Goal: Task Accomplishment & Management: Use online tool/utility

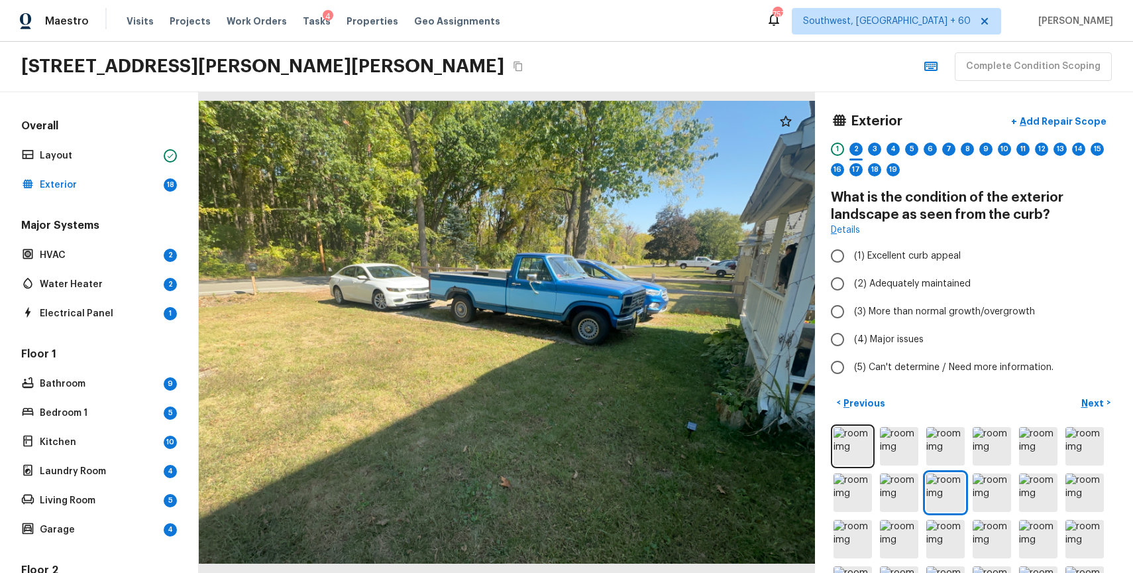
scroll to position [45, 0]
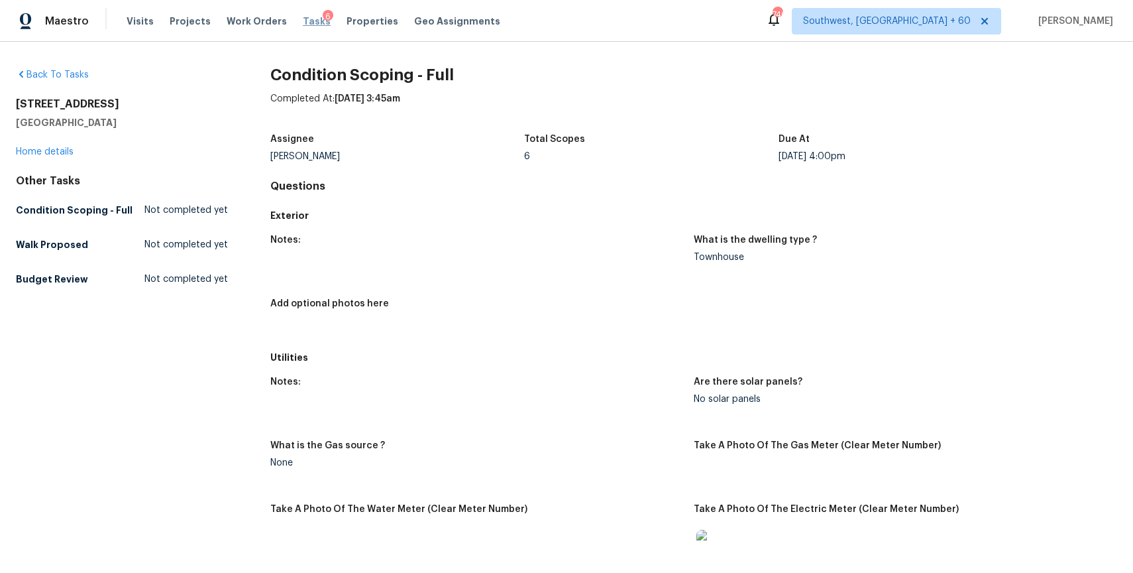
click at [303, 22] on span "Tasks" at bounding box center [317, 21] width 28 height 9
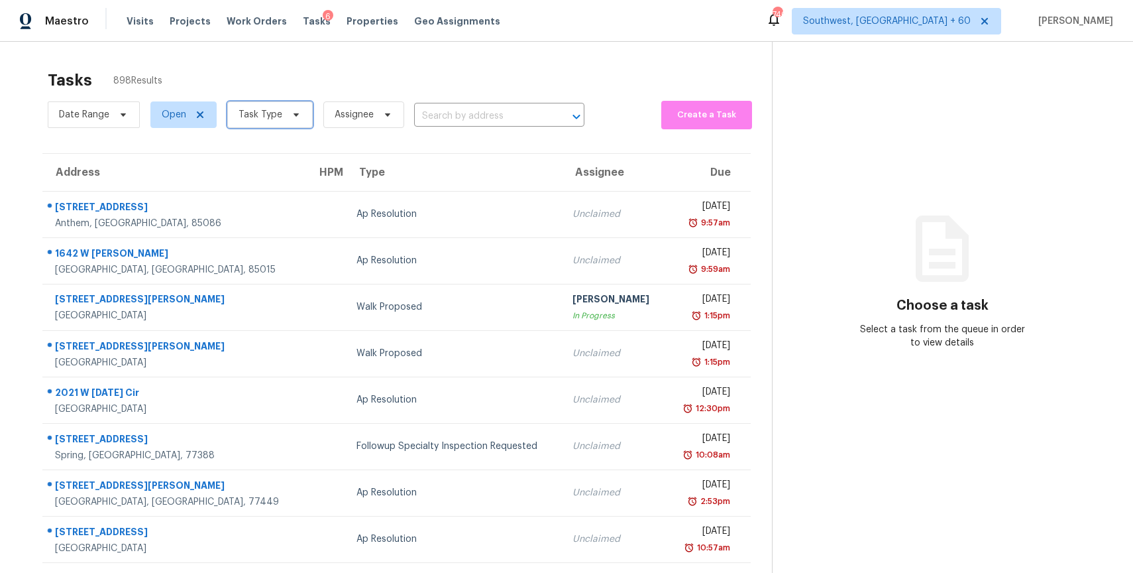
click at [247, 123] on span "Task Type" at bounding box center [269, 114] width 85 height 27
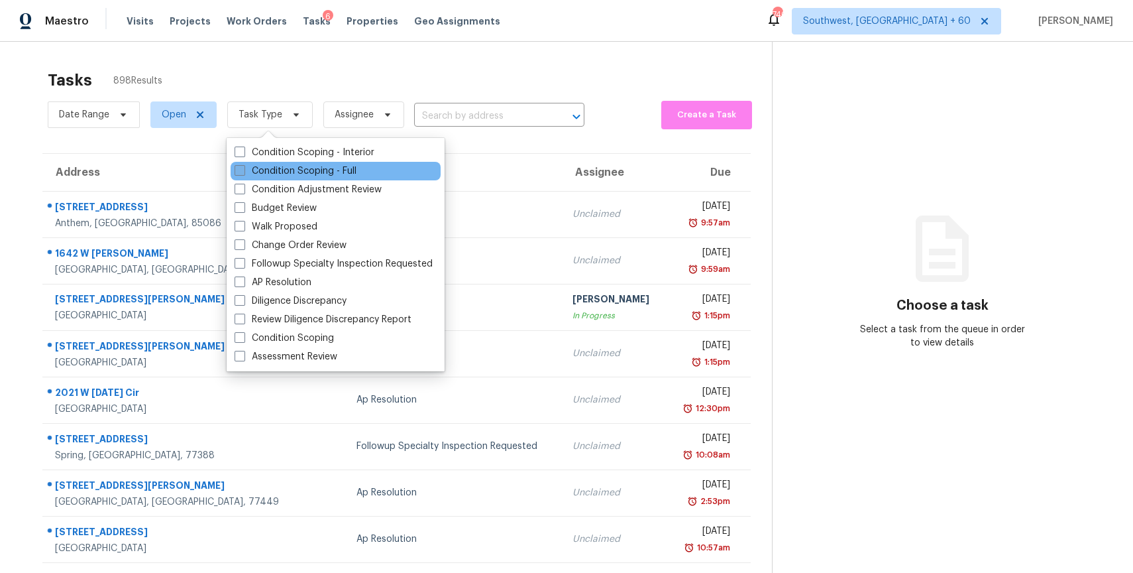
click at [308, 170] on label "Condition Scoping - Full" at bounding box center [296, 170] width 122 height 13
click at [243, 170] on input "Condition Scoping - Full" at bounding box center [239, 168] width 9 height 9
checkbox input "true"
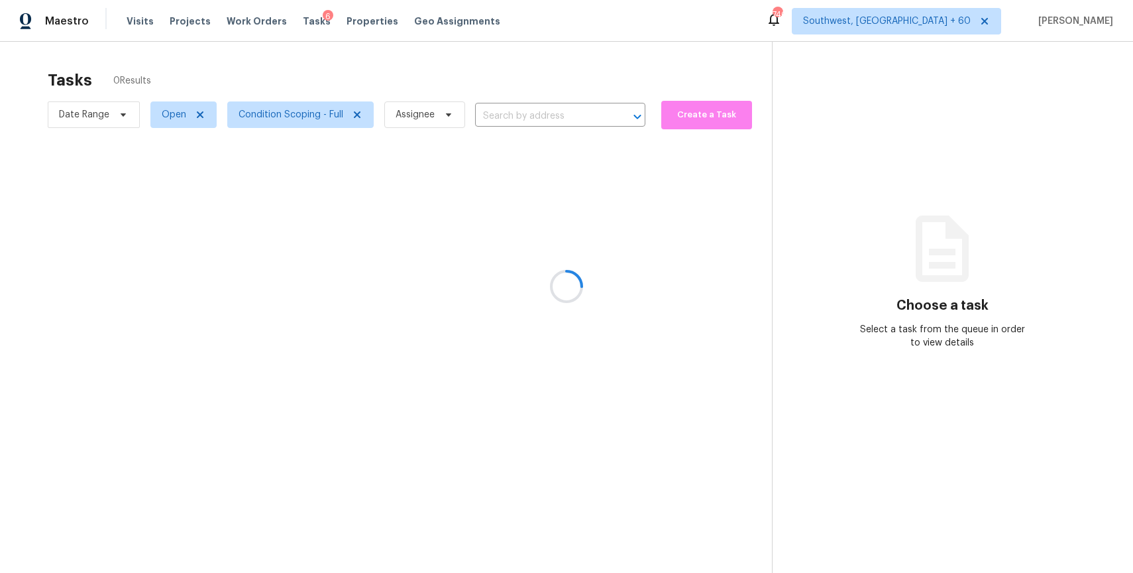
click at [453, 70] on div at bounding box center [566, 286] width 1133 height 573
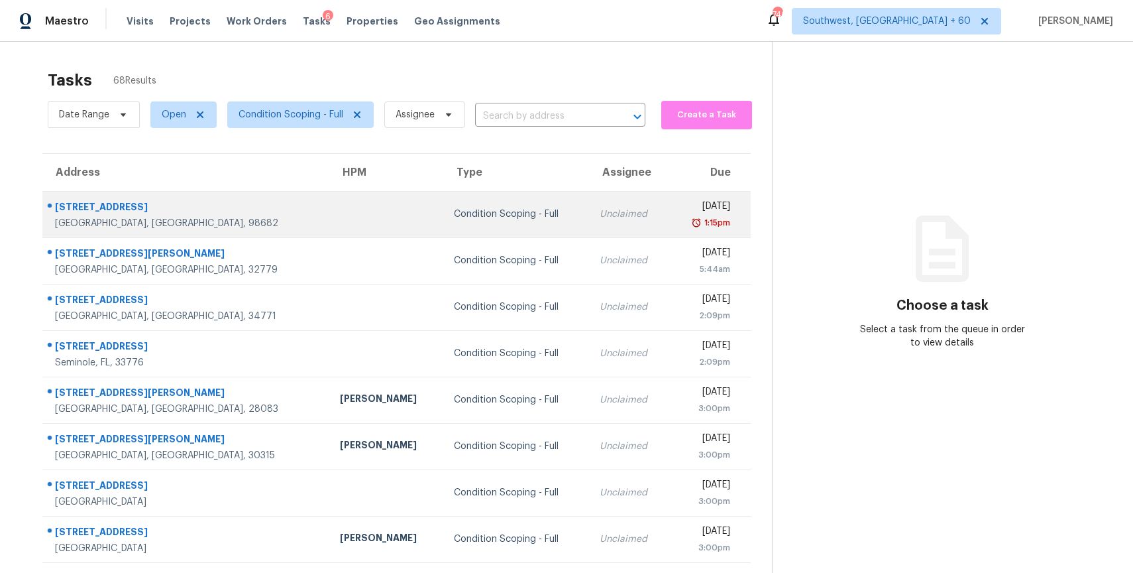
click at [589, 221] on td "Unclaimed" at bounding box center [629, 214] width 80 height 46
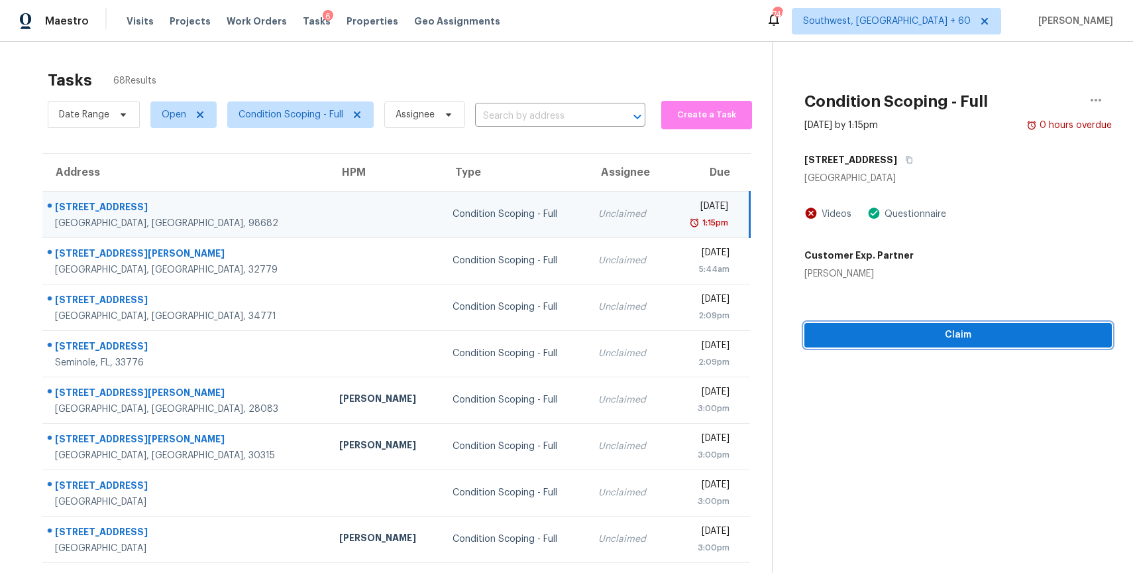
click at [996, 325] on button "Claim" at bounding box center [957, 335] width 307 height 25
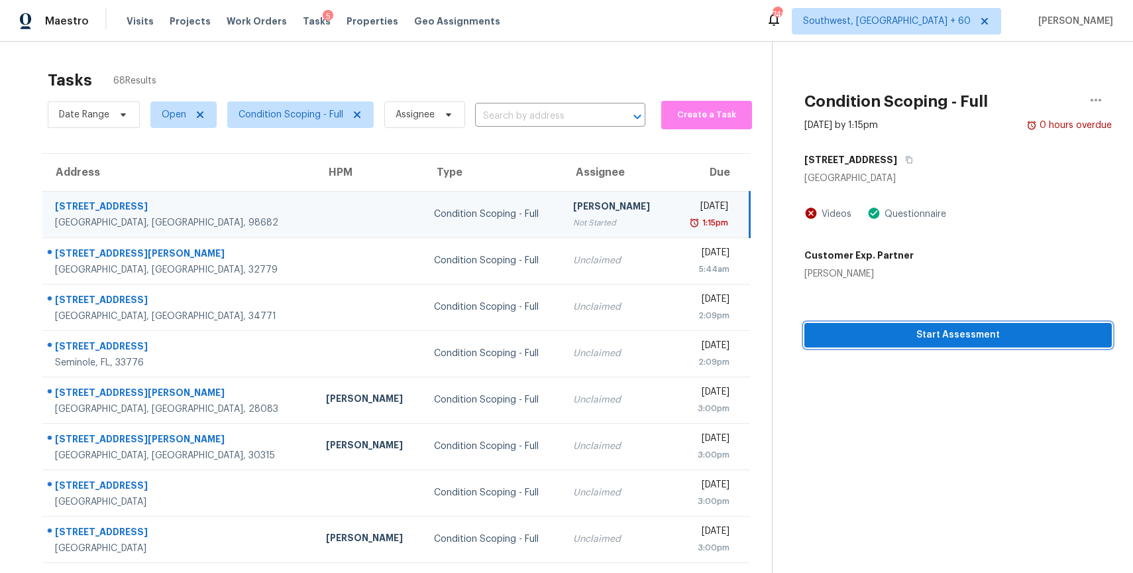
click at [992, 337] on span "Start Assessment" at bounding box center [958, 335] width 286 height 17
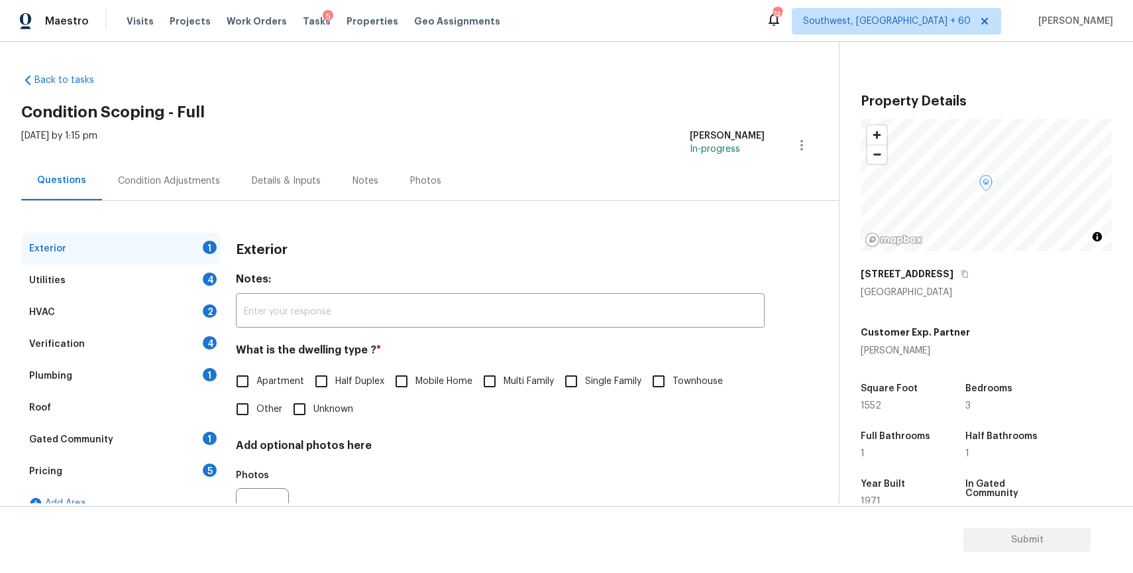
click at [951, 266] on div "[STREET_ADDRESS]" at bounding box center [986, 274] width 251 height 24
click at [961, 274] on icon "button" at bounding box center [965, 274] width 8 height 8
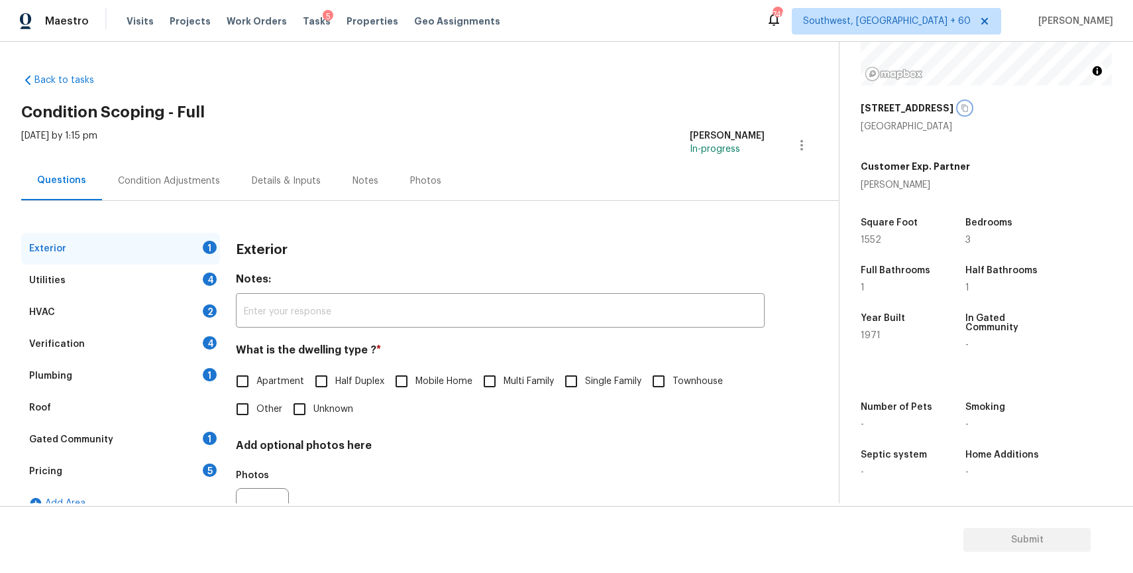
scroll to position [66, 0]
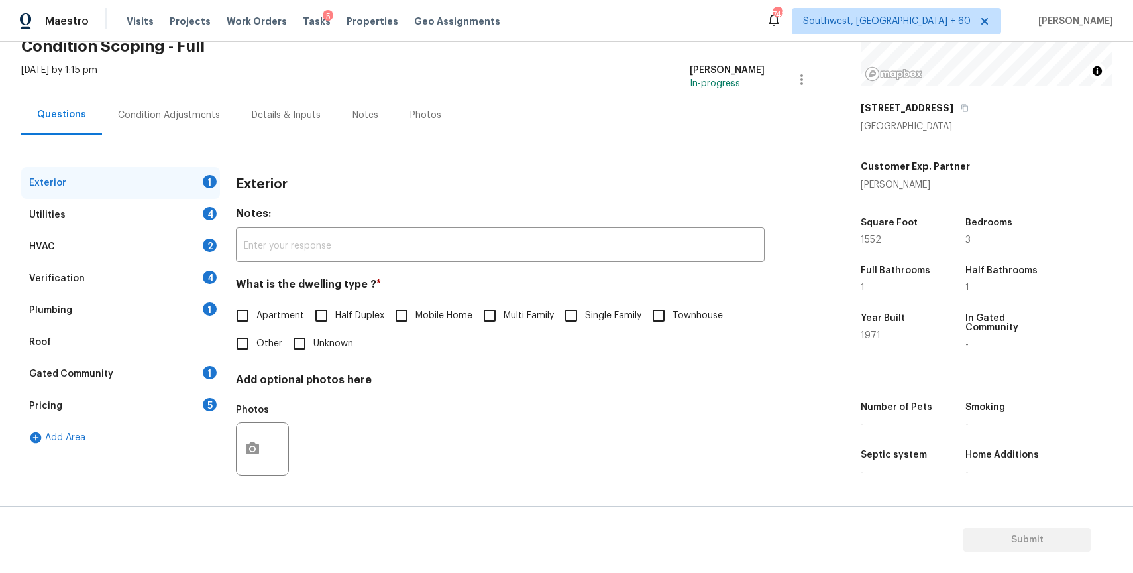
click at [211, 117] on div "Condition Adjustments" at bounding box center [169, 115] width 102 height 13
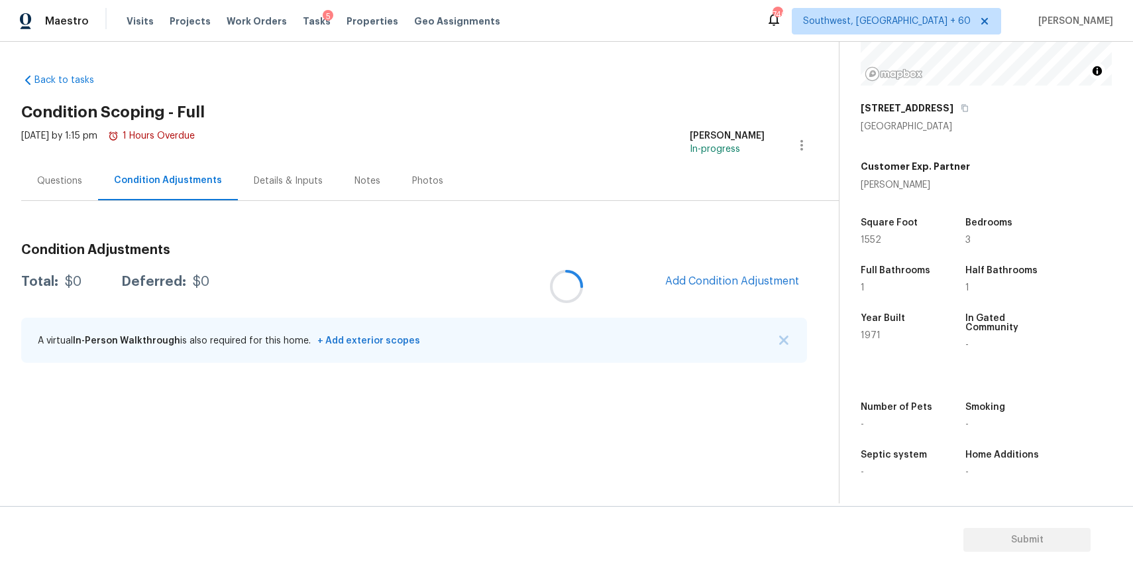
click at [692, 272] on div at bounding box center [566, 286] width 1133 height 573
click at [755, 284] on div at bounding box center [566, 286] width 1133 height 573
click at [757, 281] on span "Add Condition Adjustment" at bounding box center [732, 281] width 134 height 12
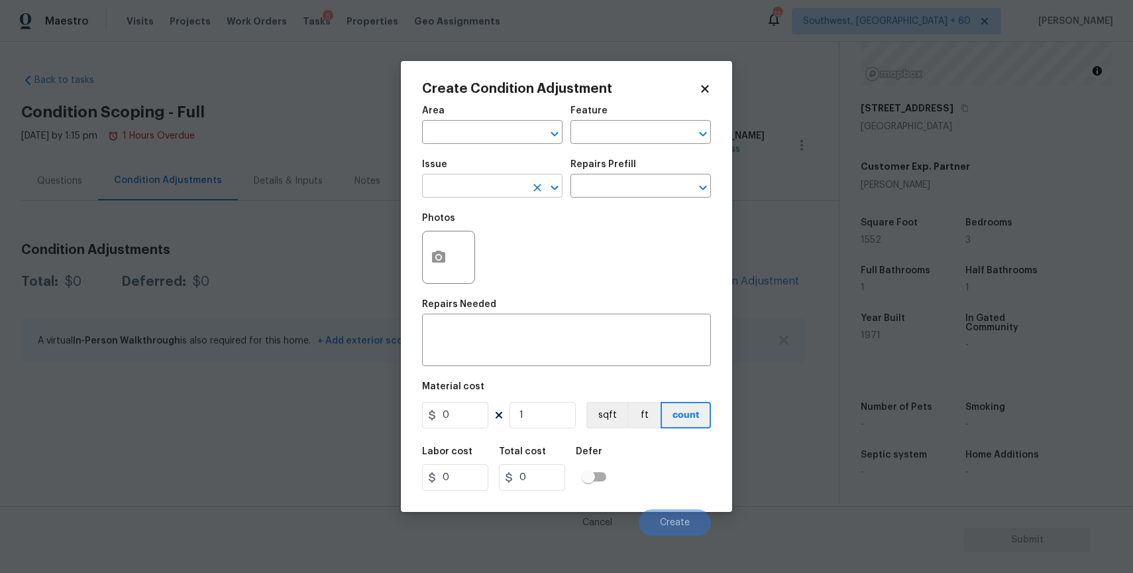
click at [476, 192] on input "text" at bounding box center [473, 187] width 103 height 21
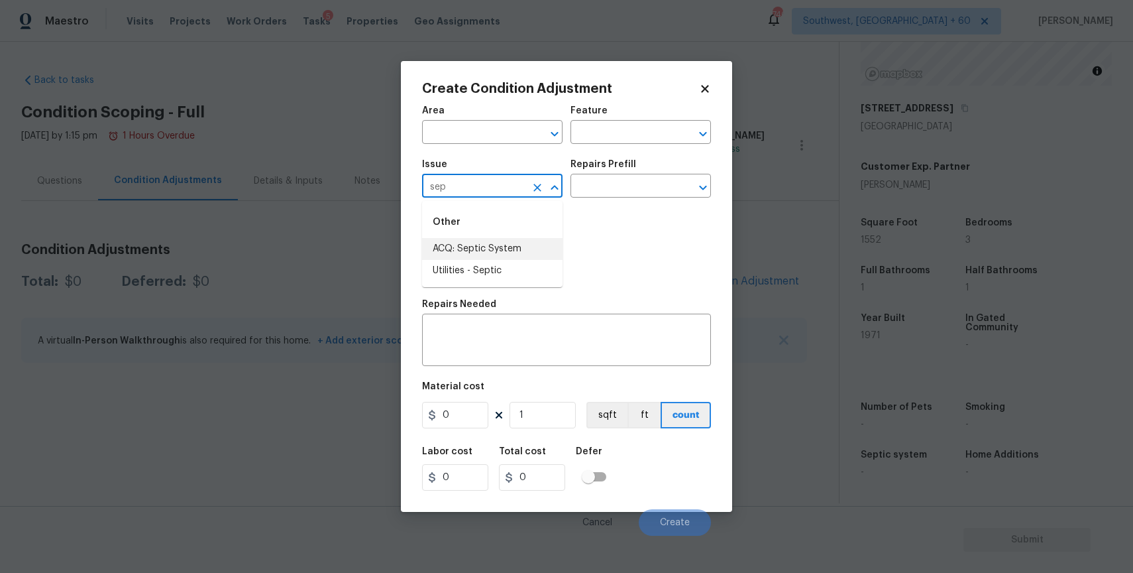
click at [454, 243] on li "ACQ: Septic System" at bounding box center [492, 249] width 140 height 22
type input "ACQ: Septic System"
click at [602, 186] on input "text" at bounding box center [622, 187] width 103 height 21
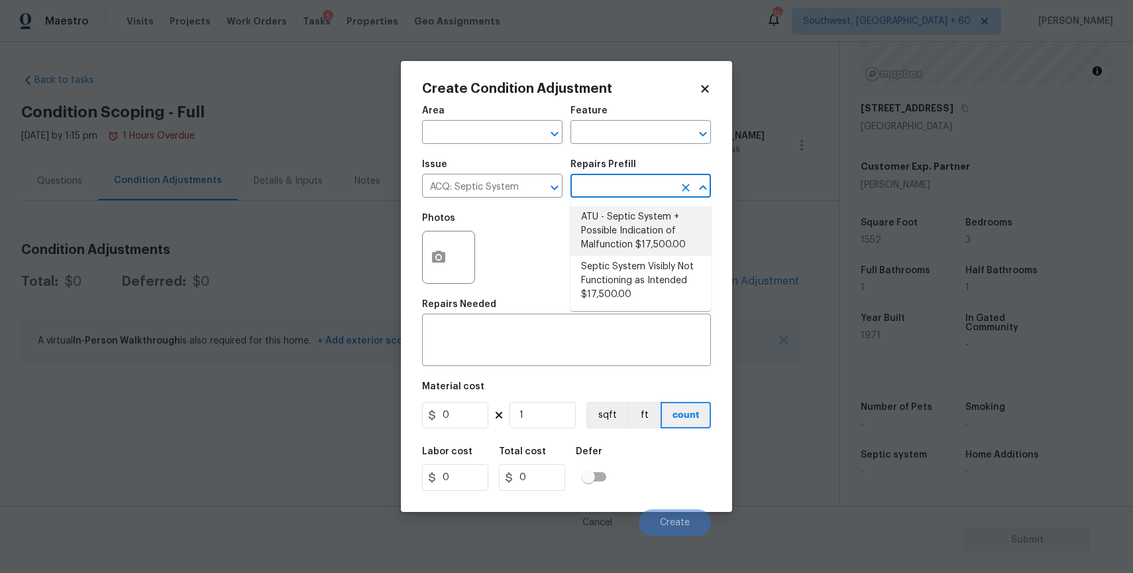
click at [634, 219] on li "ATU - Septic System + Possible Indication of Malfunction $17,500.00" at bounding box center [641, 231] width 140 height 50
type input "Acquisition"
type textarea "Acquisition Scope: ATU Septic System + Possible Indication of Malfunction Discl…"
type input "17500"
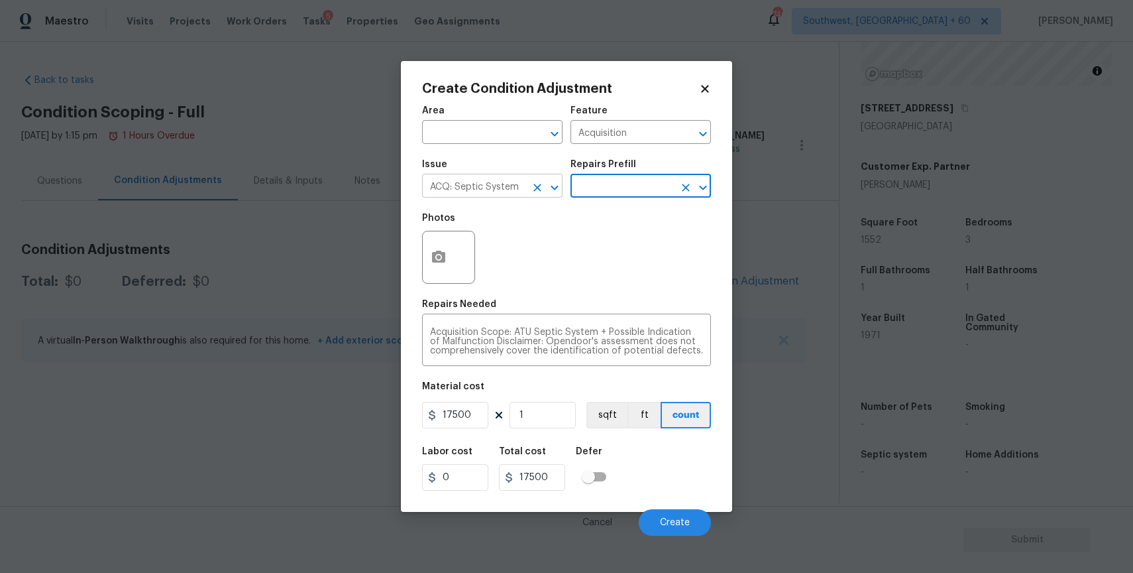
click at [535, 186] on icon "Clear" at bounding box center [537, 188] width 8 height 8
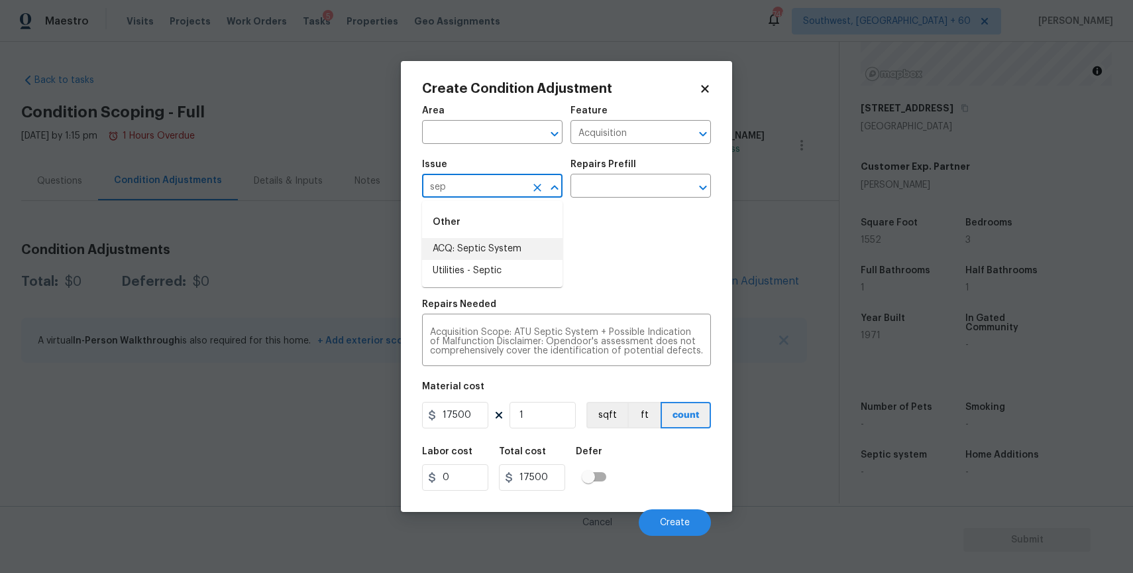
click at [479, 263] on li "Utilities - Septic" at bounding box center [492, 271] width 140 height 22
type input "Utilities - Septic"
click at [666, 166] on div "Repairs Prefill" at bounding box center [641, 168] width 140 height 17
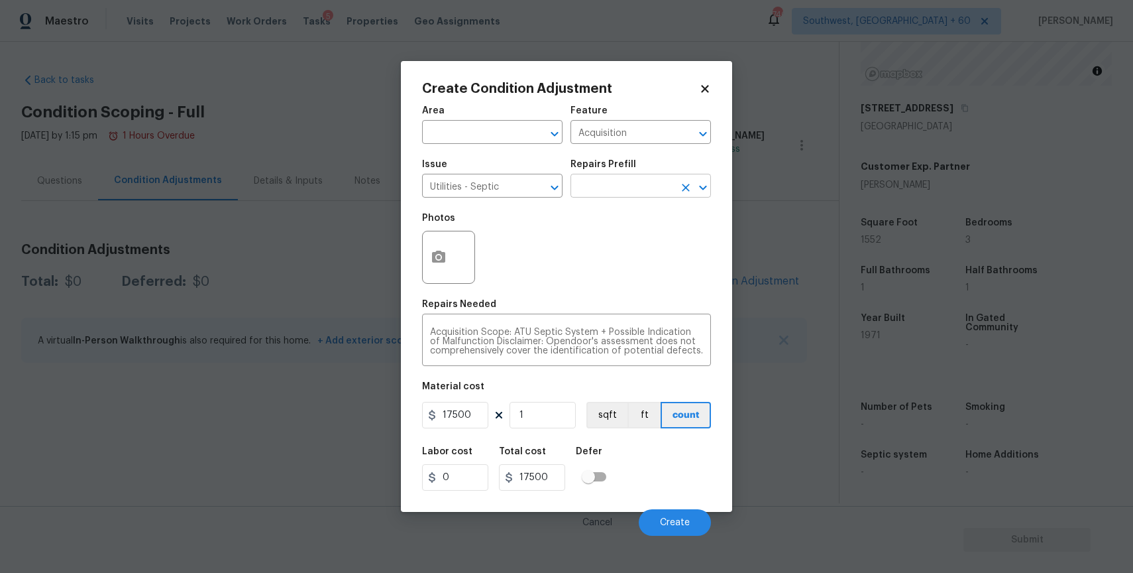
click at [660, 183] on input "text" at bounding box center [622, 187] width 103 height 21
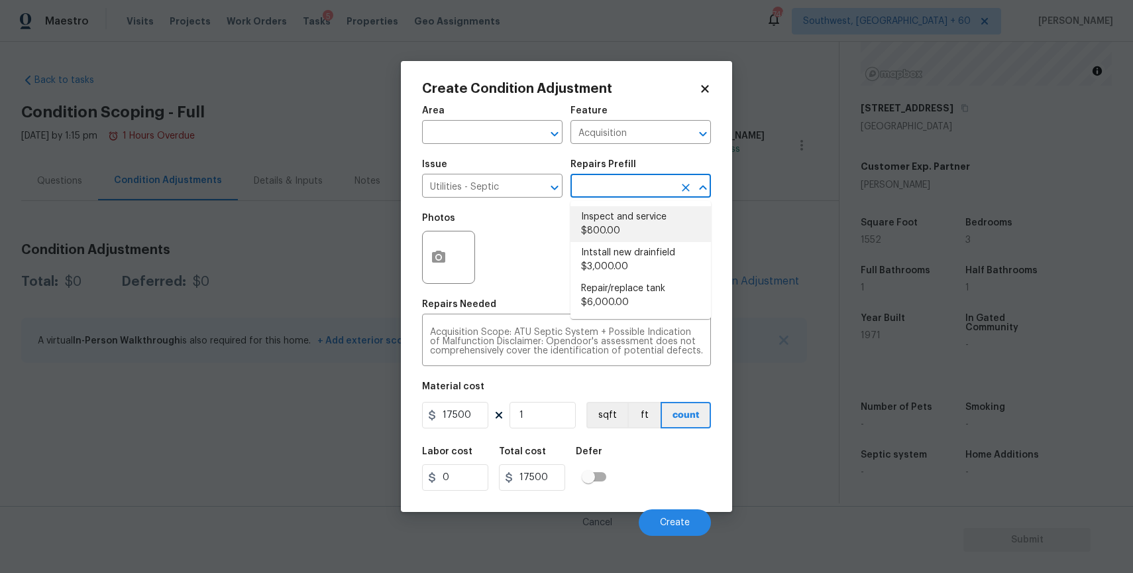
click at [644, 201] on ul "Inspect and service $800.00 Intstall new drainfield $3,000.00 Repair/replace ta…" at bounding box center [641, 260] width 140 height 118
click at [649, 206] on li "Inspect and service $800.00" at bounding box center [641, 224] width 140 height 36
type textarea "Pump and inspect septic tank and provide clean bill of health from specialist c…"
type input "800"
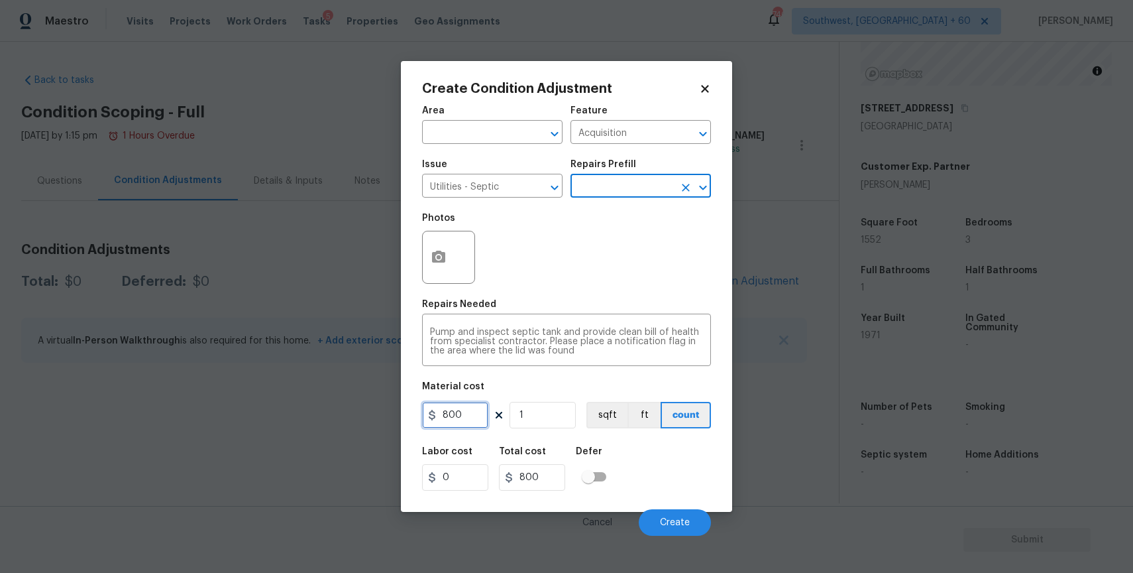
click at [471, 416] on input "800" at bounding box center [455, 415] width 66 height 27
type input "2000"
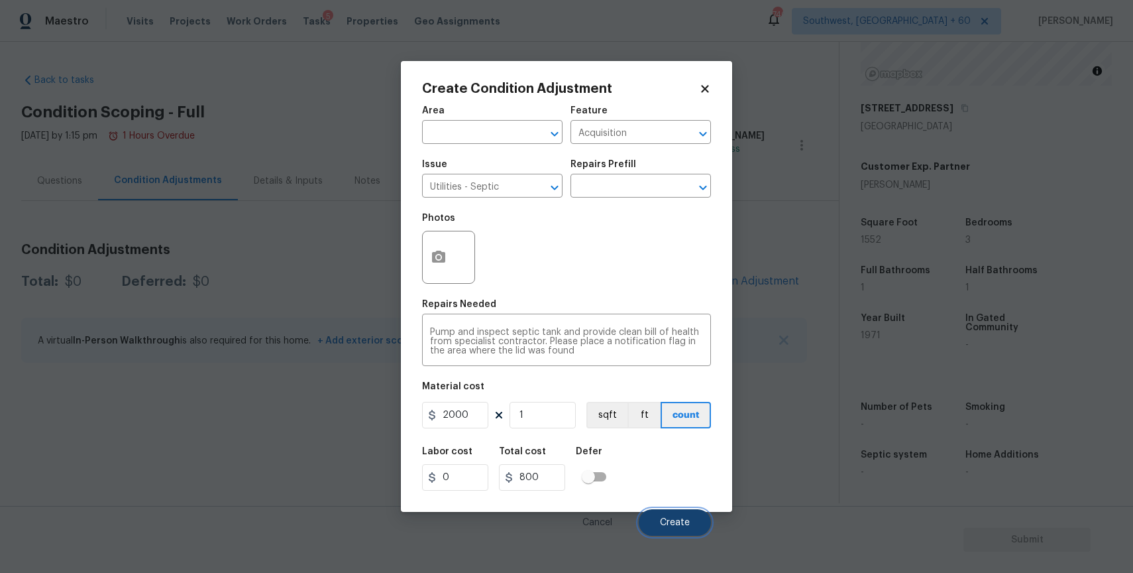
type input "2000"
click at [683, 522] on span "Create" at bounding box center [675, 523] width 30 height 10
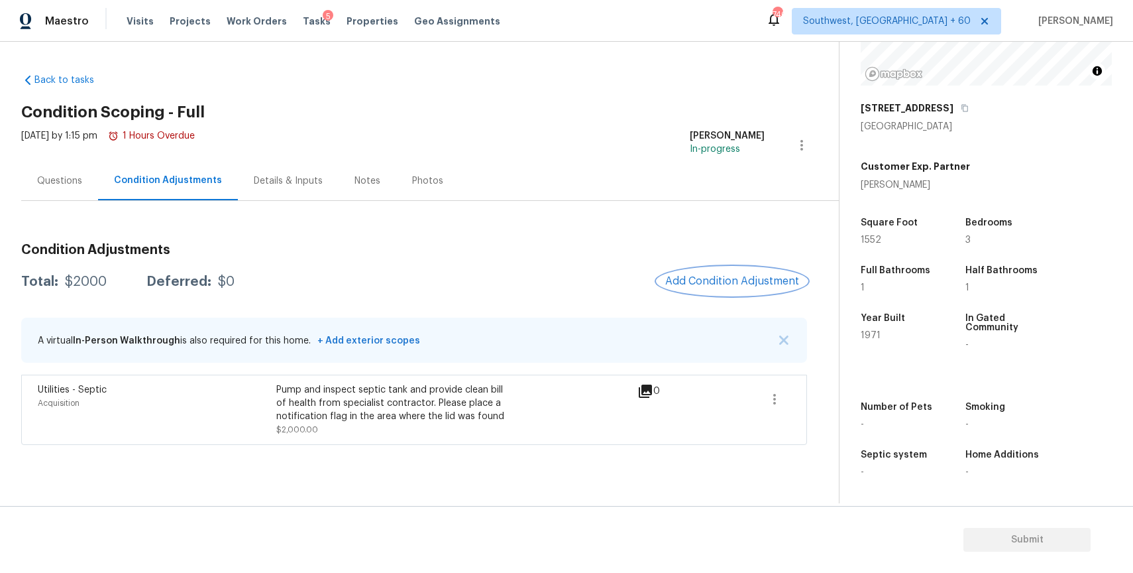
click at [734, 289] on button "Add Condition Adjustment" at bounding box center [732, 281] width 150 height 28
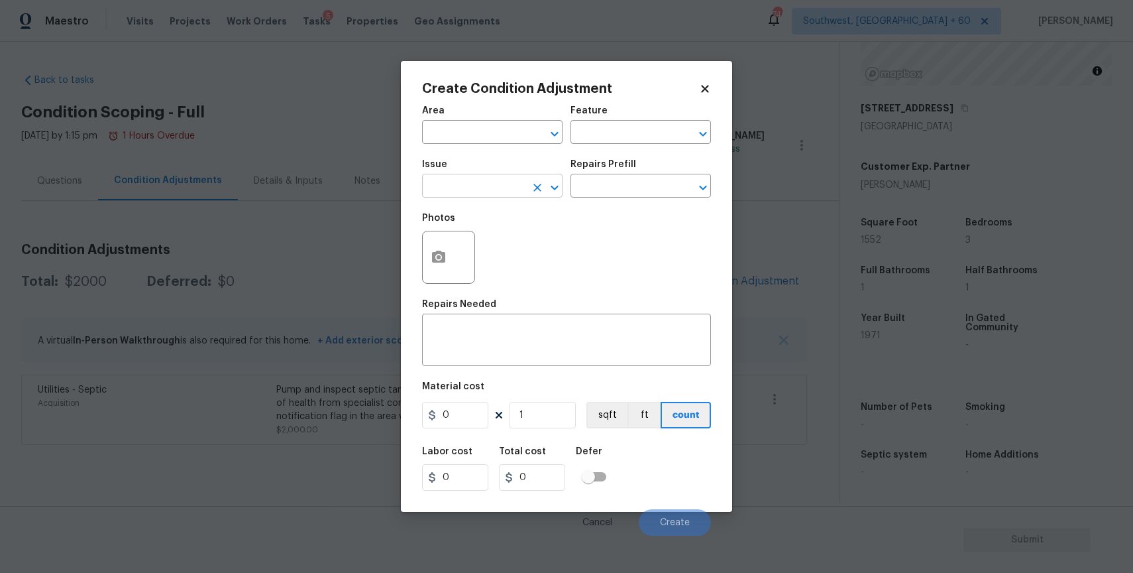
click at [477, 196] on input "text" at bounding box center [473, 187] width 103 height 21
click at [484, 247] on li "ACQ: HVAC" at bounding box center [492, 249] width 140 height 22
type input "ACQ: HVAC"
click at [612, 186] on input "text" at bounding box center [622, 187] width 103 height 21
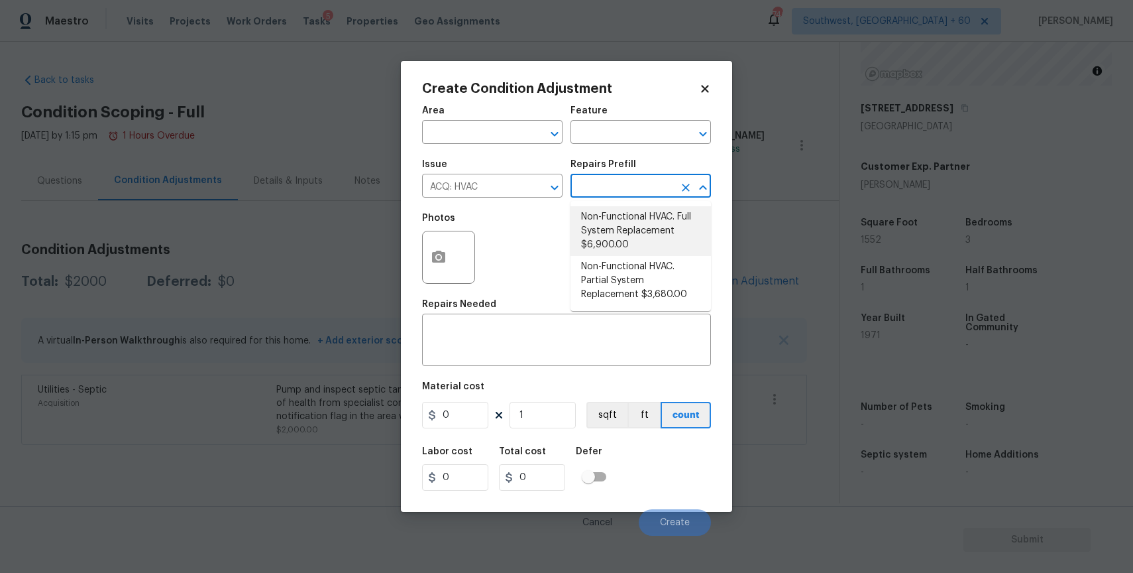
click at [679, 223] on li "Non-Functional HVAC. Full System Replacement $6,900.00" at bounding box center [641, 231] width 140 height 50
type input "Acquisition"
type textarea "Acquisition Scope: Full System Replacement"
type input "6900"
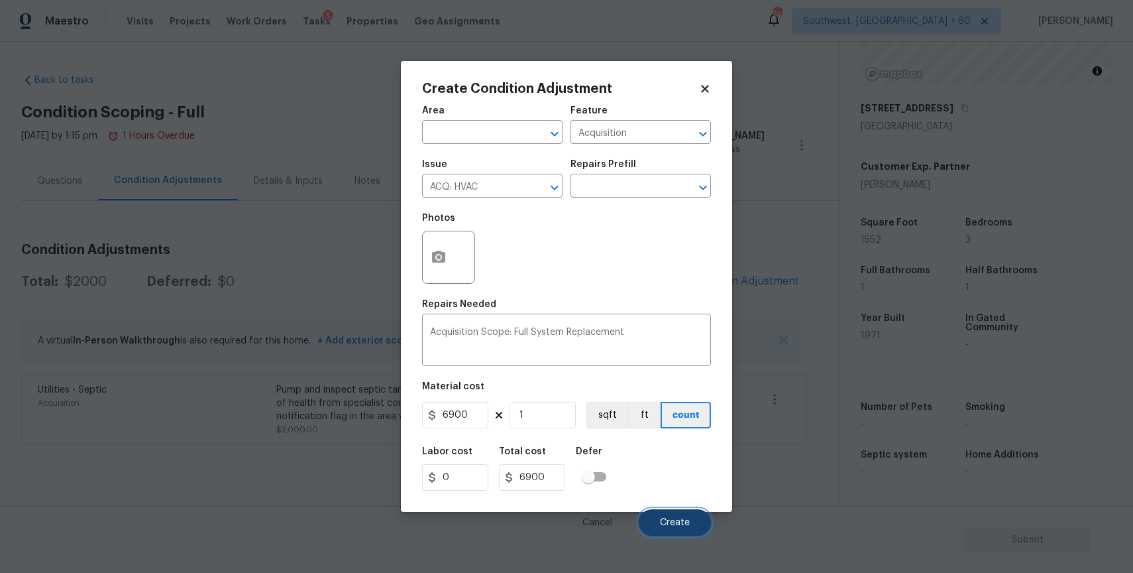
click at [677, 525] on span "Create" at bounding box center [675, 523] width 30 height 10
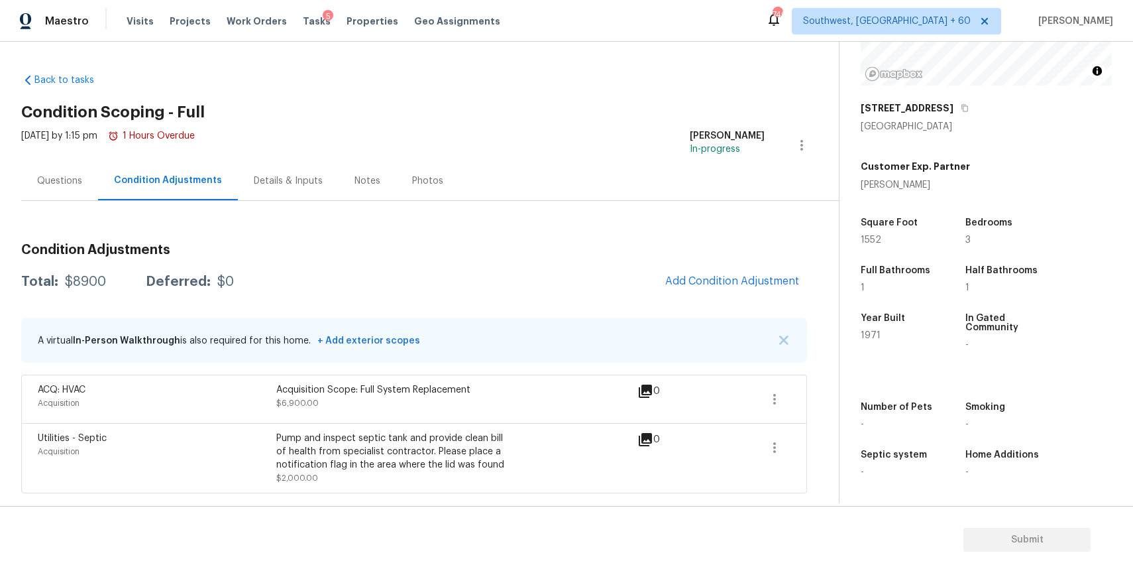
click at [738, 264] on div "Condition Adjustments Total: $8900 Deferred: $0 Add Condition Adjustment A virt…" at bounding box center [414, 363] width 786 height 260
click at [755, 278] on span "Add Condition Adjustment" at bounding box center [732, 281] width 134 height 12
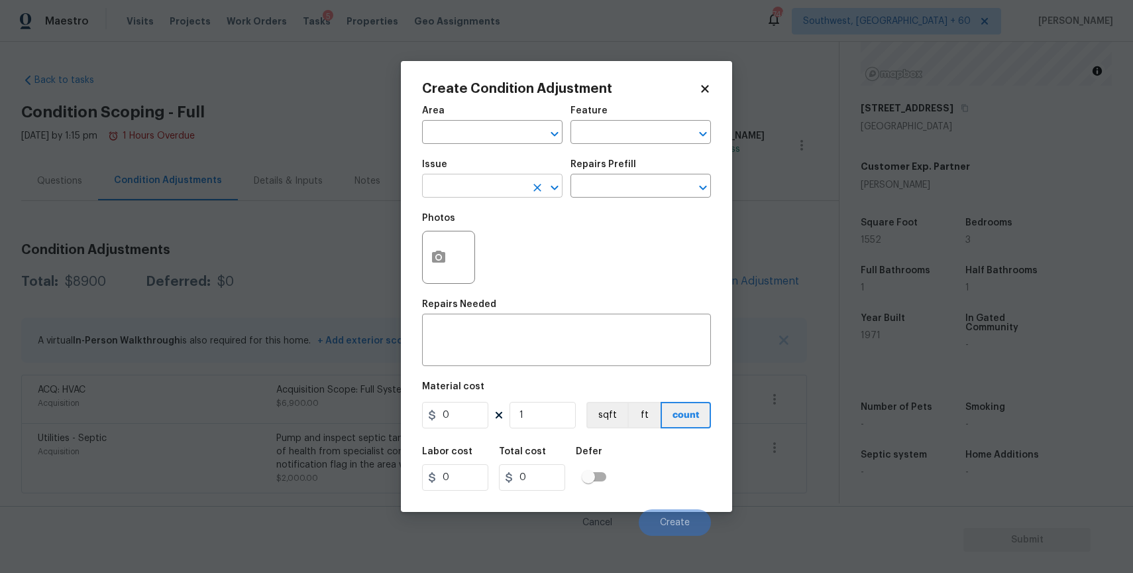
click at [495, 180] on input "text" at bounding box center [473, 187] width 103 height 21
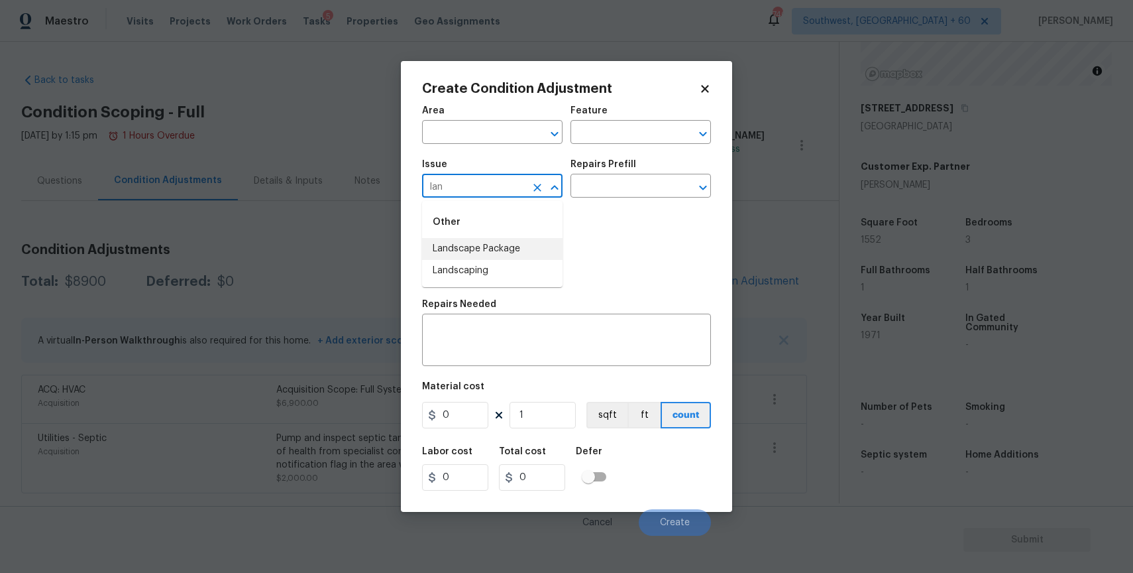
click at [514, 245] on li "Landscape Package" at bounding box center [492, 249] width 140 height 22
type input "Landscape Package"
click at [649, 174] on div "Repairs Prefill" at bounding box center [641, 168] width 140 height 17
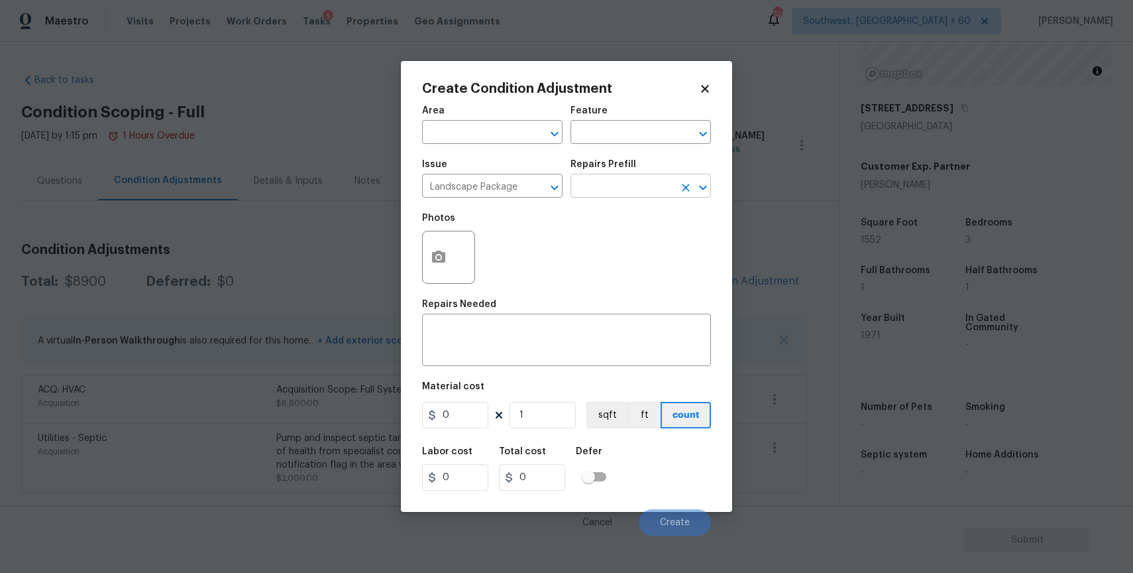
click at [667, 194] on input "text" at bounding box center [622, 187] width 103 height 21
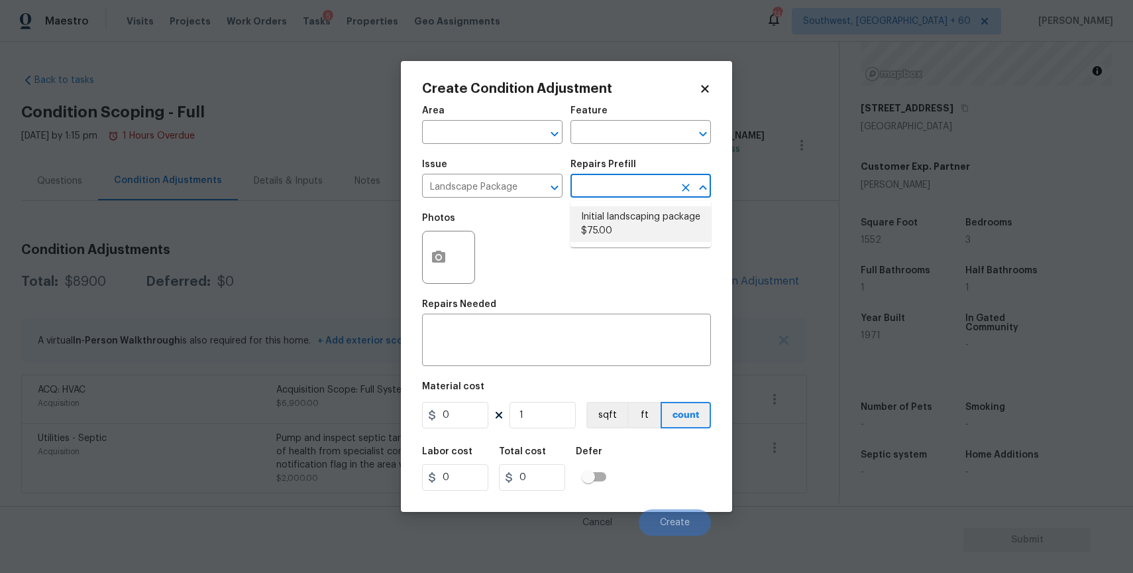
click at [661, 225] on li "Initial landscaping package $75.00" at bounding box center [641, 224] width 140 height 36
type input "Home Readiness Packages"
type textarea "Mowing of grass up to 6" in height. Mow, edge along driveways & sidewalks, trim…"
type input "75"
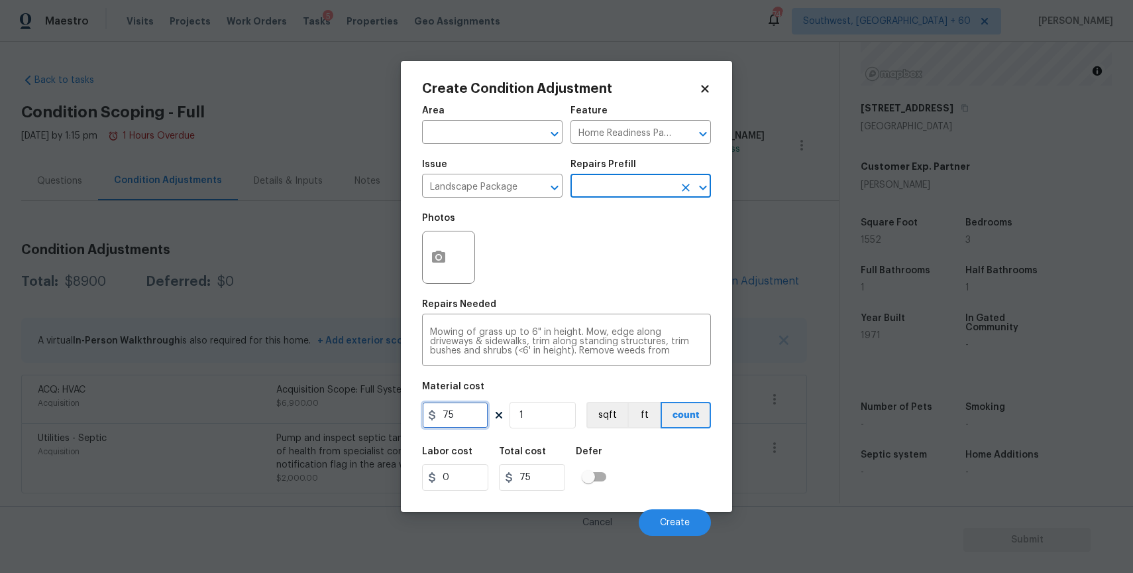
click at [454, 418] on input "75" at bounding box center [455, 415] width 66 height 27
type input "2000"
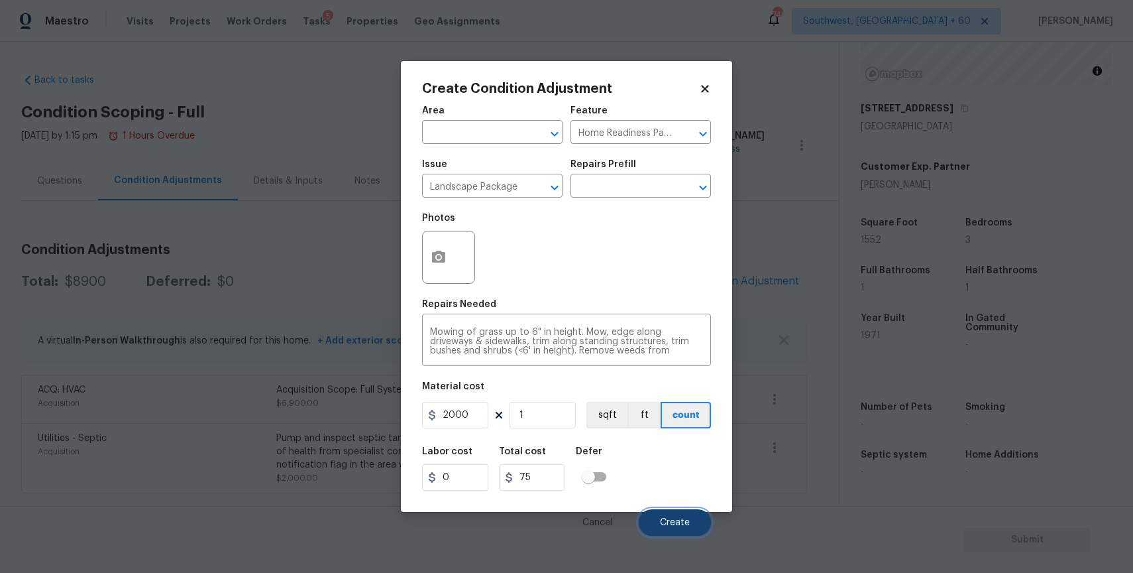
click at [690, 520] on button "Create" at bounding box center [675, 522] width 72 height 27
type input "2000"
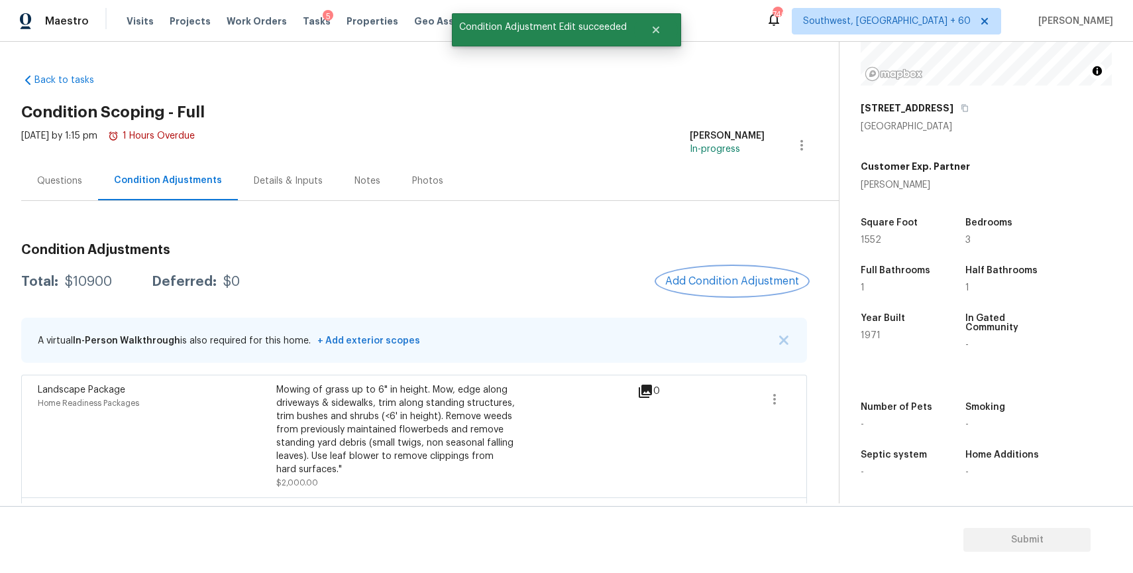
click at [727, 276] on span "Add Condition Adjustment" at bounding box center [732, 281] width 134 height 12
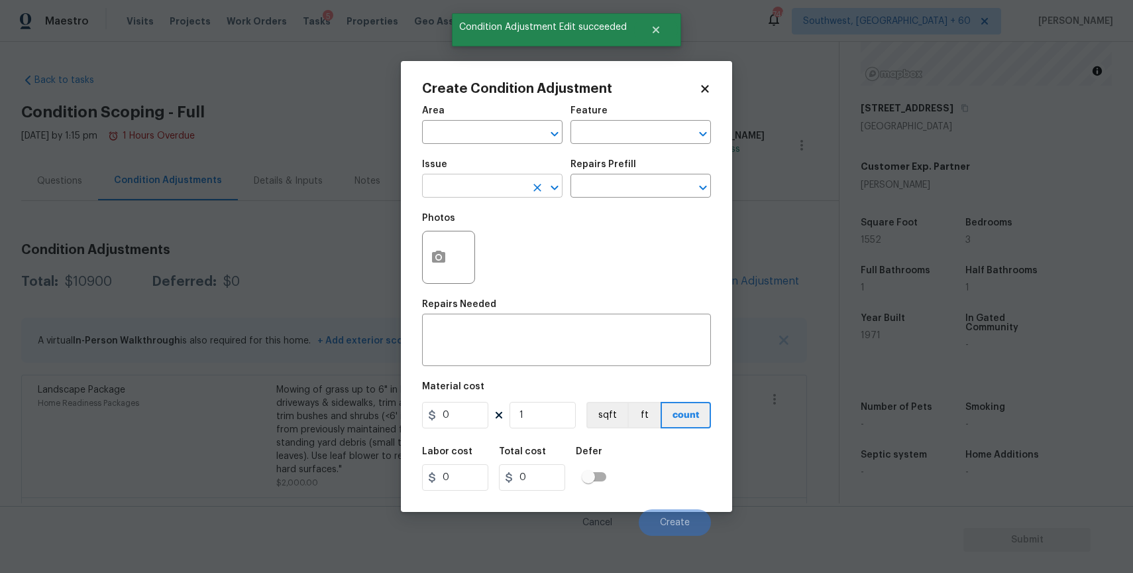
click at [521, 188] on input "text" at bounding box center [473, 187] width 103 height 21
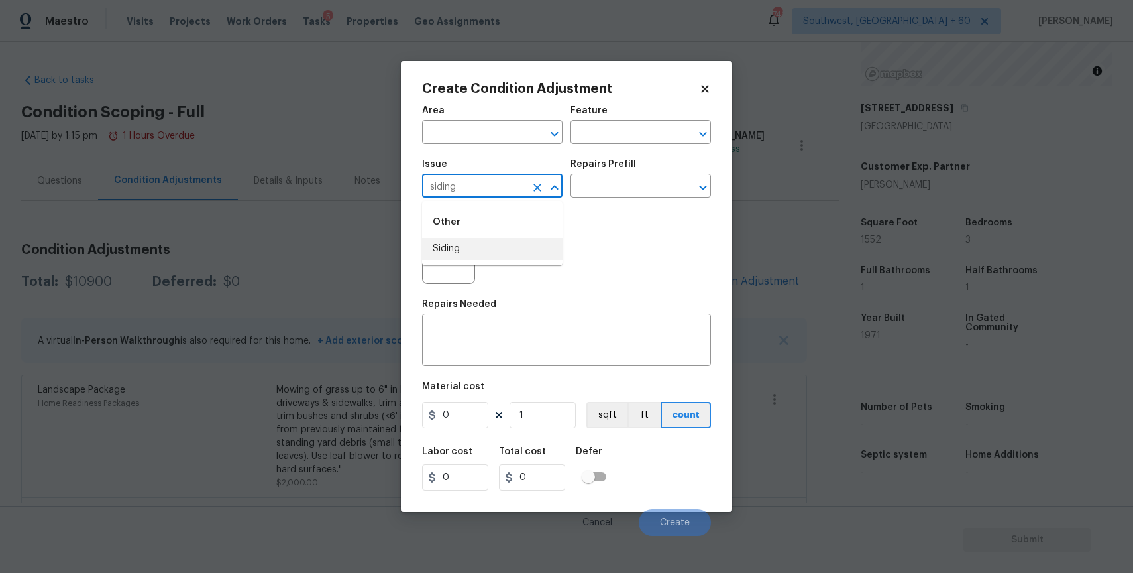
click at [478, 243] on li "Siding" at bounding box center [492, 249] width 140 height 22
type input "Siding"
click at [485, 329] on textarea at bounding box center [566, 341] width 273 height 28
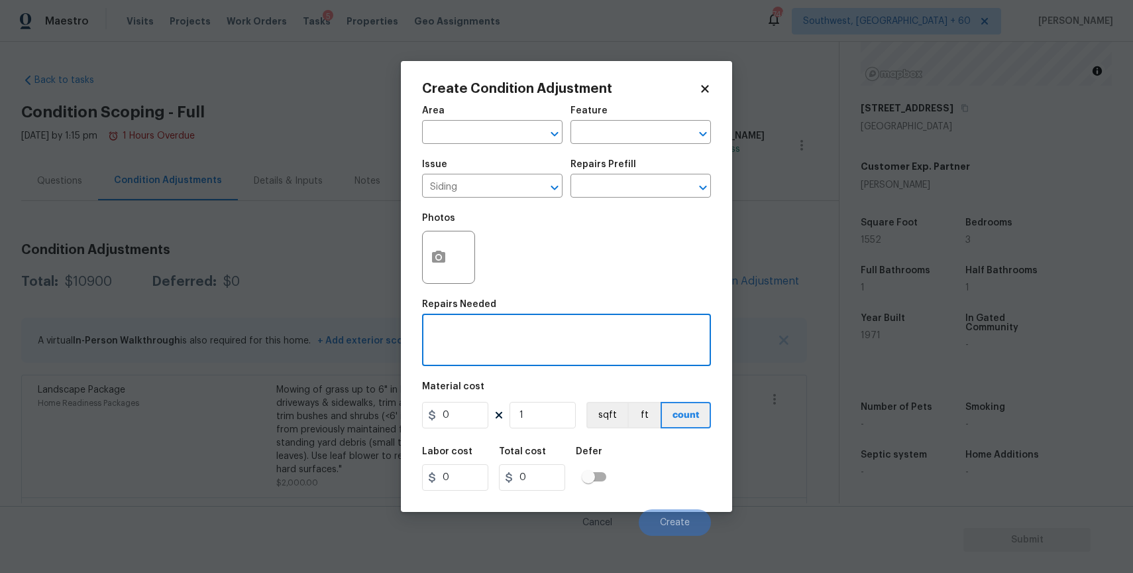
click at [706, 85] on icon at bounding box center [705, 89] width 12 height 12
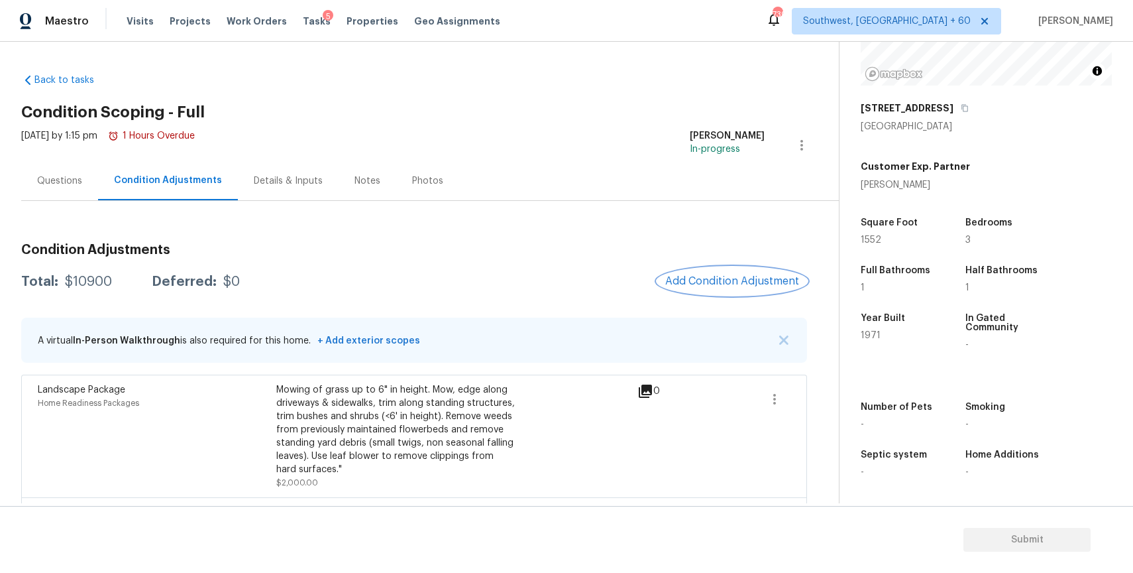
scroll to position [117, 0]
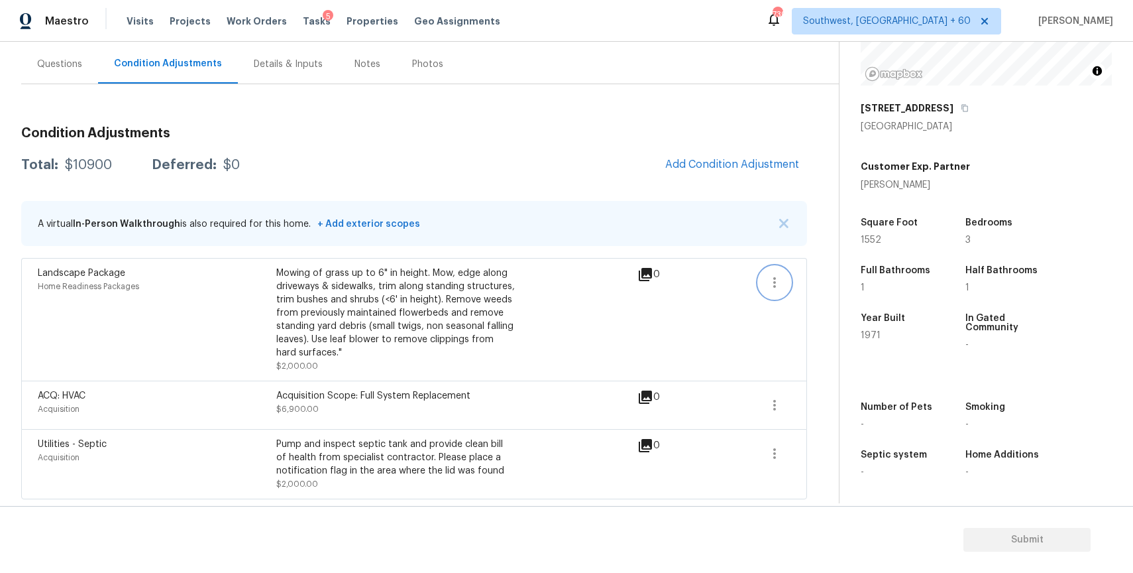
click at [773, 274] on icon "button" at bounding box center [775, 282] width 16 height 16
click at [838, 292] on ul "Edit" at bounding box center [850, 279] width 119 height 27
click at [822, 282] on div "Edit" at bounding box center [850, 278] width 103 height 13
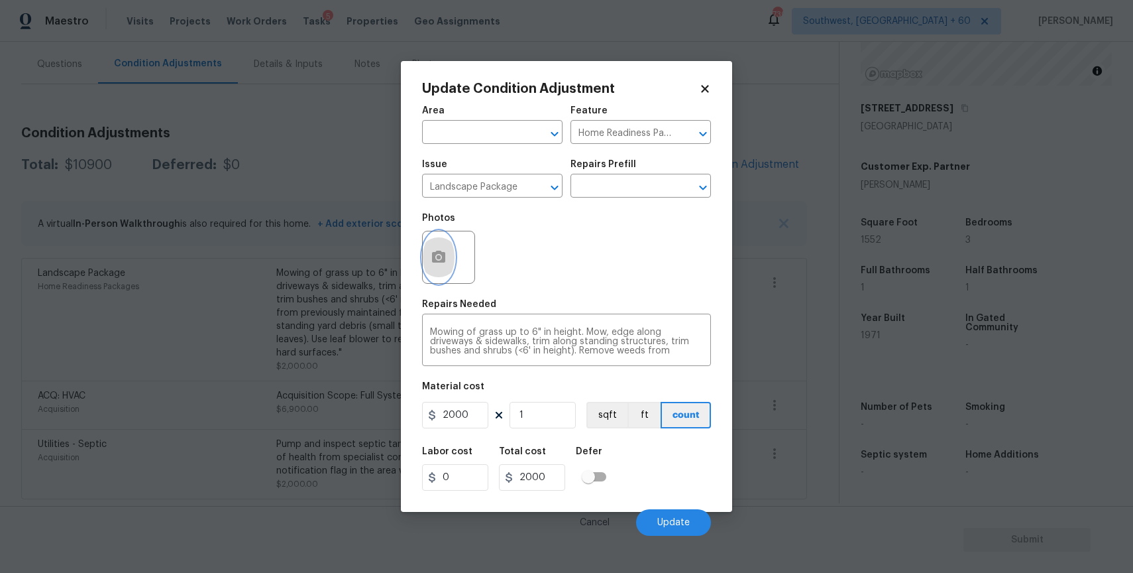
click at [439, 260] on icon "button" at bounding box center [439, 257] width 16 height 16
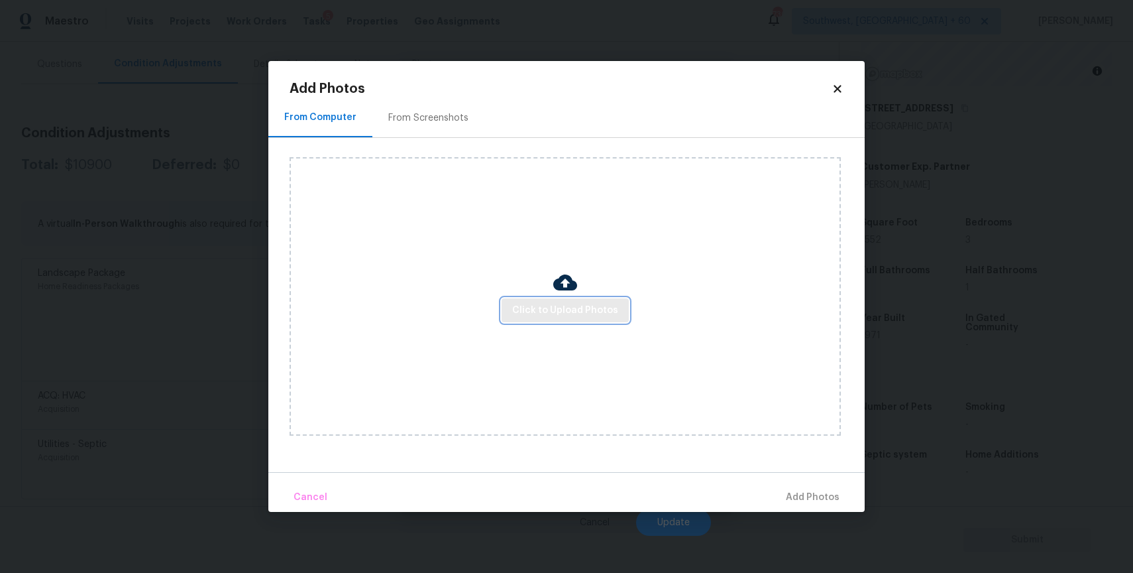
click at [565, 302] on span "Click to Upload Photos" at bounding box center [565, 310] width 106 height 17
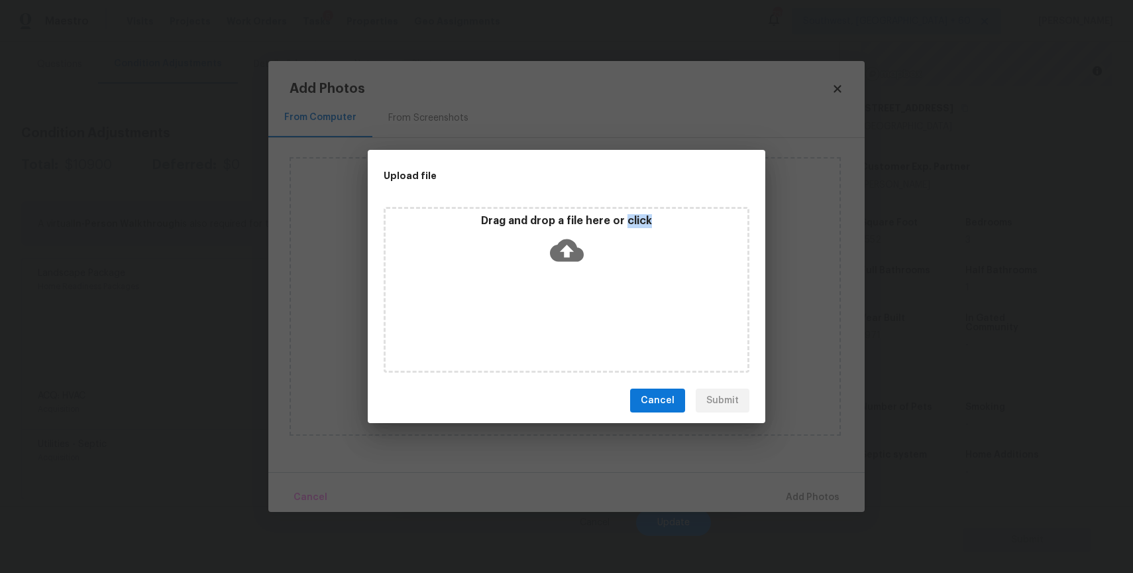
click at [565, 302] on div "Drag and drop a file here or click" at bounding box center [567, 290] width 366 height 166
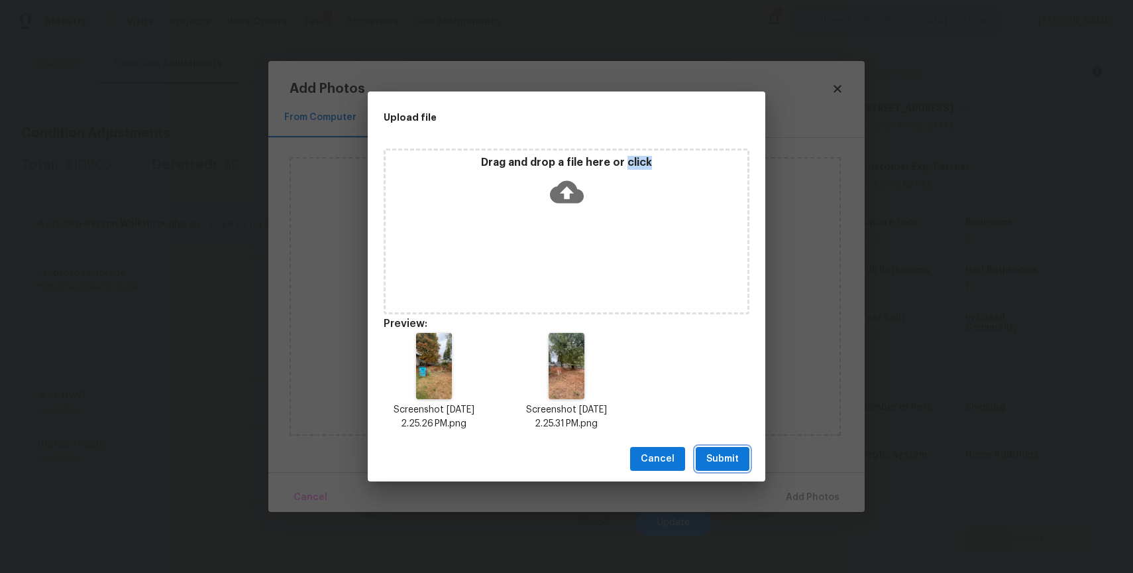
click at [726, 466] on span "Submit" at bounding box center [722, 459] width 32 height 17
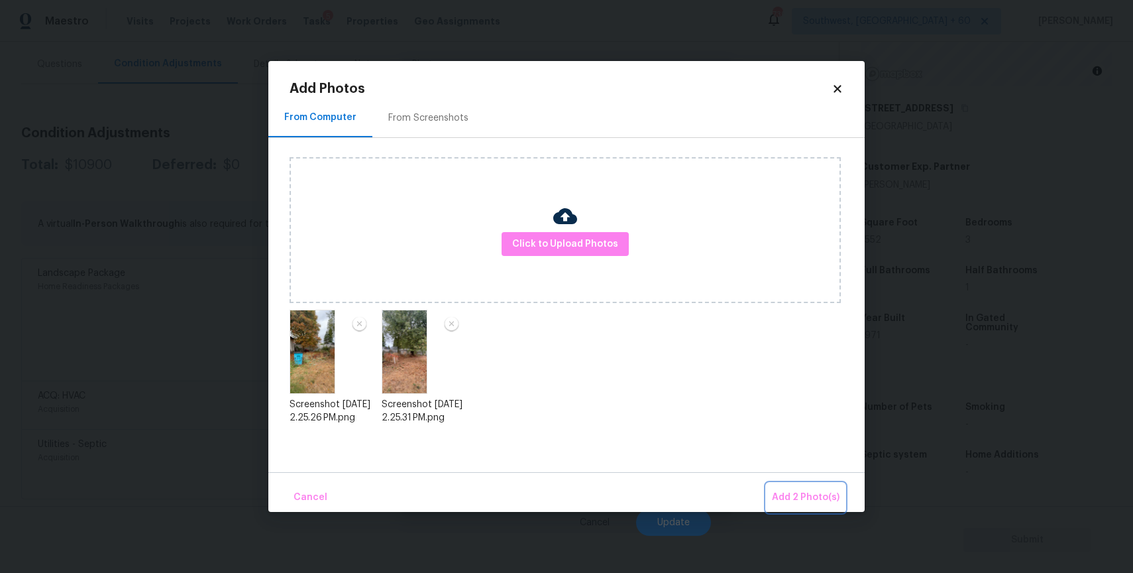
click at [803, 498] on span "Add 2 Photo(s)" at bounding box center [806, 497] width 68 height 17
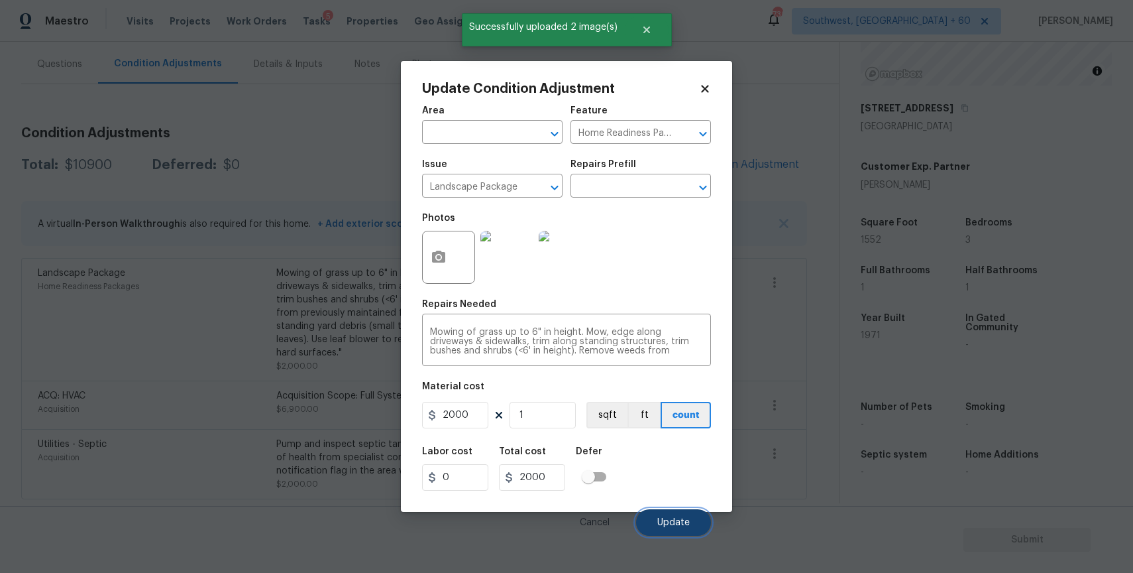
click at [669, 514] on button "Update" at bounding box center [673, 522] width 75 height 27
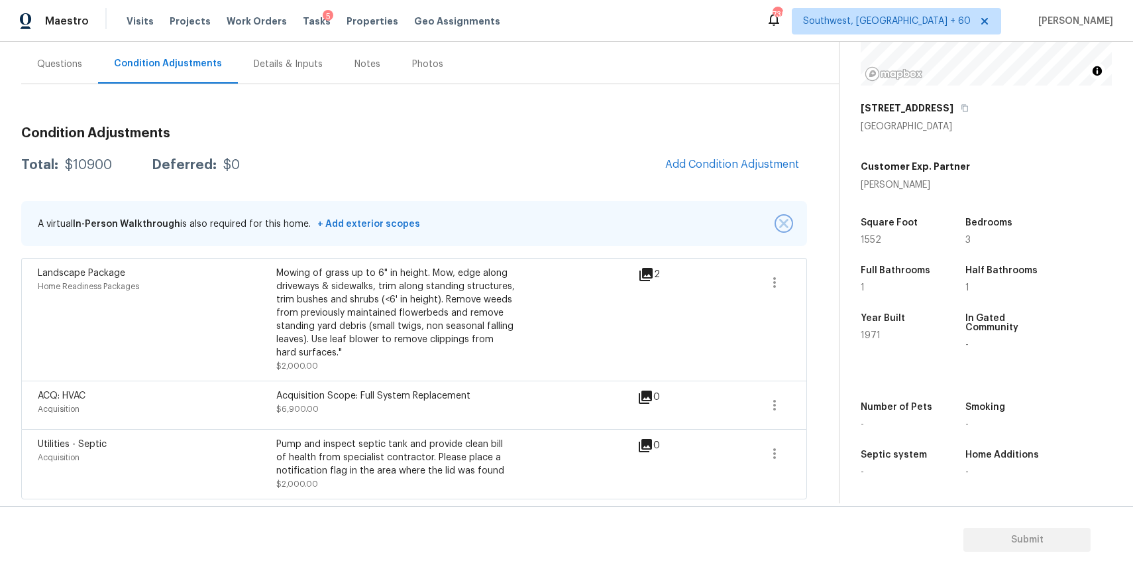
click at [783, 221] on img "button" at bounding box center [783, 223] width 9 height 9
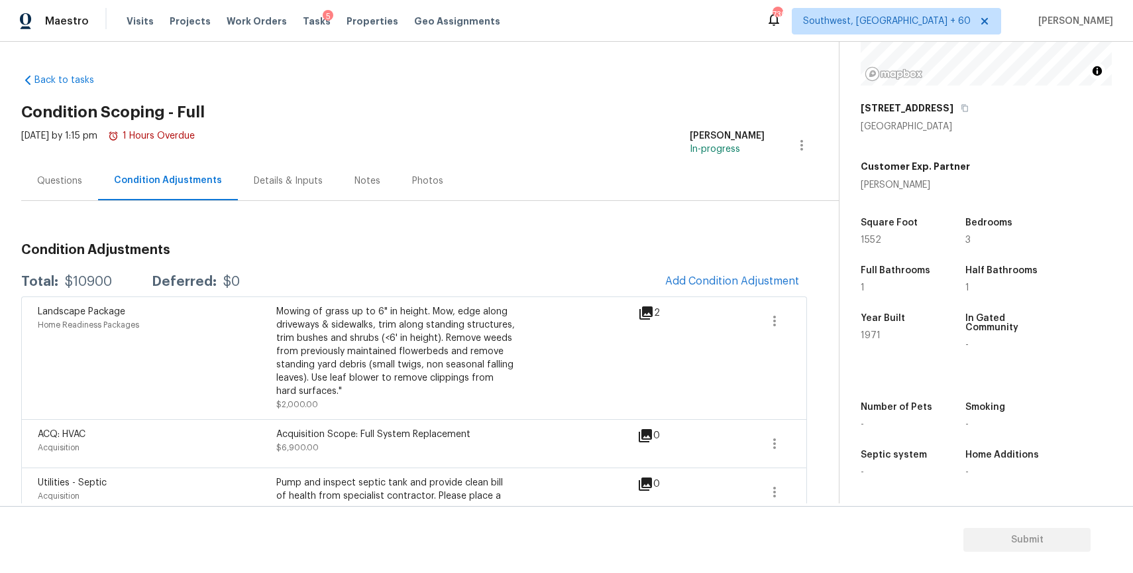
scroll to position [39, 0]
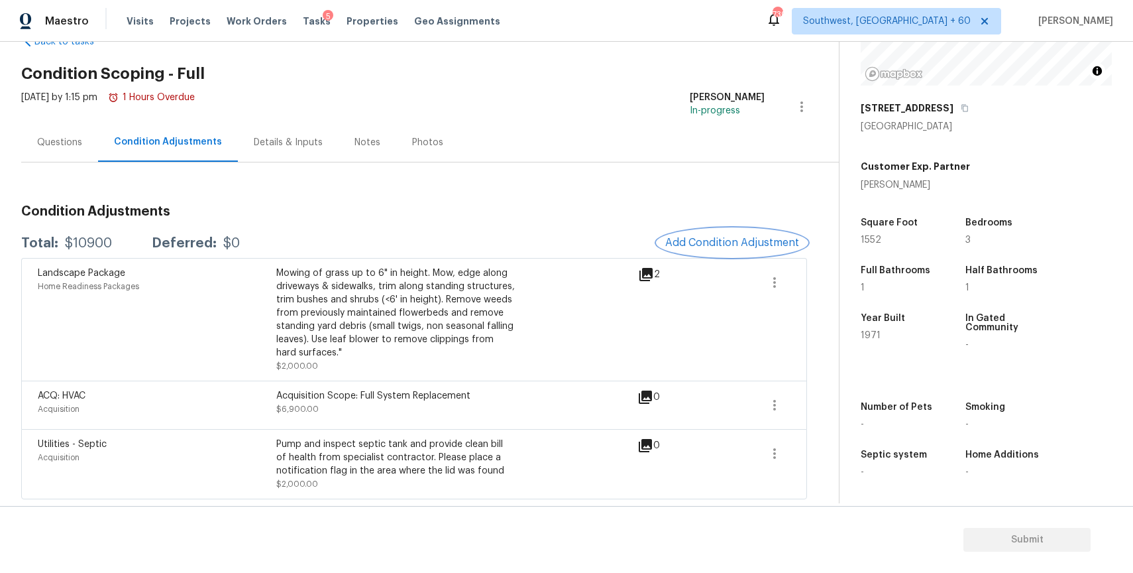
click at [757, 229] on button "Add Condition Adjustment" at bounding box center [732, 243] width 150 height 28
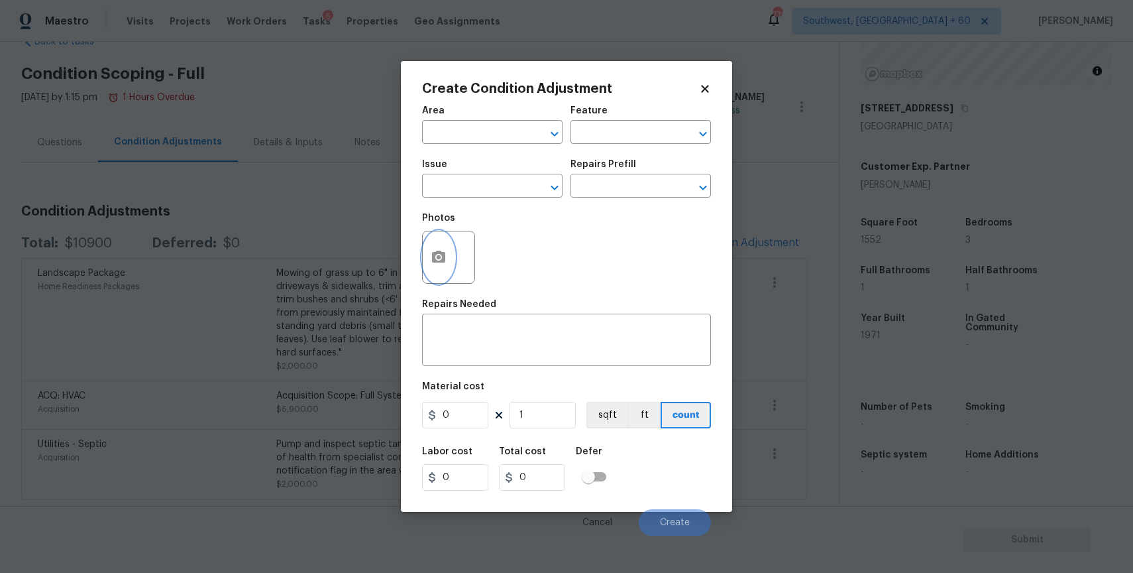
click at [434, 244] on button "button" at bounding box center [439, 257] width 32 height 52
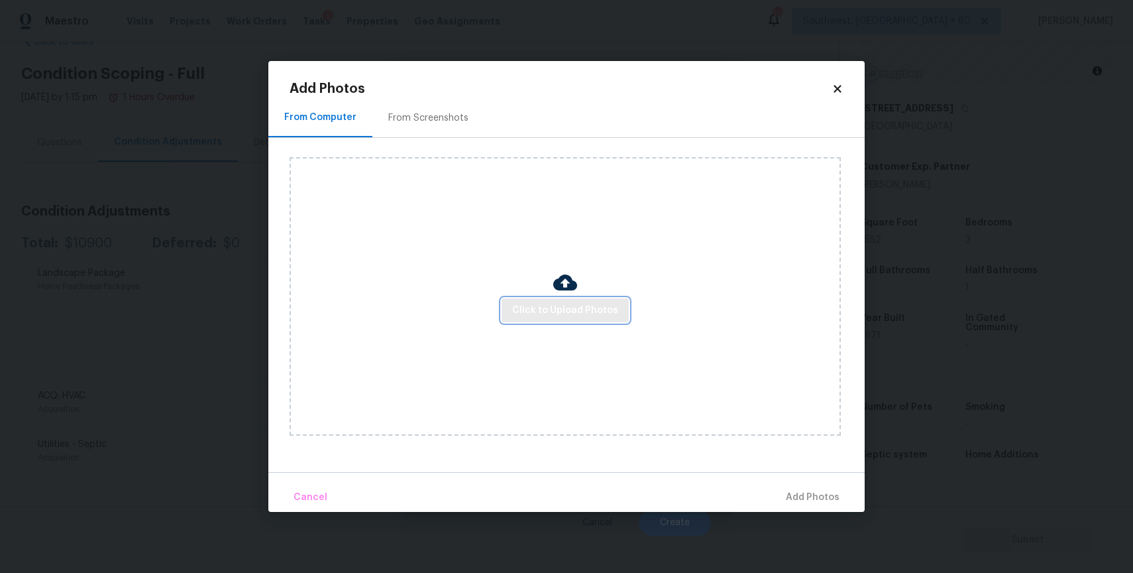
click at [612, 318] on button "Click to Upload Photos" at bounding box center [565, 310] width 127 height 25
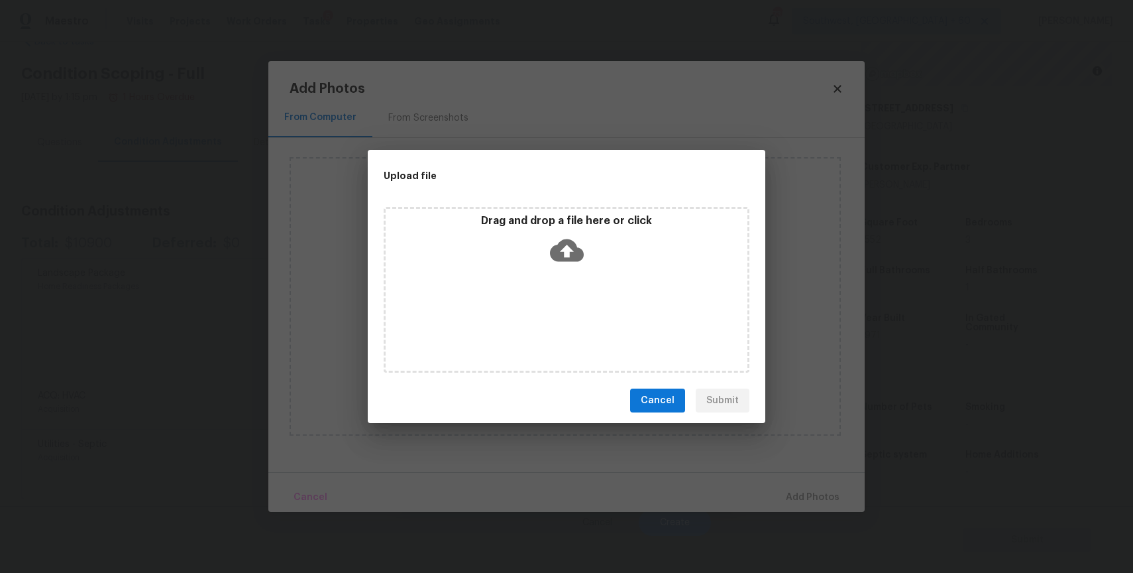
click at [612, 318] on div "Drag and drop a file here or click" at bounding box center [567, 290] width 366 height 166
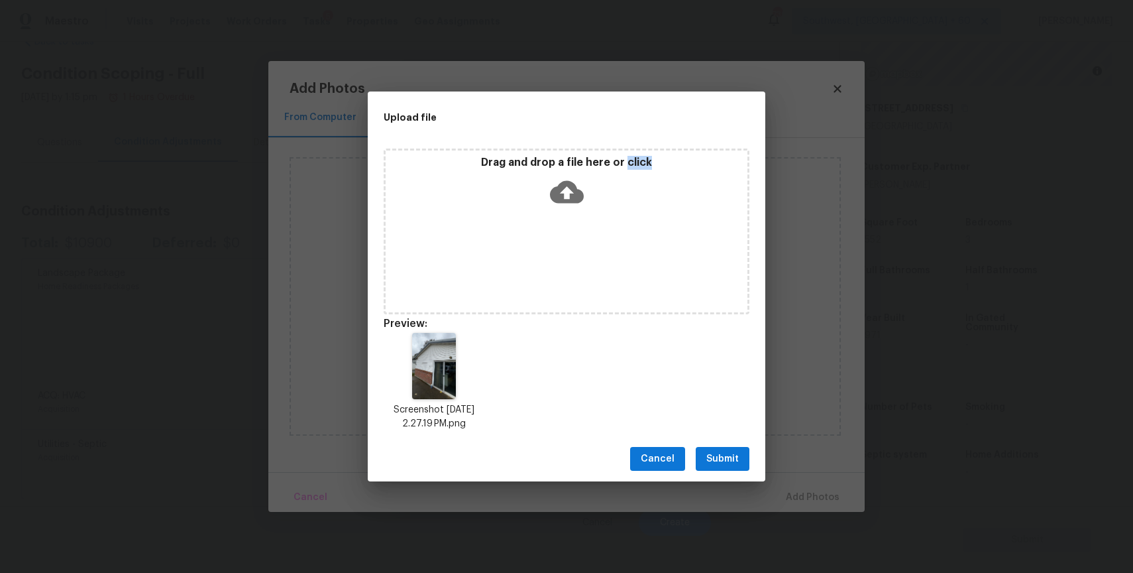
click at [708, 438] on div "Cancel Submit" at bounding box center [567, 459] width 398 height 46
click at [726, 461] on span "Submit" at bounding box center [722, 459] width 32 height 17
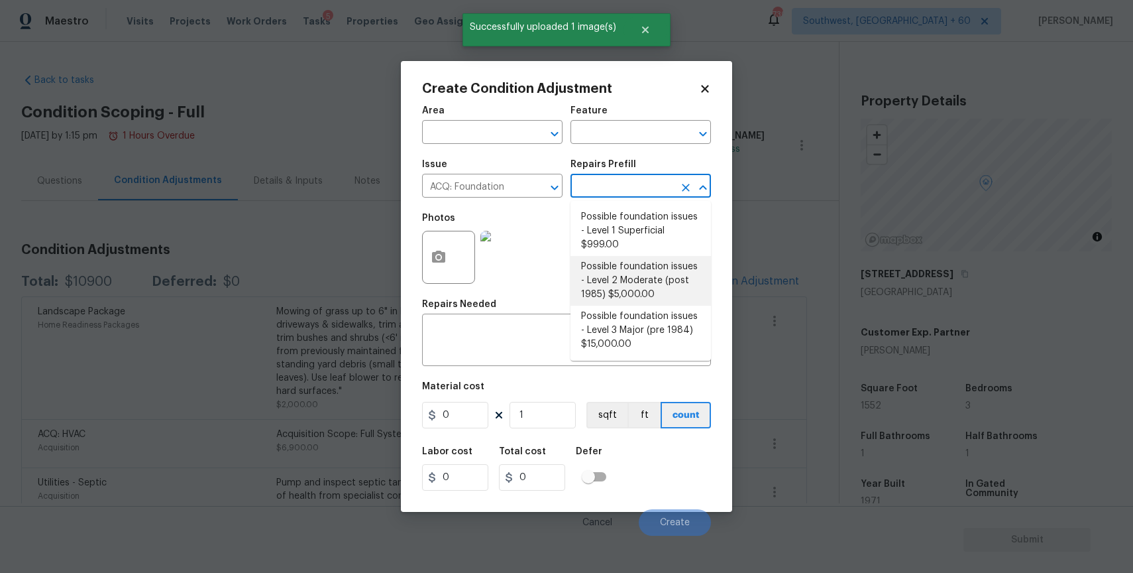
scroll to position [166, 0]
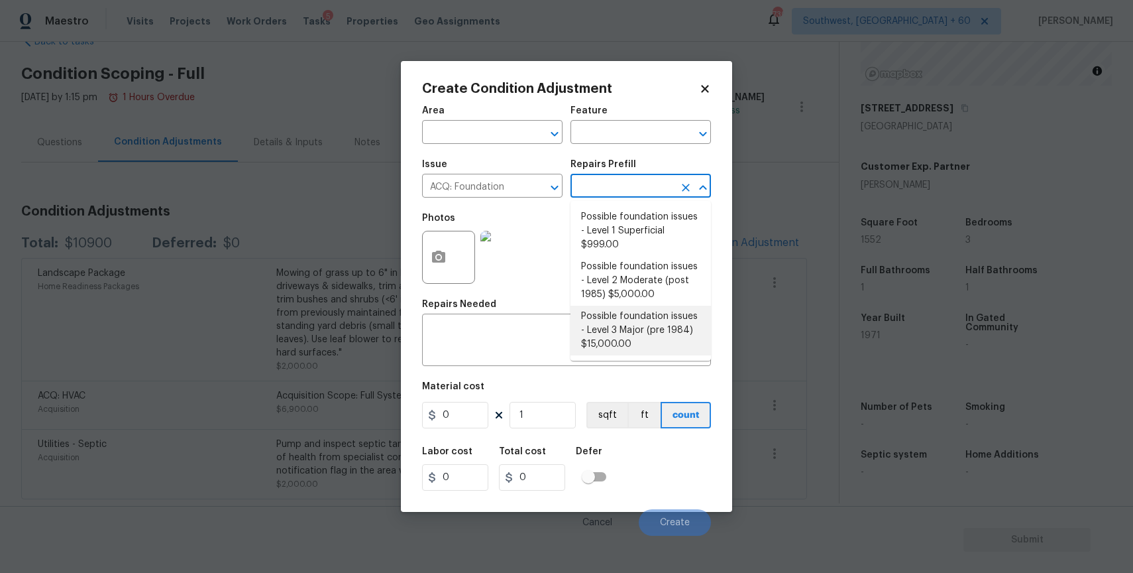
click at [651, 317] on li "Possible foundation issues - Level 3 Major (pre 1984) $15,000.00" at bounding box center [641, 330] width 140 height 50
type input "Acquisition"
type input "15000"
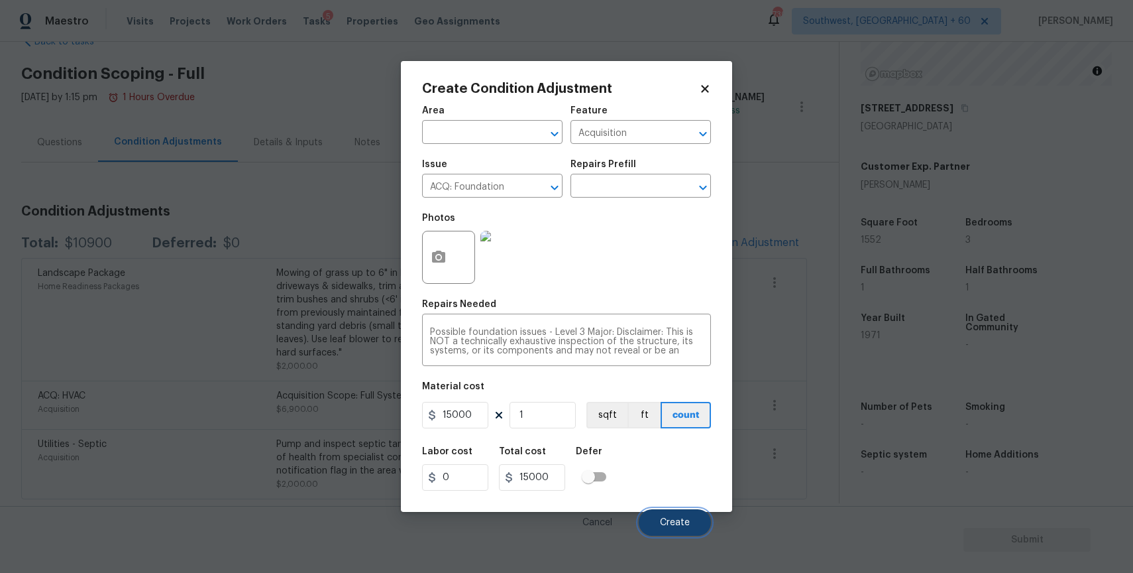
click at [674, 516] on button "Create" at bounding box center [675, 522] width 72 height 27
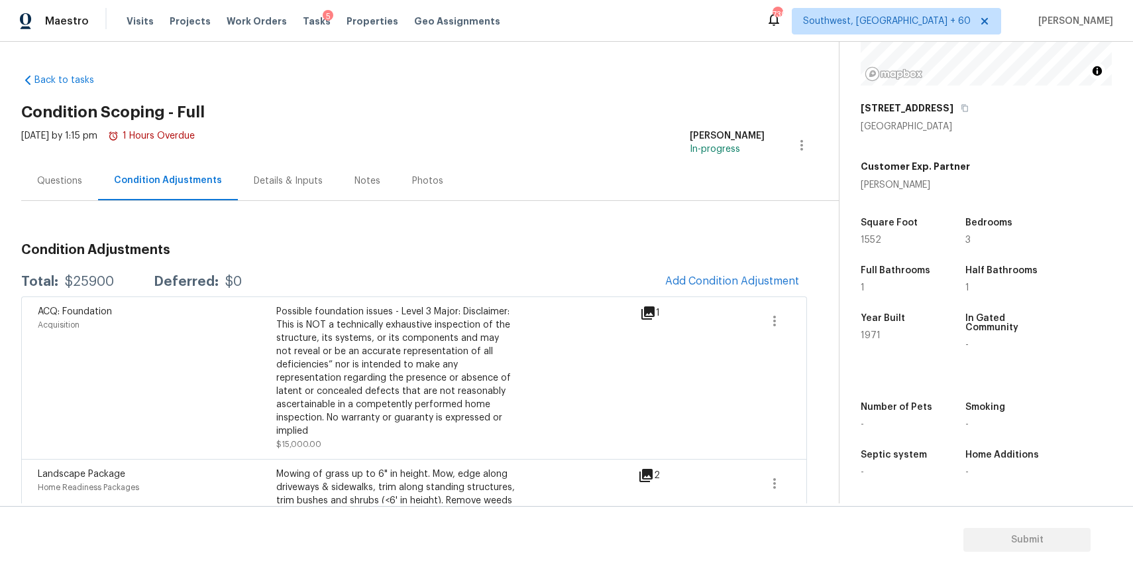
scroll to position [55, 0]
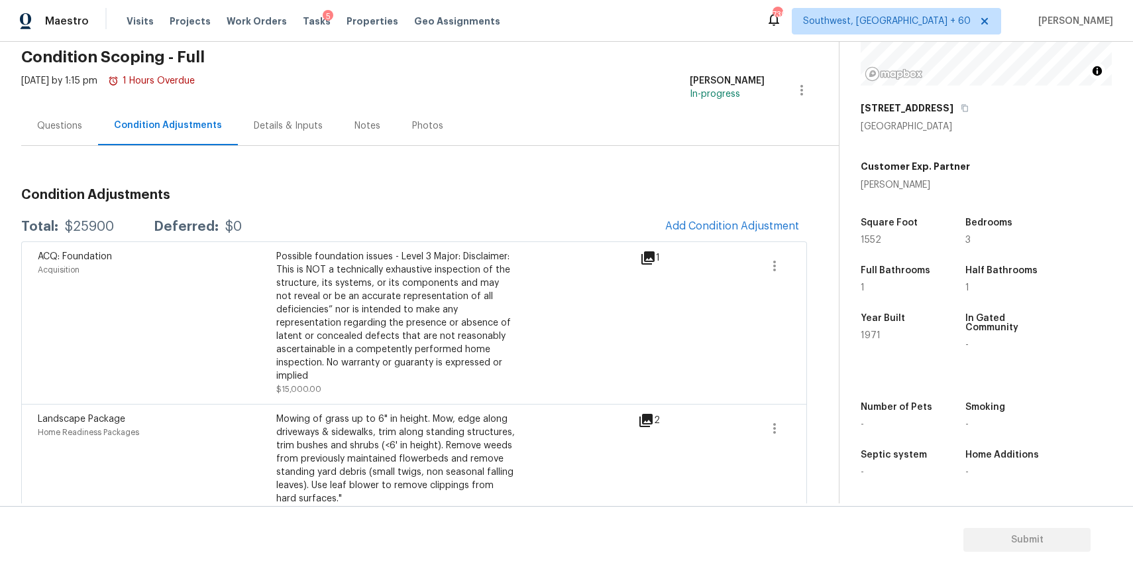
click at [74, 133] on div "Questions" at bounding box center [59, 125] width 77 height 39
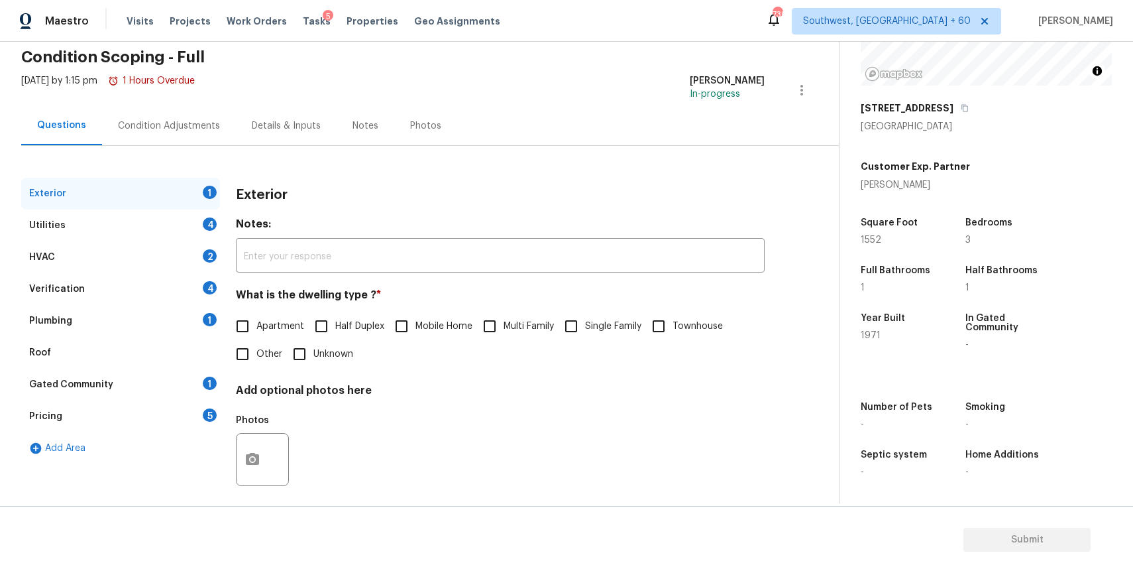
scroll to position [66, 0]
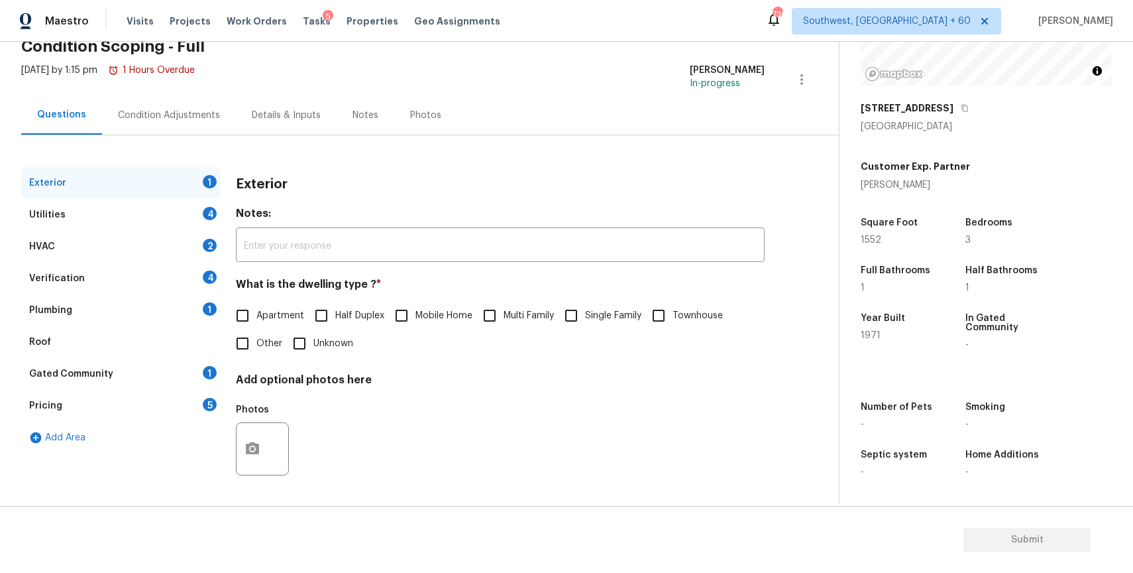
click at [135, 393] on div "Pricing 5" at bounding box center [120, 406] width 199 height 32
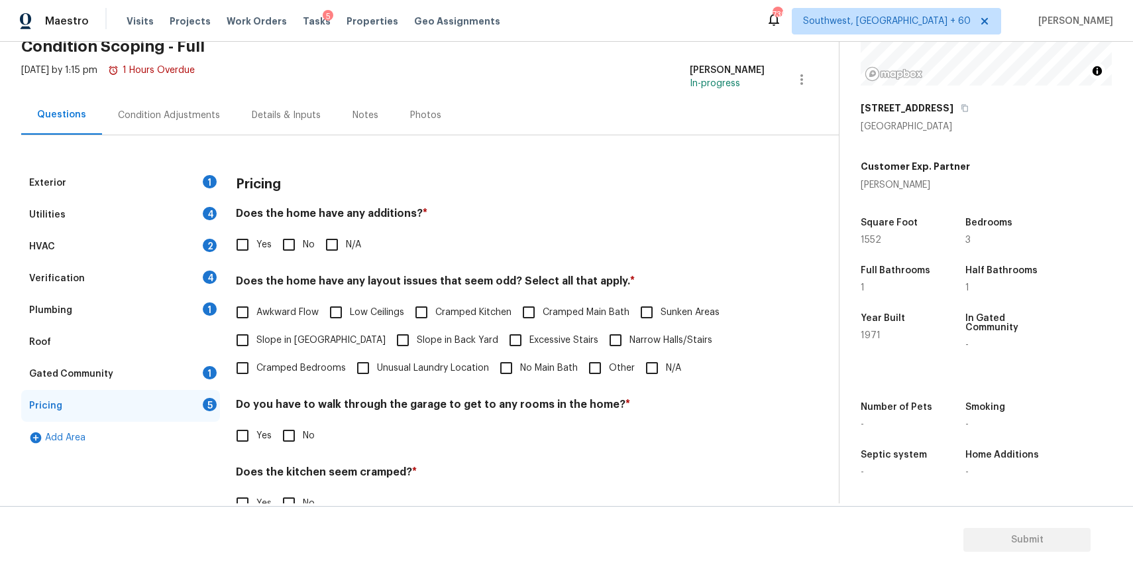
click at [148, 347] on div "Roof" at bounding box center [120, 342] width 199 height 32
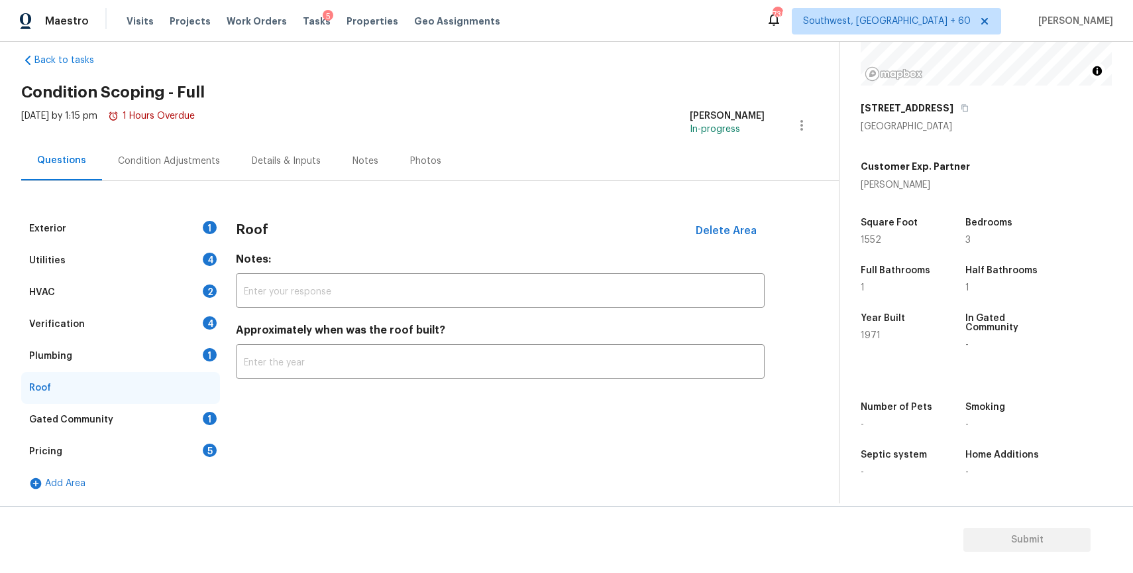
click at [186, 319] on div "Verification 4" at bounding box center [120, 324] width 199 height 32
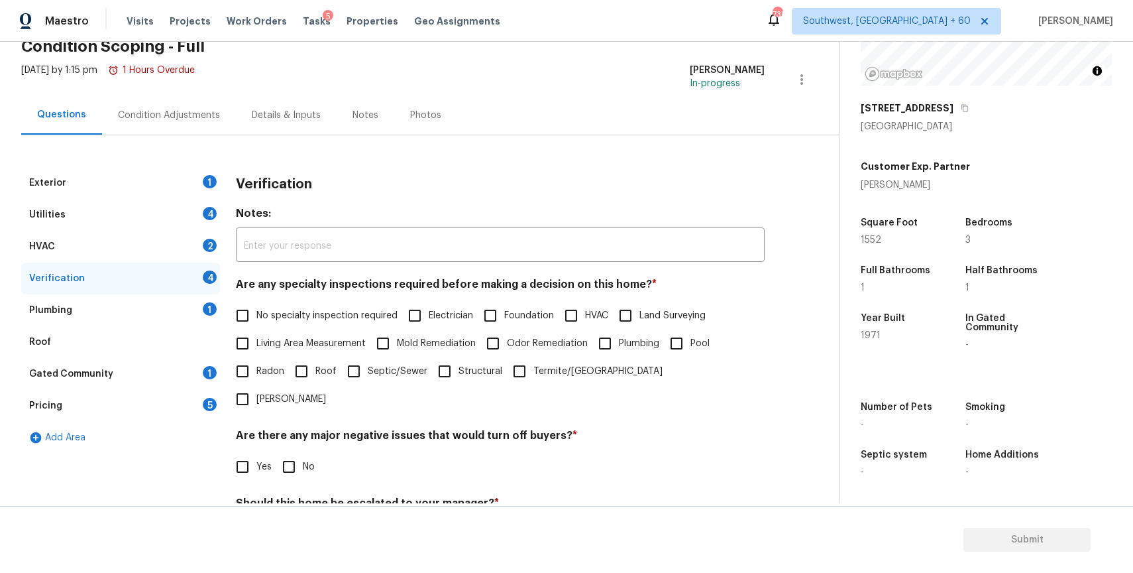
scroll to position [184, 0]
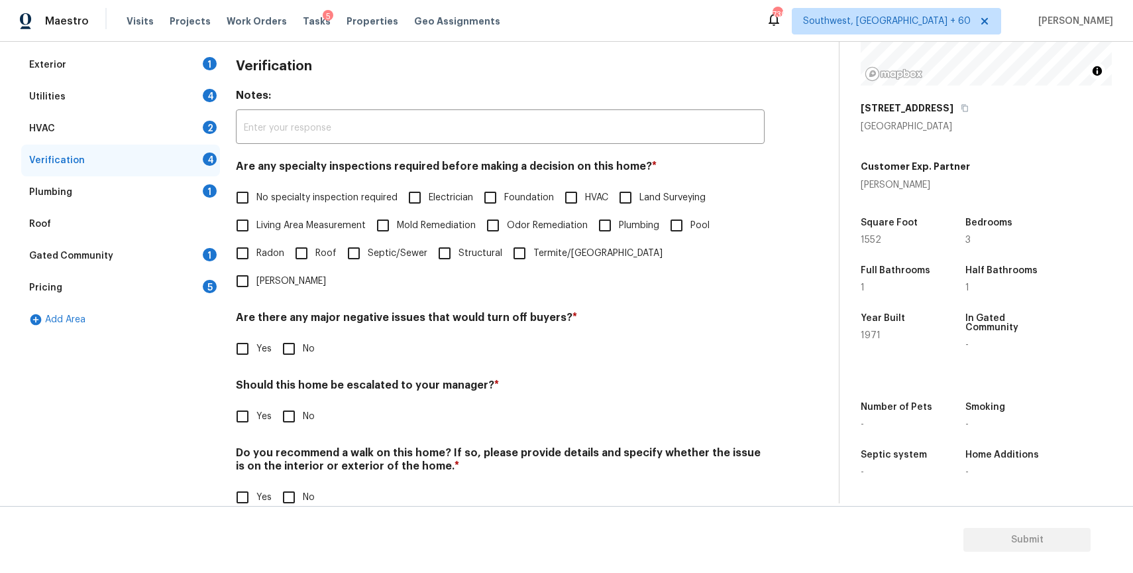
click at [249, 402] on input "Yes" at bounding box center [243, 416] width 28 height 28
checkbox input "true"
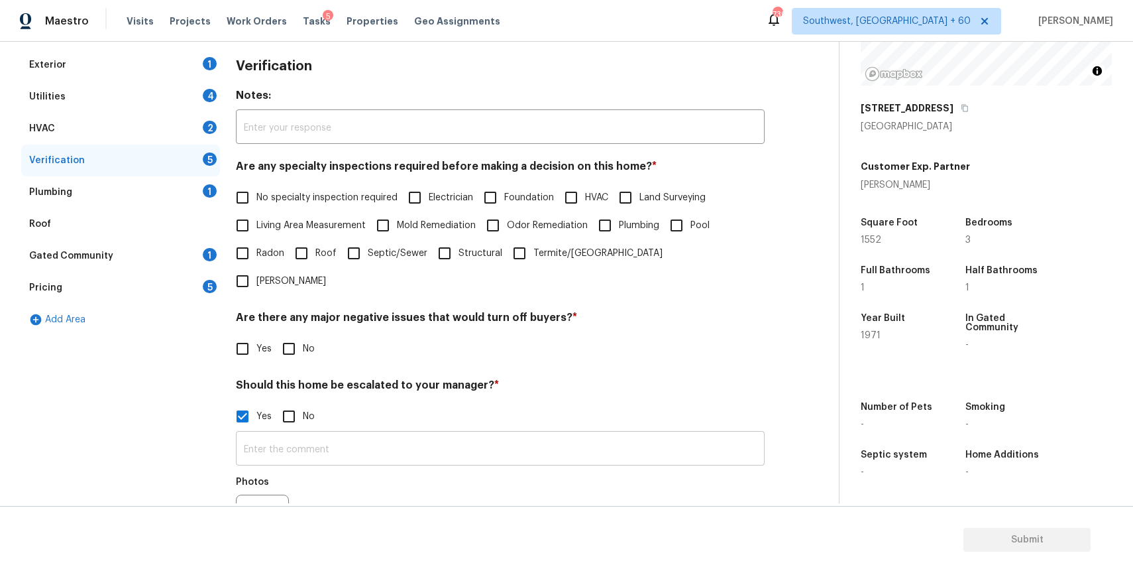
click at [333, 434] on input "text" at bounding box center [500, 449] width 529 height 31
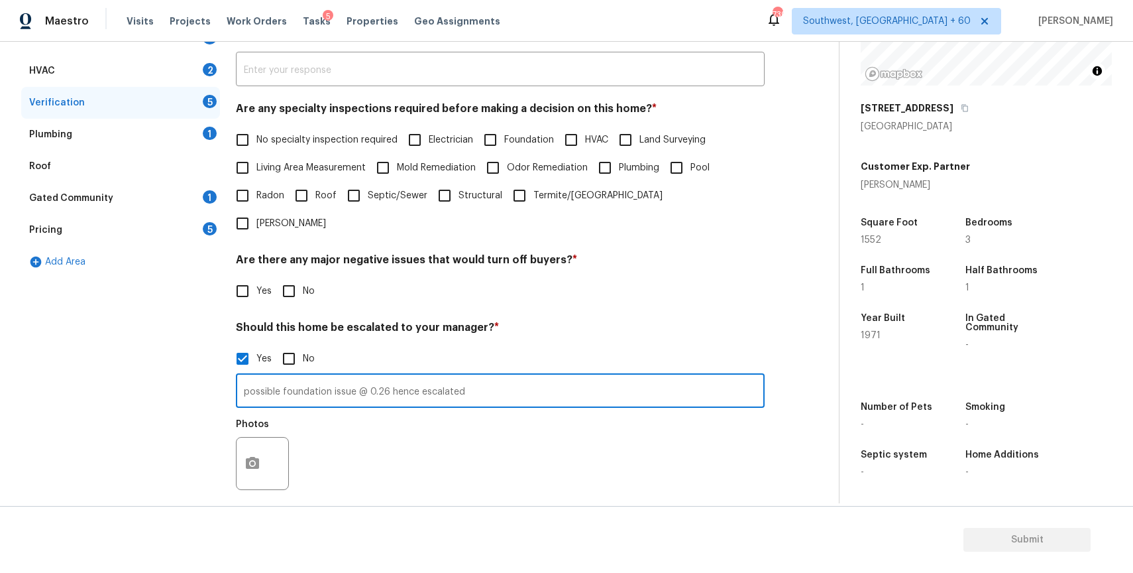
scroll to position [309, 0]
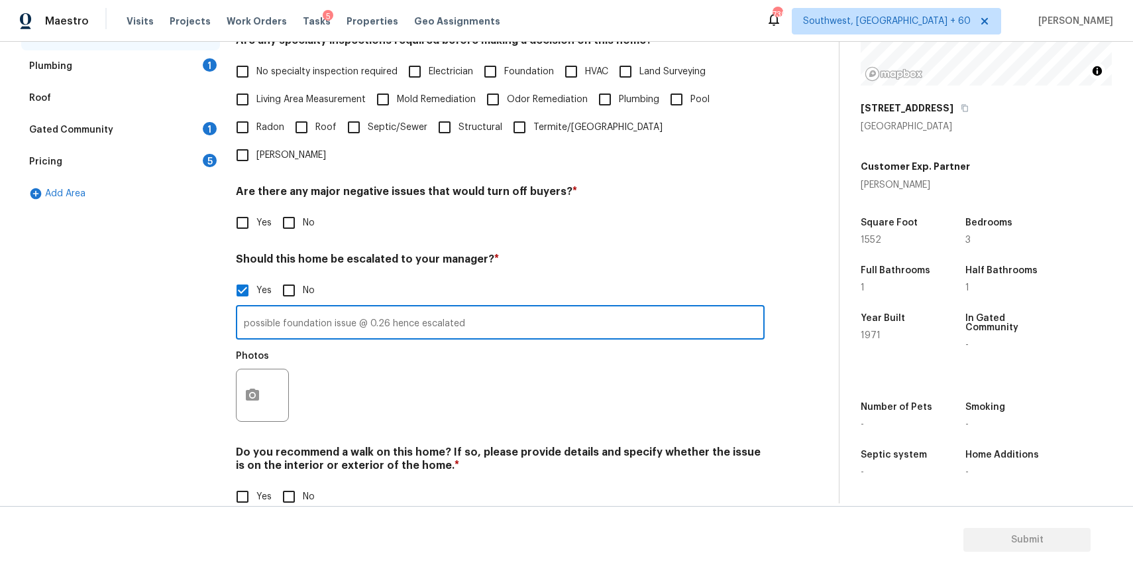
type input "possible foundation issue @ 0.26 hence escalated"
click at [257, 387] on icon "button" at bounding box center [253, 395] width 16 height 16
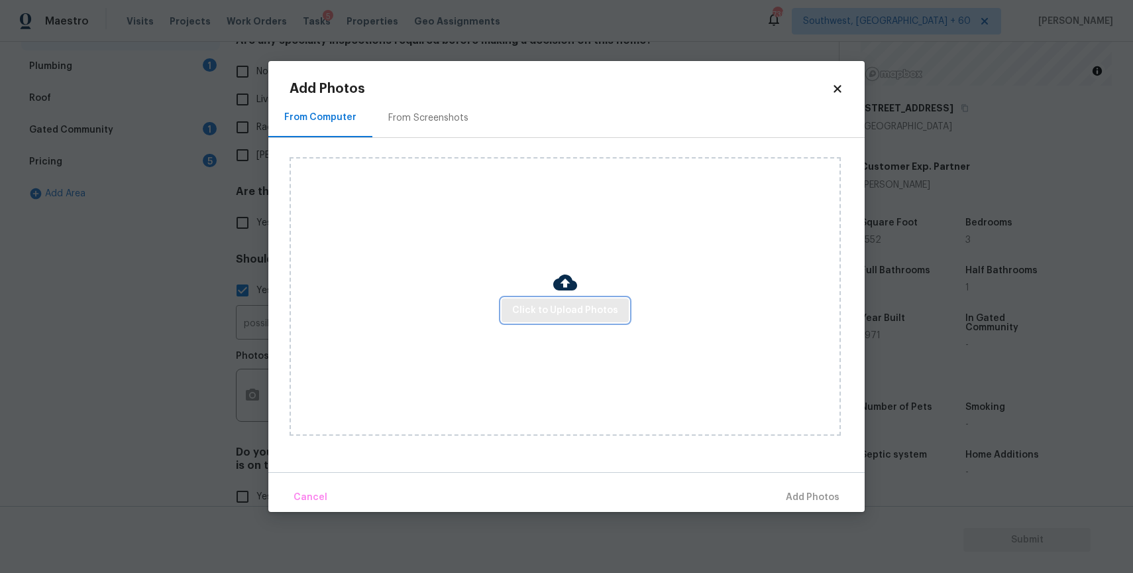
click at [547, 308] on span "Click to Upload Photos" at bounding box center [565, 310] width 106 height 17
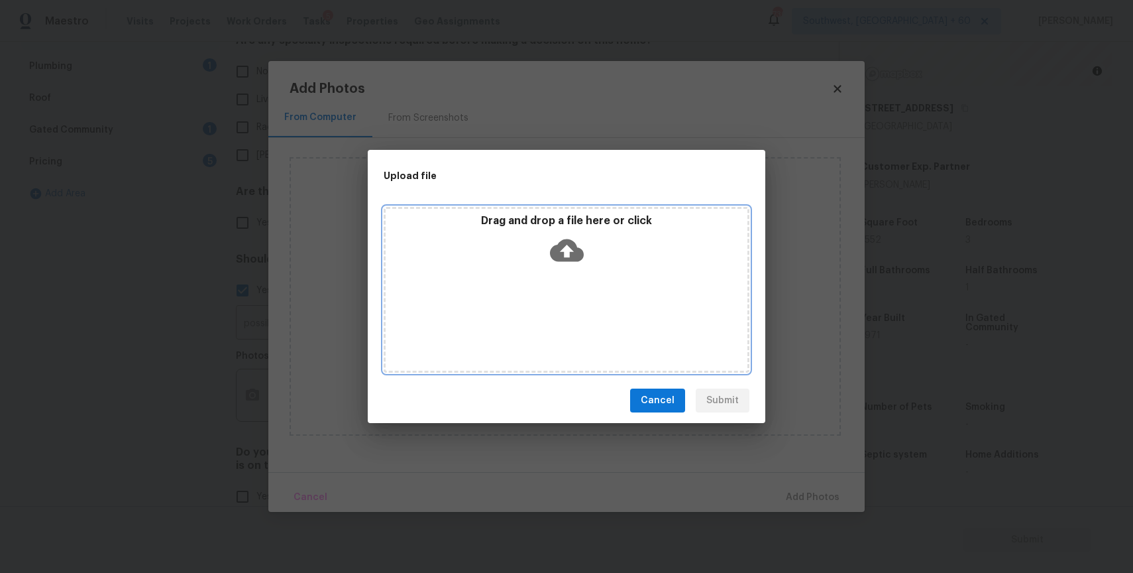
click at [547, 308] on div "Drag and drop a file here or click" at bounding box center [567, 290] width 366 height 166
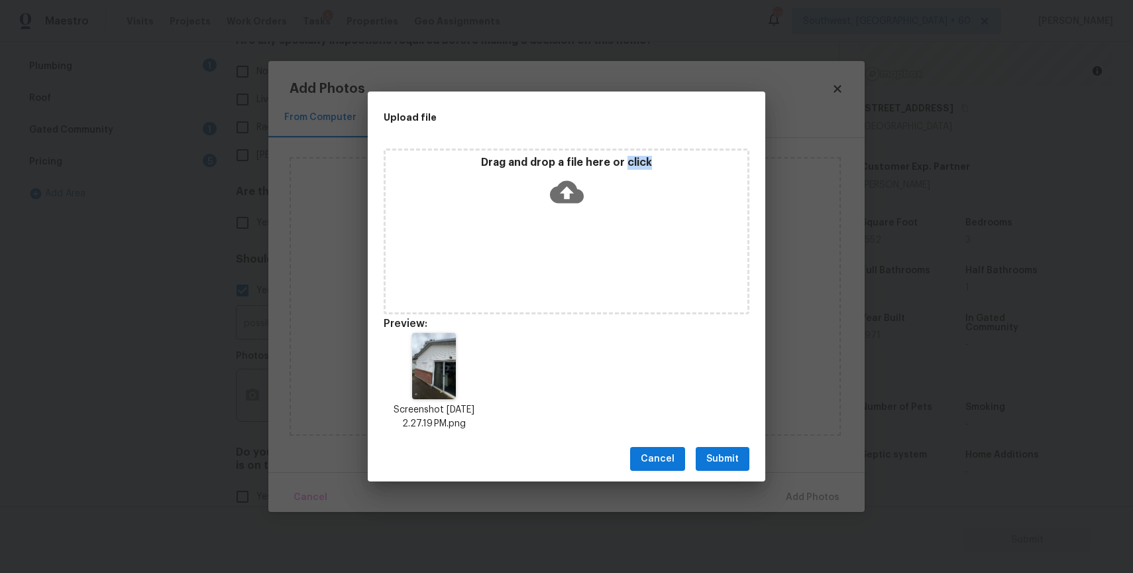
click at [734, 457] on span "Submit" at bounding box center [722, 459] width 32 height 17
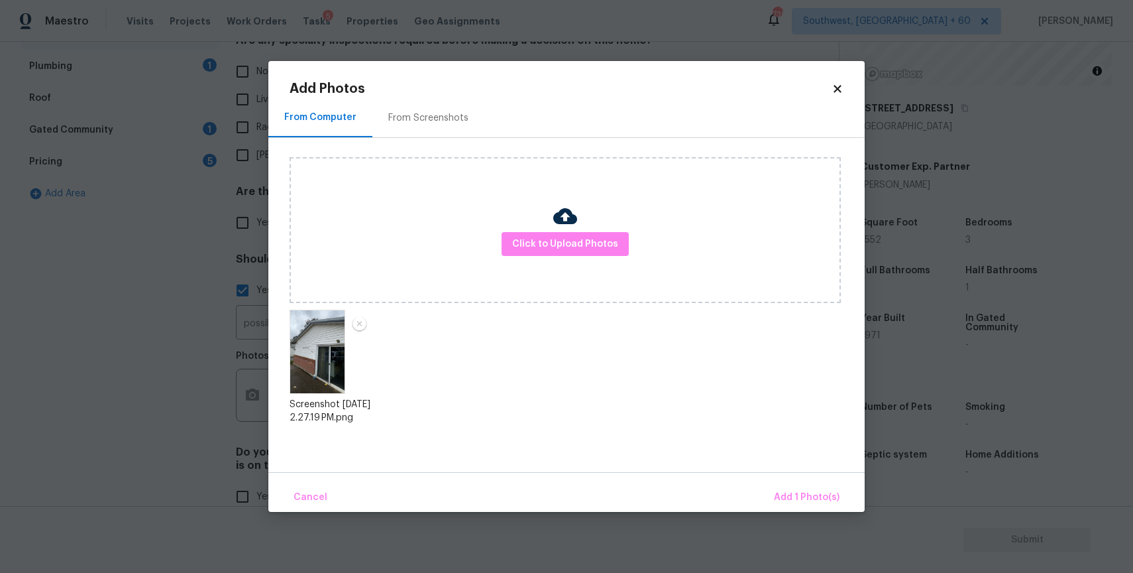
click at [734, 457] on div "From Computer From Screenshots Click to Upload Photos Screenshot 2025-10-05 at …" at bounding box center [566, 285] width 596 height 374
click at [787, 476] on div "Cancel Add 1 Photo(s)" at bounding box center [566, 492] width 596 height 40
click at [800, 492] on span "Add 1 Photo(s)" at bounding box center [807, 497] width 66 height 17
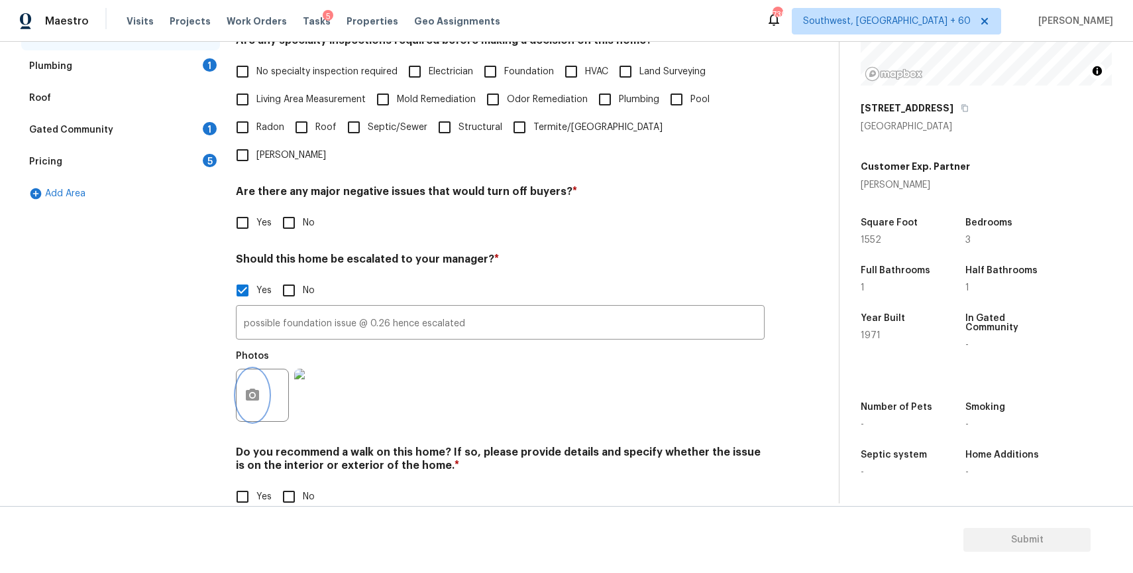
scroll to position [0, 0]
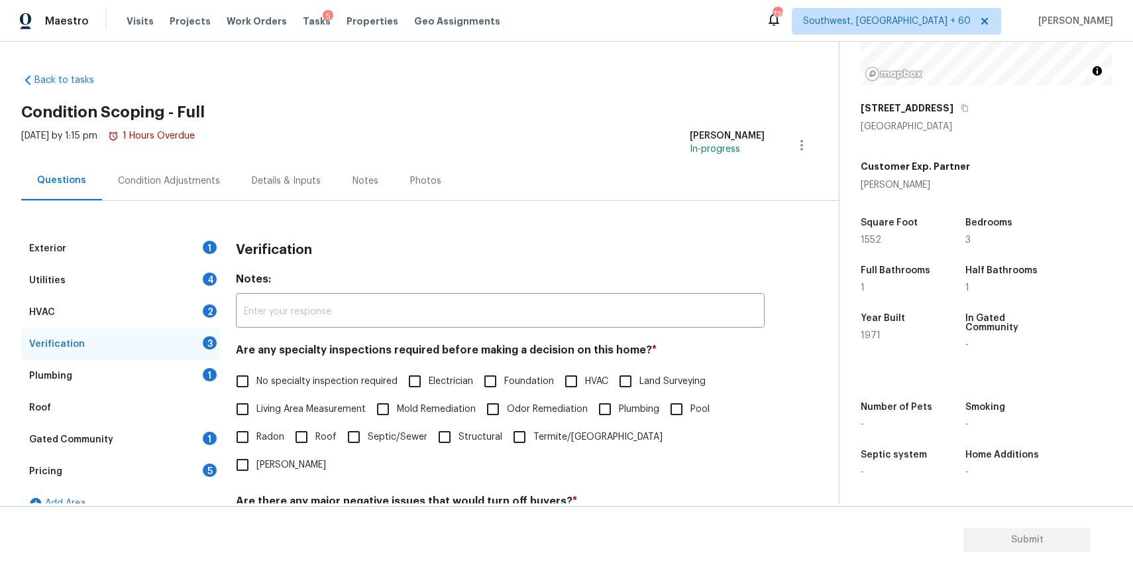
click at [129, 190] on div "Condition Adjustments" at bounding box center [169, 180] width 134 height 39
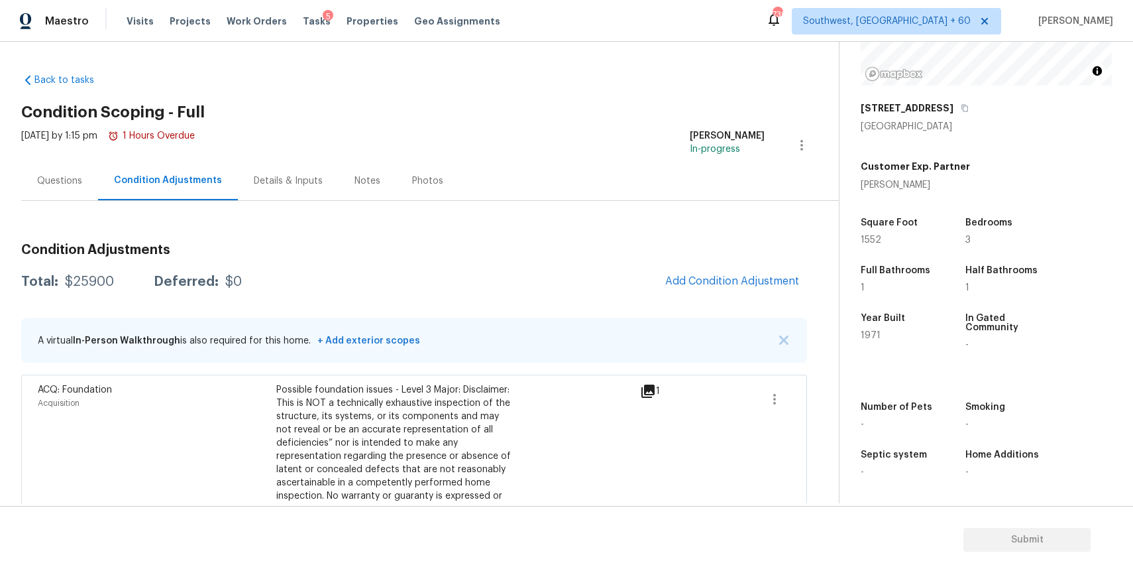
click at [89, 176] on div "Questions" at bounding box center [59, 180] width 77 height 39
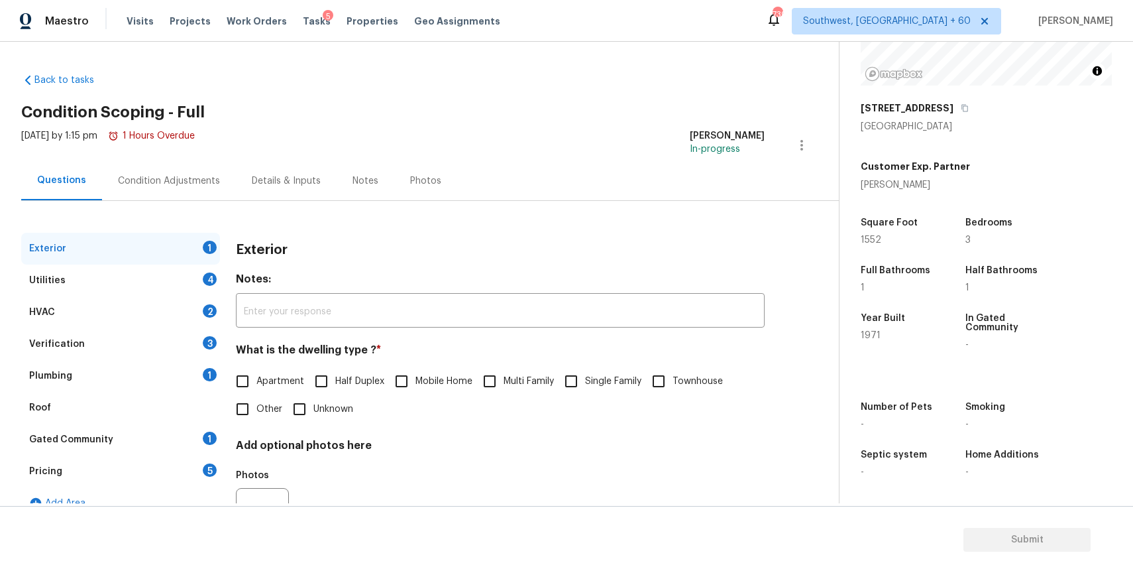
scroll to position [66, 0]
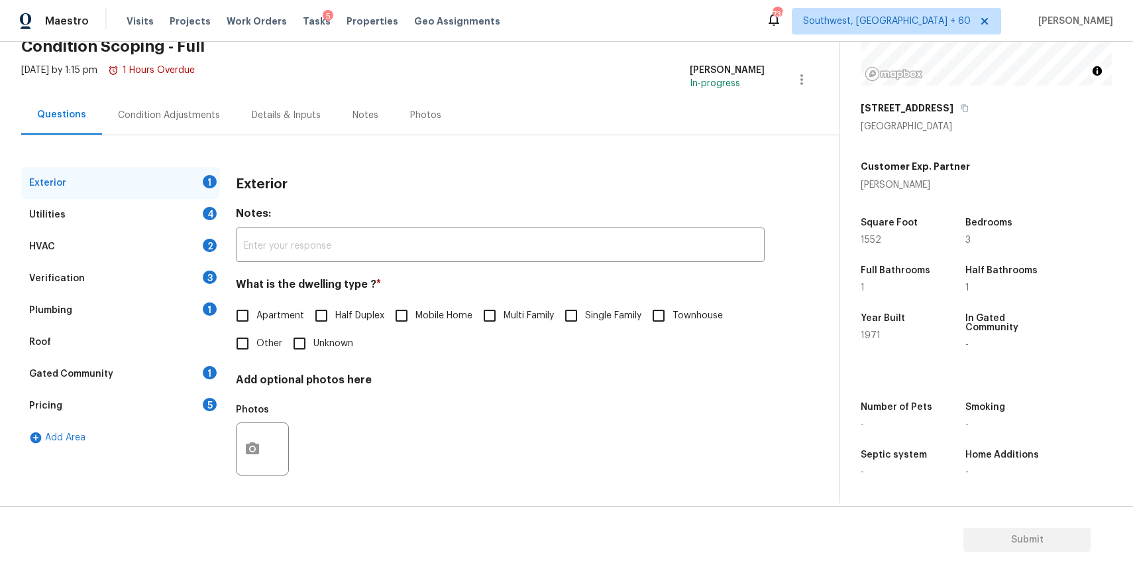
click at [160, 269] on div "Verification 3" at bounding box center [120, 278] width 199 height 32
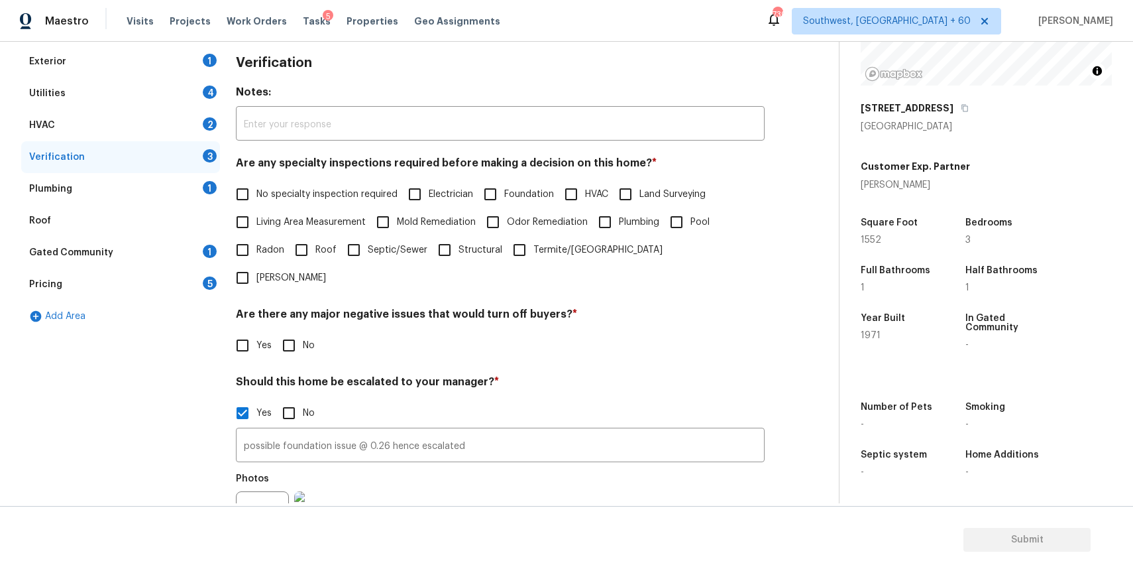
scroll to position [0, 0]
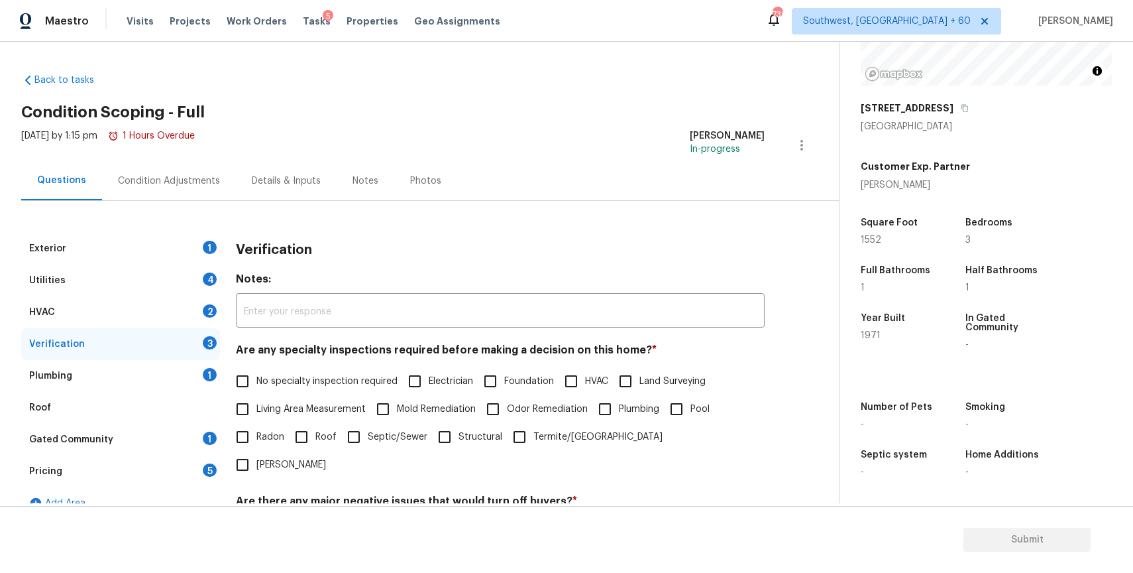
click at [204, 207] on div "Exterior 1 Utilities 4 HVAC 2 Verification 3 Plumbing 1 Roof Gated Community 1 …" at bounding box center [414, 518] width 786 height 635
click at [201, 182] on div "Condition Adjustments" at bounding box center [169, 180] width 102 height 13
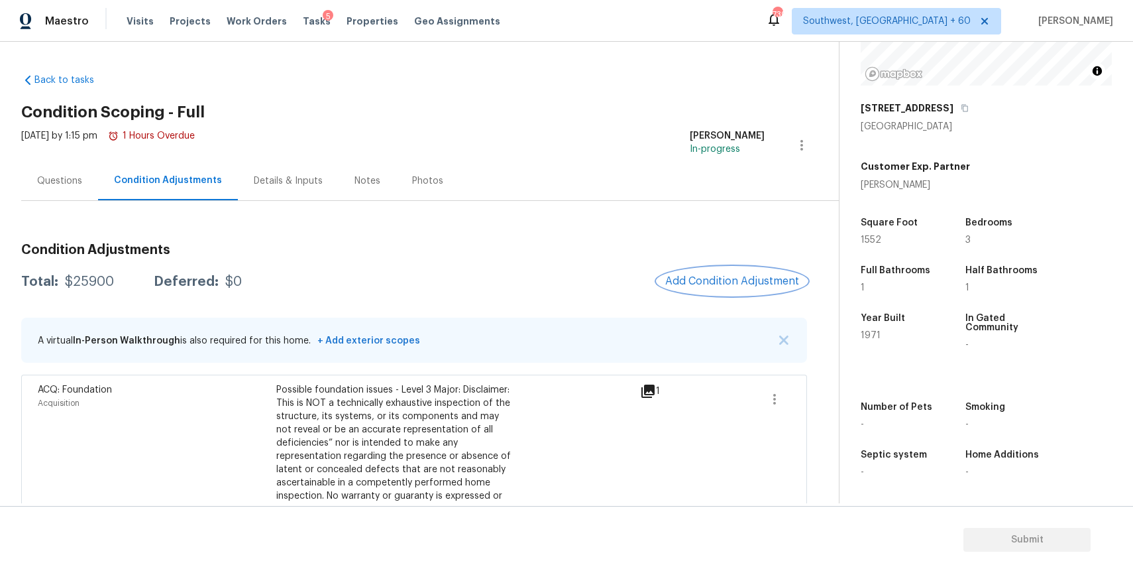
click at [710, 282] on span "Add Condition Adjustment" at bounding box center [732, 281] width 134 height 12
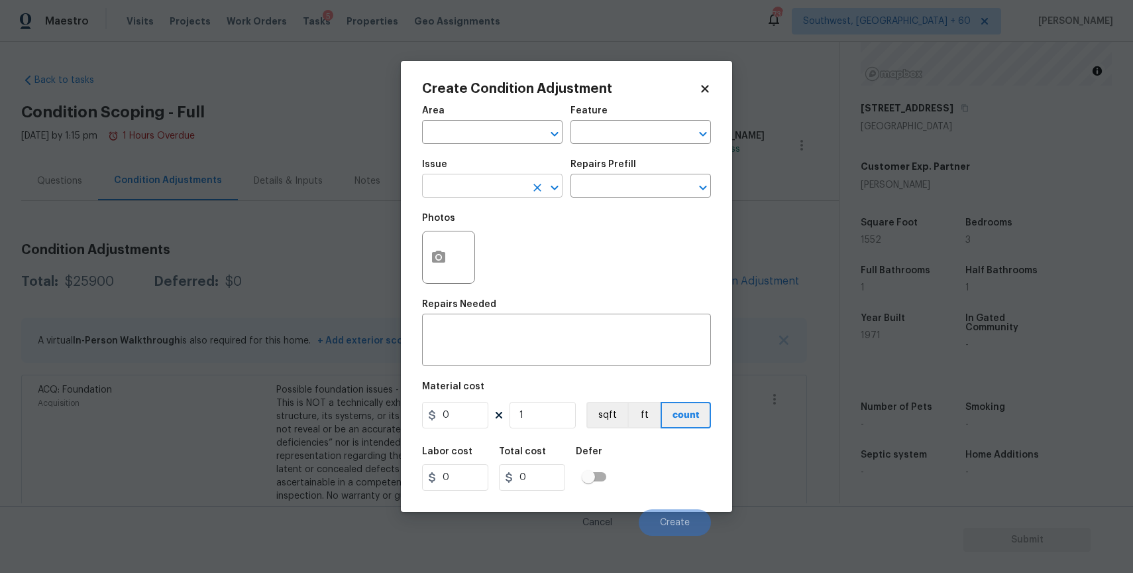
click at [504, 185] on input "text" at bounding box center [473, 187] width 103 height 21
click at [528, 245] on li "Siding" at bounding box center [492, 249] width 140 height 22
type input "Siding"
click at [512, 349] on textarea at bounding box center [566, 341] width 273 height 28
click at [514, 352] on textarea at bounding box center [566, 341] width 273 height 28
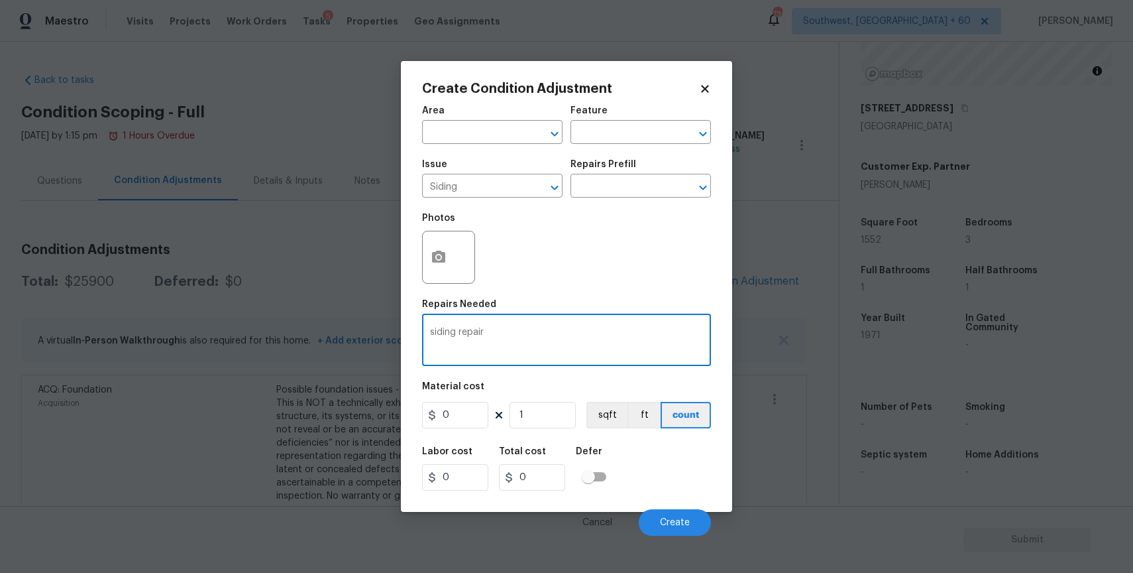
type textarea "siding repair"
click at [418, 264] on div "Create Condition Adjustment Area ​ Feature ​ Issue Siding ​ Repairs Prefill ​ P…" at bounding box center [566, 286] width 331 height 451
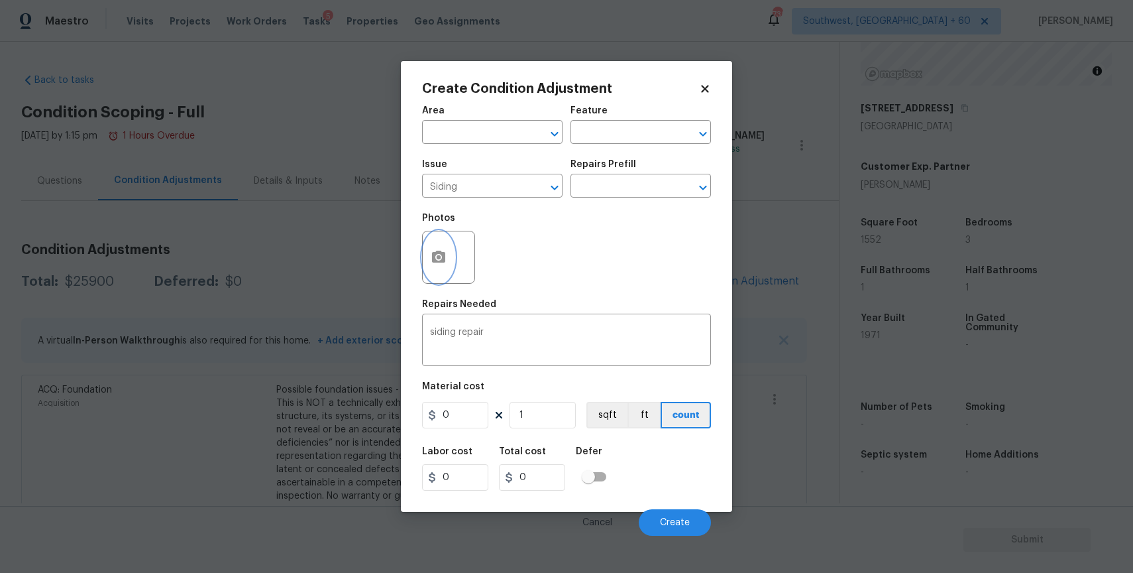
click at [441, 266] on button "button" at bounding box center [439, 257] width 32 height 52
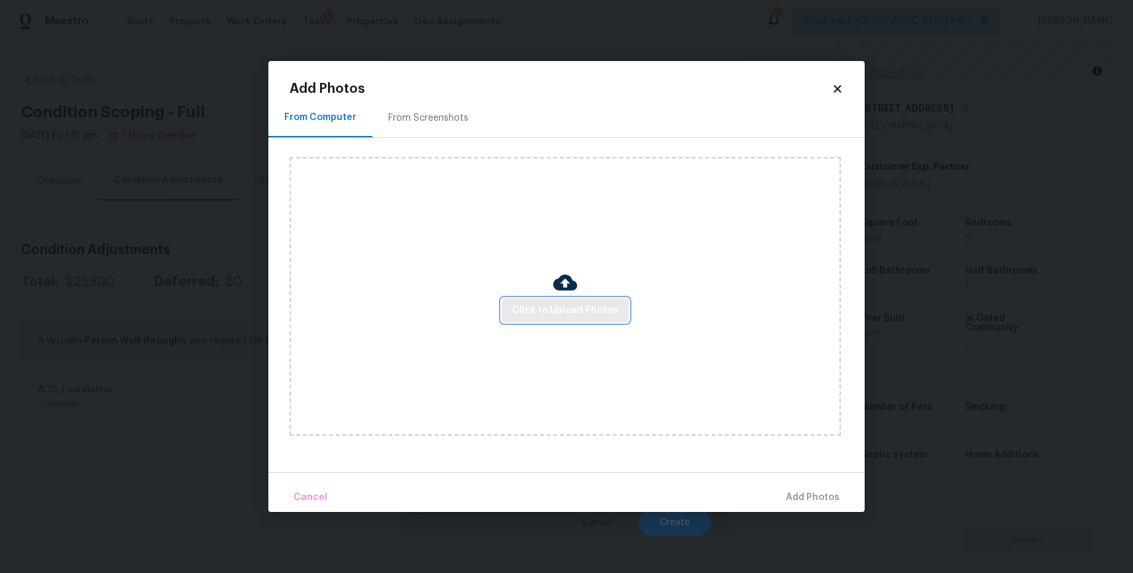
click at [575, 302] on span "Click to Upload Photos" at bounding box center [565, 310] width 106 height 17
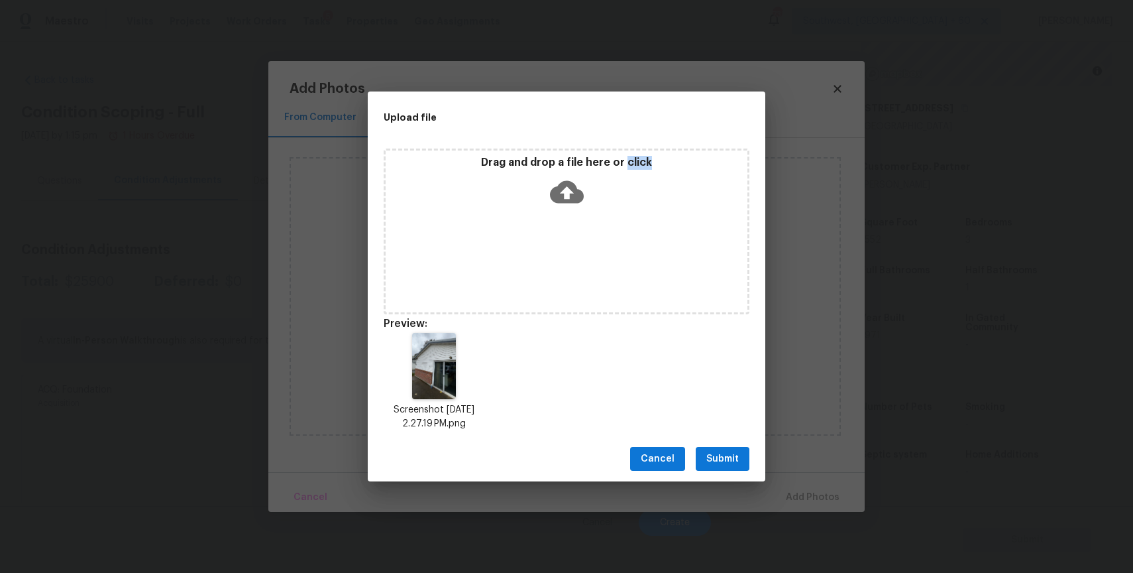
click at [755, 463] on div "Cancel Submit" at bounding box center [567, 459] width 398 height 46
click at [726, 451] on span "Submit" at bounding box center [722, 459] width 32 height 17
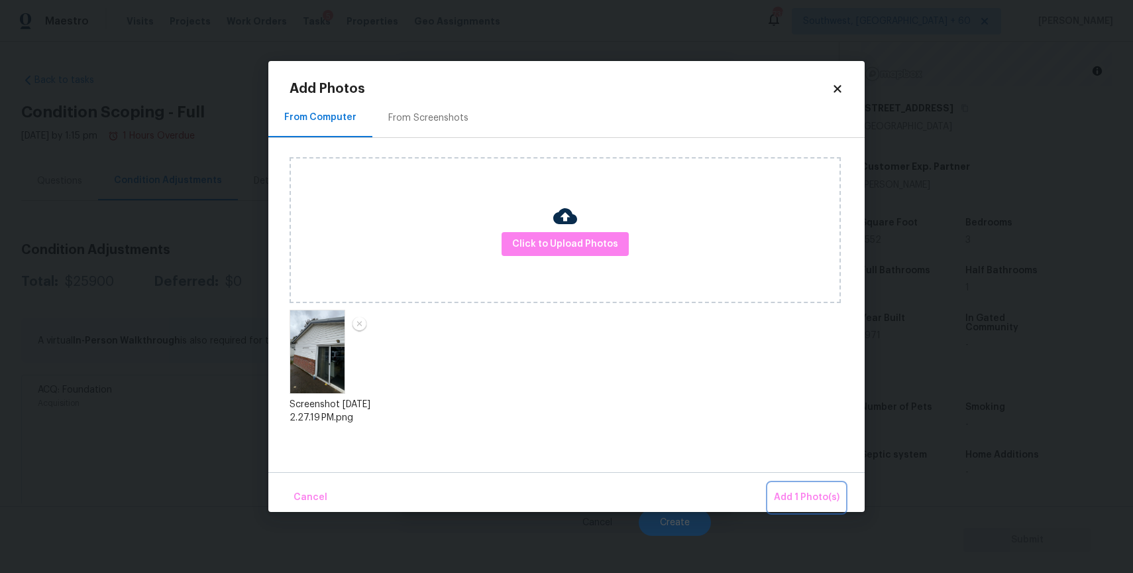
click at [802, 488] on button "Add 1 Photo(s)" at bounding box center [807, 497] width 76 height 28
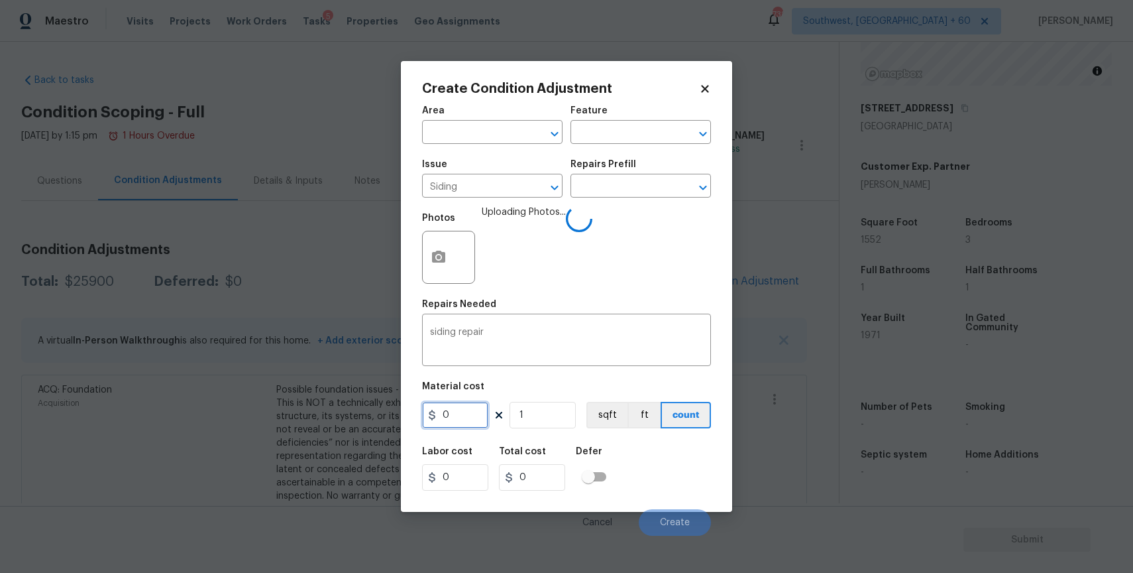
click at [457, 414] on input "0" at bounding box center [455, 415] width 66 height 27
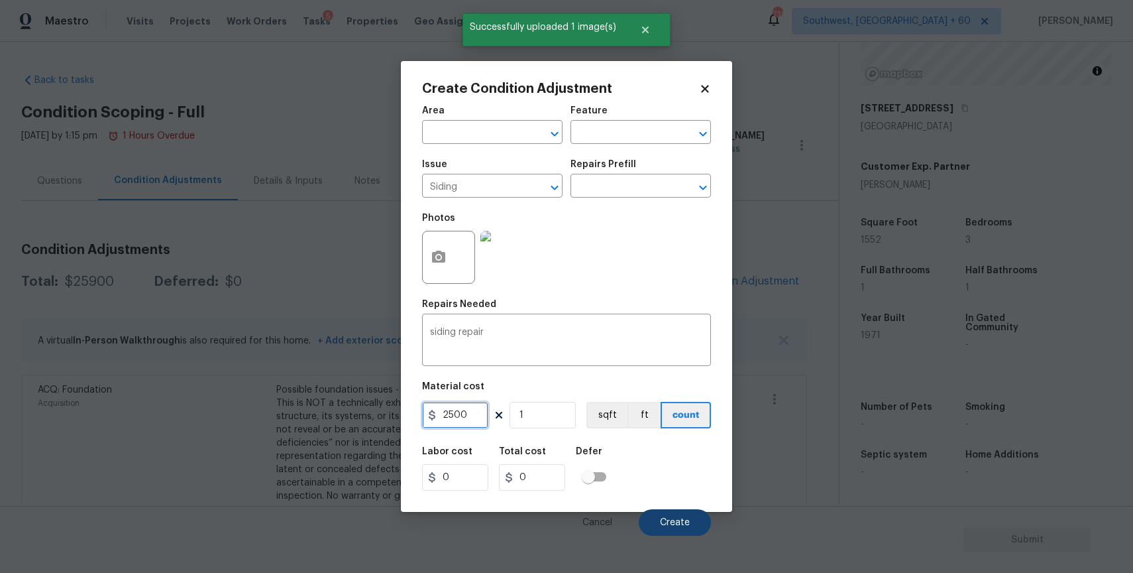
type input "2500"
click at [681, 532] on button "Create" at bounding box center [675, 522] width 72 height 27
type input "2500"
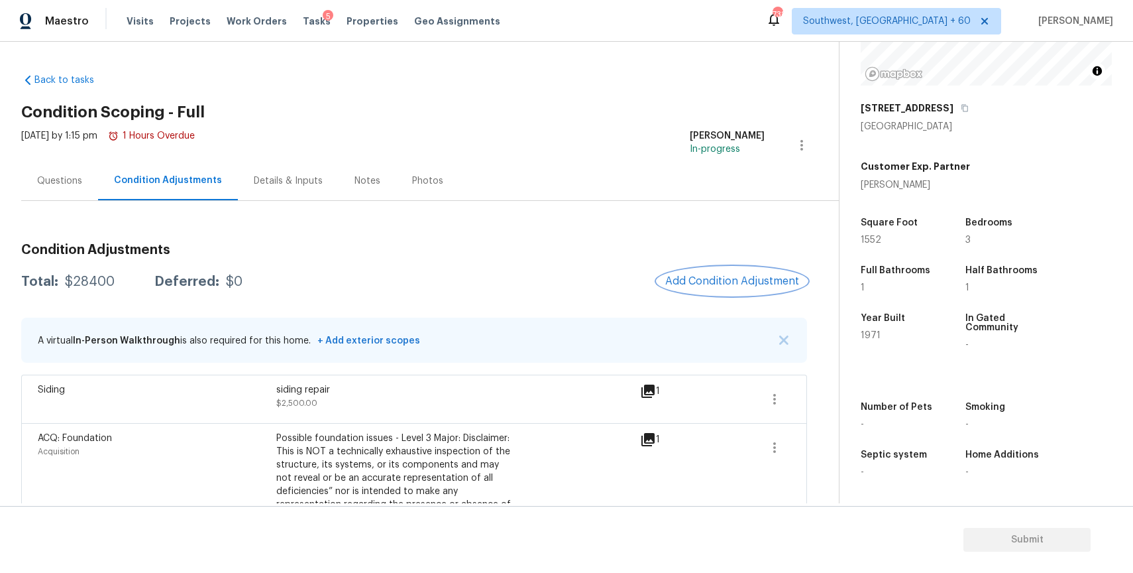
click at [741, 280] on span "Add Condition Adjustment" at bounding box center [732, 281] width 134 height 12
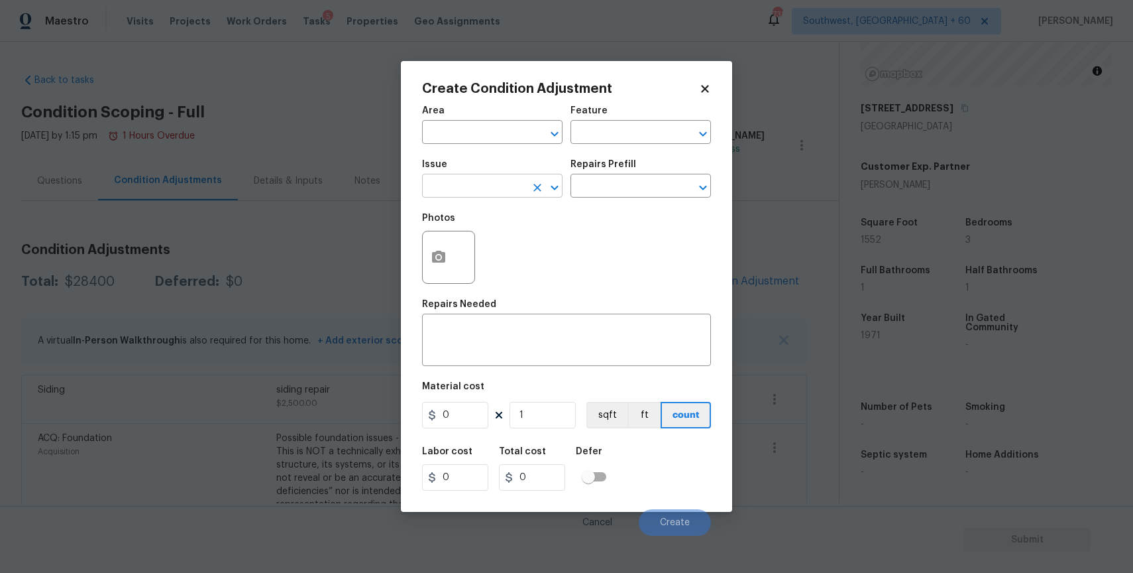
click at [476, 182] on input "text" at bounding box center [473, 187] width 103 height 21
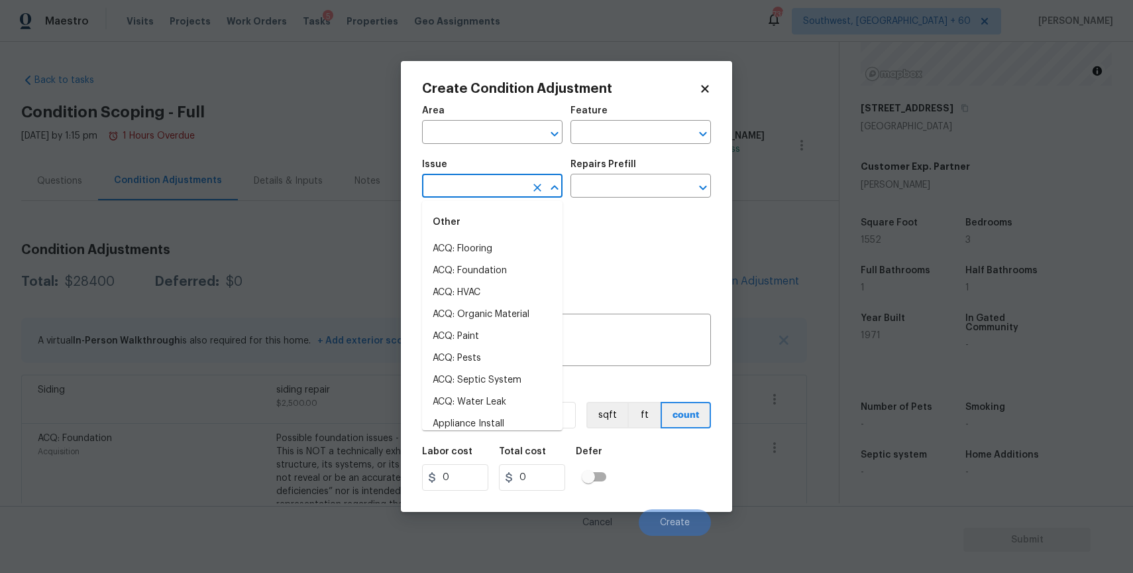
click at [476, 182] on input "text" at bounding box center [473, 187] width 103 height 21
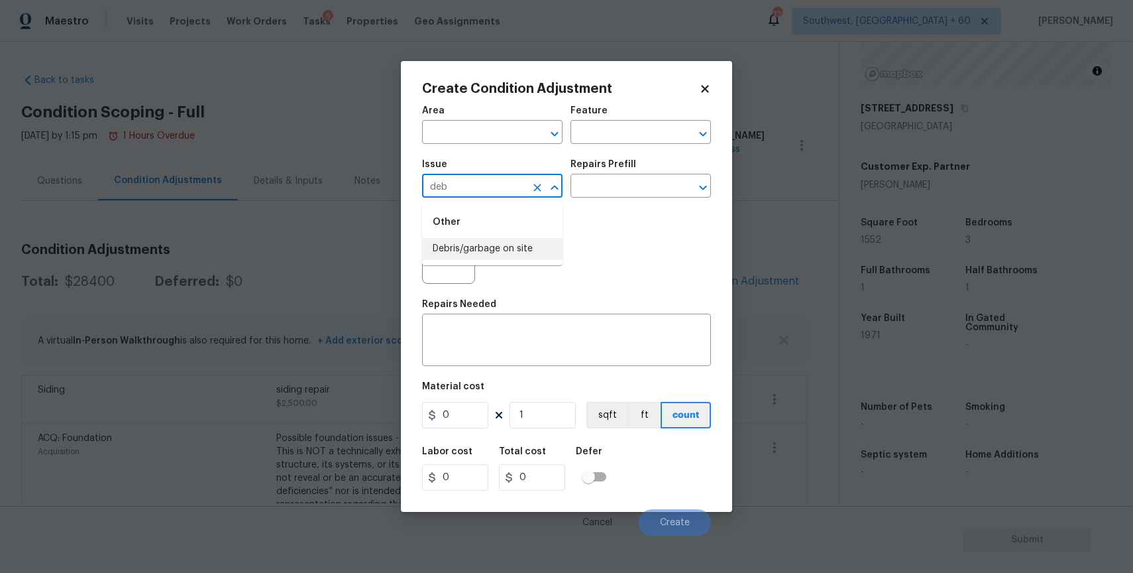
click at [496, 259] on li "Debris/garbage on site" at bounding box center [492, 249] width 140 height 22
type input "Debris/garbage on site"
click at [614, 194] on input "text" at bounding box center [622, 187] width 103 height 21
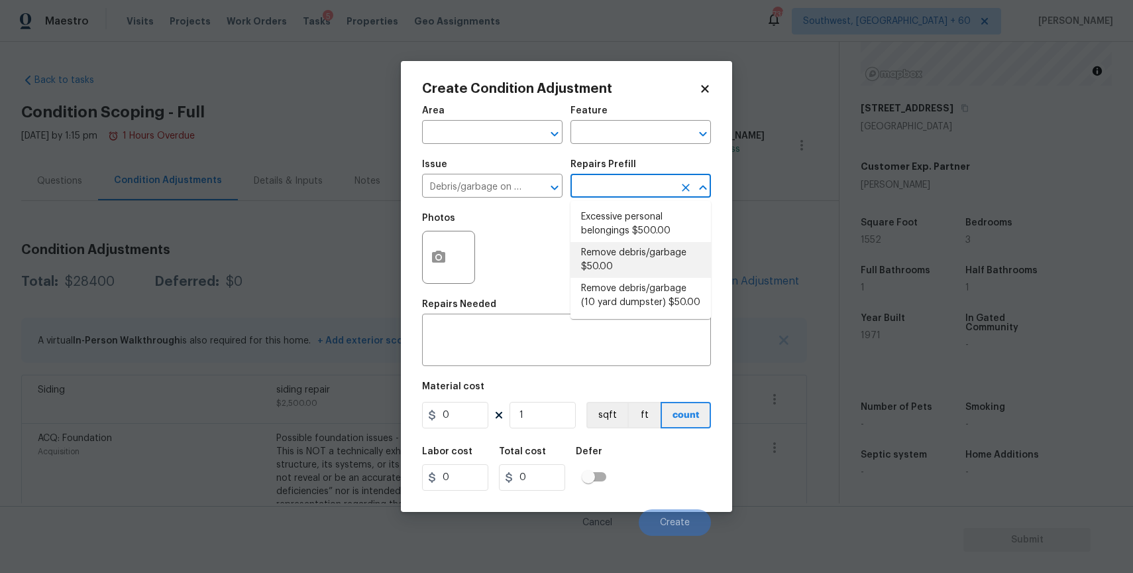
click at [651, 254] on li "Remove debris/garbage $50.00" at bounding box center [641, 260] width 140 height 36
type textarea "Remove, haul off, and properly dispose of any debris left by seller to offsite …"
type input "50"
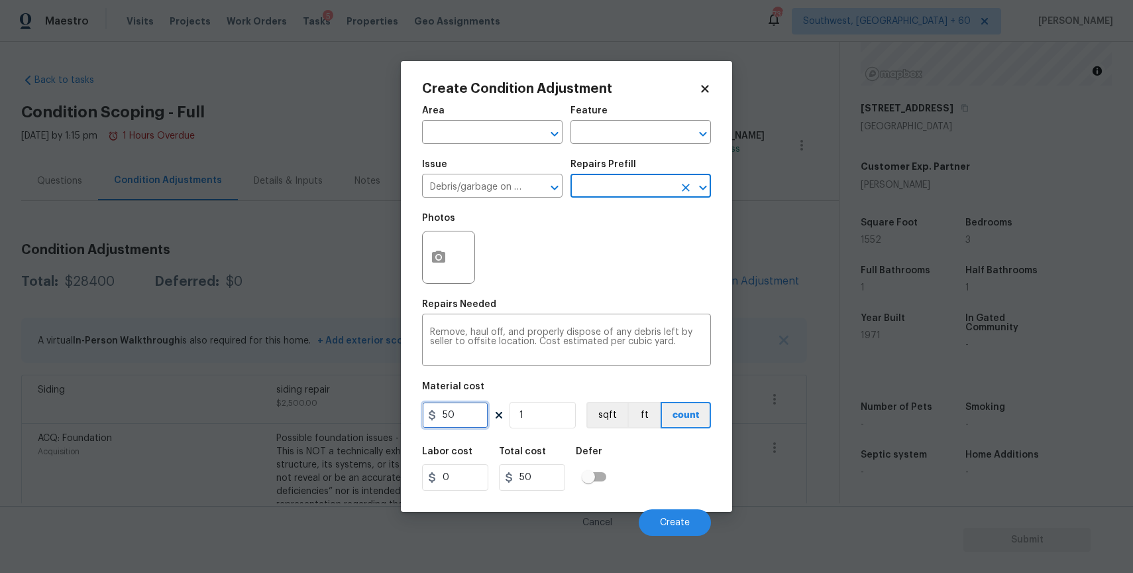
click at [456, 415] on input "50" at bounding box center [455, 415] width 66 height 27
type input "500"
click at [436, 253] on icon "button" at bounding box center [438, 256] width 13 height 12
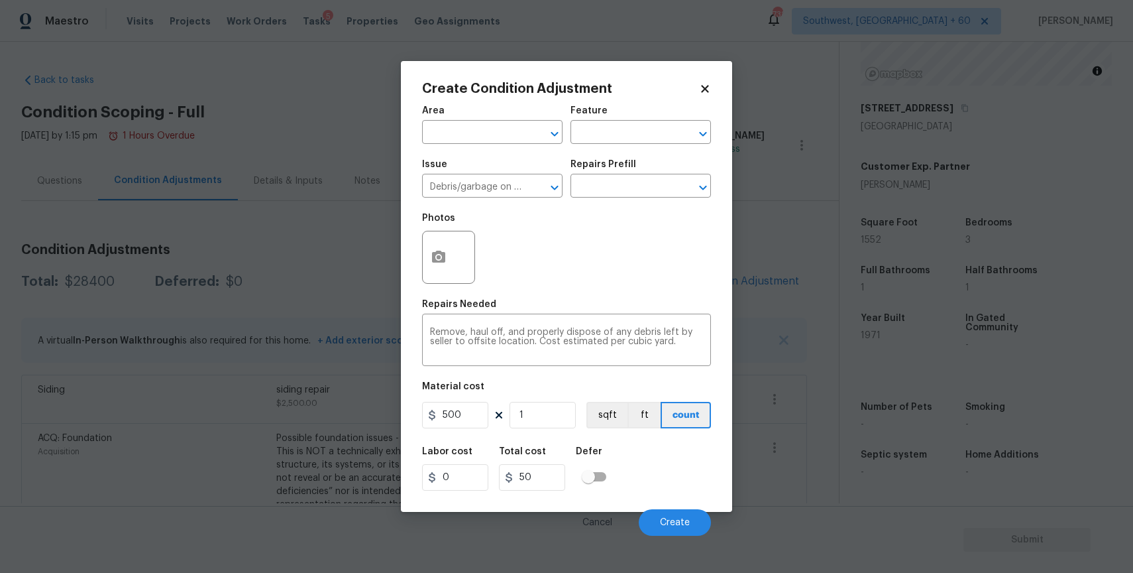
type input "500"
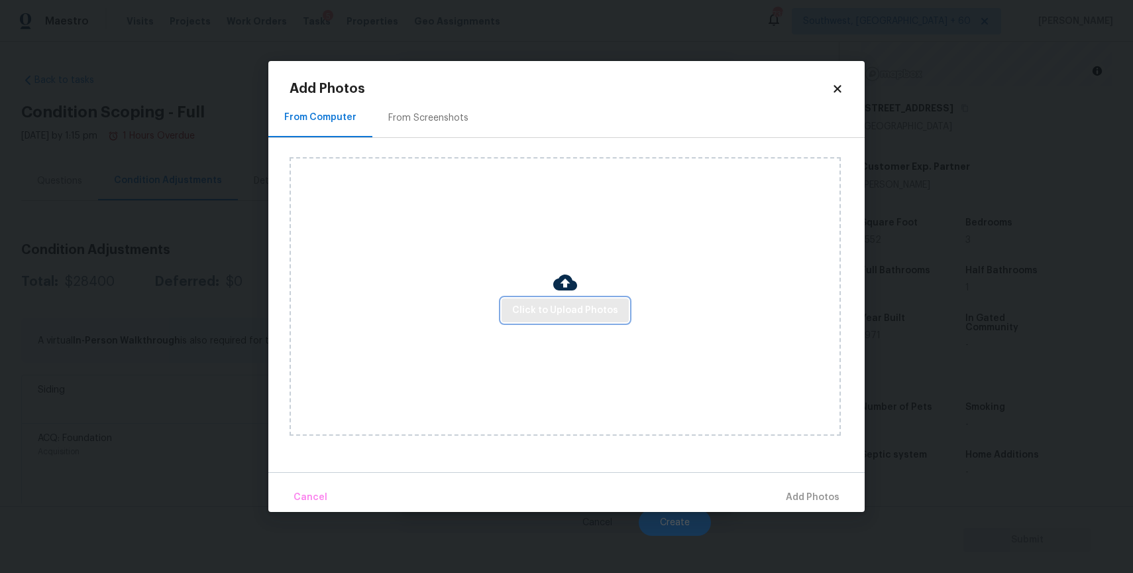
click at [580, 305] on span "Click to Upload Photos" at bounding box center [565, 310] width 106 height 17
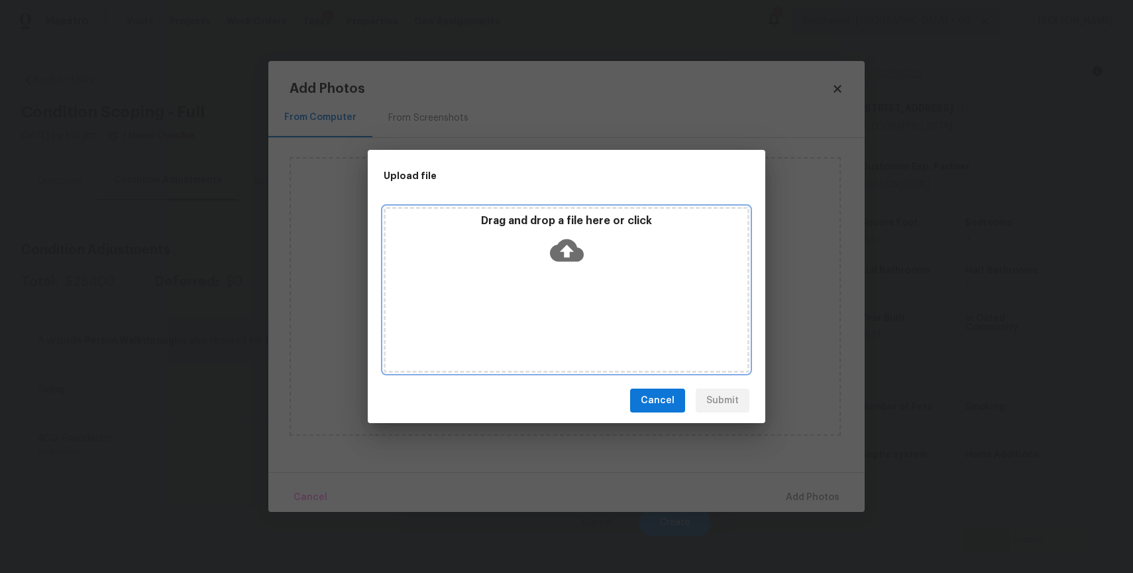
click at [580, 305] on div "Drag and drop a file here or click" at bounding box center [567, 290] width 366 height 166
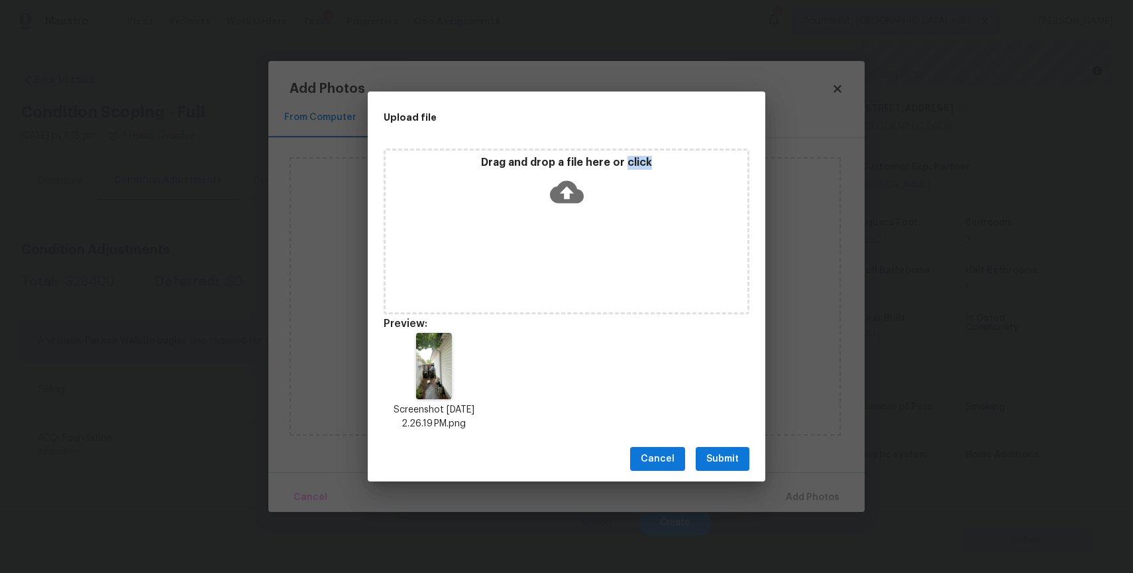
click at [705, 451] on button "Submit" at bounding box center [723, 459] width 54 height 25
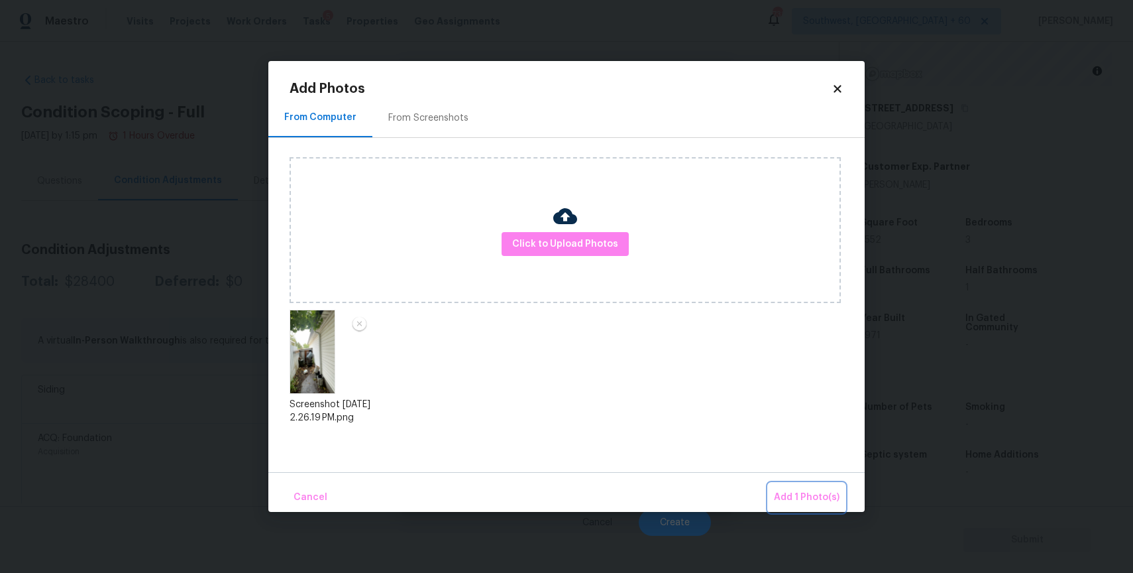
click at [816, 486] on button "Add 1 Photo(s)" at bounding box center [807, 497] width 76 height 28
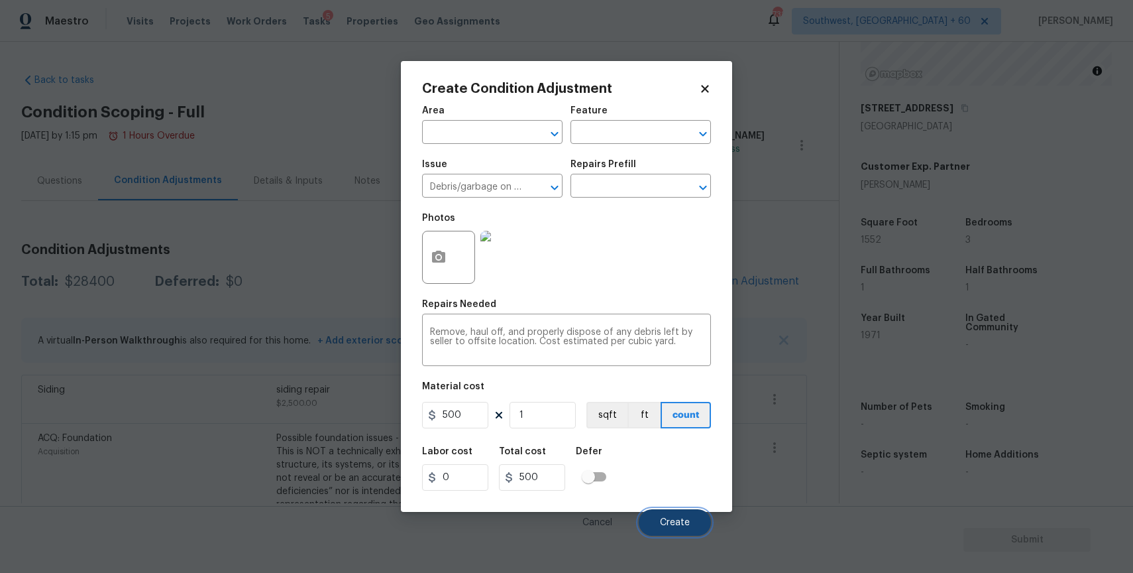
click at [679, 527] on span "Create" at bounding box center [675, 523] width 30 height 10
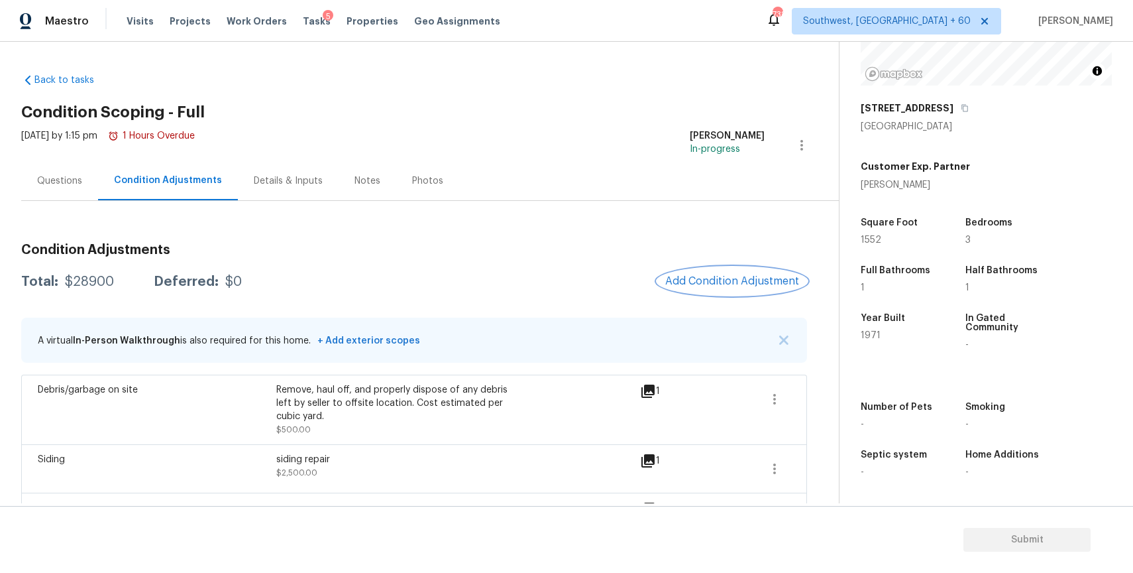
scroll to position [124, 0]
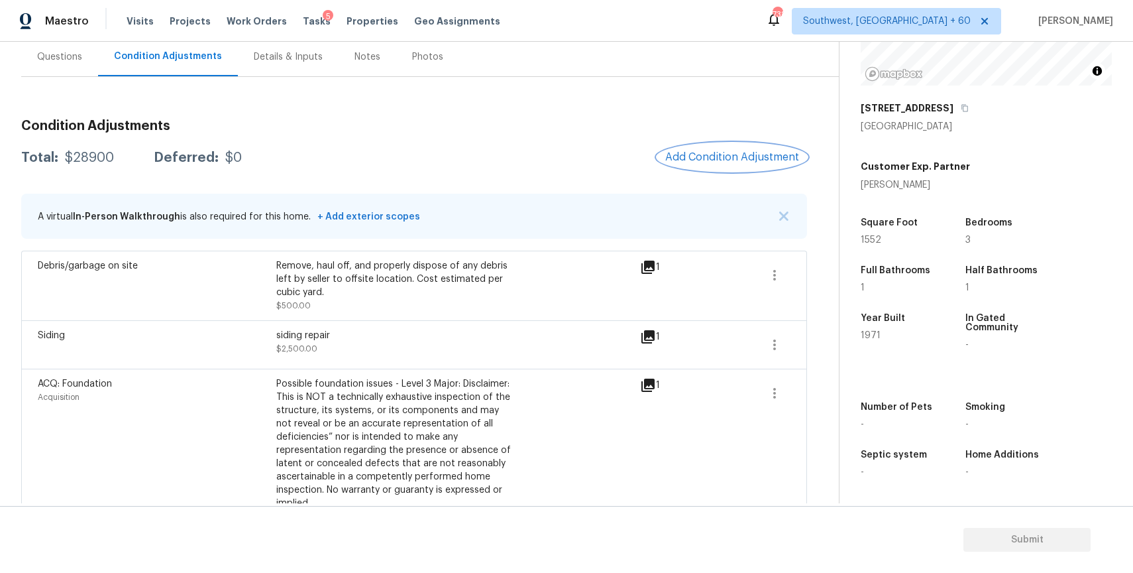
click at [739, 158] on span "Add Condition Adjustment" at bounding box center [732, 157] width 134 height 12
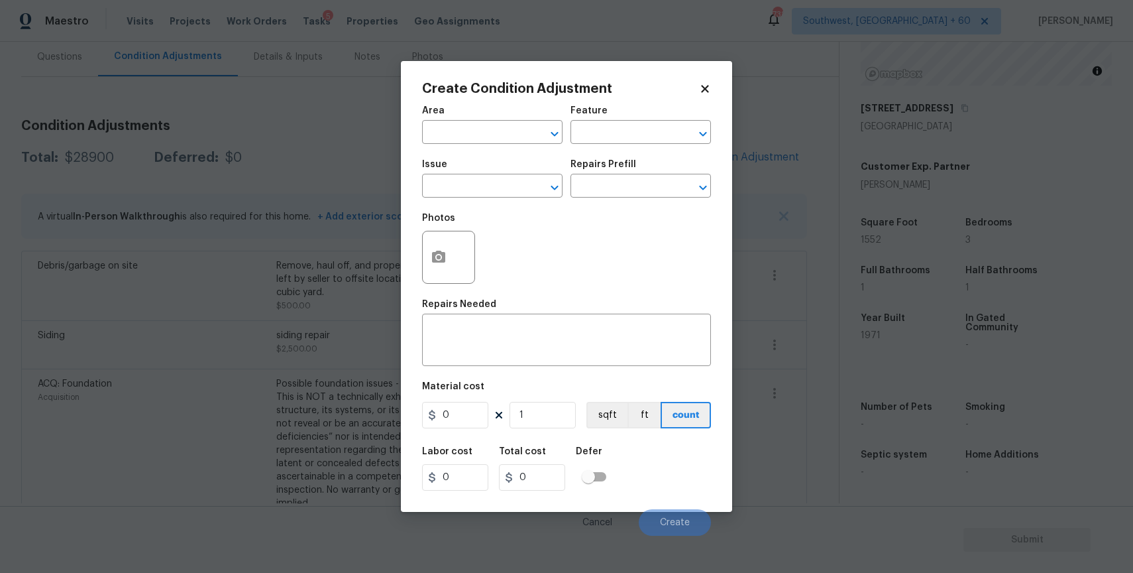
click at [485, 199] on span "Issue ​" at bounding box center [492, 179] width 140 height 54
click at [493, 185] on input "text" at bounding box center [473, 187] width 103 height 21
click at [484, 254] on li "Debris/garbage on site" at bounding box center [492, 249] width 140 height 22
type input "Debris/garbage on site"
click at [485, 352] on textarea at bounding box center [566, 341] width 273 height 28
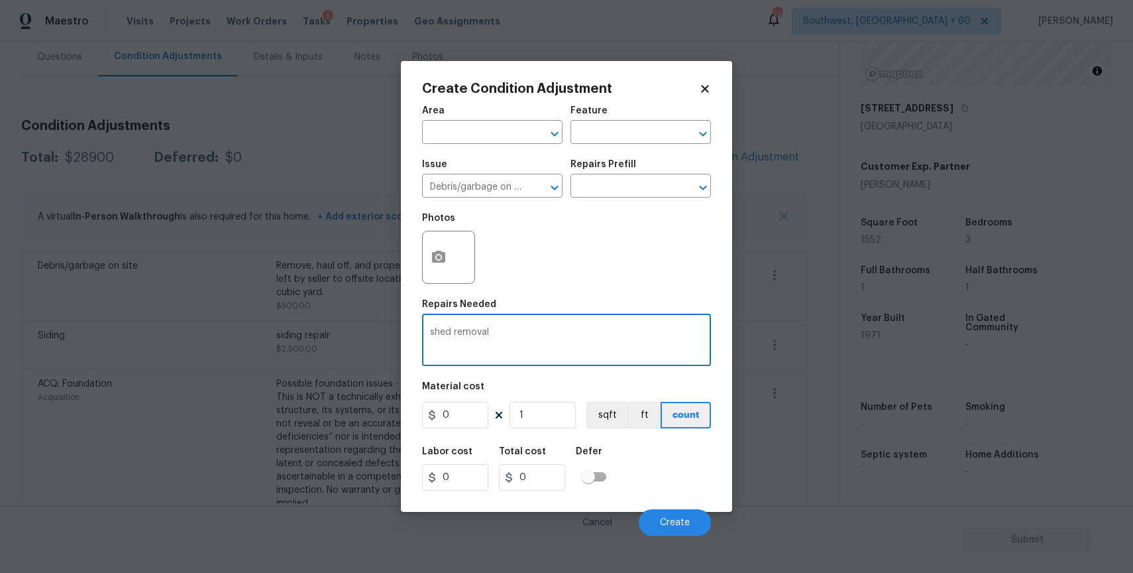
type textarea "shed removal"
click at [472, 414] on input "0" at bounding box center [455, 415] width 66 height 27
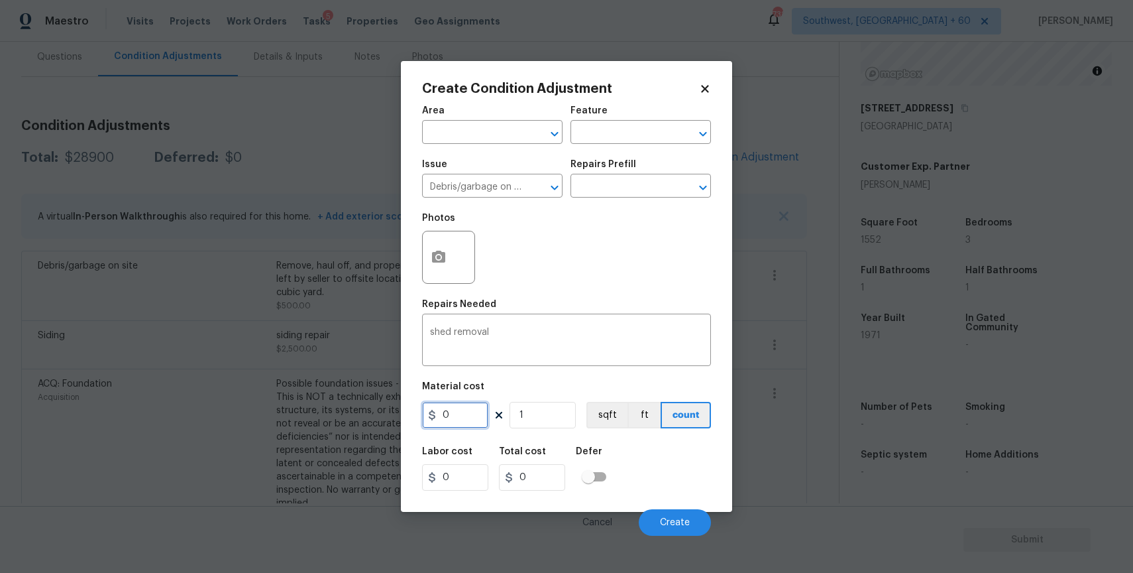
click at [472, 414] on input "0" at bounding box center [455, 415] width 66 height 27
type input "1000"
click at [452, 261] on button "button" at bounding box center [439, 257] width 32 height 52
type input "1000"
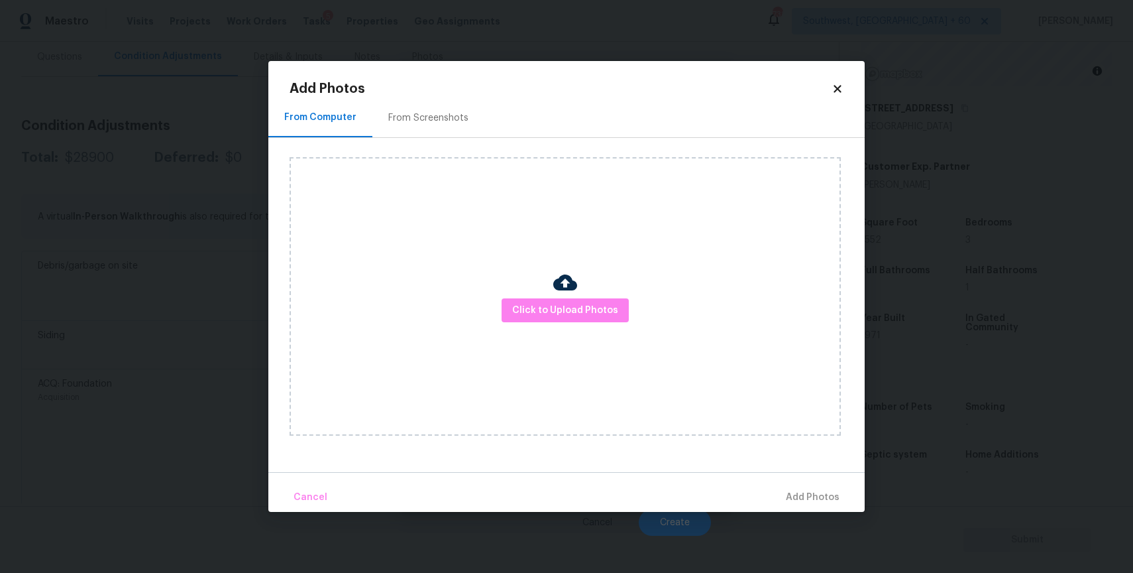
click at [587, 329] on div "Click to Upload Photos" at bounding box center [565, 296] width 551 height 278
click at [593, 307] on span "Click to Upload Photos" at bounding box center [565, 310] width 106 height 17
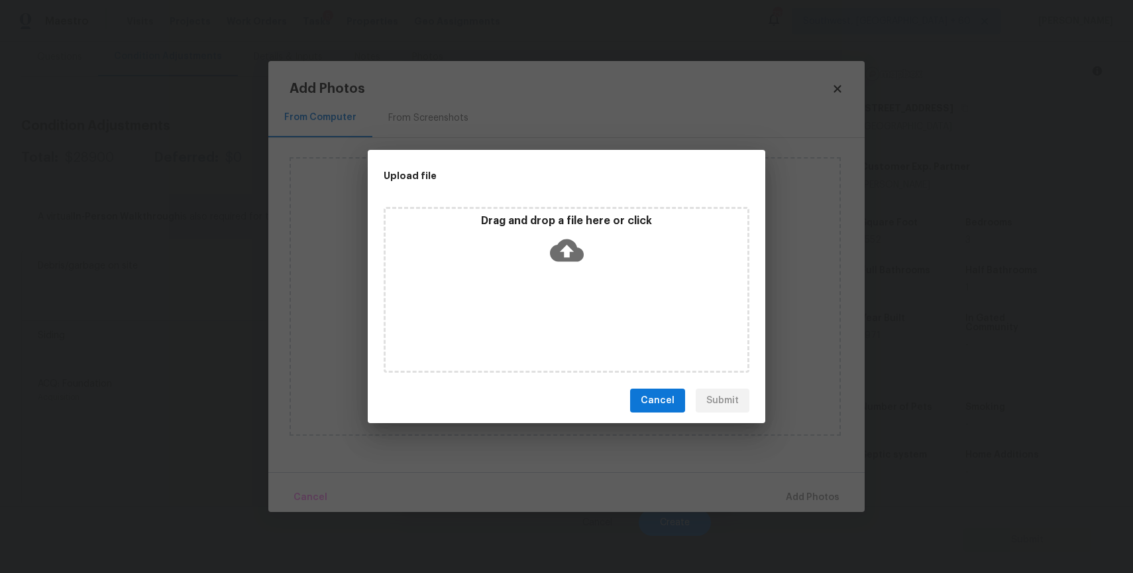
click at [593, 307] on div "Drag and drop a file here or click" at bounding box center [567, 290] width 366 height 166
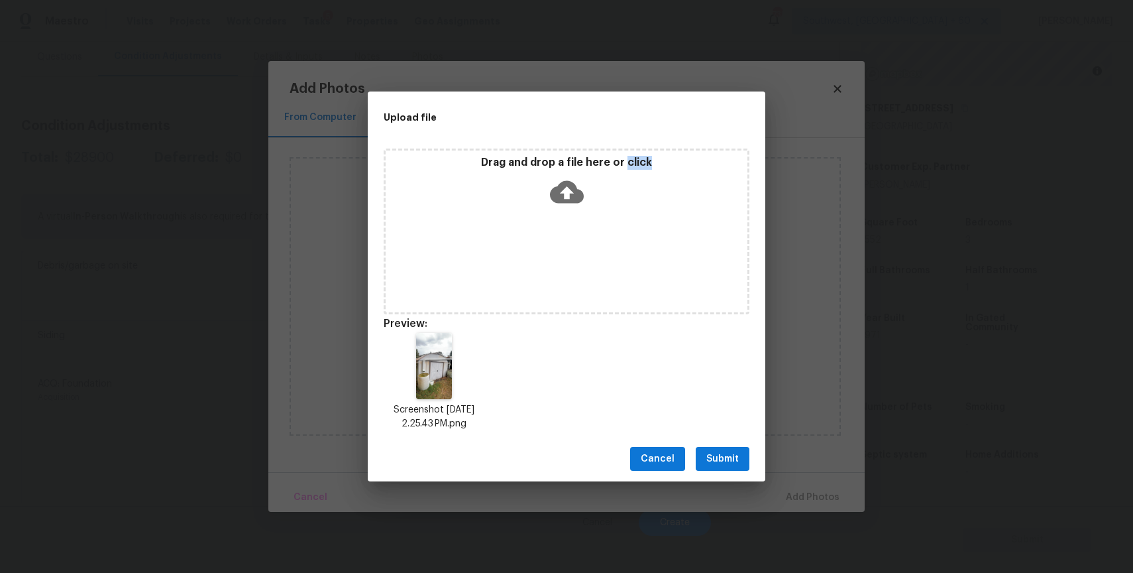
click at [720, 454] on span "Submit" at bounding box center [722, 459] width 32 height 17
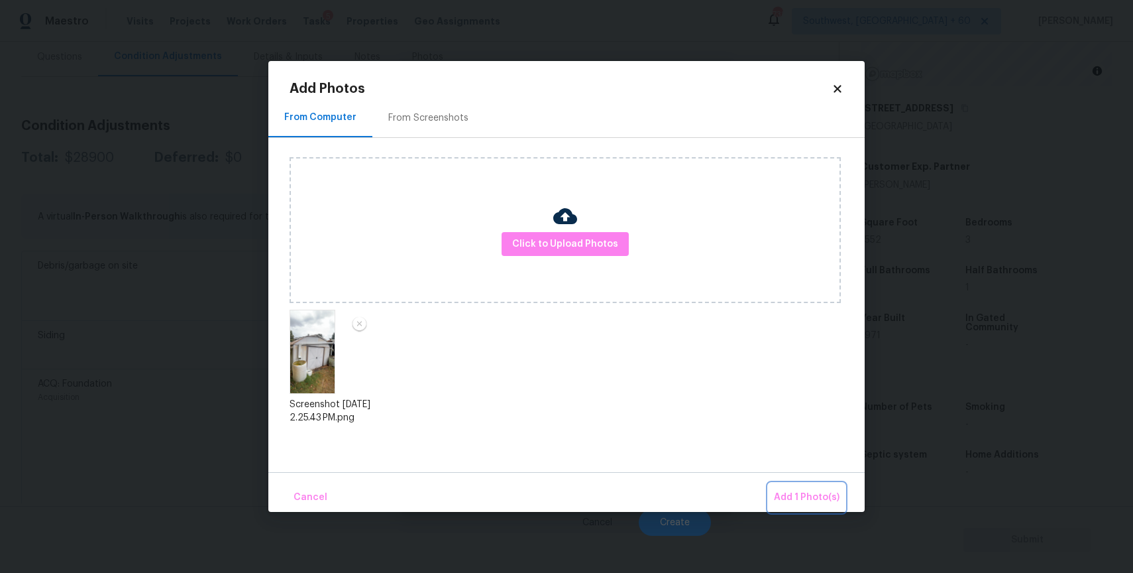
click at [787, 487] on button "Add 1 Photo(s)" at bounding box center [807, 497] width 76 height 28
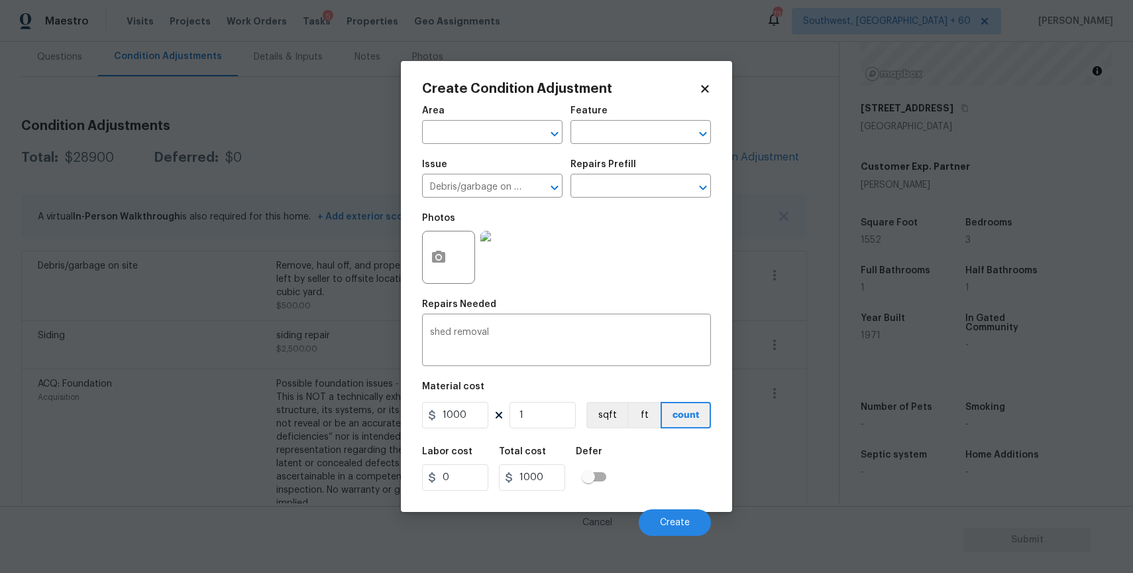
click at [700, 87] on icon at bounding box center [705, 89] width 12 height 12
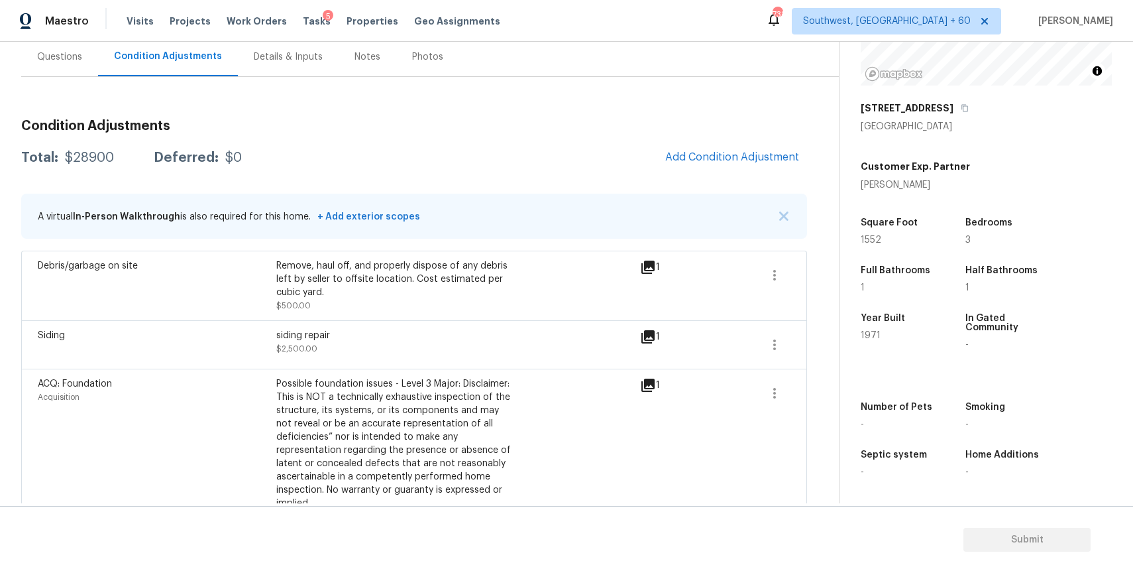
click at [80, 58] on div "Questions" at bounding box center [59, 56] width 45 height 13
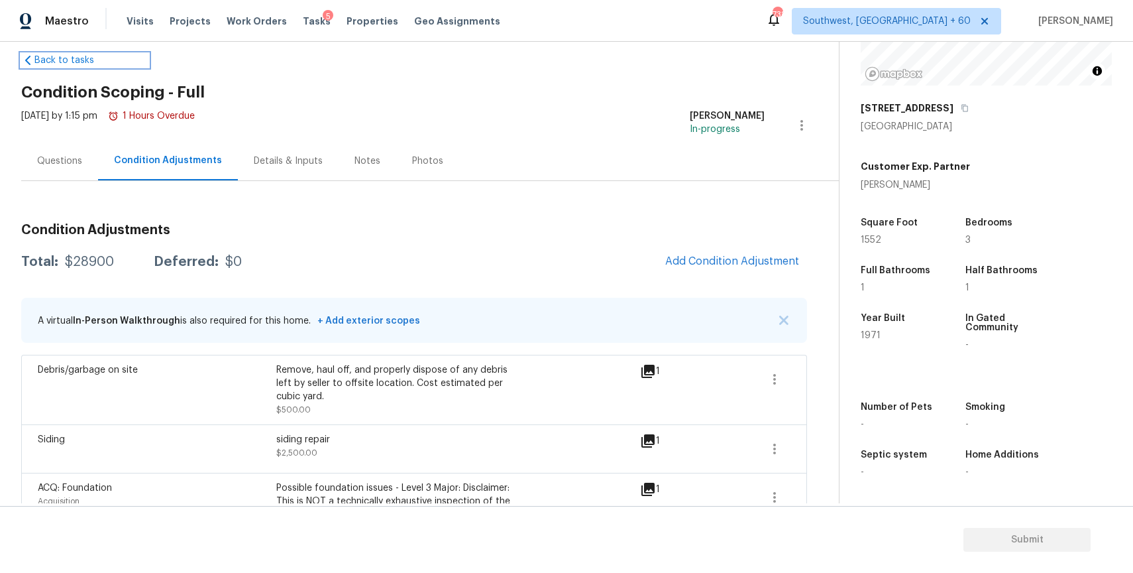
click at [80, 58] on link "Back to tasks" at bounding box center [84, 60] width 127 height 13
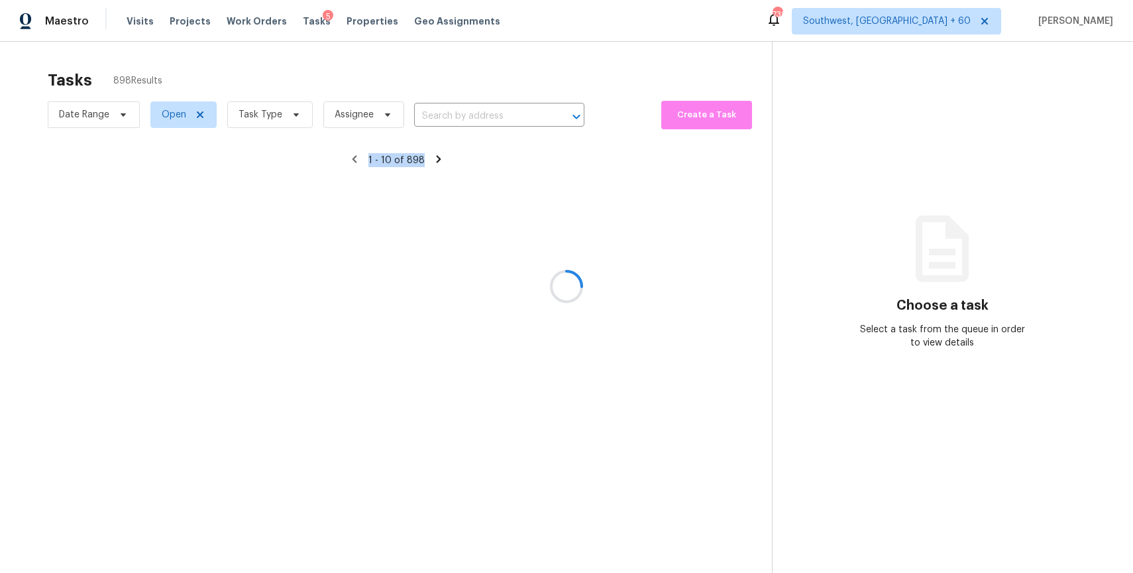
click at [447, 70] on div at bounding box center [566, 286] width 1133 height 573
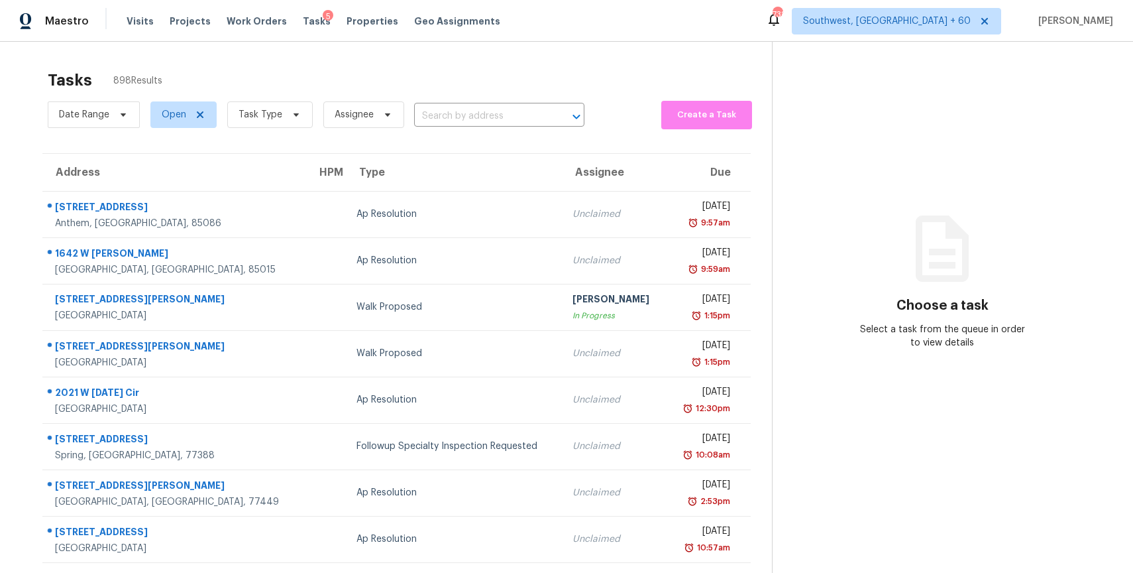
click at [279, 136] on section "Tasks 898 Results Date Range Open Task Type Assignee ​ Create a Task Address HP…" at bounding box center [396, 377] width 751 height 628
click at [288, 119] on span at bounding box center [294, 114] width 15 height 11
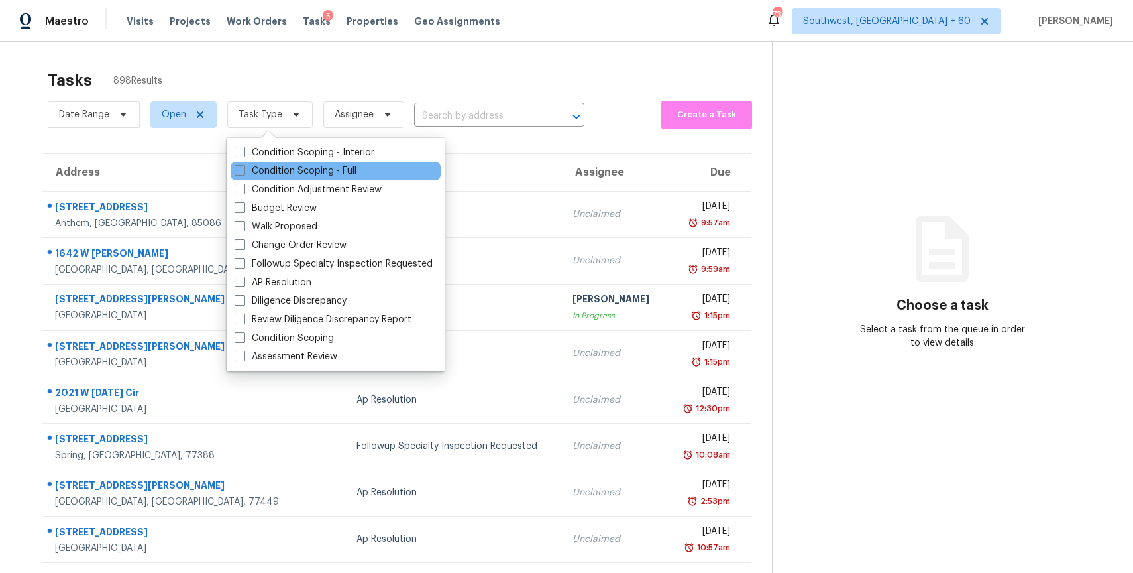
click at [304, 162] on div "Condition Scoping - Full" at bounding box center [336, 171] width 210 height 19
click at [310, 175] on label "Condition Scoping - Full" at bounding box center [296, 170] width 122 height 13
click at [243, 173] on input "Condition Scoping - Full" at bounding box center [239, 168] width 9 height 9
checkbox input "true"
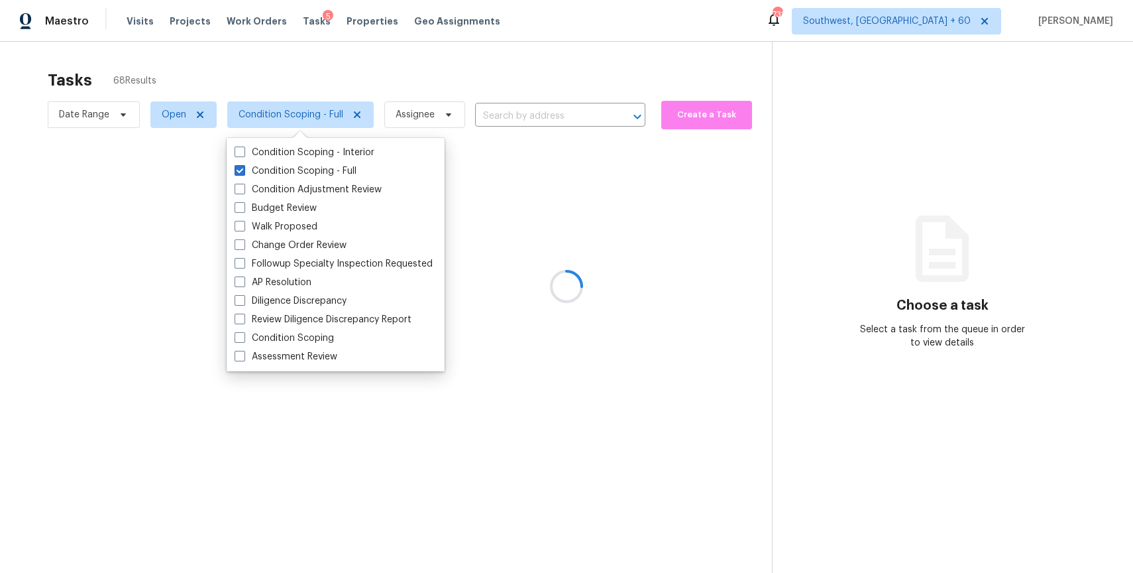
click at [468, 81] on div at bounding box center [566, 286] width 1133 height 573
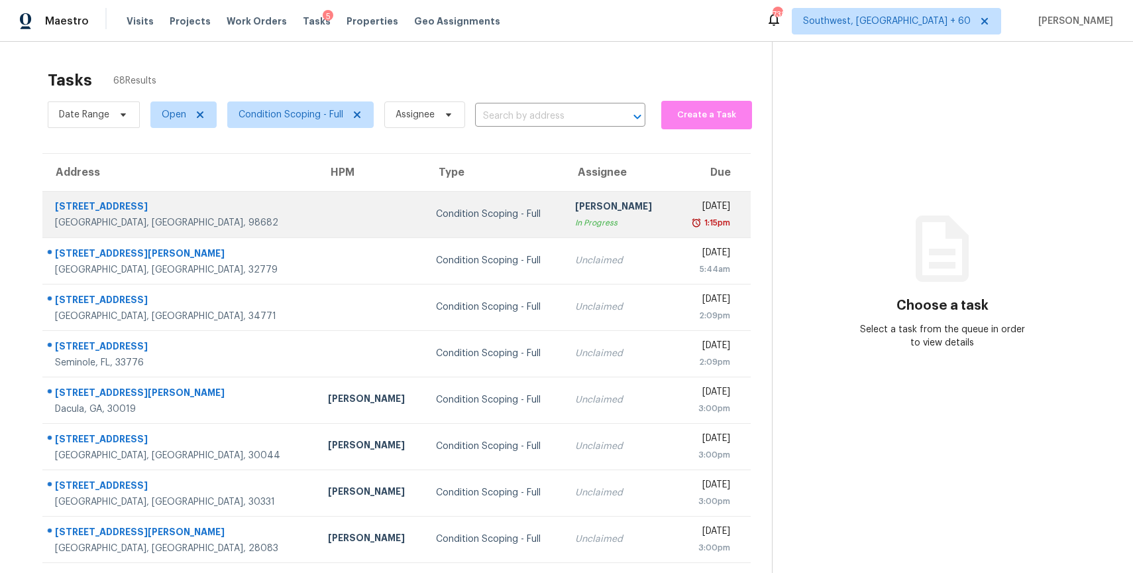
click at [565, 197] on td "Ranjith Kumar P In Progress" at bounding box center [619, 214] width 109 height 46
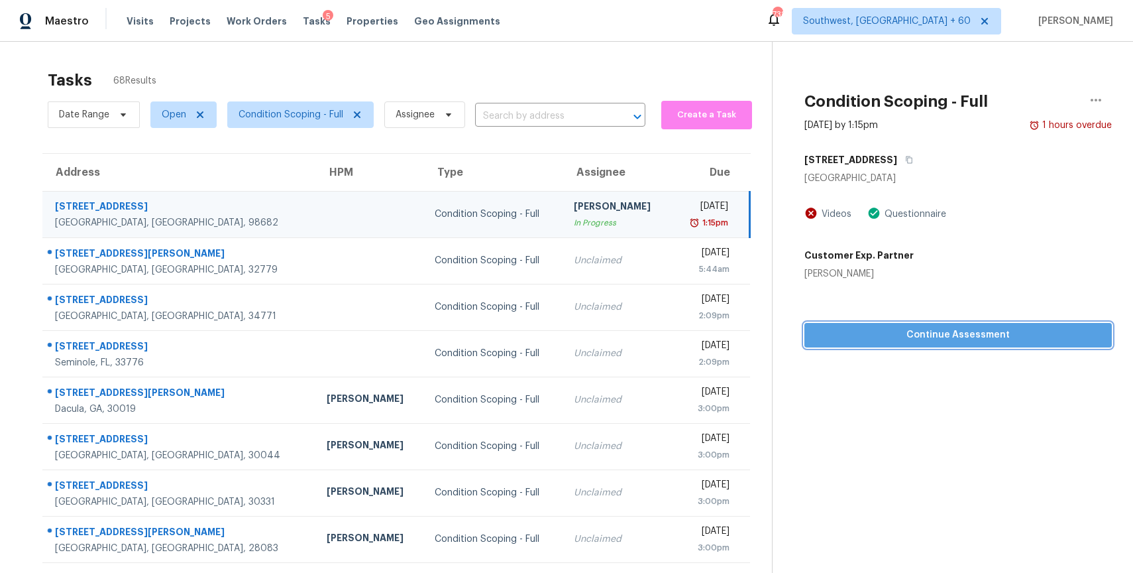
click at [981, 333] on span "Continue Assessment" at bounding box center [958, 335] width 286 height 17
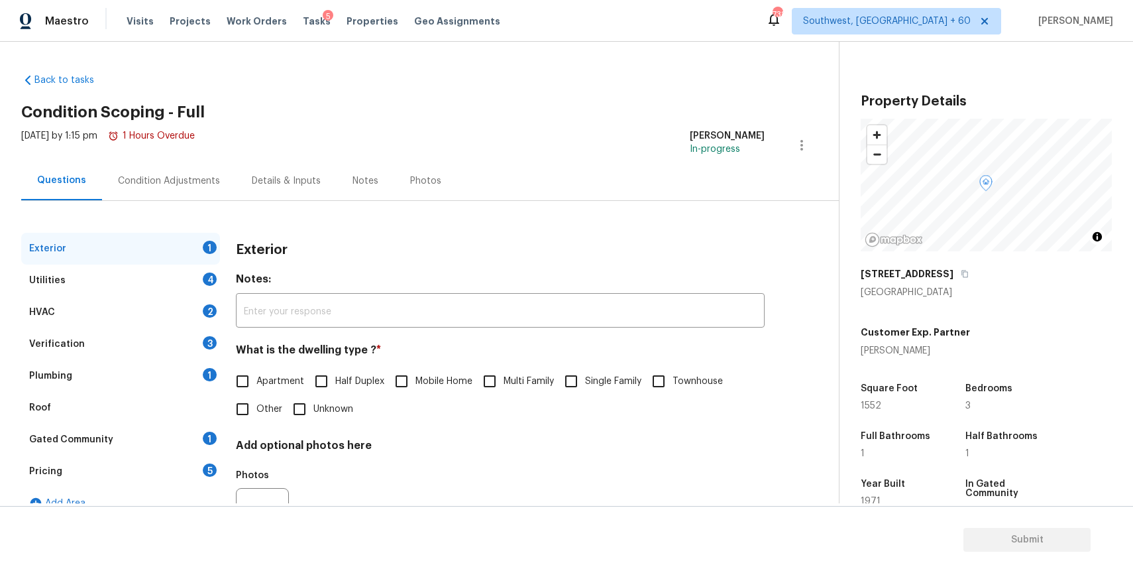
click at [163, 349] on div "Verification 3" at bounding box center [120, 344] width 199 height 32
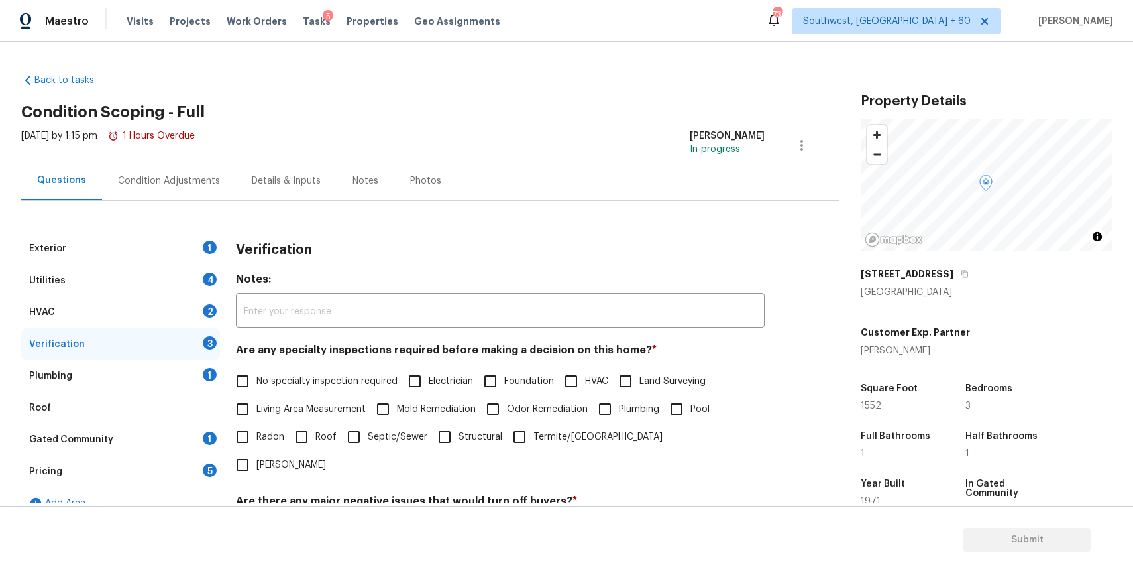
scroll to position [309, 0]
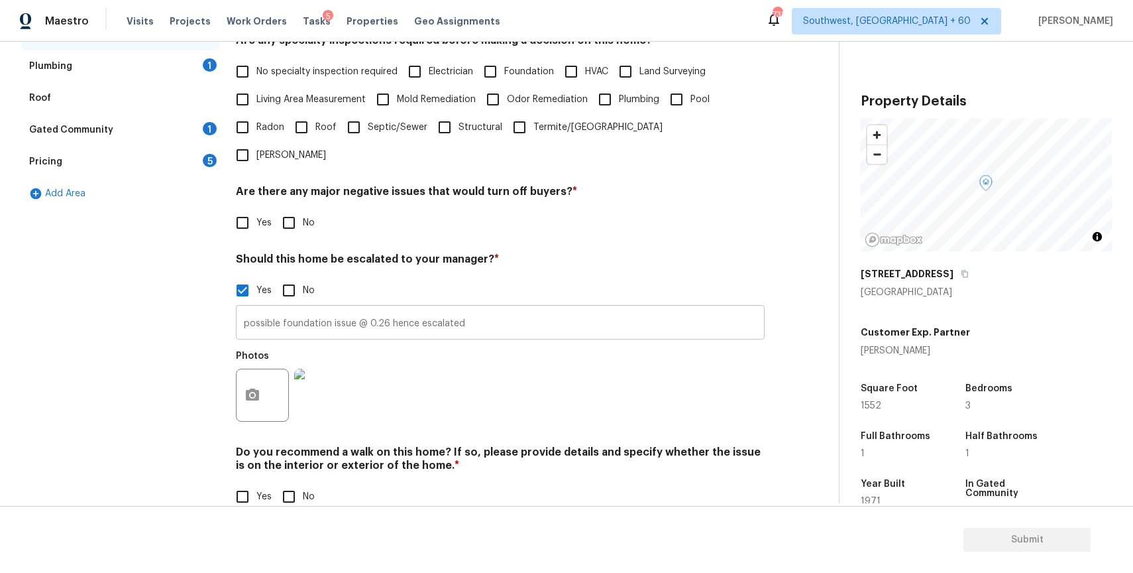
click at [467, 308] on input "possible foundation issue @ 0.26 hence escalated" at bounding box center [500, 323] width 529 height 31
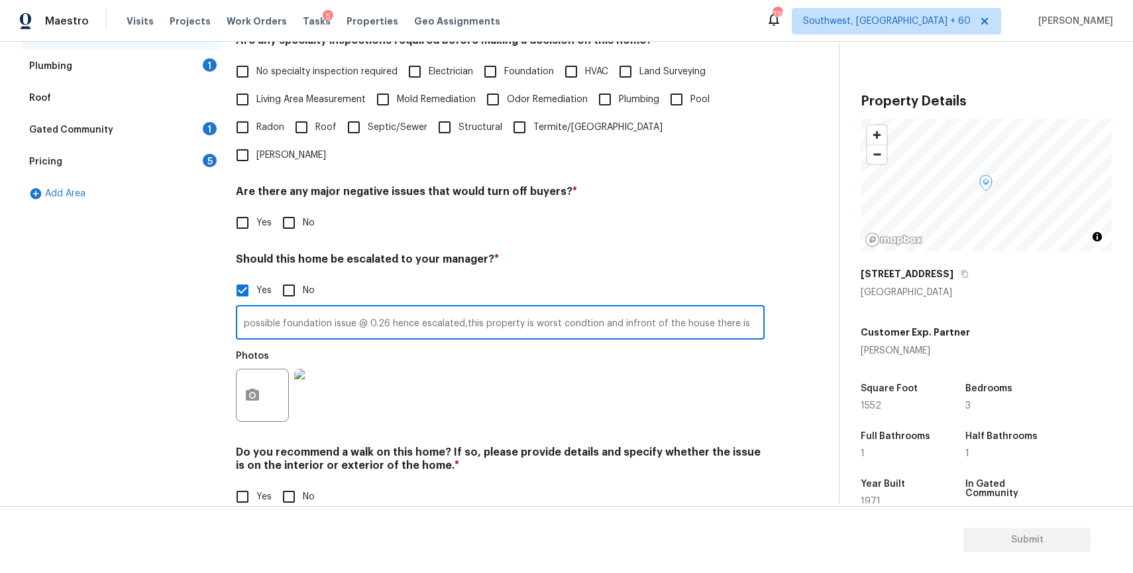
click at [755, 308] on input "possible foundation issue @ 0.26 hence escalated,this property is worst condtio…" at bounding box center [500, 323] width 529 height 31
type input "possible foundation issue @ 0.26 hence escalated,this property is worst condtio…"
click at [247, 386] on button "button" at bounding box center [253, 395] width 32 height 52
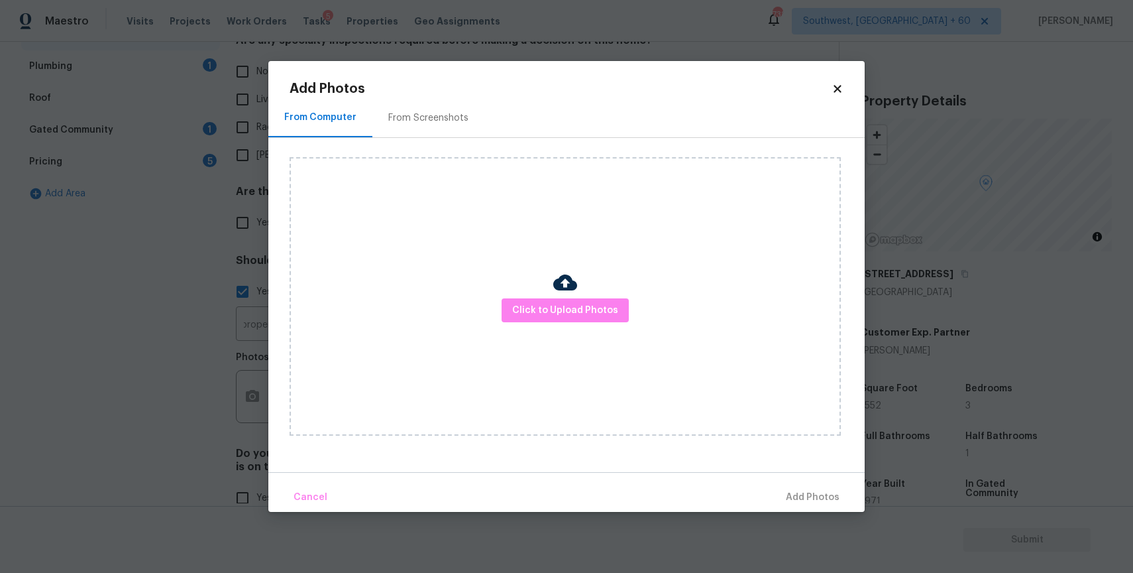
scroll to position [0, 0]
click at [546, 313] on span "Click to Upload Photos" at bounding box center [565, 310] width 106 height 17
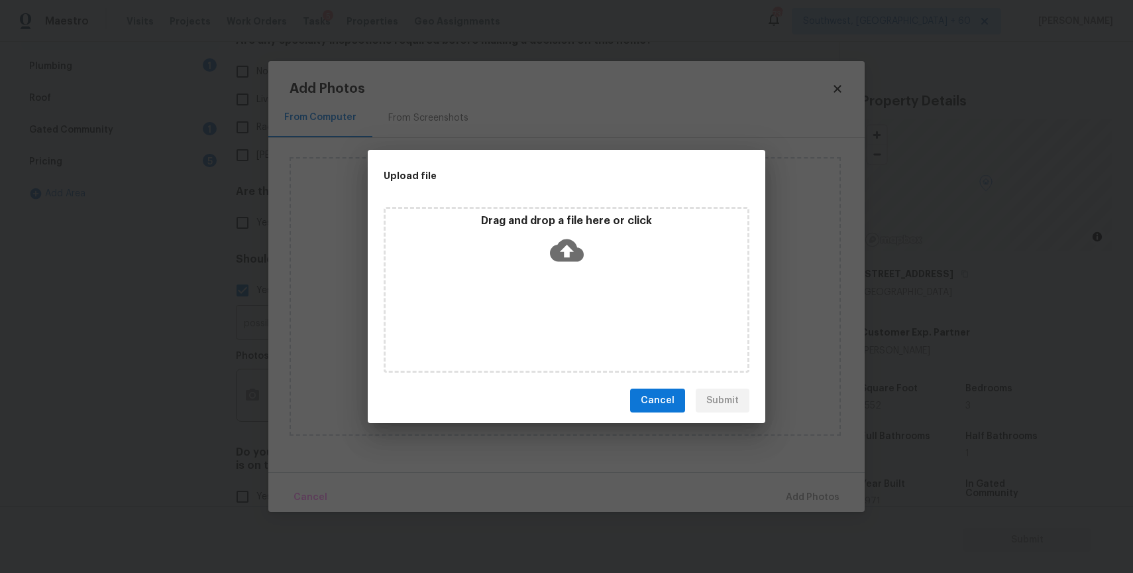
click at [546, 313] on div "Drag and drop a file here or click" at bounding box center [567, 290] width 366 height 166
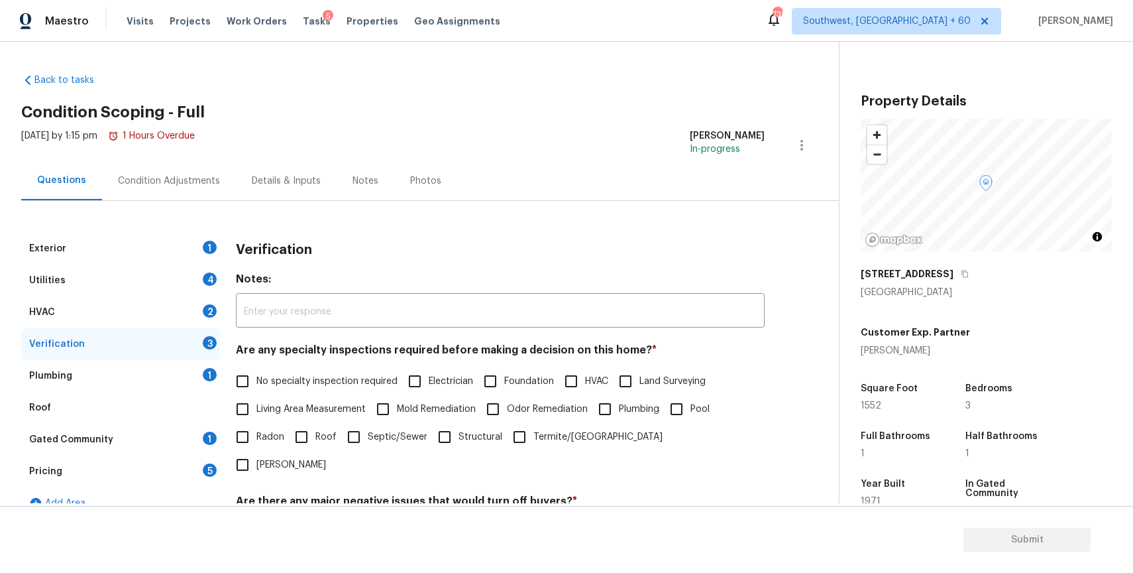
click at [199, 171] on div "Condition Adjustments" at bounding box center [169, 180] width 134 height 39
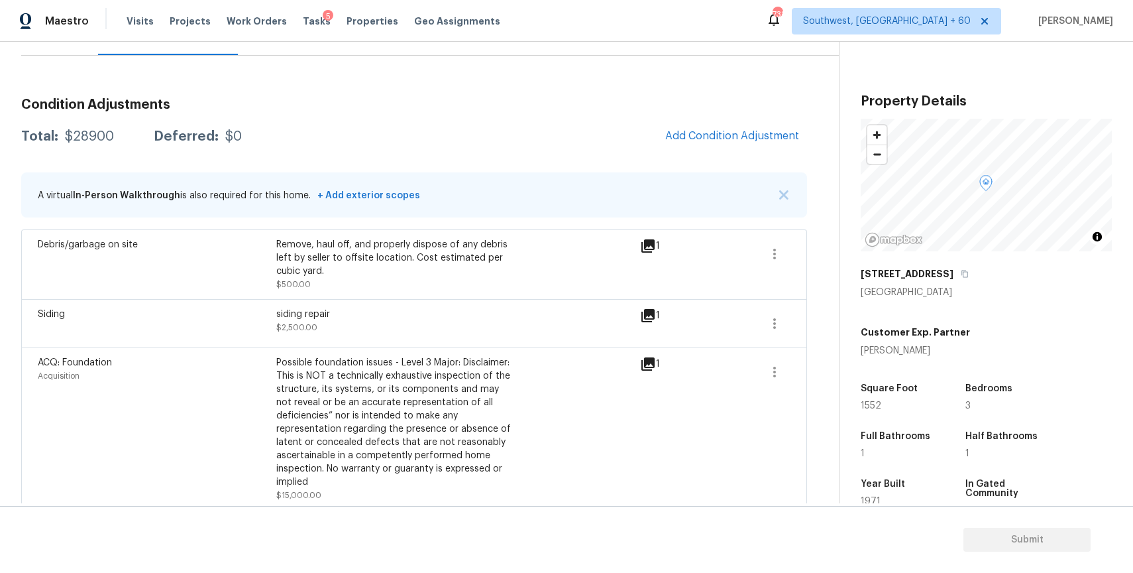
scroll to position [147, 0]
click at [761, 129] on span "Add Condition Adjustment" at bounding box center [732, 134] width 134 height 12
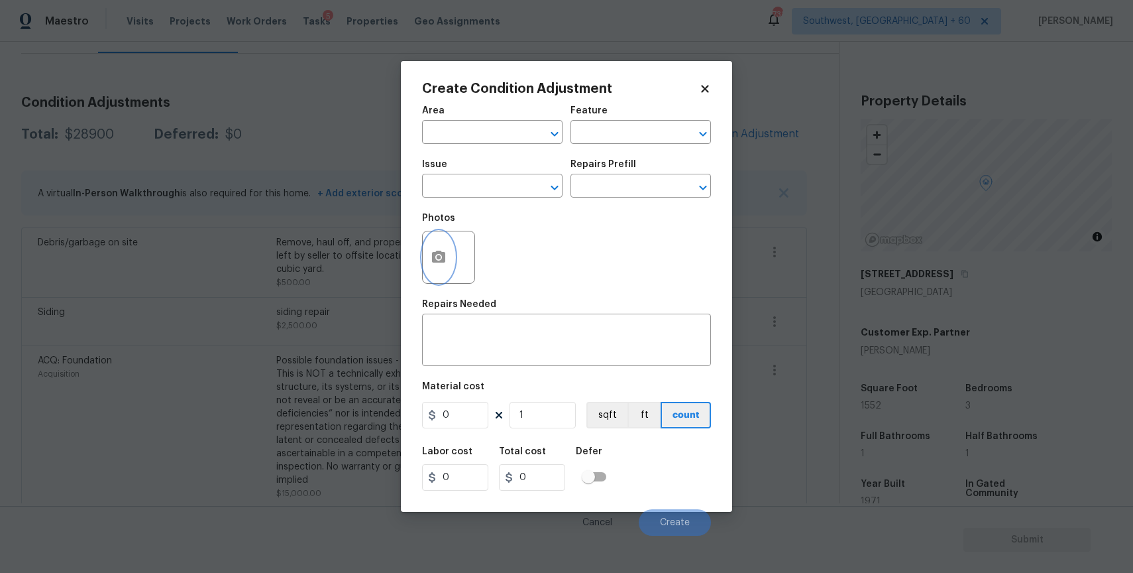
click at [432, 274] on button "button" at bounding box center [439, 257] width 32 height 52
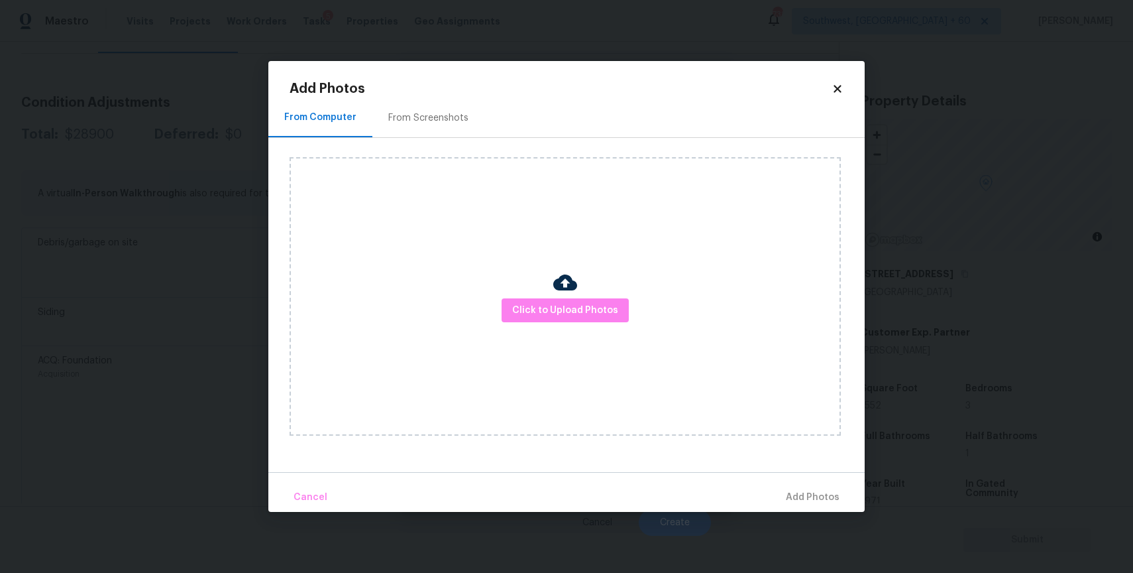
click at [608, 323] on div "Click to Upload Photos" at bounding box center [565, 296] width 551 height 278
click at [600, 315] on span "Click to Upload Photos" at bounding box center [565, 310] width 106 height 17
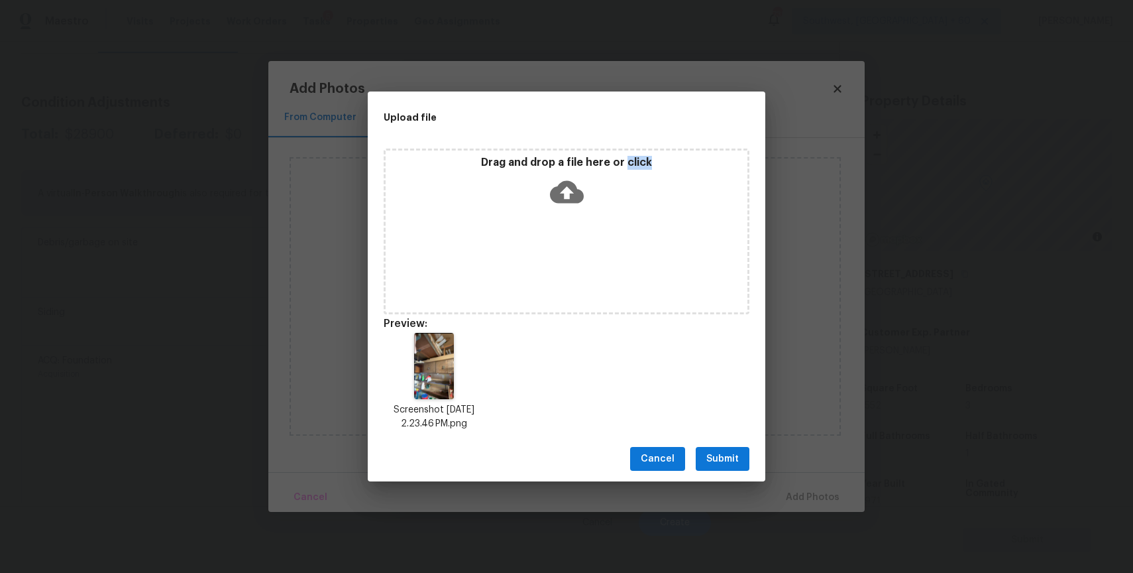
click at [727, 464] on span "Submit" at bounding box center [722, 459] width 32 height 17
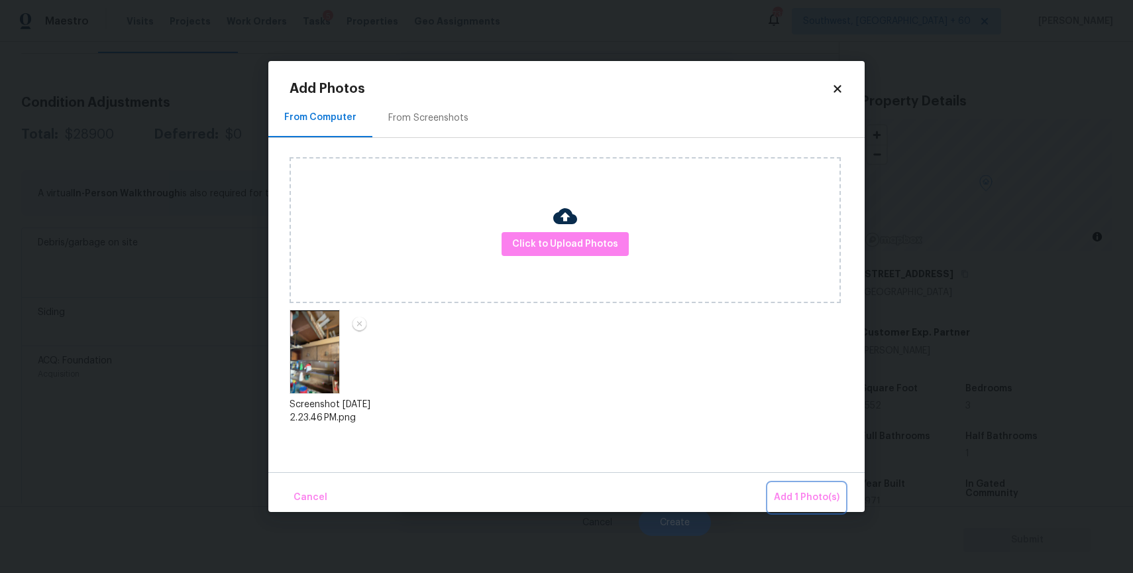
click at [810, 496] on span "Add 1 Photo(s)" at bounding box center [807, 497] width 66 height 17
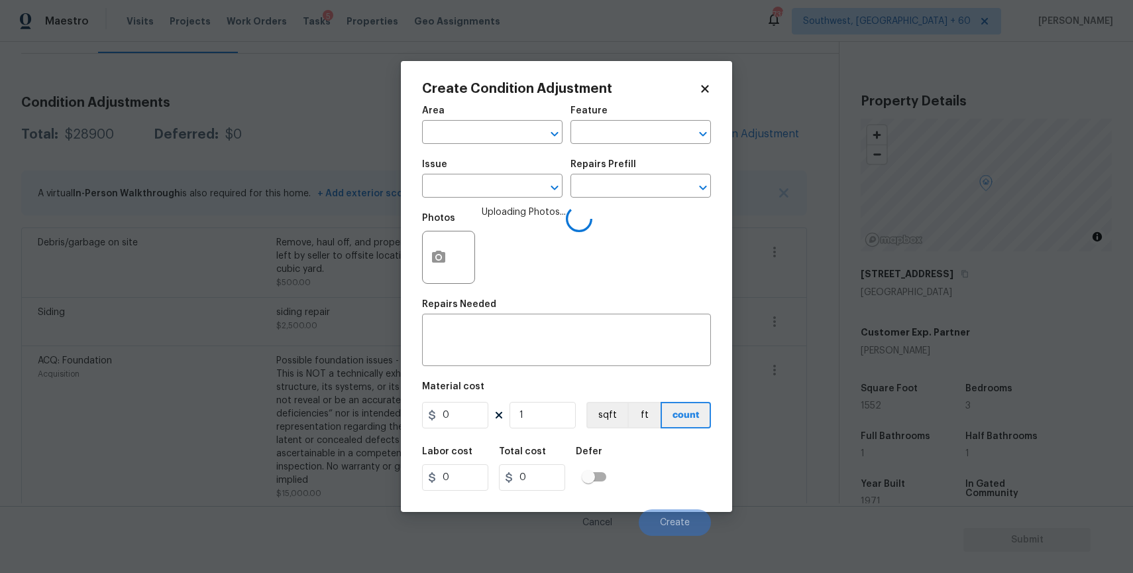
click at [440, 201] on span "Issue ​" at bounding box center [492, 179] width 140 height 54
click at [461, 190] on input "text" at bounding box center [473, 187] width 103 height 21
type input "de"
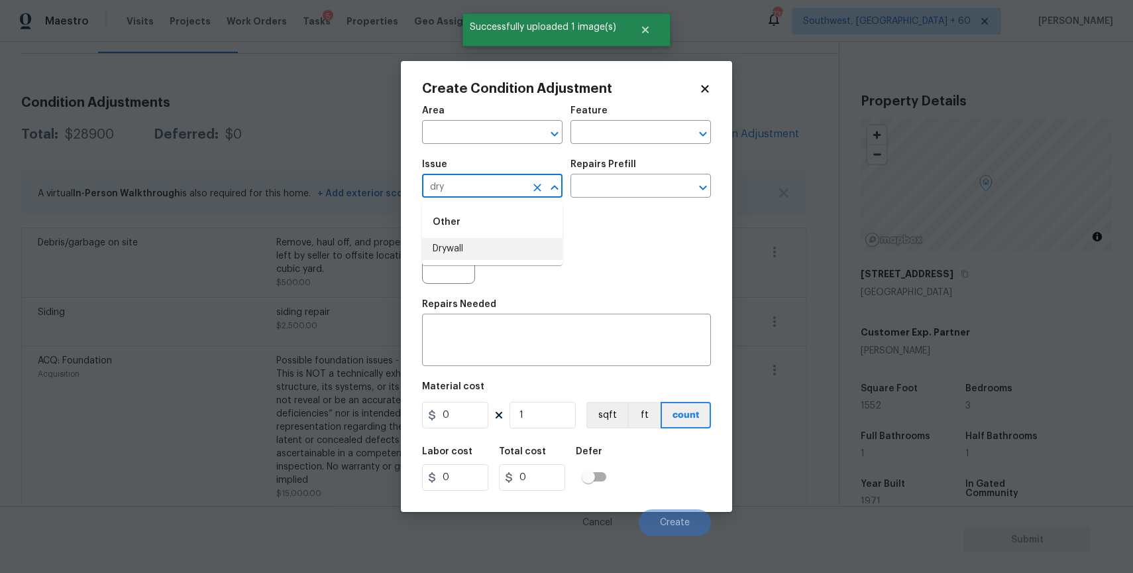
click at [474, 235] on div "Other" at bounding box center [492, 222] width 140 height 32
click at [522, 239] on li "Drywall" at bounding box center [492, 249] width 140 height 22
type input "Drywall"
click at [651, 180] on input "text" at bounding box center [622, 187] width 103 height 21
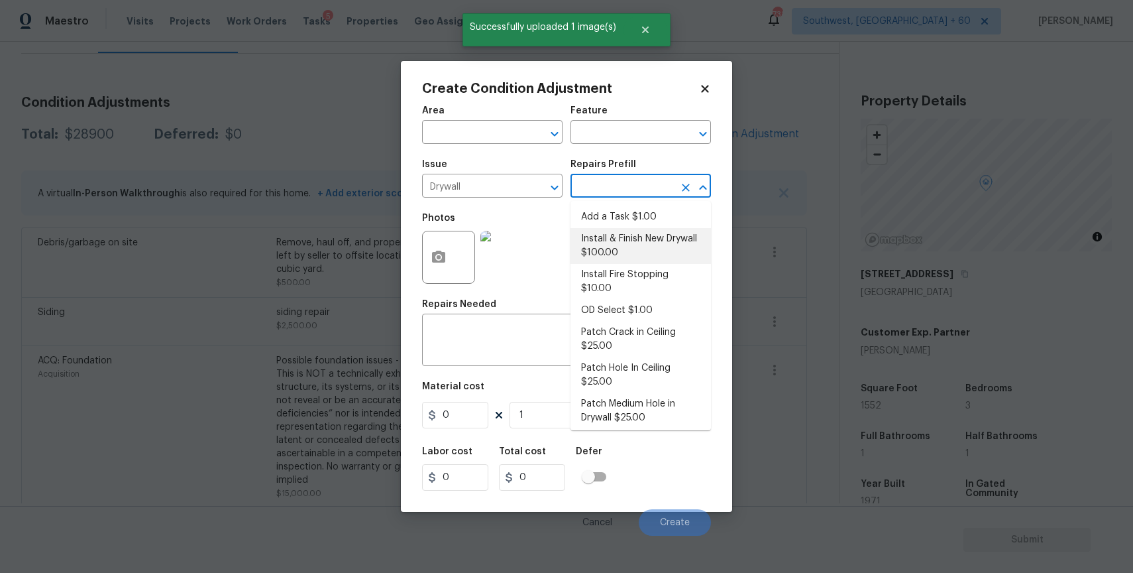
click at [634, 245] on li "Install & Finish New Drywall $100.00" at bounding box center [641, 246] width 140 height 36
type input "Walls and Ceiling"
type textarea "Remove the existing damaged drywall and replace with new. Ensure that the new d…"
type input "100"
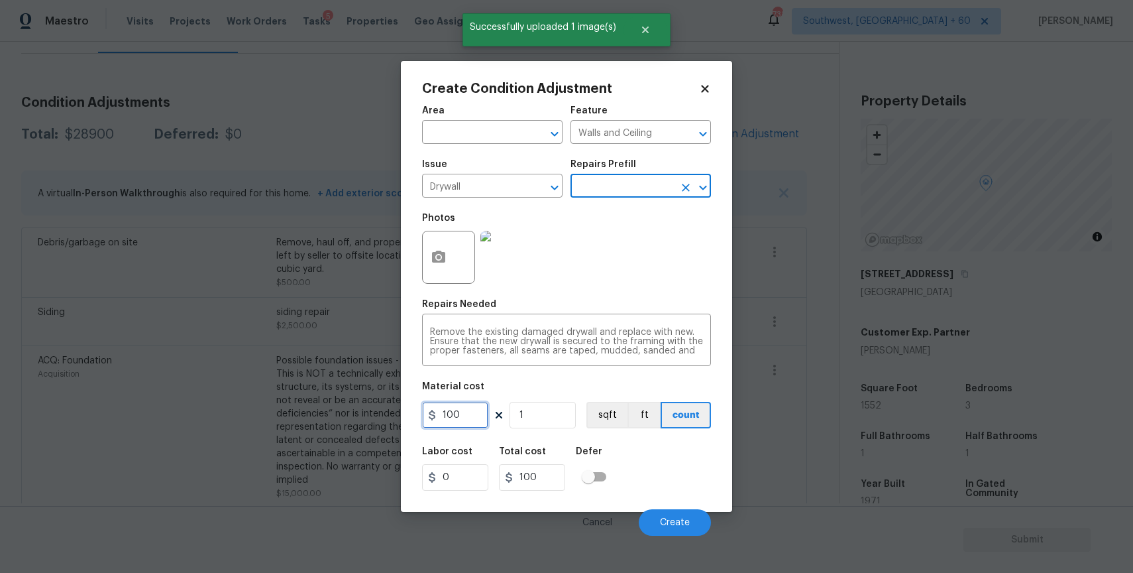
click at [467, 409] on input "100" at bounding box center [455, 415] width 66 height 27
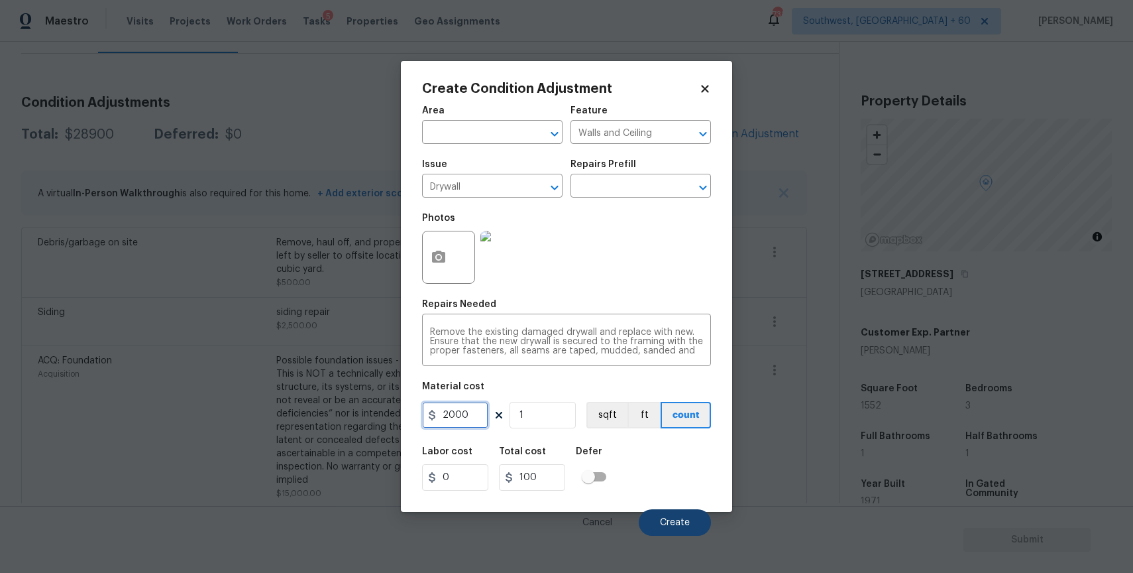
type input "2000"
click at [676, 521] on span "Create" at bounding box center [675, 523] width 30 height 10
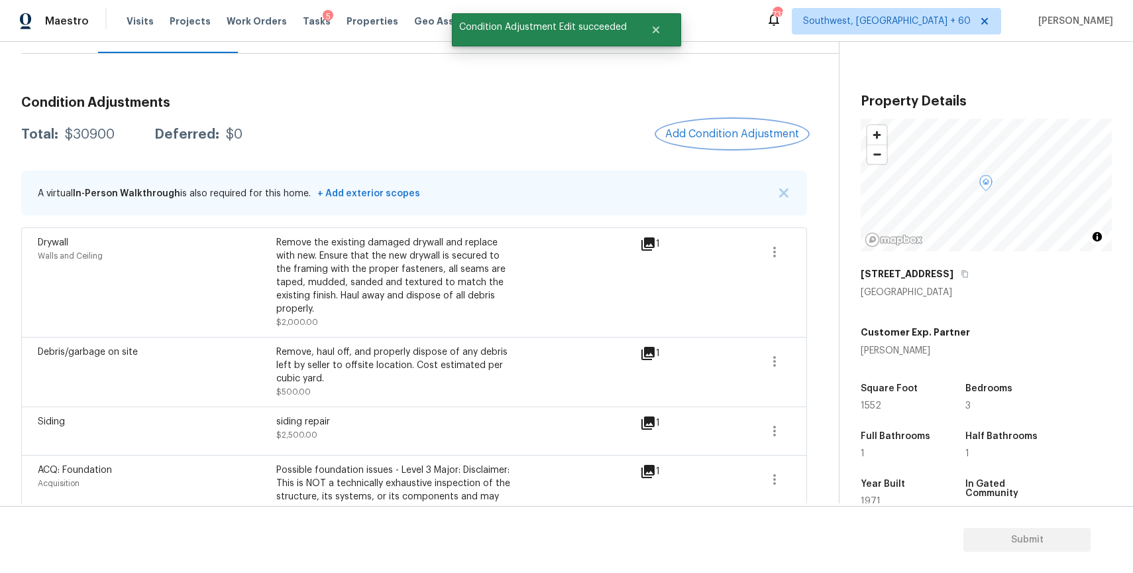
click at [758, 128] on span "Add Condition Adjustment" at bounding box center [732, 134] width 134 height 12
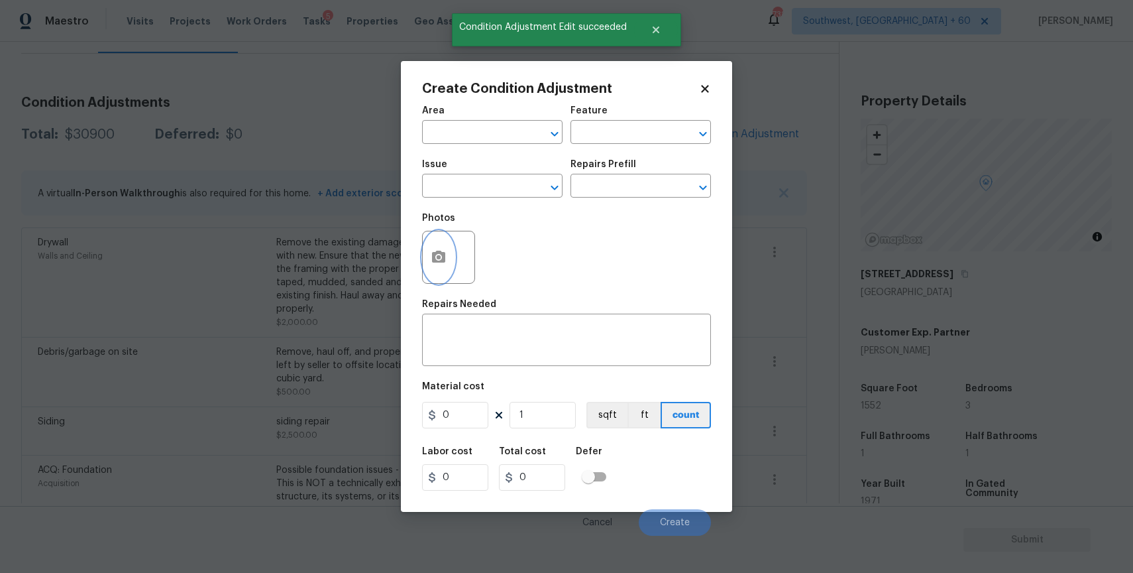
click at [437, 237] on button "button" at bounding box center [439, 257] width 32 height 52
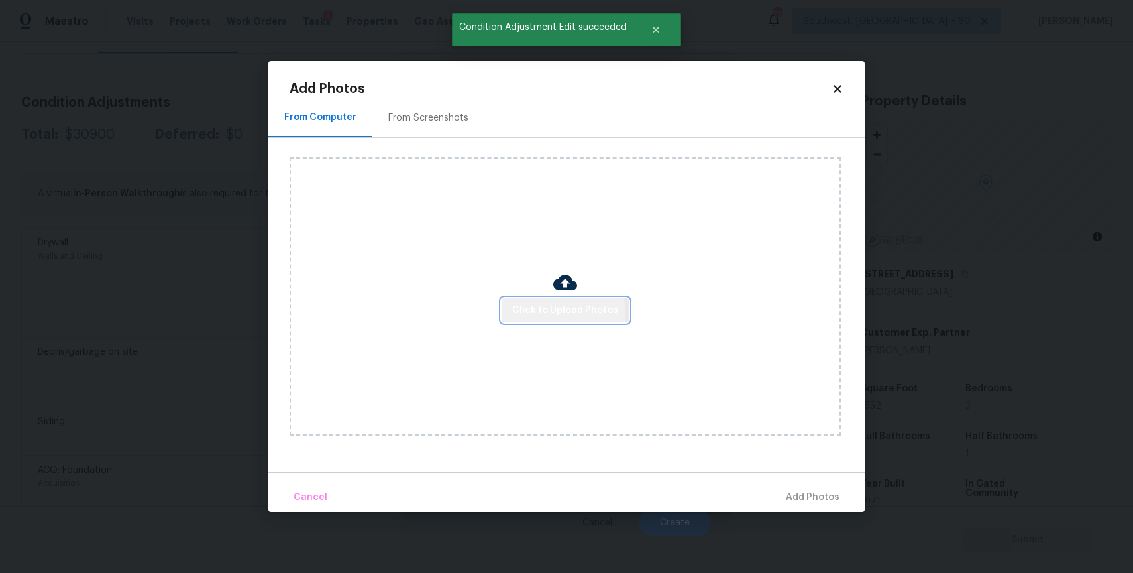
click at [561, 313] on span "Click to Upload Photos" at bounding box center [565, 310] width 106 height 17
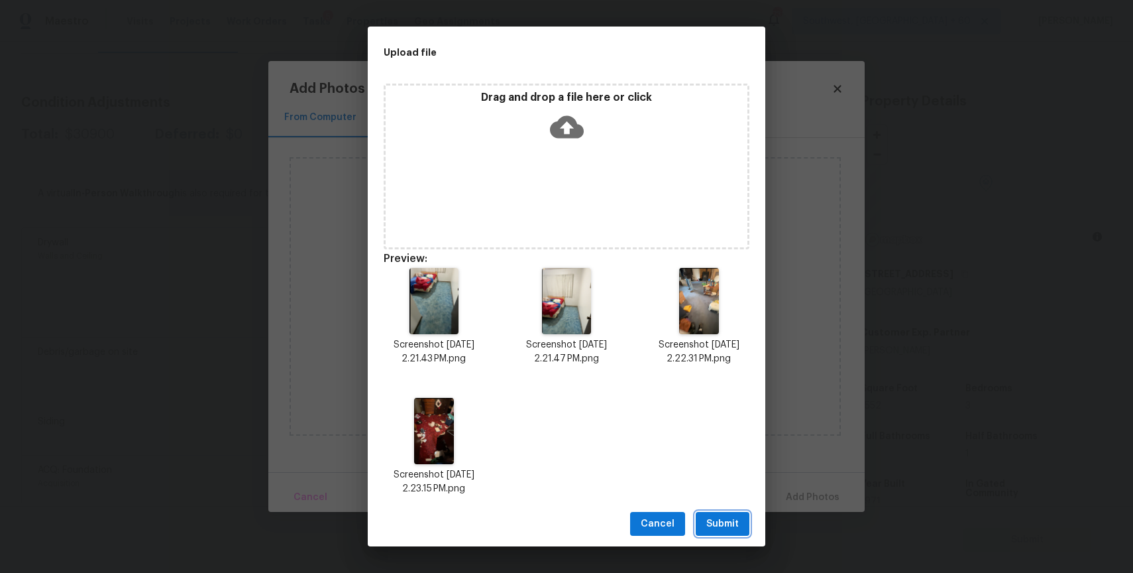
click at [723, 525] on span "Submit" at bounding box center [722, 524] width 32 height 17
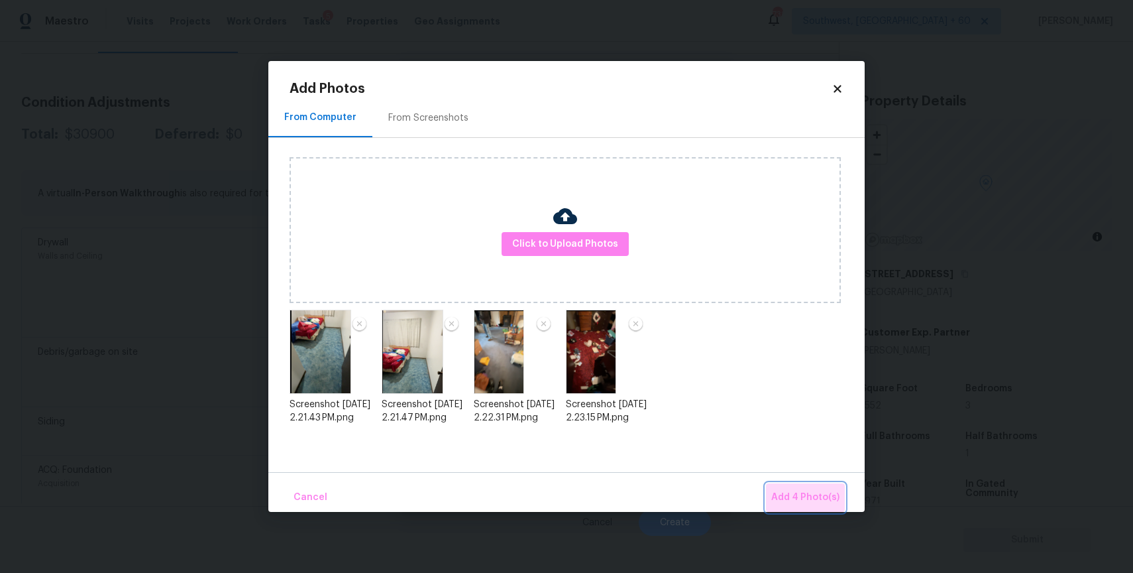
click at [813, 490] on span "Add 4 Photo(s)" at bounding box center [805, 497] width 68 height 17
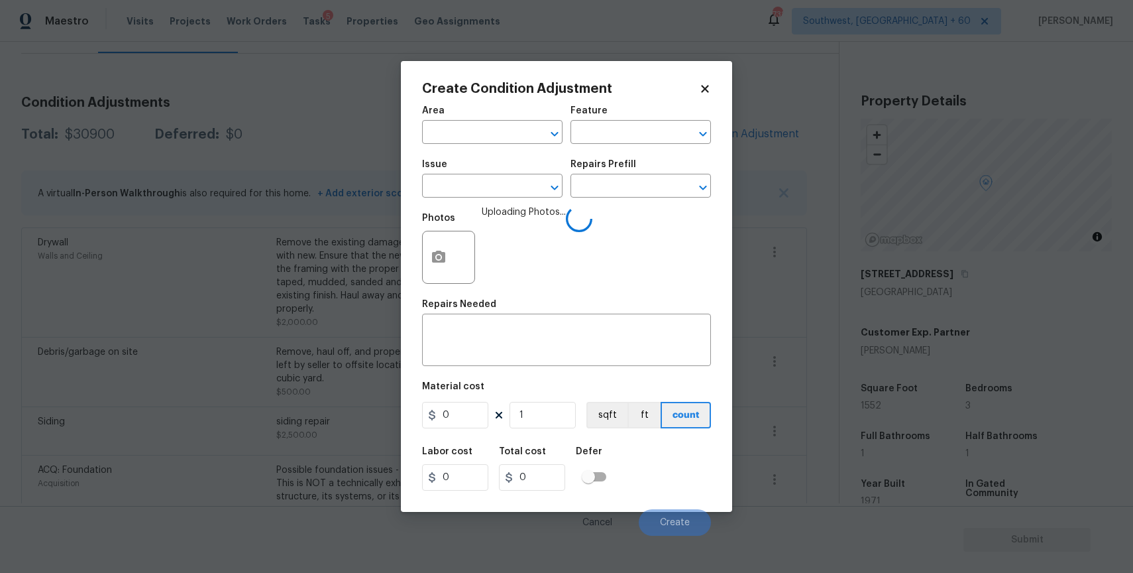
click at [447, 170] on div "Issue" at bounding box center [492, 168] width 140 height 17
click at [467, 186] on input "text" at bounding box center [473, 187] width 103 height 21
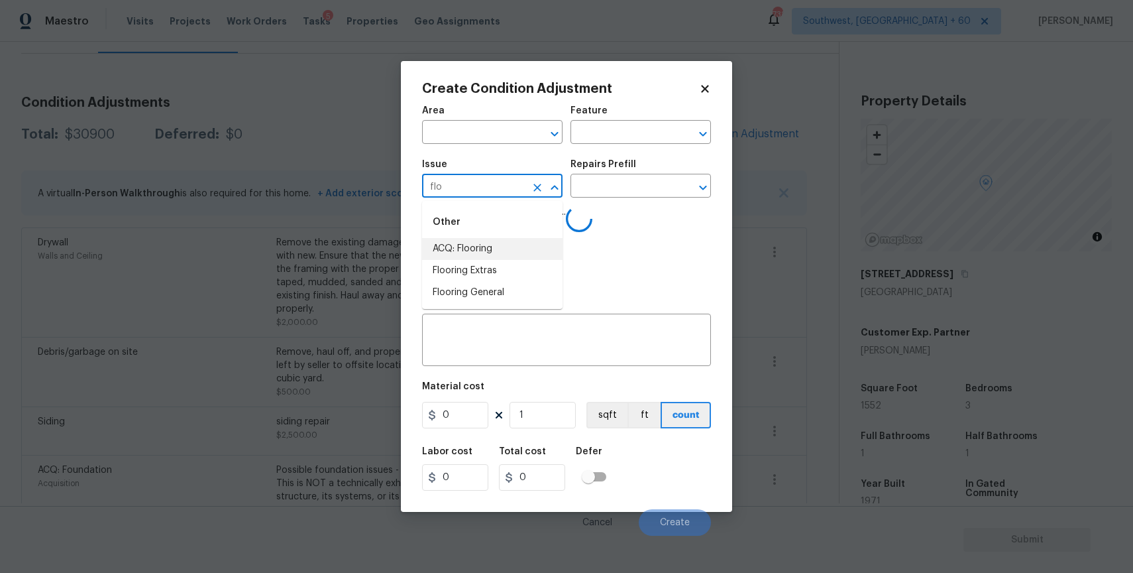
click at [501, 239] on li "ACQ: Flooring" at bounding box center [492, 249] width 140 height 22
type input "ACQ: Flooring"
click at [585, 193] on input "text" at bounding box center [622, 187] width 103 height 21
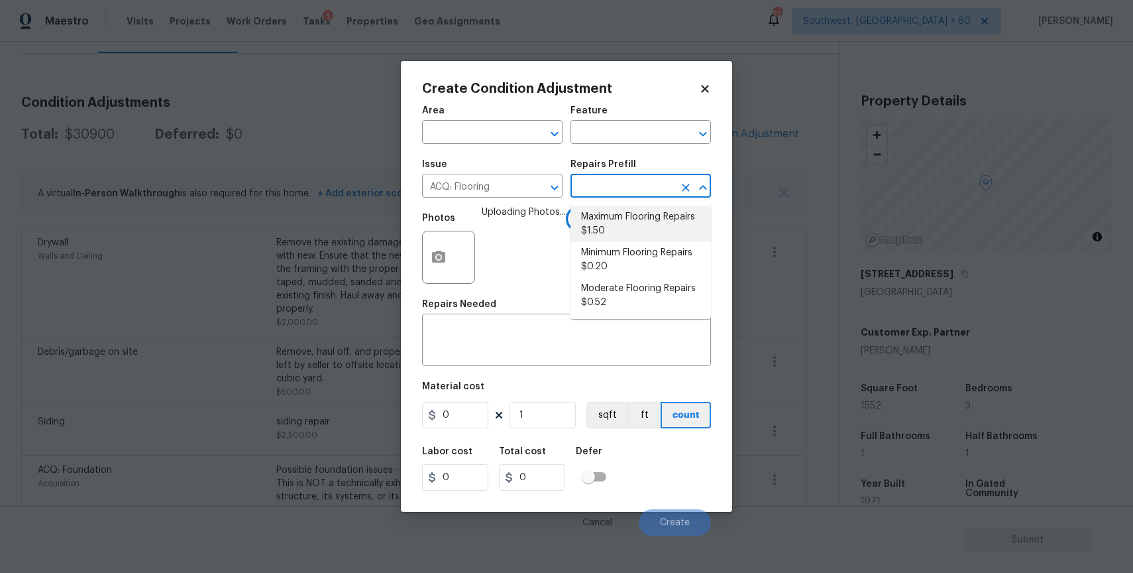
click at [671, 215] on li "Maximum Flooring Repairs $1.50" at bounding box center [641, 224] width 140 height 36
type input "Acquisition"
type textarea "Acquisition Scope: Maximum flooring repairs"
type input "1.5"
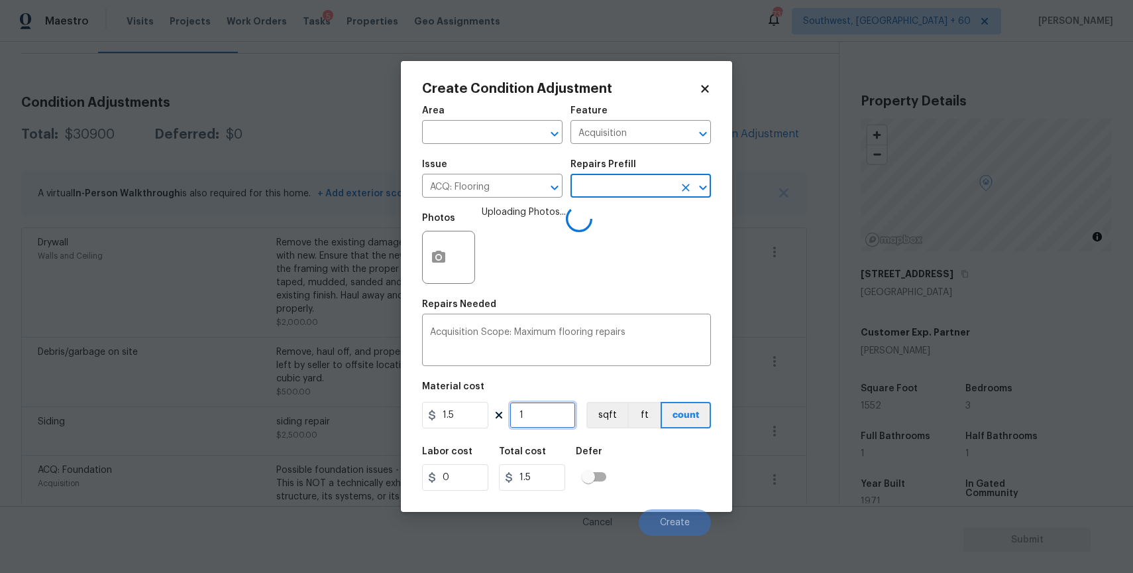
click at [549, 408] on input "1" at bounding box center [543, 415] width 66 height 27
type input "0"
type input "1"
type input "1.5"
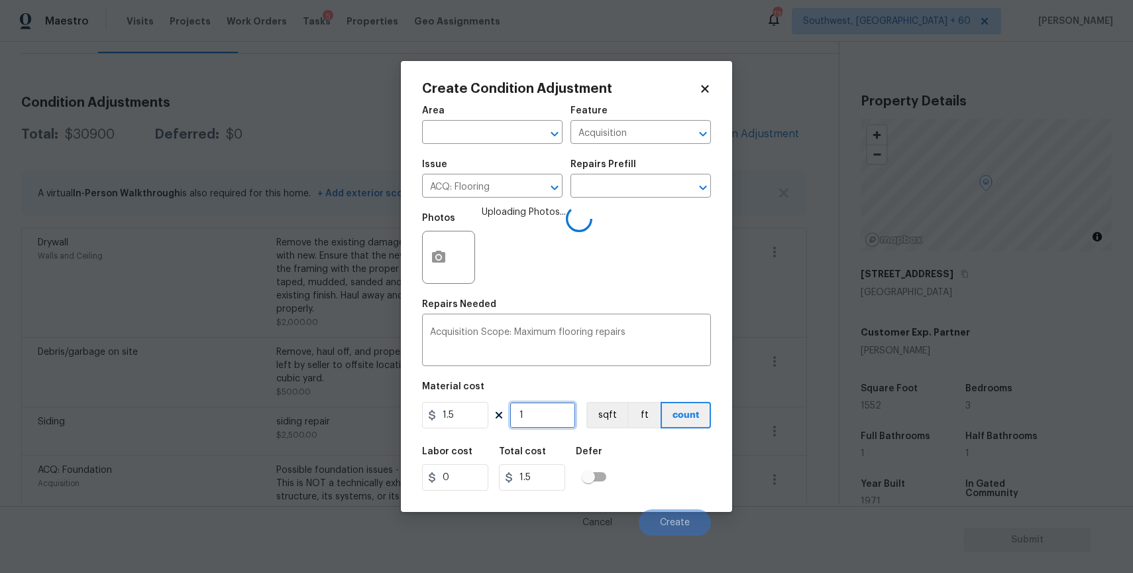
type input "15"
type input "22.5"
type input "155"
type input "232.5"
type input "1552"
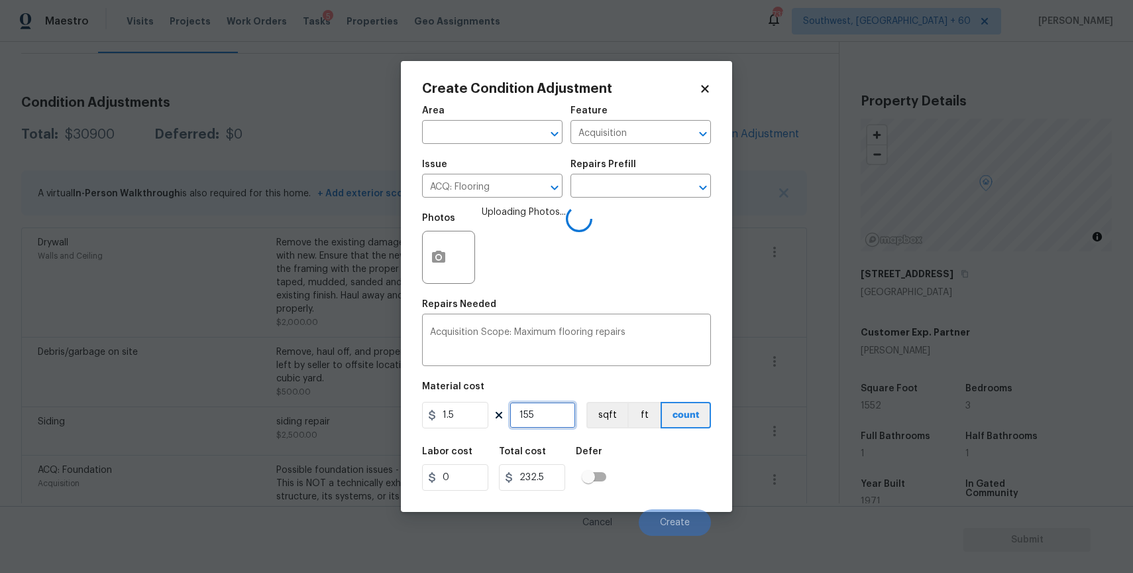
type input "2328"
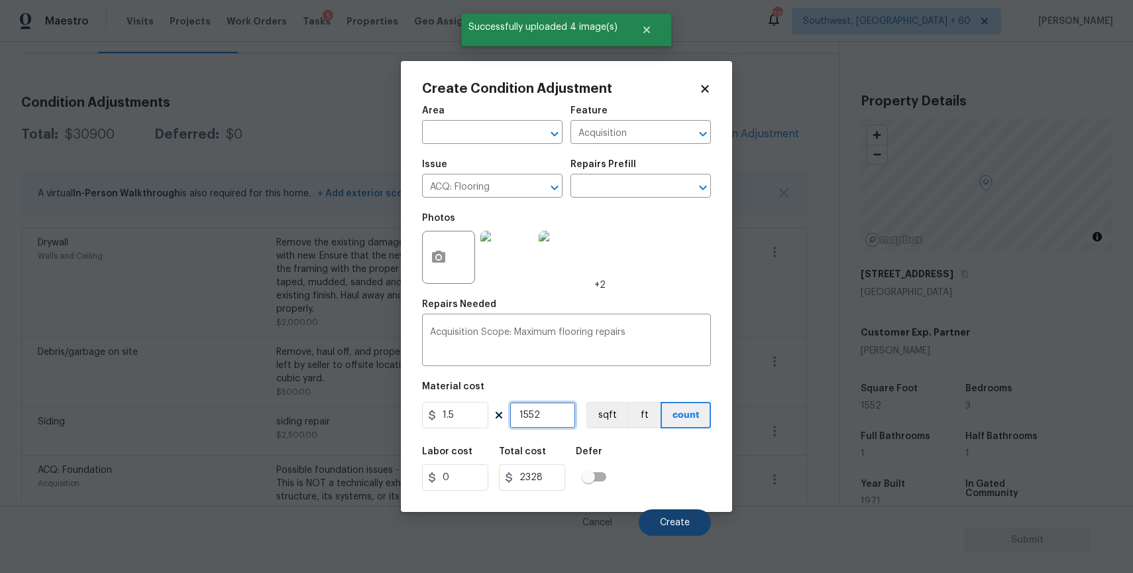
type input "1552"
click at [687, 520] on span "Create" at bounding box center [675, 523] width 30 height 10
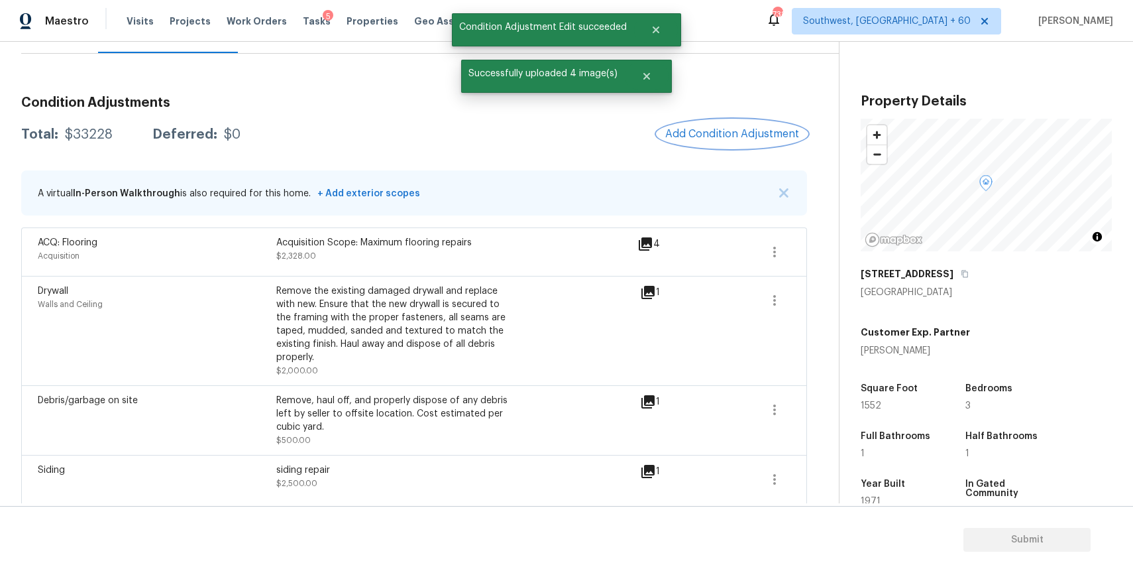
click at [755, 123] on button "Add Condition Adjustment" at bounding box center [732, 134] width 150 height 28
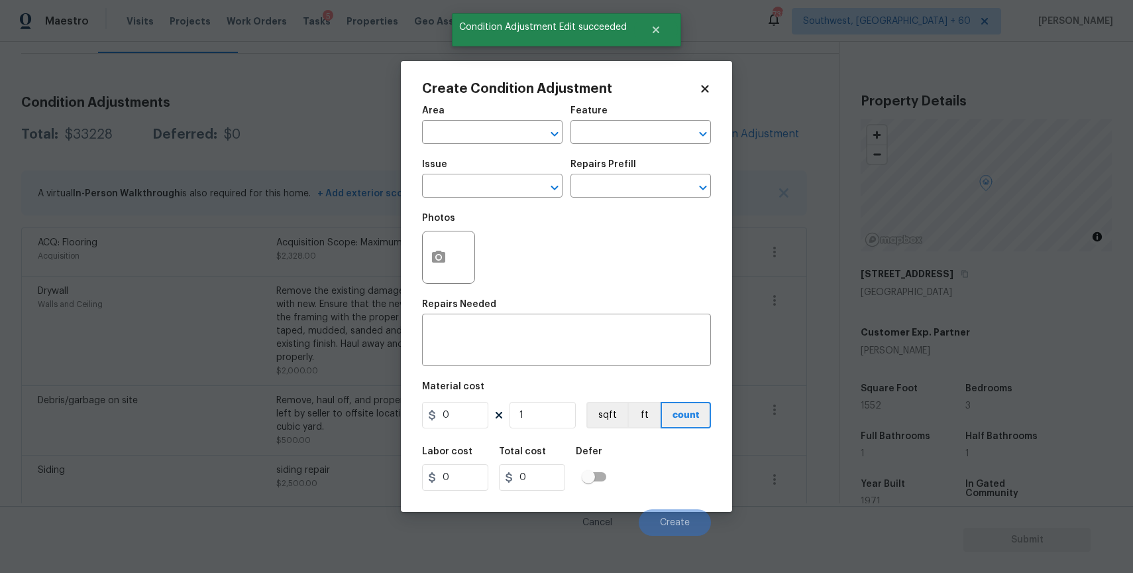
click at [792, 257] on body "Maestro Visits Projects Work Orders Tasks 5 Properties Geo Assignments 738 Sout…" at bounding box center [566, 286] width 1133 height 573
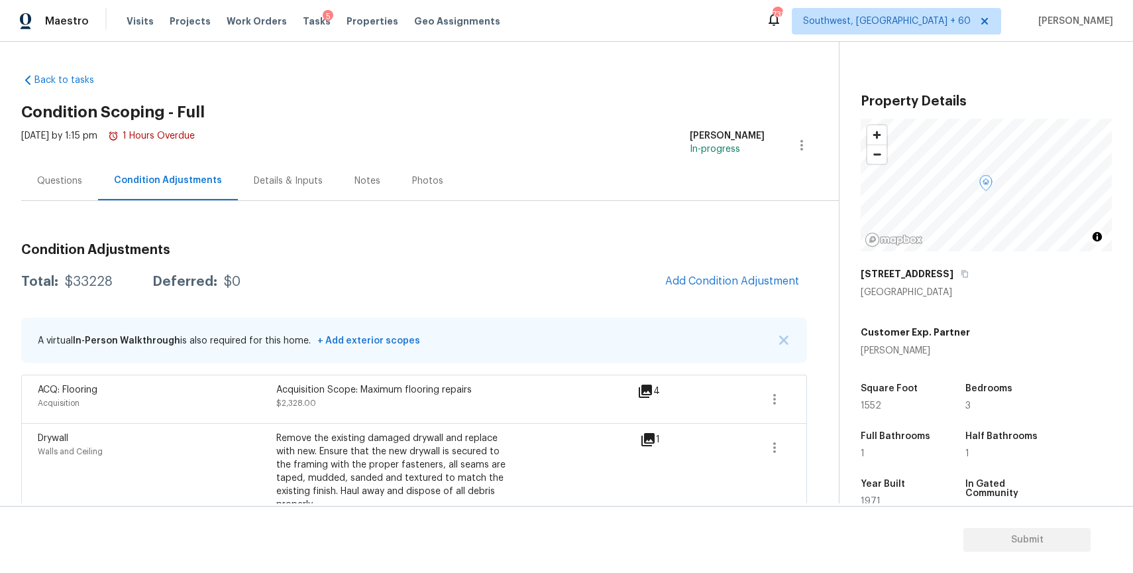
scroll to position [147, 0]
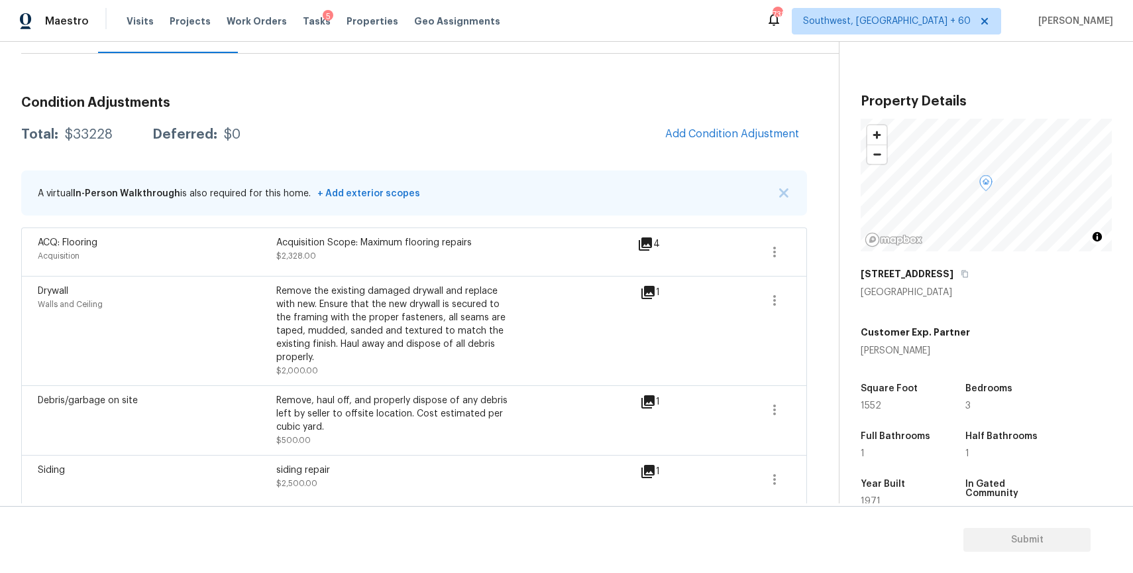
click at [771, 144] on button "Add Condition Adjustment" at bounding box center [732, 134] width 150 height 28
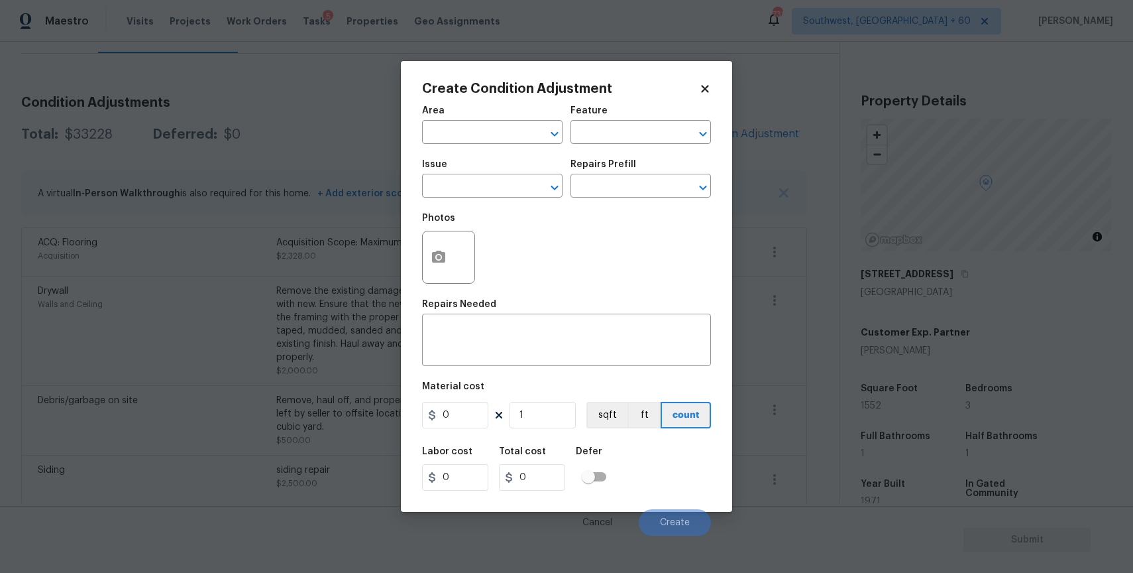
click at [423, 249] on div at bounding box center [448, 257] width 53 height 53
click at [429, 266] on button "button" at bounding box center [439, 257] width 32 height 52
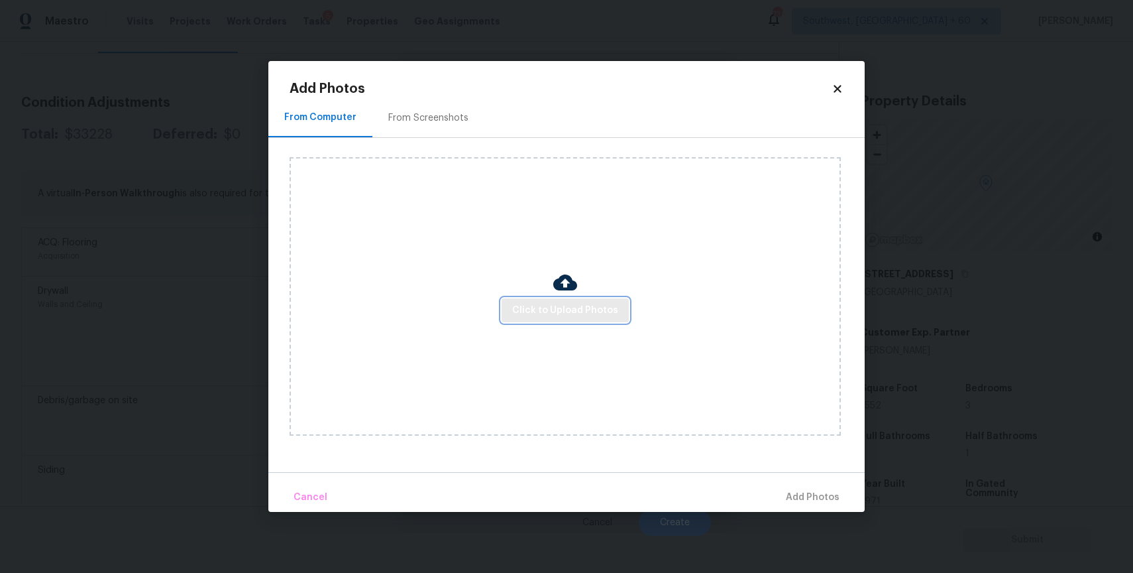
click at [566, 312] on span "Click to Upload Photos" at bounding box center [565, 310] width 106 height 17
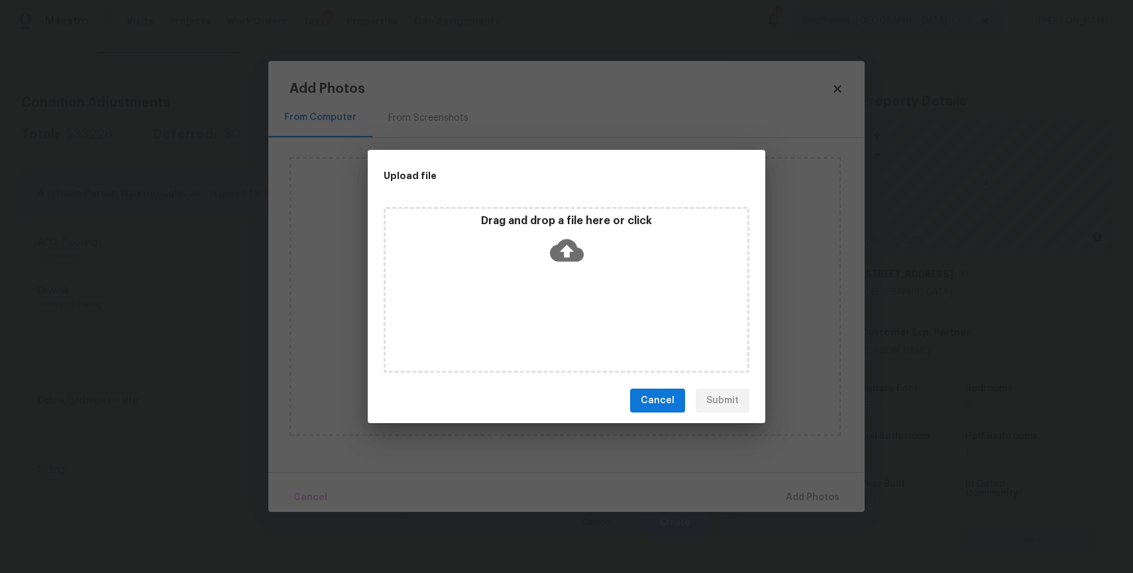
click at [566, 312] on div "Drag and drop a file here or click" at bounding box center [567, 290] width 366 height 166
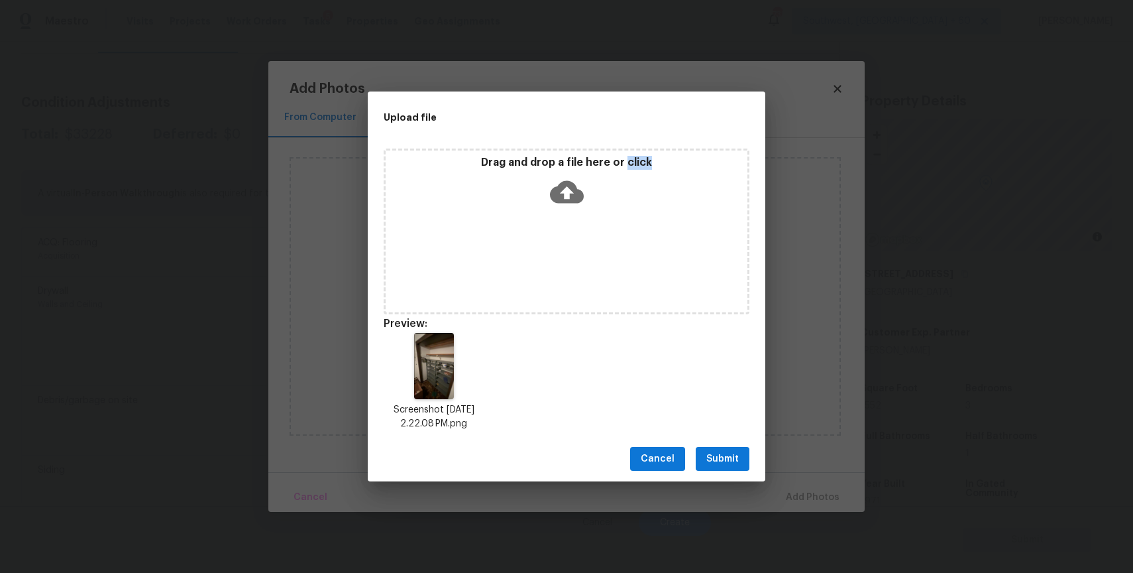
click at [734, 449] on button "Submit" at bounding box center [723, 459] width 54 height 25
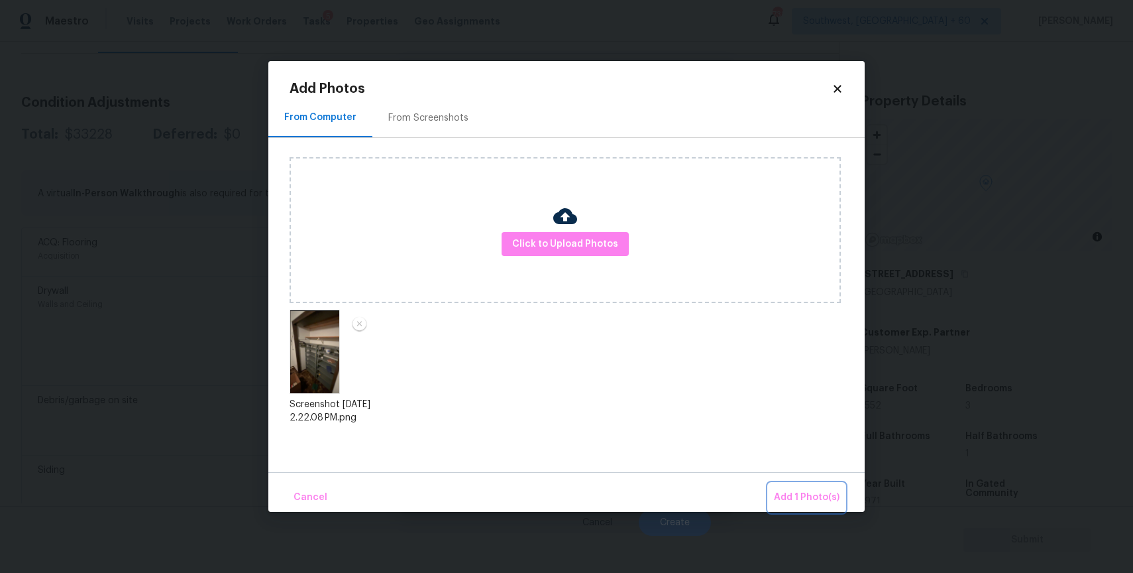
click at [805, 487] on button "Add 1 Photo(s)" at bounding box center [807, 497] width 76 height 28
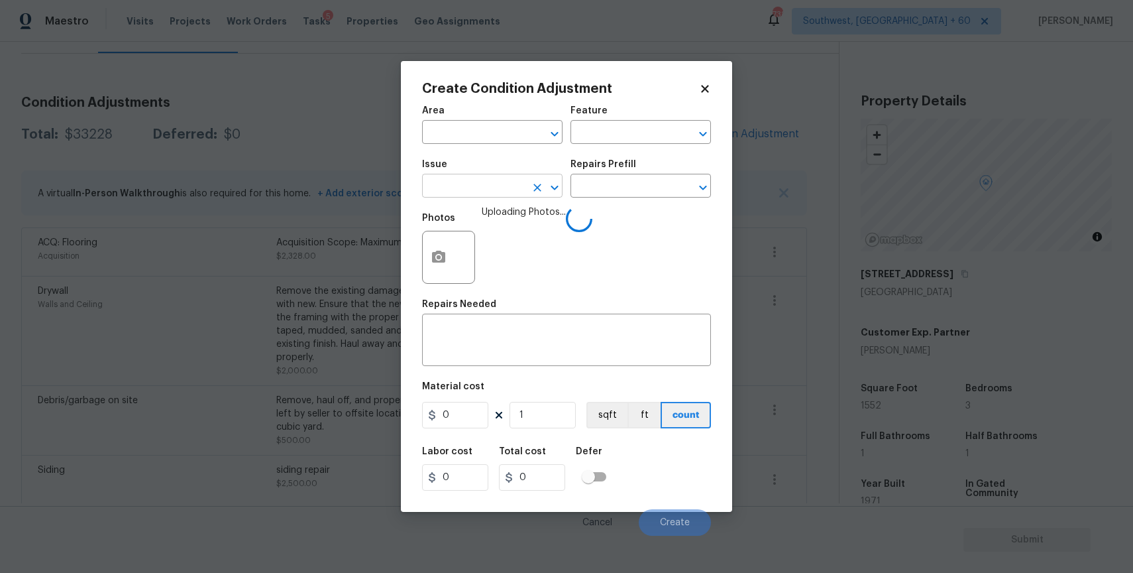
click at [518, 192] on input "text" at bounding box center [473, 187] width 103 height 21
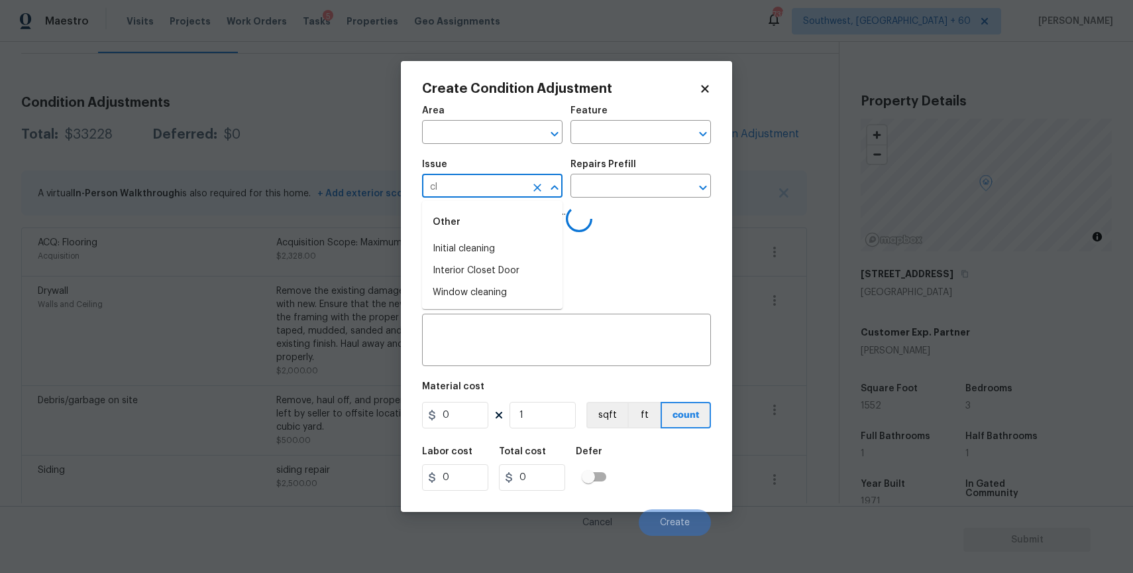
type input "clo"
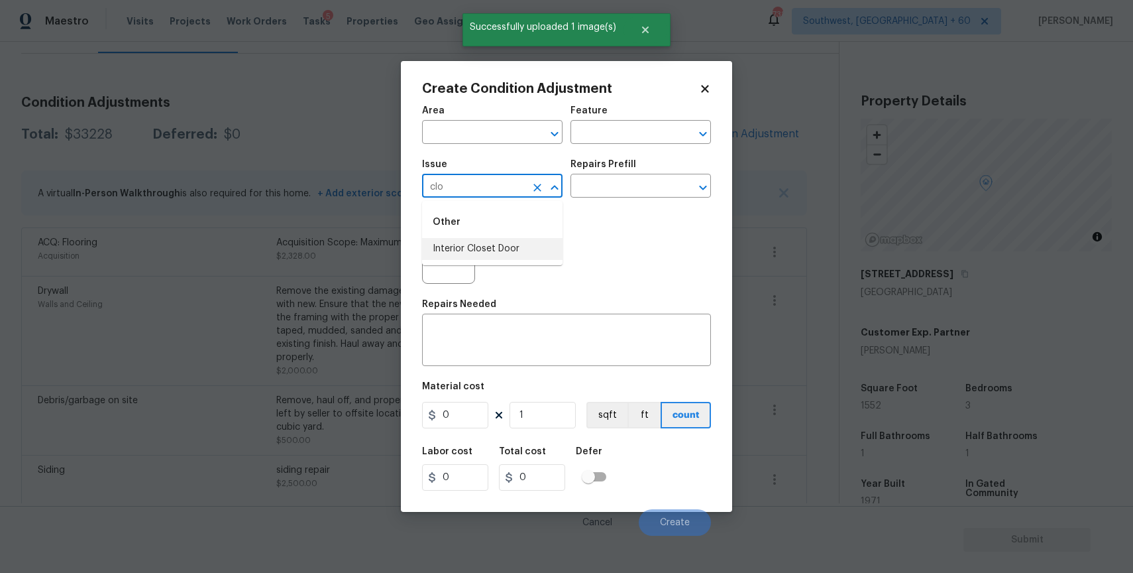
click at [507, 247] on li "Interior Closet Door" at bounding box center [492, 249] width 140 height 22
type input "Interior Closet Door"
click at [635, 182] on input "text" at bounding box center [622, 187] width 103 height 21
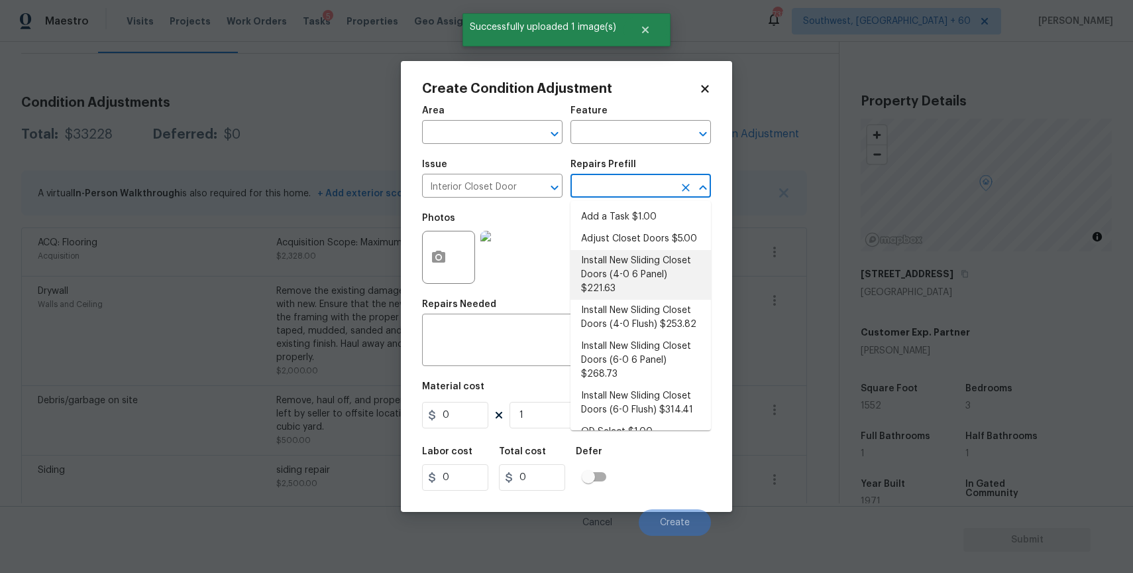
click at [681, 256] on li "Install New Sliding Closet Doors (4-0 6 Panel) $221.63" at bounding box center [641, 275] width 140 height 50
type input "Interior Door"
type textarea "Remove the existing door (if present). Install a new 4-0 bi-fold 6 panel interi…"
type input "221.63"
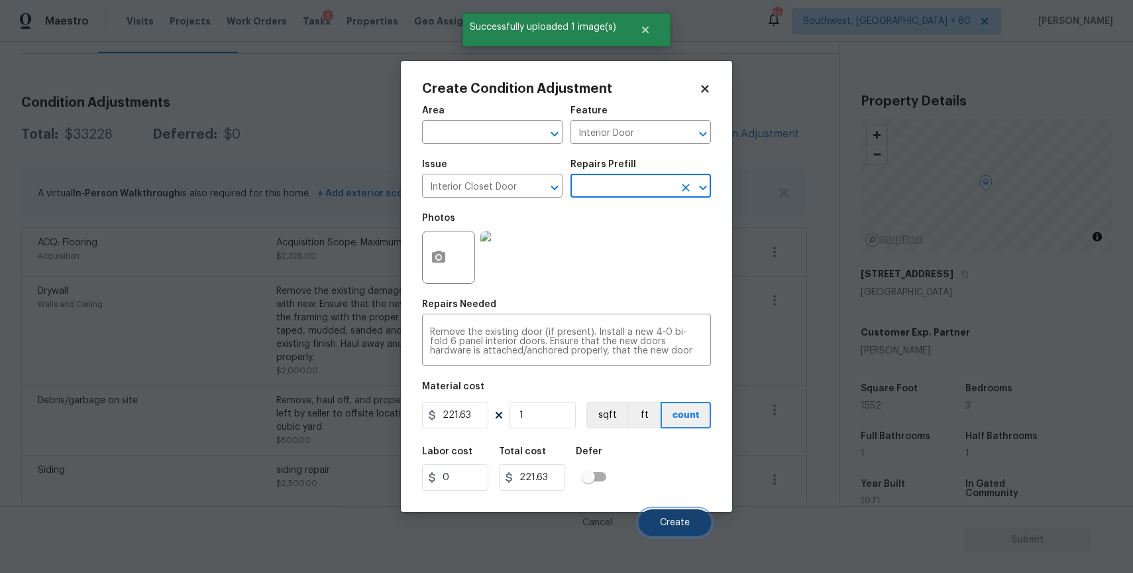
click at [681, 519] on span "Create" at bounding box center [675, 523] width 30 height 10
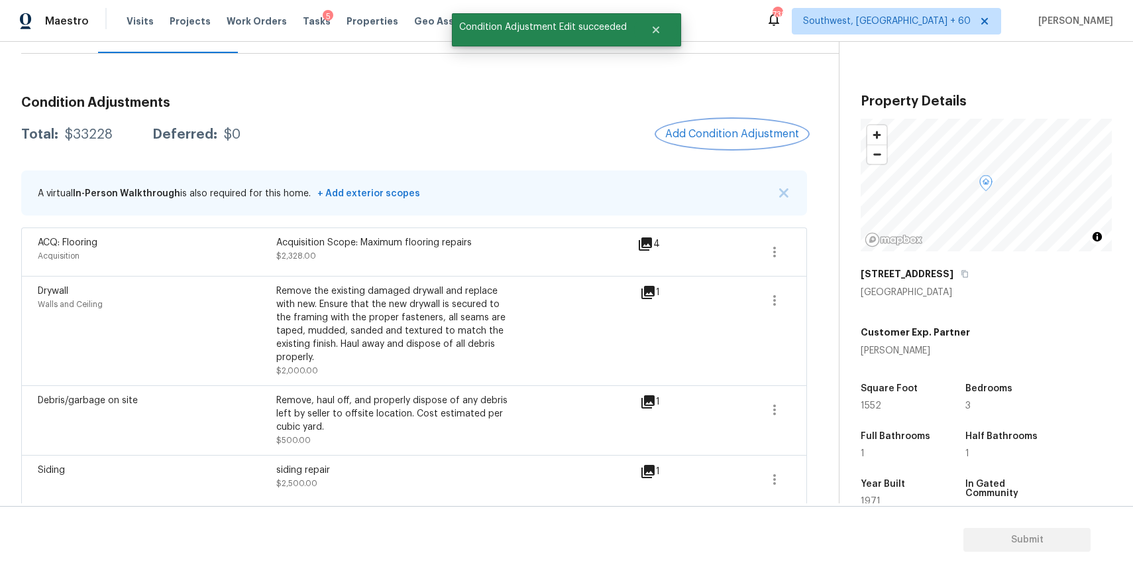
click at [749, 129] on span "Add Condition Adjustment" at bounding box center [732, 134] width 134 height 12
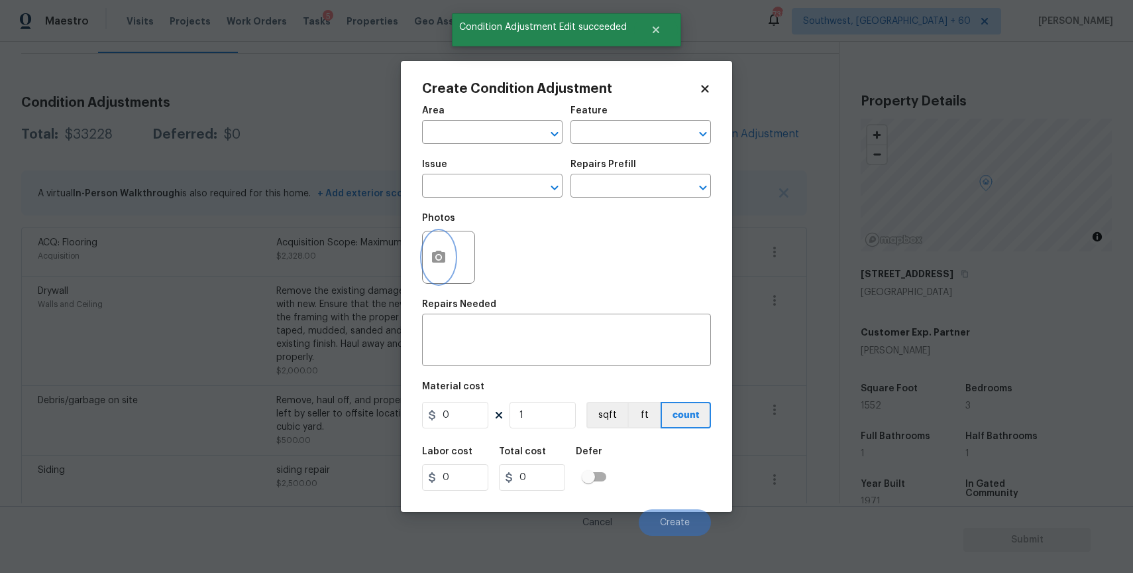
click at [428, 258] on button "button" at bounding box center [439, 257] width 32 height 52
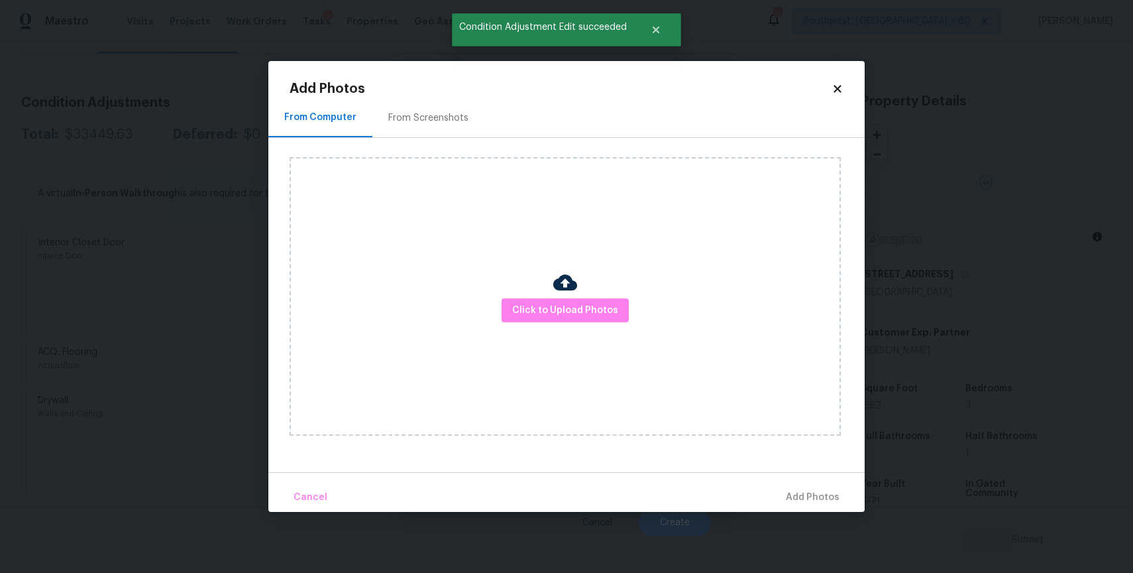
click at [552, 294] on div "Click to Upload Photos" at bounding box center [565, 296] width 551 height 278
click at [565, 309] on span "Click to Upload Photos" at bounding box center [565, 310] width 106 height 17
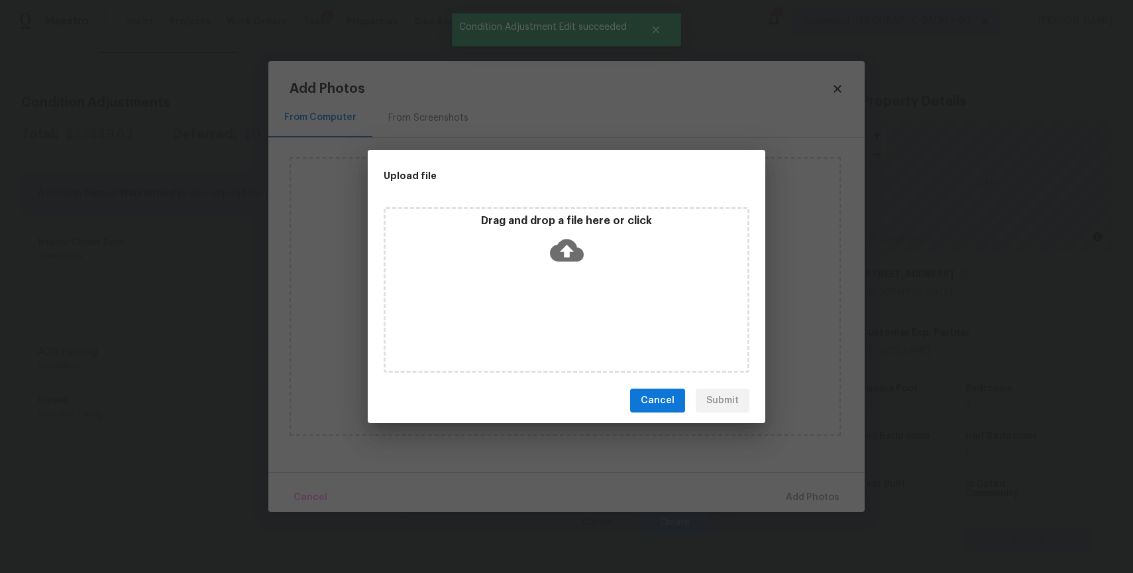
click at [565, 309] on div "Drag and drop a file here or click" at bounding box center [567, 290] width 366 height 166
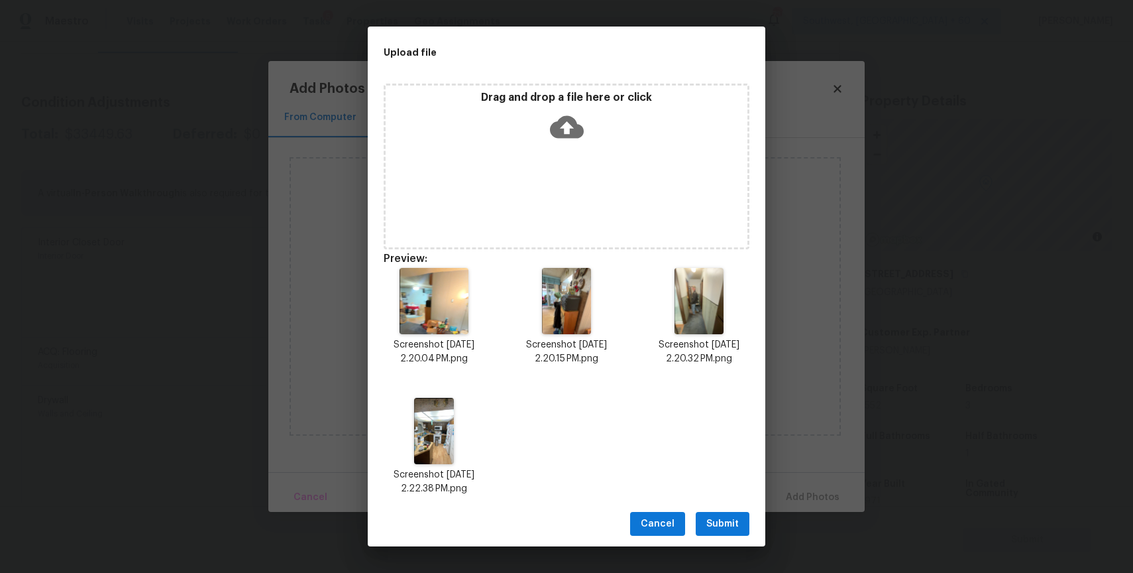
click at [716, 519] on span "Submit" at bounding box center [722, 524] width 32 height 17
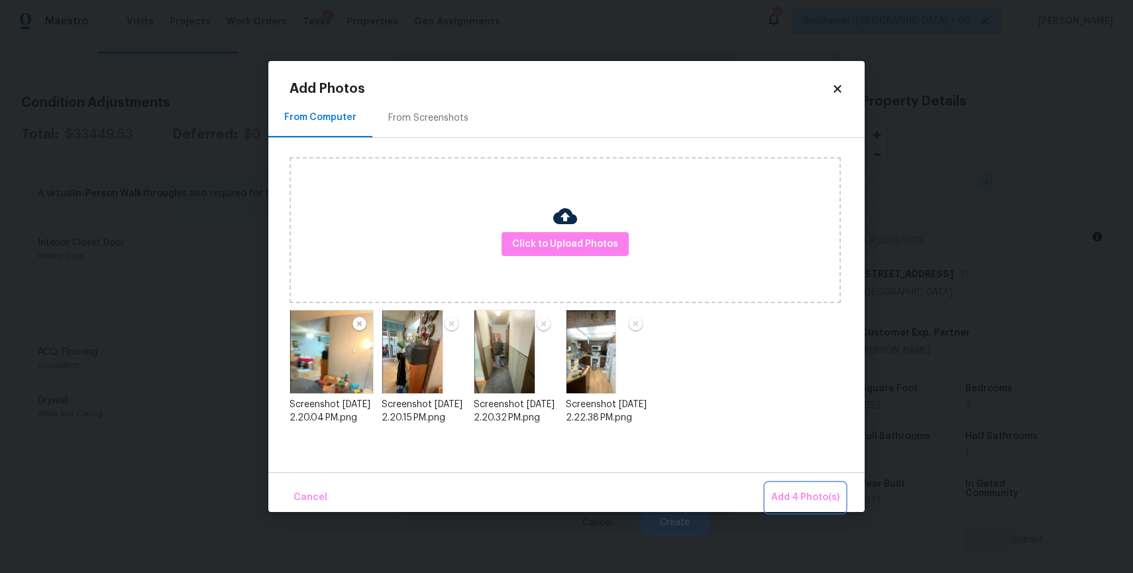
click at [816, 497] on span "Add 4 Photo(s)" at bounding box center [805, 497] width 68 height 17
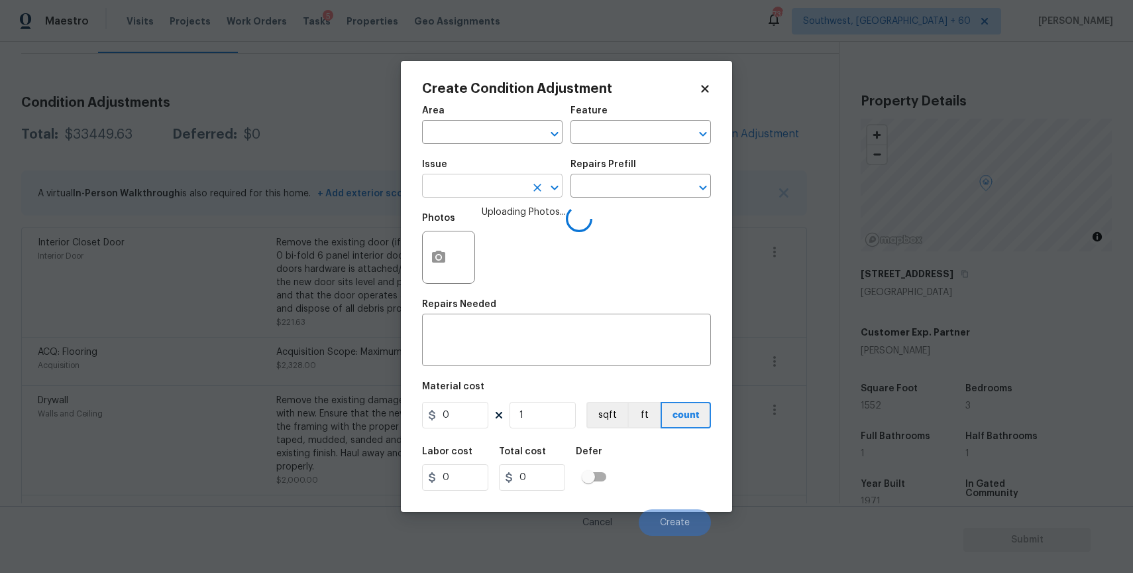
click at [499, 194] on input "text" at bounding box center [473, 187] width 103 height 21
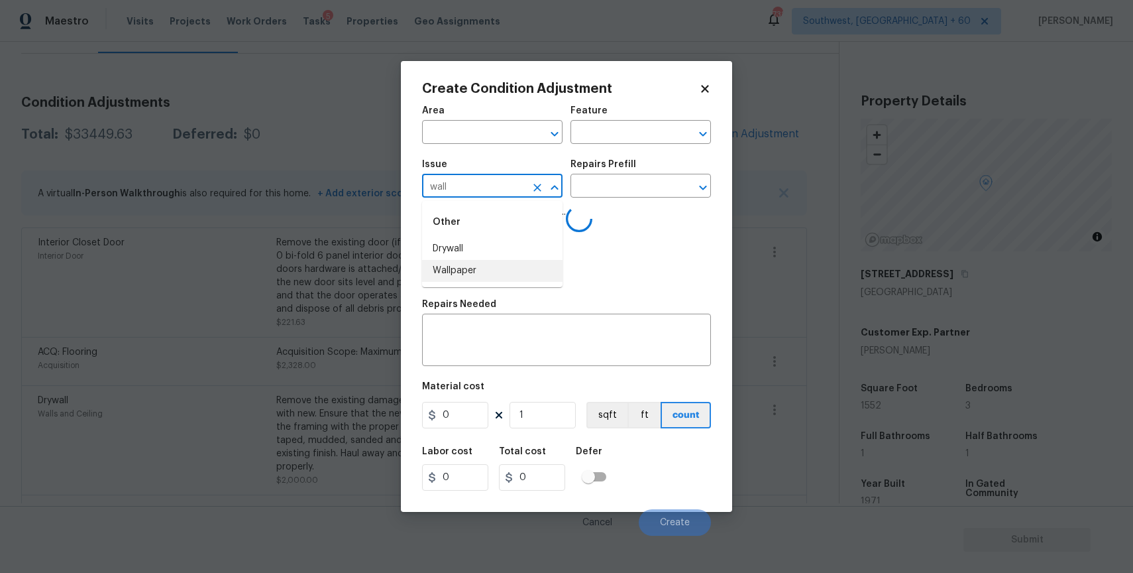
click at [469, 274] on li "Wallpaper" at bounding box center [492, 271] width 140 height 22
type input "Wallpaper"
click at [647, 187] on input "text" at bounding box center [622, 187] width 103 height 21
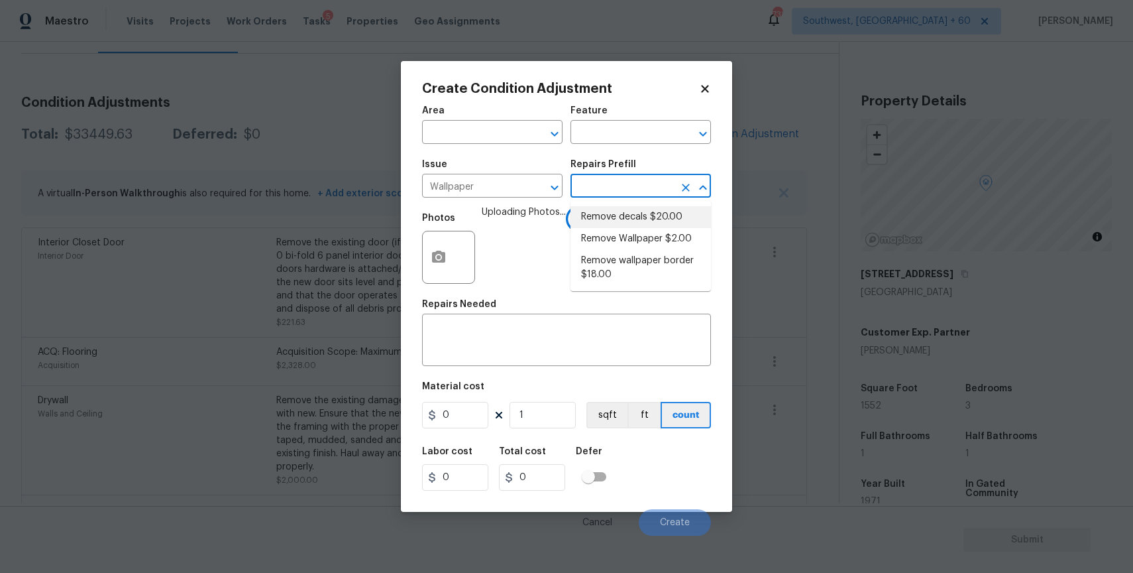
click at [672, 246] on li "Remove Wallpaper $2.00" at bounding box center [641, 239] width 140 height 22
type input "Walls and Ceiling"
type textarea "Remove wallpaper and texture walls to best match existing conditions"
type input "2"
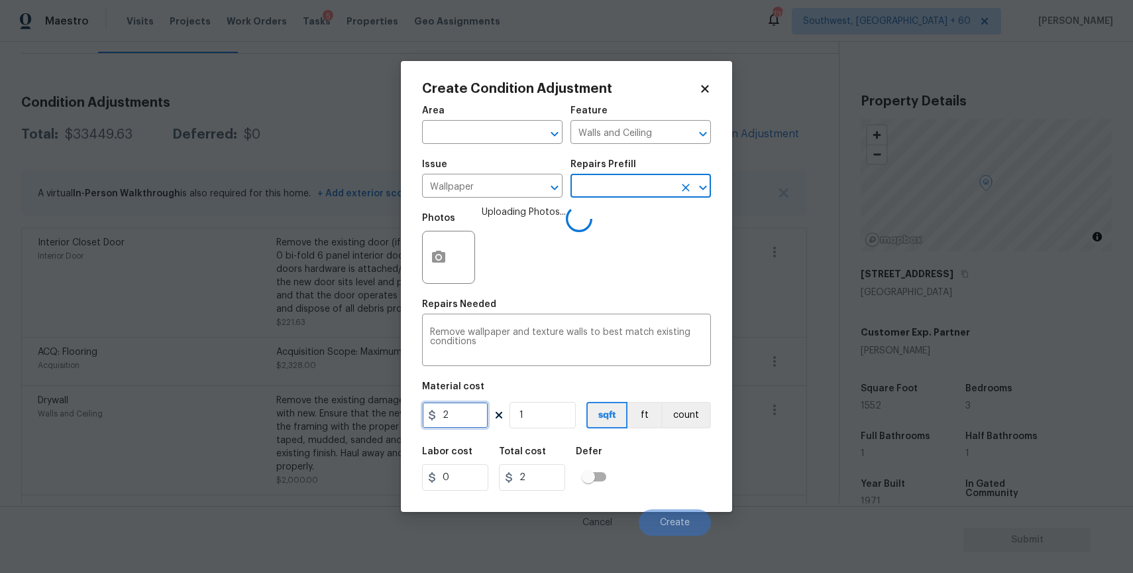
click at [472, 411] on input "2" at bounding box center [455, 415] width 66 height 27
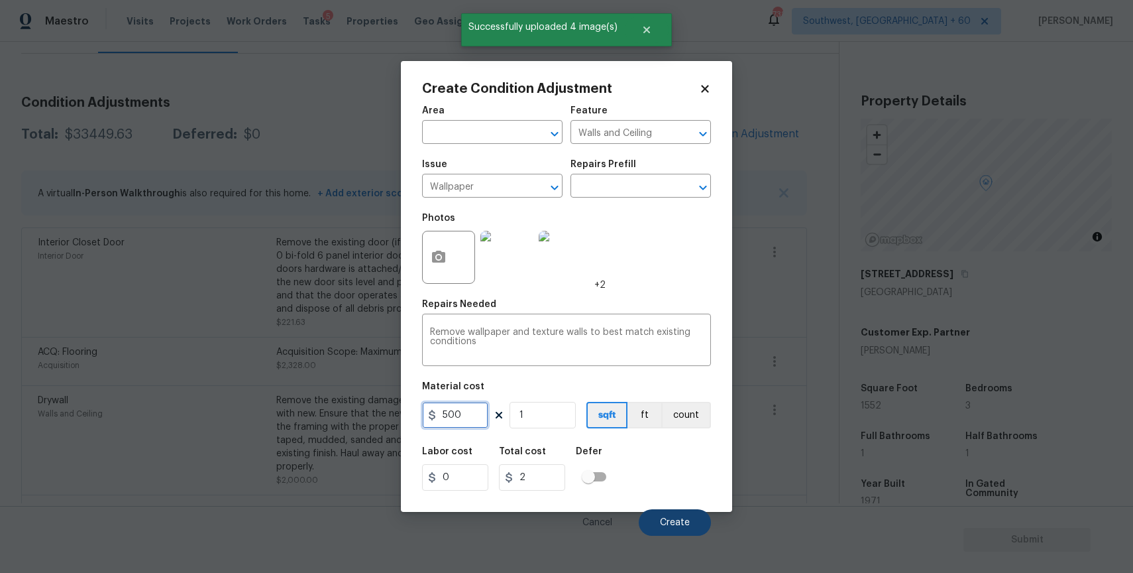
type input "500"
click at [691, 527] on button "Create" at bounding box center [675, 522] width 72 height 27
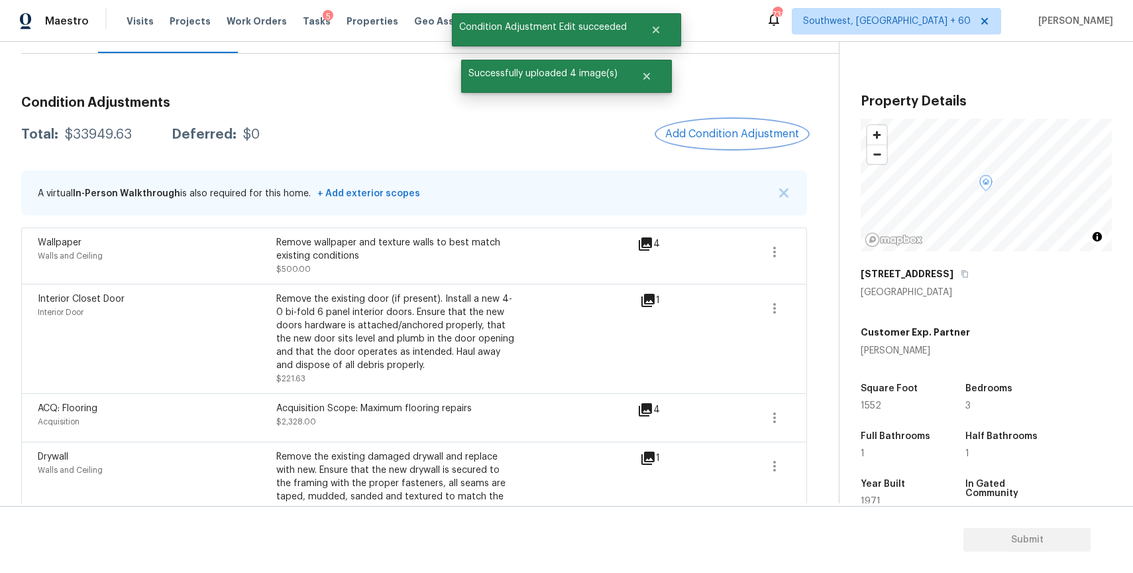
click at [754, 137] on span "Add Condition Adjustment" at bounding box center [732, 134] width 134 height 12
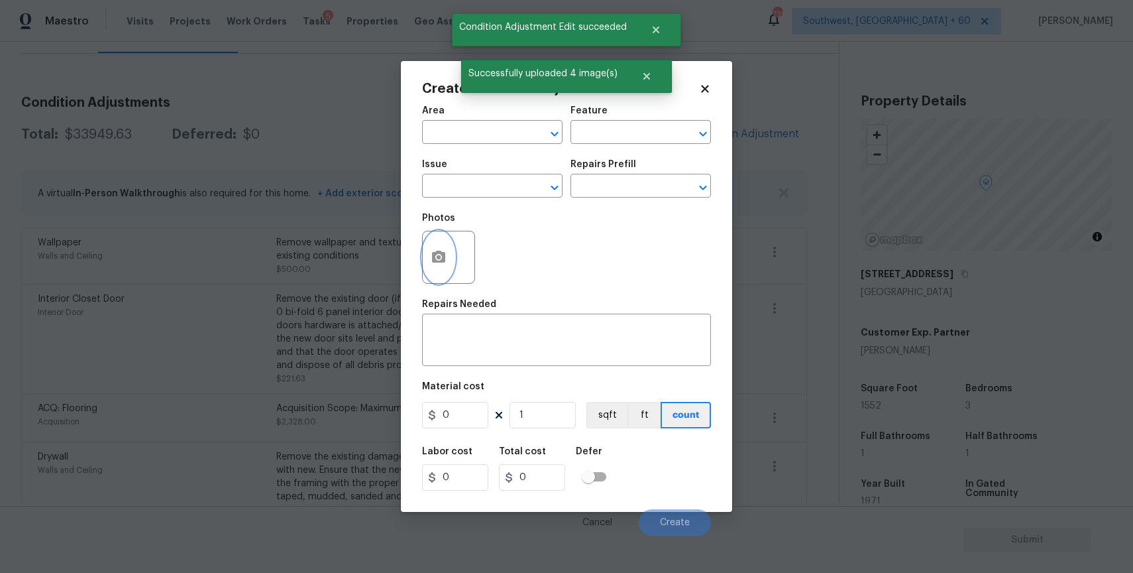
click at [441, 256] on icon "button" at bounding box center [439, 257] width 16 height 16
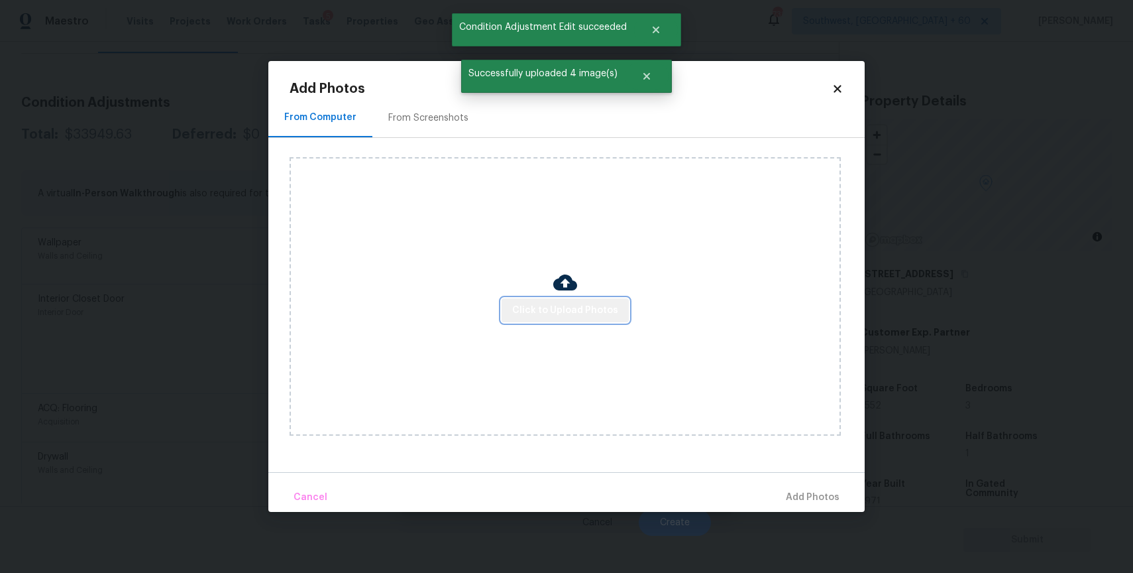
click at [584, 318] on button "Click to Upload Photos" at bounding box center [565, 310] width 127 height 25
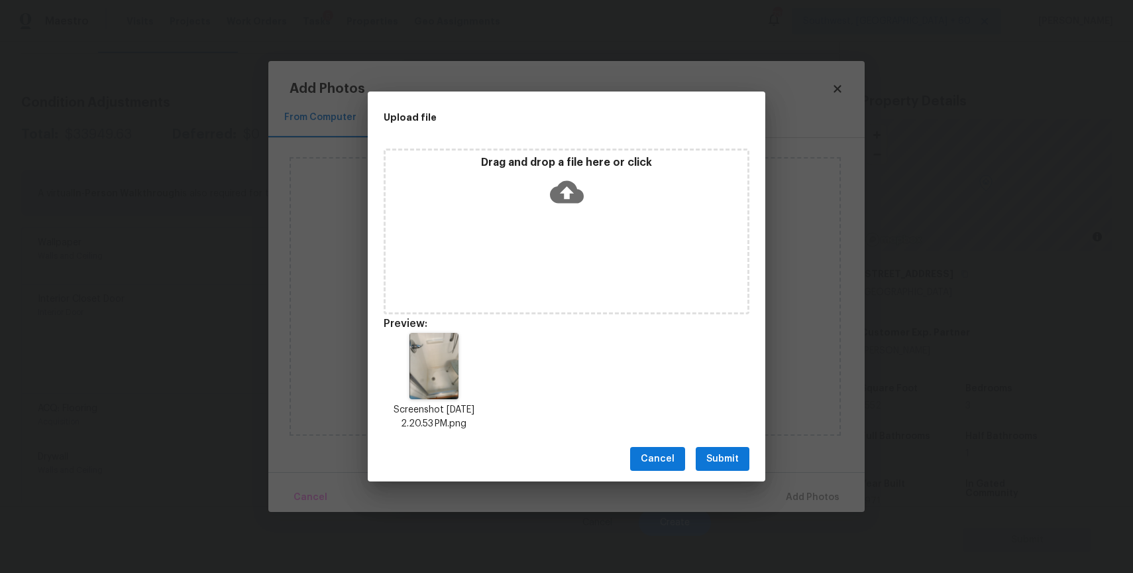
click at [740, 454] on button "Submit" at bounding box center [723, 459] width 54 height 25
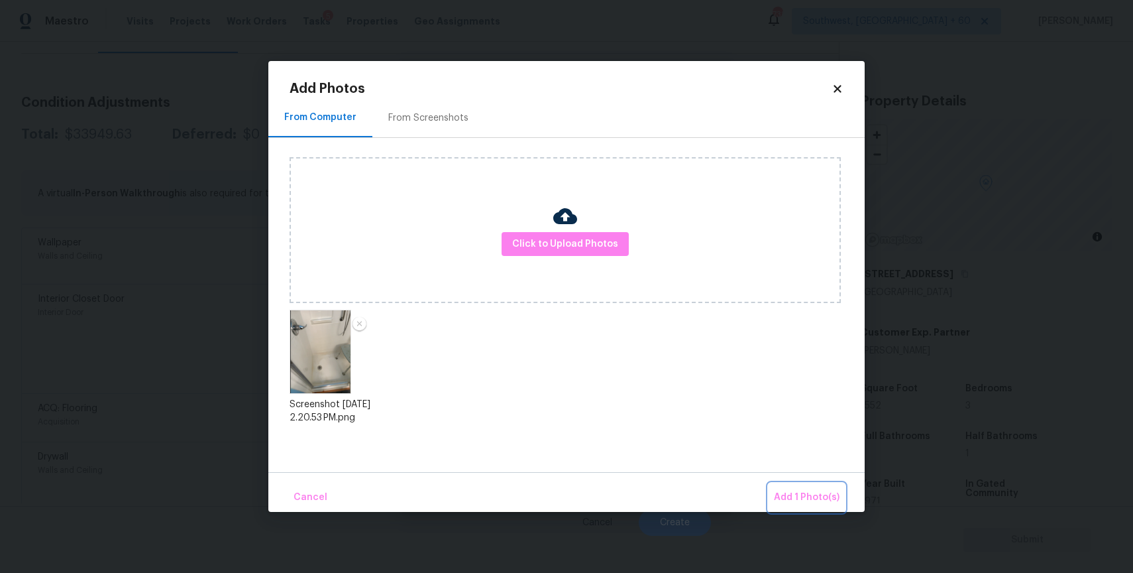
click at [783, 486] on button "Add 1 Photo(s)" at bounding box center [807, 497] width 76 height 28
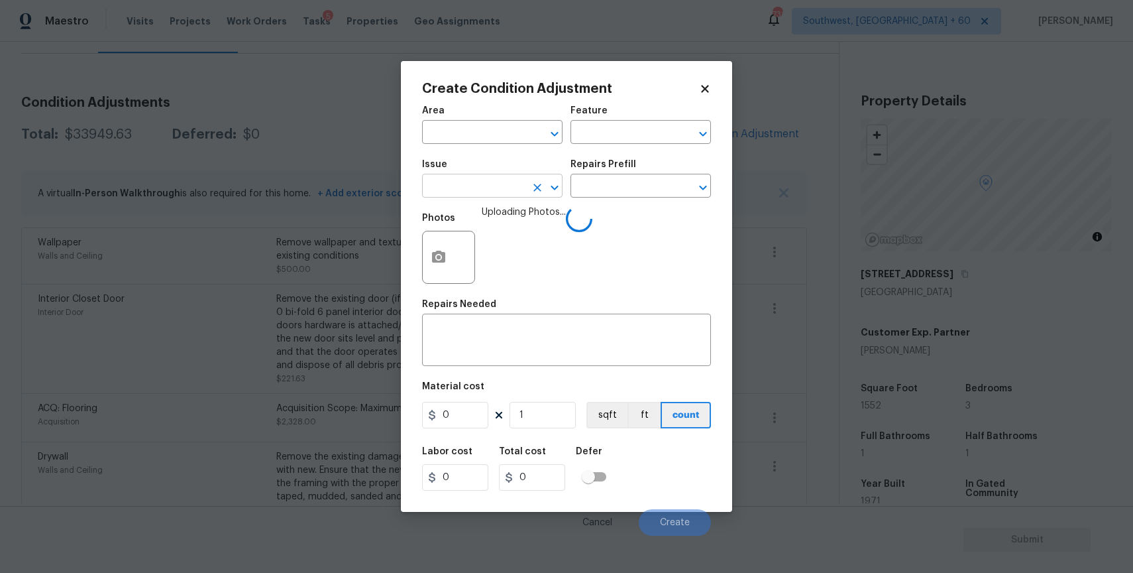
click at [490, 194] on input "text" at bounding box center [473, 187] width 103 height 21
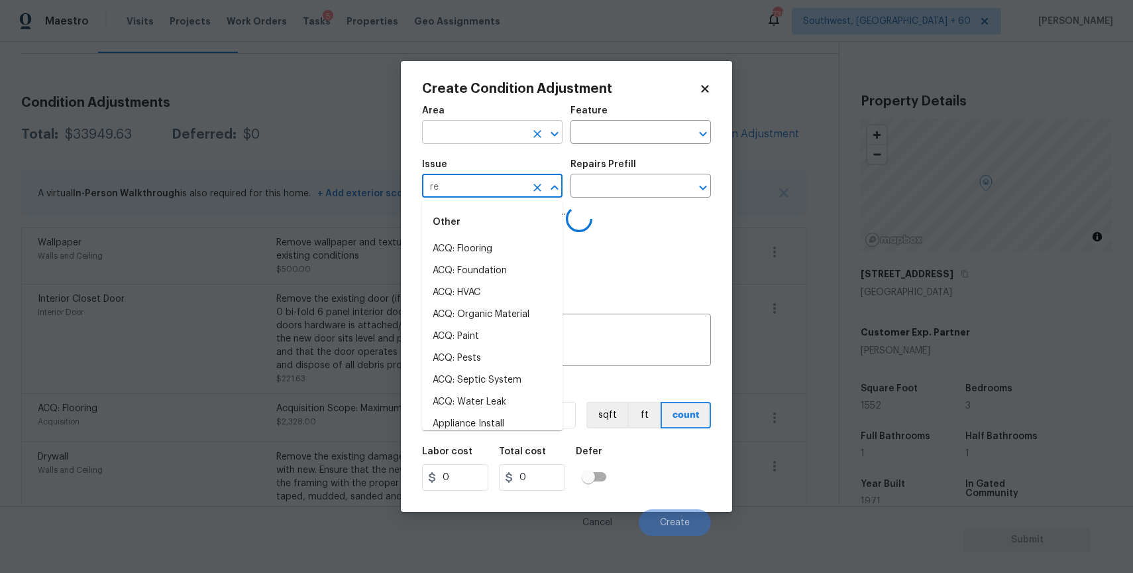
type input "res"
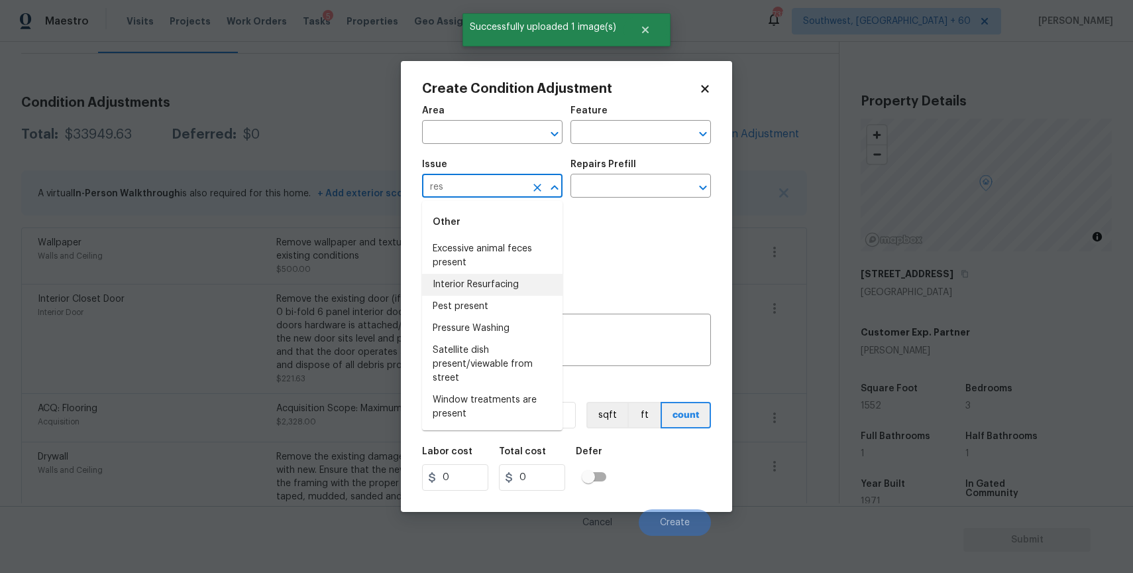
click at [521, 286] on li "Interior Resurfacing" at bounding box center [492, 285] width 140 height 22
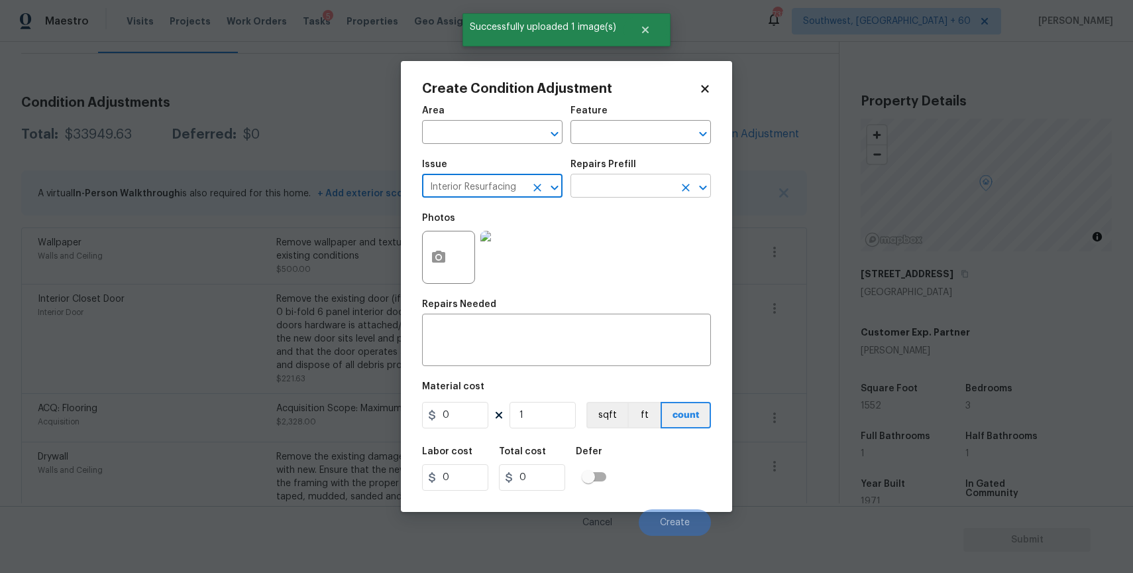
type input "Interior Resurfacing"
click at [624, 188] on input "text" at bounding box center [622, 187] width 103 height 21
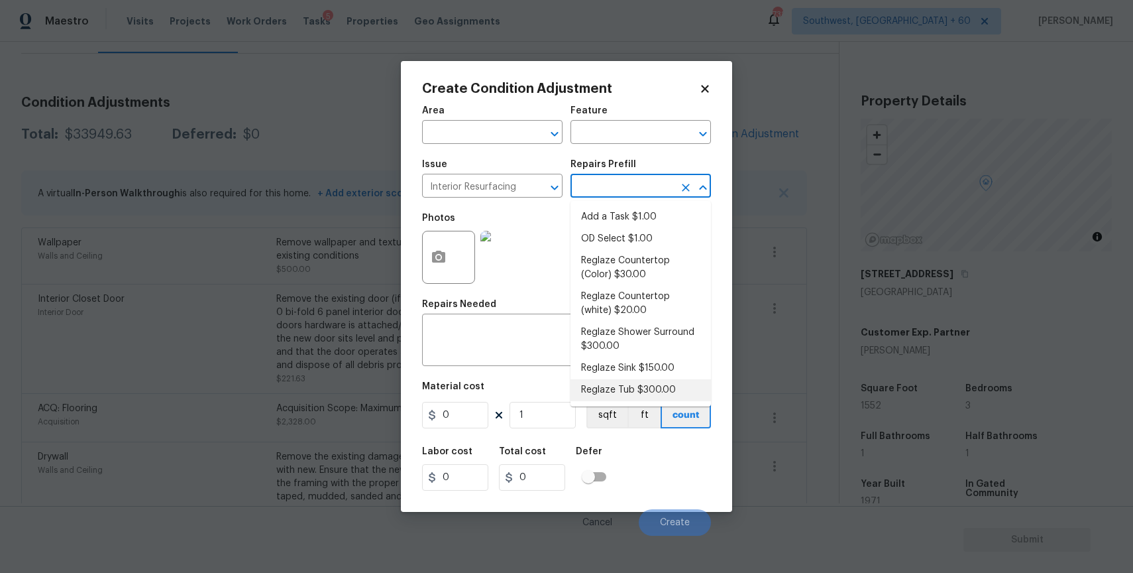
click at [658, 386] on li "Reglaze Tub $300.00" at bounding box center [641, 390] width 140 height 22
type textarea "Prep, mask, clean and reglaze the tub (white) both on the in and outer sides. H…"
type input "300"
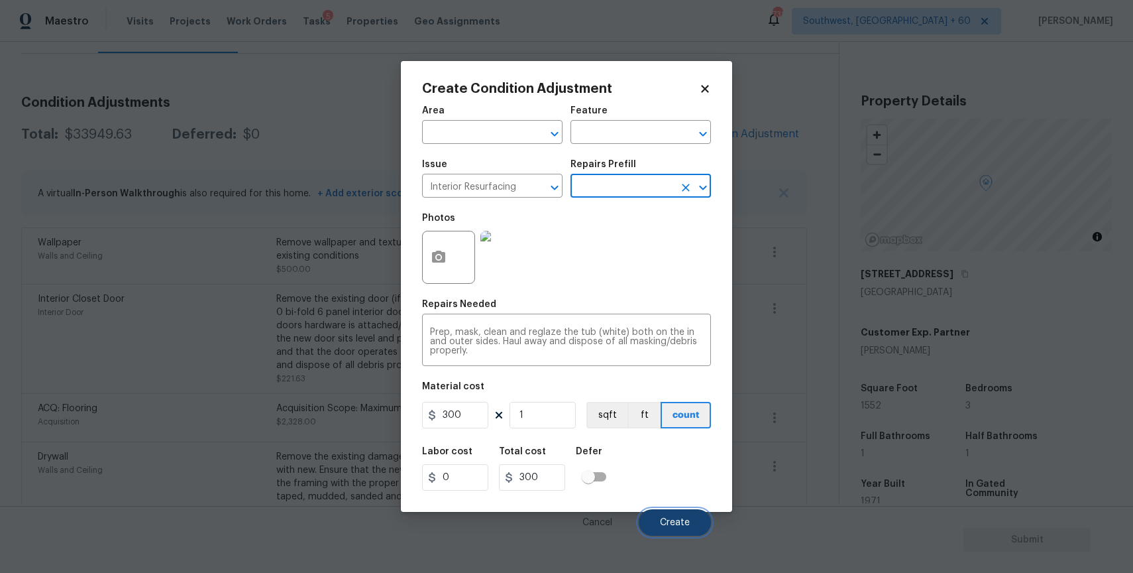
click at [685, 520] on span "Create" at bounding box center [675, 523] width 30 height 10
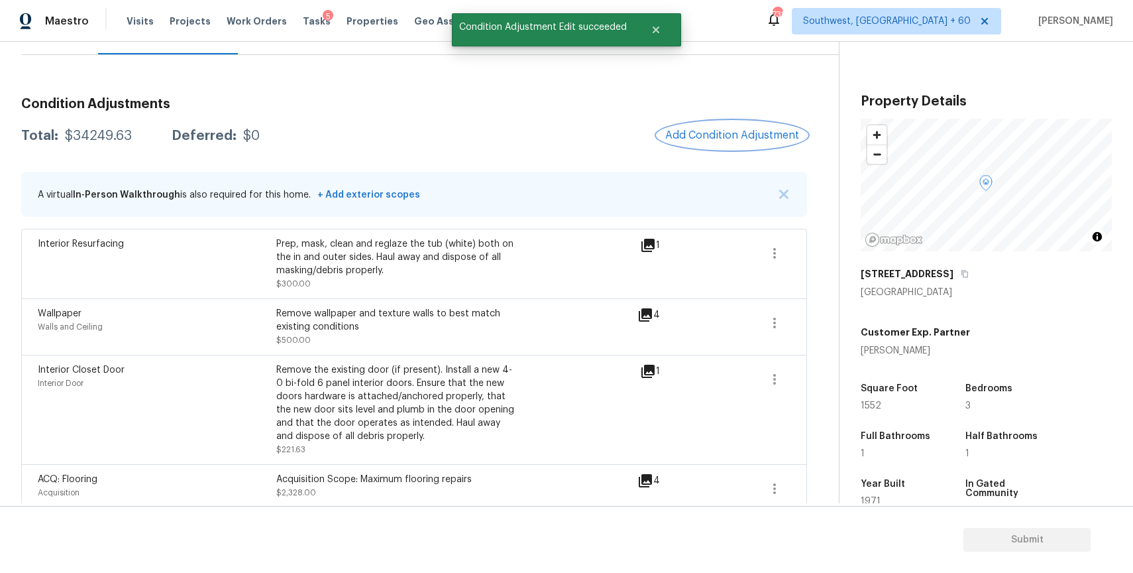
scroll to position [82, 0]
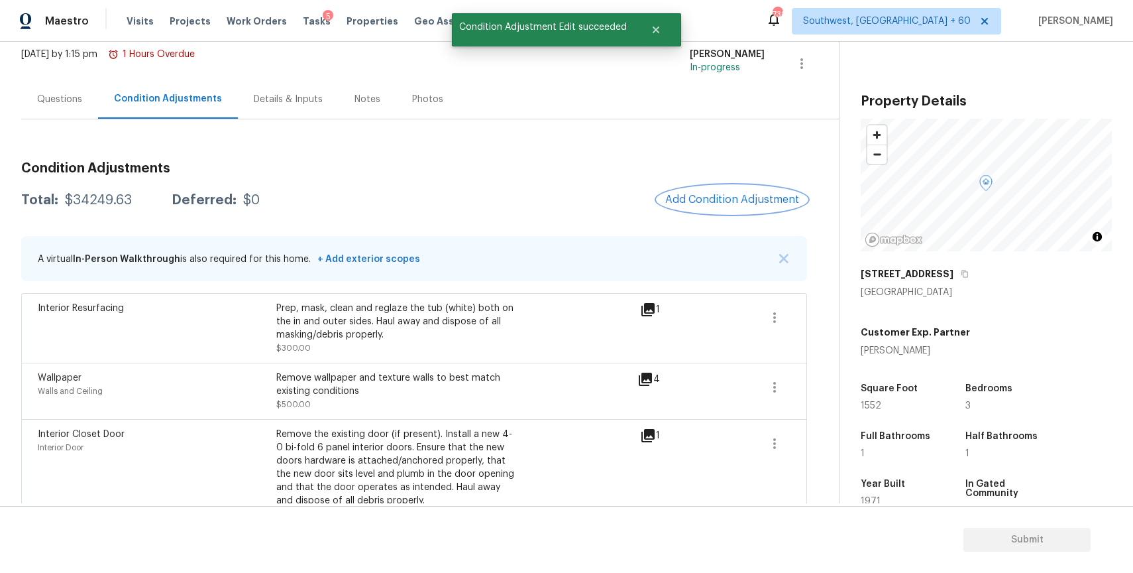
click at [732, 200] on span "Add Condition Adjustment" at bounding box center [732, 200] width 134 height 12
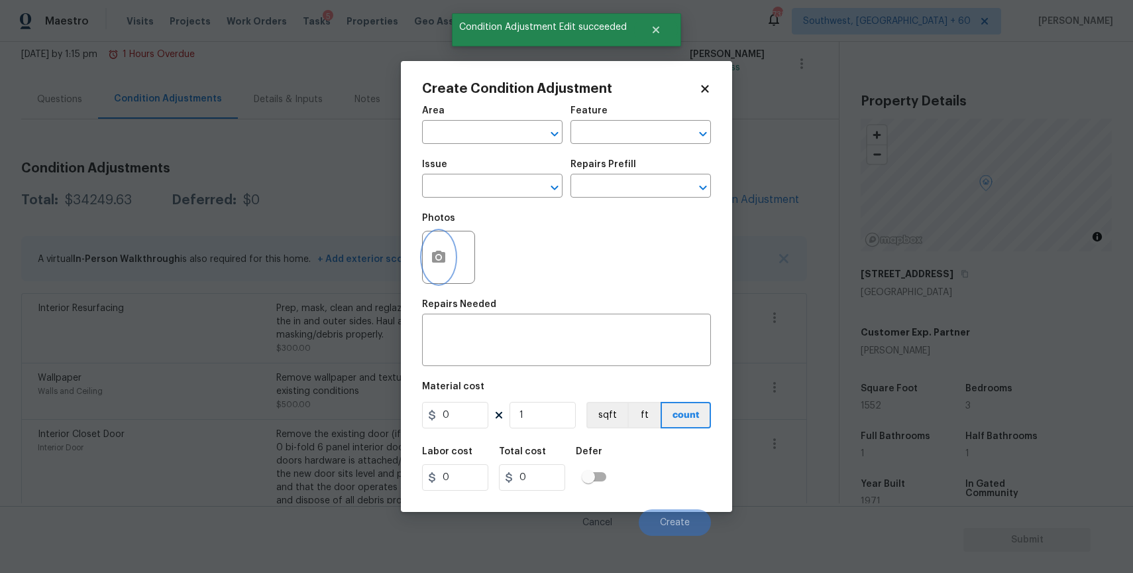
click at [444, 252] on icon "button" at bounding box center [438, 256] width 13 height 12
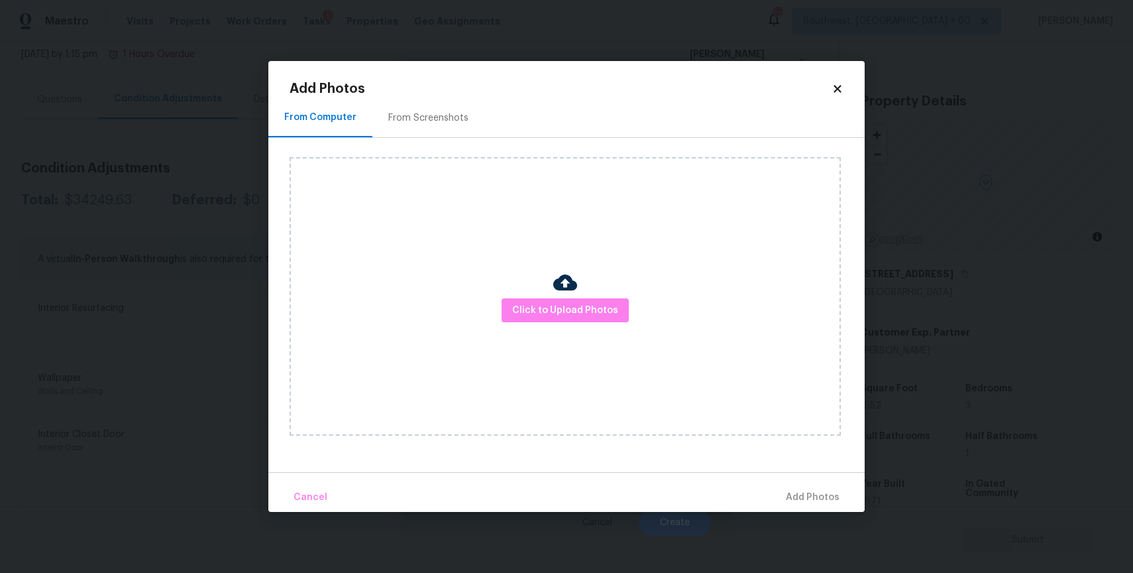
click at [561, 287] on img at bounding box center [565, 282] width 24 height 24
click at [567, 312] on span "Click to Upload Photos" at bounding box center [565, 310] width 106 height 17
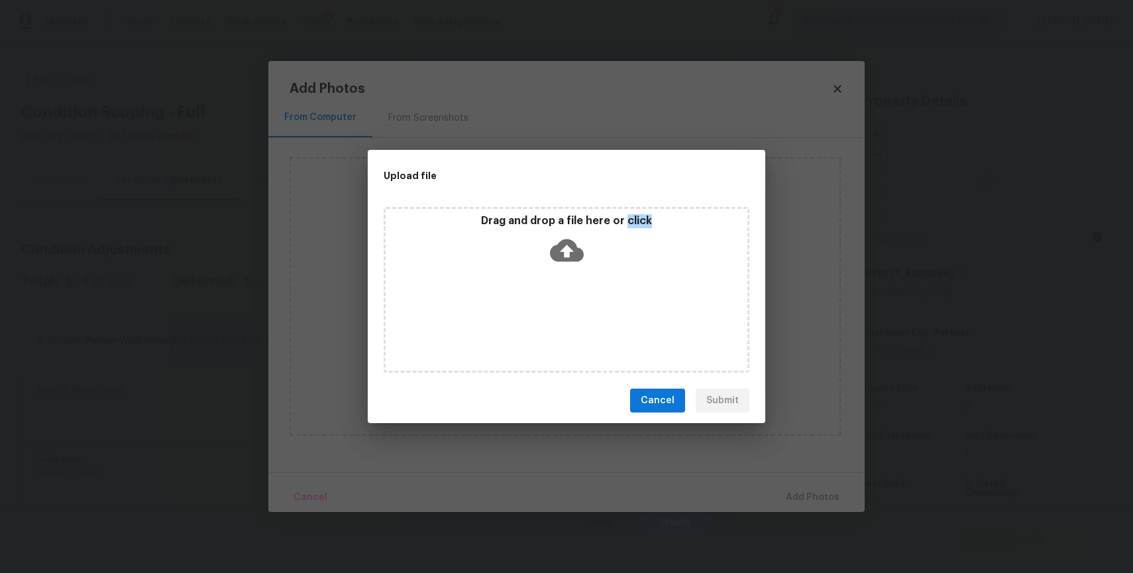
scroll to position [82, 0]
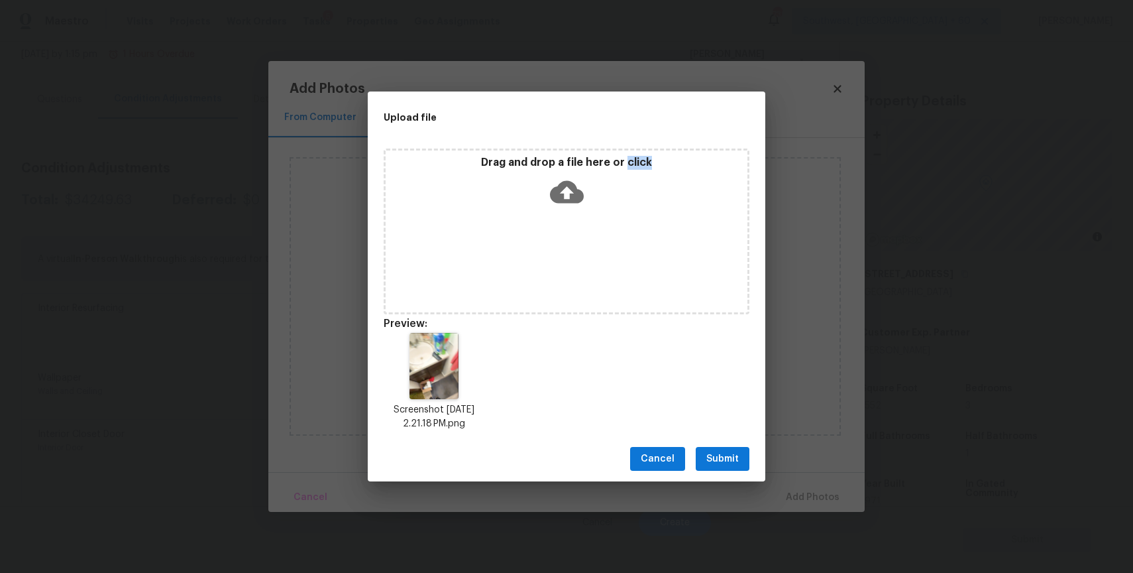
click at [569, 230] on div "Drag and drop a file here or click" at bounding box center [567, 231] width 366 height 166
click at [597, 271] on div "Drag and drop a file here or click" at bounding box center [567, 231] width 366 height 166
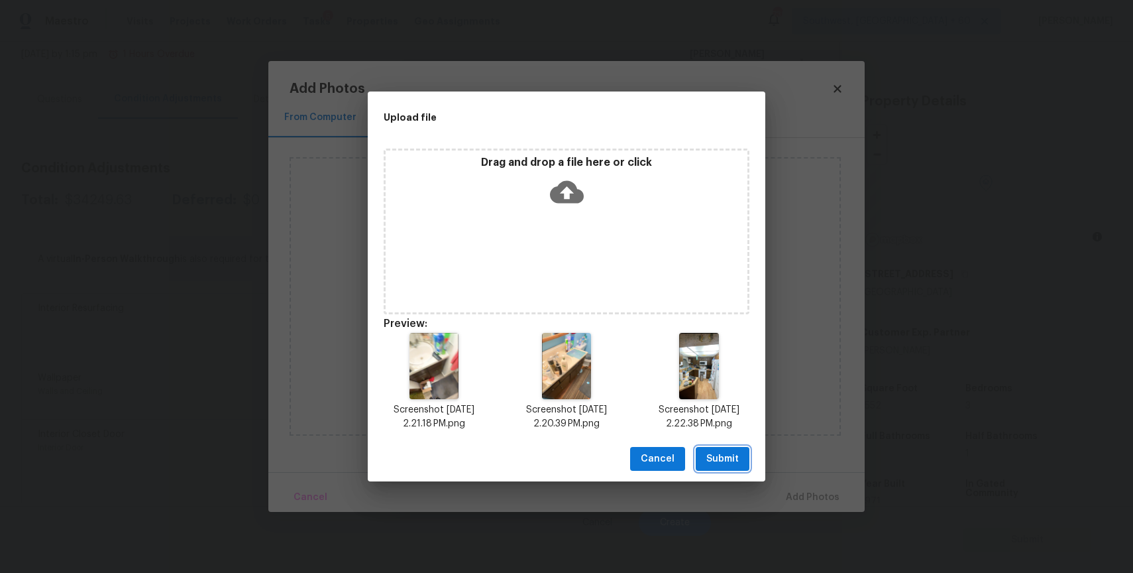
click at [729, 456] on span "Submit" at bounding box center [722, 459] width 32 height 17
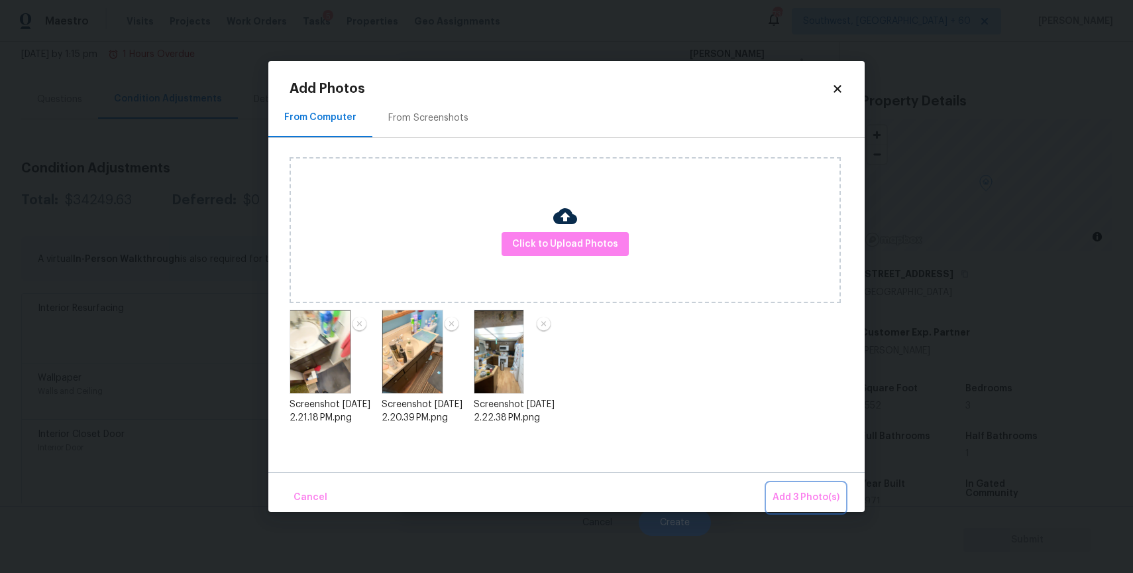
click at [811, 494] on span "Add 3 Photo(s)" at bounding box center [806, 497] width 67 height 17
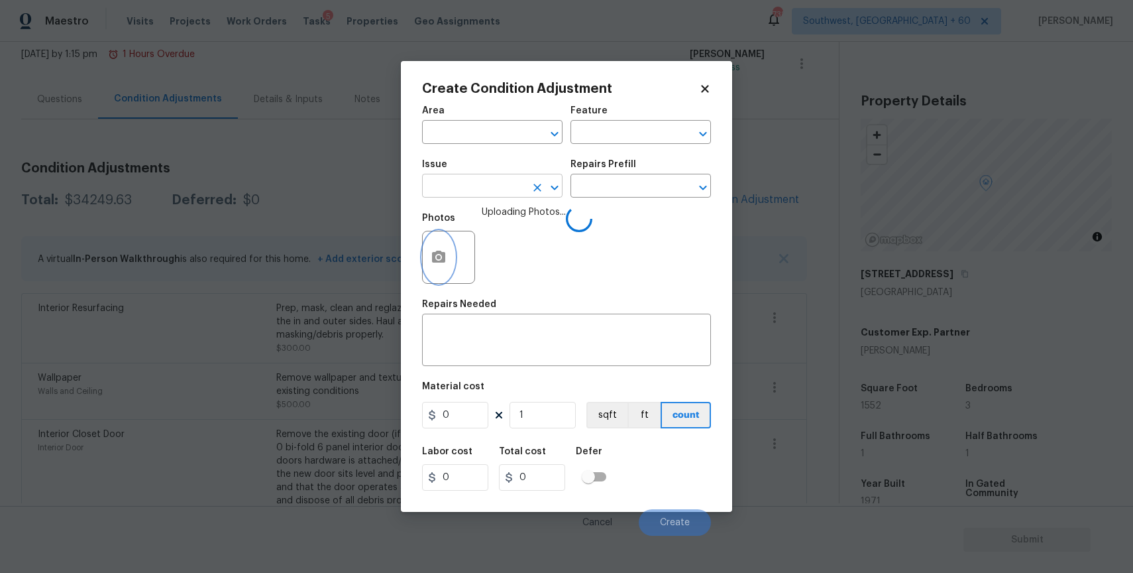
click at [532, 180] on button "Clear" at bounding box center [537, 187] width 19 height 19
click at [515, 184] on input "text" at bounding box center [473, 187] width 103 height 21
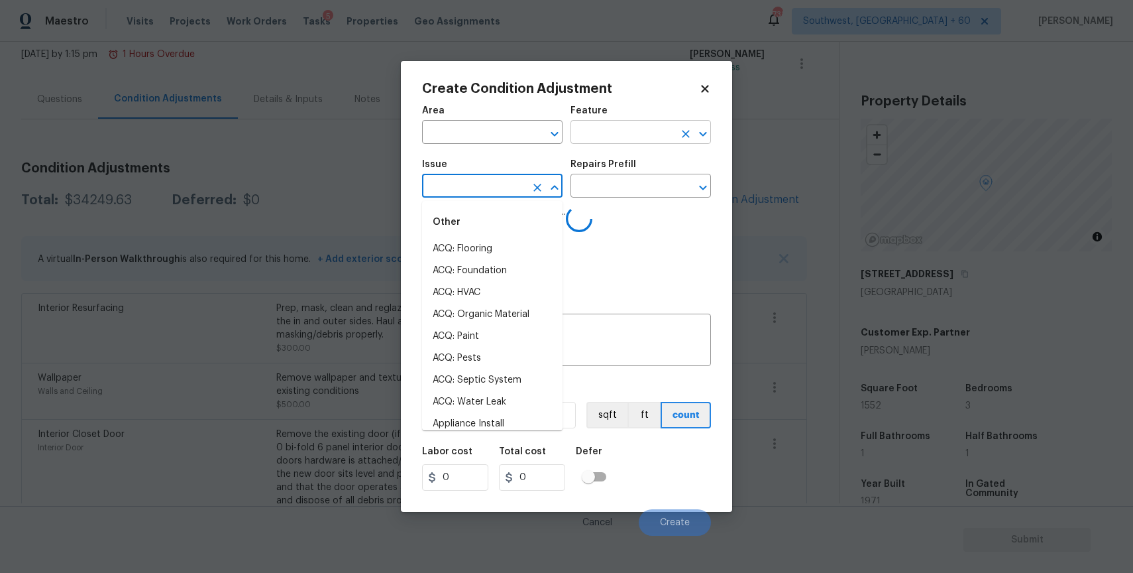
click at [612, 130] on input "text" at bounding box center [622, 133] width 103 height 21
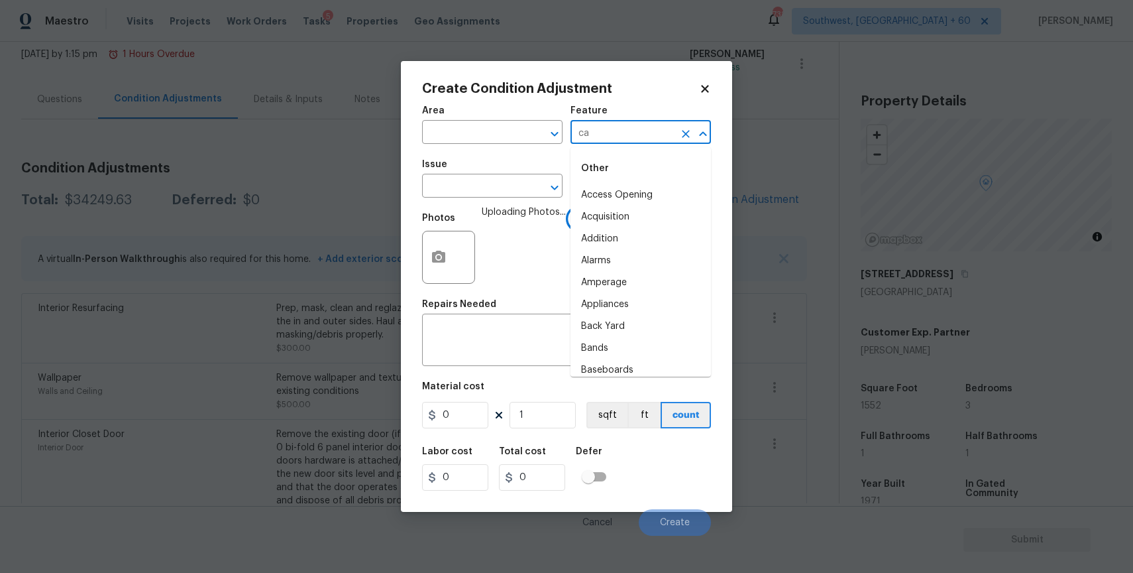
type input "cab"
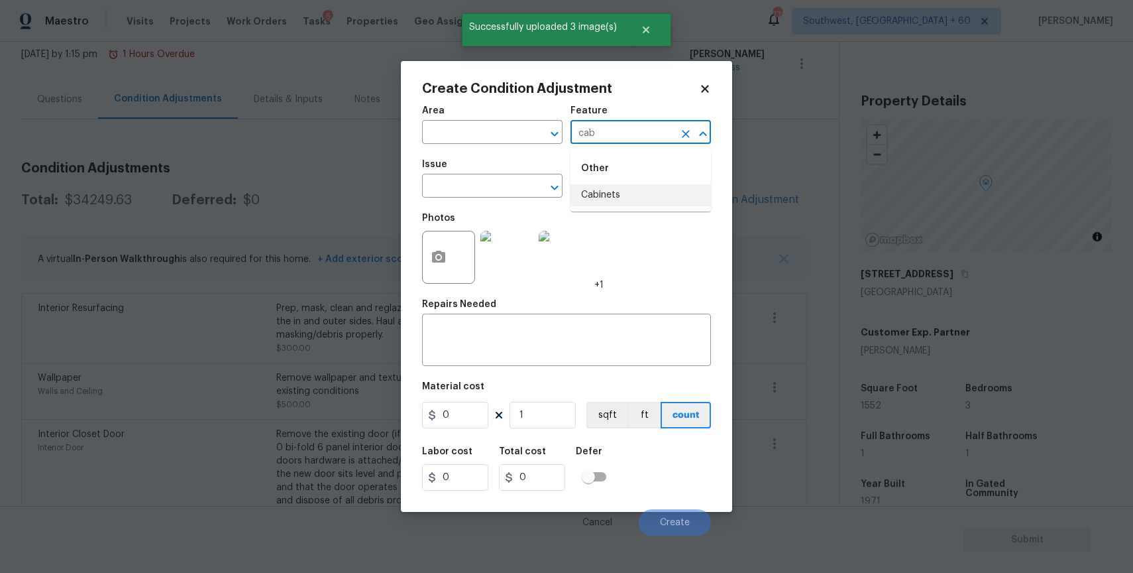
click at [615, 203] on li "Cabinets" at bounding box center [641, 195] width 140 height 22
type input "Cabinets"
click at [551, 346] on textarea at bounding box center [566, 341] width 273 height 28
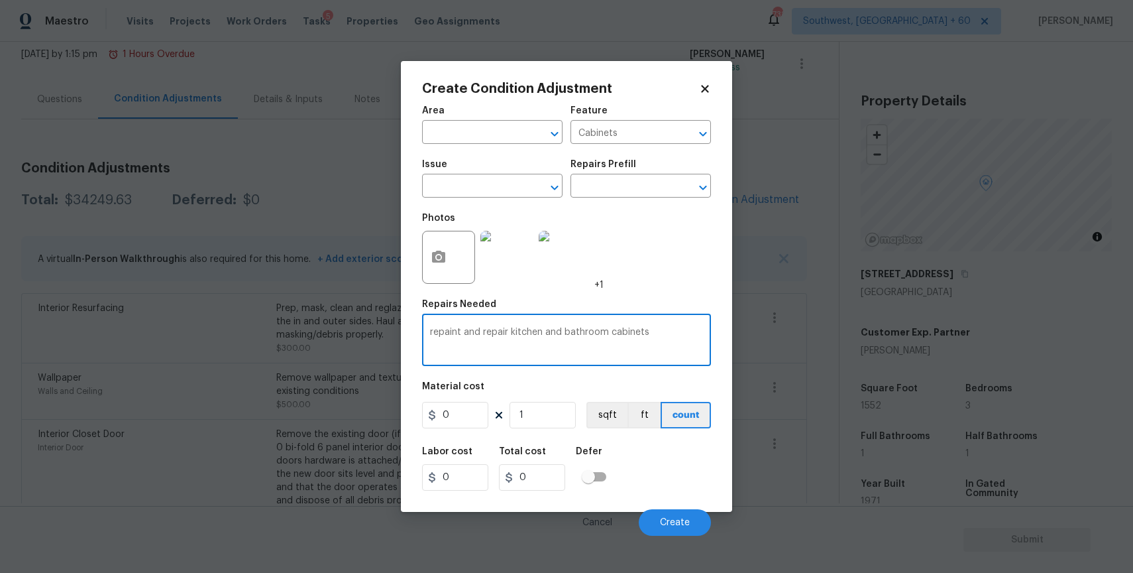
type textarea "repaint and repair kitchen and bathroom cabinets"
click at [463, 417] on input "0" at bounding box center [455, 415] width 66 height 27
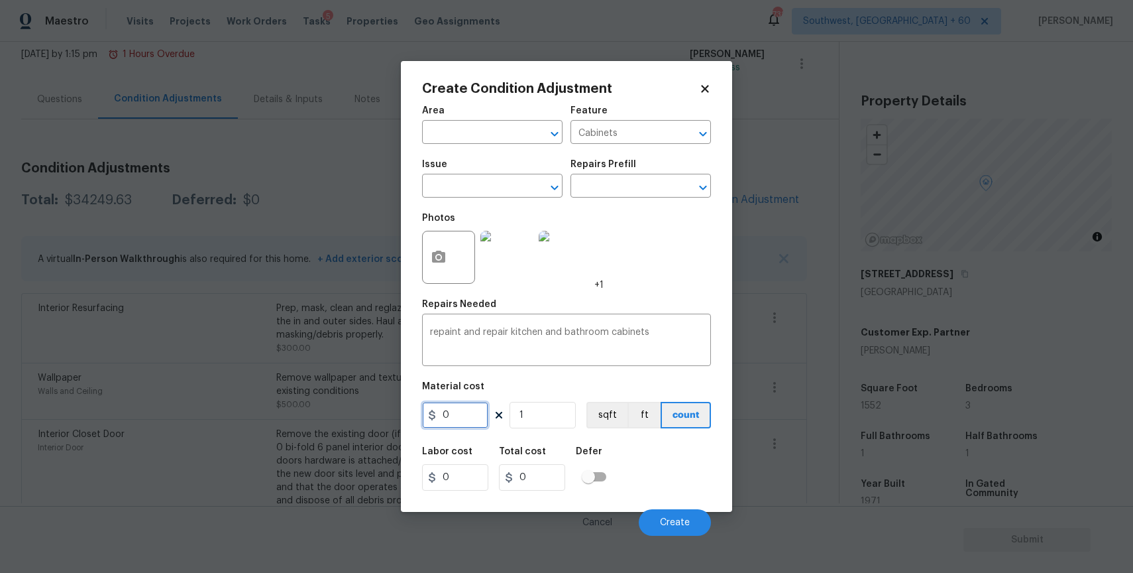
click at [467, 419] on input "0" at bounding box center [455, 415] width 66 height 27
type input "2500"
click at [680, 522] on span "Create" at bounding box center [675, 523] width 30 height 10
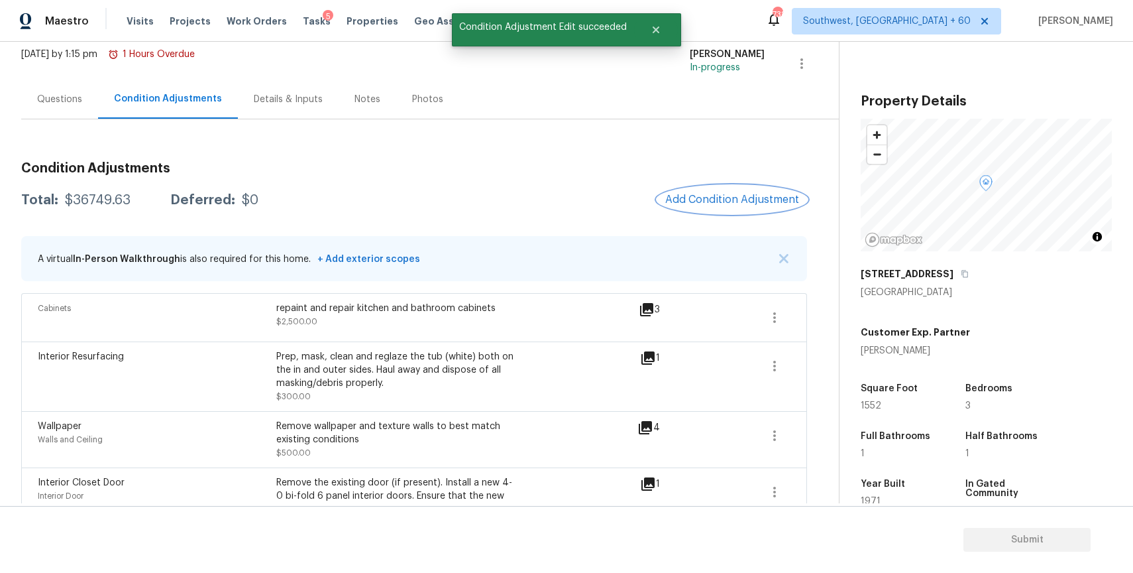
click at [730, 200] on span "Add Condition Adjustment" at bounding box center [732, 200] width 134 height 12
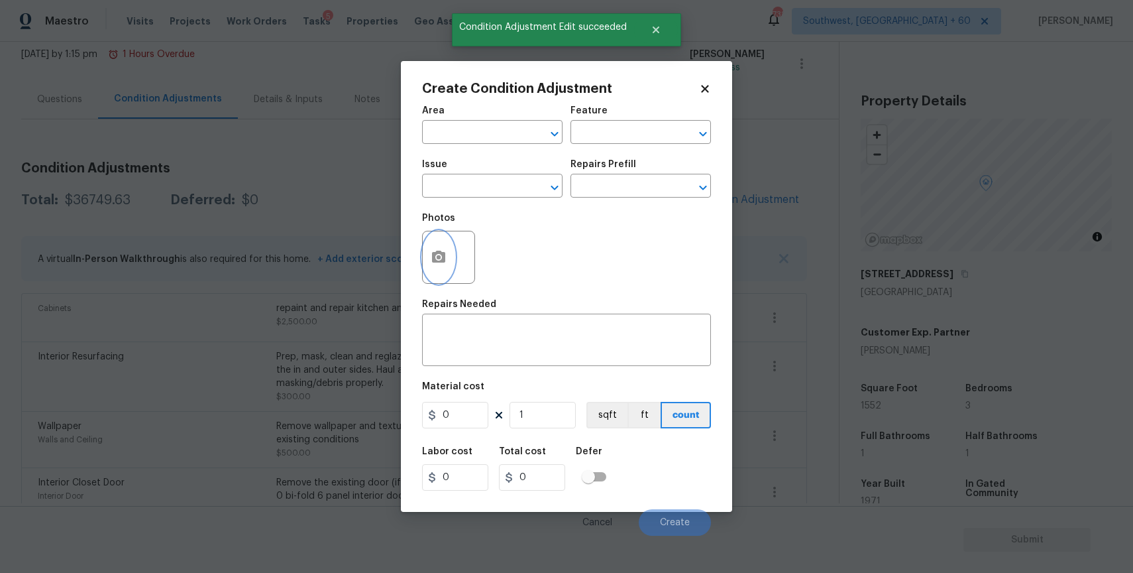
click at [442, 248] on button "button" at bounding box center [439, 257] width 32 height 52
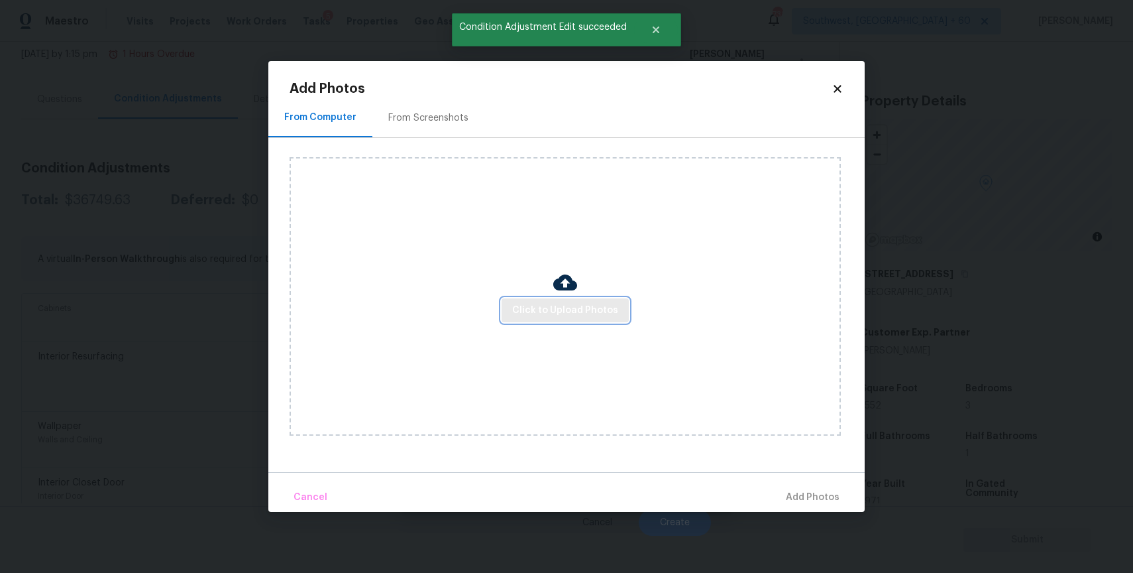
click at [583, 315] on span "Click to Upload Photos" at bounding box center [565, 310] width 106 height 17
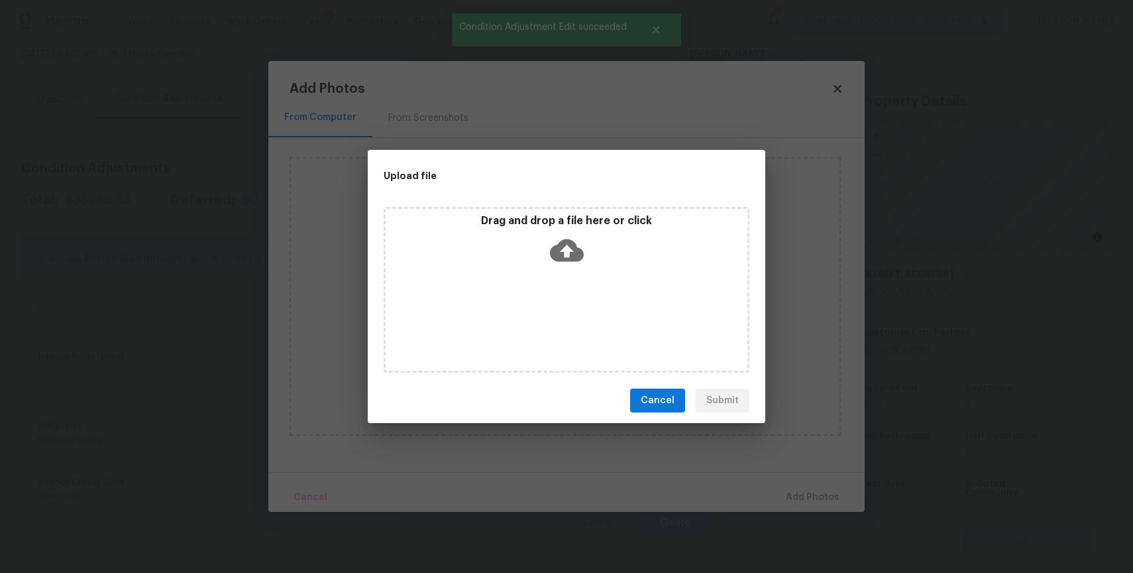
click at [583, 315] on div "Drag and drop a file here or click" at bounding box center [567, 290] width 366 height 166
click at [899, 434] on div "Upload file Drag and drop a file here or click Cancel Submit" at bounding box center [566, 286] width 1133 height 573
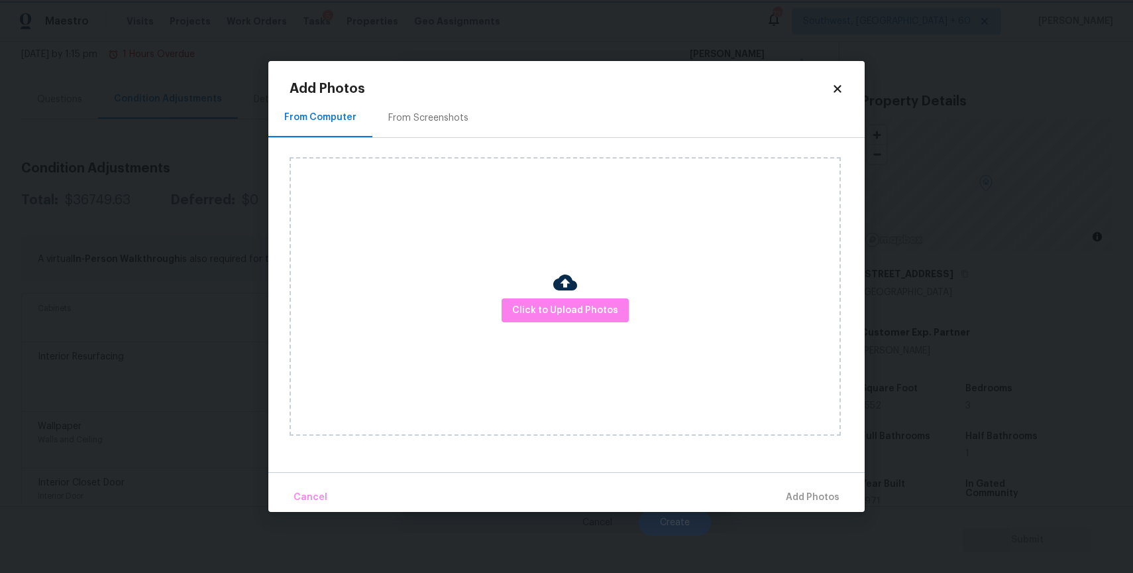
click at [899, 434] on body "Maestro Visits Projects Work Orders Tasks 5 Properties Geo Assignments 738 Sout…" at bounding box center [566, 286] width 1133 height 573
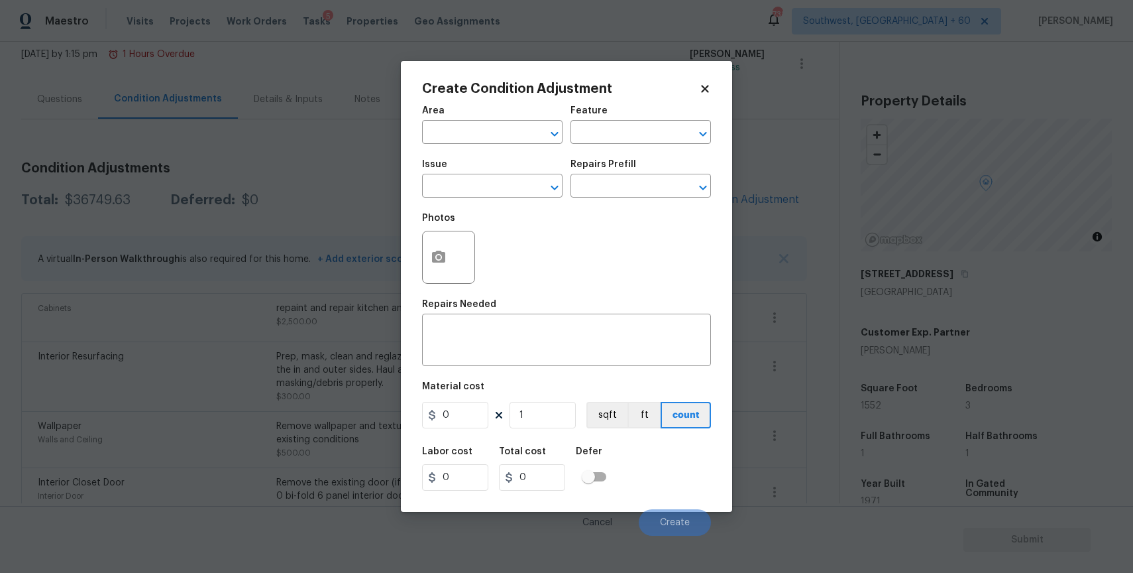
click at [899, 434] on body "Maestro Visits Projects Work Orders Tasks 5 Properties Geo Assignments 738 Sout…" at bounding box center [566, 286] width 1133 height 573
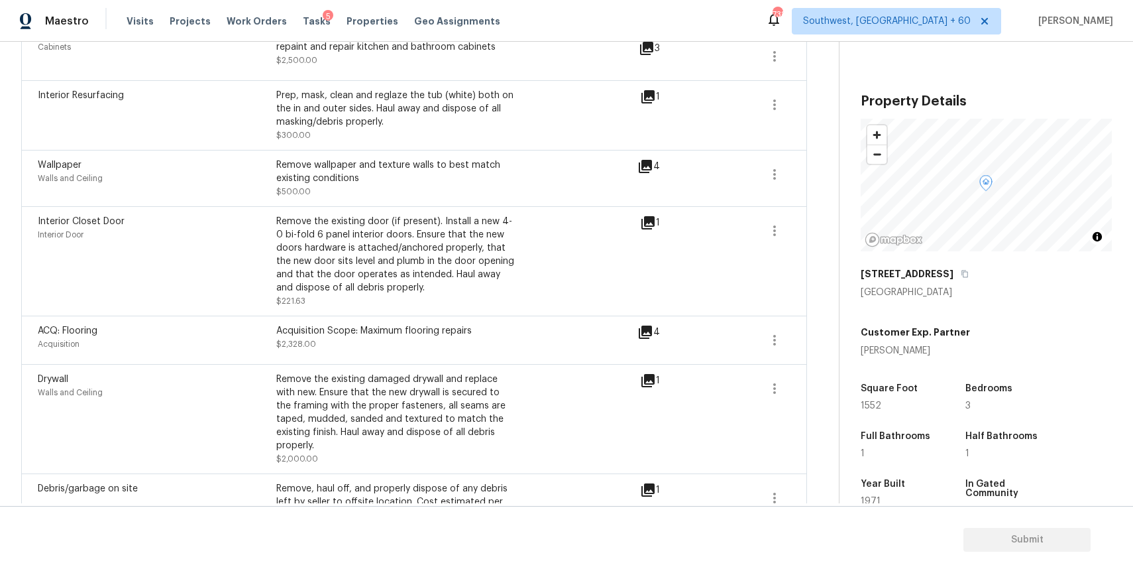
scroll to position [194, 0]
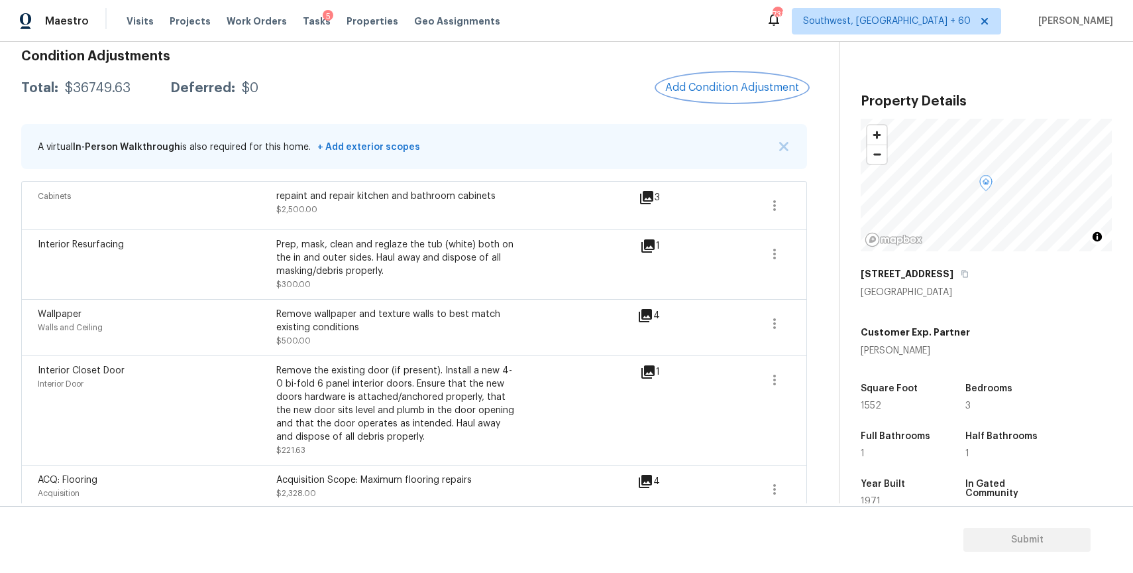
click at [754, 78] on button "Add Condition Adjustment" at bounding box center [732, 88] width 150 height 28
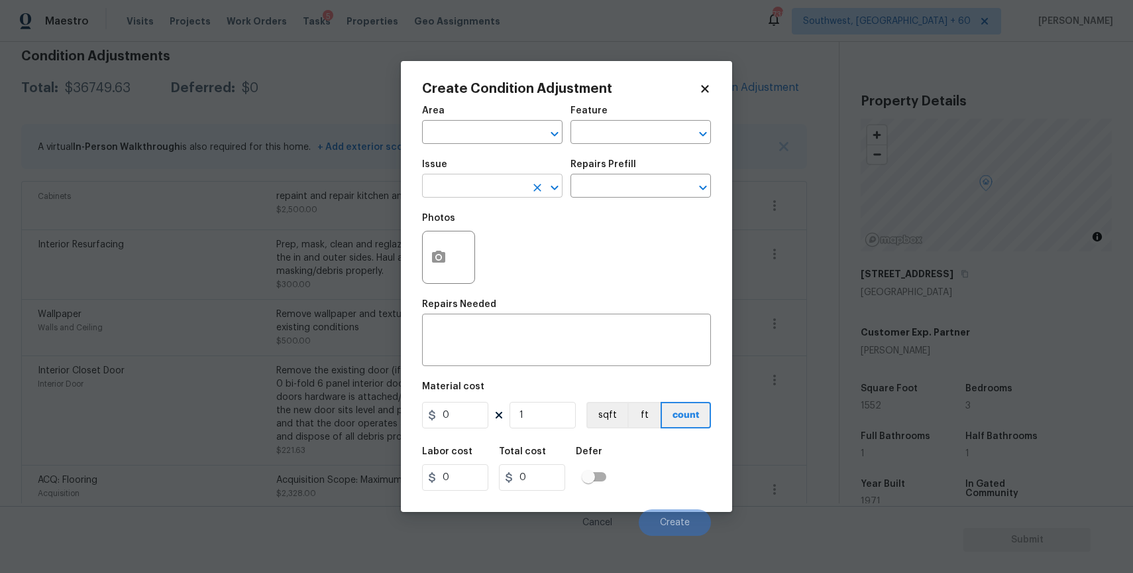
click at [504, 182] on input "text" at bounding box center [473, 187] width 103 height 21
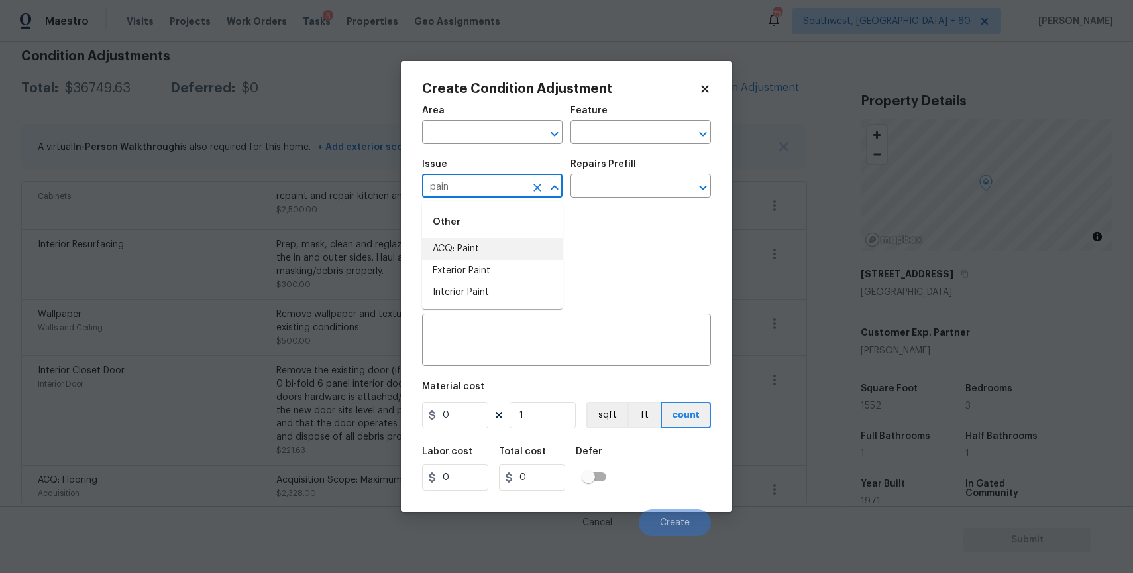
click at [474, 250] on li "ACQ: Paint" at bounding box center [492, 249] width 140 height 22
type input "ACQ: Paint"
click at [616, 203] on div "Issue ACQ: Paint ​ Repairs Prefill ​" at bounding box center [566, 179] width 289 height 54
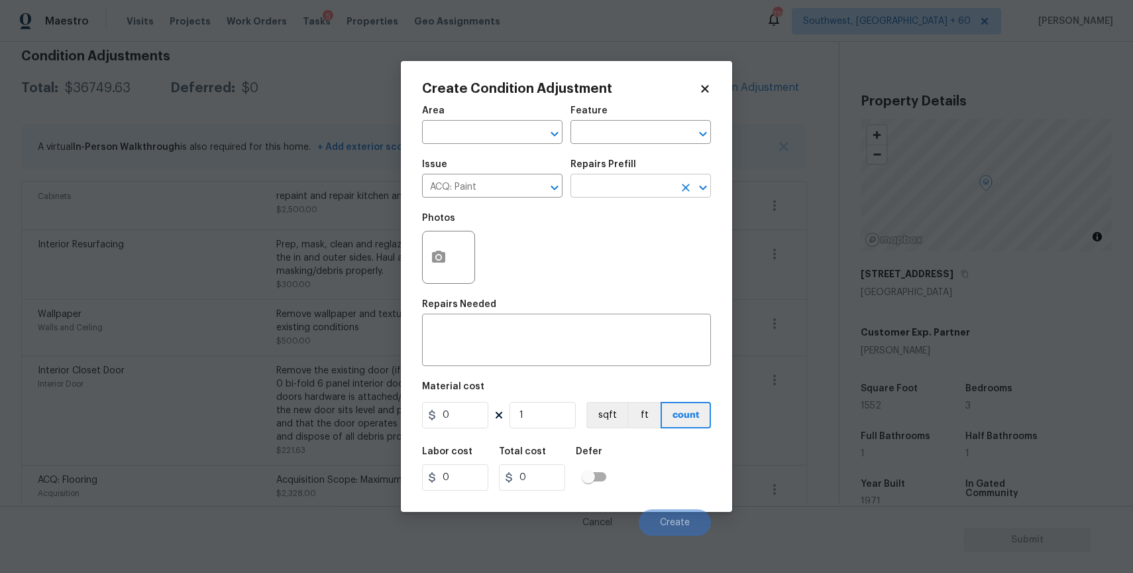
click at [637, 180] on input "text" at bounding box center [622, 187] width 103 height 21
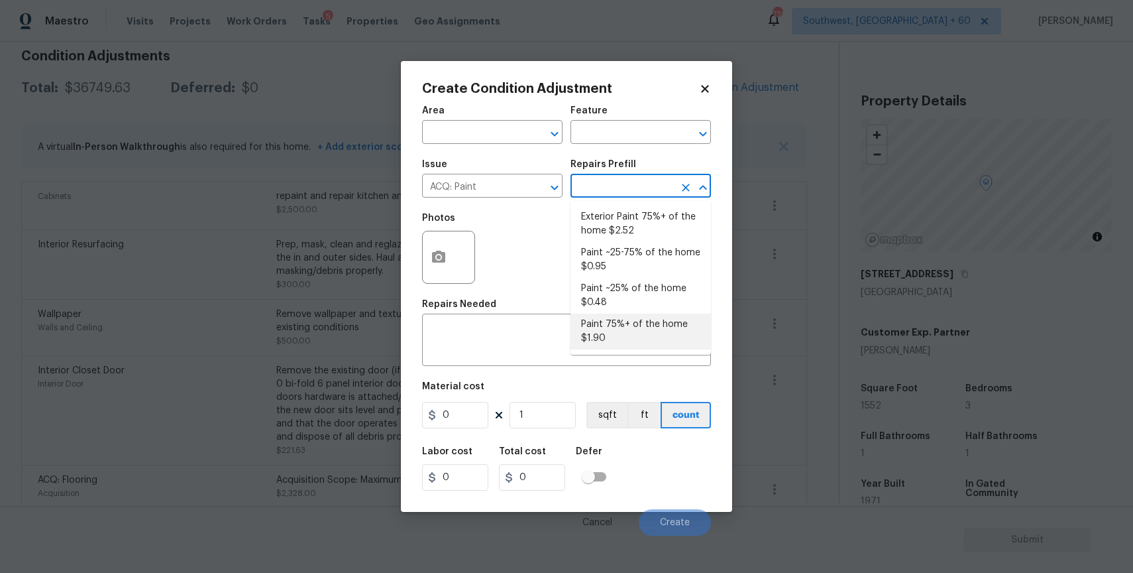
click at [637, 339] on li "Paint 75%+ of the home $1.90" at bounding box center [641, 331] width 140 height 36
type input "Acquisition"
type textarea "Acquisition Scope: 75%+ of the home will likely require interior paint"
type input "1.9"
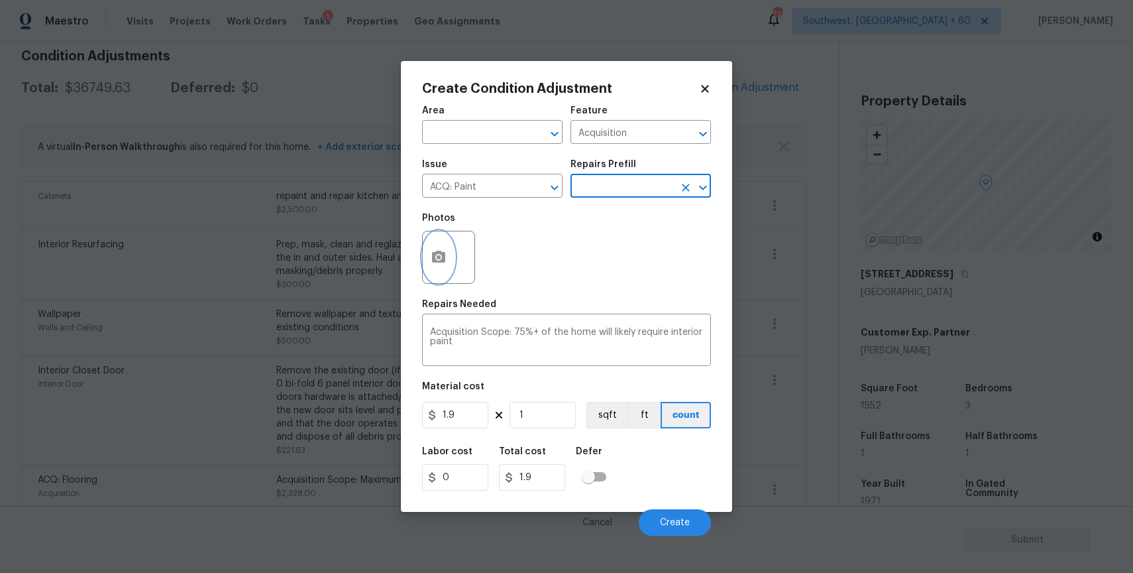
click at [439, 254] on icon "button" at bounding box center [438, 256] width 13 height 12
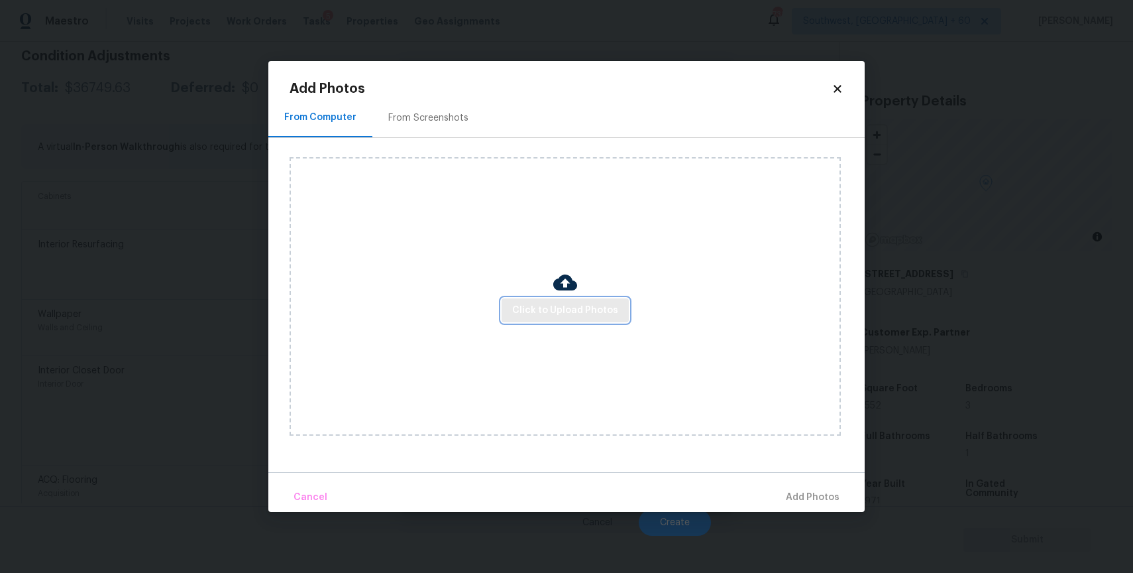
click at [557, 303] on span "Click to Upload Photos" at bounding box center [565, 310] width 106 height 17
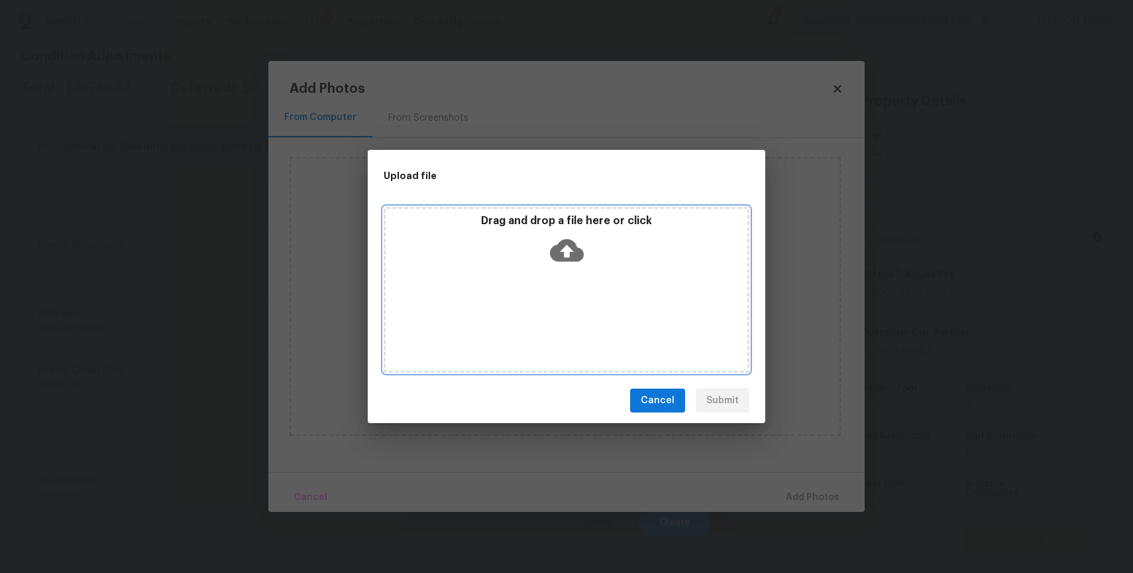
click at [557, 303] on div "Drag and drop a file here or click" at bounding box center [567, 290] width 366 height 166
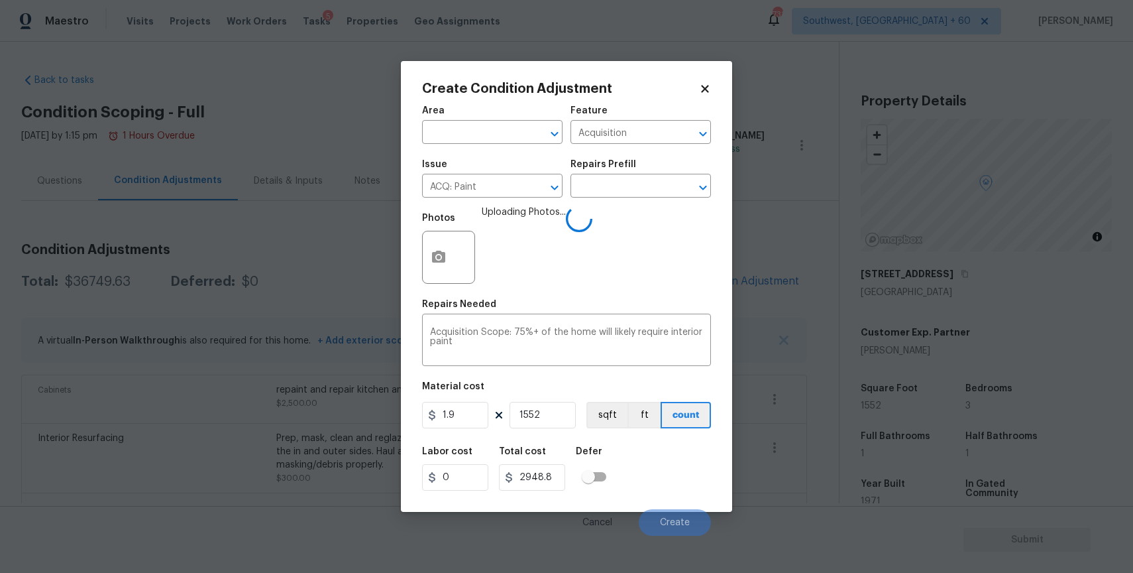
scroll to position [194, 0]
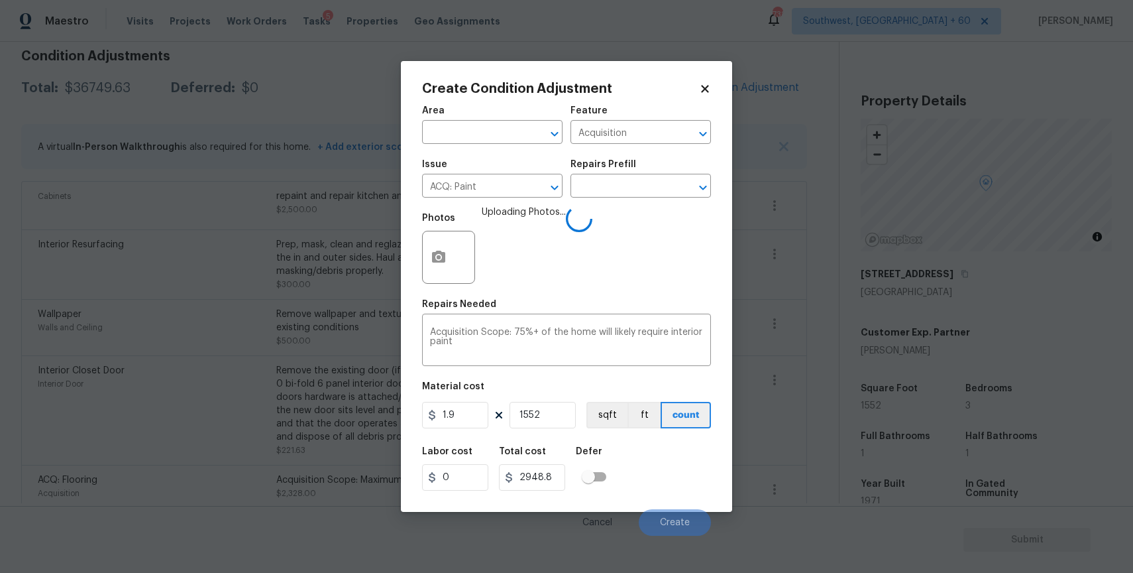
type input "1552"
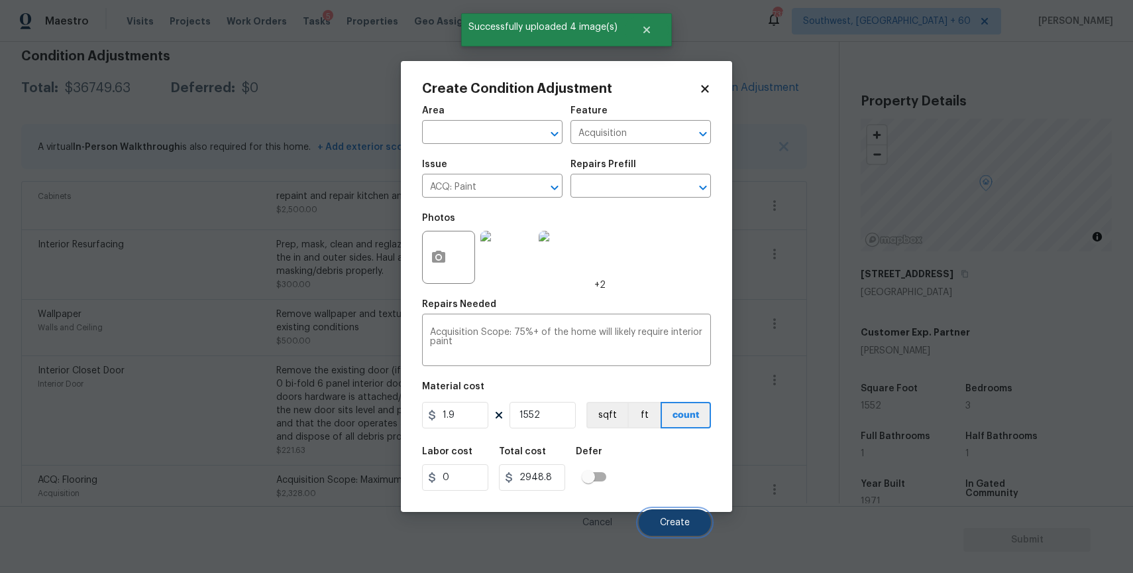
click at [677, 521] on span "Create" at bounding box center [675, 523] width 30 height 10
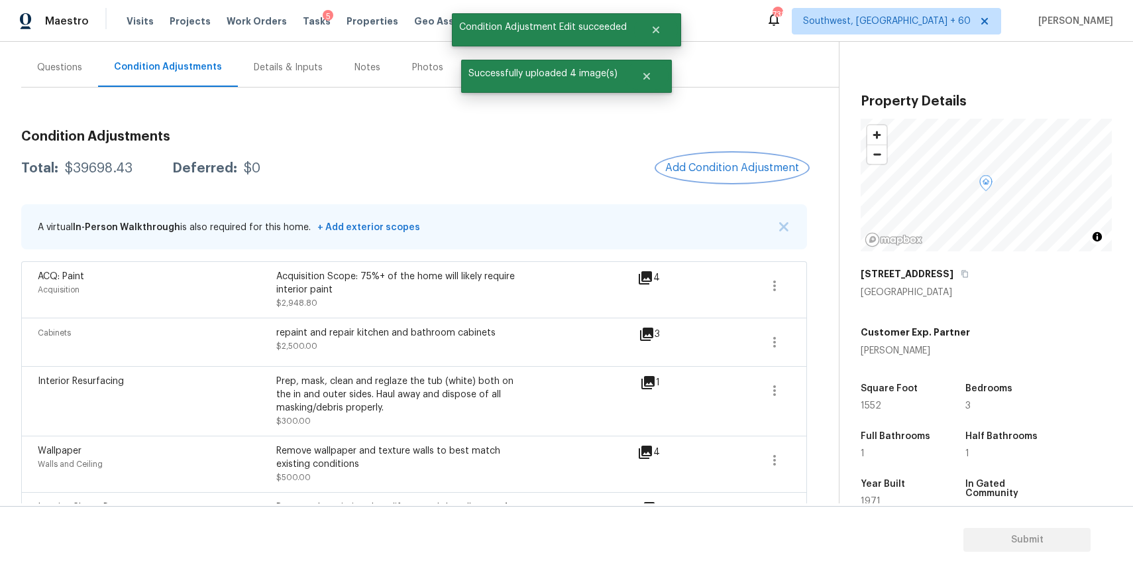
scroll to position [109, 0]
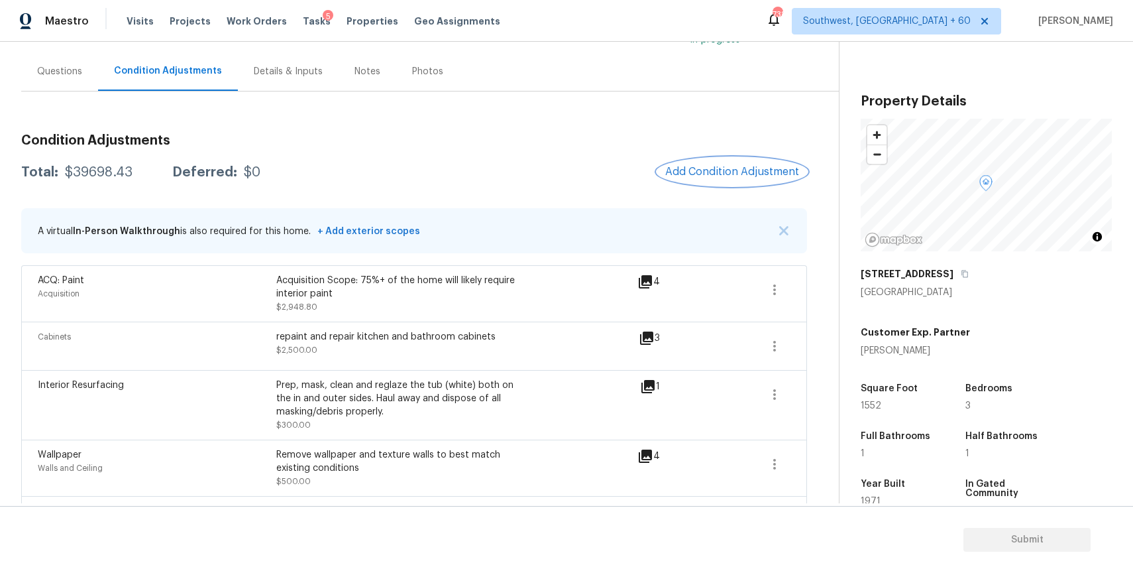
click at [753, 165] on button "Add Condition Adjustment" at bounding box center [732, 172] width 150 height 28
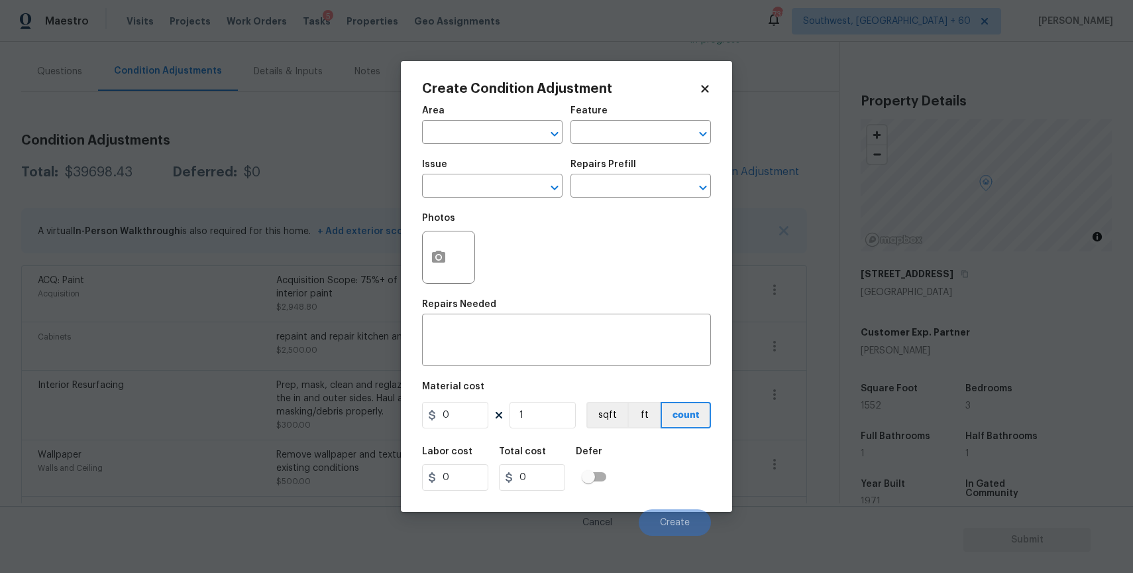
click at [351, 180] on body "Maestro Visits Projects Work Orders Tasks 5 Properties Geo Assignments 738 Sout…" at bounding box center [566, 286] width 1133 height 573
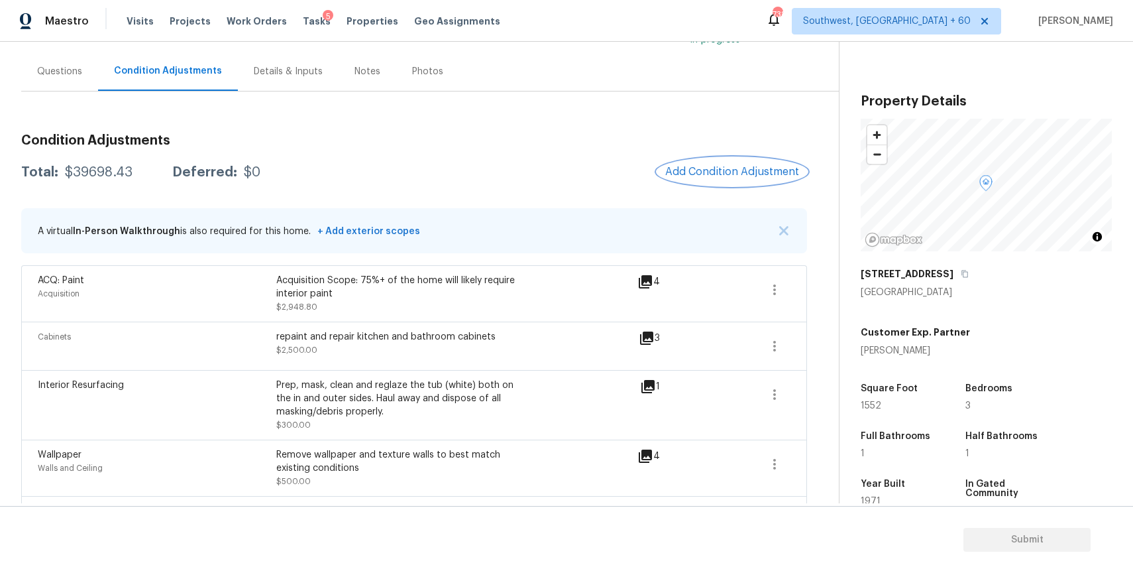
click at [746, 166] on span "Add Condition Adjustment" at bounding box center [732, 172] width 134 height 12
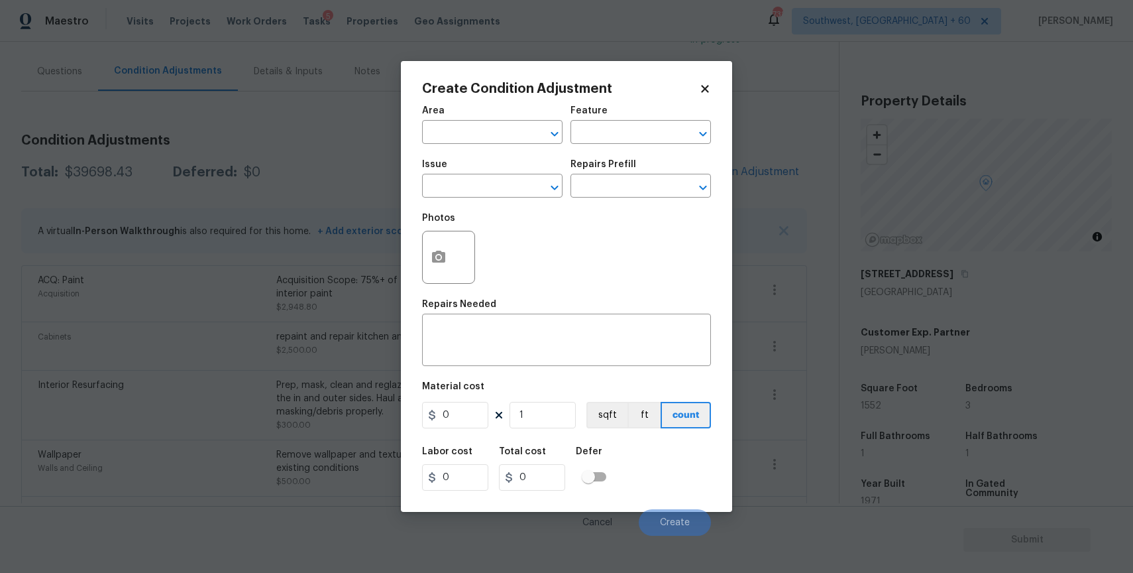
click at [484, 174] on div "Issue" at bounding box center [492, 168] width 140 height 17
click at [496, 187] on input "text" at bounding box center [473, 187] width 103 height 21
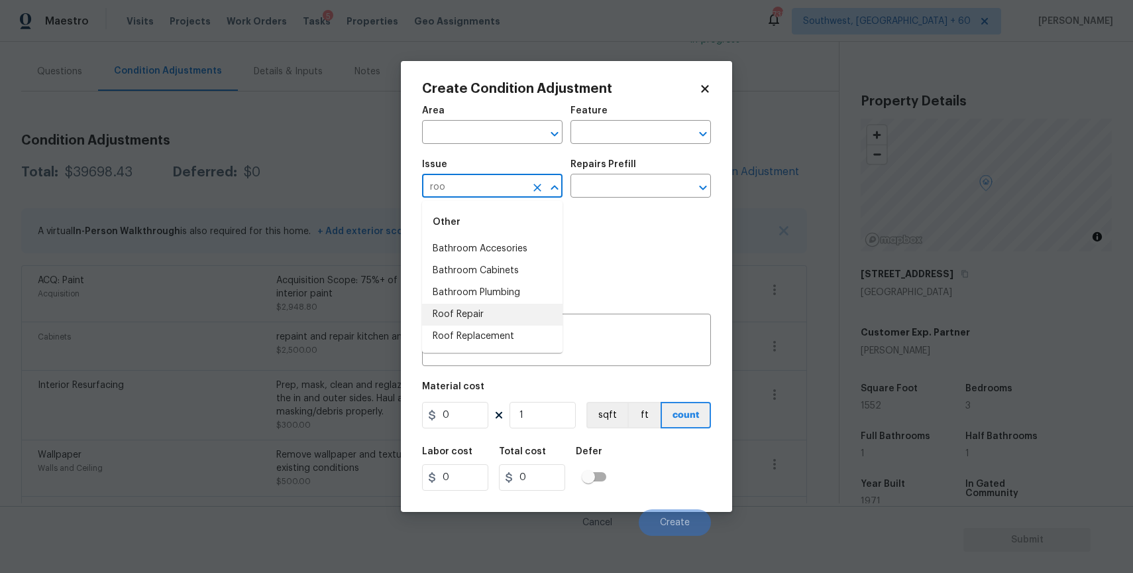
click at [481, 317] on li "Roof Repair" at bounding box center [492, 315] width 140 height 22
type input "Roof Repair"
click at [640, 176] on div "Repairs Prefill" at bounding box center [641, 168] width 140 height 17
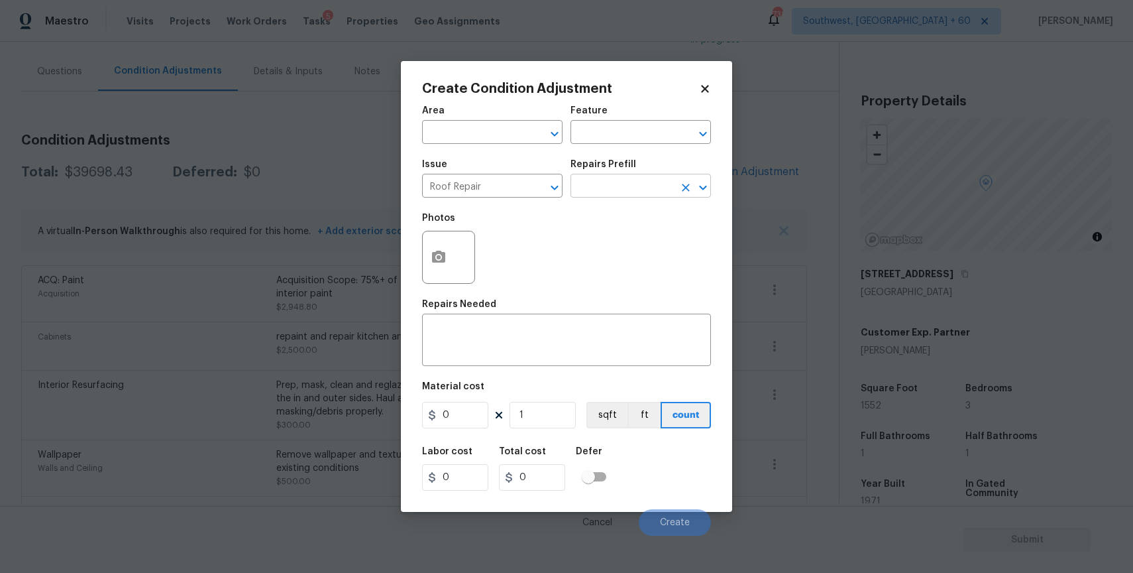
click at [641, 184] on input "text" at bounding box center [622, 187] width 103 height 21
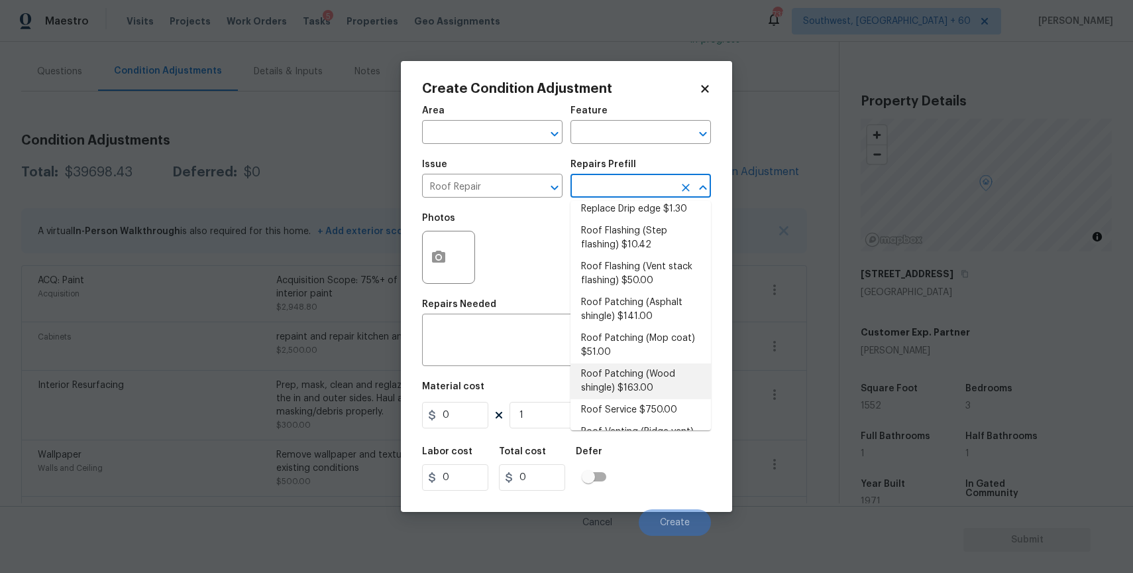
scroll to position [205, 0]
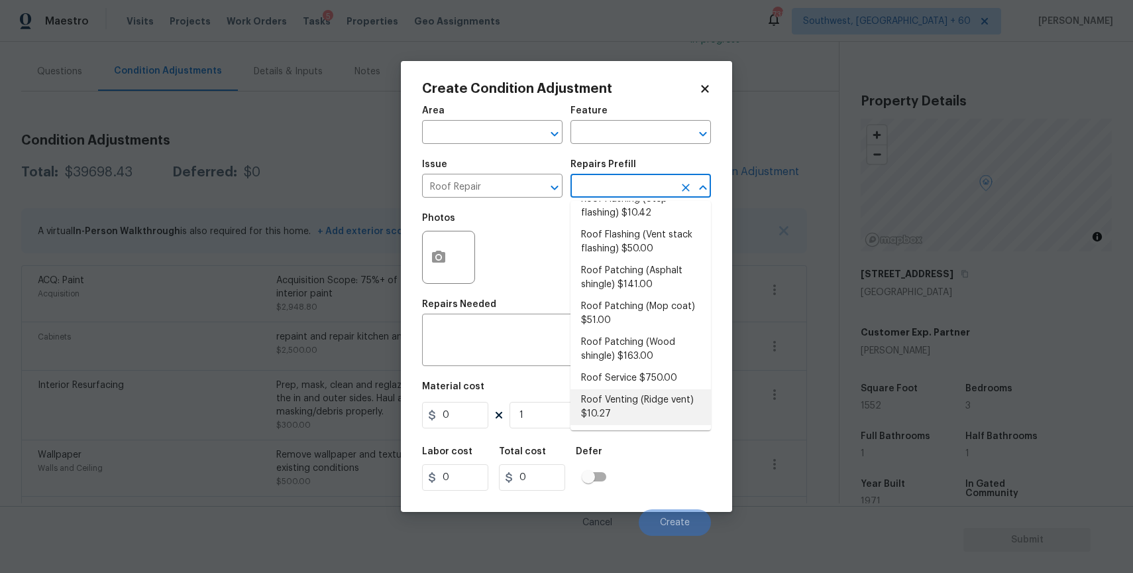
click at [665, 398] on li "Roof Venting (Ridge vent) $10.27" at bounding box center [641, 407] width 140 height 36
type input "[PERSON_NAME] and Trim"
type textarea "Remove the existing ridge cap/ridge vent, ensure that there is a proper opening…"
type input "10.27"
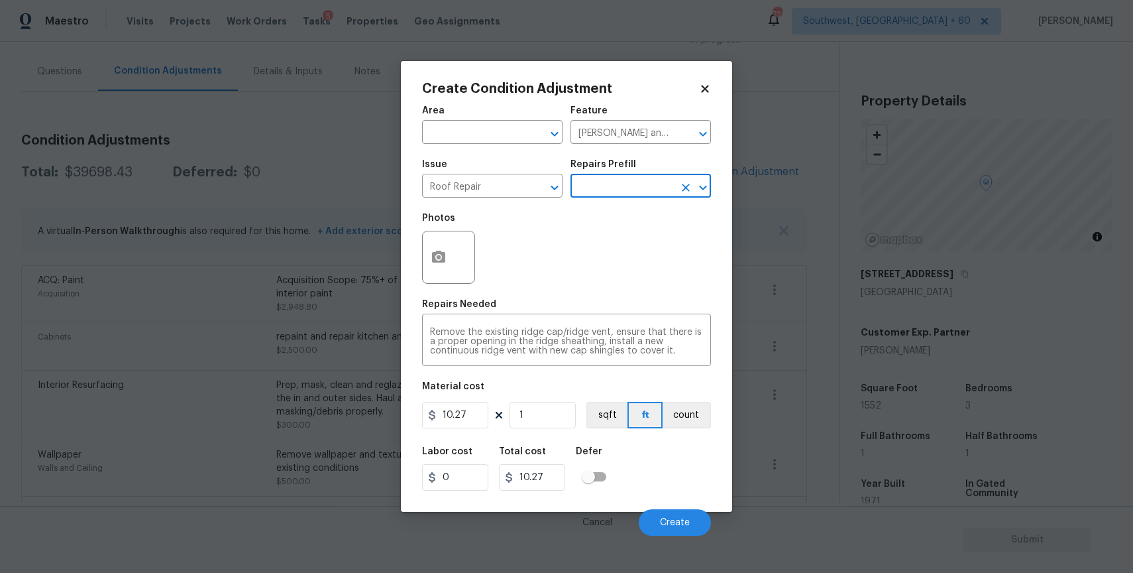
click at [665, 190] on input "text" at bounding box center [622, 187] width 103 height 21
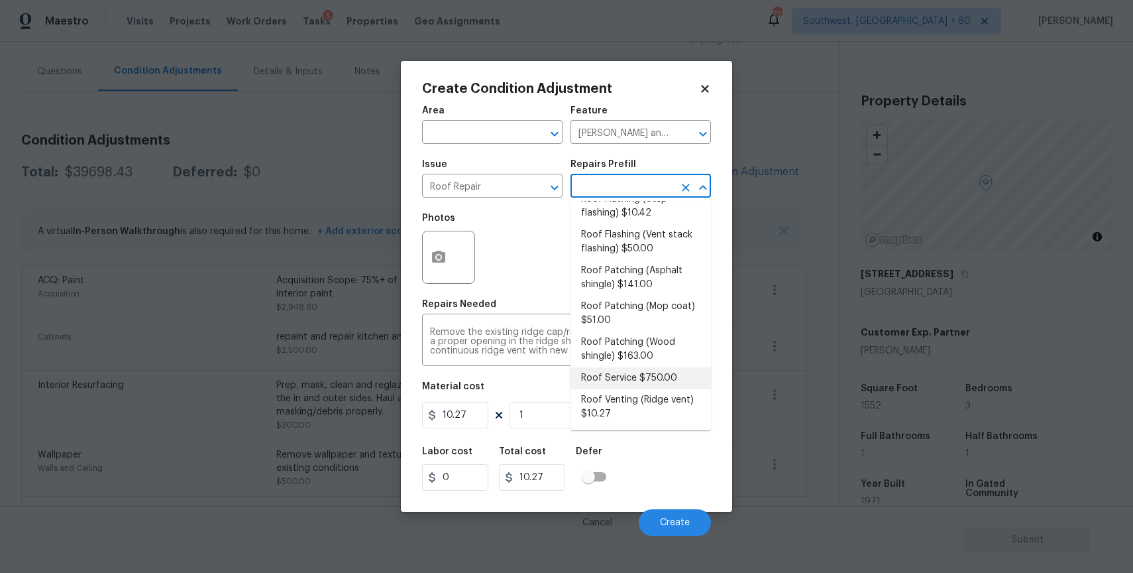
click at [666, 380] on li "Roof Service $750.00" at bounding box center [641, 378] width 140 height 22
type textarea "Clean and clear debris from entire roof including valleys, all slopes, and gutt…"
type input "750"
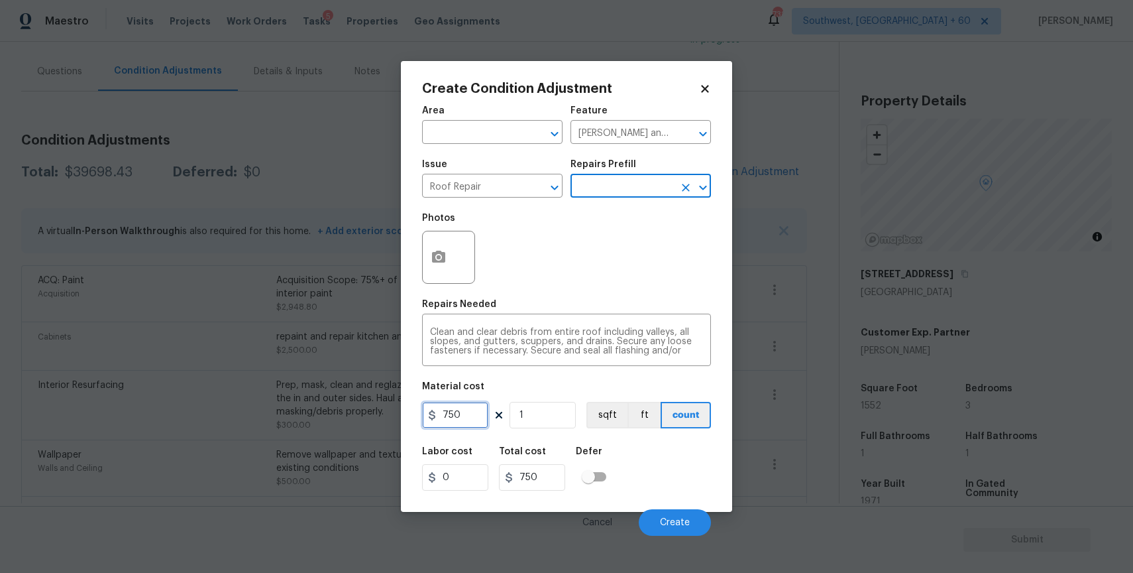
click at [466, 410] on input "750" at bounding box center [455, 415] width 66 height 27
click at [486, 436] on div "Area ​ Feature Eaves and Trim ​ Issue Roof Repair ​ Repairs Prefill ​ Photos Re…" at bounding box center [566, 316] width 289 height 437
click at [474, 421] on input "750" at bounding box center [455, 415] width 66 height 27
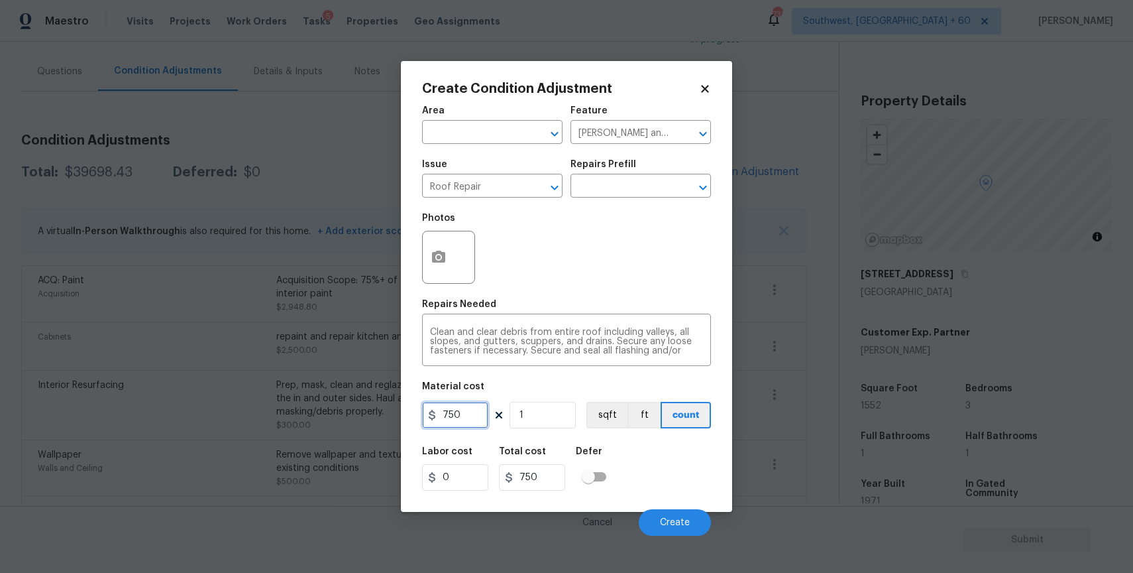
click at [474, 421] on input "750" at bounding box center [455, 415] width 66 height 27
type input "1500"
click at [677, 522] on span "Create" at bounding box center [675, 523] width 30 height 10
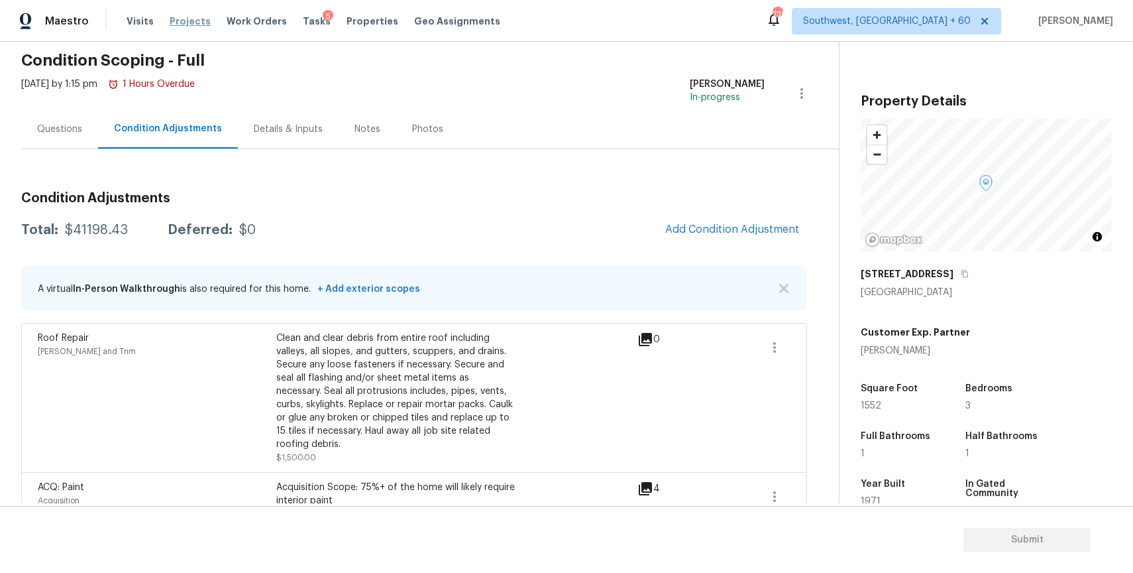
scroll to position [24, 0]
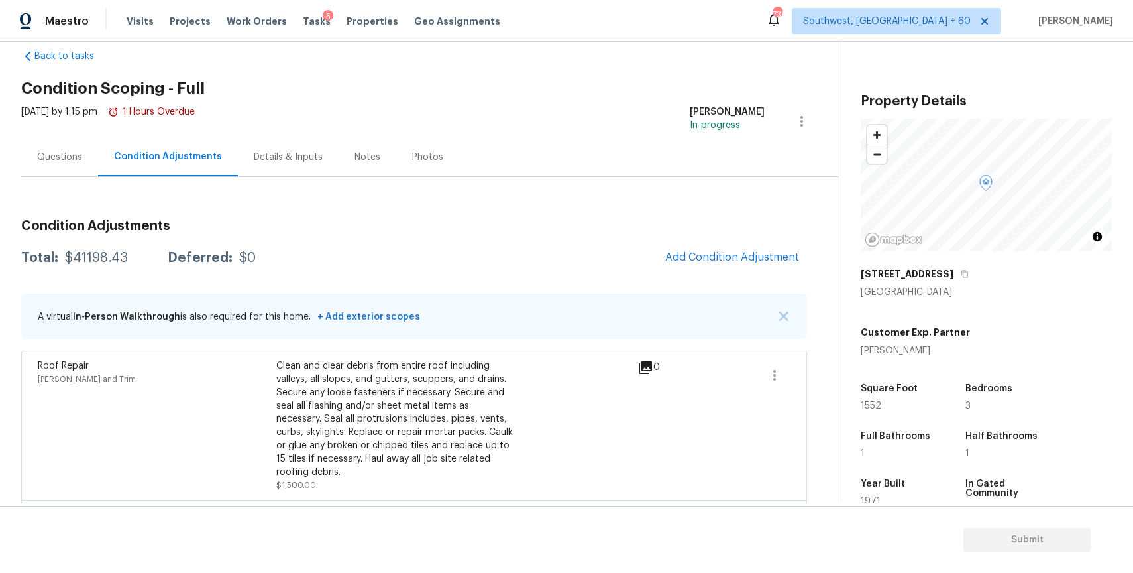
click at [687, 231] on h3 "Condition Adjustments" at bounding box center [414, 225] width 786 height 13
click at [714, 249] on button "Add Condition Adjustment" at bounding box center [732, 257] width 150 height 28
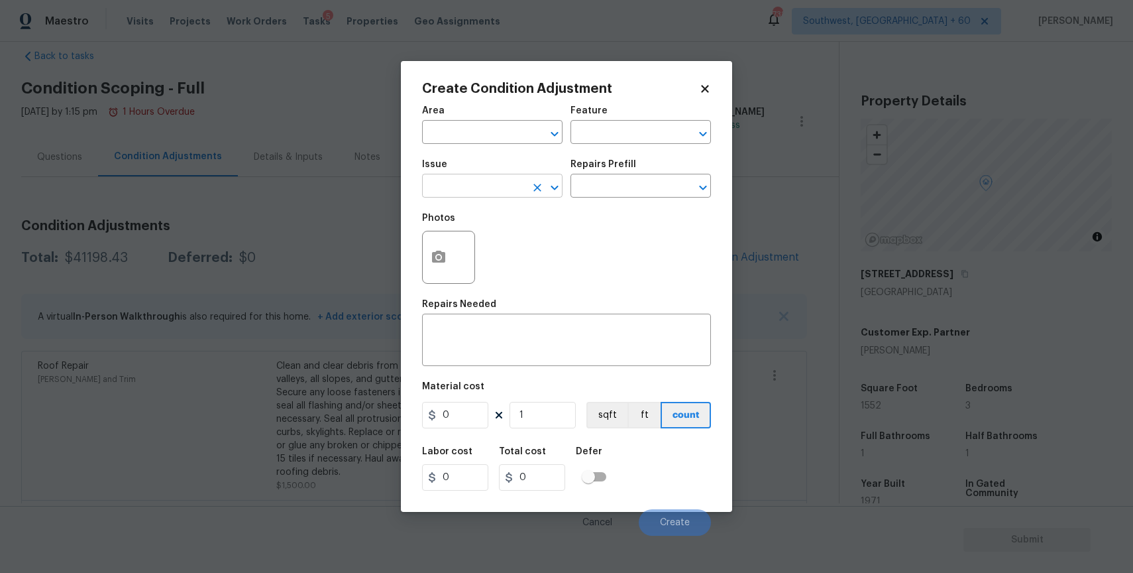
click at [443, 197] on input "text" at bounding box center [473, 187] width 103 height 21
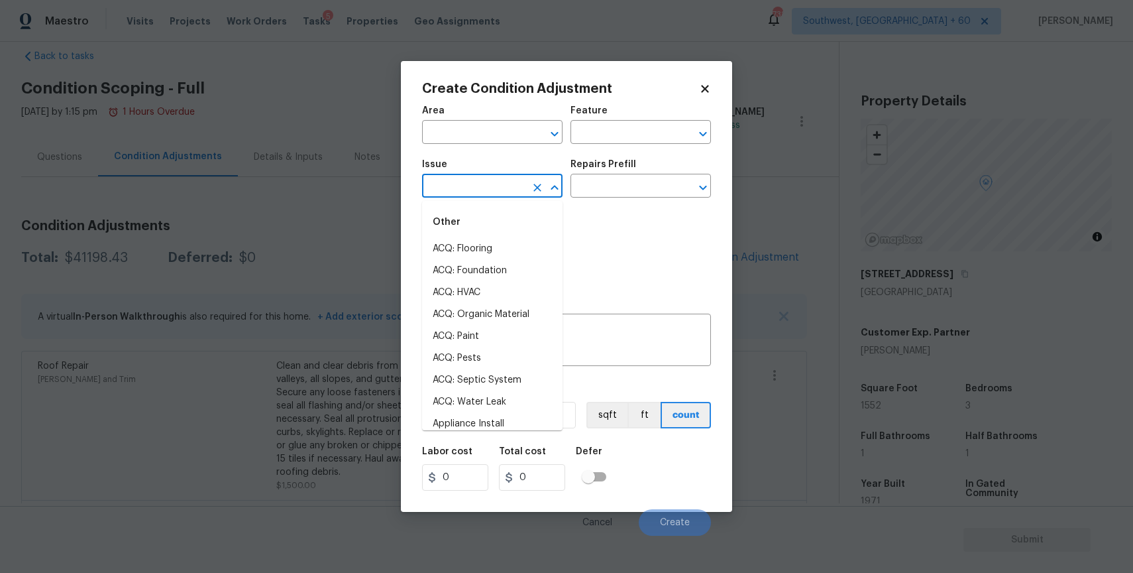
click at [486, 162] on div "Issue" at bounding box center [492, 168] width 140 height 17
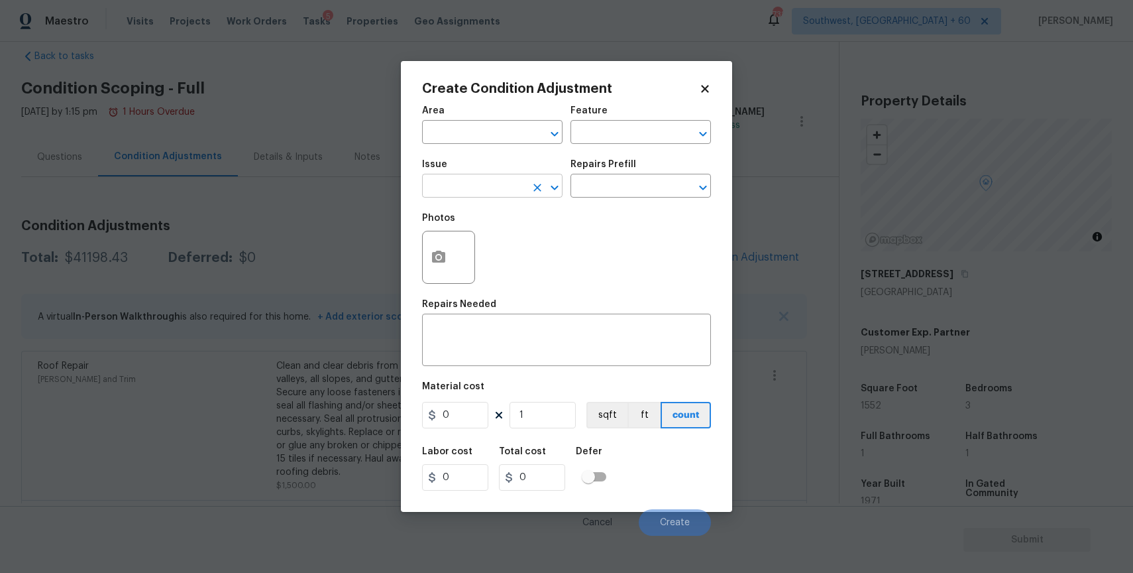
click at [484, 190] on input "text" at bounding box center [473, 187] width 103 height 21
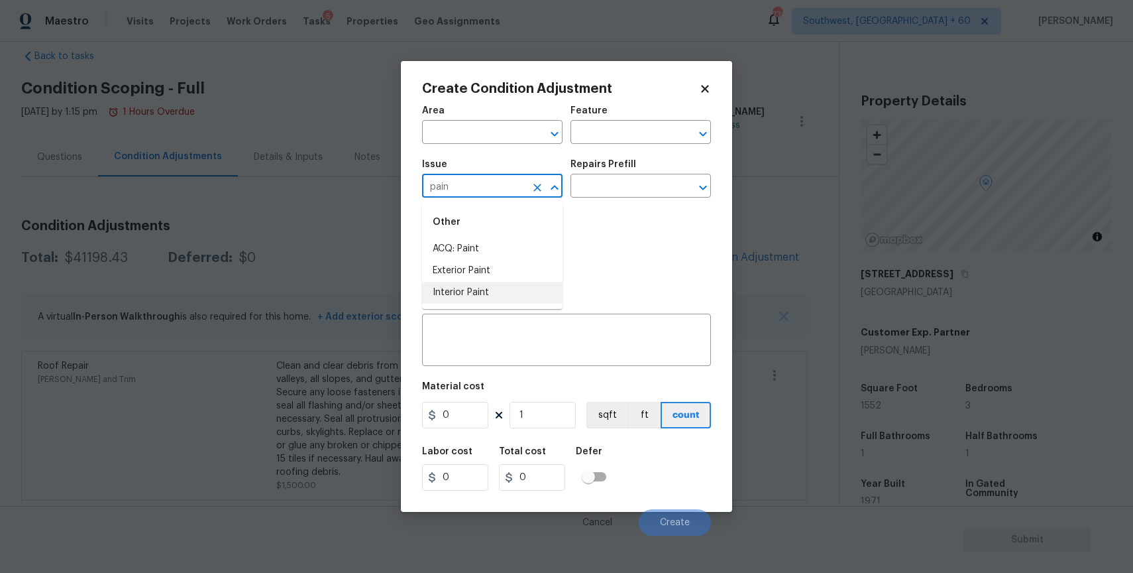
click at [503, 300] on li "Interior Paint" at bounding box center [492, 293] width 140 height 22
type input "Interior Paint"
click at [618, 191] on input "text" at bounding box center [622, 187] width 103 height 21
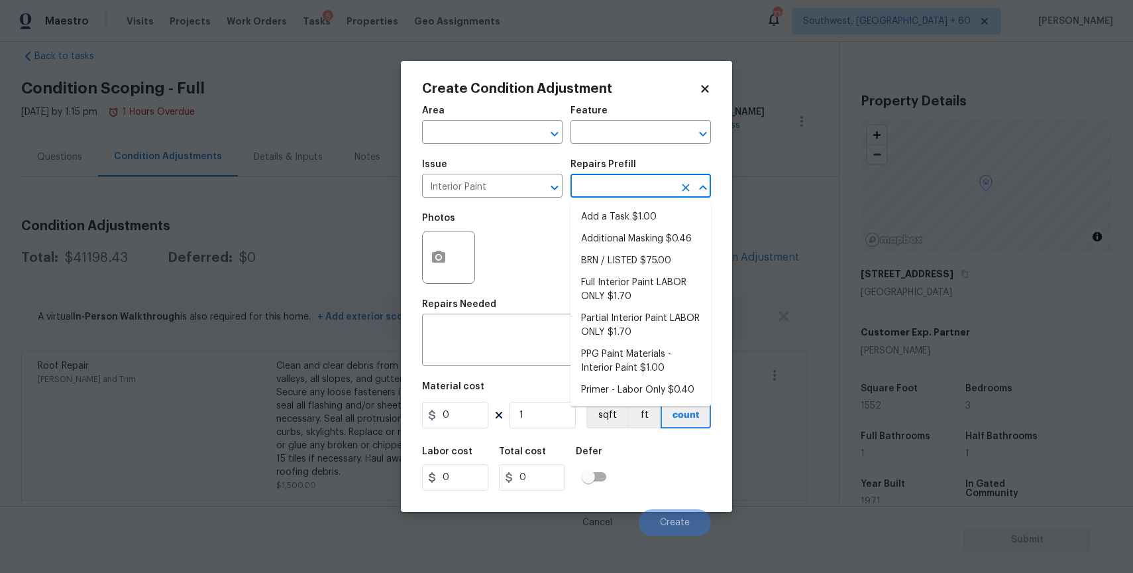
type input "r"
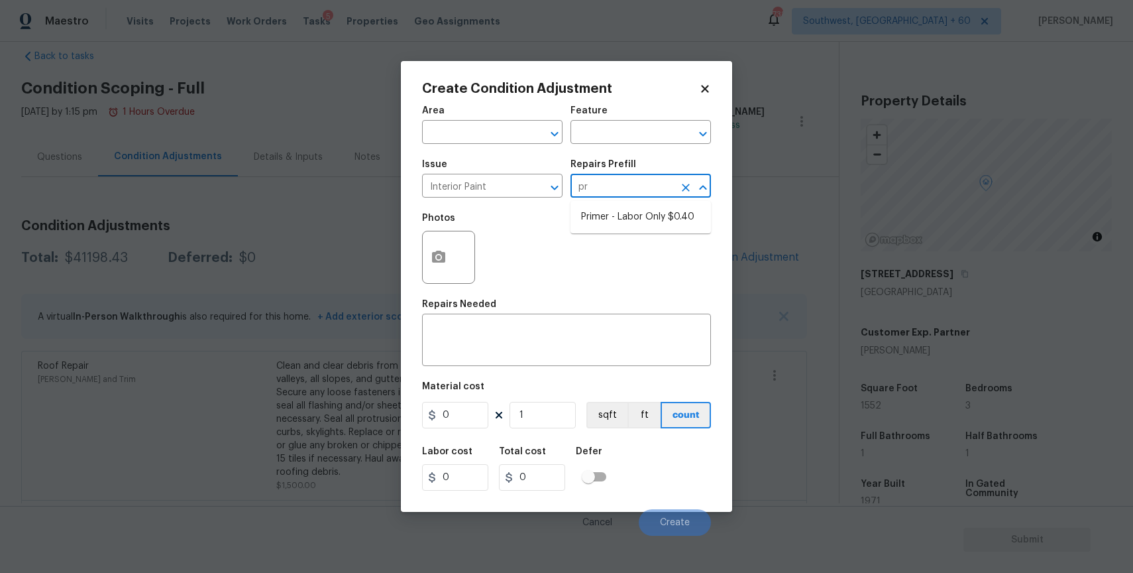
type input "pri"
click at [677, 215] on li "Primer - Labor Only $0.40" at bounding box center [641, 217] width 140 height 22
type input "Overall Paint"
type textarea "Interior primer - PRIMER PROVIDED BY OPENDOOR - All nails, screws, drywall anch…"
type input "0.4"
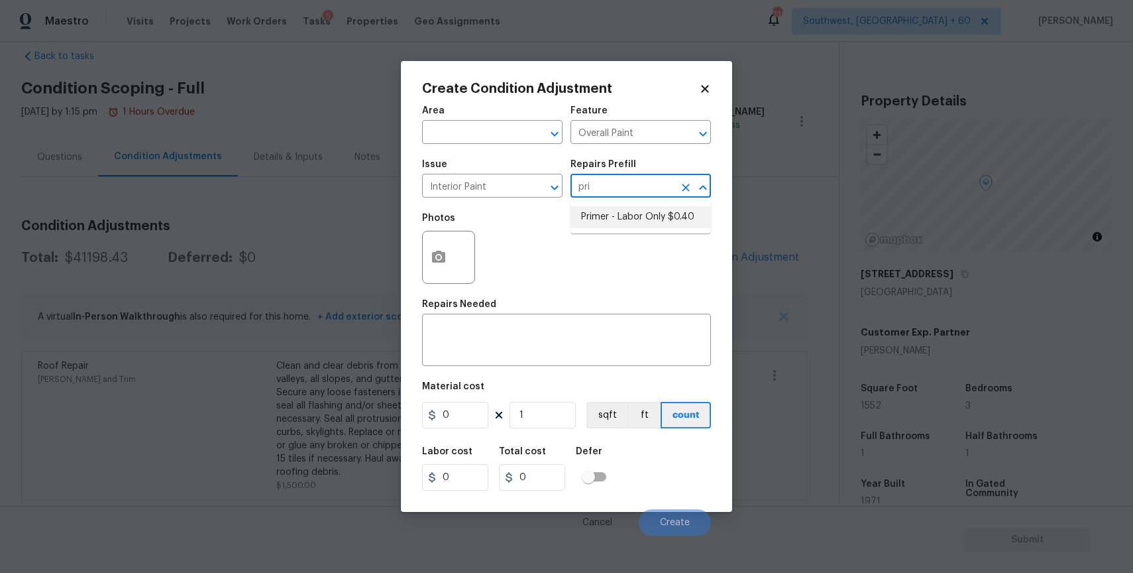
type input "0.4"
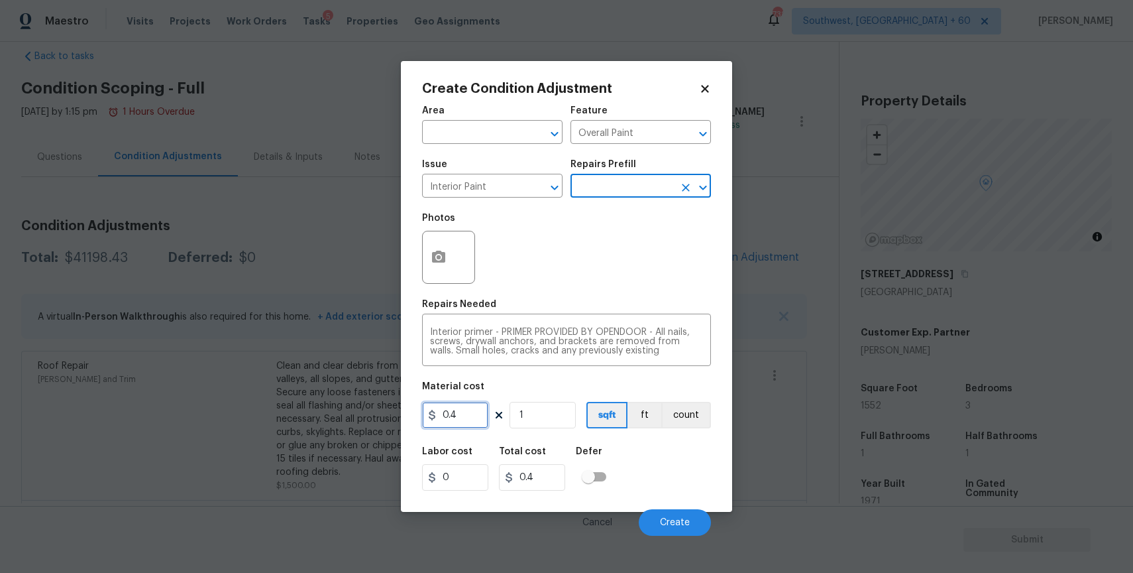
click at [469, 417] on input "0.4" at bounding box center [455, 415] width 66 height 27
type input "0.5"
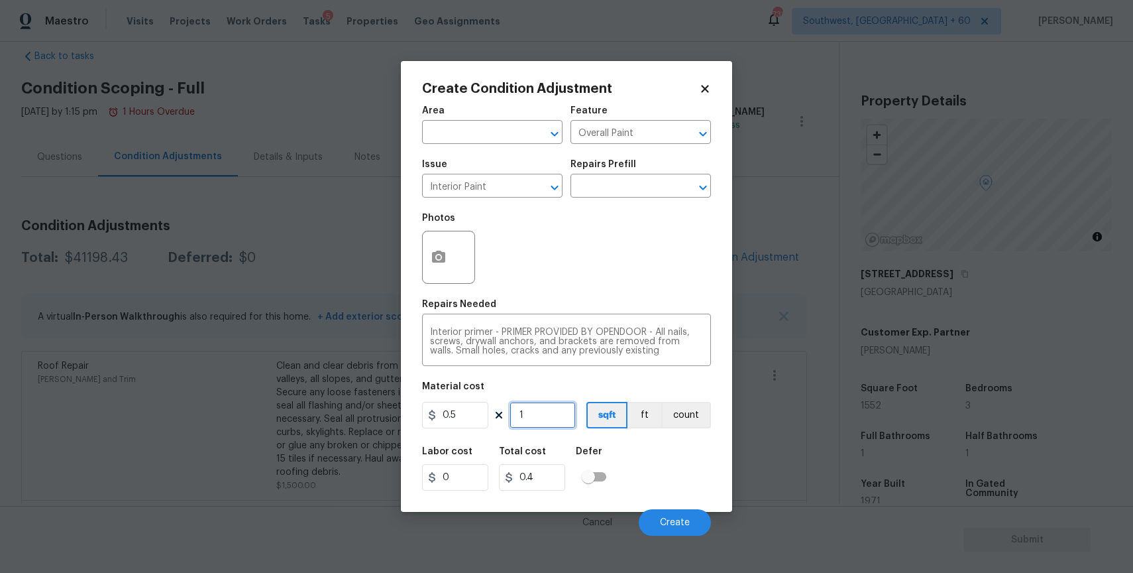
type input "0.5"
click at [541, 426] on input "1" at bounding box center [543, 415] width 66 height 27
type input "15"
type input "7.5"
type input "155"
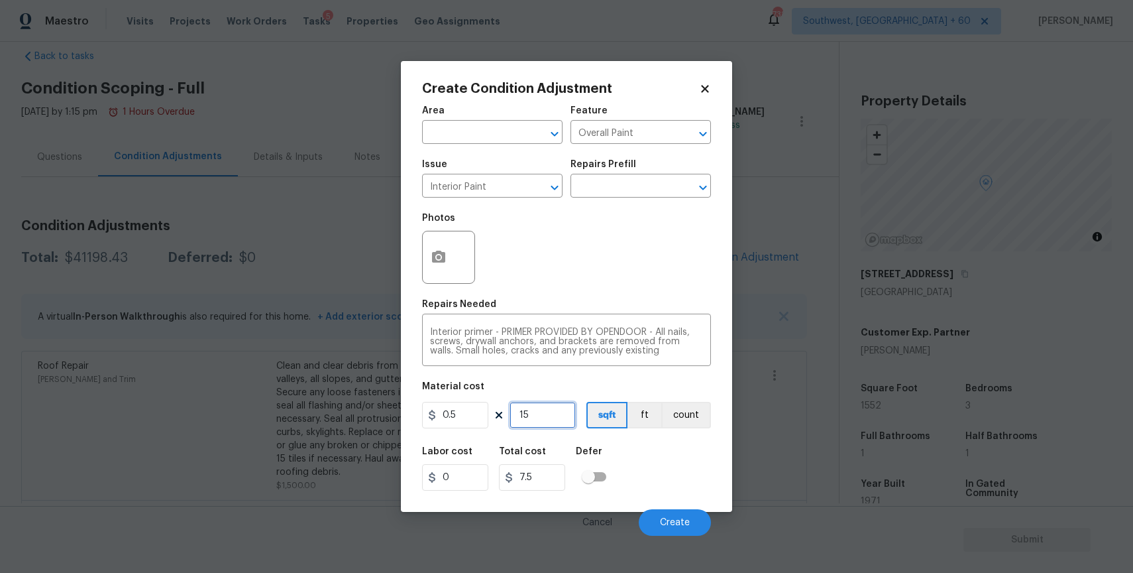
type input "77.5"
type input "1552"
type input "776"
type input "1552"
click at [437, 252] on icon "button" at bounding box center [438, 256] width 13 height 12
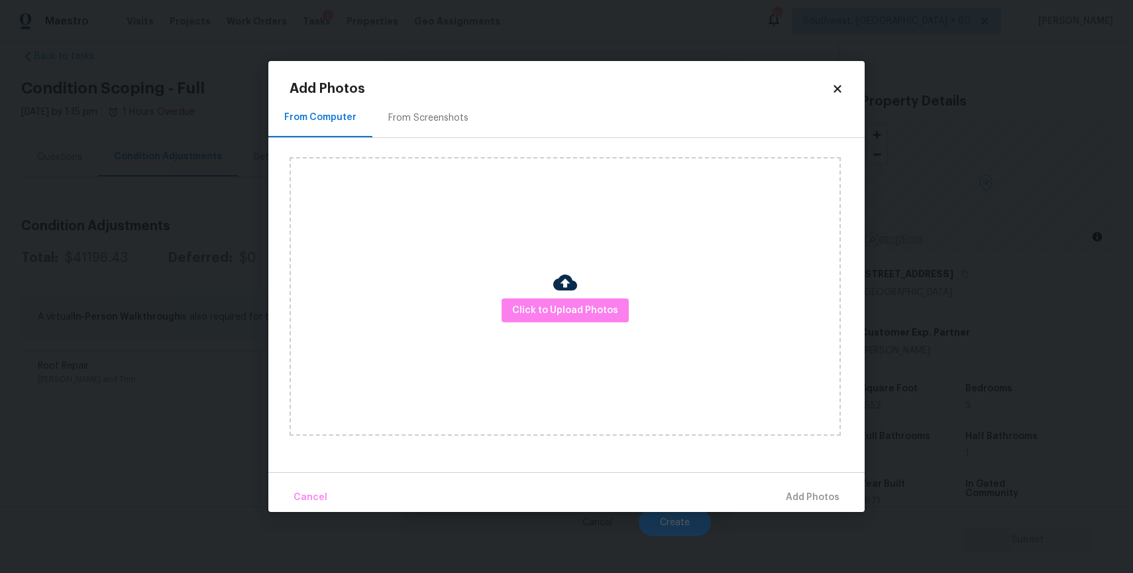
click at [527, 290] on div "Click to Upload Photos" at bounding box center [565, 296] width 551 height 278
click at [543, 305] on span "Click to Upload Photos" at bounding box center [565, 310] width 106 height 17
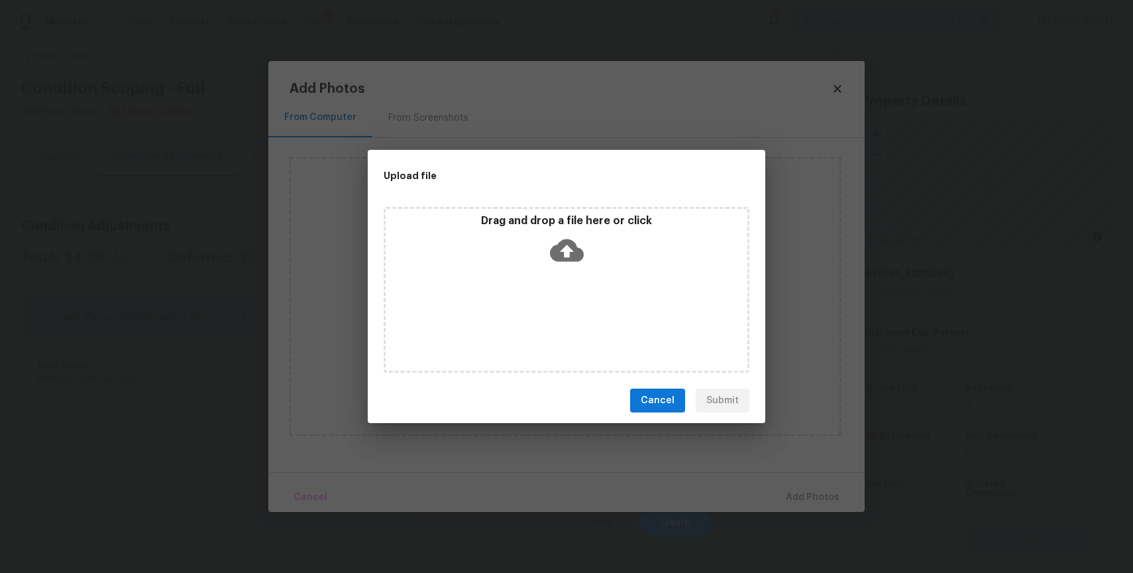
click at [543, 305] on div "Drag and drop a file here or click" at bounding box center [567, 290] width 366 height 166
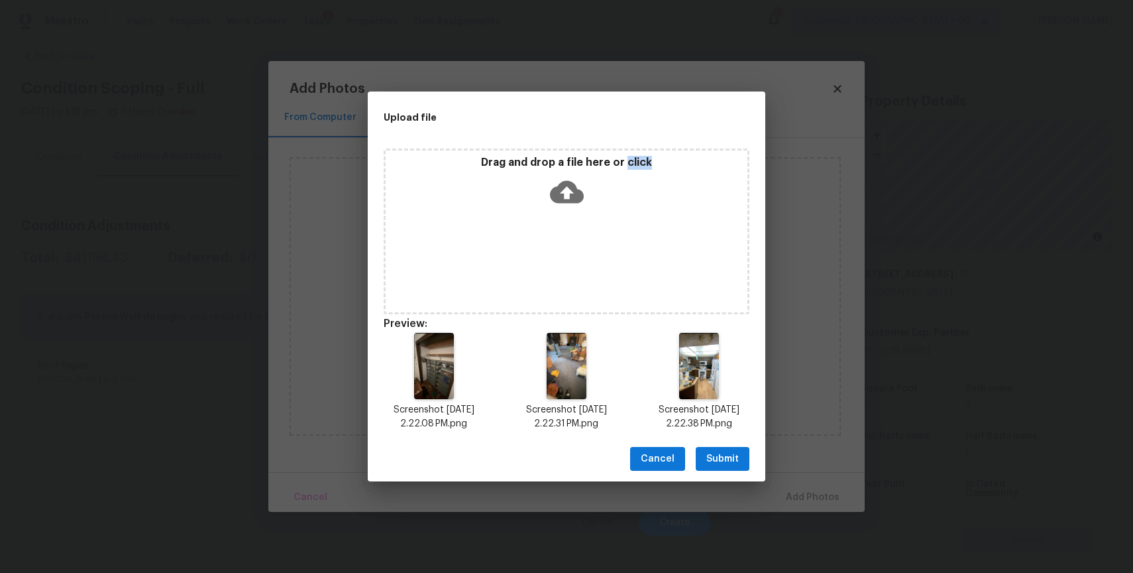
click at [726, 441] on div "Cancel Submit" at bounding box center [567, 459] width 398 height 46
click at [734, 454] on span "Submit" at bounding box center [722, 459] width 32 height 17
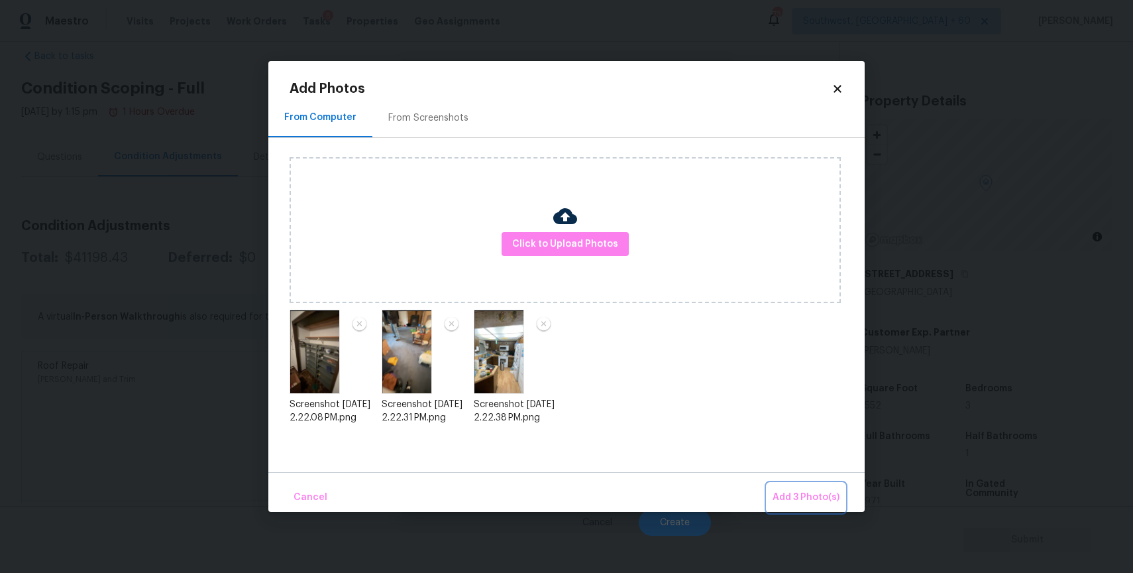
click at [811, 498] on span "Add 3 Photo(s)" at bounding box center [806, 497] width 67 height 17
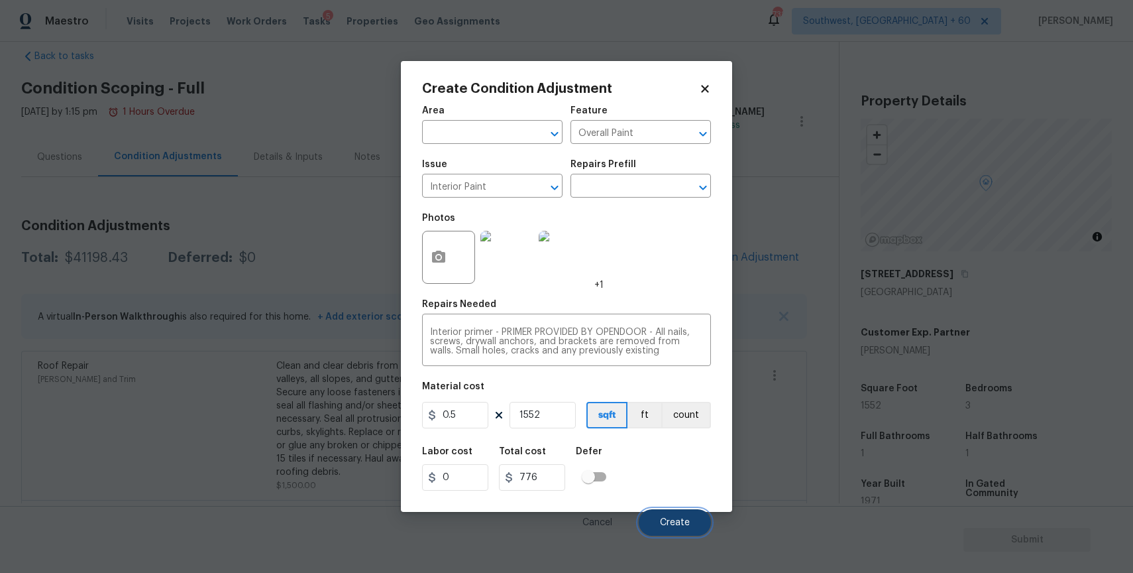
click at [667, 522] on span "Create" at bounding box center [675, 523] width 30 height 10
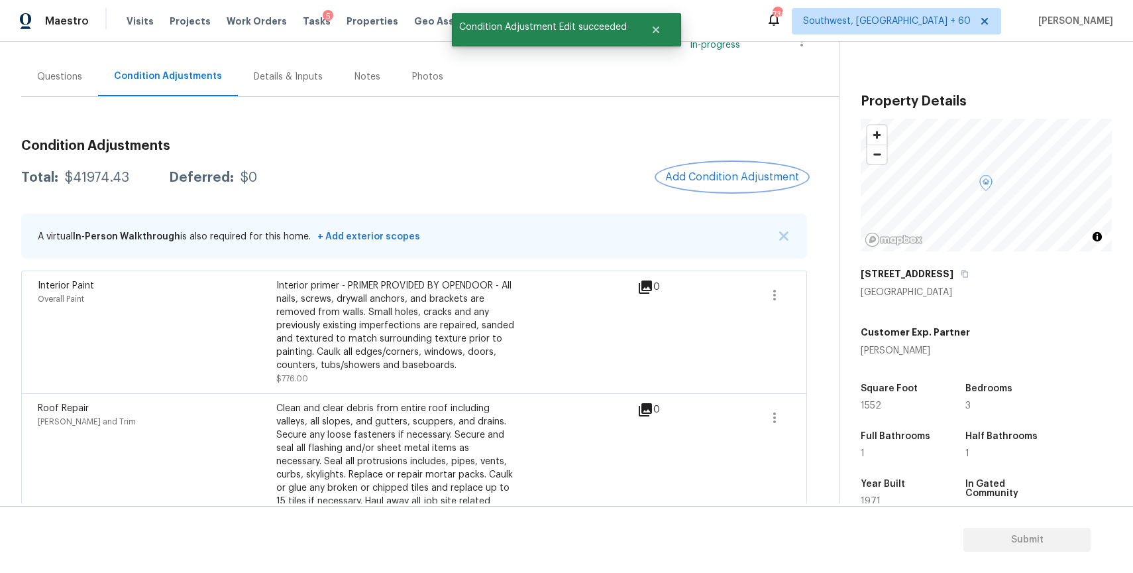
scroll to position [108, 0]
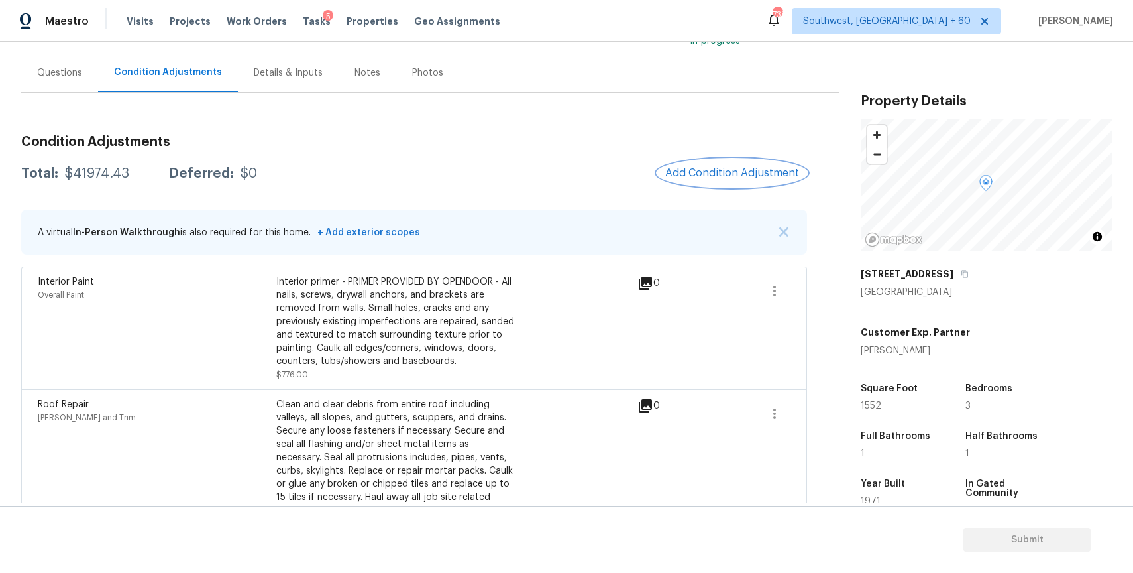
click at [696, 167] on span "Add Condition Adjustment" at bounding box center [732, 173] width 134 height 12
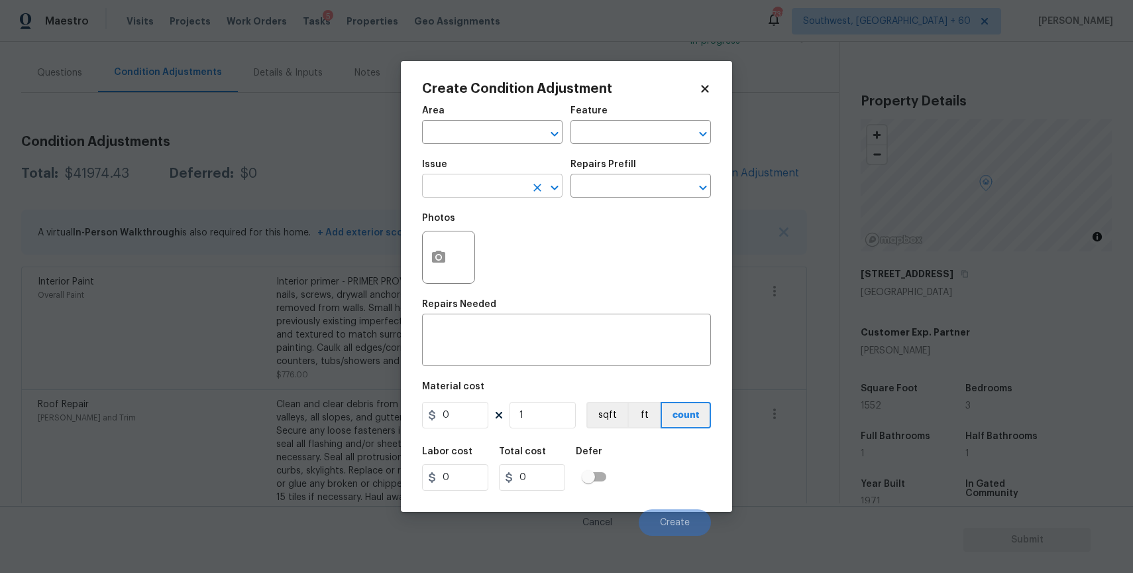
click at [514, 179] on input "text" at bounding box center [473, 187] width 103 height 21
click at [518, 247] on li "Decks and Patios" at bounding box center [492, 249] width 140 height 22
type input "Decks and Patios"
click at [511, 305] on div "Repairs Needed" at bounding box center [566, 308] width 289 height 17
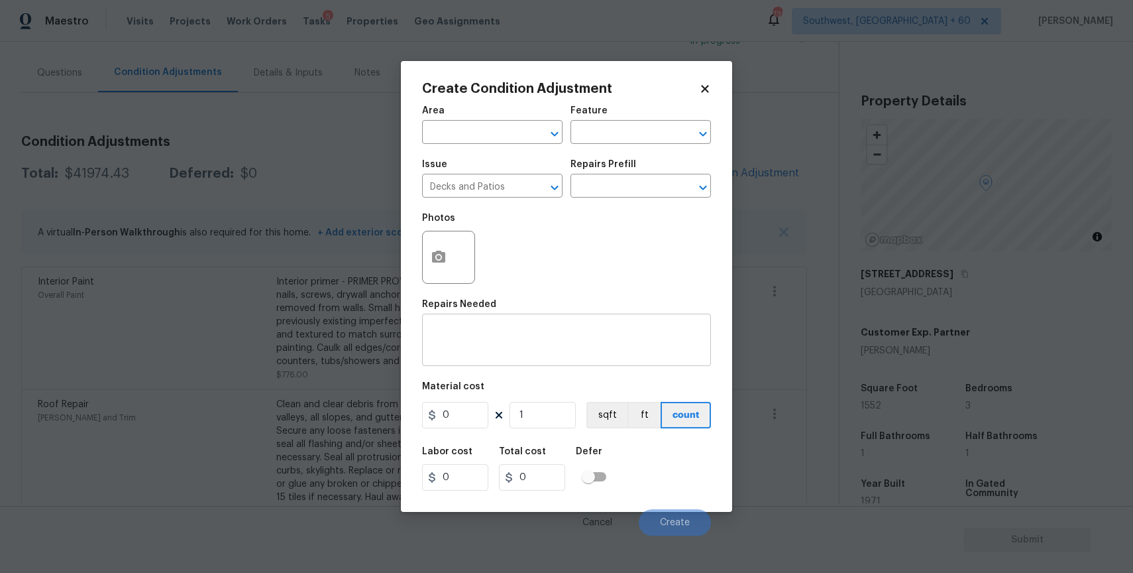
click at [517, 332] on textarea at bounding box center [566, 341] width 273 height 28
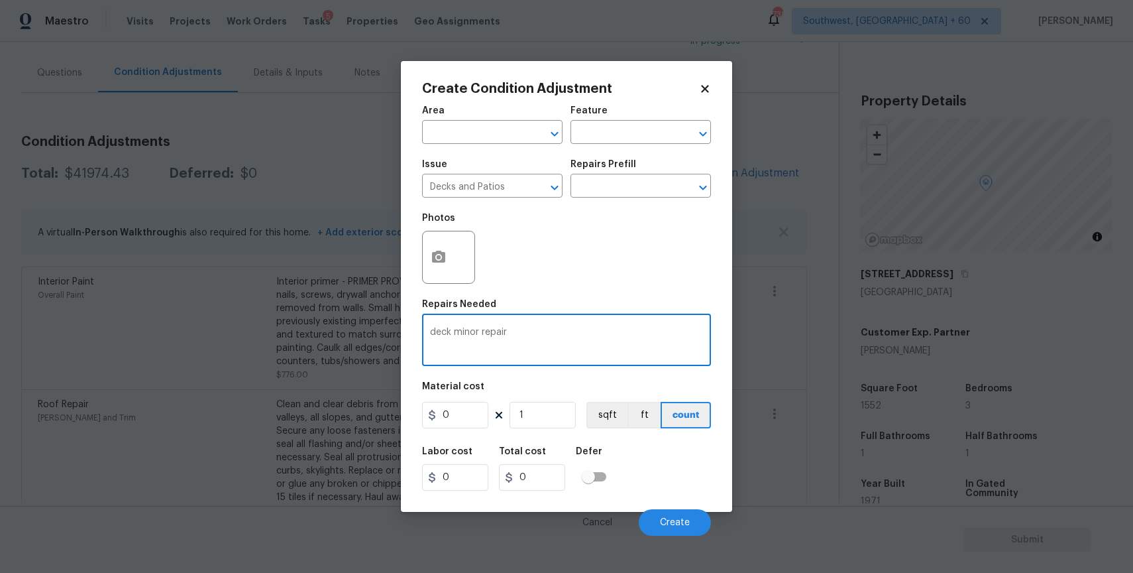
type textarea "deck minor repair"
click at [465, 424] on input "0" at bounding box center [455, 415] width 66 height 27
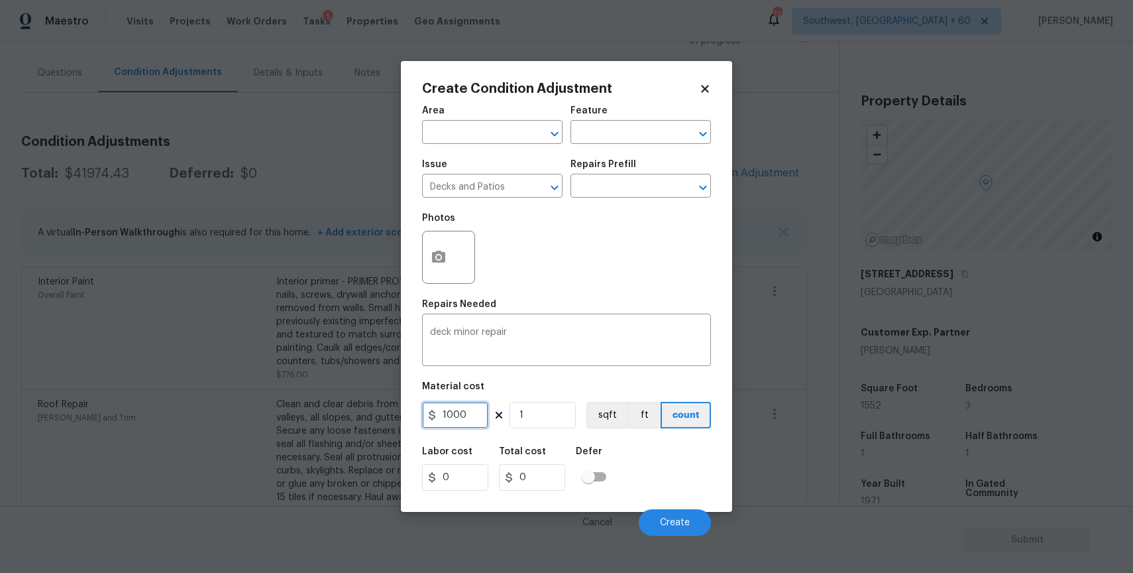
type input "1000"
click at [454, 253] on button "button" at bounding box center [439, 257] width 32 height 52
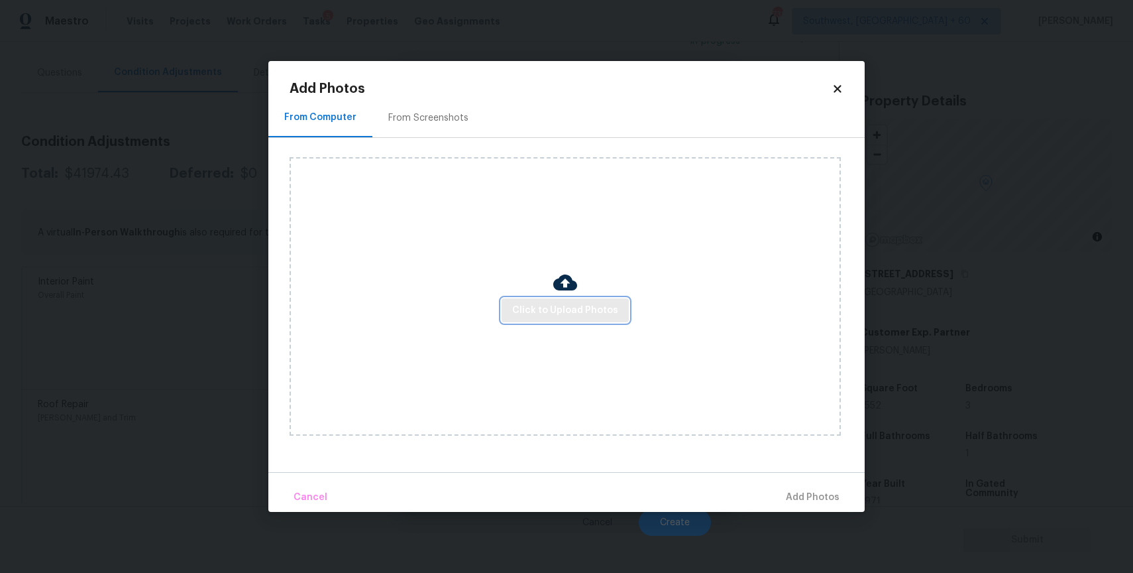
click at [544, 320] on button "Click to Upload Photos" at bounding box center [565, 310] width 127 height 25
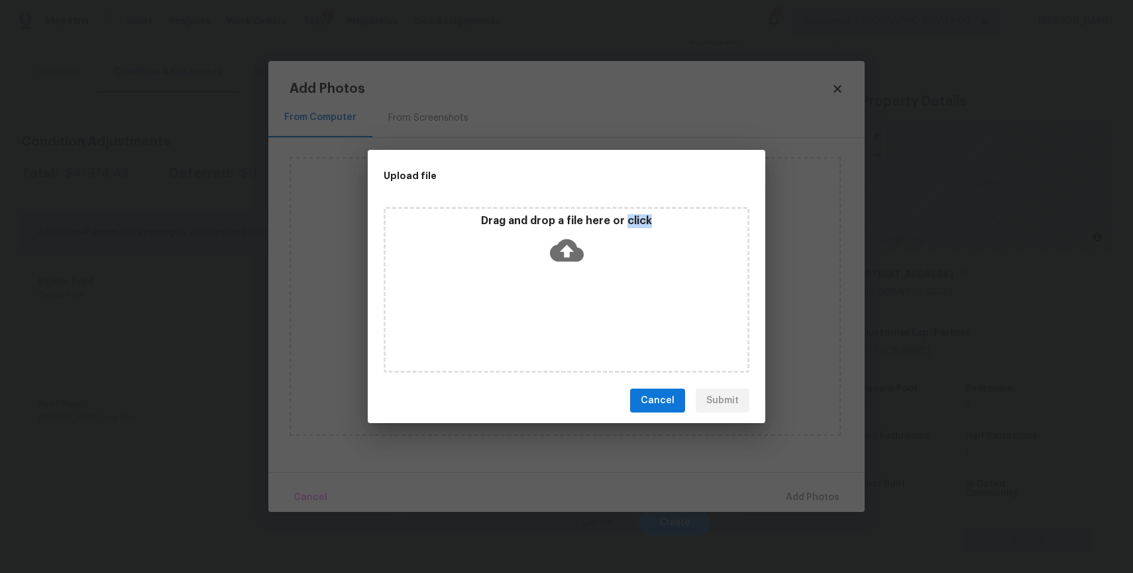
click at [544, 320] on div "Drag and drop a file here or click" at bounding box center [567, 290] width 366 height 166
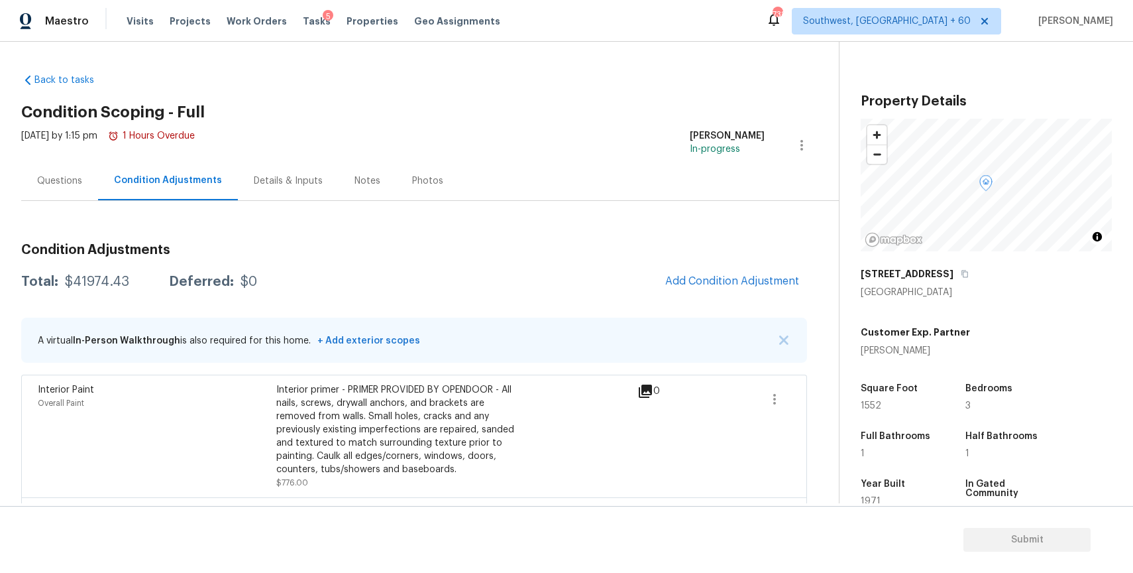
scroll to position [108, 0]
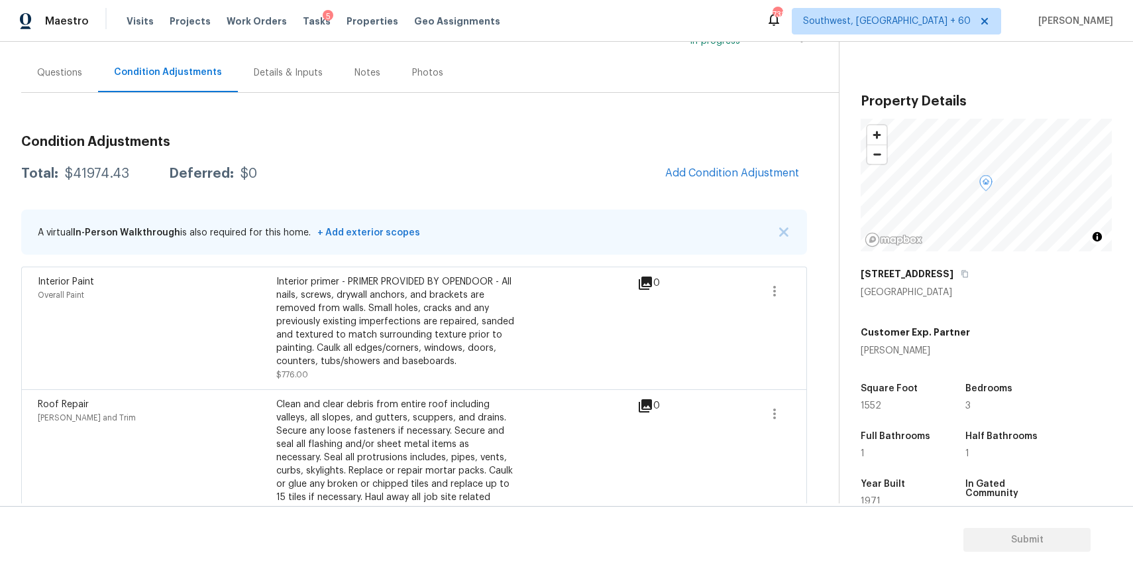
click at [735, 182] on button "Add Condition Adjustment" at bounding box center [732, 173] width 150 height 28
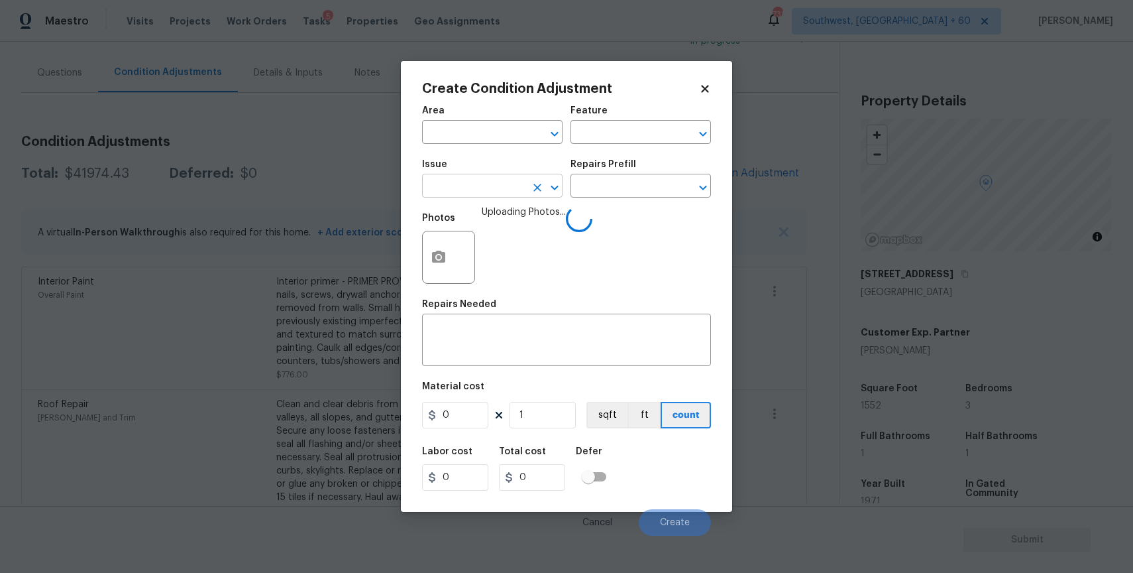
click at [500, 192] on input "text" at bounding box center [473, 187] width 103 height 21
type input "deck"
click at [502, 245] on li "Decks and Patios" at bounding box center [492, 249] width 140 height 22
type input "ACQ: Flooring"
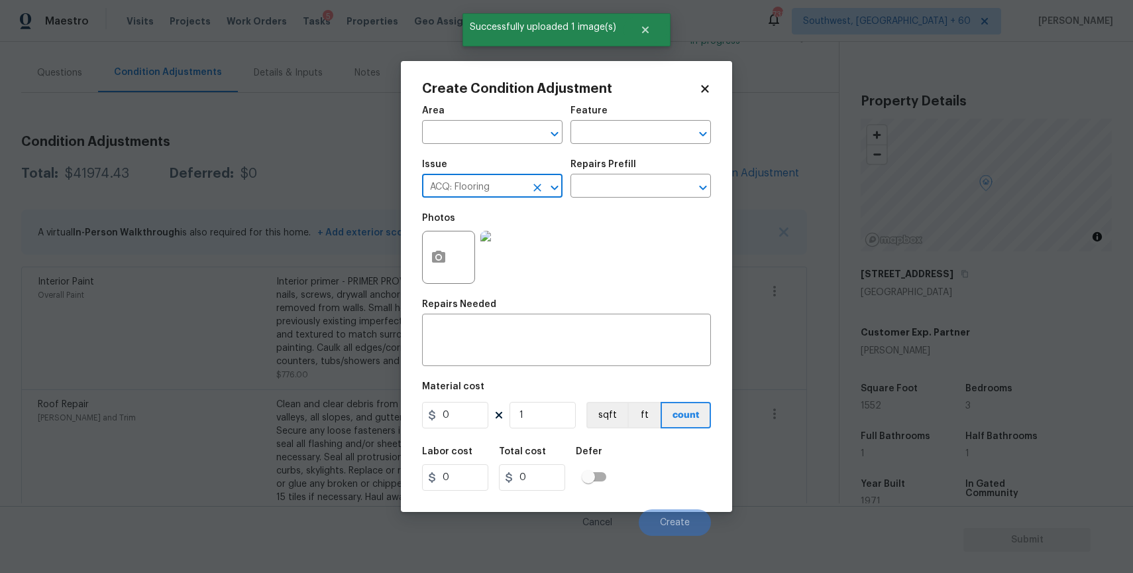
click at [537, 185] on icon "Clear" at bounding box center [537, 187] width 13 height 13
click at [501, 197] on input "text" at bounding box center [473, 187] width 103 height 21
click at [490, 249] on li "Decks and Patios" at bounding box center [492, 249] width 140 height 22
type input "Decks and Patios"
click at [465, 366] on div "x ​" at bounding box center [566, 341] width 289 height 49
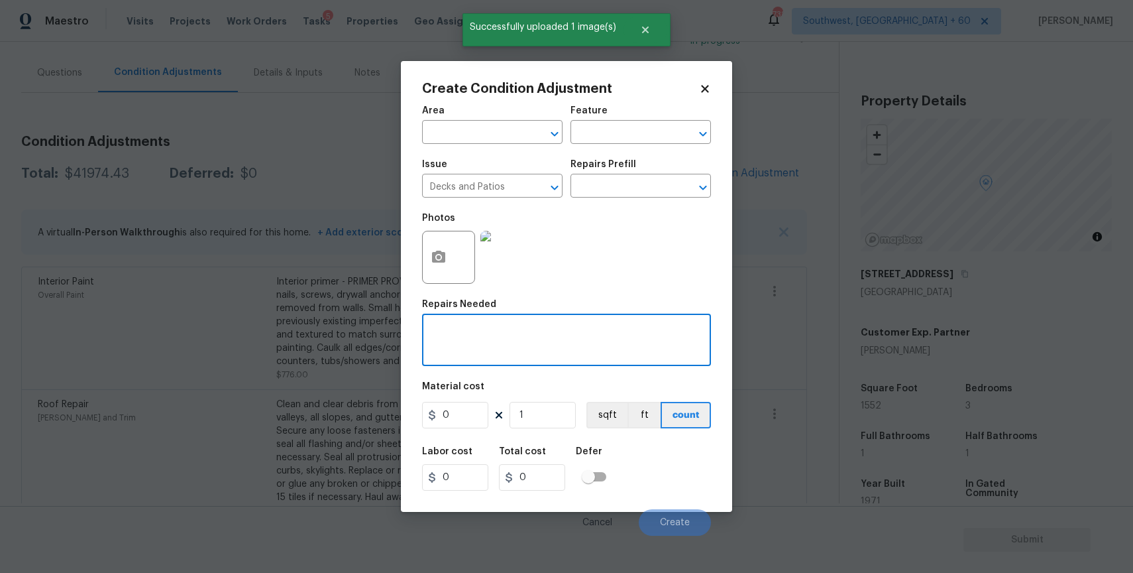
click at [493, 338] on textarea at bounding box center [566, 341] width 273 height 28
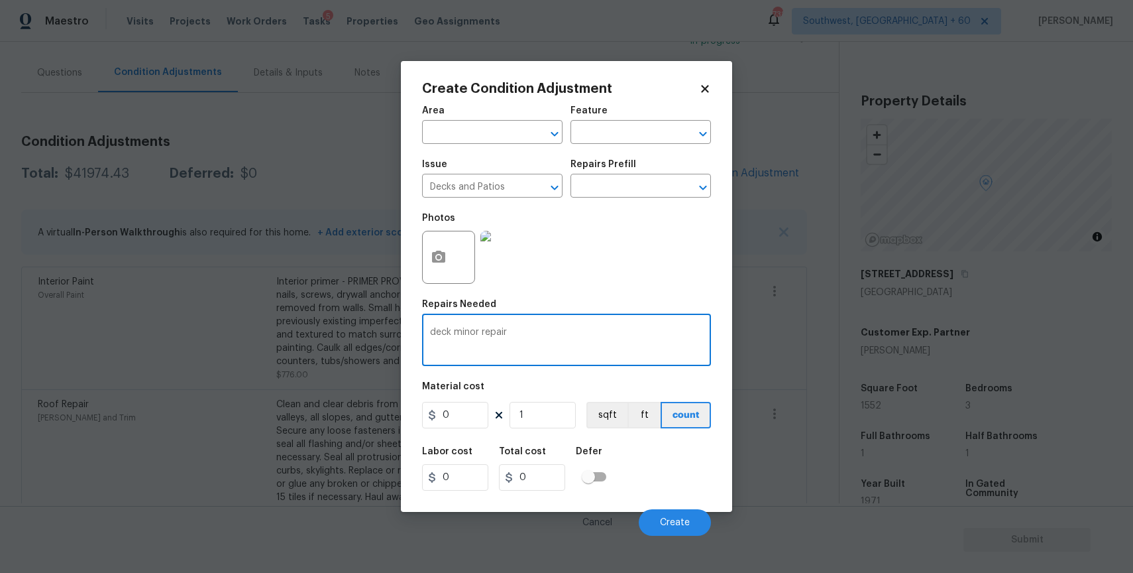
type textarea "deck minor repair"
click at [467, 410] on input "0" at bounding box center [455, 415] width 66 height 27
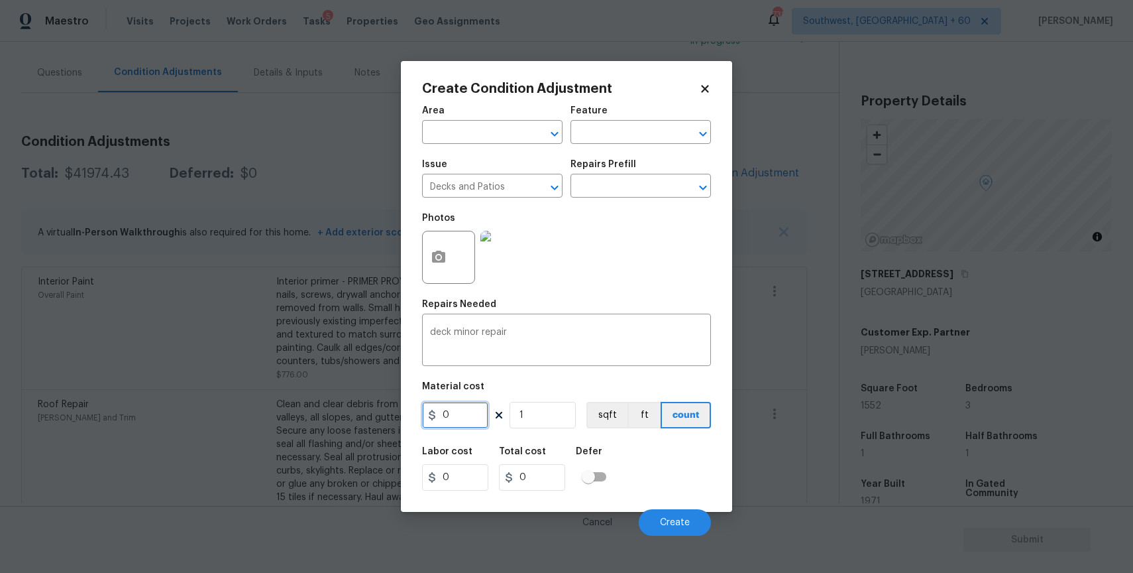
click at [467, 410] on input "0" at bounding box center [455, 415] width 66 height 27
type input "1000"
click at [681, 519] on span "Create" at bounding box center [675, 523] width 30 height 10
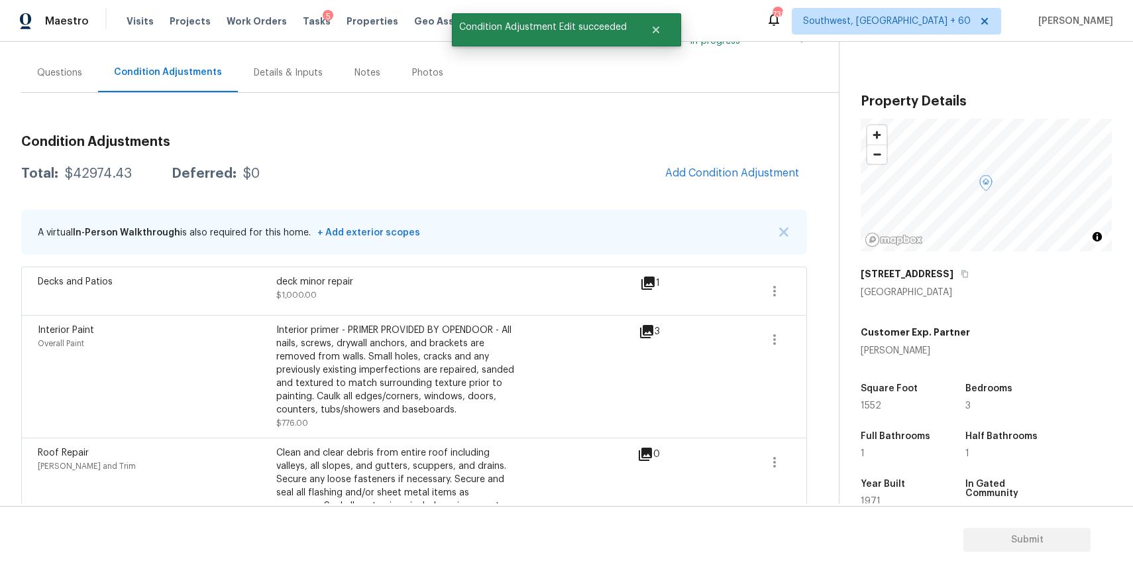
click at [70, 74] on div "Questions" at bounding box center [59, 72] width 45 height 13
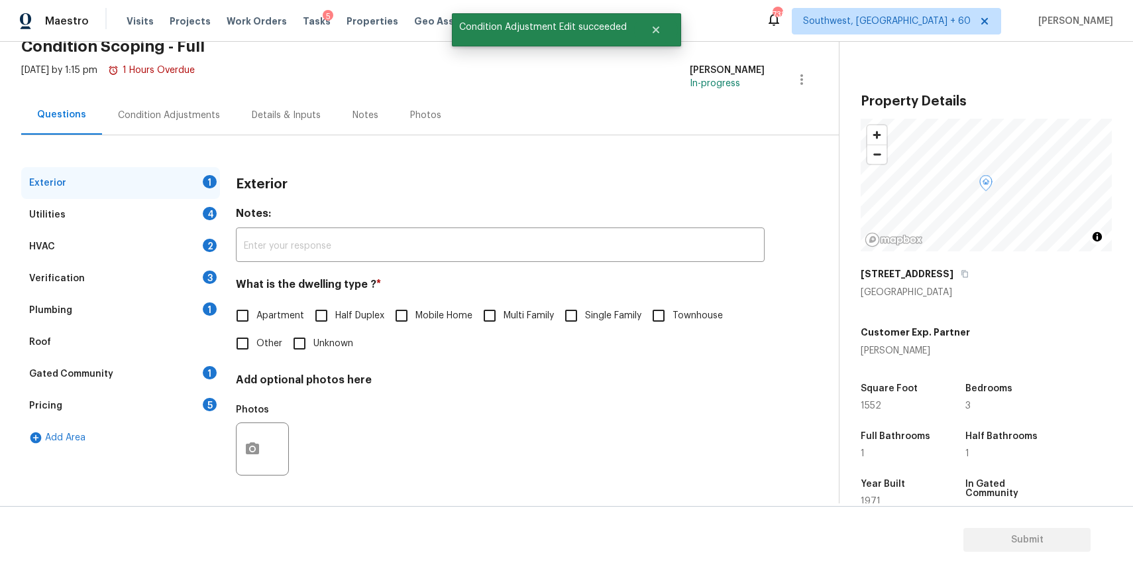
click at [598, 317] on span "Single Family" at bounding box center [613, 316] width 56 height 14
click at [585, 317] on input "Single Family" at bounding box center [571, 316] width 28 height 28
checkbox input "true"
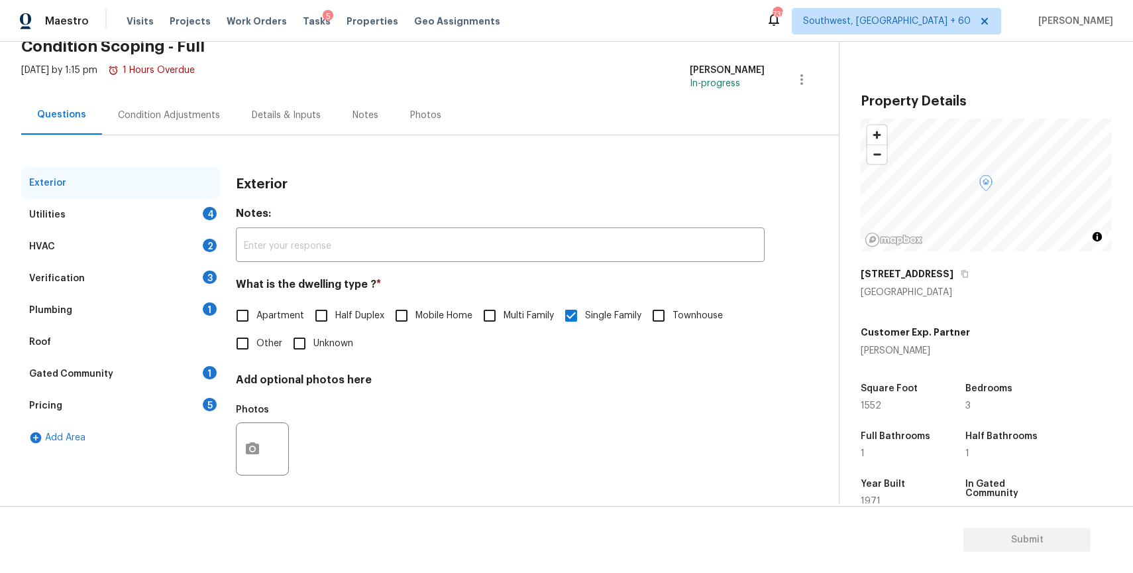
click at [174, 225] on div "Utilities 4" at bounding box center [120, 215] width 199 height 32
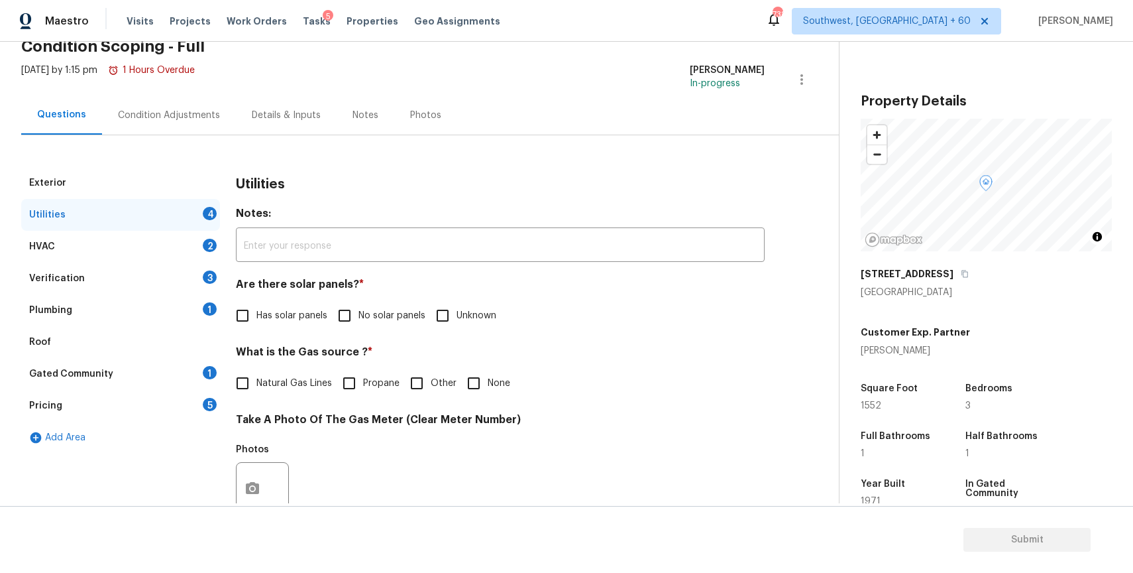
click at [396, 313] on span "No solar panels" at bounding box center [392, 316] width 67 height 14
click at [359, 313] on input "No solar panels" at bounding box center [345, 316] width 28 height 28
checkbox input "true"
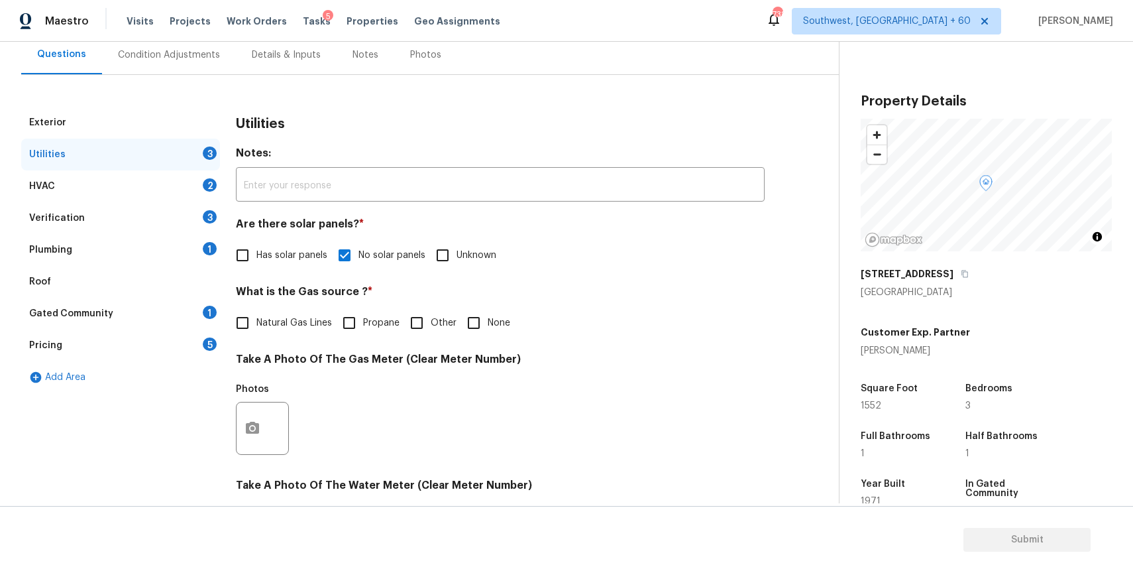
scroll to position [165, 0]
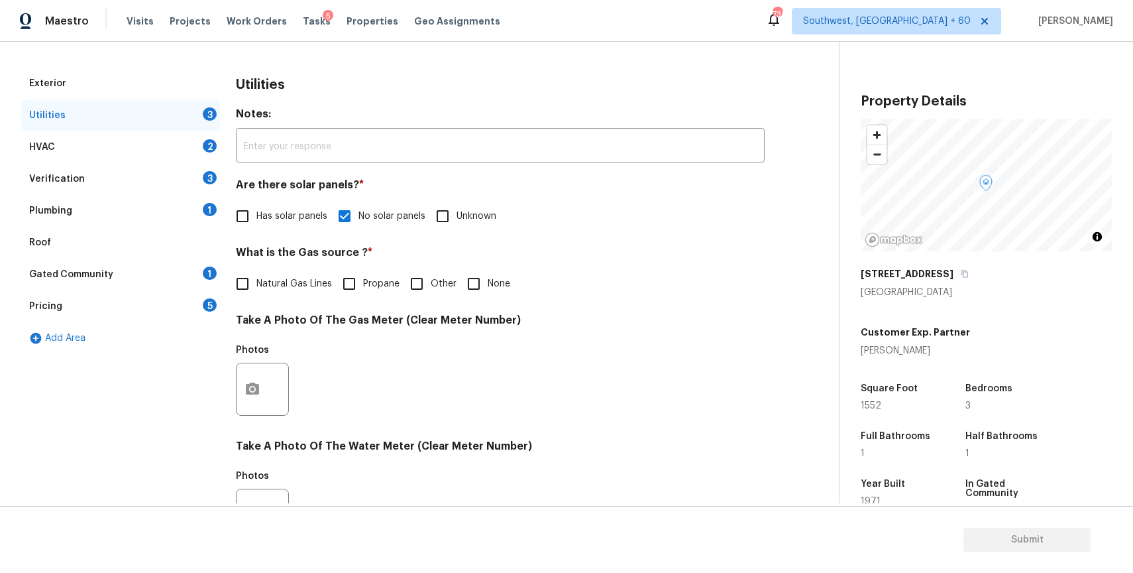
click at [471, 278] on input "None" at bounding box center [474, 284] width 28 height 28
checkbox input "true"
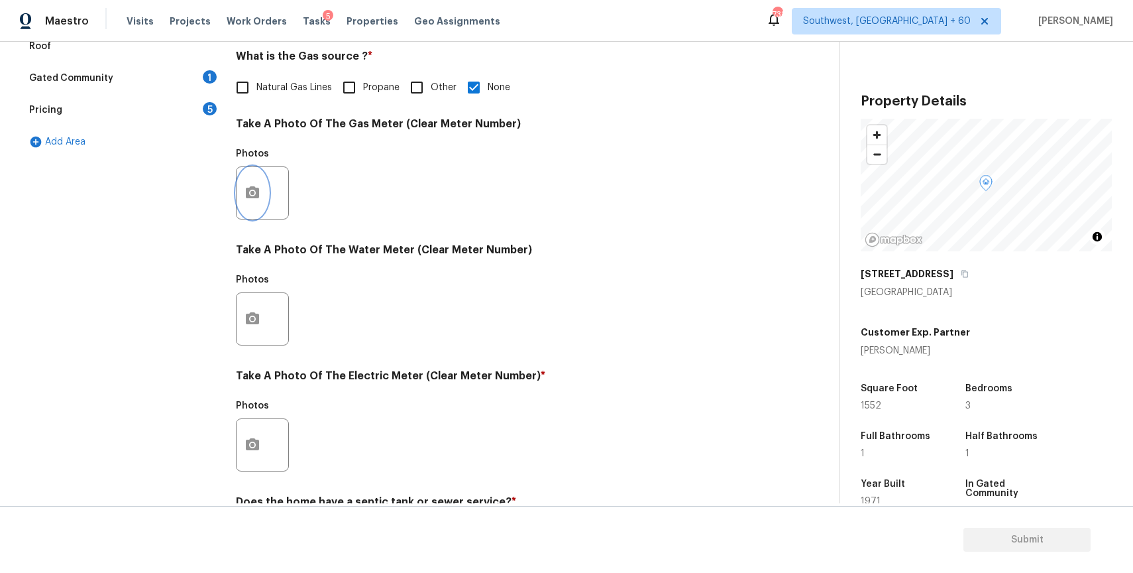
click at [250, 187] on icon "button" at bounding box center [252, 192] width 13 height 12
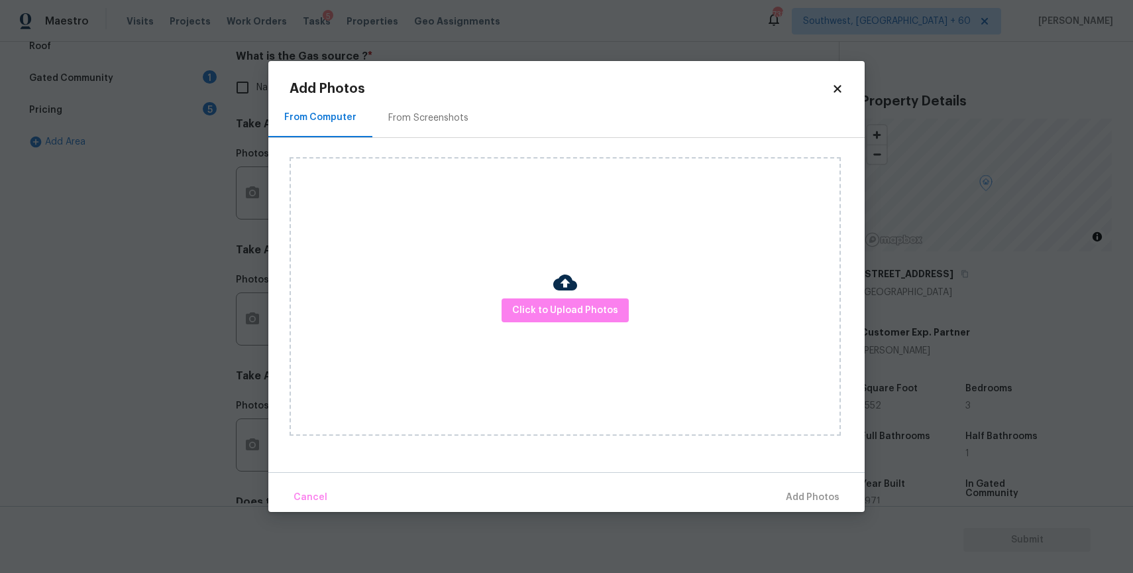
click at [567, 287] on img at bounding box center [565, 282] width 24 height 24
click at [575, 315] on span "Click to Upload Photos" at bounding box center [565, 310] width 106 height 17
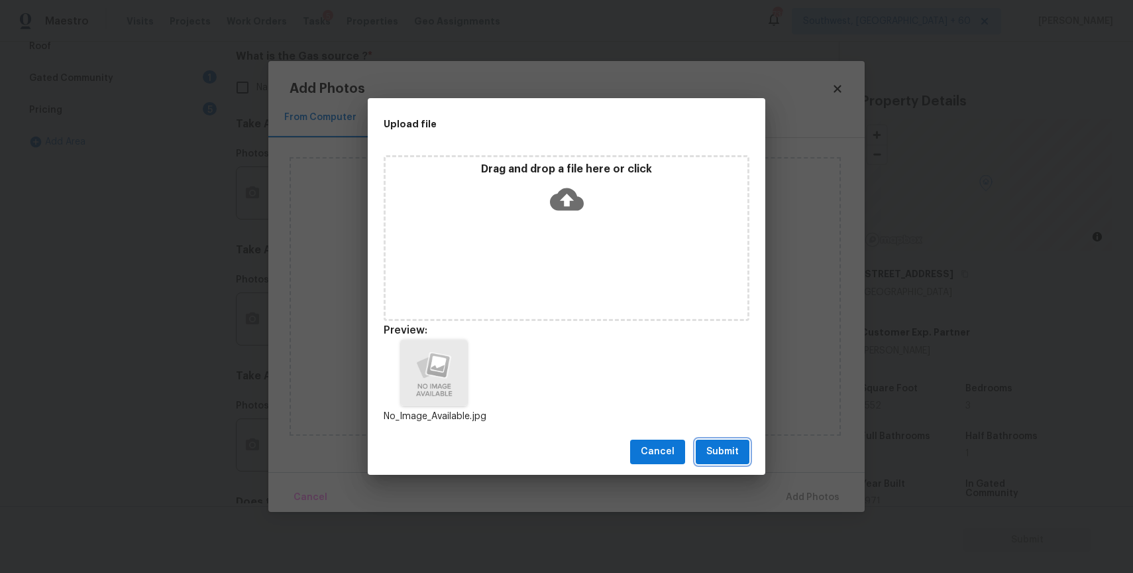
click at [716, 444] on span "Submit" at bounding box center [722, 451] width 32 height 17
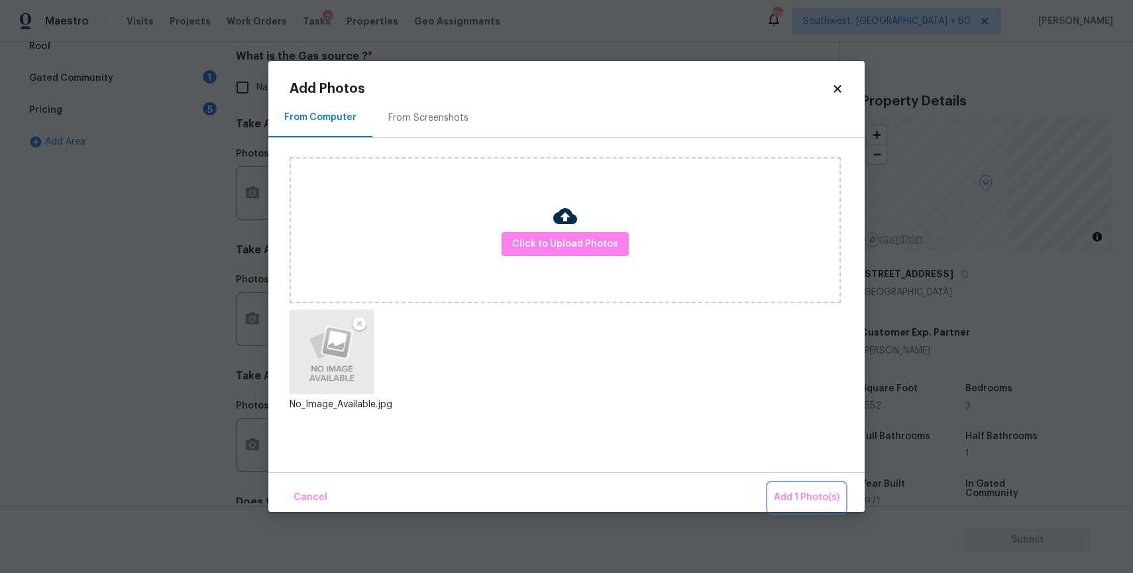
click at [793, 486] on button "Add 1 Photo(s)" at bounding box center [807, 497] width 76 height 28
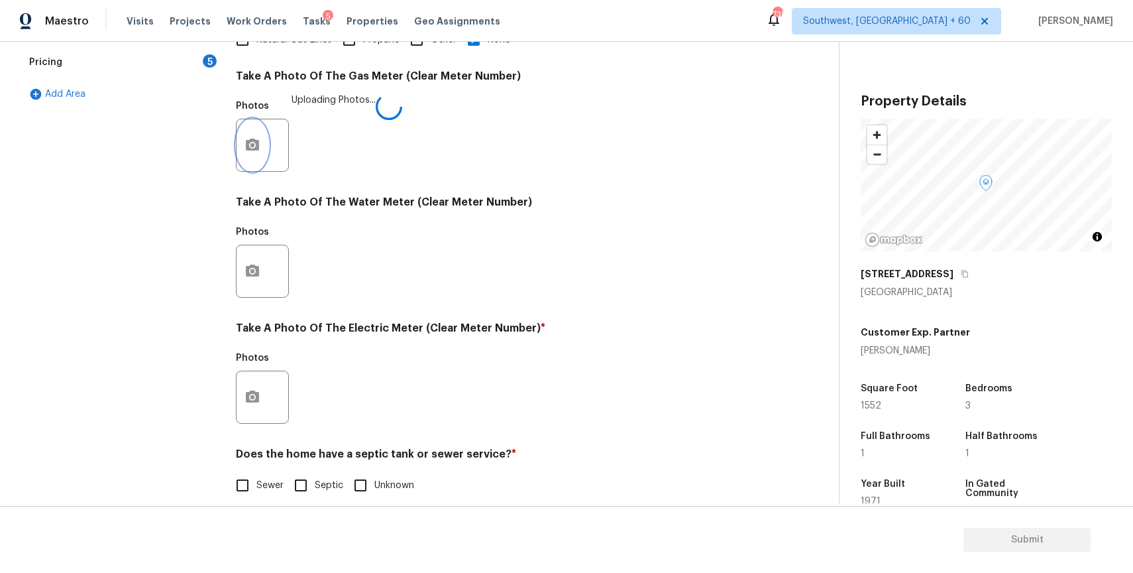
scroll to position [425, 0]
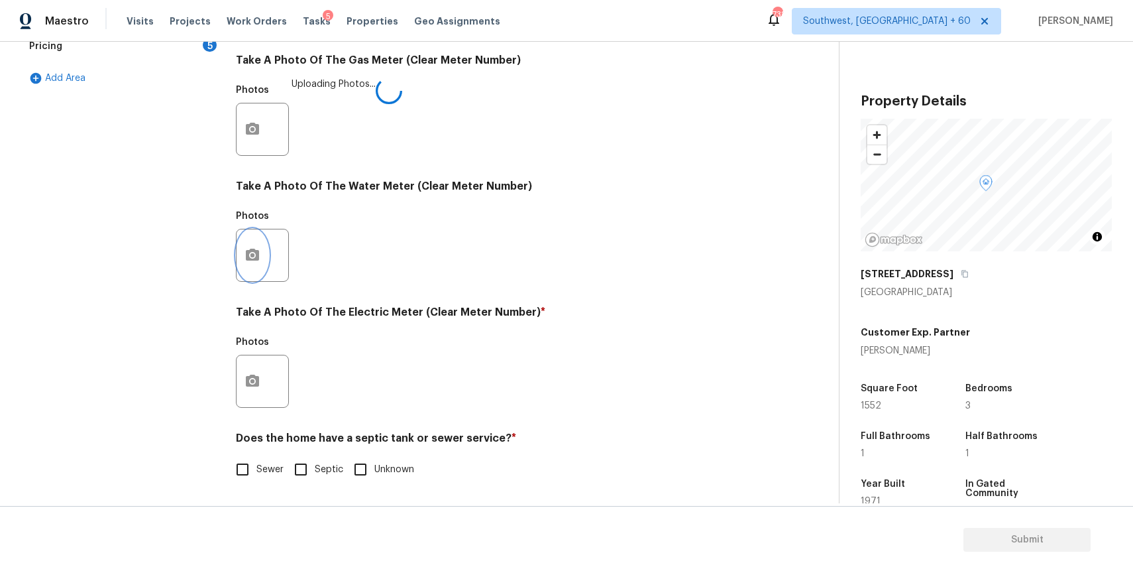
click at [260, 260] on icon "button" at bounding box center [253, 255] width 16 height 16
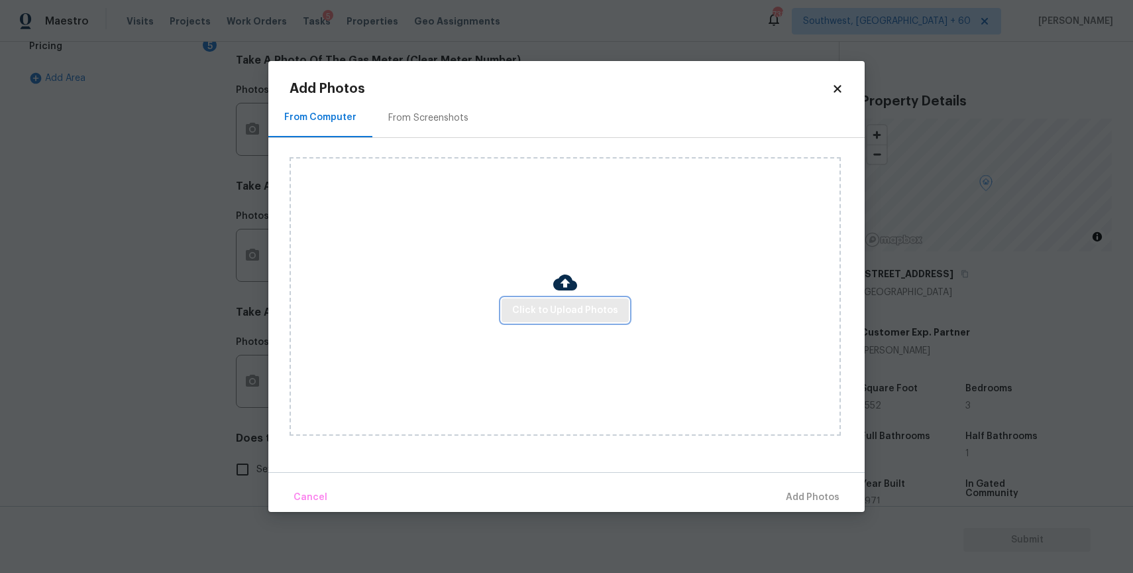
click at [541, 317] on span "Click to Upload Photos" at bounding box center [565, 310] width 106 height 17
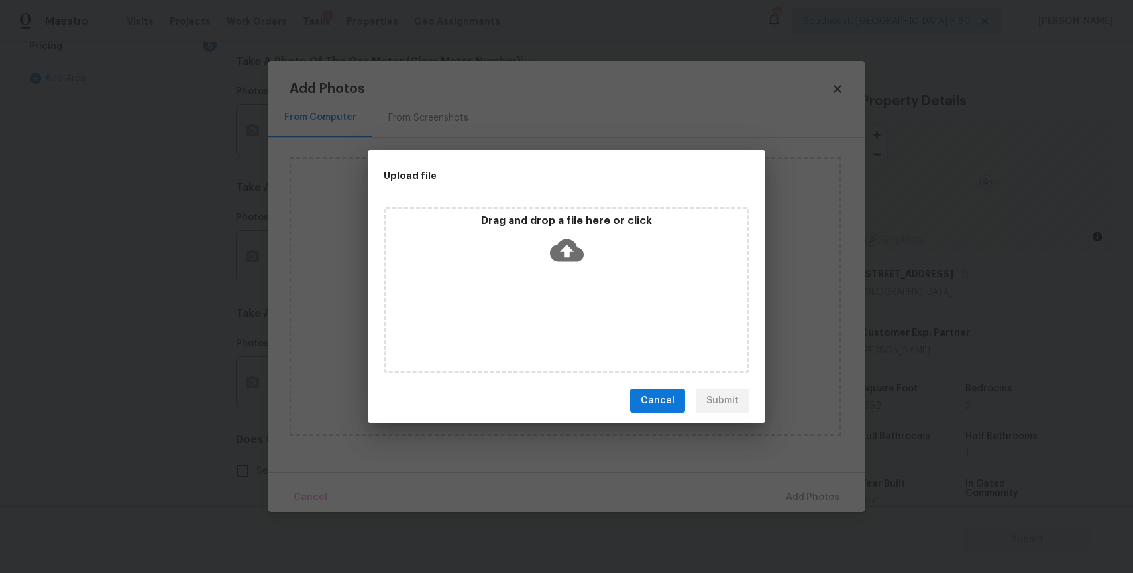
click at [541, 317] on div "Drag and drop a file here or click" at bounding box center [567, 290] width 366 height 166
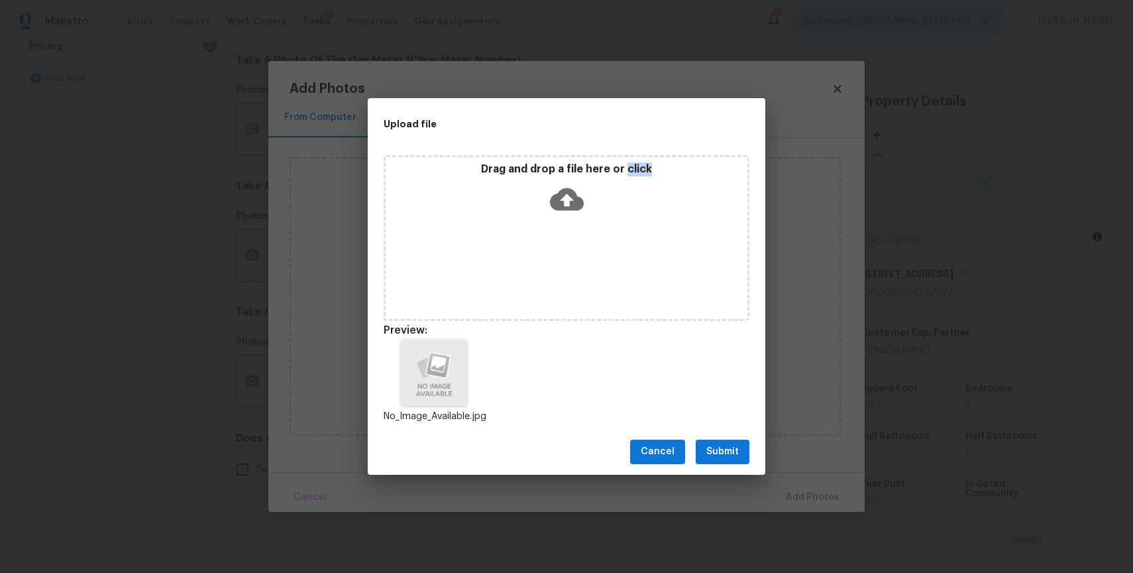
click at [724, 441] on button "Submit" at bounding box center [723, 451] width 54 height 25
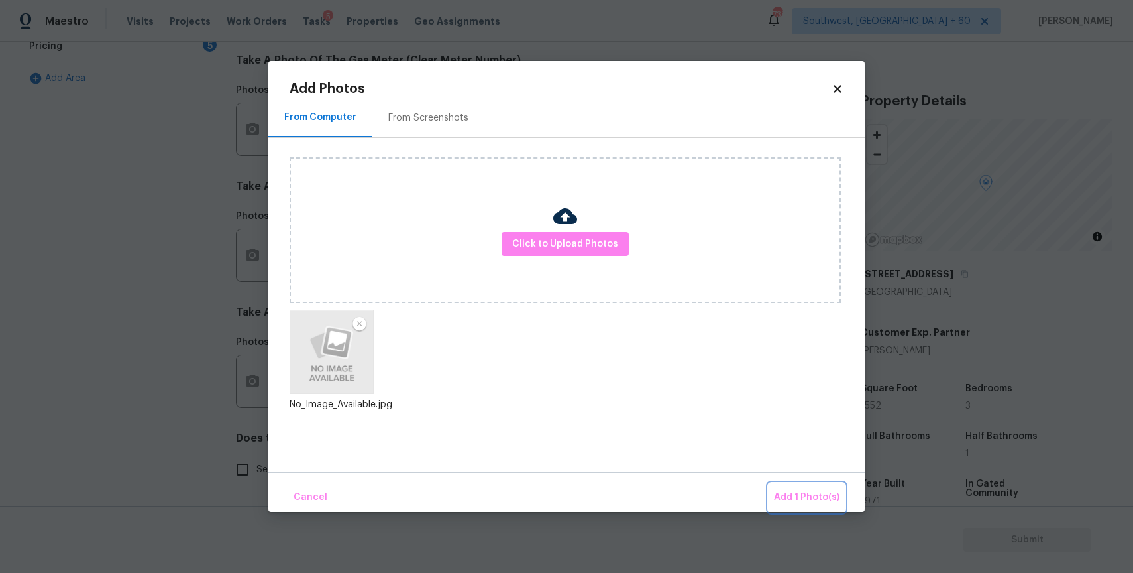
click at [779, 486] on button "Add 1 Photo(s)" at bounding box center [807, 497] width 76 height 28
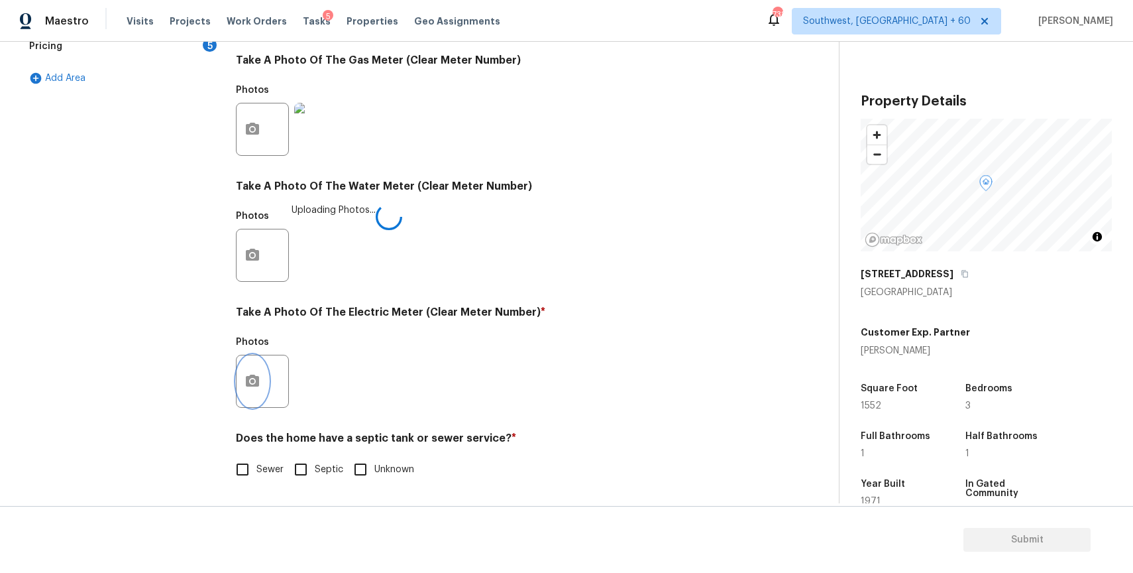
click at [241, 396] on button "button" at bounding box center [253, 381] width 32 height 52
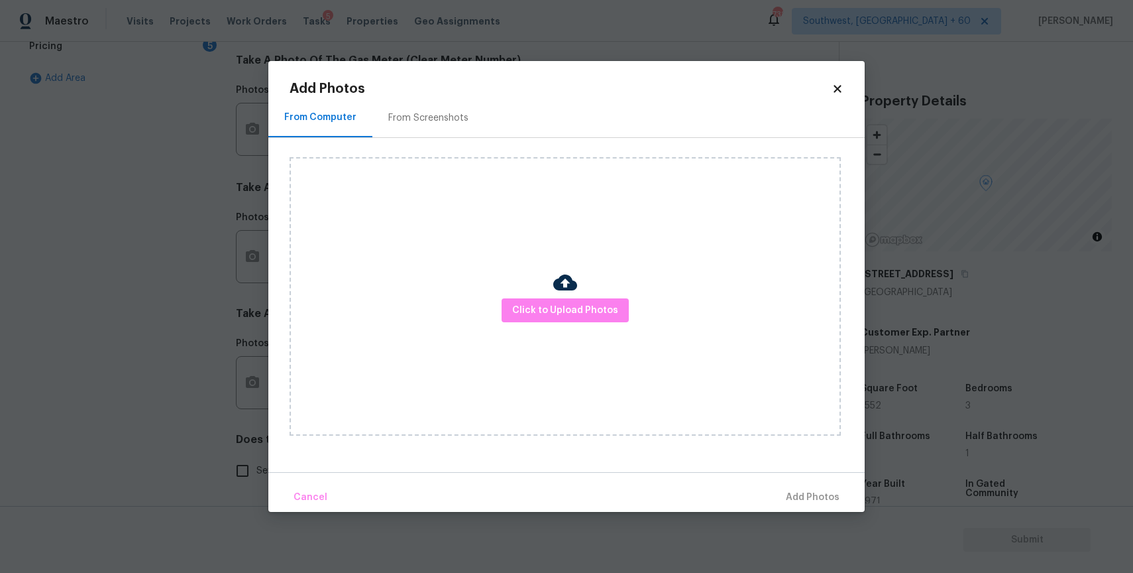
click at [567, 294] on img at bounding box center [565, 282] width 24 height 24
click at [570, 308] on span "Click to Upload Photos" at bounding box center [565, 310] width 106 height 17
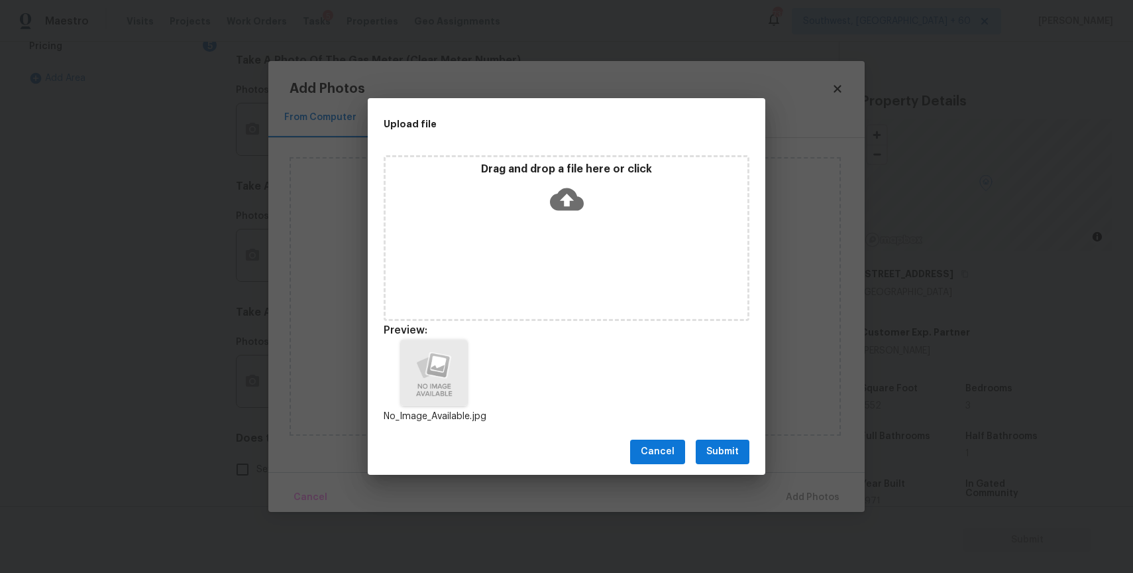
click at [709, 465] on div "Cancel Submit" at bounding box center [567, 452] width 398 height 46
click at [726, 463] on button "Submit" at bounding box center [723, 451] width 54 height 25
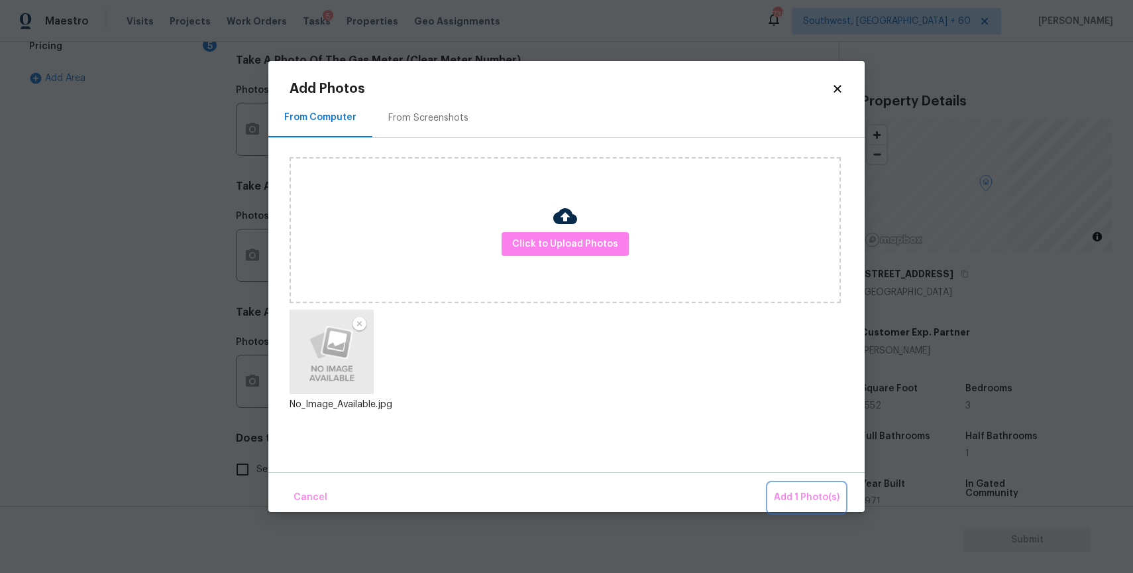
click at [793, 489] on span "Add 1 Photo(s)" at bounding box center [807, 497] width 66 height 17
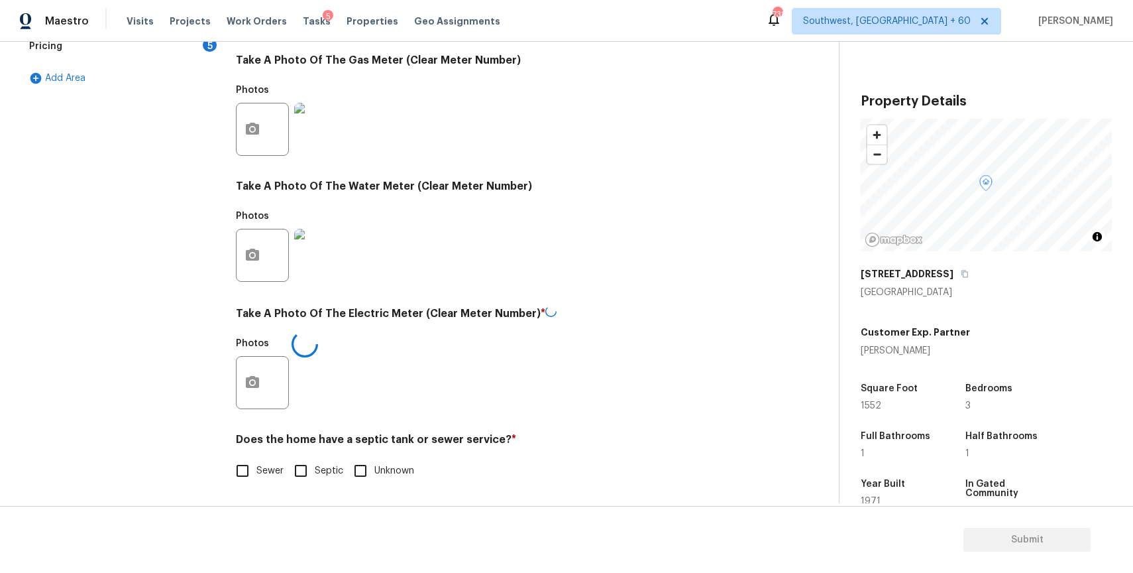
click at [266, 463] on label "Sewer" at bounding box center [256, 471] width 55 height 28
click at [256, 463] on input "Sewer" at bounding box center [243, 471] width 28 height 28
checkbox input "true"
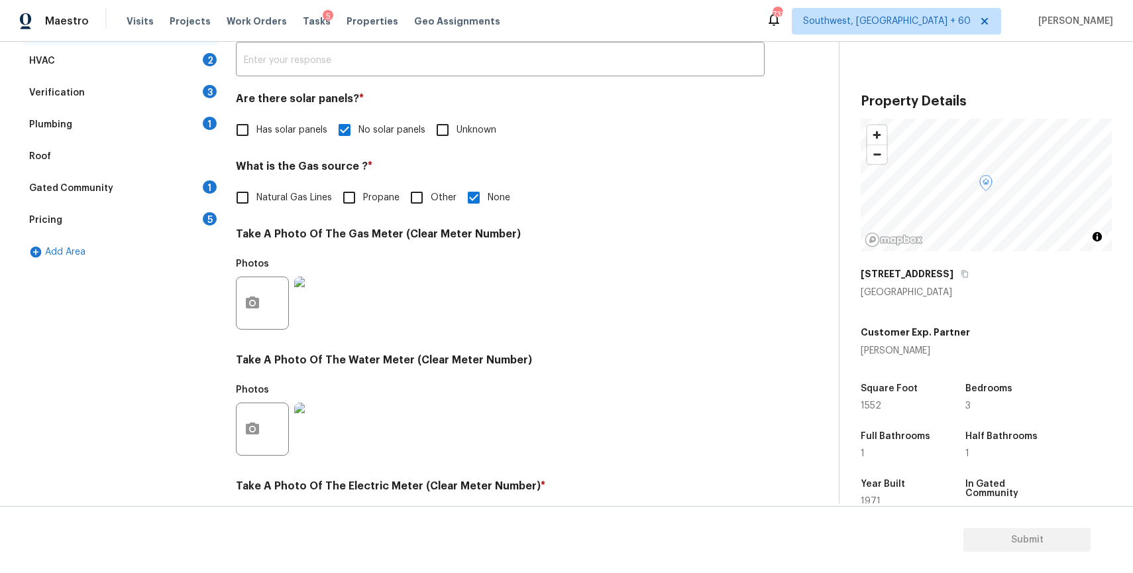
scroll to position [217, 0]
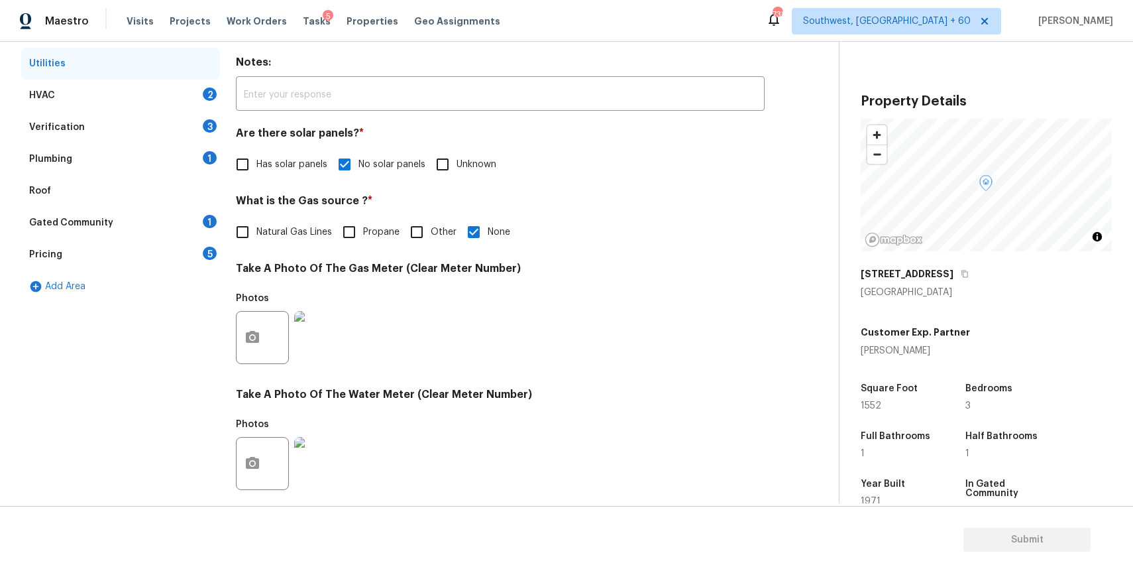
click at [177, 111] on div "Verification 3" at bounding box center [120, 127] width 199 height 32
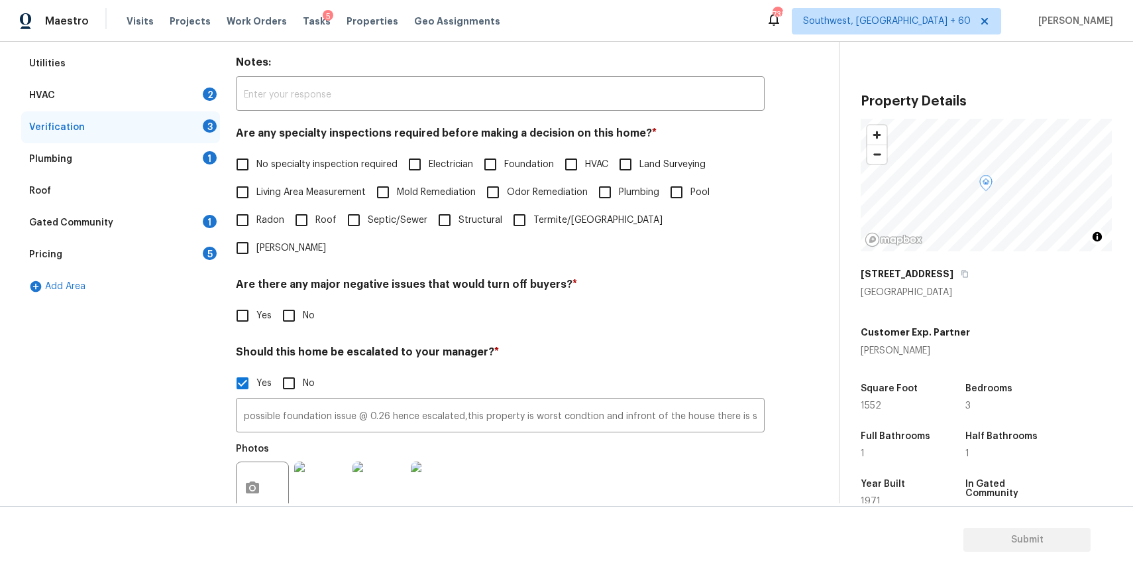
click at [203, 105] on div "HVAC 2" at bounding box center [120, 96] width 199 height 32
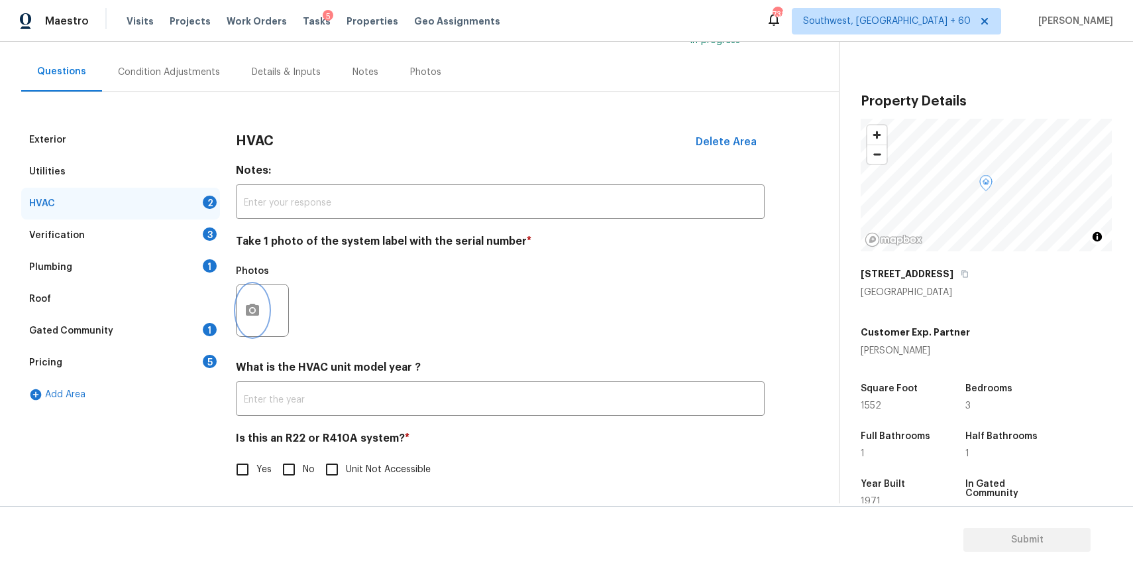
click at [266, 296] on button "button" at bounding box center [253, 310] width 32 height 52
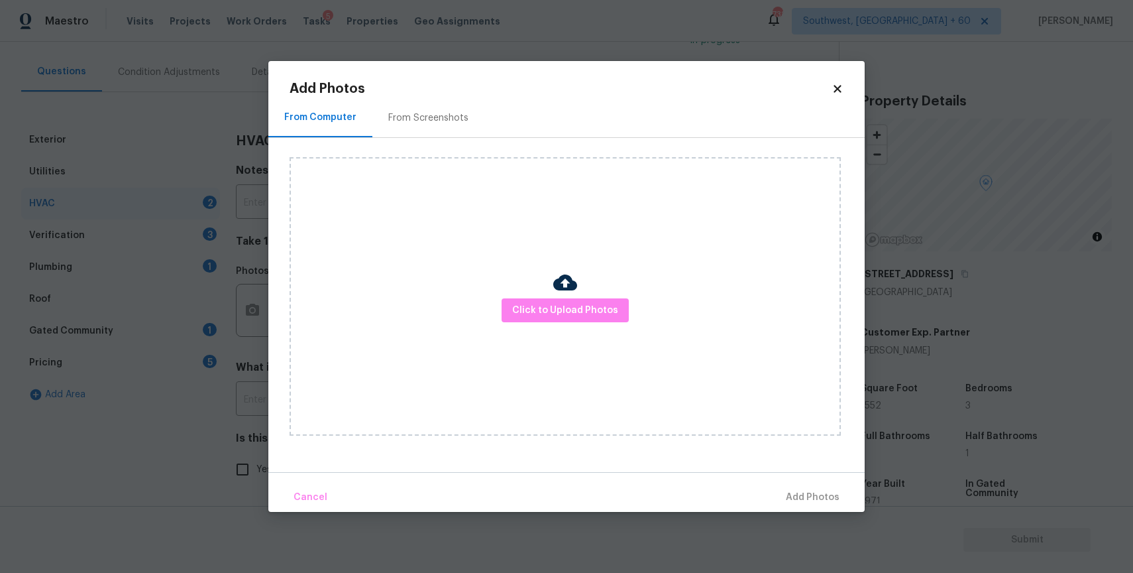
click at [646, 331] on div "Click to Upload Photos" at bounding box center [565, 296] width 551 height 278
click at [600, 302] on span "Click to Upload Photos" at bounding box center [565, 310] width 106 height 17
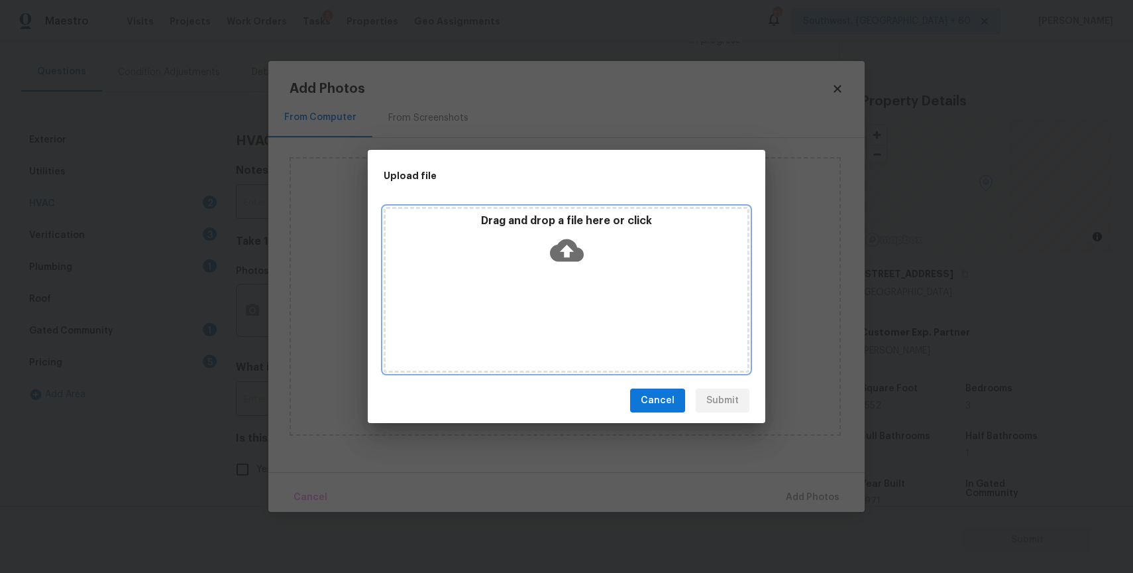
click at [600, 302] on div "Drag and drop a file here or click" at bounding box center [567, 290] width 366 height 166
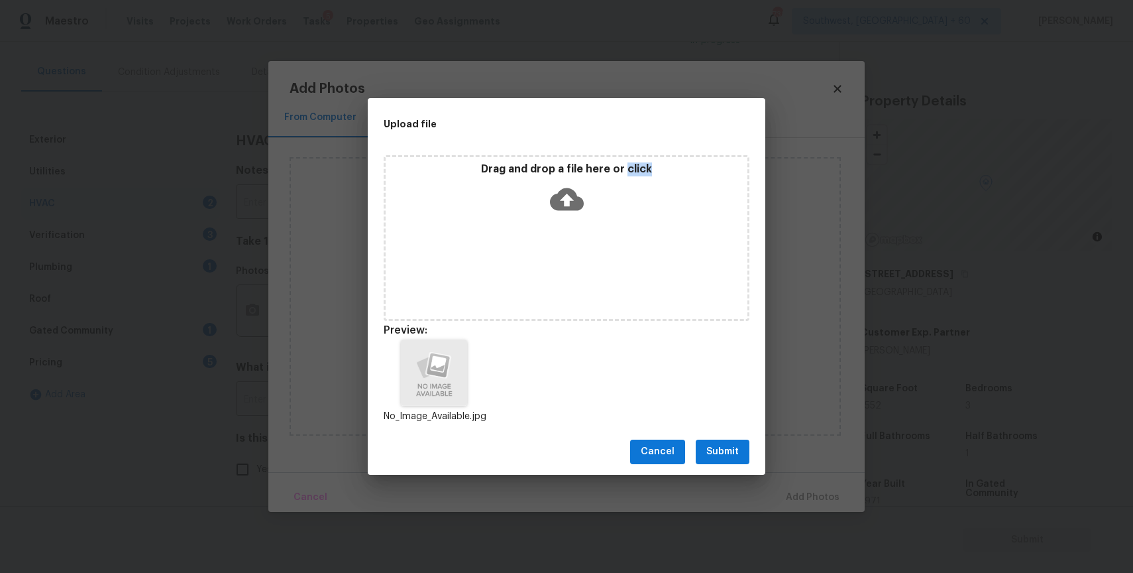
click at [732, 459] on button "Submit" at bounding box center [723, 451] width 54 height 25
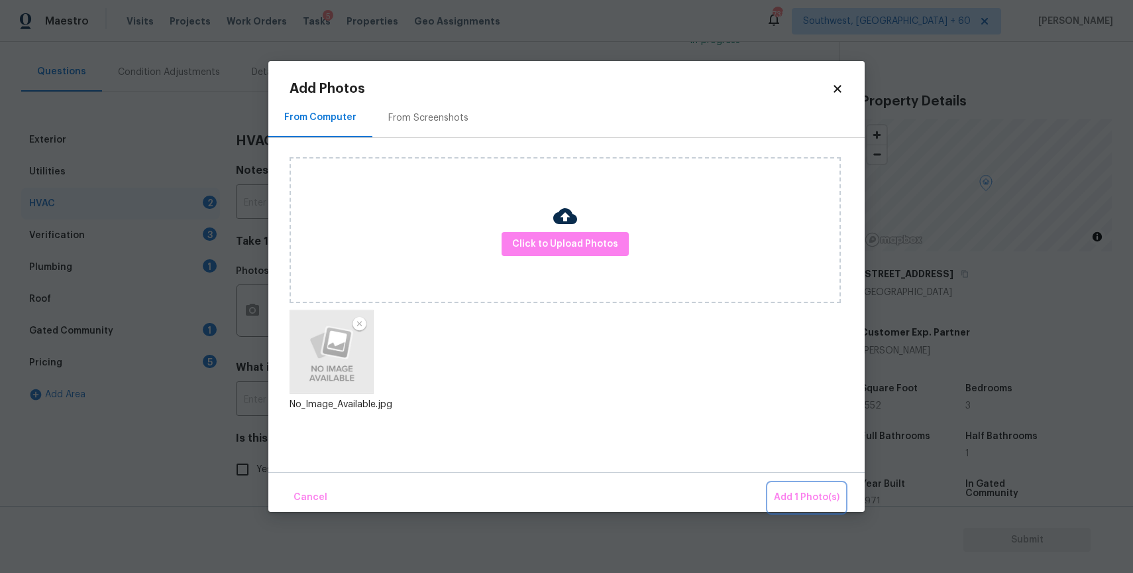
click at [790, 486] on button "Add 1 Photo(s)" at bounding box center [807, 497] width 76 height 28
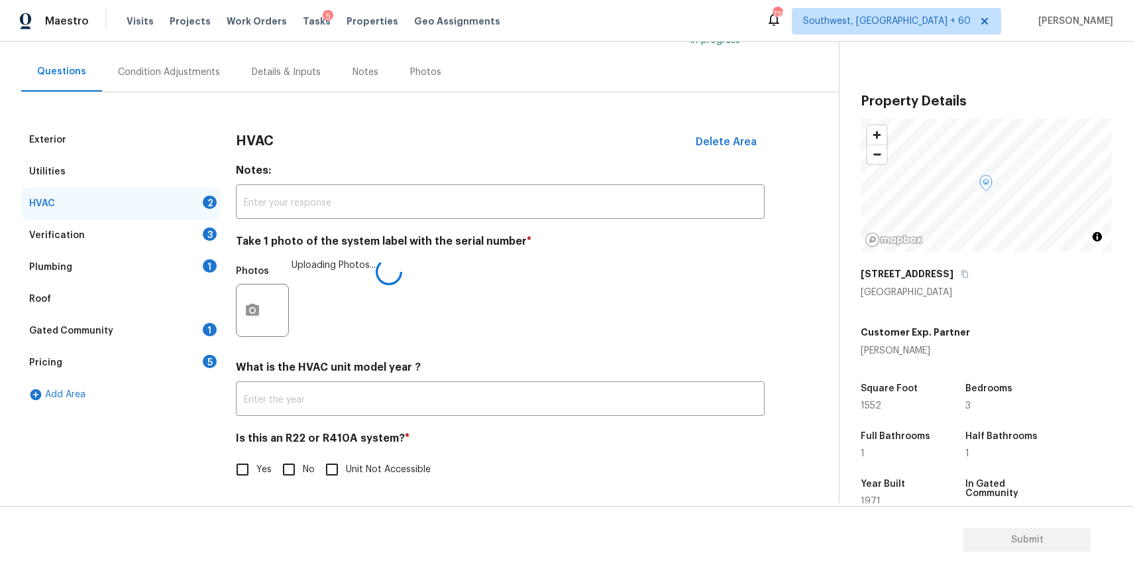
click at [294, 467] on input "No" at bounding box center [289, 469] width 28 height 28
checkbox input "true"
click at [178, 228] on div "Verification 3" at bounding box center [120, 235] width 199 height 32
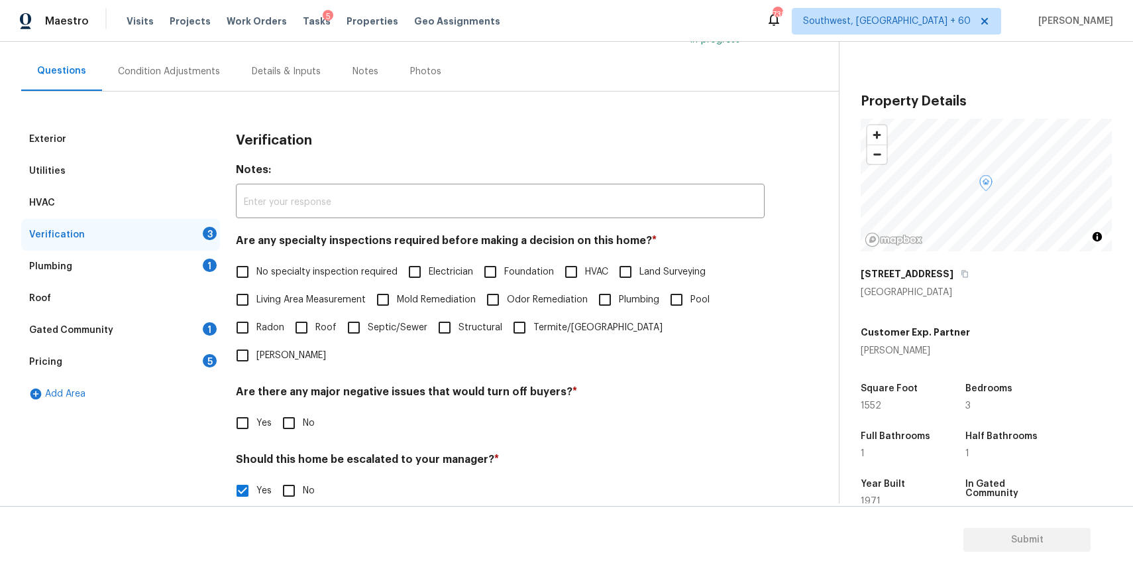
click at [354, 278] on span "No specialty inspection required" at bounding box center [326, 272] width 141 height 14
click at [256, 278] on input "No specialty inspection required" at bounding box center [243, 272] width 28 height 28
checkbox input "true"
click at [279, 409] on input "No" at bounding box center [289, 423] width 28 height 28
checkbox input "true"
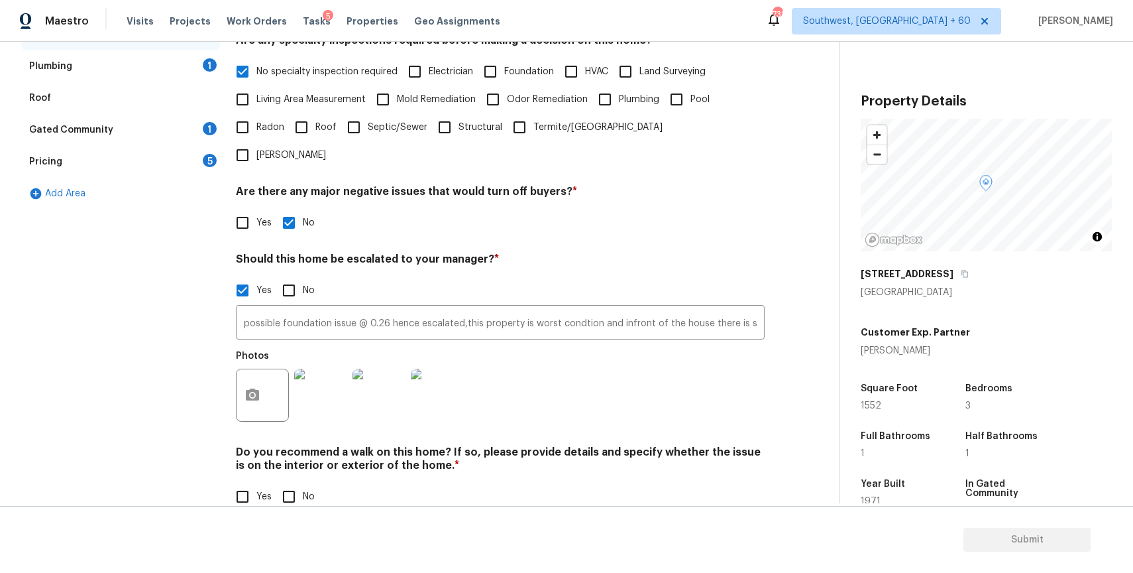
scroll to position [0, 0]
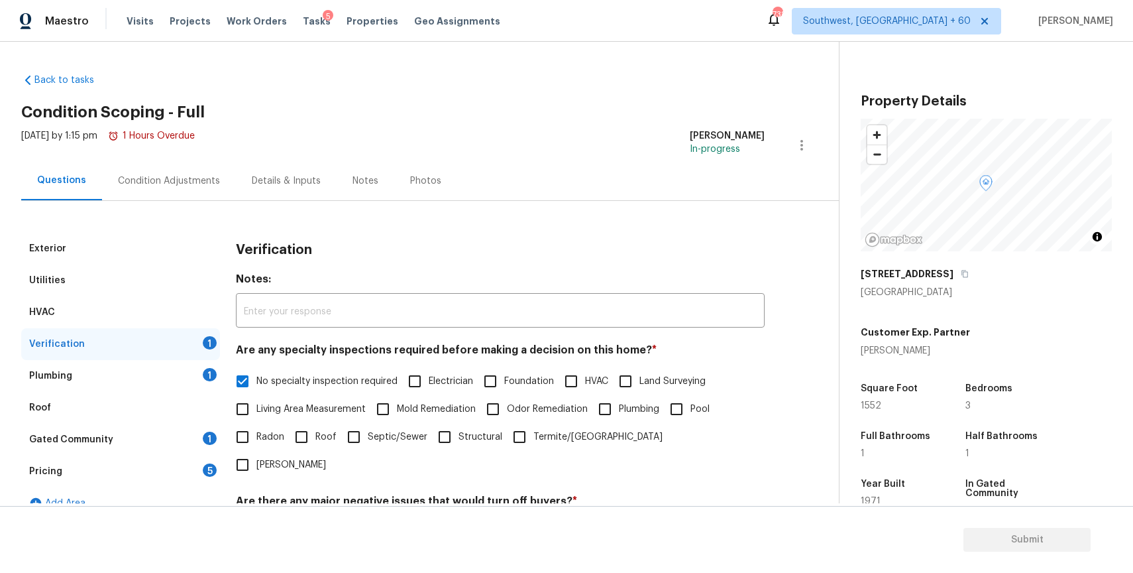
click at [186, 351] on div "Verification 1" at bounding box center [120, 344] width 199 height 32
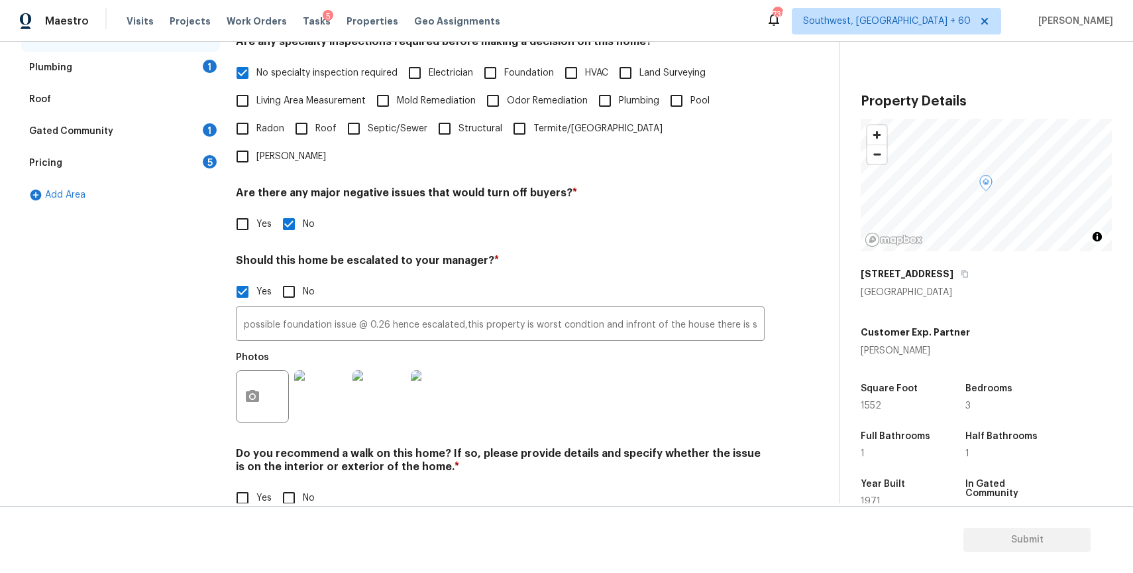
scroll to position [309, 0]
click at [296, 482] on input "No" at bounding box center [289, 496] width 28 height 28
checkbox input "true"
click at [238, 482] on input "Yes" at bounding box center [243, 496] width 28 height 28
checkbox input "true"
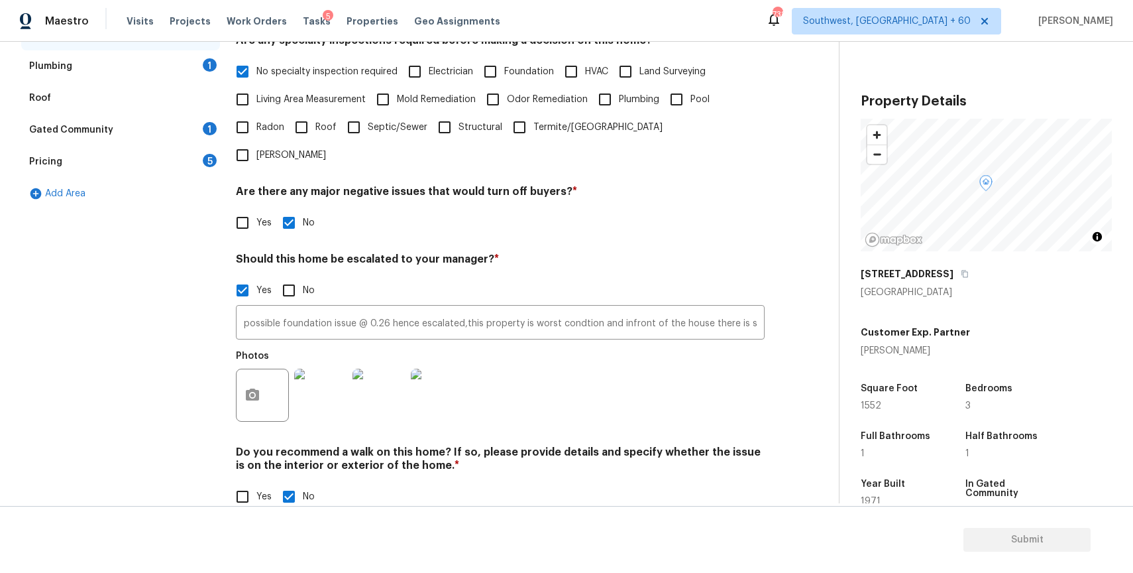
checkbox input "false"
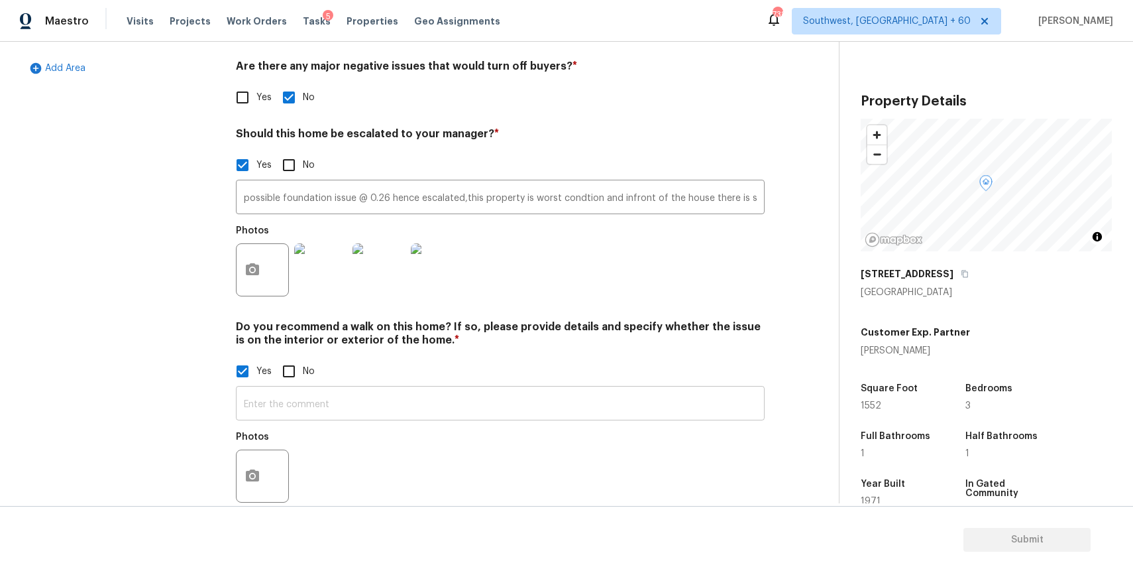
click at [429, 389] on input "text" at bounding box center [500, 404] width 529 height 31
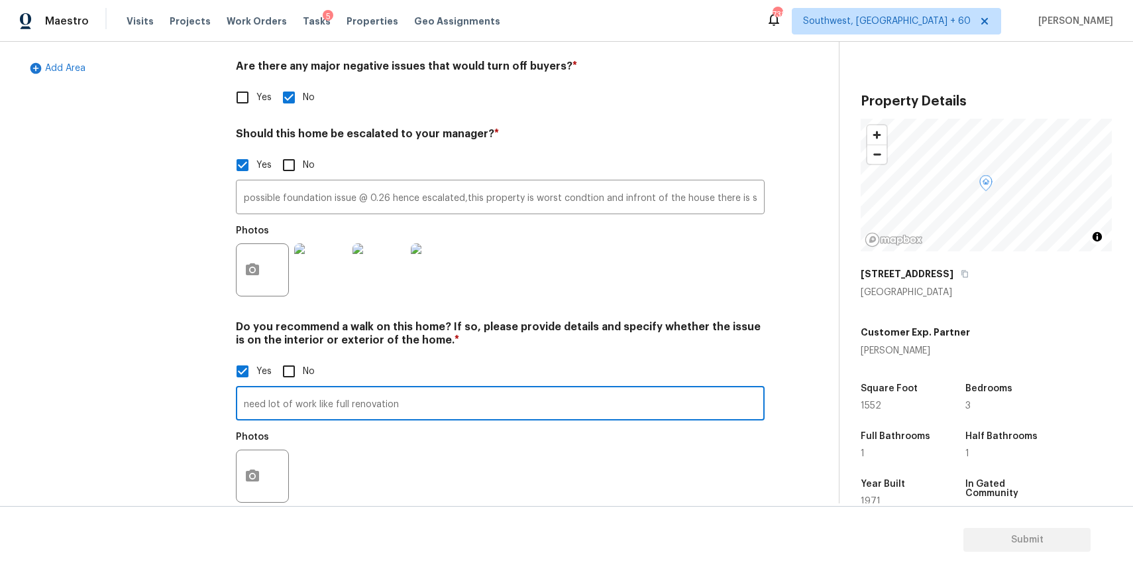
type input "need lot of work like full renovation"
click at [264, 450] on button "button" at bounding box center [253, 476] width 32 height 52
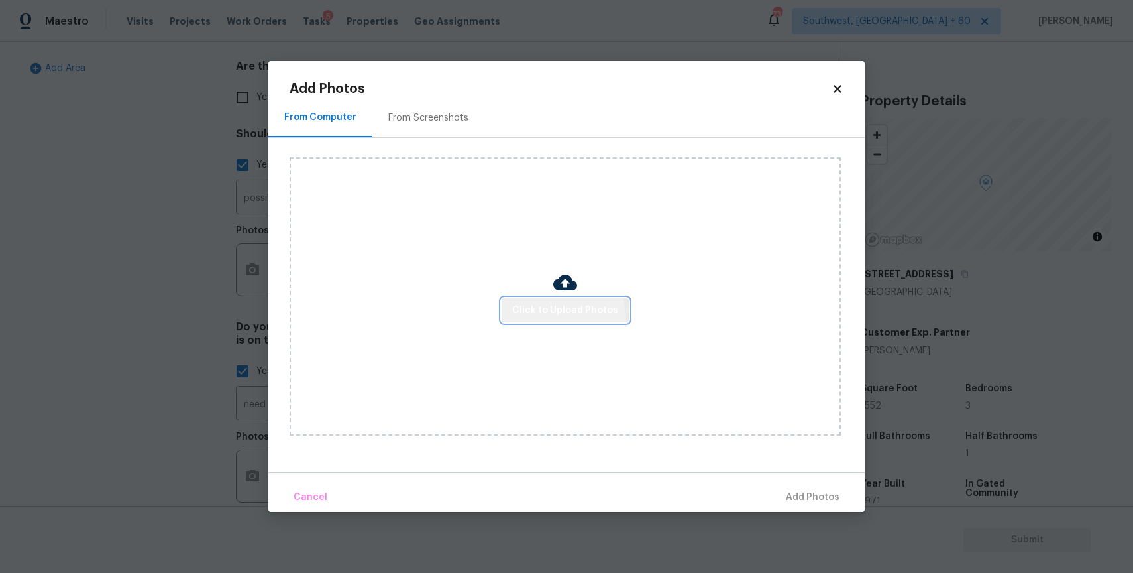
click at [537, 319] on button "Click to Upload Photos" at bounding box center [565, 310] width 127 height 25
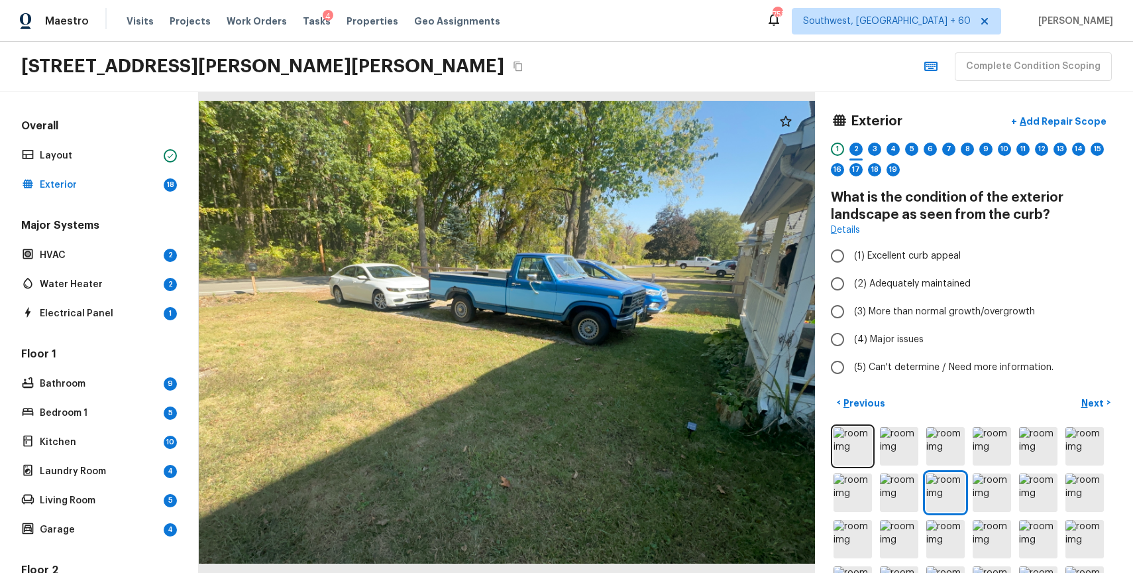
scroll to position [45, 0]
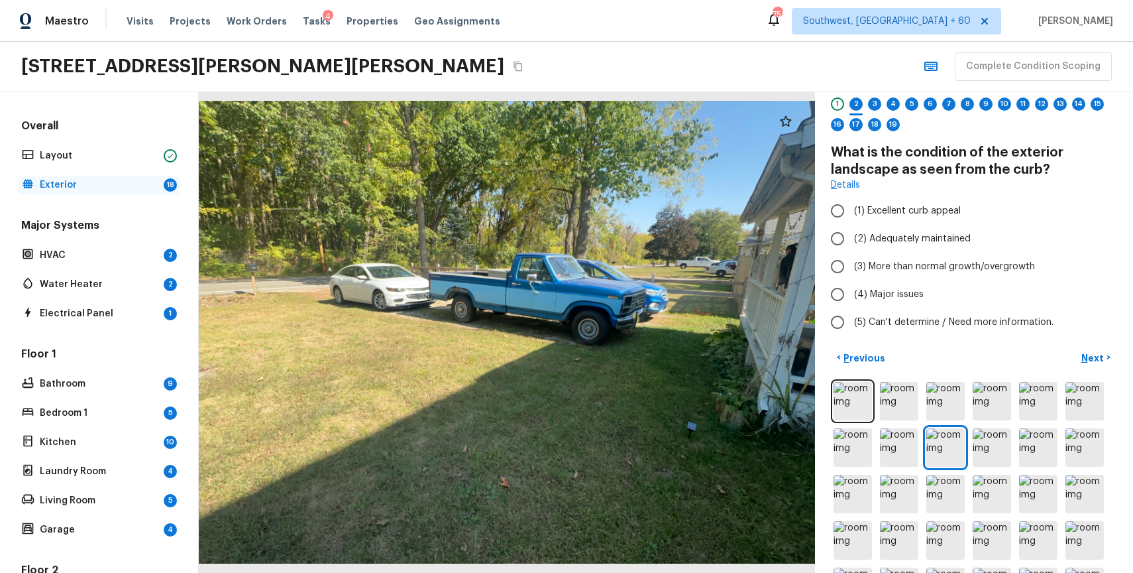
click at [70, 190] on p "Exterior" at bounding box center [99, 184] width 119 height 13
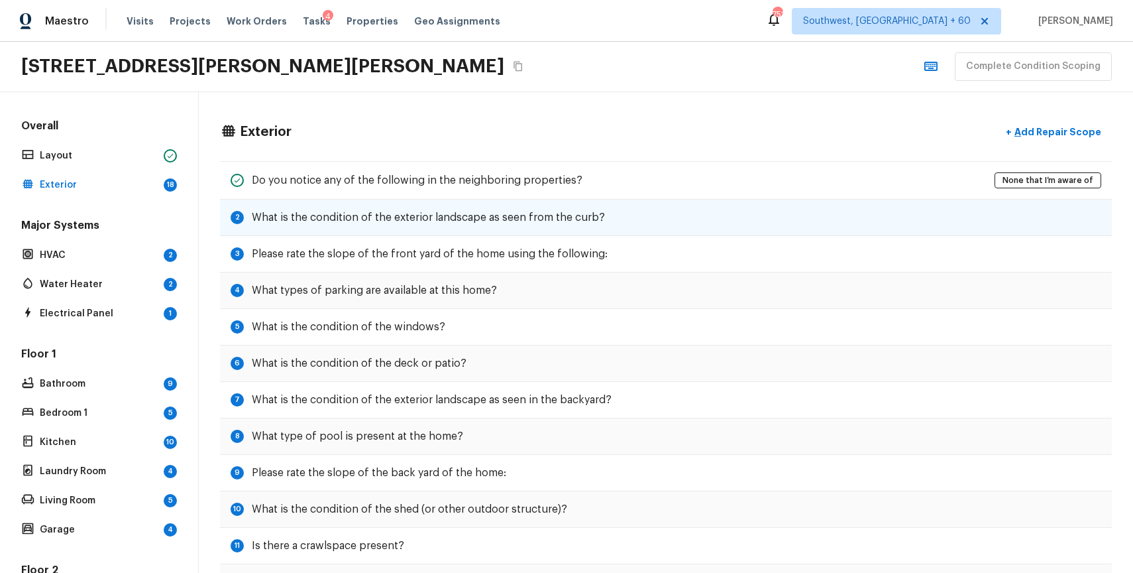
click at [349, 219] on h5 "What is the condition of the exterior landscape as seen from the curb?" at bounding box center [428, 217] width 353 height 15
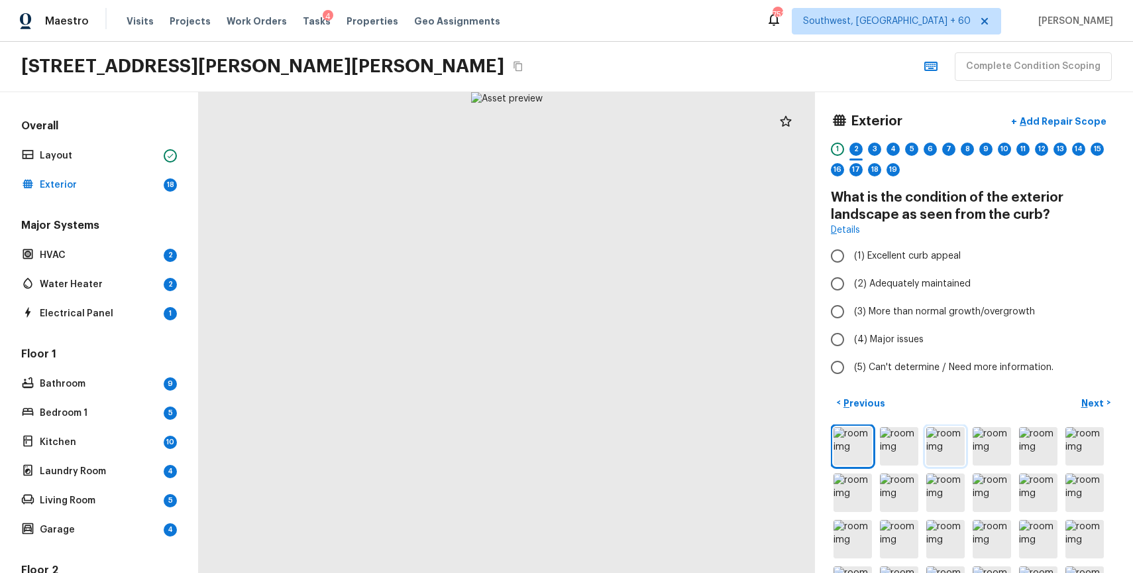
scroll to position [76, 0]
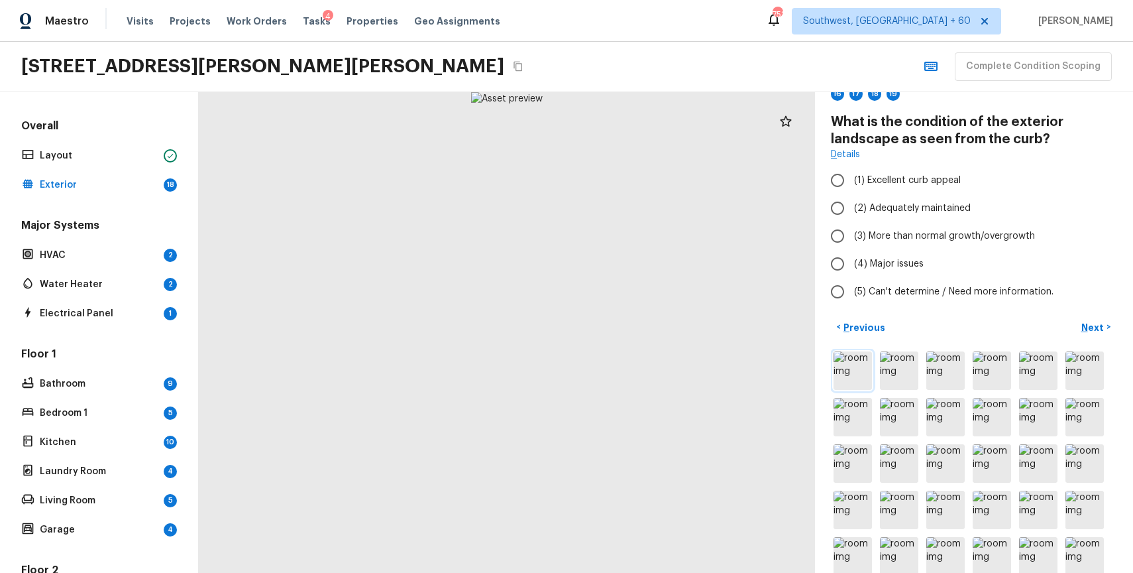
click at [852, 374] on img at bounding box center [853, 370] width 38 height 38
click at [908, 247] on label "(3) More than normal growth/overgrowth" at bounding box center [965, 236] width 283 height 28
click at [852, 247] on input "(3) More than normal growth/overgrowth" at bounding box center [838, 236] width 28 height 28
radio input "true"
click at [1101, 322] on p "Next" at bounding box center [1093, 327] width 25 height 13
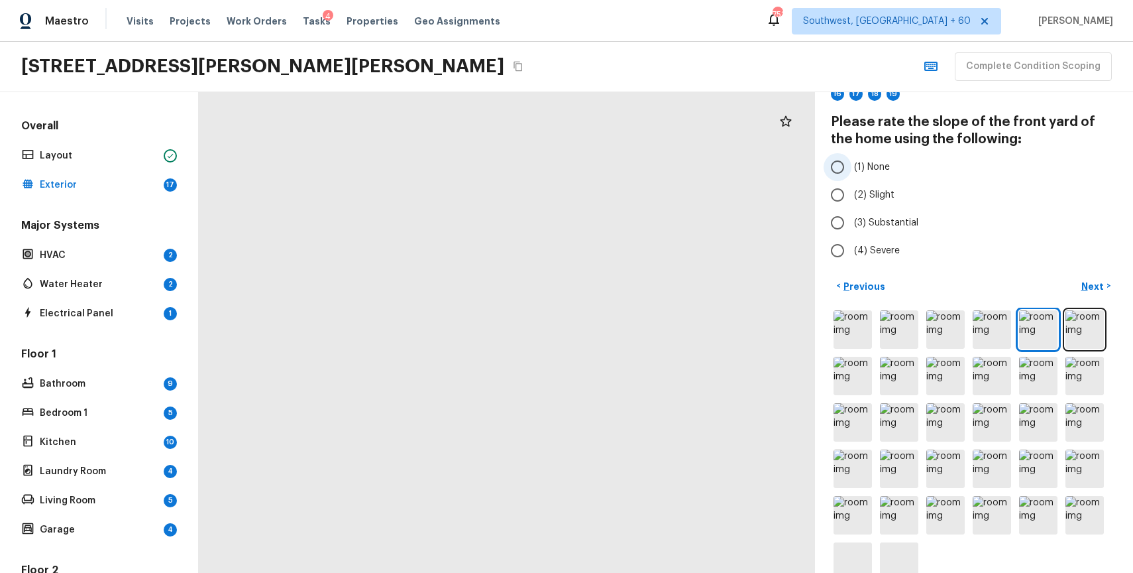
scroll to position [0, 0]
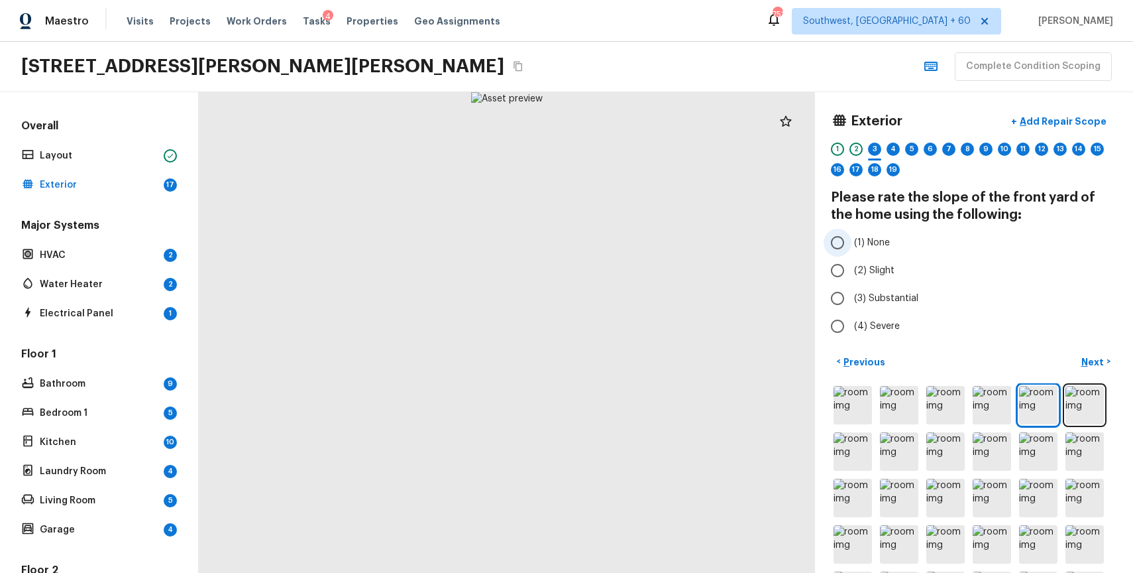
click at [865, 241] on span "(1) None" at bounding box center [872, 242] width 36 height 13
click at [852, 241] on input "(1) None" at bounding box center [838, 243] width 28 height 28
radio input "true"
click at [1102, 362] on p "Next" at bounding box center [1093, 361] width 25 height 13
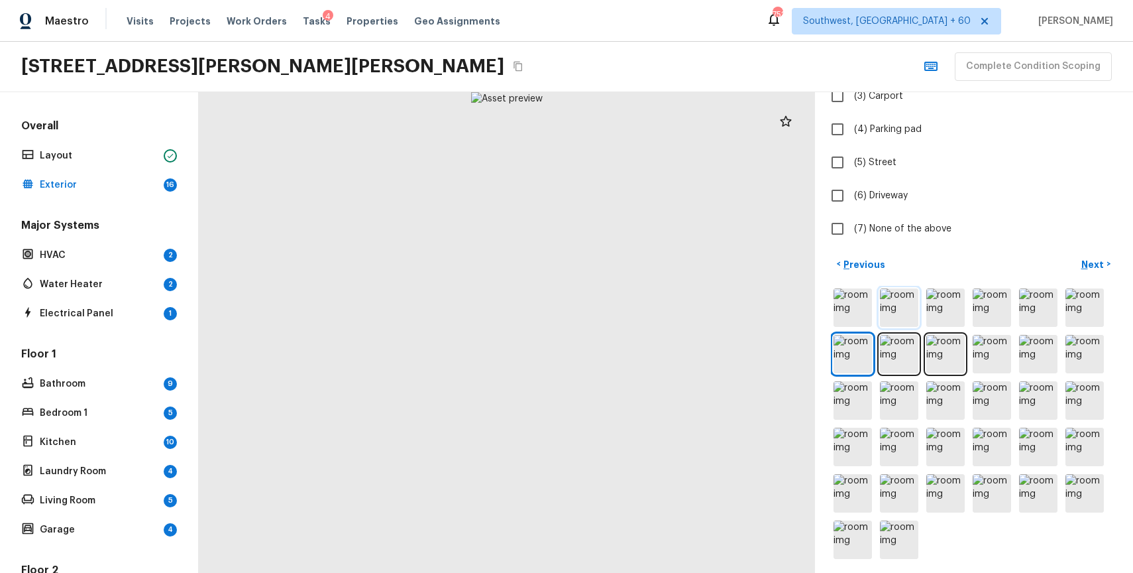
scroll to position [231, 0]
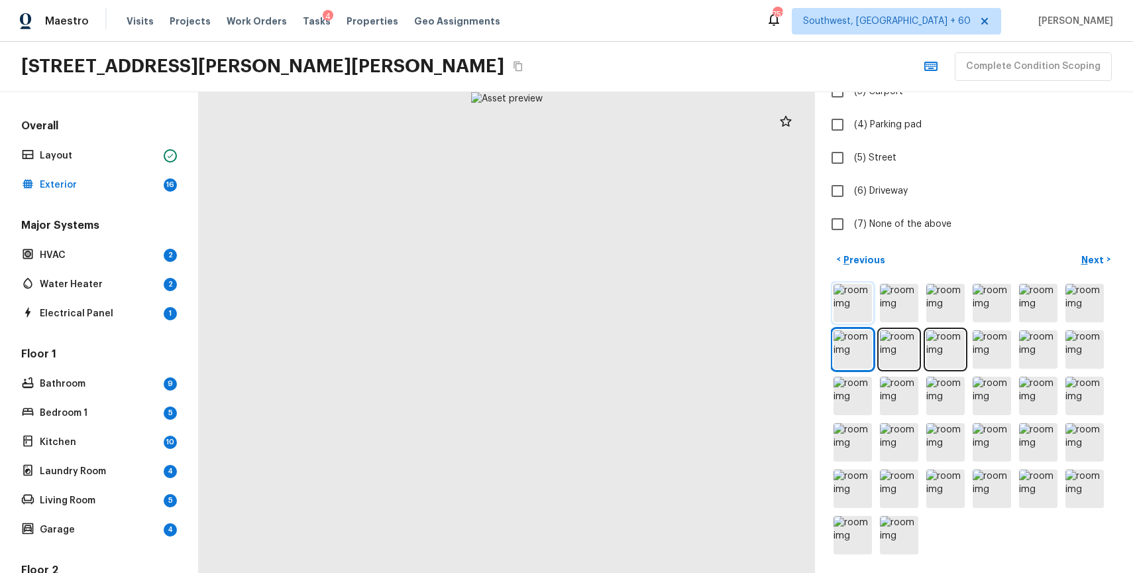
click at [855, 316] on img at bounding box center [853, 303] width 38 height 38
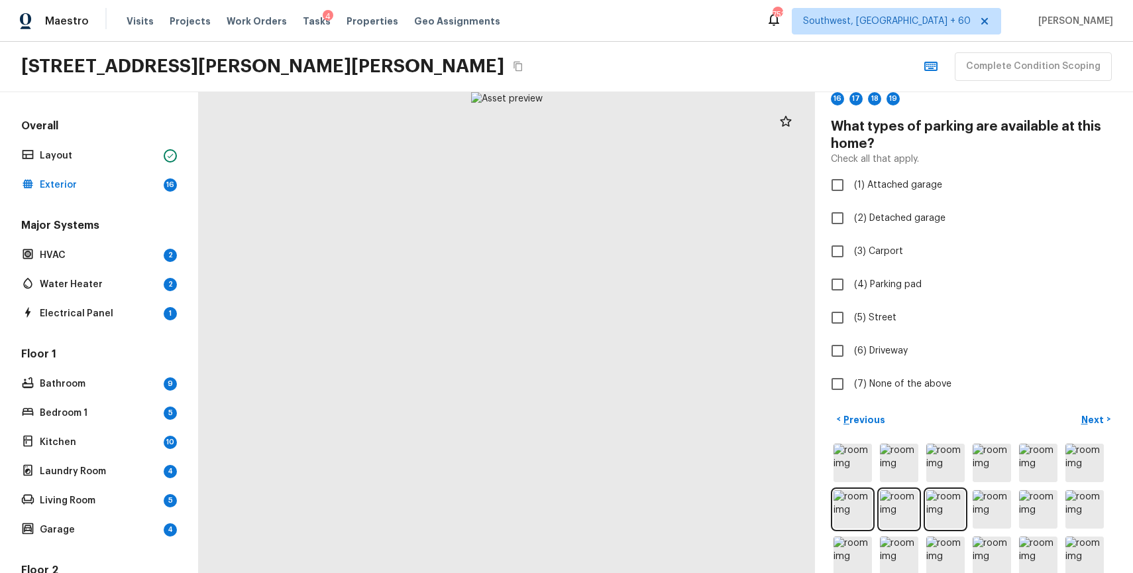
scroll to position [0, 0]
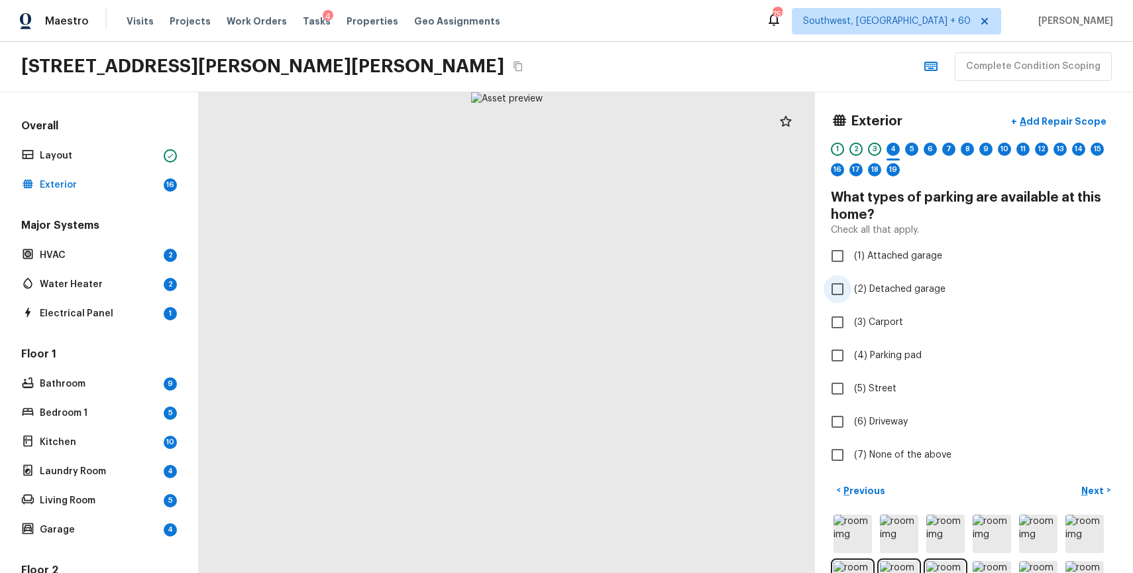
click at [909, 286] on span "(2) Detached garage" at bounding box center [899, 288] width 91 height 13
click at [852, 286] on input "(2) Detached garage" at bounding box center [838, 289] width 28 height 28
checkbox input "true"
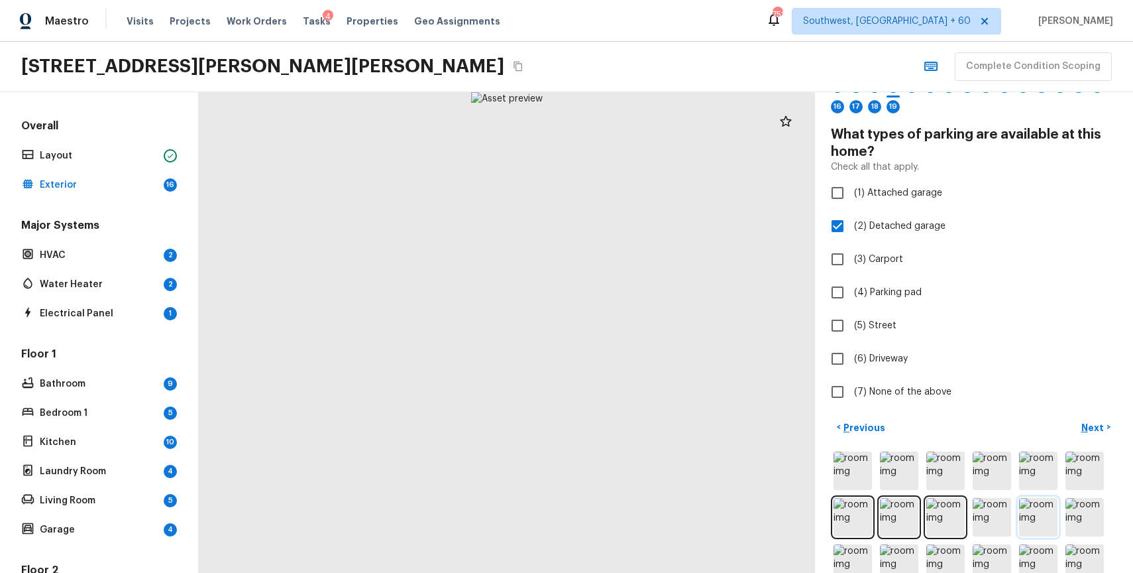
scroll to position [142, 0]
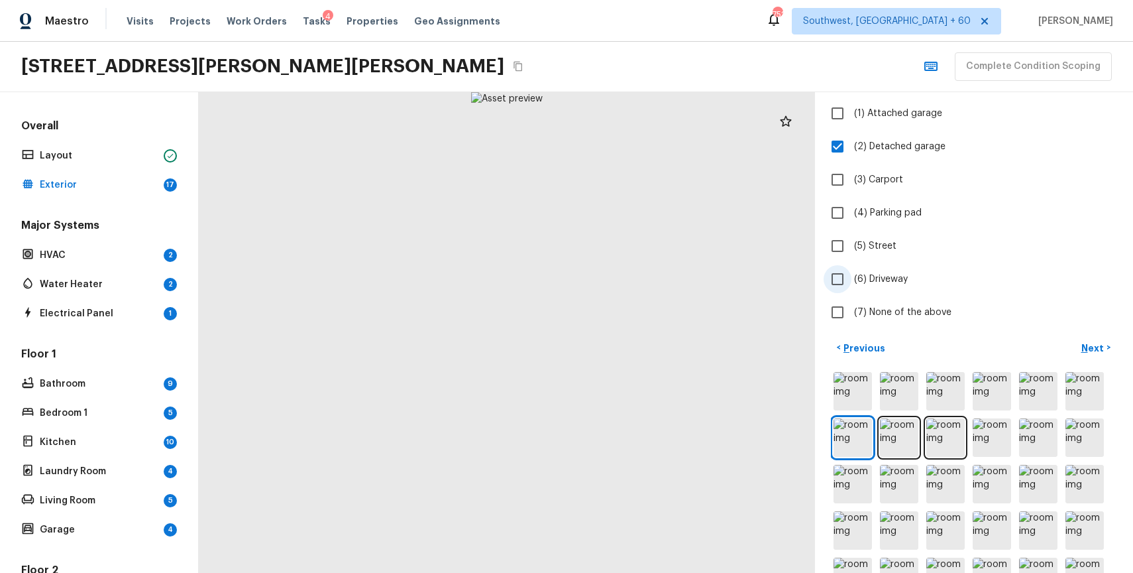
click at [885, 286] on label "(6) Driveway" at bounding box center [965, 279] width 283 height 28
click at [852, 286] on input "(6) Driveway" at bounding box center [838, 279] width 28 height 28
checkbox input "true"
click at [1028, 398] on img at bounding box center [1038, 391] width 38 height 38
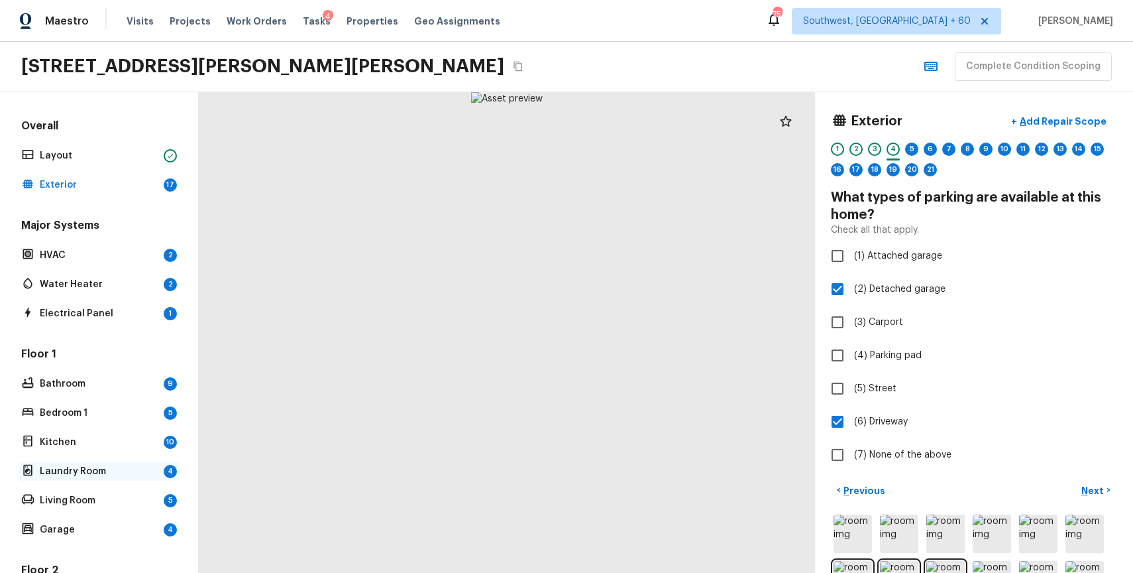
scroll to position [230, 0]
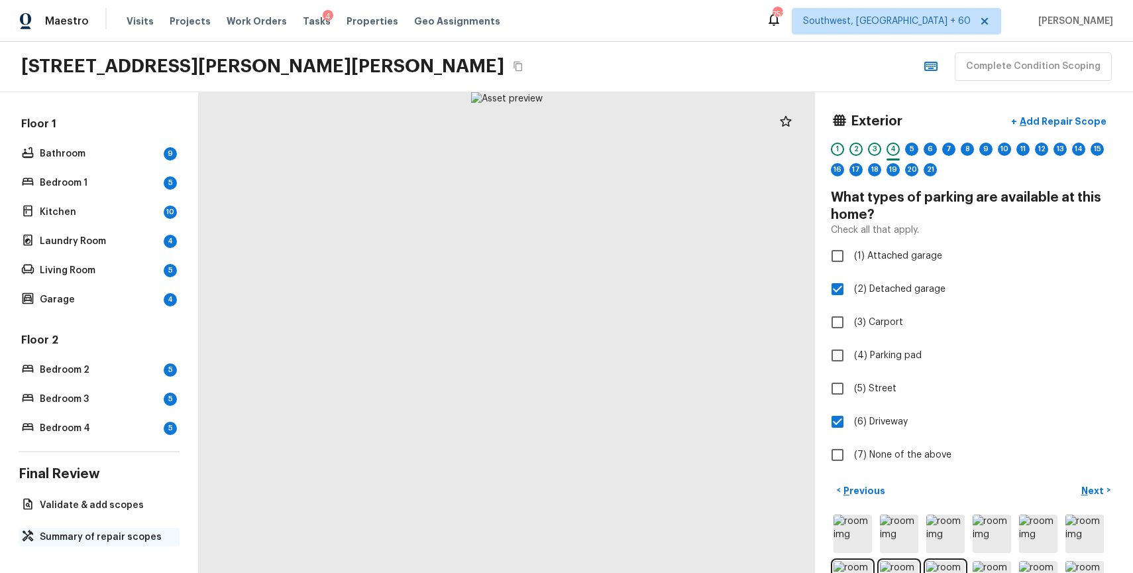
click at [113, 541] on p "Summary of repair scopes" at bounding box center [106, 536] width 132 height 13
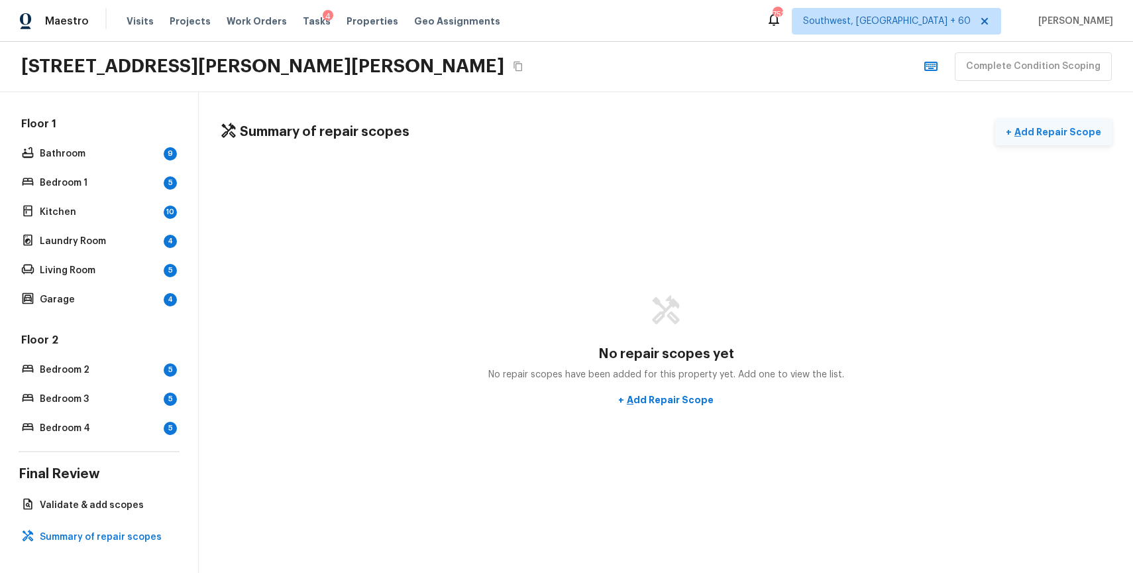
click at [1046, 120] on button "+ Add Repair Scope" at bounding box center [1053, 132] width 117 height 27
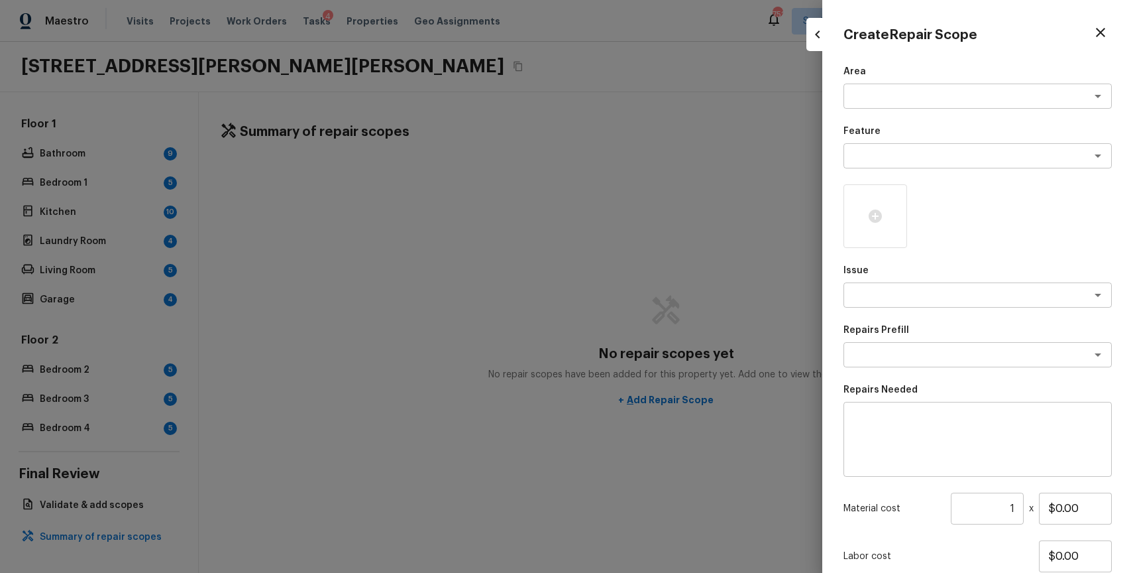
click at [874, 311] on div "Area x ​ Feature x ​ Issue x ​ Repairs Prefill x ​ Repairs Needed x ​ Material …" at bounding box center [978, 356] width 268 height 583
click at [899, 290] on textarea at bounding box center [959, 294] width 219 height 13
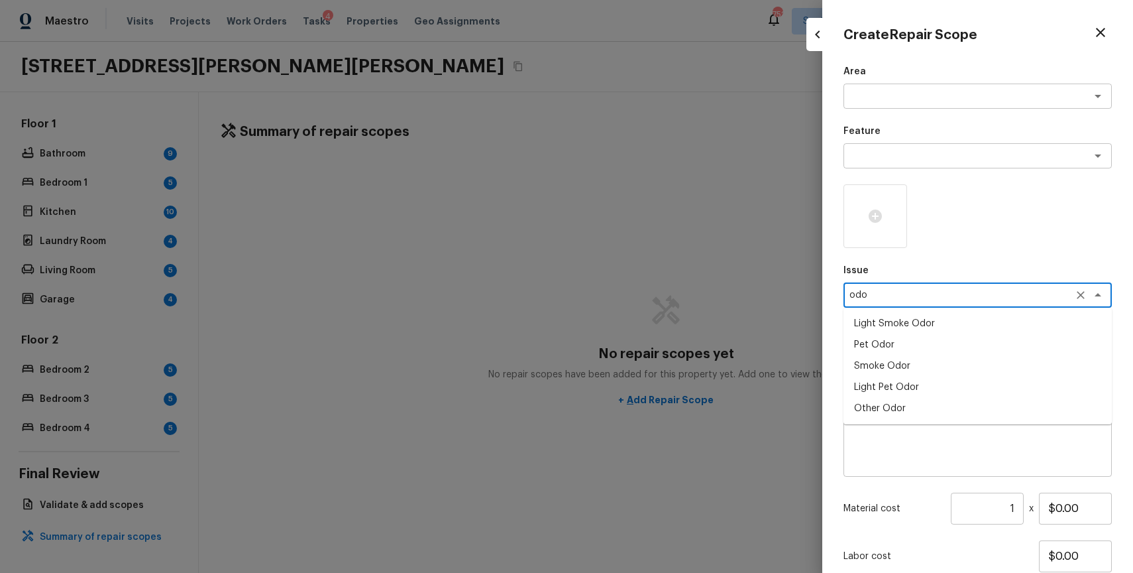
click at [915, 313] on li "Light Smoke Odor" at bounding box center [978, 323] width 268 height 21
type textarea "Light Smoke Odor"
click at [942, 358] on textarea at bounding box center [959, 354] width 219 height 13
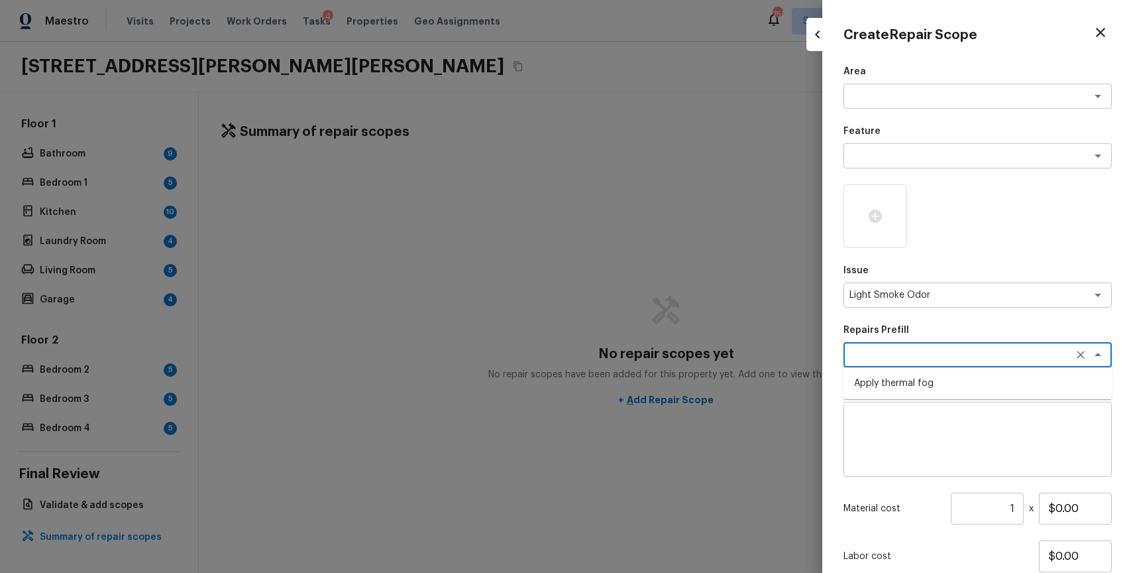
click at [951, 392] on li "Apply thermal fog" at bounding box center [978, 382] width 268 height 21
type textarea "Apply thermal fog"
type textarea "OD Odor Protocol: Thermal fog home due to pet or smoke odor"
type input "$175.00"
click at [1005, 299] on textarea "Light Smoke Odor" at bounding box center [959, 294] width 219 height 13
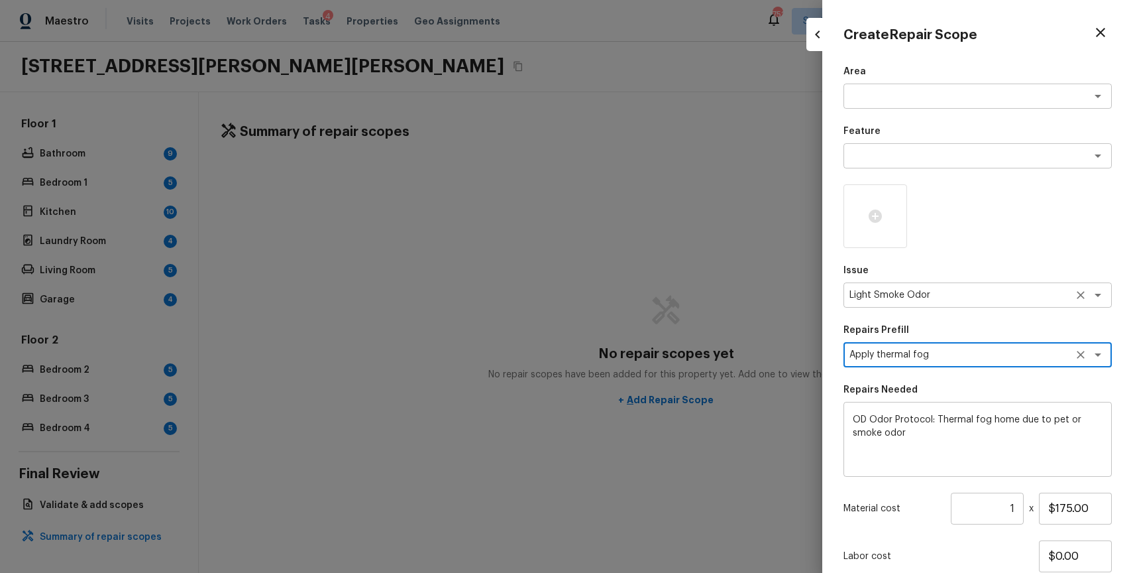
click at [1005, 299] on textarea "Light Smoke Odor" at bounding box center [959, 294] width 219 height 13
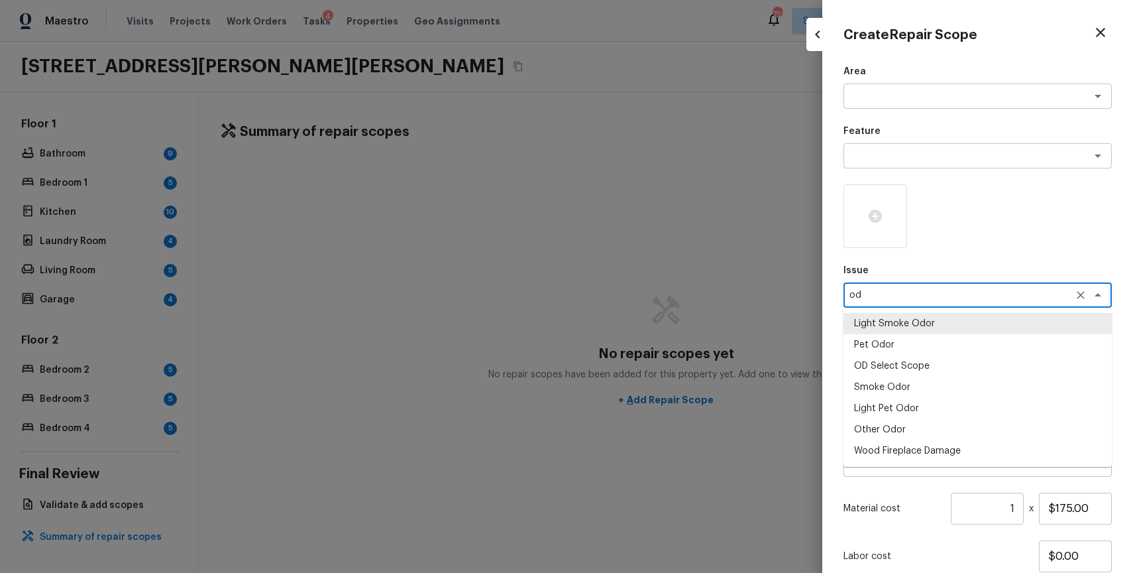
scroll to position [0, 0]
click at [933, 385] on li "Light Pet Odor" at bounding box center [978, 386] width 268 height 21
type textarea "Light Pet Odor"
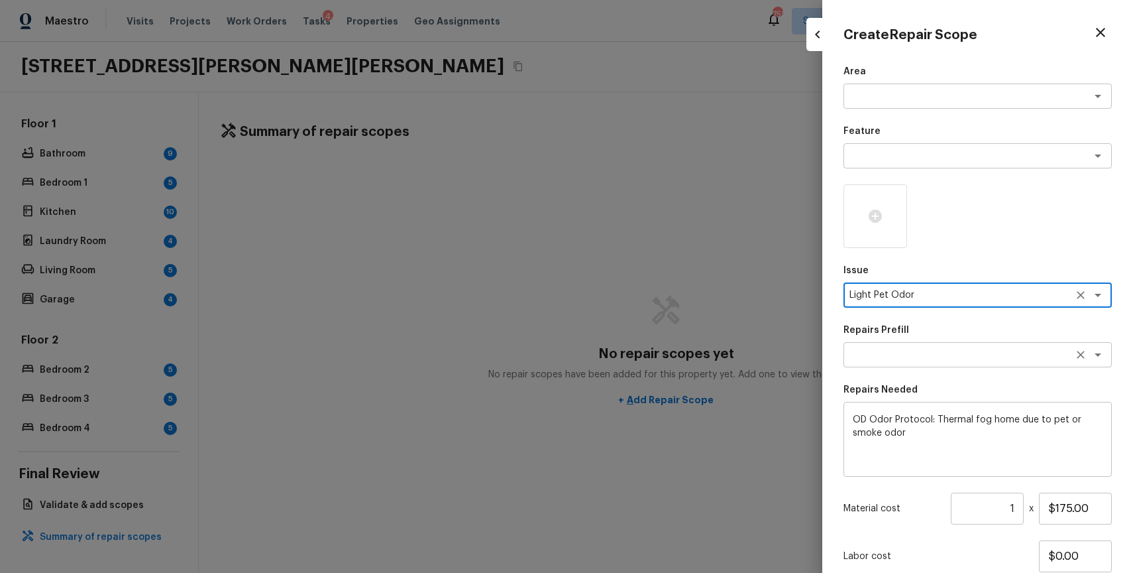
type textarea "Light Pet Odor"
click at [943, 355] on textarea at bounding box center [959, 354] width 219 height 13
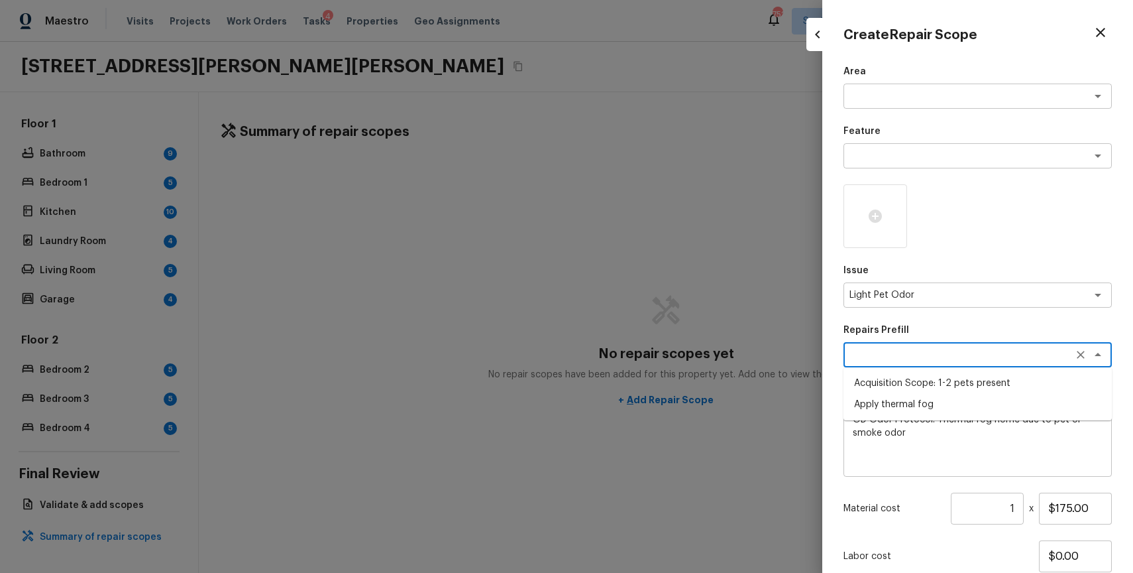
click at [939, 380] on li "Acquisition Scope: 1-2 pets present" at bounding box center [978, 382] width 268 height 21
type textarea "Acquisition Scope: 1-2 pets present"
type input "$575.00"
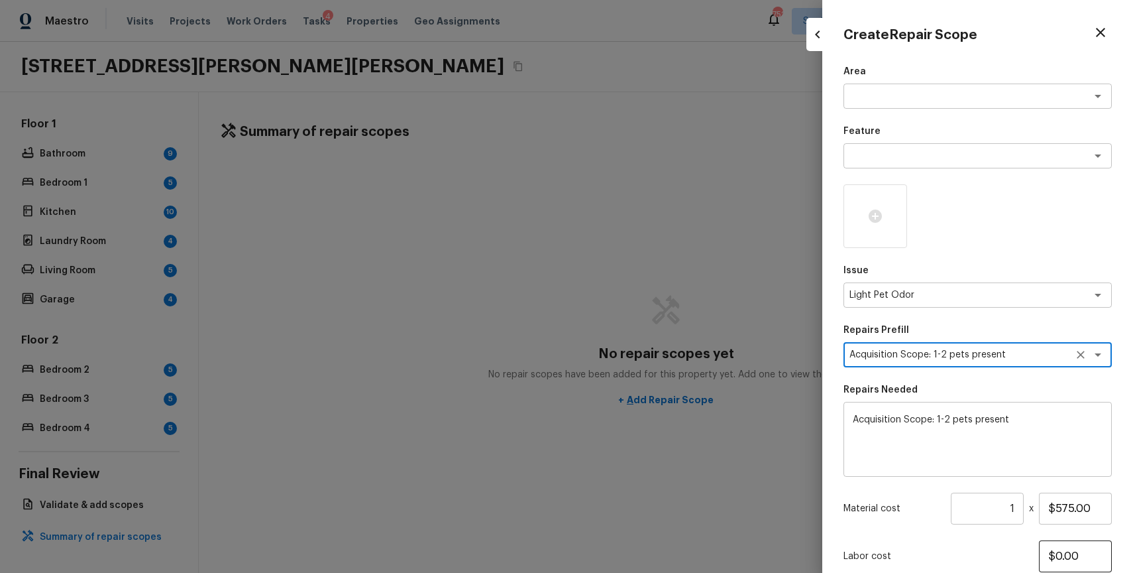
scroll to position [96, 0]
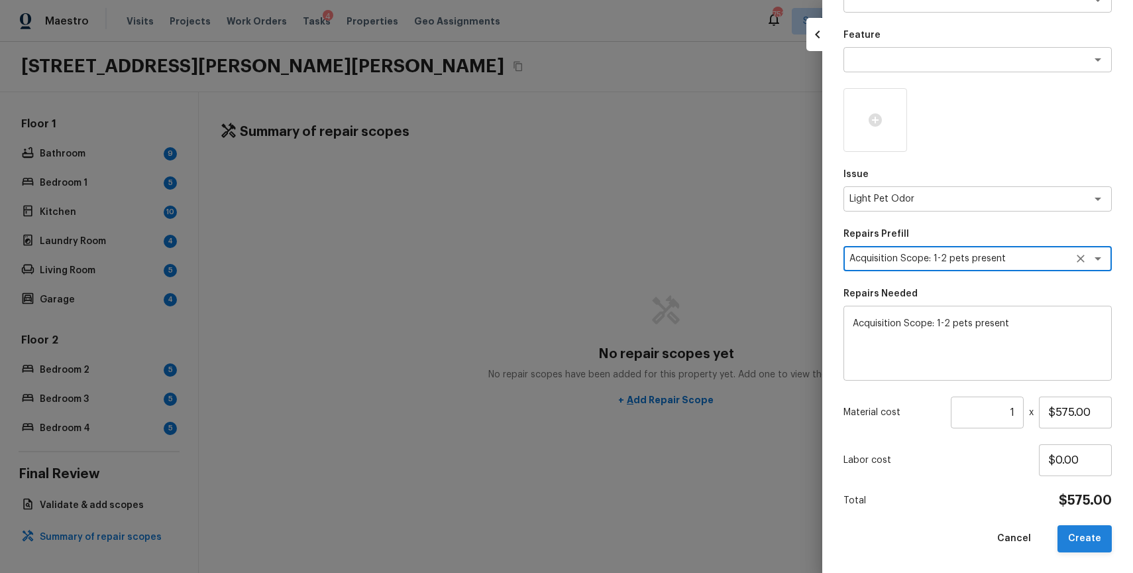
click at [1103, 541] on button "Create" at bounding box center [1085, 538] width 54 height 27
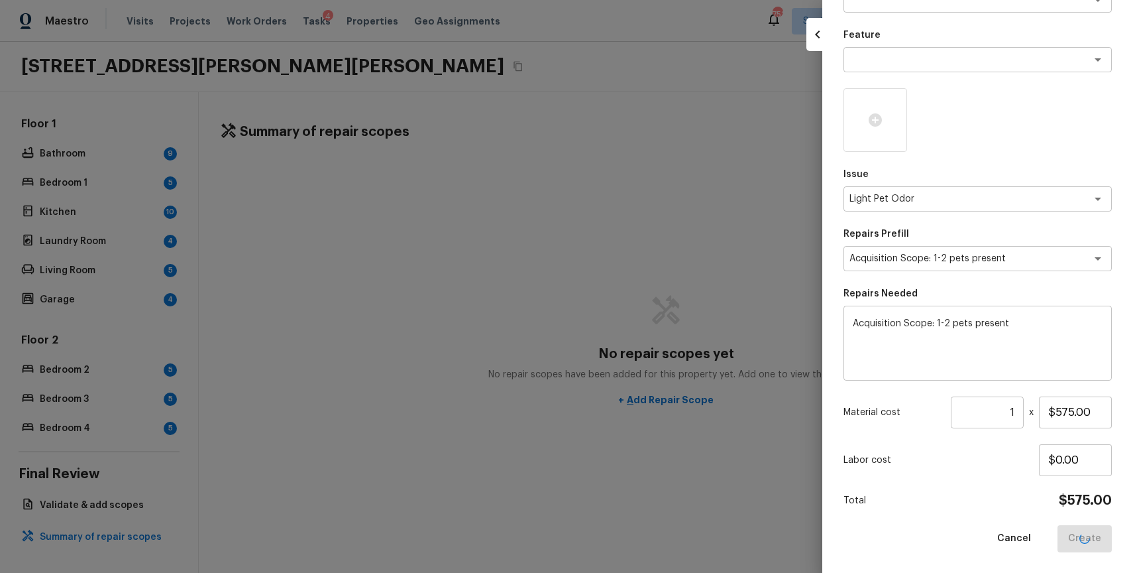
type input "$0.00"
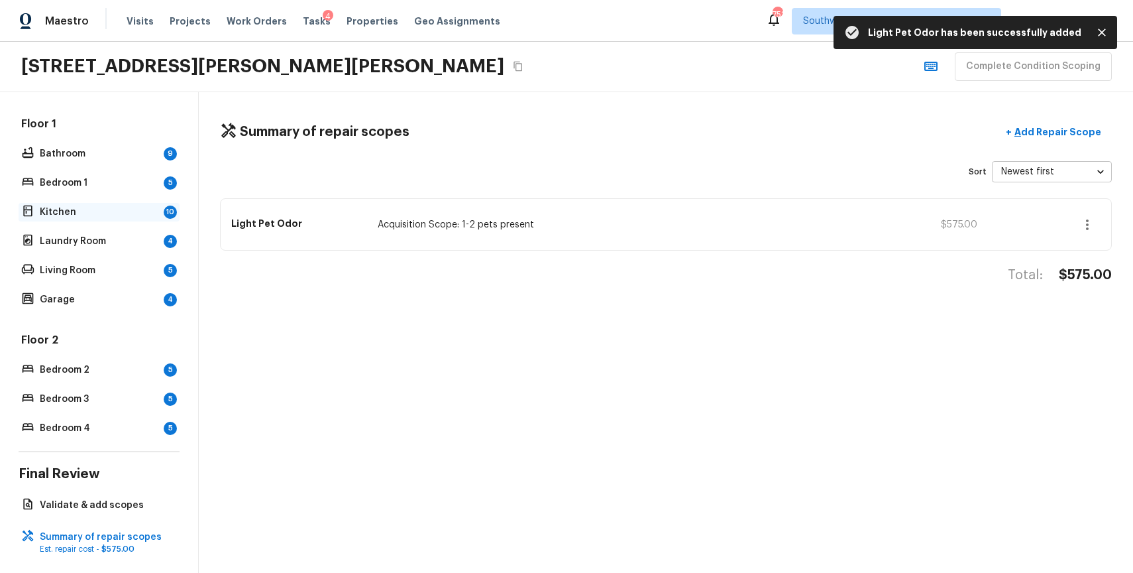
scroll to position [0, 0]
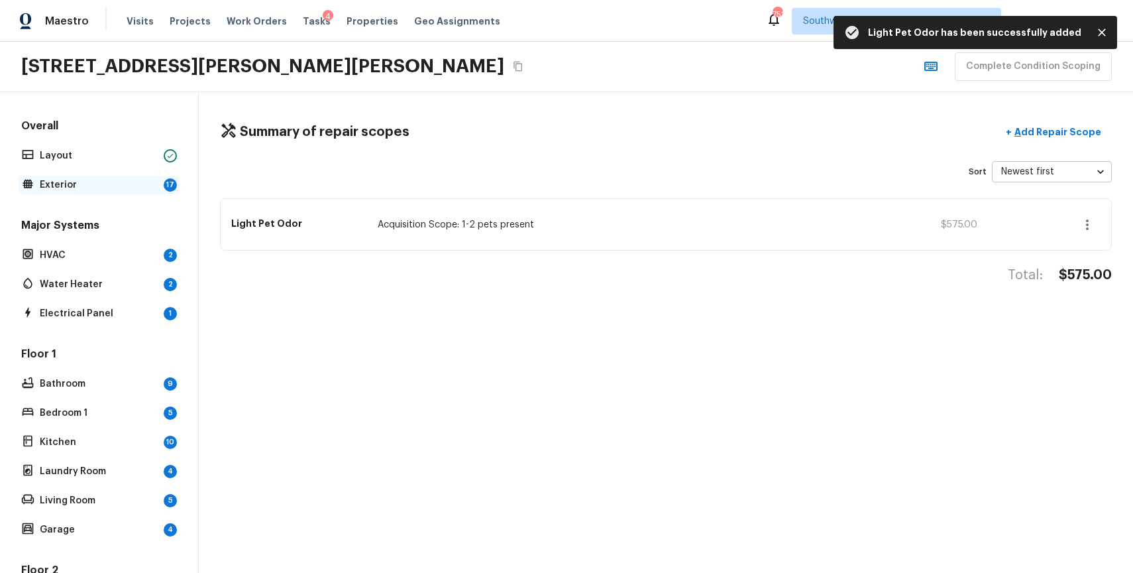
click at [115, 183] on p "Exterior" at bounding box center [99, 184] width 119 height 13
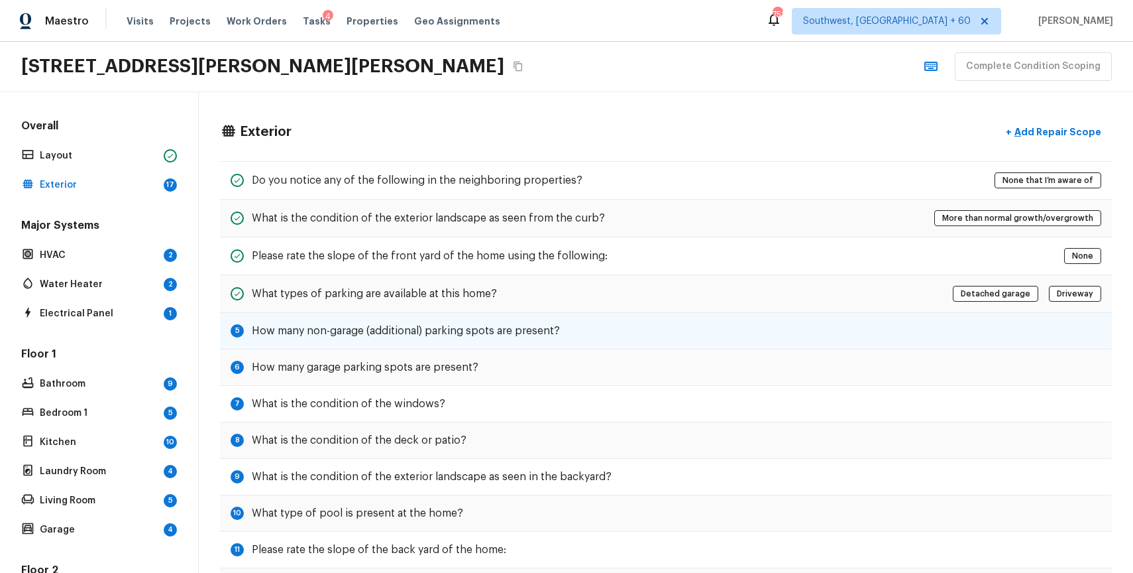
click at [431, 343] on div "5 How many non-garage (additional) parking spots are present?" at bounding box center [666, 331] width 892 height 36
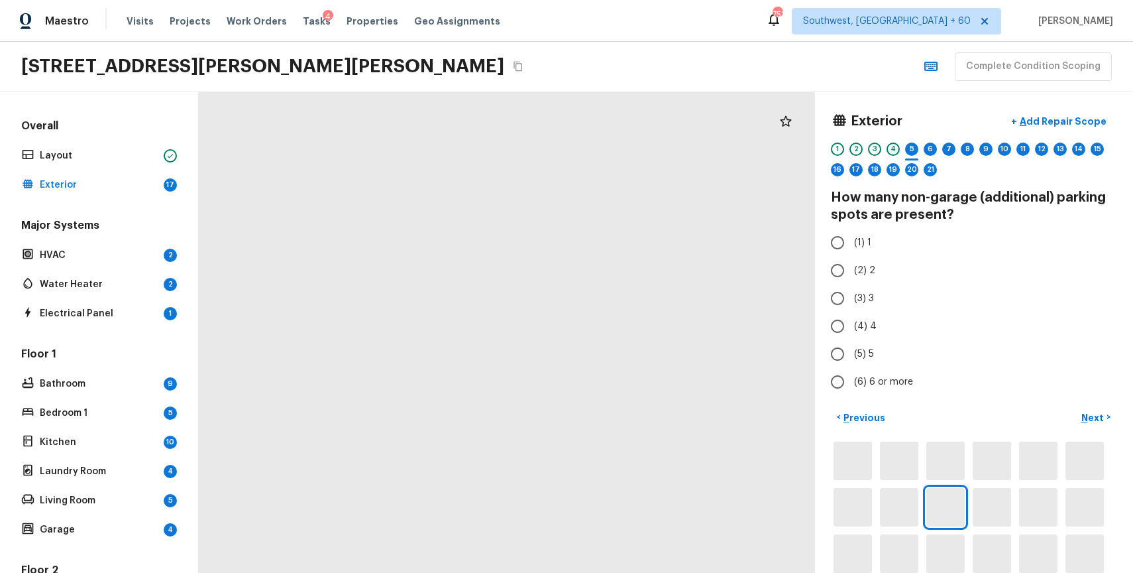
click at [893, 148] on div "4" at bounding box center [893, 148] width 13 height 13
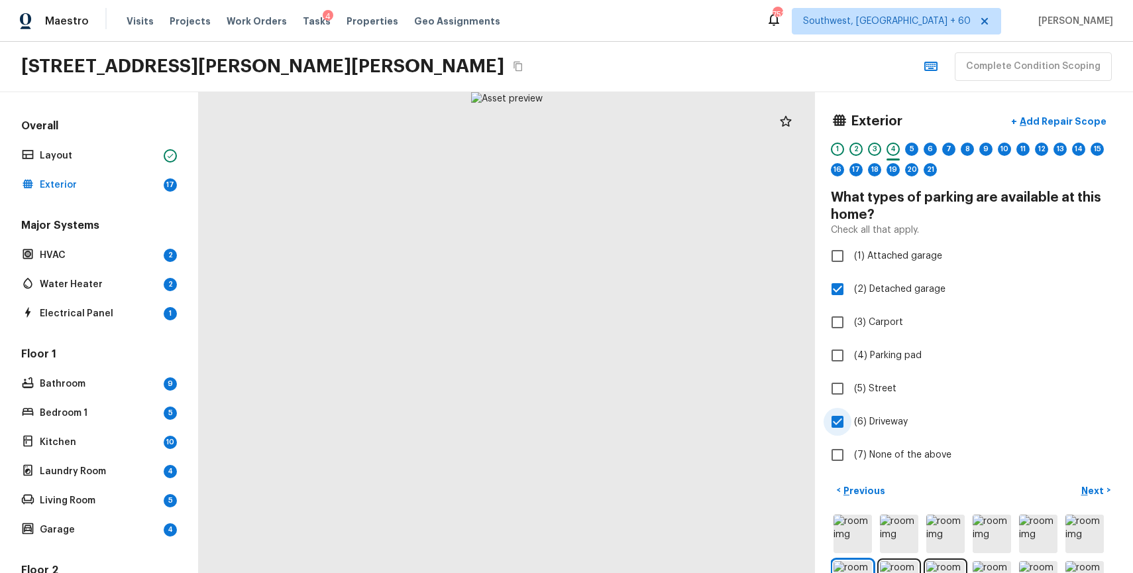
click at [898, 422] on span "(6) Driveway" at bounding box center [881, 421] width 54 height 13
click at [852, 422] on input "(6) Driveway" at bounding box center [838, 422] width 28 height 28
checkbox input "false"
click at [910, 146] on div "5" at bounding box center [911, 148] width 13 height 13
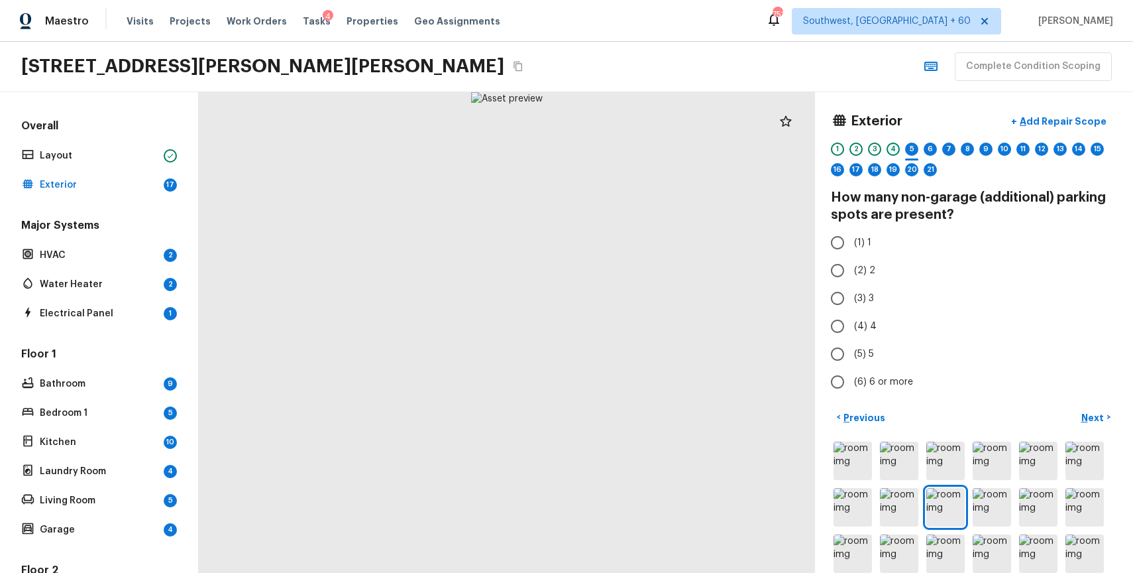
click at [889, 152] on div "4" at bounding box center [893, 148] width 13 height 13
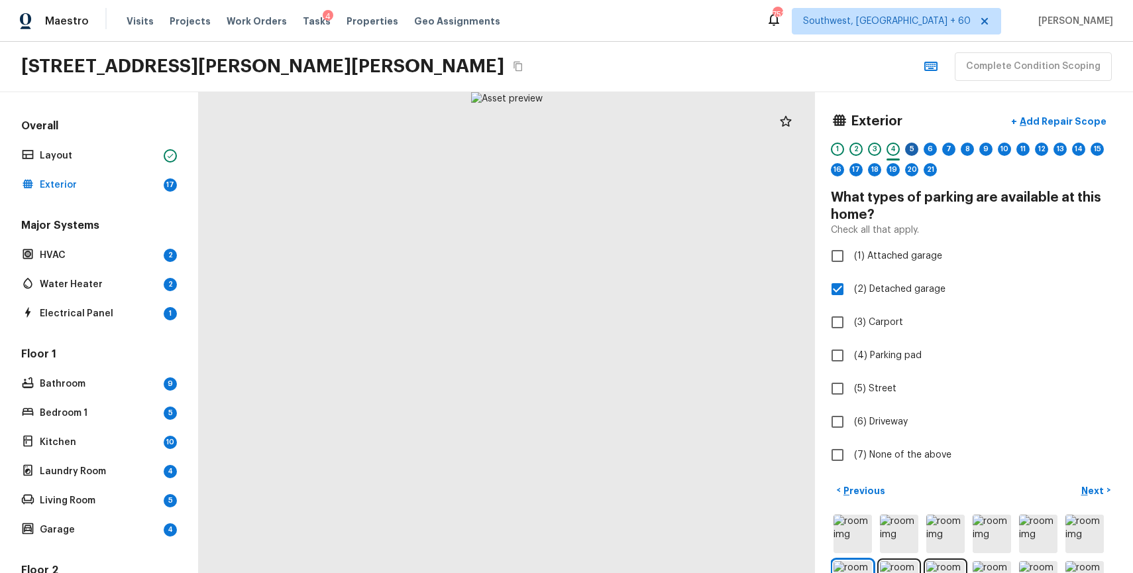
click at [917, 146] on div "5" at bounding box center [911, 148] width 13 height 13
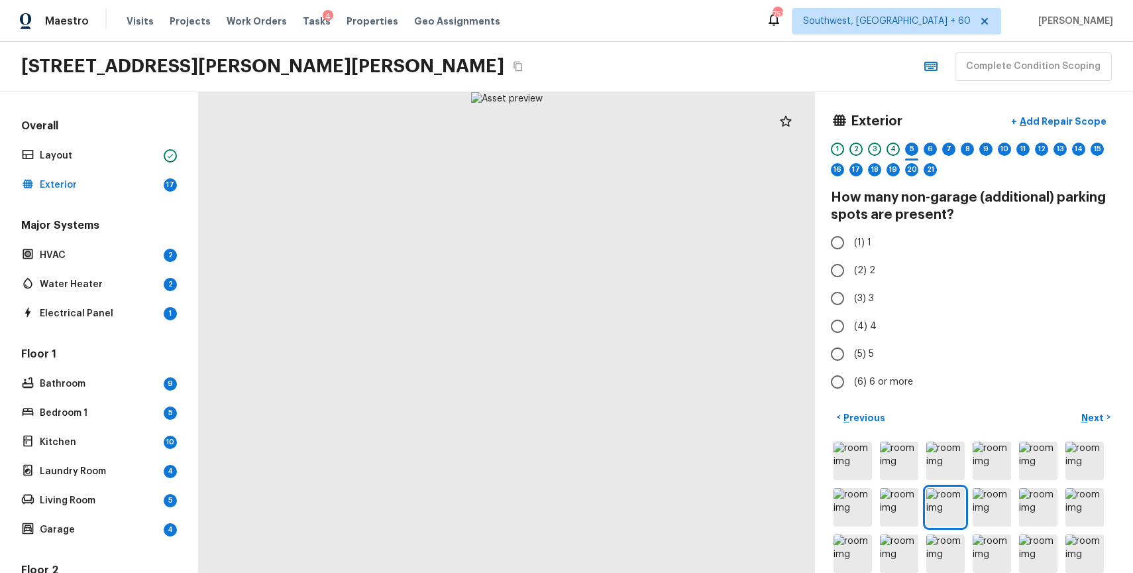
click at [892, 156] on div "4" at bounding box center [893, 152] width 13 height 21
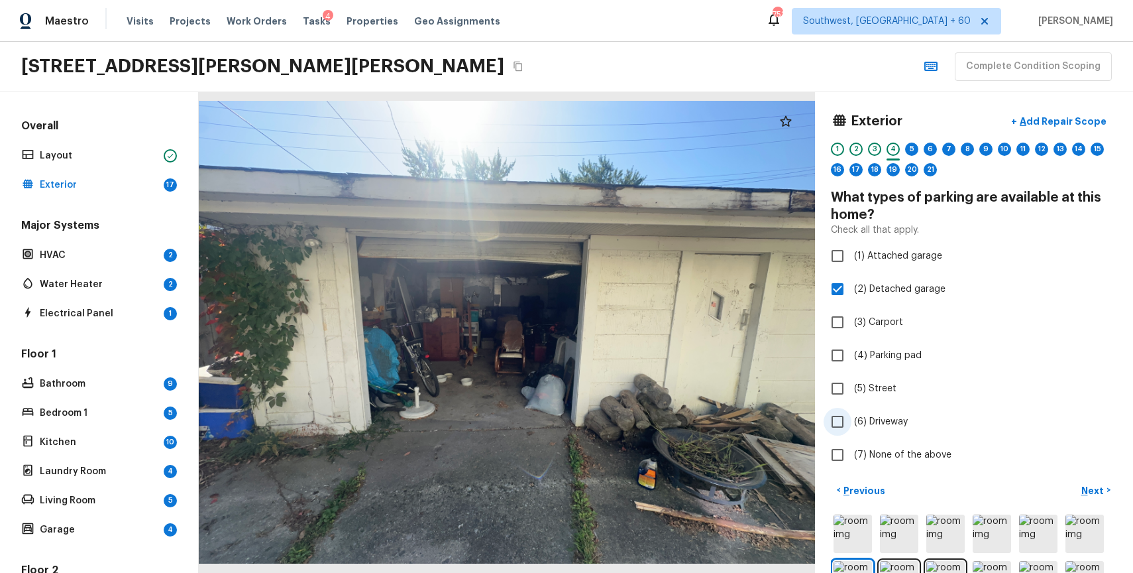
click at [881, 422] on span "(6) Driveway" at bounding box center [881, 421] width 54 height 13
click at [852, 422] on input "(6) Driveway" at bounding box center [838, 422] width 28 height 28
checkbox input "true"
click at [900, 146] on div "1 2 3 4 5 6 7 8 9 10 11 12 13 14 15 16 17 18 19 20 21" at bounding box center [974, 162] width 286 height 41
click at [914, 146] on div "5" at bounding box center [911, 148] width 13 height 13
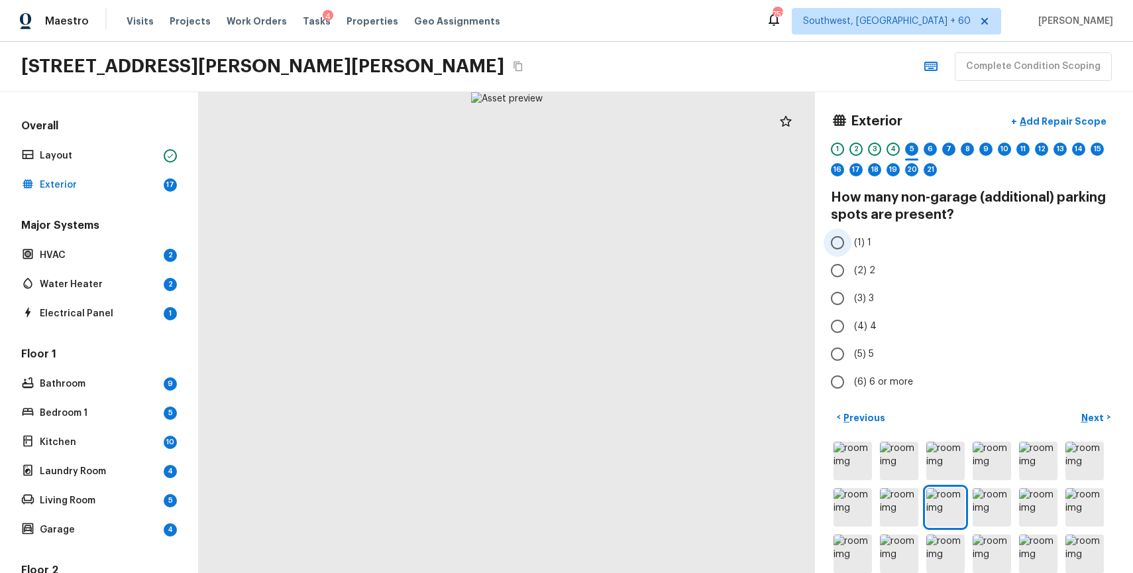
click at [853, 239] on label "(1) 1" at bounding box center [965, 243] width 283 height 28
click at [852, 239] on input "(1) 1" at bounding box center [838, 243] width 28 height 28
radio input "true"
click at [926, 147] on div "6" at bounding box center [930, 148] width 13 height 13
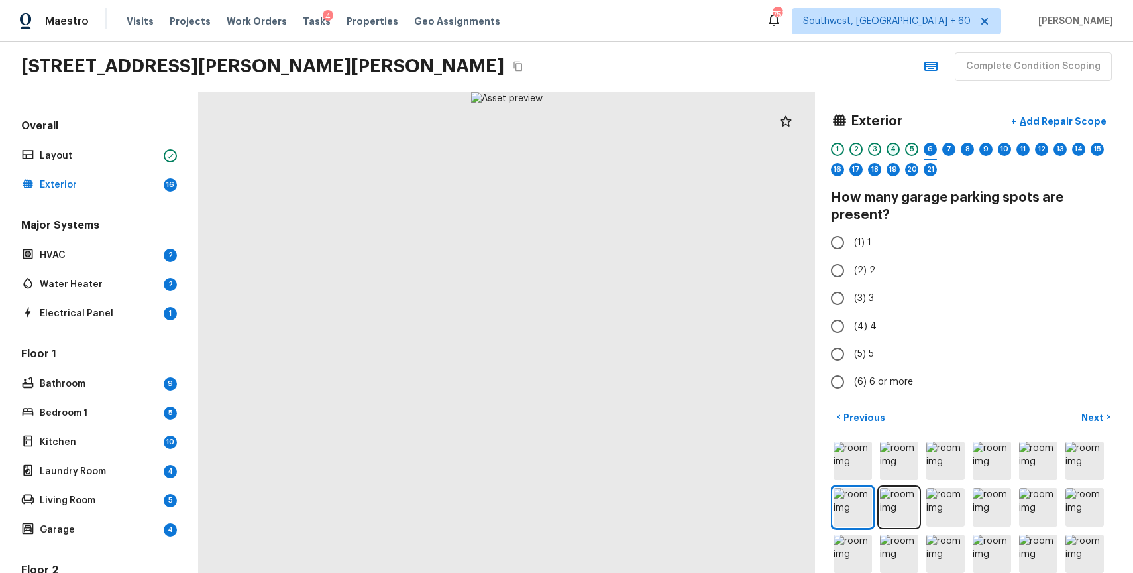
click at [888, 148] on div "4" at bounding box center [893, 148] width 13 height 13
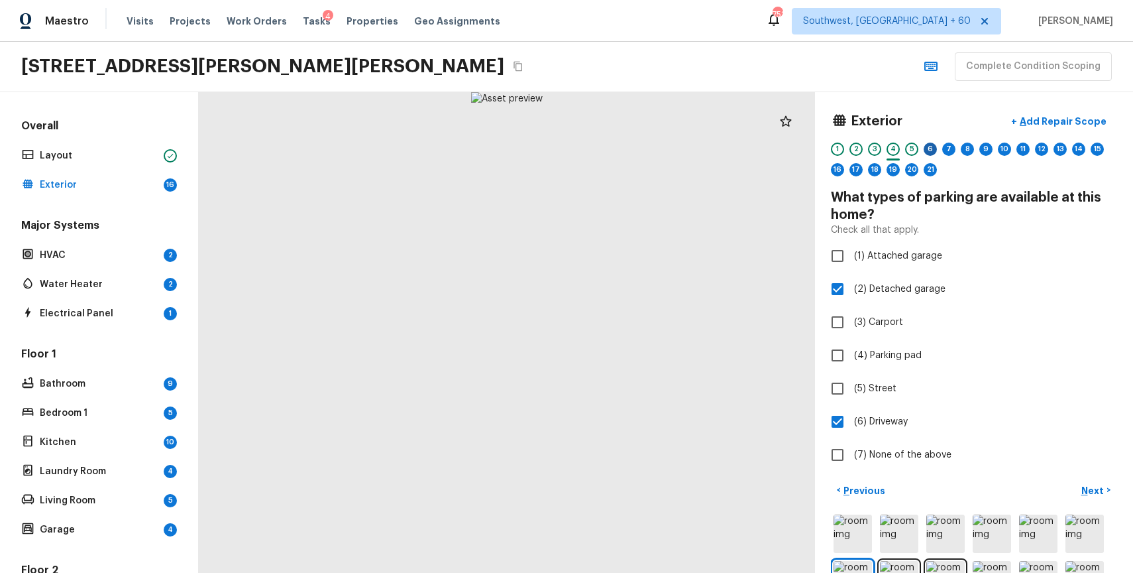
click at [925, 152] on div "6" at bounding box center [930, 148] width 13 height 13
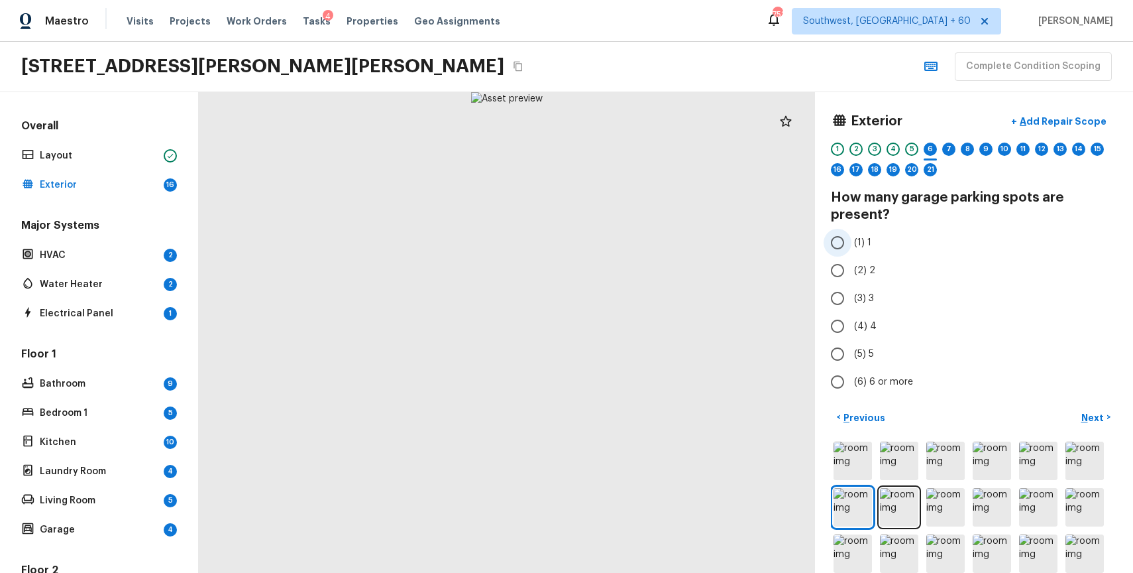
click at [842, 236] on input "(1) 1" at bounding box center [838, 243] width 28 height 28
radio input "true"
click at [950, 144] on div "7" at bounding box center [948, 148] width 13 height 13
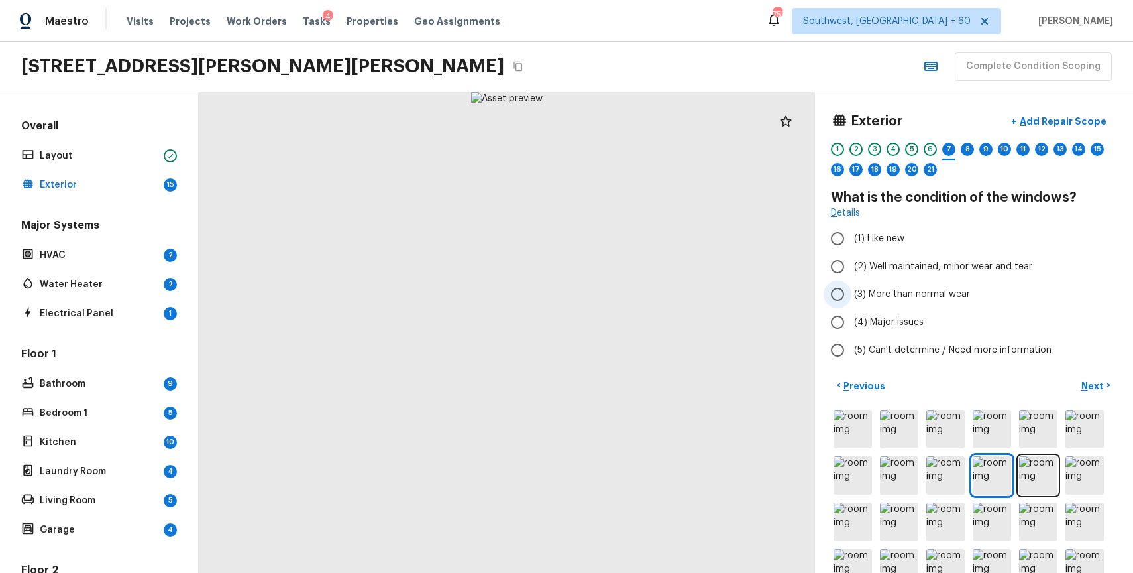
click at [946, 284] on label "(3) More than normal wear" at bounding box center [965, 294] width 283 height 28
click at [852, 284] on input "(3) More than normal wear" at bounding box center [838, 294] width 28 height 28
radio input "true"
click at [1073, 118] on p "Add Repair Scope" at bounding box center [1061, 121] width 89 height 13
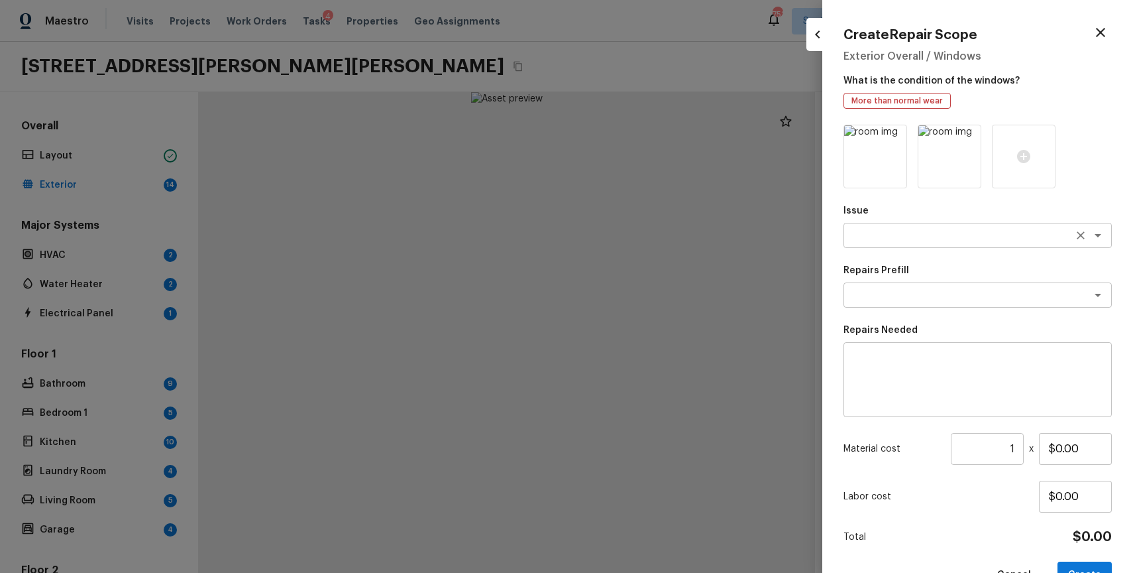
click at [911, 225] on div "x ​" at bounding box center [978, 235] width 268 height 25
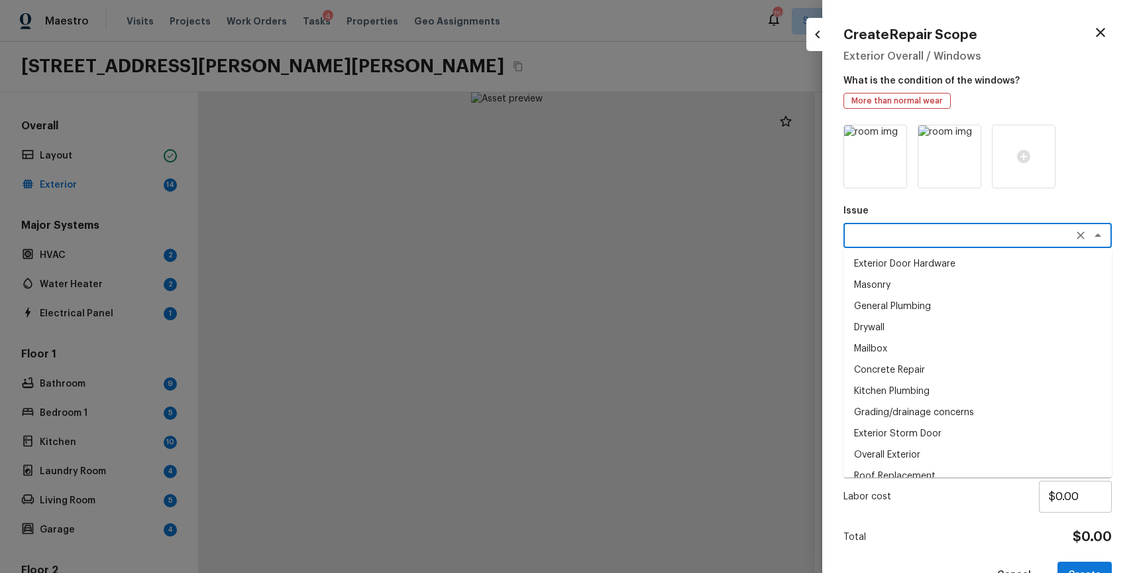
click at [1097, 195] on div "Issue x ​ Exterior Door Hardware Masonry General Plumbing Drywall Mailbox Concr…" at bounding box center [978, 357] width 268 height 464
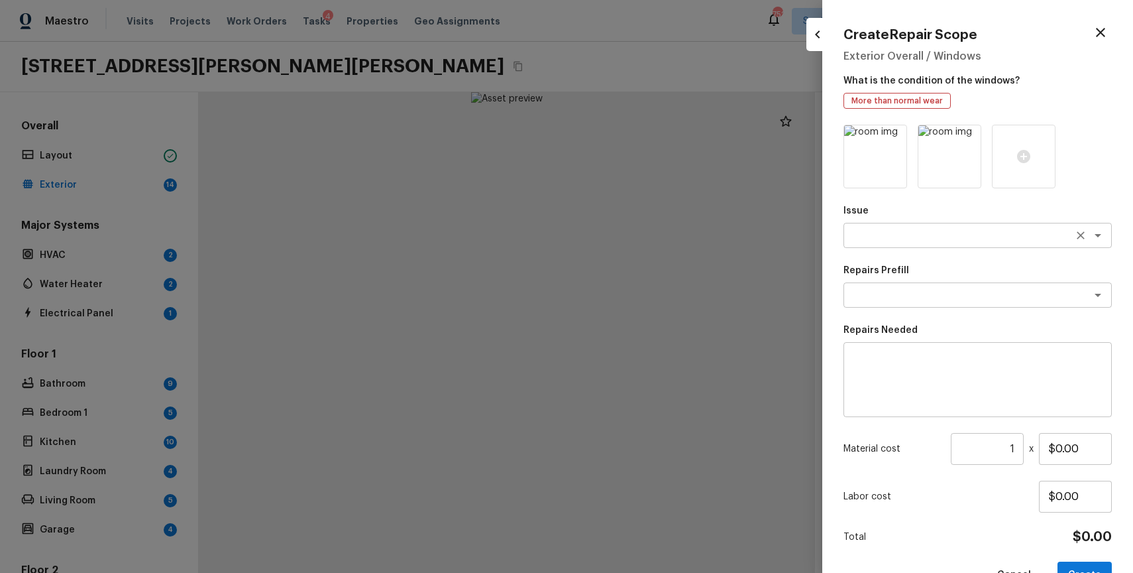
click at [927, 247] on div "x ​" at bounding box center [978, 235] width 268 height 25
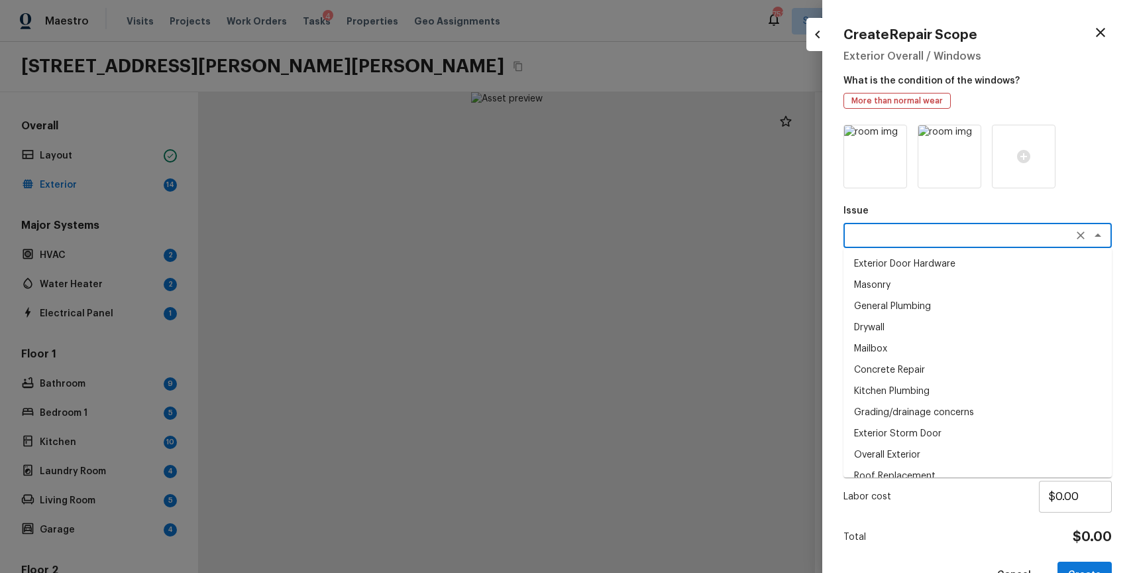
click at [927, 247] on div "x ​" at bounding box center [978, 235] width 268 height 25
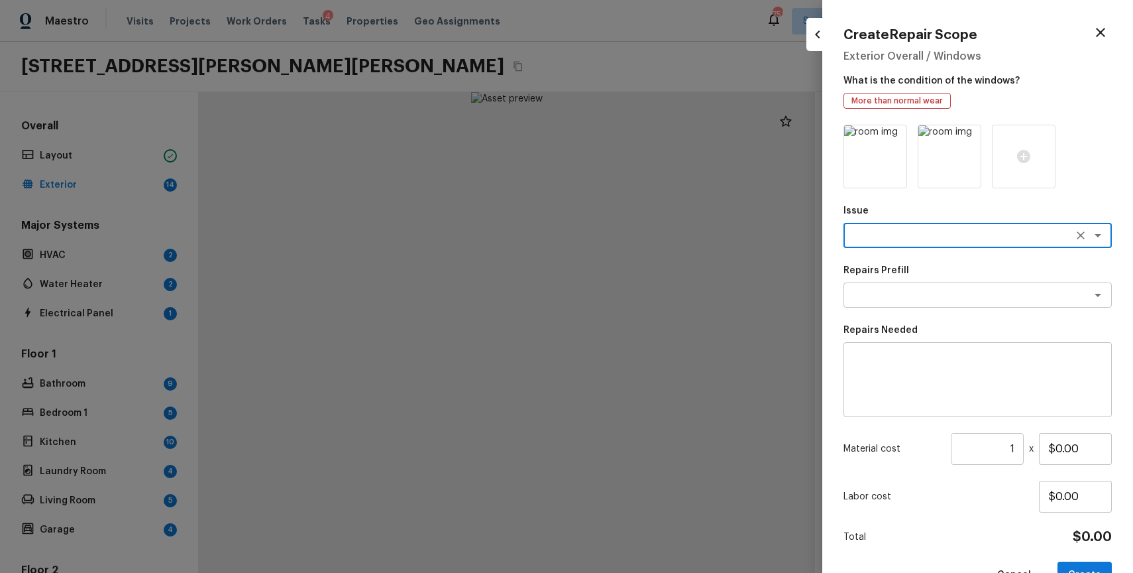
type textarea "e"
click at [963, 259] on li "Windows & Skylights" at bounding box center [978, 263] width 268 height 21
type textarea "Windows & Skylights"
click at [939, 379] on textarea at bounding box center [978, 379] width 250 height 53
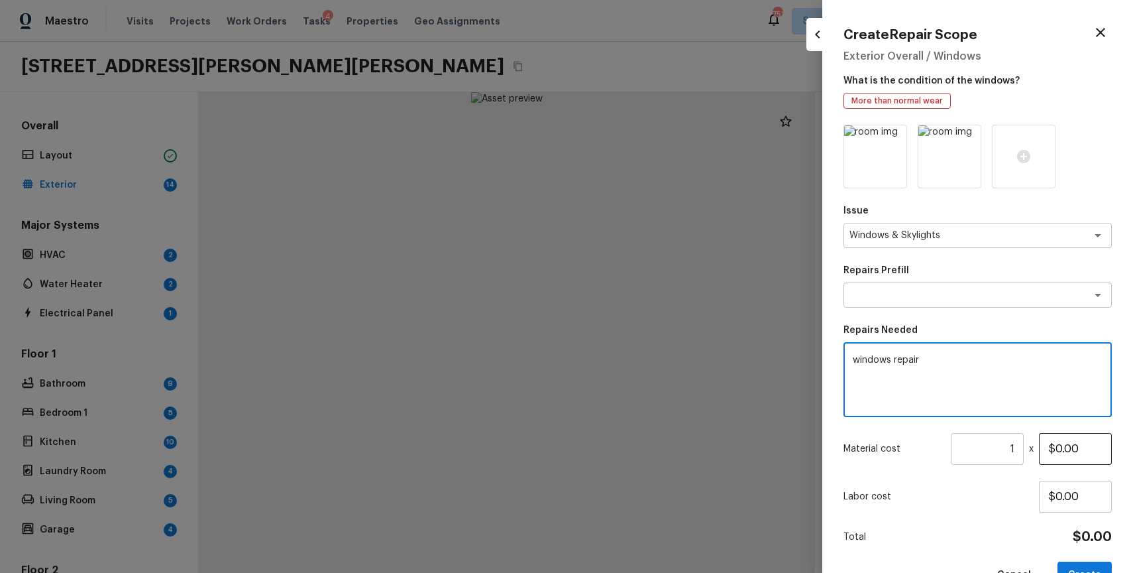
type textarea "windows repair"
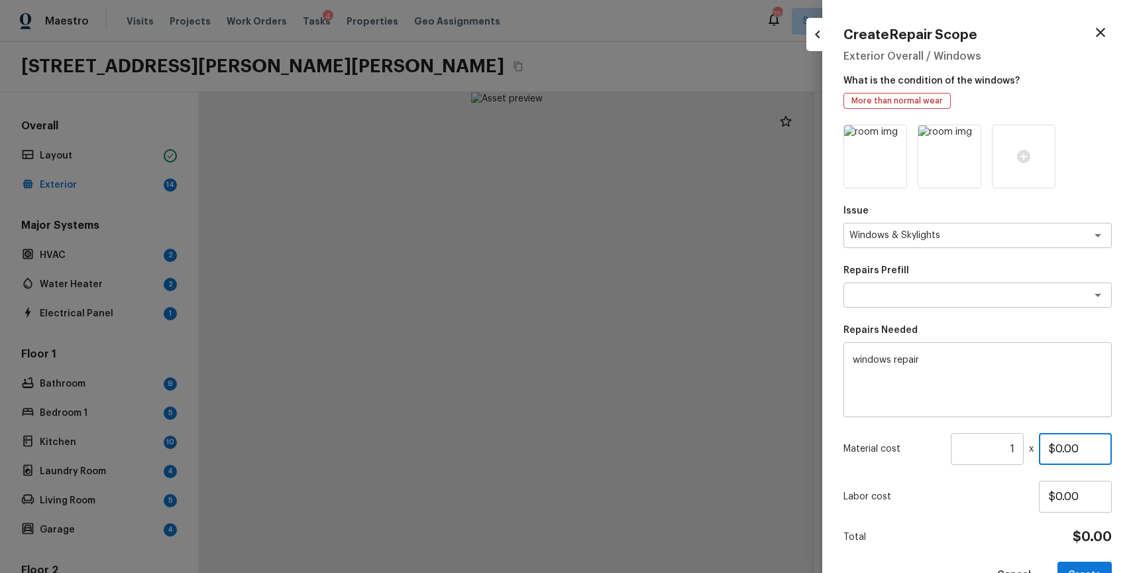
drag, startPoint x: 1058, startPoint y: 445, endPoint x: 1133, endPoint y: 465, distance: 76.8
click at [1133, 465] on div "Create Repair Scope Exterior Overall / Windows What is the condition of the win…" at bounding box center [977, 286] width 311 height 573
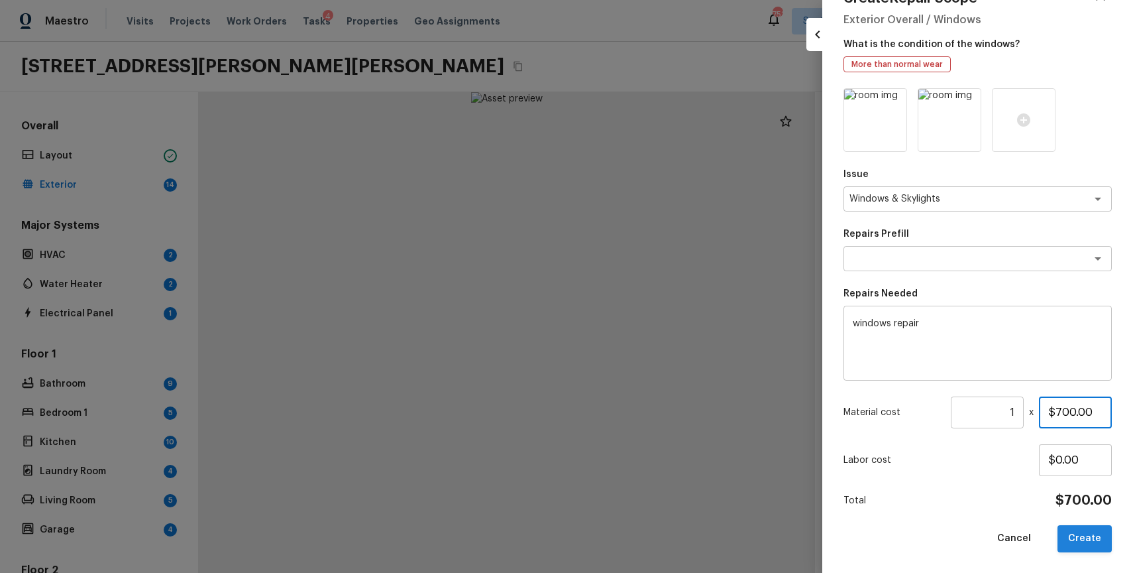
type input "$700.00"
click at [1093, 540] on button "Create" at bounding box center [1085, 538] width 54 height 27
type input "$0.00"
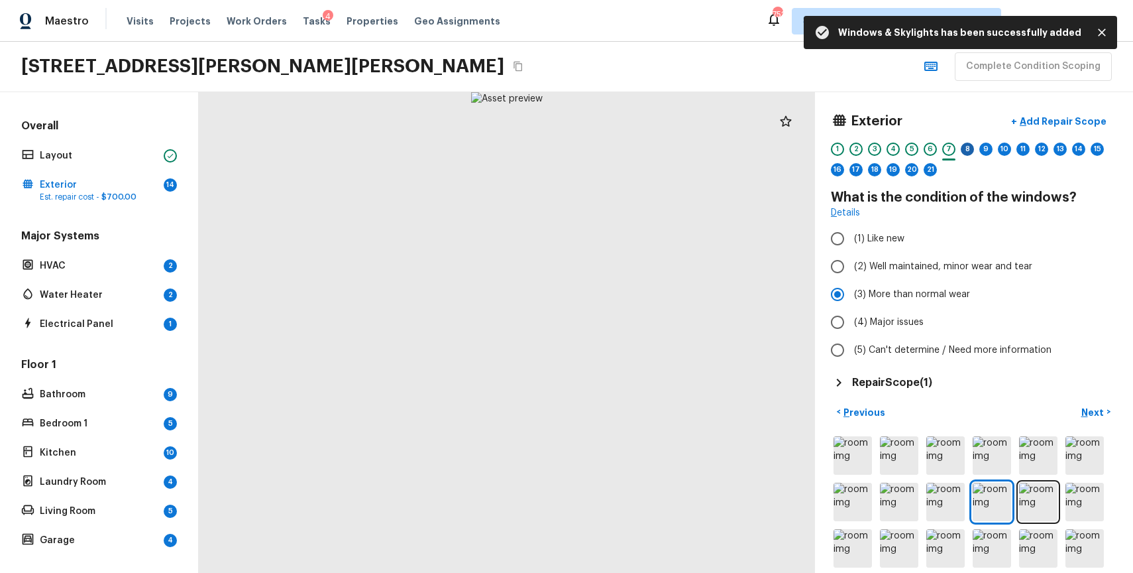
click at [963, 148] on div "8" at bounding box center [967, 148] width 13 height 13
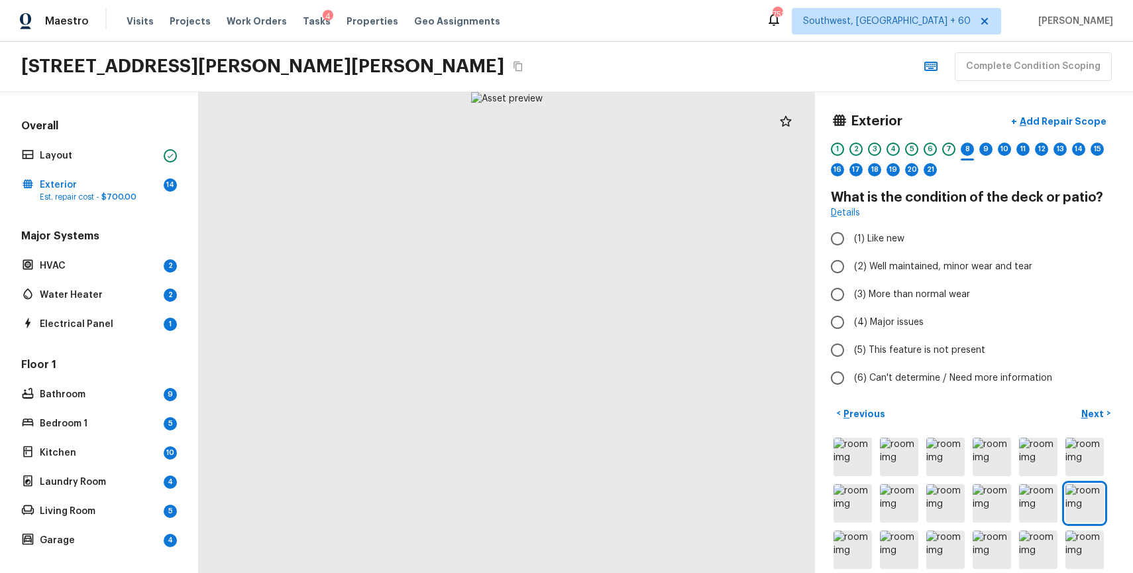
click at [836, 147] on div "1" at bounding box center [837, 148] width 13 height 13
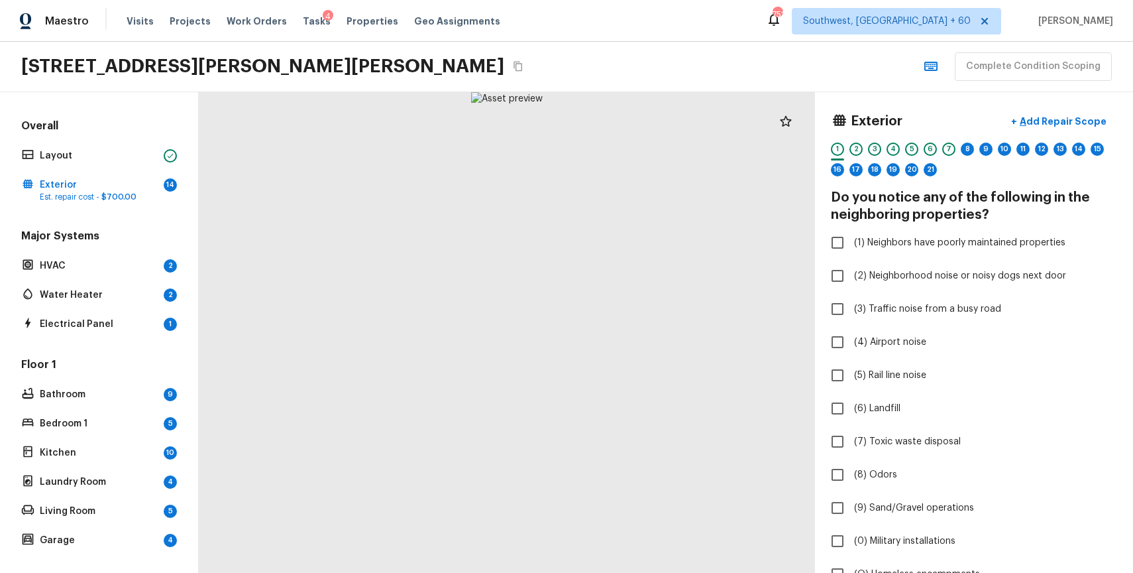
click at [865, 147] on div "1 2 3 4 5 6 7 8 9 10 11 12 13 14 15 16 17 18 19 20 21" at bounding box center [974, 162] width 286 height 41
click at [850, 146] on div "2" at bounding box center [856, 148] width 13 height 13
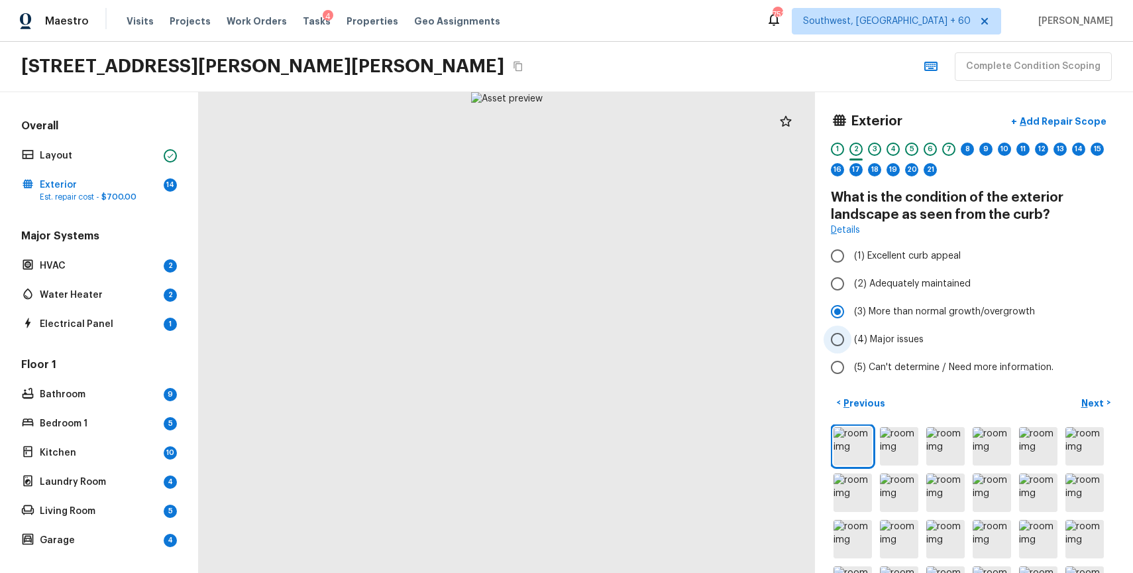
scroll to position [143, 0]
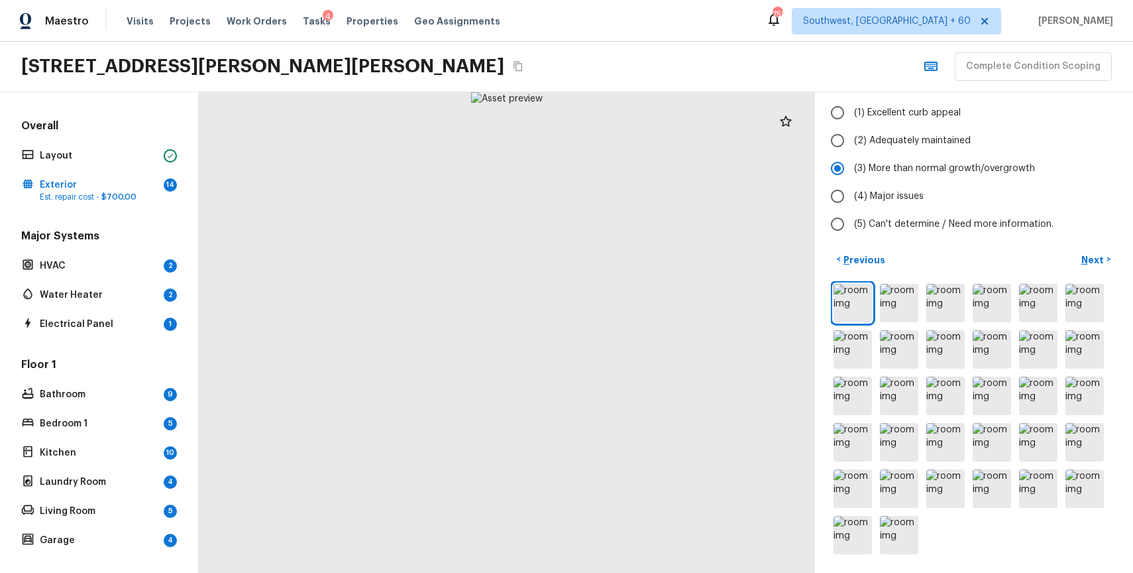
click at [1083, 274] on div "< Previous Next >" at bounding box center [974, 403] width 286 height 308
click at [1050, 290] on img at bounding box center [1038, 303] width 38 height 38
click at [958, 306] on img at bounding box center [945, 303] width 38 height 38
click at [922, 305] on div at bounding box center [974, 419] width 286 height 276
click at [877, 315] on div at bounding box center [974, 419] width 286 height 276
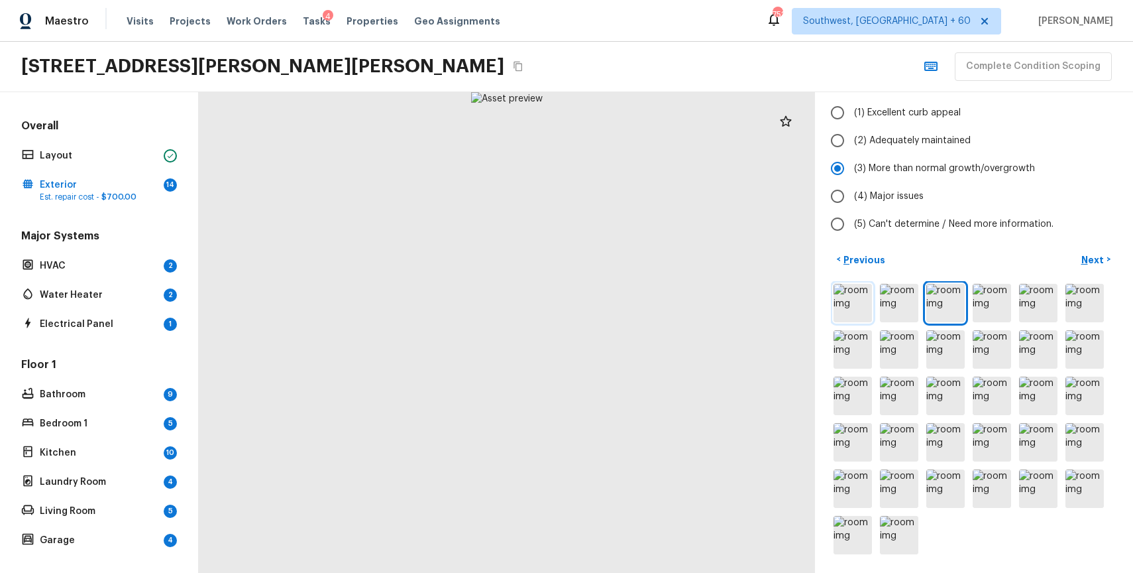
click at [868, 311] on img at bounding box center [853, 303] width 38 height 38
click at [905, 305] on img at bounding box center [899, 303] width 38 height 38
click at [945, 305] on img at bounding box center [945, 303] width 38 height 38
click at [997, 308] on img at bounding box center [992, 303] width 38 height 38
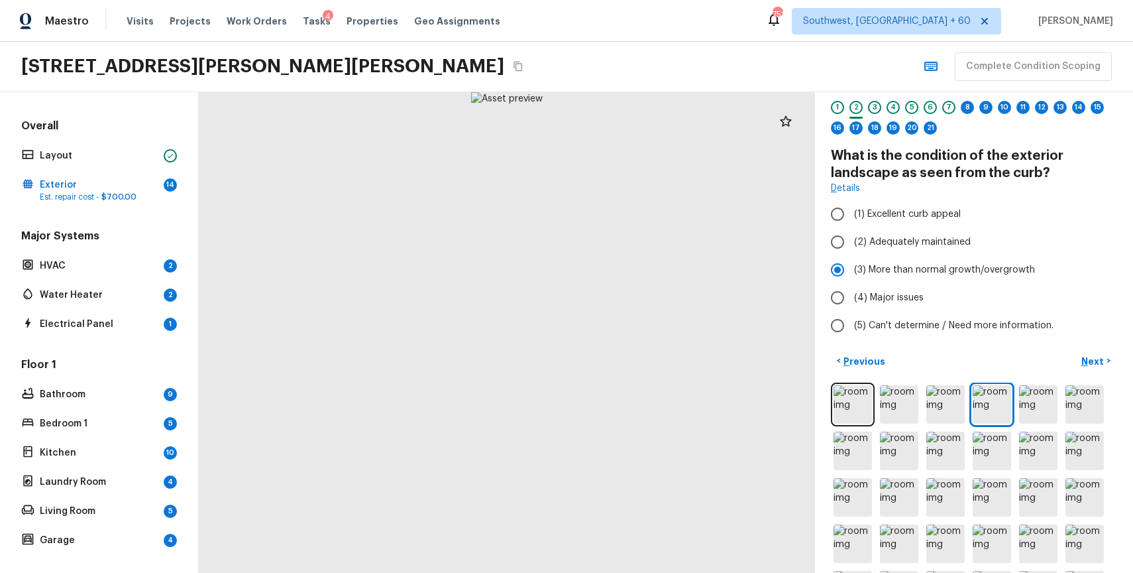
scroll to position [17, 0]
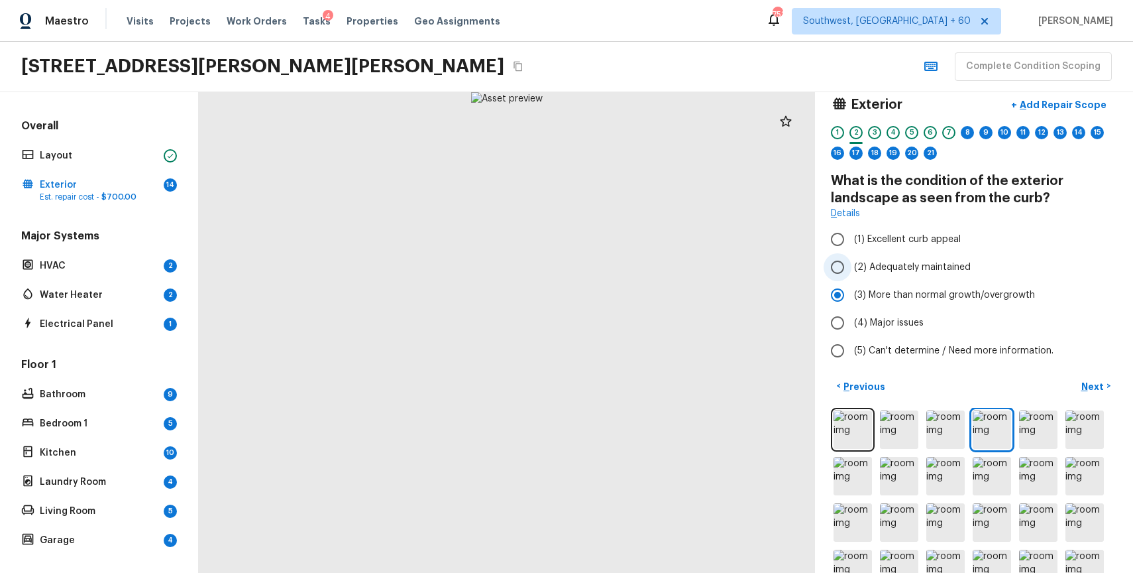
click at [904, 265] on span "(2) Adequately maintained" at bounding box center [912, 266] width 117 height 13
click at [852, 265] on input "(2) Adequately maintained" at bounding box center [838, 267] width 28 height 28
radio input "true"
click at [1091, 382] on p "Next" at bounding box center [1093, 386] width 25 height 13
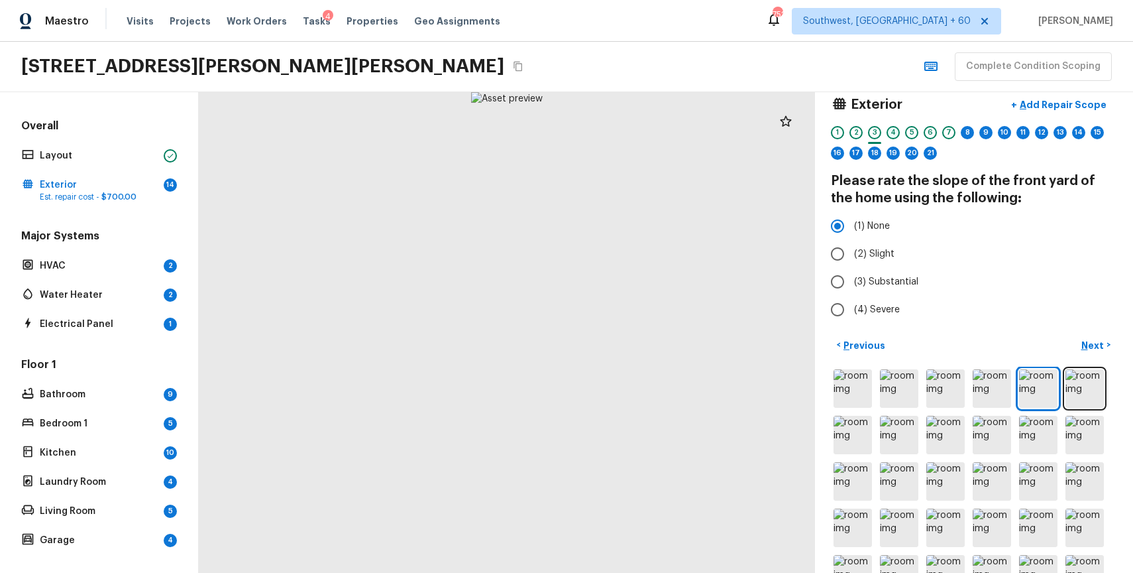
click at [888, 135] on div "4" at bounding box center [893, 132] width 13 height 13
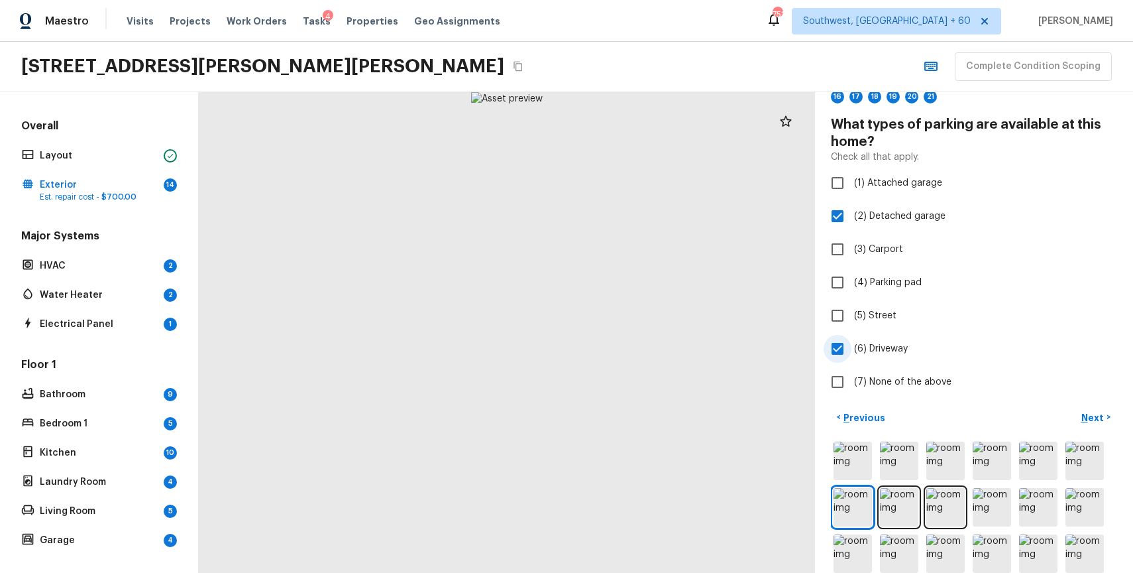
scroll to position [0, 0]
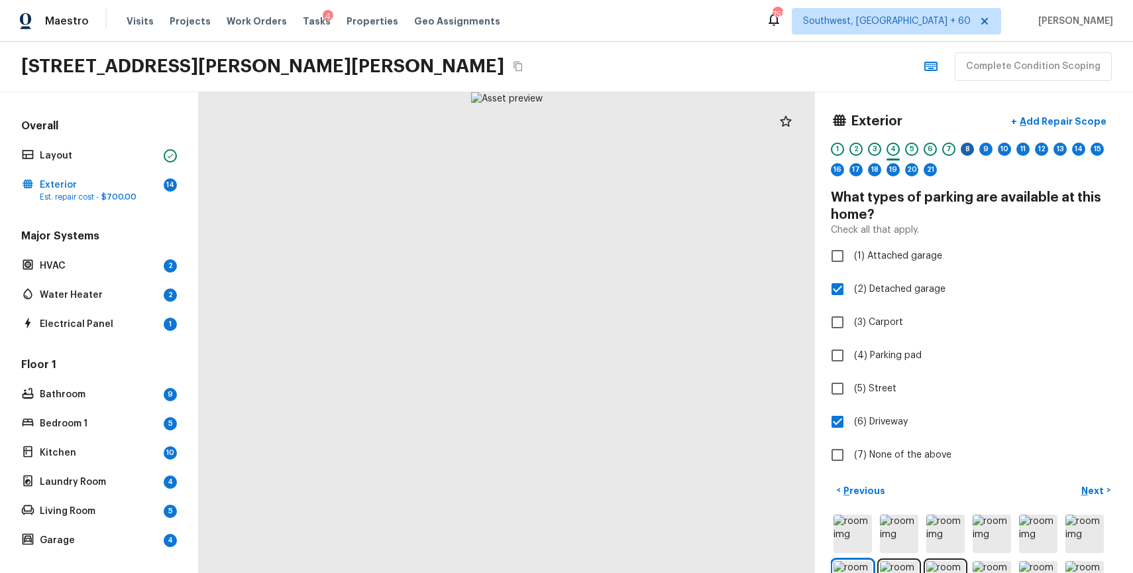
click at [967, 148] on div "8" at bounding box center [967, 148] width 13 height 13
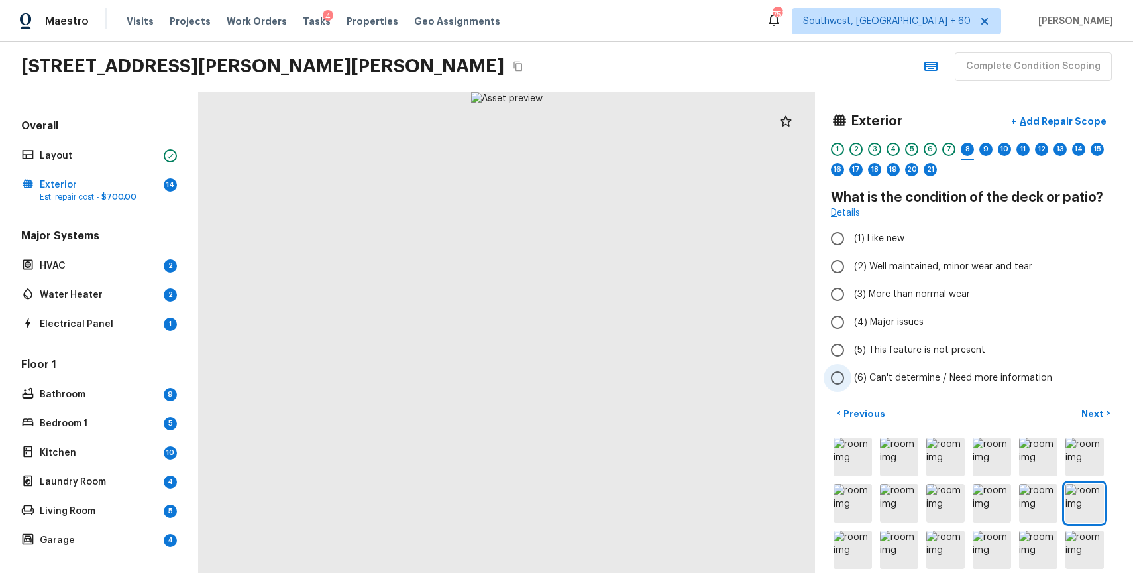
scroll to position [34, 0]
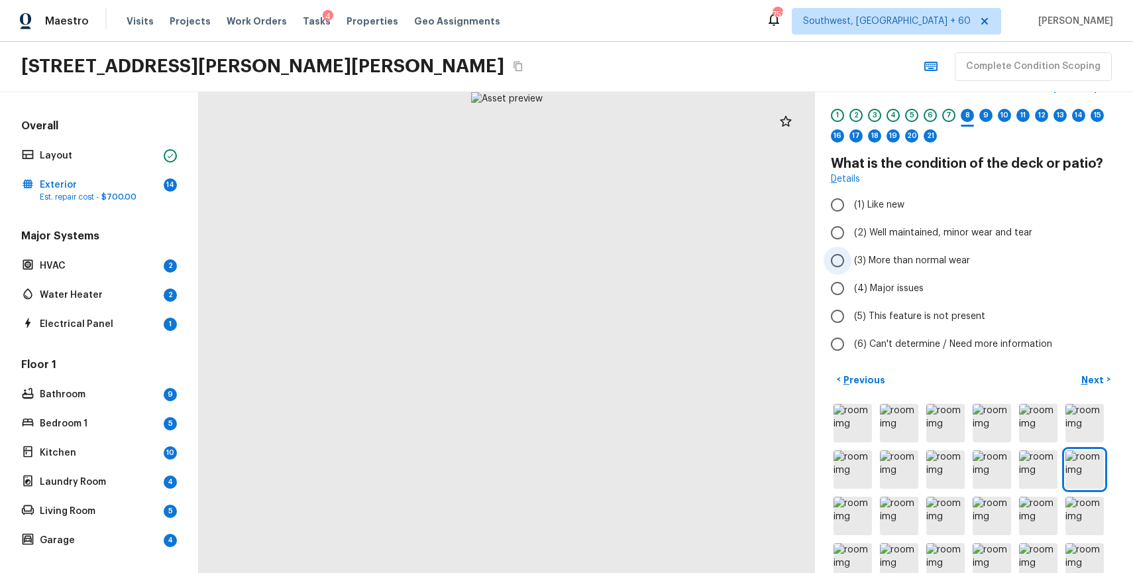
click at [936, 251] on label "(3) More than normal wear" at bounding box center [965, 261] width 283 height 28
click at [852, 251] on input "(3) More than normal wear" at bounding box center [838, 261] width 28 height 28
radio input "true"
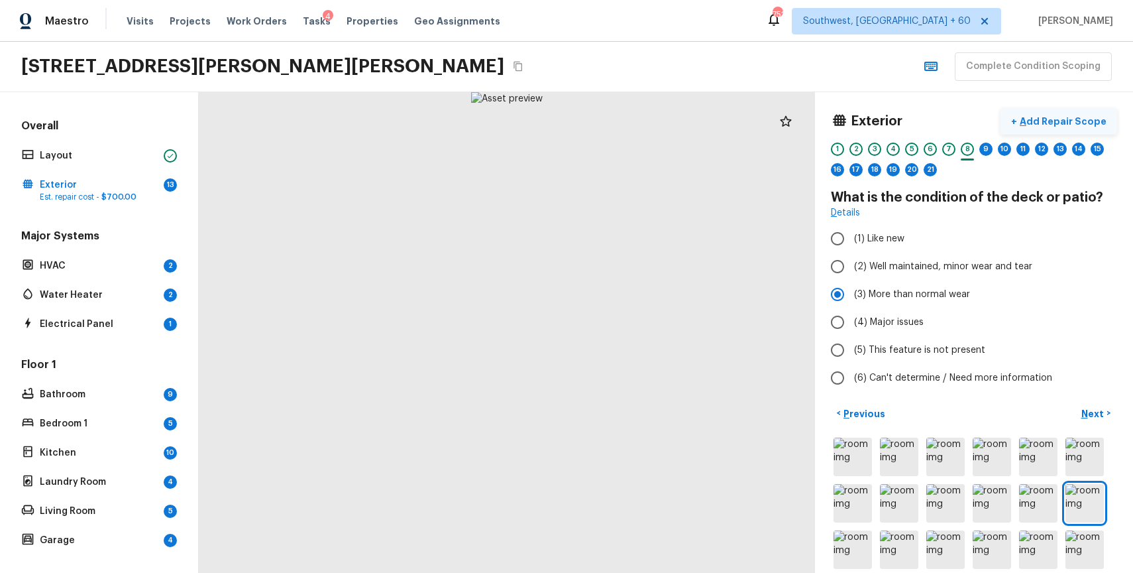
click at [1088, 115] on p "Add Repair Scope" at bounding box center [1061, 121] width 89 height 13
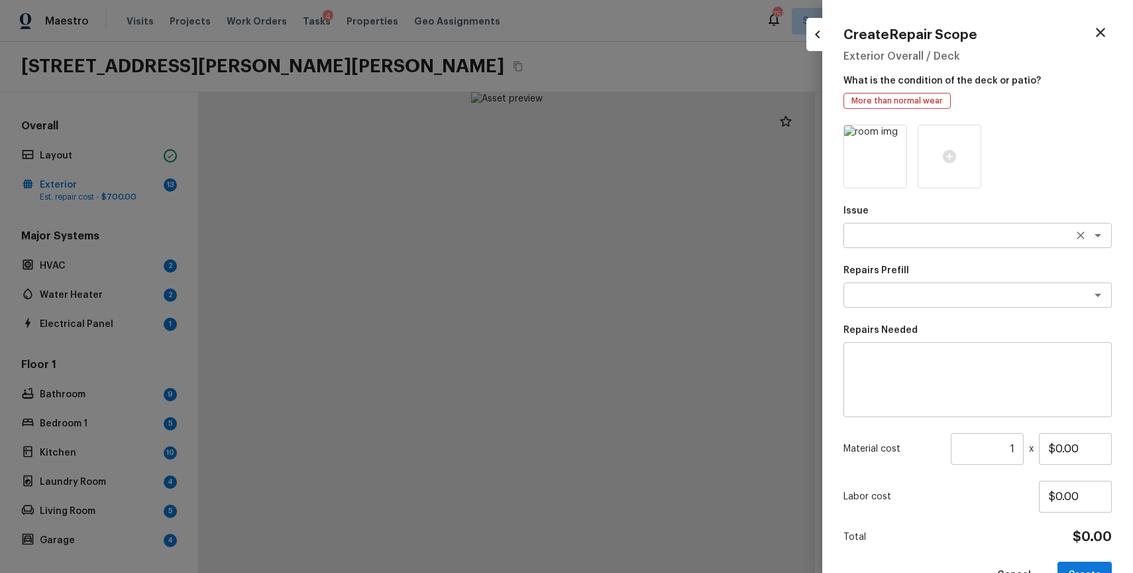
click at [916, 229] on textarea at bounding box center [959, 235] width 219 height 13
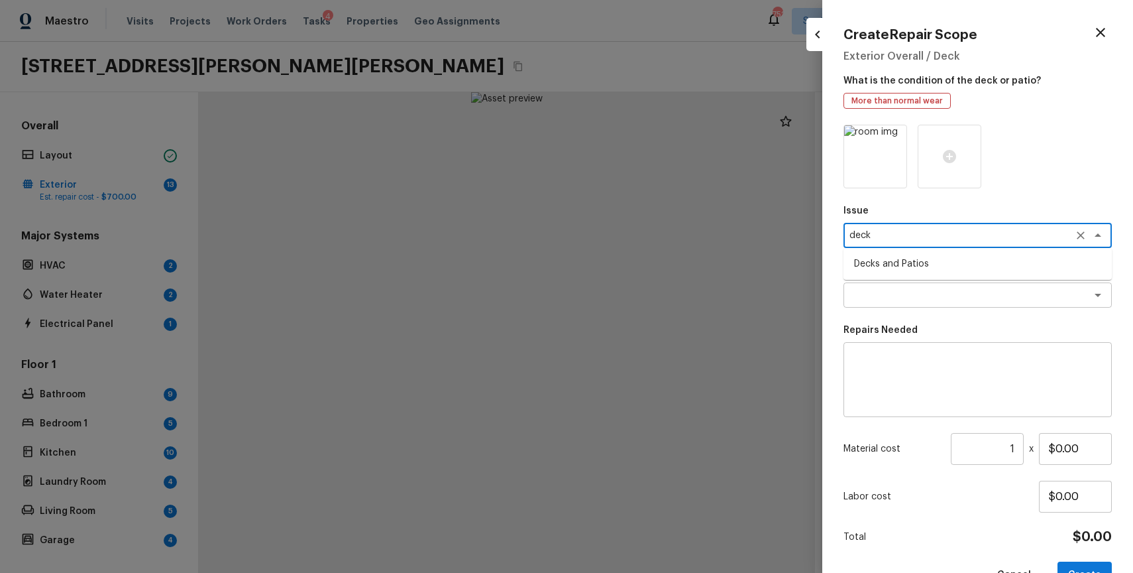
click at [909, 262] on li "Decks and Patios" at bounding box center [978, 263] width 268 height 21
type textarea "Decks and Patios"
click at [899, 376] on textarea at bounding box center [978, 379] width 250 height 53
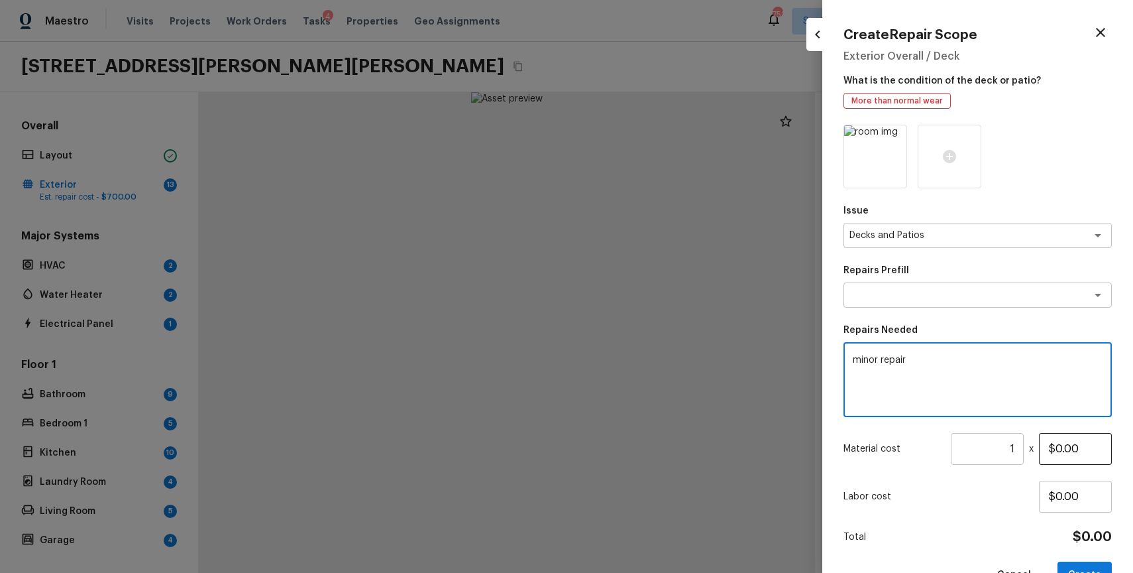
type textarea "minor repair"
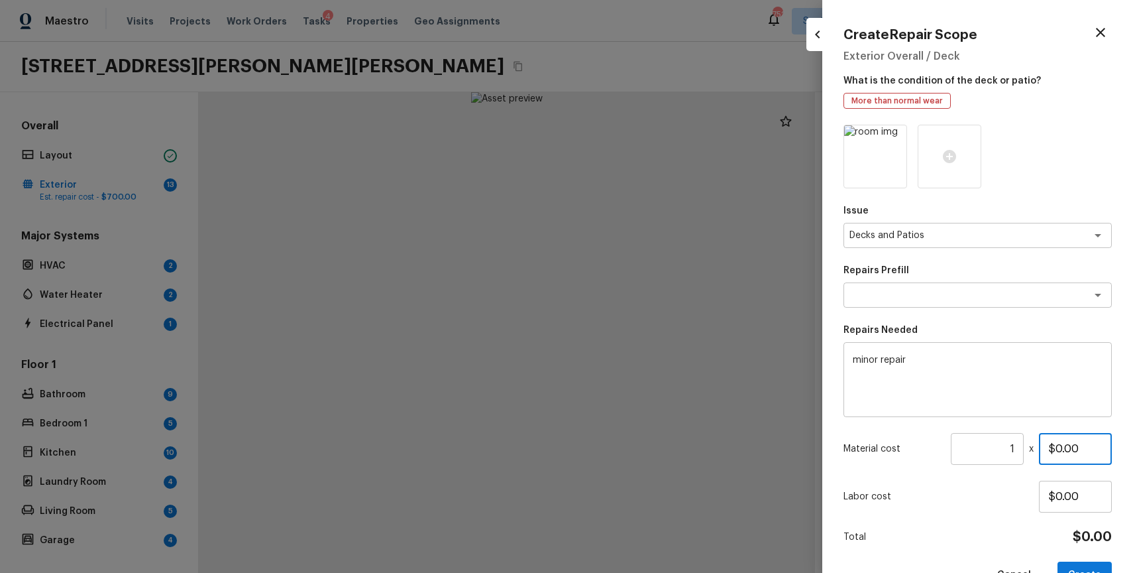
drag, startPoint x: 1054, startPoint y: 449, endPoint x: 1133, endPoint y: 506, distance: 96.8
click at [1133, 506] on div "Create Repair Scope Exterior Overall / Deck What is the condition of the deck o…" at bounding box center [977, 286] width 311 height 573
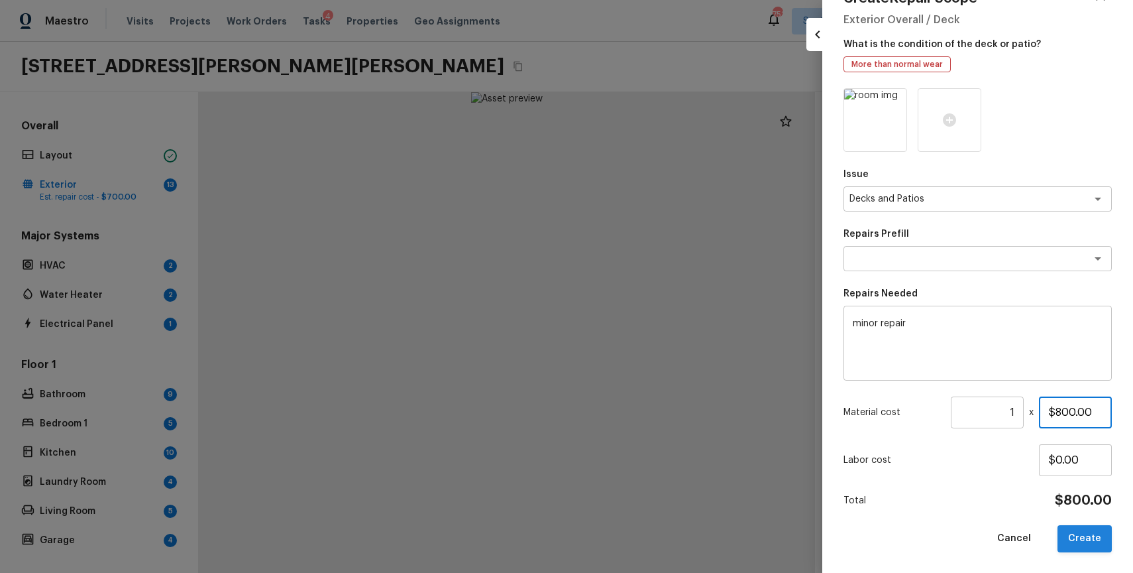
type input "$800.00"
click at [1088, 530] on button "Create" at bounding box center [1085, 538] width 54 height 27
type input "$0.00"
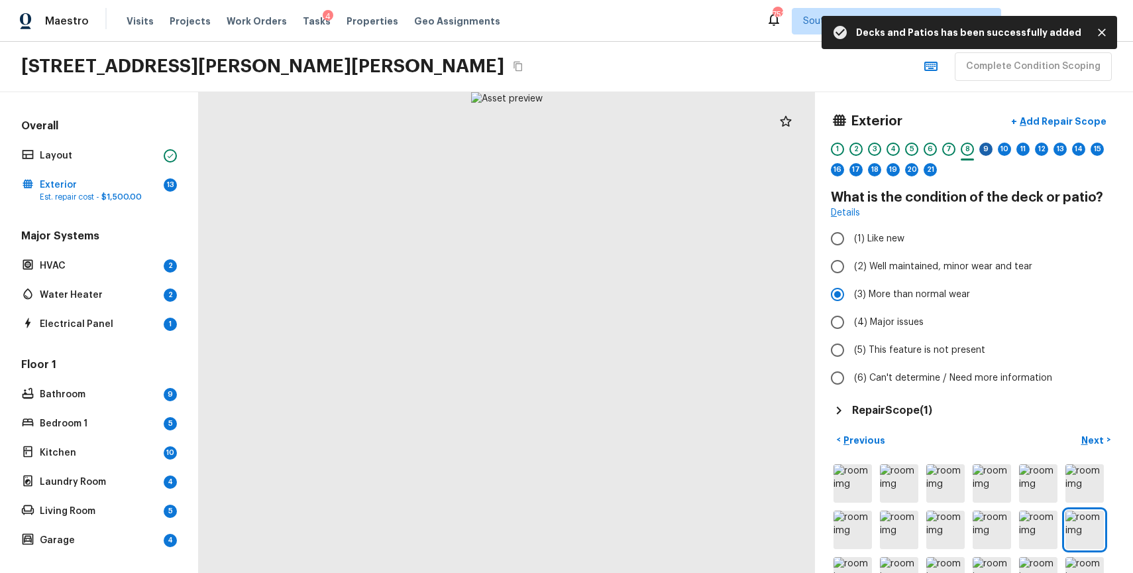
click at [983, 145] on div "9" at bounding box center [985, 148] width 13 height 13
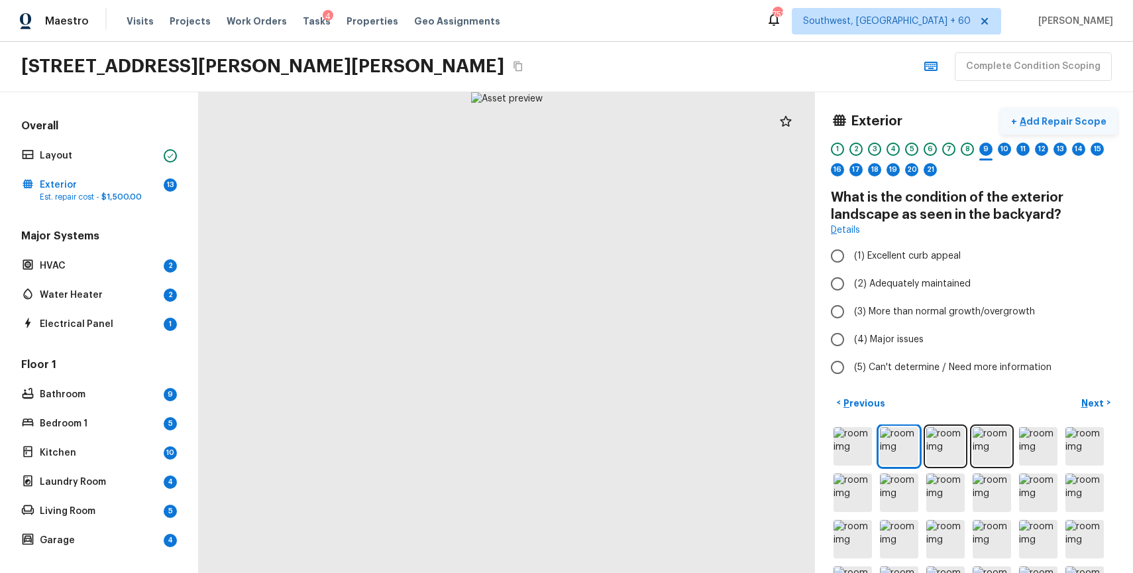
click at [1077, 117] on p "Add Repair Scope" at bounding box center [1061, 121] width 89 height 13
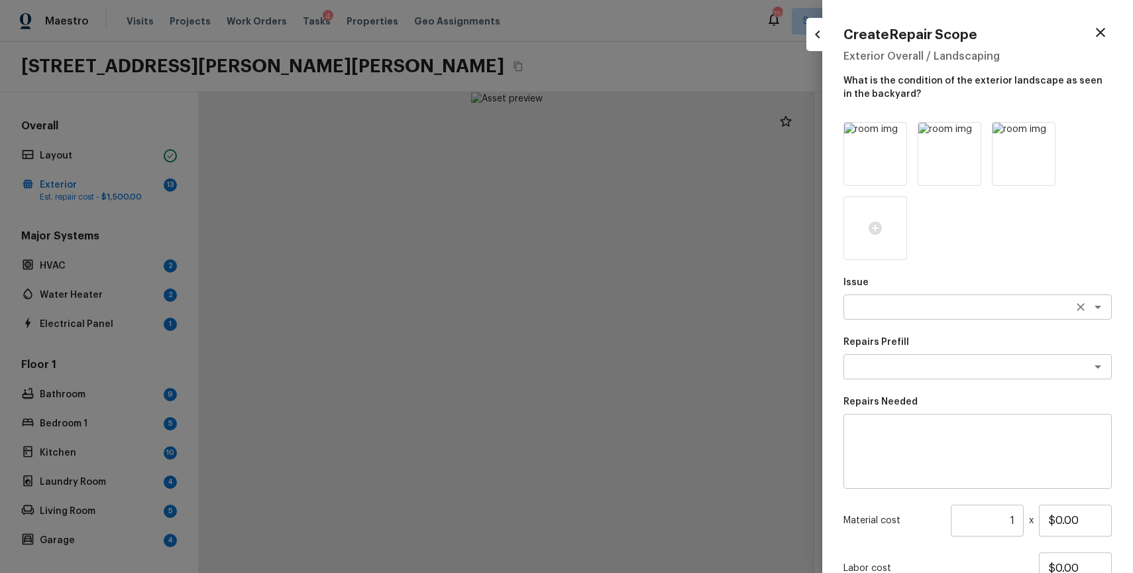
click at [892, 305] on textarea at bounding box center [959, 306] width 219 height 13
click at [957, 328] on li "Debris/garbage on site" at bounding box center [978, 335] width 268 height 21
type textarea "Debris/garbage on site"
click at [930, 453] on textarea at bounding box center [978, 451] width 250 height 53
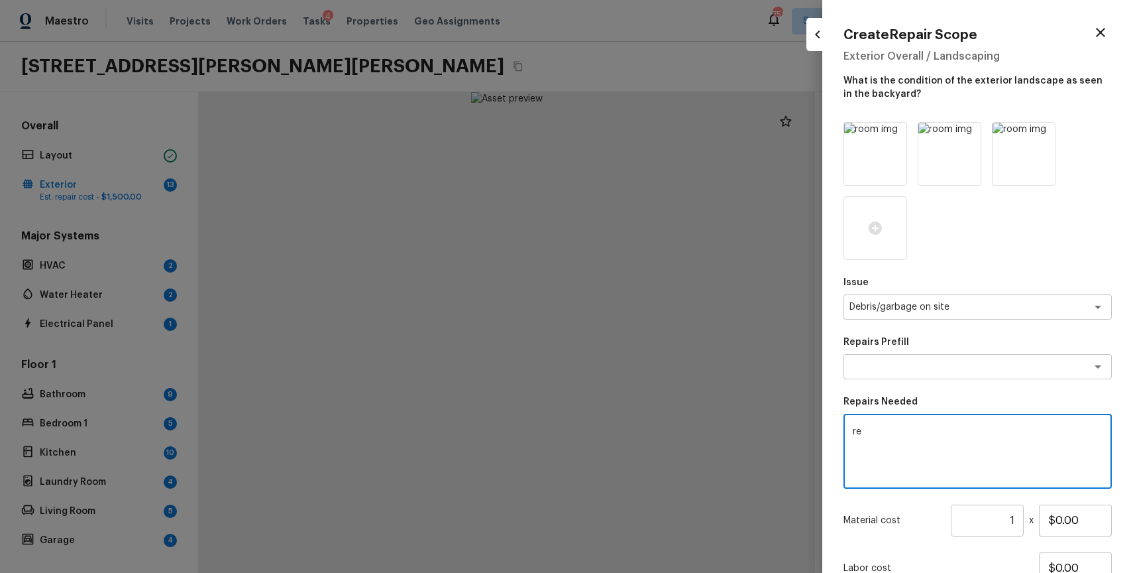
type textarea "r"
type textarea "debris removal"
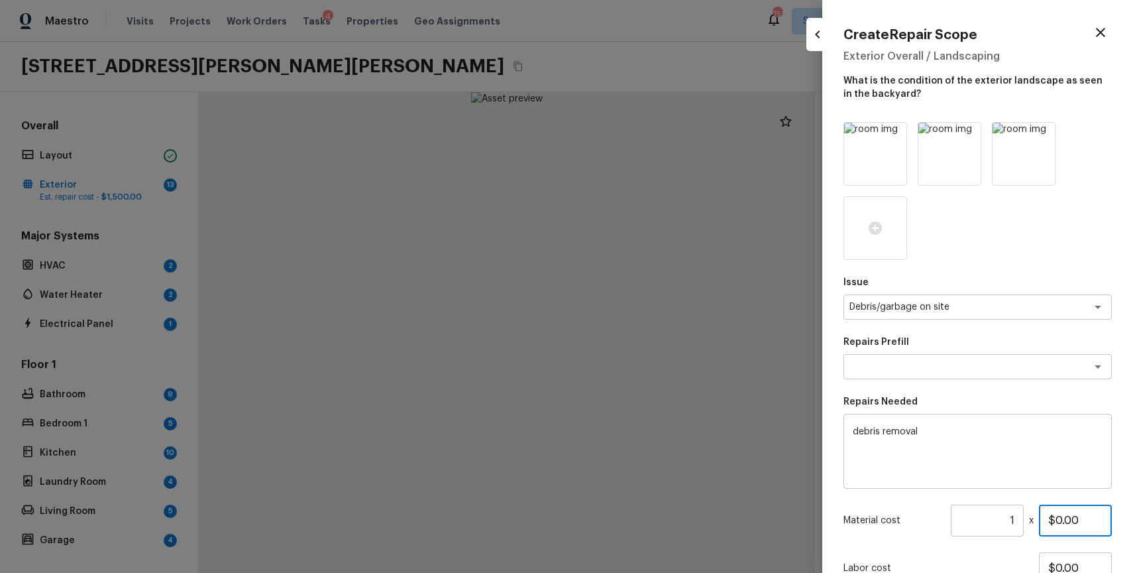
drag, startPoint x: 1058, startPoint y: 522, endPoint x: 1133, endPoint y: 568, distance: 88.1
click at [1133, 568] on div "Create Repair Scope Exterior Overall / Landscaping What is the condition of the…" at bounding box center [977, 286] width 311 height 573
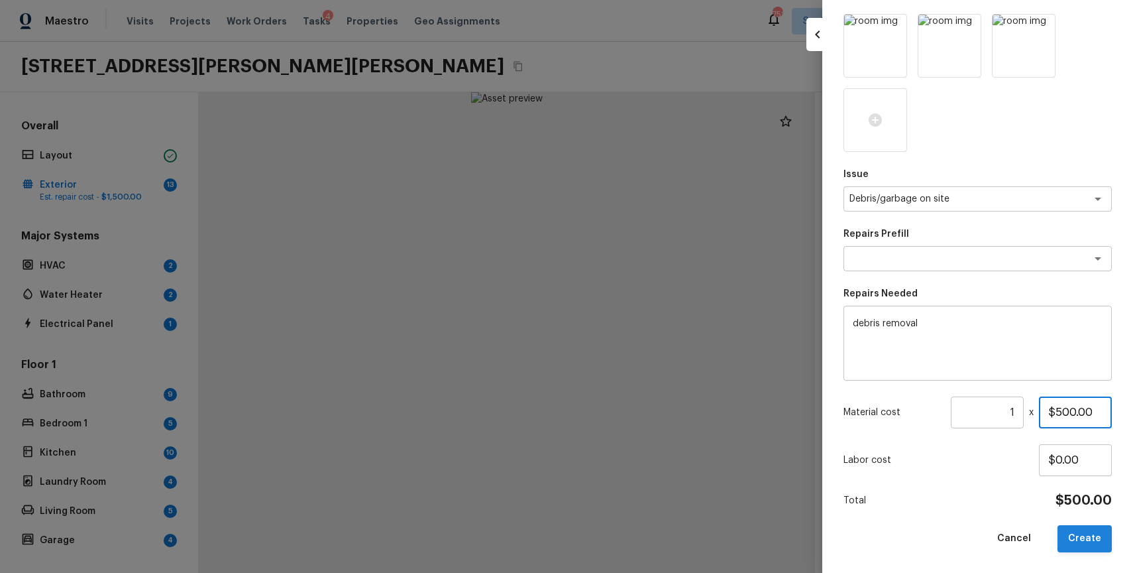
type input "$500.00"
click at [1092, 537] on button "Create" at bounding box center [1085, 538] width 54 height 27
type input "$0.00"
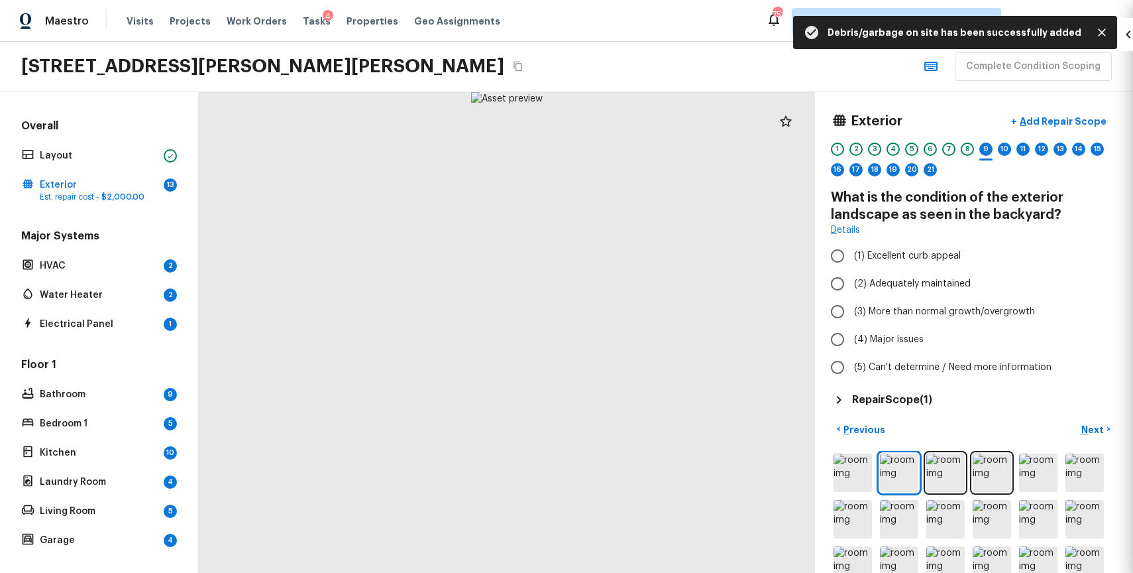
scroll to position [34, 0]
click at [1085, 113] on button "+ Add Repair Scope" at bounding box center [1059, 121] width 117 height 27
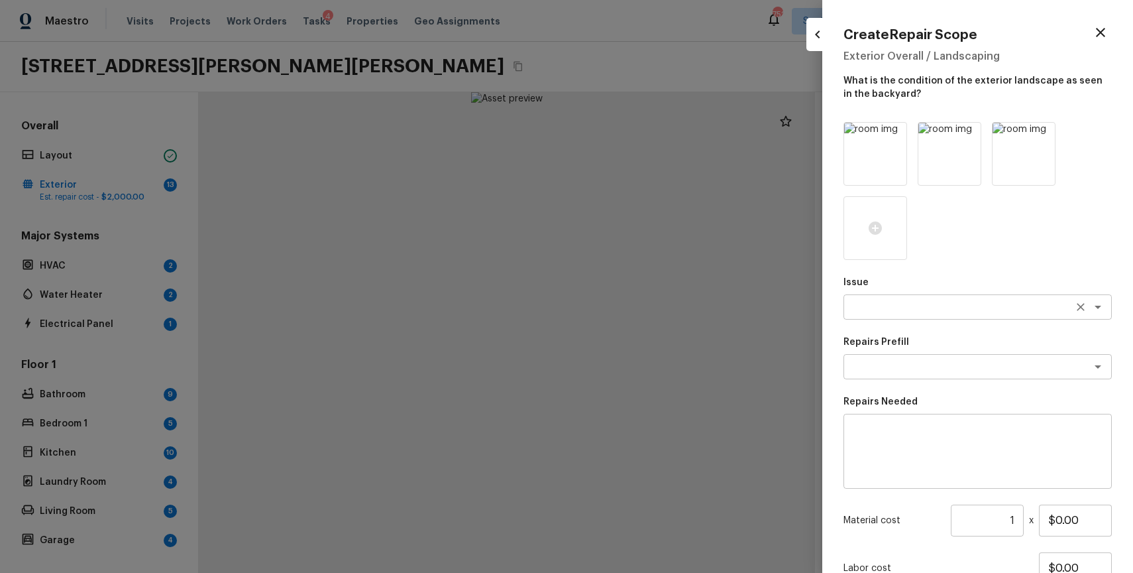
click at [920, 296] on div "x ​" at bounding box center [978, 306] width 268 height 25
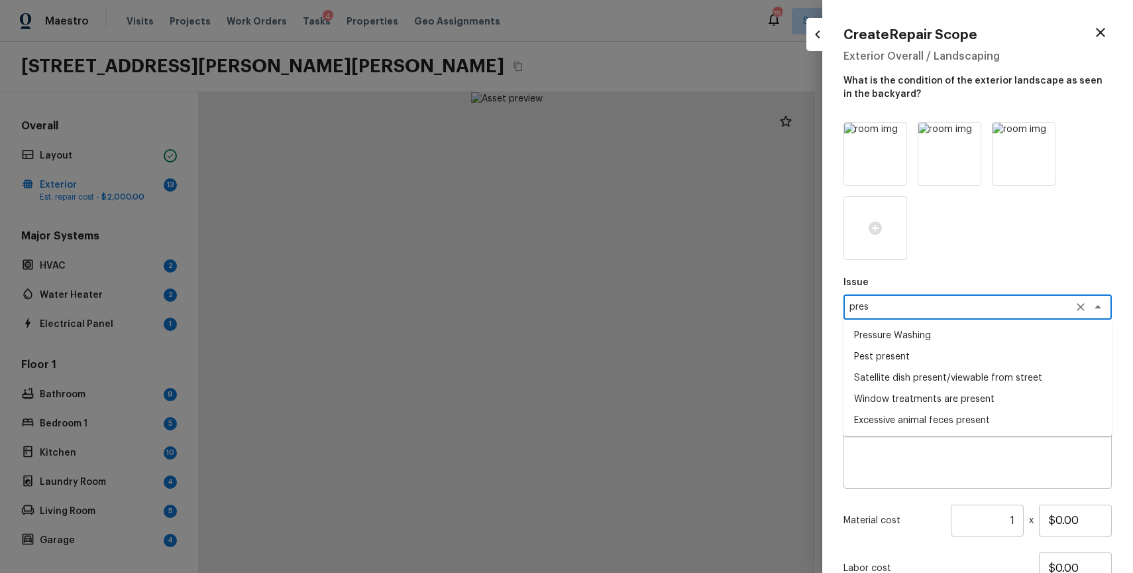
click at [894, 334] on li "Pressure Washing" at bounding box center [978, 335] width 268 height 21
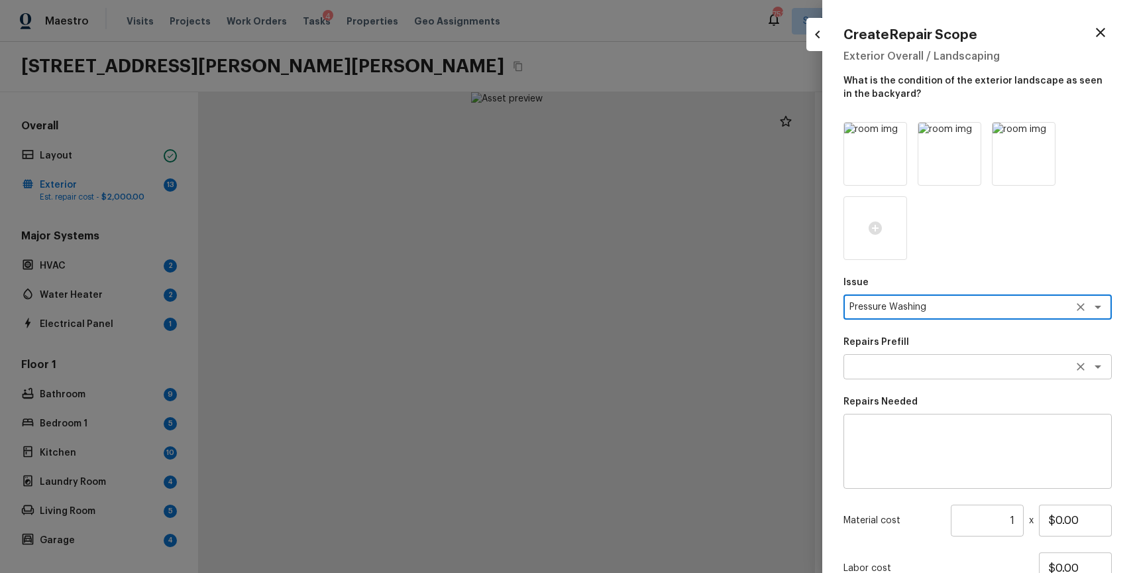
click at [913, 378] on div "x ​" at bounding box center [978, 366] width 268 height 25
type textarea "Pressure Washing"
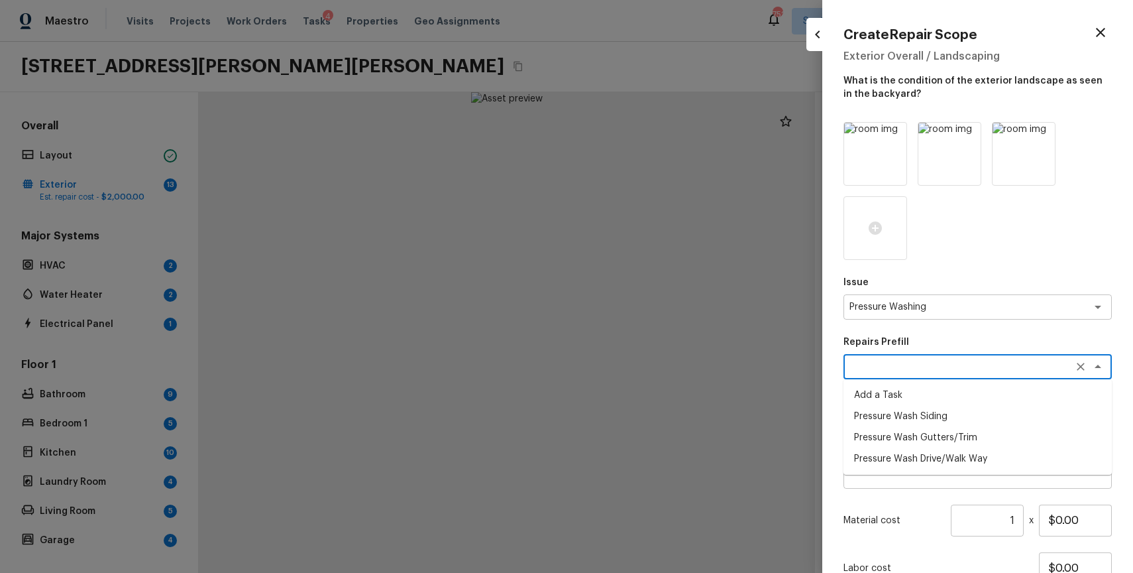
click at [929, 443] on li "Pressure Wash Gutters/Trim" at bounding box center [978, 437] width 268 height 21
type textarea "Pressure Wash Gutters/Trim"
type textarea "Protect areas as needed for pressure washing. Pressure wash the gutters and tri…"
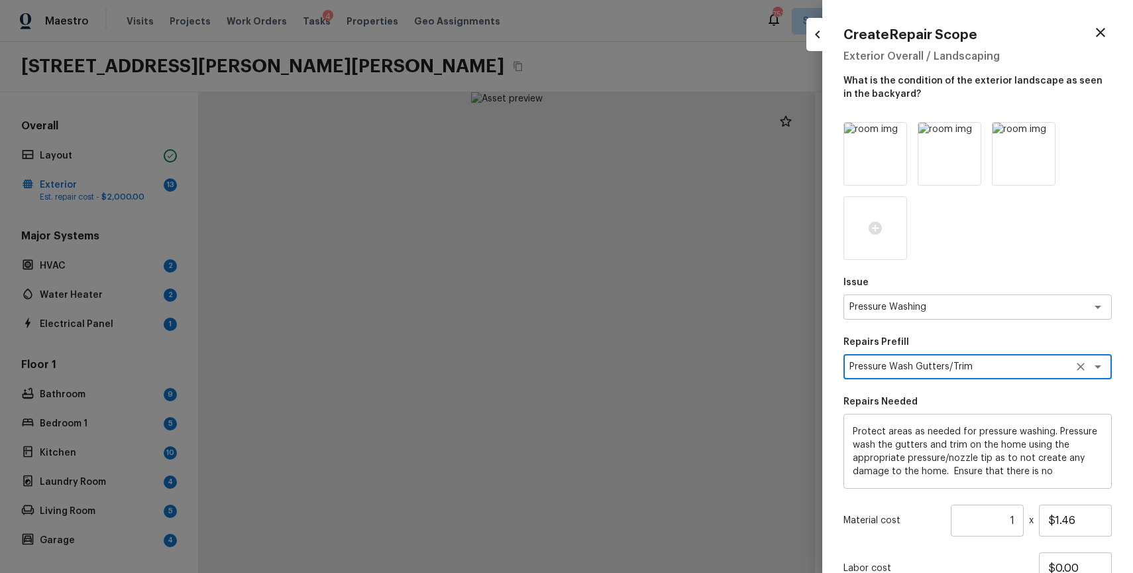
click at [1026, 365] on textarea "Pressure Wash Gutters/Trim" at bounding box center [959, 366] width 219 height 13
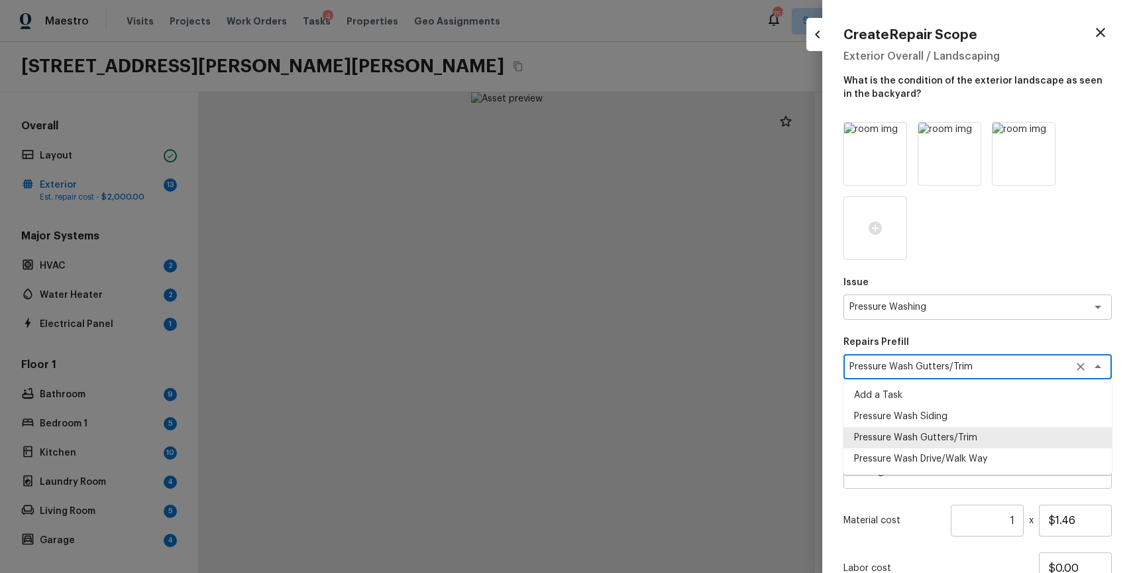
click at [1026, 365] on textarea "Pressure Wash Gutters/Trim" at bounding box center [959, 366] width 219 height 13
click at [983, 446] on li "Pressure Wash Gutters/Trim" at bounding box center [978, 437] width 268 height 21
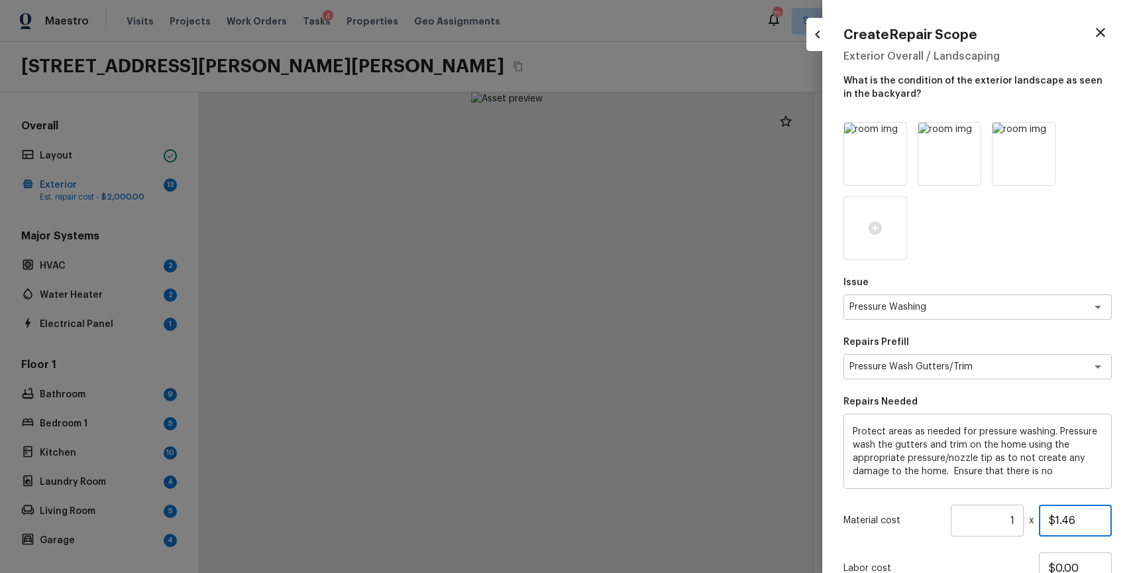
drag, startPoint x: 1057, startPoint y: 519, endPoint x: 1133, endPoint y: 531, distance: 76.5
click at [1133, 531] on div "Create Repair Scope Exterior Overall / Landscaping What is the condition of the…" at bounding box center [977, 286] width 311 height 573
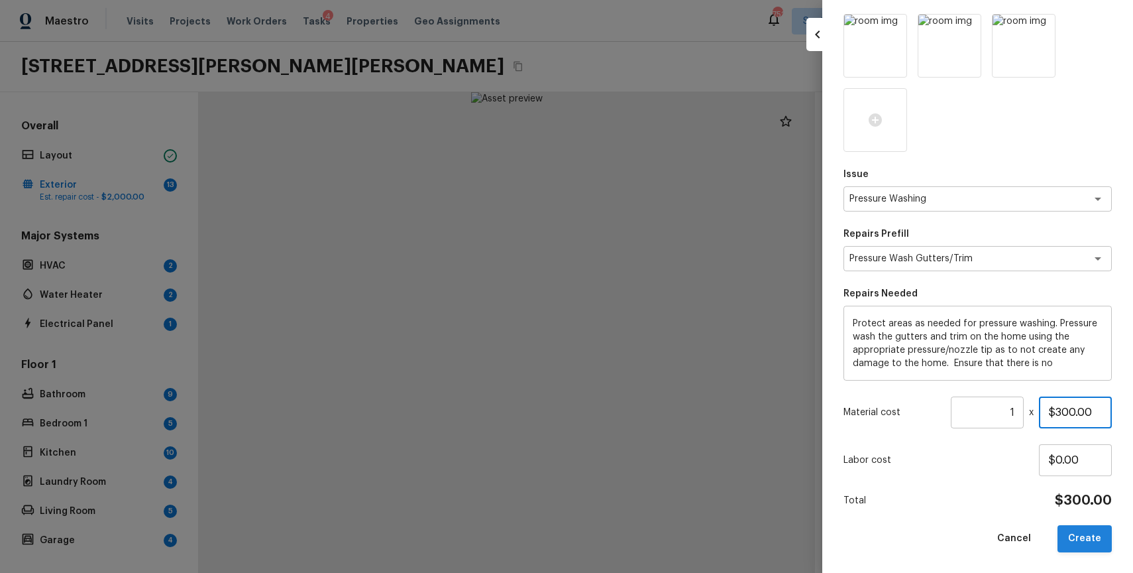
type input "$300.00"
click at [1095, 526] on button "Create" at bounding box center [1085, 538] width 54 height 27
type input "$0.00"
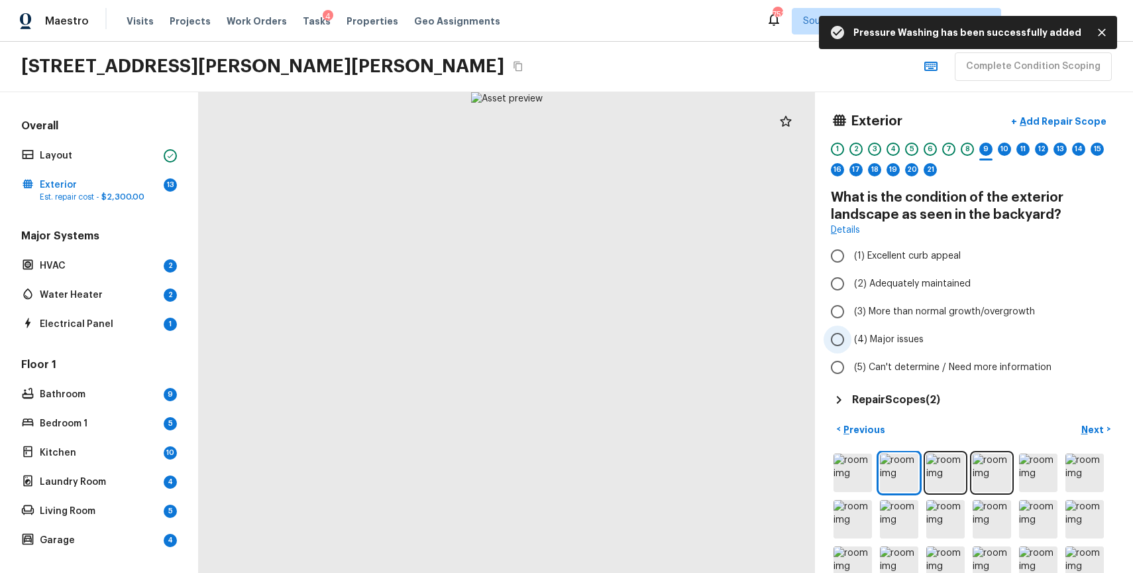
scroll to position [30, 0]
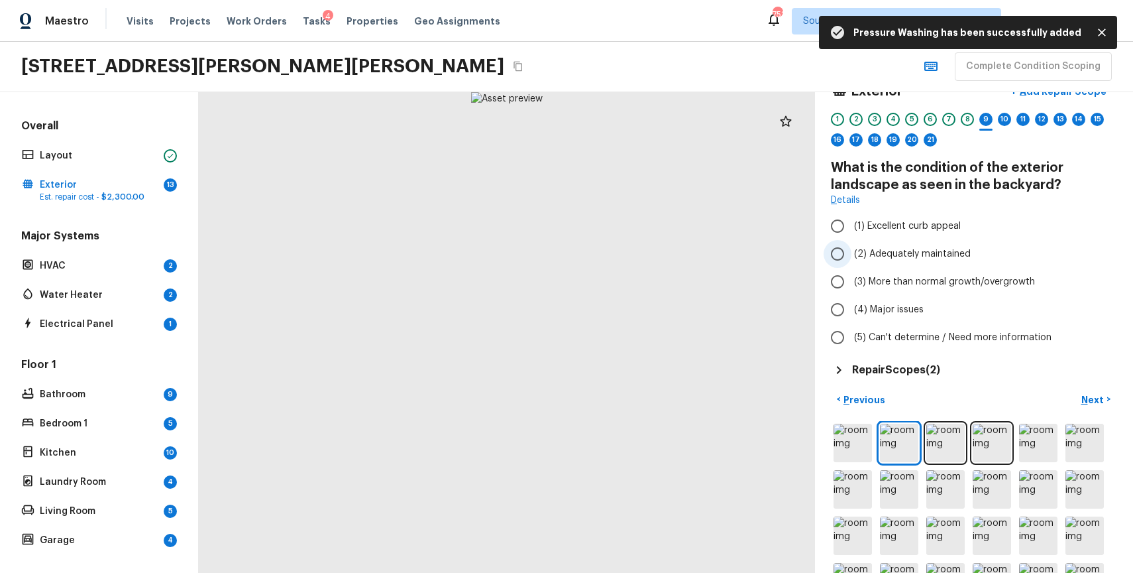
click at [919, 249] on span "(2) Adequately maintained" at bounding box center [912, 253] width 117 height 13
click at [852, 249] on input "(2) Adequately maintained" at bounding box center [838, 254] width 28 height 28
radio input "true"
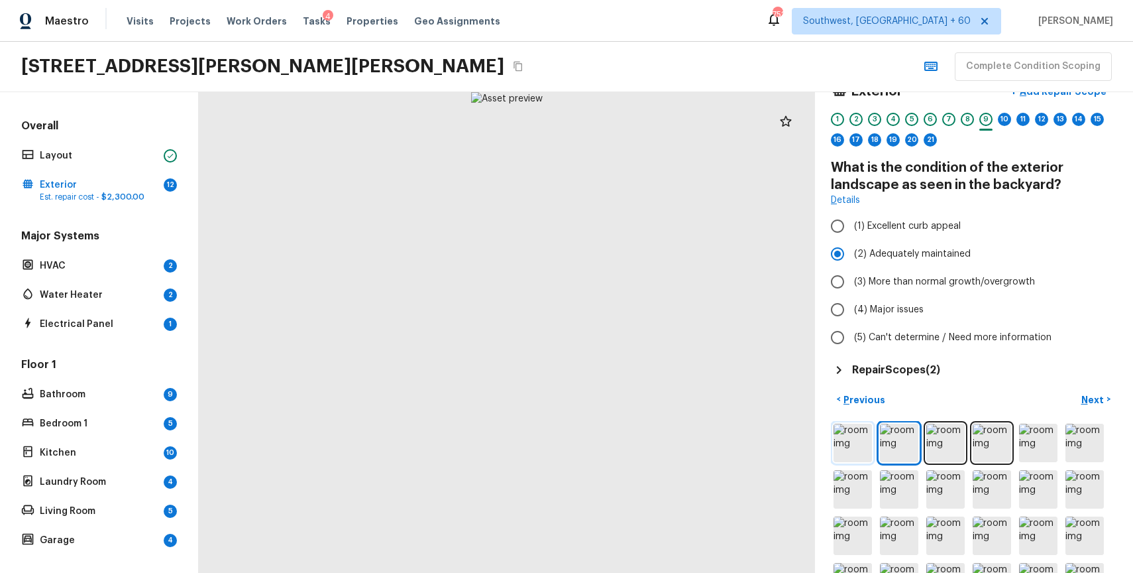
click at [851, 441] on img at bounding box center [853, 442] width 38 height 38
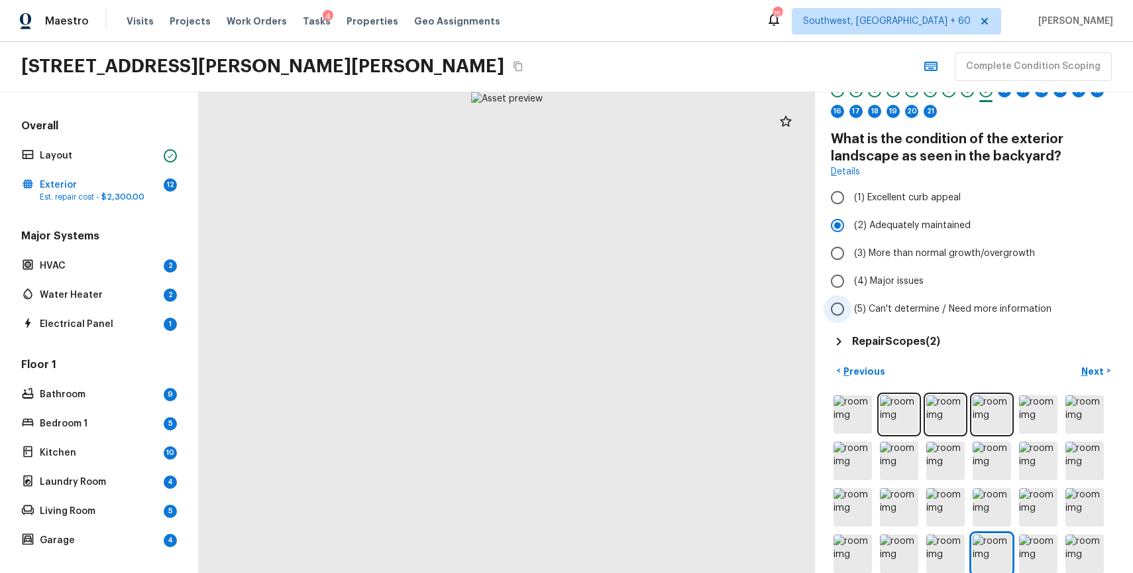
scroll to position [0, 0]
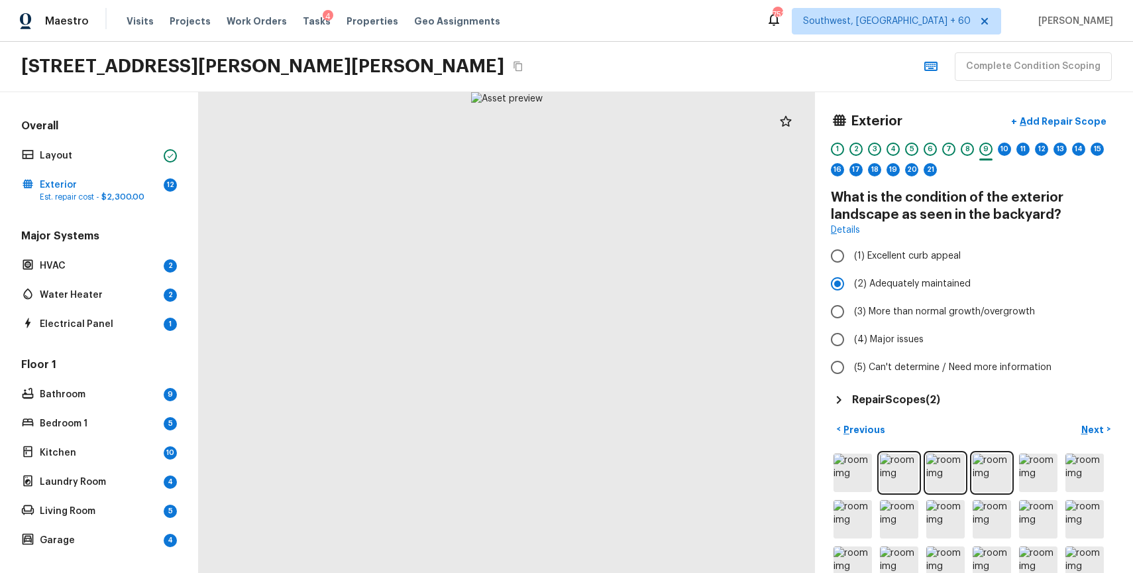
click at [837, 137] on div "Exterior + Add Repair Scope 1 2 3 4 5 6 7 8 9 10 11 12 13 14 15 16 17 18 19 20 …" at bounding box center [974, 146] width 286 height 76
click at [842, 148] on div "1" at bounding box center [837, 148] width 13 height 13
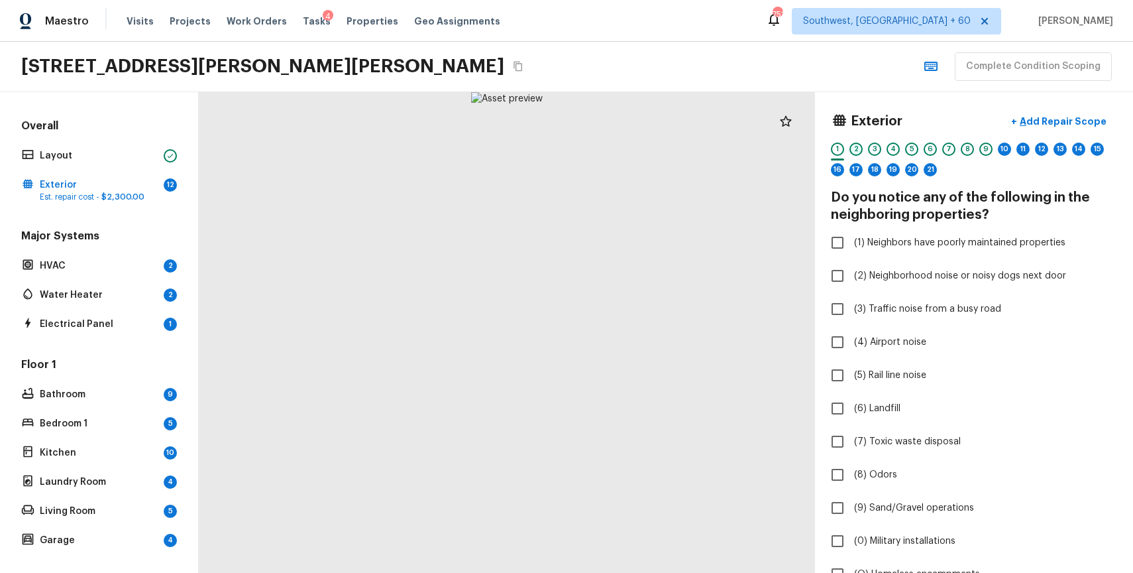
click at [856, 149] on div "2" at bounding box center [856, 148] width 13 height 13
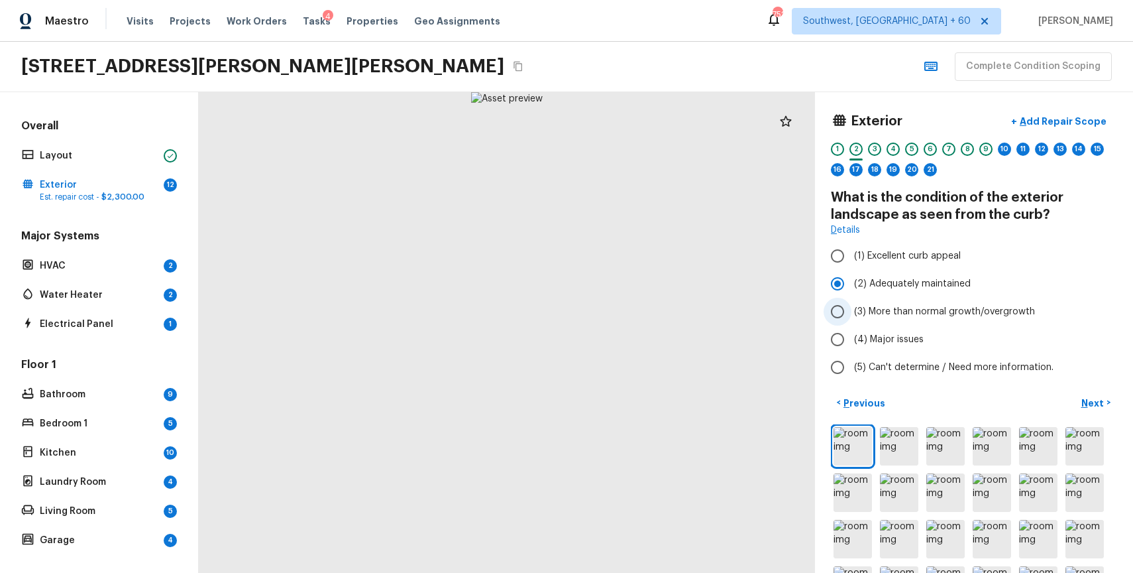
click at [944, 305] on span "(3) More than normal growth/overgrowth" at bounding box center [944, 311] width 181 height 13
click at [852, 305] on input "(3) More than normal growth/overgrowth" at bounding box center [838, 312] width 28 height 28
radio input "true"
click at [1073, 121] on p "Add Repair Scope" at bounding box center [1061, 121] width 89 height 13
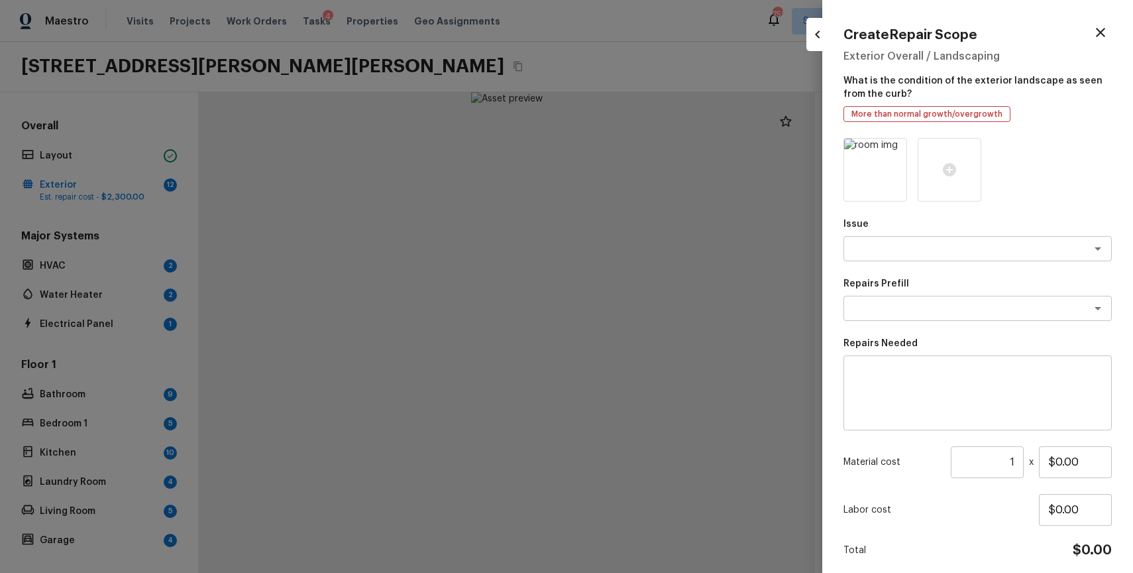
click at [547, 411] on div at bounding box center [566, 286] width 1133 height 573
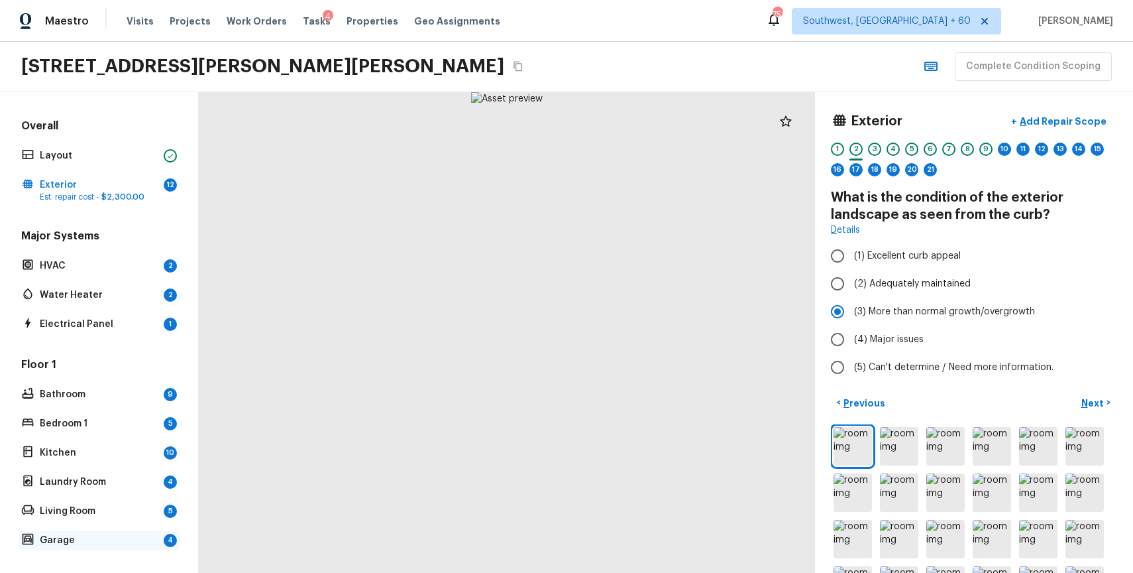
scroll to position [251, 0]
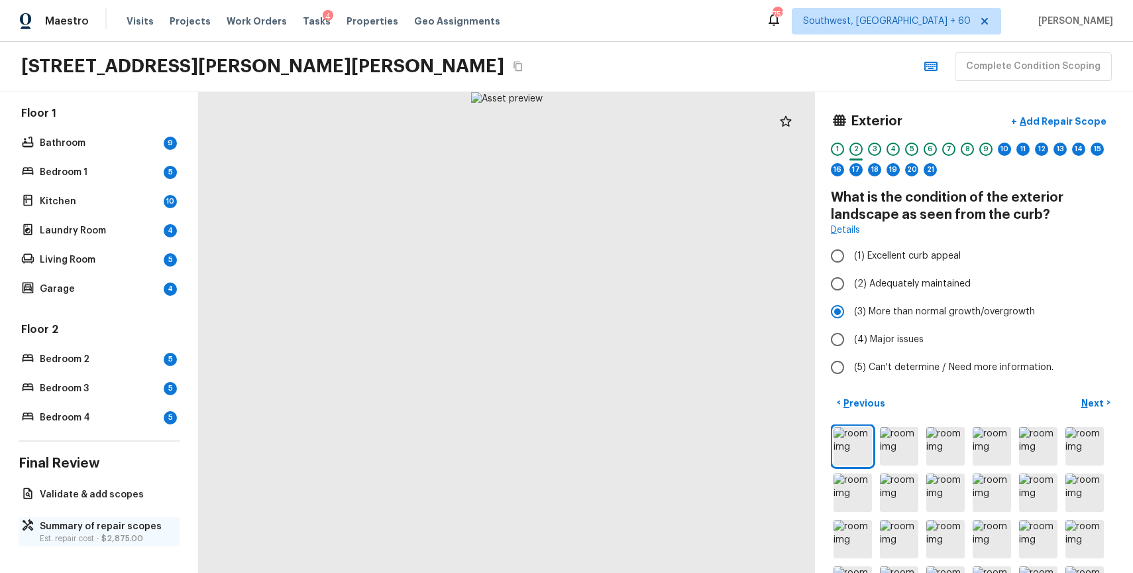
click at [102, 534] on span "$2,875.00" at bounding box center [122, 538] width 42 height 8
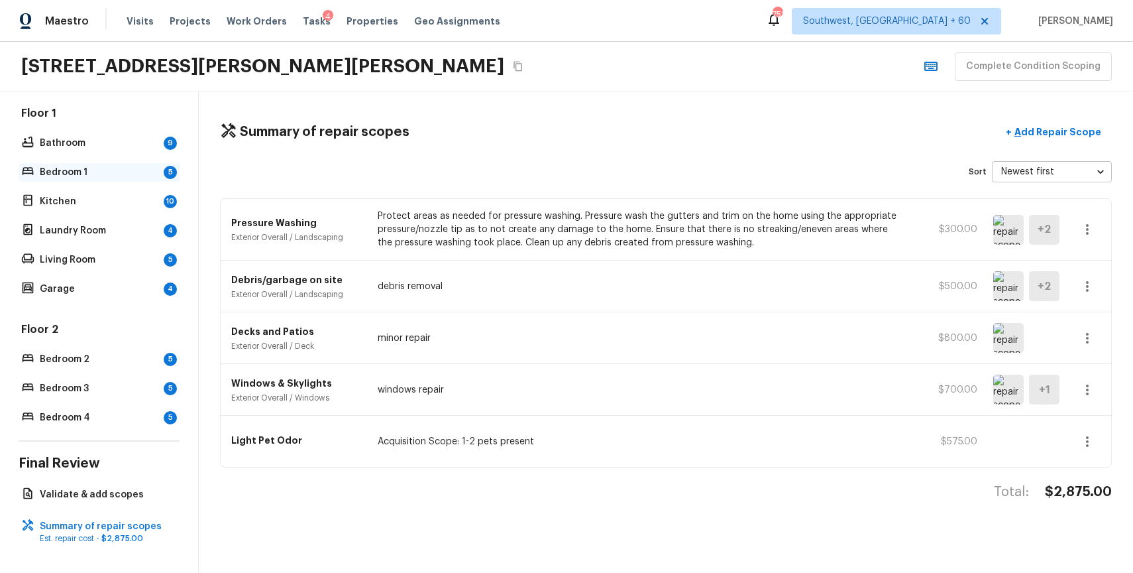
scroll to position [0, 0]
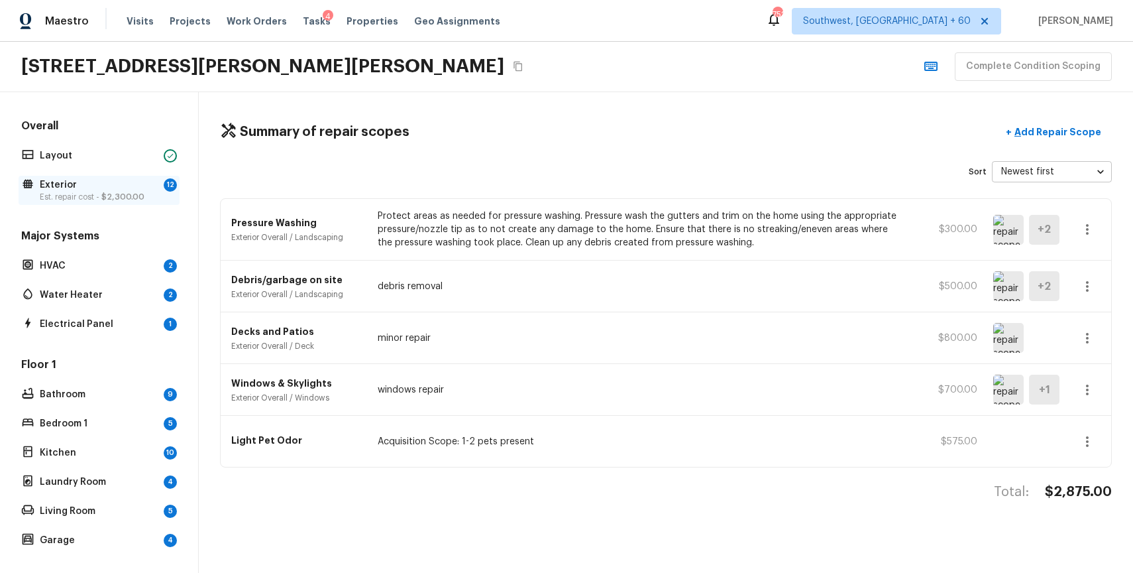
click at [125, 194] on span "$2,300.00" at bounding box center [122, 197] width 43 height 8
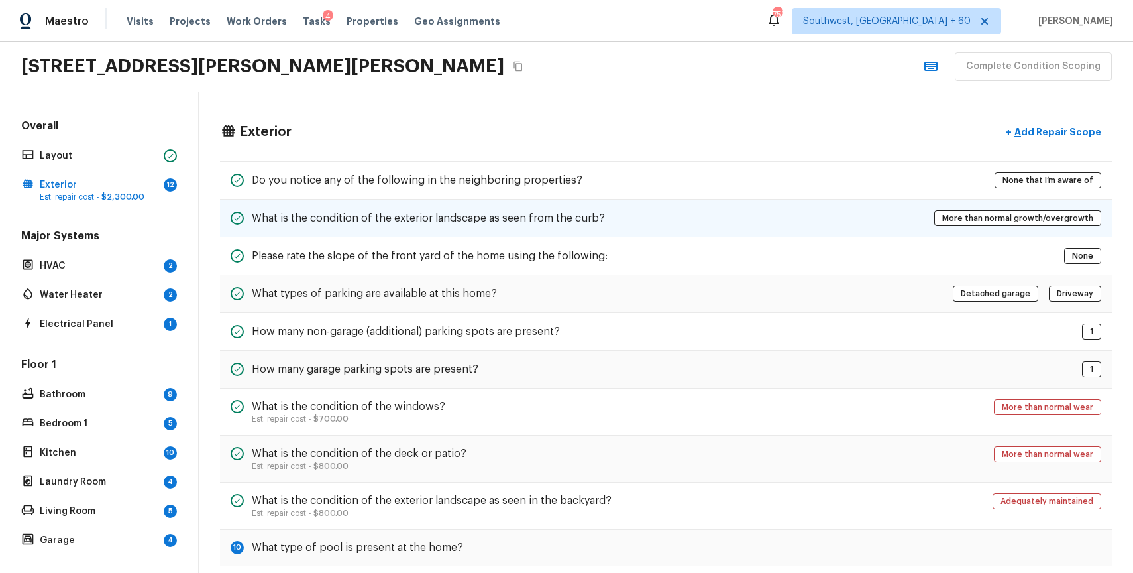
click at [528, 225] on div "What is the condition of the exterior landscape as seen from the curb?" at bounding box center [418, 218] width 374 height 16
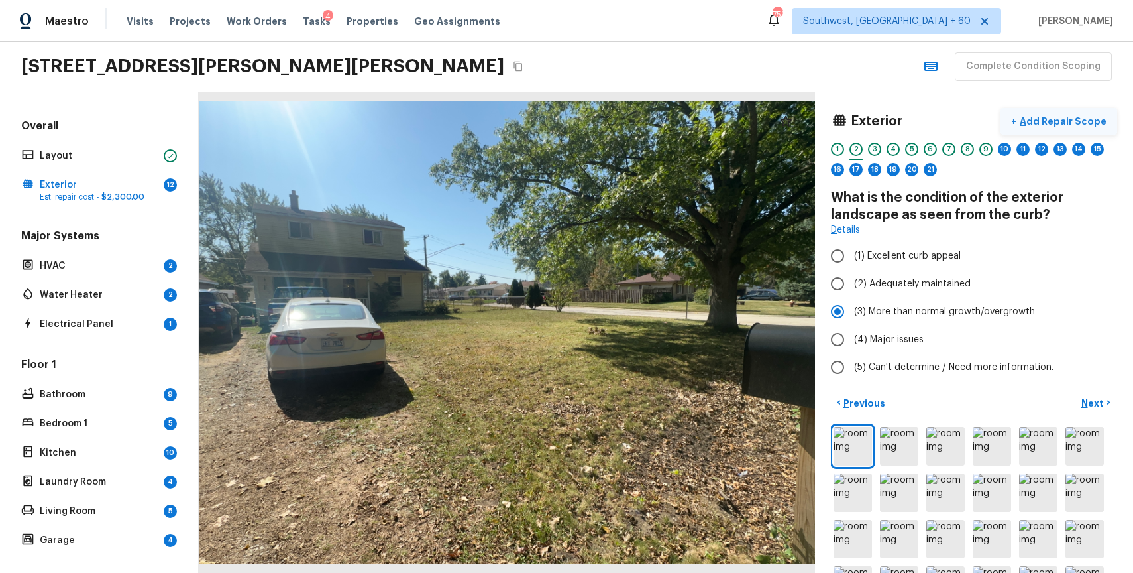
click at [1085, 121] on p "Add Repair Scope" at bounding box center [1061, 121] width 89 height 13
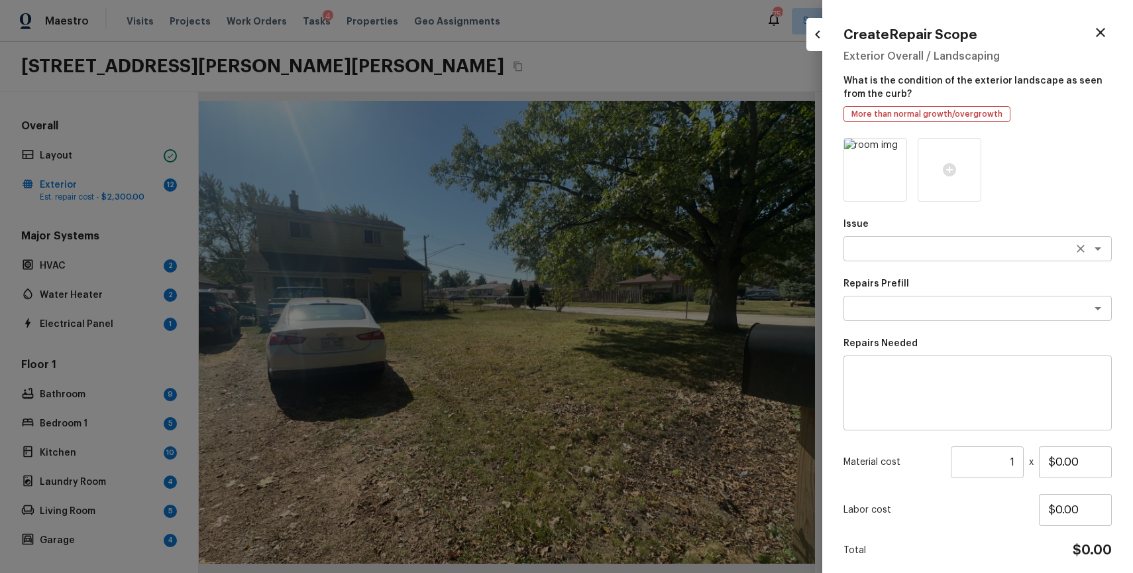
click at [902, 248] on textarea at bounding box center [959, 248] width 219 height 13
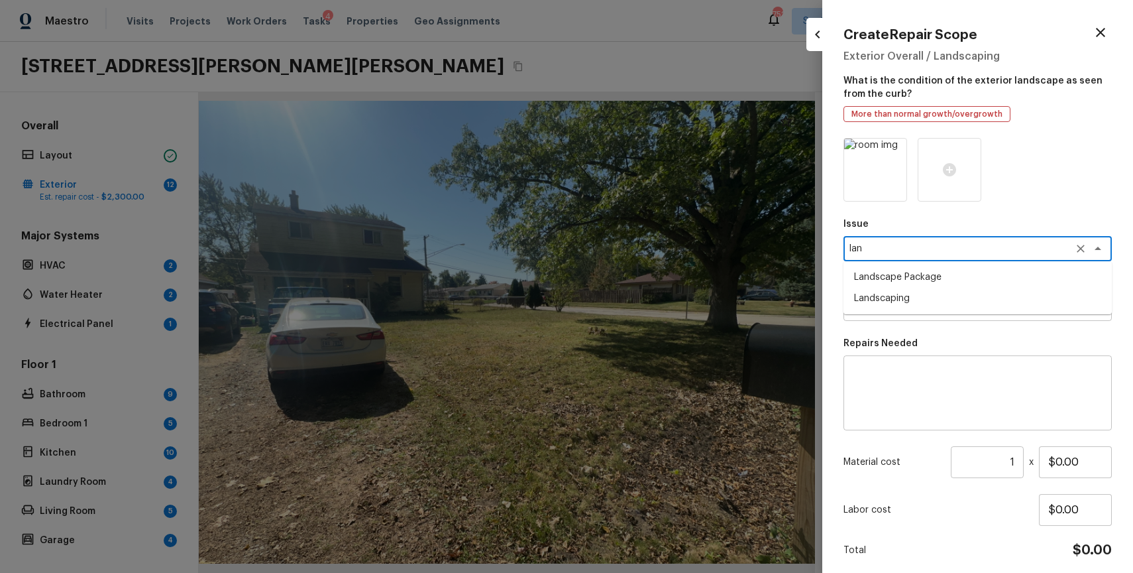
click at [925, 284] on li "Landscape Package" at bounding box center [978, 276] width 268 height 21
type textarea "Landscape Package"
click at [966, 302] on textarea at bounding box center [959, 308] width 219 height 13
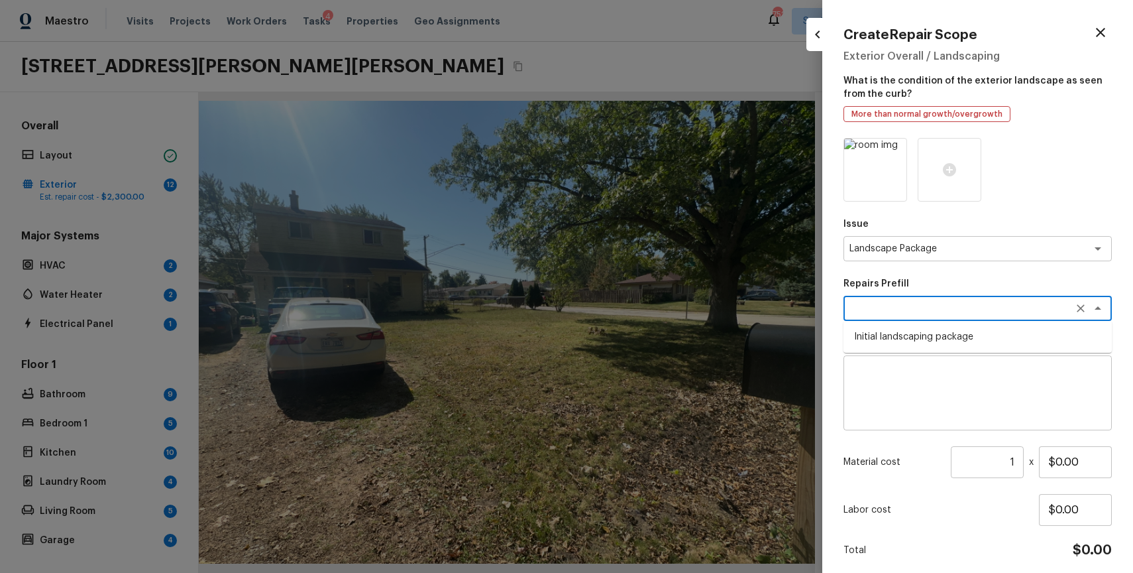
click at [936, 341] on li "Initial landscaping package" at bounding box center [978, 336] width 268 height 21
type textarea "Initial landscaping package"
type textarea "Mowing of grass up to 6" in height. Mow, edge along driveways & sidewalks, trim…"
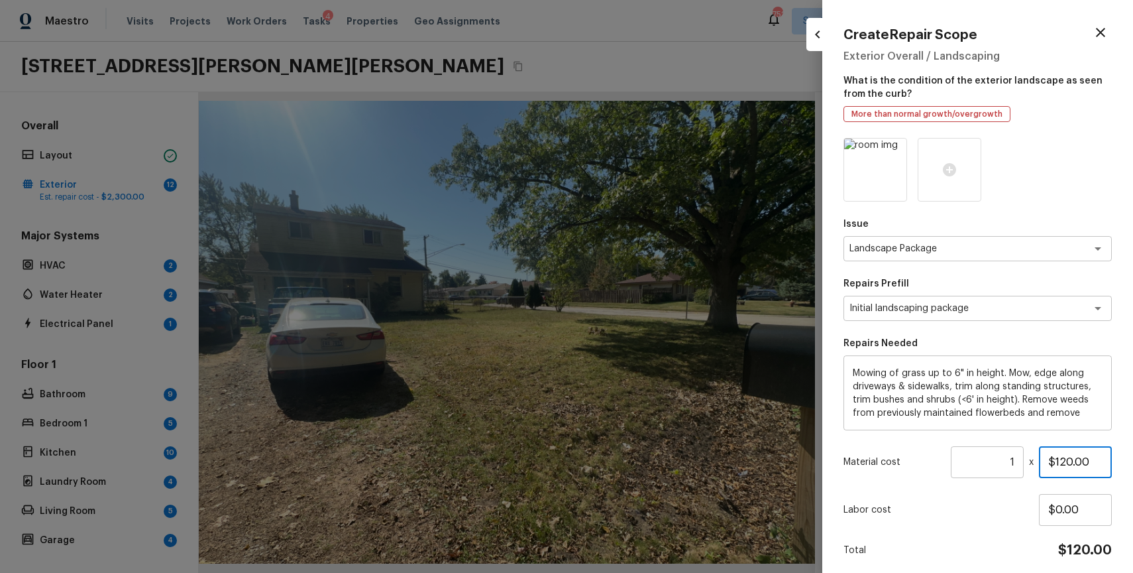
drag, startPoint x: 1055, startPoint y: 463, endPoint x: 1133, endPoint y: 495, distance: 84.1
click at [1133, 495] on div "Create Repair Scope Exterior Overall / Landscaping What is the condition of the…" at bounding box center [977, 286] width 311 height 573
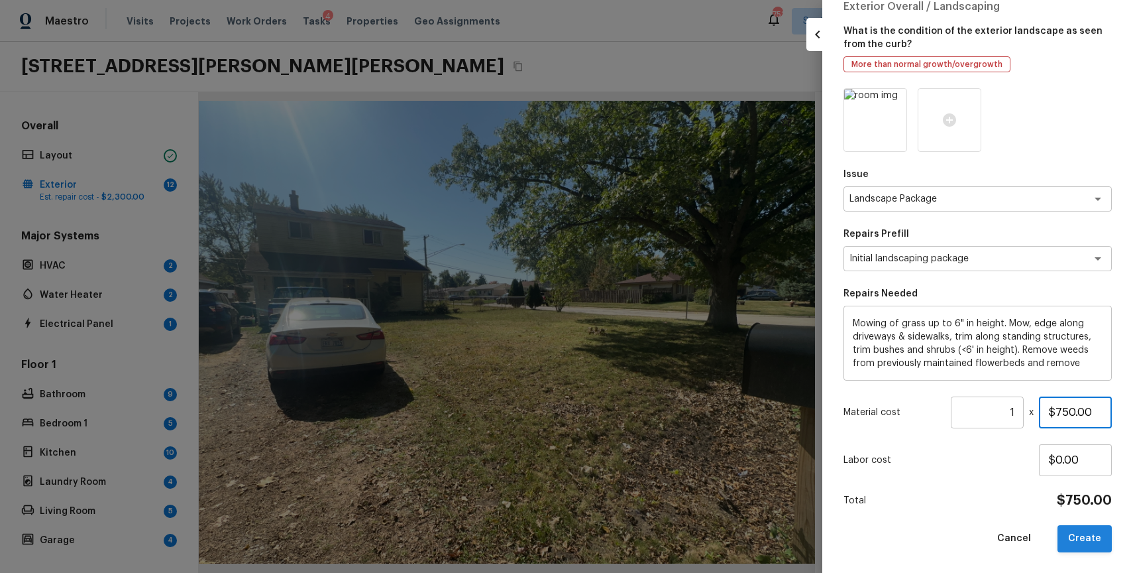
type input "$750.00"
click at [1094, 543] on button "Create" at bounding box center [1085, 538] width 54 height 27
type input "$0.00"
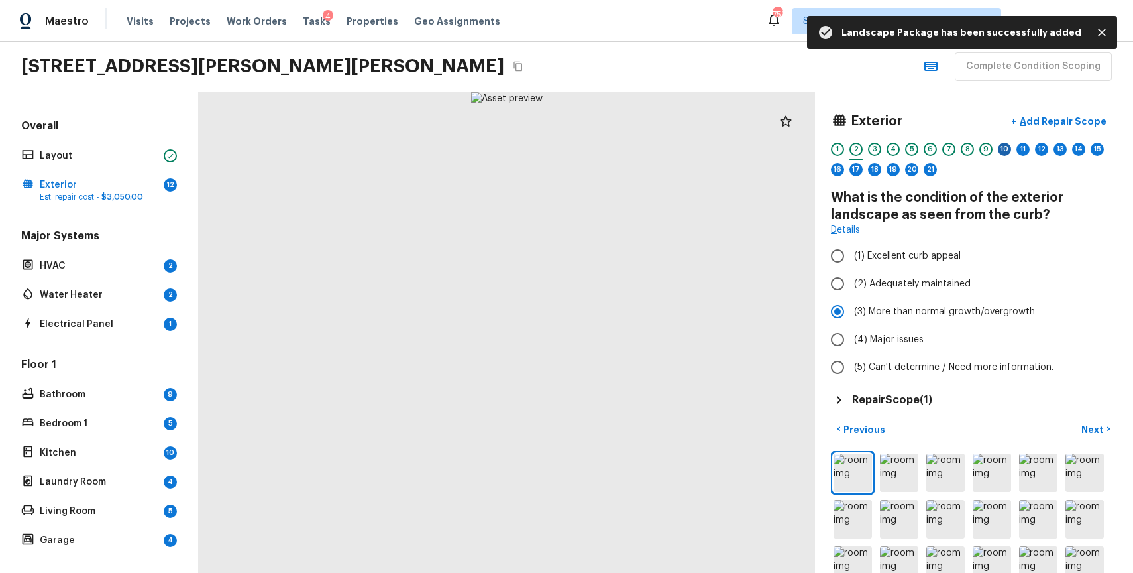
click at [1009, 146] on div "10" at bounding box center [1004, 148] width 13 height 13
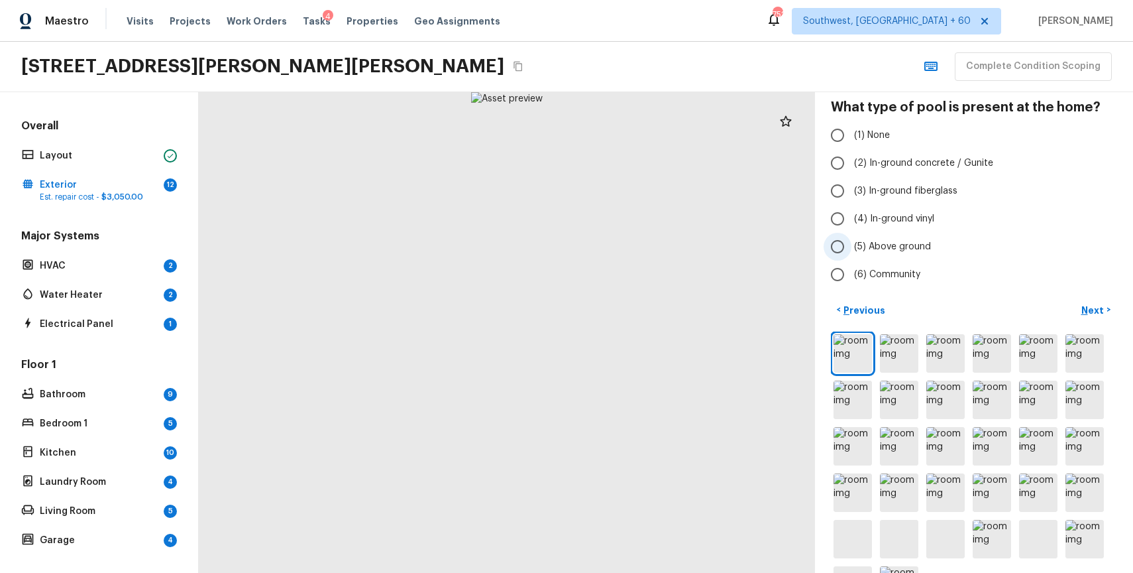
scroll to position [103, 0]
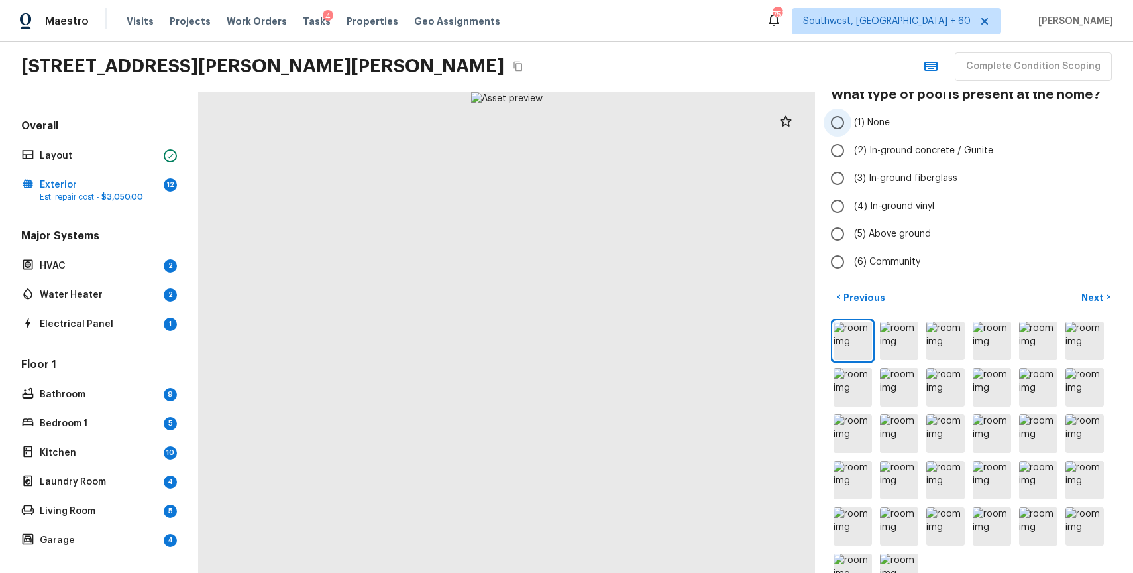
click at [875, 123] on span "(1) None" at bounding box center [872, 122] width 36 height 13
click at [852, 123] on input "(1) None" at bounding box center [838, 123] width 28 height 28
radio input "true"
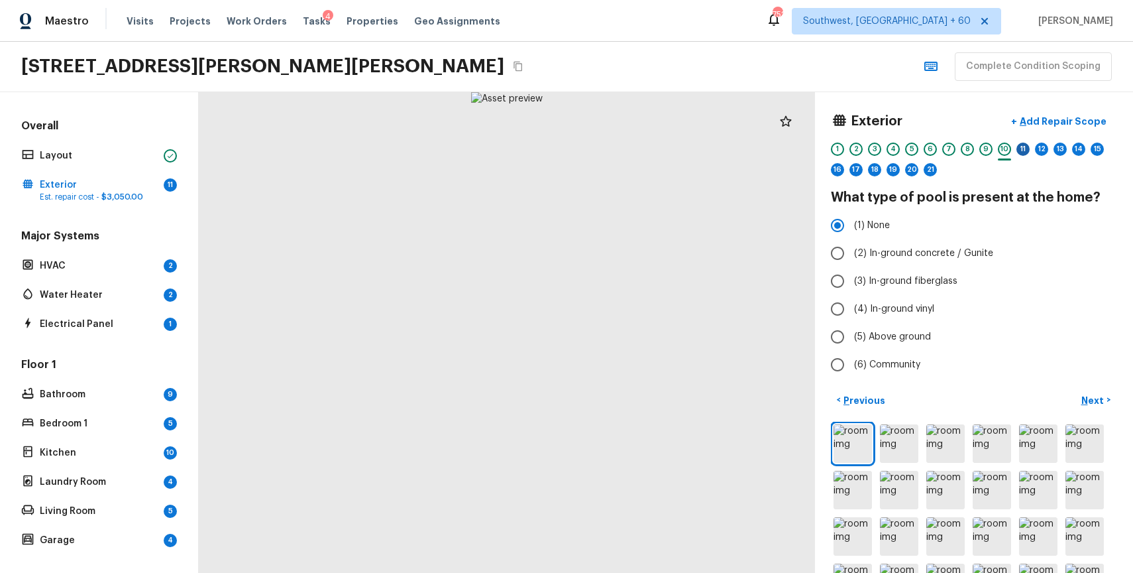
click at [1025, 152] on div "11" at bounding box center [1023, 148] width 13 height 13
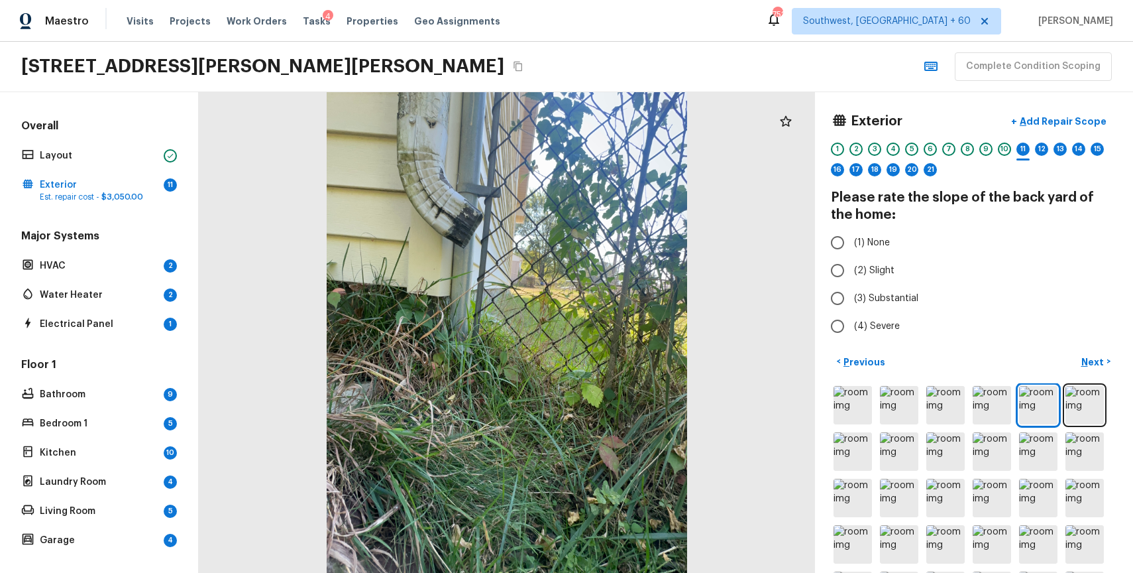
click at [874, 227] on div "Exterior + Add Repair Scope 1 2 3 4 5 6 7 8 9 10 11 12 13 14 15 16 17 18 19 20 …" at bounding box center [974, 224] width 286 height 233
click at [884, 234] on label "(1) None" at bounding box center [965, 243] width 283 height 28
click at [852, 234] on input "(1) None" at bounding box center [838, 243] width 28 height 28
radio input "true"
click at [1044, 150] on div "12" at bounding box center [1041, 148] width 13 height 13
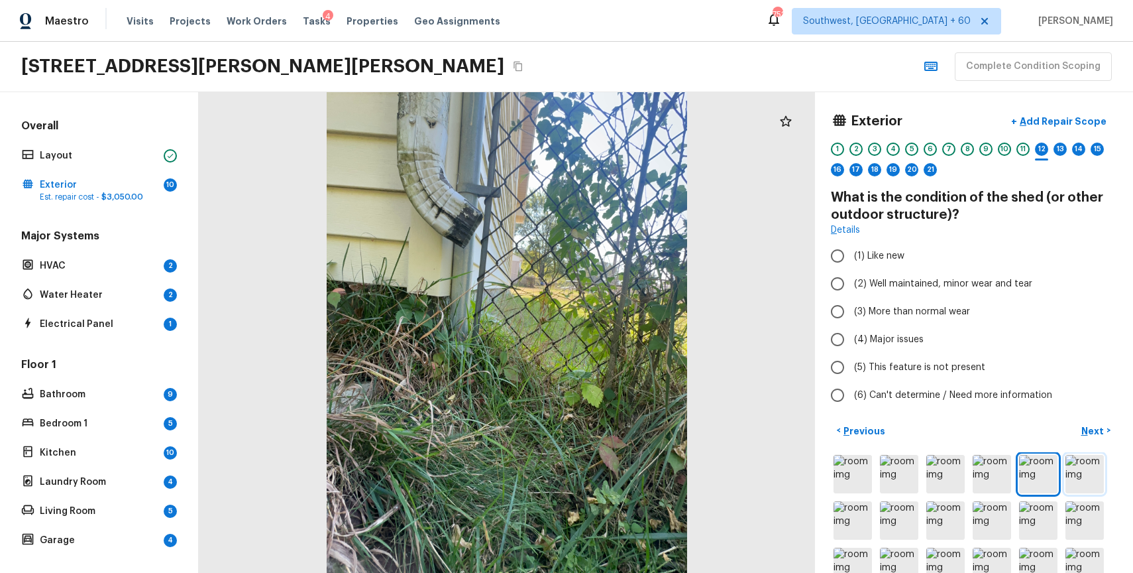
click at [1069, 472] on img at bounding box center [1085, 474] width 38 height 38
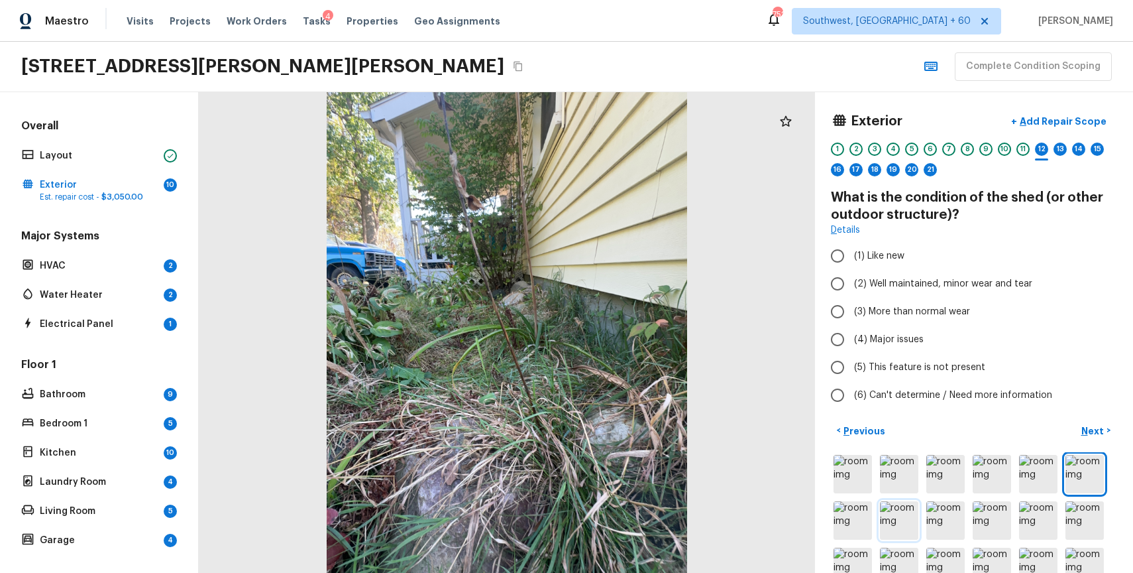
click at [916, 521] on img at bounding box center [899, 520] width 38 height 38
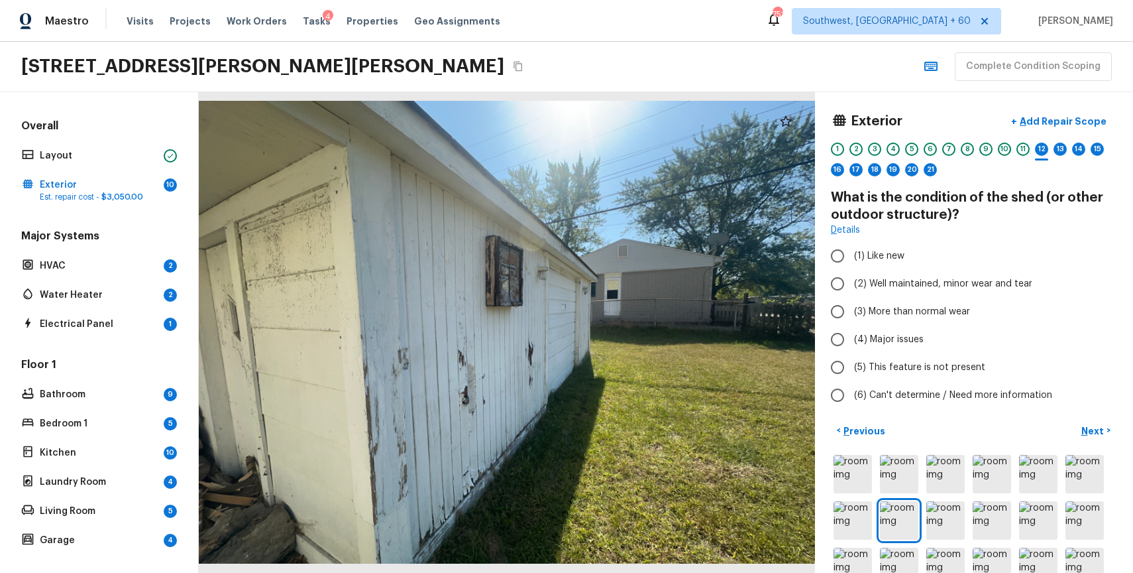
click at [854, 524] on img at bounding box center [853, 520] width 38 height 38
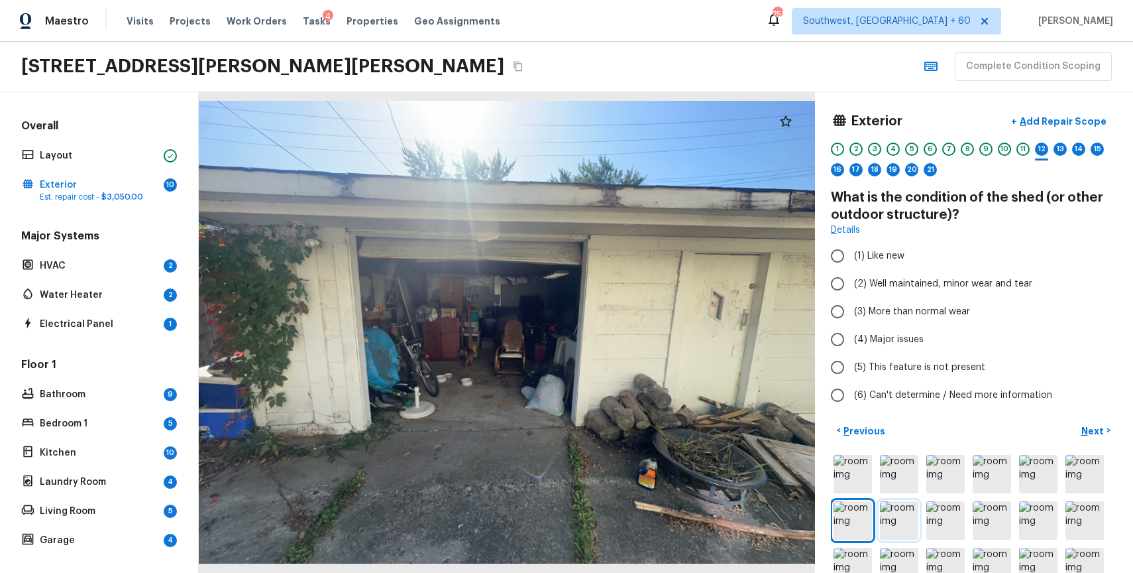
click at [889, 524] on img at bounding box center [899, 520] width 38 height 38
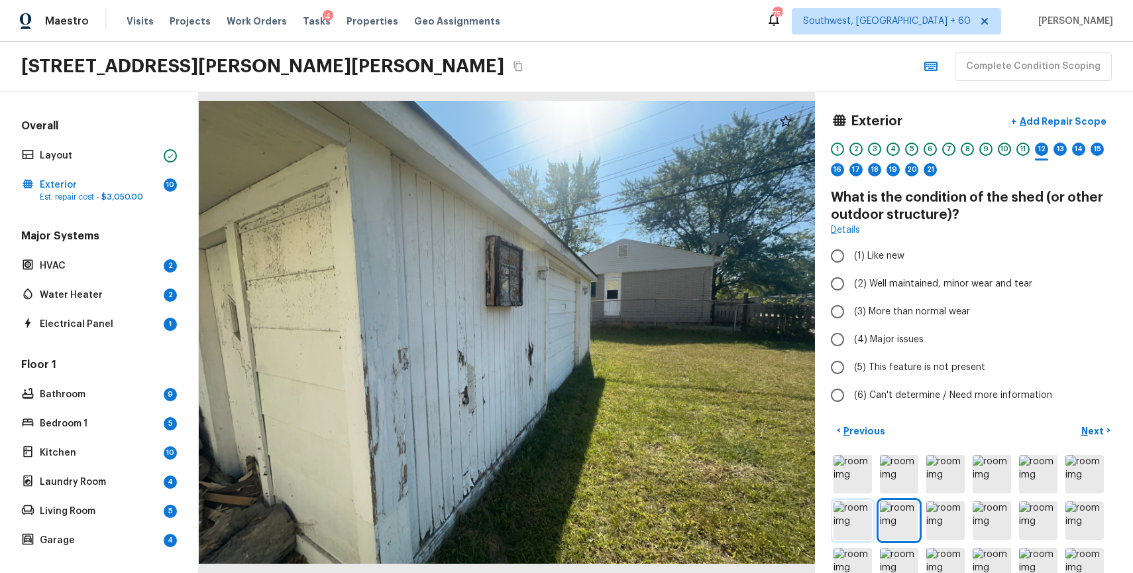
click at [853, 520] on img at bounding box center [853, 520] width 38 height 38
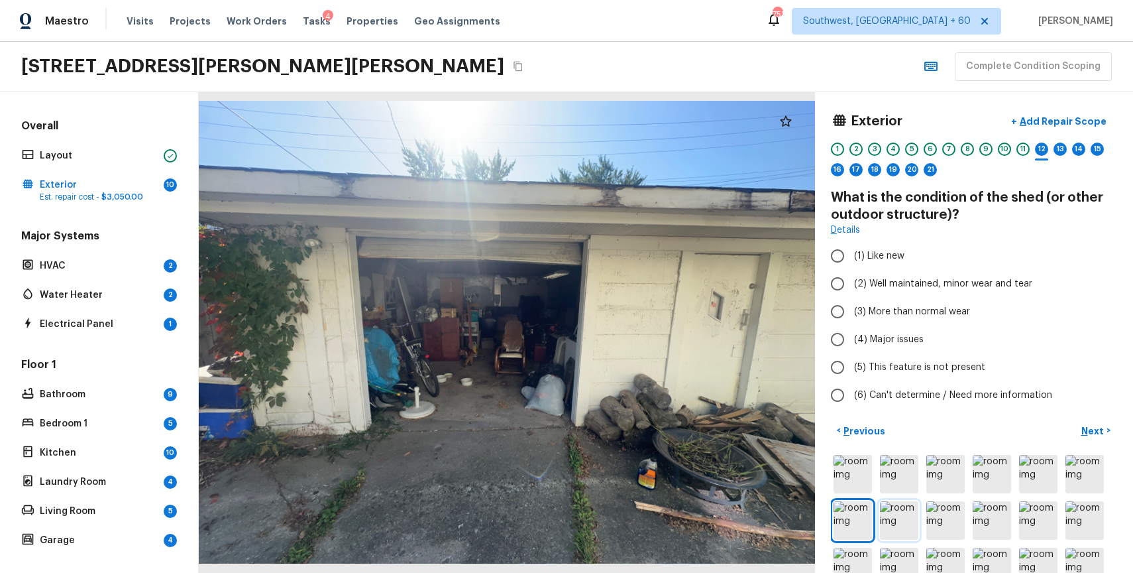
click at [883, 514] on img at bounding box center [899, 520] width 38 height 38
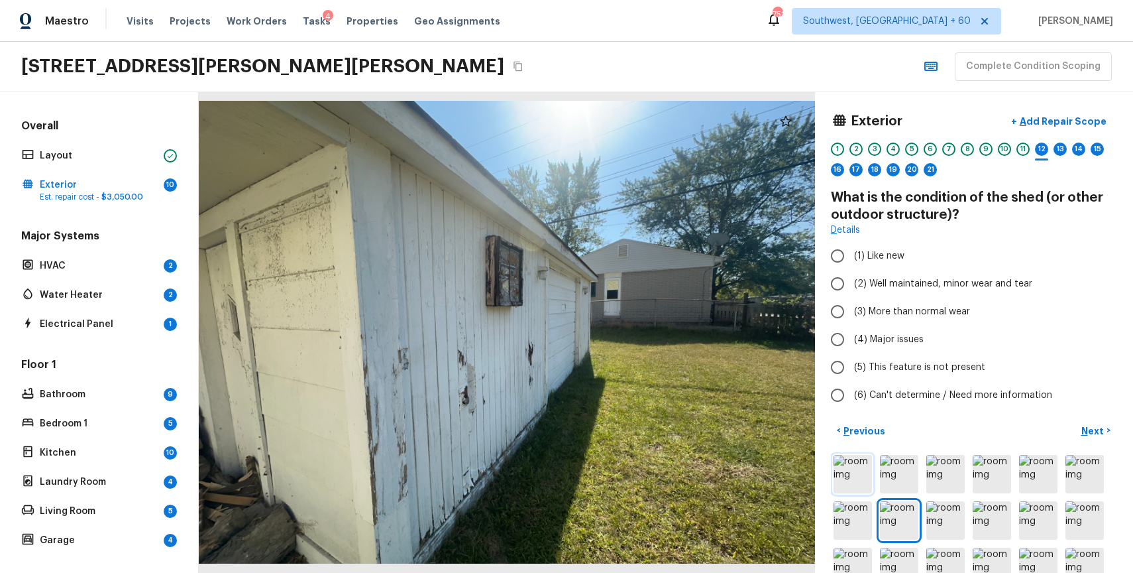
click at [857, 478] on img at bounding box center [853, 474] width 38 height 38
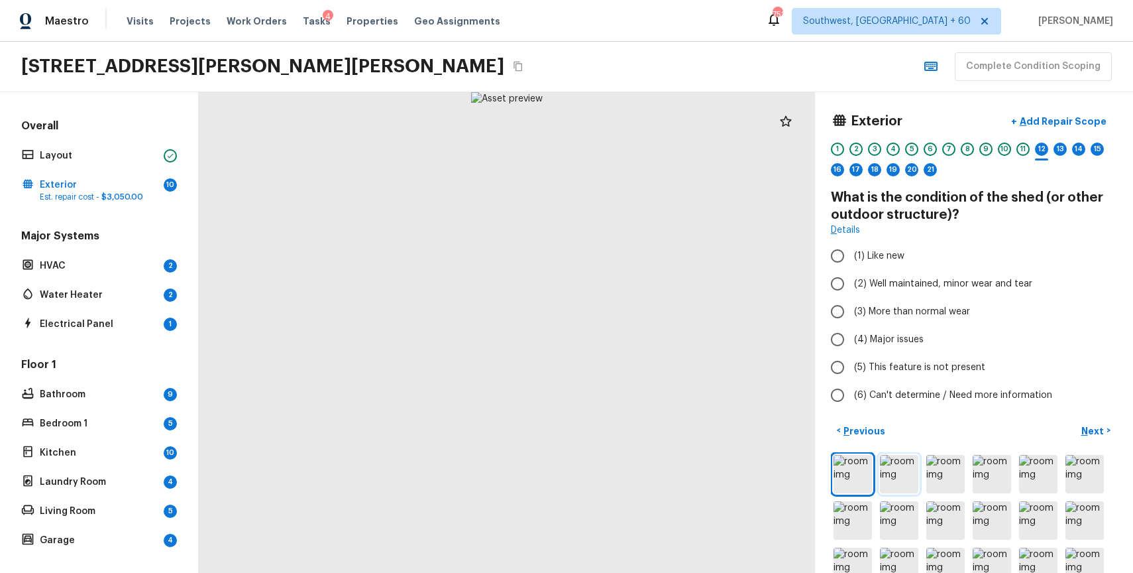
click at [897, 467] on img at bounding box center [899, 474] width 38 height 38
click at [850, 473] on img at bounding box center [853, 474] width 38 height 38
click at [871, 463] on img at bounding box center [853, 474] width 38 height 38
click at [900, 469] on img at bounding box center [899, 474] width 38 height 38
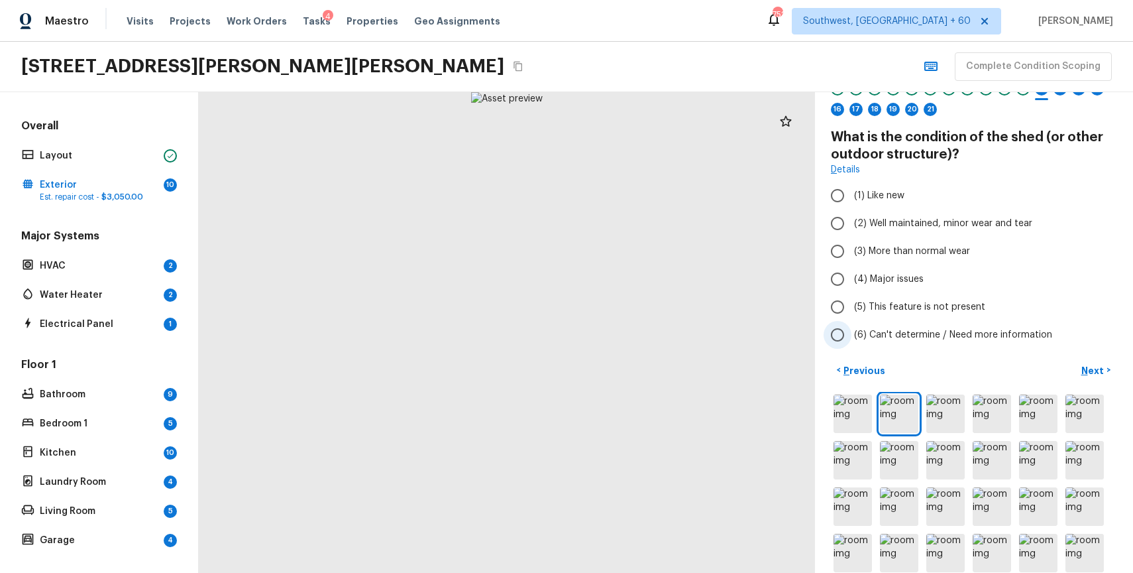
scroll to position [130, 0]
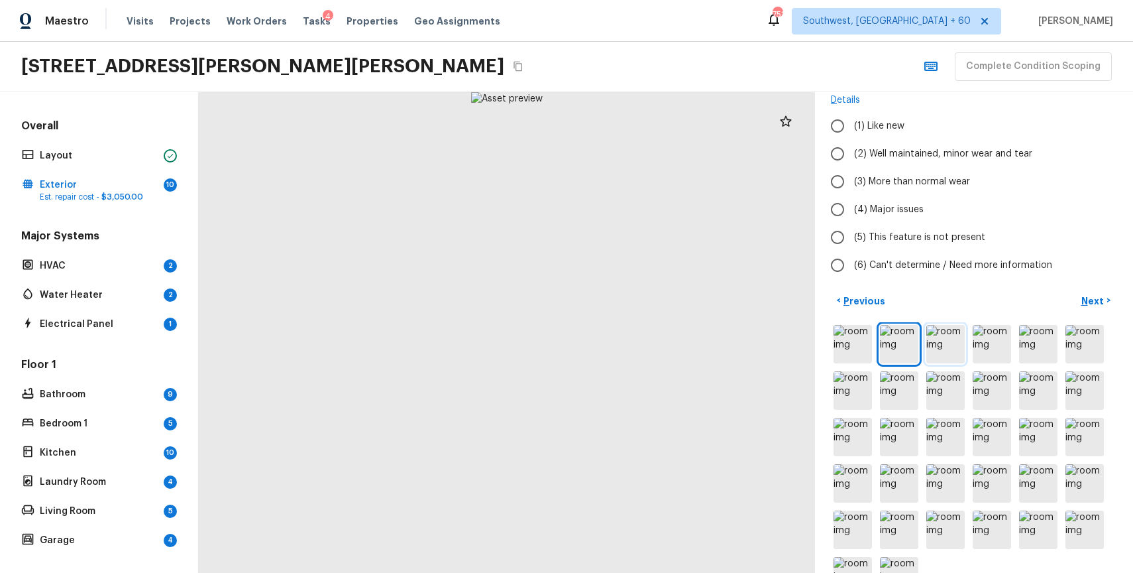
click at [946, 359] on img at bounding box center [945, 344] width 38 height 38
click at [1030, 382] on img at bounding box center [1038, 390] width 38 height 38
click at [1036, 357] on img at bounding box center [1038, 344] width 38 height 38
click at [1075, 354] on img at bounding box center [1085, 344] width 38 height 38
click at [1070, 376] on img at bounding box center [1085, 390] width 38 height 38
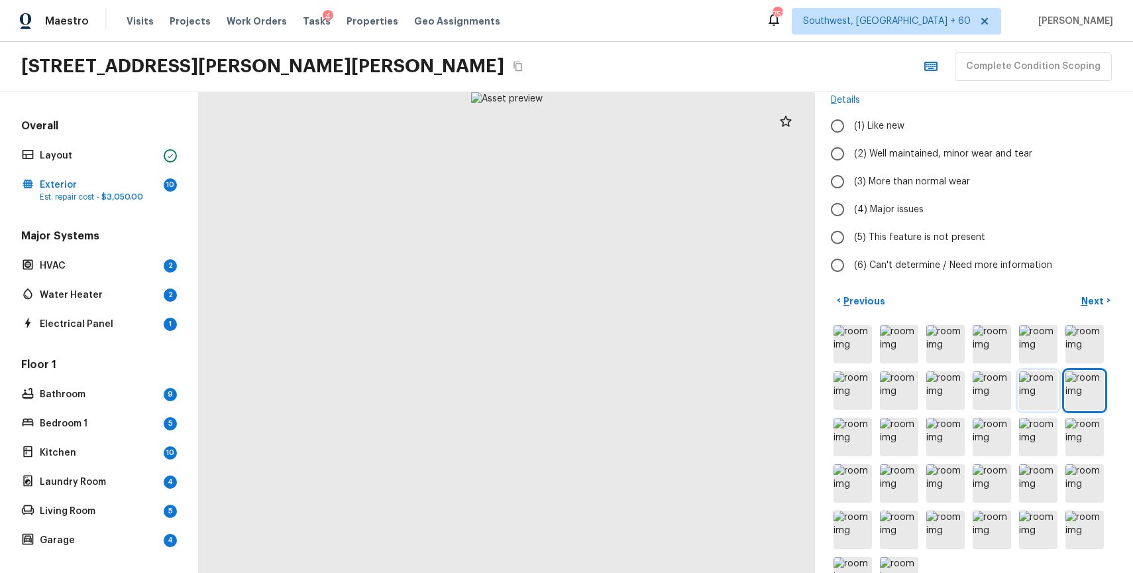
scroll to position [126, 0]
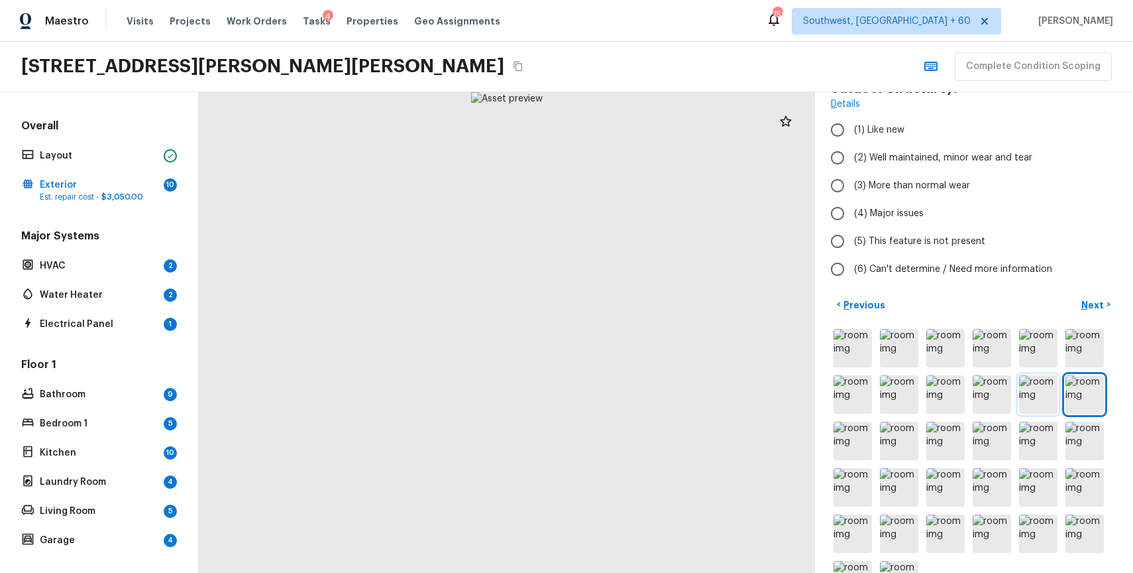
click at [1025, 410] on img at bounding box center [1038, 394] width 38 height 38
click at [999, 427] on img at bounding box center [992, 440] width 38 height 38
click at [903, 455] on img at bounding box center [899, 440] width 38 height 38
click at [957, 441] on img at bounding box center [945, 440] width 38 height 38
click at [1069, 457] on img at bounding box center [1085, 440] width 38 height 38
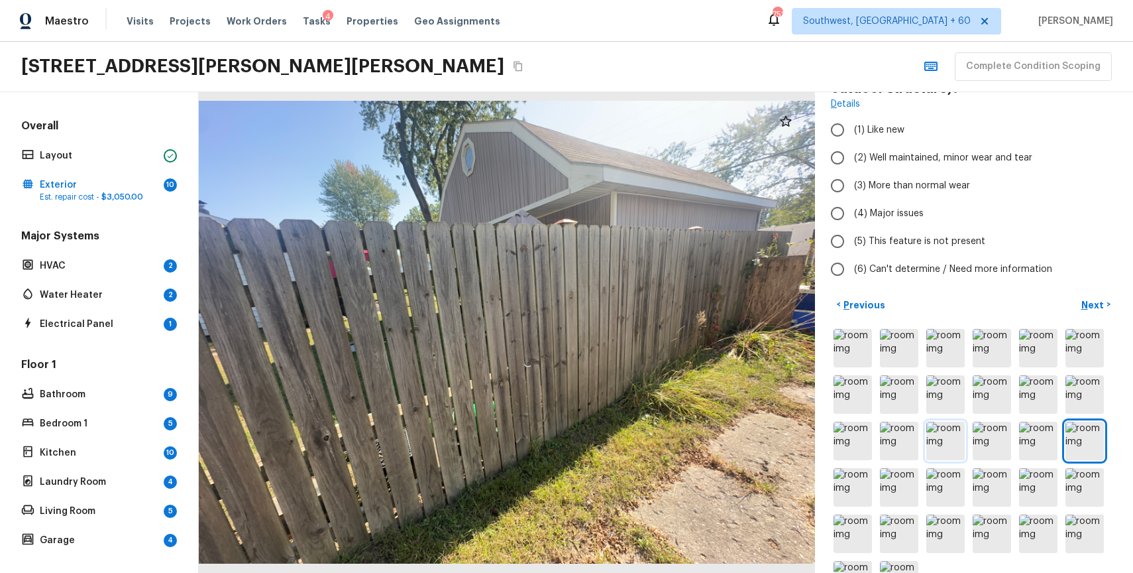
click at [952, 453] on img at bounding box center [945, 440] width 38 height 38
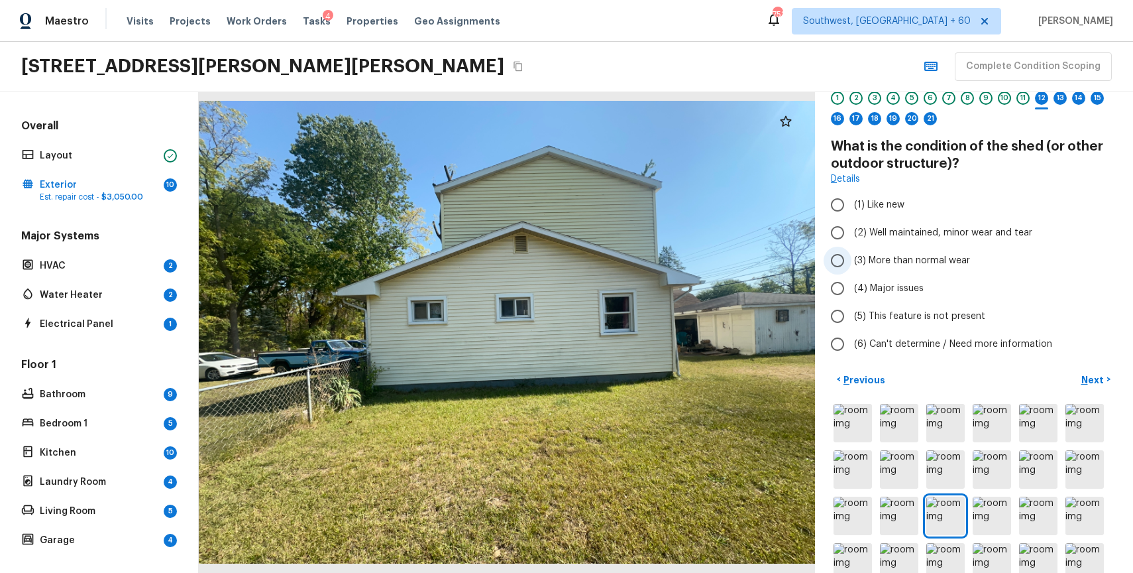
scroll to position [0, 0]
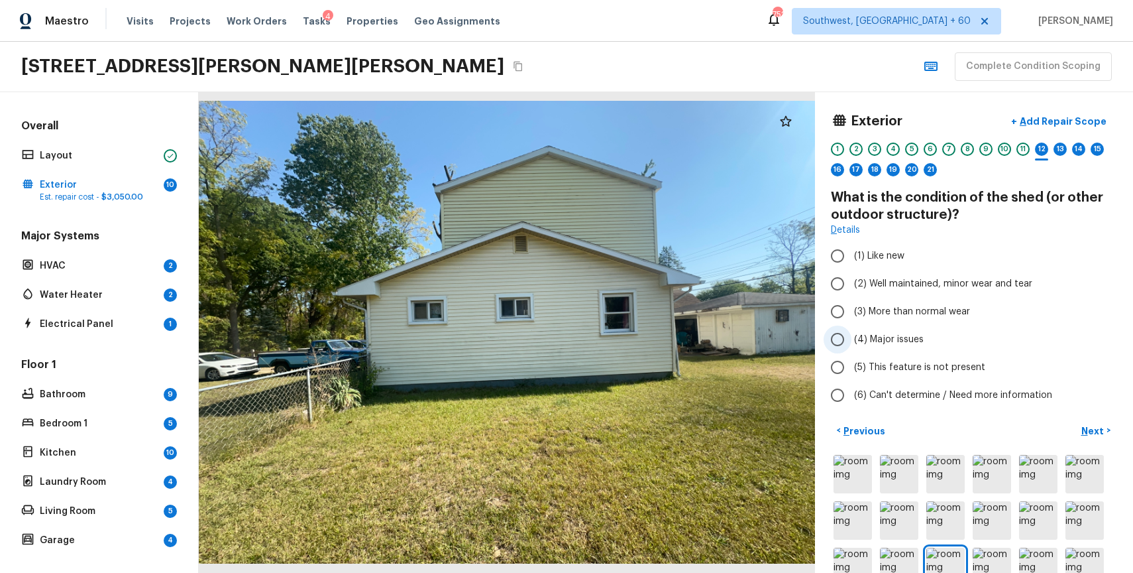
click at [913, 337] on span "(4) Major issues" at bounding box center [889, 339] width 70 height 13
click at [852, 337] on input "(4) Major issues" at bounding box center [838, 339] width 28 height 28
radio input "true"
click at [1080, 116] on p "Add Repair Scope" at bounding box center [1061, 121] width 89 height 13
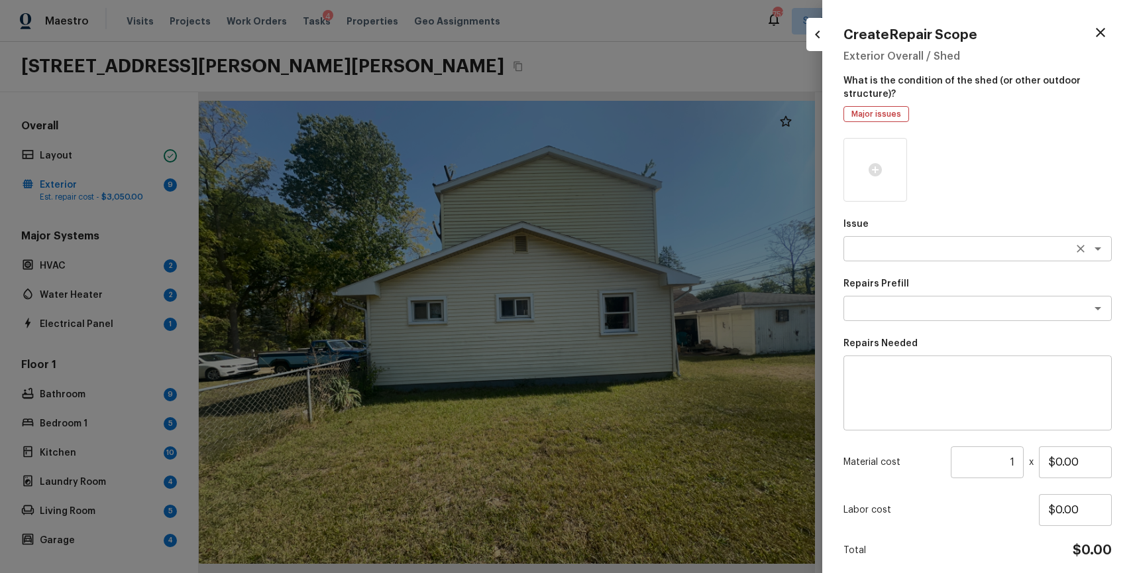
click at [916, 245] on textarea at bounding box center [959, 248] width 219 height 13
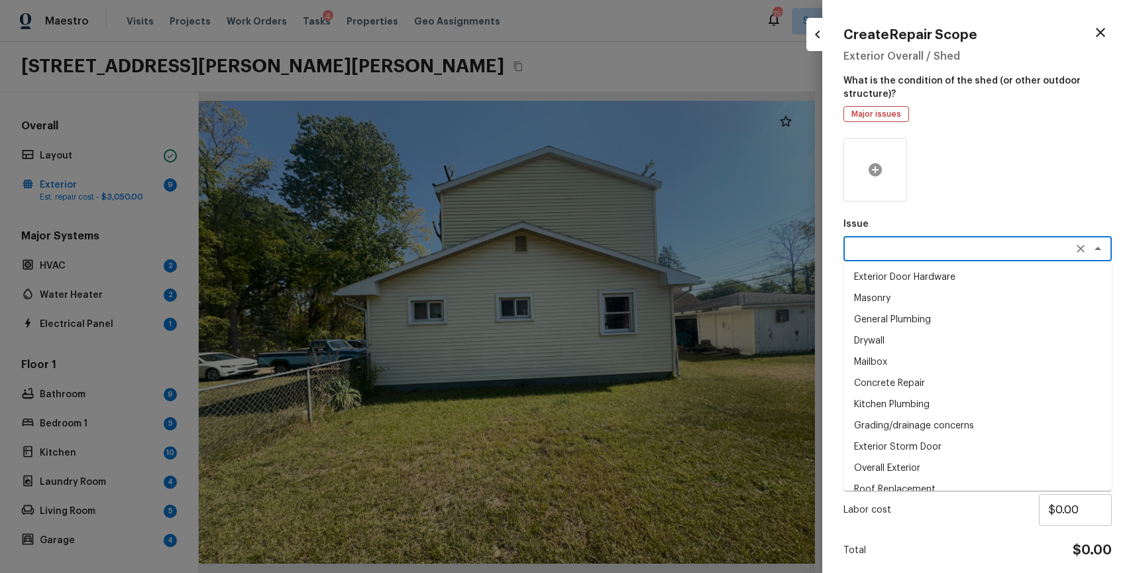
click at [876, 170] on icon at bounding box center [875, 170] width 16 height 16
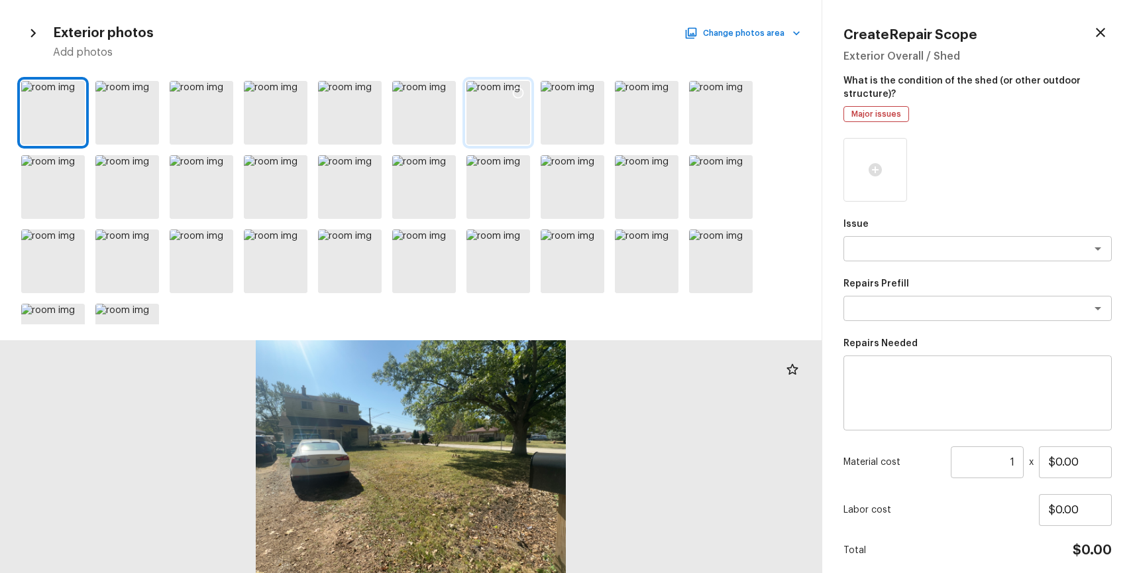
click at [508, 94] on div at bounding box center [518, 95] width 24 height 28
click at [592, 93] on icon at bounding box center [592, 92] width 13 height 13
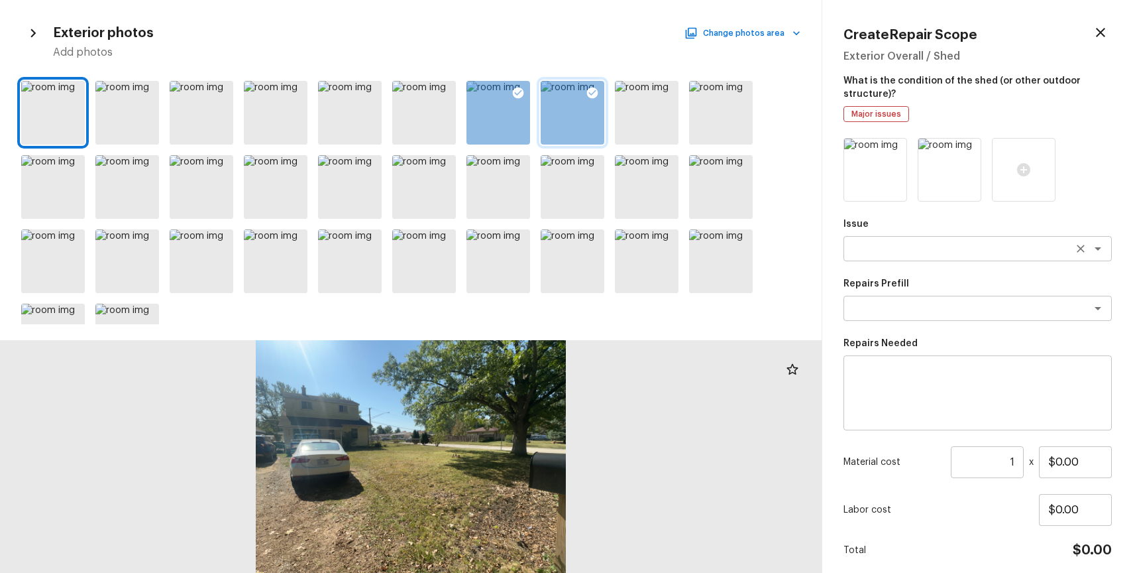
click at [941, 240] on div "x ​" at bounding box center [978, 248] width 268 height 25
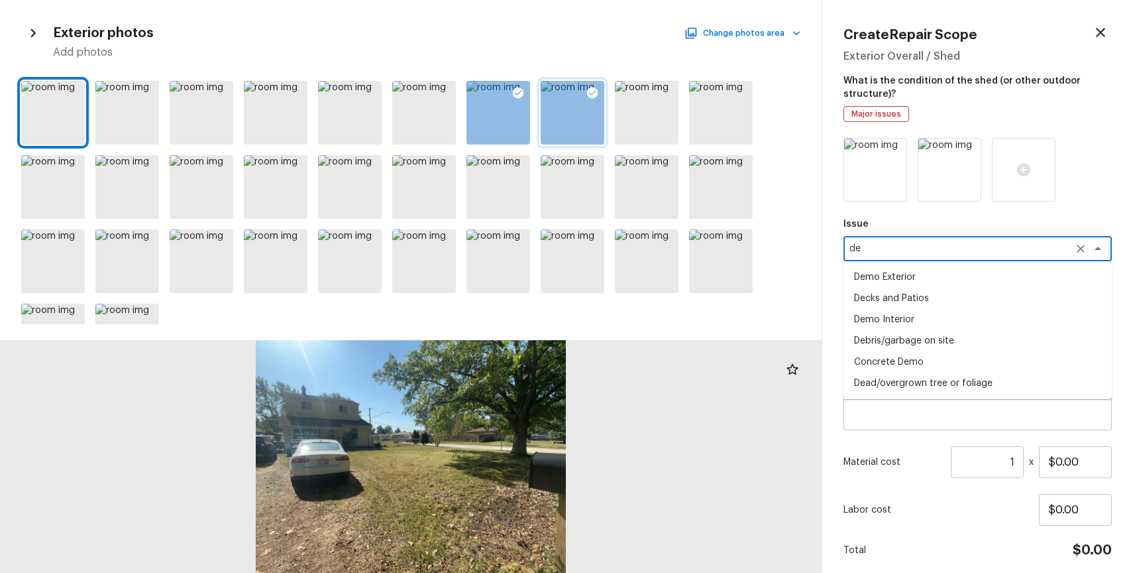
type textarea "d"
click at [976, 305] on li "Exterior Garage Door" at bounding box center [978, 298] width 268 height 21
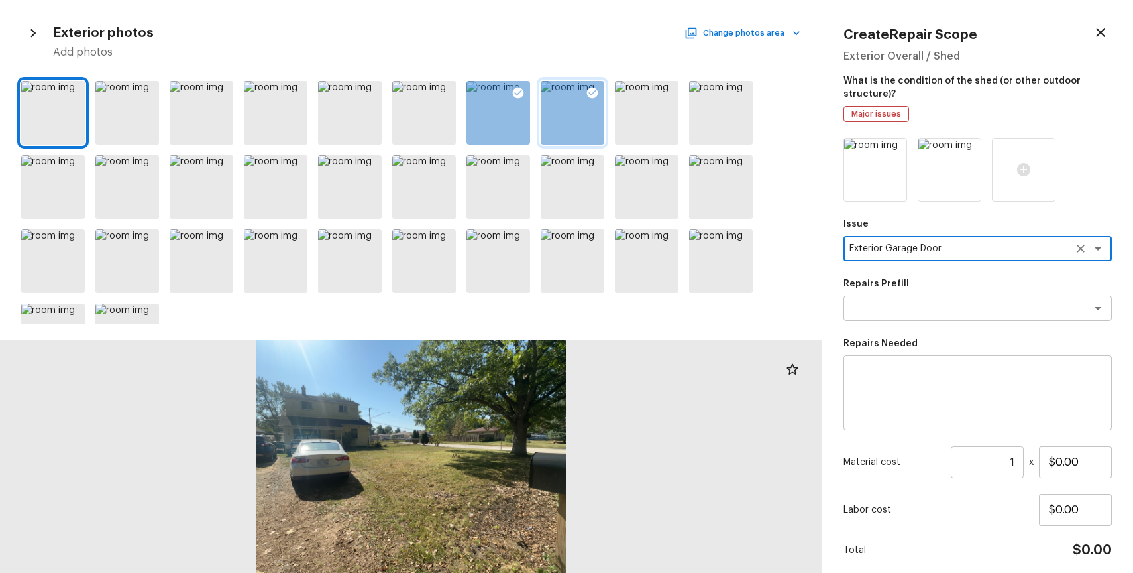
type textarea "Exterior Garage Door"
click at [937, 398] on textarea at bounding box center [978, 392] width 250 height 53
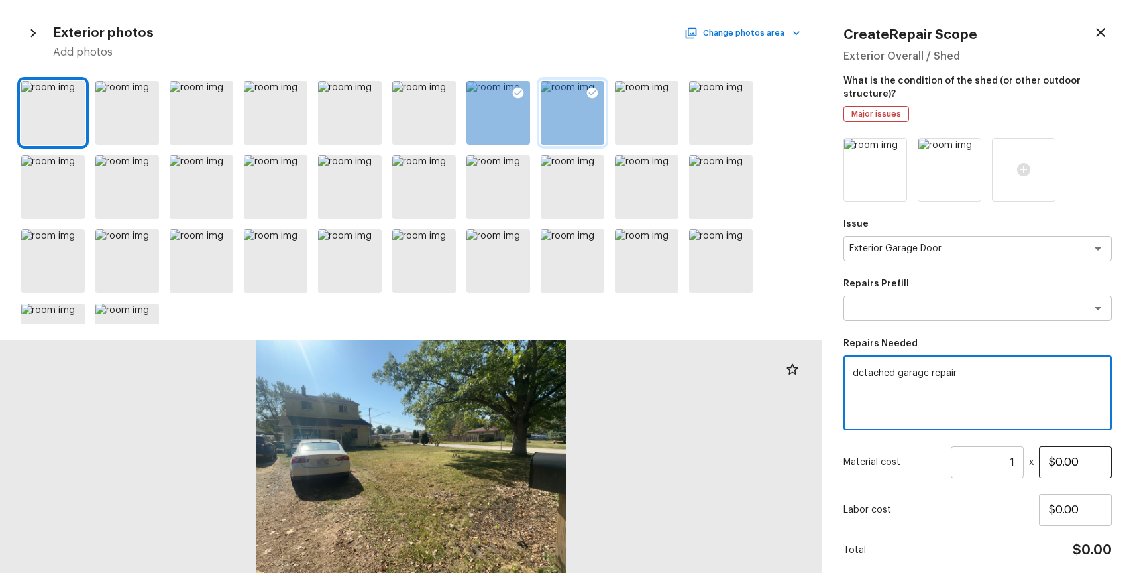
type textarea "detached garage repair"
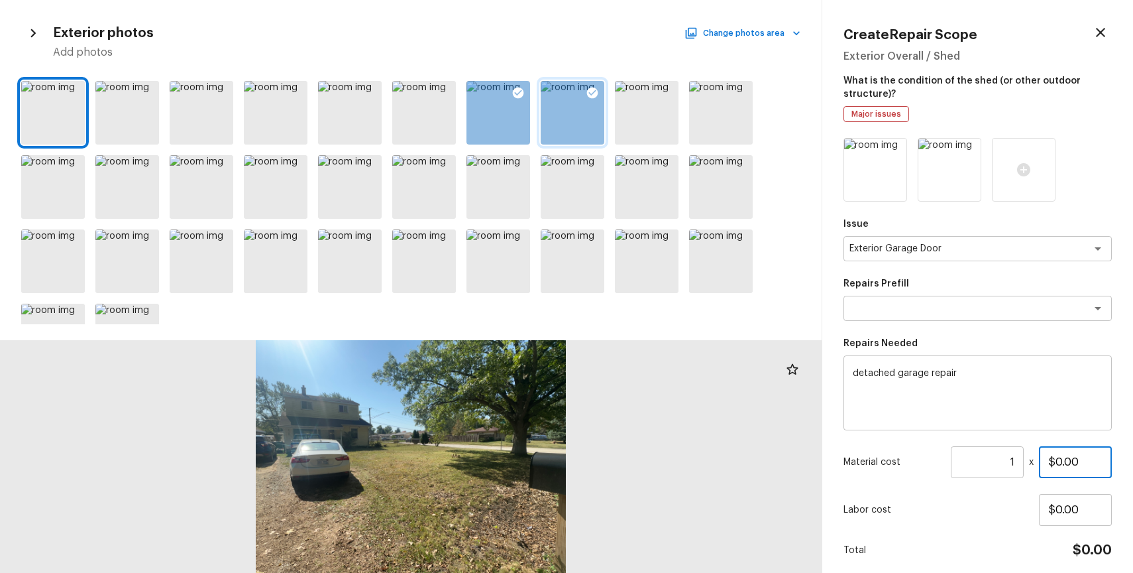
drag, startPoint x: 1058, startPoint y: 457, endPoint x: 1133, endPoint y: 502, distance: 87.1
click at [1133, 502] on div "Create Repair Scope Exterior Overall / Shed What is the condition of the shed (…" at bounding box center [977, 286] width 311 height 573
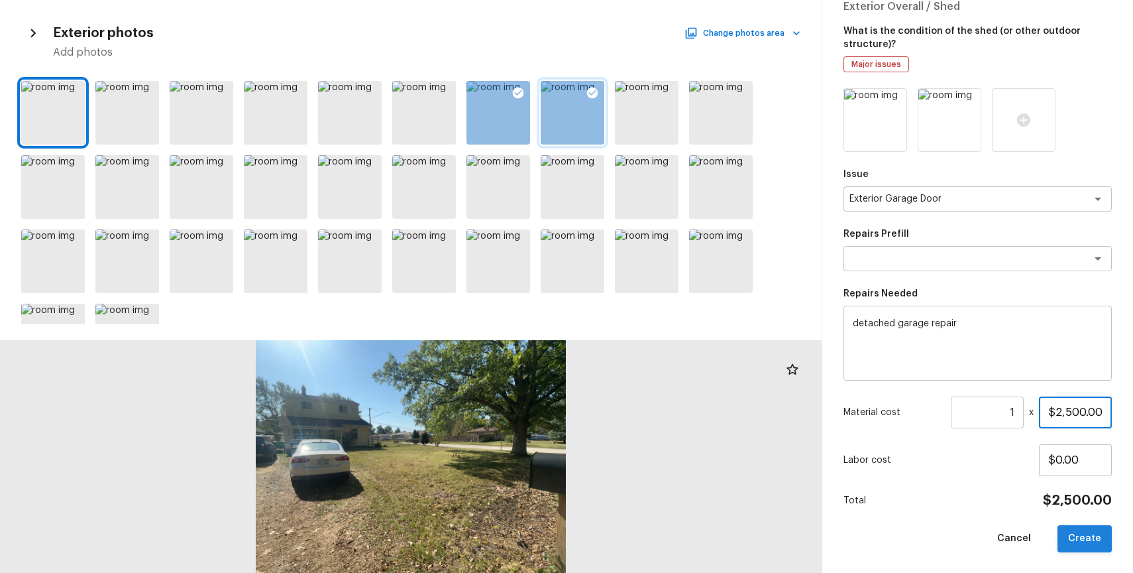
type input "$2,500.00"
click at [1087, 527] on button "Create" at bounding box center [1085, 538] width 54 height 27
type input "$0.00"
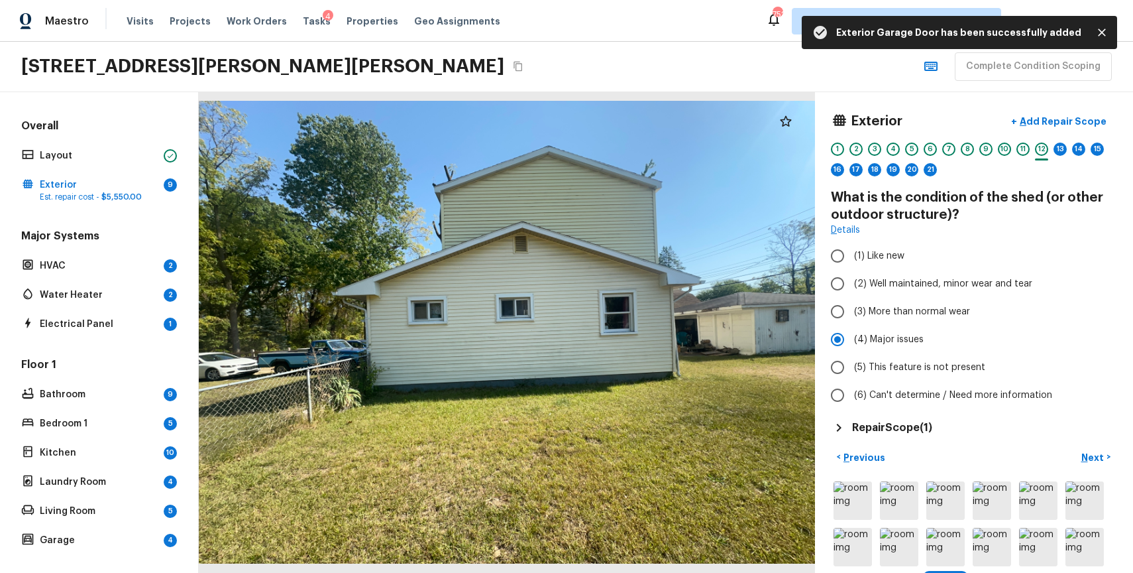
click at [1068, 146] on div "1 2 3 4 5 6 7 8 9 10 11 12 13 14 15 16 17 18 19 20 21" at bounding box center [974, 162] width 286 height 41
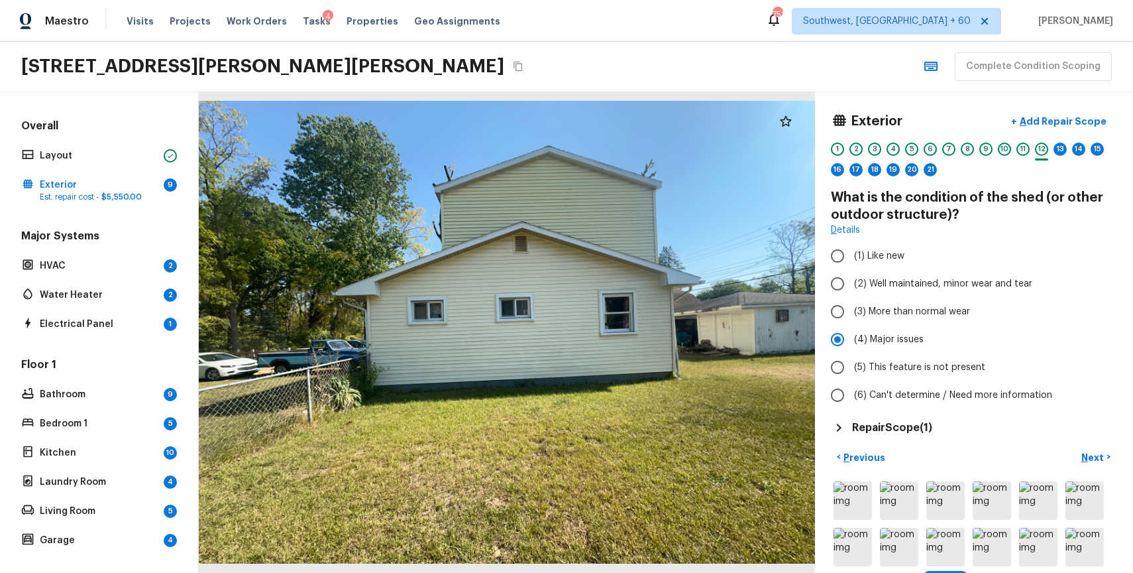
click at [1068, 146] on div "1 2 3 4 5 6 7 8 9 10 11 12 13 14 15 16 17 18 19 20 21" at bounding box center [974, 162] width 286 height 41
click at [1067, 146] on div "1 2 3 4 5 6 7 8 9 10 11 12 13 14 15 16 17 18 19 20 21" at bounding box center [974, 162] width 286 height 41
click at [1055, 148] on div "13" at bounding box center [1060, 148] width 13 height 13
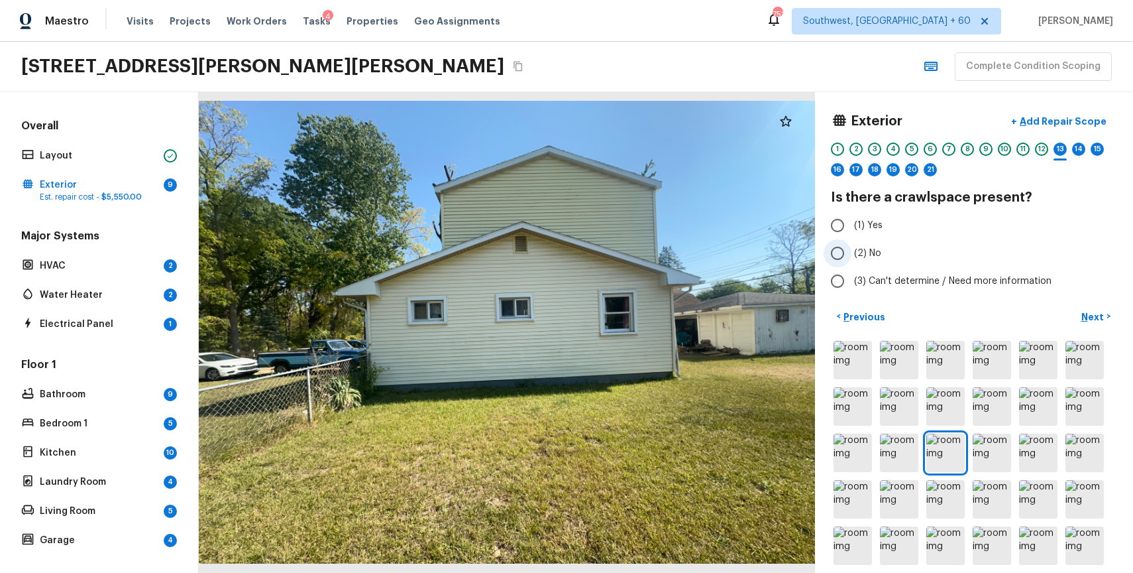
click at [859, 259] on span "(2) No" at bounding box center [867, 253] width 27 height 13
click at [852, 259] on input "(2) No" at bounding box center [838, 253] width 28 height 28
radio input "true"
click at [1081, 147] on div "14" at bounding box center [1078, 148] width 13 height 13
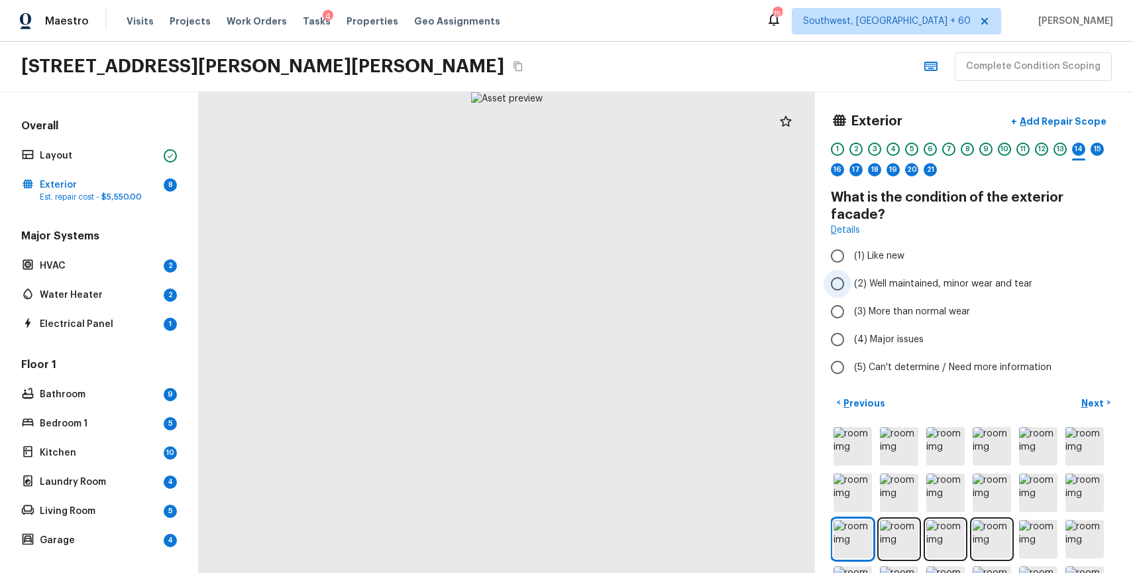
click at [923, 277] on span "(2) Well maintained, minor wear and tear" at bounding box center [943, 283] width 178 height 13
click at [852, 270] on input "(2) Well maintained, minor wear and tear" at bounding box center [838, 284] width 28 height 28
radio input "true"
click at [1103, 392] on button "Next >" at bounding box center [1096, 403] width 42 height 22
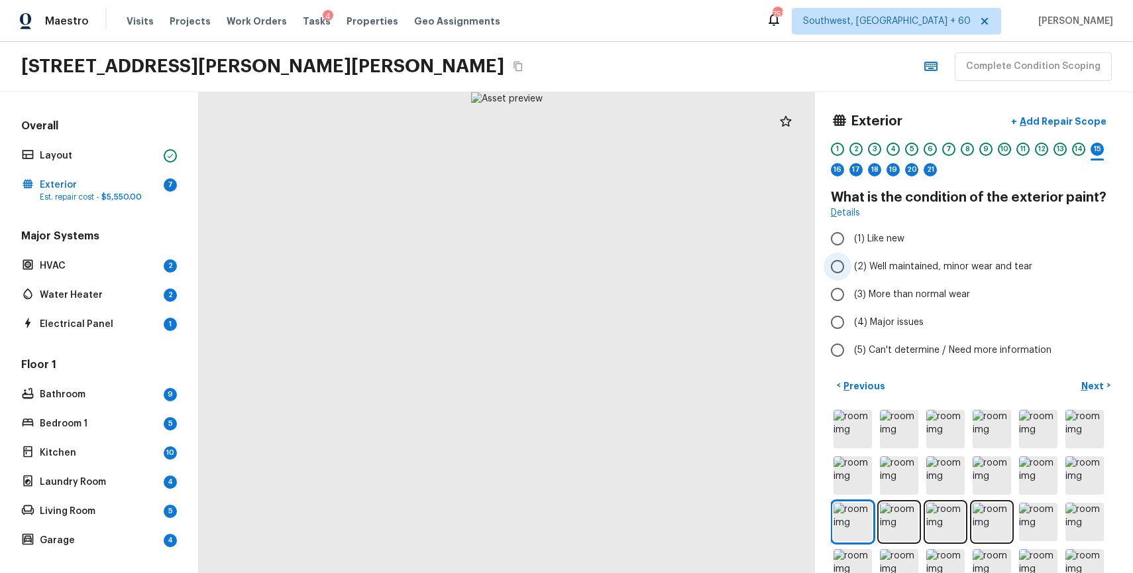
click at [926, 266] on span "(2) Well maintained, minor wear and tear" at bounding box center [943, 266] width 178 height 13
click at [852, 266] on input "(2) Well maintained, minor wear and tear" at bounding box center [838, 266] width 28 height 28
radio input "true"
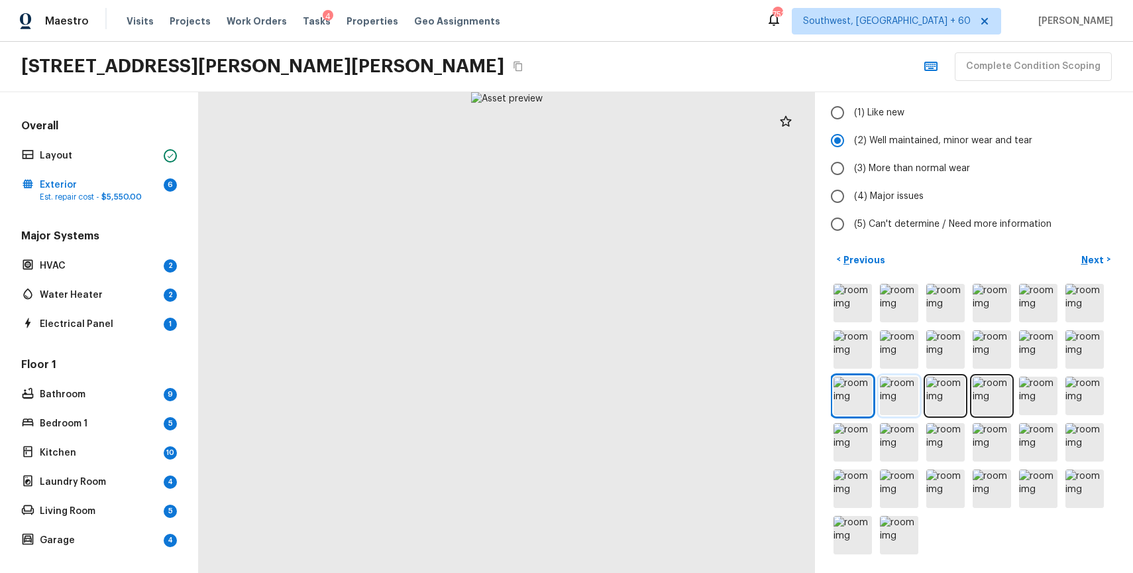
click at [899, 376] on img at bounding box center [899, 395] width 38 height 38
click at [959, 393] on img at bounding box center [945, 395] width 38 height 38
click at [987, 388] on img at bounding box center [992, 395] width 38 height 38
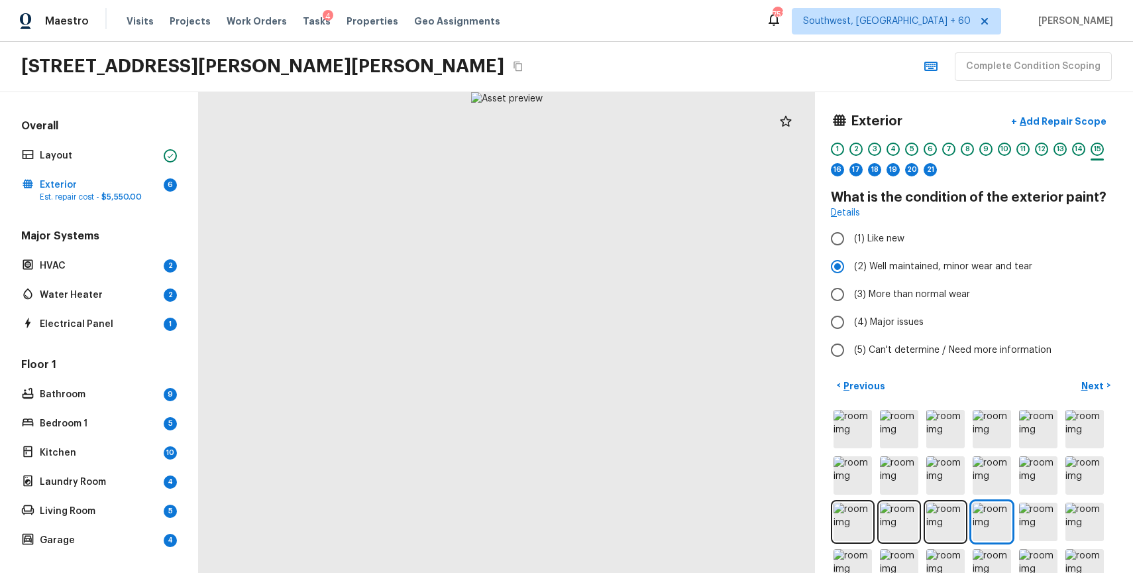
click at [1068, 148] on div "1 2 3 4 5 6 7 8 9 10 11 12 13 14 15 16 17 18 19 20 21" at bounding box center [974, 162] width 286 height 41
click at [1080, 148] on div "14" at bounding box center [1078, 148] width 13 height 13
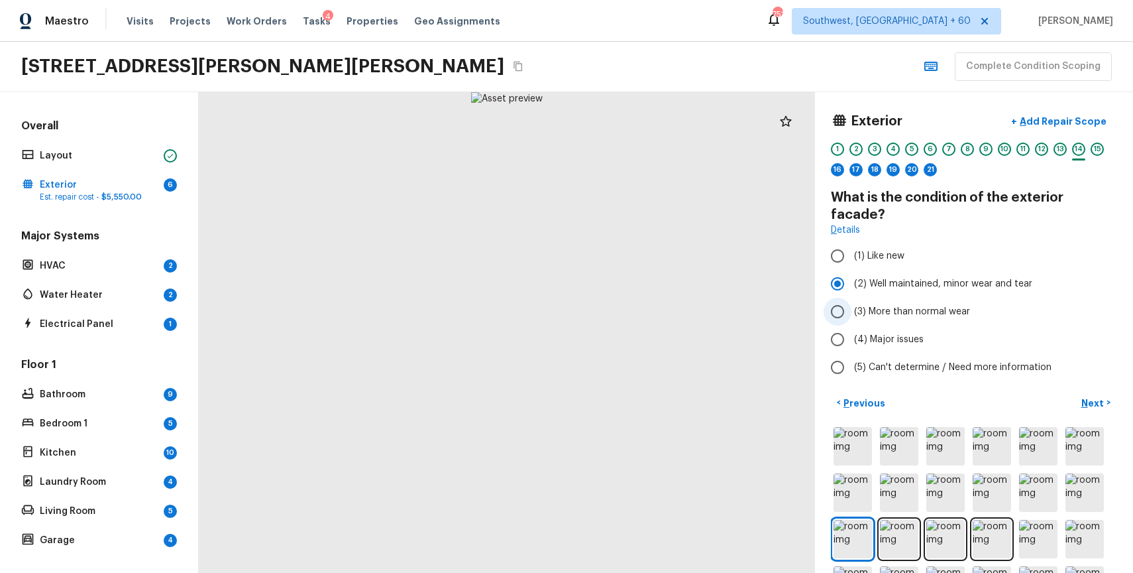
click at [956, 305] on span "(3) More than normal wear" at bounding box center [912, 311] width 116 height 13
click at [852, 298] on input "(3) More than normal wear" at bounding box center [838, 312] width 28 height 28
radio input "true"
click at [1063, 115] on p "Add Repair Scope" at bounding box center [1061, 121] width 89 height 13
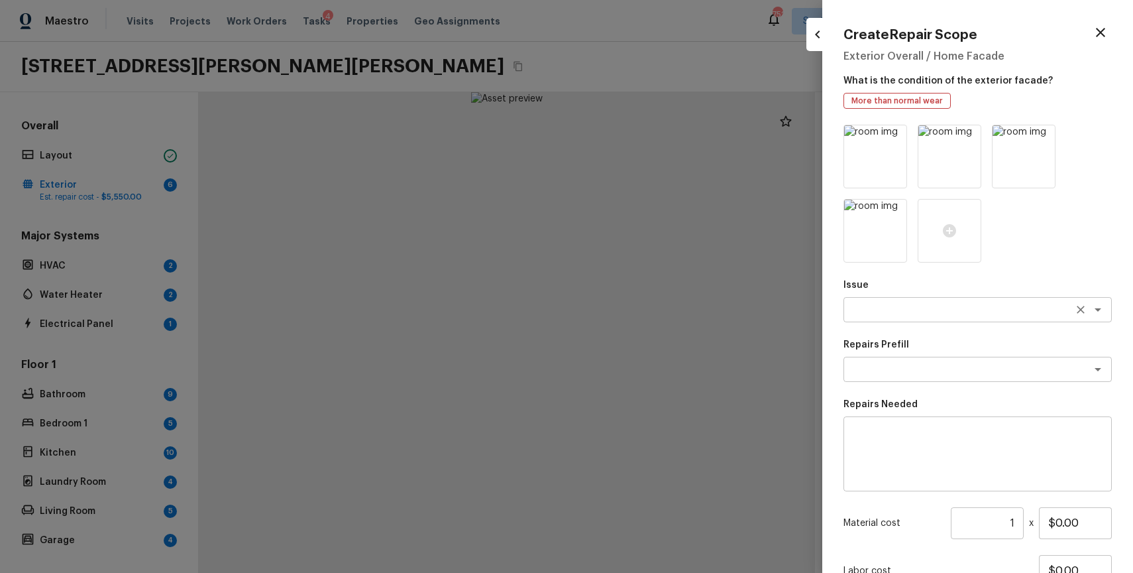
click at [934, 299] on div "x ​" at bounding box center [978, 309] width 268 height 25
click at [982, 337] on li "Siding" at bounding box center [978, 337] width 268 height 21
type textarea "Siding"
click at [981, 449] on textarea at bounding box center [978, 453] width 250 height 53
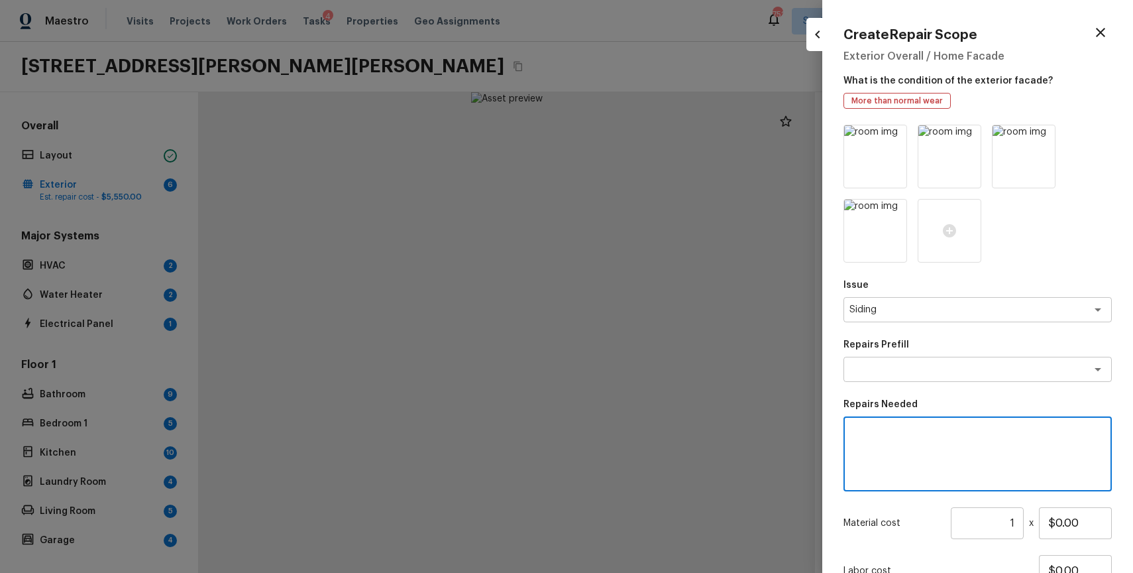
type textarea "a"
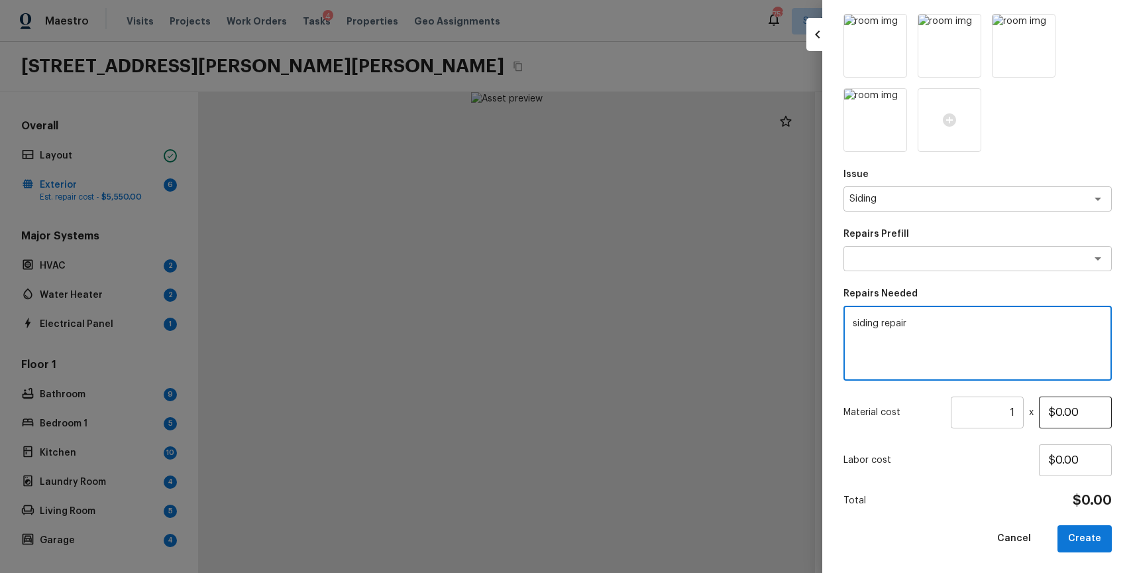
type textarea "siding repair"
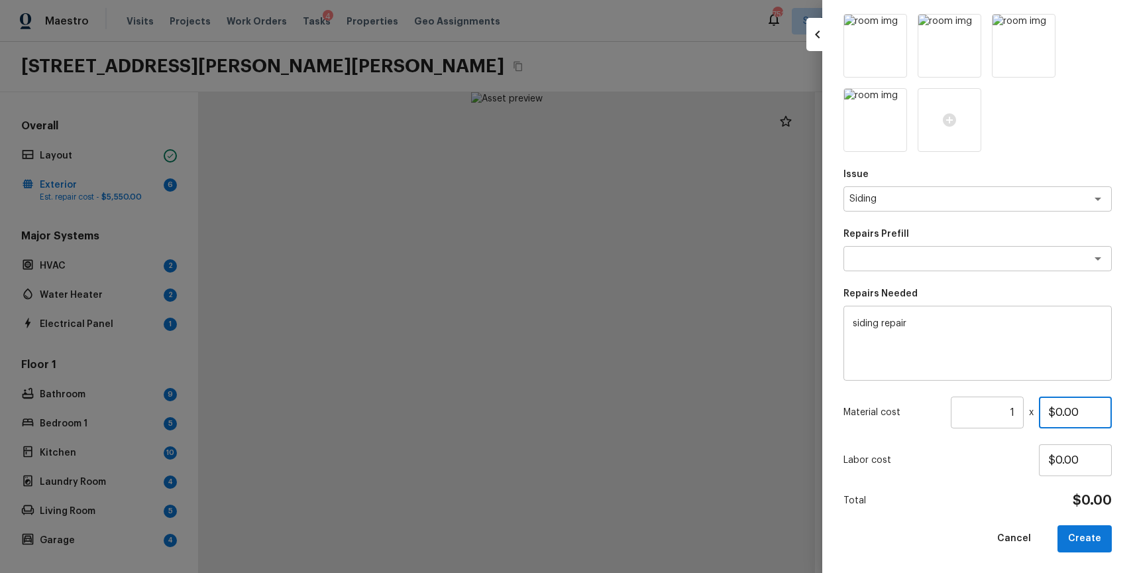
drag, startPoint x: 1056, startPoint y: 413, endPoint x: 1133, endPoint y: 416, distance: 76.3
click at [1133, 416] on div "Create Repair Scope Exterior Overall / Home Facade What is the condition of the…" at bounding box center [977, 286] width 311 height 573
type input "$300.00"
click at [1083, 527] on button "Create" at bounding box center [1085, 538] width 54 height 27
type input "$0.00"
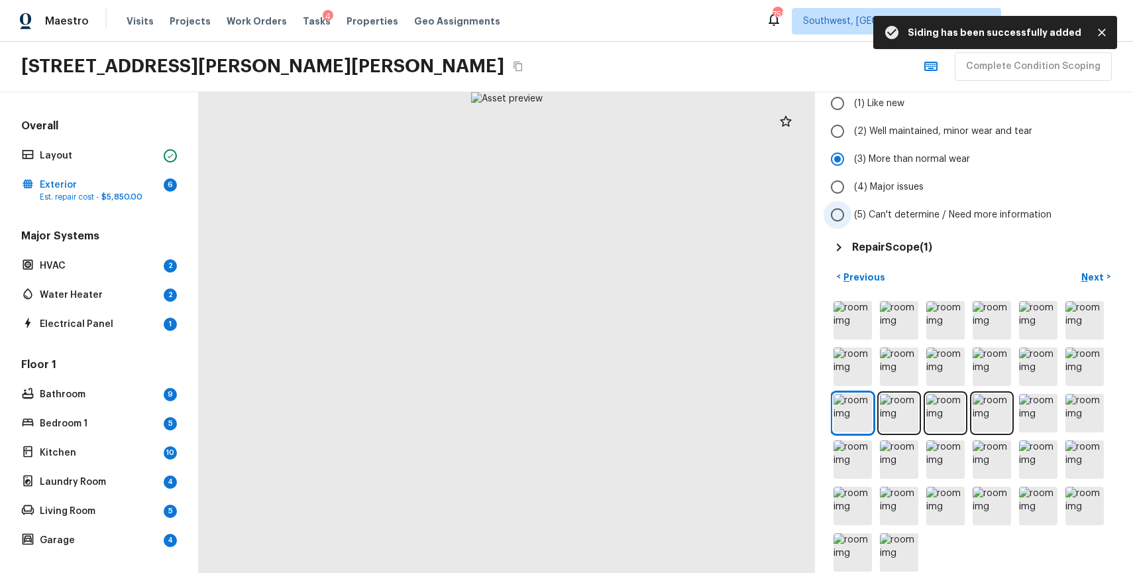
scroll to position [0, 0]
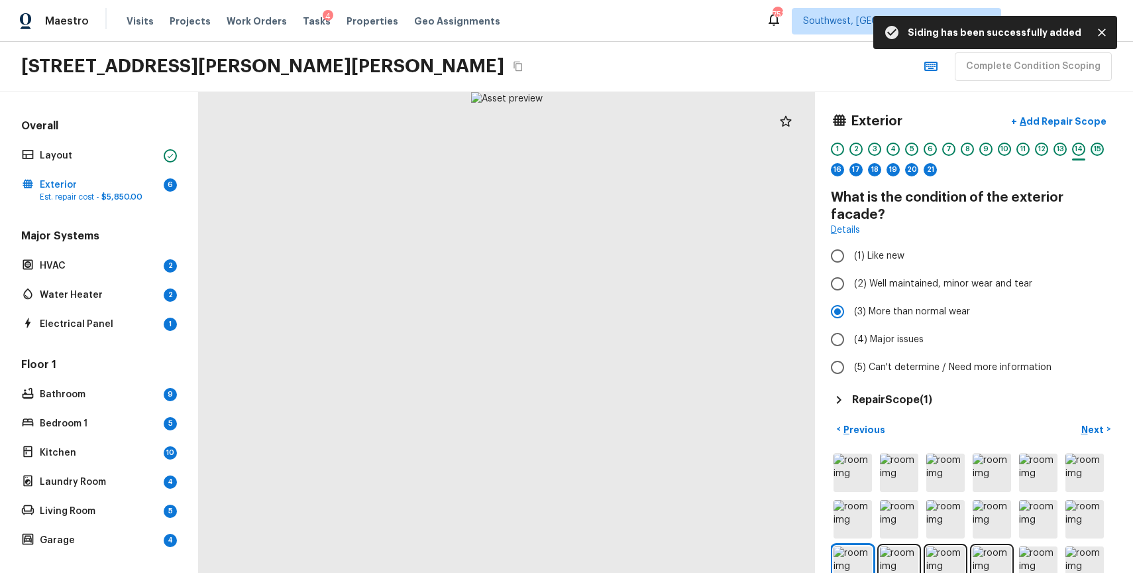
click at [1099, 146] on div "15" at bounding box center [1097, 148] width 13 height 13
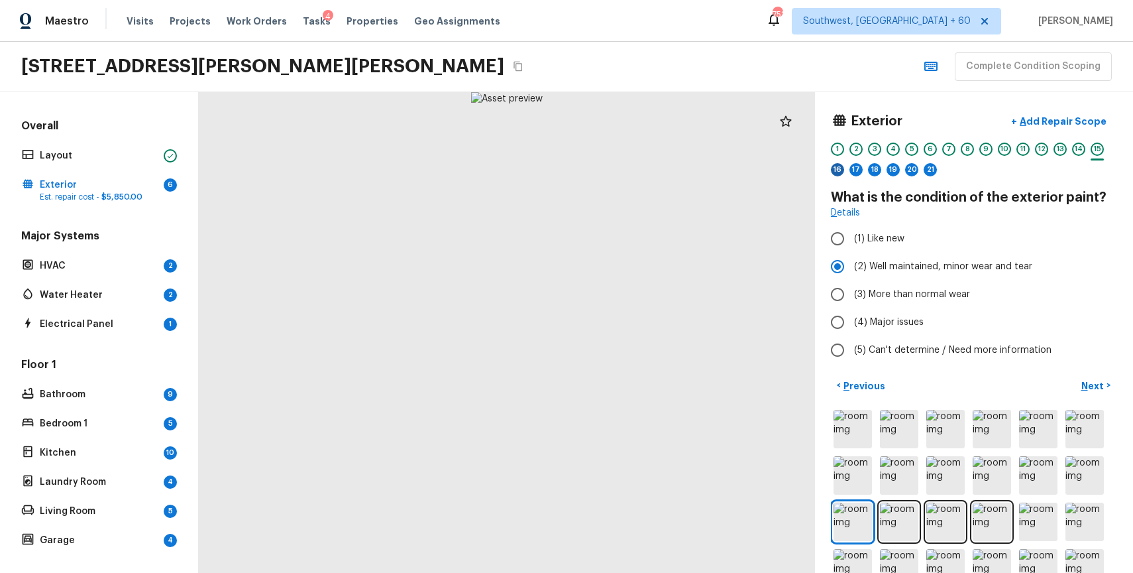
click at [842, 171] on div "16" at bounding box center [837, 169] width 13 height 13
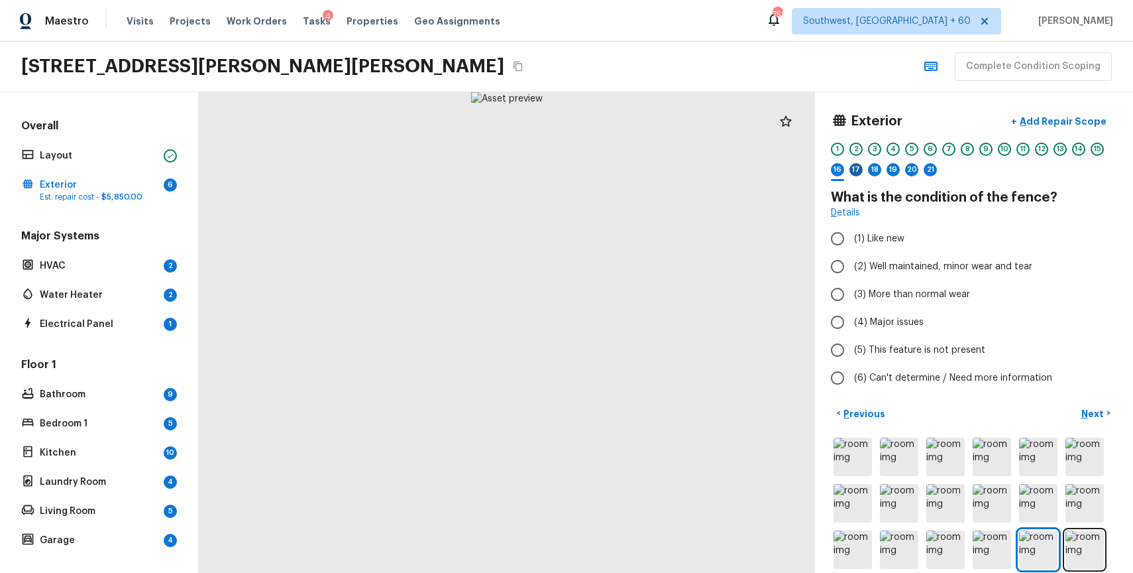
click at [850, 167] on div "17" at bounding box center [856, 169] width 13 height 13
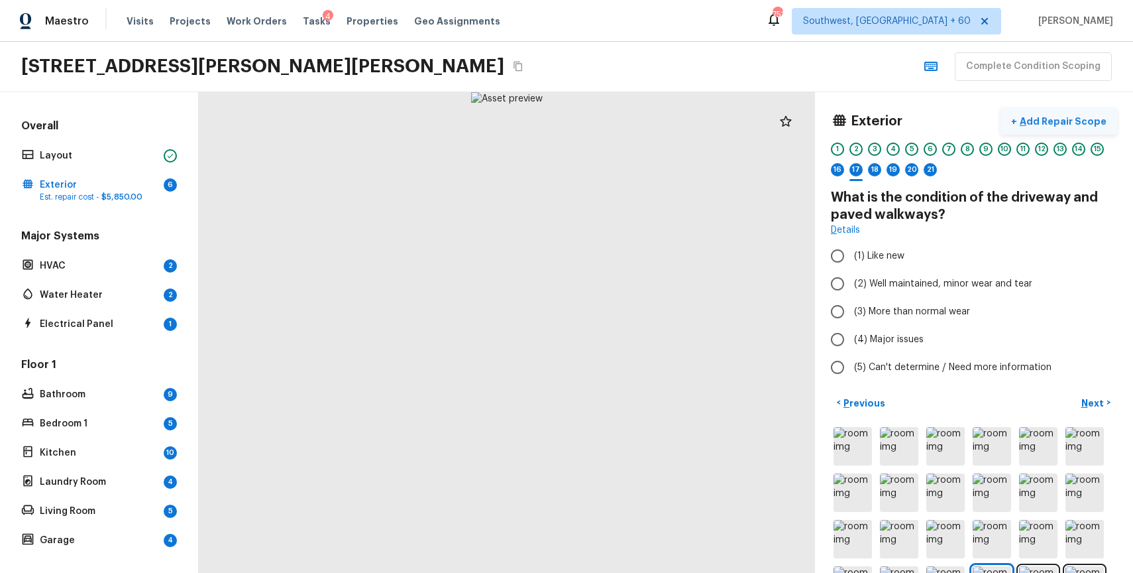
click at [1070, 120] on p "Add Repair Scope" at bounding box center [1061, 121] width 89 height 13
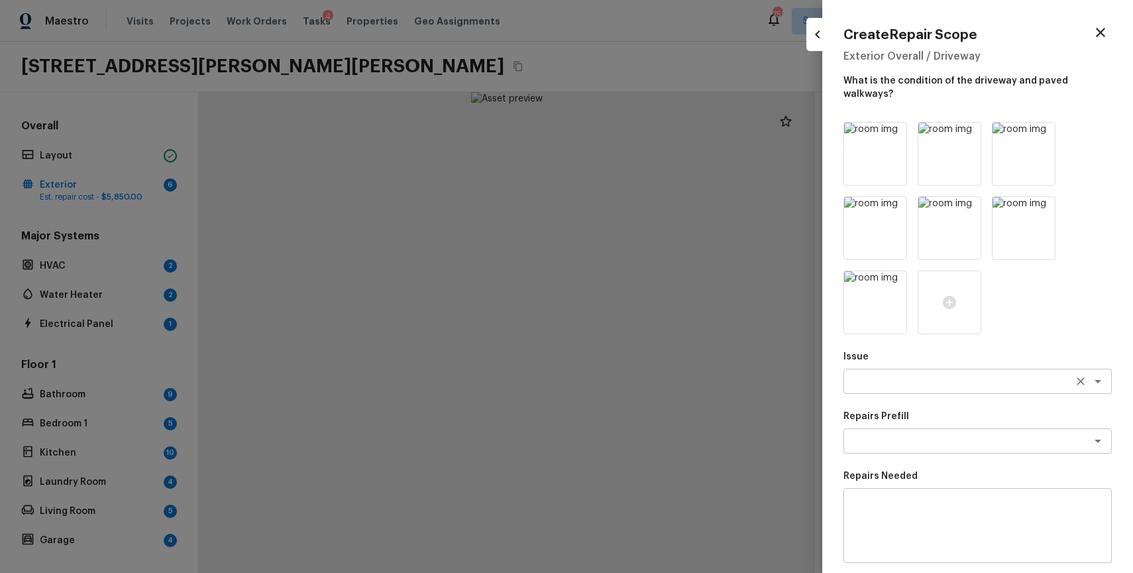
click at [941, 374] on textarea at bounding box center [959, 380] width 219 height 13
type textarea "d"
type textarea "b"
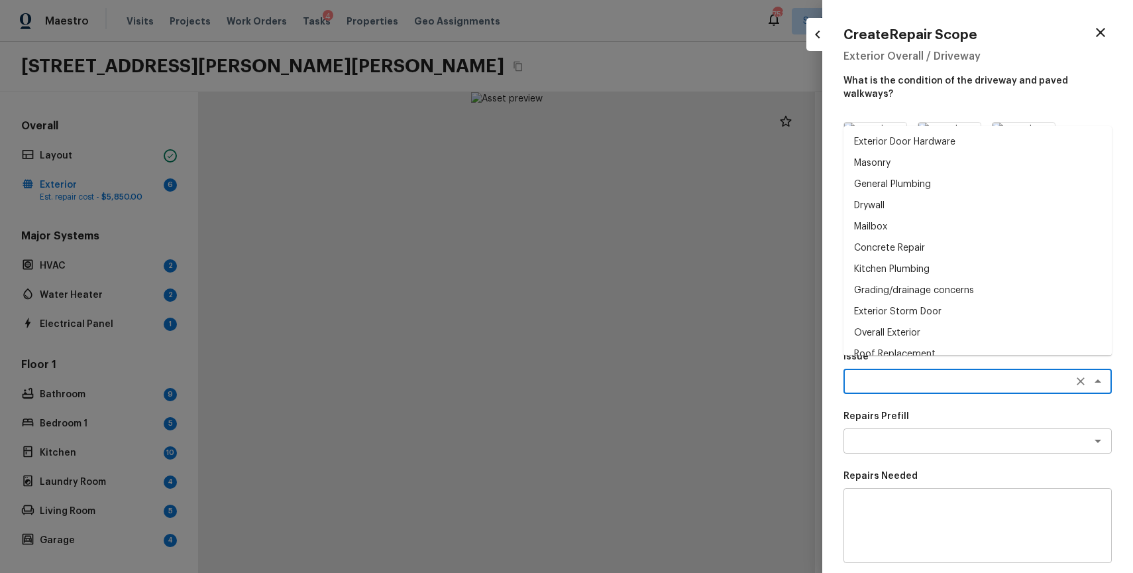
click at [945, 499] on textarea at bounding box center [978, 525] width 250 height 53
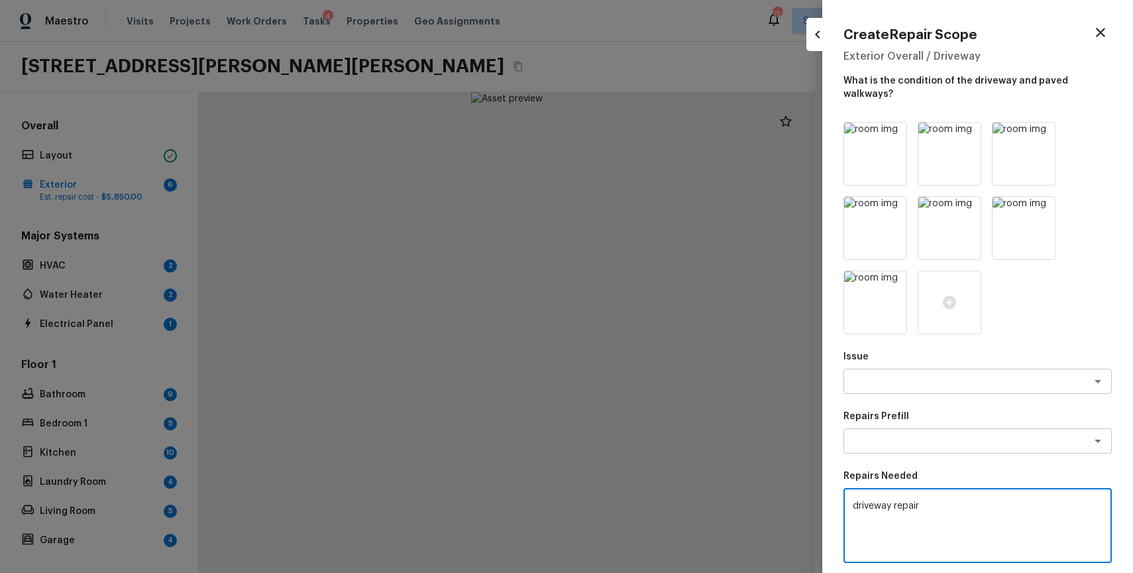
scroll to position [163, 0]
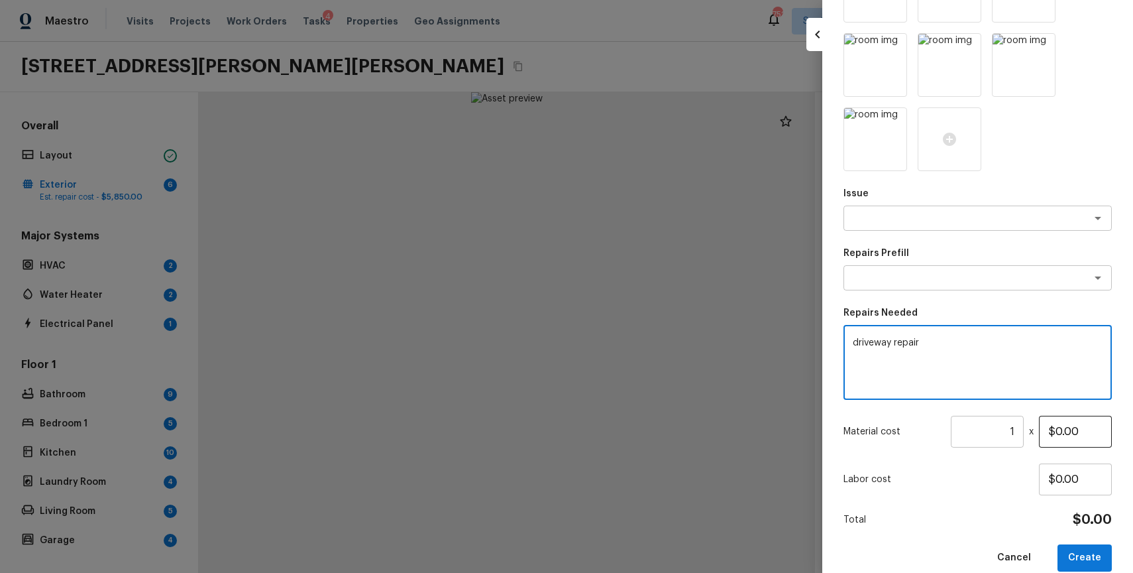
type textarea "driveway repair"
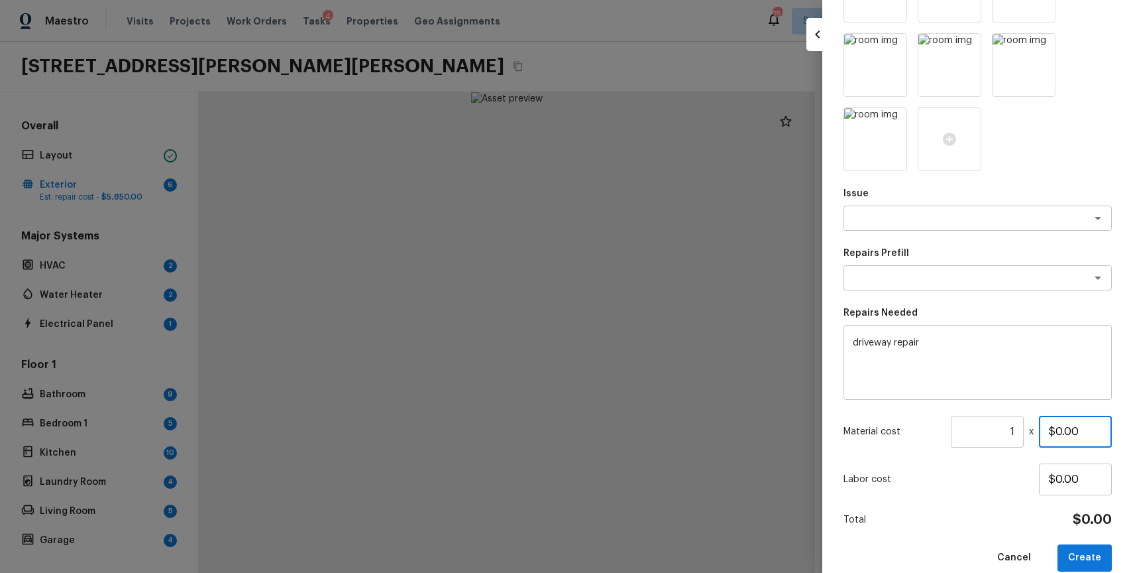
drag, startPoint x: 1056, startPoint y: 416, endPoint x: 1133, endPoint y: 425, distance: 77.4
click at [1133, 425] on div "Create Repair Scope Exterior Overall / Driveway What is the condition of the dr…" at bounding box center [977, 286] width 311 height 573
type input "$1,500.00"
click at [1079, 556] on button "Create" at bounding box center [1085, 557] width 54 height 27
type input "$0.00"
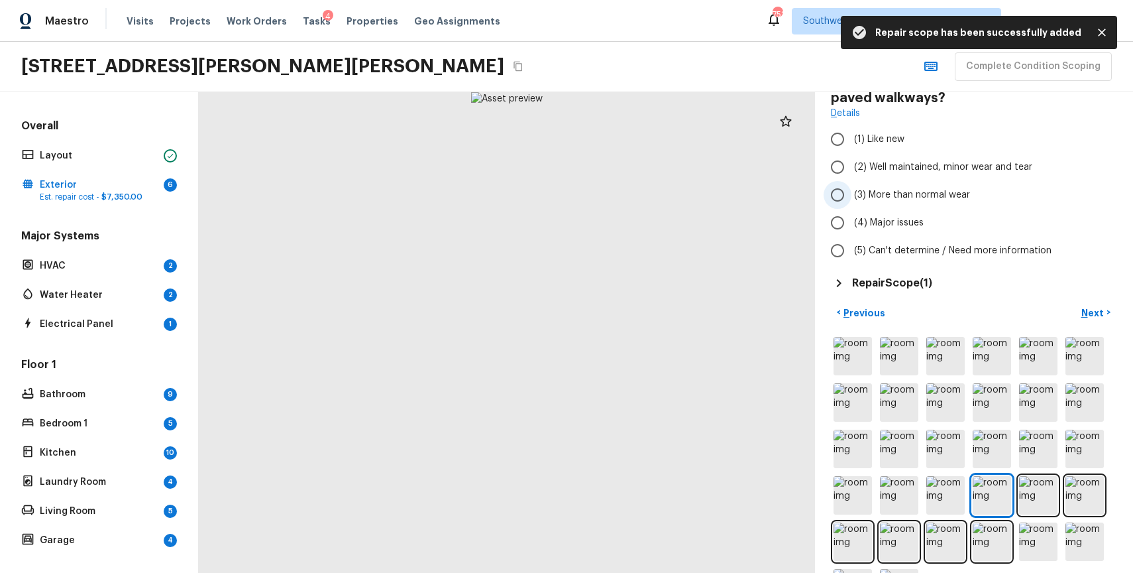
scroll to position [0, 0]
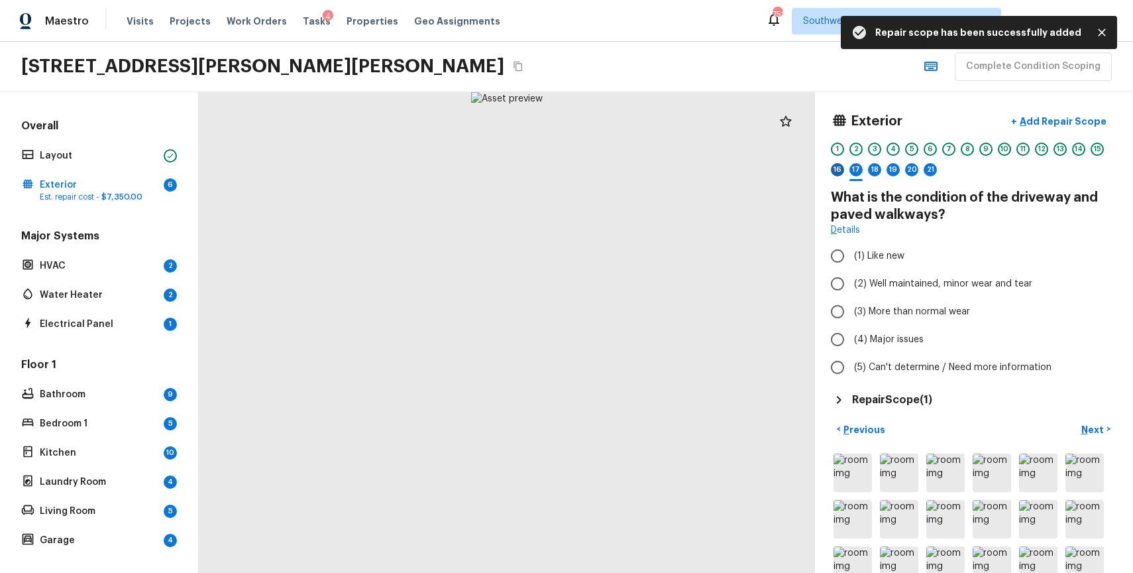
click at [836, 167] on div "16" at bounding box center [837, 169] width 13 height 13
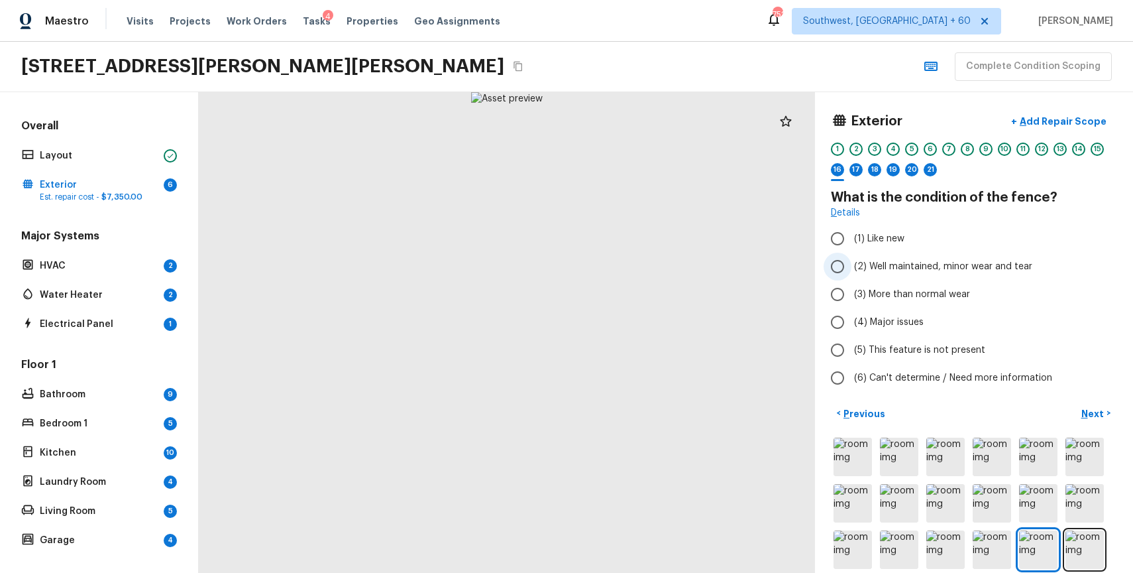
click at [932, 264] on span "(2) Well maintained, minor wear and tear" at bounding box center [943, 266] width 178 height 13
click at [852, 264] on input "(2) Well maintained, minor wear and tear" at bounding box center [838, 266] width 28 height 28
radio input "true"
click at [1095, 417] on p "Next" at bounding box center [1093, 413] width 25 height 13
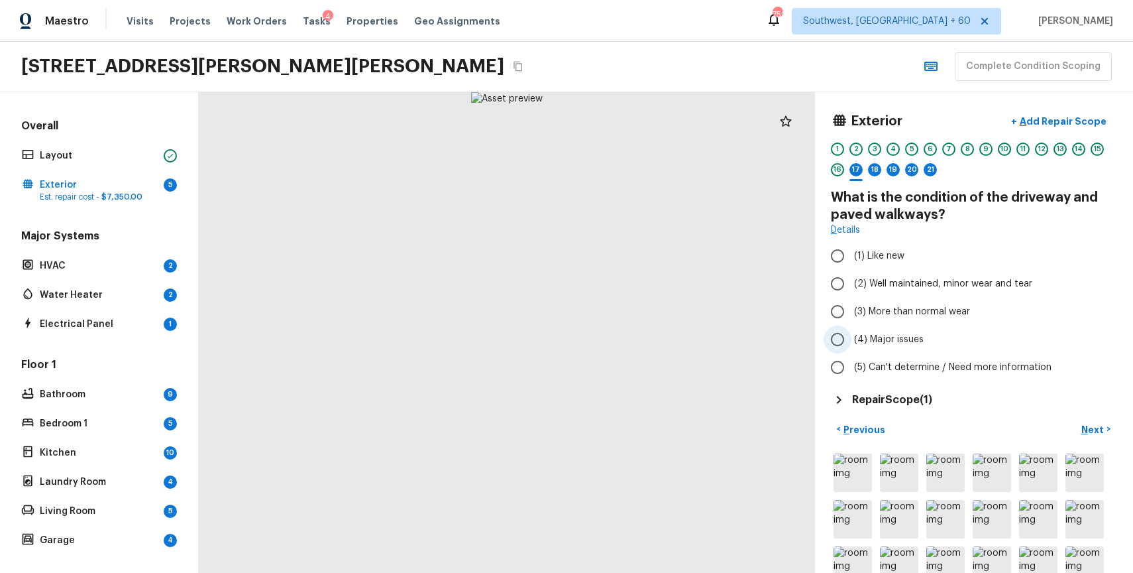
click at [913, 335] on span "(4) Major issues" at bounding box center [889, 339] width 70 height 13
click at [852, 335] on input "(4) Major issues" at bounding box center [838, 339] width 28 height 28
radio input "true"
click at [908, 314] on span "(3) More than normal wear" at bounding box center [912, 311] width 116 height 13
click at [852, 314] on input "(3) More than normal wear" at bounding box center [838, 312] width 28 height 28
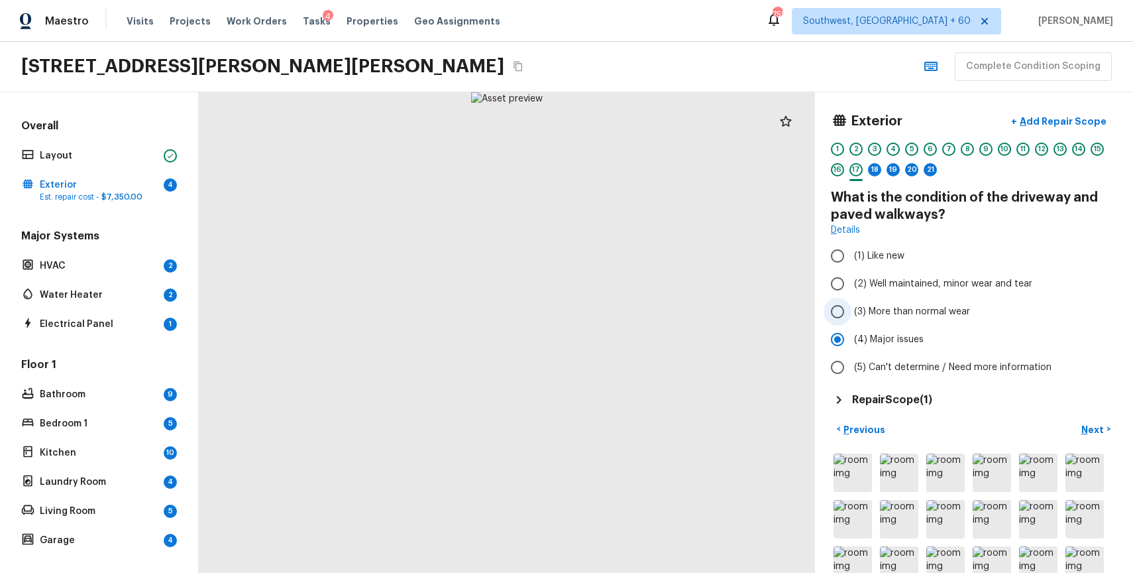
radio input "true"
click at [899, 331] on label "(4) Major issues" at bounding box center [965, 339] width 283 height 28
click at [852, 331] on input "(4) Major issues" at bounding box center [838, 339] width 28 height 28
radio input "true"
click at [881, 170] on div "18" at bounding box center [874, 169] width 13 height 13
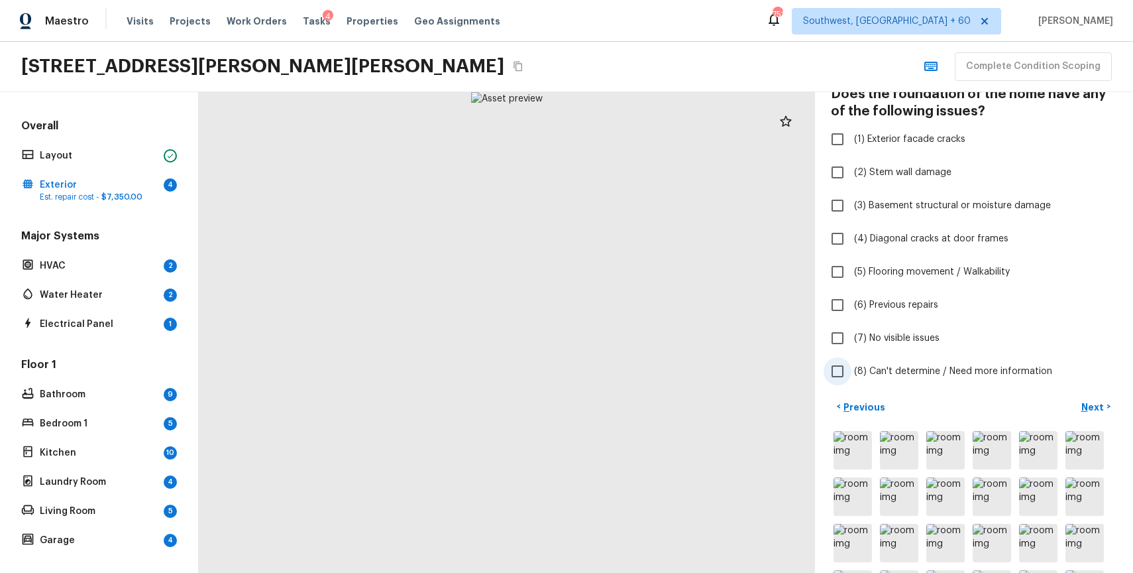
scroll to position [250, 0]
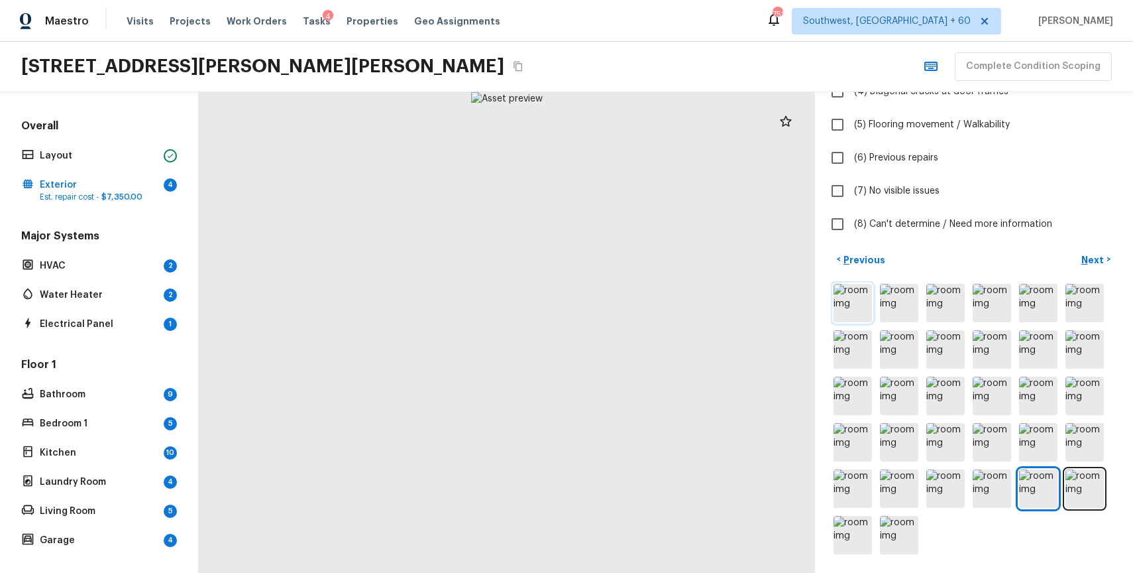
click at [852, 303] on img at bounding box center [853, 303] width 38 height 38
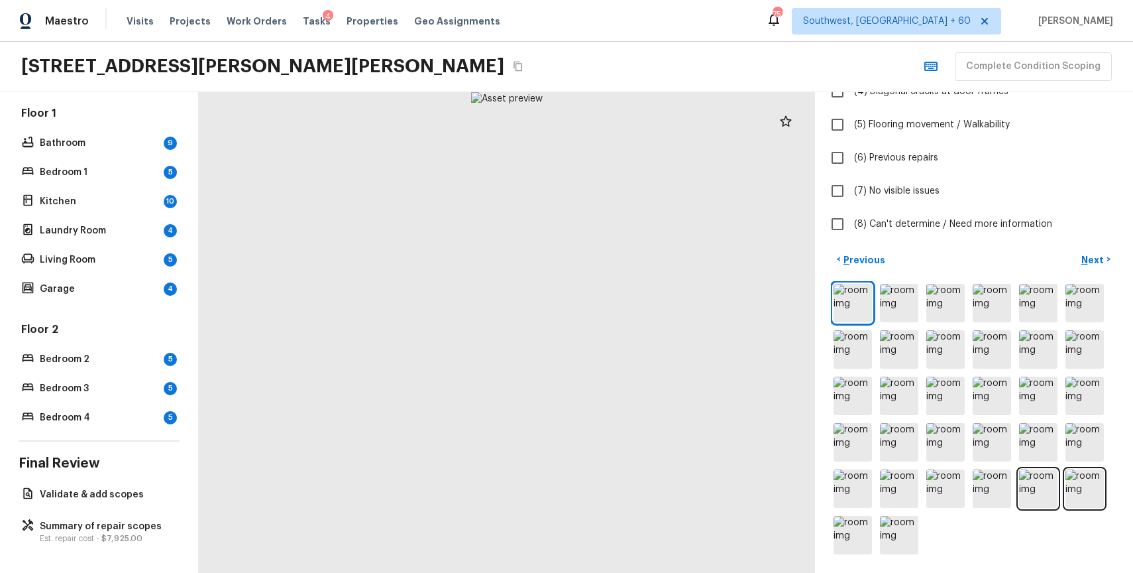
scroll to position [0, 0]
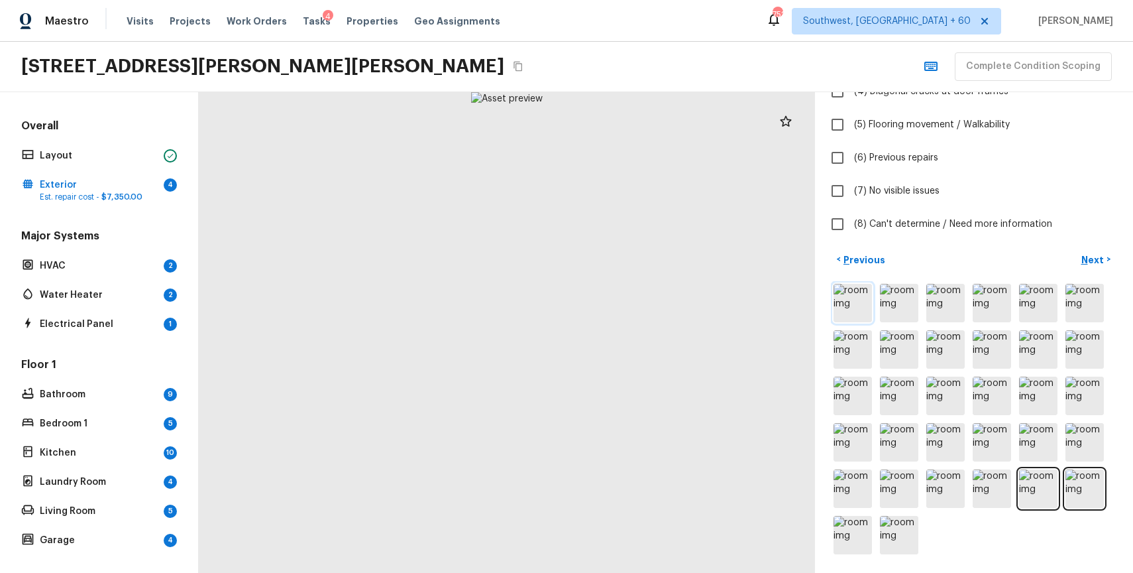
click at [850, 295] on img at bounding box center [853, 303] width 38 height 38
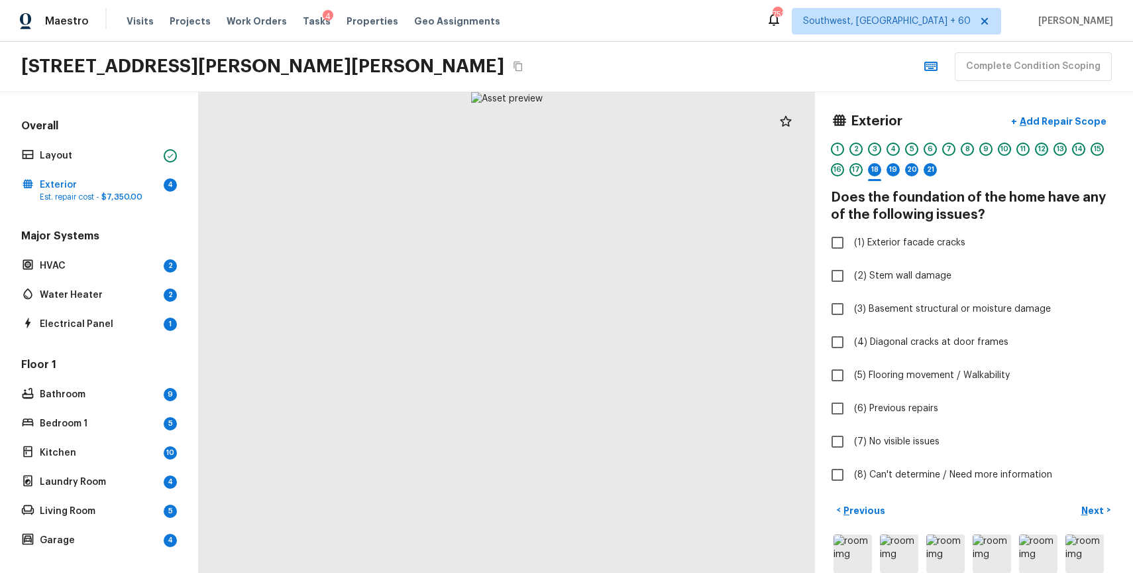
click at [1041, 147] on div "12" at bounding box center [1041, 148] width 13 height 13
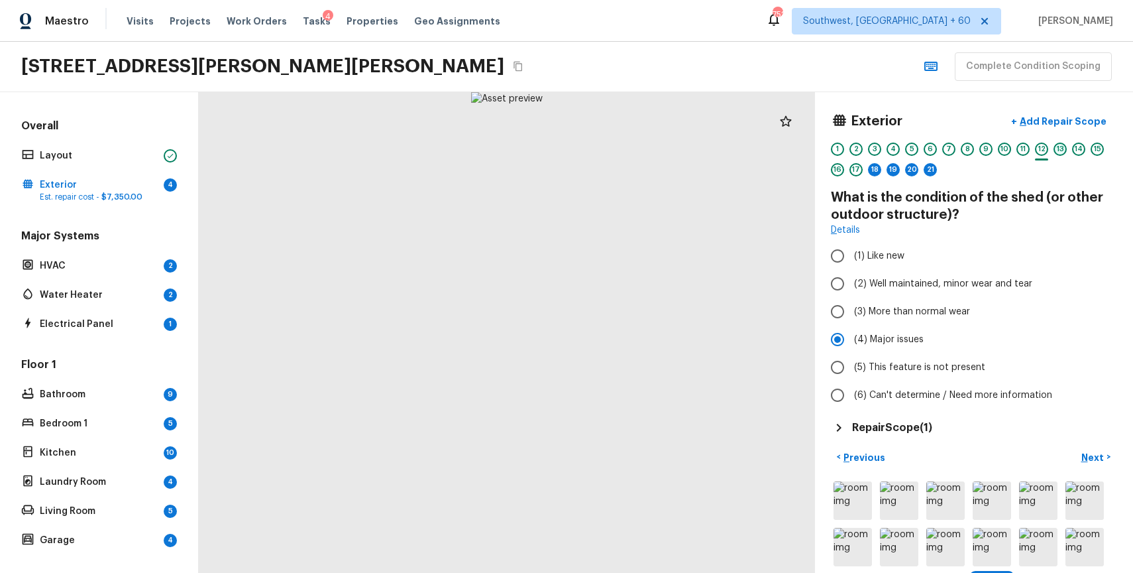
click at [1064, 146] on div "13" at bounding box center [1060, 148] width 13 height 13
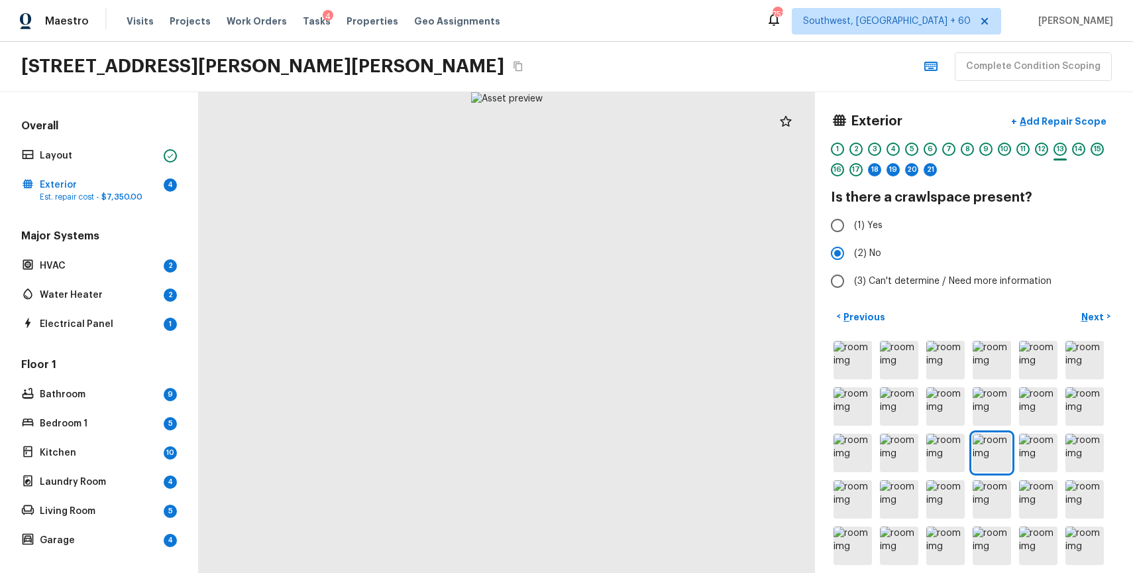
click at [1097, 145] on div "15" at bounding box center [1097, 148] width 13 height 13
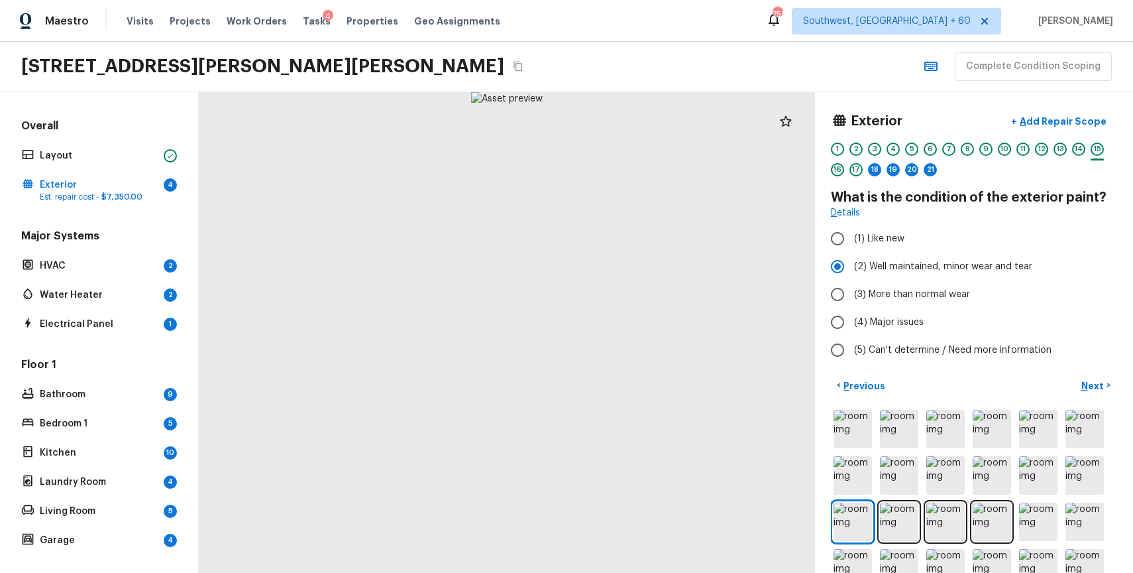
click at [1082, 140] on div "Exterior + Add Repair Scope 1 2 3 4 5 6 7 8 9 10 11 12 13 14 15 16 17 18 19 20 …" at bounding box center [974, 146] width 286 height 76
click at [1078, 152] on div "14" at bounding box center [1078, 148] width 13 height 13
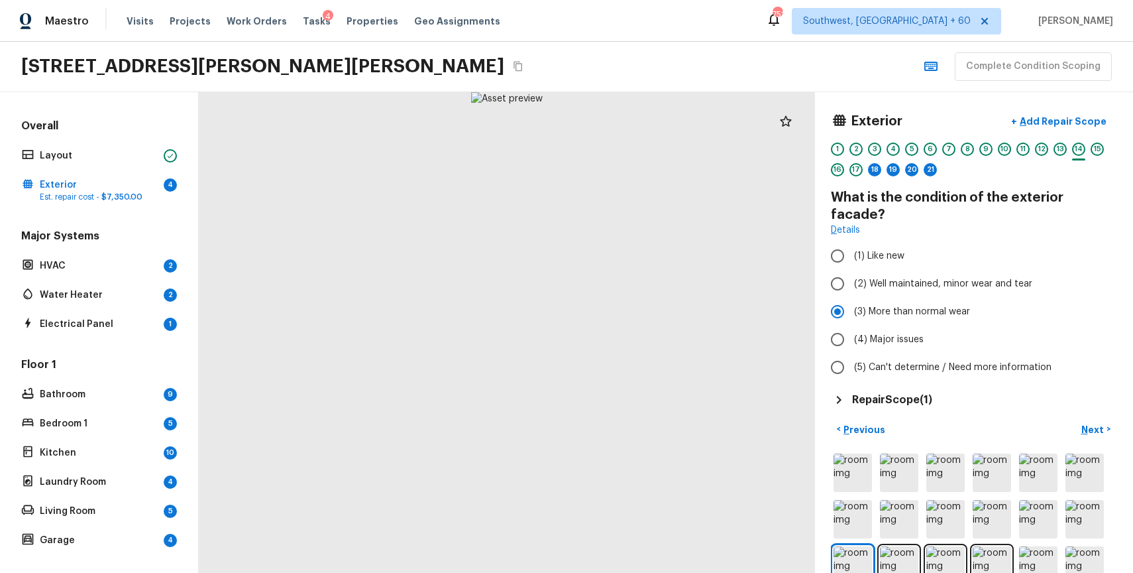
click at [867, 392] on h5 "Repair Scope ( 1 )" at bounding box center [892, 399] width 80 height 15
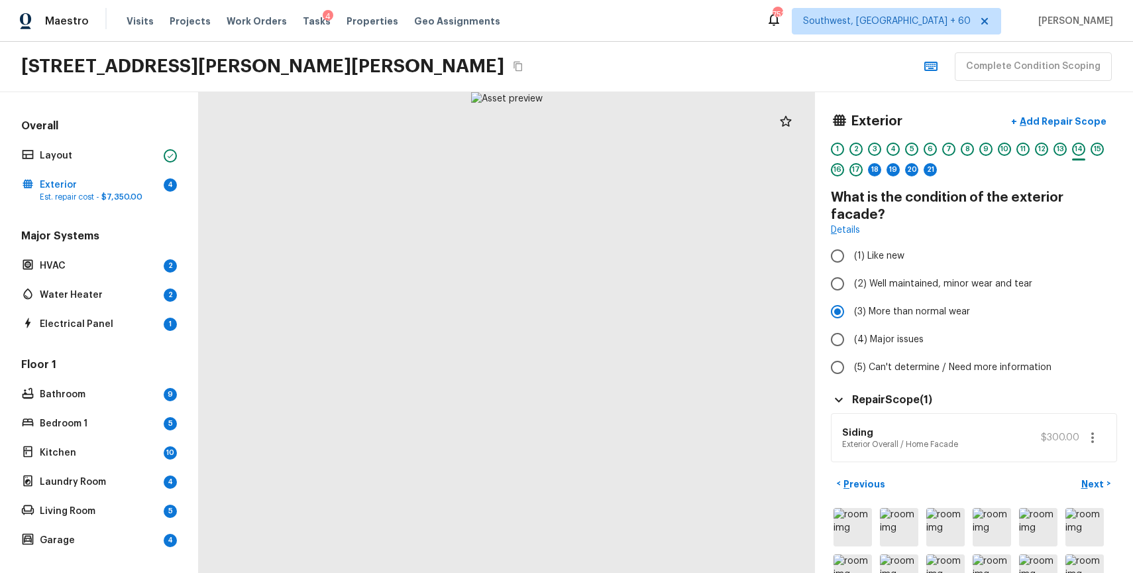
click at [1097, 429] on icon "button" at bounding box center [1093, 437] width 16 height 16
click at [1082, 453] on li "Edit" at bounding box center [1092, 459] width 62 height 40
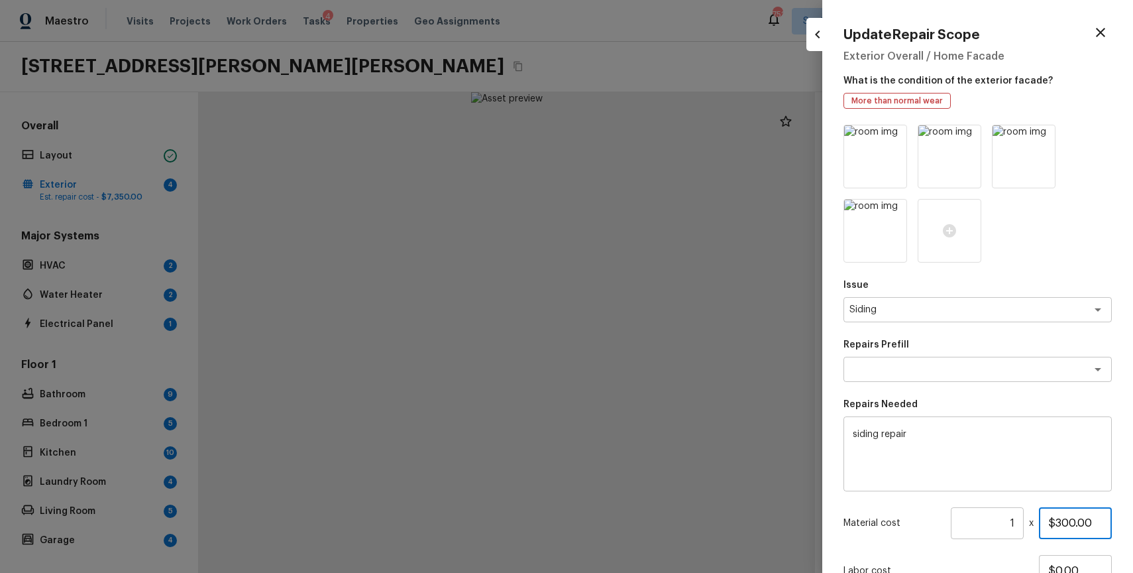
drag, startPoint x: 1057, startPoint y: 521, endPoint x: 1133, endPoint y: 521, distance: 75.5
click at [1105, 521] on input "$300.00" at bounding box center [1075, 523] width 73 height 32
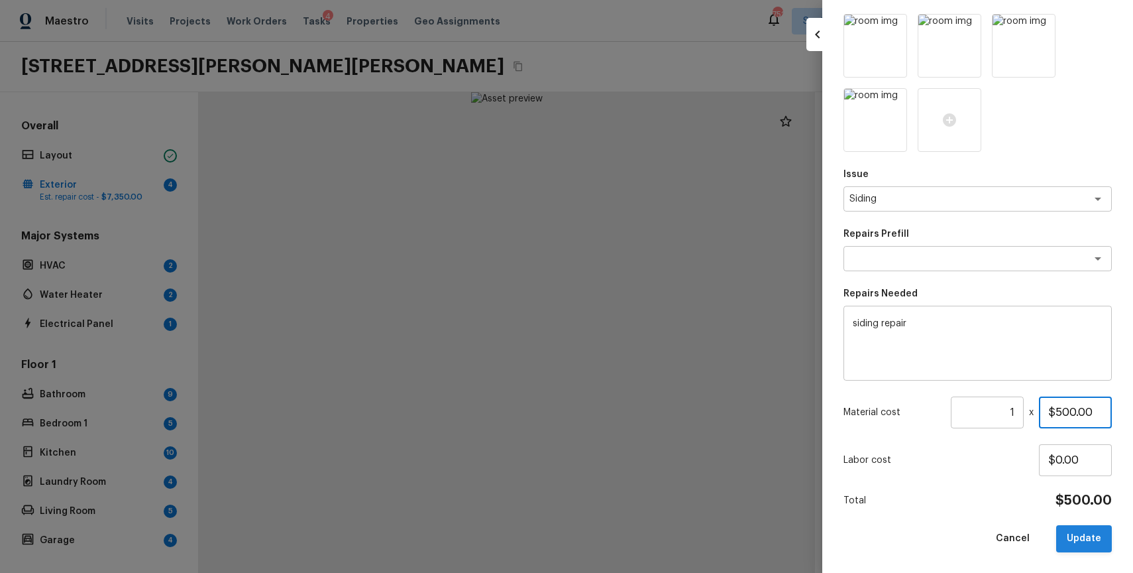
type input "$500.00"
click at [1094, 539] on button "Update" at bounding box center [1084, 538] width 56 height 27
type input "$0.00"
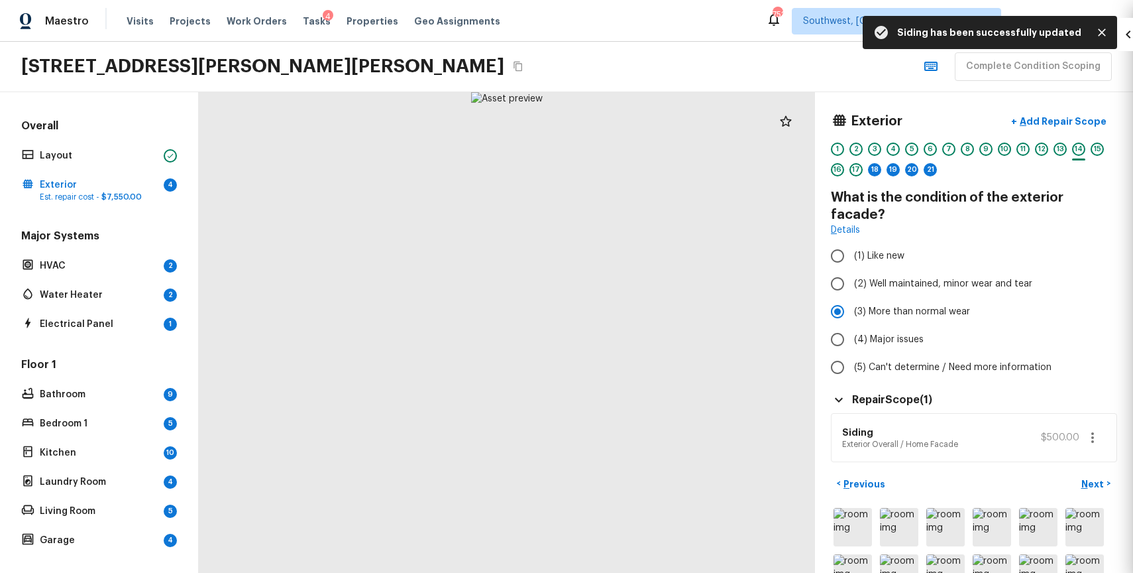
scroll to position [36, 0]
click at [1088, 477] on p "Next" at bounding box center [1093, 483] width 25 height 13
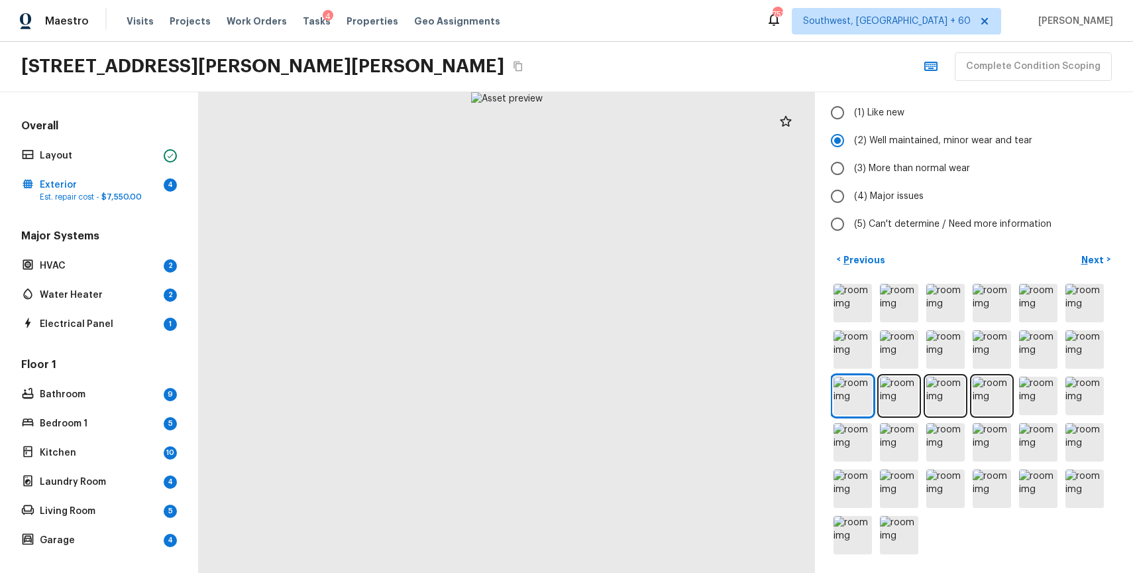
scroll to position [0, 0]
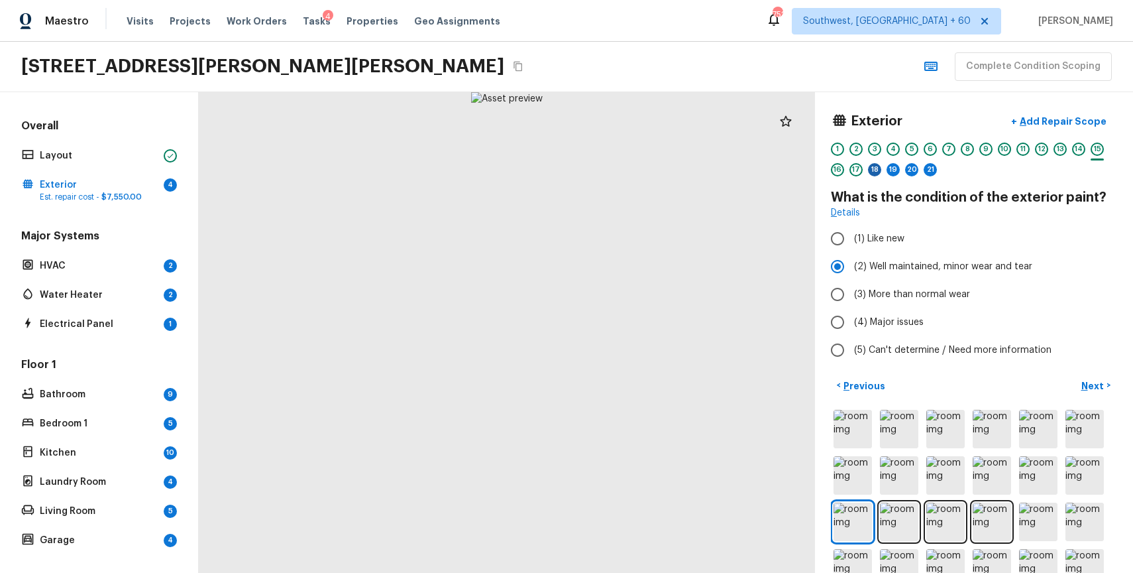
click at [877, 166] on div "18" at bounding box center [874, 169] width 13 height 13
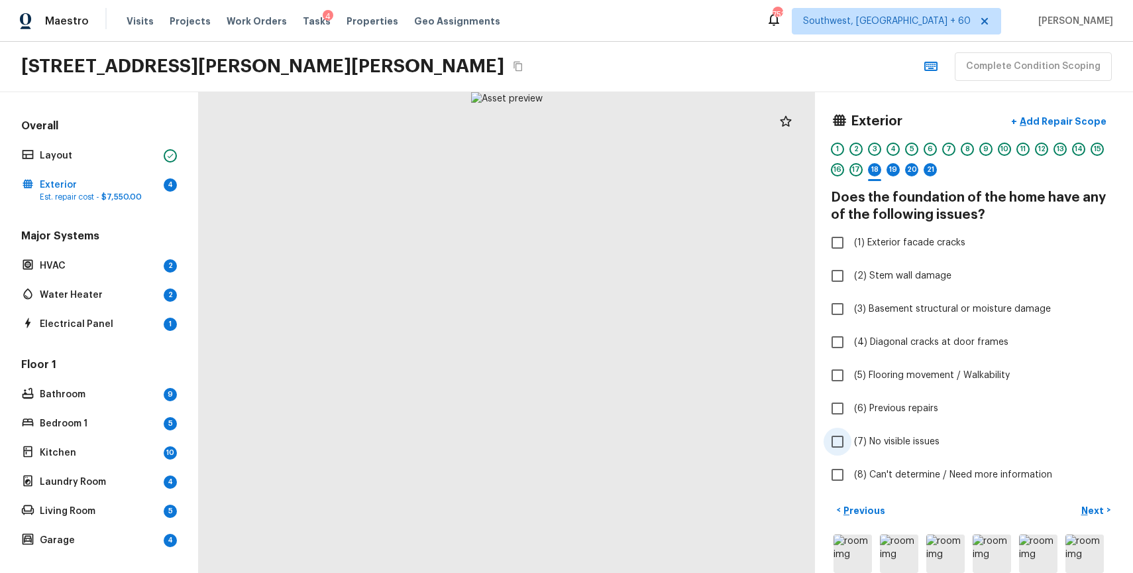
click at [924, 437] on span "(7) No visible issues" at bounding box center [896, 441] width 85 height 13
click at [852, 437] on input "(7) No visible issues" at bounding box center [838, 441] width 28 height 28
checkbox input "true"
click at [897, 166] on div "19" at bounding box center [893, 169] width 13 height 13
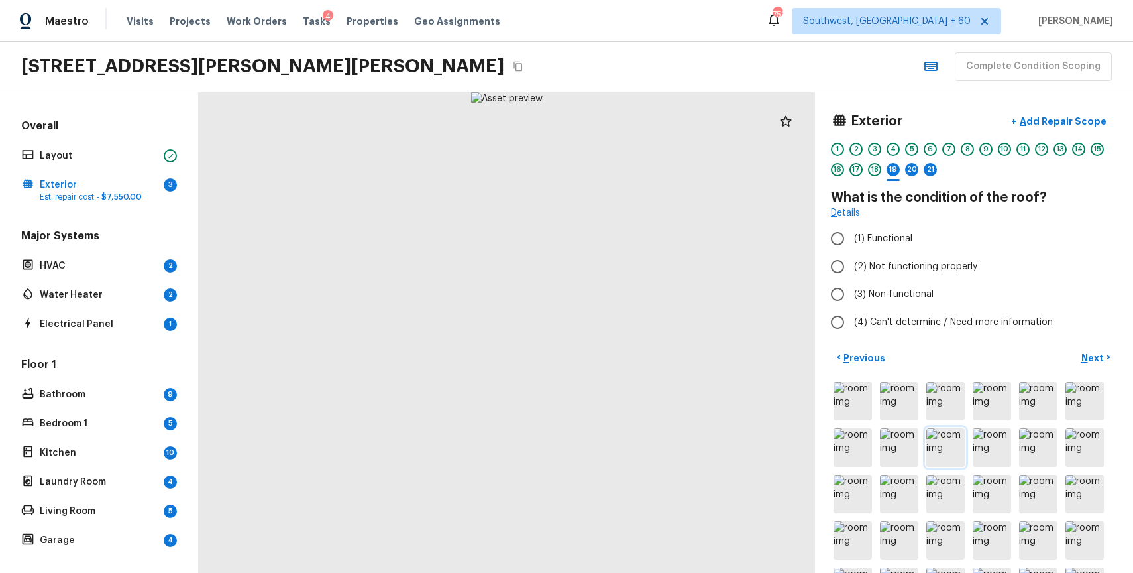
scroll to position [98, 0]
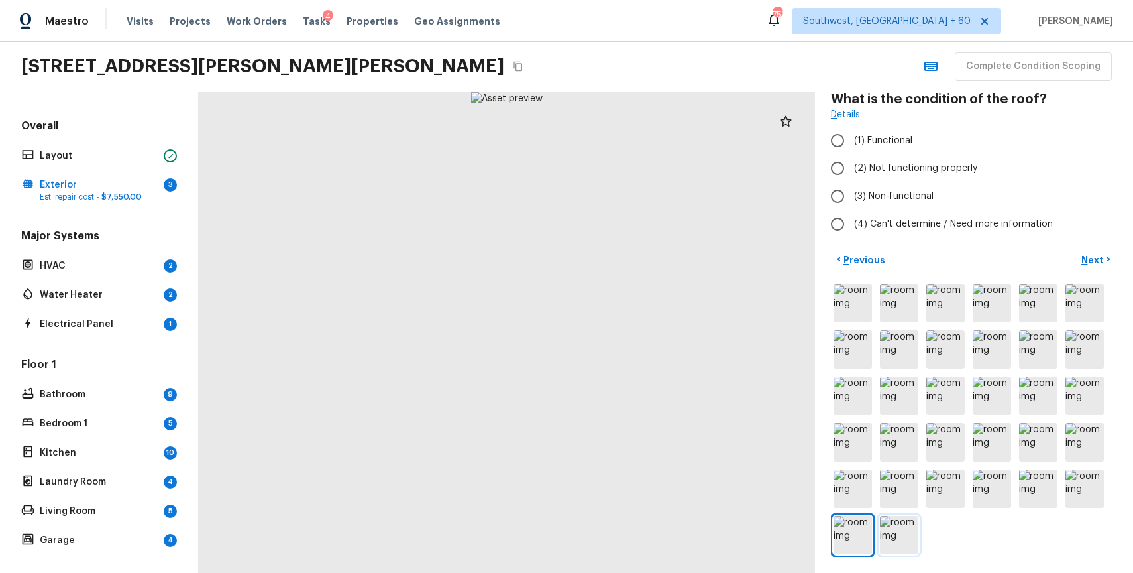
click at [893, 528] on img at bounding box center [899, 535] width 38 height 38
click at [864, 536] on img at bounding box center [853, 535] width 38 height 38
click at [1080, 482] on img at bounding box center [1085, 488] width 38 height 38
click at [1048, 485] on img at bounding box center [1038, 488] width 38 height 38
click at [838, 300] on img at bounding box center [853, 303] width 38 height 38
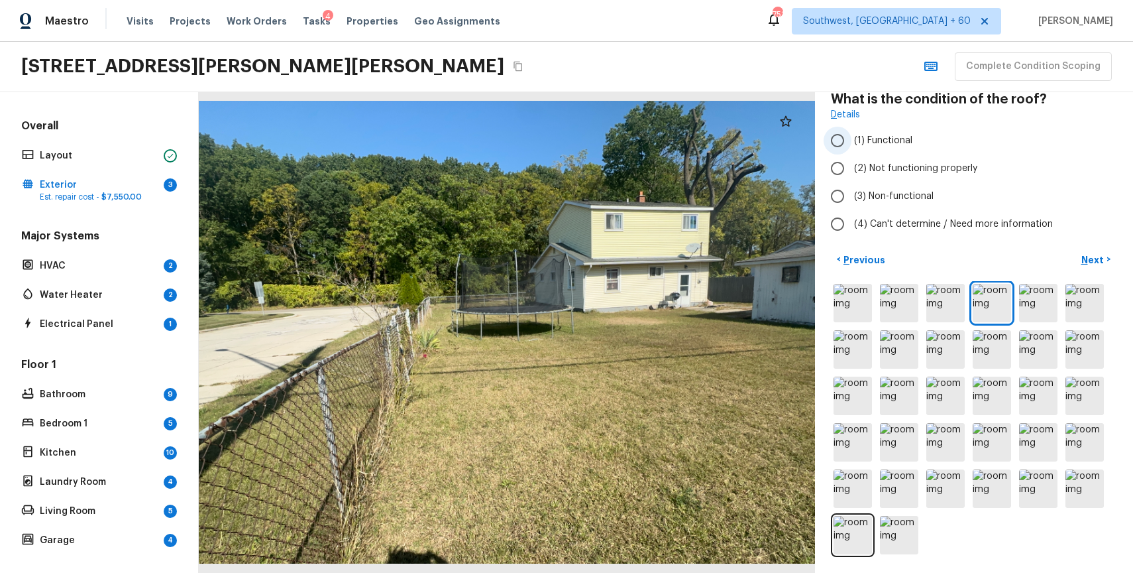
click at [889, 131] on label "(1) Functional" at bounding box center [965, 141] width 283 height 28
click at [852, 131] on input "(1) Functional" at bounding box center [838, 141] width 28 height 28
radio input "true"
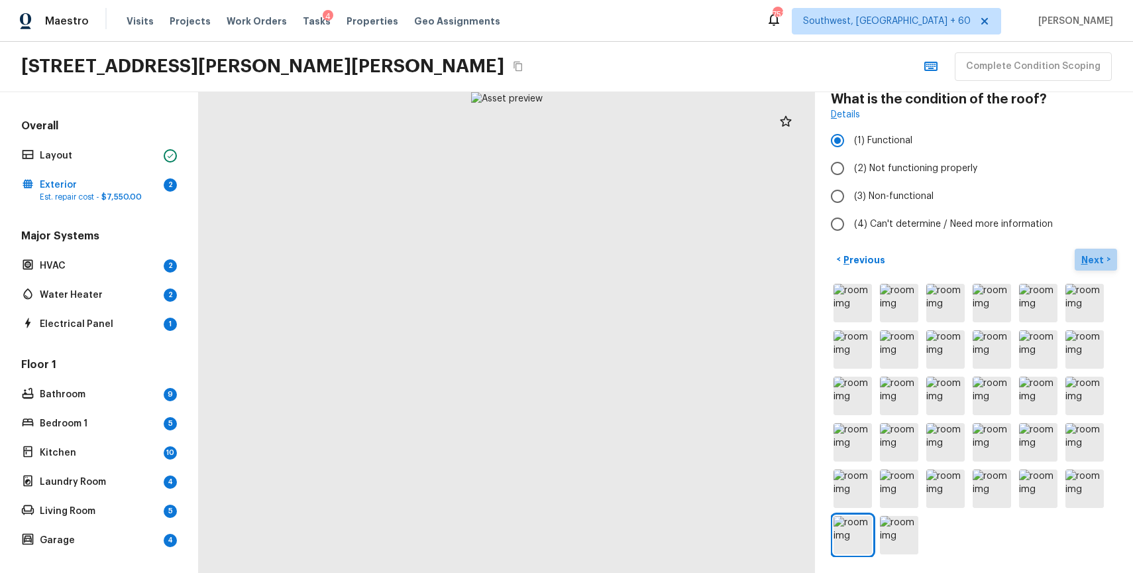
click at [1097, 256] on p "Next" at bounding box center [1093, 259] width 25 height 13
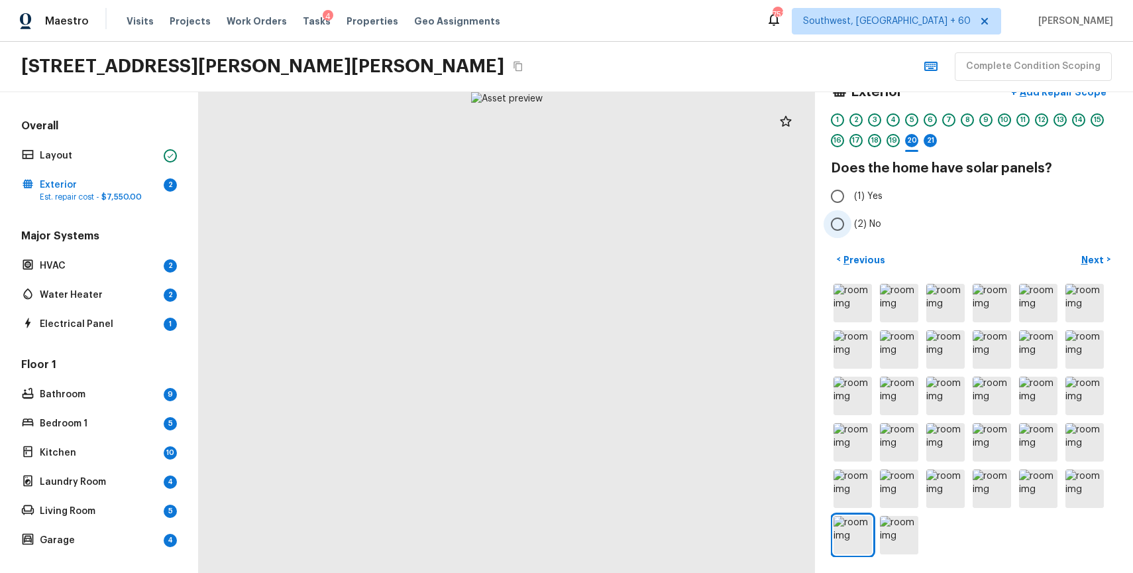
click at [865, 225] on span "(2) No" at bounding box center [867, 223] width 27 height 13
click at [852, 225] on input "(2) No" at bounding box center [838, 224] width 28 height 28
radio input "true"
click at [1107, 257] on button "Next >" at bounding box center [1096, 260] width 42 height 22
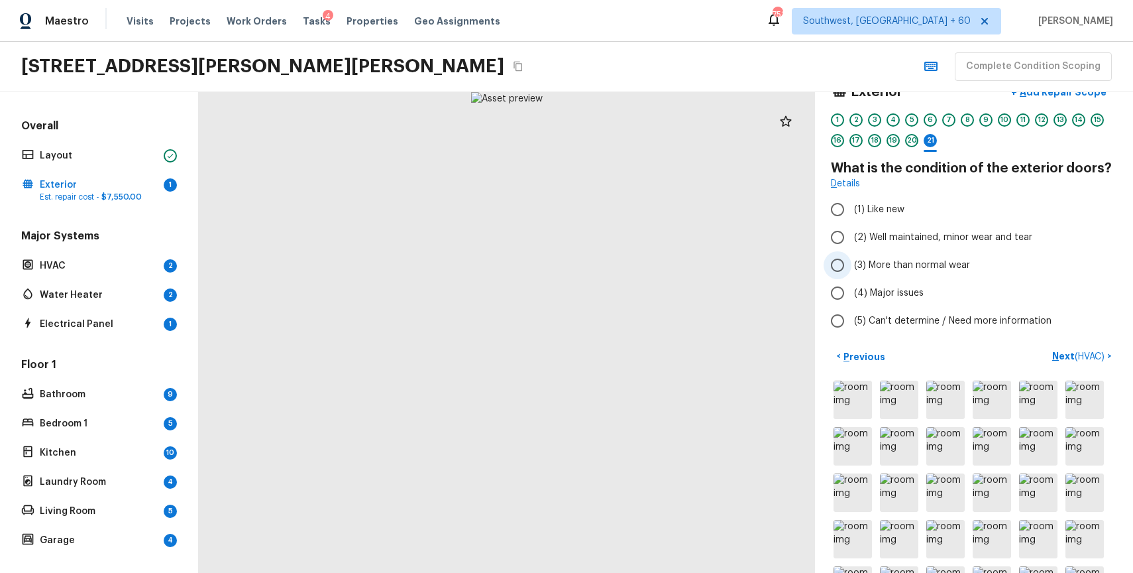
click at [938, 263] on span "(3) More than normal wear" at bounding box center [912, 264] width 116 height 13
click at [852, 263] on input "(3) More than normal wear" at bounding box center [838, 265] width 28 height 28
radio input "true"
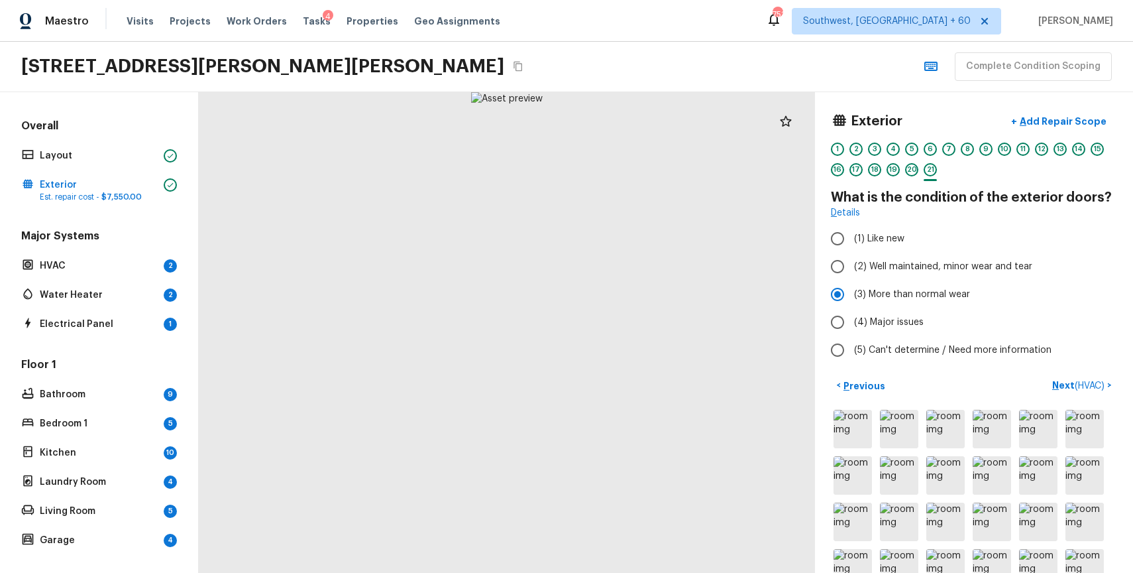
click at [1070, 103] on div "Exterior + Add Repair Scope 1 2 3 4 5 6 7 8 9 10 11 12 13 14 15 16 17 18 19 20 …" at bounding box center [974, 332] width 318 height 480
click at [1080, 118] on p "Add Repair Scope" at bounding box center [1061, 121] width 89 height 13
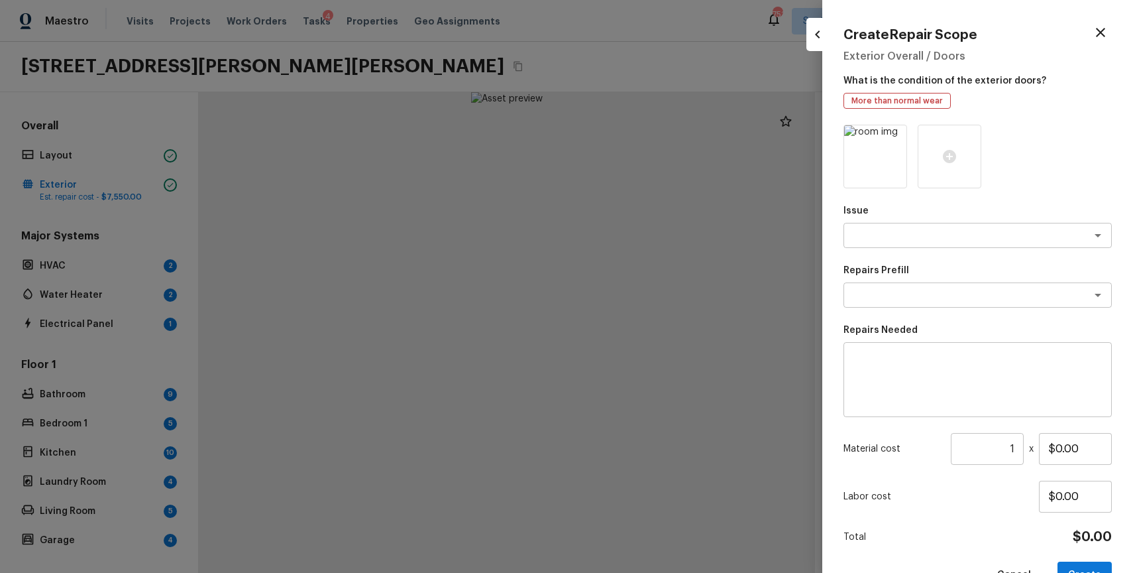
click at [902, 217] on p "Issue" at bounding box center [978, 210] width 268 height 13
click at [904, 246] on div "x ​" at bounding box center [978, 235] width 268 height 25
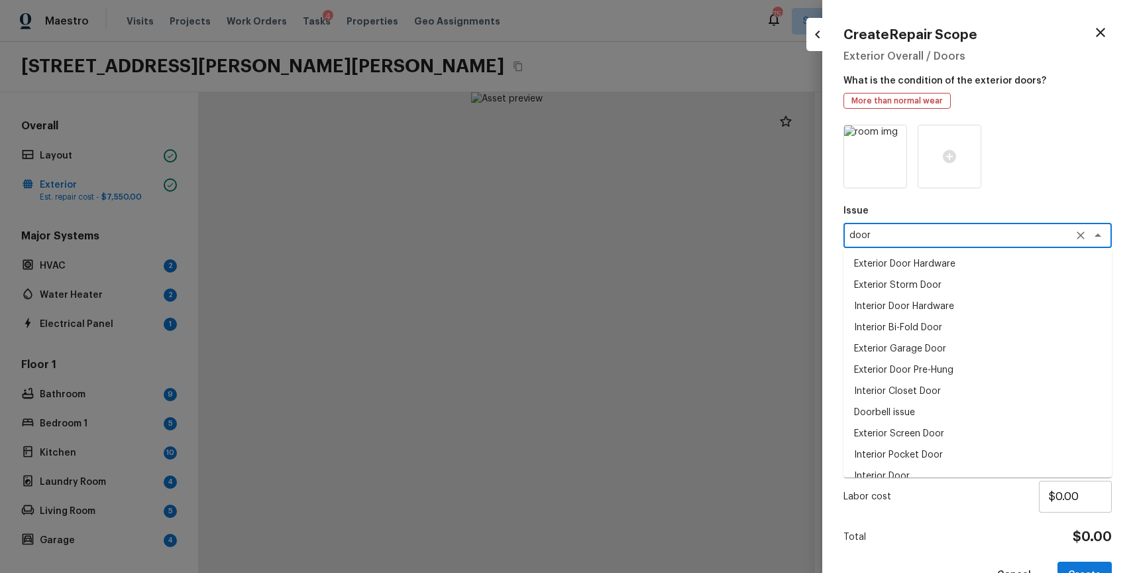
click at [911, 467] on li "Interior Door" at bounding box center [978, 475] width 268 height 21
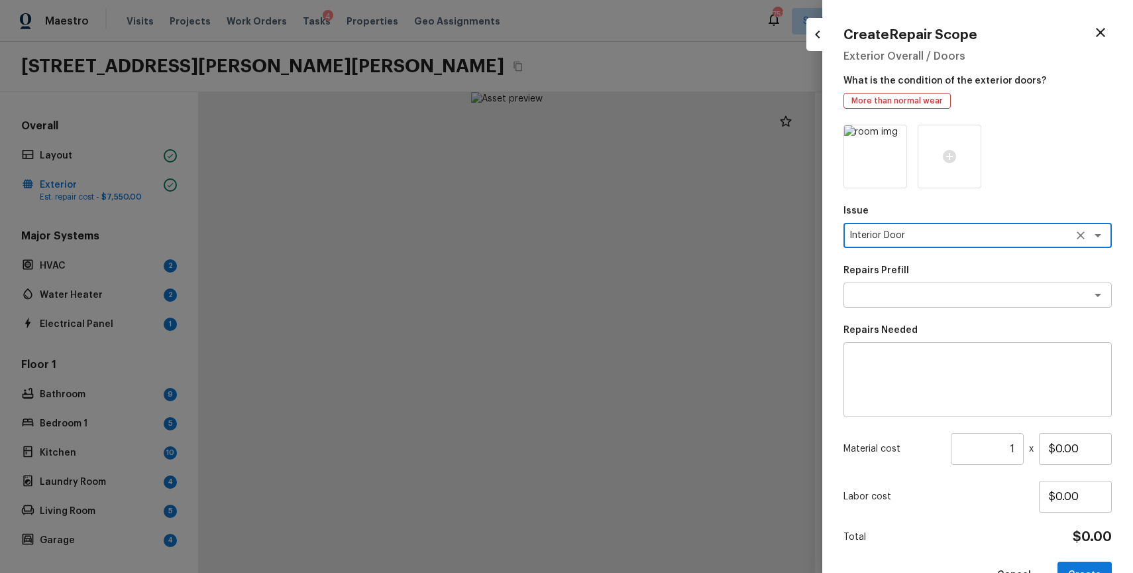
type textarea "Interior Door"
click at [922, 360] on textarea at bounding box center [978, 379] width 250 height 53
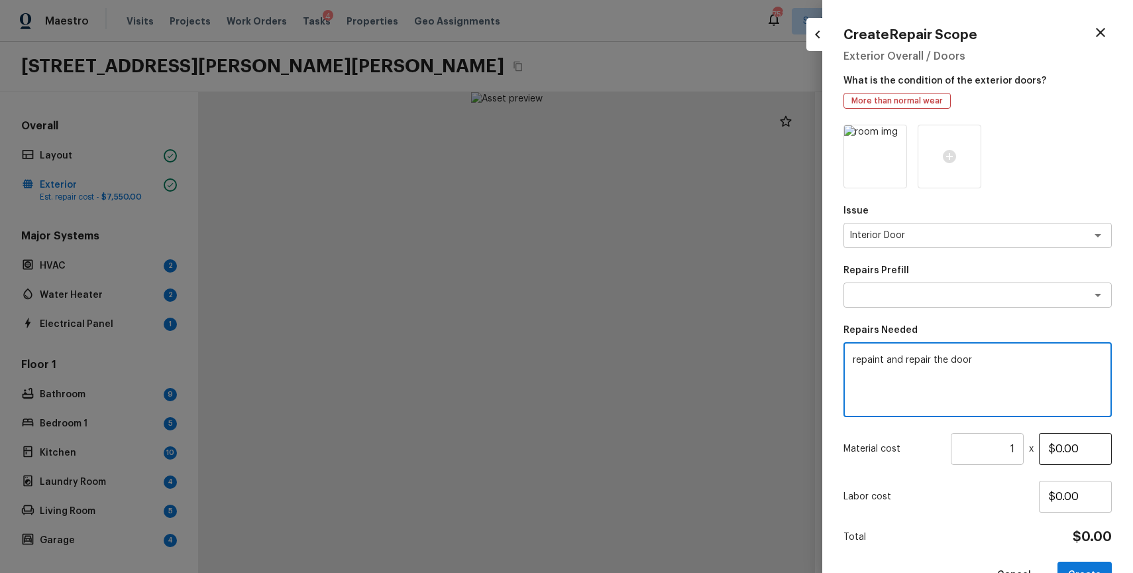
type textarea "repaint and repair the door"
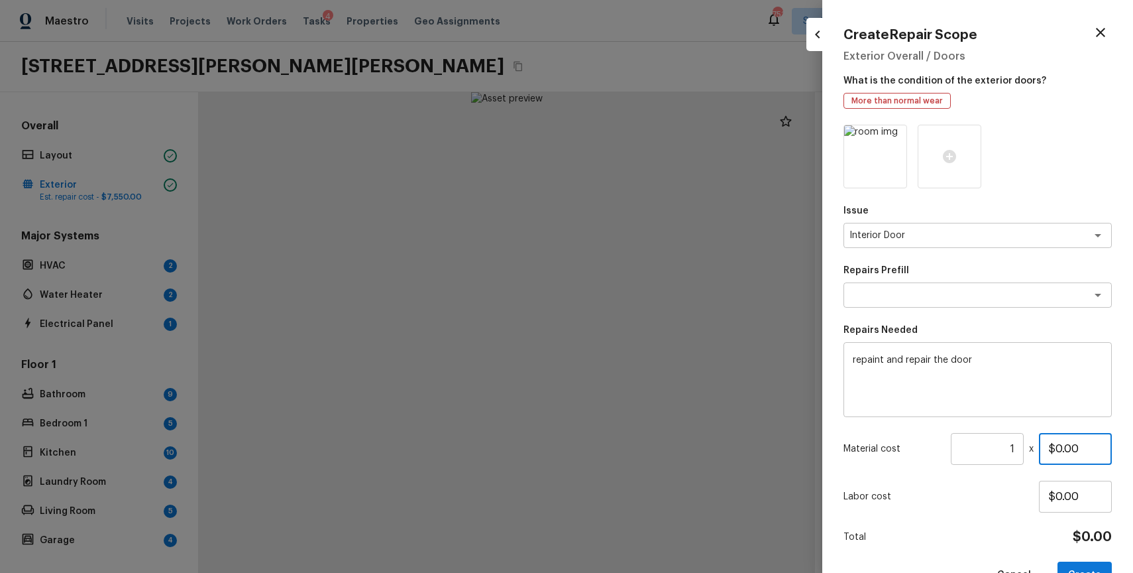
drag, startPoint x: 1058, startPoint y: 445, endPoint x: 1133, endPoint y: 462, distance: 76.7
click at [1133, 462] on div "Create Repair Scope Exterior Overall / Doors What is the condition of the exter…" at bounding box center [977, 286] width 311 height 573
type input "$200.00"
click at [1095, 561] on button "Create" at bounding box center [1085, 574] width 54 height 27
type input "$0.00"
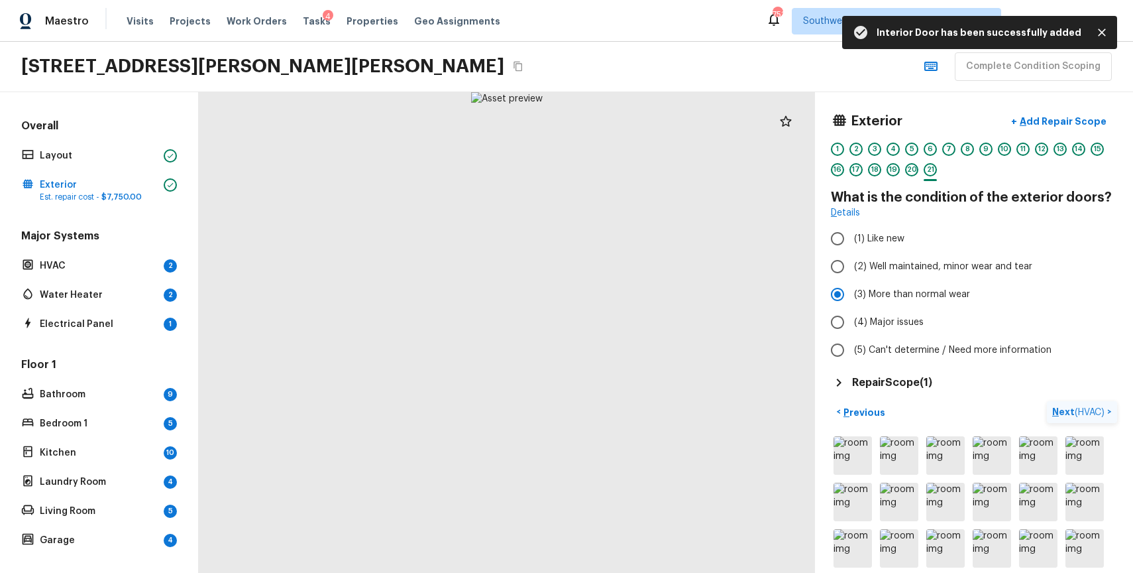
click at [1076, 419] on button "Next ( HVAC ) >" at bounding box center [1082, 412] width 70 height 22
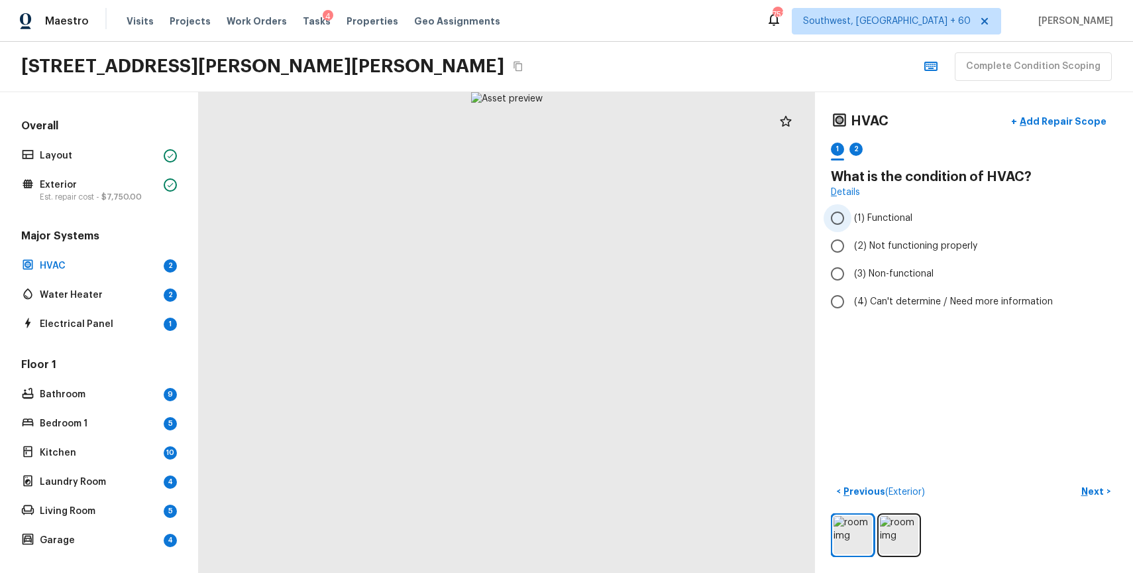
click at [875, 209] on label "(1) Functional" at bounding box center [965, 218] width 283 height 28
click at [852, 209] on input "(1) Functional" at bounding box center [838, 218] width 28 height 28
radio input "true"
click at [907, 543] on img at bounding box center [899, 535] width 38 height 38
click at [1101, 488] on p "Next" at bounding box center [1093, 490] width 25 height 13
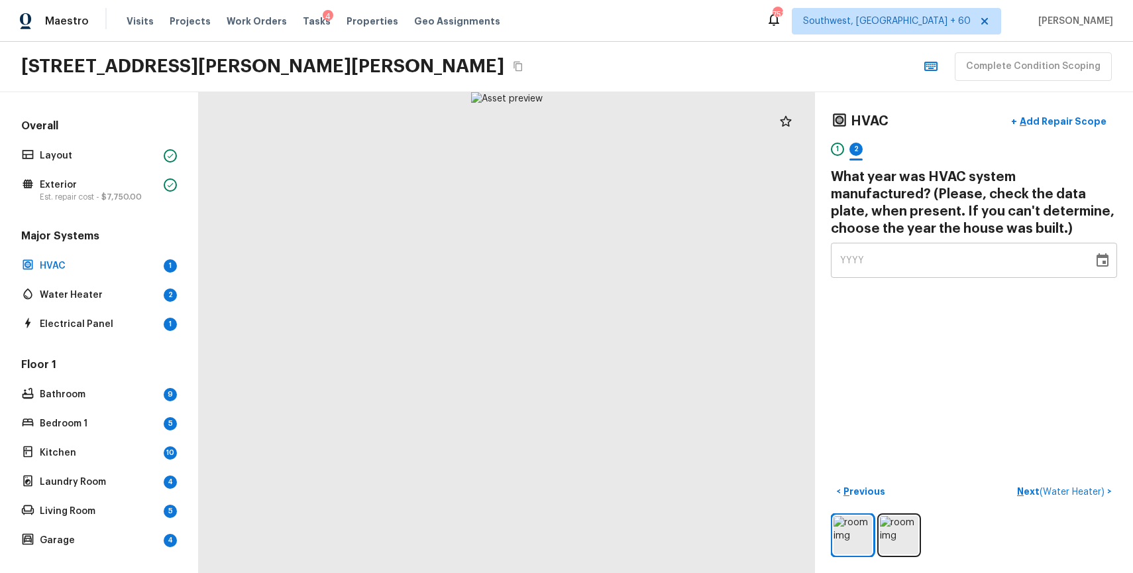
click at [934, 278] on div "HVAC + Add Repair Scope 1 2 What year was HVAC system manufactured? (Please, ch…" at bounding box center [974, 332] width 318 height 480
click at [944, 275] on div "YYYY" at bounding box center [962, 260] width 244 height 35
click at [928, 251] on div "YYYY" at bounding box center [962, 260] width 244 height 35
type input "0019"
type input "1959"
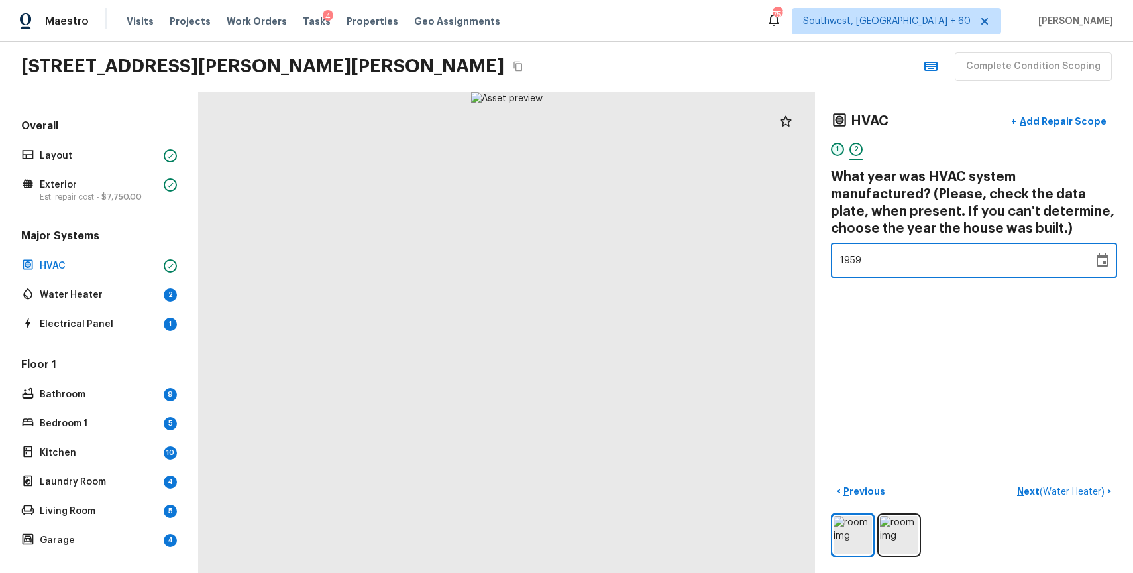
click at [839, 153] on div "1" at bounding box center [837, 148] width 13 height 13
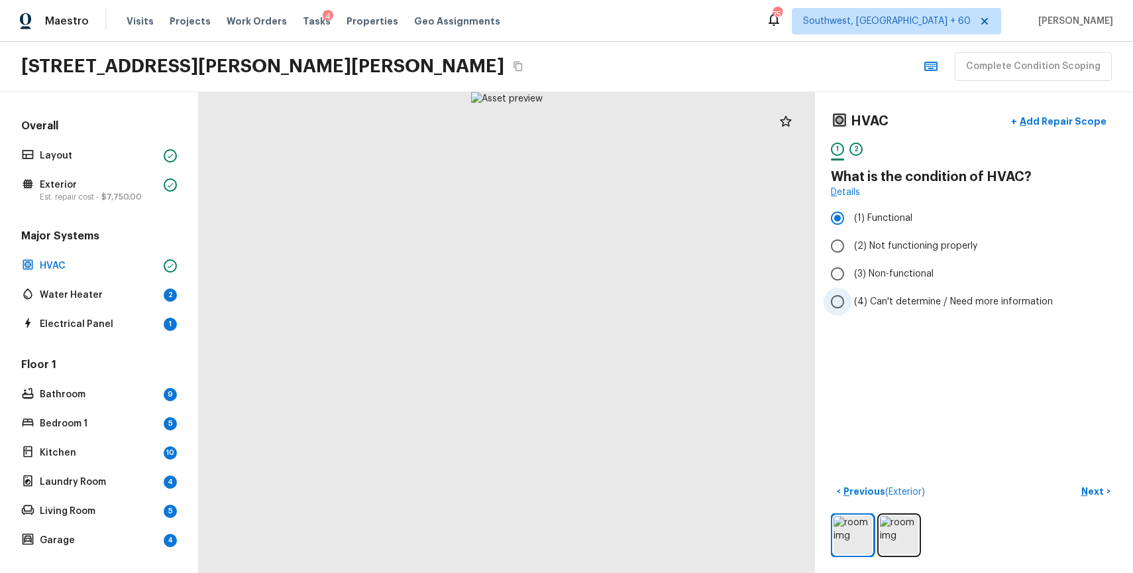
click at [931, 301] on span "(4) Can't determine / Need more information" at bounding box center [953, 301] width 199 height 13
click at [852, 301] on input "(4) Can't determine / Need more information" at bounding box center [838, 302] width 28 height 28
radio input "true"
click at [856, 148] on div "2" at bounding box center [856, 148] width 13 height 13
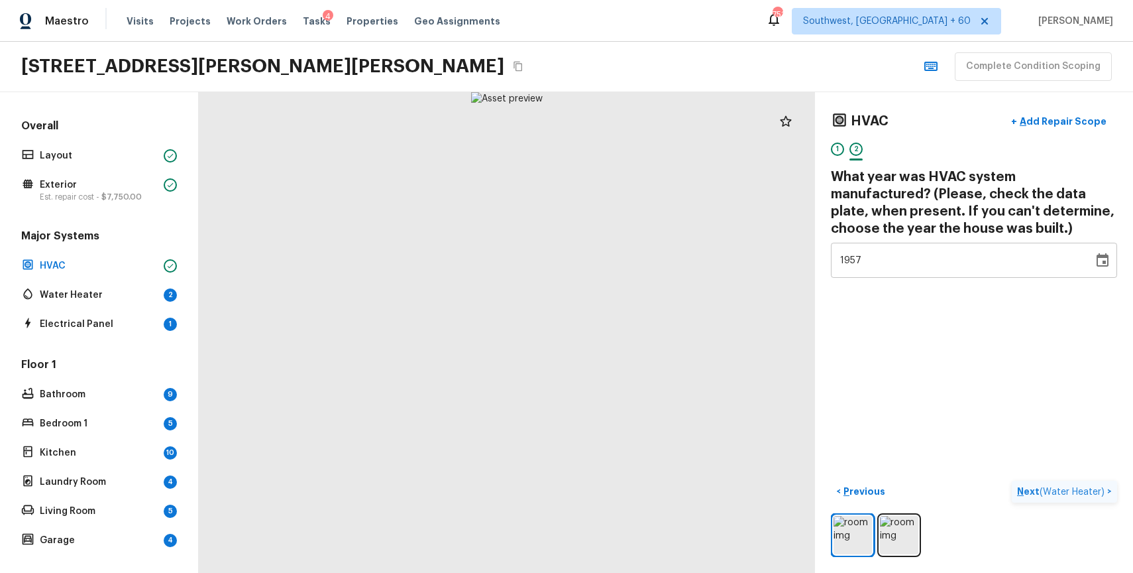
click at [1063, 492] on span "( Water Heater )" at bounding box center [1072, 491] width 65 height 9
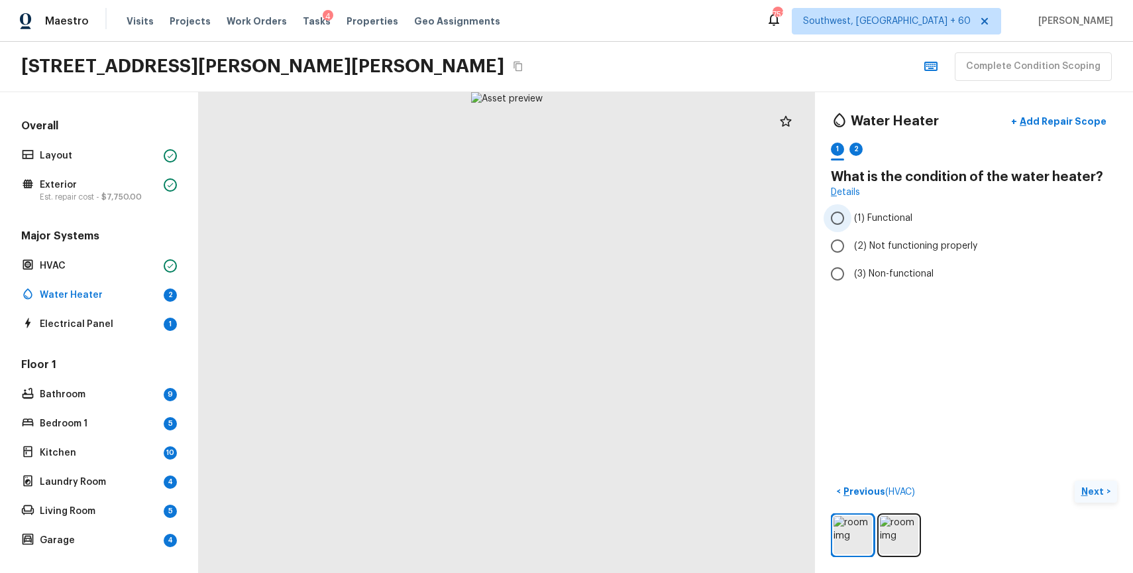
click at [895, 222] on span "(1) Functional" at bounding box center [883, 217] width 58 height 13
click at [852, 222] on input "(1) Functional" at bounding box center [838, 218] width 28 height 28
radio input "true"
click at [1097, 486] on p "Next" at bounding box center [1093, 490] width 25 height 13
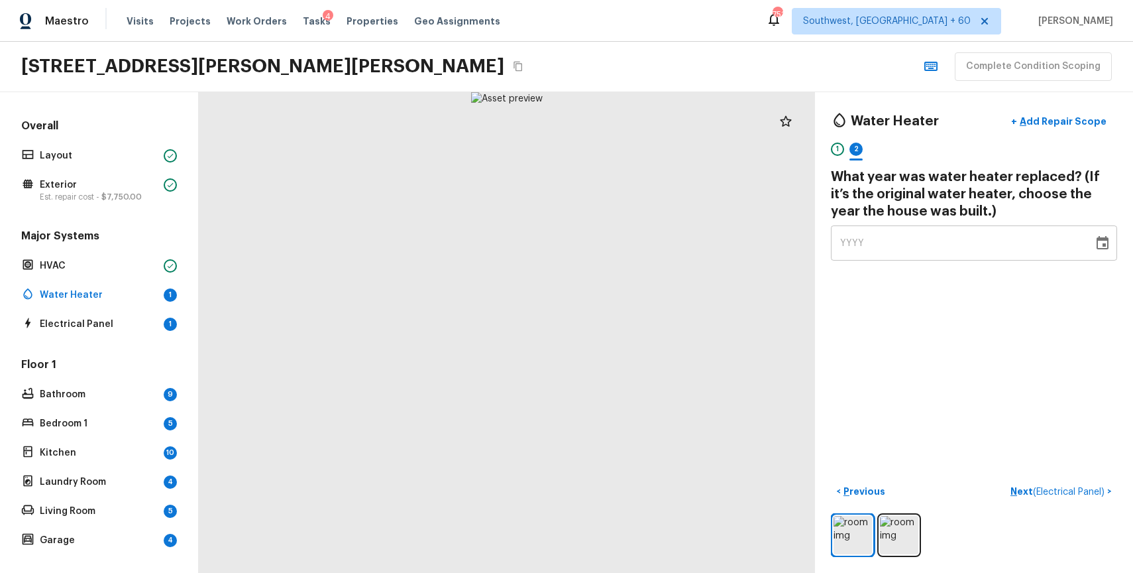
click at [901, 246] on div "YYYY" at bounding box center [962, 242] width 244 height 35
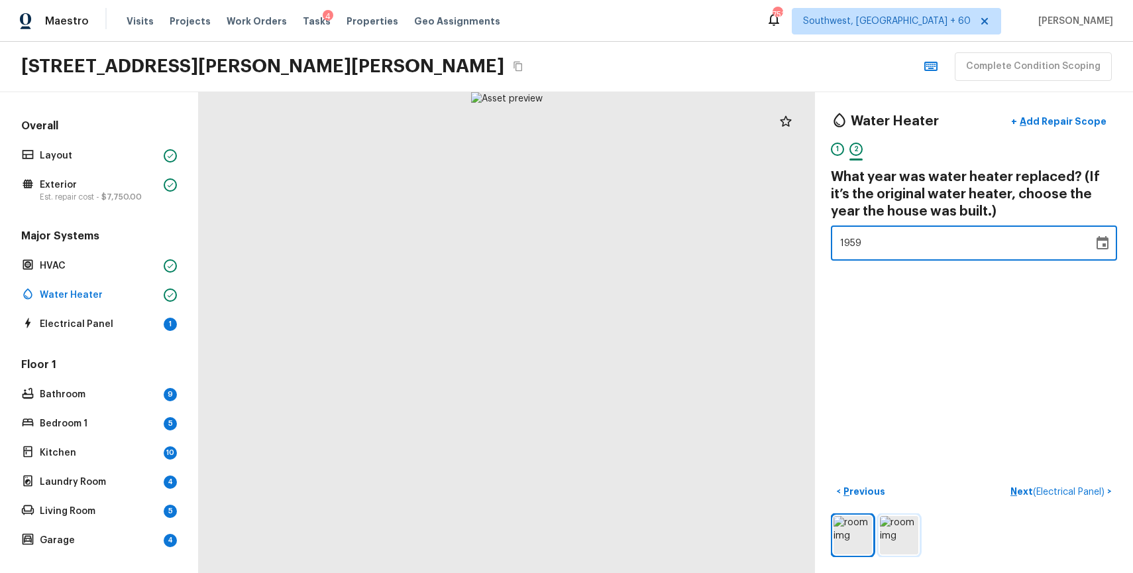
click at [895, 527] on img at bounding box center [899, 535] width 38 height 38
click at [891, 533] on img at bounding box center [899, 535] width 38 height 38
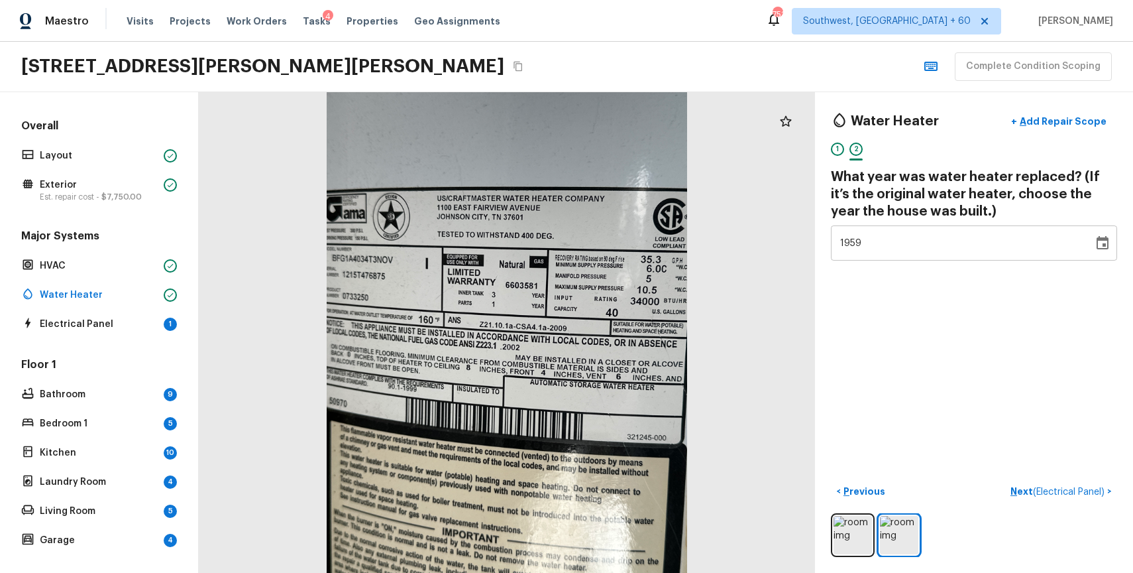
click at [891, 247] on div "1959" at bounding box center [962, 242] width 244 height 35
type input "2012"
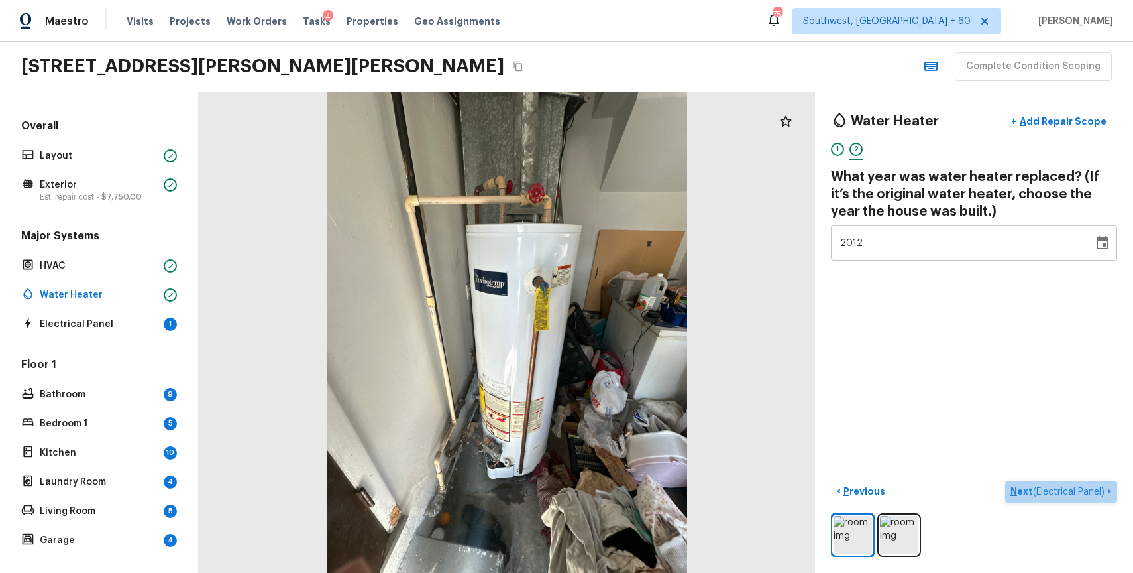
click at [1031, 488] on p "Next ( Electrical Panel )" at bounding box center [1059, 491] width 97 height 14
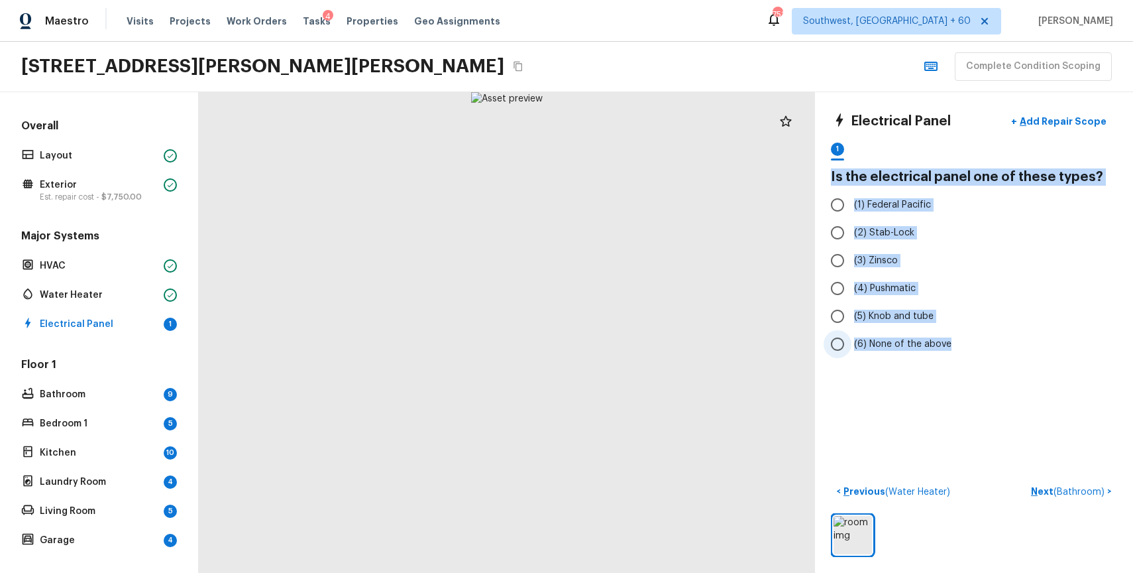
drag, startPoint x: 827, startPoint y: 171, endPoint x: 958, endPoint y: 355, distance: 225.8
click at [958, 355] on div "Electrical Panel + Add Repair Scope 1 Is the electrical panel one of these type…" at bounding box center [974, 332] width 318 height 480
copy div "Is the electrical panel one of these types? (1) Federal Pacific (2) Stab-Lock (…"
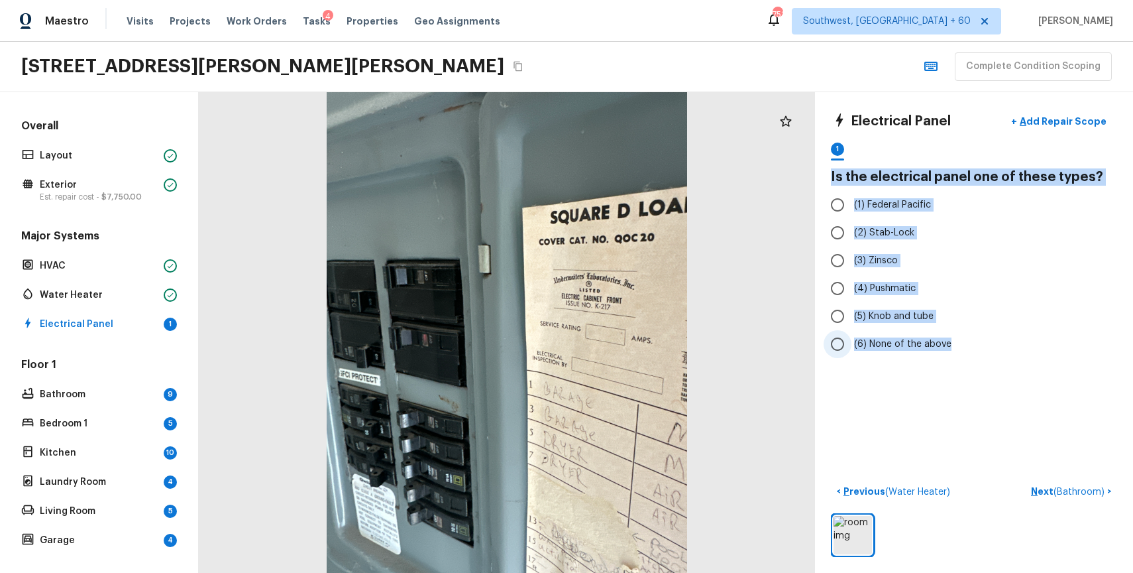
click at [888, 351] on label "(6) None of the above" at bounding box center [965, 344] width 283 height 28
click at [852, 351] on input "(6) None of the above" at bounding box center [838, 344] width 28 height 28
radio input "true"
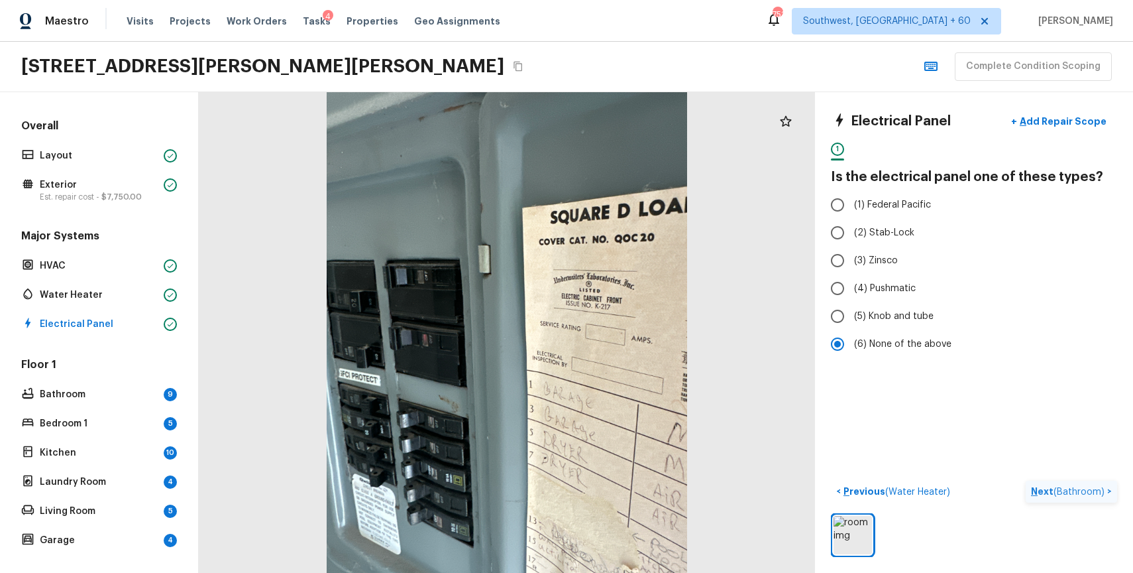
click at [1054, 483] on button "Next ( Bathroom ) >" at bounding box center [1071, 491] width 91 height 22
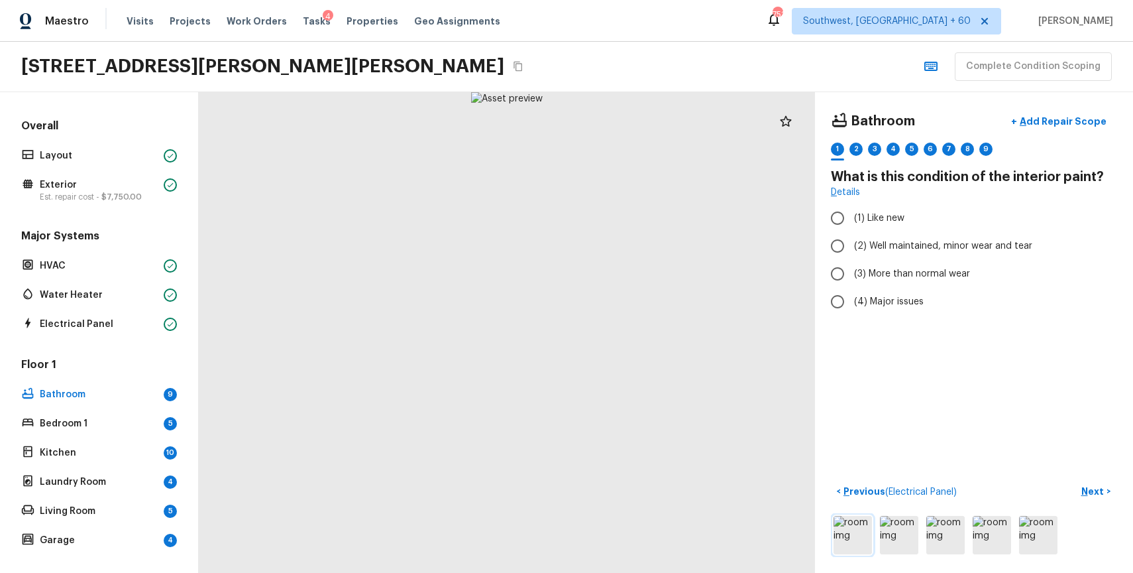
click at [865, 525] on img at bounding box center [853, 535] width 38 height 38
click at [99, 120] on h5 "Overall" at bounding box center [99, 127] width 161 height 17
click at [103, 174] on div "Overall Layout Exterior Est. repair cost - $7,750.00" at bounding box center [99, 162] width 161 height 86
click at [128, 147] on div "Layout" at bounding box center [99, 155] width 161 height 19
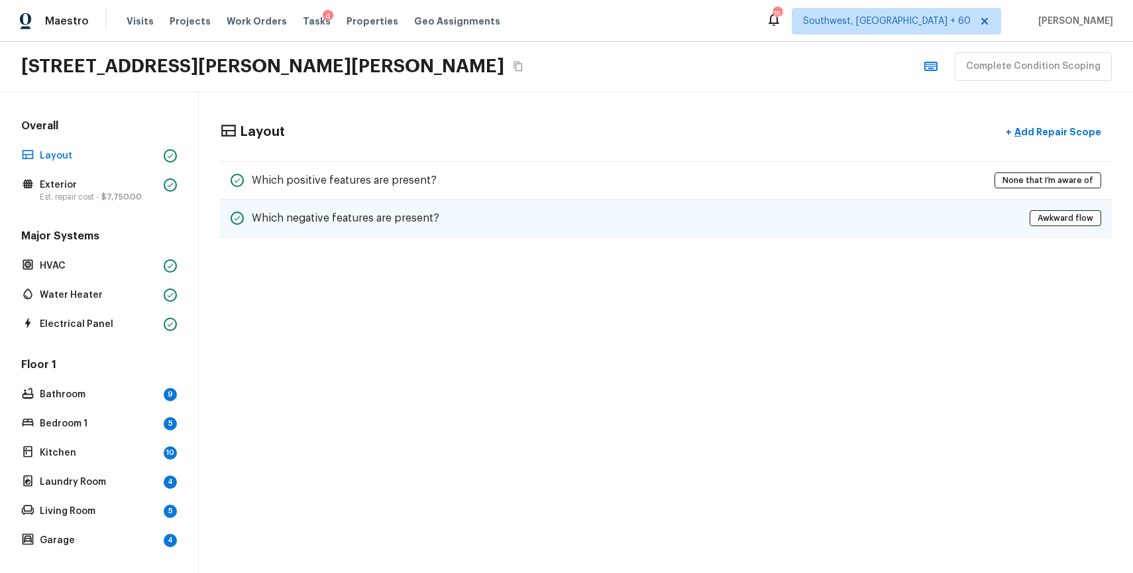
click at [457, 214] on div "Which negative features are present? Awkward flow" at bounding box center [666, 218] width 892 height 38
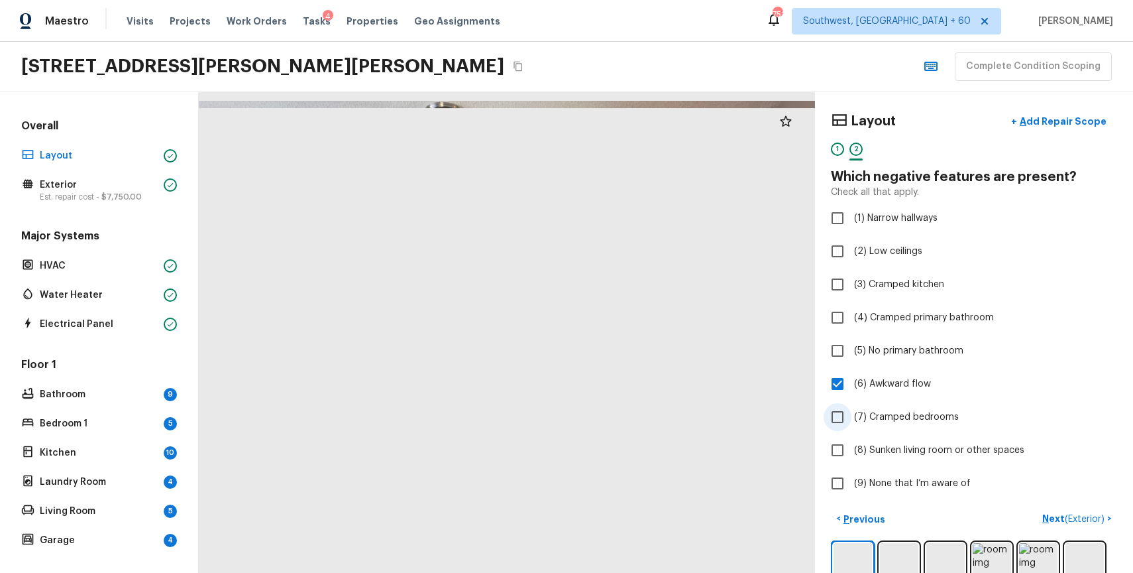
scroll to position [64, 0]
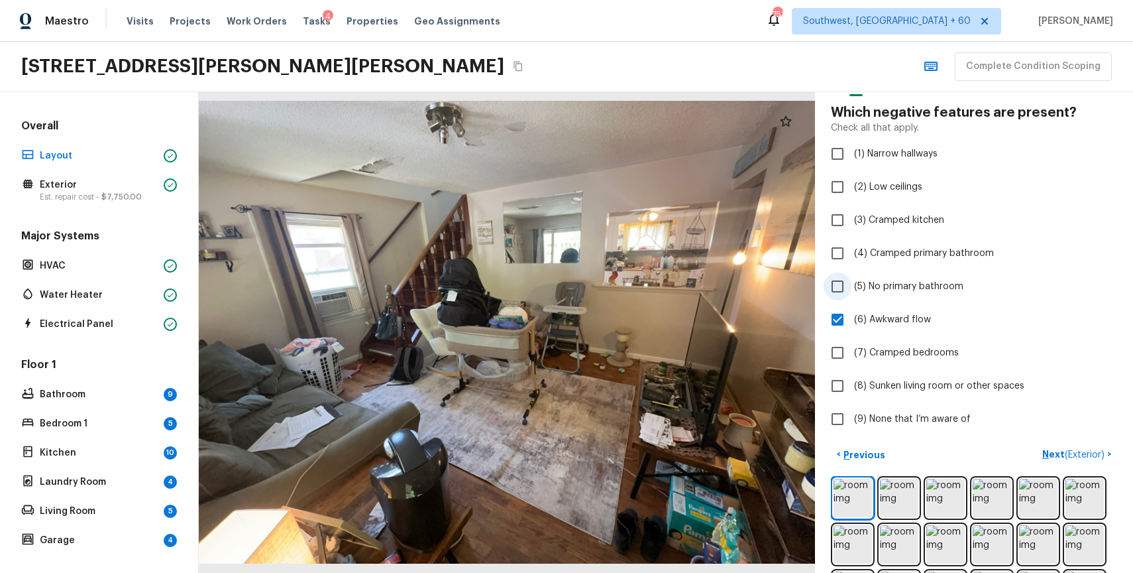
click at [936, 289] on span "(5) No primary bathroom" at bounding box center [908, 286] width 109 height 13
click at [852, 289] on input "(5) No primary bathroom" at bounding box center [838, 286] width 28 height 28
checkbox input "true"
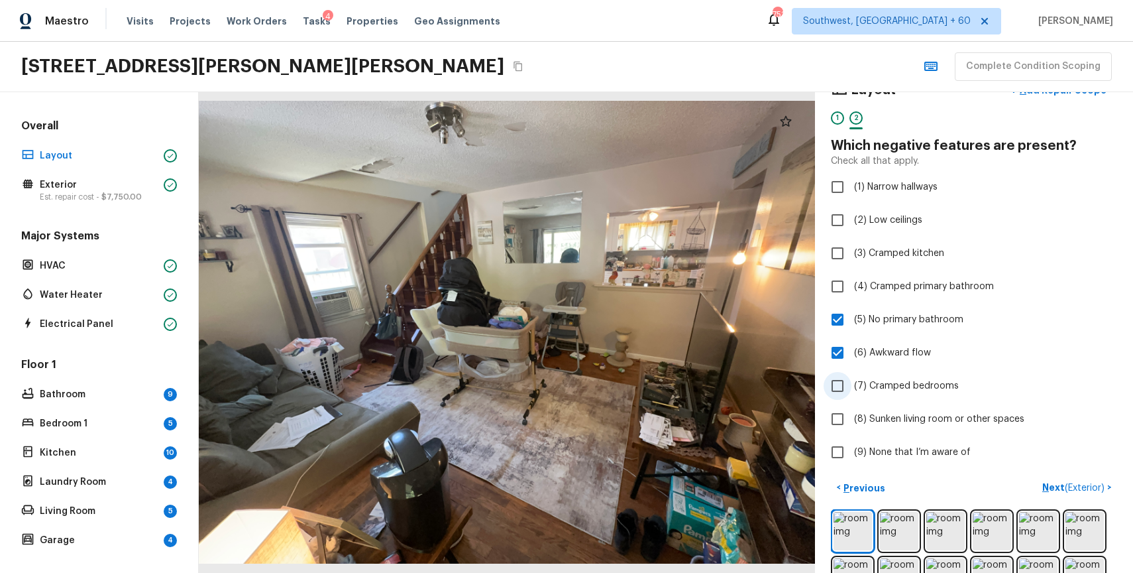
click at [947, 379] on span "(7) Cramped bedrooms" at bounding box center [906, 385] width 105 height 13
click at [852, 379] on input "(7) Cramped bedrooms" at bounding box center [838, 386] width 28 height 28
checkbox input "true"
click at [909, 217] on span "(2) Low ceilings" at bounding box center [888, 219] width 68 height 13
click at [852, 217] on input "(2) Low ceilings" at bounding box center [838, 220] width 28 height 28
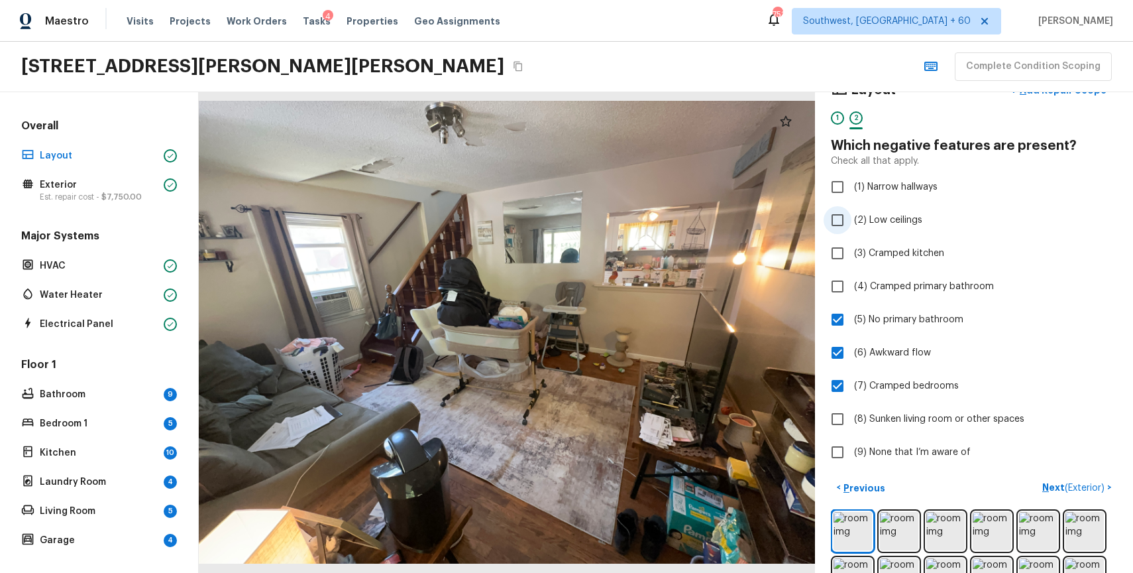
checkbox input "true"
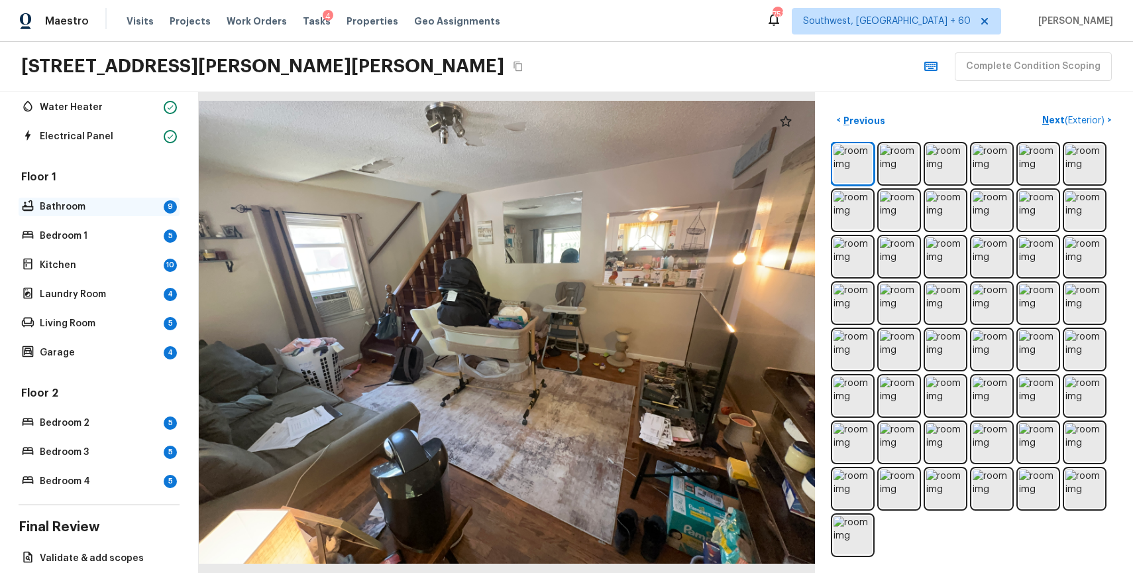
scroll to position [59, 0]
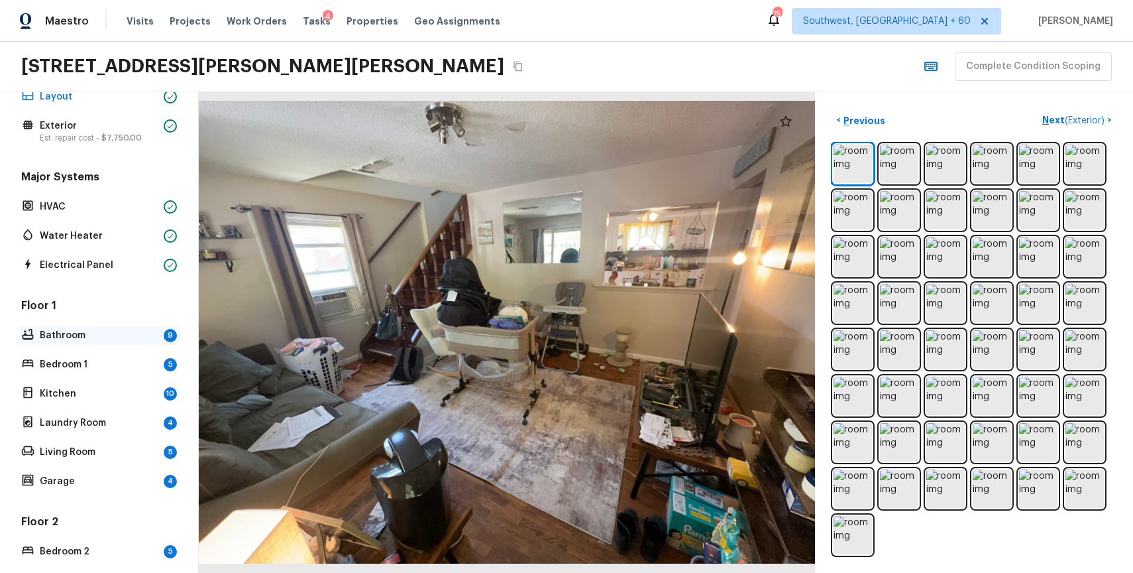
click at [125, 336] on p "Bathroom" at bounding box center [99, 335] width 119 height 13
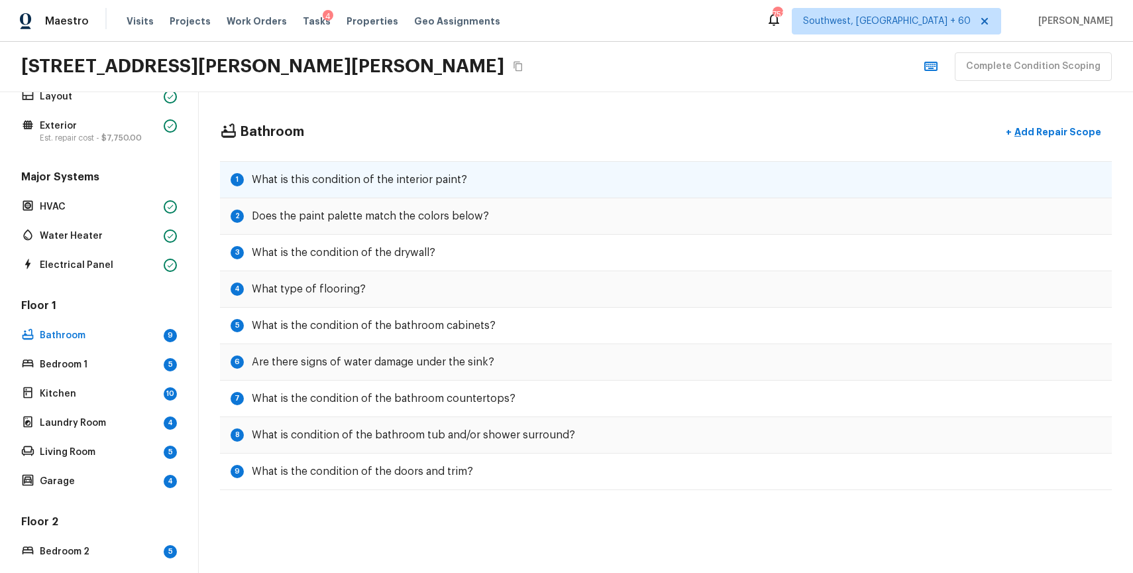
click at [463, 175] on div "1 What is this condition of the interior paint?" at bounding box center [666, 179] width 892 height 37
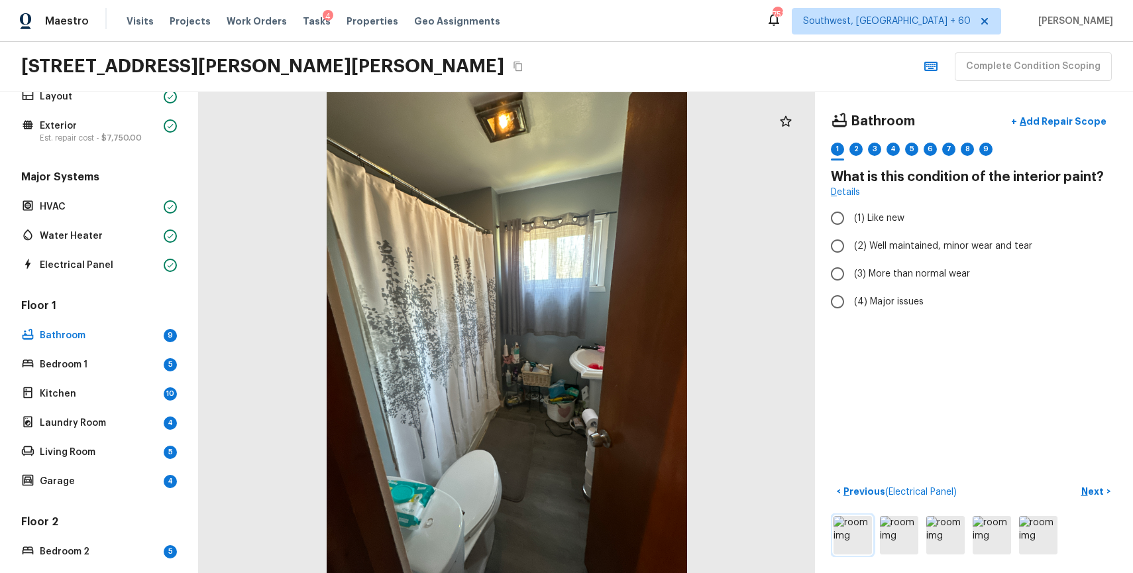
click at [858, 520] on img at bounding box center [853, 535] width 38 height 38
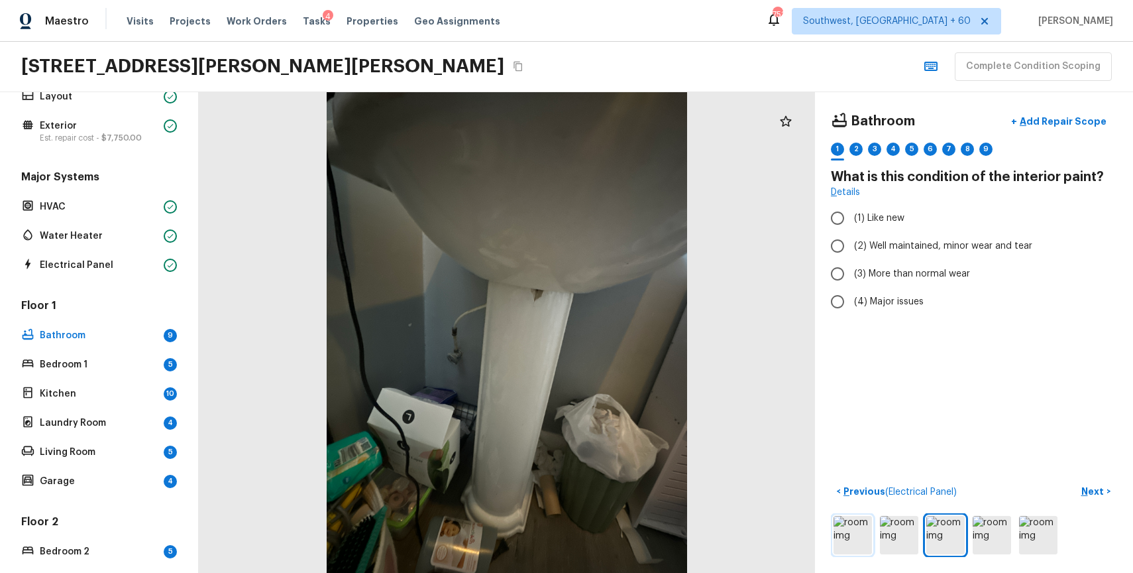
click at [856, 543] on img at bounding box center [853, 535] width 38 height 38
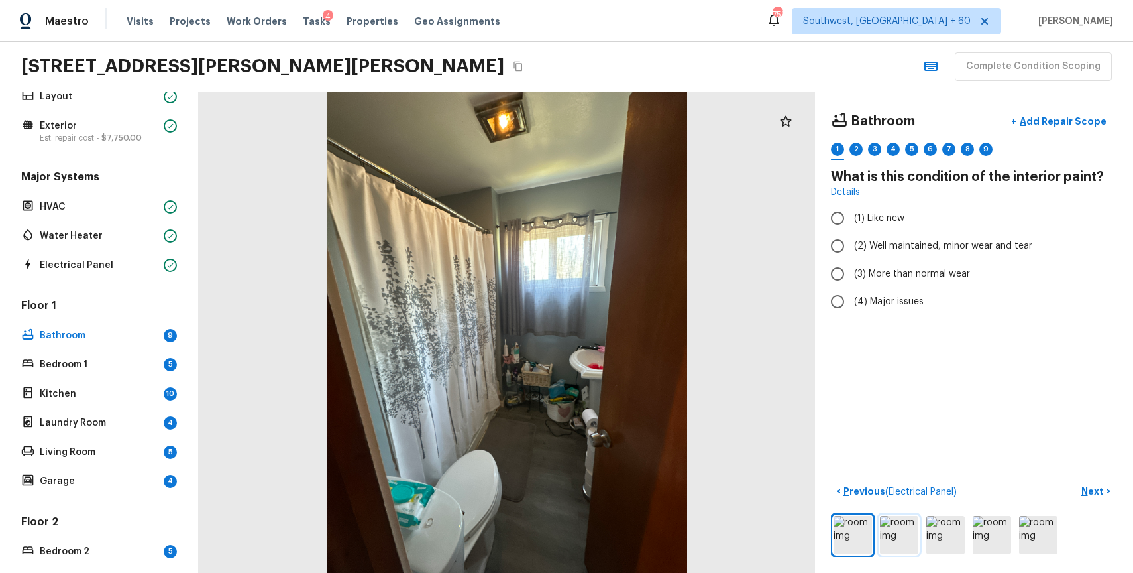
click at [898, 541] on img at bounding box center [899, 535] width 38 height 38
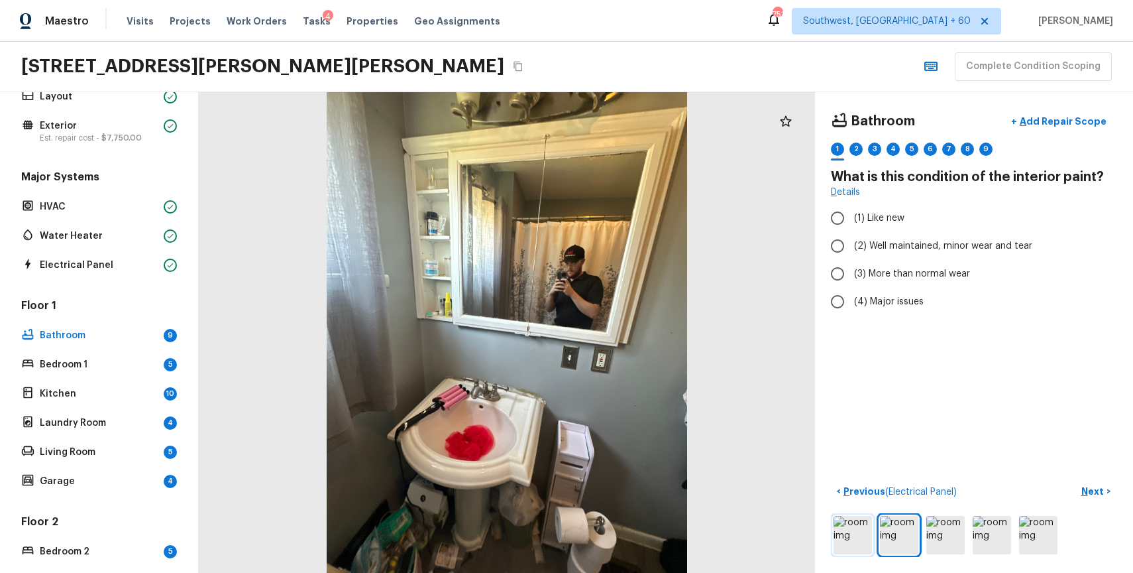
click at [863, 524] on img at bounding box center [853, 535] width 38 height 38
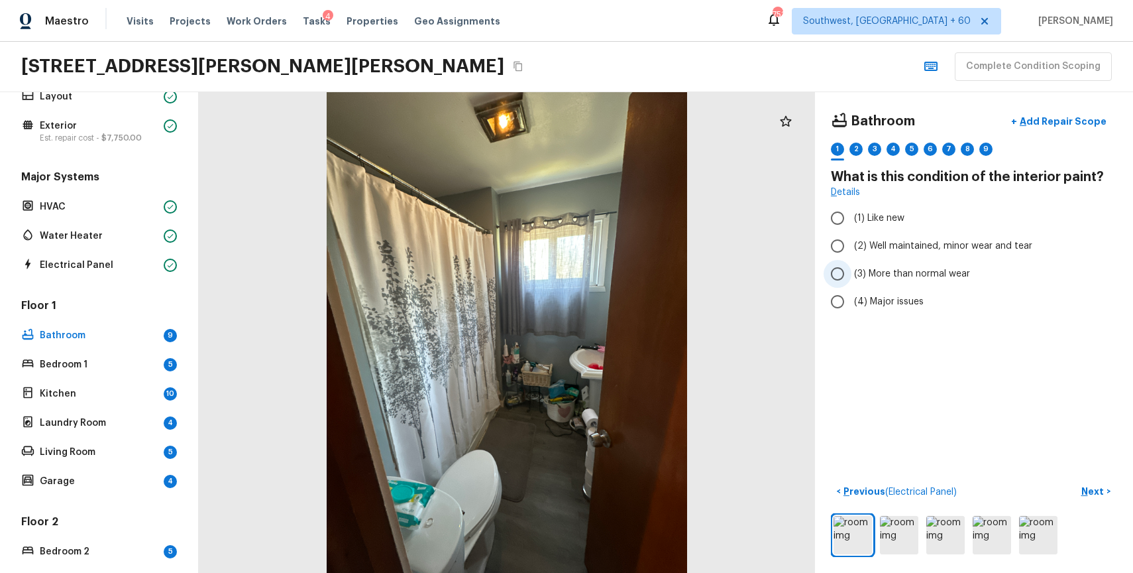
click at [877, 269] on span "(3) More than normal wear" at bounding box center [912, 273] width 116 height 13
click at [852, 269] on input "(3) More than normal wear" at bounding box center [838, 274] width 28 height 28
radio input "true"
click at [897, 533] on img at bounding box center [899, 535] width 38 height 38
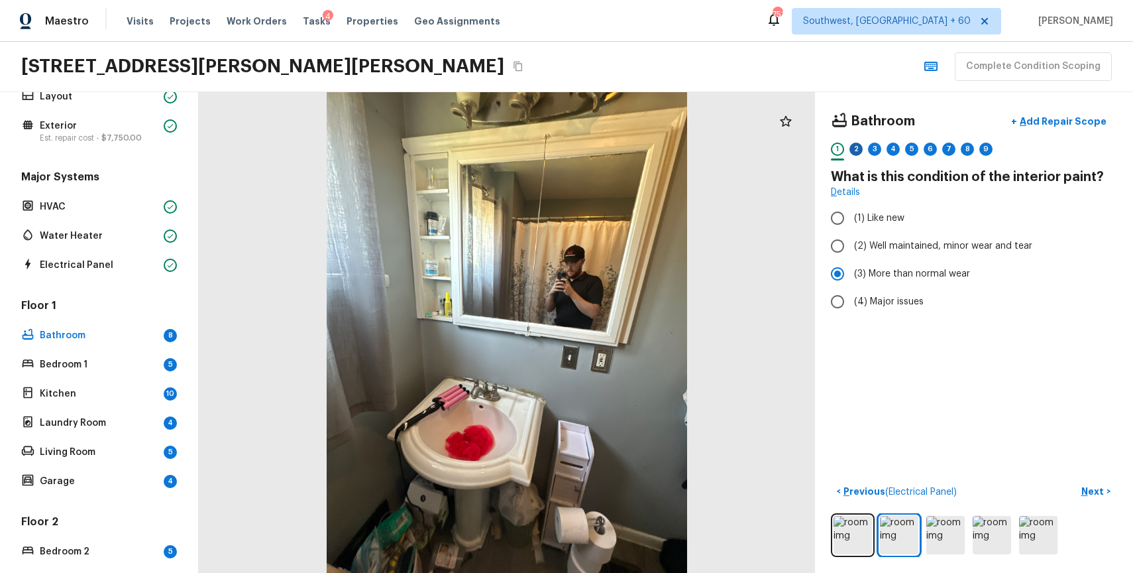
click at [857, 152] on div "2" at bounding box center [856, 148] width 13 height 13
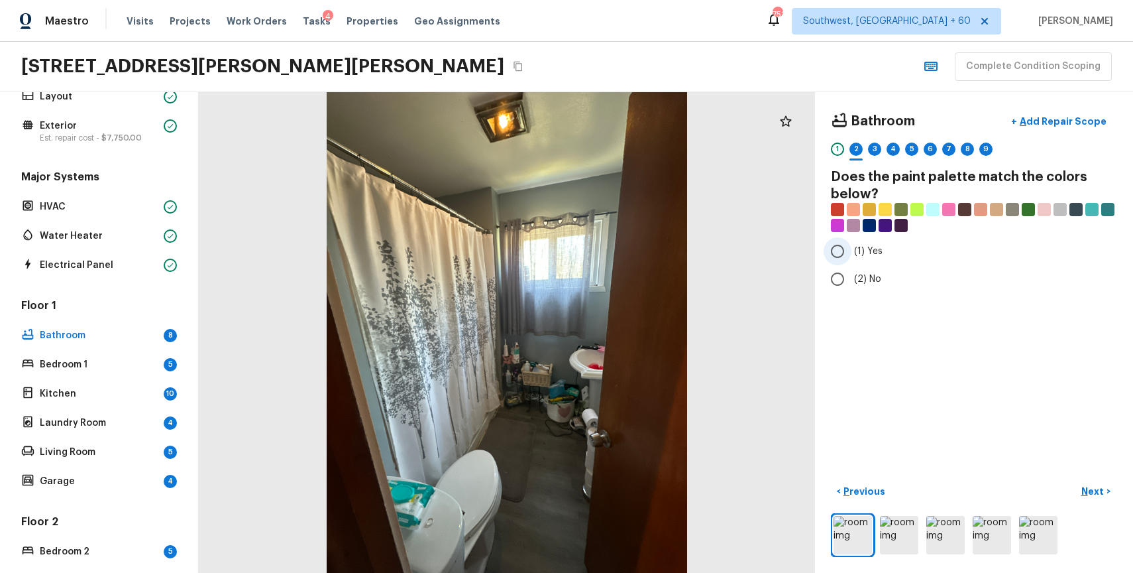
click at [868, 253] on span "(1) Yes" at bounding box center [868, 251] width 28 height 13
click at [852, 253] on input "(1) Yes" at bounding box center [838, 251] width 28 height 28
radio input "true"
click at [869, 148] on div "3" at bounding box center [874, 148] width 13 height 13
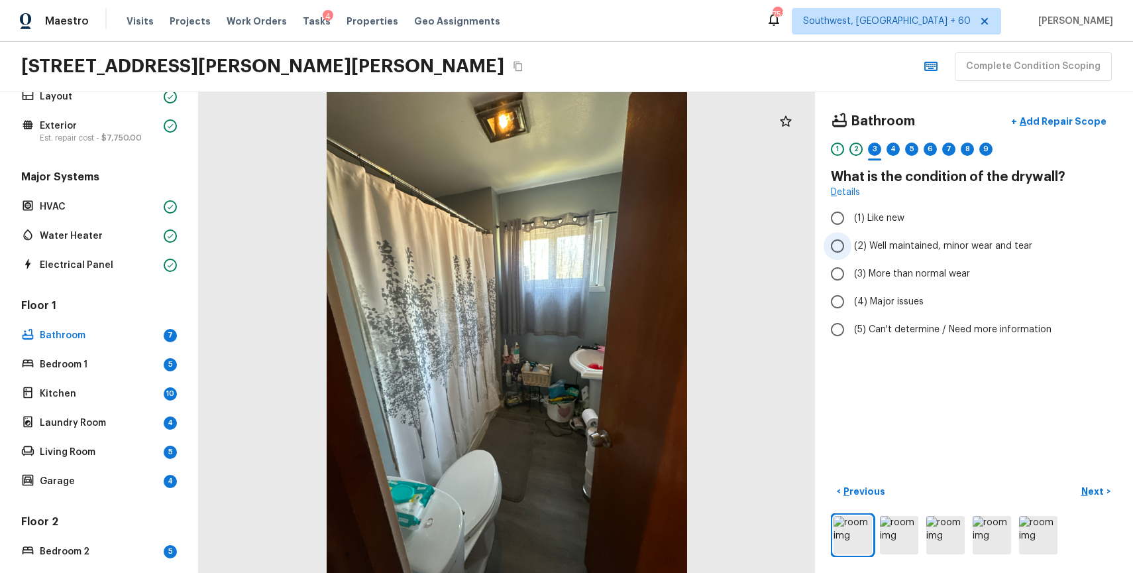
click at [941, 243] on span "(2) Well maintained, minor wear and tear" at bounding box center [943, 245] width 178 height 13
click at [852, 243] on input "(2) Well maintained, minor wear and tear" at bounding box center [838, 246] width 28 height 28
radio input "true"
click at [893, 150] on div "4" at bounding box center [893, 148] width 13 height 13
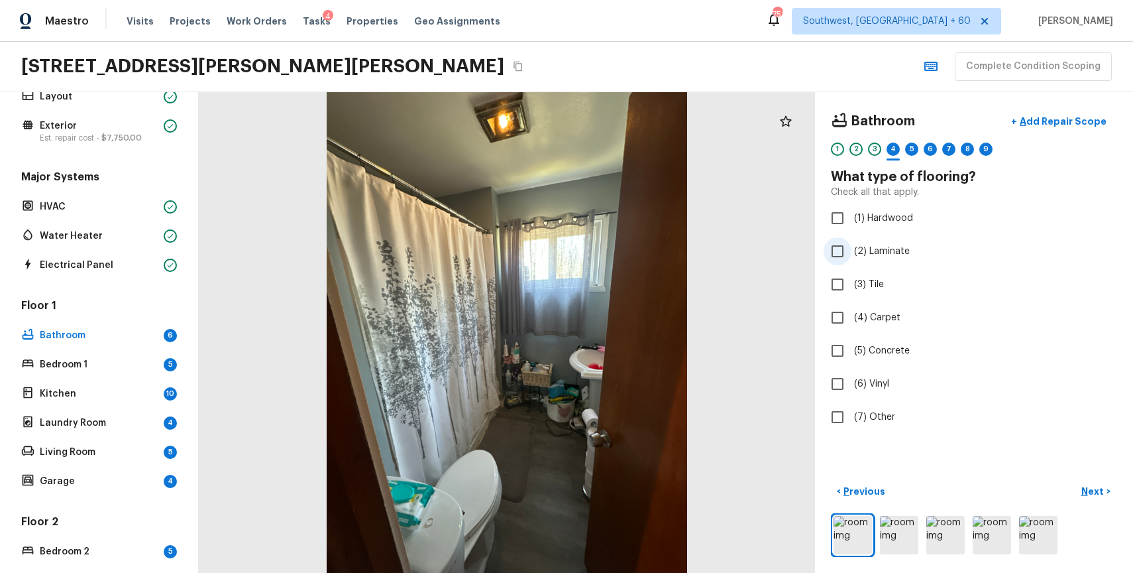
click at [883, 245] on span "(2) Laminate" at bounding box center [882, 251] width 56 height 13
click at [852, 245] on input "(2) Laminate" at bounding box center [838, 251] width 28 height 28
checkbox input "true"
click at [905, 150] on div "5" at bounding box center [911, 148] width 13 height 13
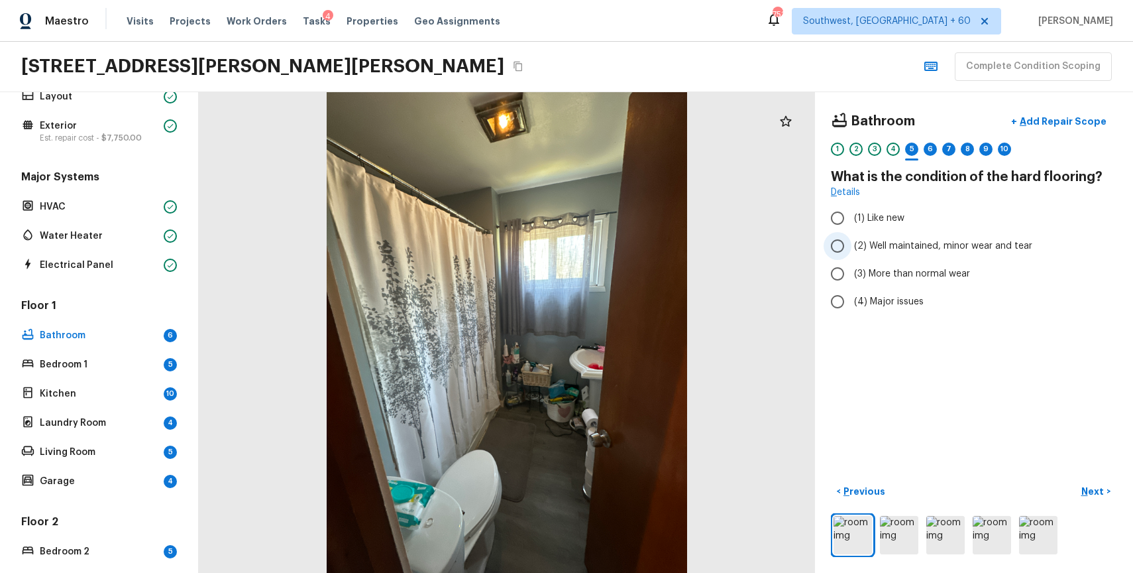
click at [913, 241] on span "(2) Well maintained, minor wear and tear" at bounding box center [943, 245] width 178 height 13
click at [852, 241] on input "(2) Well maintained, minor wear and tear" at bounding box center [838, 246] width 28 height 28
radio input "true"
click at [924, 147] on div "6" at bounding box center [930, 148] width 13 height 13
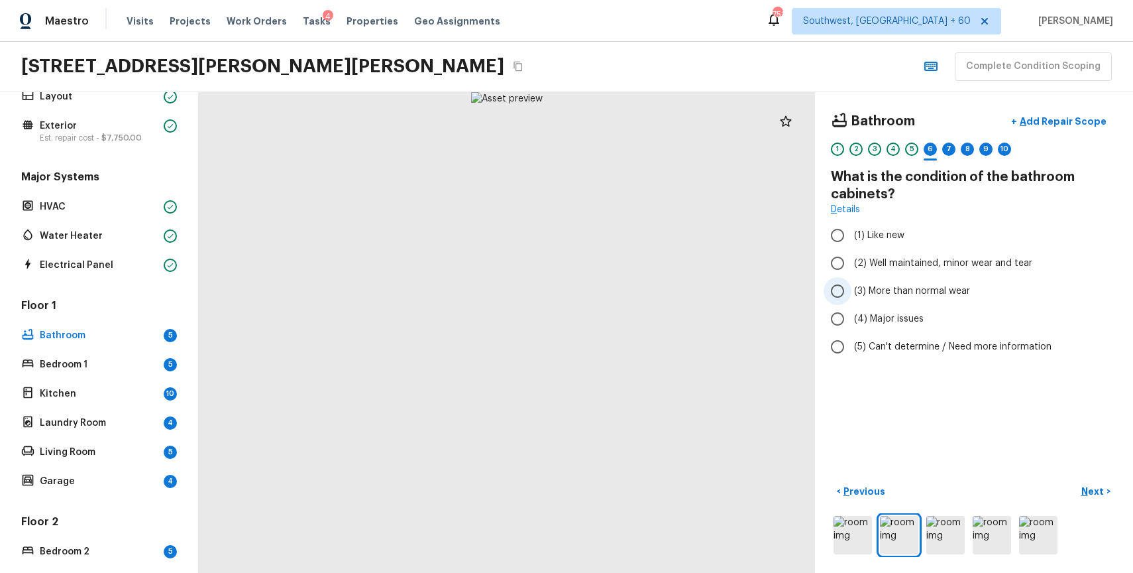
click at [929, 285] on span "(3) More than normal wear" at bounding box center [912, 290] width 116 height 13
click at [852, 285] on input "(3) More than normal wear" at bounding box center [838, 291] width 28 height 28
radio input "true"
click at [932, 400] on div "Bathroom + Add Repair Scope 1 2 3 4 5 6 7 8 9 10 What is the condition of the b…" at bounding box center [974, 332] width 318 height 480
click at [956, 289] on span "(3) More than normal wear" at bounding box center [912, 290] width 116 height 13
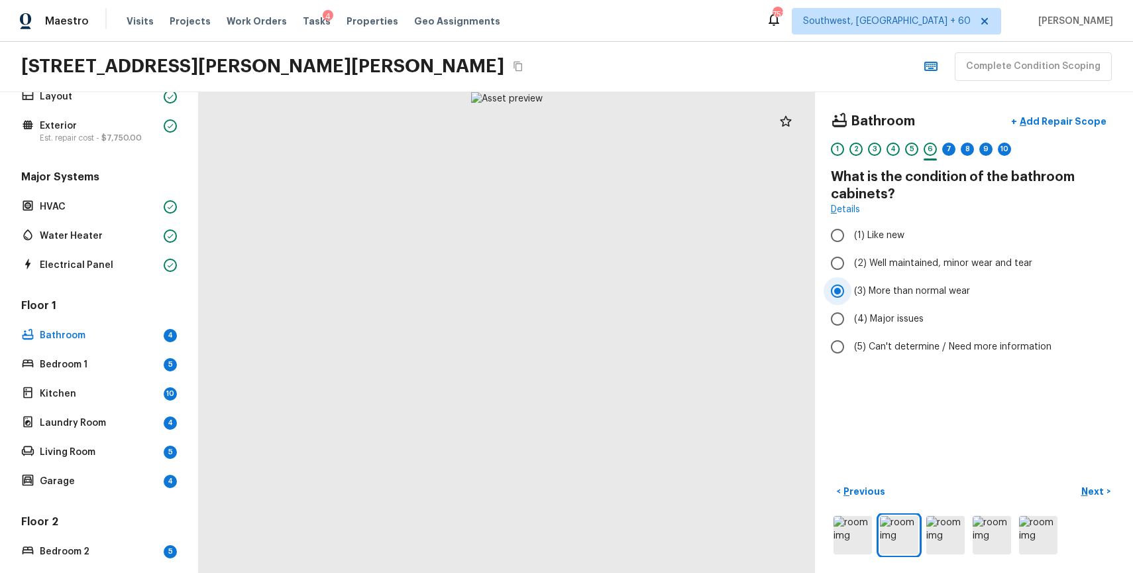
click at [852, 289] on input "(3) More than normal wear" at bounding box center [838, 291] width 28 height 28
click at [920, 264] on span "(2) Well maintained, minor wear and tear" at bounding box center [943, 262] width 178 height 13
click at [852, 264] on input "(2) Well maintained, minor wear and tear" at bounding box center [838, 263] width 28 height 28
radio input "true"
click at [950, 150] on div "7" at bounding box center [948, 148] width 13 height 13
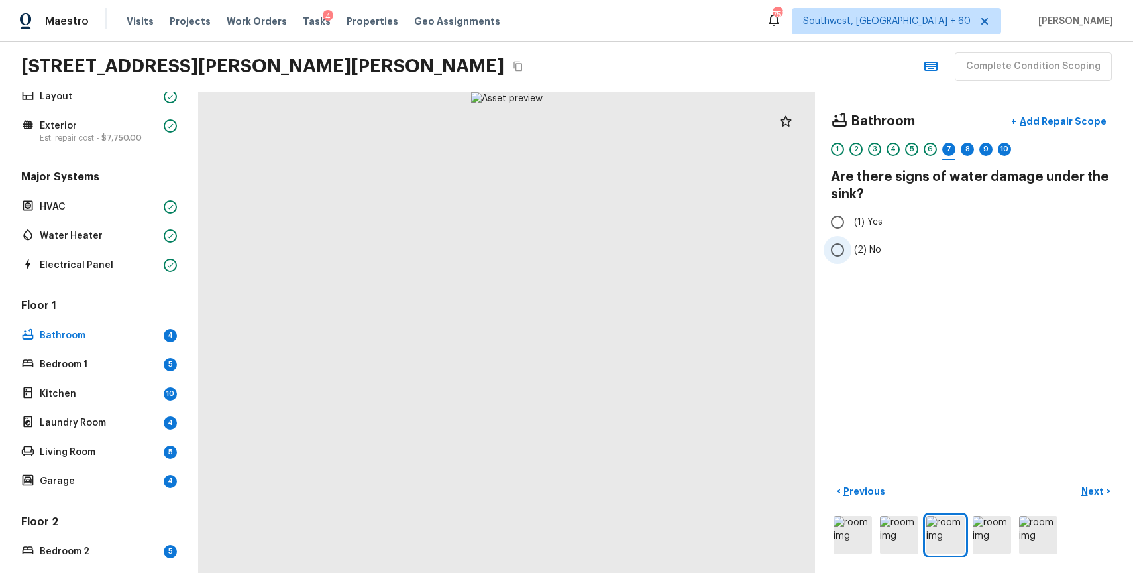
click at [854, 253] on span "(2) No" at bounding box center [867, 249] width 27 height 13
click at [852, 253] on input "(2) No" at bounding box center [838, 250] width 28 height 28
radio input "true"
click at [968, 146] on div "8" at bounding box center [967, 148] width 13 height 13
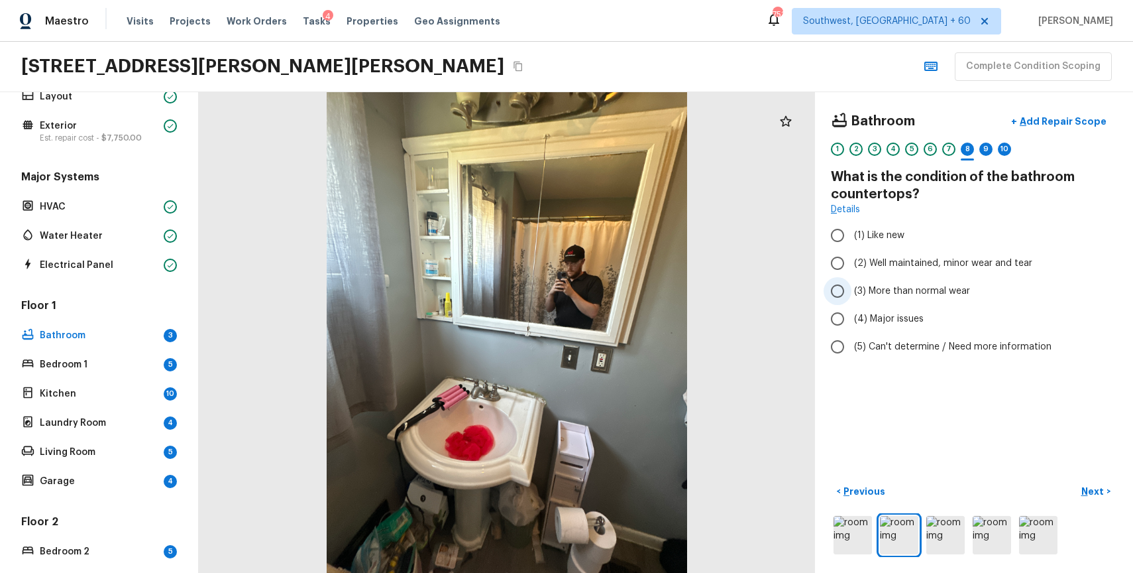
click at [893, 285] on span "(3) More than normal wear" at bounding box center [912, 290] width 116 height 13
click at [852, 285] on input "(3) More than normal wear" at bounding box center [838, 291] width 28 height 28
radio input "true"
click at [985, 144] on div "9" at bounding box center [985, 148] width 13 height 13
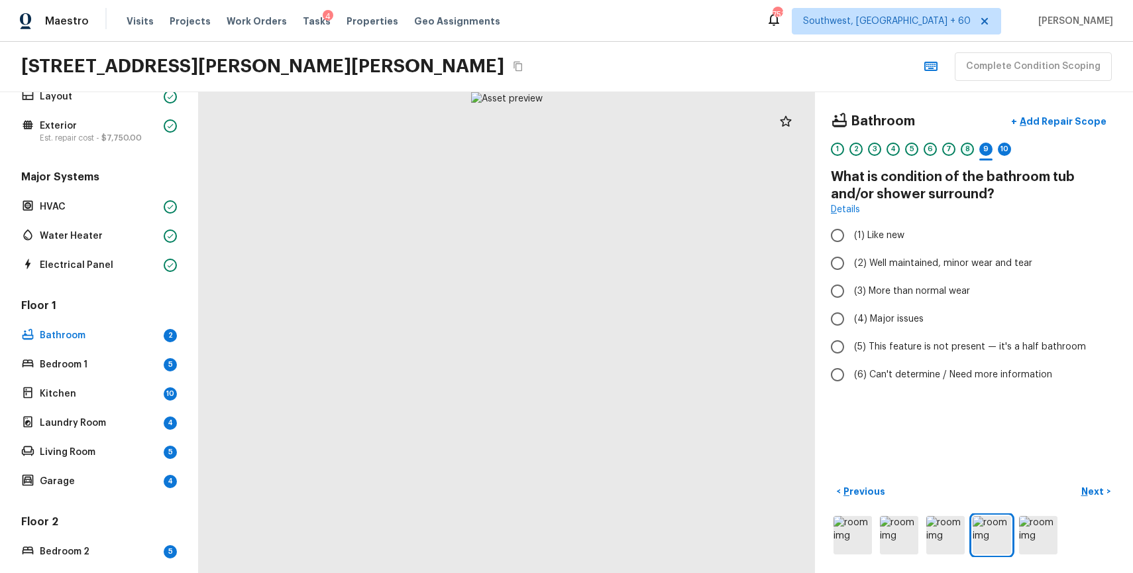
click at [965, 152] on div "8" at bounding box center [967, 148] width 13 height 13
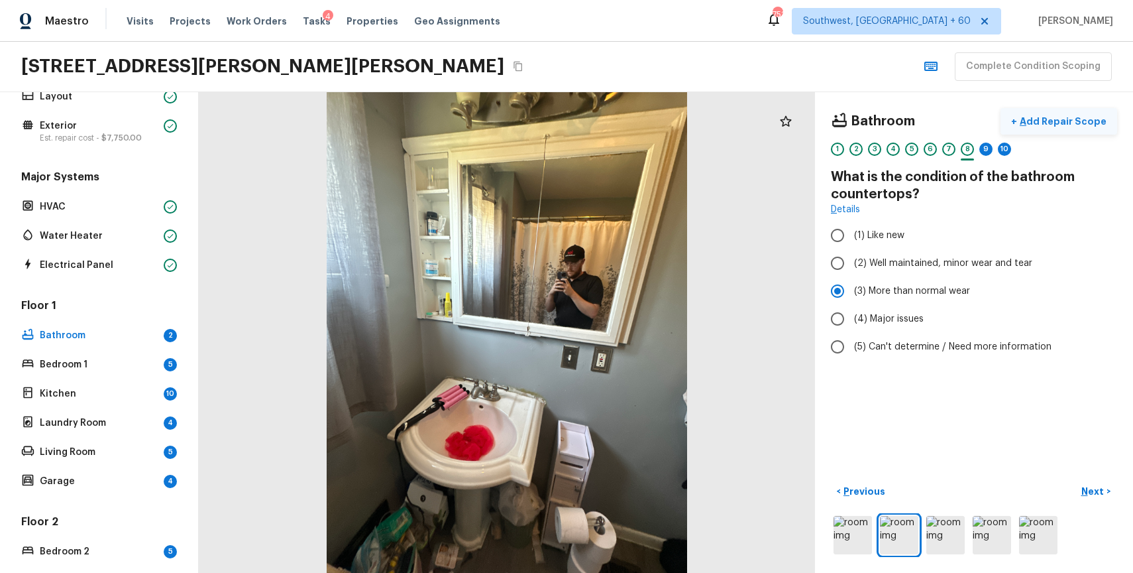
click at [1076, 122] on p "Add Repair Scope" at bounding box center [1061, 121] width 89 height 13
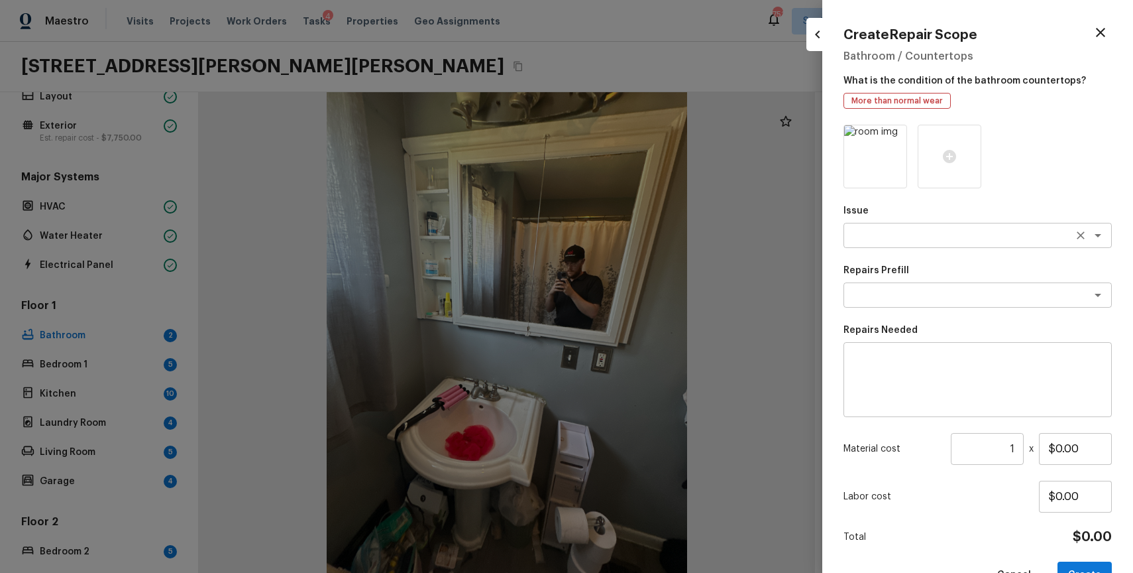
click at [902, 233] on textarea at bounding box center [959, 235] width 219 height 13
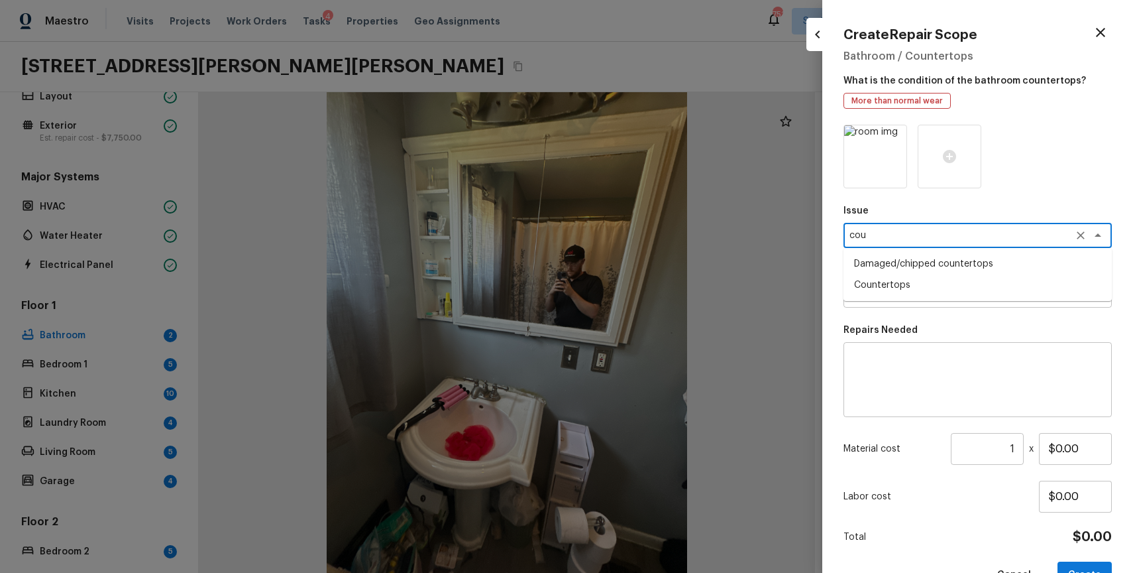
click at [909, 284] on li "Countertops" at bounding box center [978, 284] width 268 height 21
type textarea "Countertops"
click at [901, 354] on textarea at bounding box center [978, 379] width 250 height 53
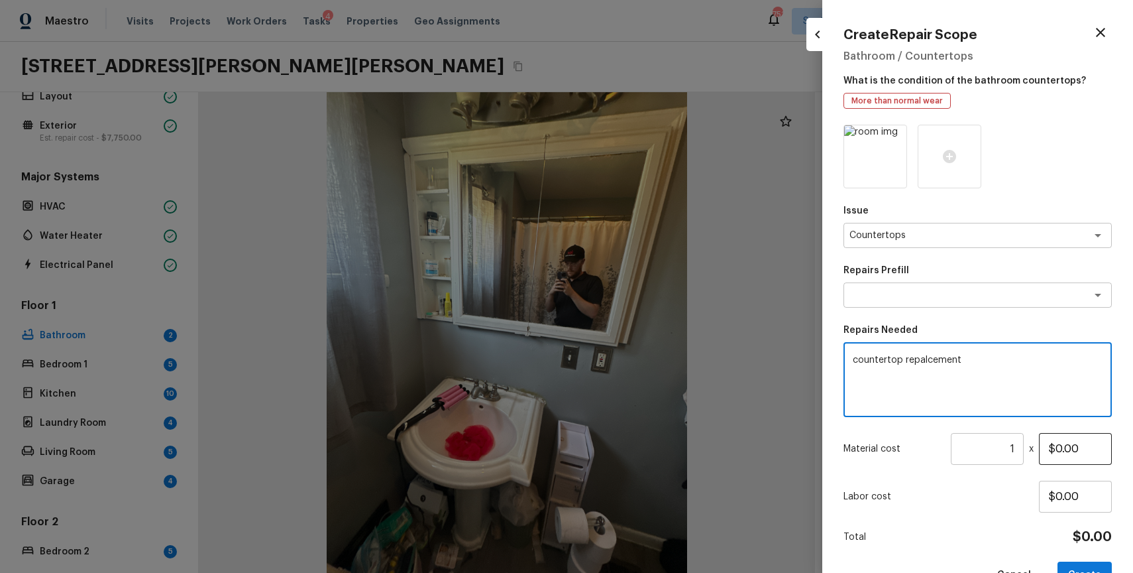
type textarea "countertop repalcement"
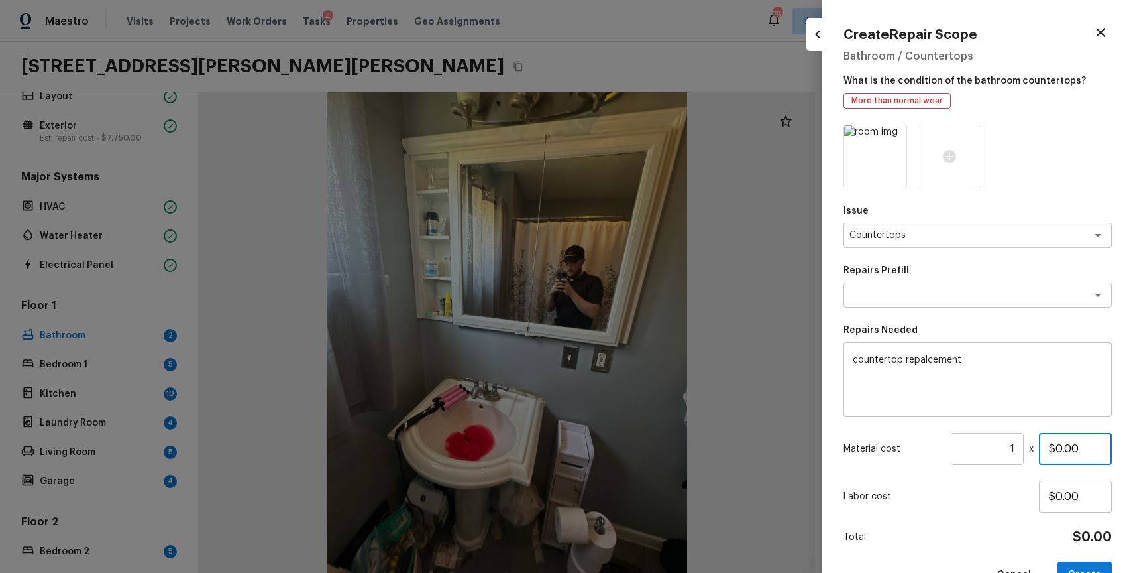
drag, startPoint x: 1056, startPoint y: 442, endPoint x: 1133, endPoint y: 488, distance: 89.8
click at [1133, 488] on div "Create Repair Scope Bathroom / Countertops What is the condition of the bathroo…" at bounding box center [977, 286] width 311 height 573
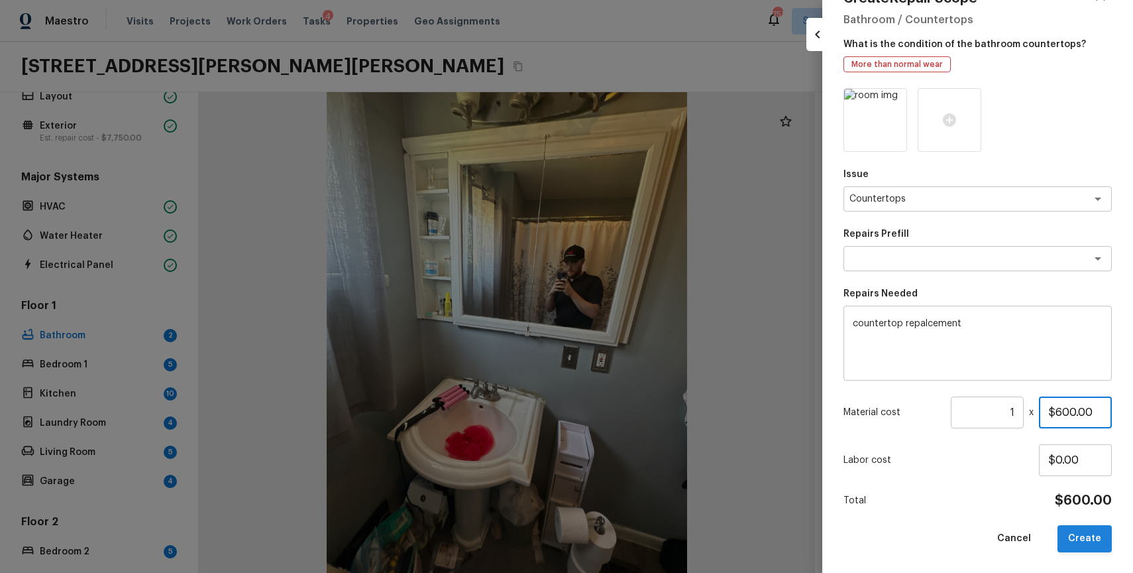
type input "$600.00"
click at [1087, 543] on button "Create" at bounding box center [1085, 538] width 54 height 27
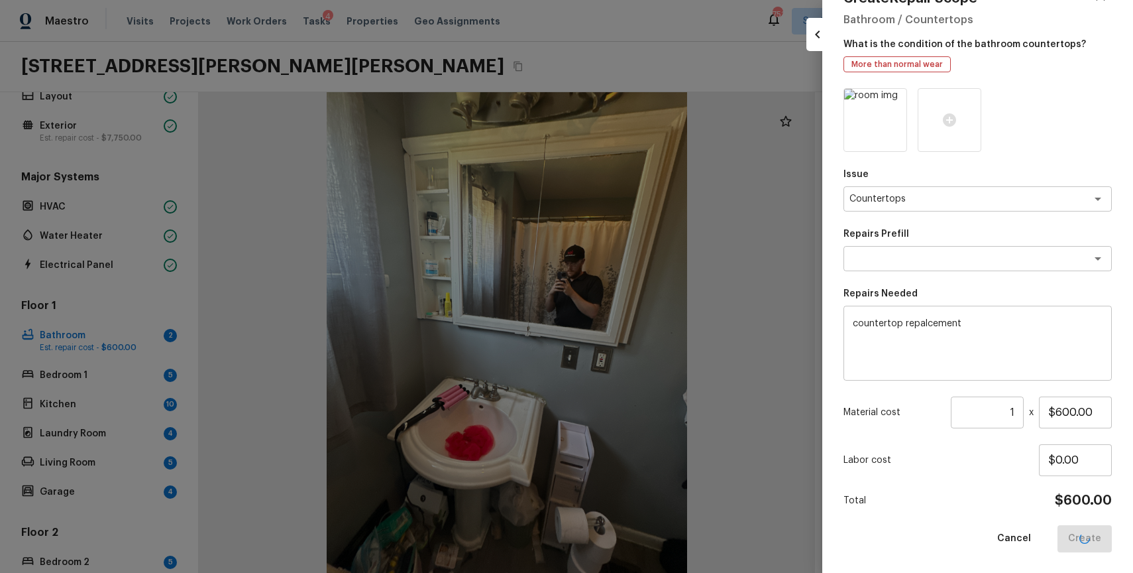
type input "$0.00"
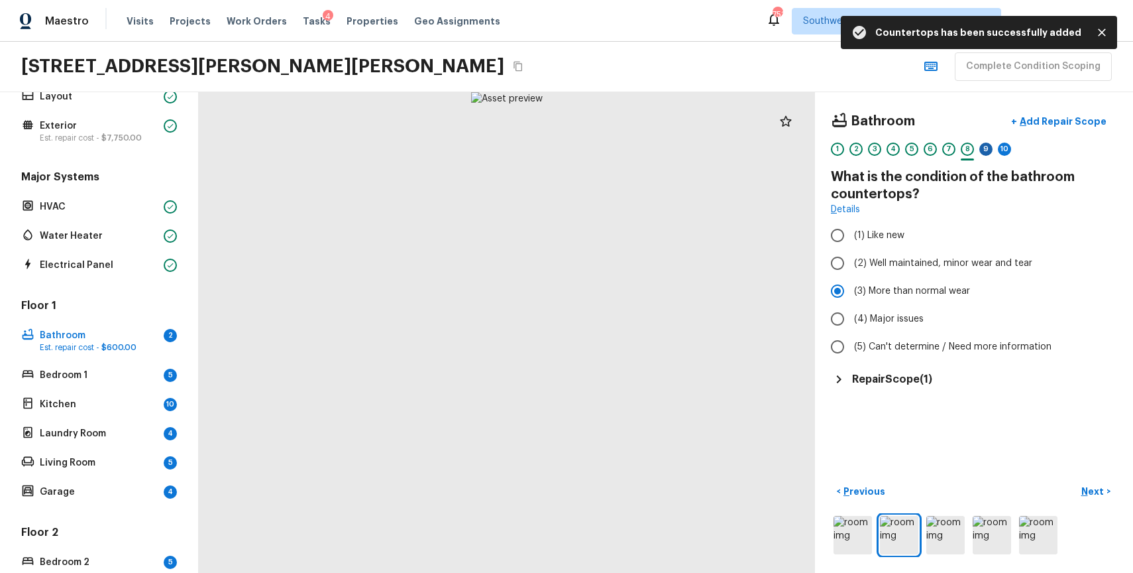
click at [991, 145] on div "9" at bounding box center [985, 148] width 13 height 13
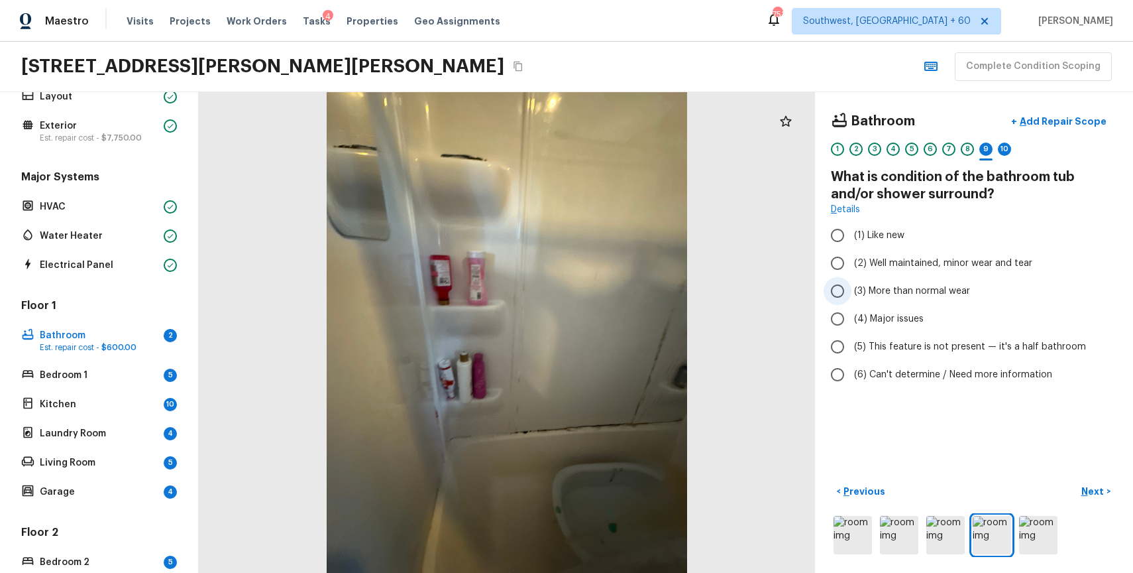
click at [942, 293] on span "(3) More than normal wear" at bounding box center [912, 290] width 116 height 13
click at [852, 293] on input "(3) More than normal wear" at bounding box center [838, 291] width 28 height 28
radio input "true"
click at [1070, 125] on p "Add Repair Scope" at bounding box center [1061, 121] width 89 height 13
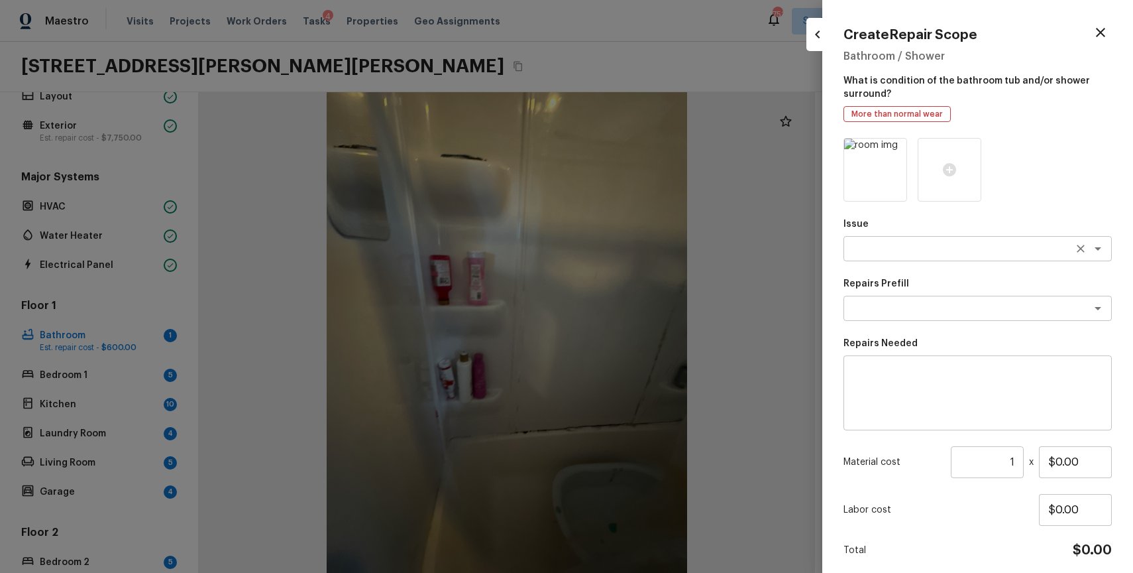
click at [929, 246] on textarea at bounding box center [959, 248] width 219 height 13
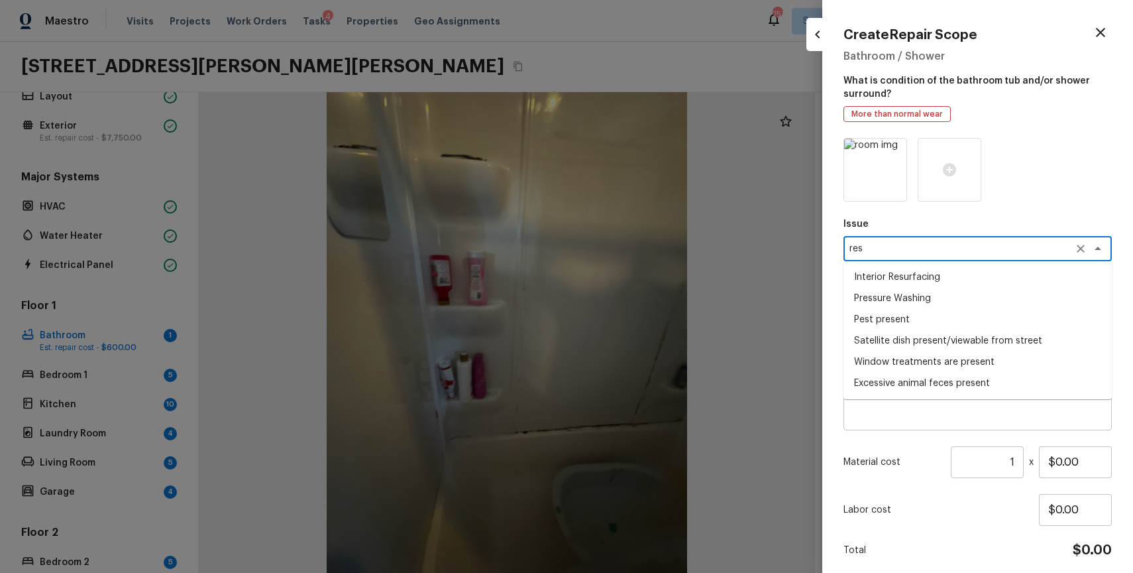
click at [935, 269] on li "Interior Resurfacing" at bounding box center [978, 276] width 268 height 21
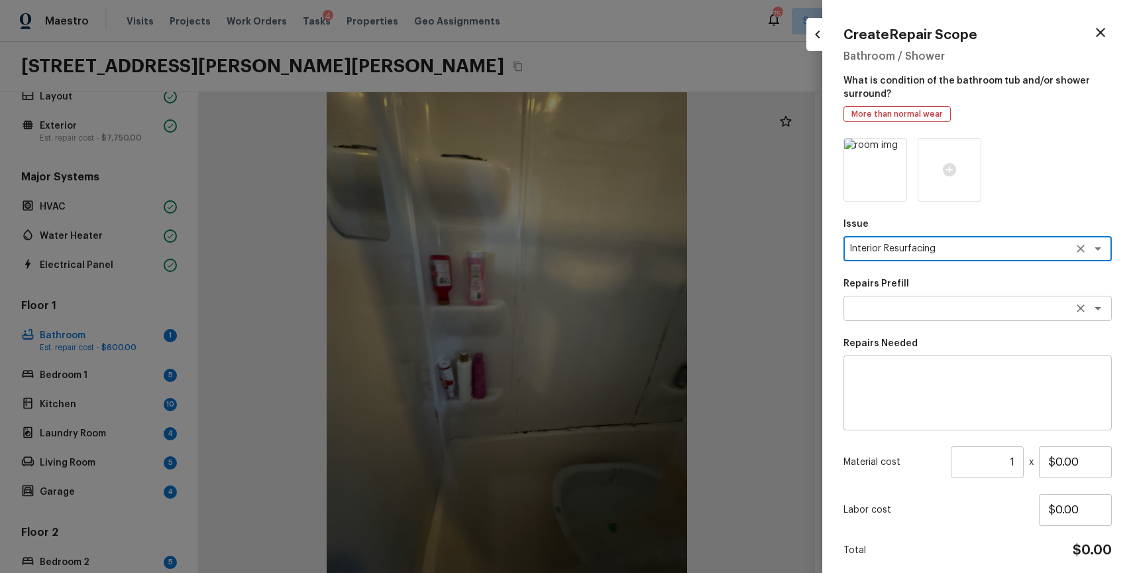
type textarea "Interior Resurfacing"
click at [962, 309] on textarea at bounding box center [959, 308] width 219 height 13
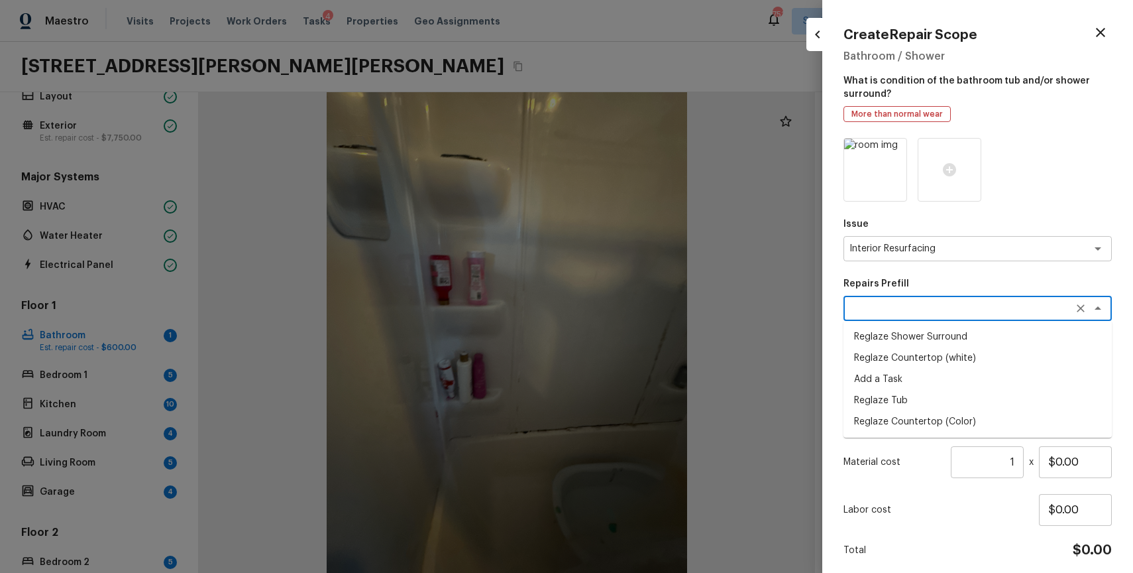
click at [988, 346] on li "Reglaze Shower Surround" at bounding box center [978, 336] width 268 height 21
type textarea "Reglaze Shower Surround"
type textarea "Prep, mask, clean and reglaze the fiberglass shower surround (white) both on th…"
type input "$300.00"
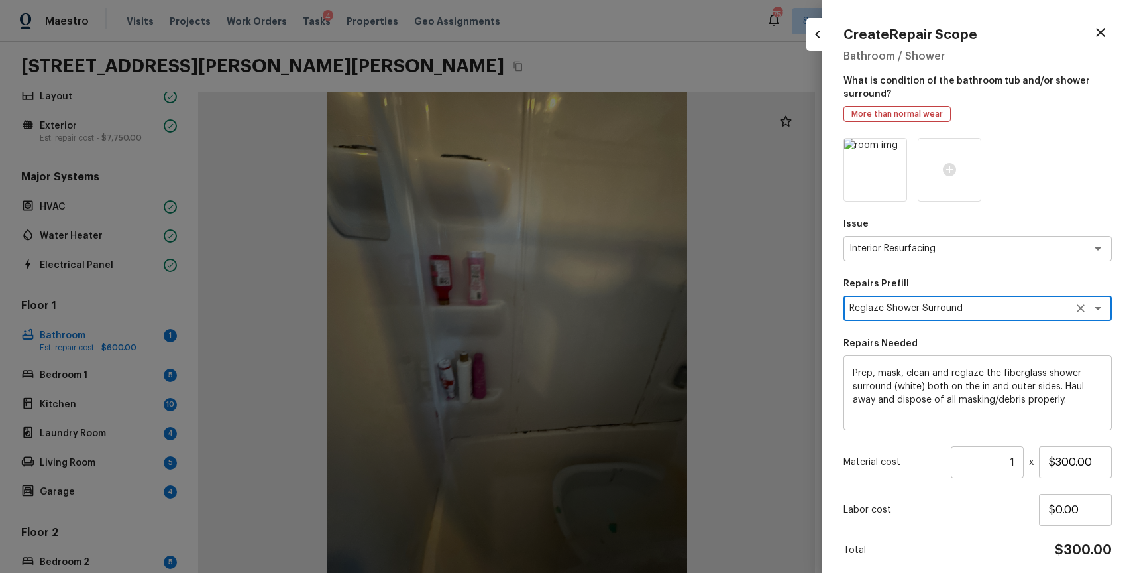
scroll to position [50, 0]
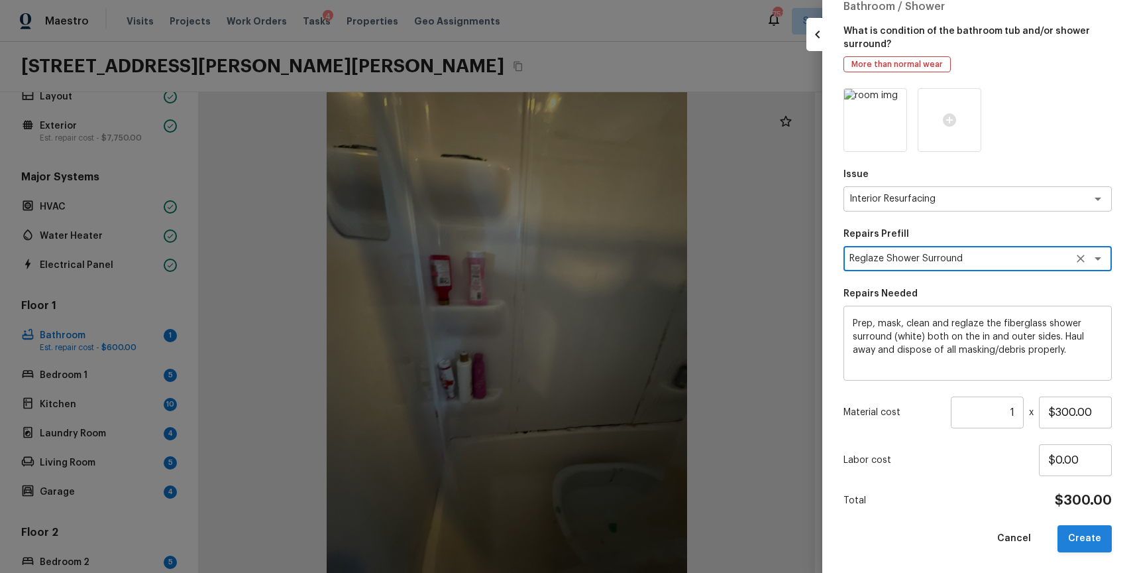
click at [1086, 539] on button "Create" at bounding box center [1085, 538] width 54 height 27
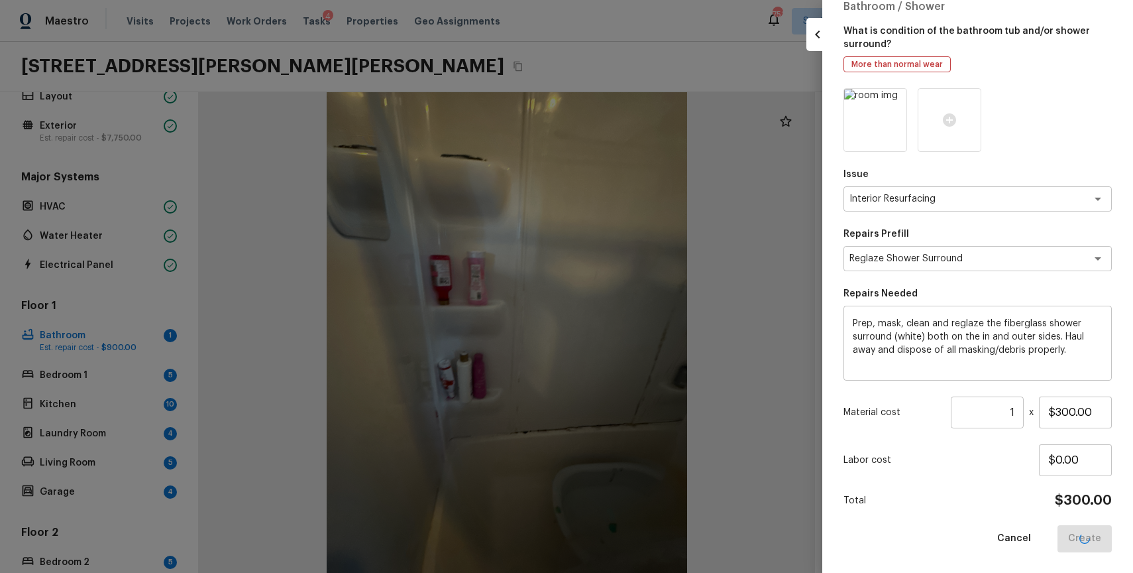
type input "$0.00"
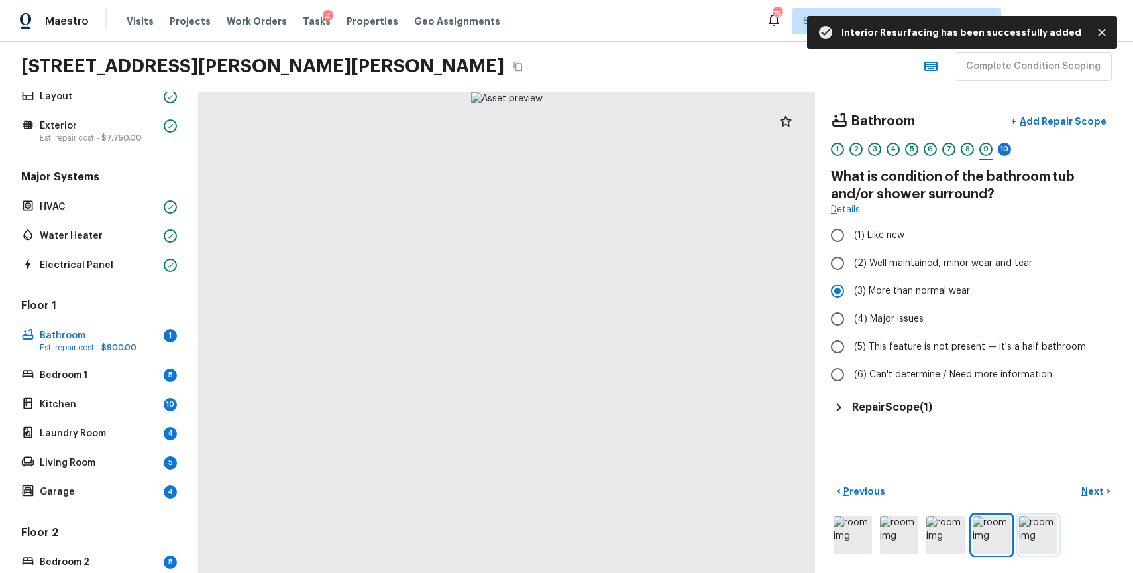
click at [1019, 537] on img at bounding box center [1038, 535] width 38 height 38
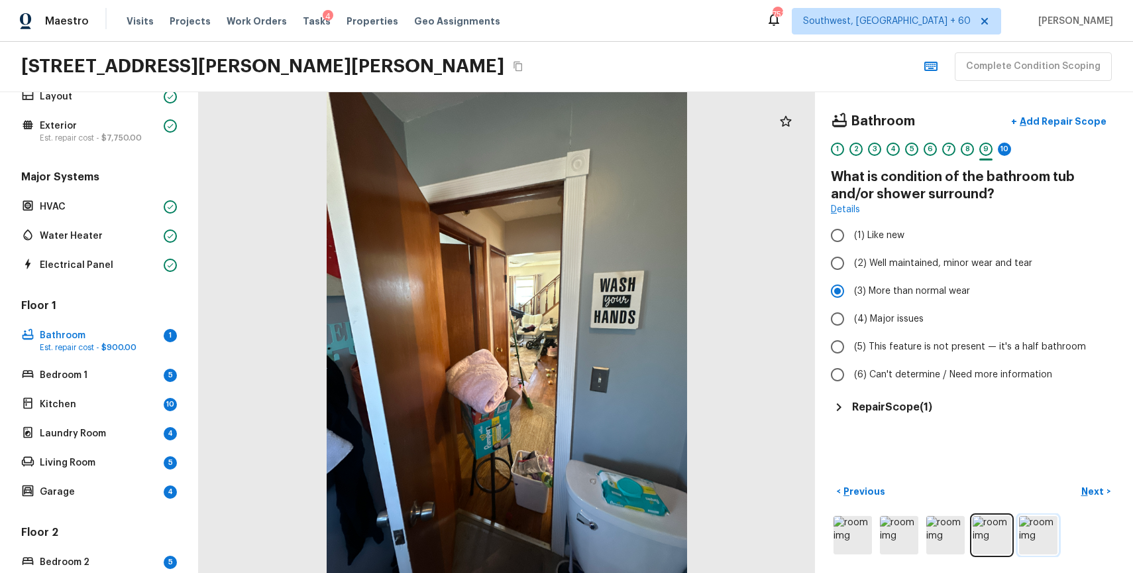
click at [1056, 527] on img at bounding box center [1038, 535] width 38 height 38
click at [1057, 529] on img at bounding box center [1038, 535] width 38 height 38
click at [1003, 154] on div "10" at bounding box center [1004, 148] width 13 height 13
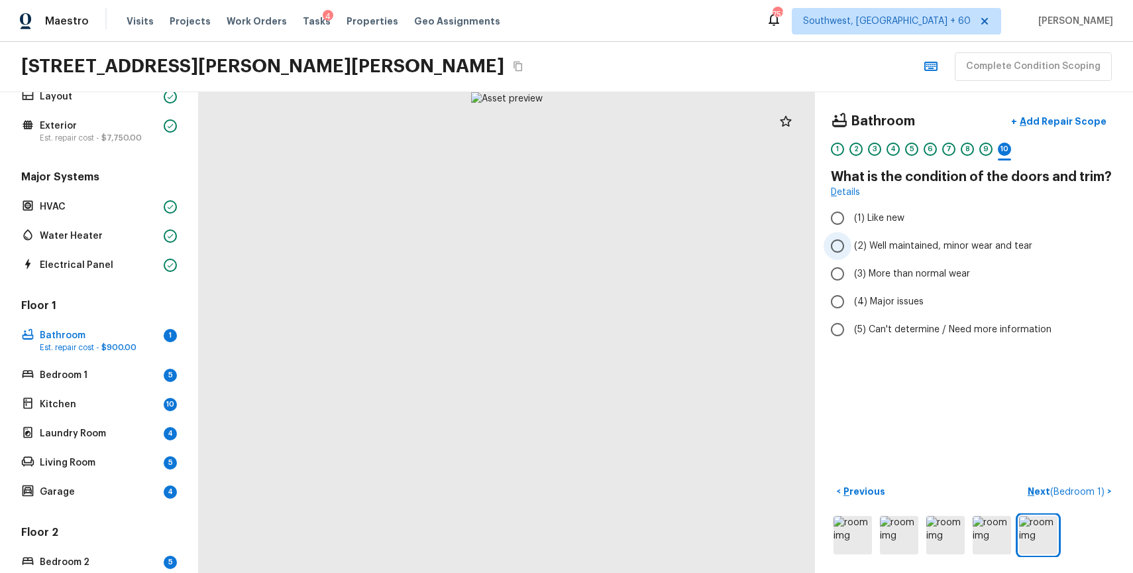
click at [936, 255] on label "(2) Well maintained, minor wear and tear" at bounding box center [965, 246] width 283 height 28
click at [852, 255] on input "(2) Well maintained, minor wear and tear" at bounding box center [838, 246] width 28 height 28
radio input "true"
click at [1066, 484] on p "Next ( Bedroom 1 )" at bounding box center [1068, 491] width 80 height 14
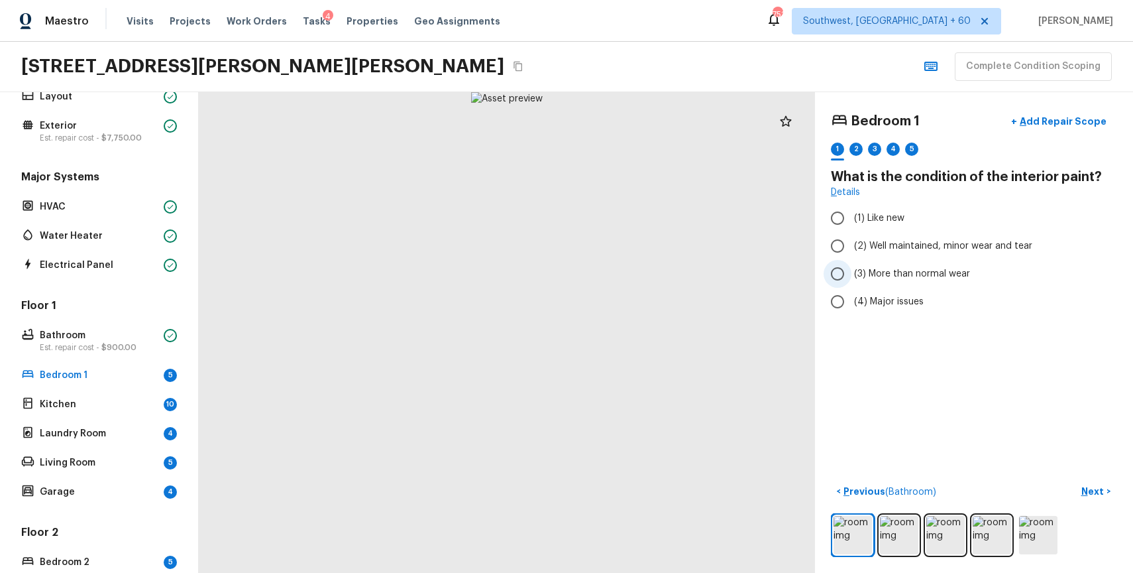
click at [916, 281] on label "(3) More than normal wear" at bounding box center [965, 274] width 283 height 28
click at [852, 281] on input "(3) More than normal wear" at bounding box center [838, 274] width 28 height 28
radio input "true"
click at [907, 533] on img at bounding box center [899, 535] width 38 height 38
click at [1083, 115] on p "Add Repair Scope" at bounding box center [1061, 121] width 89 height 13
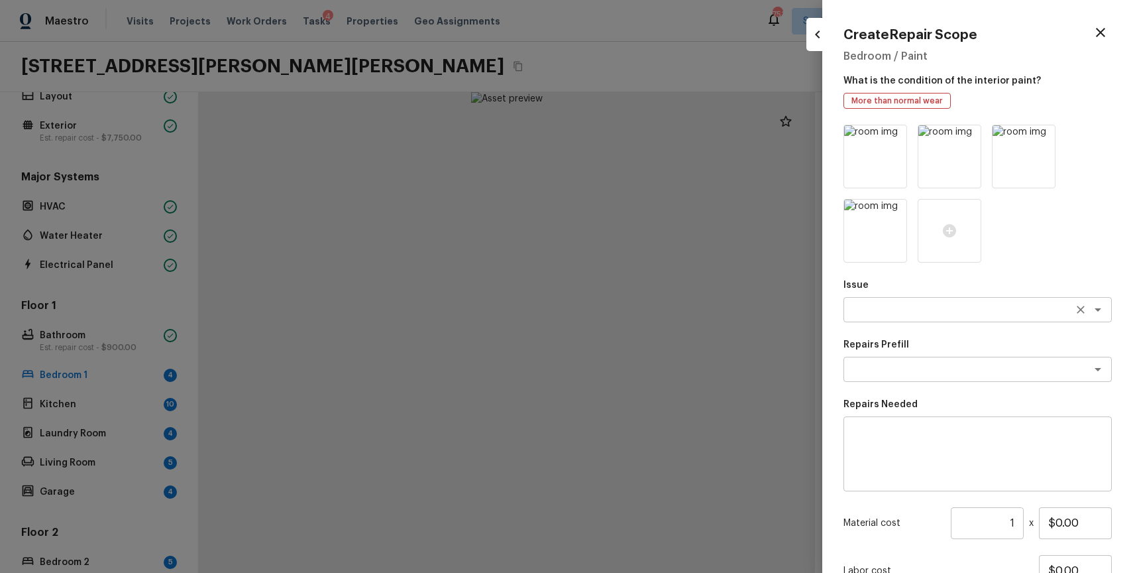
click at [910, 298] on div "x ​" at bounding box center [978, 309] width 268 height 25
click at [925, 322] on ul "Drywall" at bounding box center [978, 338] width 268 height 32
click at [927, 340] on li "Drywall" at bounding box center [978, 337] width 268 height 21
type textarea "Drywall"
click at [926, 439] on textarea at bounding box center [978, 453] width 250 height 53
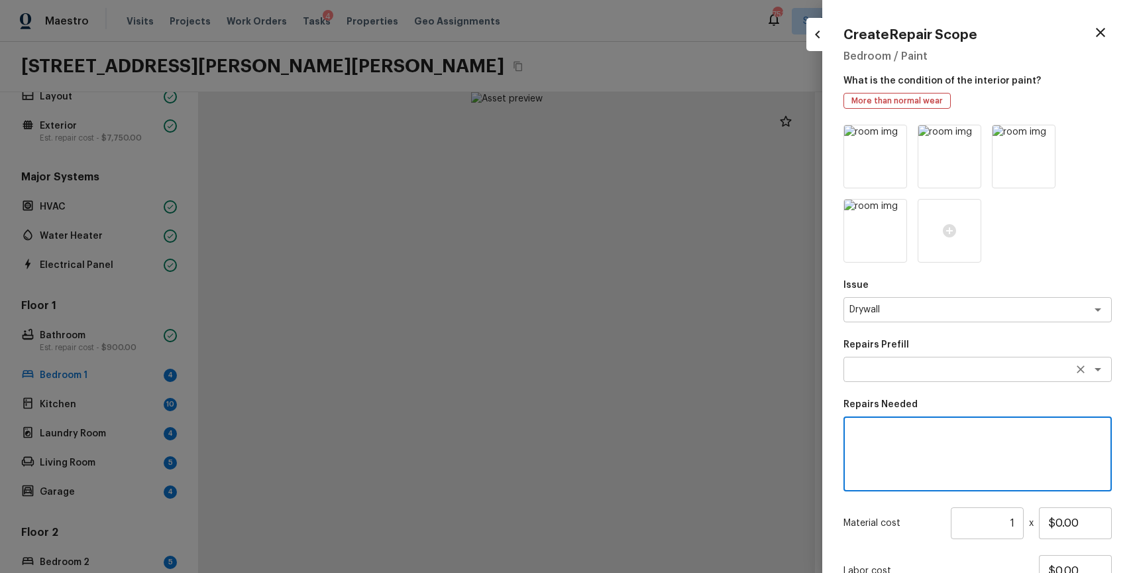
click at [960, 370] on textarea at bounding box center [959, 368] width 219 height 13
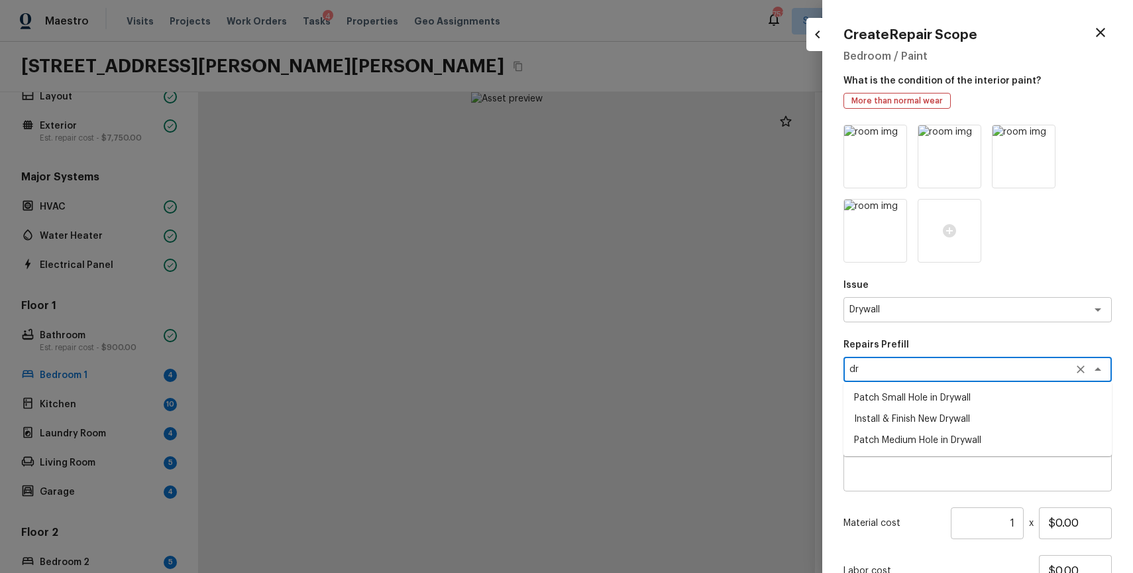
click at [950, 411] on li "Install & Finish New Drywall" at bounding box center [978, 418] width 268 height 21
type textarea "Install & Finish New Drywall"
type textarea "Remove the existing damaged drywall and replace with new. Ensure that the new d…"
type input "$100.00"
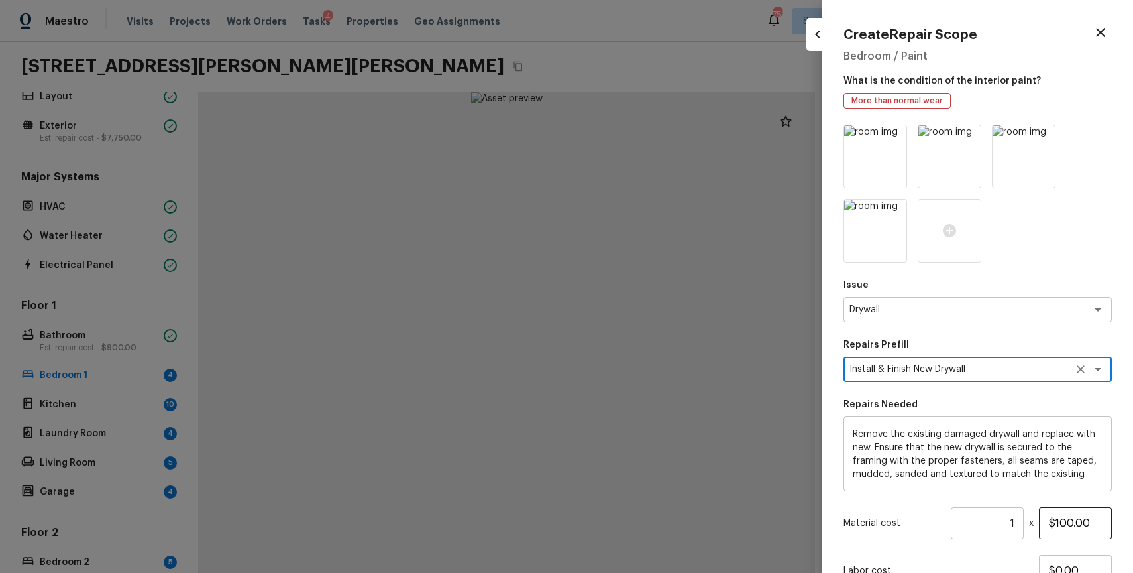
type textarea "Install & Finish New Drywall"
click at [1051, 520] on input "$100.00" at bounding box center [1075, 523] width 73 height 32
drag, startPoint x: 1057, startPoint y: 521, endPoint x: 1133, endPoint y: 530, distance: 76.1
click at [1133, 530] on div "Create Repair Scope Bedroom / Paint What is the condition of the interior paint…" at bounding box center [977, 286] width 311 height 573
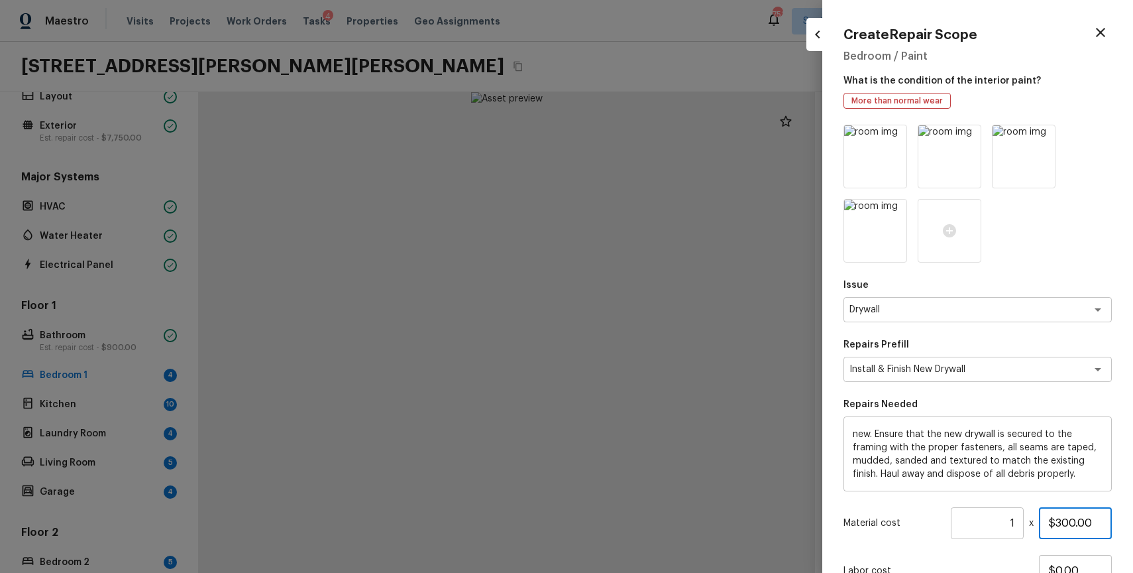
scroll to position [111, 0]
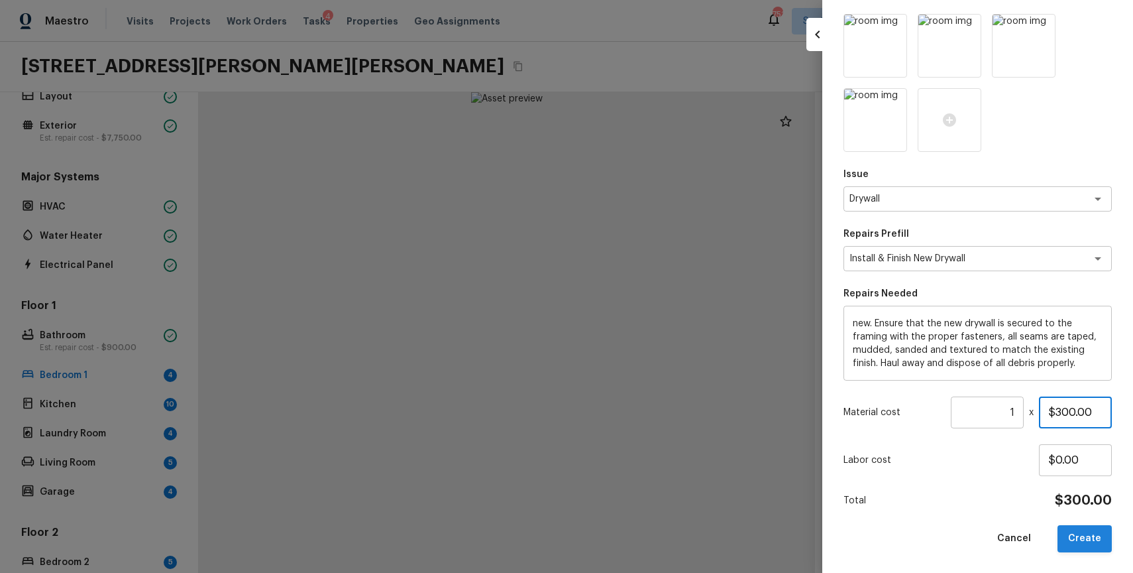
type input "$300.00"
click at [1083, 537] on button "Create" at bounding box center [1085, 538] width 54 height 27
type input "$0.00"
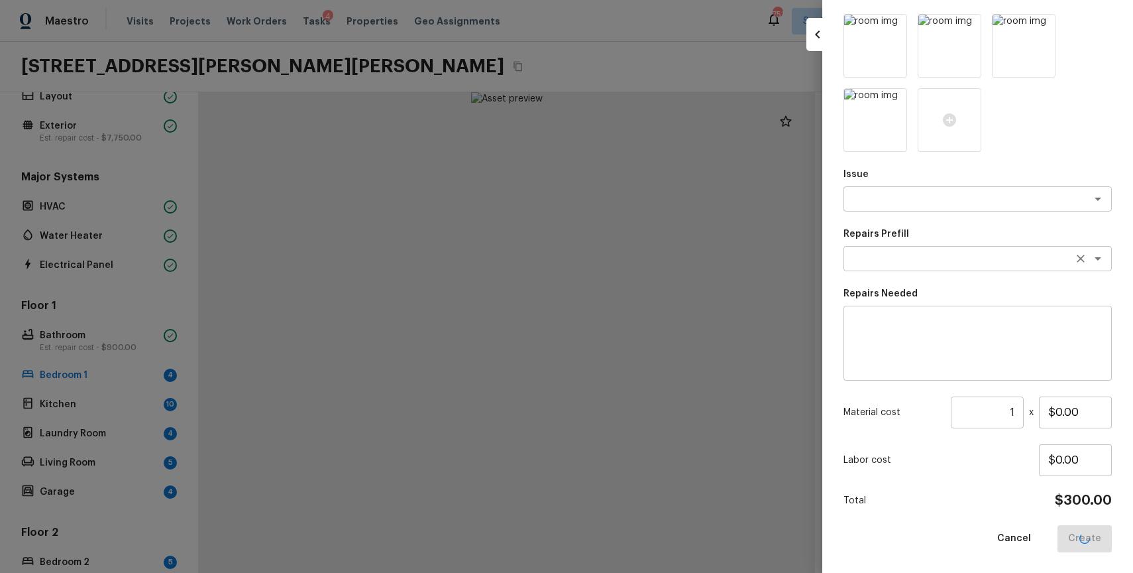
scroll to position [36, 0]
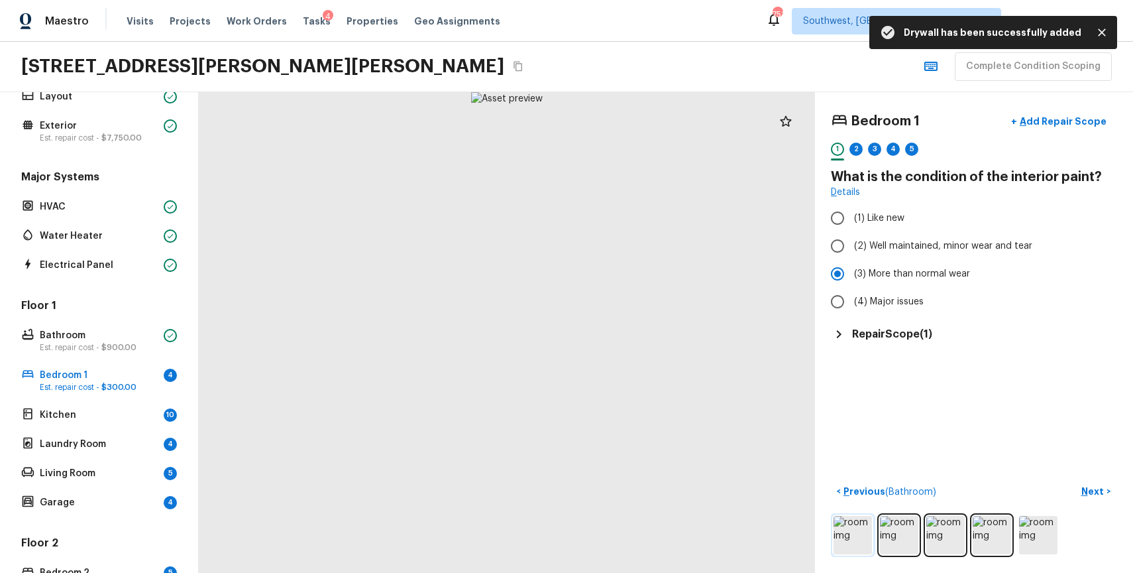
click at [848, 533] on img at bounding box center [853, 535] width 38 height 38
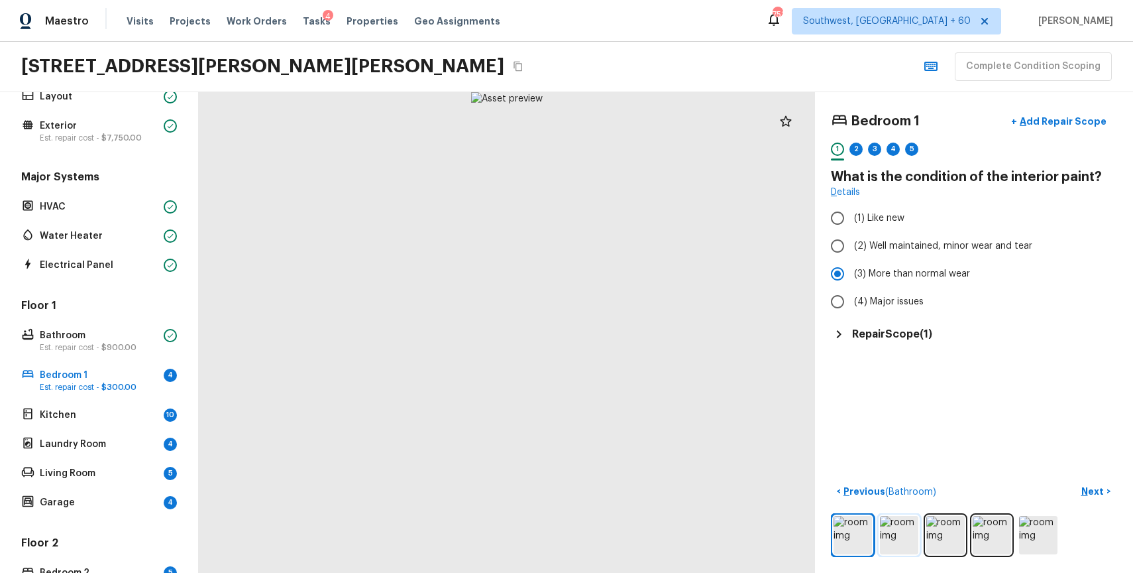
click at [894, 533] on img at bounding box center [899, 535] width 38 height 38
click at [1070, 127] on p "Add Repair Scope" at bounding box center [1061, 121] width 89 height 13
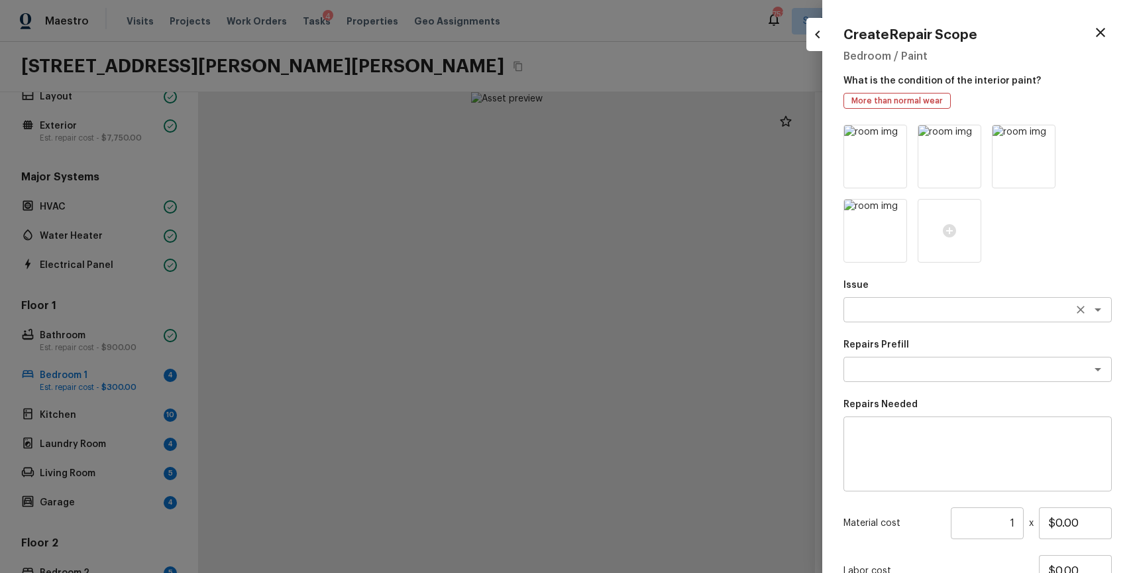
click at [918, 313] on textarea at bounding box center [959, 309] width 219 height 13
click at [936, 337] on li "ACQ: Water Leak" at bounding box center [978, 337] width 268 height 21
type textarea "ACQ: Water Leak"
click at [950, 394] on div "Issue ACQ: Water Leak x ​ Repairs Prefill x ​ Repairs Needed x ​ Material cost …" at bounding box center [978, 394] width 268 height 538
click at [962, 374] on textarea at bounding box center [959, 368] width 219 height 13
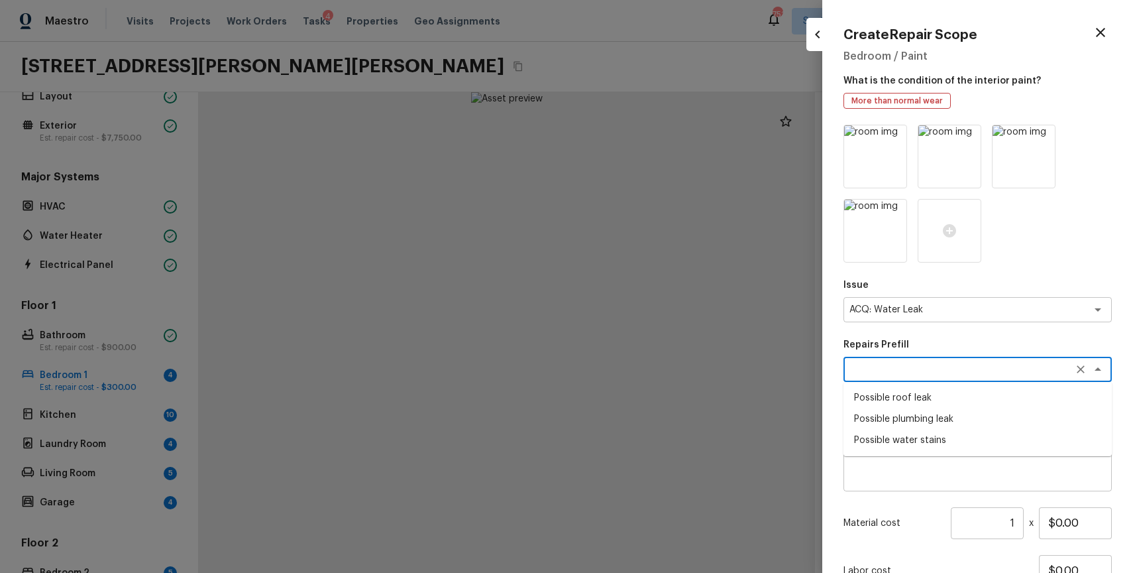
click at [928, 399] on li "Possible roof leak" at bounding box center [978, 397] width 268 height 21
type textarea "Possible roof leak"
type textarea "Acquisition Scope: Possible roof leak"
click at [1060, 520] on input "$3,500.00" at bounding box center [1075, 523] width 73 height 32
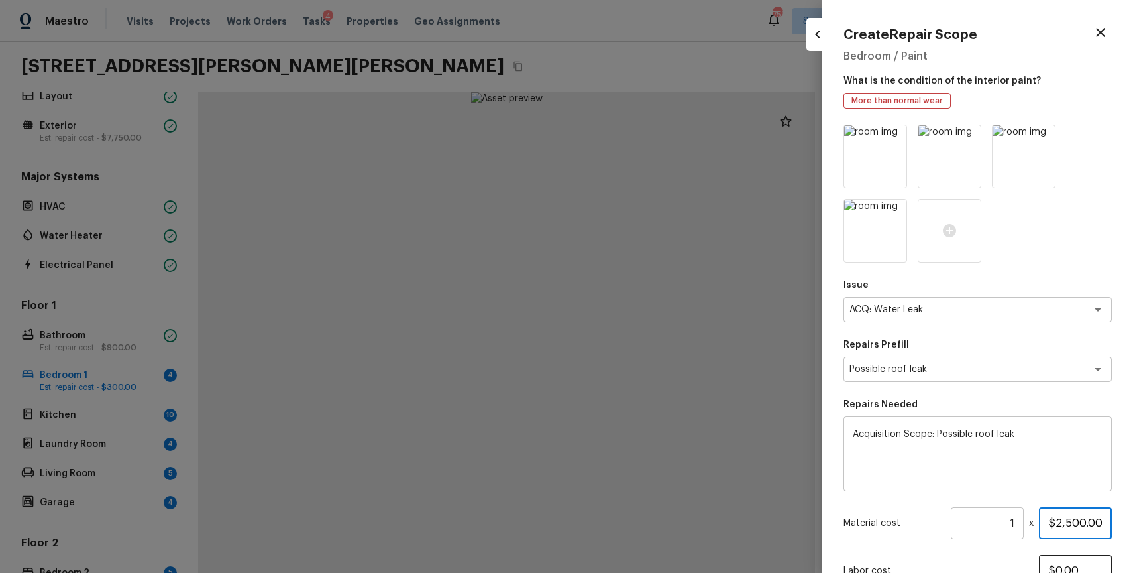
scroll to position [111, 0]
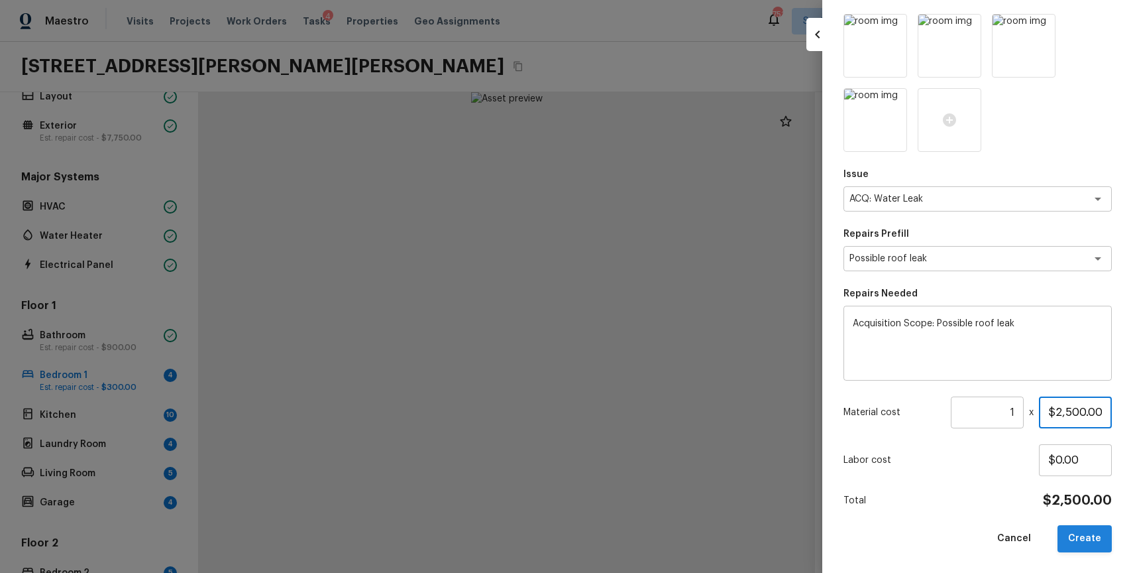
type input "$2,500.00"
click at [1085, 525] on button "Create" at bounding box center [1085, 538] width 54 height 27
type input "$0.00"
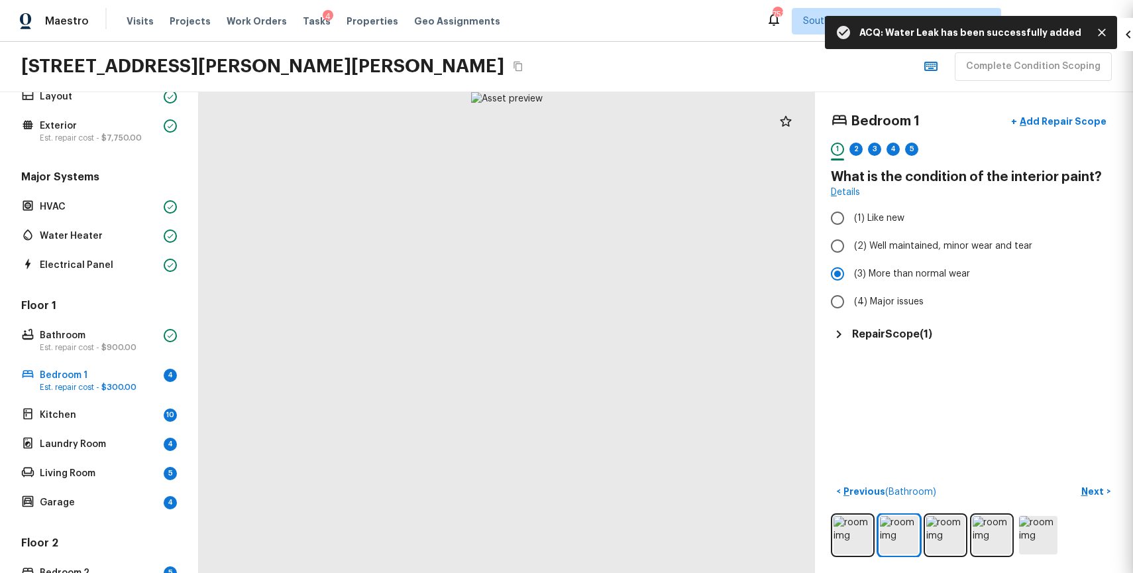
scroll to position [36, 0]
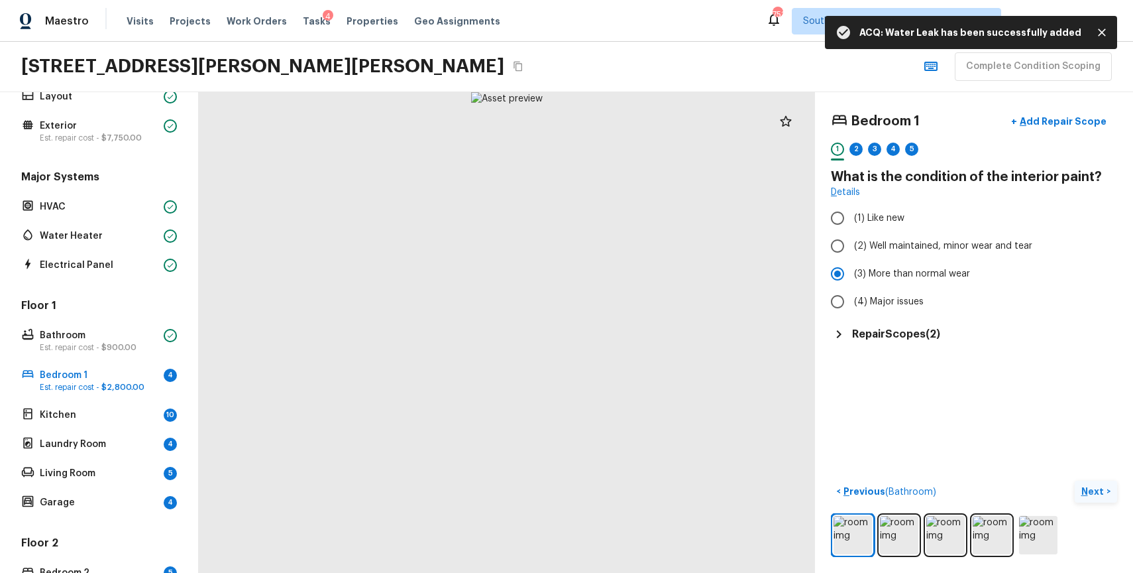
click at [1091, 488] on p "Next" at bounding box center [1093, 490] width 25 height 13
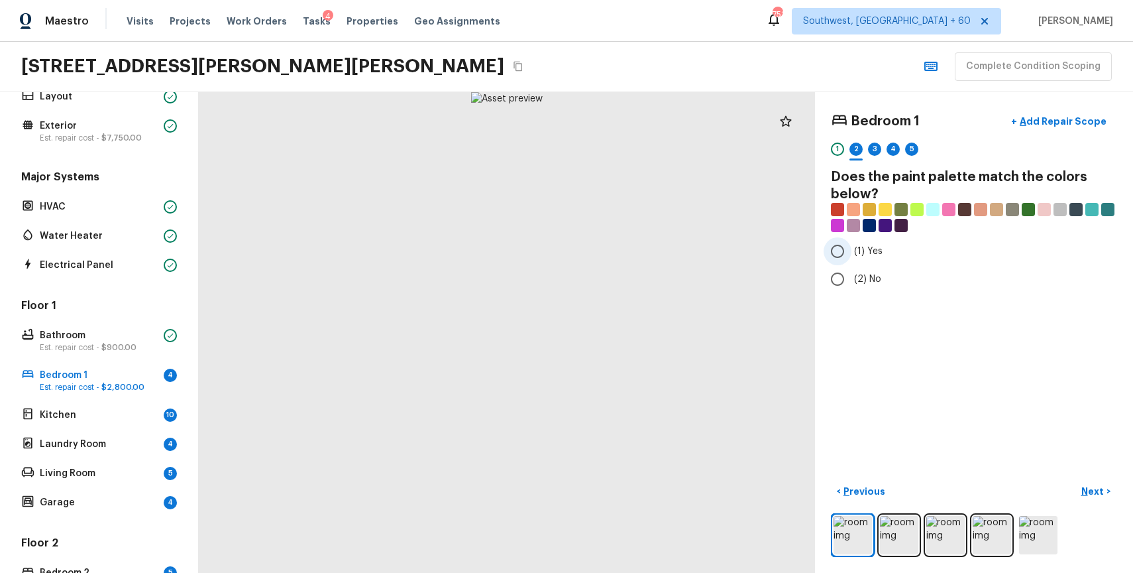
click at [852, 249] on label "(1) Yes" at bounding box center [965, 251] width 283 height 28
click at [852, 249] on input "(1) Yes" at bounding box center [838, 251] width 28 height 28
radio input "true"
click at [1094, 488] on p "Next" at bounding box center [1093, 490] width 25 height 13
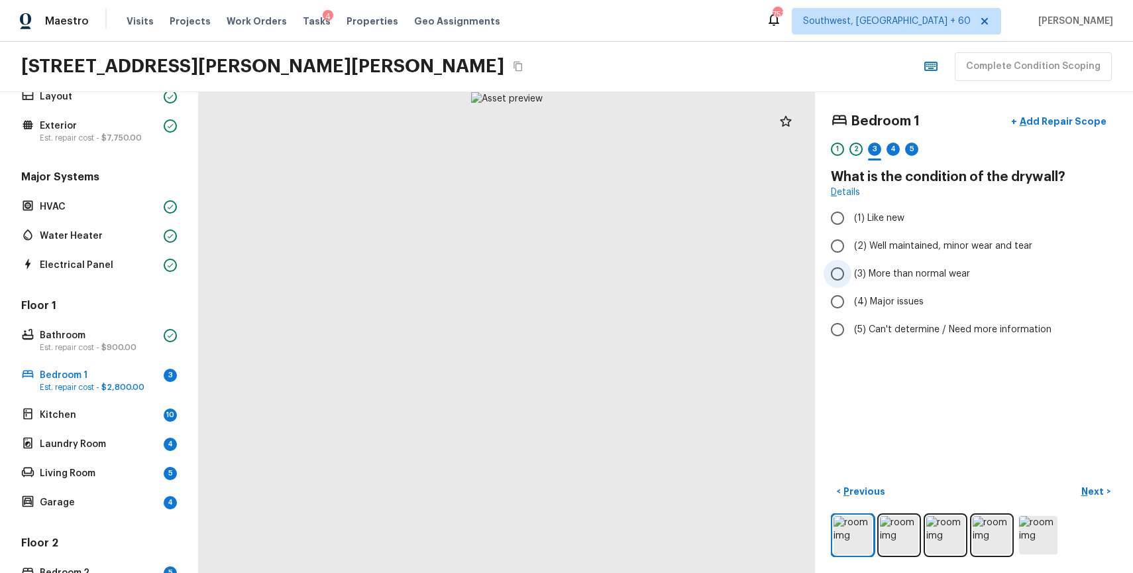
click at [934, 280] on span "(3) More than normal wear" at bounding box center [912, 273] width 116 height 13
click at [852, 280] on input "(3) More than normal wear" at bounding box center [838, 274] width 28 height 28
radio input "true"
click at [891, 302] on span "(4) Major issues" at bounding box center [889, 301] width 70 height 13
click at [852, 302] on input "(4) Major issues" at bounding box center [838, 302] width 28 height 28
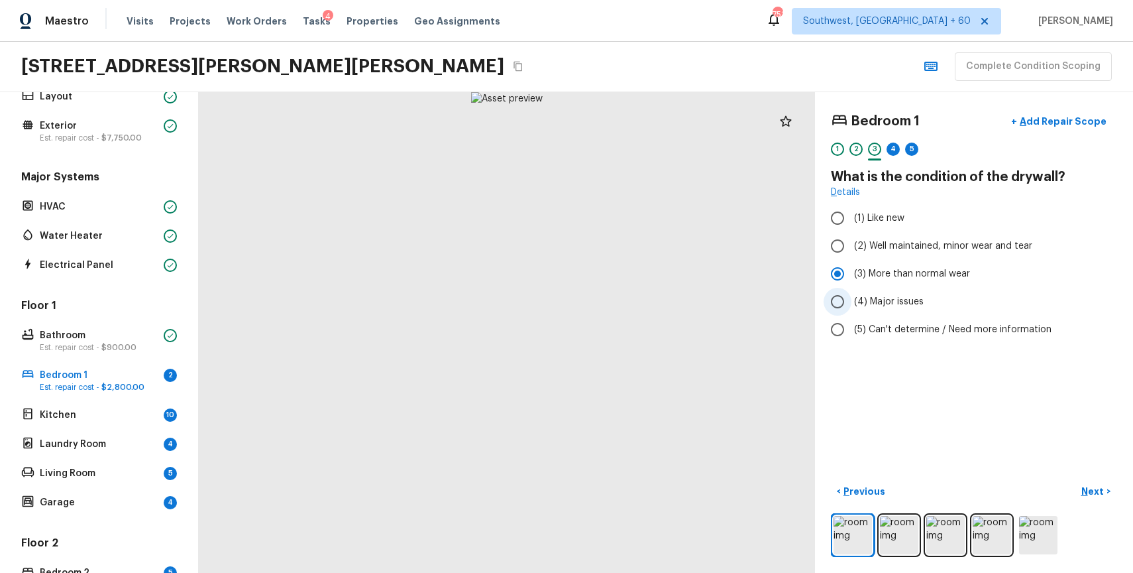
radio input "true"
click at [944, 260] on label "(3) More than normal wear" at bounding box center [965, 274] width 283 height 28
click at [852, 260] on input "(3) More than normal wear" at bounding box center [838, 274] width 28 height 28
radio input "true"
click at [944, 260] on label "(3) More than normal wear" at bounding box center [965, 274] width 283 height 28
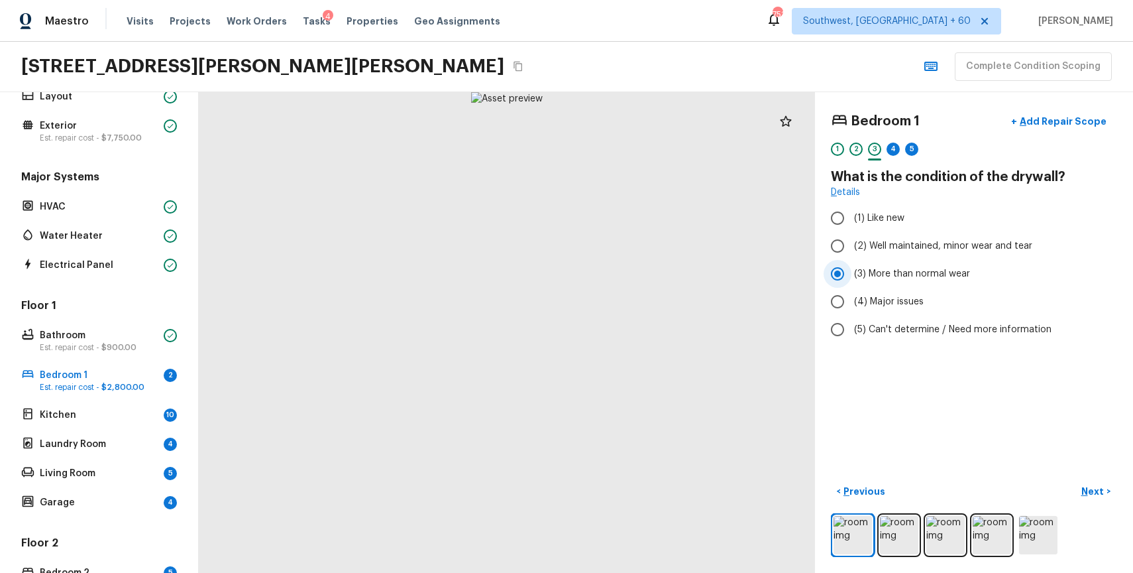
click at [852, 260] on input "(3) More than normal wear" at bounding box center [838, 274] width 28 height 28
click at [1091, 486] on p "Next" at bounding box center [1093, 490] width 25 height 13
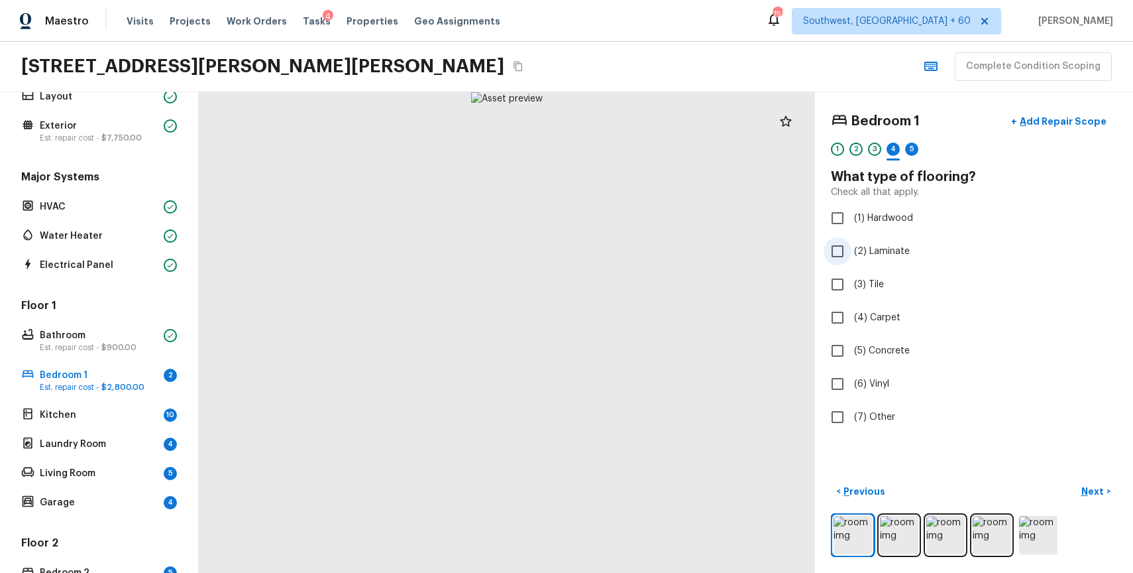
click at [873, 251] on span "(2) Laminate" at bounding box center [882, 251] width 56 height 13
click at [852, 251] on input "(2) Laminate" at bounding box center [838, 251] width 28 height 28
checkbox input "true"
click at [956, 524] on img at bounding box center [945, 535] width 38 height 38
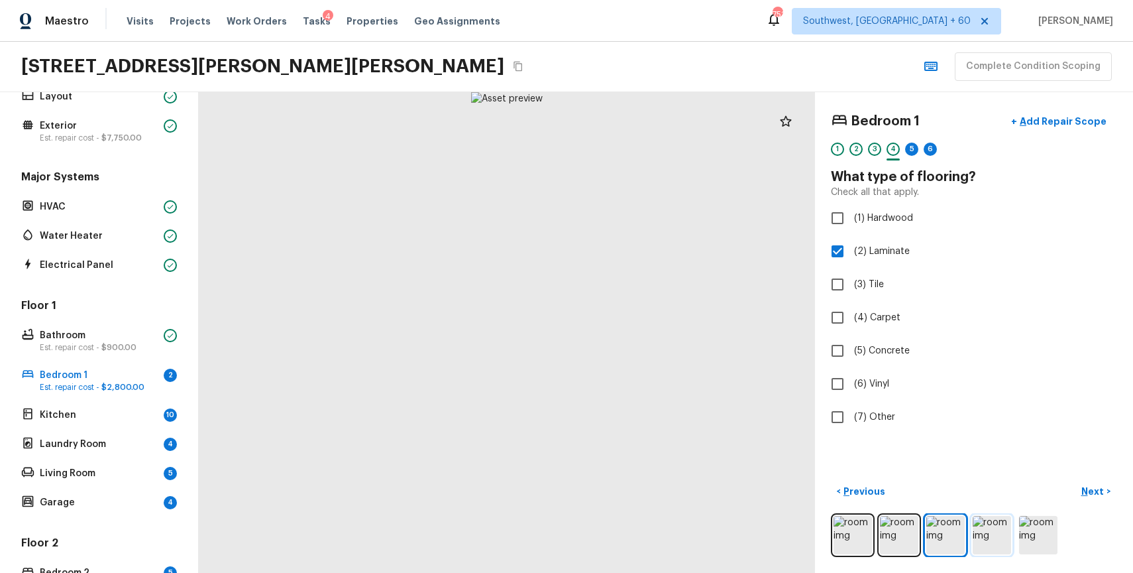
click at [1001, 537] on img at bounding box center [992, 535] width 38 height 38
click at [999, 538] on img at bounding box center [992, 535] width 38 height 38
click at [1026, 538] on img at bounding box center [1038, 535] width 38 height 38
click at [985, 536] on img at bounding box center [992, 535] width 38 height 38
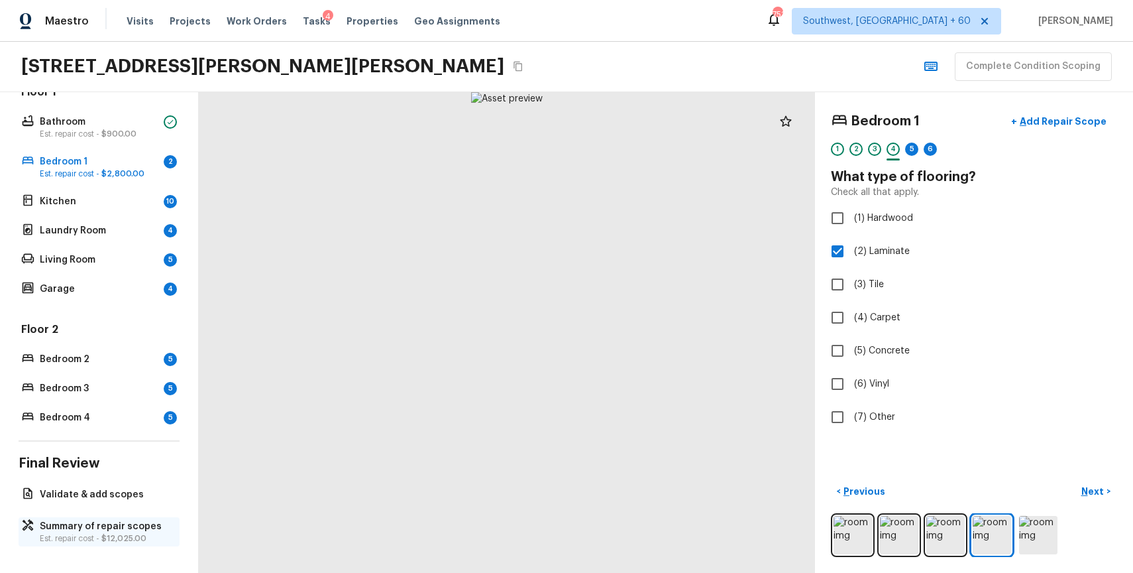
click at [101, 527] on p "Summary of repair scopes" at bounding box center [106, 526] width 132 height 13
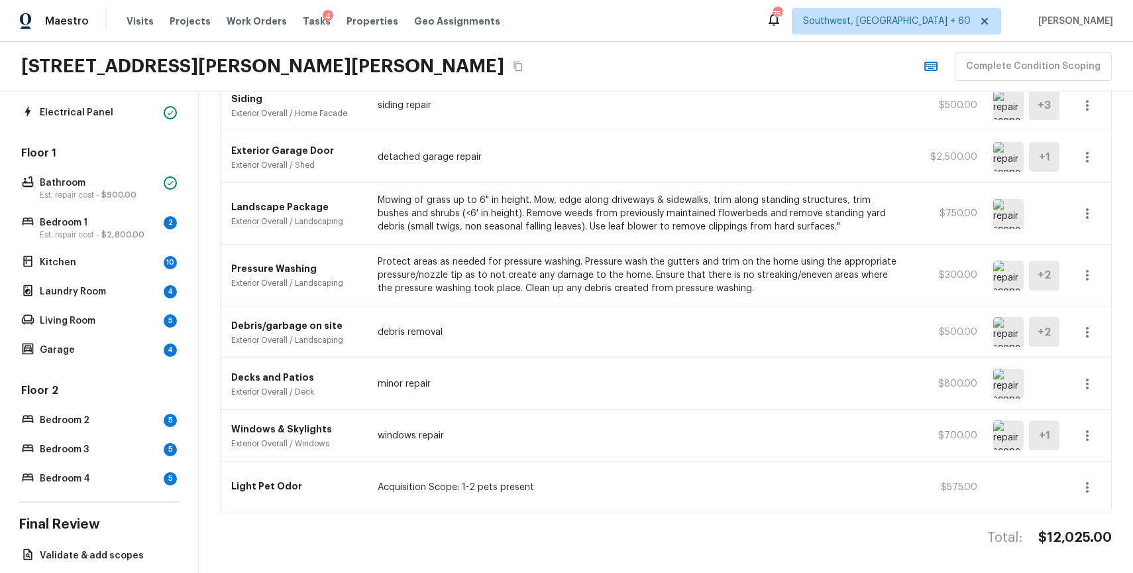
scroll to position [131, 0]
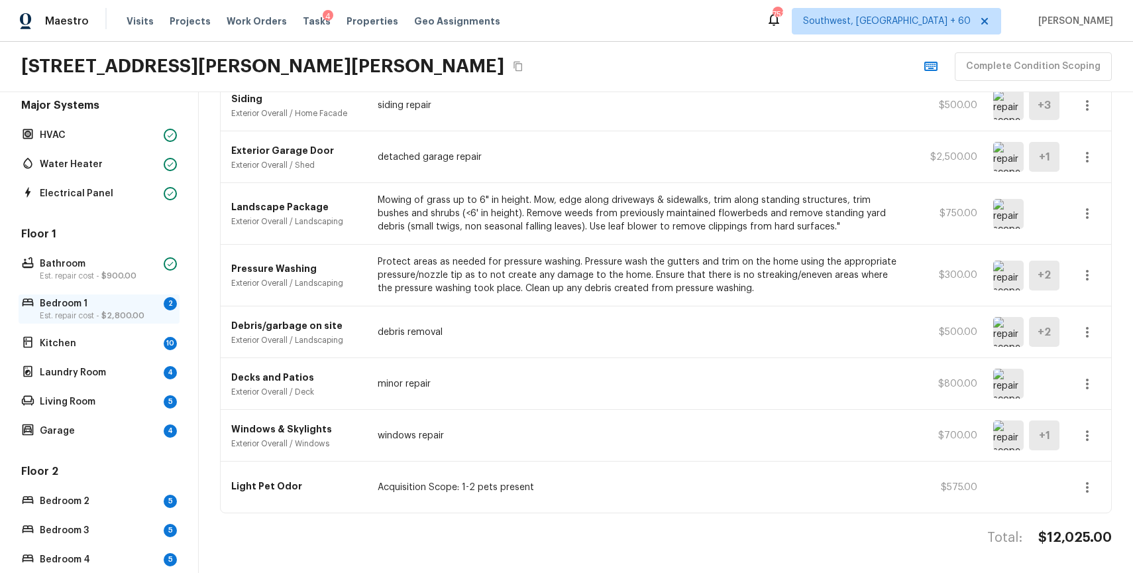
click at [138, 317] on span "$2,800.00" at bounding box center [122, 315] width 43 height 8
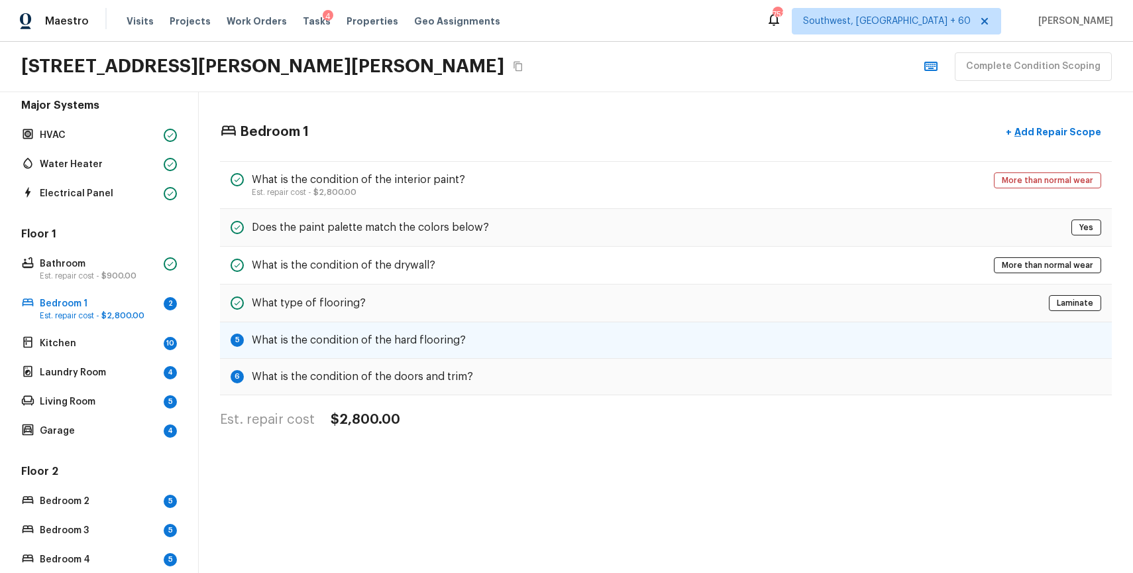
click at [598, 332] on div "5 What is the condition of the hard flooring?" at bounding box center [666, 340] width 892 height 36
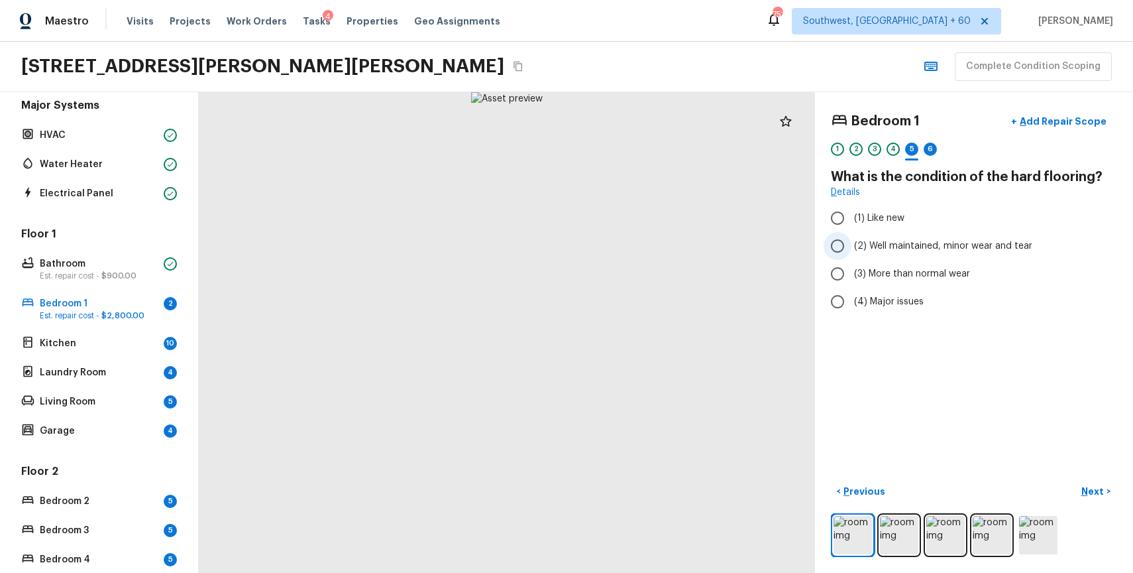
click at [958, 240] on span "(2) Well maintained, minor wear and tear" at bounding box center [943, 245] width 178 height 13
click at [852, 240] on input "(2) Well maintained, minor wear and tear" at bounding box center [838, 246] width 28 height 28
radio input "true"
click at [995, 527] on img at bounding box center [992, 535] width 38 height 38
click at [1046, 545] on img at bounding box center [1038, 535] width 38 height 38
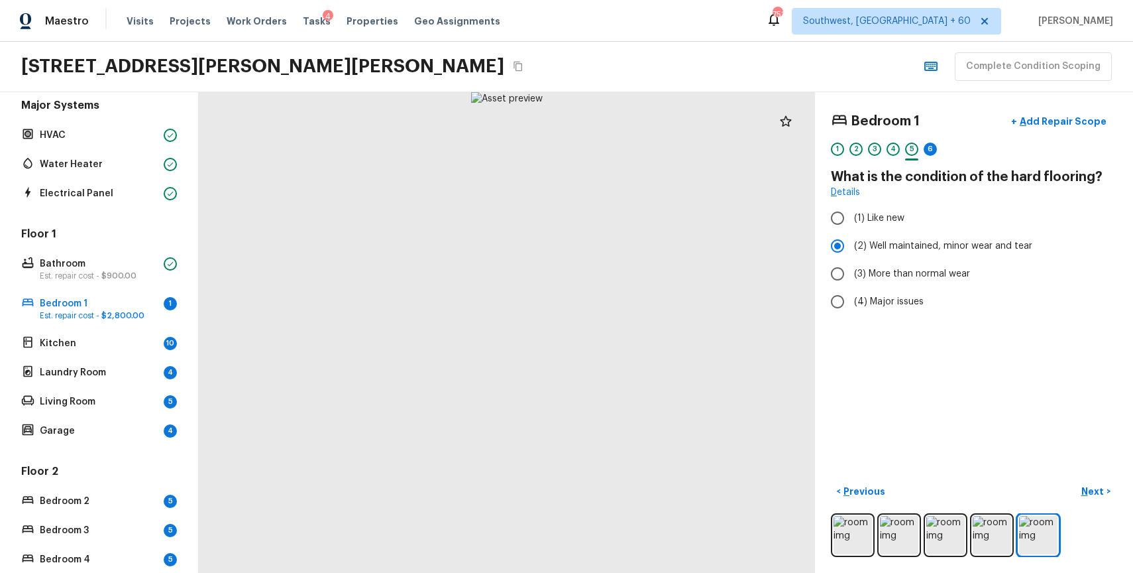
click at [1096, 476] on div "Bedroom 1 + Add Repair Scope 1 2 3 4 5 6 What is the condition of the hard floo…" at bounding box center [974, 332] width 318 height 480
click at [933, 146] on div "6" at bounding box center [930, 148] width 13 height 13
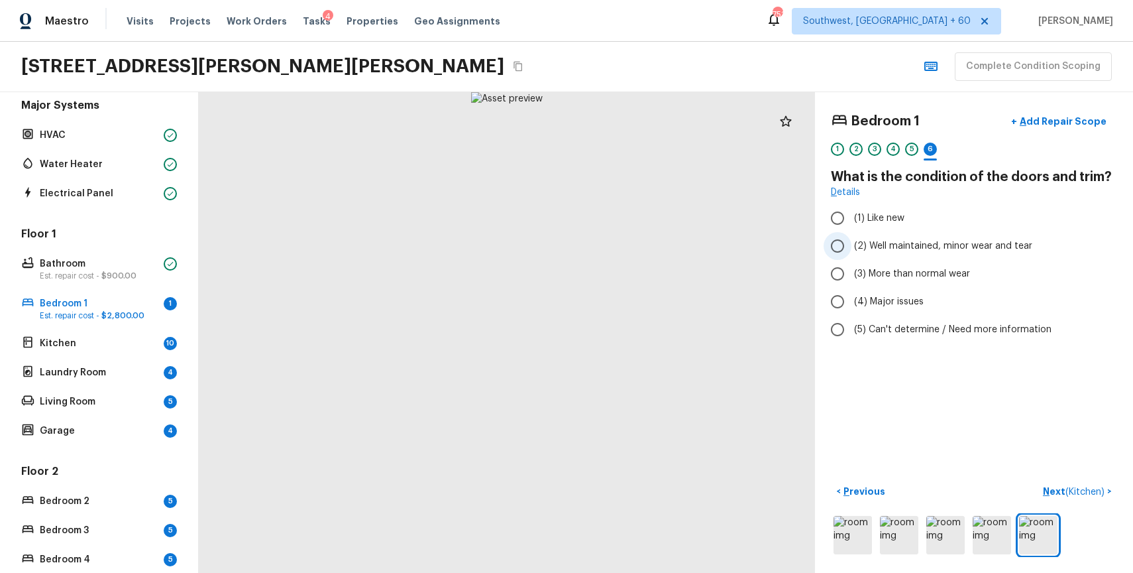
click at [934, 241] on span "(2) Well maintained, minor wear and tear" at bounding box center [943, 245] width 178 height 13
click at [852, 241] on input "(2) Well maintained, minor wear and tear" at bounding box center [838, 246] width 28 height 28
radio input "true"
click at [1065, 492] on p "Next ( Kitchen )" at bounding box center [1075, 491] width 64 height 14
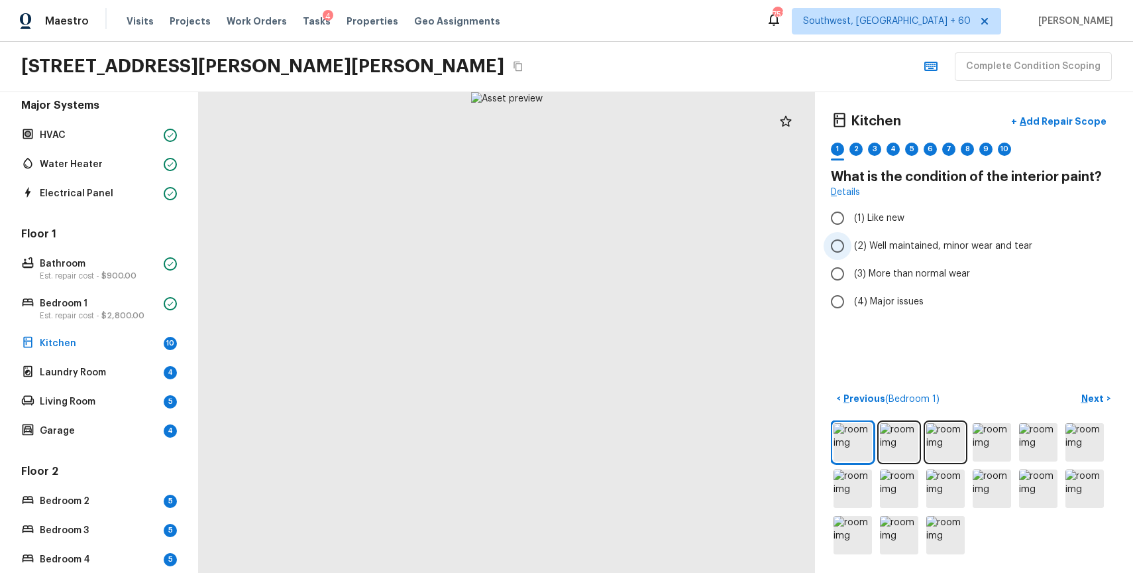
click at [901, 239] on span "(2) Well maintained, minor wear and tear" at bounding box center [943, 245] width 178 height 13
click at [852, 239] on input "(2) Well maintained, minor wear and tear" at bounding box center [838, 246] width 28 height 28
radio input "true"
click at [1087, 406] on button "Next >" at bounding box center [1096, 399] width 42 height 22
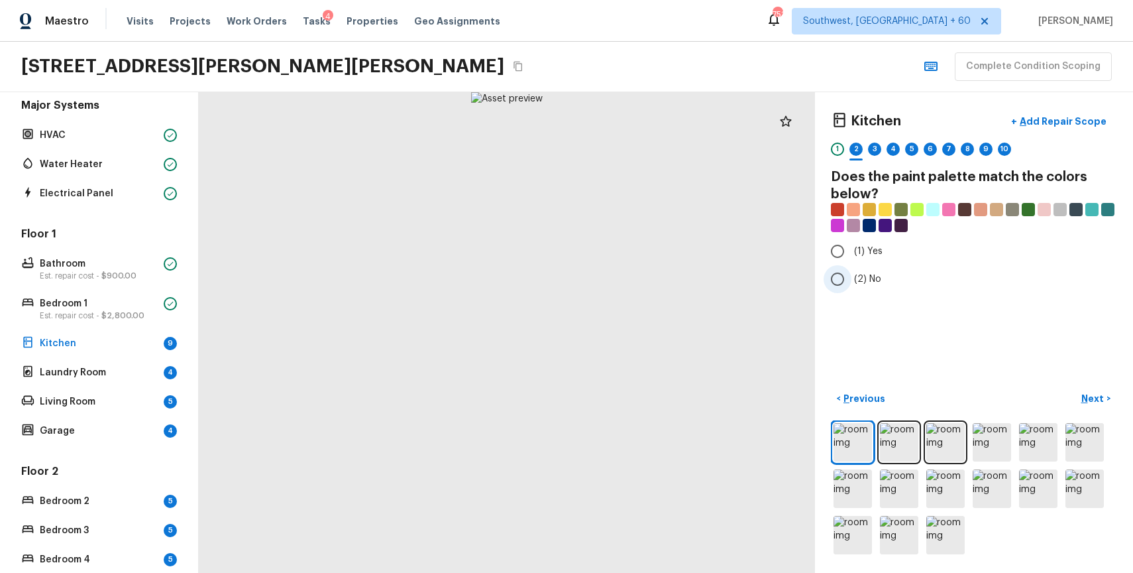
click at [842, 281] on input "(2) No" at bounding box center [838, 279] width 28 height 28
radio input "true"
click at [1099, 393] on p "Next" at bounding box center [1093, 398] width 25 height 13
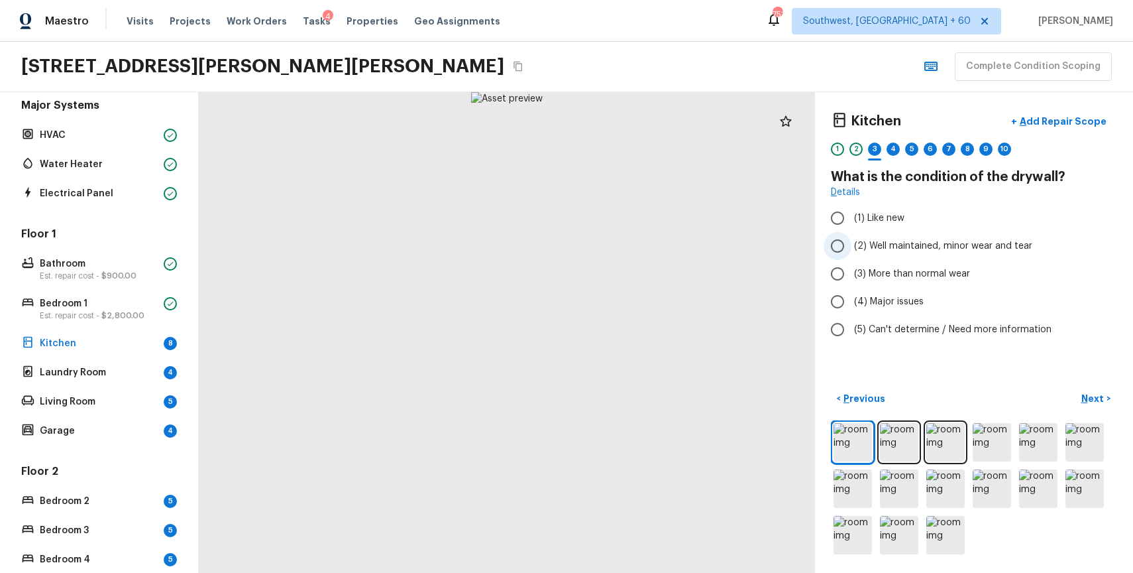
click at [944, 244] on span "(2) Well maintained, minor wear and tear" at bounding box center [943, 245] width 178 height 13
click at [852, 244] on input "(2) Well maintained, minor wear and tear" at bounding box center [838, 246] width 28 height 28
radio input "true"
click at [1084, 406] on button "Next >" at bounding box center [1096, 399] width 42 height 22
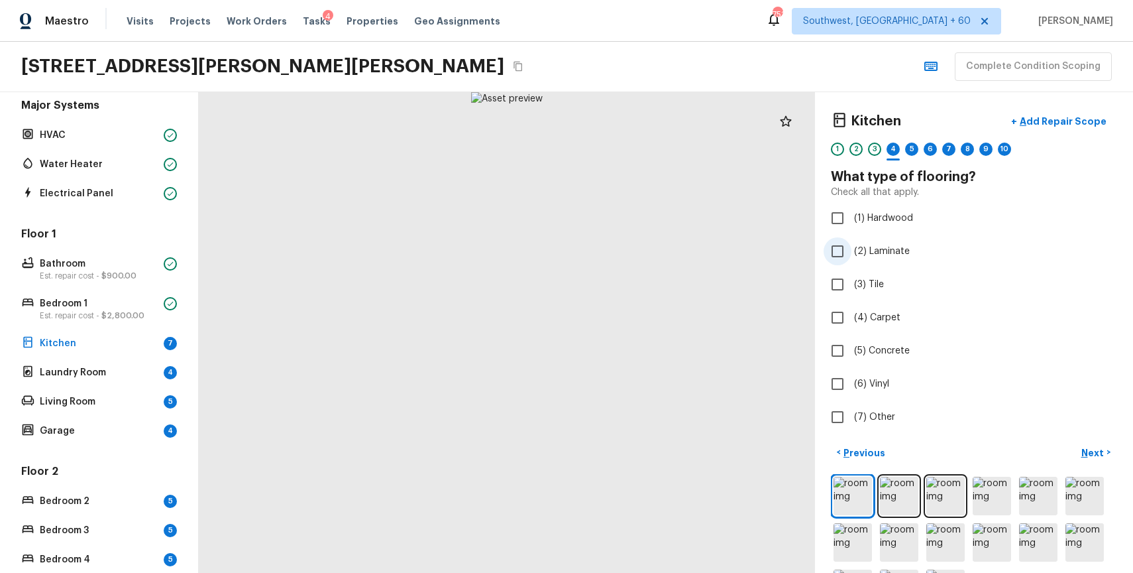
click at [858, 246] on span "(2) Laminate" at bounding box center [882, 251] width 56 height 13
click at [852, 246] on input "(2) Laminate" at bounding box center [838, 251] width 28 height 28
checkbox input "true"
click at [1079, 435] on div "Kitchen + Add Repair Scope 1 2 3 4 5 6 7 8 9 10 11 What type of flooring? Check…" at bounding box center [974, 332] width 318 height 480
click at [1089, 443] on button "Next >" at bounding box center [1096, 452] width 42 height 22
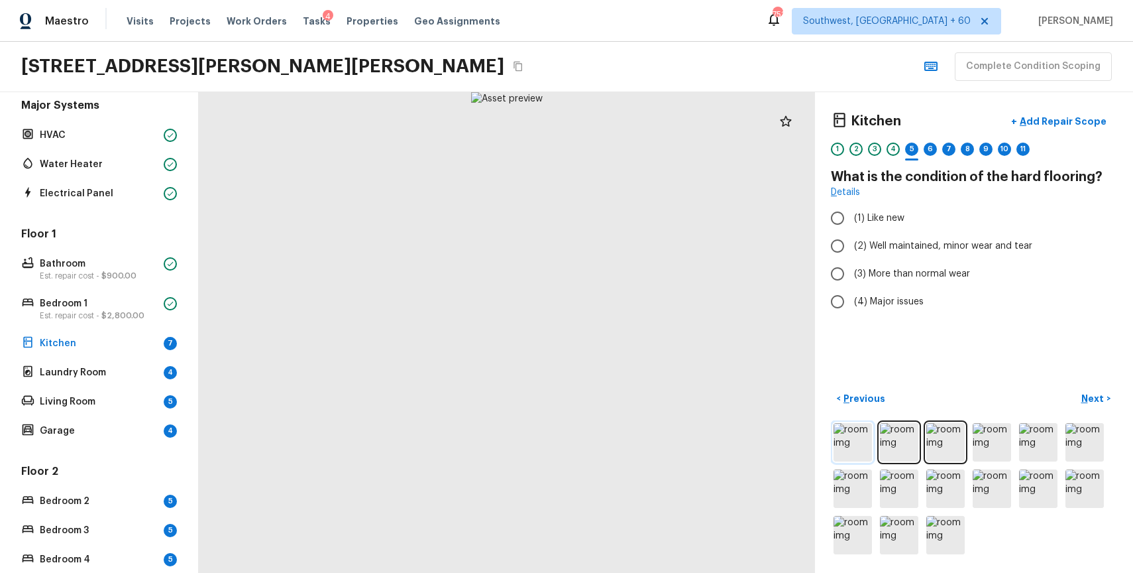
click at [853, 431] on img at bounding box center [853, 442] width 38 height 38
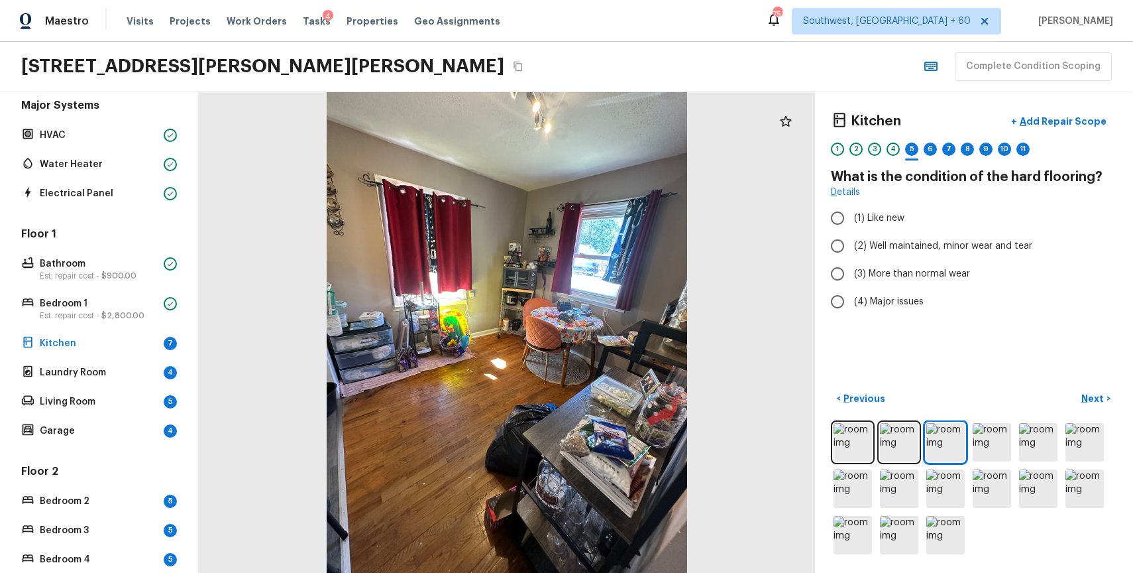
click at [893, 140] on div "Kitchen + Add Repair Scope 1 2 3 4 5 6 7 8 9 10 11" at bounding box center [974, 136] width 286 height 56
click at [885, 141] on div "Kitchen + Add Repair Scope 1 2 3 4 5 6 7 8 9 10 11" at bounding box center [974, 136] width 286 height 56
click at [879, 142] on div "Kitchen + Add Repair Scope 1 2 3 4 5 6 7 8 9 10 11" at bounding box center [974, 136] width 286 height 56
click at [894, 144] on div "4" at bounding box center [893, 148] width 13 height 13
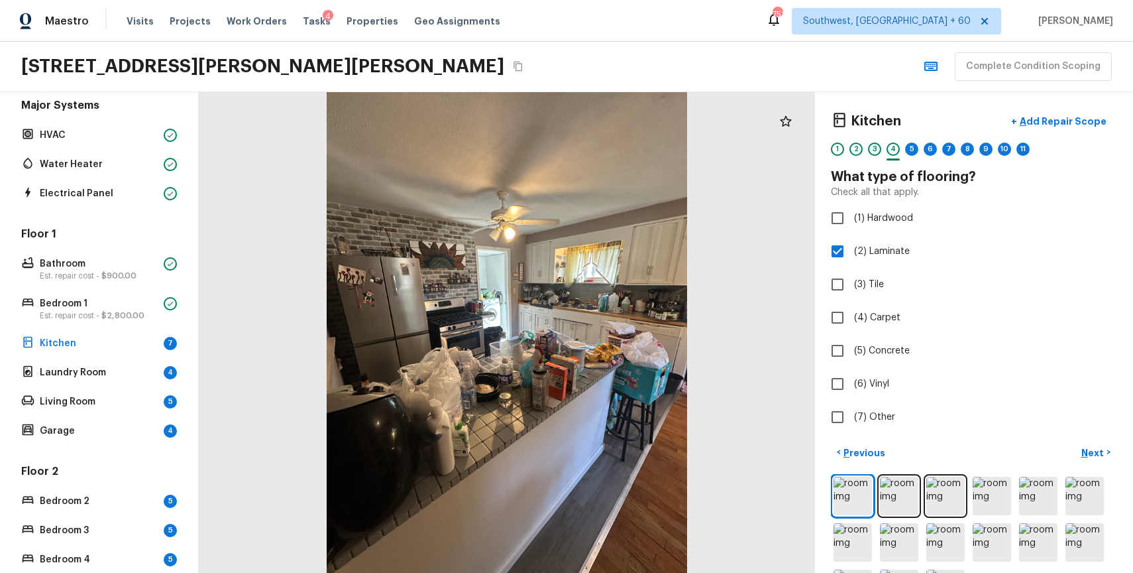
click at [877, 147] on div "3" at bounding box center [874, 148] width 13 height 13
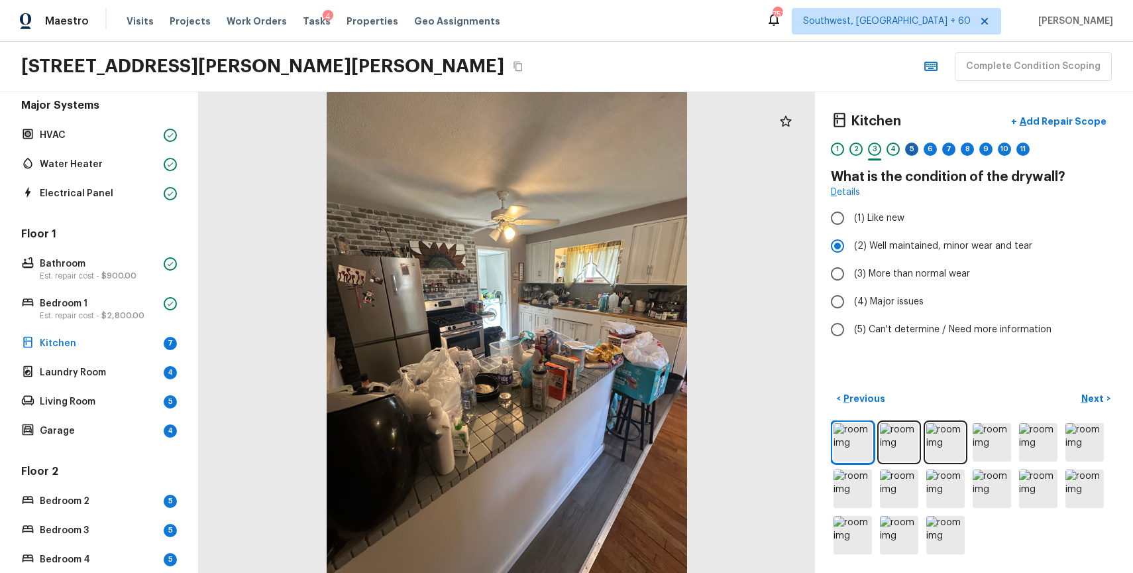
click at [911, 144] on div "5" at bounding box center [911, 148] width 13 height 13
click at [934, 272] on span "(3) More than normal wear" at bounding box center [912, 273] width 116 height 13
click at [852, 272] on input "(3) More than normal wear" at bounding box center [838, 274] width 28 height 28
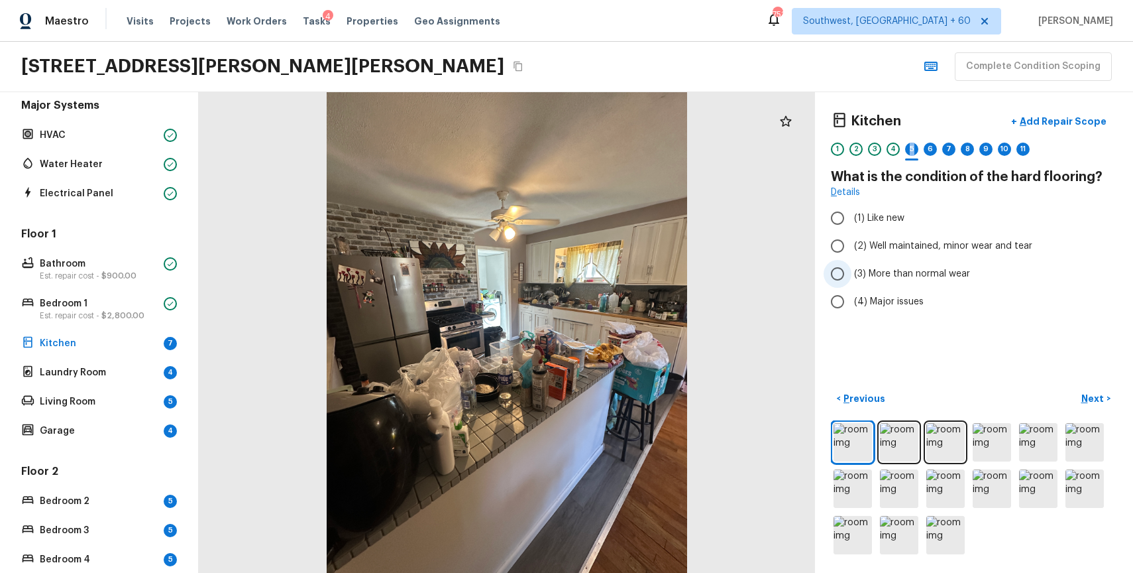
radio input "true"
click at [973, 440] on img at bounding box center [992, 442] width 38 height 38
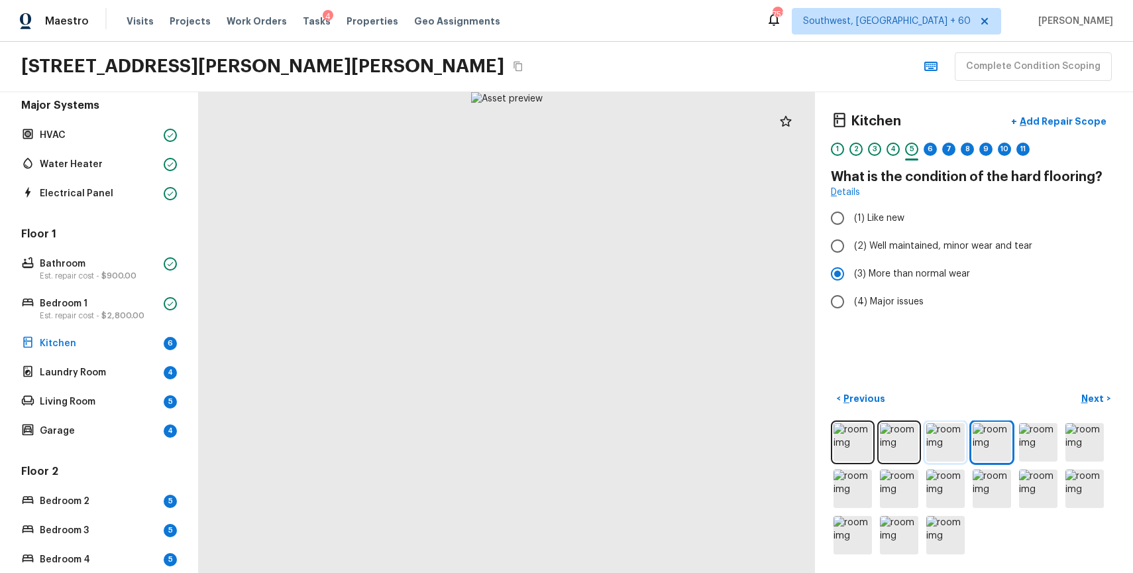
click at [945, 439] on img at bounding box center [945, 442] width 38 height 38
click at [1083, 122] on p "Add Repair Scope" at bounding box center [1061, 121] width 89 height 13
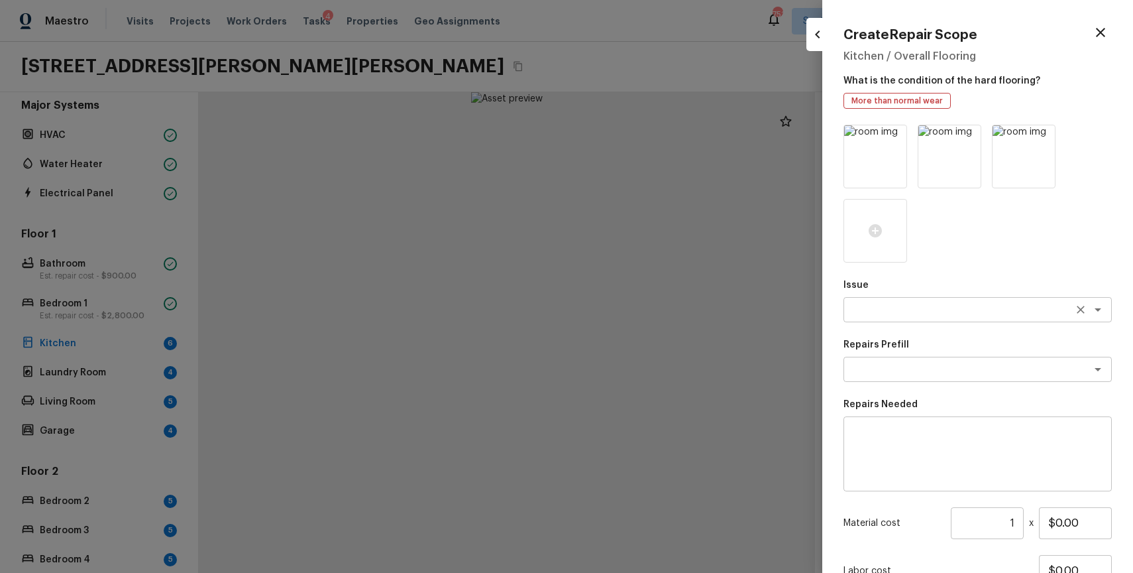
click at [901, 305] on textarea at bounding box center [959, 309] width 219 height 13
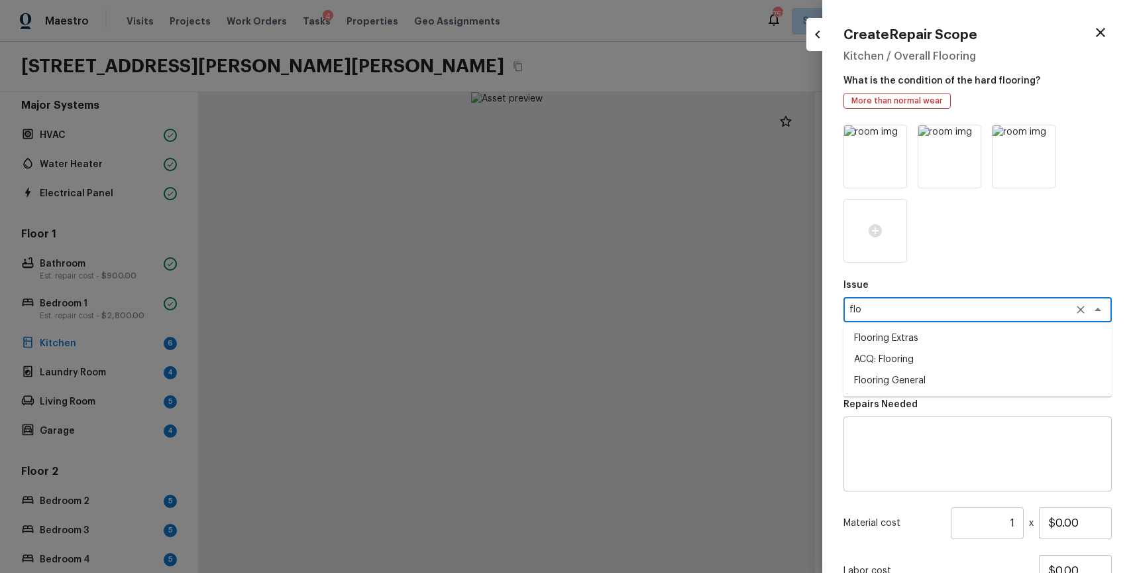
click at [926, 340] on li "Flooring Extras" at bounding box center [978, 337] width 268 height 21
click at [932, 378] on div "x ​" at bounding box center [978, 369] width 268 height 25
type textarea "Flooring Extras"
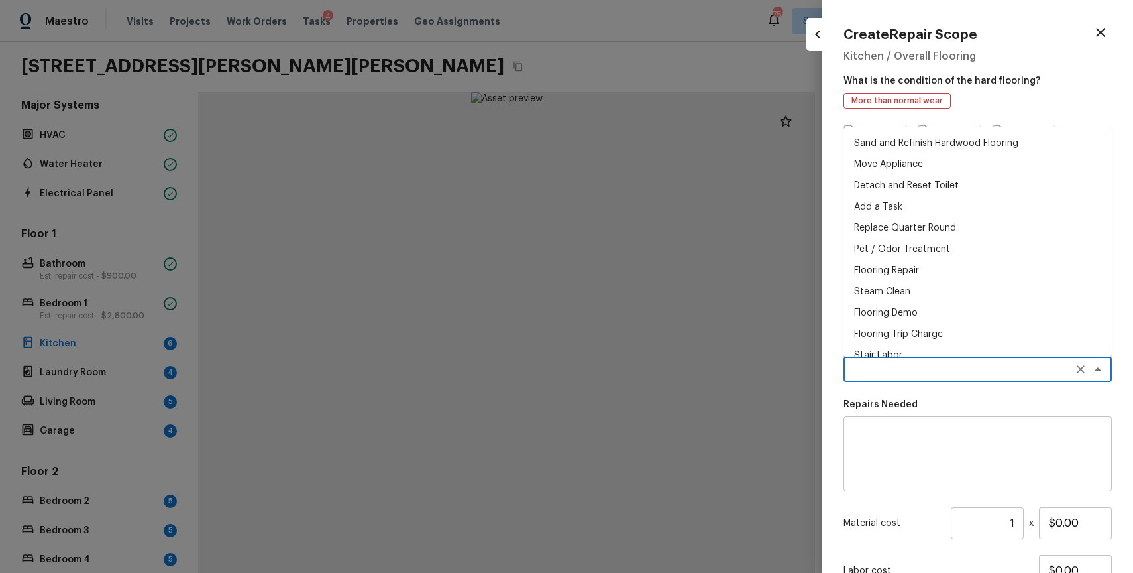
click at [950, 439] on textarea at bounding box center [978, 453] width 250 height 53
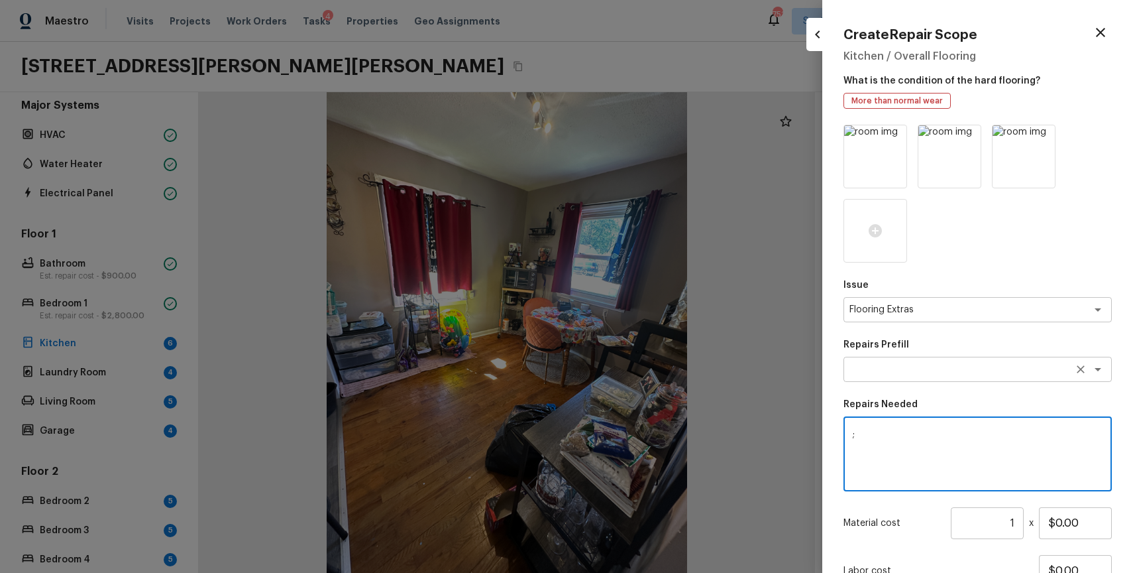
type textarea ";"
click at [960, 368] on textarea at bounding box center [959, 368] width 219 height 13
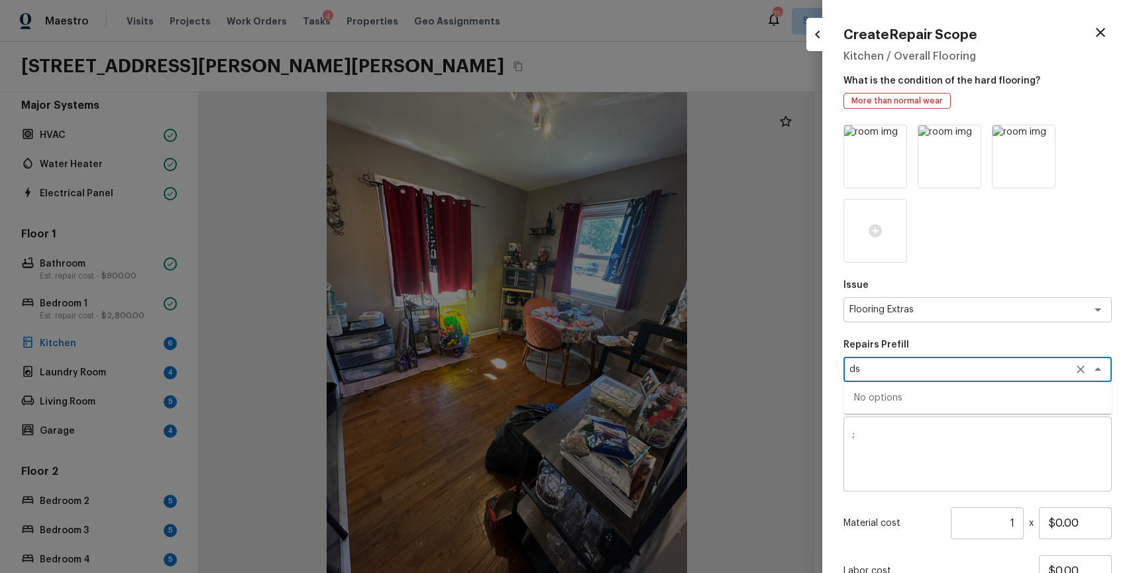
type textarea "d"
click at [959, 391] on li "Sand and Refinish Hardwood Flooring" at bounding box center [978, 397] width 268 height 21
type textarea "Sand and Refinish Hardwood Flooring"
type textarea "Sand and refinish the existing hardwood floors. PM to confirm color/sheen."
type input "$5.00"
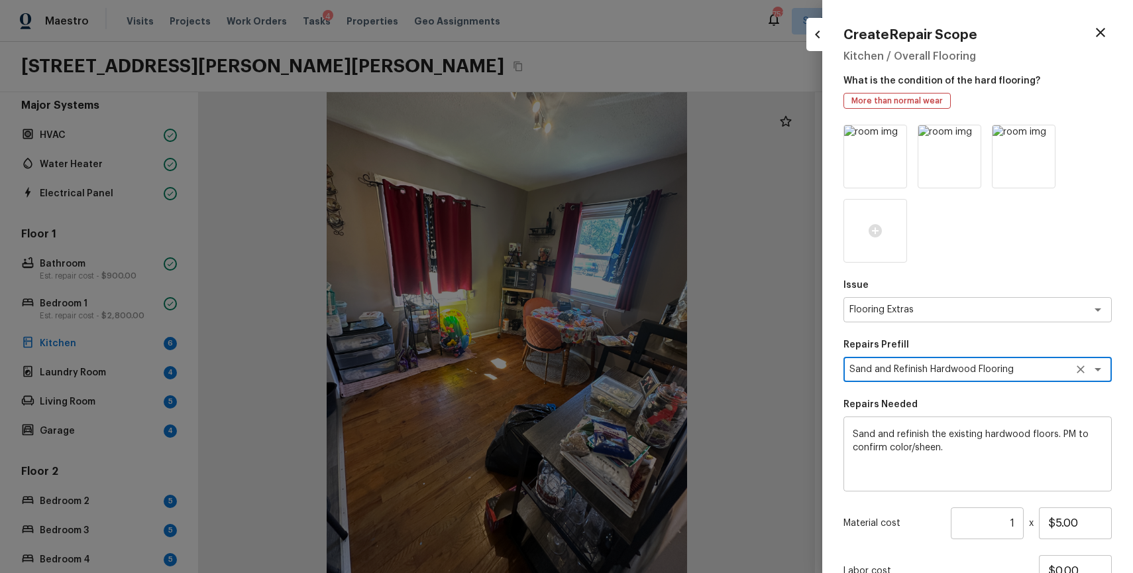
type textarea "Sand and Refinish Hardwood Flooring"
click at [1011, 523] on input "1" at bounding box center [987, 523] width 73 height 32
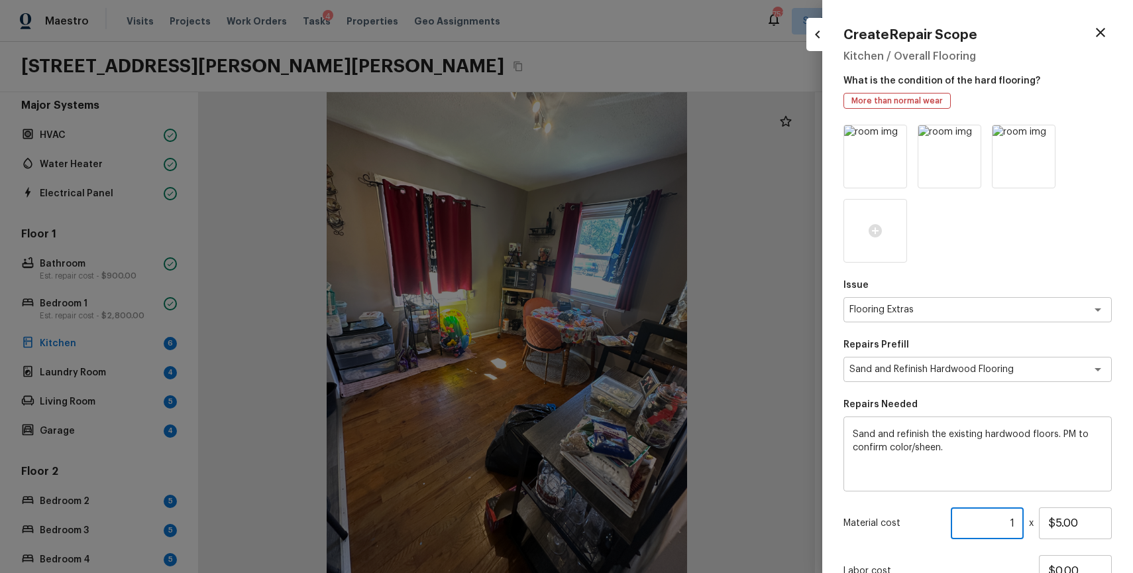
click at [1011, 523] on input "1" at bounding box center [987, 523] width 73 height 32
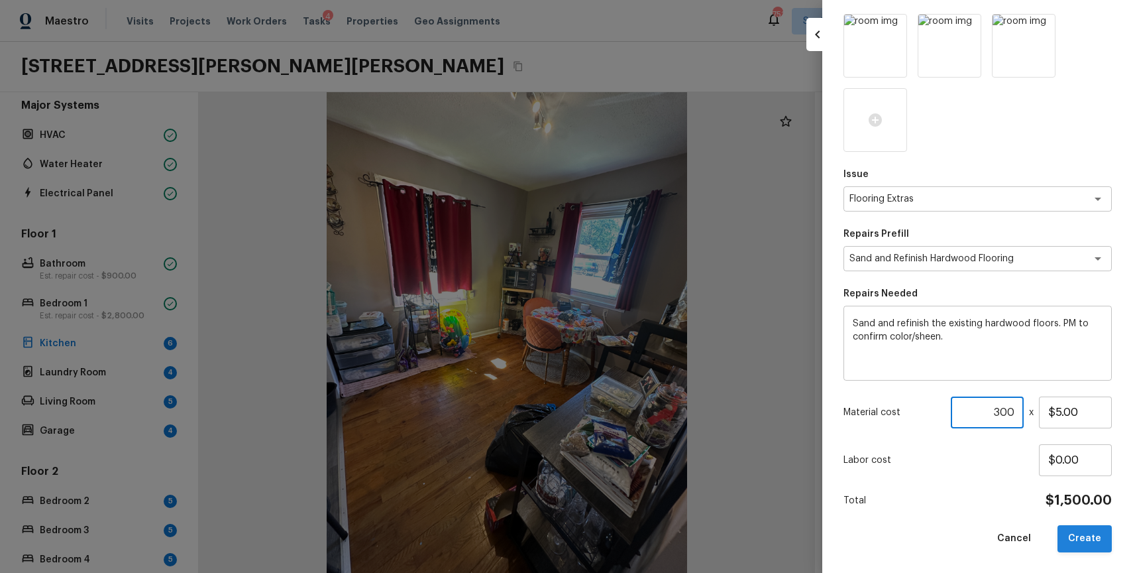
type input "300"
click at [1093, 536] on button "Create" at bounding box center [1085, 538] width 54 height 27
type input "1"
type input "$0.00"
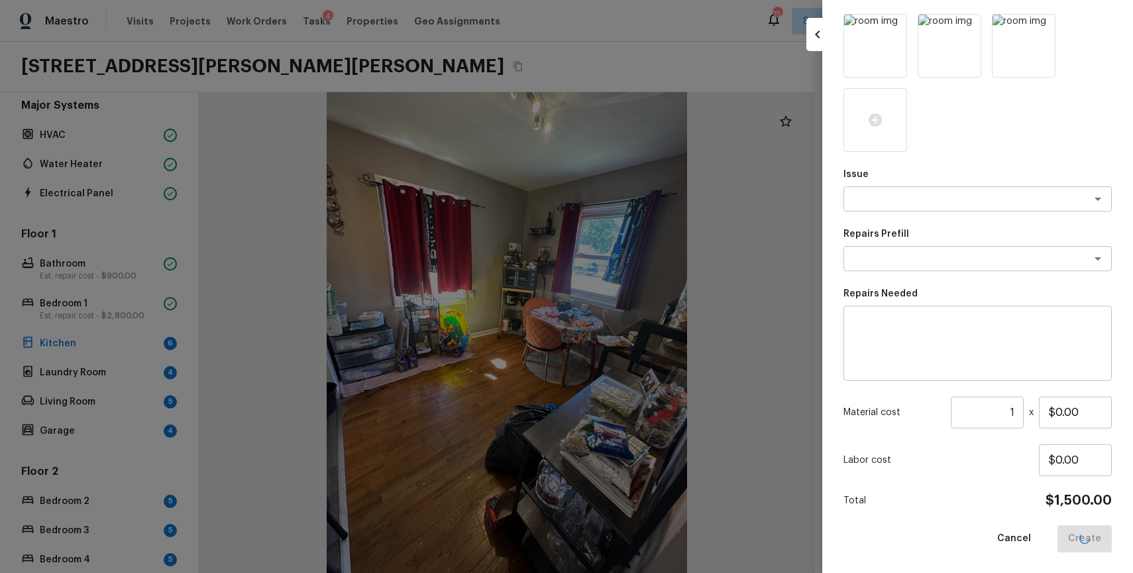
scroll to position [36, 0]
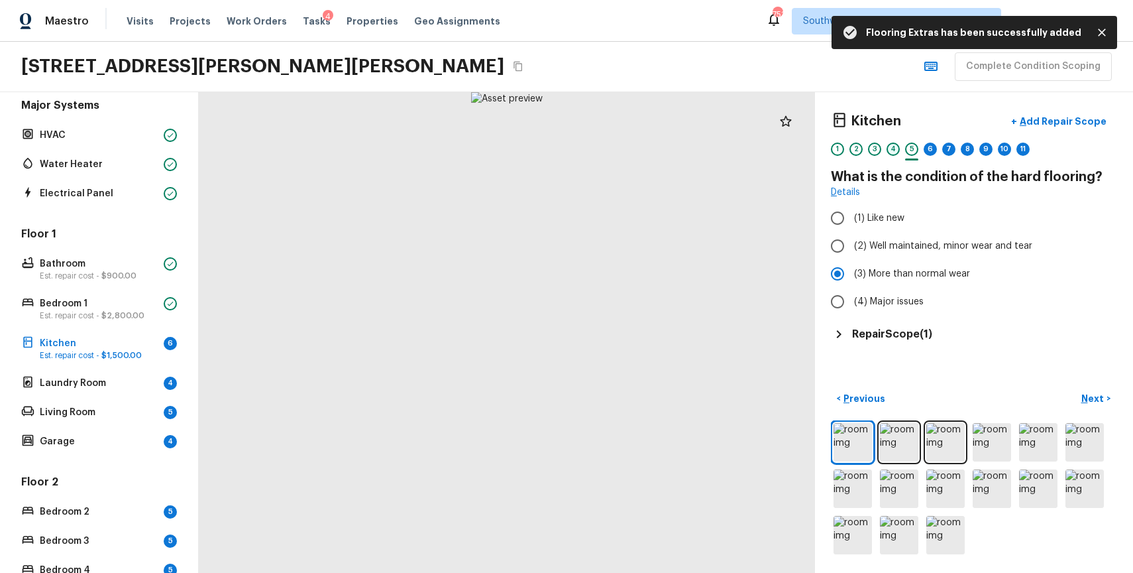
click at [891, 149] on div "4" at bounding box center [893, 148] width 13 height 13
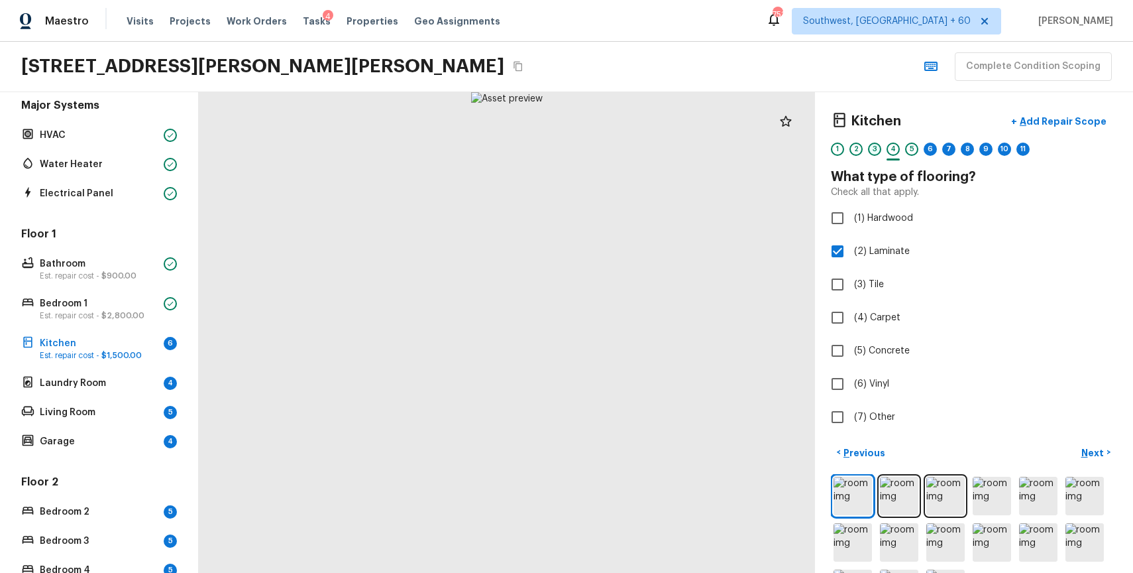
click at [877, 149] on div "3" at bounding box center [874, 148] width 13 height 13
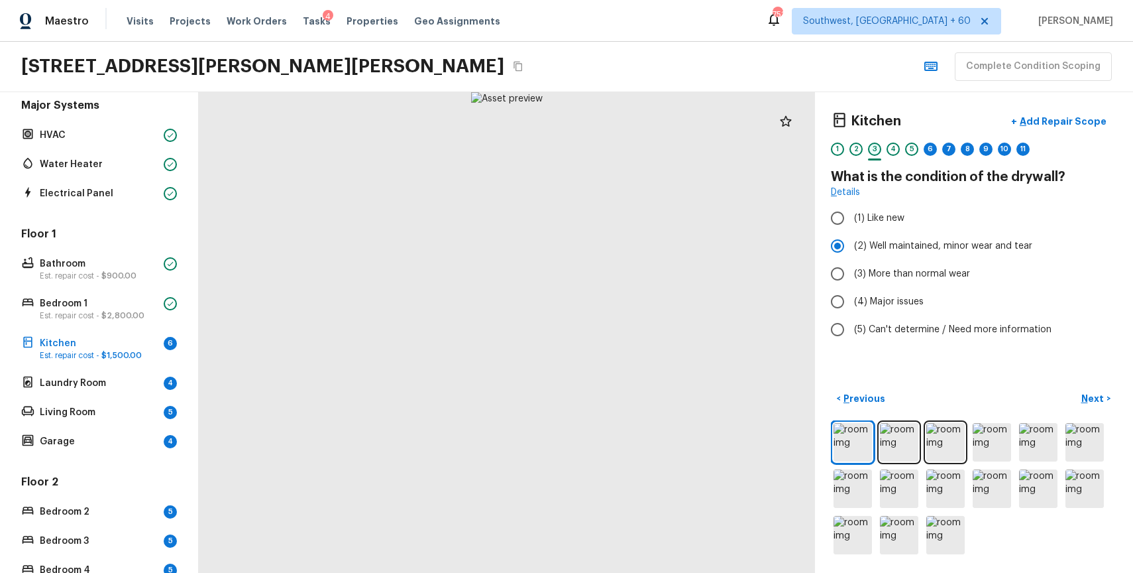
click at [873, 149] on div "3" at bounding box center [874, 148] width 13 height 13
click at [938, 449] on img at bounding box center [945, 442] width 38 height 38
click at [905, 152] on div "5" at bounding box center [911, 152] width 13 height 21
click at [930, 146] on div "6" at bounding box center [930, 148] width 13 height 13
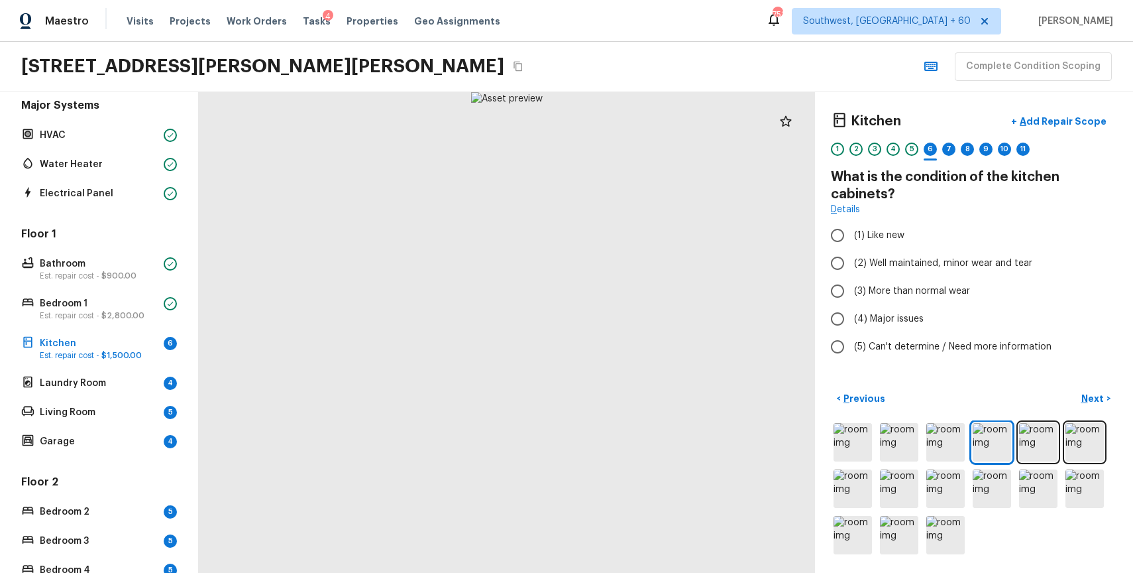
click at [907, 142] on div "5" at bounding box center [911, 152] width 13 height 21
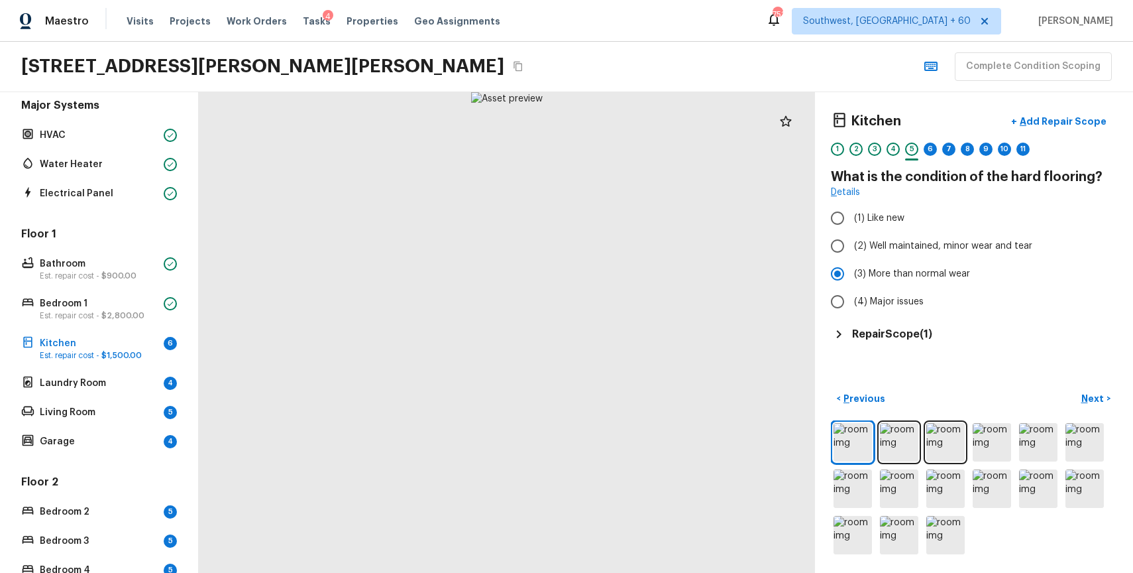
click at [880, 155] on div "3" at bounding box center [874, 152] width 13 height 21
click at [926, 148] on div "6" at bounding box center [930, 148] width 13 height 13
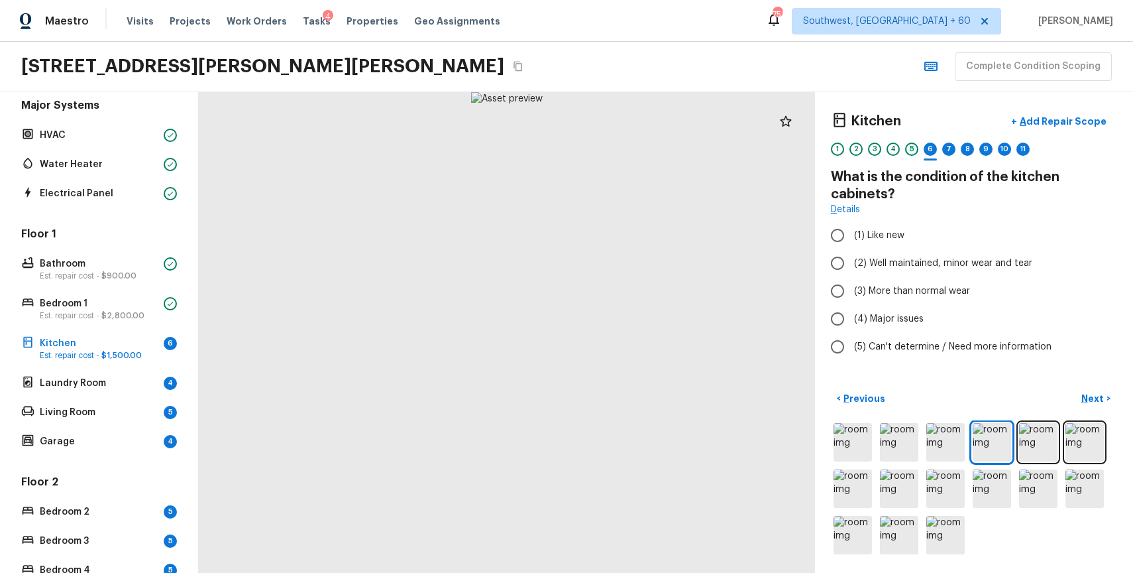
click at [907, 146] on div "5" at bounding box center [911, 148] width 13 height 13
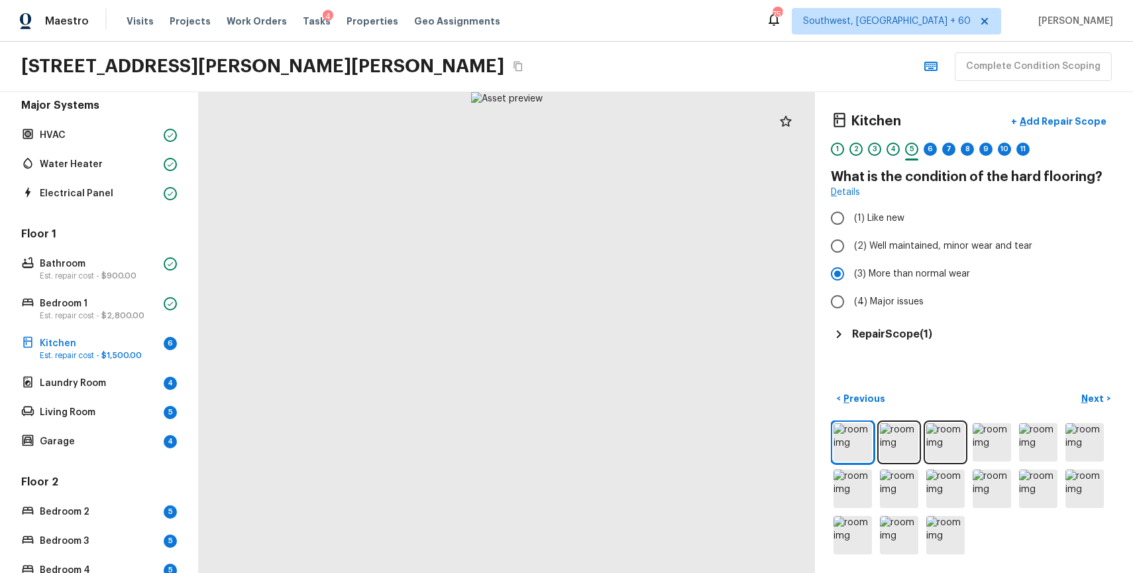
click at [885, 148] on div "1 2 3 4 5 6 7 8 9 10 11" at bounding box center [974, 152] width 286 height 21
click at [890, 145] on div "4" at bounding box center [893, 148] width 13 height 13
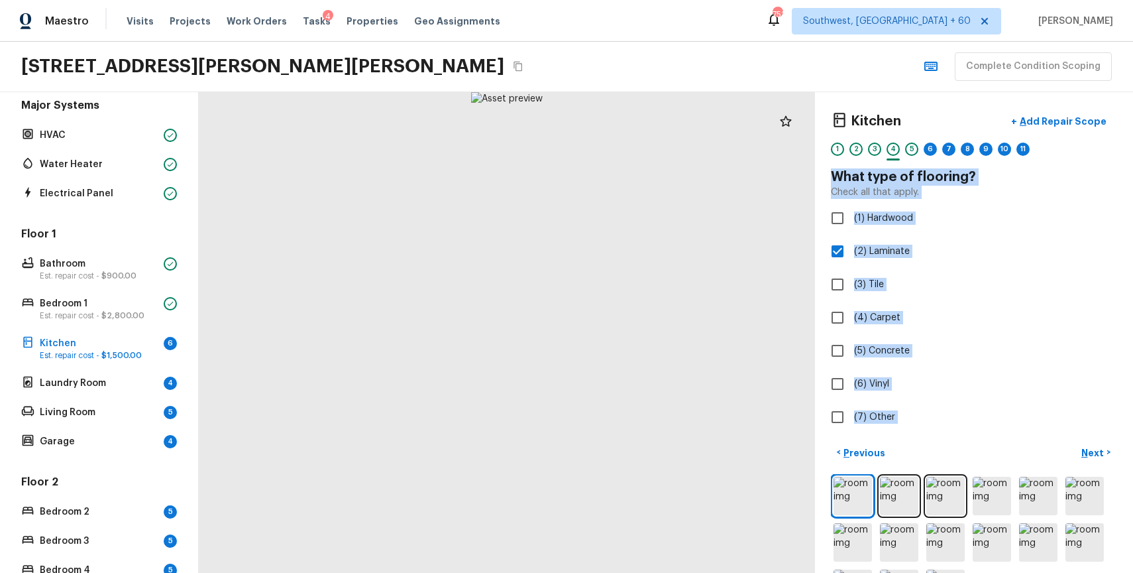
drag, startPoint x: 828, startPoint y: 174, endPoint x: 905, endPoint y: 437, distance: 274.9
click at [905, 437] on div "Kitchen + Add Repair Scope 1 2 3 4 5 6 7 8 9 10 11 What type of flooring? Check…" at bounding box center [974, 332] width 318 height 480
copy div "What type of flooring? Check all that apply. (1) Hardwood (2) Laminate (3) Tile…"
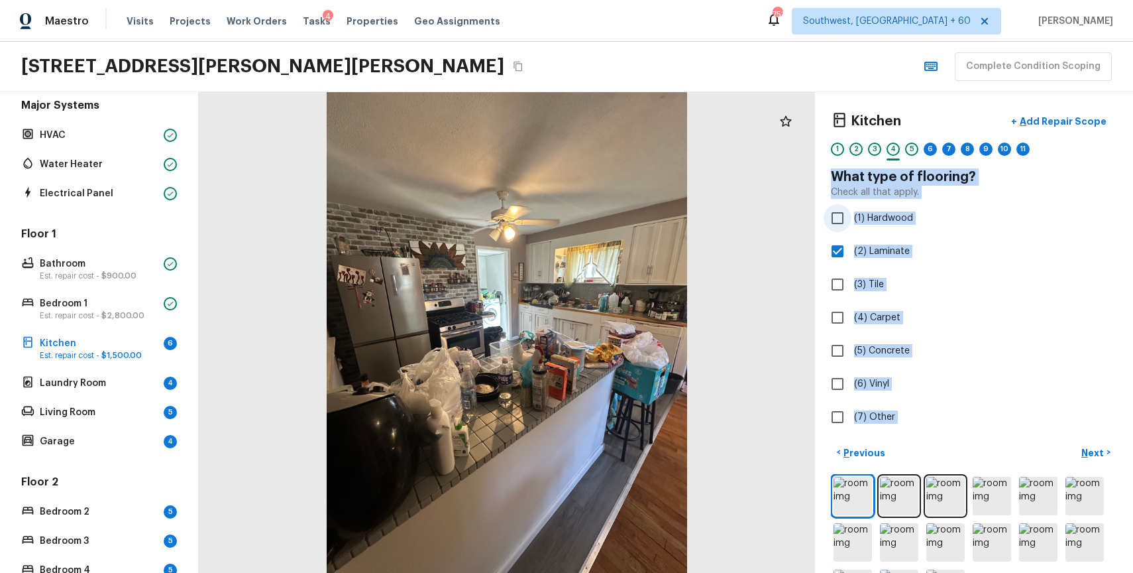
click at [882, 218] on span "(1) Hardwood" at bounding box center [883, 217] width 59 height 13
click at [852, 218] on input "(1) Hardwood" at bounding box center [838, 218] width 28 height 28
checkbox input "true"
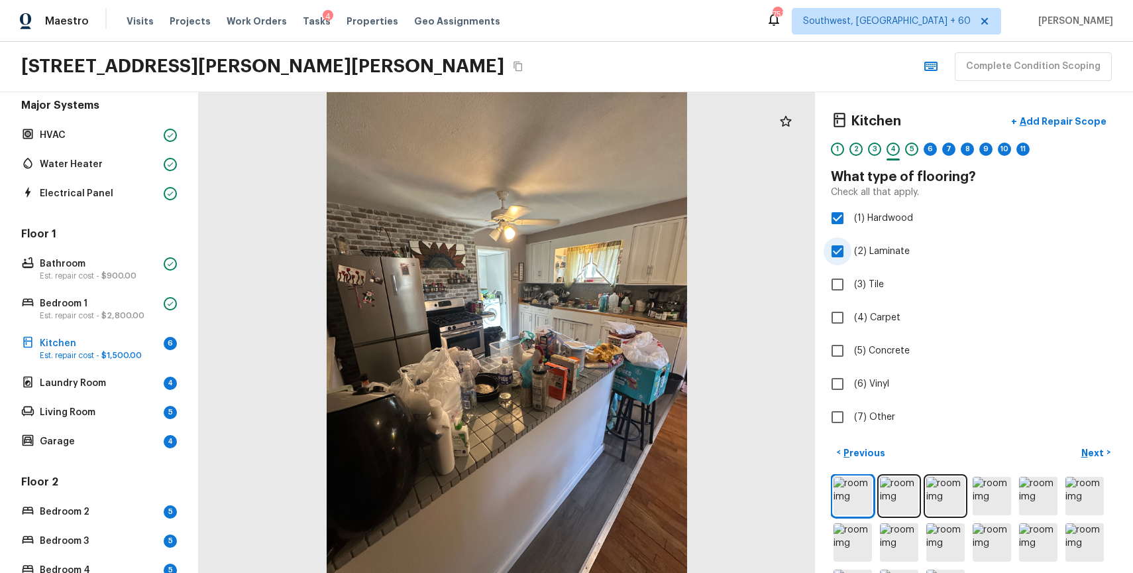
click at [877, 246] on span "(2) Laminate" at bounding box center [882, 251] width 56 height 13
click at [852, 246] on input "(2) Laminate" at bounding box center [838, 251] width 28 height 28
checkbox input "false"
click at [1093, 451] on p "Next" at bounding box center [1093, 452] width 25 height 13
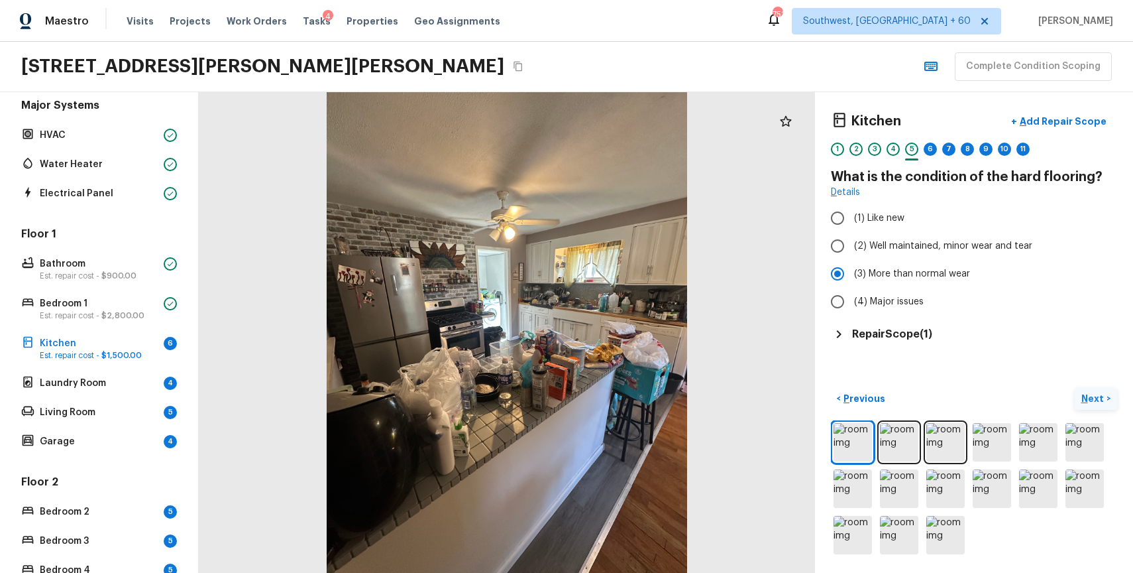
click at [1095, 388] on button "Next >" at bounding box center [1096, 399] width 42 height 22
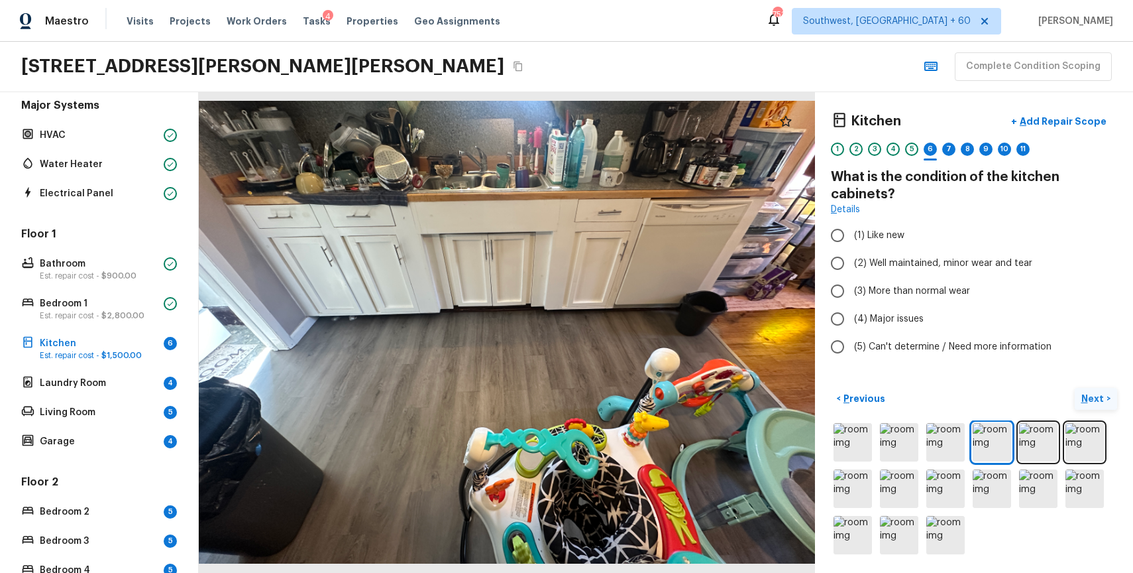
click at [1096, 400] on p "Next" at bounding box center [1093, 398] width 25 height 13
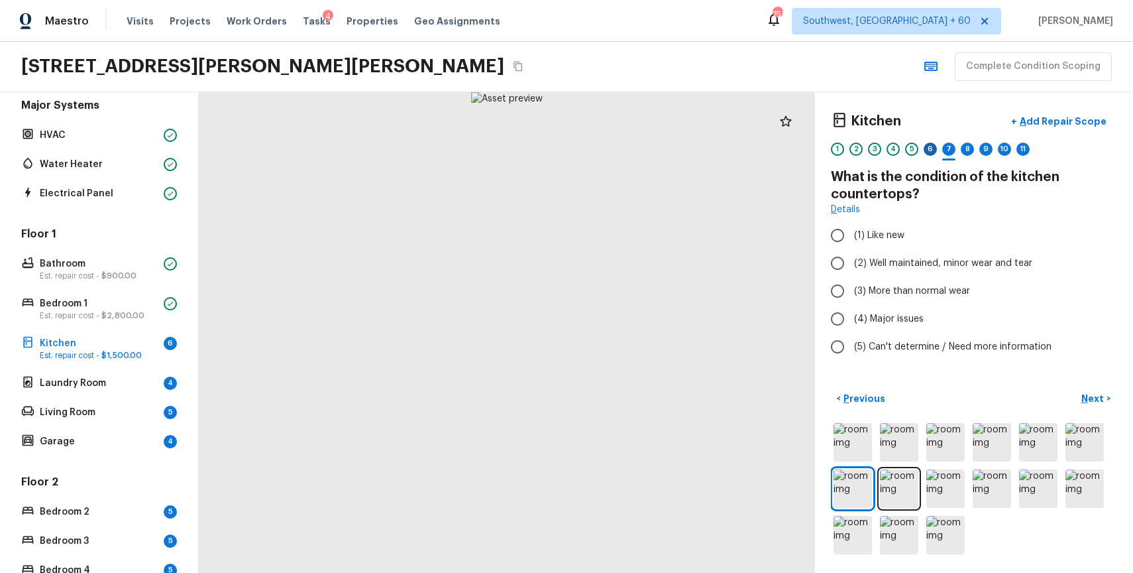
click at [926, 151] on div "6" at bounding box center [930, 148] width 13 height 13
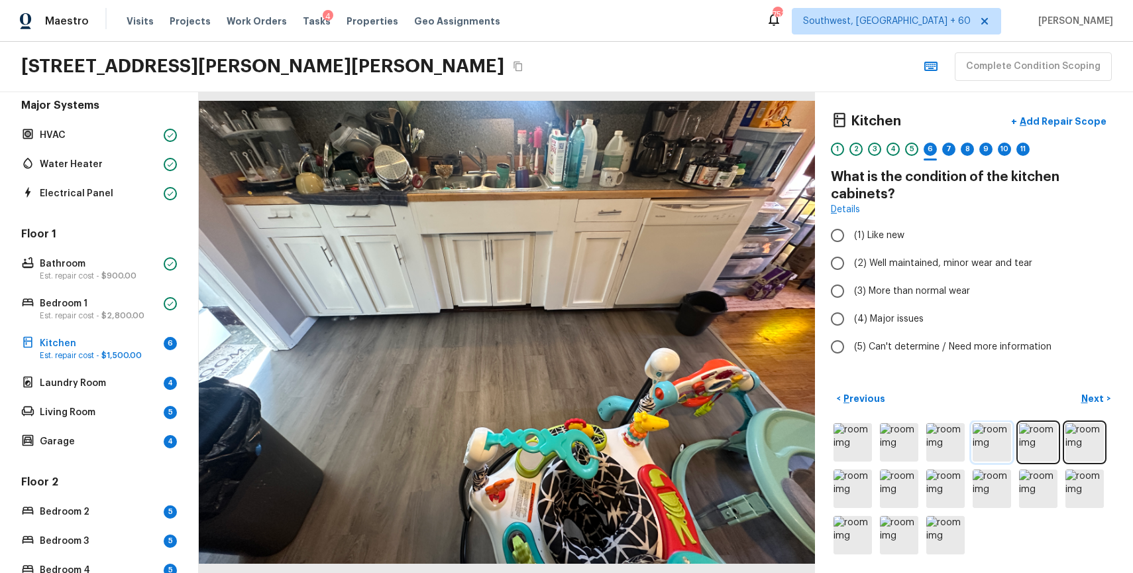
click at [999, 446] on img at bounding box center [992, 442] width 38 height 38
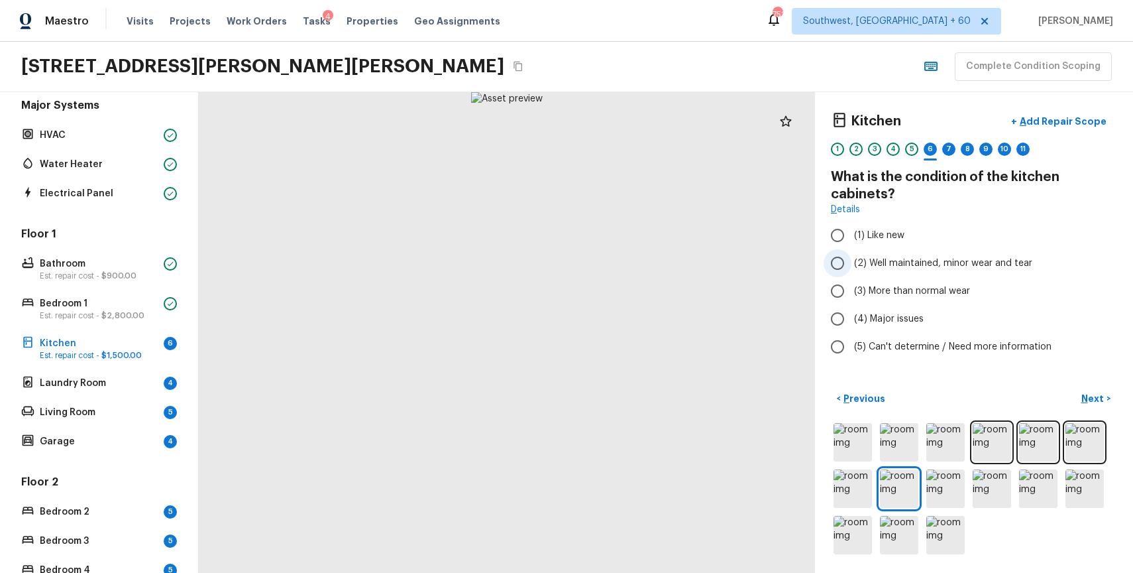
click at [936, 256] on label "(2) Well maintained, minor wear and tear" at bounding box center [965, 263] width 283 height 28
click at [852, 256] on input "(2) Well maintained, minor wear and tear" at bounding box center [838, 263] width 28 height 28
radio input "true"
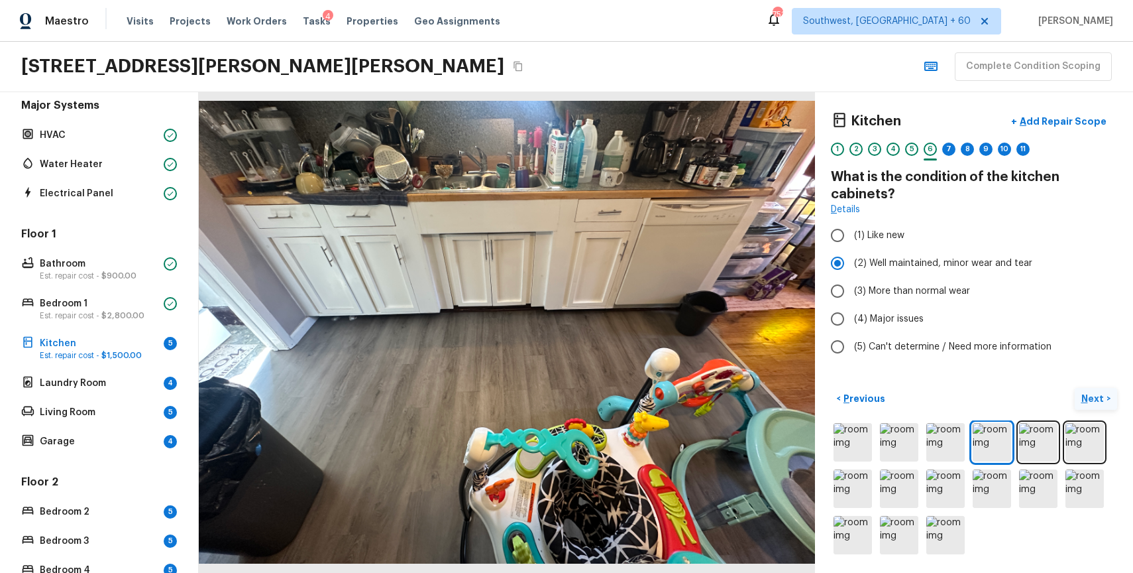
click at [1089, 400] on p "Next" at bounding box center [1093, 398] width 25 height 13
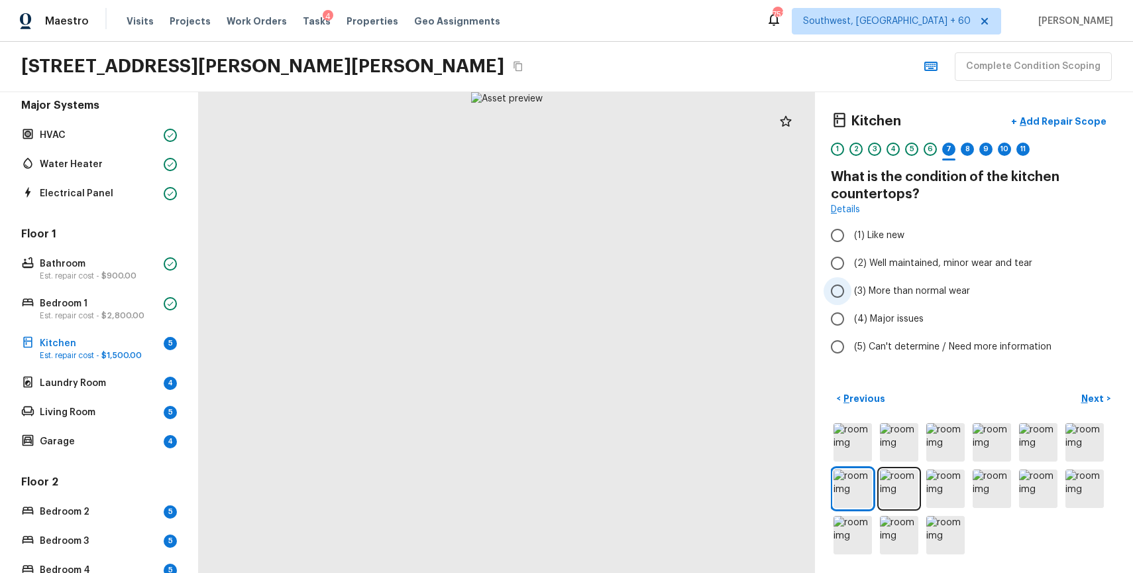
click at [956, 297] on span "(3) More than normal wear" at bounding box center [912, 290] width 116 height 13
click at [852, 297] on input "(3) More than normal wear" at bounding box center [838, 291] width 28 height 28
radio input "true"
click at [1093, 402] on p "Next" at bounding box center [1093, 398] width 25 height 13
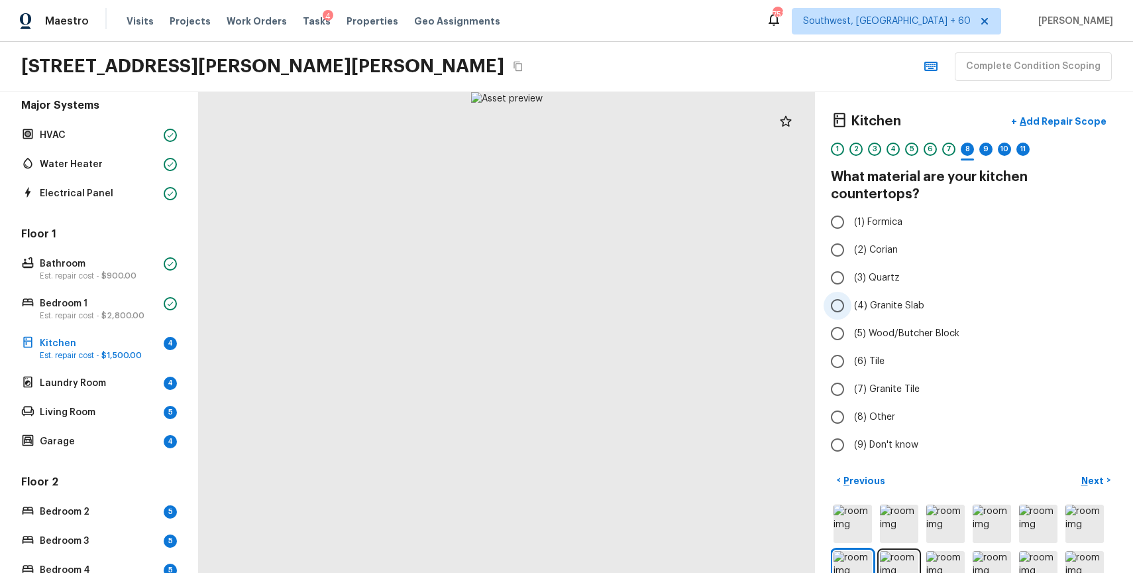
click at [899, 292] on label "(4) Granite Slab" at bounding box center [965, 306] width 283 height 28
click at [852, 292] on input "(4) Granite Slab" at bounding box center [838, 306] width 28 height 28
radio input "true"
click at [905, 319] on label "(5) Wood/Butcher Block" at bounding box center [965, 333] width 283 height 28
click at [852, 319] on input "(5) Wood/Butcher Block" at bounding box center [838, 333] width 28 height 28
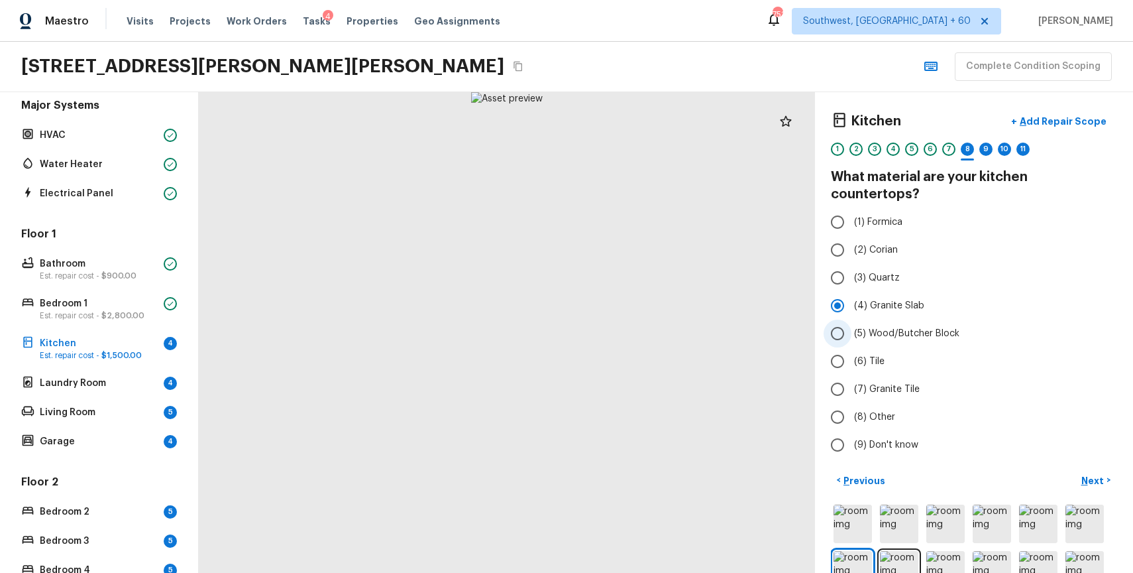
radio input "true"
click at [894, 327] on span "(5) Wood/Butcher Block" at bounding box center [906, 333] width 105 height 13
click at [852, 319] on input "(5) Wood/Butcher Block" at bounding box center [838, 333] width 28 height 28
click at [896, 299] on span "(4) Granite Slab" at bounding box center [889, 305] width 70 height 13
click at [852, 292] on input "(4) Granite Slab" at bounding box center [838, 306] width 28 height 28
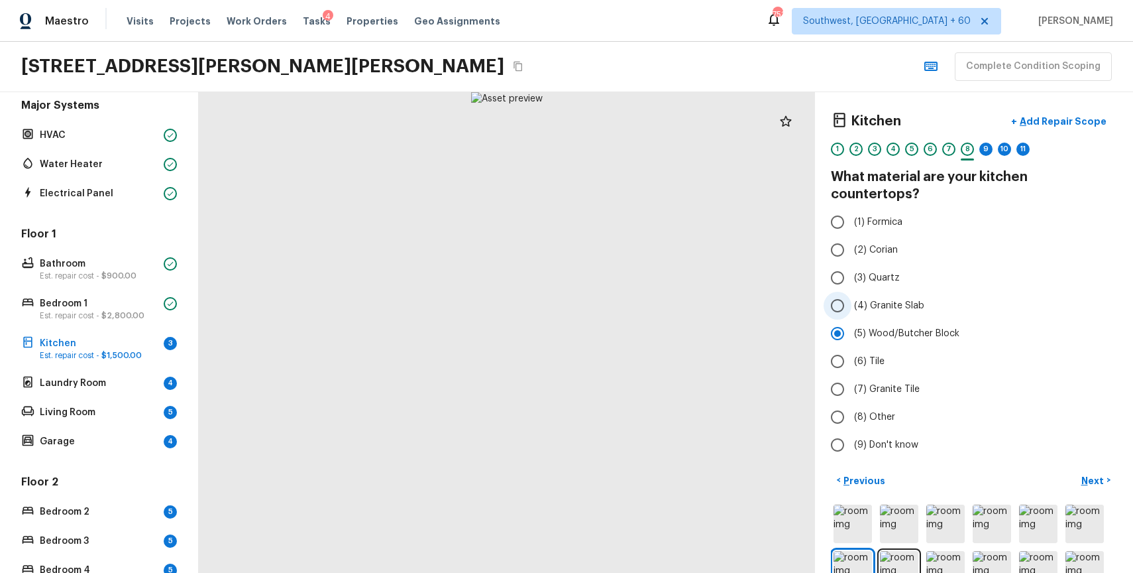
radio input "true"
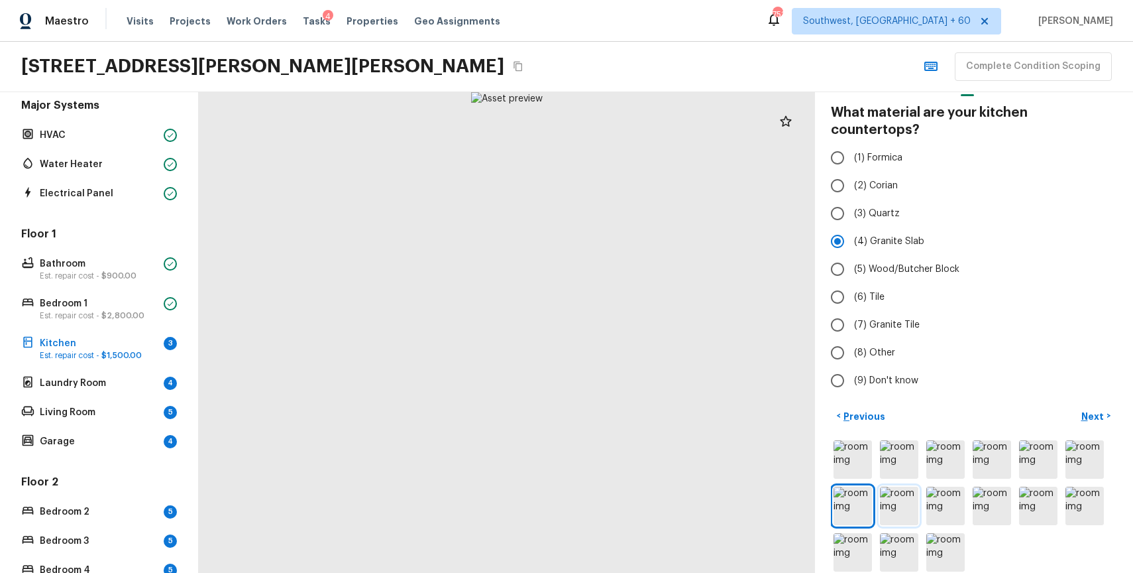
click at [914, 486] on img at bounding box center [899, 505] width 38 height 38
click at [886, 207] on span "(3) Quartz" at bounding box center [877, 213] width 46 height 13
click at [852, 199] on input "(3) Quartz" at bounding box center [838, 213] width 28 height 28
radio input "true"
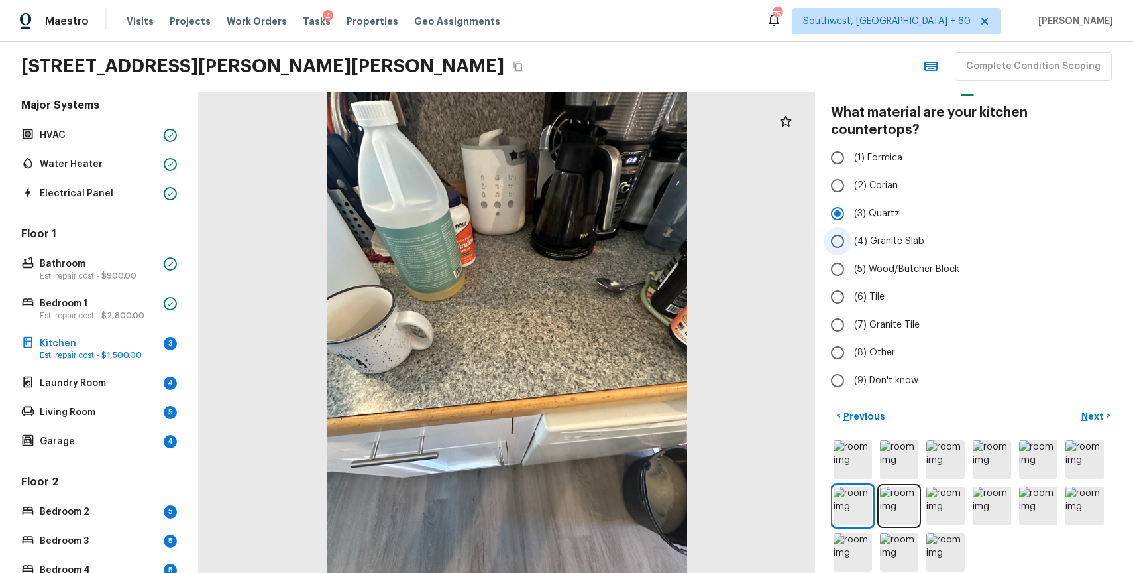
click at [898, 235] on span "(4) Granite Slab" at bounding box center [889, 241] width 70 height 13
click at [852, 227] on input "(4) Granite Slab" at bounding box center [838, 241] width 28 height 28
radio input "true"
click at [911, 486] on img at bounding box center [899, 505] width 38 height 38
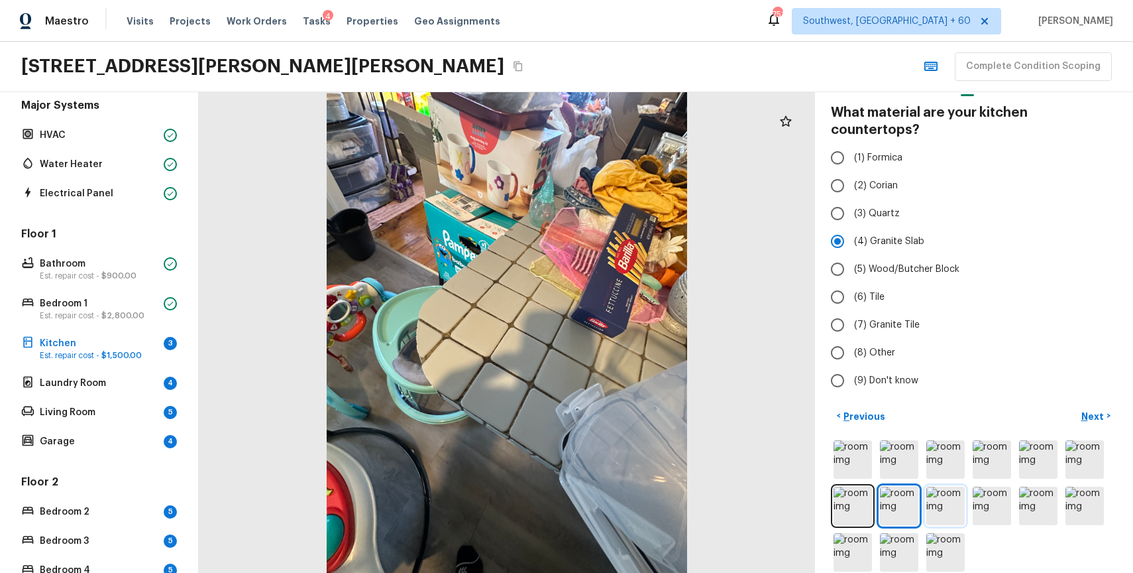
click at [941, 488] on img at bounding box center [945, 505] width 38 height 38
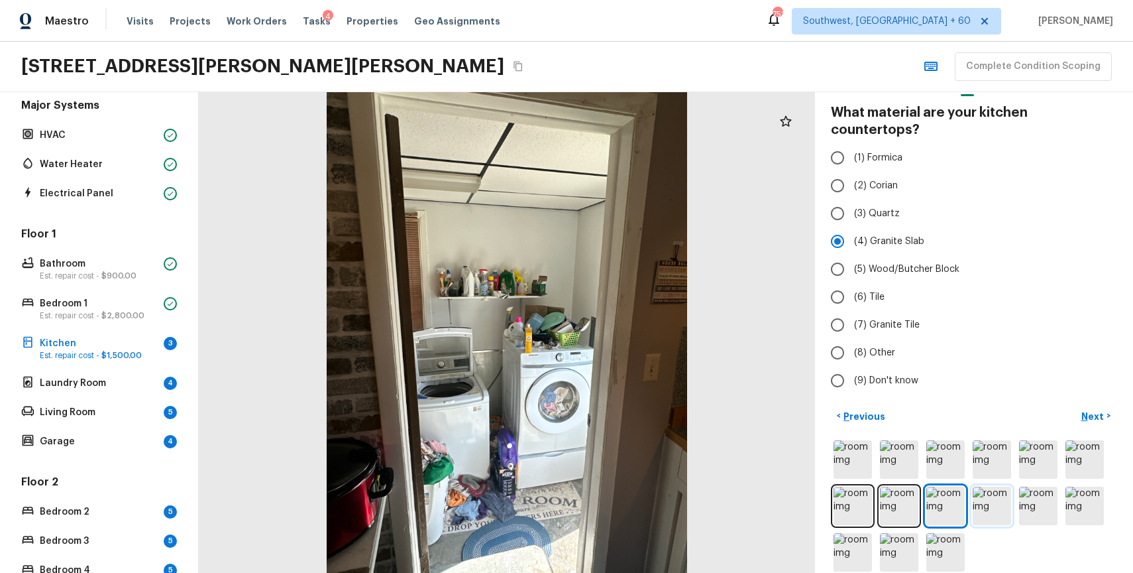
click at [1003, 490] on img at bounding box center [992, 505] width 38 height 38
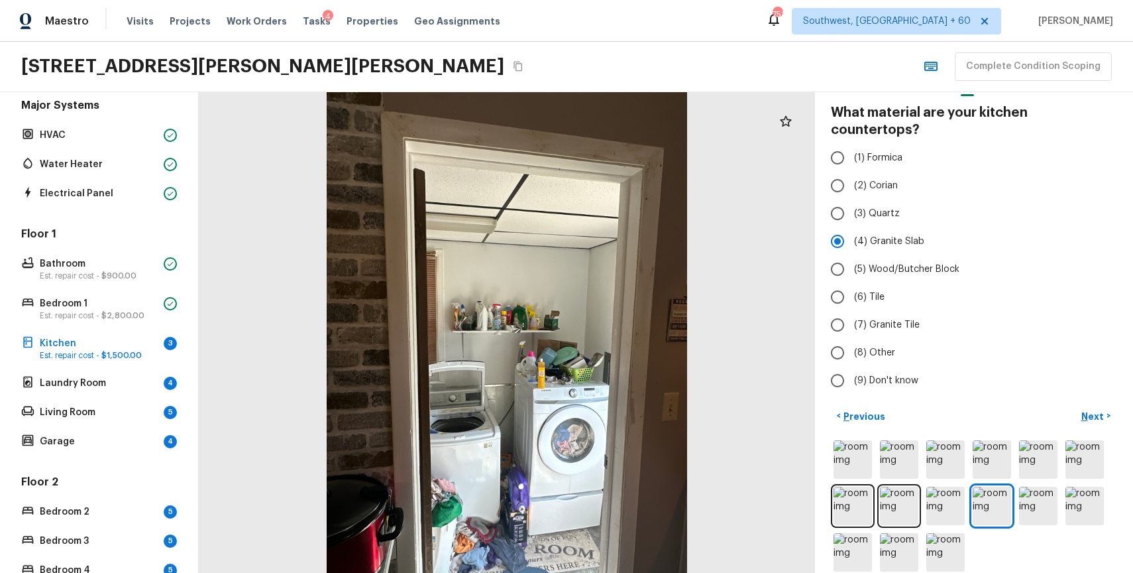
click at [1059, 483] on div at bounding box center [974, 505] width 286 height 137
click at [1107, 483] on div at bounding box center [974, 505] width 286 height 137
click at [1087, 488] on img at bounding box center [1085, 505] width 38 height 38
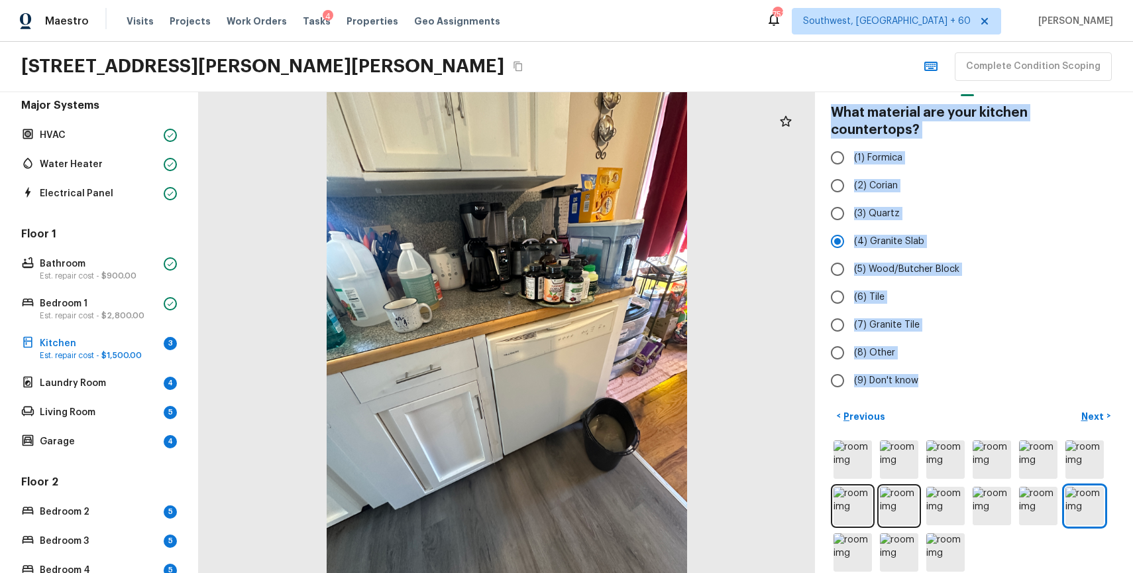
drag, startPoint x: 829, startPoint y: 110, endPoint x: 907, endPoint y: 380, distance: 281.3
click at [907, 380] on div "Kitchen + Add Repair Scope 1 2 3 4 5 6 7 8 9 10 11 What material are your kitch…" at bounding box center [974, 332] width 318 height 480
click at [911, 366] on label "(9) Don't know" at bounding box center [965, 380] width 283 height 28
click at [852, 366] on input "(9) Don't know" at bounding box center [838, 380] width 28 height 28
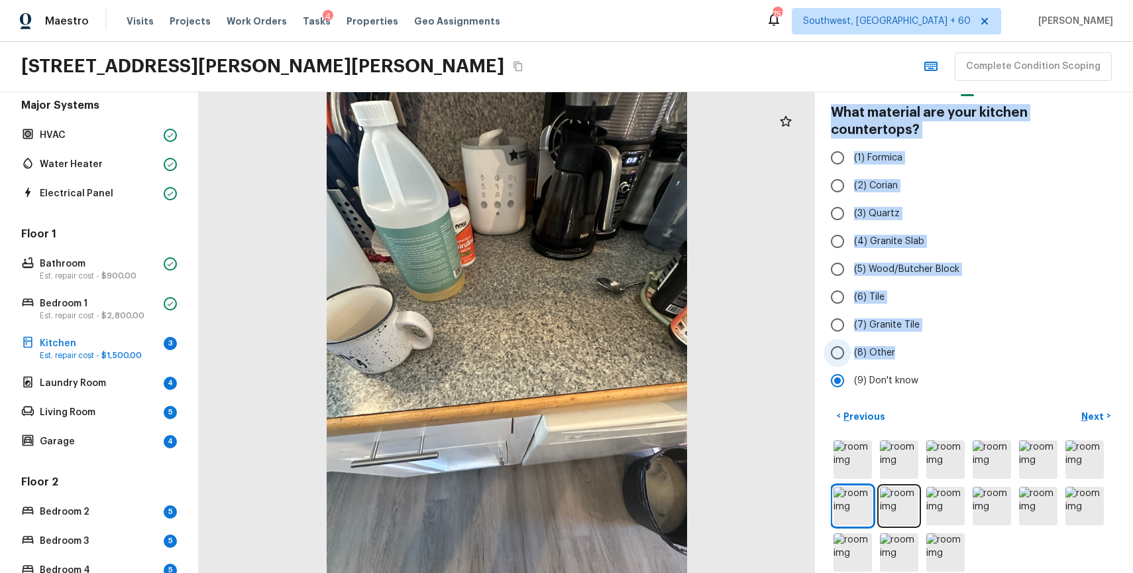
drag, startPoint x: 827, startPoint y: 112, endPoint x: 920, endPoint y: 343, distance: 248.8
click at [920, 343] on div "Kitchen + Add Repair Scope 1 2 3 4 5 6 7 8 9 10 11 What material are your kitch…" at bounding box center [974, 332] width 318 height 480
copy div "What material are your kitchen countertops? (1) Formica (2) Corian (3) Quartz (…"
click at [882, 151] on span "(1) Formica" at bounding box center [878, 157] width 48 height 13
click at [852, 144] on input "(1) Formica" at bounding box center [838, 158] width 28 height 28
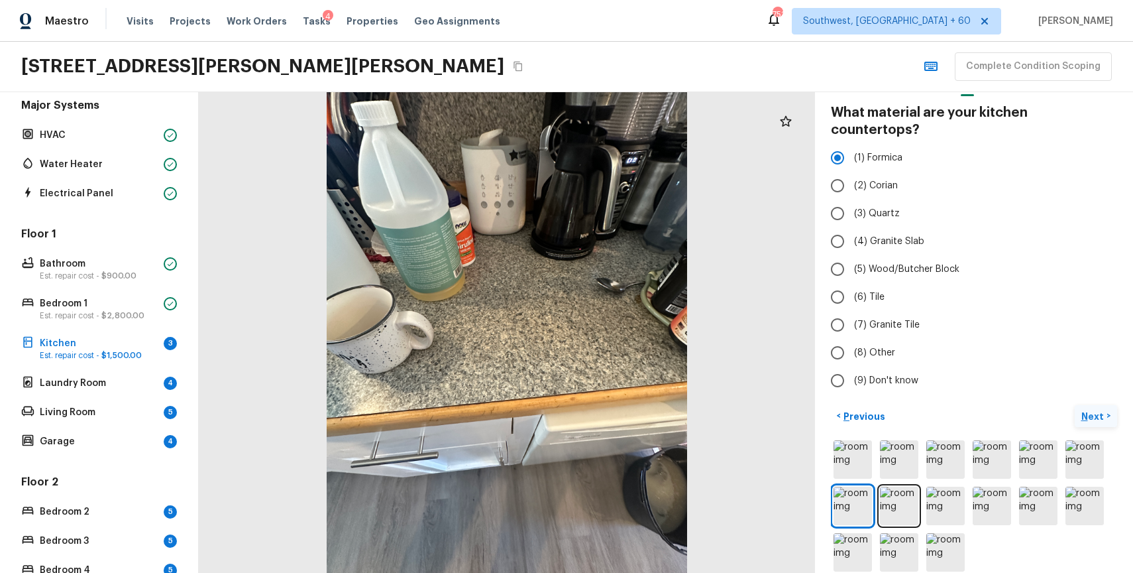
click at [1097, 410] on p "Next" at bounding box center [1093, 416] width 25 height 13
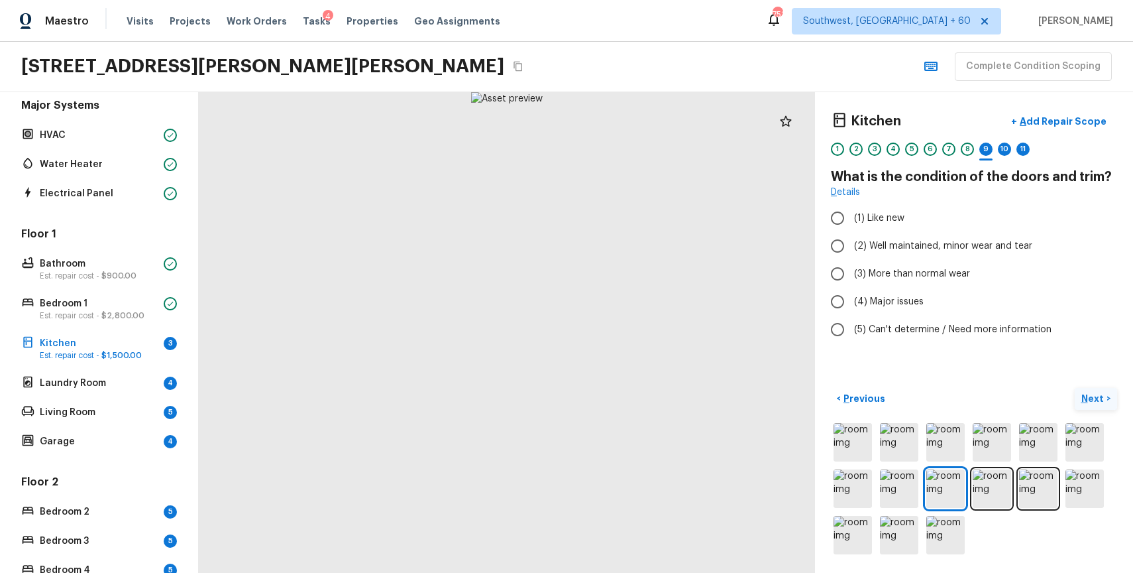
scroll to position [0, 0]
click at [966, 247] on span "(2) Well maintained, minor wear and tear" at bounding box center [943, 245] width 178 height 13
click at [852, 247] on input "(2) Well maintained, minor wear and tear" at bounding box center [838, 246] width 28 height 28
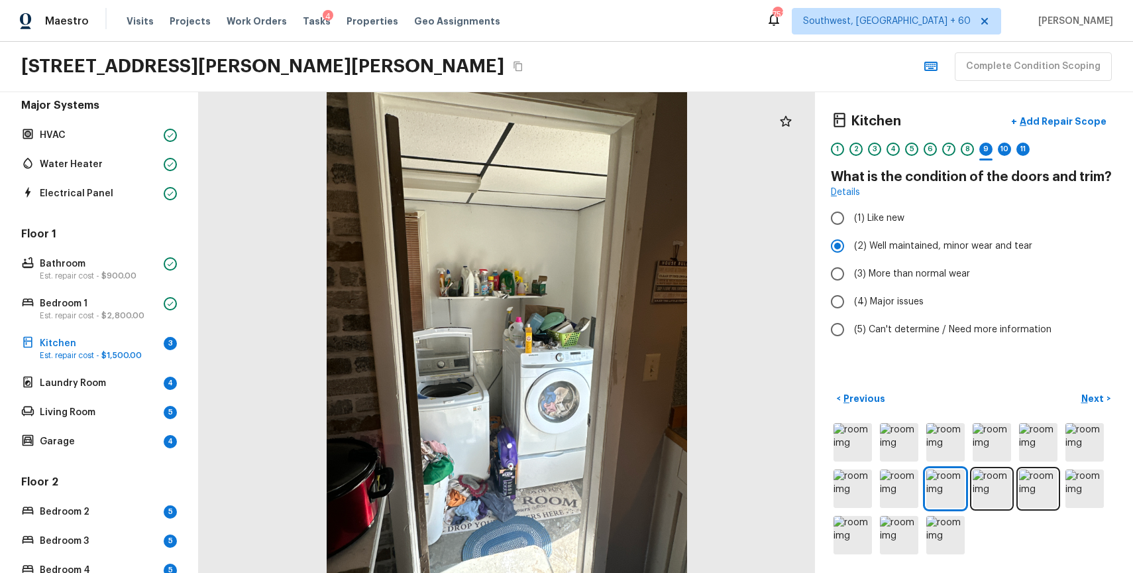
click at [1101, 410] on div "< Previous Next >" at bounding box center [974, 472] width 286 height 169
click at [1099, 407] on button "Next >" at bounding box center [1096, 399] width 42 height 22
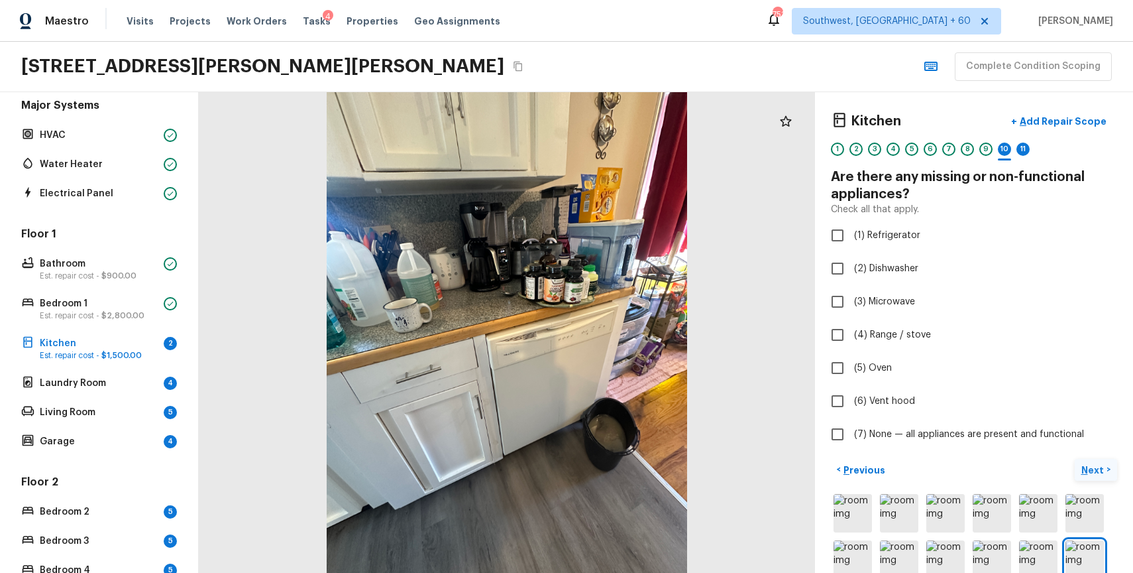
click at [1099, 407] on label "(6) Vent hood" at bounding box center [965, 401] width 283 height 28
click at [852, 407] on input "(6) Vent hood" at bounding box center [838, 401] width 28 height 28
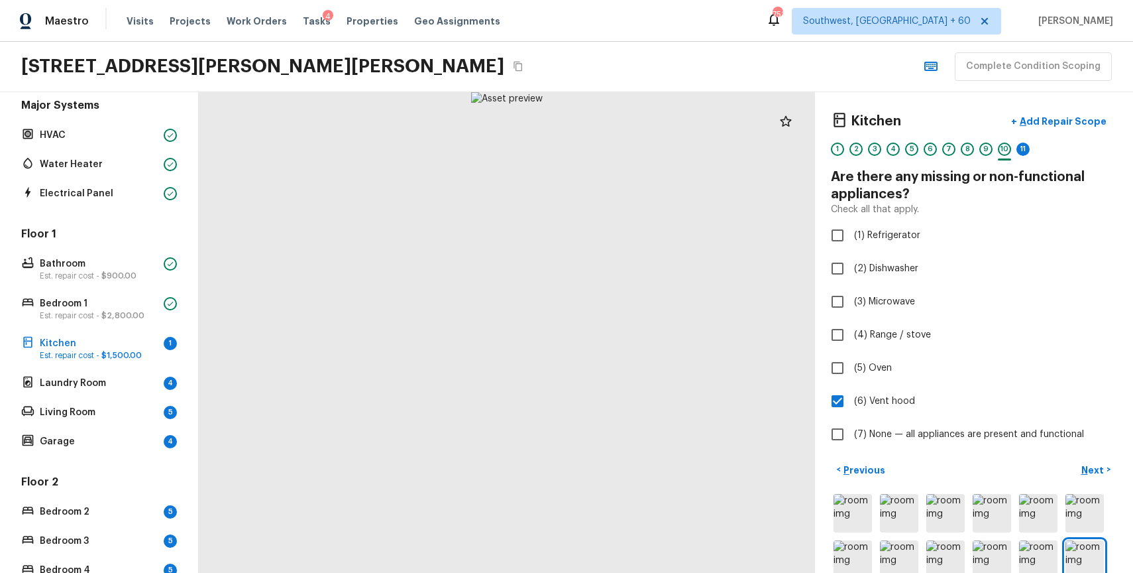
click at [901, 151] on div "1 2 3 4 5 6 7 8 9 10 11" at bounding box center [974, 152] width 286 height 21
click at [899, 148] on div "4" at bounding box center [893, 148] width 13 height 13
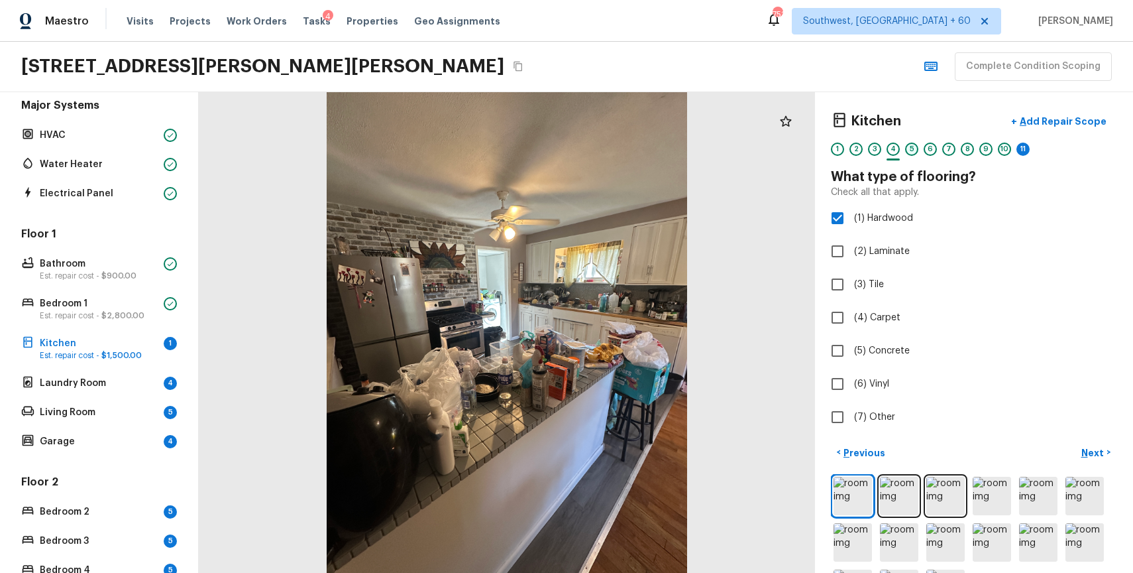
click at [909, 149] on div "5" at bounding box center [911, 148] width 13 height 13
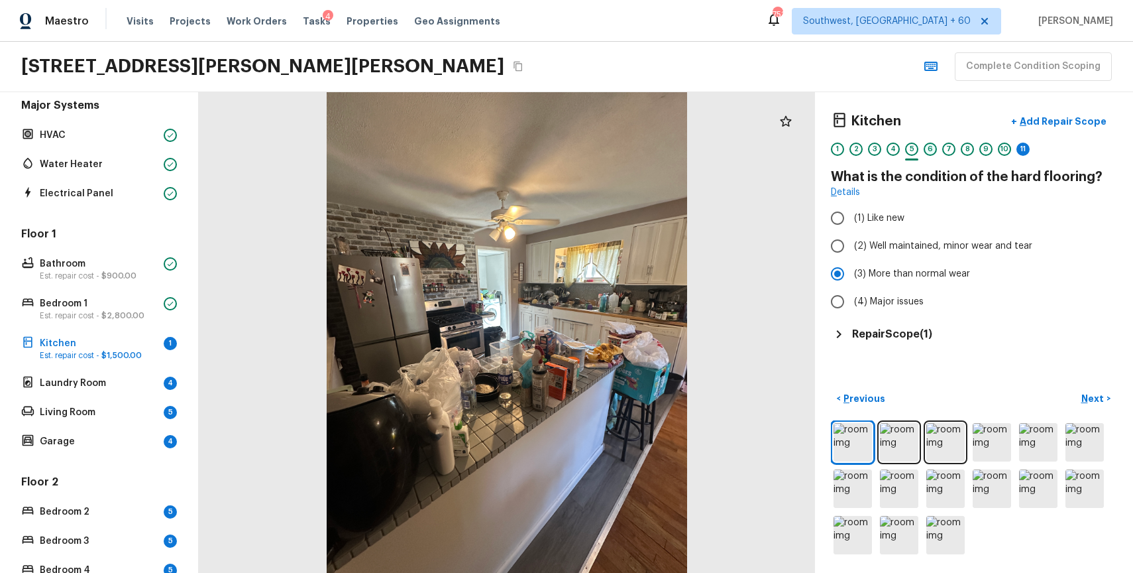
click at [928, 154] on div "6" at bounding box center [930, 148] width 13 height 13
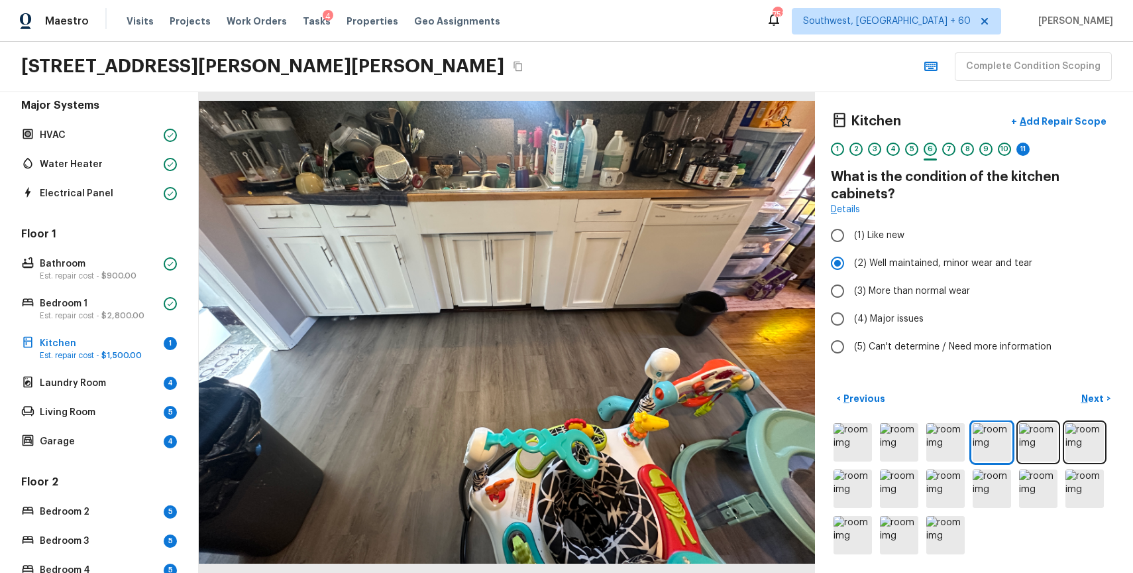
click at [928, 154] on div "6" at bounding box center [930, 148] width 13 height 13
click at [1089, 127] on p "Add Repair Scope" at bounding box center [1061, 121] width 89 height 13
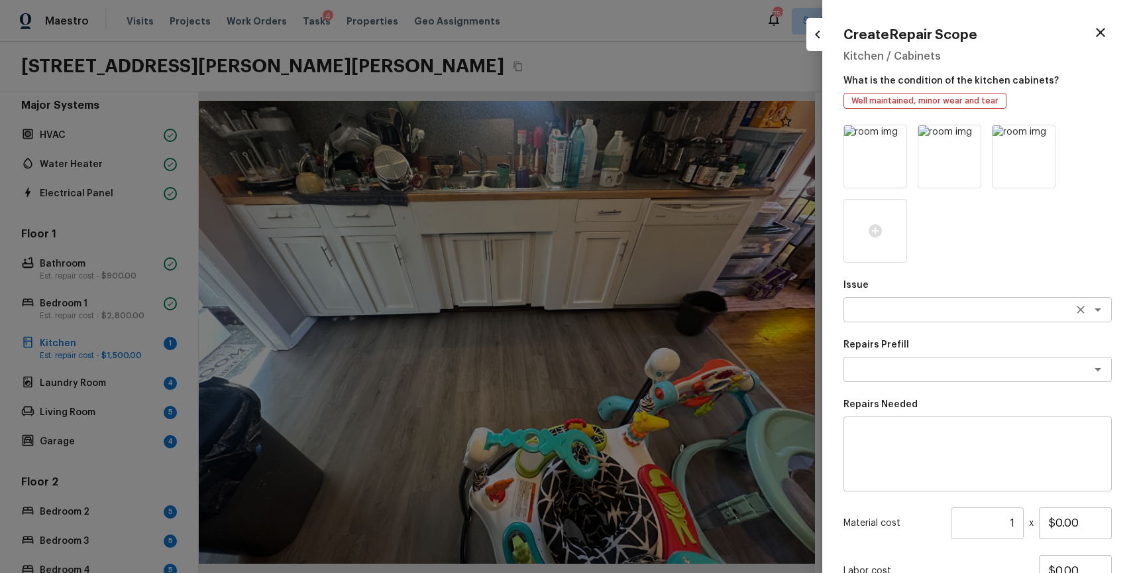
click at [904, 311] on textarea at bounding box center [959, 309] width 219 height 13
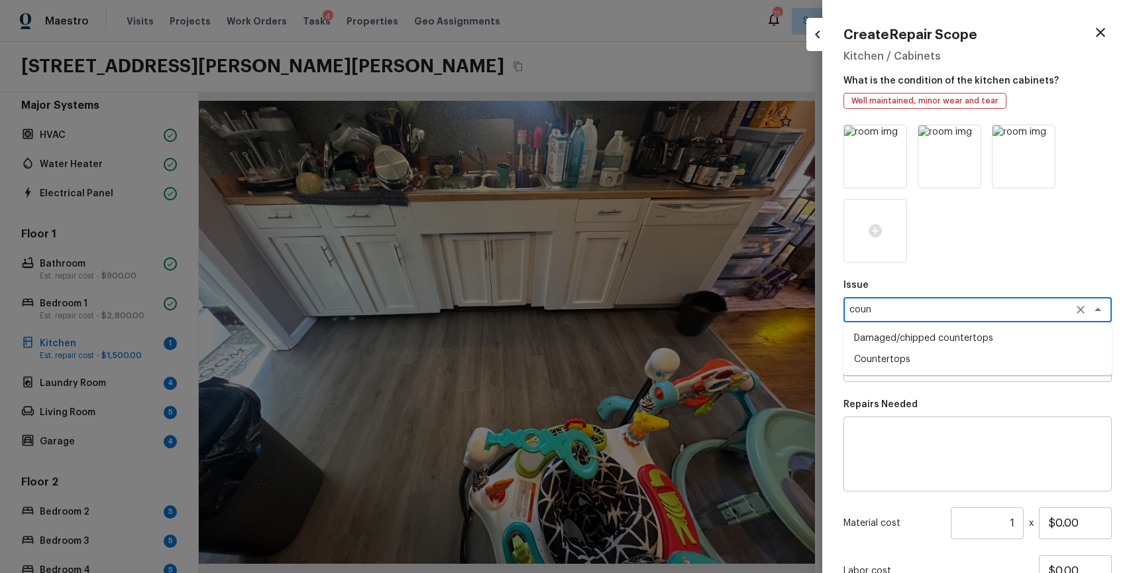
click at [955, 368] on li "Countertops" at bounding box center [978, 359] width 268 height 21
click at [966, 439] on textarea at bounding box center [978, 453] width 250 height 53
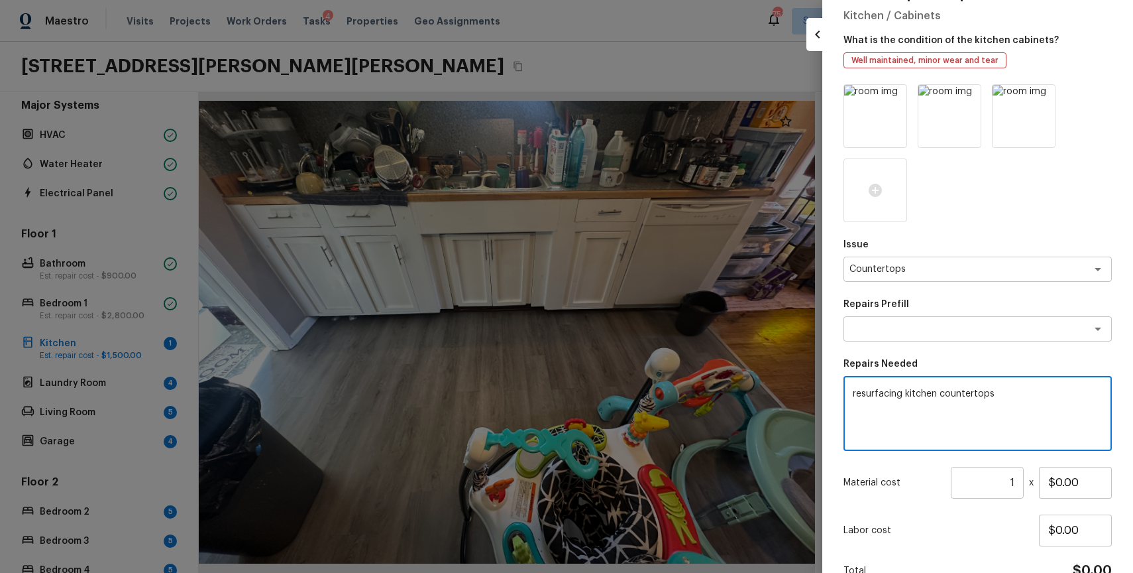
scroll to position [64, 0]
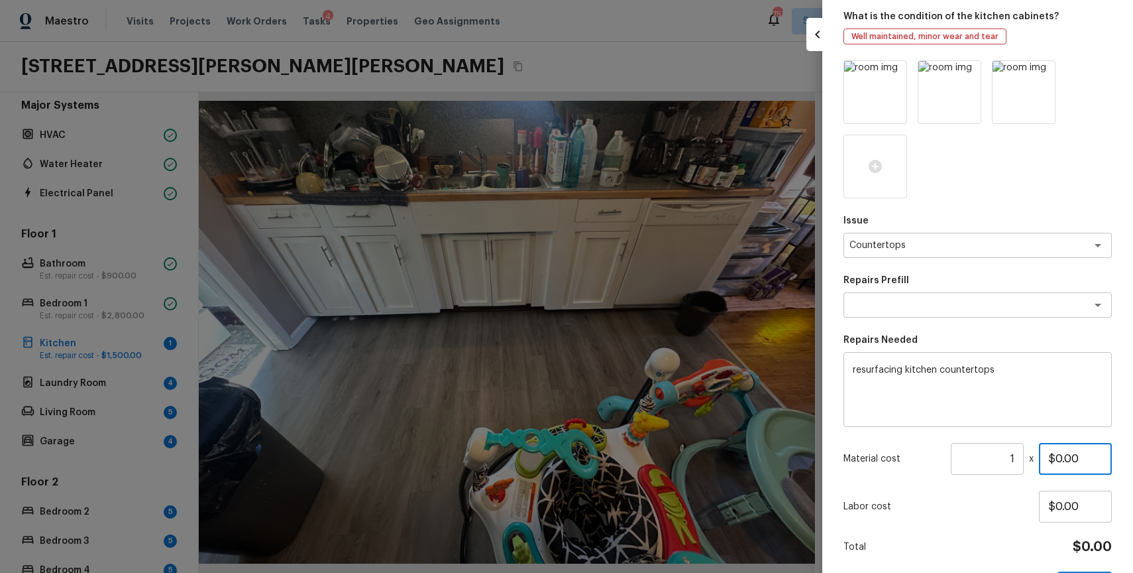
drag, startPoint x: 1058, startPoint y: 457, endPoint x: 1133, endPoint y: 466, distance: 74.8
click at [1133, 466] on div "Create Repair Scope Kitchen / Cabinets What is the condition of the kitchen cab…" at bounding box center [977, 286] width 311 height 573
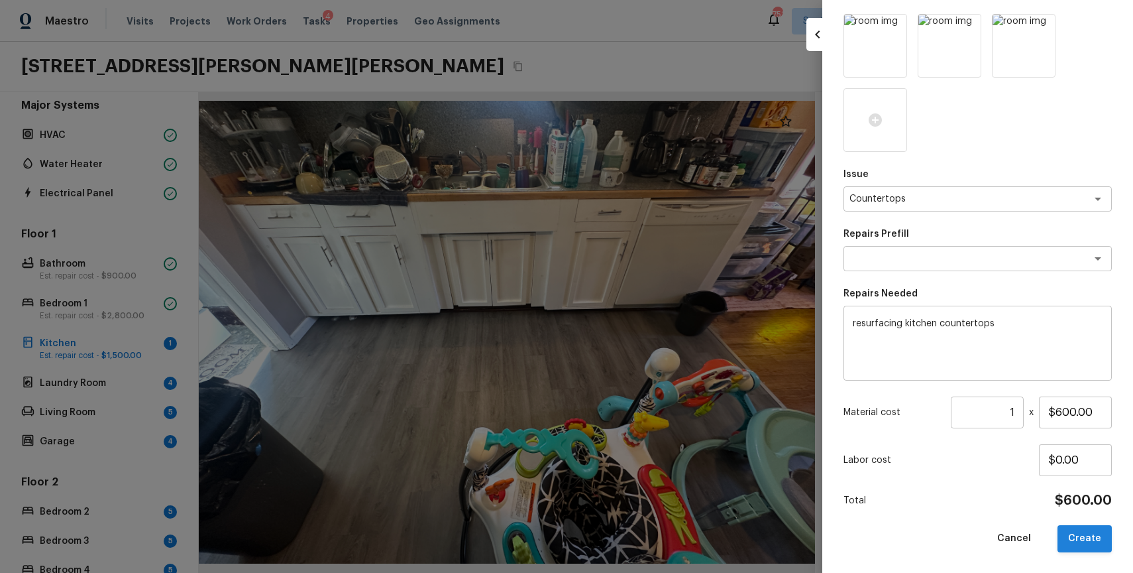
click at [1089, 528] on button "Create" at bounding box center [1085, 538] width 54 height 27
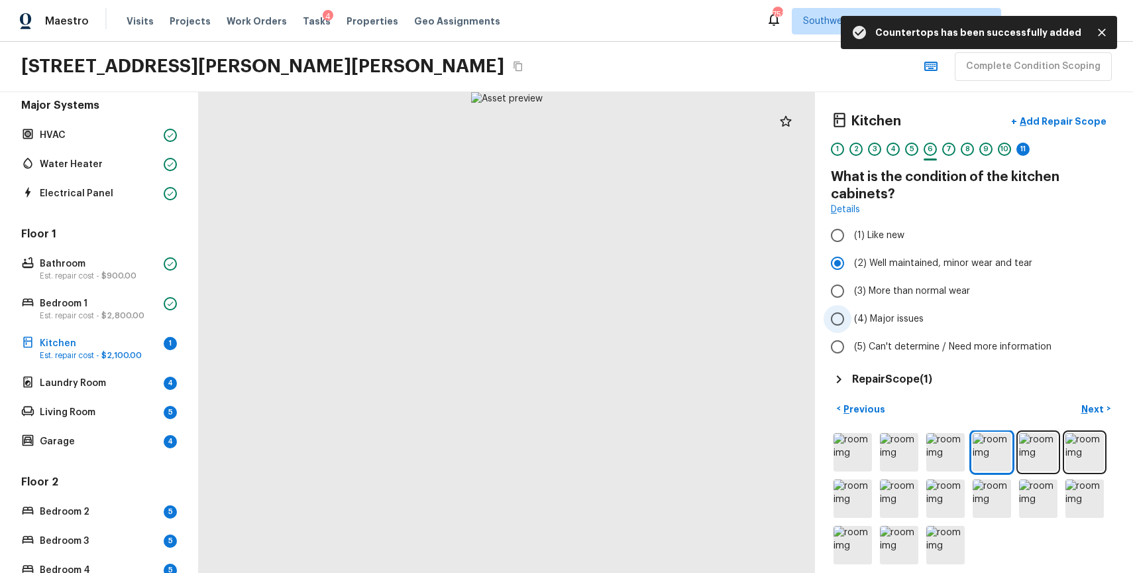
scroll to position [10, 0]
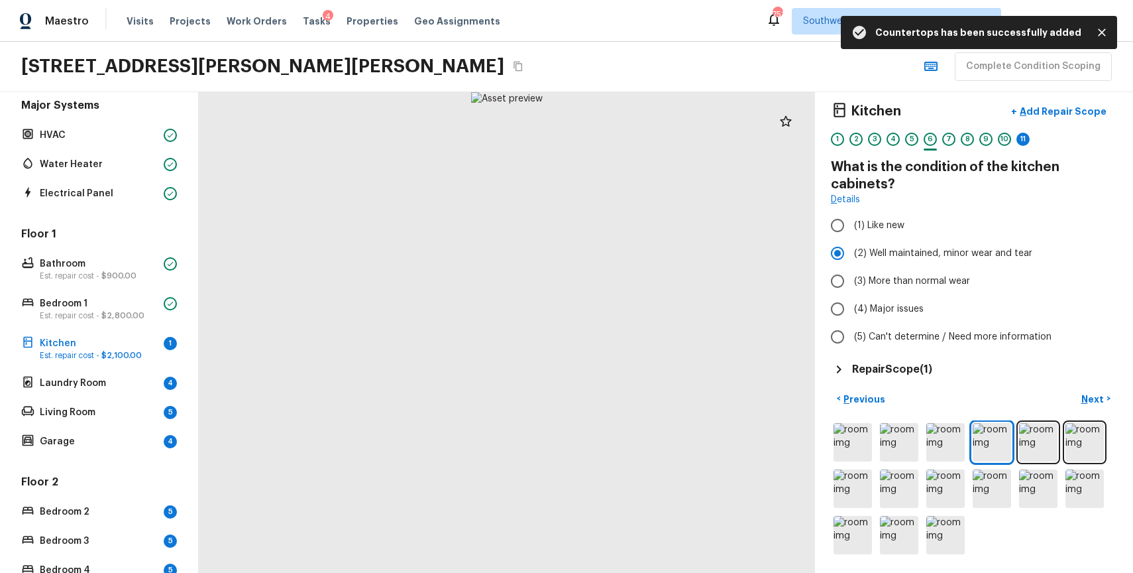
click at [1023, 127] on div "Kitchen + Add Repair Scope 1 2 3 4 5 6 7 8 9 10 11" at bounding box center [974, 126] width 286 height 56
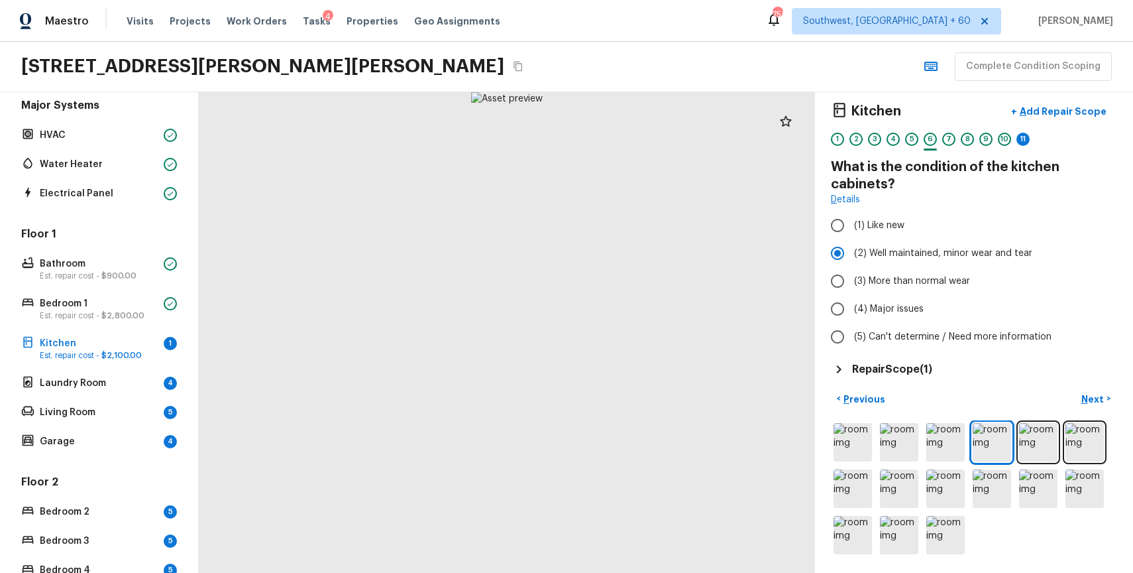
click at [1025, 131] on div "Kitchen + Add Repair Scope 1 2 3 4 5 6 7 8 9 10 11" at bounding box center [974, 126] width 286 height 56
click at [1021, 128] on div "Kitchen + Add Repair Scope 1 2 3 4 5 6 7 8 9 10 11" at bounding box center [974, 126] width 286 height 56
click at [1025, 136] on div "11" at bounding box center [1023, 139] width 13 height 13
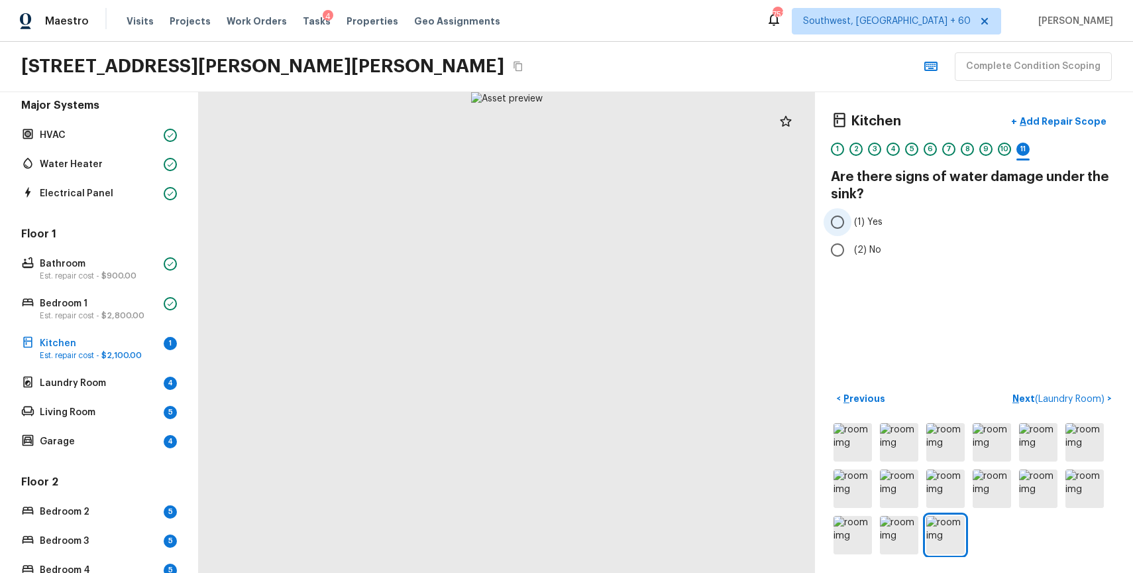
click at [867, 221] on span "(1) Yes" at bounding box center [868, 221] width 28 height 13
click at [852, 221] on input "(1) Yes" at bounding box center [838, 222] width 28 height 28
click at [1076, 126] on p "Add Repair Scope" at bounding box center [1061, 121] width 89 height 13
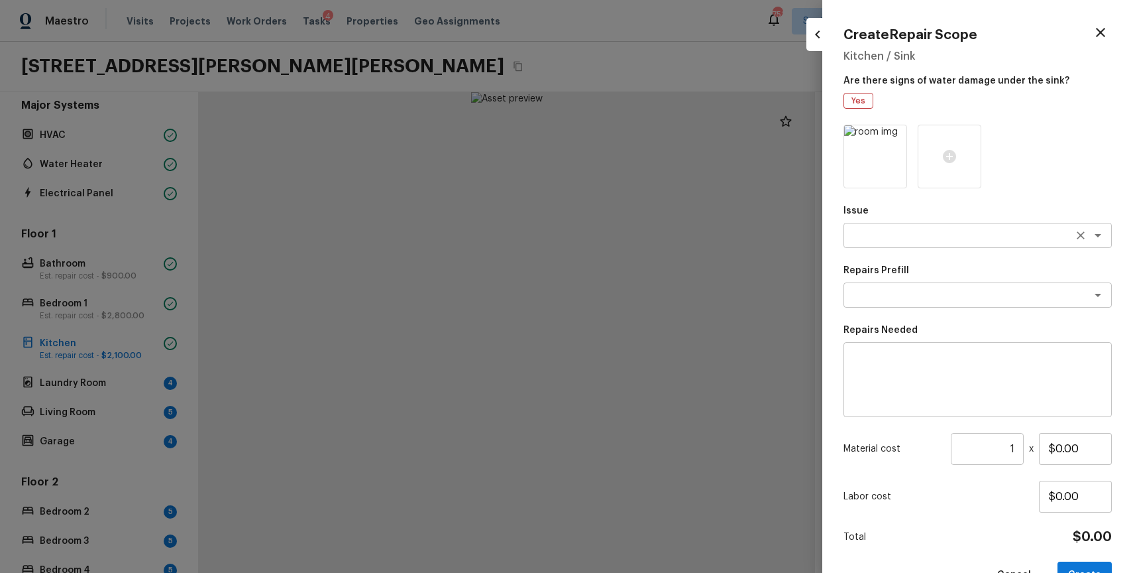
click at [916, 243] on div "x ​" at bounding box center [978, 235] width 268 height 25
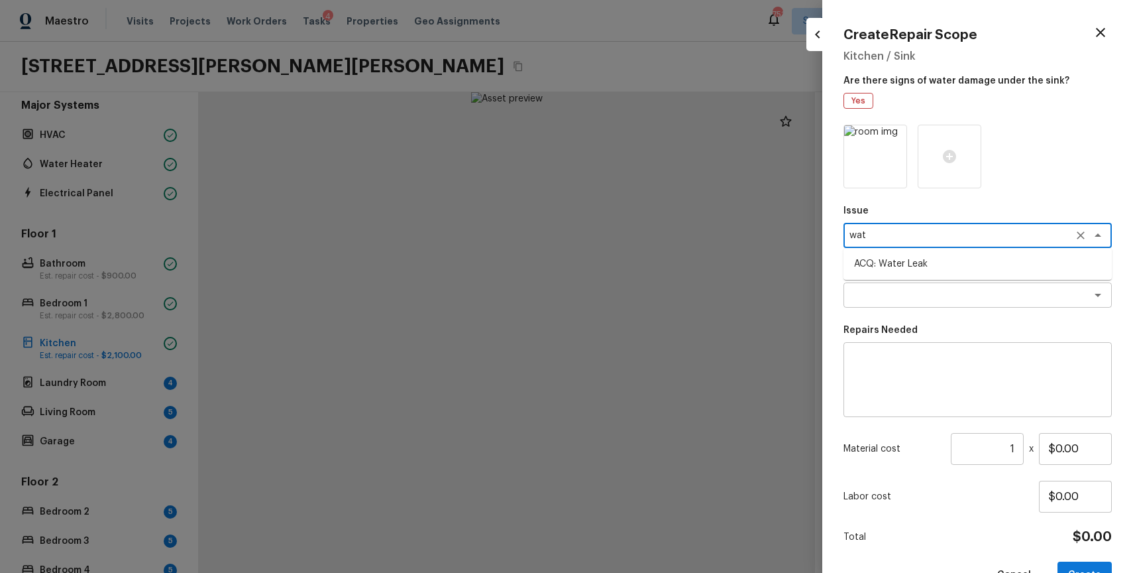
click at [942, 278] on ul "ACQ: Water Leak" at bounding box center [978, 264] width 268 height 32
click at [948, 269] on li "ACQ: Water Leak" at bounding box center [978, 263] width 268 height 21
click at [973, 281] on div "Repairs Prefill x ​" at bounding box center [978, 286] width 268 height 44
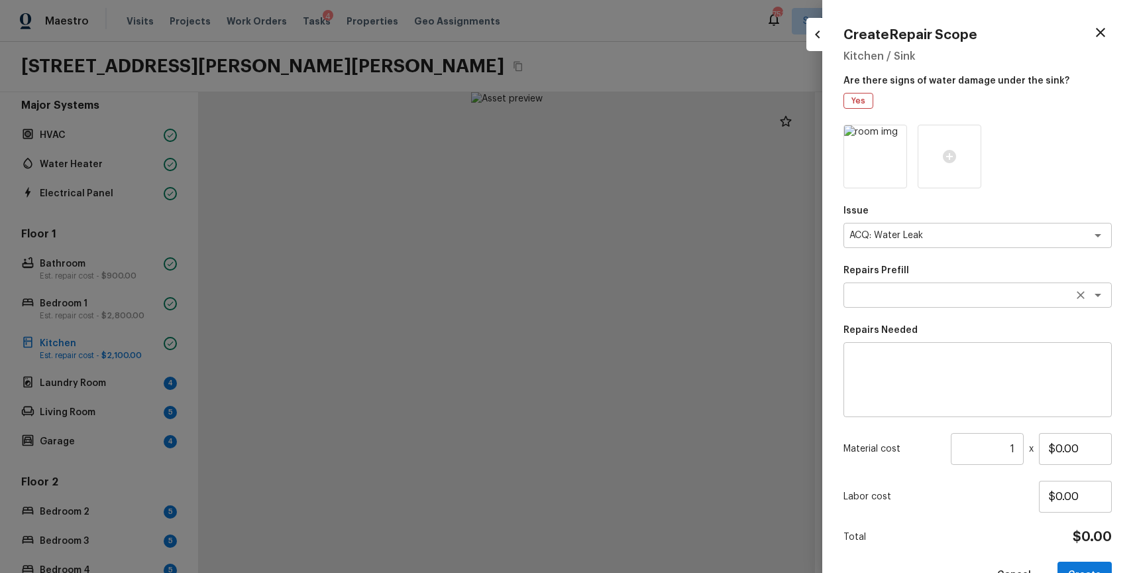
click at [986, 293] on textarea at bounding box center [959, 294] width 219 height 13
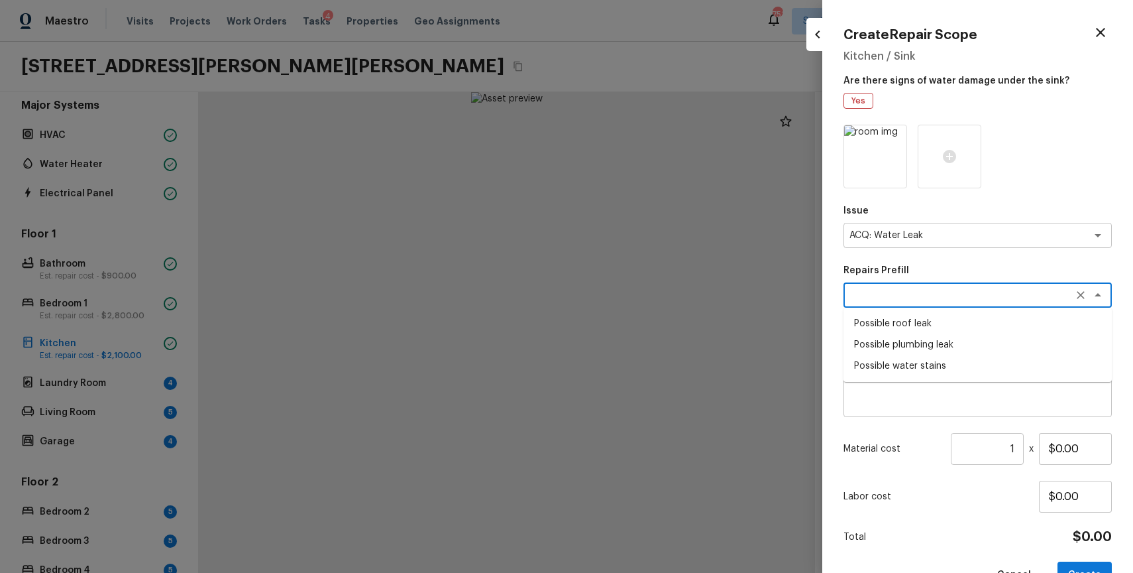
click at [962, 343] on li "Possible plumbing leak" at bounding box center [978, 344] width 268 height 21
click at [962, 343] on div "Acquisition Scope: Possible plumbing leak x ​" at bounding box center [978, 379] width 268 height 75
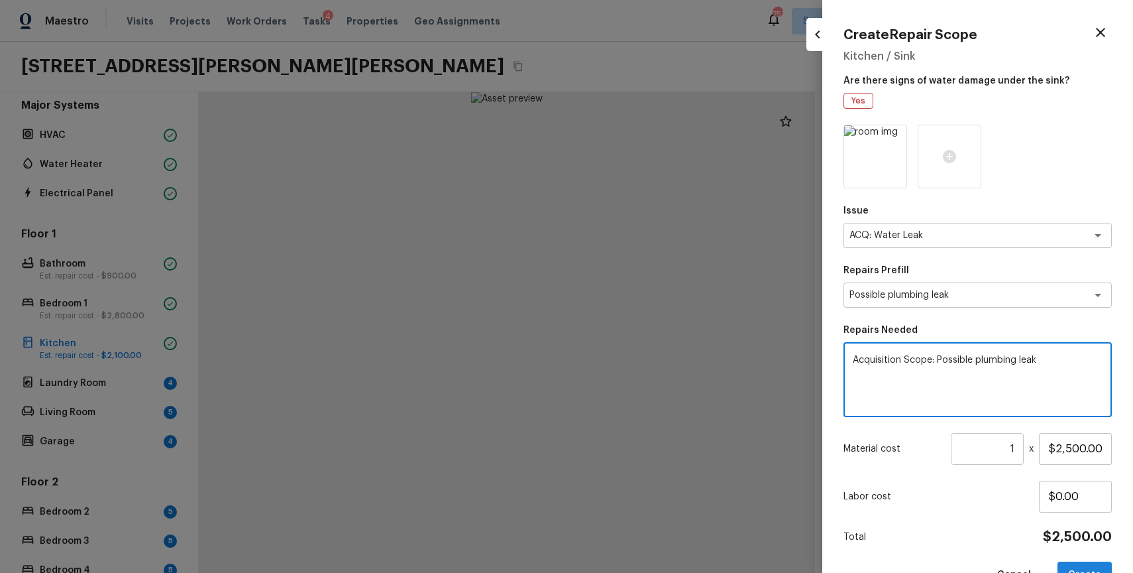
click at [1099, 567] on button "Create" at bounding box center [1085, 574] width 54 height 27
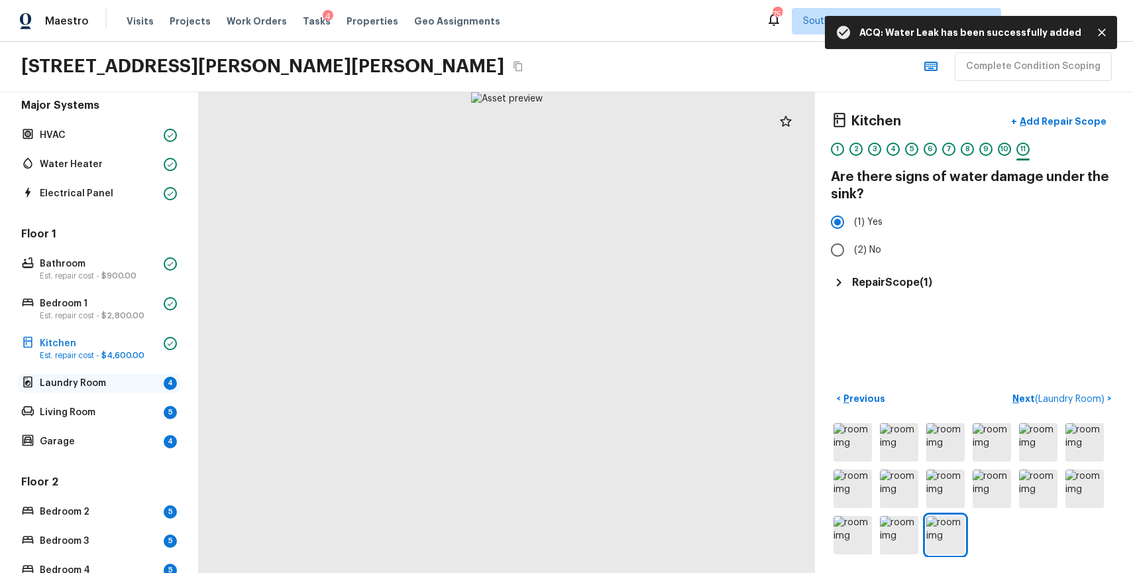
click at [99, 384] on p "Laundry Room" at bounding box center [99, 382] width 119 height 13
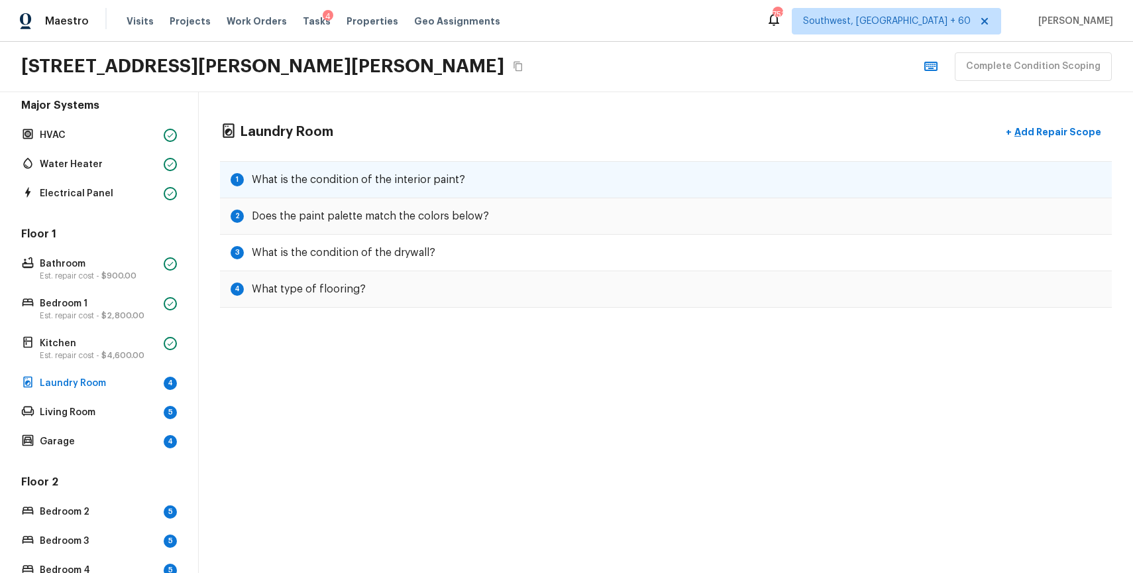
click at [407, 179] on h5 "What is the condition of the interior paint?" at bounding box center [358, 179] width 213 height 15
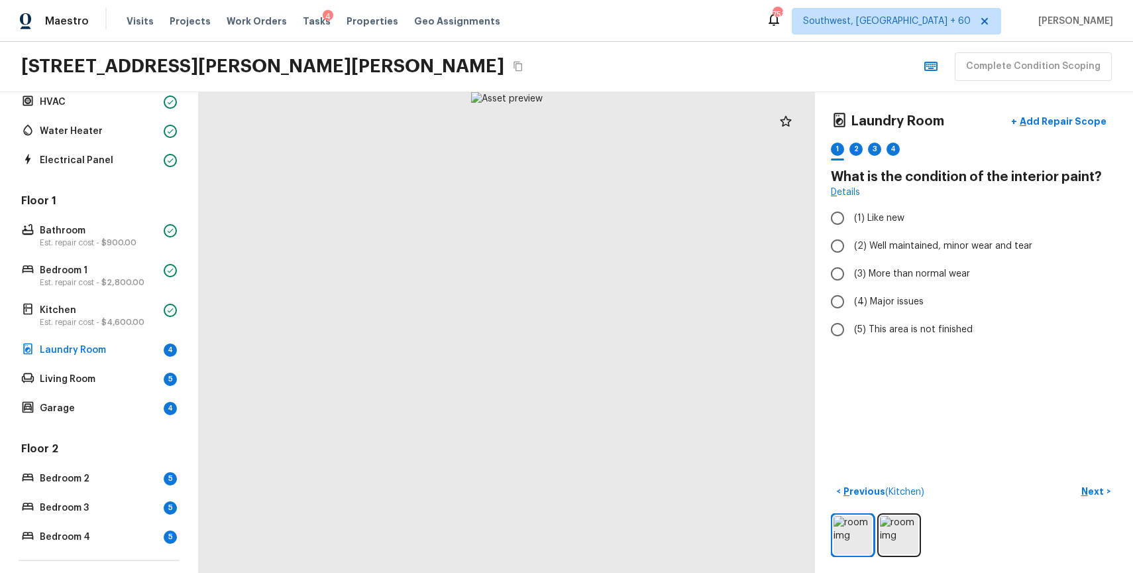
scroll to position [283, 0]
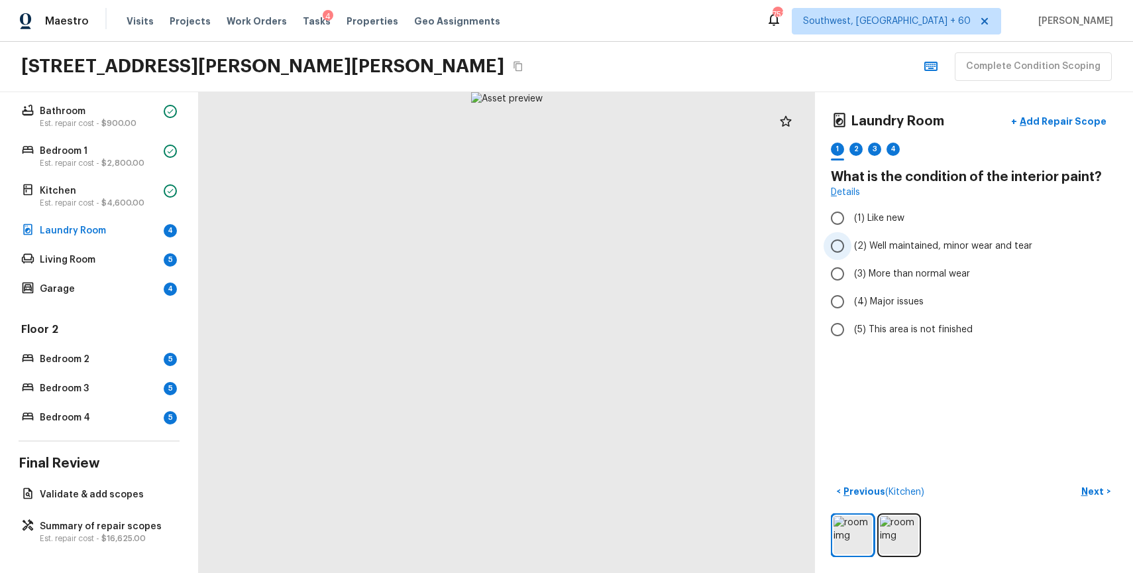
click at [934, 254] on label "(2) Well maintained, minor wear and tear" at bounding box center [965, 246] width 283 height 28
click at [852, 254] on input "(2) Well maintained, minor wear and tear" at bounding box center [838, 246] width 28 height 28
click at [1097, 508] on div "< Previous ( Kitchen ) Next >" at bounding box center [974, 518] width 286 height 76
click at [1096, 484] on p "Next" at bounding box center [1093, 490] width 25 height 13
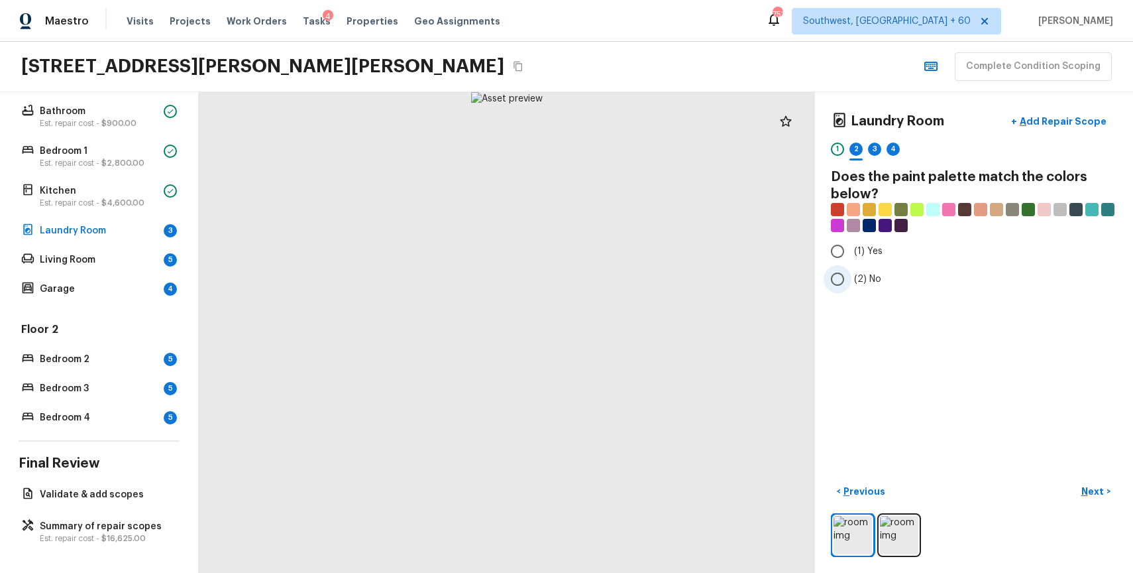
click at [871, 273] on span "(2) No" at bounding box center [867, 278] width 27 height 13
click at [852, 273] on input "(2) No" at bounding box center [838, 279] width 28 height 28
click at [1094, 482] on button "Next >" at bounding box center [1096, 491] width 42 height 22
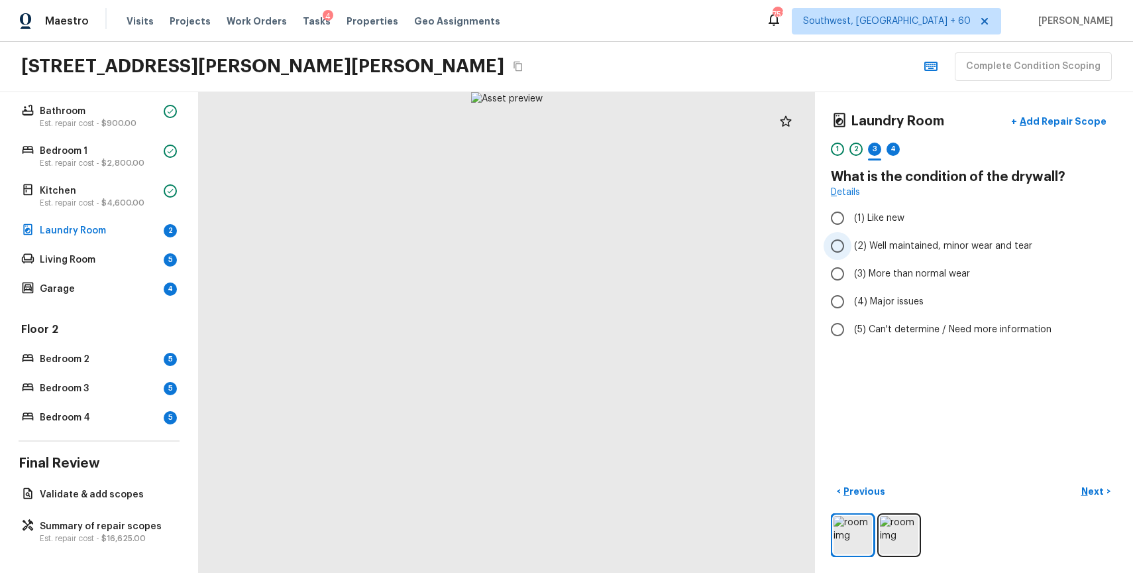
click at [933, 239] on span "(2) Well maintained, minor wear and tear" at bounding box center [943, 245] width 178 height 13
click at [852, 239] on input "(2) Well maintained, minor wear and tear" at bounding box center [838, 246] width 28 height 28
click at [907, 529] on img at bounding box center [899, 535] width 38 height 38
click at [1100, 493] on p "Next" at bounding box center [1093, 490] width 25 height 13
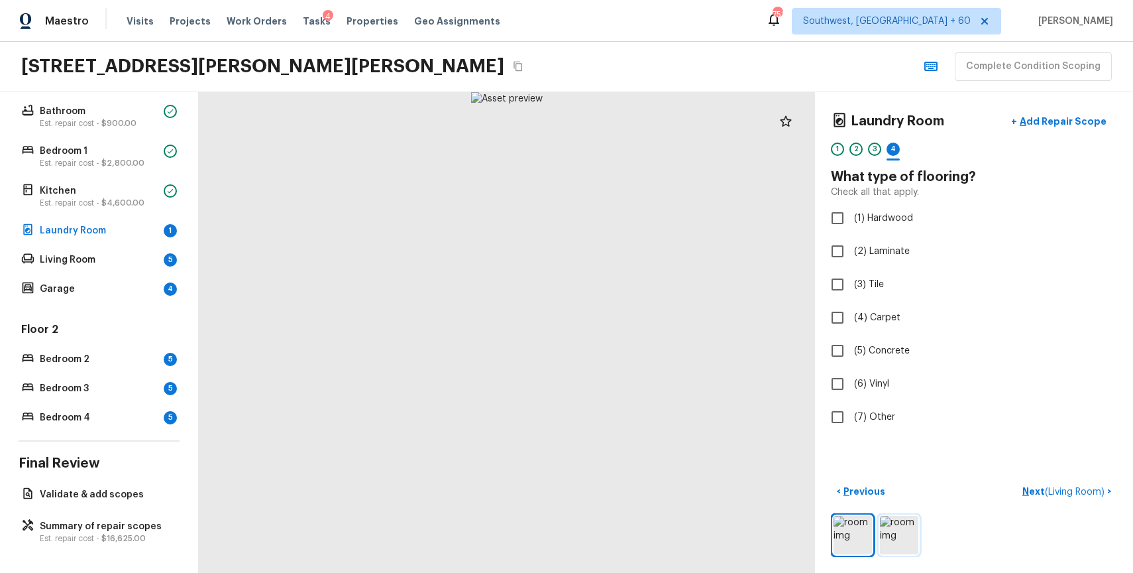
click at [884, 533] on img at bounding box center [899, 535] width 38 height 38
click at [896, 530] on img at bounding box center [899, 535] width 38 height 38
click at [836, 539] on img at bounding box center [853, 535] width 38 height 38
click at [889, 249] on span "(2) Laminate" at bounding box center [882, 251] width 56 height 13
click at [852, 249] on input "(2) Laminate" at bounding box center [838, 251] width 28 height 28
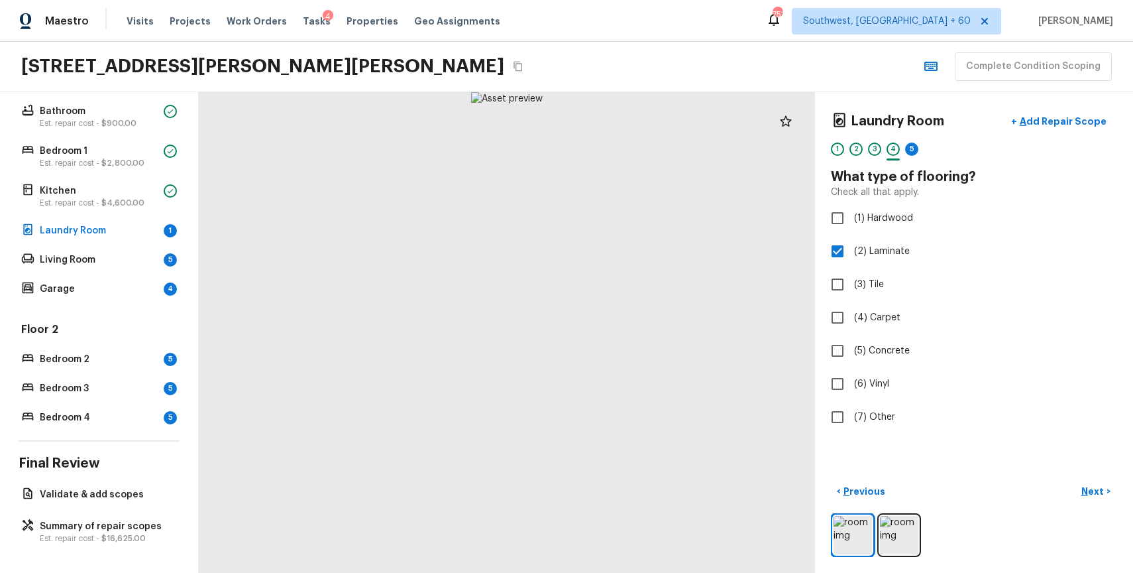
click at [1050, 490] on div "< Previous Next >" at bounding box center [974, 491] width 286 height 22
click at [1081, 491] on button "Next >" at bounding box center [1096, 491] width 42 height 22
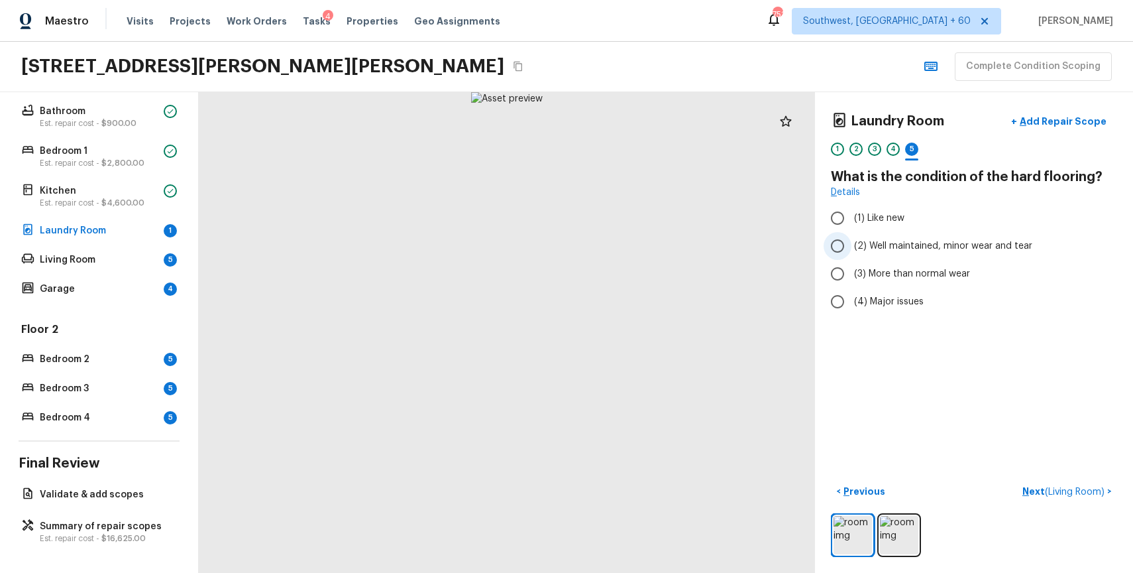
click at [962, 256] on label "(2) Well maintained, minor wear and tear" at bounding box center [965, 246] width 283 height 28
click at [852, 256] on input "(2) Well maintained, minor wear and tear" at bounding box center [838, 246] width 28 height 28
click at [1084, 491] on span "( Living Room )" at bounding box center [1075, 491] width 60 height 9
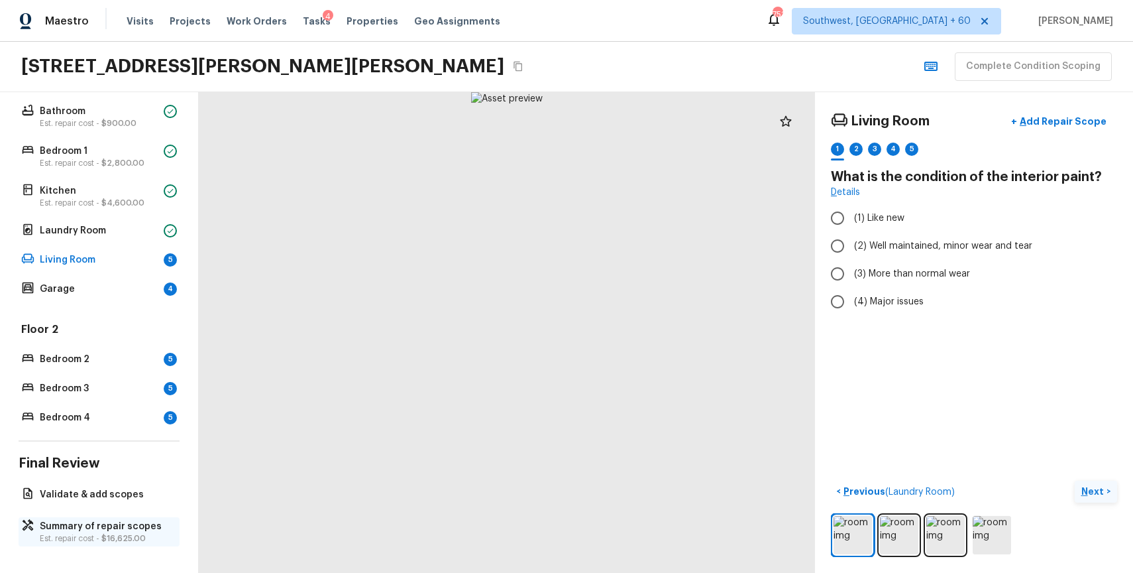
click at [118, 531] on p "Summary of repair scopes" at bounding box center [106, 526] width 132 height 13
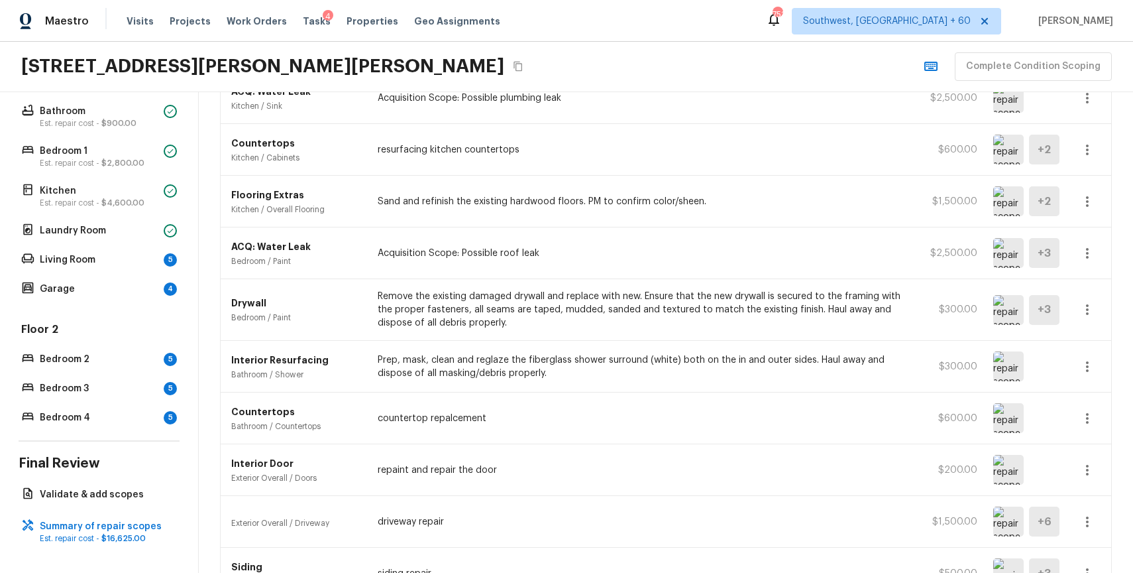
scroll to position [114, 0]
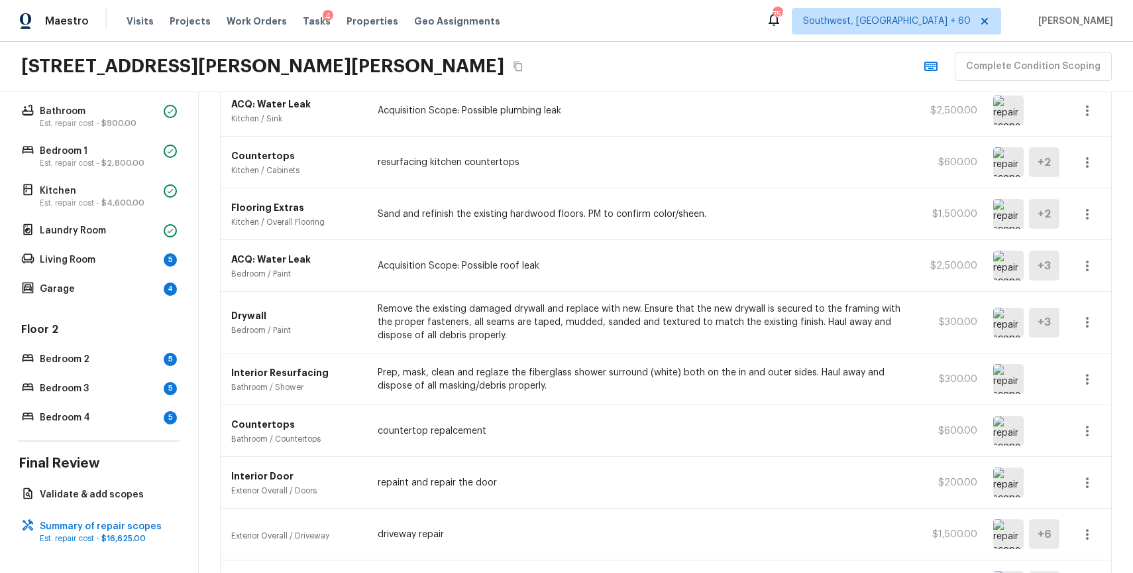
click at [137, 270] on div "Floor 1 Bathroom Est. repair cost - $900.00 Bedroom 1 Est. repair cost - $2,800…" at bounding box center [99, 186] width 161 height 224
click at [150, 258] on p "Living Room" at bounding box center [99, 259] width 119 height 13
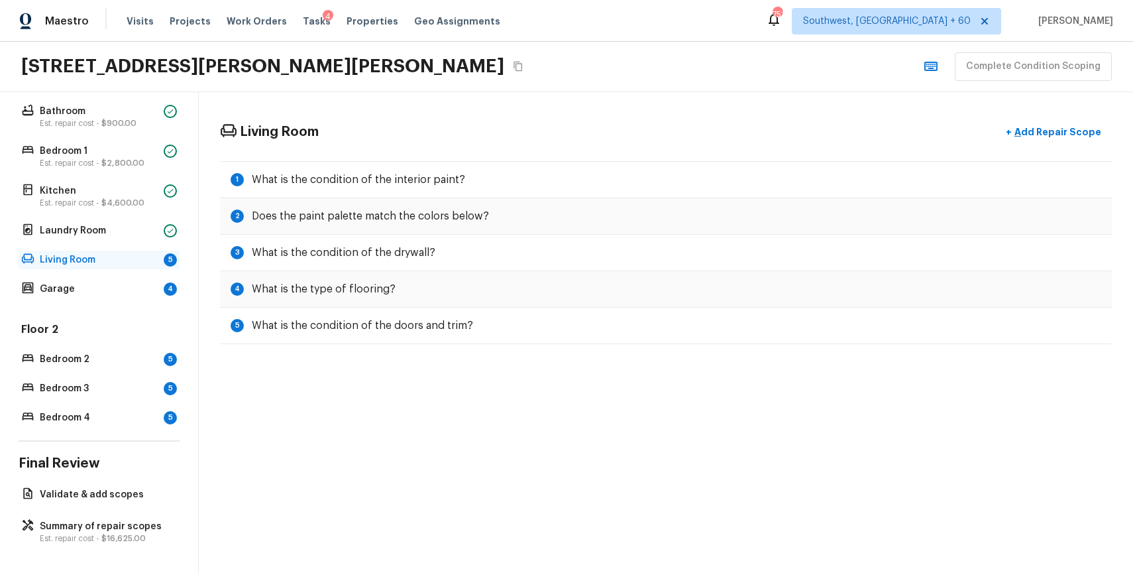
scroll to position [0, 0]
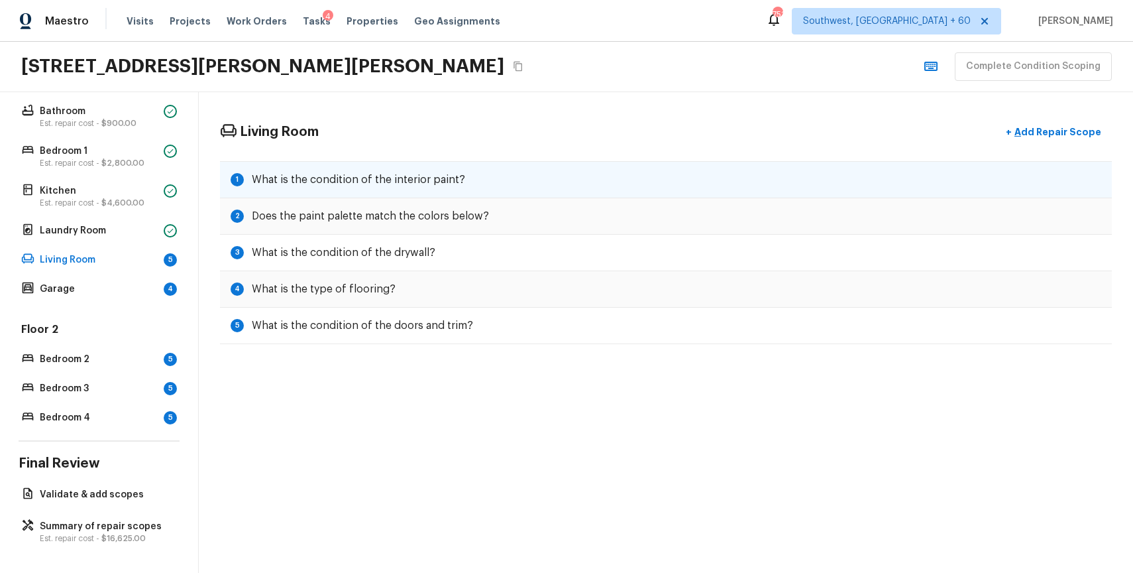
click at [471, 168] on div "1 What is the condition of the interior paint?" at bounding box center [666, 179] width 892 height 37
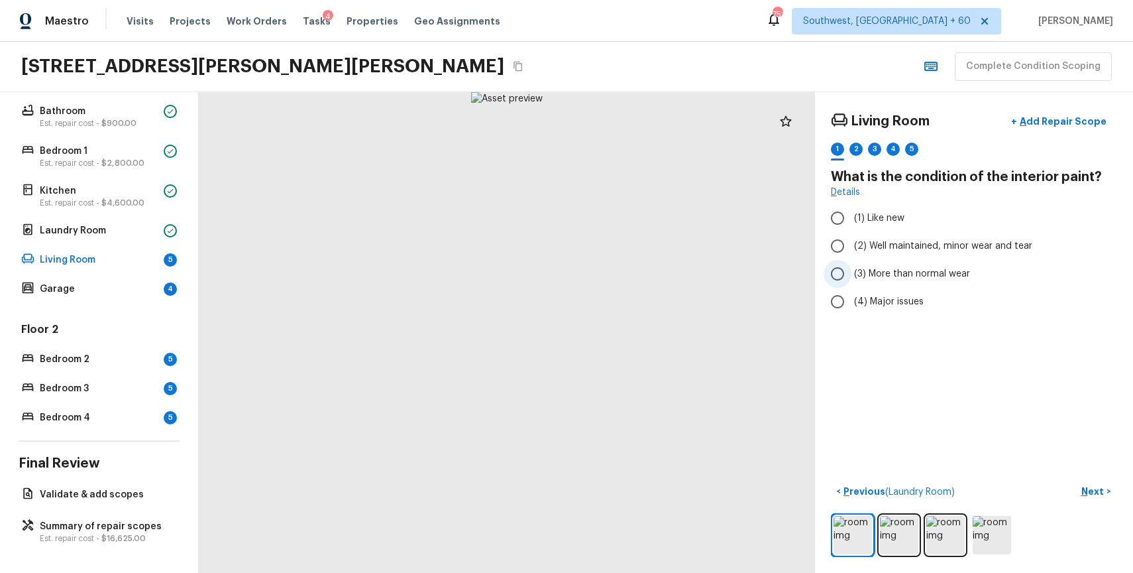
click at [919, 276] on span "(3) More than normal wear" at bounding box center [912, 273] width 116 height 13
click at [852, 276] on input "(3) More than normal wear" at bounding box center [838, 274] width 28 height 28
click at [1076, 124] on p "Add Repair Scope" at bounding box center [1061, 121] width 89 height 13
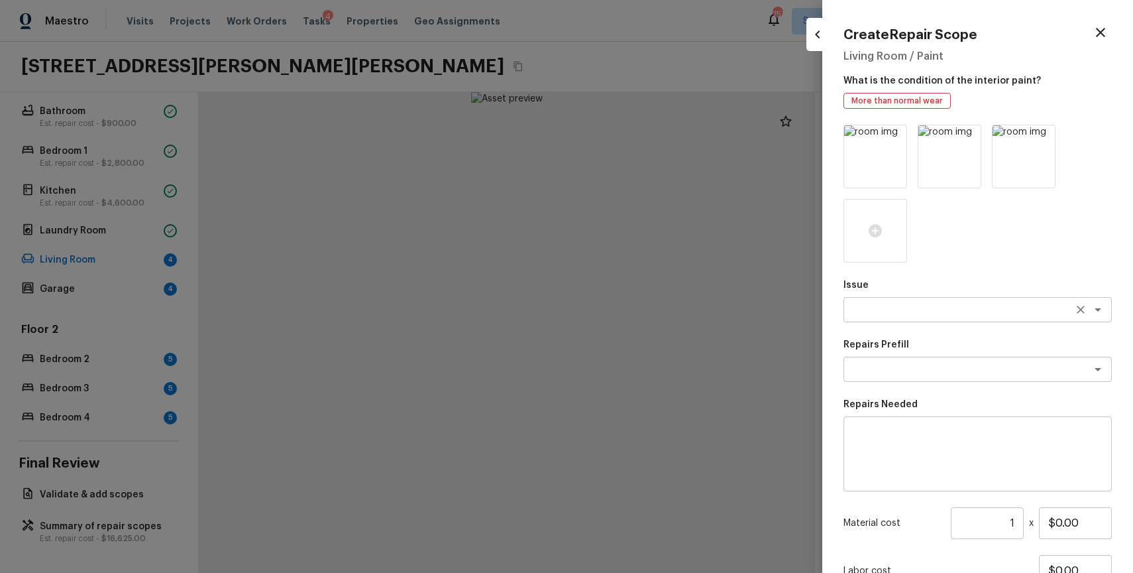
click at [877, 319] on div "x ​" at bounding box center [978, 309] width 268 height 25
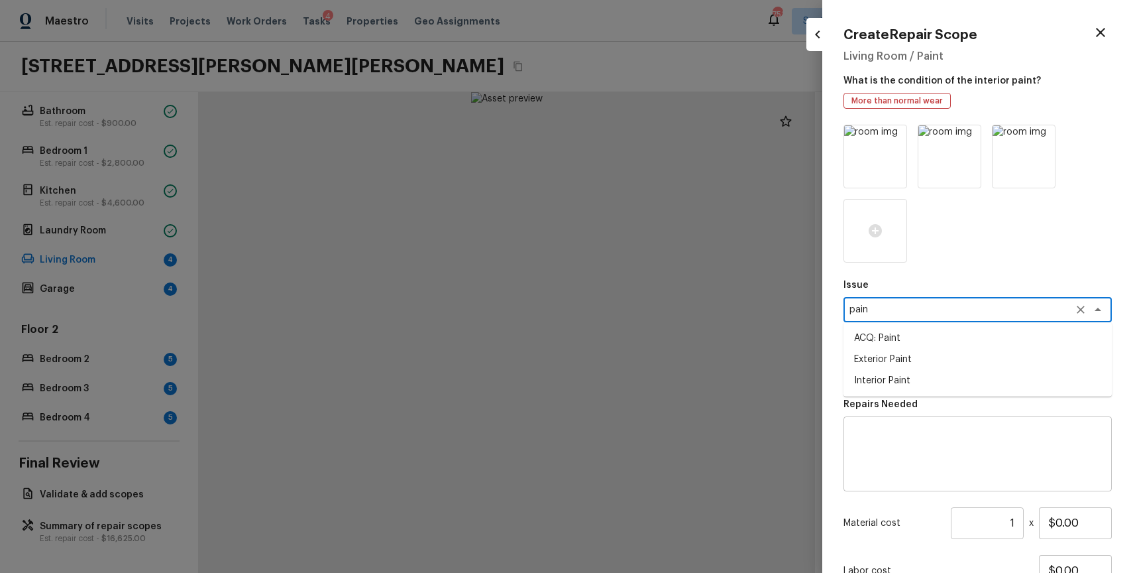
click at [901, 337] on li "ACQ: Paint" at bounding box center [978, 337] width 268 height 21
click at [940, 398] on p "Repairs Needed" at bounding box center [978, 404] width 268 height 13
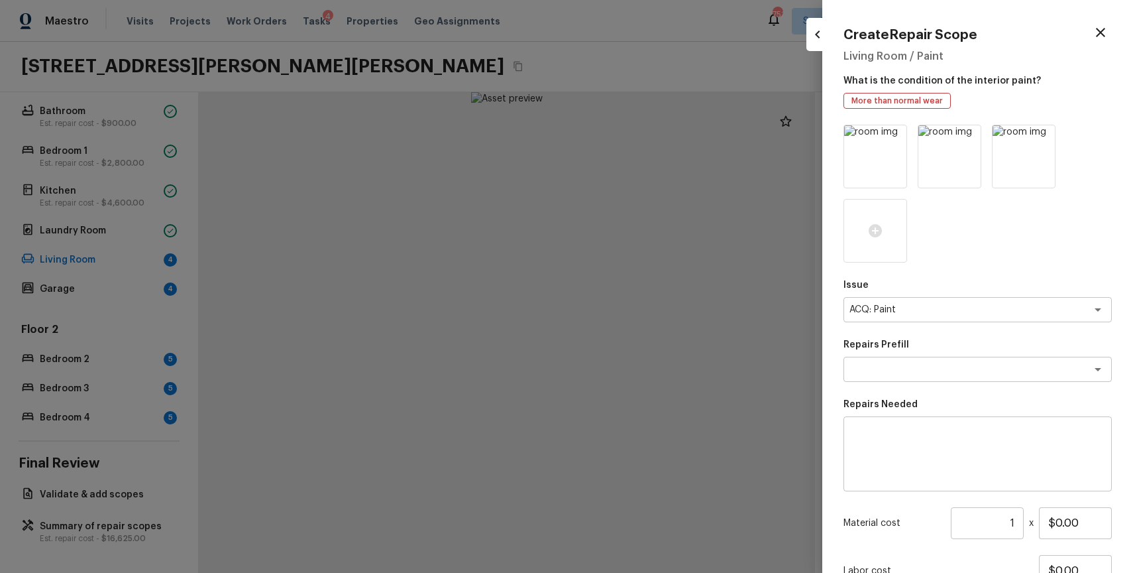
click at [950, 383] on div "Issue ACQ: Paint x ​ Repairs Prefill x ​ Repairs Needed x ​ Material cost 1 ​ x…" at bounding box center [978, 394] width 268 height 538
click at [966, 374] on textarea at bounding box center [959, 368] width 219 height 13
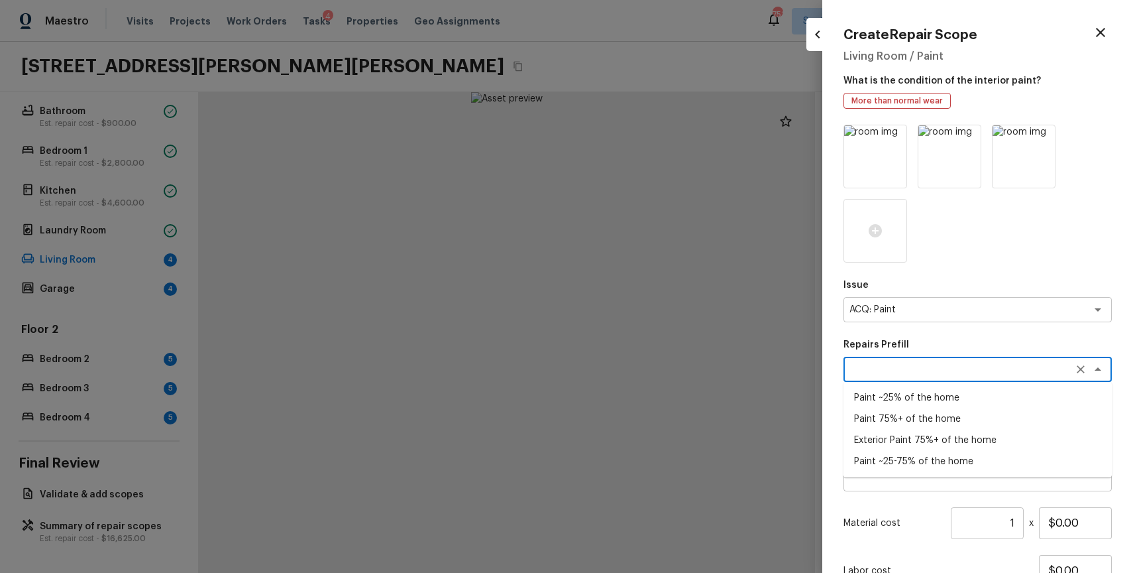
click at [949, 416] on li "Paint 75%+ of the home" at bounding box center [978, 418] width 268 height 21
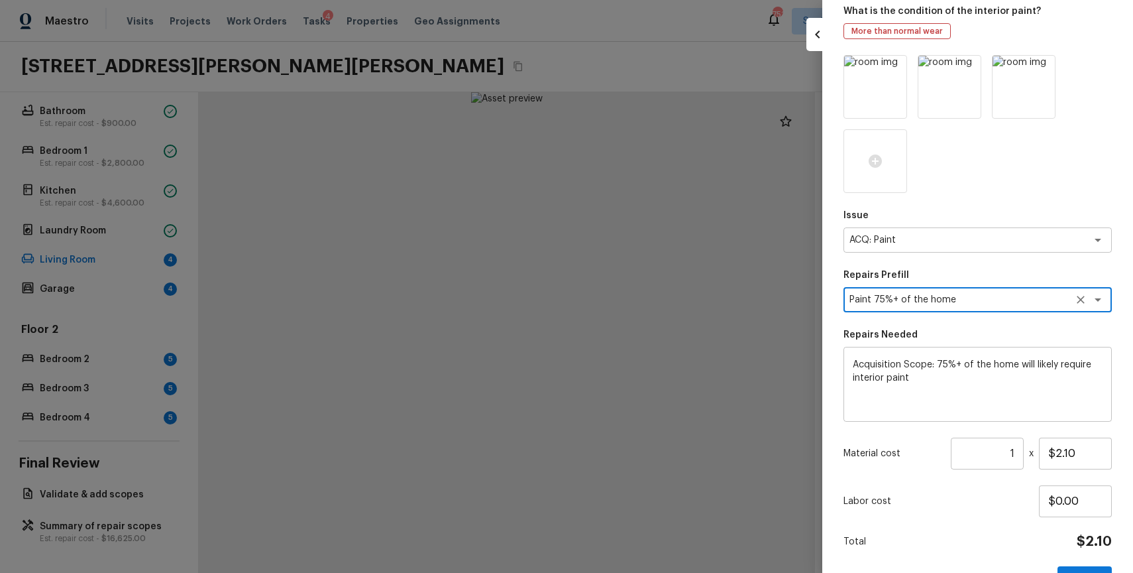
scroll to position [105, 0]
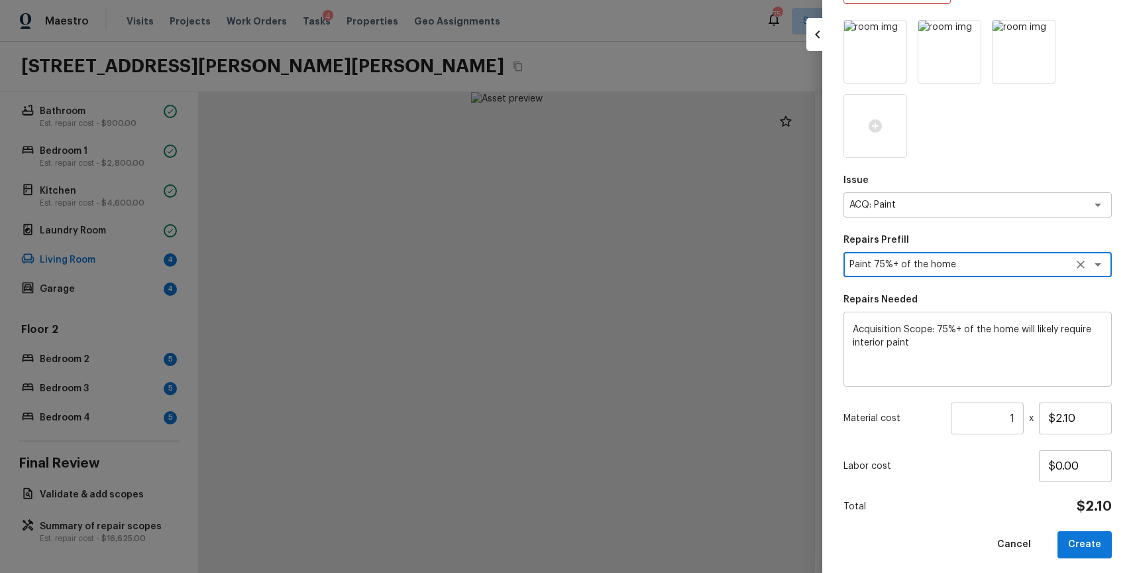
click at [1018, 414] on input "1" at bounding box center [987, 418] width 73 height 32
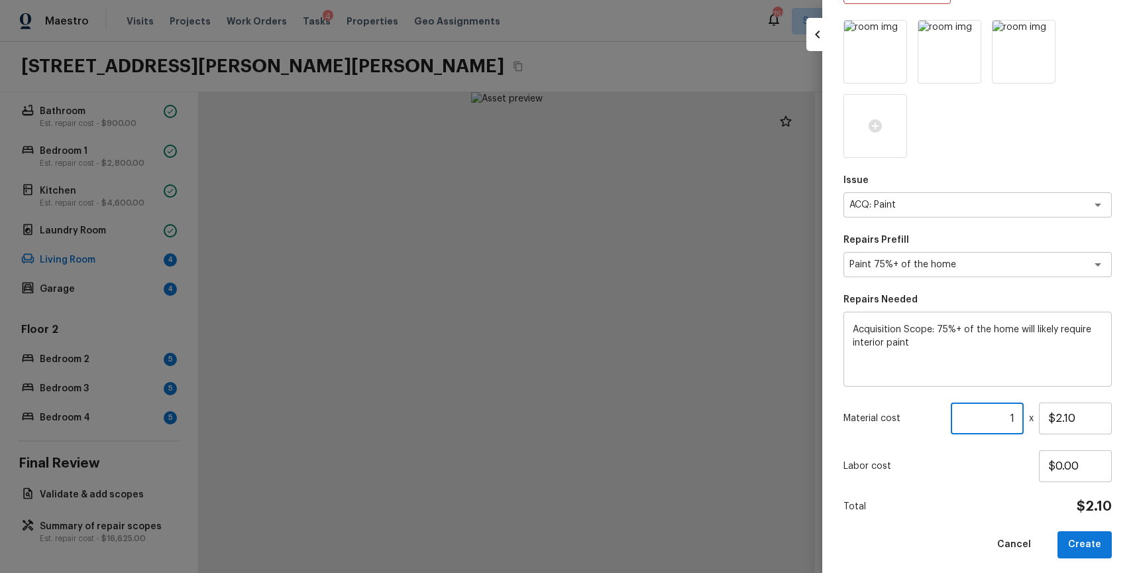
click at [1018, 414] on input "1" at bounding box center [987, 418] width 73 height 32
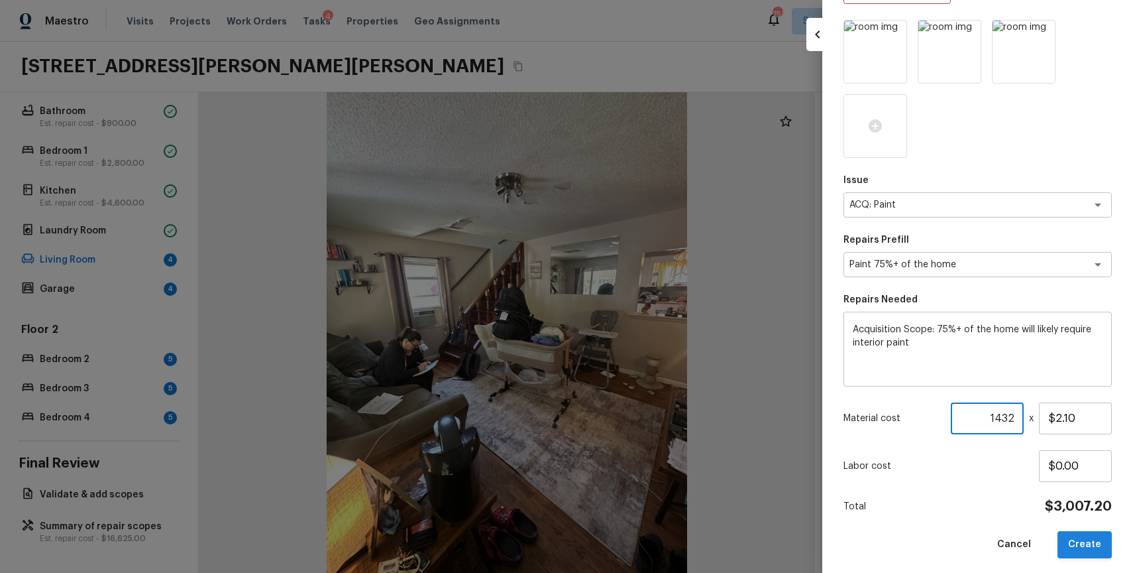
click at [1093, 542] on button "Create" at bounding box center [1085, 544] width 54 height 27
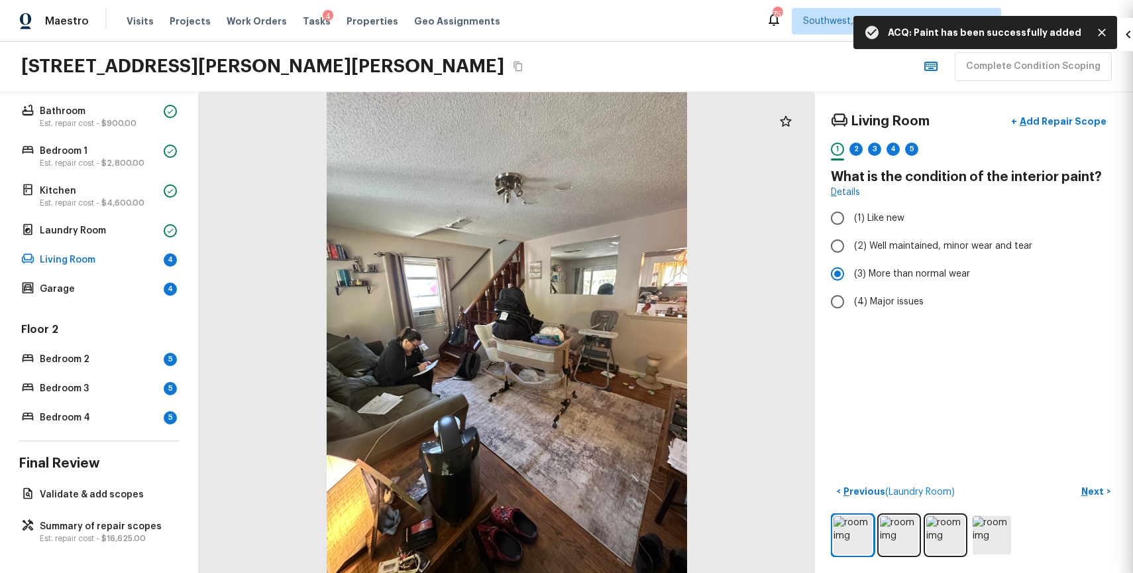
scroll to position [36, 0]
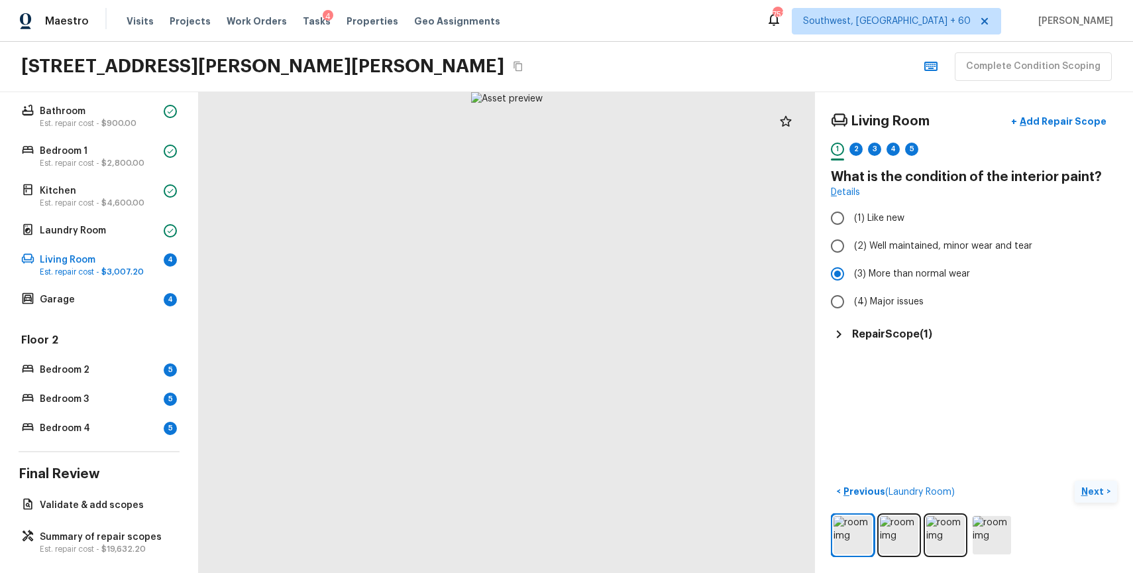
click at [1095, 488] on p "Next" at bounding box center [1093, 490] width 25 height 13
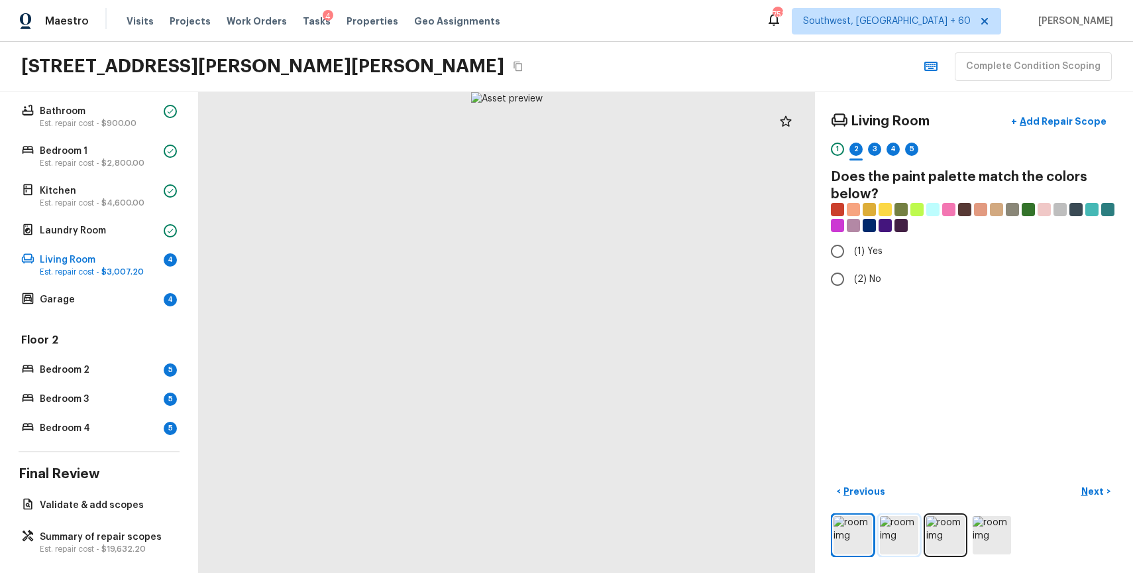
click at [895, 531] on img at bounding box center [899, 535] width 38 height 38
click at [935, 527] on img at bounding box center [945, 535] width 38 height 38
click at [999, 531] on img at bounding box center [992, 535] width 38 height 38
click at [844, 294] on div "Living Room + Add Repair Scope 1 2 3 4 5 Does the paint palette match the color…" at bounding box center [974, 332] width 318 height 480
click at [853, 276] on label "(2) No" at bounding box center [965, 279] width 283 height 28
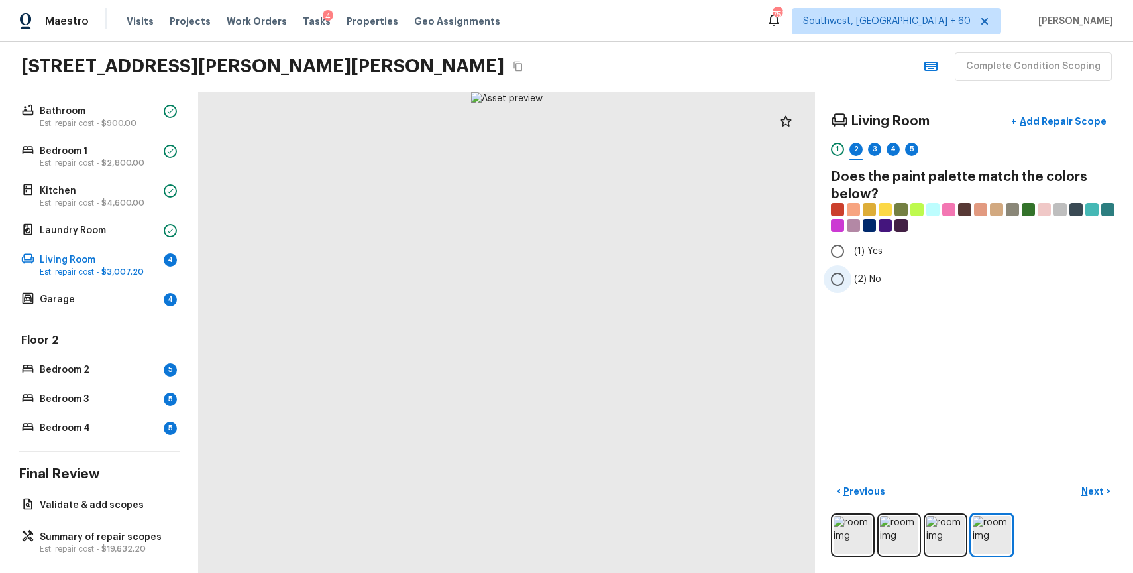
click at [852, 276] on input "(2) No" at bounding box center [838, 279] width 28 height 28
click at [872, 148] on div "3" at bounding box center [874, 148] width 13 height 13
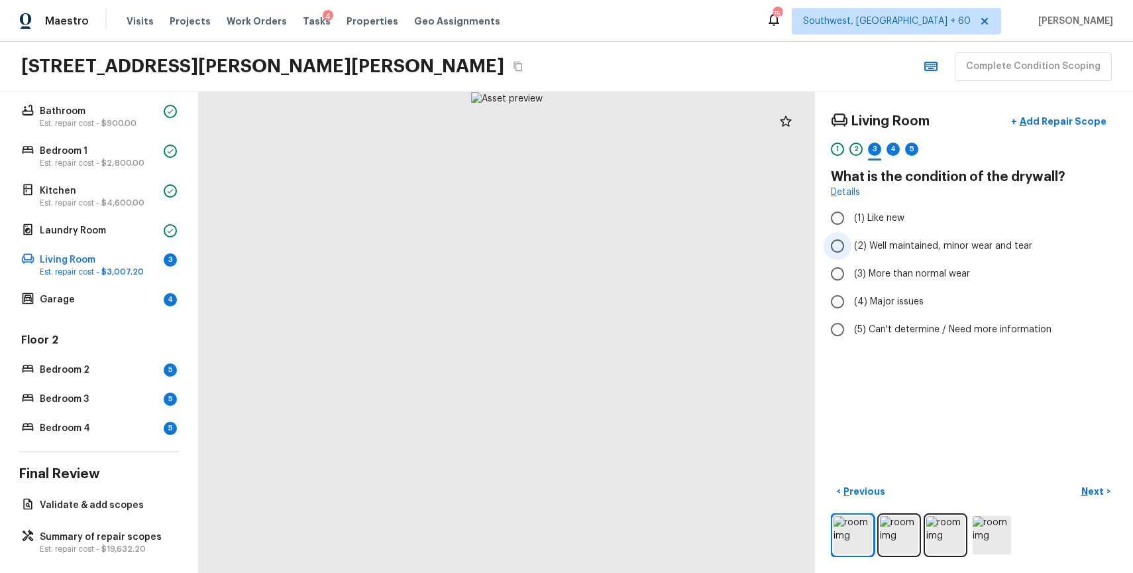
click at [969, 251] on span "(2) Well maintained, minor wear and tear" at bounding box center [943, 245] width 178 height 13
click at [852, 251] on input "(2) Well maintained, minor wear and tear" at bounding box center [838, 246] width 28 height 28
click at [883, 148] on div "1 2 3 4 5" at bounding box center [974, 152] width 286 height 21
click at [897, 149] on div "4" at bounding box center [893, 148] width 13 height 13
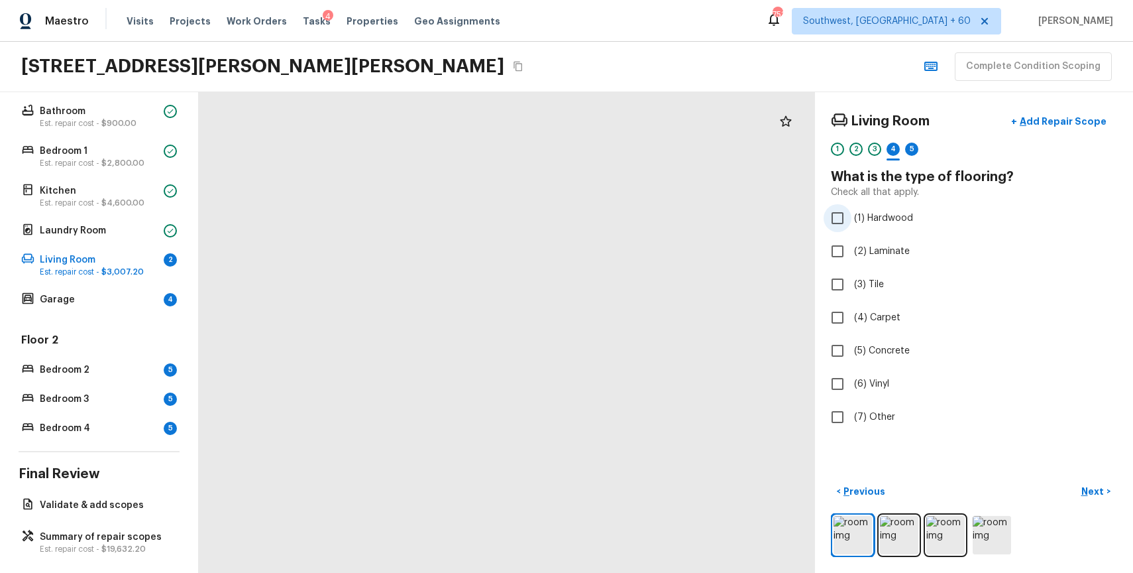
click at [893, 214] on span "(1) Hardwood" at bounding box center [883, 217] width 59 height 13
click at [852, 214] on input "(1) Hardwood" at bounding box center [838, 218] width 28 height 28
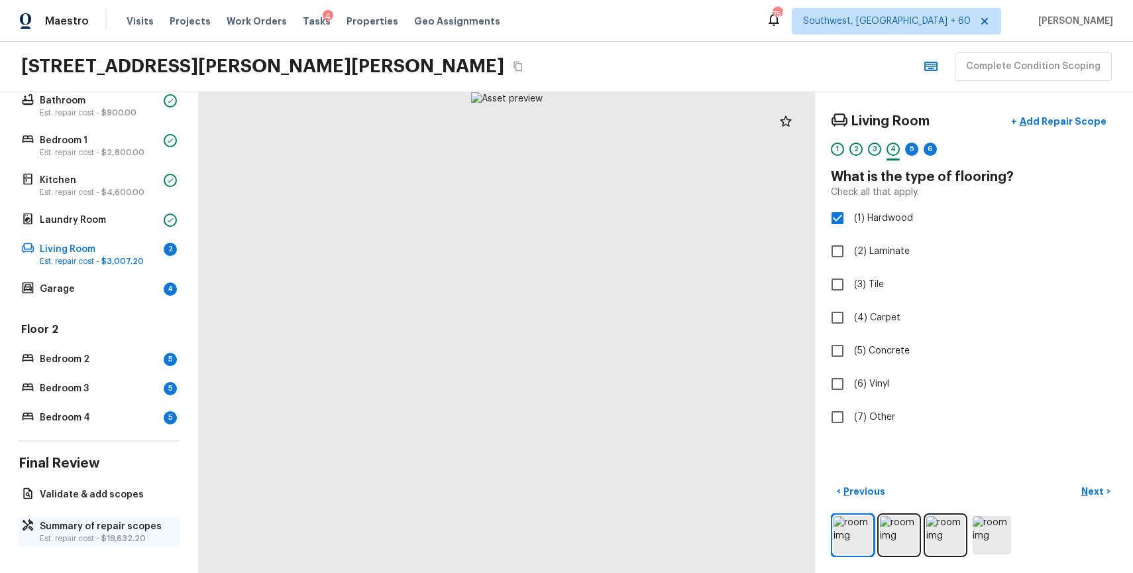
click at [124, 526] on p "Summary of repair scopes" at bounding box center [106, 526] width 132 height 13
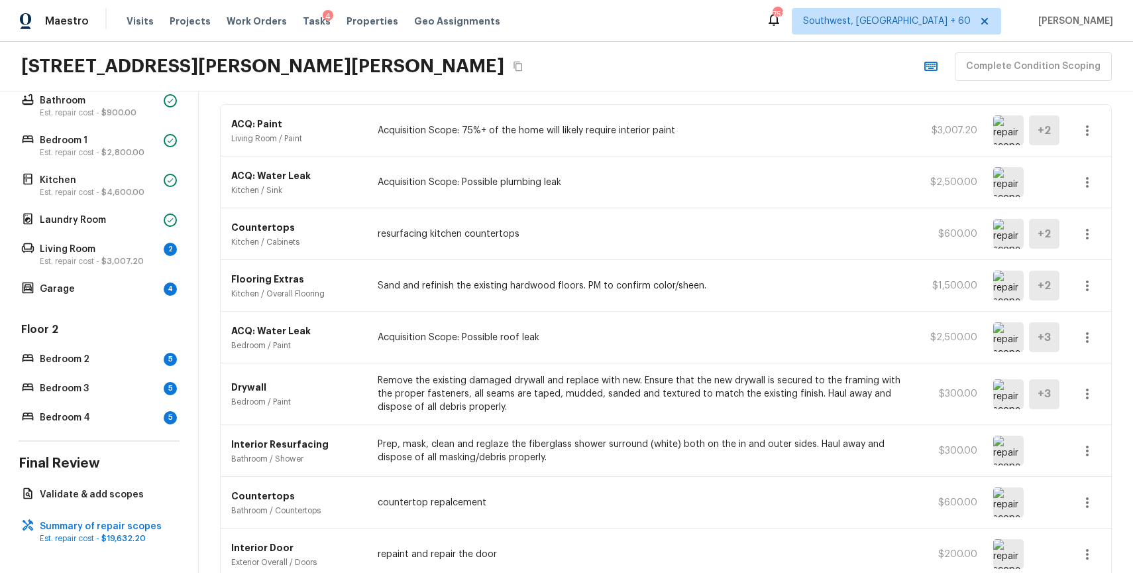
scroll to position [111, 0]
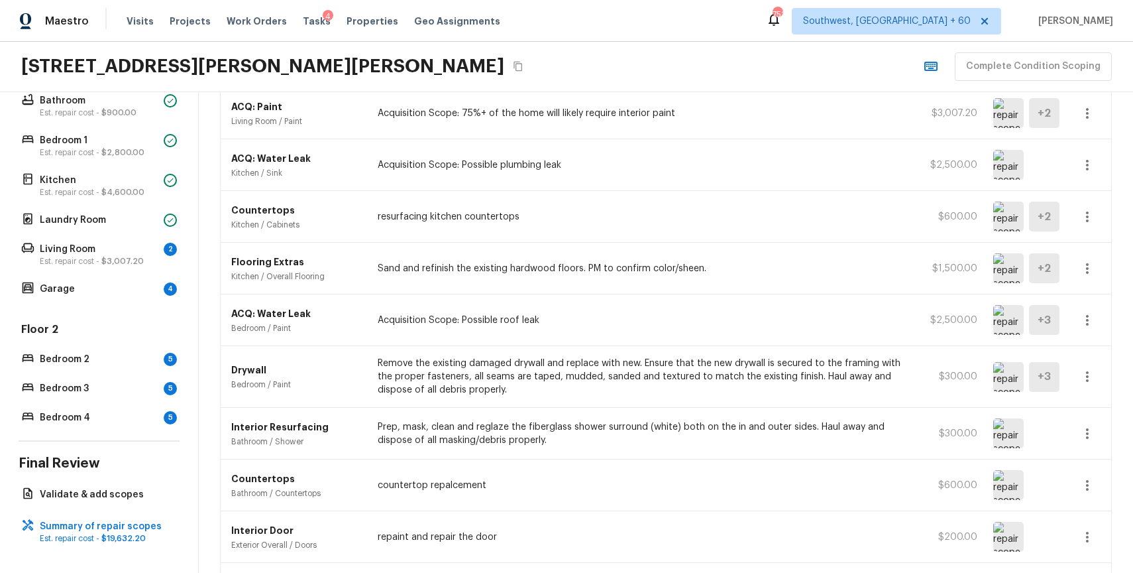
click at [1087, 272] on icon "button" at bounding box center [1087, 268] width 3 height 11
click at [1084, 265] on div at bounding box center [566, 286] width 1133 height 573
click at [1089, 266] on icon "button" at bounding box center [1088, 268] width 16 height 16
click at [1085, 305] on li "Edit" at bounding box center [1092, 307] width 62 height 40
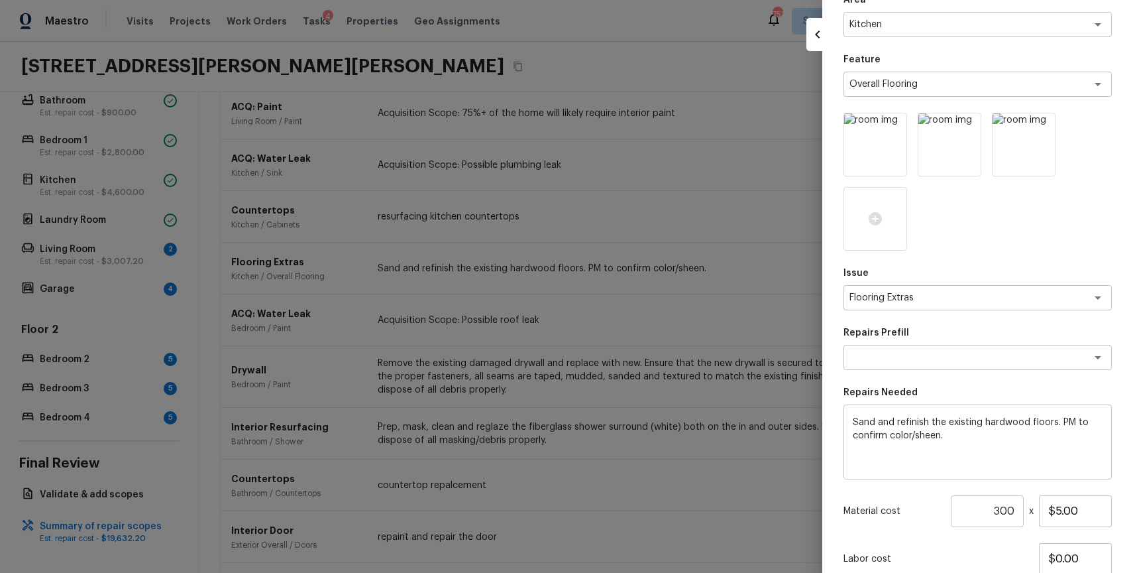
scroll to position [81, 0]
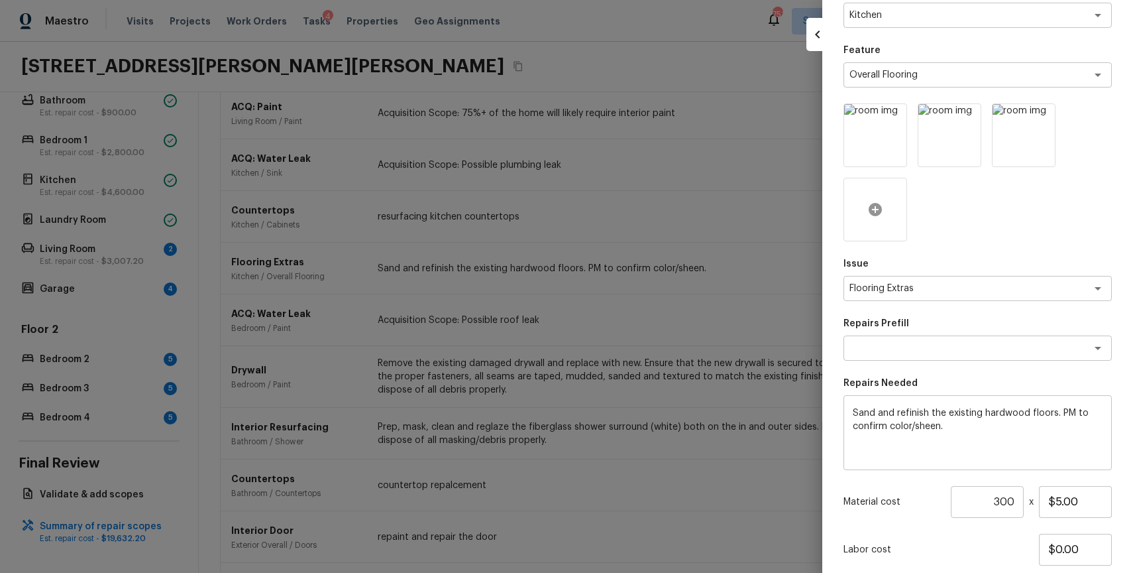
click at [870, 209] on icon at bounding box center [875, 209] width 13 height 13
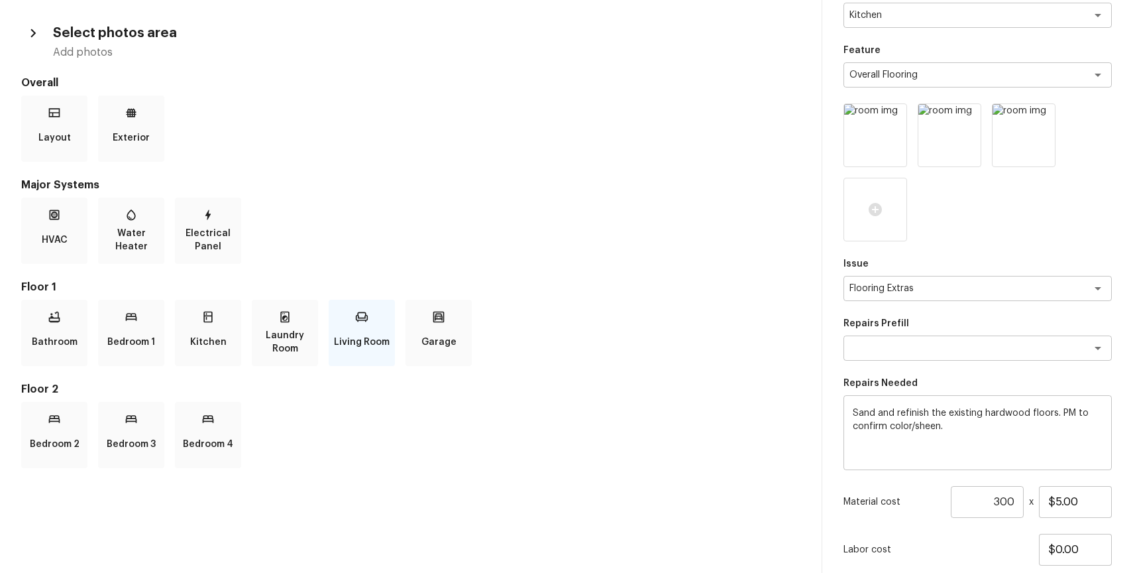
click at [374, 327] on div "Living Room" at bounding box center [362, 333] width 66 height 66
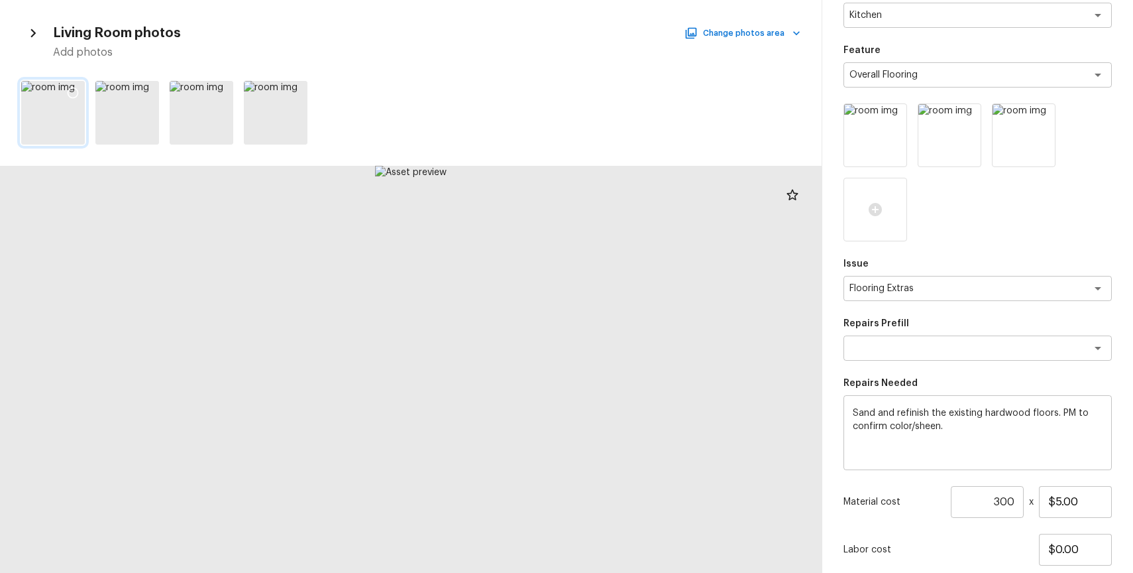
click at [72, 82] on div at bounding box center [73, 95] width 24 height 28
click at [1005, 500] on input "300" at bounding box center [987, 502] width 73 height 32
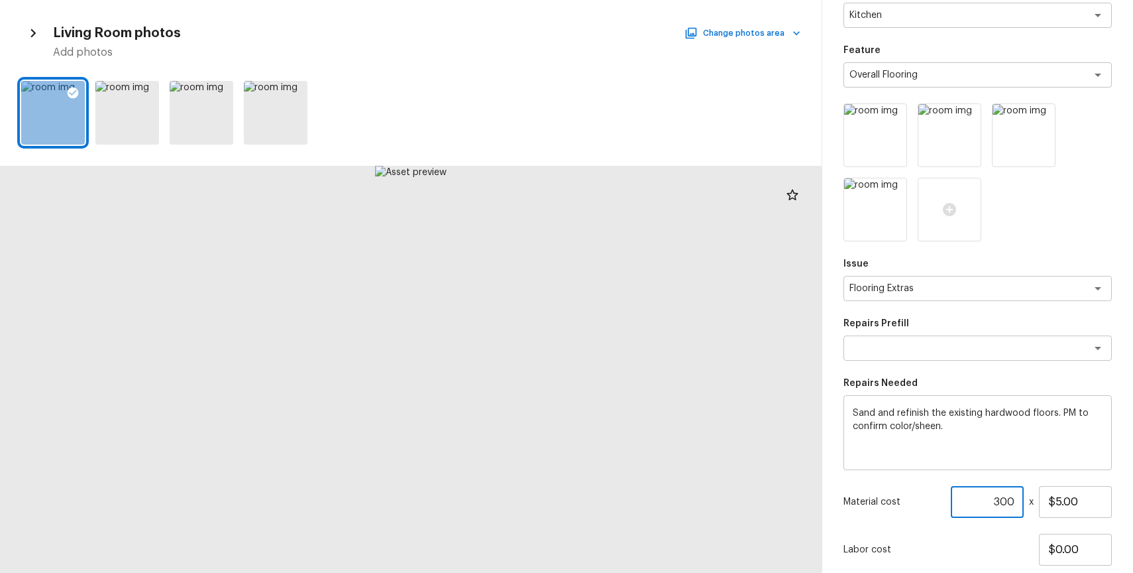
click at [1005, 500] on input "300" at bounding box center [987, 502] width 73 height 32
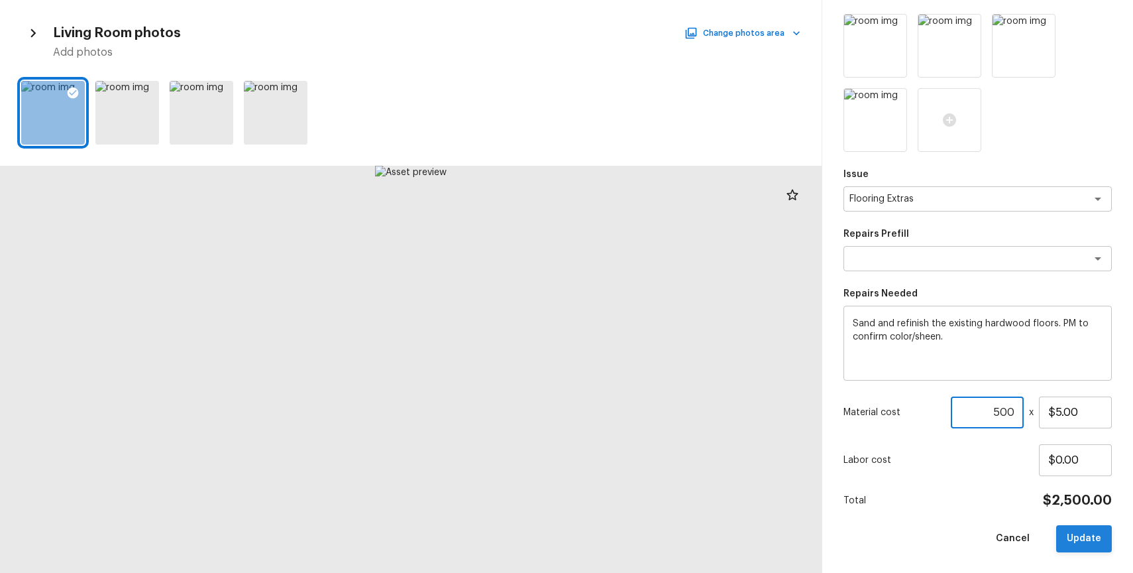
click at [1085, 535] on button "Update" at bounding box center [1084, 538] width 56 height 27
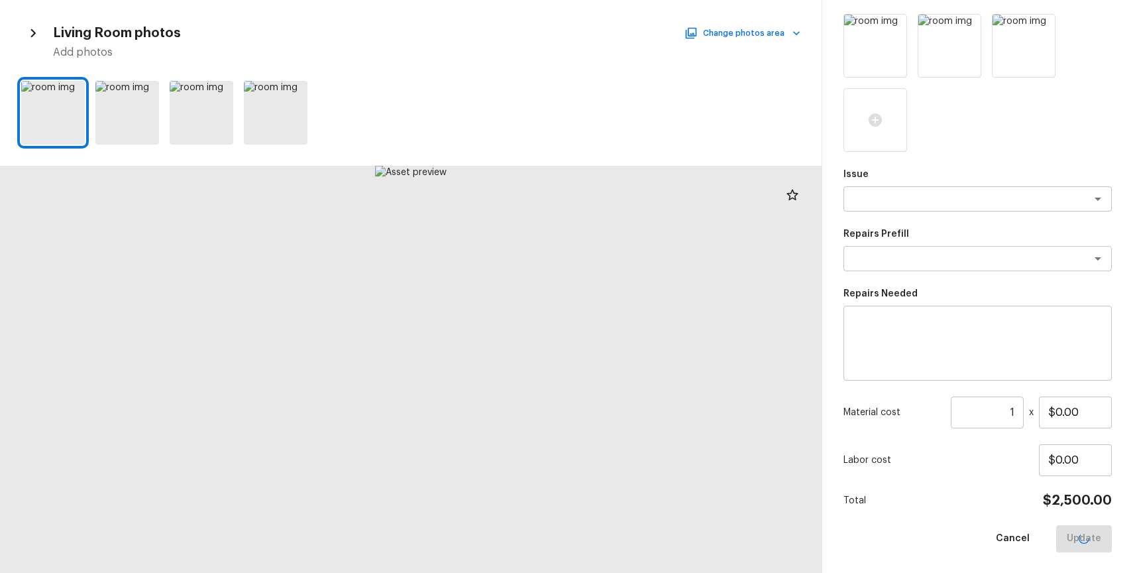
scroll to position [96, 0]
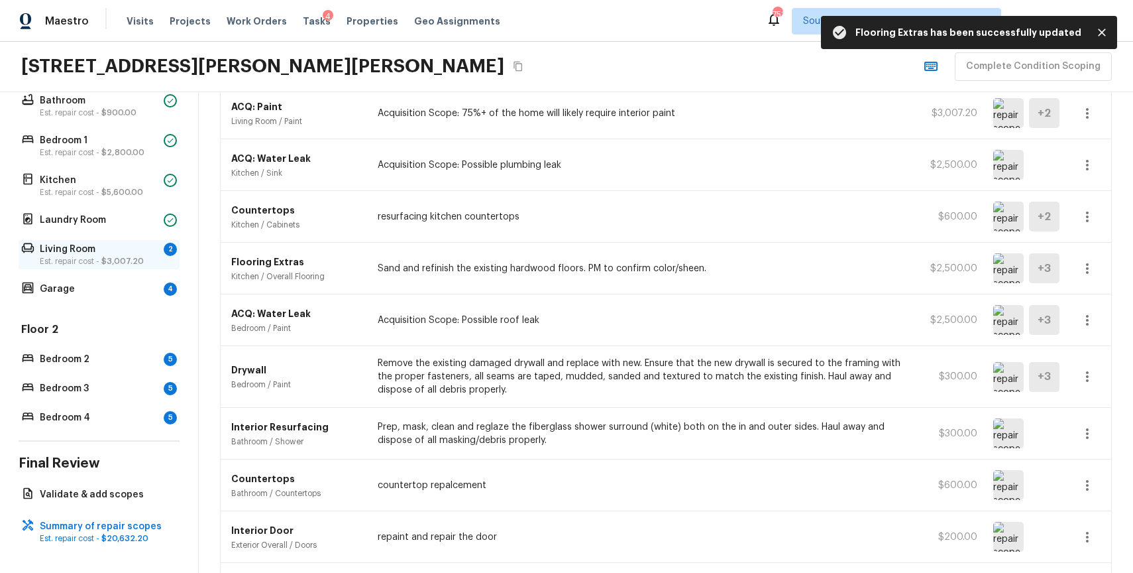
click at [74, 243] on p "Living Room" at bounding box center [99, 249] width 119 height 13
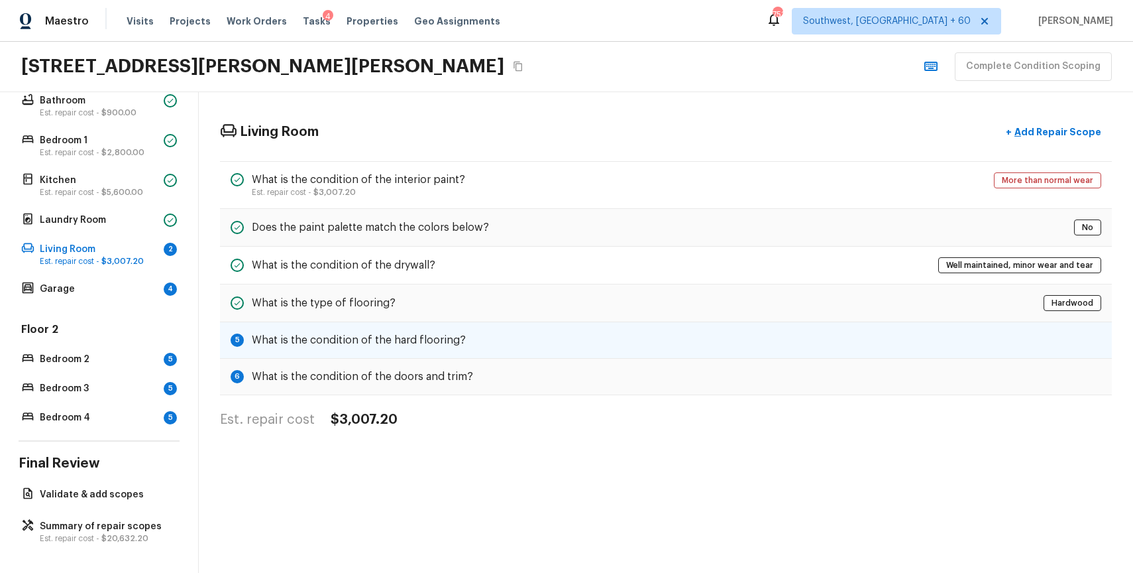
click at [569, 337] on div "5 What is the condition of the hard flooring?" at bounding box center [666, 340] width 892 height 36
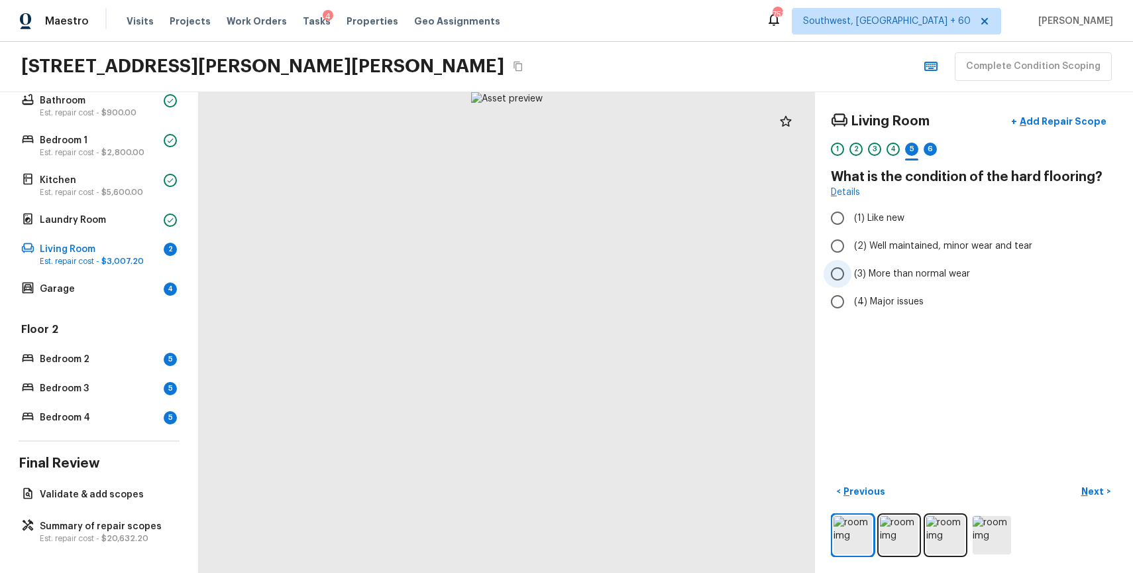
click at [945, 263] on label "(3) More than normal wear" at bounding box center [965, 274] width 283 height 28
click at [852, 263] on input "(3) More than normal wear" at bounding box center [838, 274] width 28 height 28
click at [933, 148] on div "6" at bounding box center [930, 148] width 13 height 13
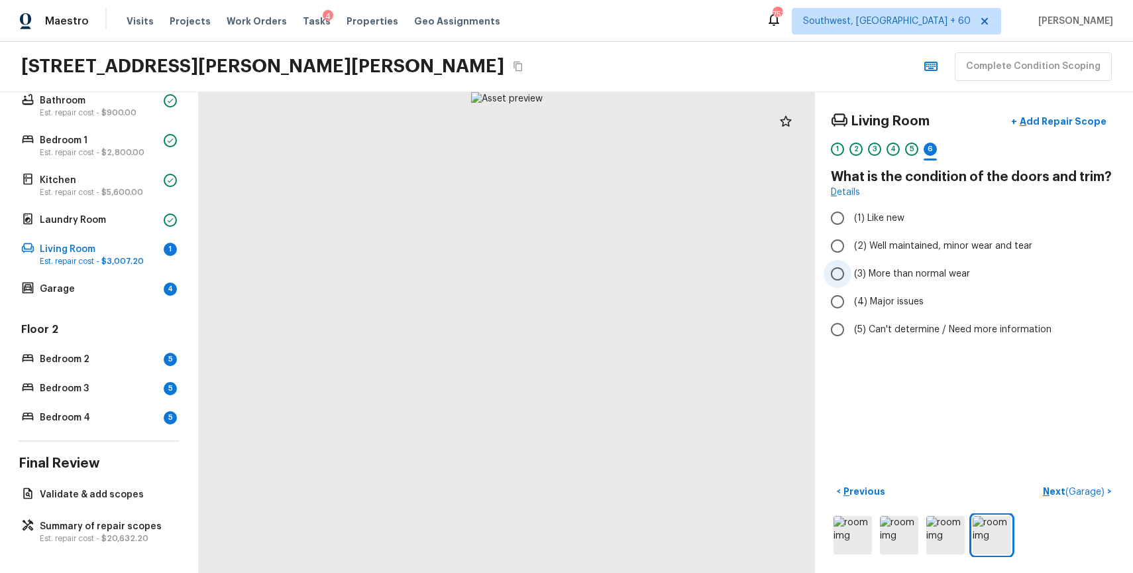
click at [932, 272] on span "(3) More than normal wear" at bounding box center [912, 273] width 116 height 13
click at [852, 272] on input "(3) More than normal wear" at bounding box center [838, 274] width 28 height 28
click at [1062, 125] on p "Add Repair Scope" at bounding box center [1061, 121] width 89 height 13
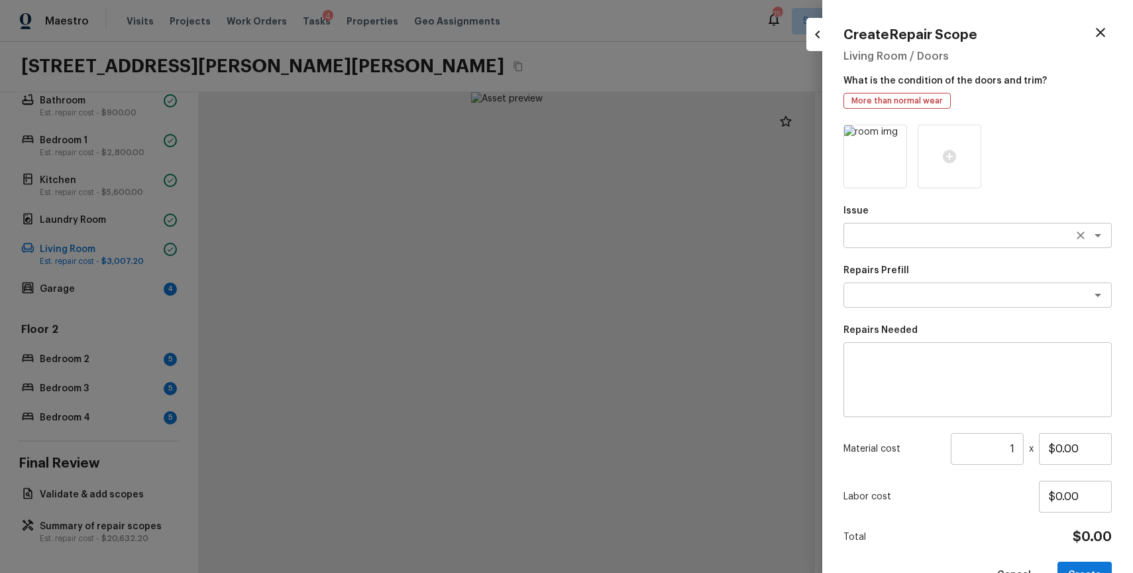
click at [902, 241] on textarea at bounding box center [959, 235] width 219 height 13
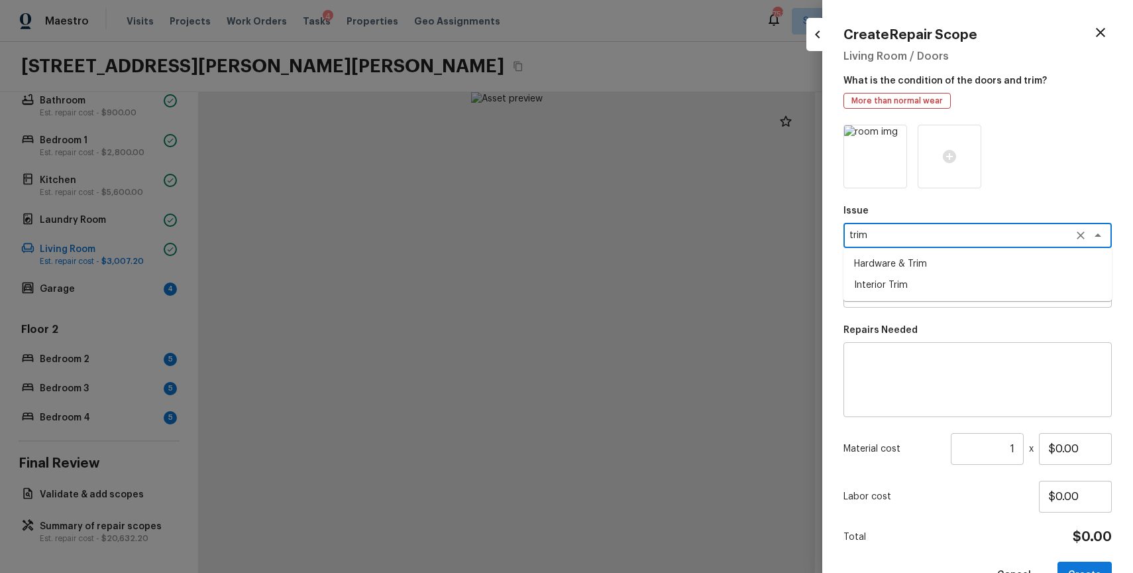
click at [920, 272] on li "Hardware & Trim" at bounding box center [978, 263] width 268 height 21
click at [962, 236] on textarea "Hardware & Trim" at bounding box center [959, 235] width 219 height 13
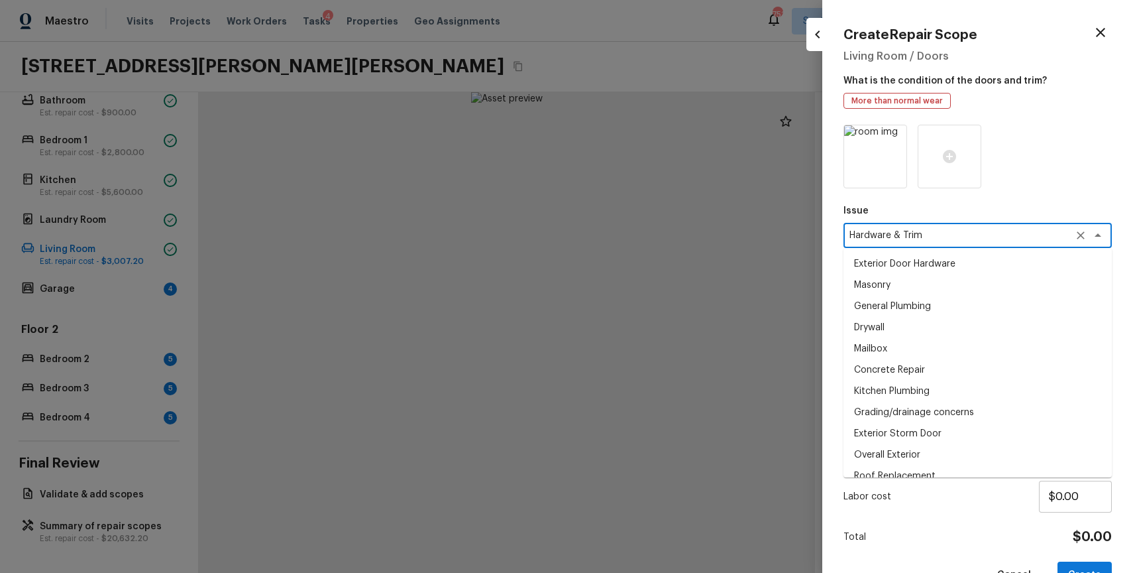
click at [962, 236] on textarea "Hardware & Trim" at bounding box center [959, 235] width 219 height 13
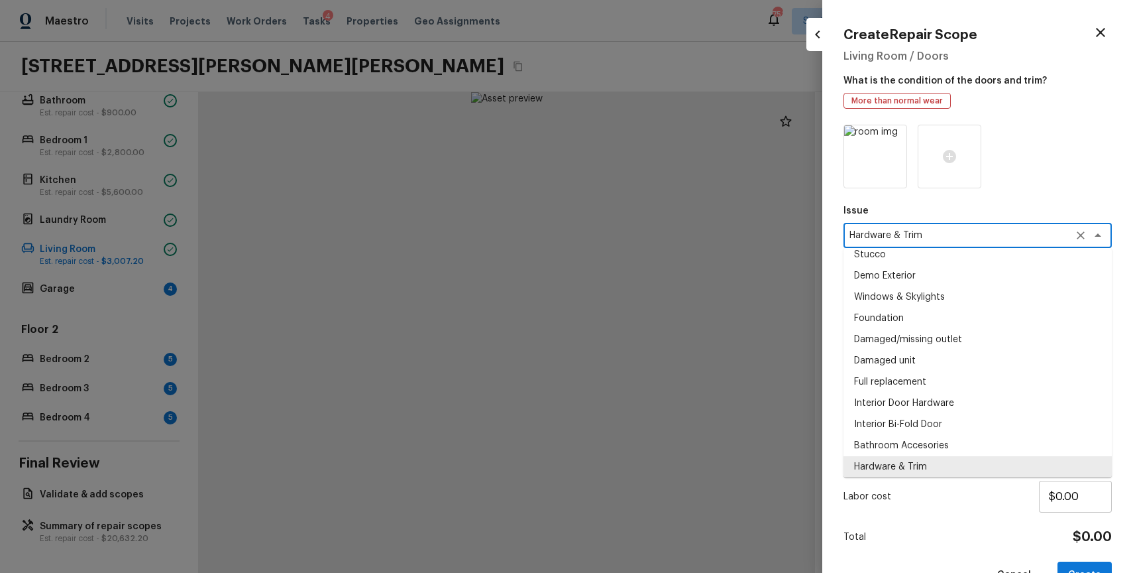
click at [962, 236] on textarea "Hardware & Trim" at bounding box center [959, 235] width 219 height 13
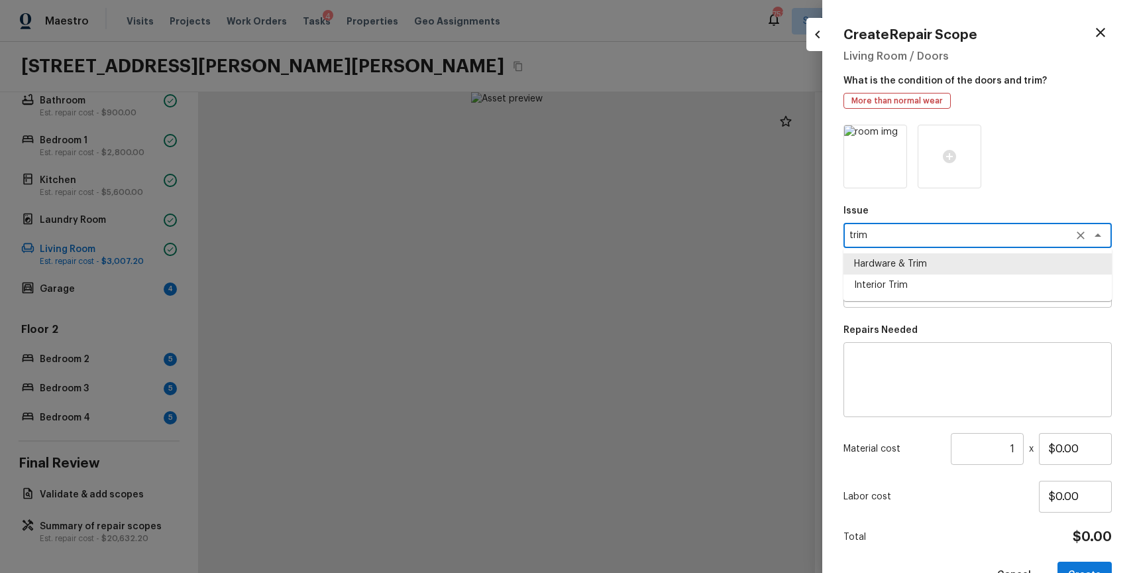
click at [913, 282] on li "Interior Trim" at bounding box center [978, 284] width 268 height 21
click at [920, 360] on textarea at bounding box center [978, 379] width 250 height 53
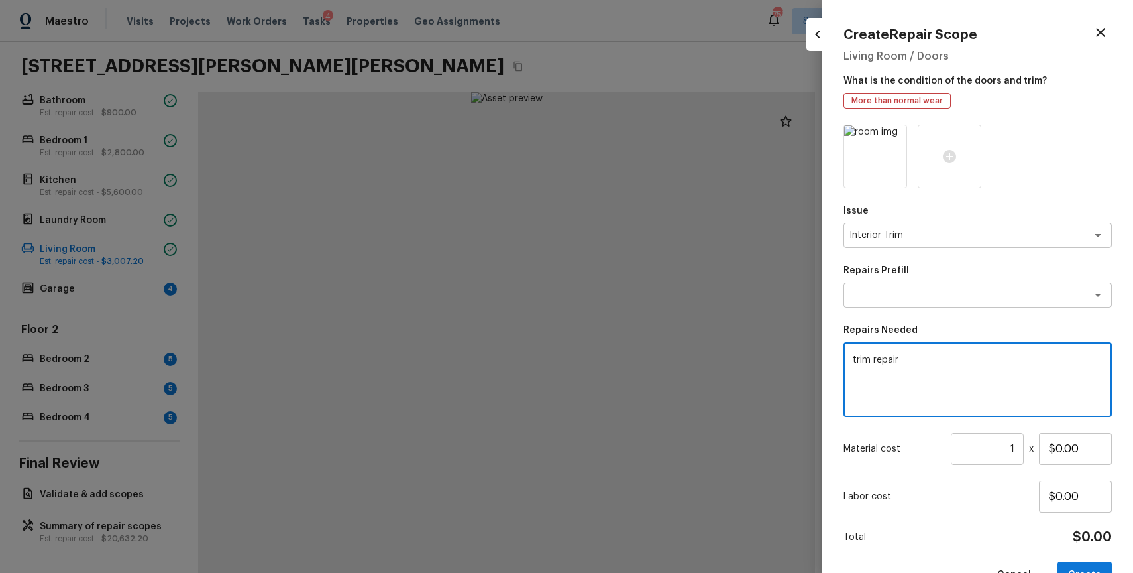
scroll to position [36, 0]
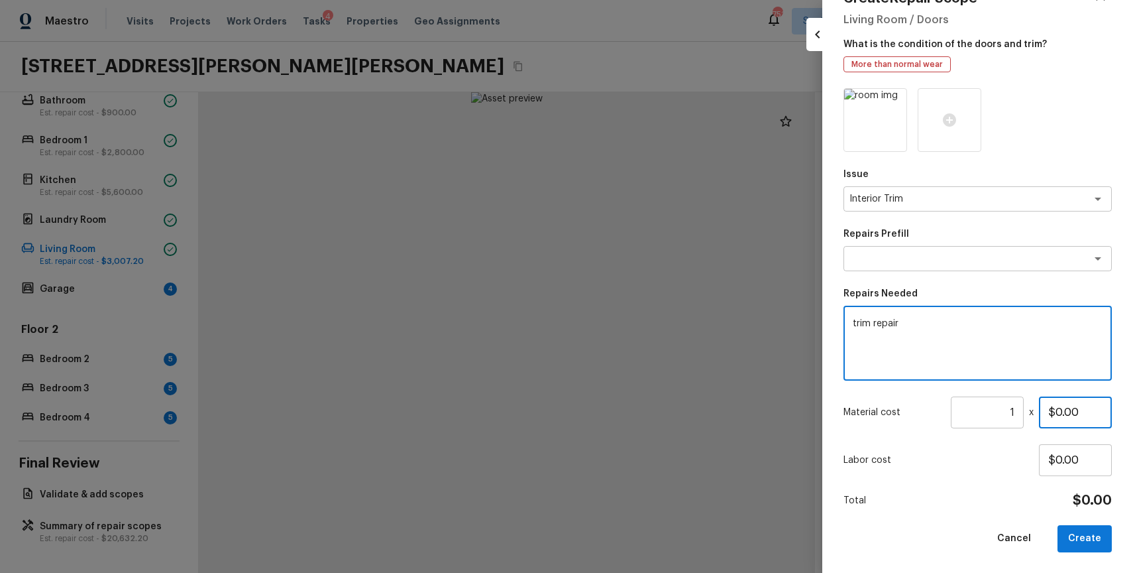
drag, startPoint x: 1052, startPoint y: 409, endPoint x: 1133, endPoint y: 440, distance: 86.0
click at [1133, 440] on div "Create Repair Scope Living Room / Doors What is the condition of the doors and …" at bounding box center [977, 286] width 311 height 573
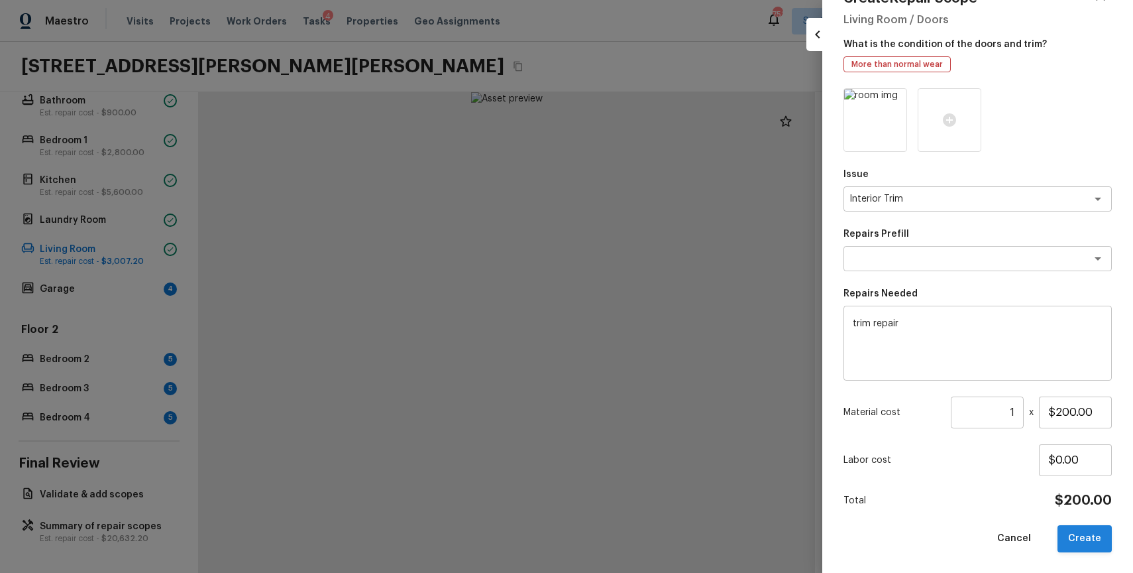
click at [1081, 525] on button "Create" at bounding box center [1085, 538] width 54 height 27
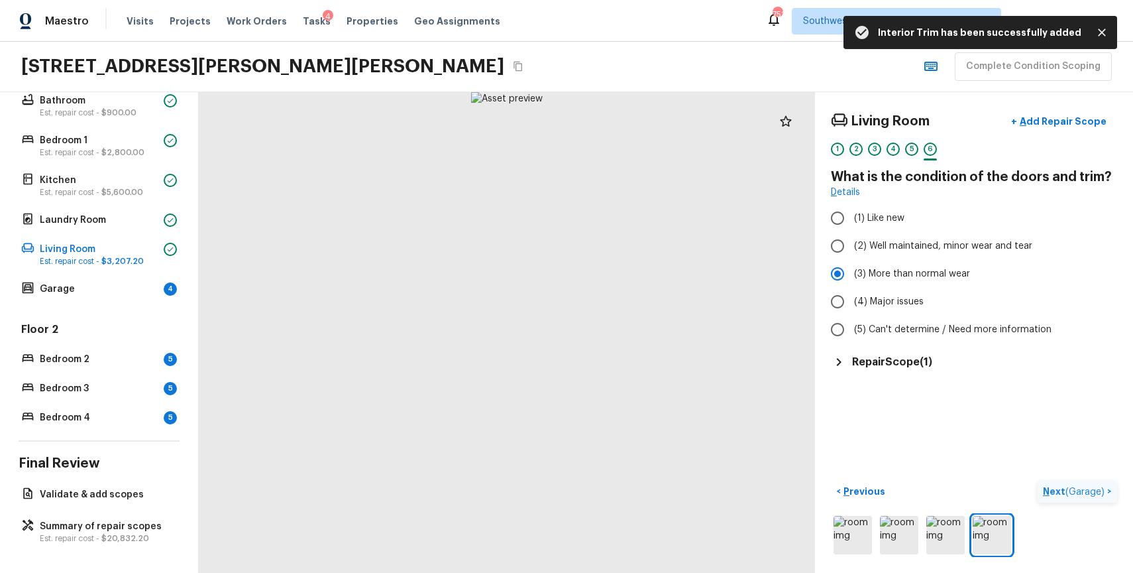
click at [1064, 486] on p "Next ( Garage )" at bounding box center [1075, 491] width 64 height 14
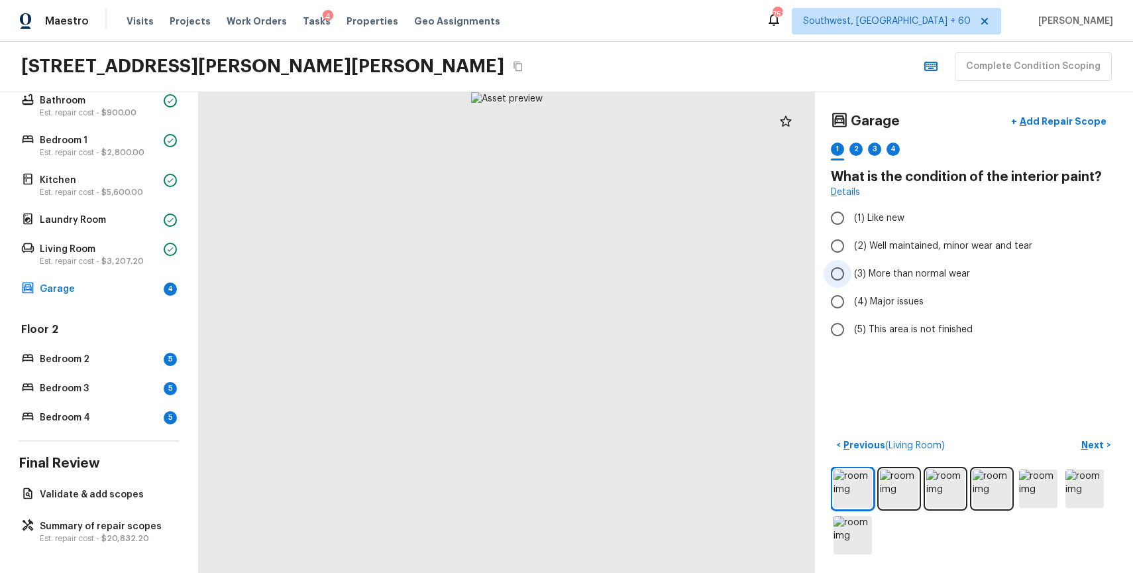
click at [927, 280] on label "(3) More than normal wear" at bounding box center [965, 274] width 283 height 28
click at [852, 280] on input "(3) More than normal wear" at bounding box center [838, 274] width 28 height 28
click at [905, 308] on label "(4) Major issues" at bounding box center [965, 302] width 283 height 28
click at [852, 308] on input "(4) Major issues" at bounding box center [838, 302] width 28 height 28
click at [1089, 443] on p "Next" at bounding box center [1093, 444] width 25 height 13
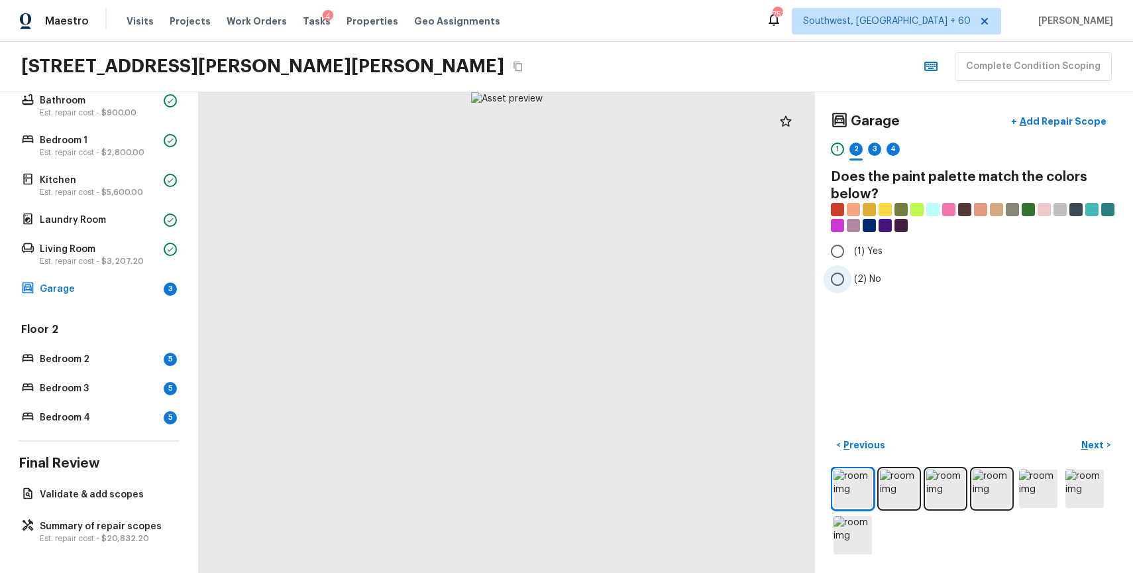
click at [864, 271] on label "(2) No" at bounding box center [965, 279] width 283 height 28
click at [852, 271] on input "(2) No" at bounding box center [838, 279] width 28 height 28
click at [1083, 447] on p "Next" at bounding box center [1093, 444] width 25 height 13
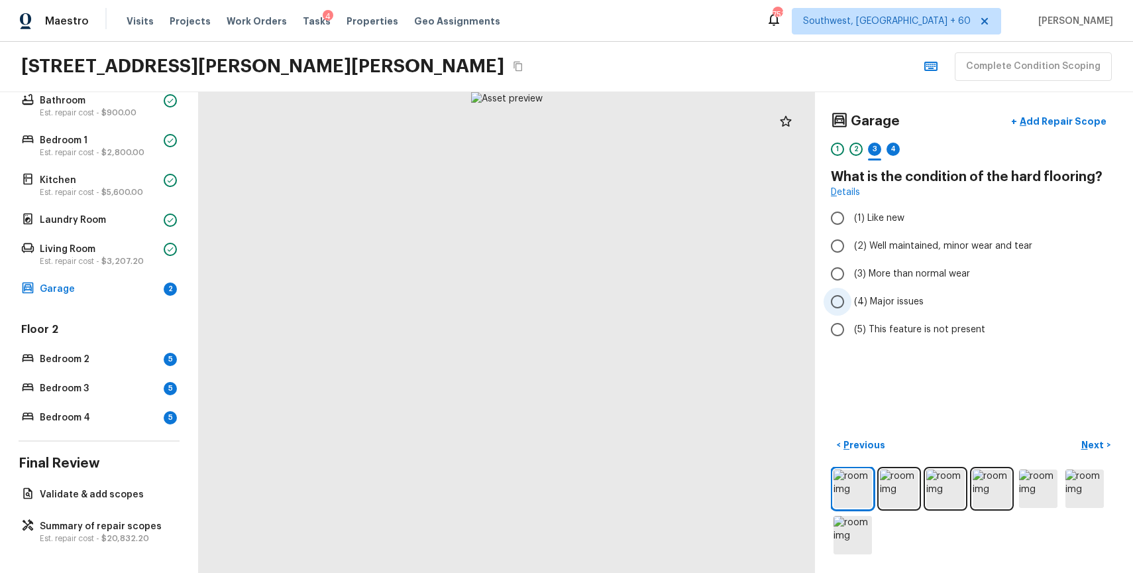
click at [893, 292] on label "(4) Major issues" at bounding box center [965, 302] width 283 height 28
click at [852, 292] on input "(4) Major issues" at bounding box center [838, 302] width 28 height 28
click at [1094, 431] on div "Garage + Add Repair Scope 1 2 3 4 What is the condition of the hard flooring? D…" at bounding box center [974, 332] width 318 height 480
click at [1087, 438] on p "Next" at bounding box center [1093, 444] width 25 height 13
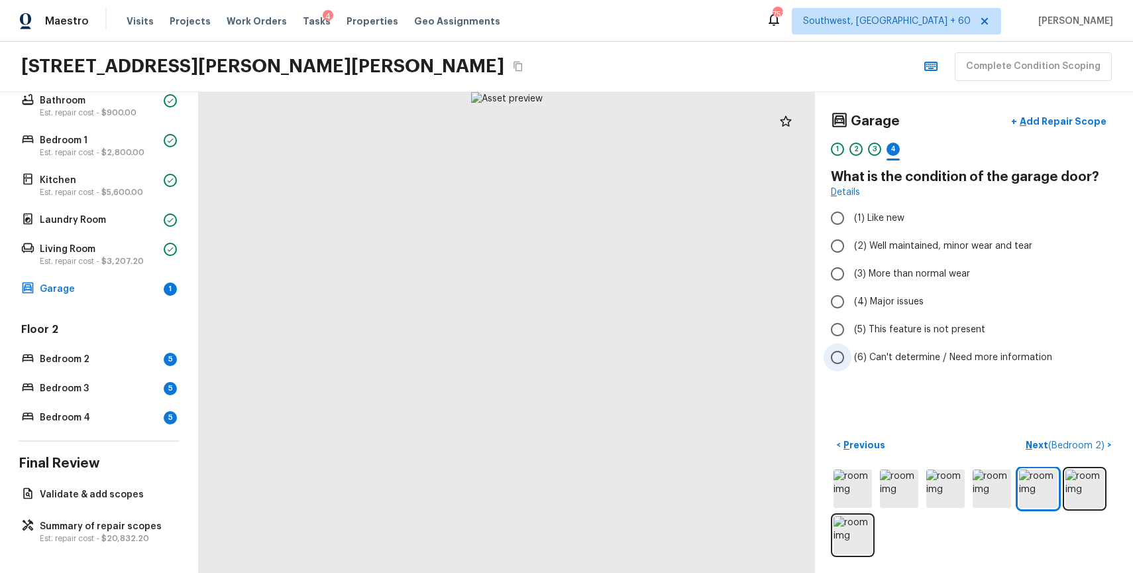
click at [968, 351] on span "(6) Can't determine / Need more information" at bounding box center [953, 357] width 198 height 13
click at [852, 351] on input "(6) Can't determine / Need more information" at bounding box center [838, 357] width 28 height 28
click at [1071, 472] on img at bounding box center [1085, 488] width 38 height 38
click at [1083, 481] on img at bounding box center [1085, 488] width 38 height 38
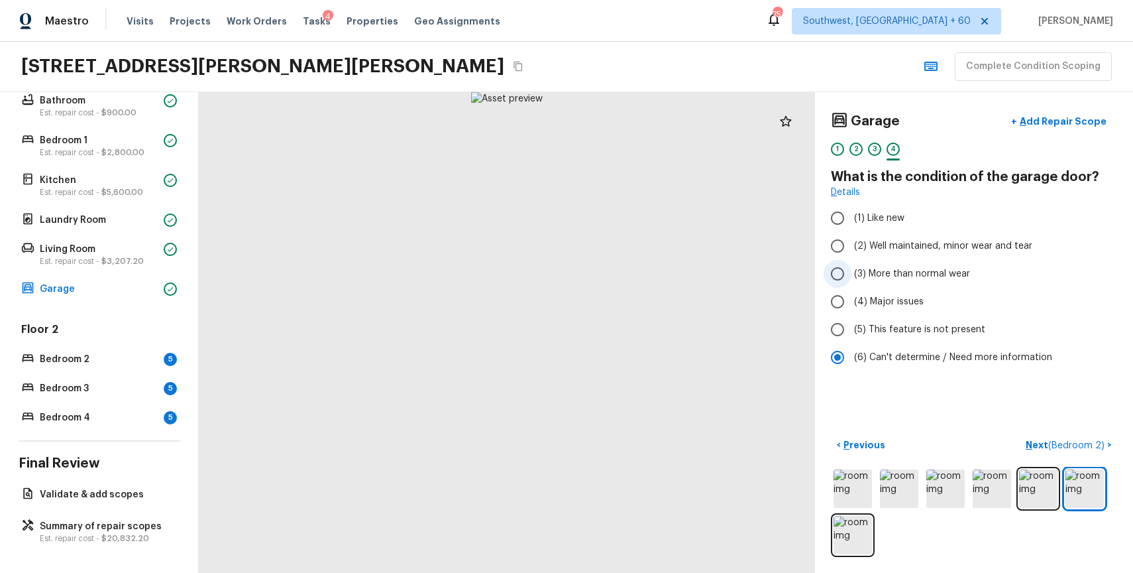
click at [937, 267] on span "(3) More than normal wear" at bounding box center [912, 273] width 116 height 13
click at [852, 267] on input "(3) More than normal wear" at bounding box center [838, 274] width 28 height 28
click at [1080, 441] on span "( Bedroom 2 )" at bounding box center [1076, 445] width 56 height 9
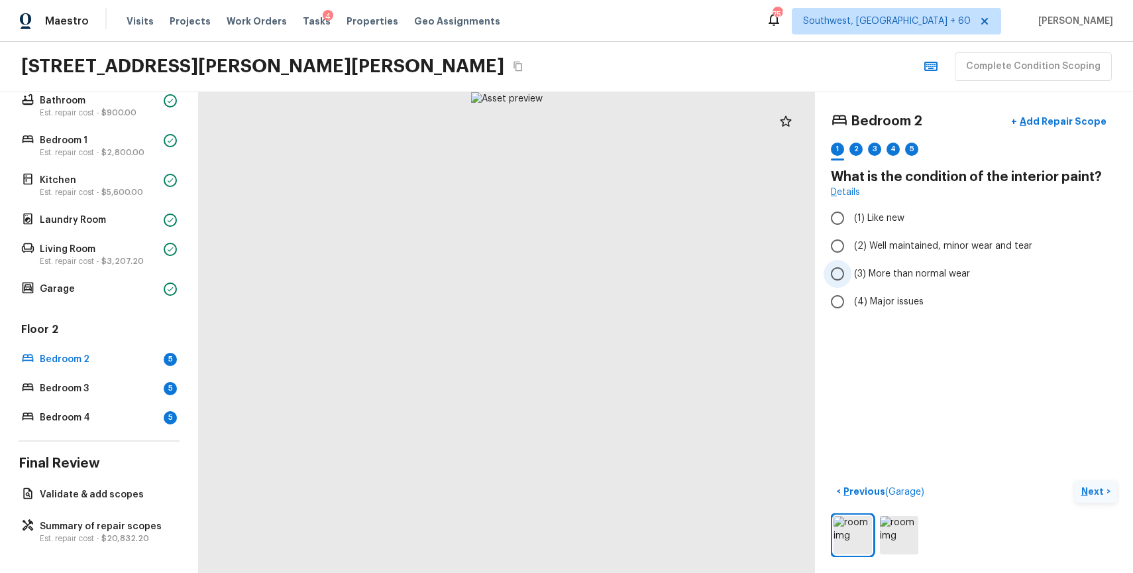
click at [947, 277] on span "(3) More than normal wear" at bounding box center [912, 273] width 116 height 13
click at [852, 277] on input "(3) More than normal wear" at bounding box center [838, 274] width 28 height 28
click at [1066, 119] on p "Add Repair Scope" at bounding box center [1061, 121] width 89 height 13
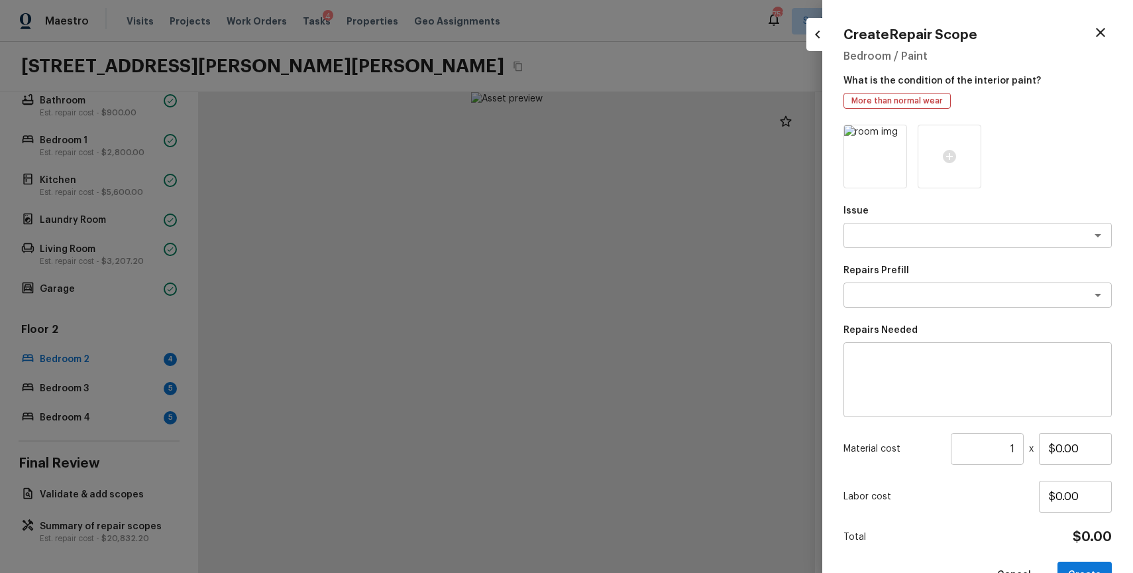
click at [911, 260] on div "Issue x ​ Repairs Prefill x ​ Repairs Needed x ​ Material cost 1 ​ x $0.00 Labo…" at bounding box center [978, 357] width 268 height 464
click at [928, 243] on div "x ​" at bounding box center [978, 235] width 268 height 25
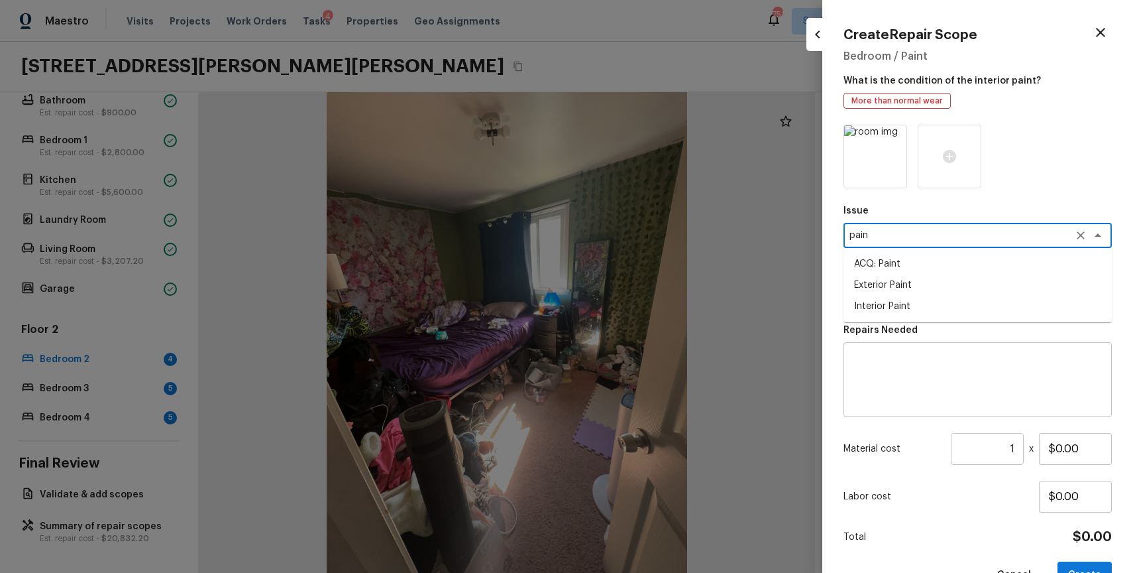
click at [952, 313] on li "Interior Paint" at bounding box center [978, 306] width 268 height 21
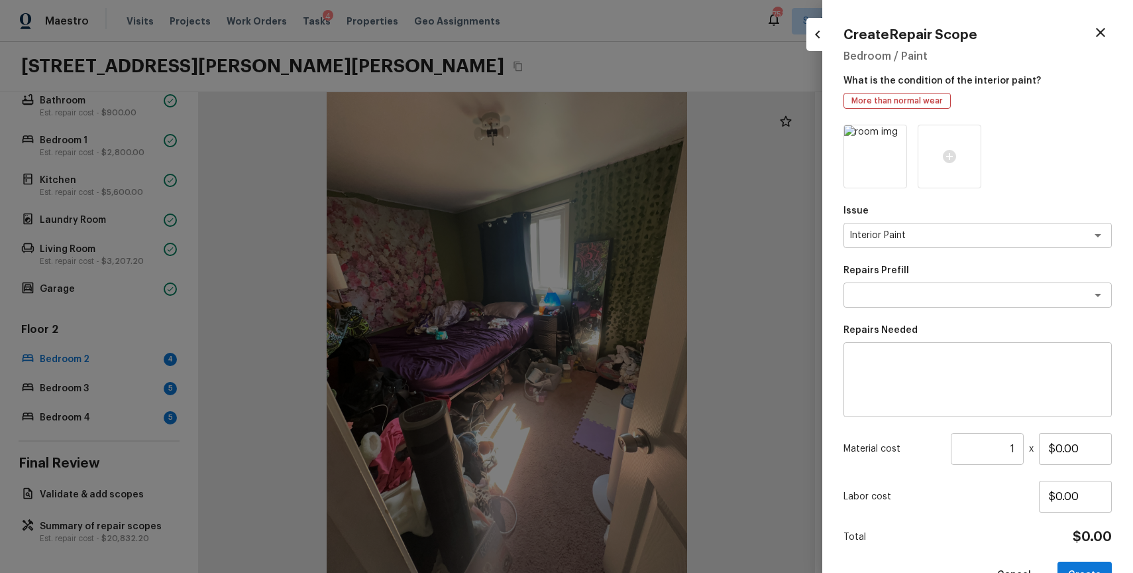
click at [959, 274] on p "Repairs Prefill" at bounding box center [978, 270] width 268 height 13
click at [963, 288] on textarea at bounding box center [959, 294] width 219 height 13
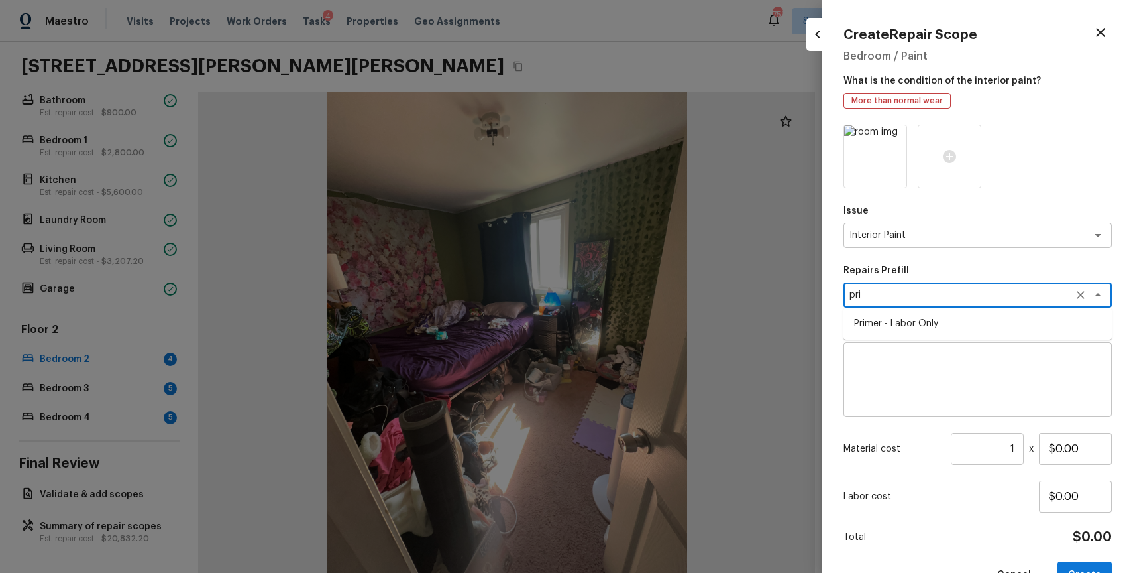
click at [974, 327] on li "Primer - Labor Only" at bounding box center [978, 323] width 268 height 21
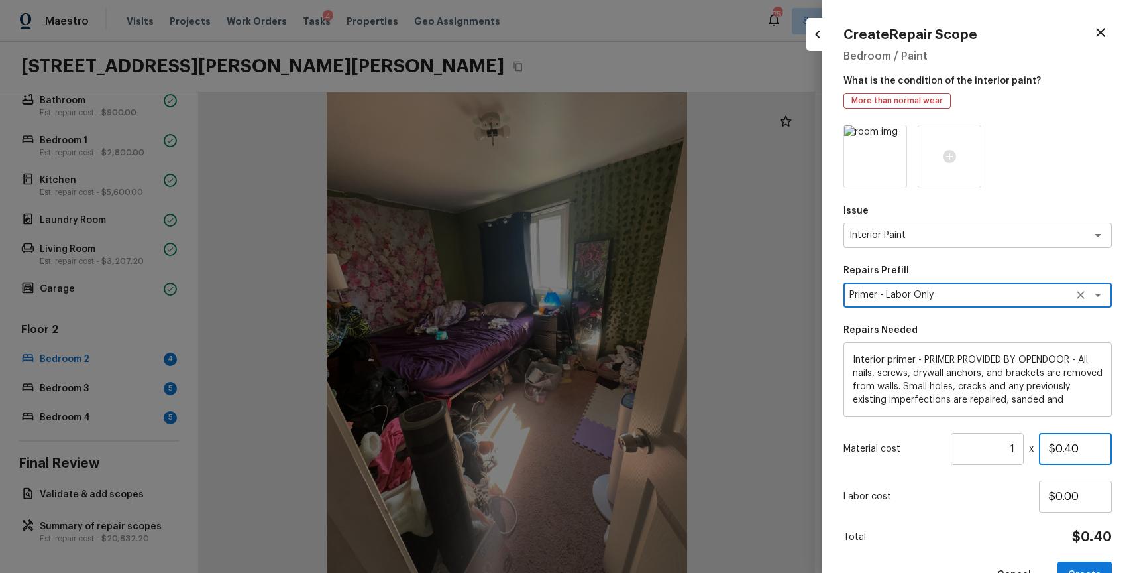
click at [1072, 447] on input "$0.40" at bounding box center [1075, 449] width 73 height 32
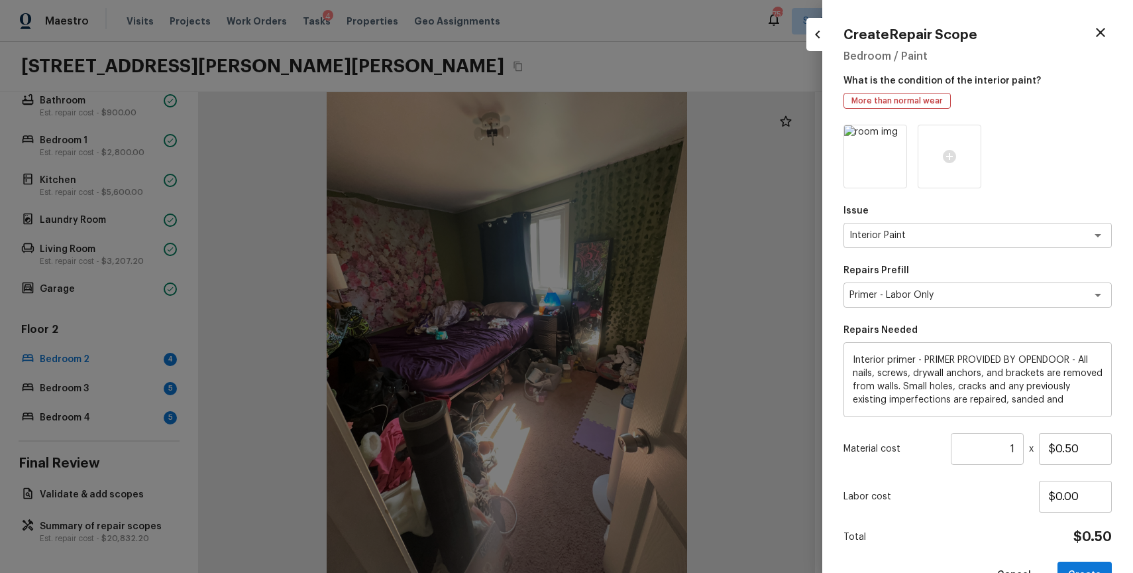
click at [1001, 443] on input "1" at bounding box center [987, 449] width 73 height 32
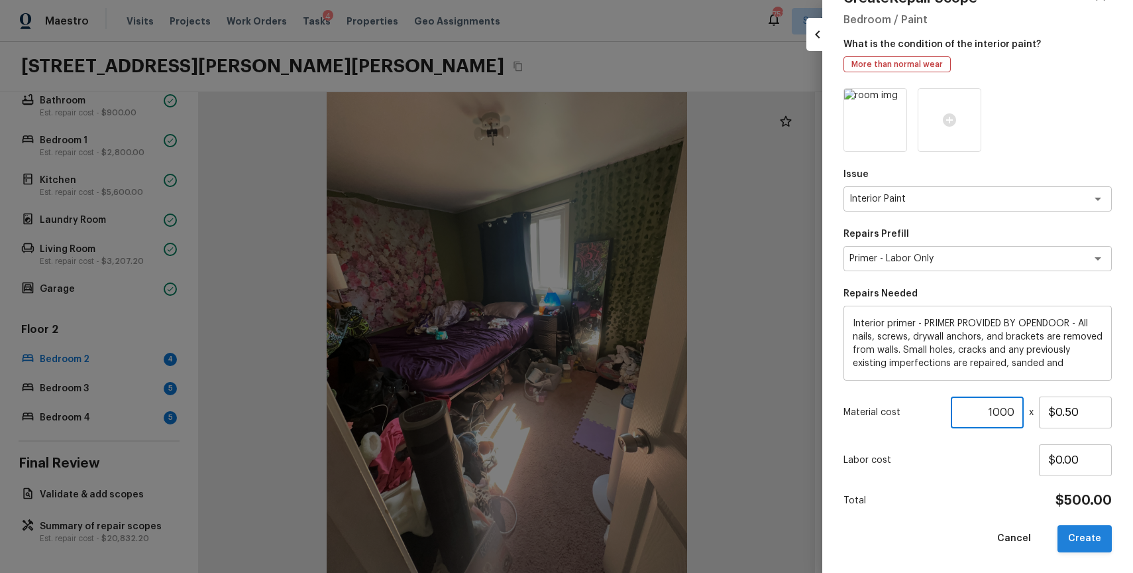
click at [1099, 529] on button "Create" at bounding box center [1085, 538] width 54 height 27
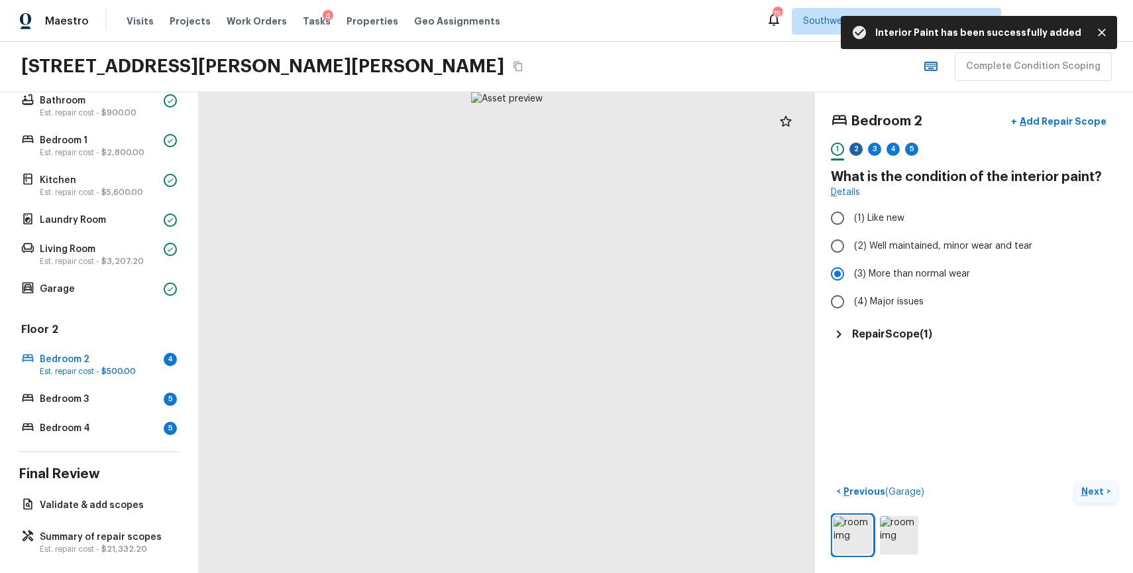
click at [856, 142] on div "2" at bounding box center [856, 148] width 13 height 13
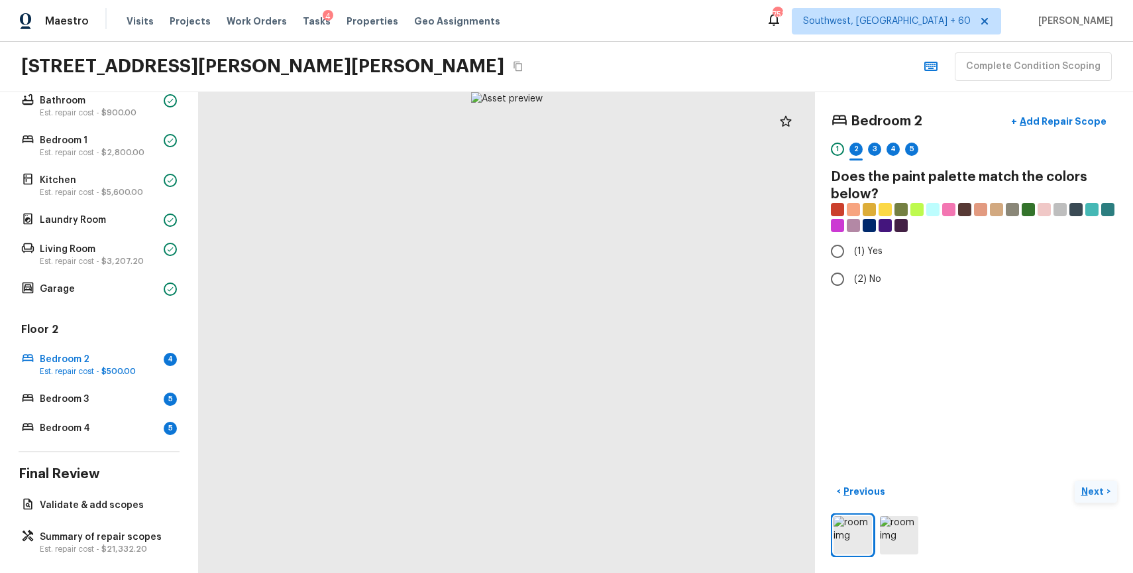
click at [845, 234] on div "Bedroom 2 + Add Repair Scope 1 2 3 4 5 Does the paint palette match the colors …" at bounding box center [974, 201] width 286 height 186
click at [870, 243] on label "(1) Yes" at bounding box center [965, 251] width 283 height 28
click at [852, 243] on input "(1) Yes" at bounding box center [838, 251] width 28 height 28
click at [1093, 478] on div "Bedroom 2 + Add Repair Scope 1 2 3 4 5 Does the paint palette match the colors …" at bounding box center [974, 332] width 318 height 480
click at [1080, 493] on button "Next >" at bounding box center [1096, 491] width 42 height 22
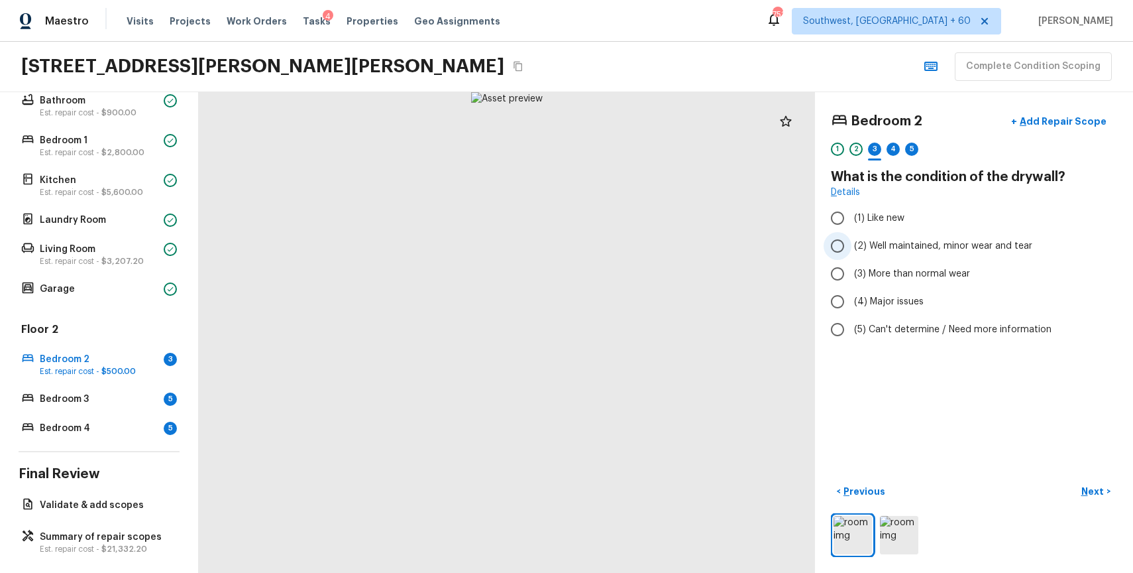
click at [928, 245] on span "(2) Well maintained, minor wear and tear" at bounding box center [943, 245] width 178 height 13
click at [852, 245] on input "(2) Well maintained, minor wear and tear" at bounding box center [838, 246] width 28 height 28
click at [1081, 486] on button "Next >" at bounding box center [1096, 491] width 42 height 22
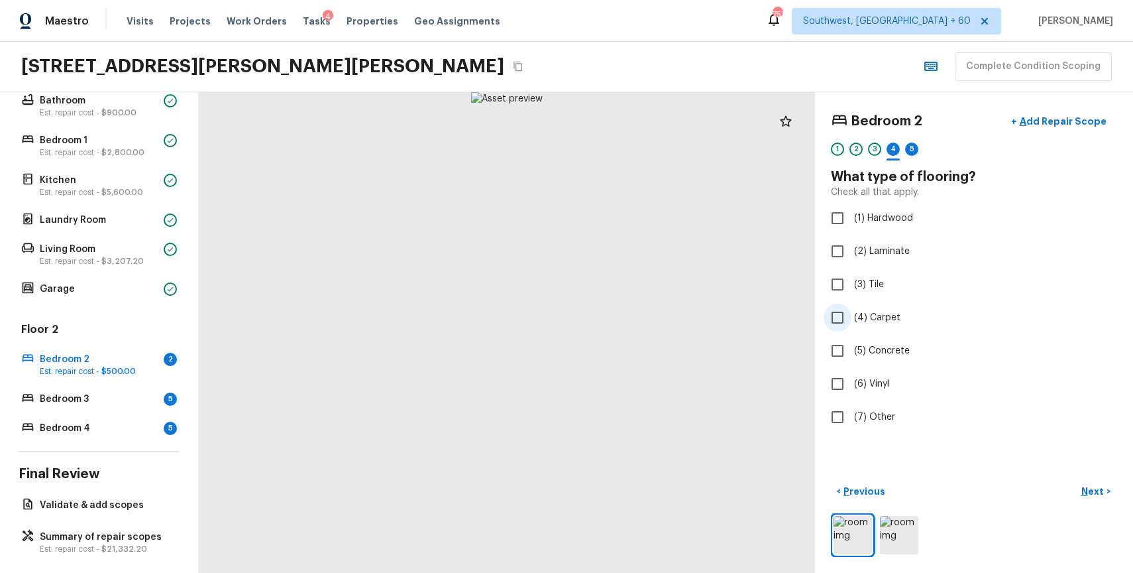
click at [885, 306] on label "(4) Carpet" at bounding box center [965, 318] width 283 height 28
click at [852, 306] on input "(4) Carpet" at bounding box center [838, 318] width 28 height 28
click at [1095, 495] on p "Next" at bounding box center [1093, 490] width 25 height 13
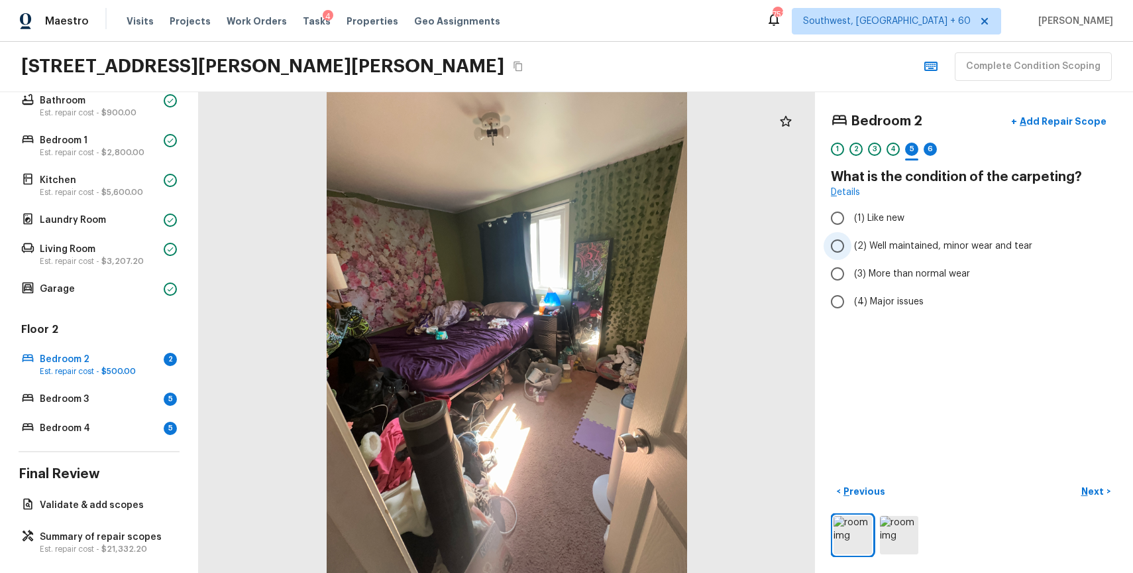
click at [946, 249] on span "(2) Well maintained, minor wear and tear" at bounding box center [943, 245] width 178 height 13
click at [852, 249] on input "(2) Well maintained, minor wear and tear" at bounding box center [838, 246] width 28 height 28
click at [1097, 492] on p "Next" at bounding box center [1093, 490] width 25 height 13
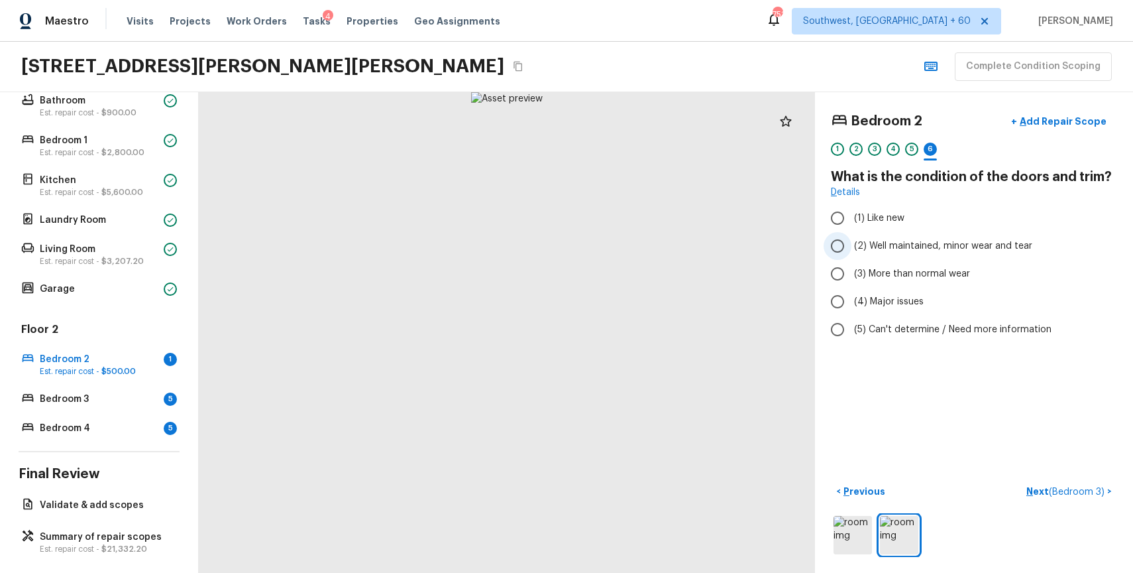
click at [941, 235] on label "(2) Well maintained, minor wear and tear" at bounding box center [965, 246] width 283 height 28
click at [852, 235] on input "(2) Well maintained, minor wear and tear" at bounding box center [838, 246] width 28 height 28
click at [941, 235] on label "(2) Well maintained, minor wear and tear" at bounding box center [965, 246] width 283 height 28
click at [852, 235] on input "(2) Well maintained, minor wear and tear" at bounding box center [838, 246] width 28 height 28
click at [1087, 490] on span "( Bedroom 3 )" at bounding box center [1077, 491] width 56 height 9
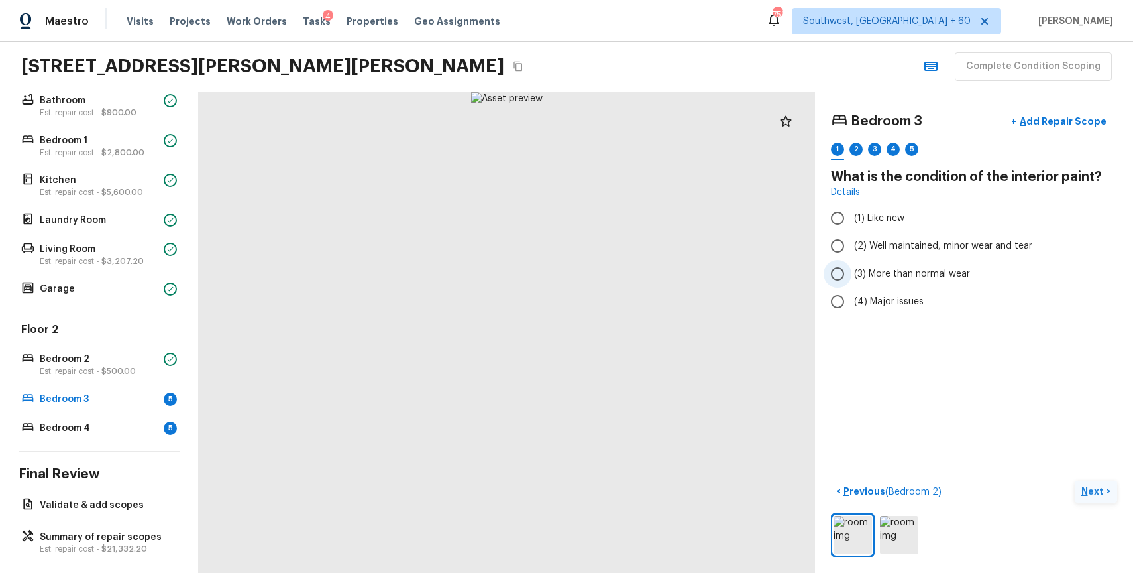
click at [943, 269] on span "(3) More than normal wear" at bounding box center [912, 273] width 116 height 13
click at [852, 269] on input "(3) More than normal wear" at bounding box center [838, 274] width 28 height 28
click at [855, 148] on div "2" at bounding box center [856, 148] width 13 height 13
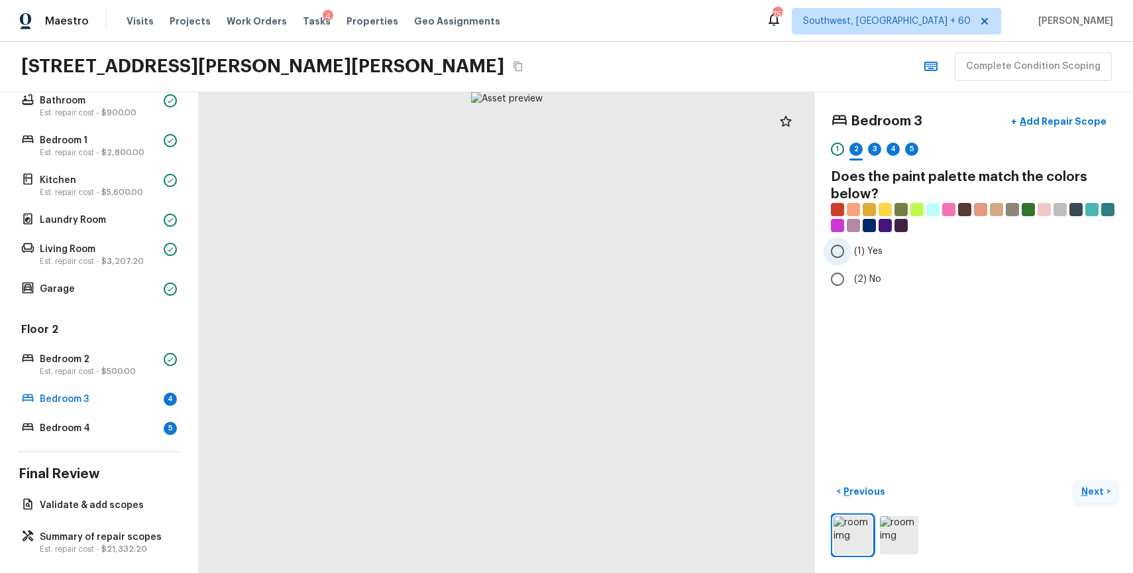
click at [869, 246] on span "(1) Yes" at bounding box center [868, 251] width 28 height 13
click at [852, 246] on input "(1) Yes" at bounding box center [838, 251] width 28 height 28
click at [879, 154] on div "3" at bounding box center [874, 152] width 13 height 21
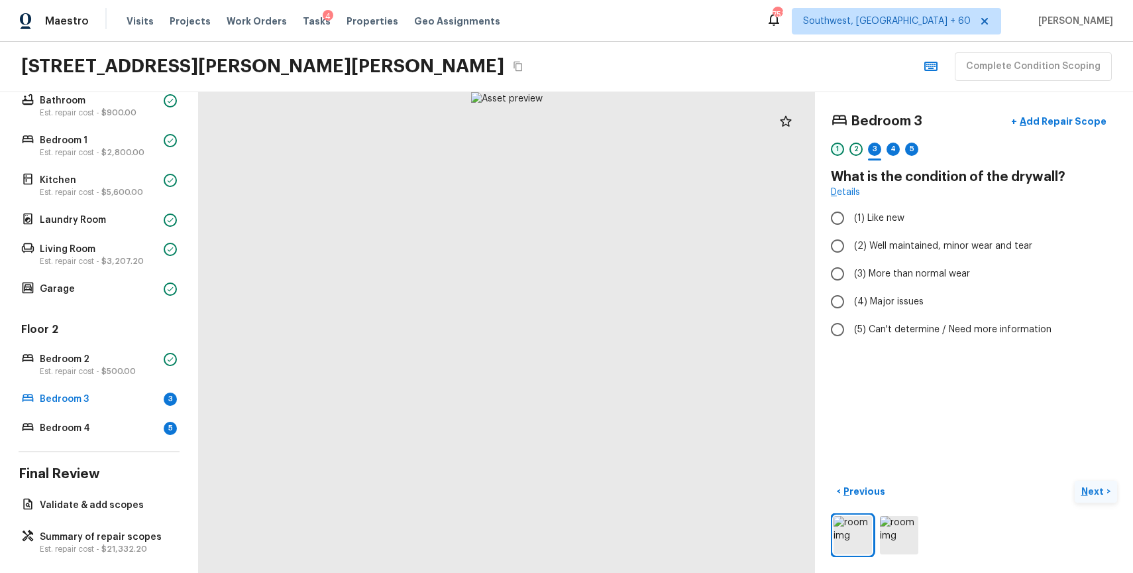
click at [836, 152] on div "1" at bounding box center [837, 148] width 13 height 13
click at [854, 146] on div "2" at bounding box center [856, 148] width 13 height 13
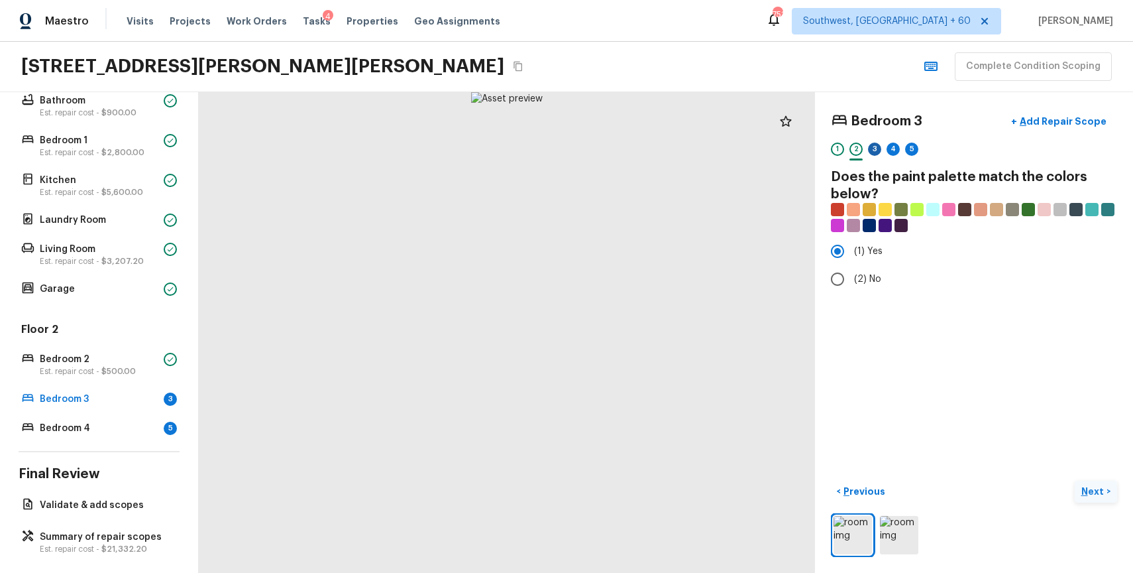
click at [872, 147] on div "3" at bounding box center [874, 148] width 13 height 13
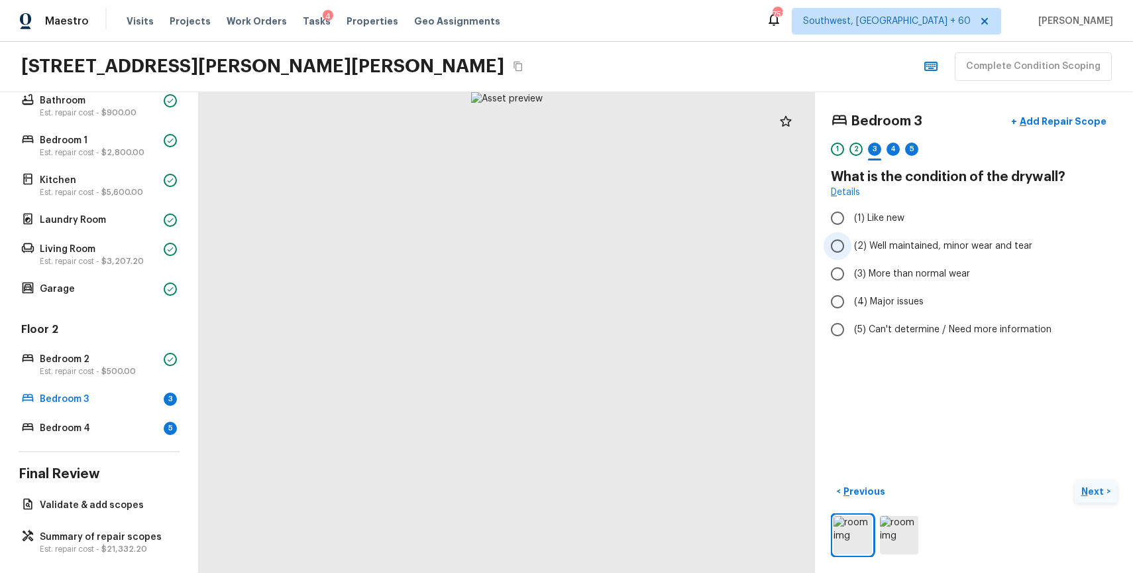
click at [957, 248] on span "(2) Well maintained, minor wear and tear" at bounding box center [943, 245] width 178 height 13
click at [852, 248] on input "(2) Well maintained, minor wear and tear" at bounding box center [838, 246] width 28 height 28
click at [897, 144] on div "4" at bounding box center [893, 148] width 13 height 13
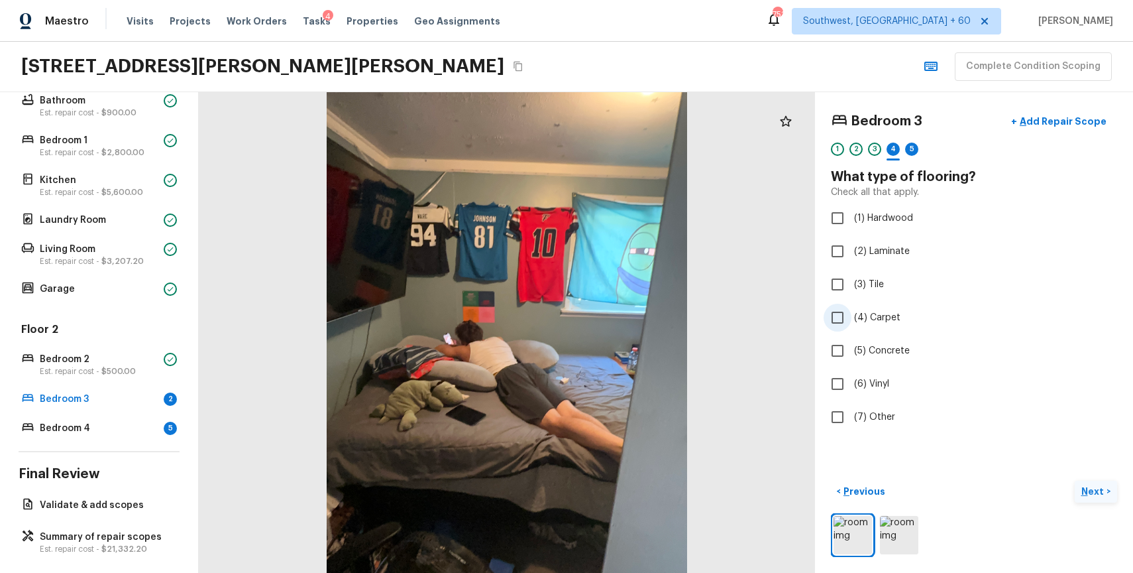
click at [882, 327] on label "(4) Carpet" at bounding box center [965, 318] width 283 height 28
click at [852, 327] on input "(4) Carpet" at bounding box center [838, 318] width 28 height 28
click at [905, 537] on img at bounding box center [899, 535] width 38 height 38
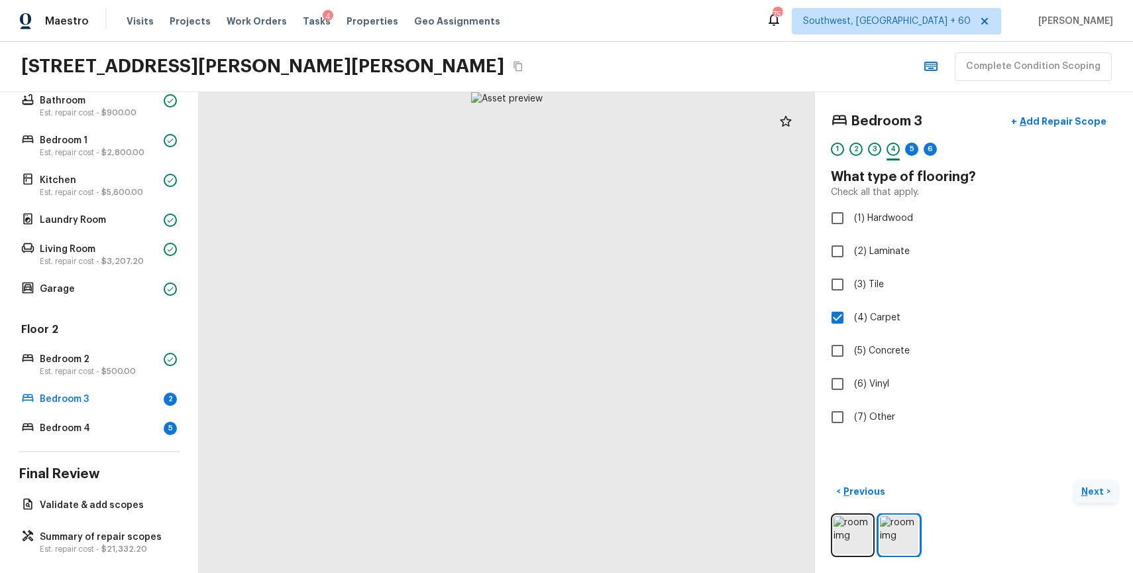
click at [918, 143] on div "5" at bounding box center [911, 152] width 13 height 21
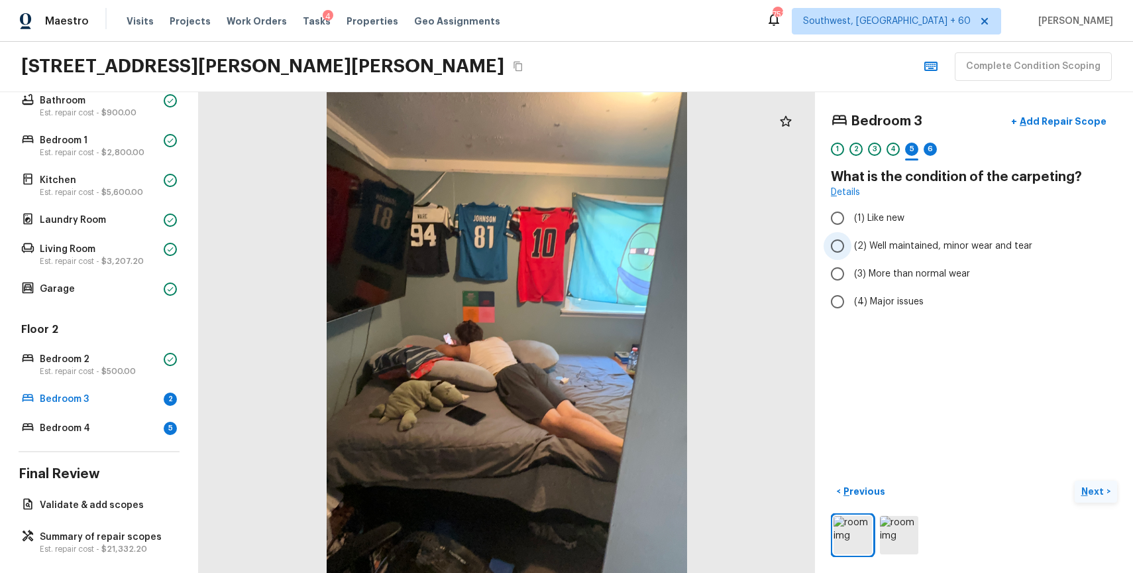
click at [919, 247] on span "(2) Well maintained, minor wear and tear" at bounding box center [943, 245] width 178 height 13
click at [852, 247] on input "(2) Well maintained, minor wear and tear" at bounding box center [838, 246] width 28 height 28
click at [930, 139] on div "Bedroom 3 + Add Repair Scope 1 2 3 4 5 6" at bounding box center [974, 136] width 286 height 56
click at [943, 149] on div "1 2 3 4 5 6" at bounding box center [974, 152] width 286 height 21
click at [934, 151] on div "6" at bounding box center [930, 148] width 13 height 13
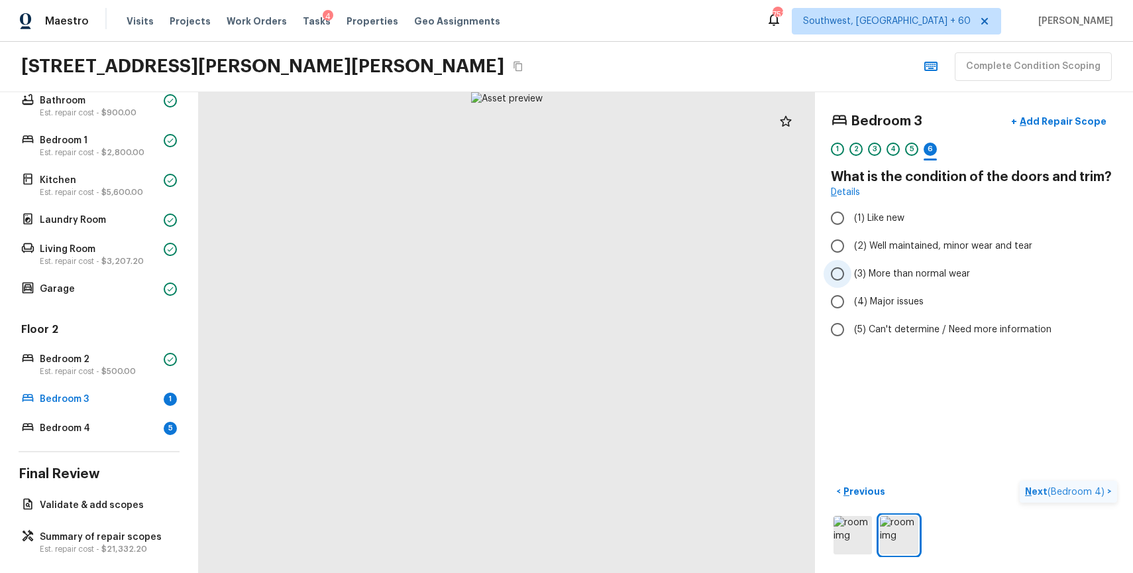
click at [964, 274] on span "(3) More than normal wear" at bounding box center [912, 273] width 116 height 13
click at [852, 274] on input "(3) More than normal wear" at bounding box center [838, 274] width 28 height 28
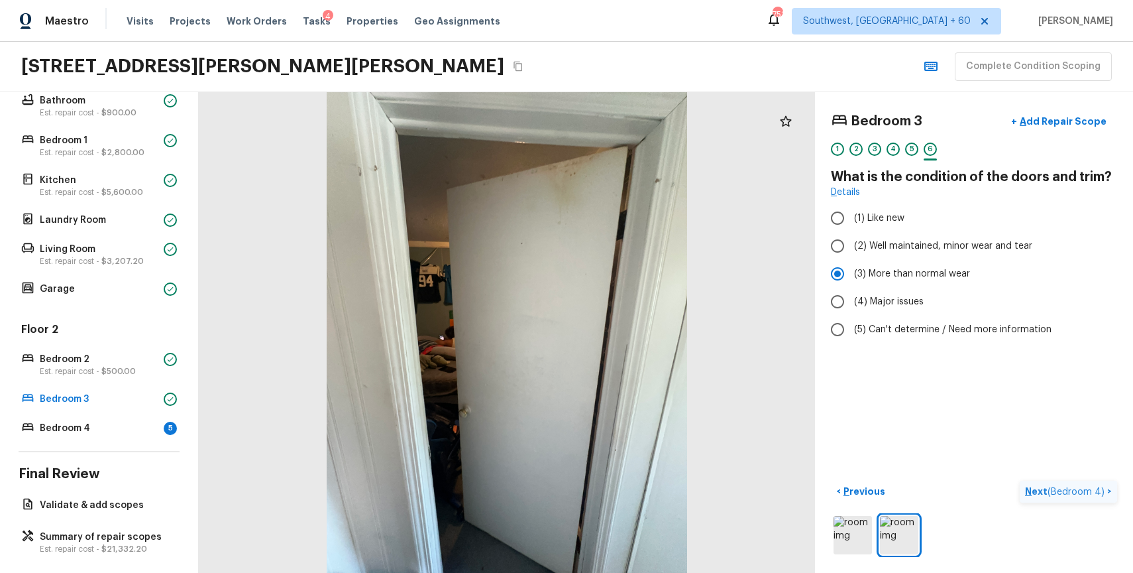
click at [1074, 483] on button "Next ( Bedroom 4 ) >" at bounding box center [1068, 491] width 97 height 22
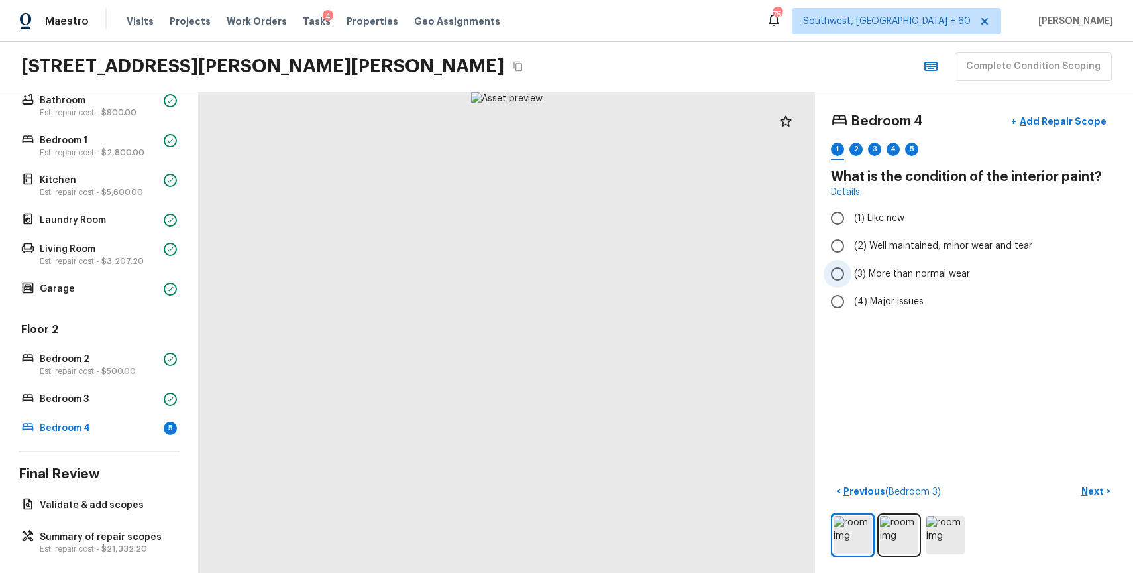
click at [922, 275] on span "(3) More than normal wear" at bounding box center [912, 273] width 116 height 13
click at [852, 275] on input "(3) More than normal wear" at bounding box center [838, 274] width 28 height 28
click at [1085, 482] on button "Next >" at bounding box center [1096, 491] width 42 height 22
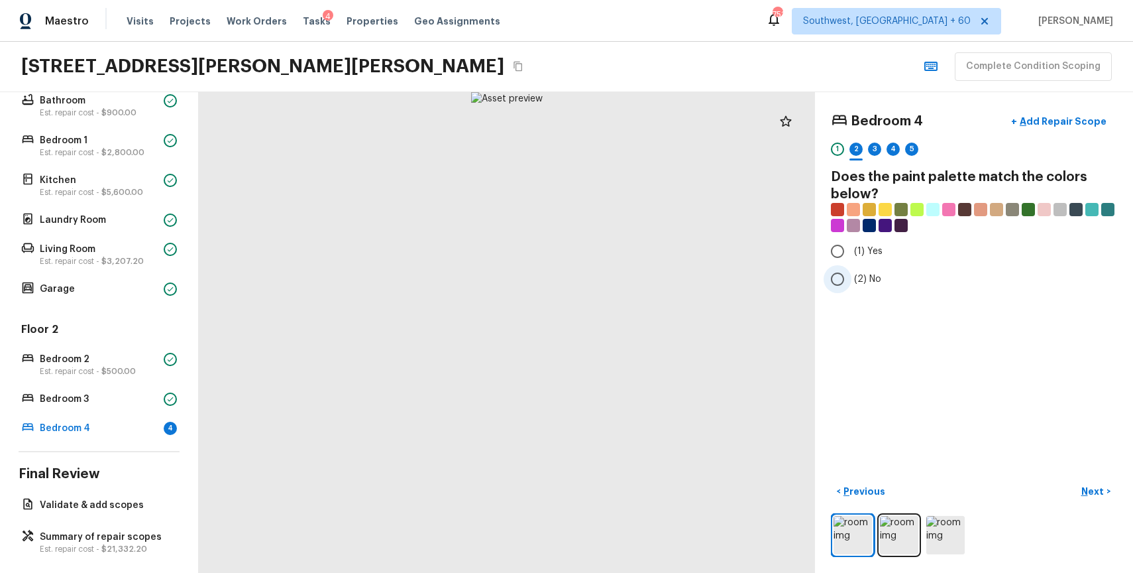
click at [867, 268] on label "(2) No" at bounding box center [965, 279] width 283 height 28
click at [852, 268] on input "(2) No" at bounding box center [838, 279] width 28 height 28
click at [1087, 489] on p "Next" at bounding box center [1093, 490] width 25 height 13
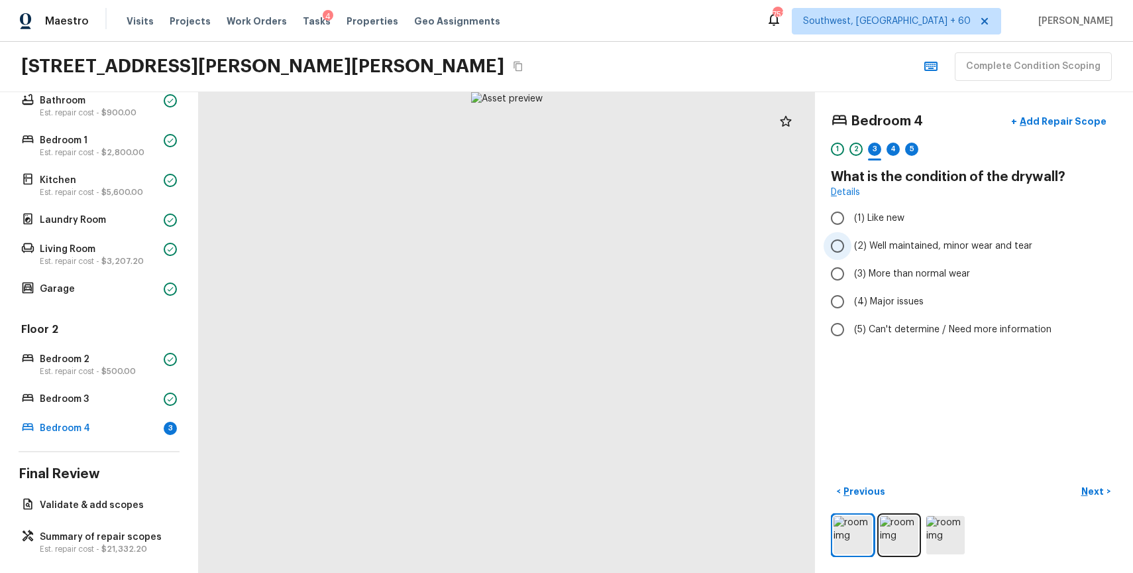
click at [948, 252] on span "(2) Well maintained, minor wear and tear" at bounding box center [943, 245] width 178 height 13
click at [852, 252] on input "(2) Well maintained, minor wear and tear" at bounding box center [838, 246] width 28 height 28
click at [1094, 488] on p "Next" at bounding box center [1093, 490] width 25 height 13
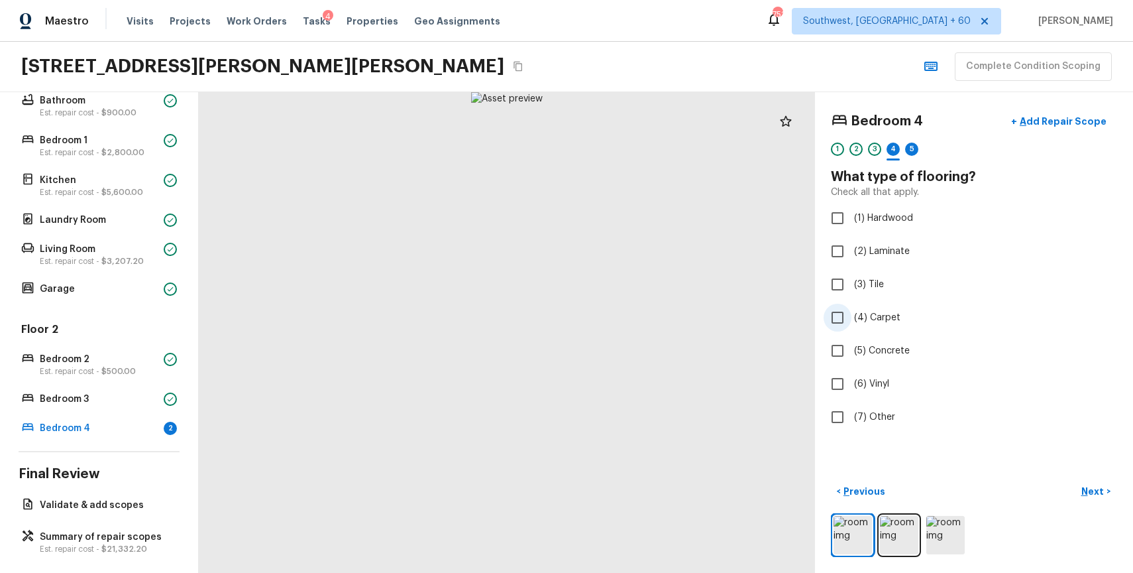
click at [879, 311] on span "(4) Carpet" at bounding box center [877, 317] width 46 height 13
click at [852, 310] on input "(4) Carpet" at bounding box center [838, 318] width 28 height 28
click at [1097, 485] on p "Next" at bounding box center [1093, 490] width 25 height 13
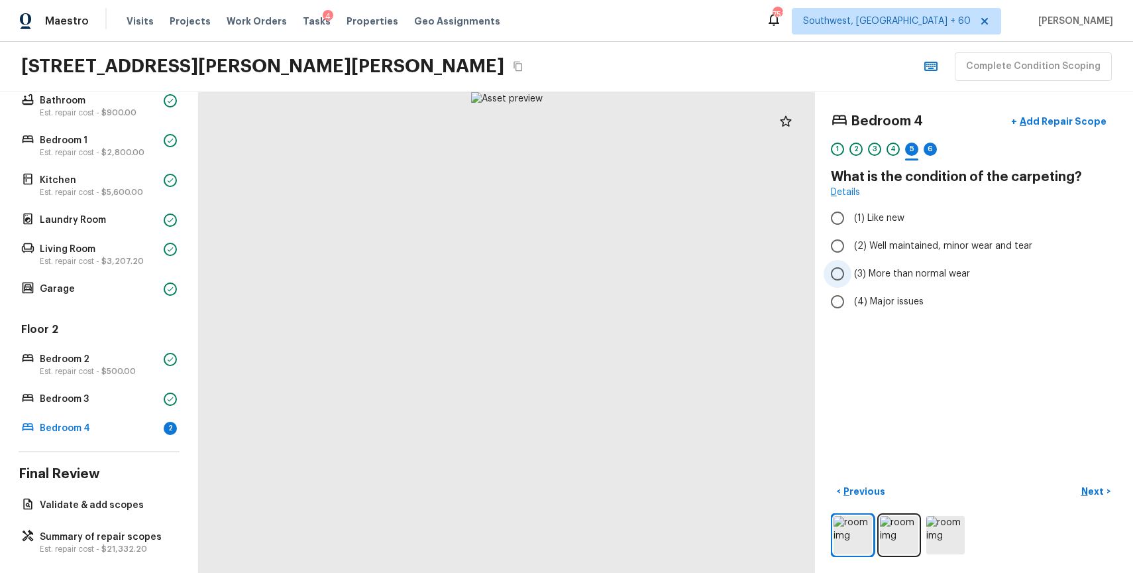
click at [918, 273] on span "(3) More than normal wear" at bounding box center [912, 273] width 116 height 13
click at [852, 273] on input "(3) More than normal wear" at bounding box center [838, 274] width 28 height 28
click at [1103, 496] on p "Next" at bounding box center [1093, 490] width 25 height 13
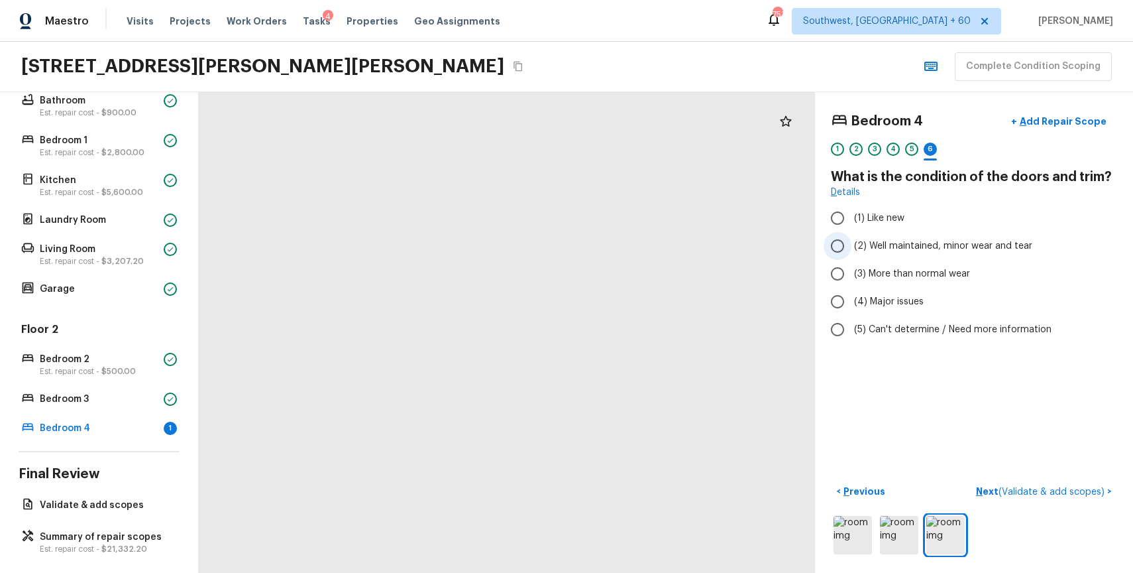
click at [954, 245] on span "(2) Well maintained, minor wear and tear" at bounding box center [943, 245] width 178 height 13
click at [852, 245] on input "(2) Well maintained, minor wear and tear" at bounding box center [838, 246] width 28 height 28
click at [1073, 490] on span "( Validate & add scopes )" at bounding box center [1052, 491] width 106 height 9
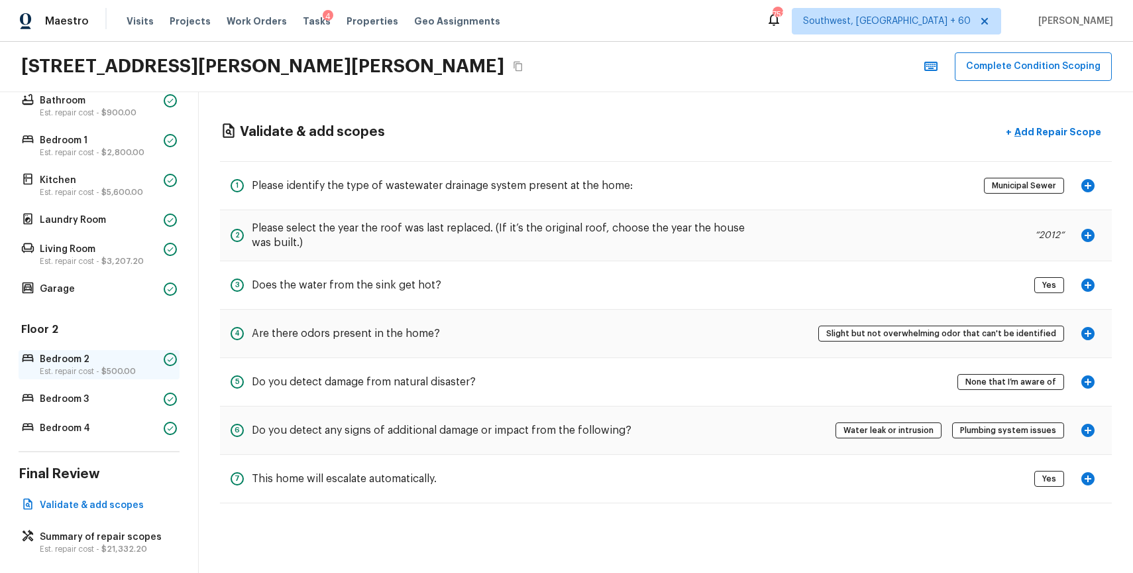
scroll to position [304, 0]
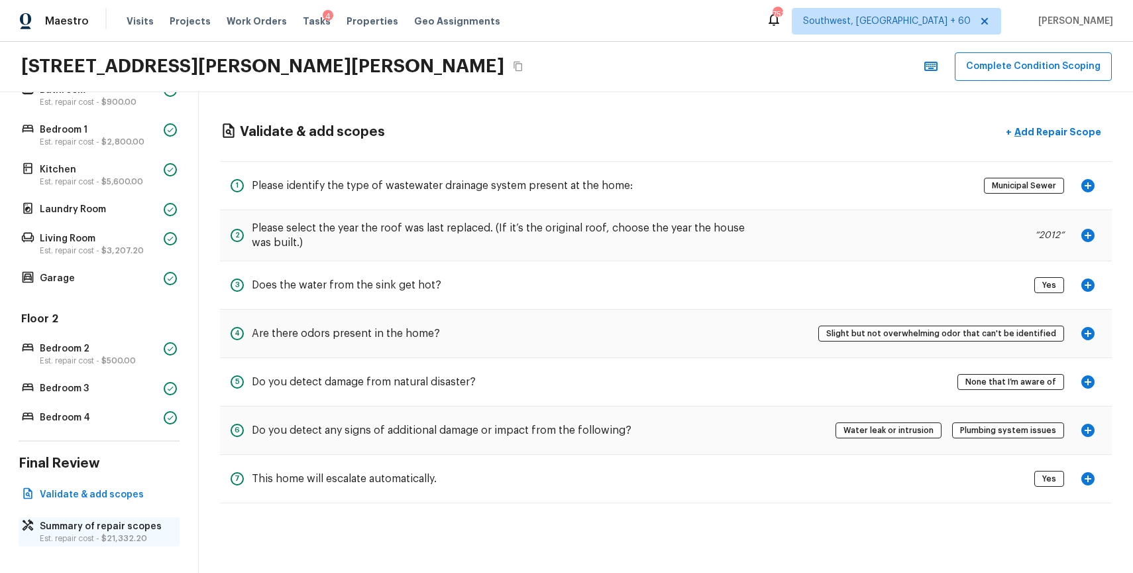
click at [83, 520] on p "Summary of repair scopes" at bounding box center [106, 526] width 132 height 13
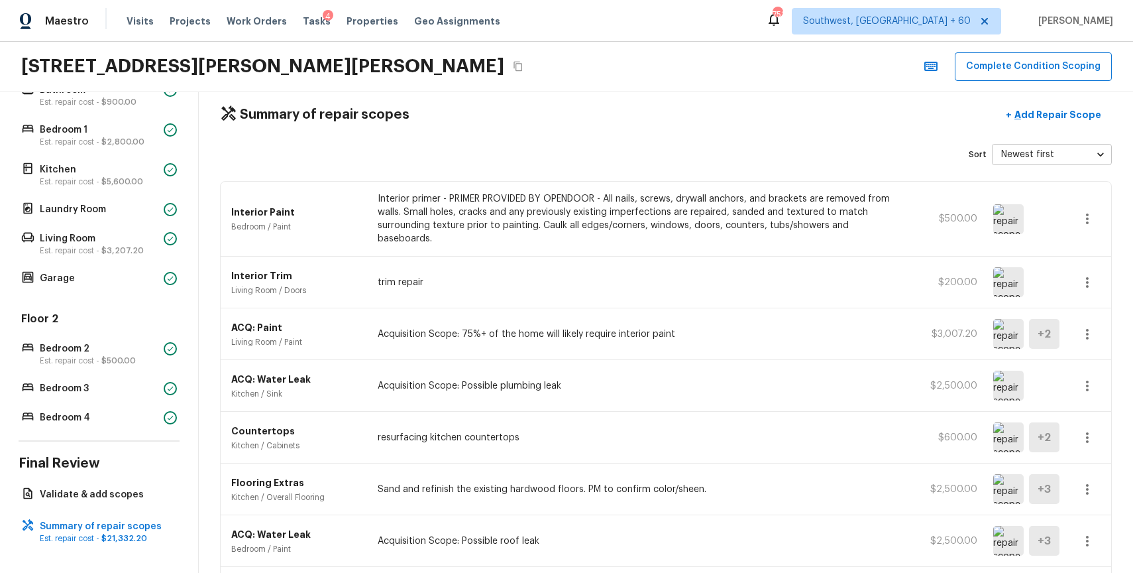
scroll to position [0, 0]
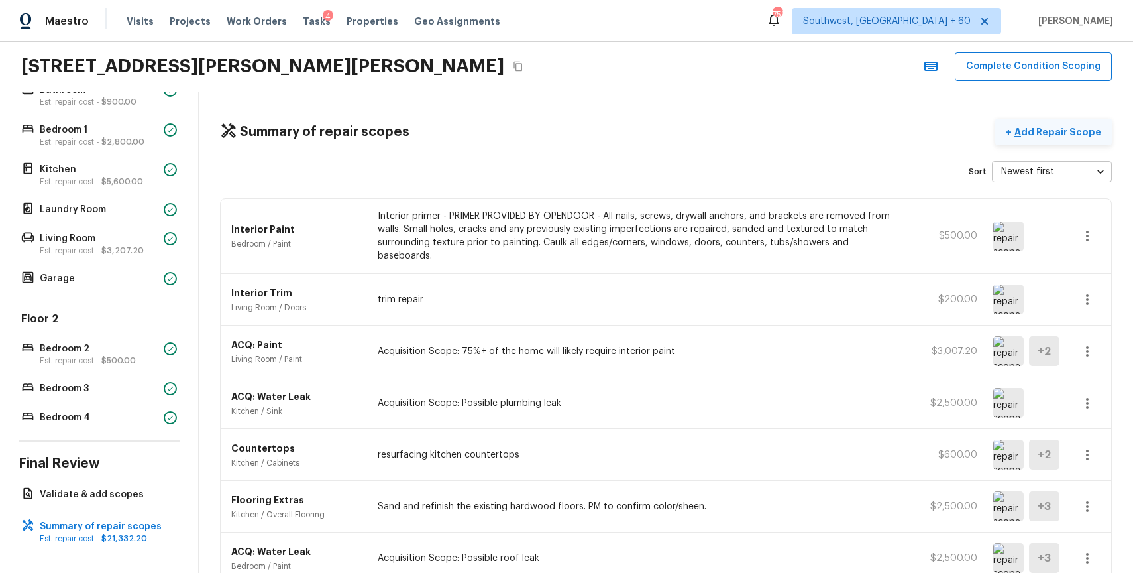
click at [1058, 137] on p "Add Repair Scope" at bounding box center [1056, 131] width 89 height 13
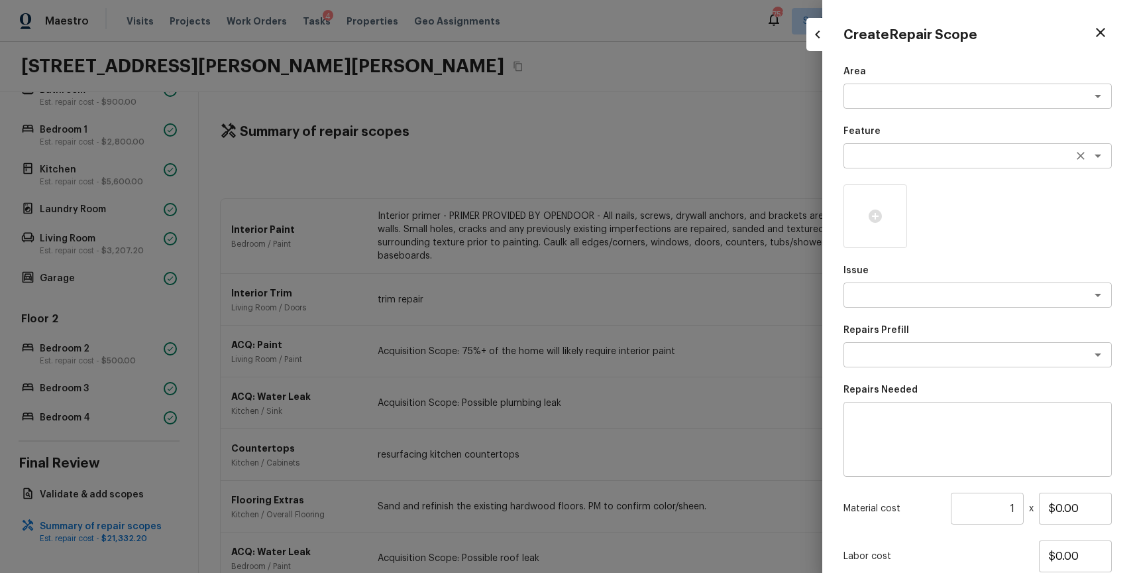
click at [870, 147] on div "x ​" at bounding box center [978, 155] width 268 height 25
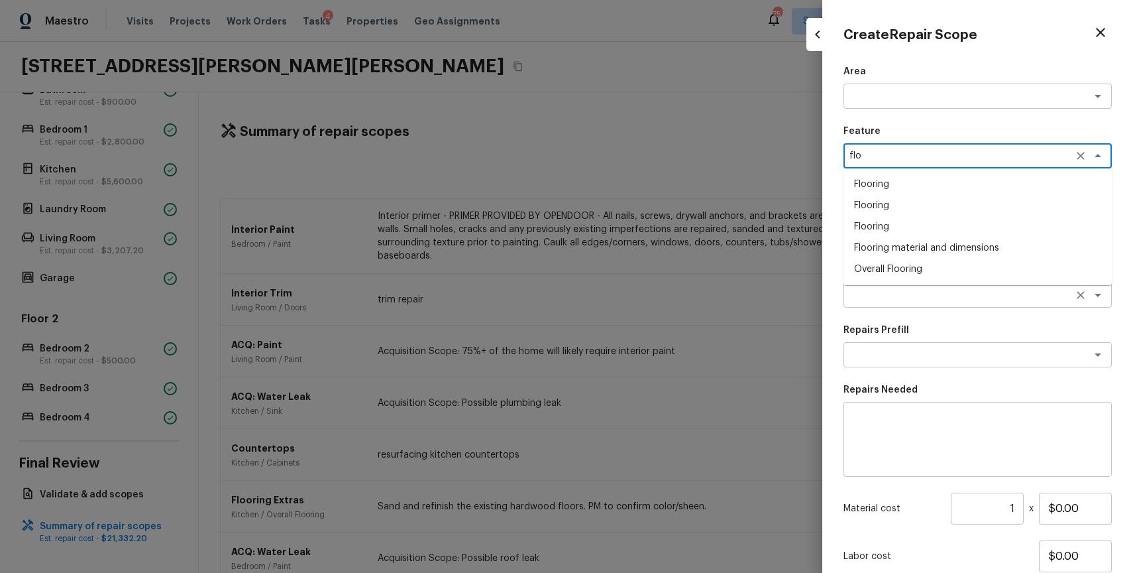
click at [882, 307] on div "Issue x ​" at bounding box center [978, 286] width 268 height 44
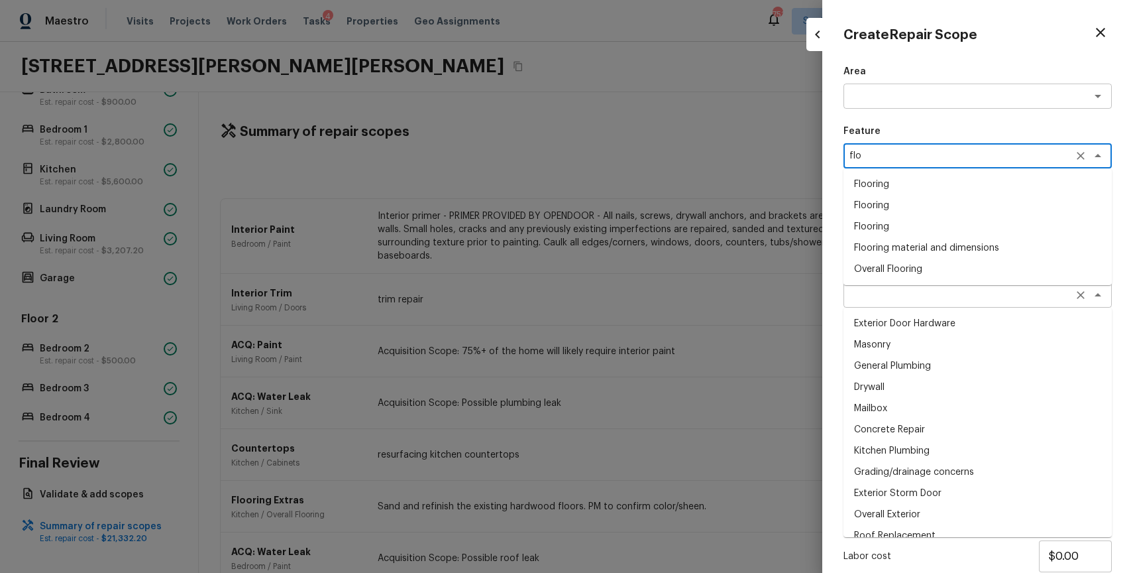
click at [882, 307] on ul "Exterior Door Hardware Masonry General Plumbing Drywall Mailbox Concrete Repair…" at bounding box center [978, 421] width 268 height 229
click at [997, 296] on textarea at bounding box center [959, 294] width 219 height 13
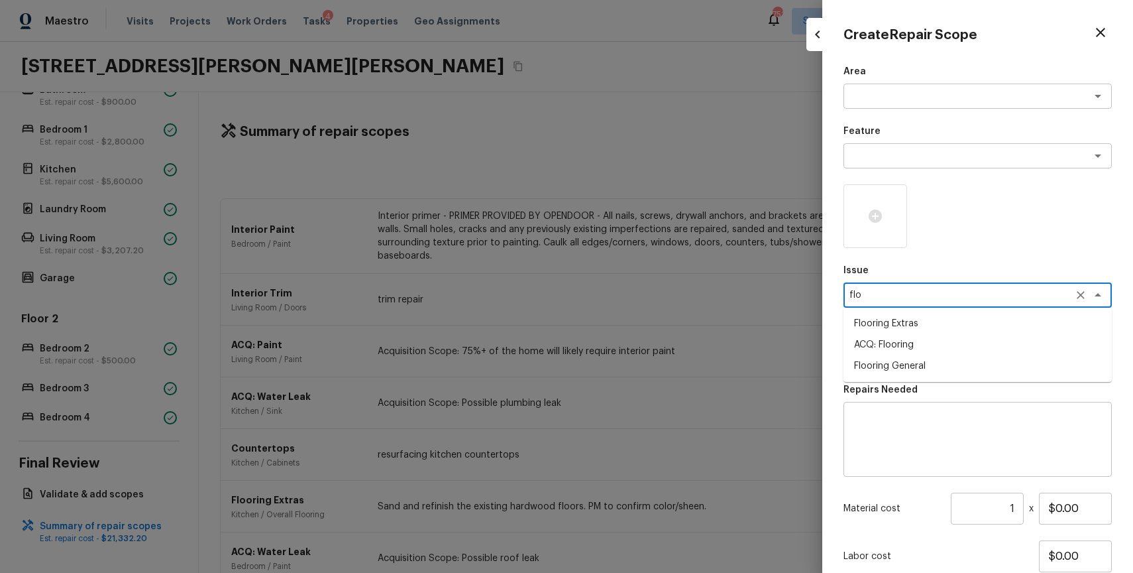
click at [920, 341] on li "ACQ: Flooring" at bounding box center [978, 344] width 268 height 21
click at [944, 354] on textarea at bounding box center [959, 354] width 219 height 13
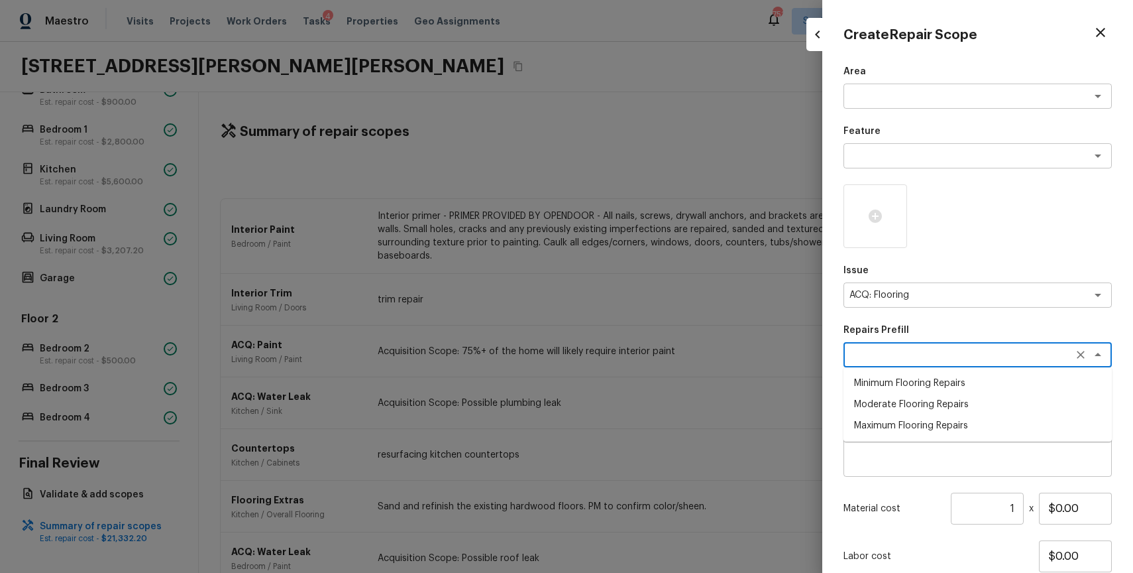
click at [928, 424] on li "Maximum Flooring Repairs" at bounding box center [978, 425] width 268 height 21
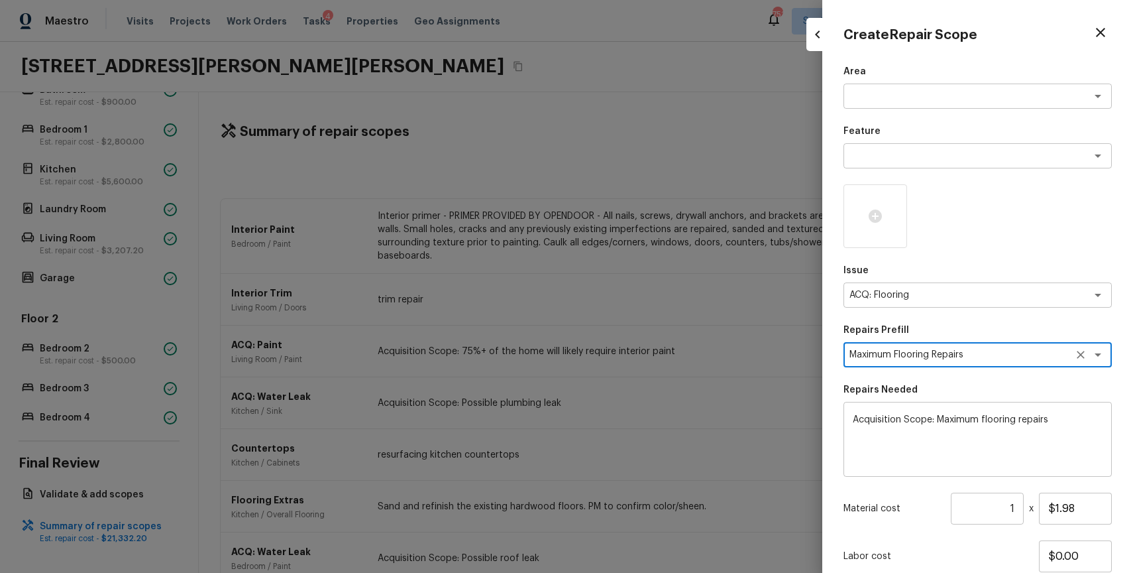
click at [1017, 510] on input "1" at bounding box center [987, 508] width 73 height 32
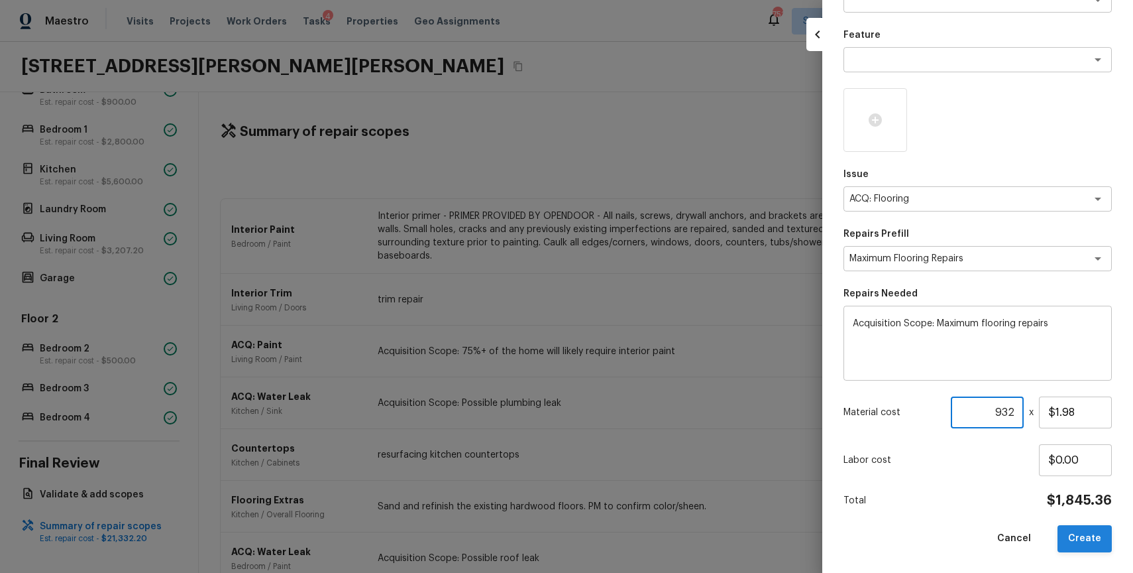
click at [1080, 537] on button "Create" at bounding box center [1085, 538] width 54 height 27
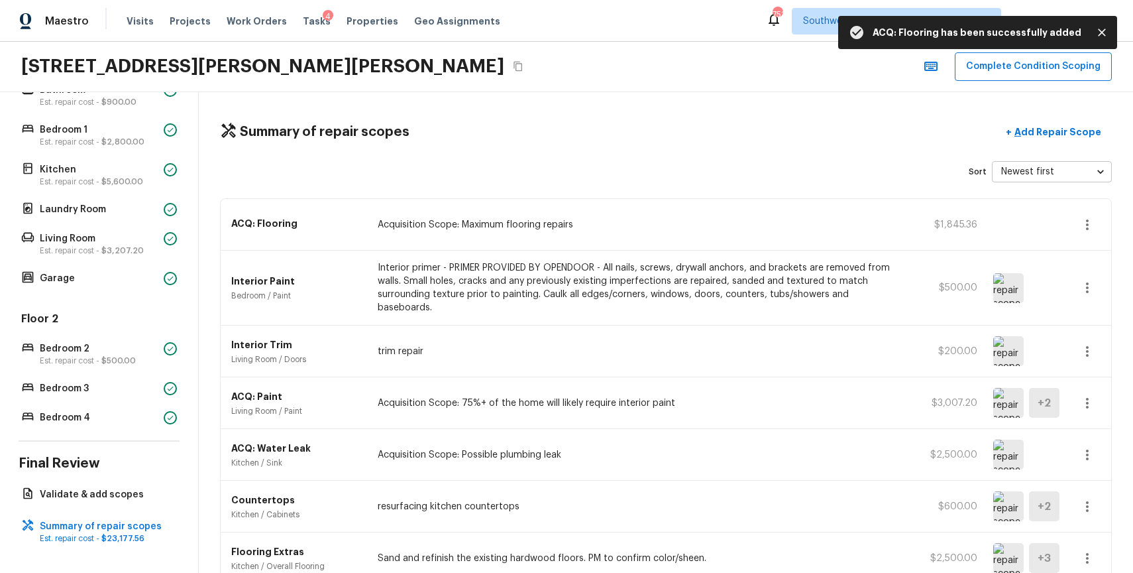
click at [1090, 223] on icon "button" at bounding box center [1088, 225] width 16 height 16
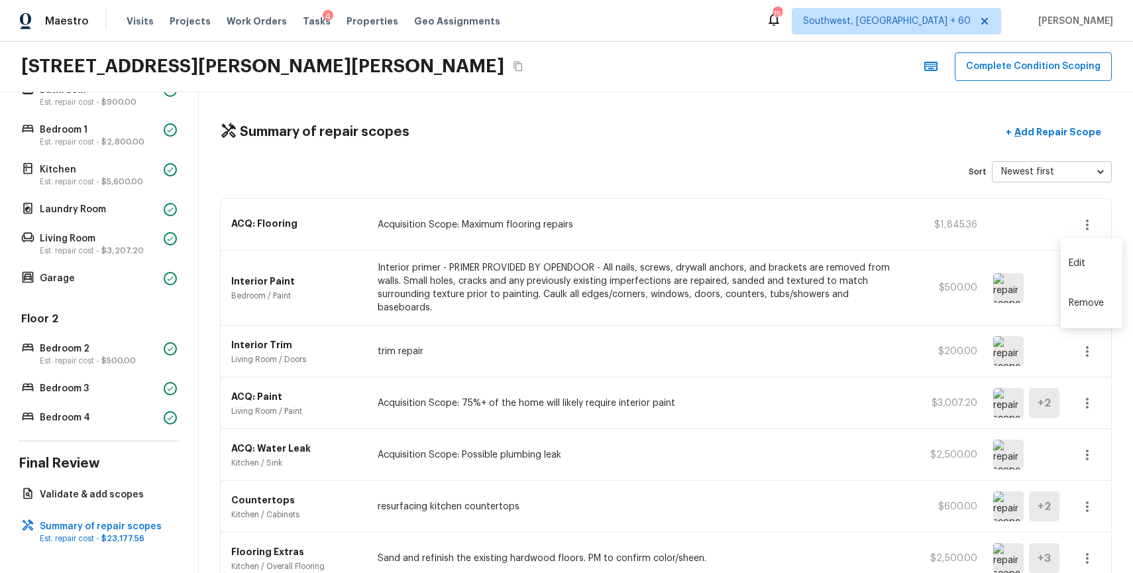
click at [1084, 256] on li "Edit" at bounding box center [1092, 263] width 62 height 40
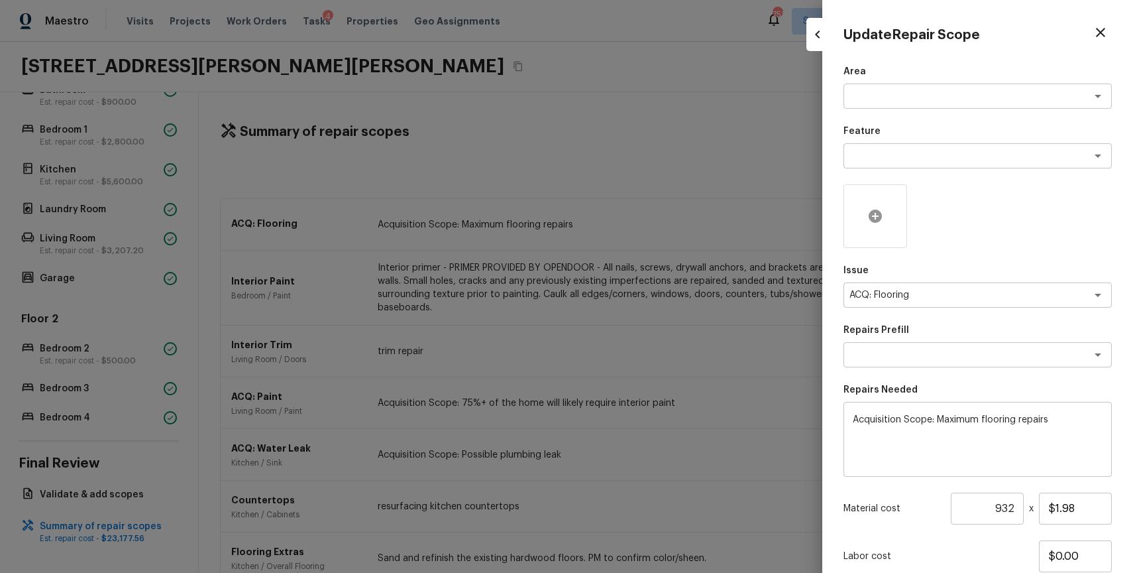
click at [875, 220] on icon at bounding box center [875, 215] width 13 height 13
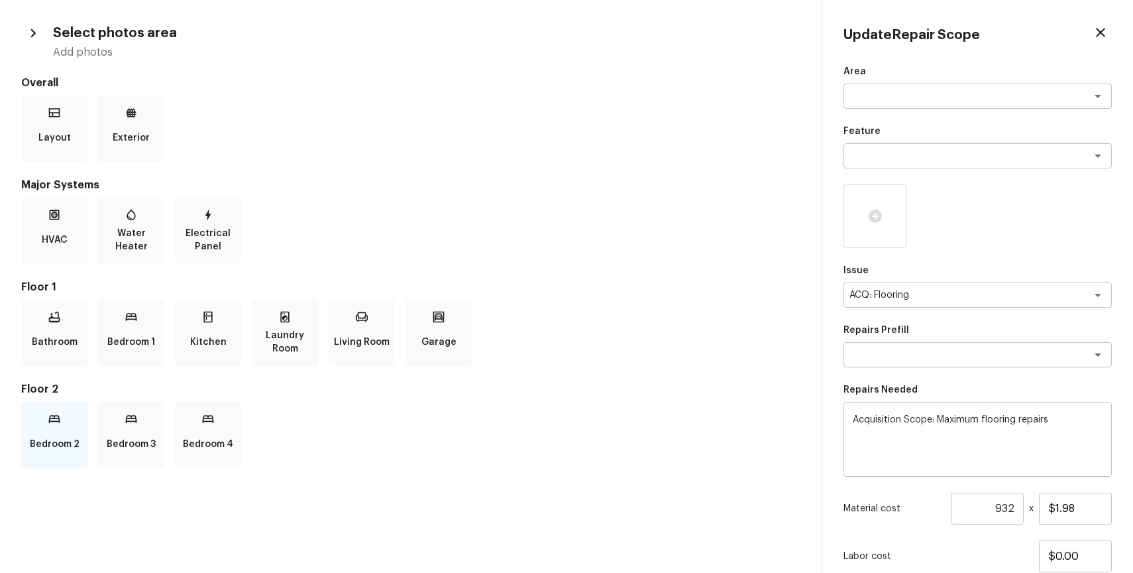
click at [58, 428] on div "Bedroom 2" at bounding box center [54, 435] width 66 height 66
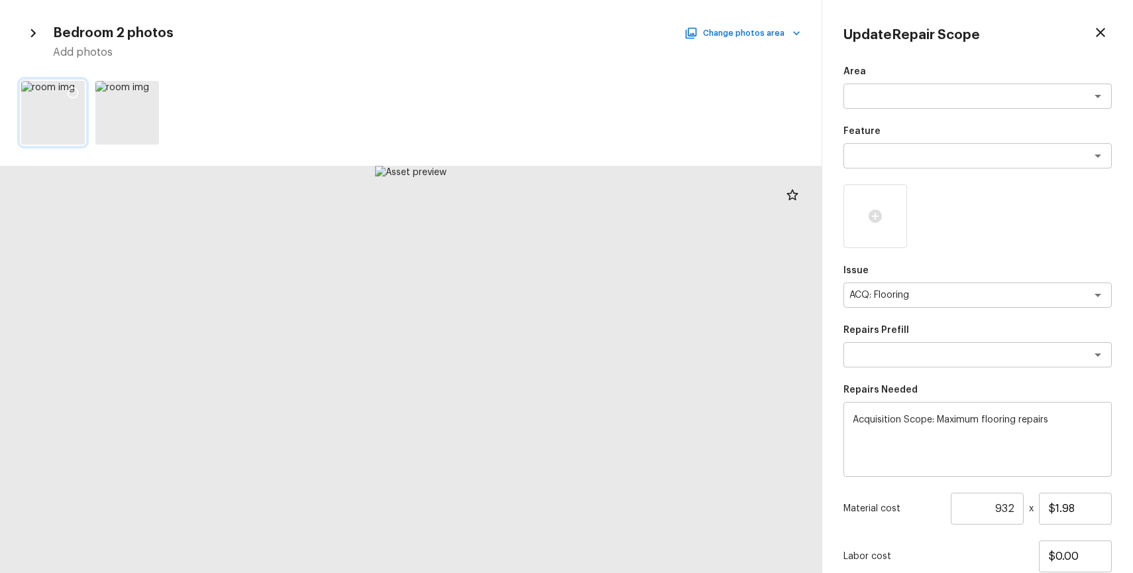
click at [74, 89] on icon at bounding box center [72, 92] width 13 height 13
click at [781, 41] on button "Change photos area" at bounding box center [743, 33] width 113 height 17
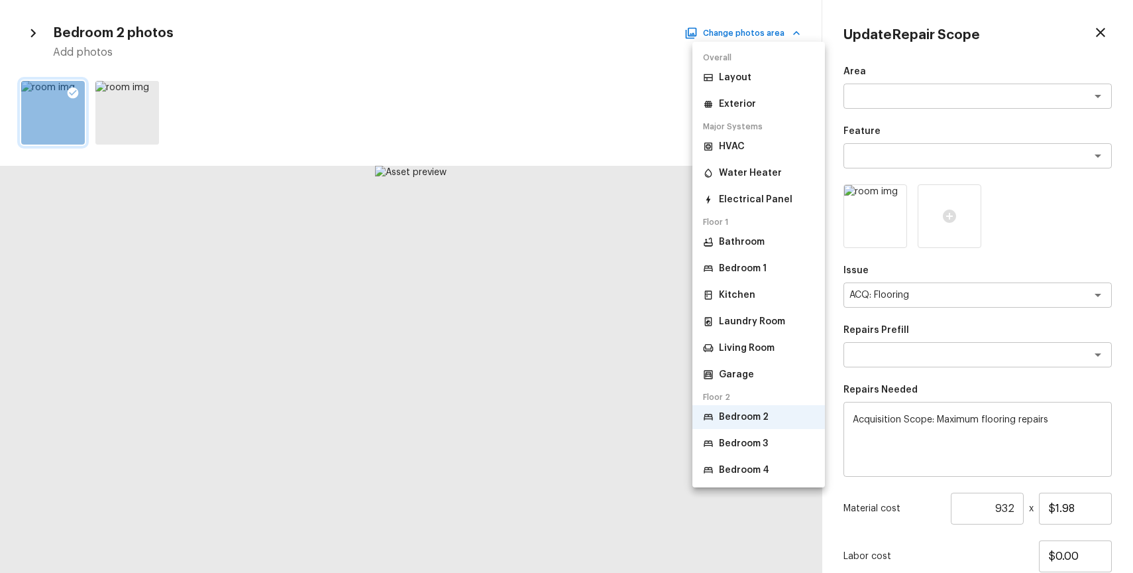
click at [750, 441] on p "Bedroom 3" at bounding box center [743, 443] width 49 height 13
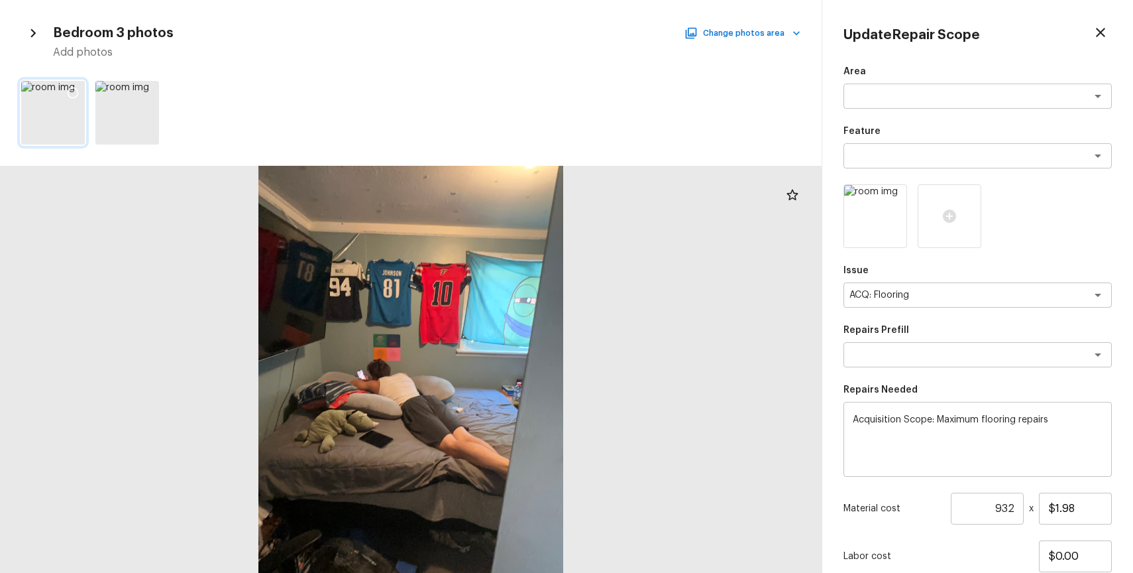
click at [75, 89] on icon at bounding box center [72, 92] width 13 height 13
click at [777, 33] on button "Change photos area" at bounding box center [743, 33] width 113 height 17
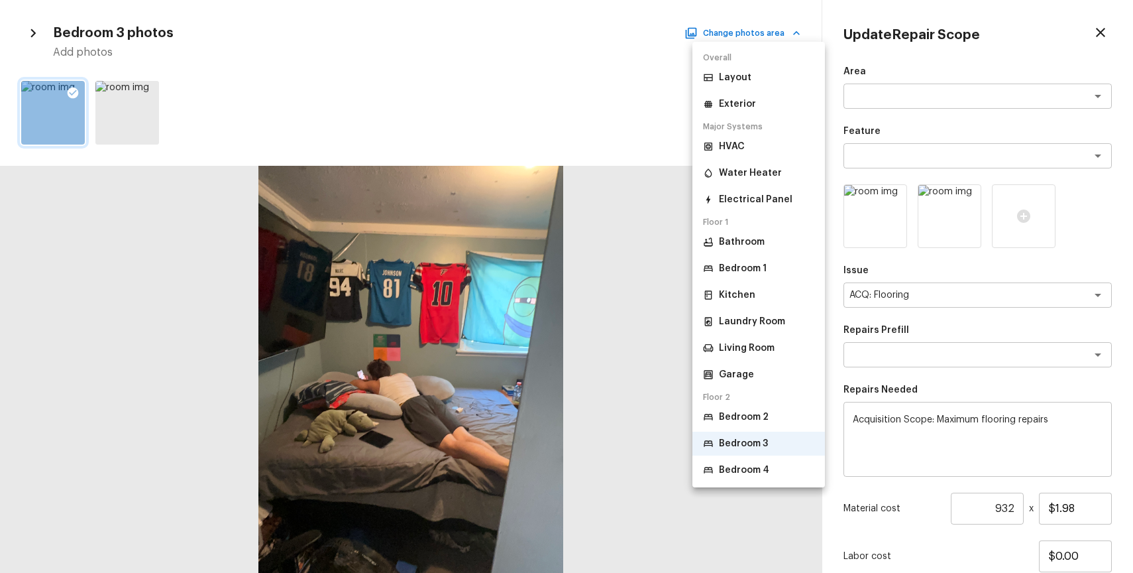
click at [761, 462] on li "Bedroom 4" at bounding box center [758, 470] width 133 height 24
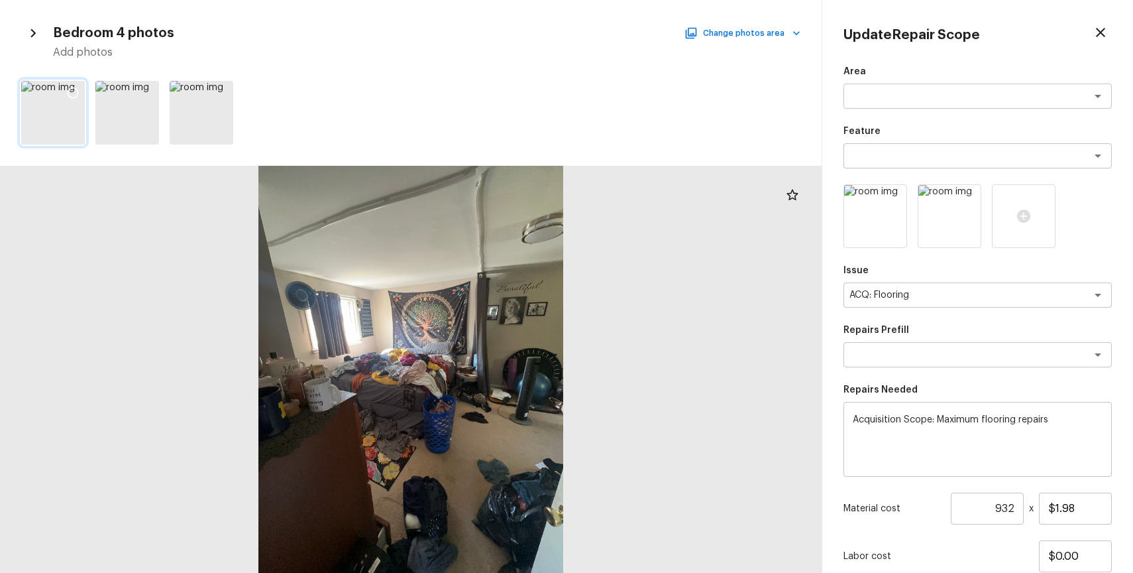
click at [74, 93] on icon at bounding box center [72, 92] width 13 height 13
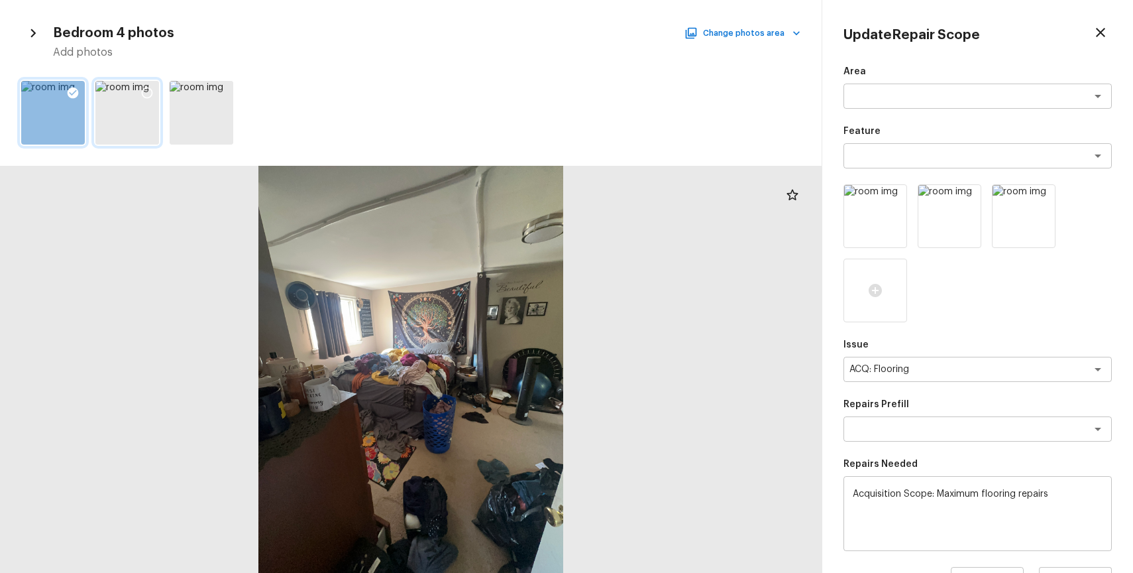
click at [149, 89] on icon at bounding box center [146, 92] width 13 height 13
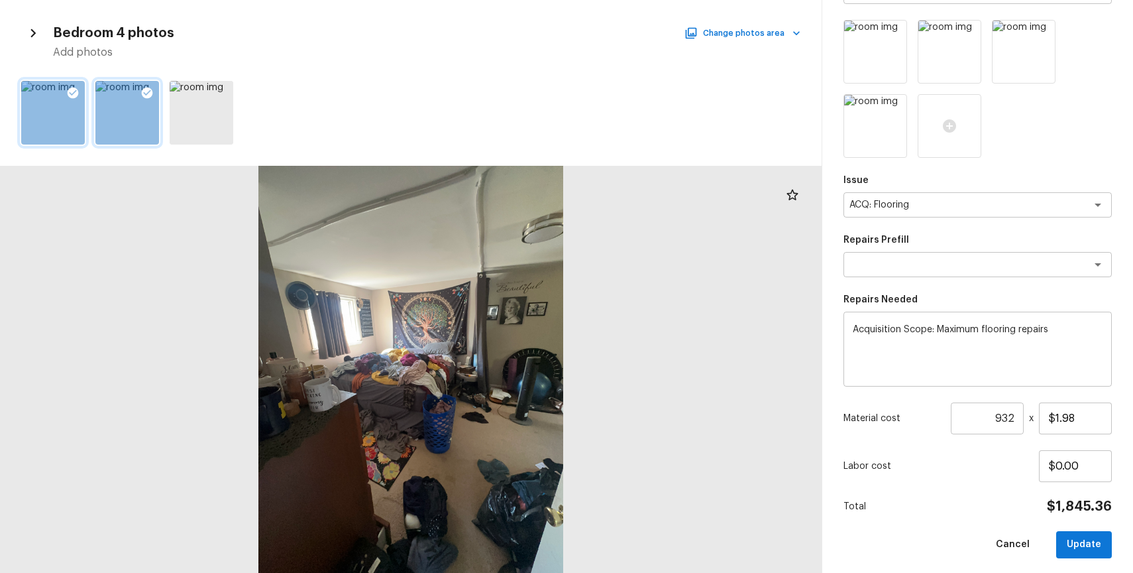
scroll to position [170, 0]
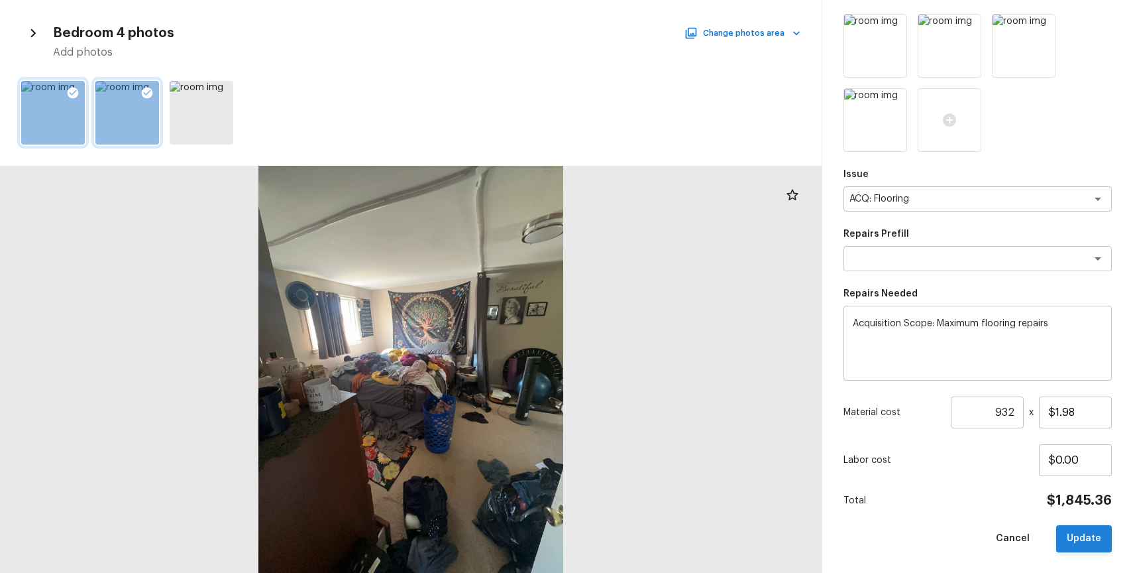
click at [1076, 541] on button "Update" at bounding box center [1084, 538] width 56 height 27
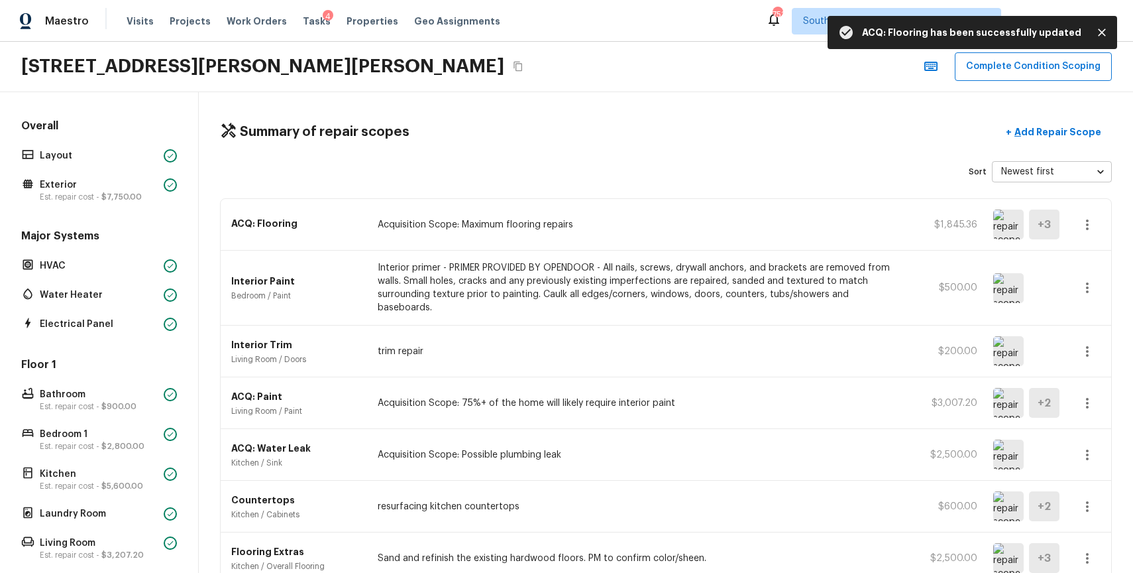
scroll to position [811, 0]
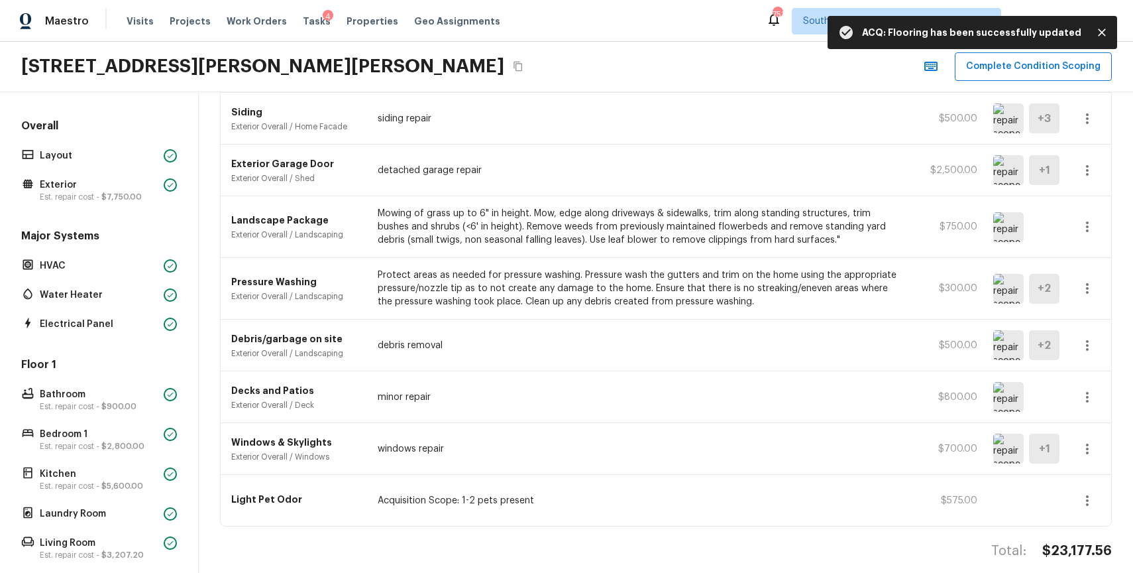
click at [1099, 544] on h4 "$23,177.56" at bounding box center [1077, 550] width 70 height 17
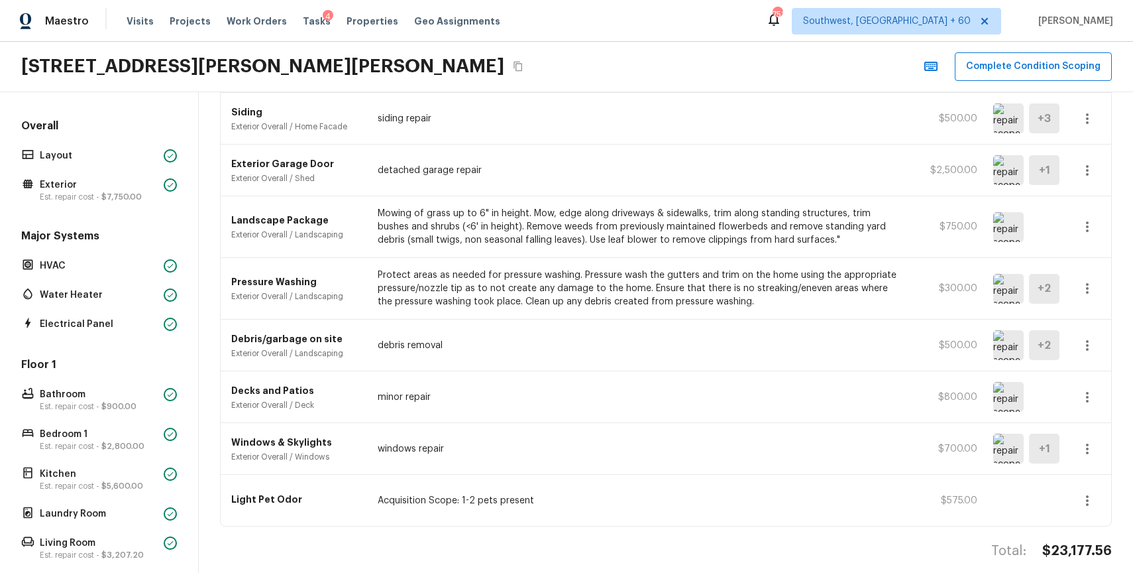
click at [1099, 544] on h4 "$23,177.56" at bounding box center [1077, 550] width 70 height 17
copy div "$23,177.56"
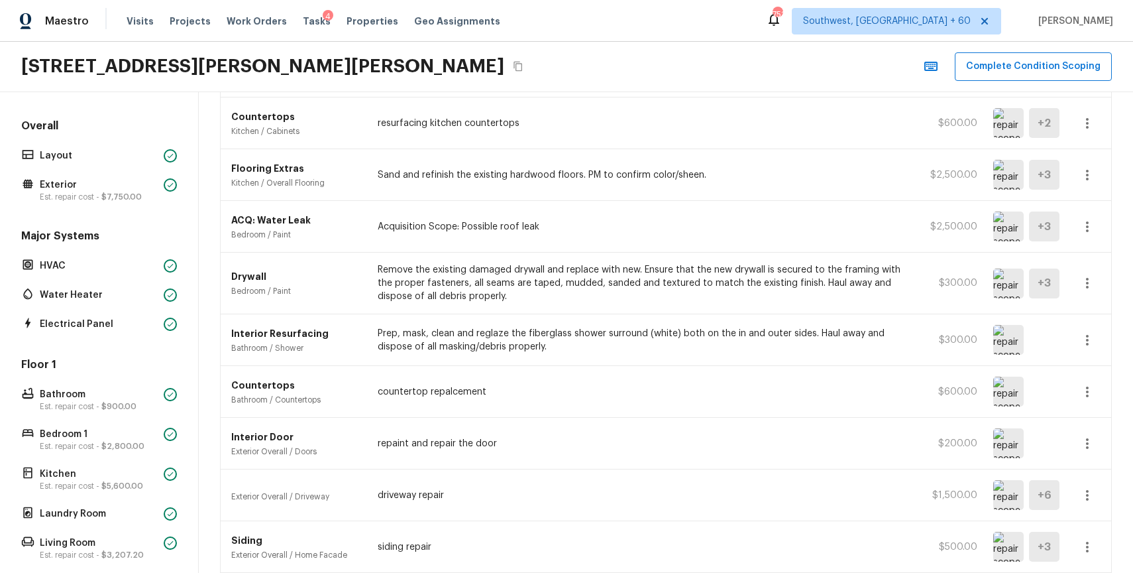
scroll to position [0, 0]
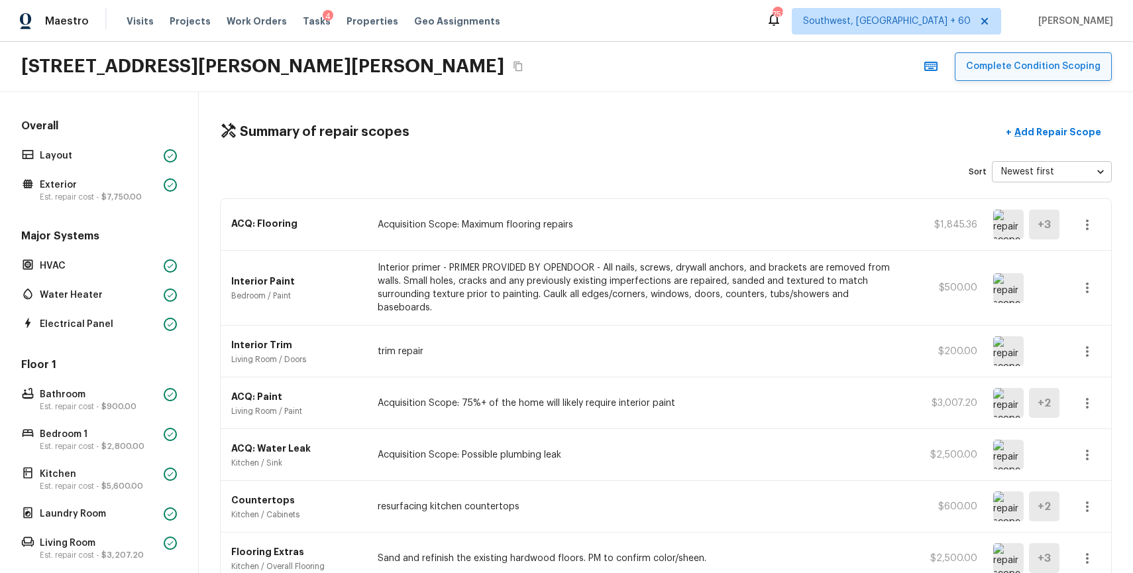
click at [1058, 65] on button "Complete Condition Scoping" at bounding box center [1033, 66] width 157 height 28
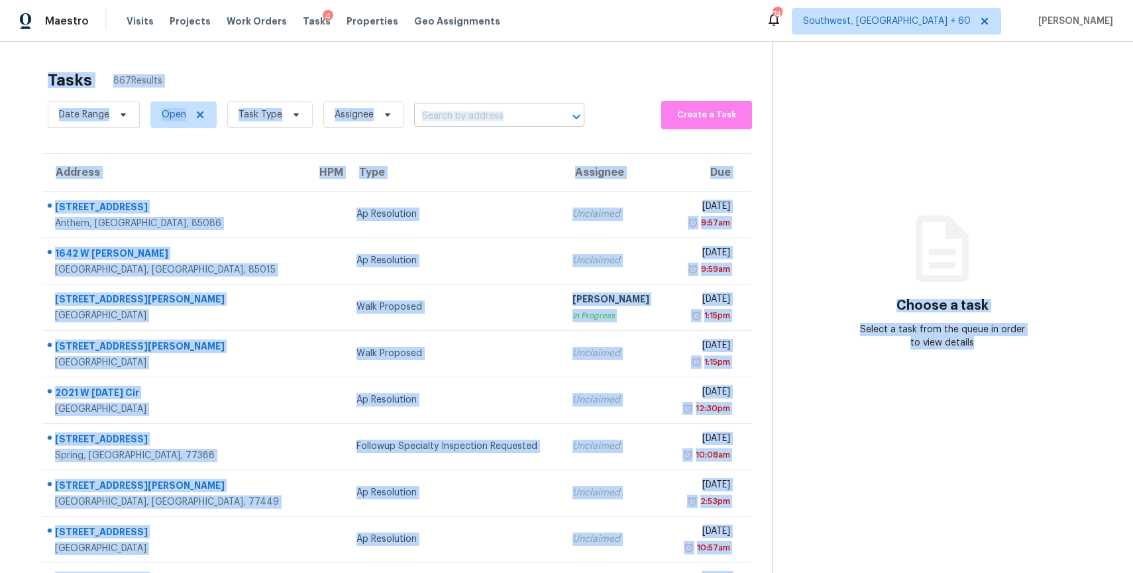
click at [501, 110] on input "text" at bounding box center [480, 116] width 133 height 21
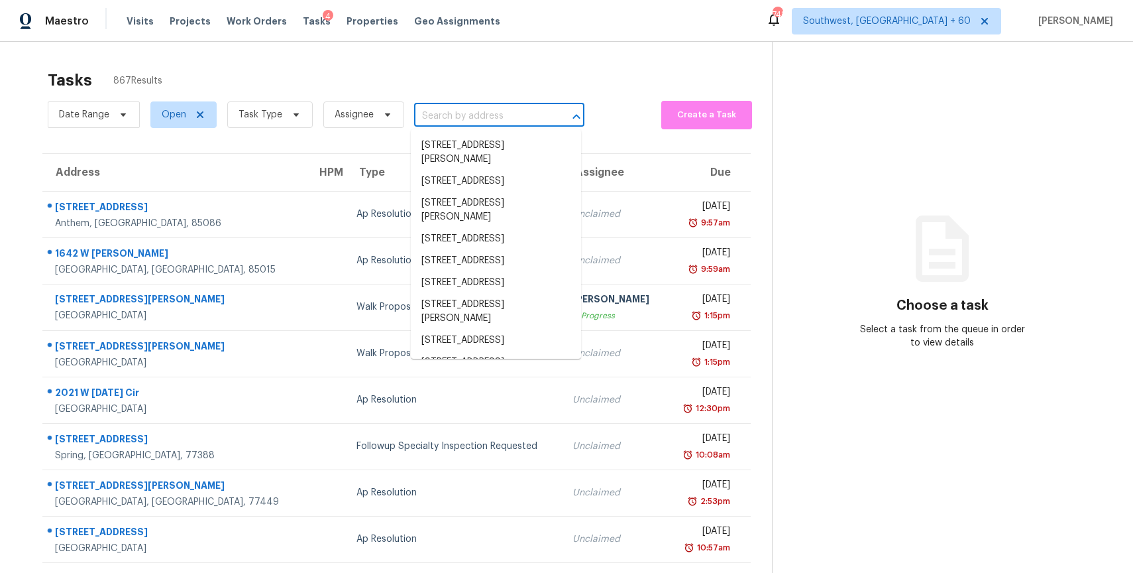
paste input "1044 Cheyenne Blvd, Madison, TN 37115"
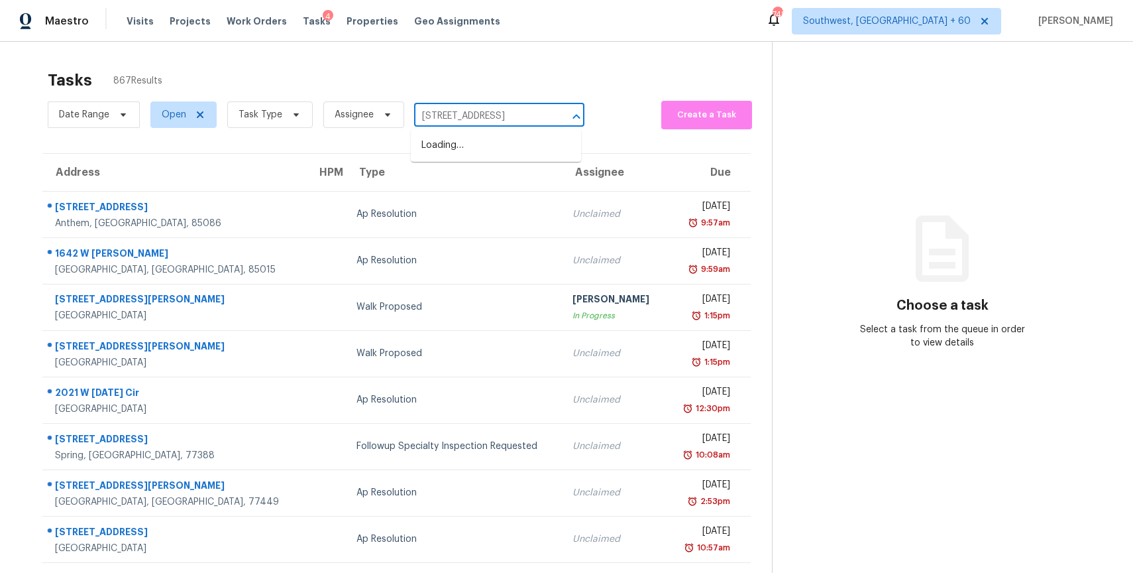
scroll to position [0, 48]
click at [526, 140] on li "1044 Cheyenne Blvd, Madison, TN 37115" at bounding box center [496, 146] width 170 height 22
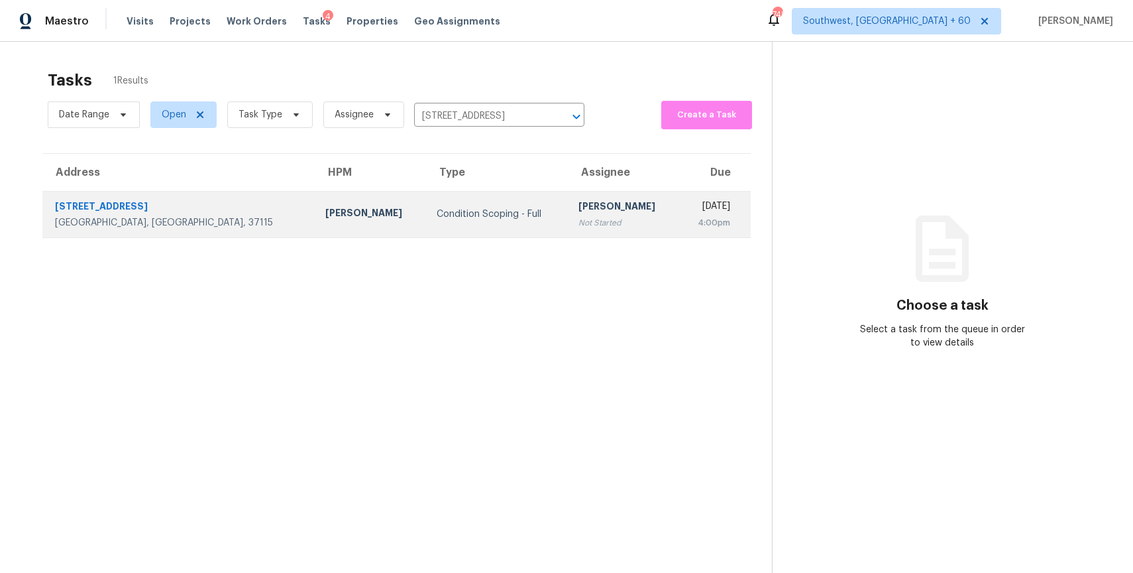
click at [579, 214] on div "[PERSON_NAME]" at bounding box center [623, 207] width 89 height 17
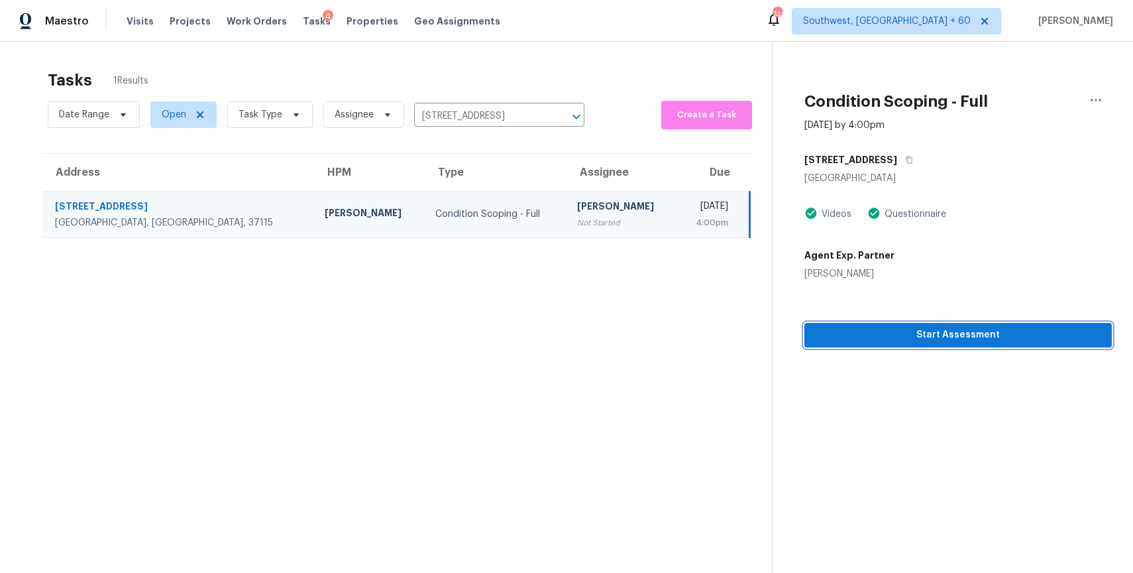
click at [1012, 339] on span "Start Assessment" at bounding box center [958, 335] width 286 height 17
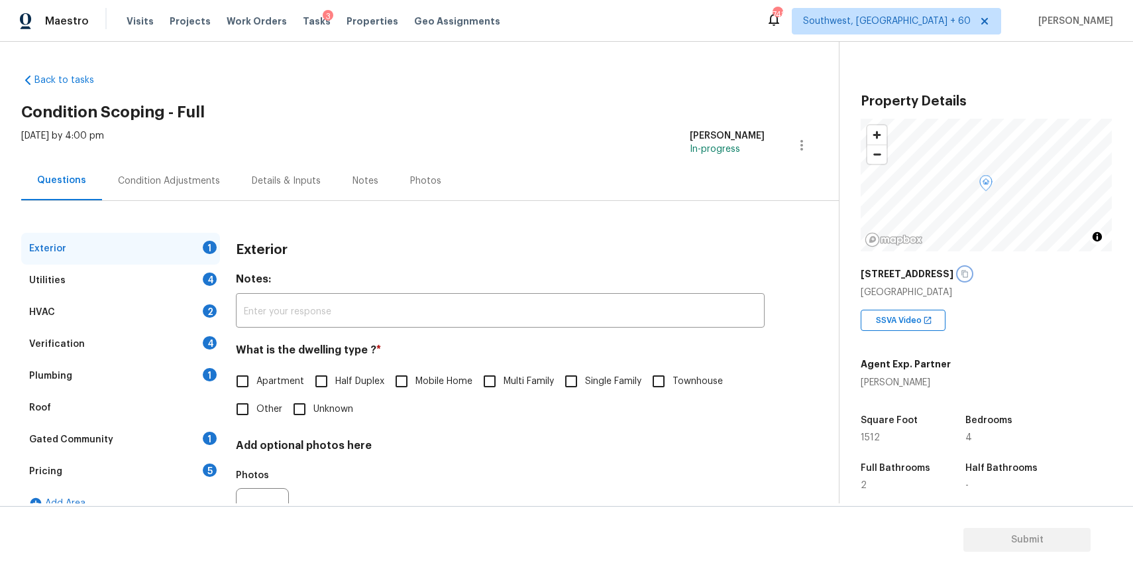
click at [962, 276] on icon "button" at bounding box center [965, 273] width 7 height 7
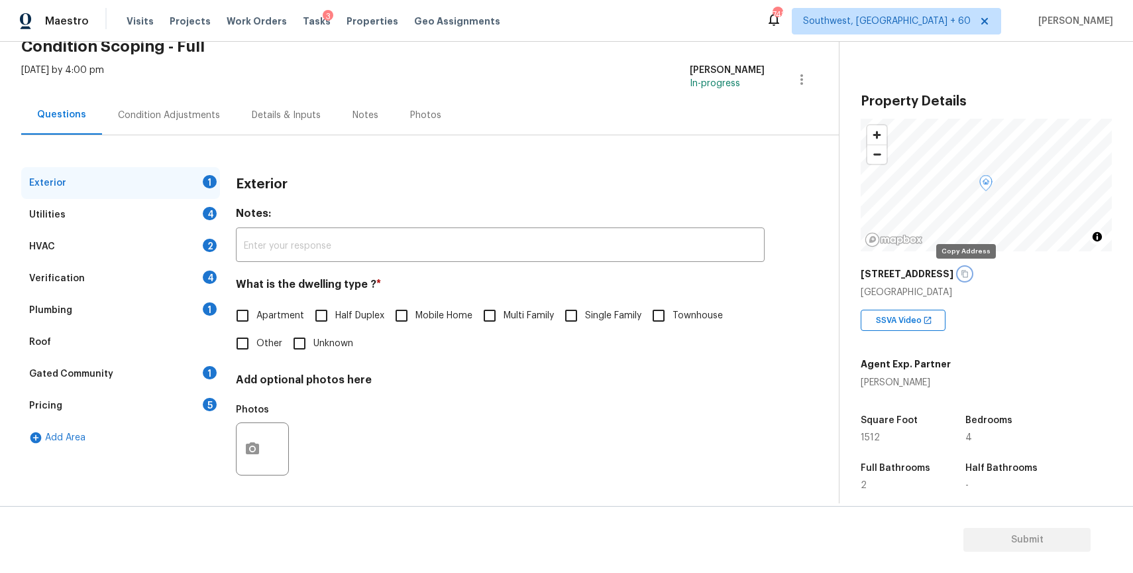
click at [964, 272] on icon "button" at bounding box center [965, 274] width 8 height 8
click at [594, 313] on span "Single Family" at bounding box center [613, 316] width 56 height 14
click at [585, 313] on input "Single Family" at bounding box center [571, 316] width 28 height 28
click at [167, 223] on div "Utilities 4" at bounding box center [120, 215] width 199 height 32
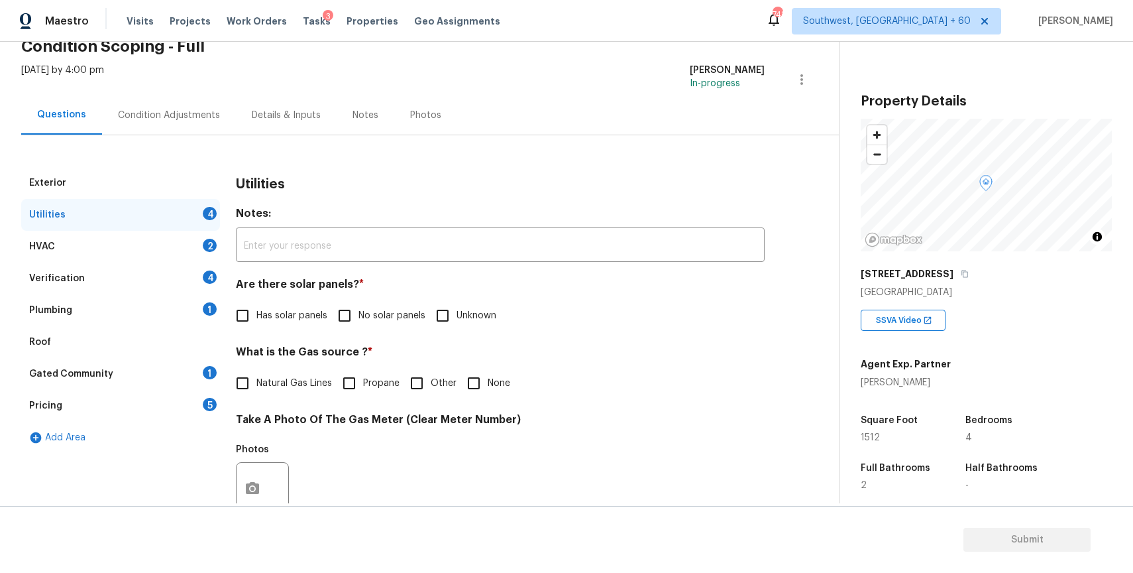
click at [406, 315] on span "No solar panels" at bounding box center [392, 316] width 67 height 14
click at [359, 315] on input "No solar panels" at bounding box center [345, 316] width 28 height 28
click at [251, 379] on input "Natural Gas Lines" at bounding box center [243, 384] width 28 height 28
click at [251, 462] on div at bounding box center [262, 488] width 53 height 53
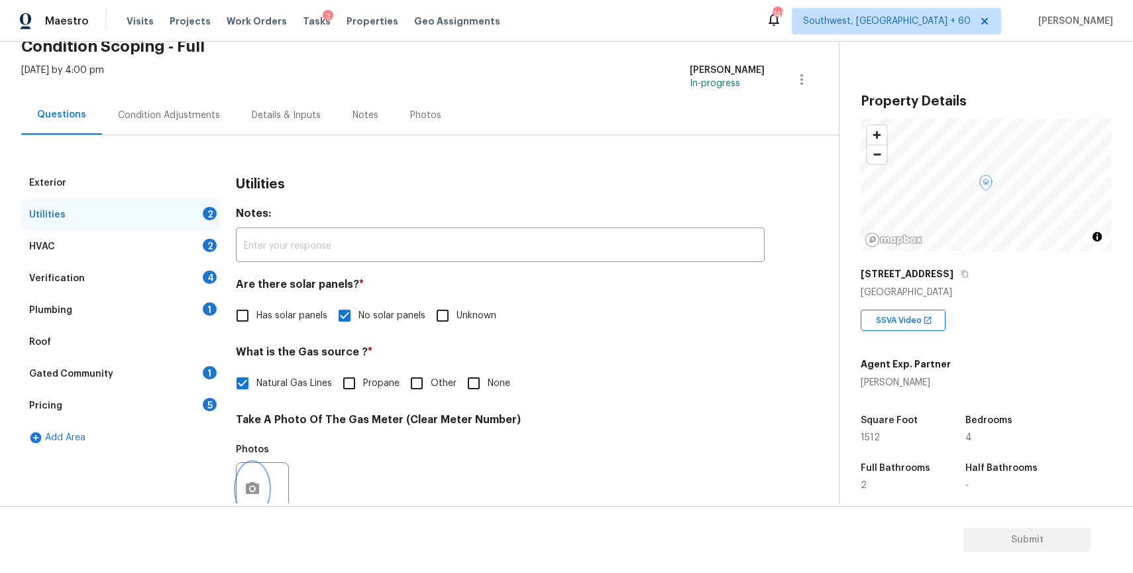
click at [253, 484] on icon "button" at bounding box center [252, 488] width 13 height 12
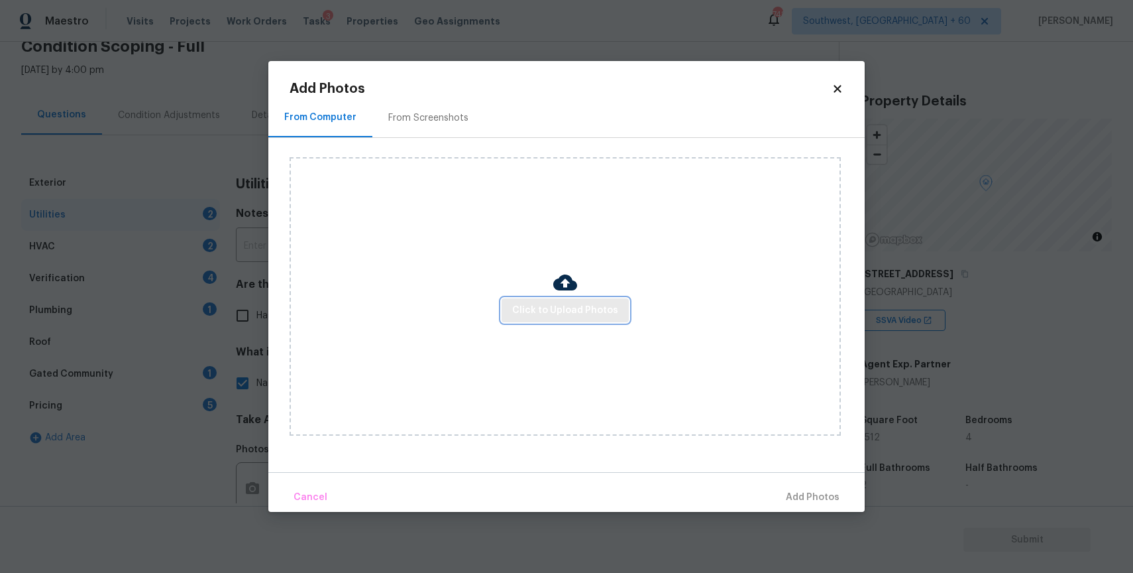
click at [512, 303] on button "Click to Upload Photos" at bounding box center [565, 310] width 127 height 25
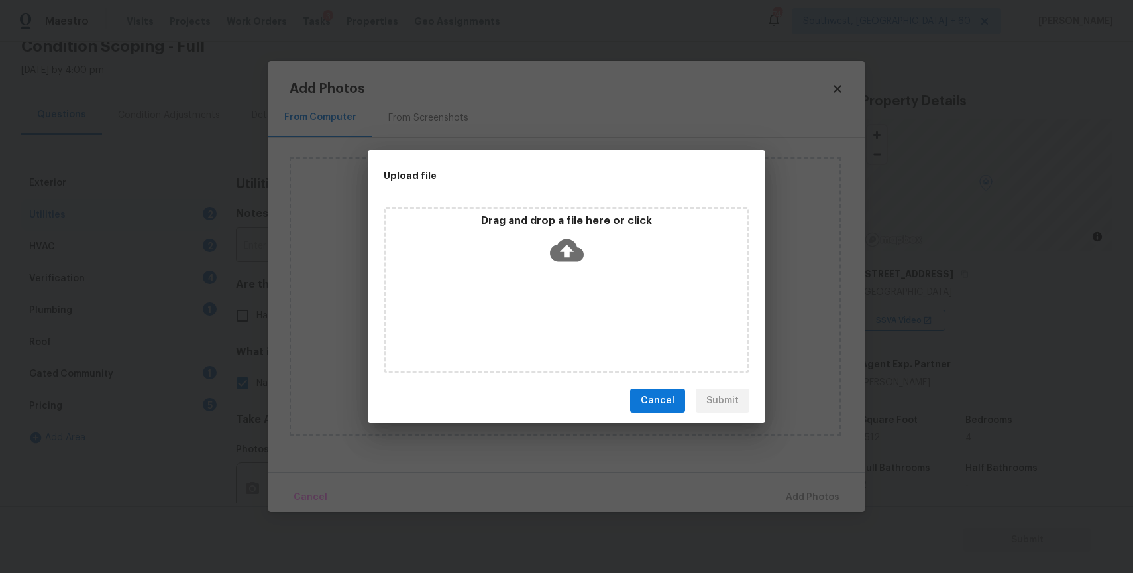
click at [512, 303] on div "Drag and drop a file here or click" at bounding box center [567, 290] width 366 height 166
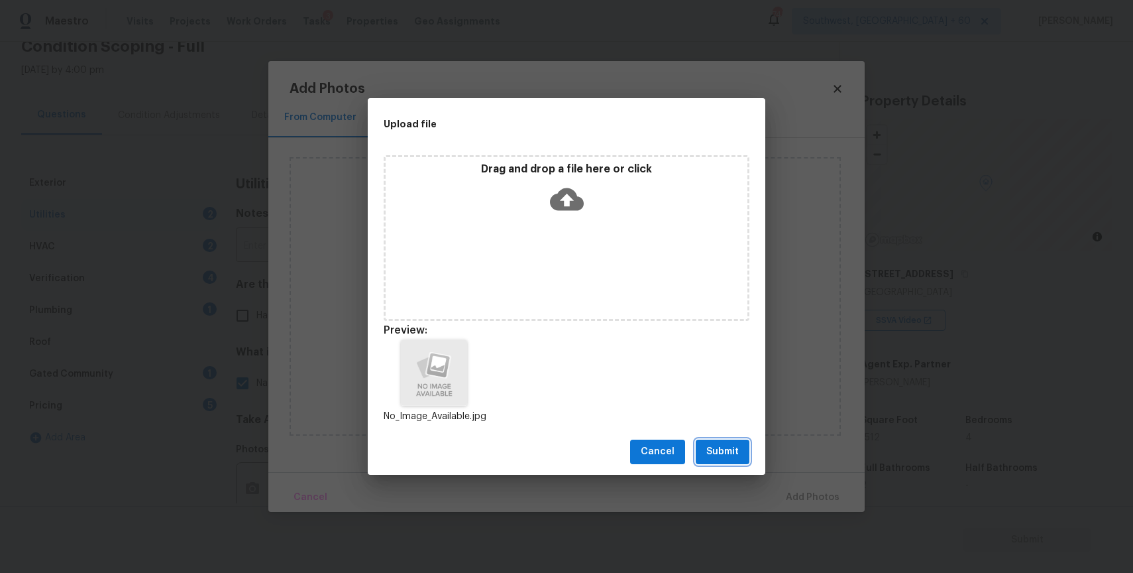
click at [732, 441] on button "Submit" at bounding box center [723, 451] width 54 height 25
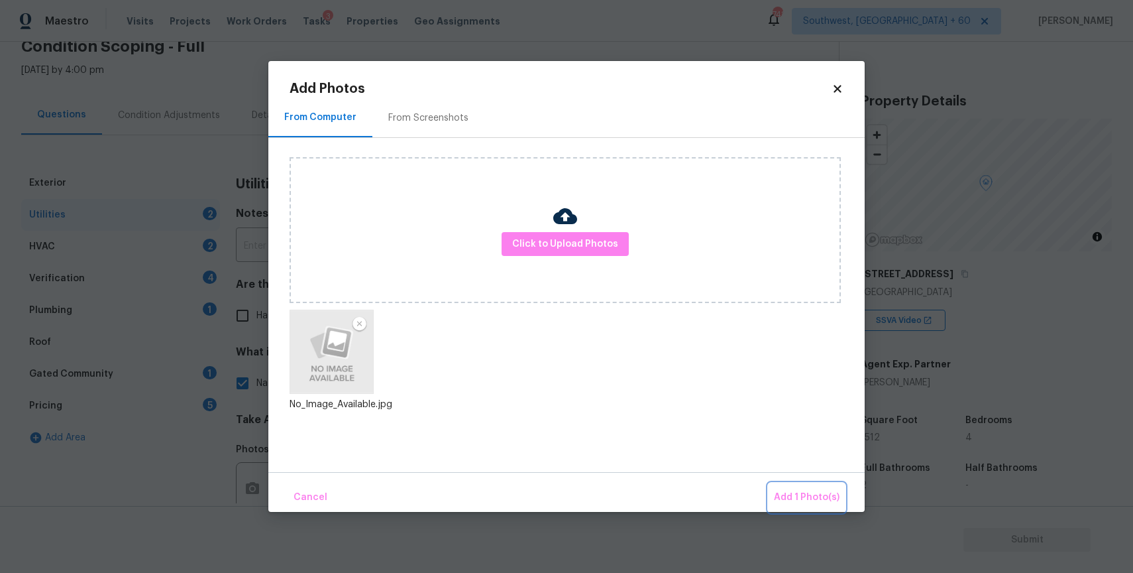
click at [801, 498] on span "Add 1 Photo(s)" at bounding box center [807, 497] width 66 height 17
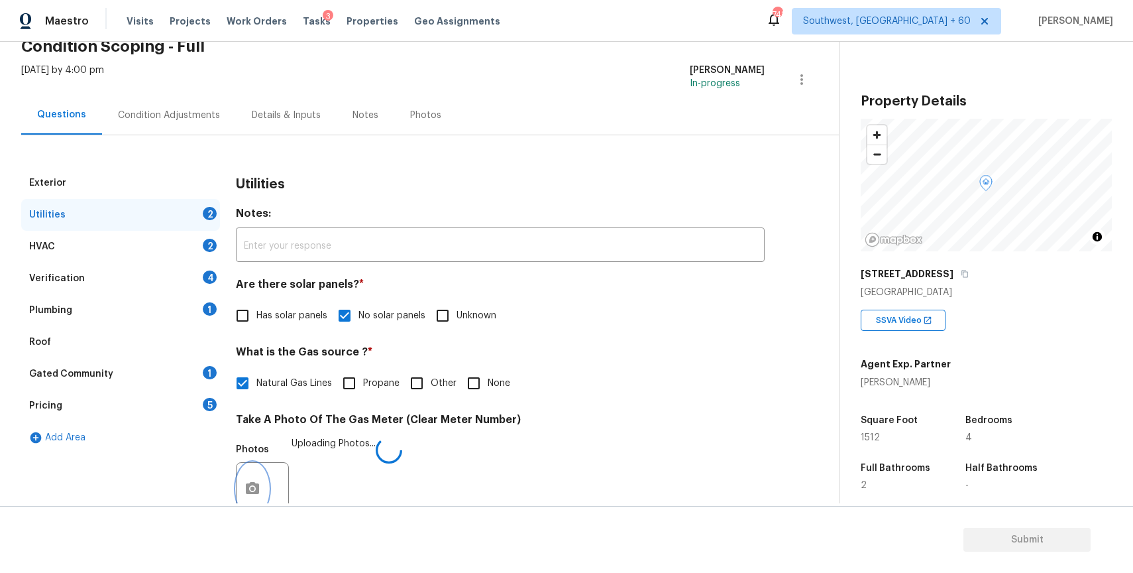
scroll to position [296, 0]
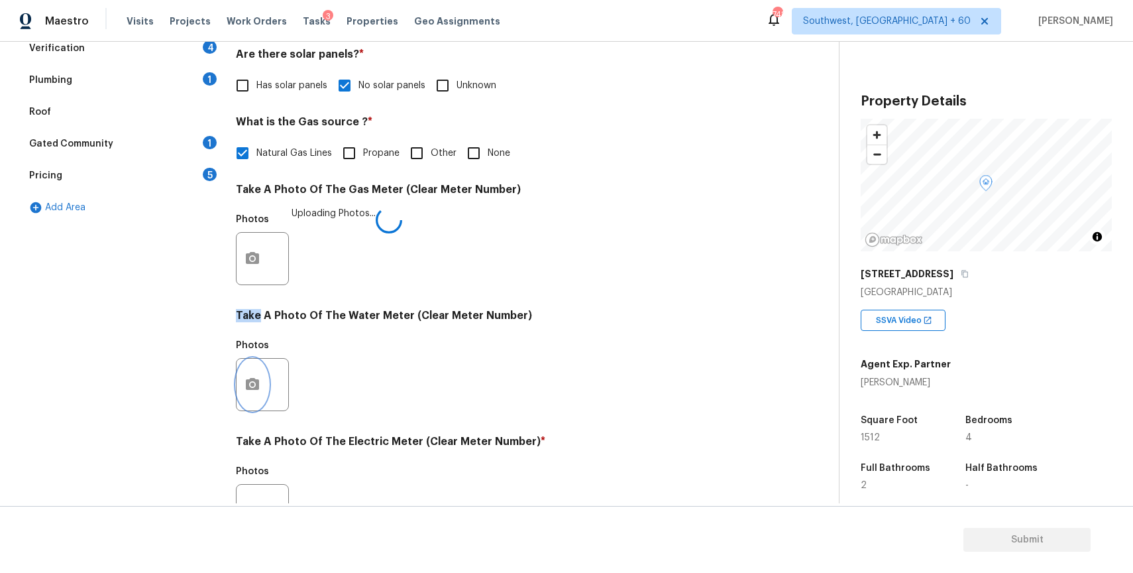
click at [256, 383] on icon "button" at bounding box center [252, 384] width 13 height 12
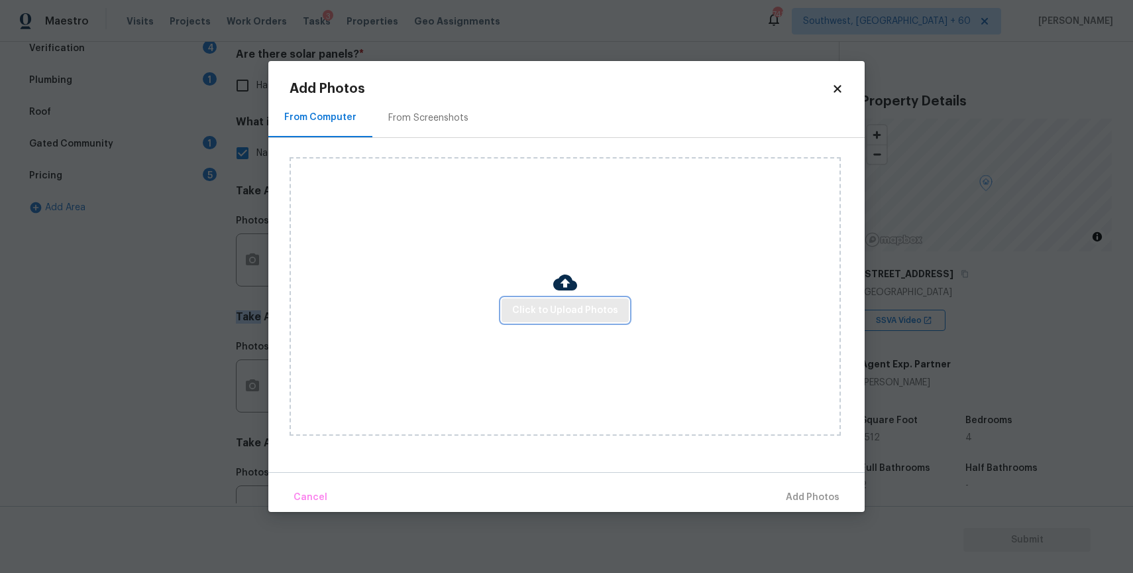
click at [522, 319] on button "Click to Upload Photos" at bounding box center [565, 310] width 127 height 25
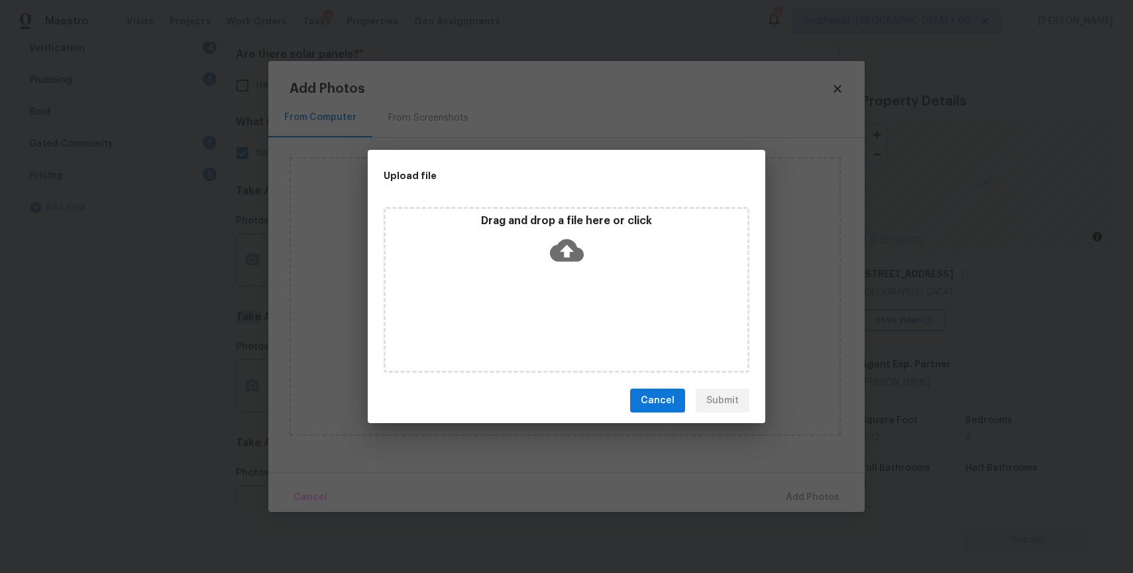
click at [522, 319] on div "Drag and drop a file here or click" at bounding box center [567, 290] width 366 height 166
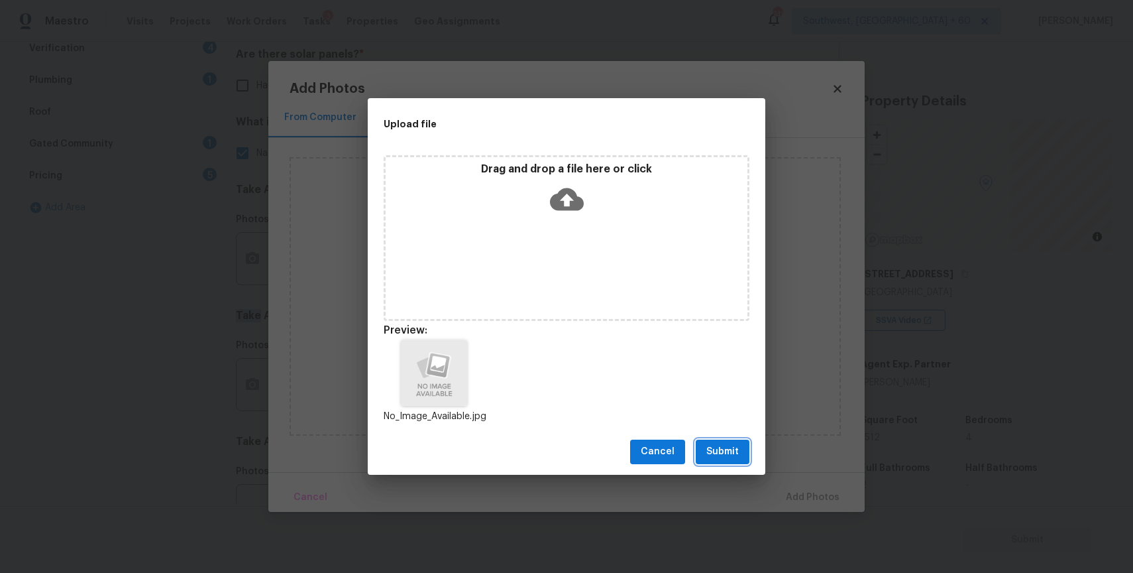
click at [731, 451] on span "Submit" at bounding box center [722, 451] width 32 height 17
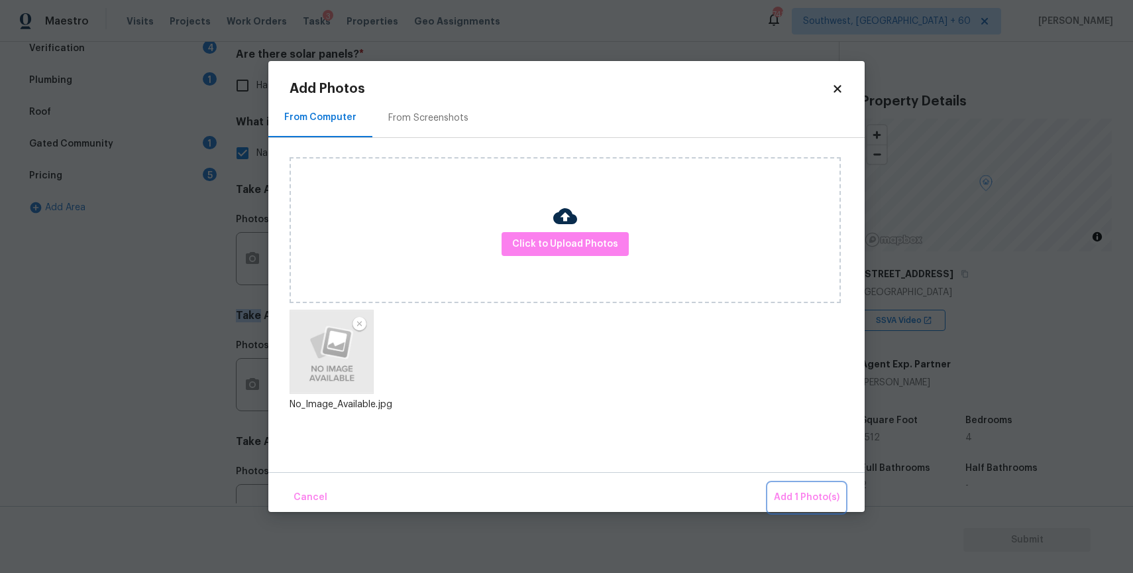
click at [803, 487] on button "Add 1 Photo(s)" at bounding box center [807, 497] width 76 height 28
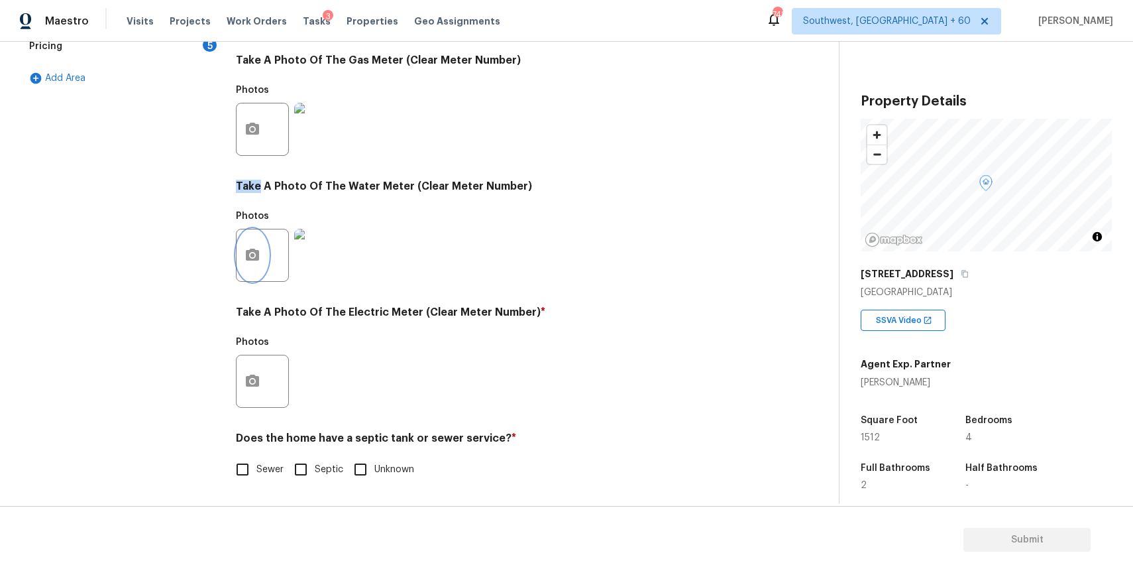
scroll to position [425, 0]
click at [245, 380] on icon "button" at bounding box center [253, 381] width 16 height 16
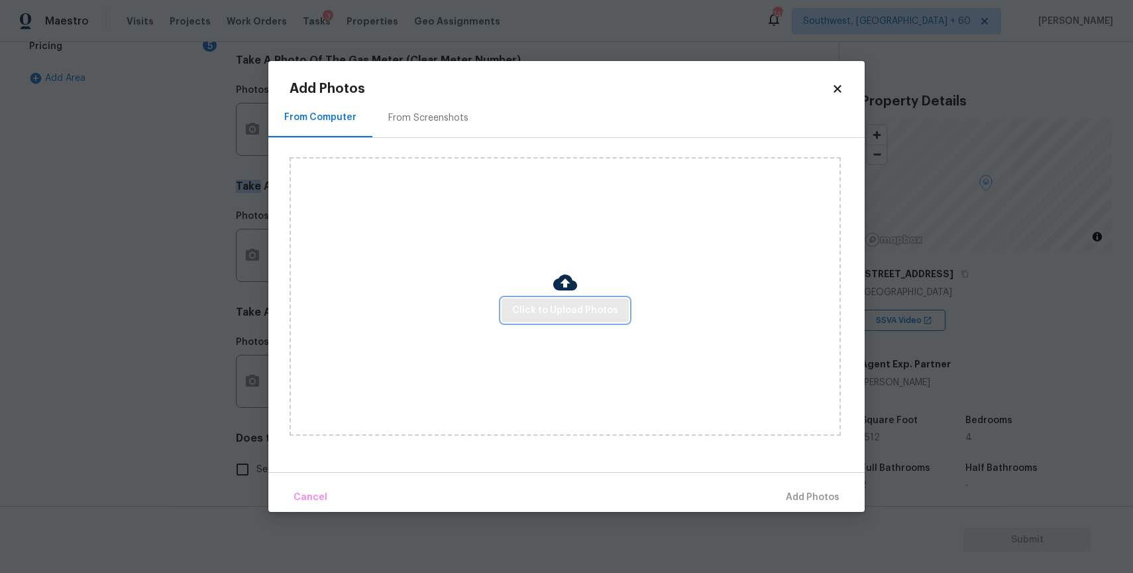
click at [596, 315] on span "Click to Upload Photos" at bounding box center [565, 310] width 106 height 17
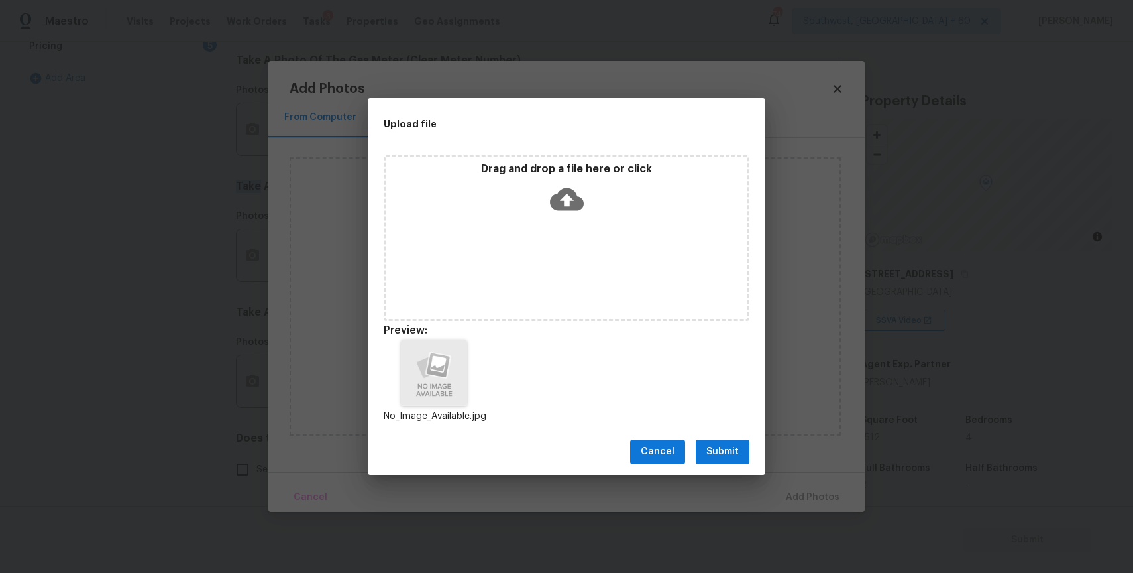
click at [733, 440] on button "Submit" at bounding box center [723, 451] width 54 height 25
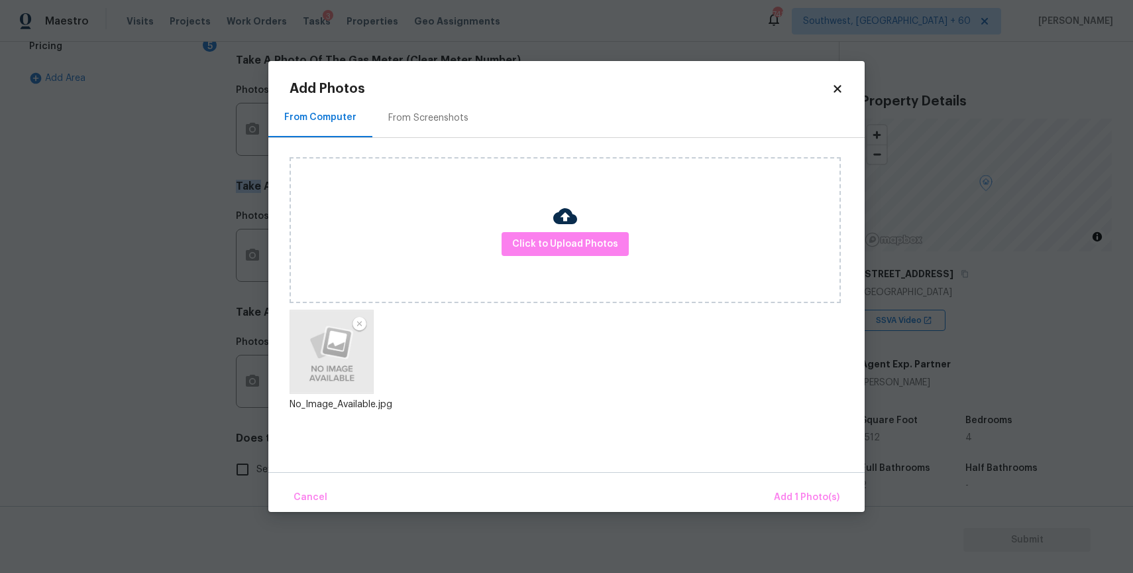
click at [798, 480] on div "Cancel Add 1 Photo(s)" at bounding box center [566, 492] width 596 height 40
click at [800, 498] on span "Add 1 Photo(s)" at bounding box center [807, 497] width 66 height 17
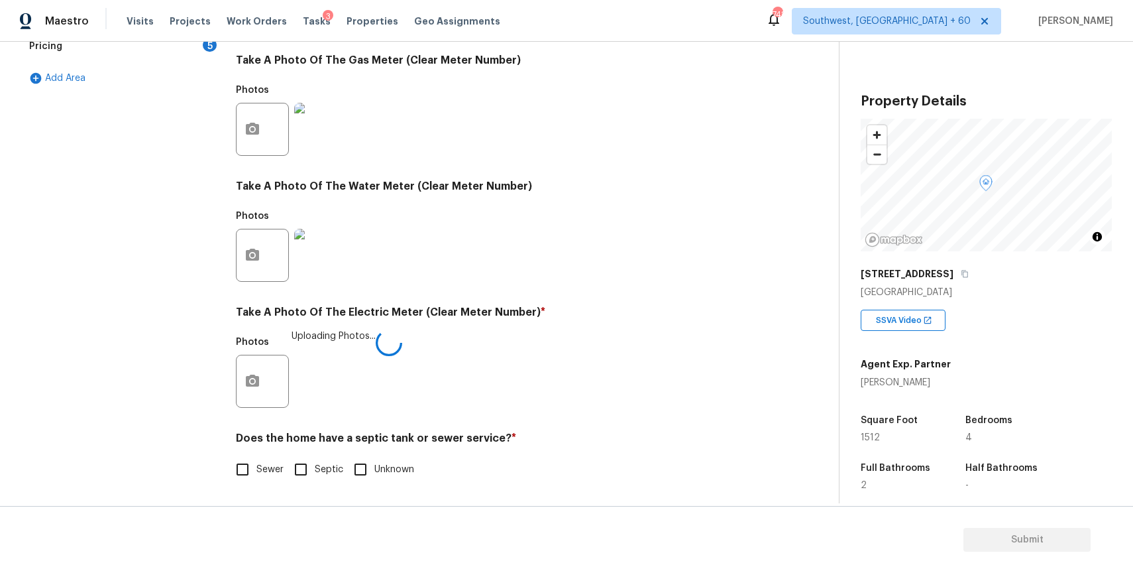
click at [268, 478] on label "Sewer" at bounding box center [256, 469] width 55 height 28
click at [256, 478] on input "Sewer" at bounding box center [243, 469] width 28 height 28
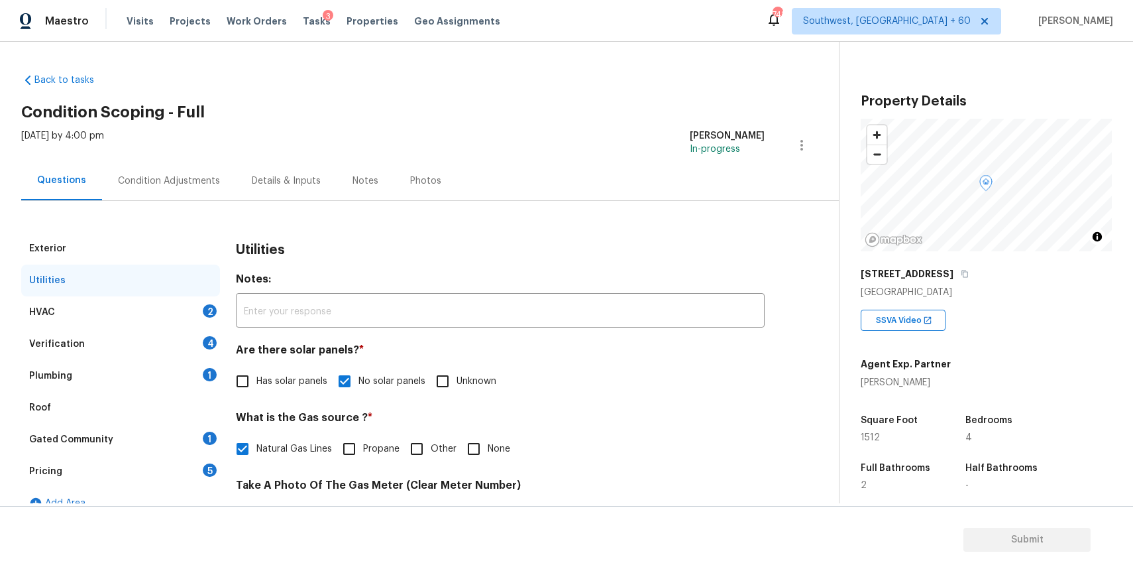
click at [148, 313] on div "HVAC 2" at bounding box center [120, 312] width 199 height 32
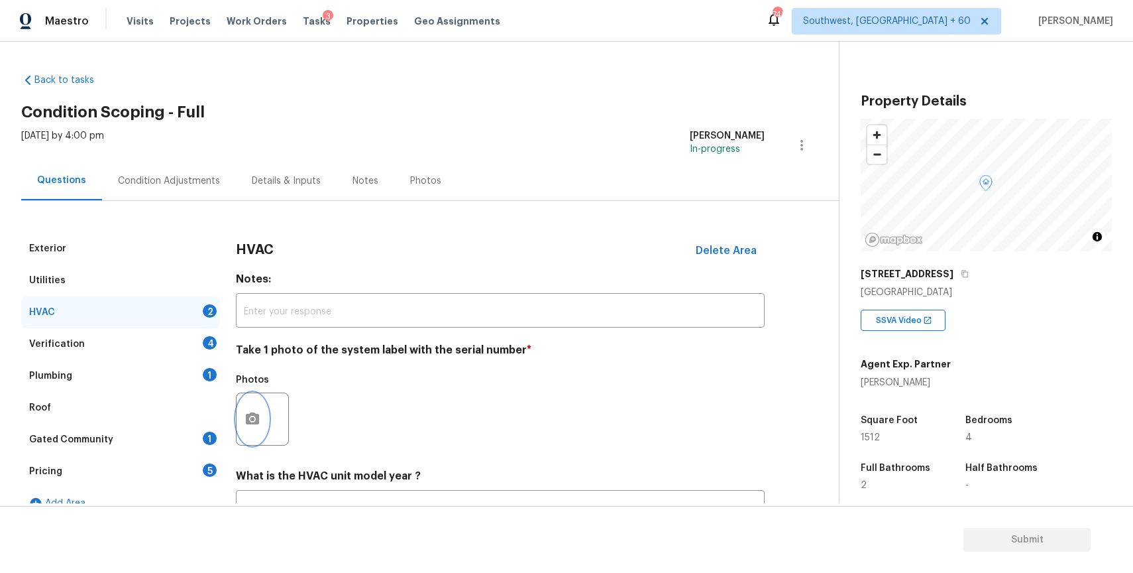
click at [262, 416] on button "button" at bounding box center [253, 419] width 32 height 52
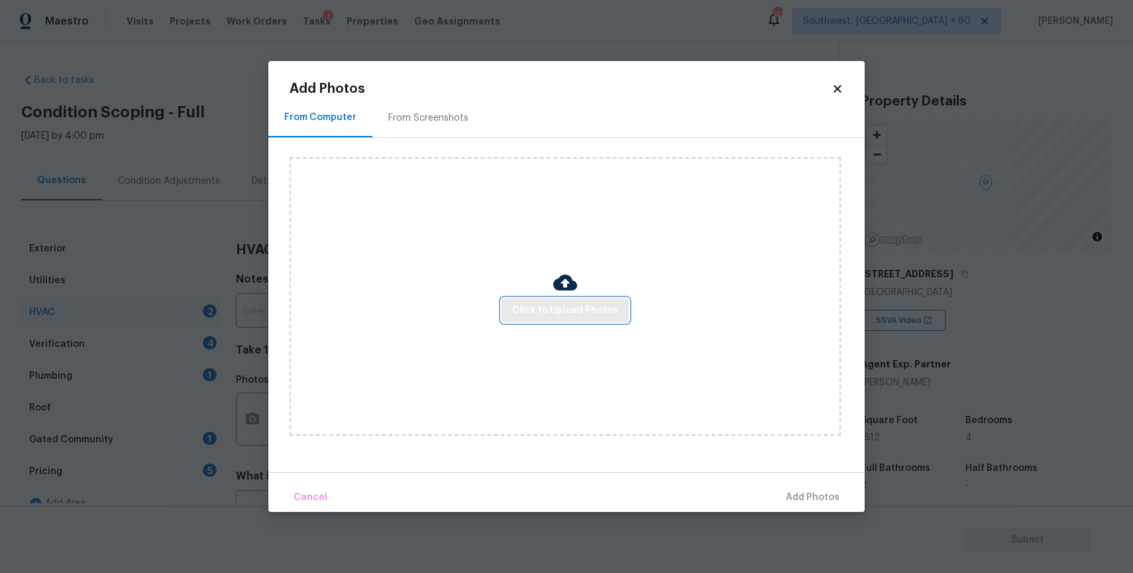
click at [584, 304] on span "Click to Upload Photos" at bounding box center [565, 310] width 106 height 17
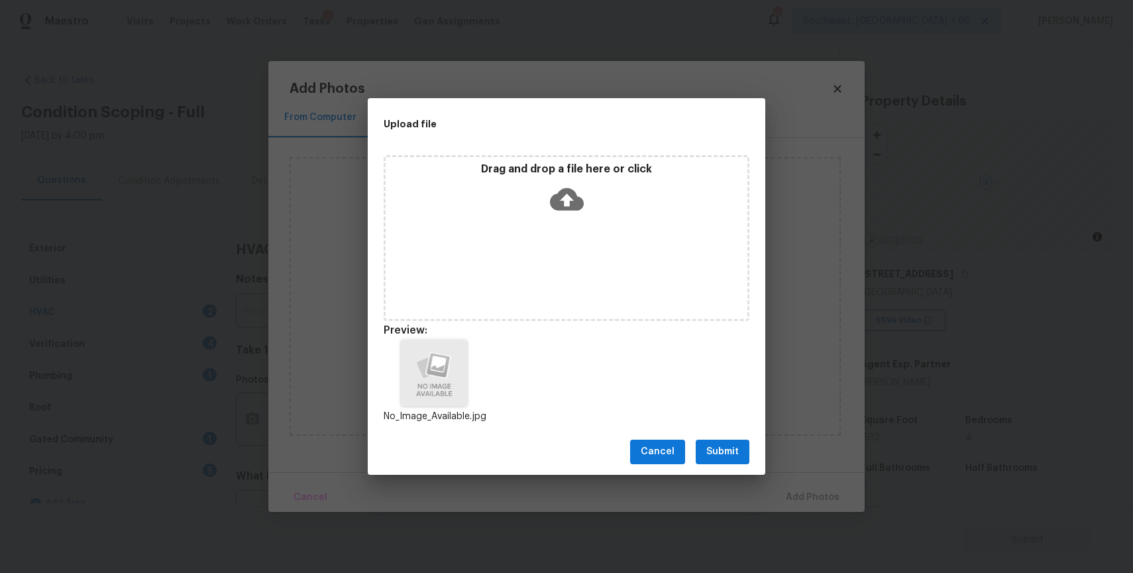
click at [725, 460] on button "Submit" at bounding box center [723, 451] width 54 height 25
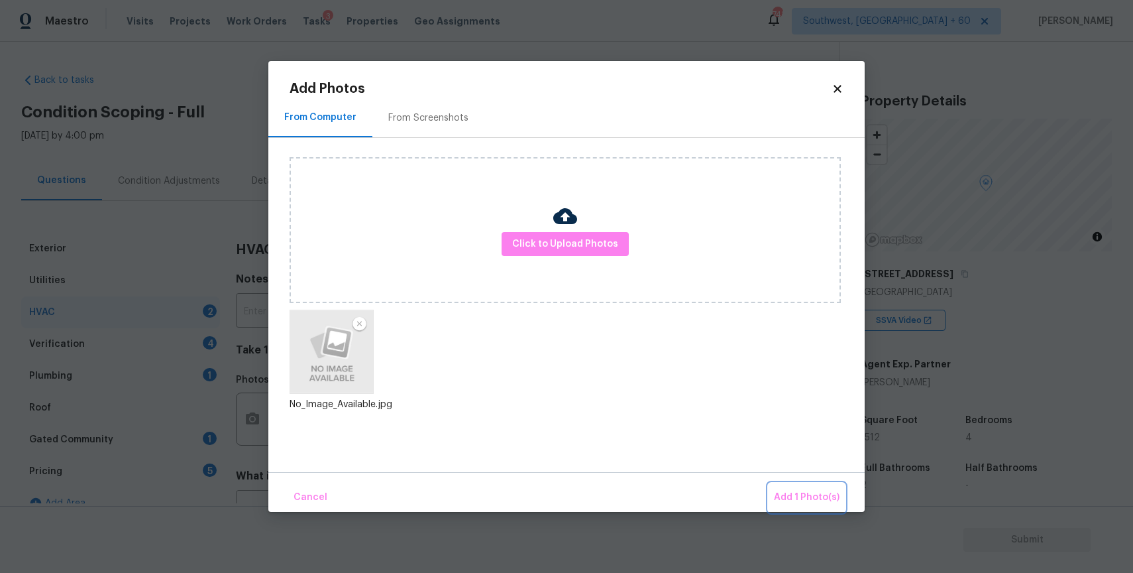
click at [811, 496] on span "Add 1 Photo(s)" at bounding box center [807, 497] width 66 height 17
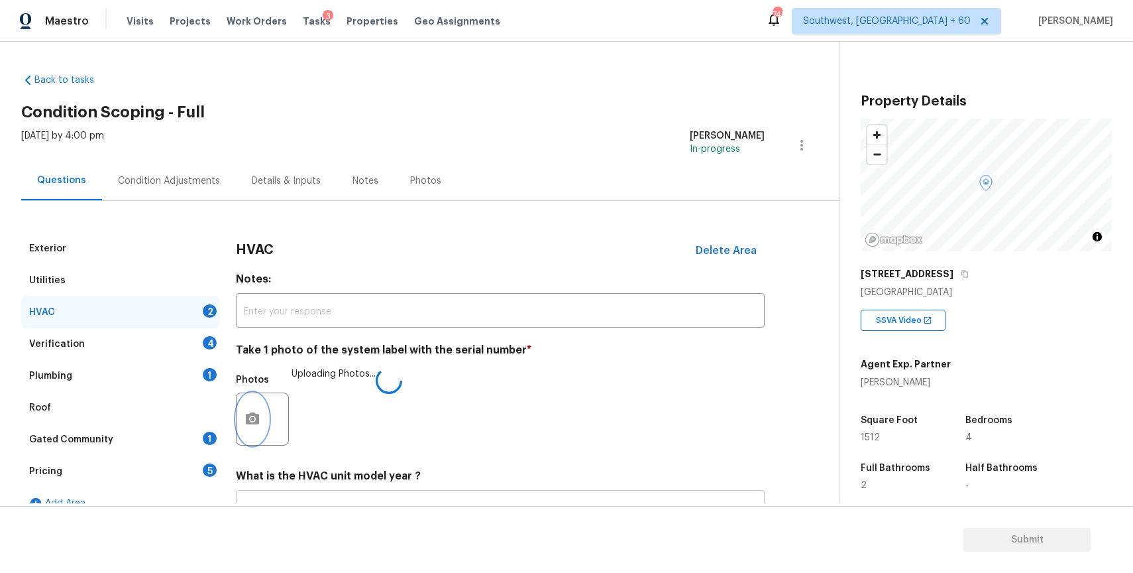
scroll to position [109, 0]
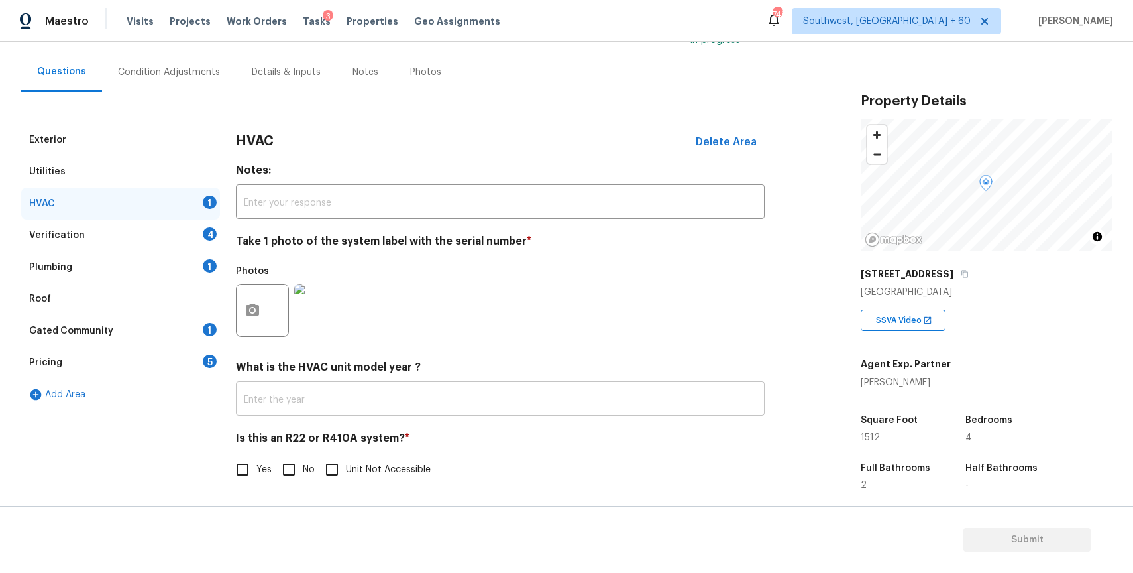
click at [406, 402] on input "text" at bounding box center [500, 399] width 529 height 31
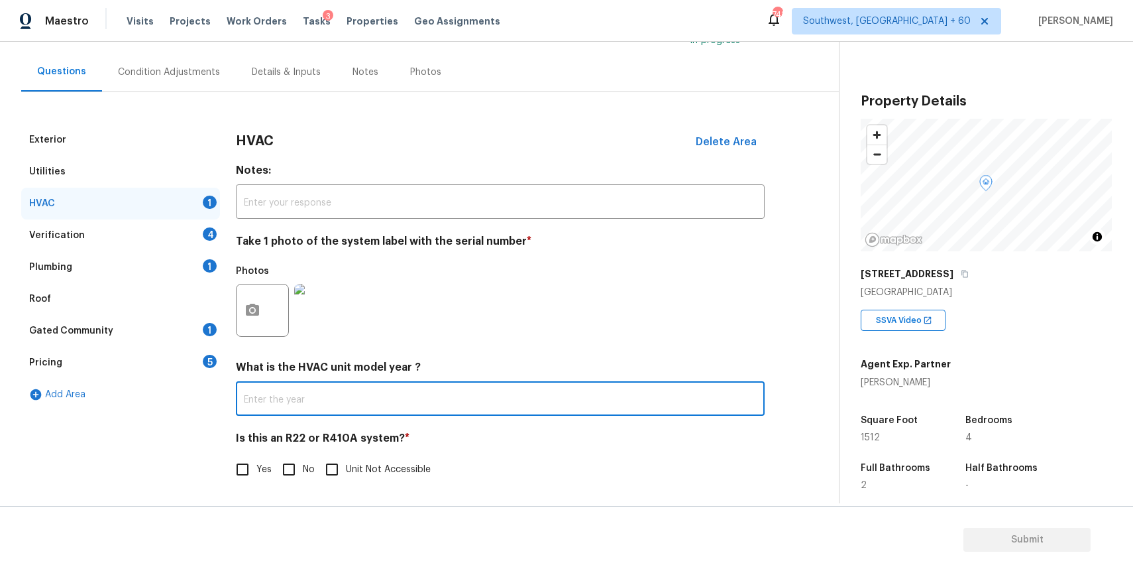
click at [278, 482] on input "No" at bounding box center [289, 469] width 28 height 28
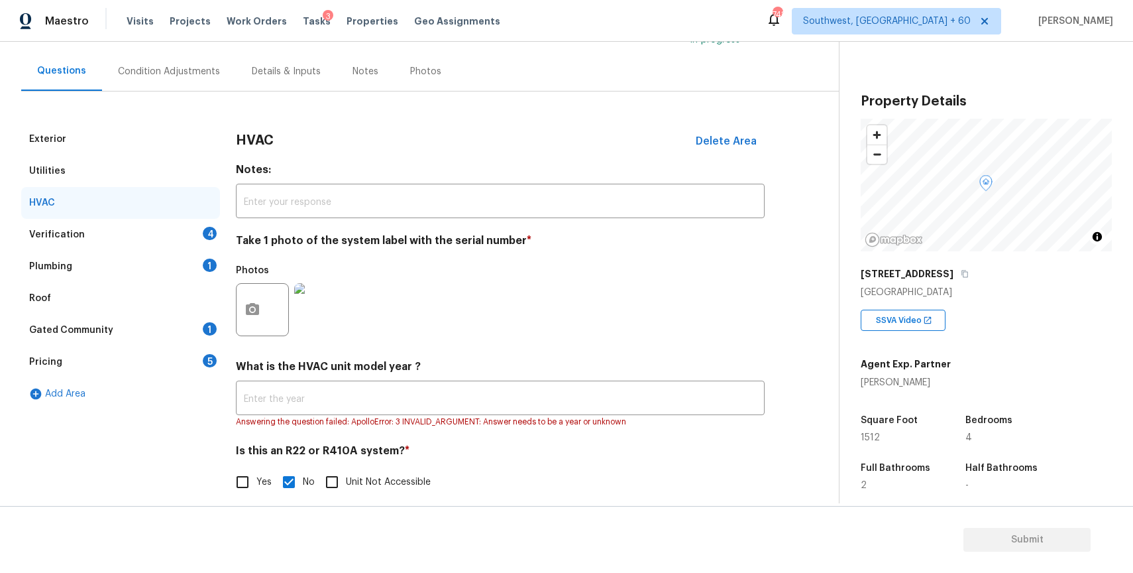
click at [194, 236] on div "Verification 4" at bounding box center [120, 235] width 199 height 32
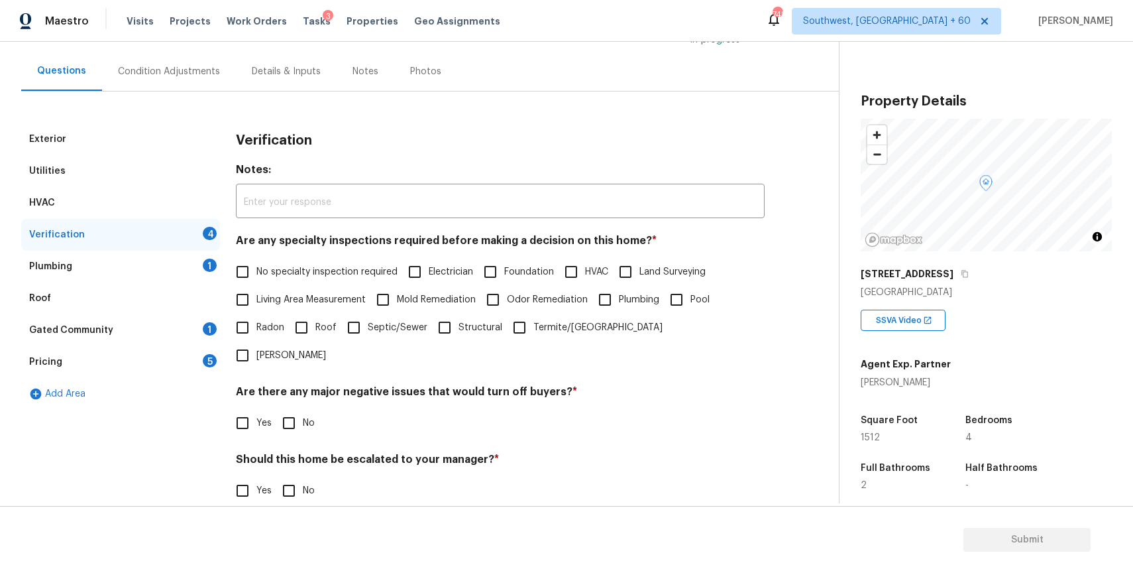
click at [315, 277] on span "No specialty inspection required" at bounding box center [326, 272] width 141 height 14
click at [256, 277] on input "No specialty inspection required" at bounding box center [243, 272] width 28 height 28
click at [286, 410] on input "No" at bounding box center [289, 424] width 28 height 28
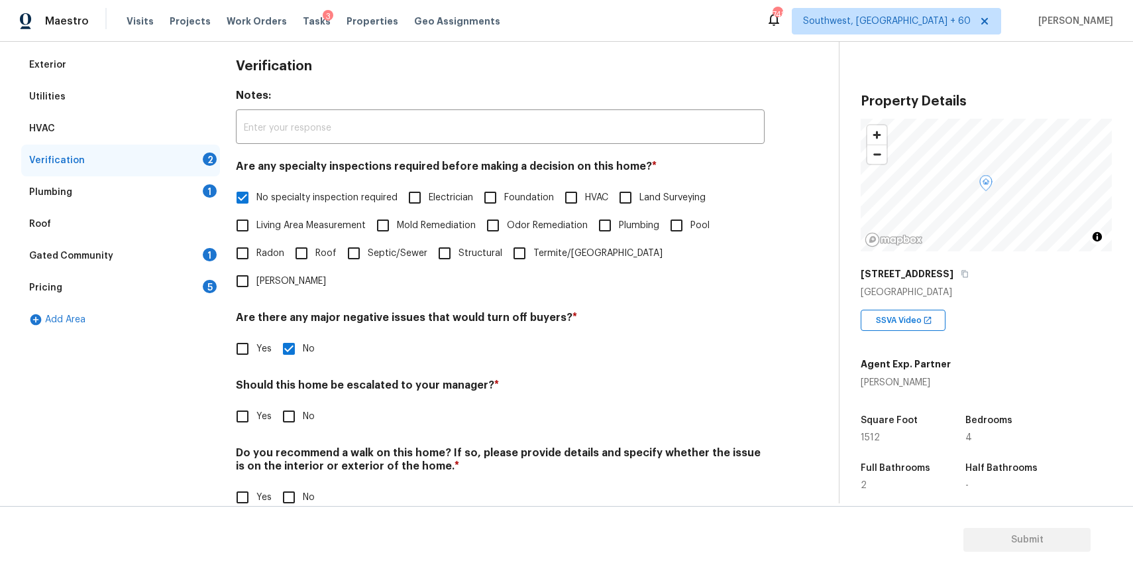
click at [252, 402] on input "Yes" at bounding box center [243, 416] width 28 height 28
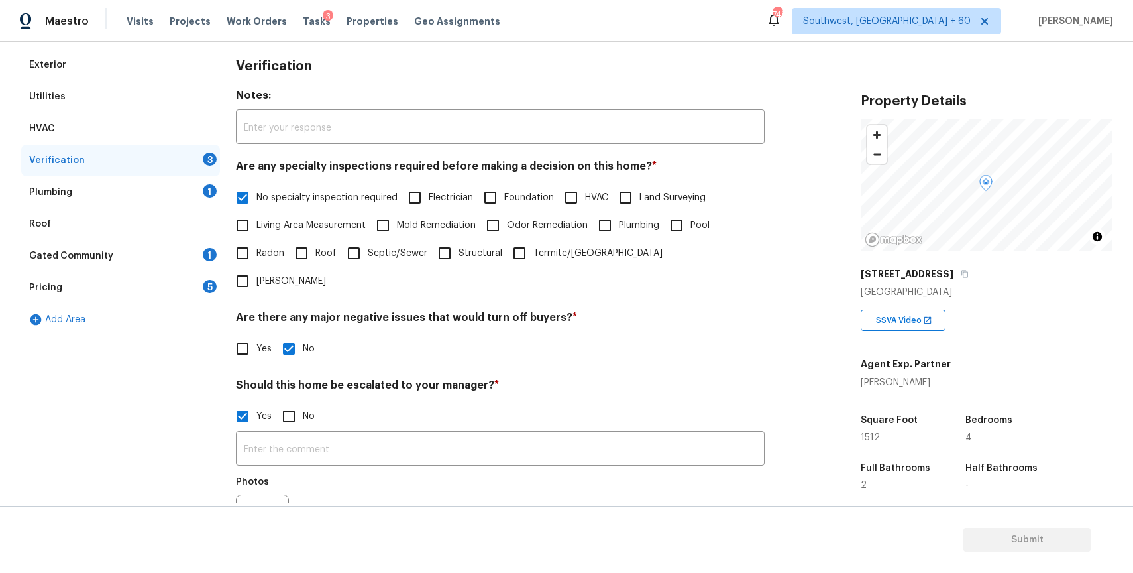
scroll to position [309, 0]
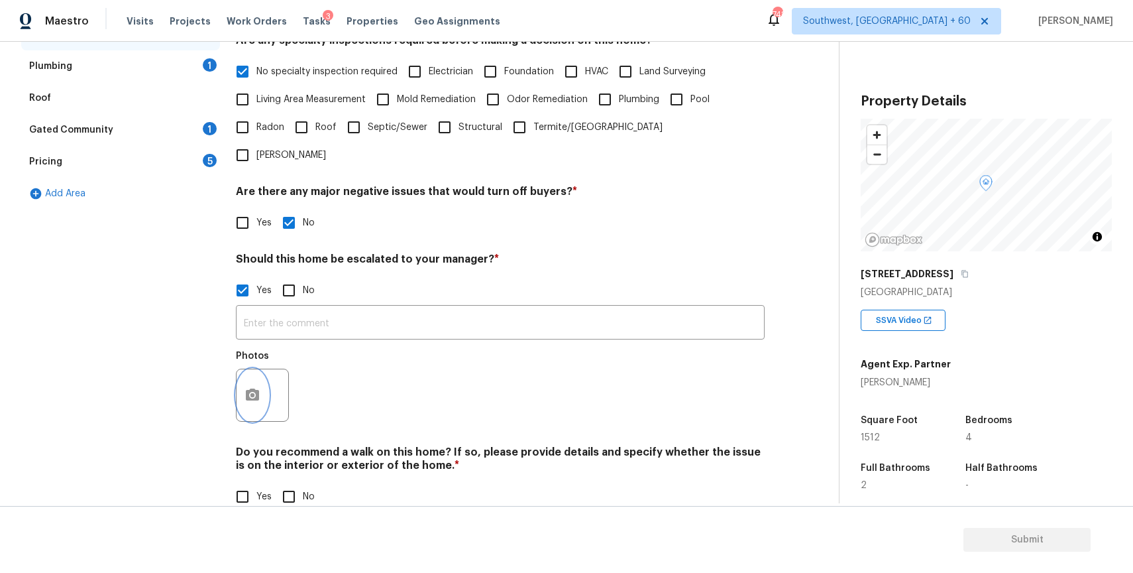
click at [246, 387] on icon "button" at bounding box center [253, 395] width 16 height 16
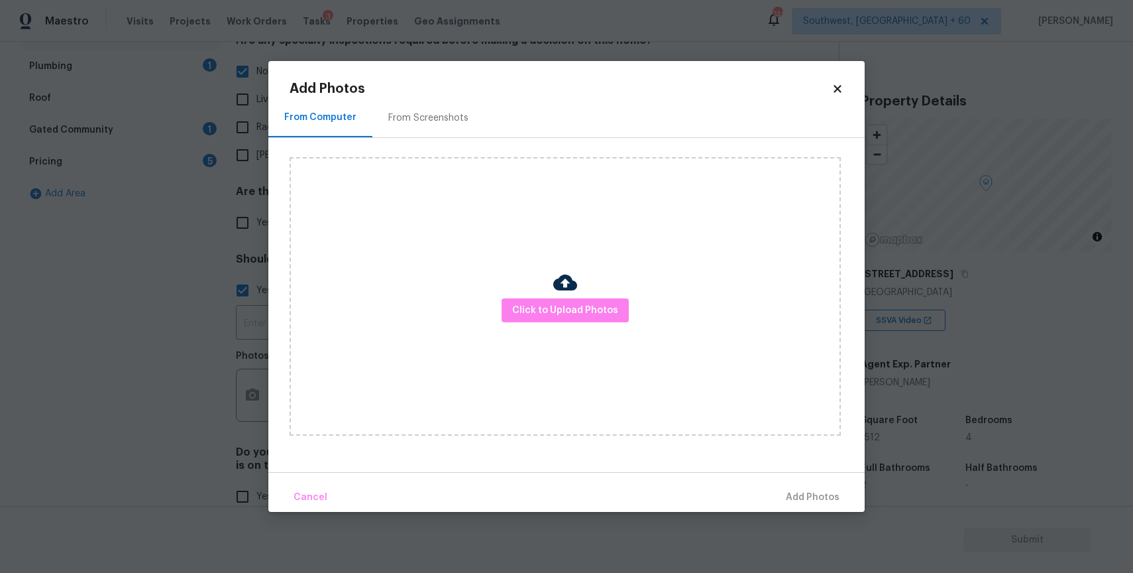
click at [566, 296] on div at bounding box center [565, 284] width 24 height 28
click at [571, 309] on span "Click to Upload Photos" at bounding box center [565, 310] width 106 height 17
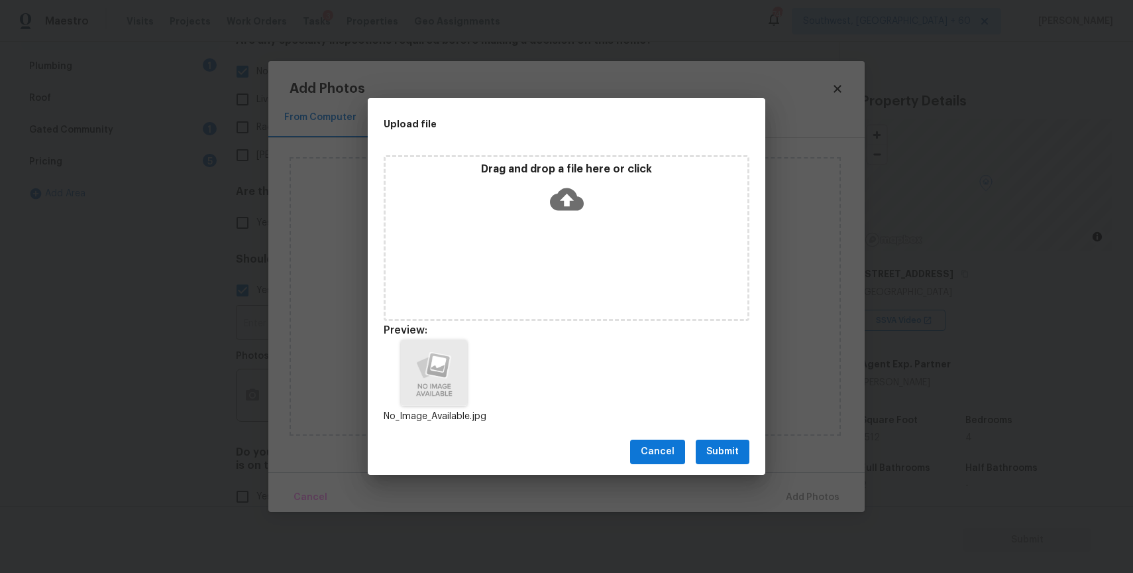
click at [727, 450] on span "Submit" at bounding box center [722, 451] width 32 height 17
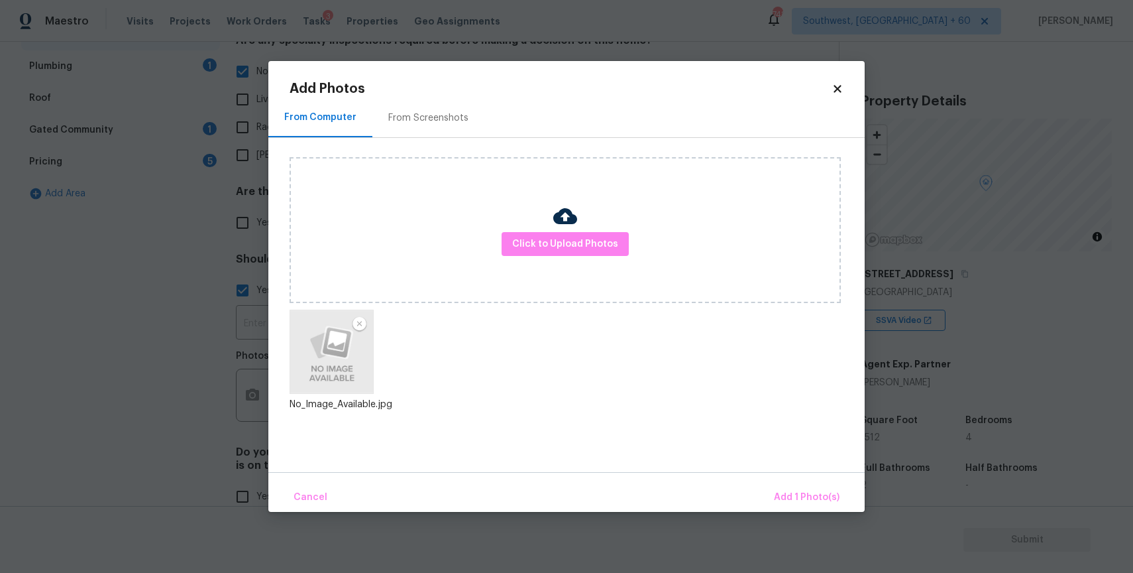
click at [809, 514] on body "Maestro Visits Projects Work Orders Tasks 3 Properties Geo Assignments 748 Sout…" at bounding box center [566, 286] width 1133 height 573
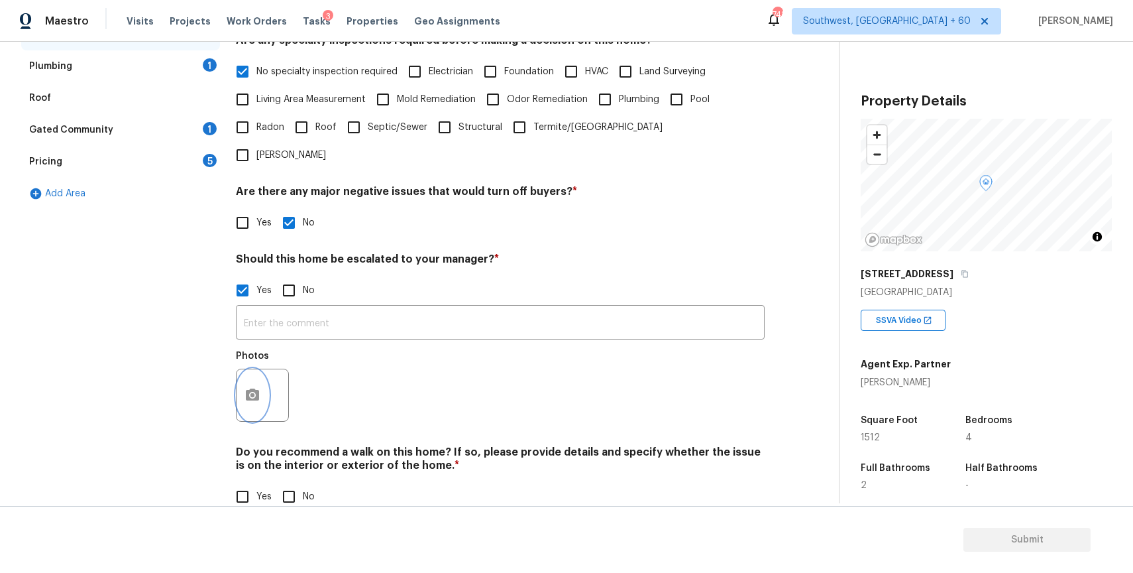
click at [263, 369] on button "button" at bounding box center [253, 395] width 32 height 52
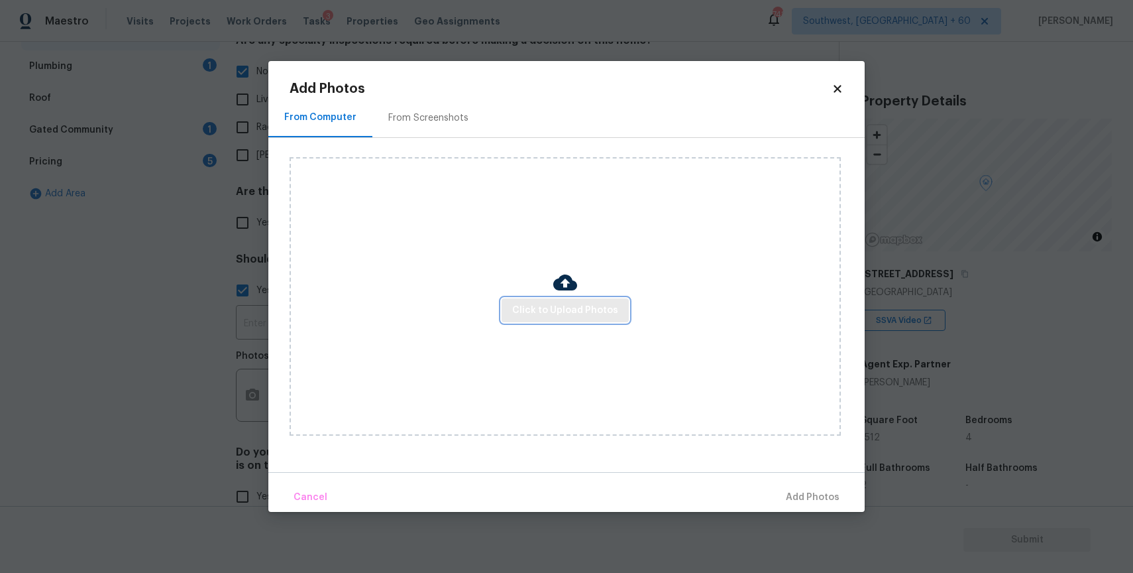
click at [590, 319] on button "Click to Upload Photos" at bounding box center [565, 310] width 127 height 25
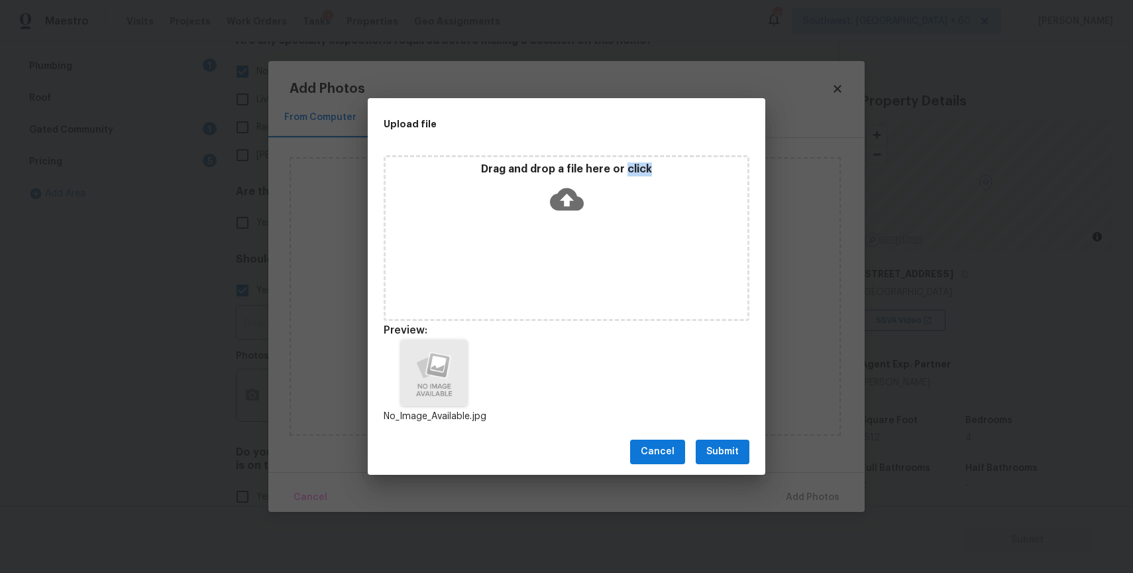
click at [727, 447] on span "Submit" at bounding box center [722, 451] width 32 height 17
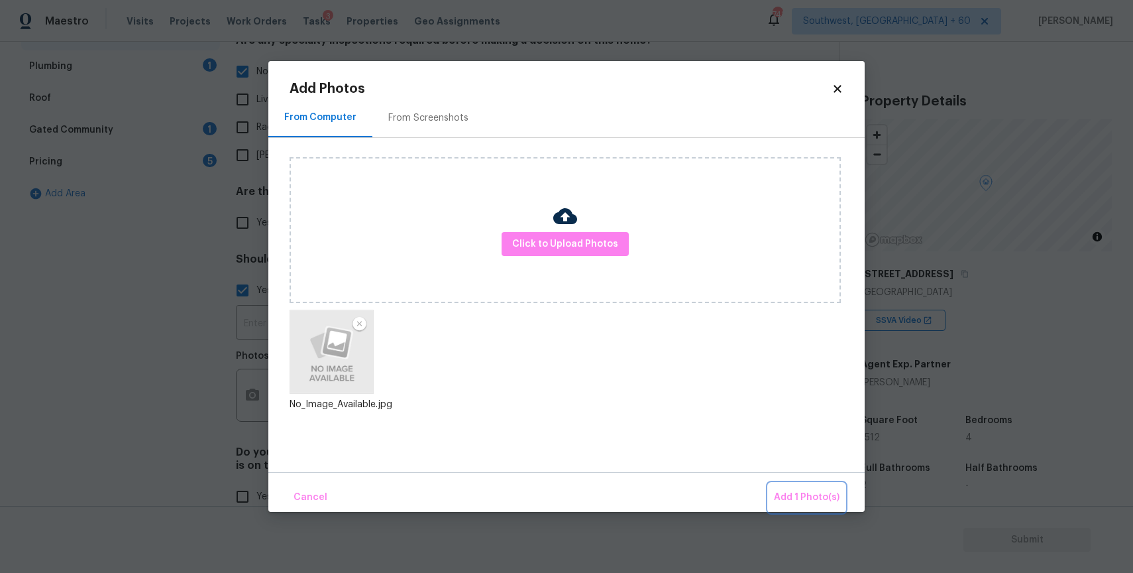
click at [803, 483] on button "Add 1 Photo(s)" at bounding box center [807, 497] width 76 height 28
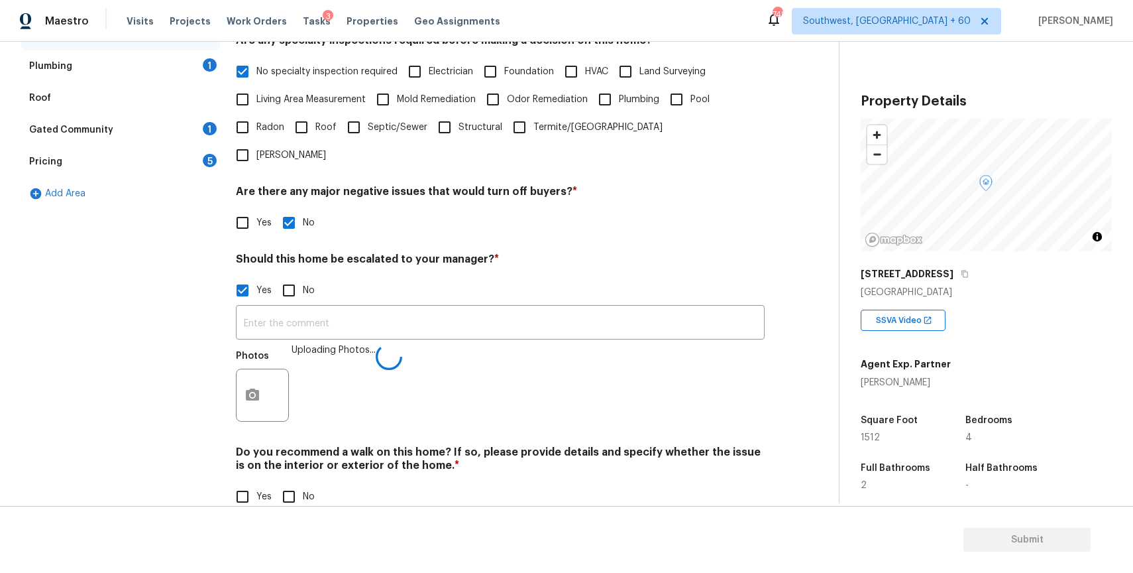
click at [300, 482] on input "No" at bounding box center [289, 496] width 28 height 28
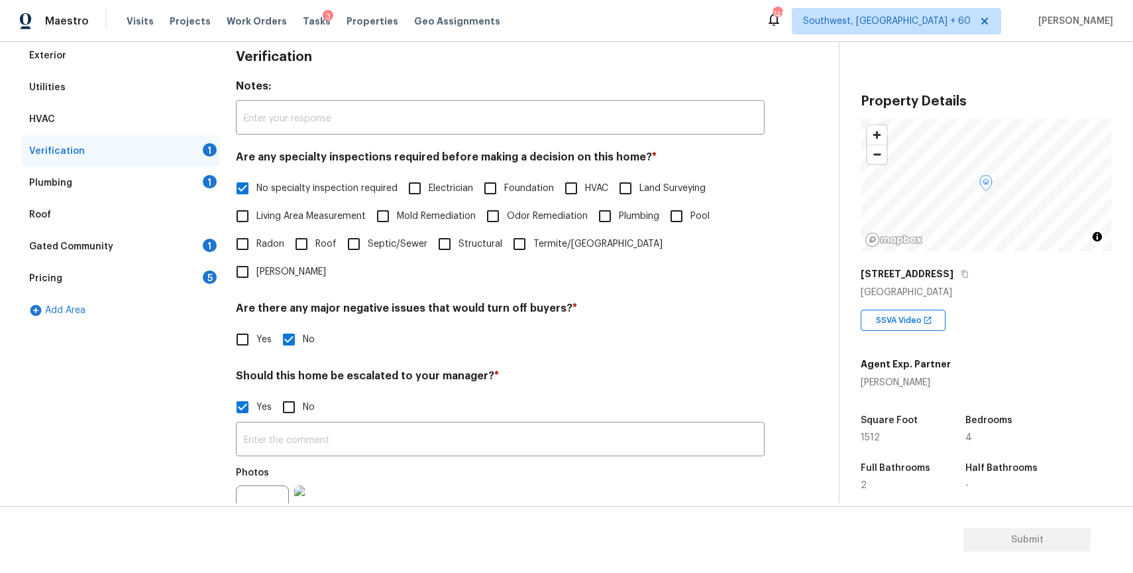
click at [183, 179] on div "Plumbing 1" at bounding box center [120, 183] width 199 height 32
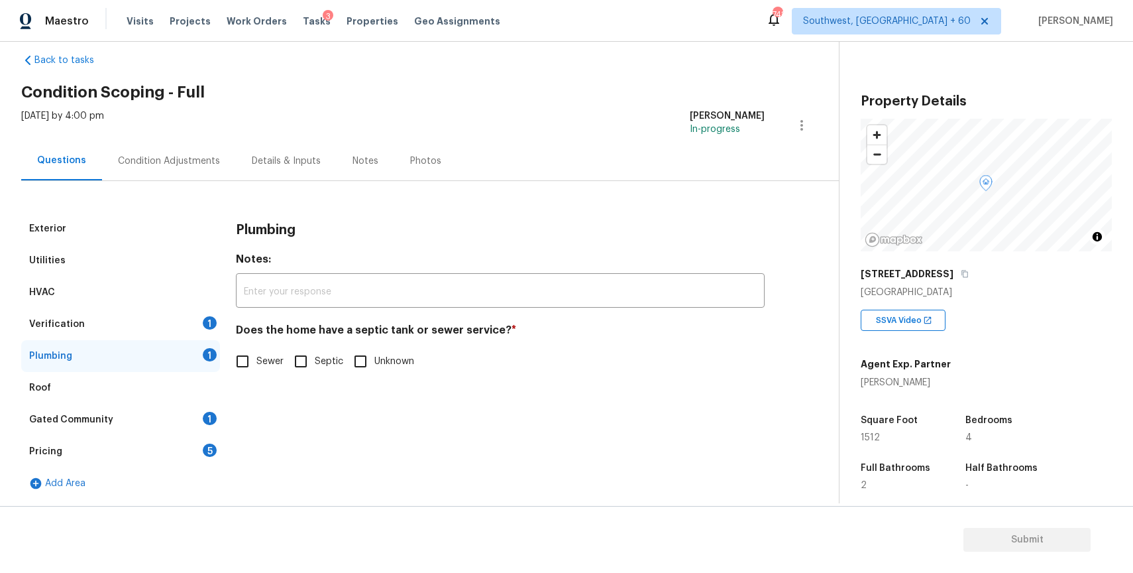
scroll to position [20, 0]
click at [260, 362] on span "Sewer" at bounding box center [269, 362] width 27 height 14
click at [256, 362] on input "Sewer" at bounding box center [243, 361] width 28 height 28
click at [191, 393] on div "Roof" at bounding box center [120, 388] width 199 height 32
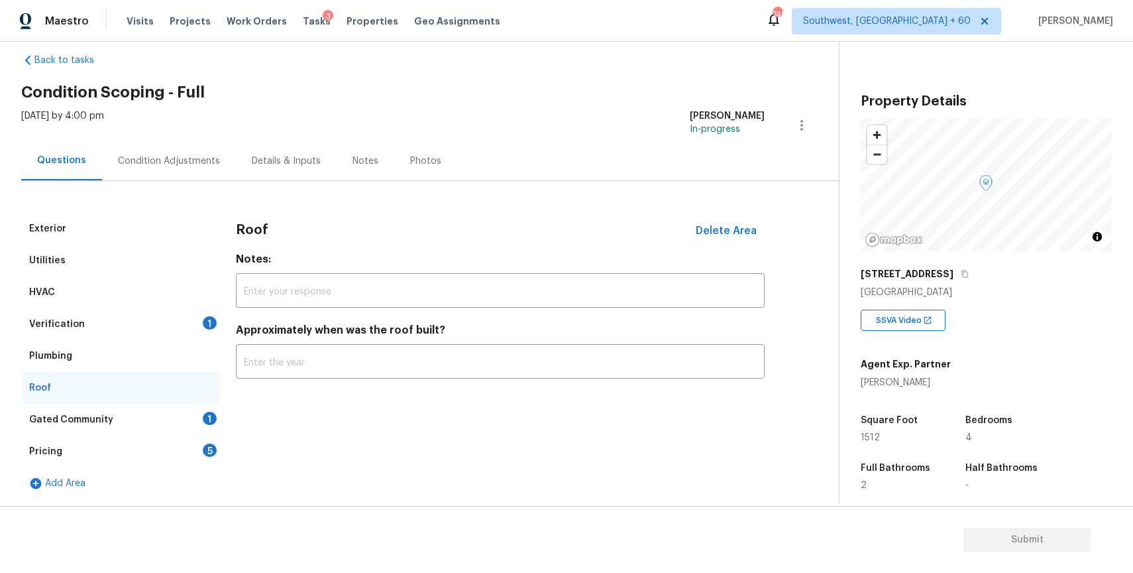
click at [197, 408] on div "Gated Community 1" at bounding box center [120, 420] width 199 height 32
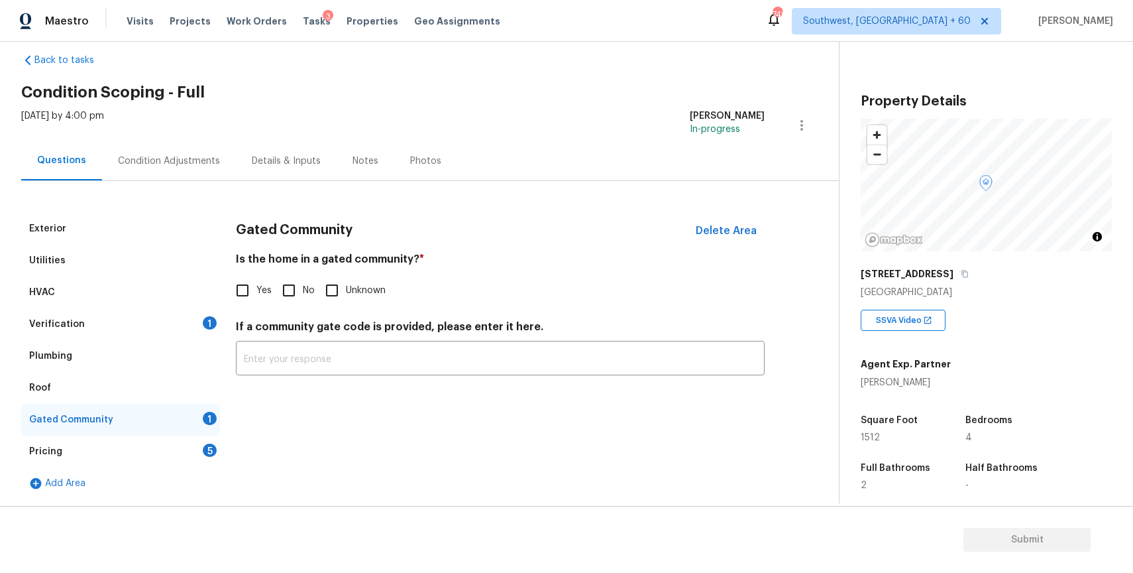
click at [298, 294] on input "No" at bounding box center [289, 290] width 28 height 28
click at [188, 448] on div "Pricing 5" at bounding box center [120, 451] width 199 height 32
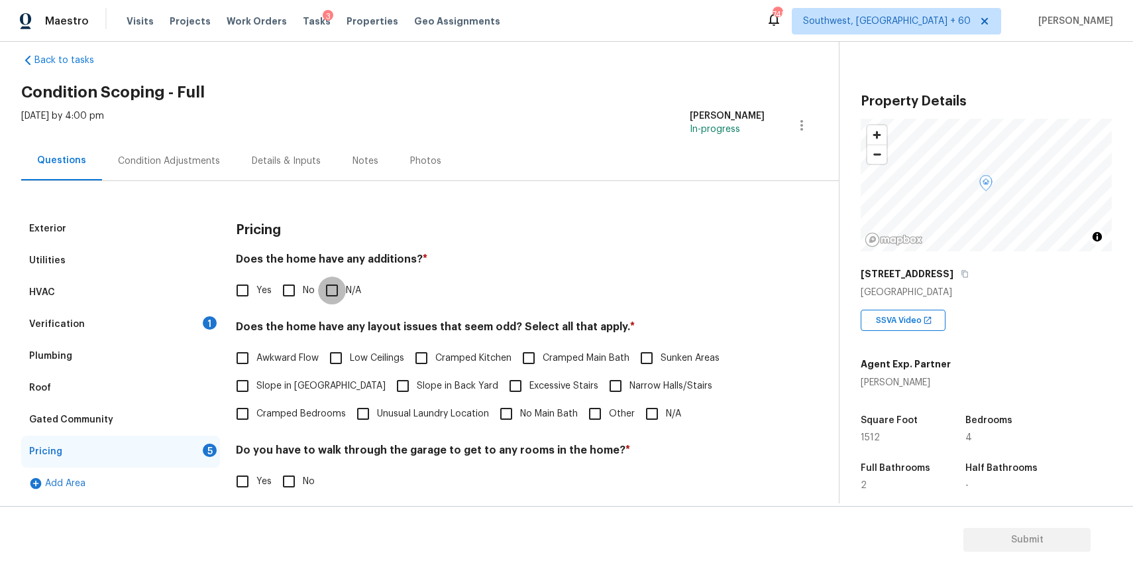
click at [333, 298] on input "N/A" at bounding box center [332, 290] width 28 height 28
click at [662, 398] on label "Narrow Halls/Stairs" at bounding box center [657, 386] width 111 height 28
click at [630, 398] on input "Narrow Halls/Stairs" at bounding box center [616, 386] width 28 height 28
click at [650, 414] on input "N/A" at bounding box center [652, 415] width 28 height 28
click at [632, 390] on span "Narrow Halls/Stairs" at bounding box center [671, 386] width 83 height 14
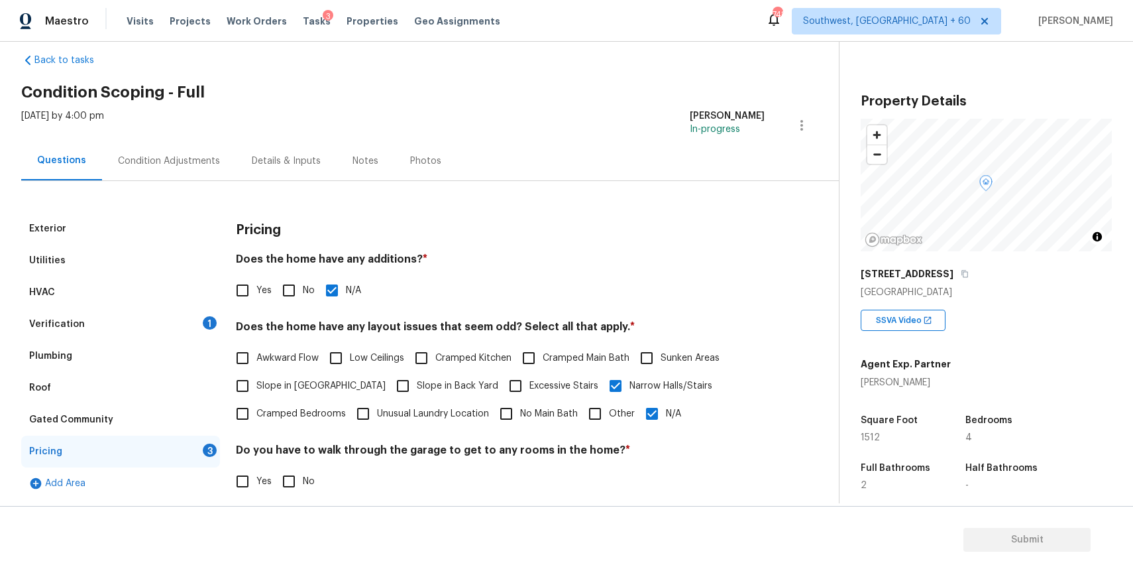
click at [630, 390] on input "Narrow Halls/Stairs" at bounding box center [616, 386] width 28 height 28
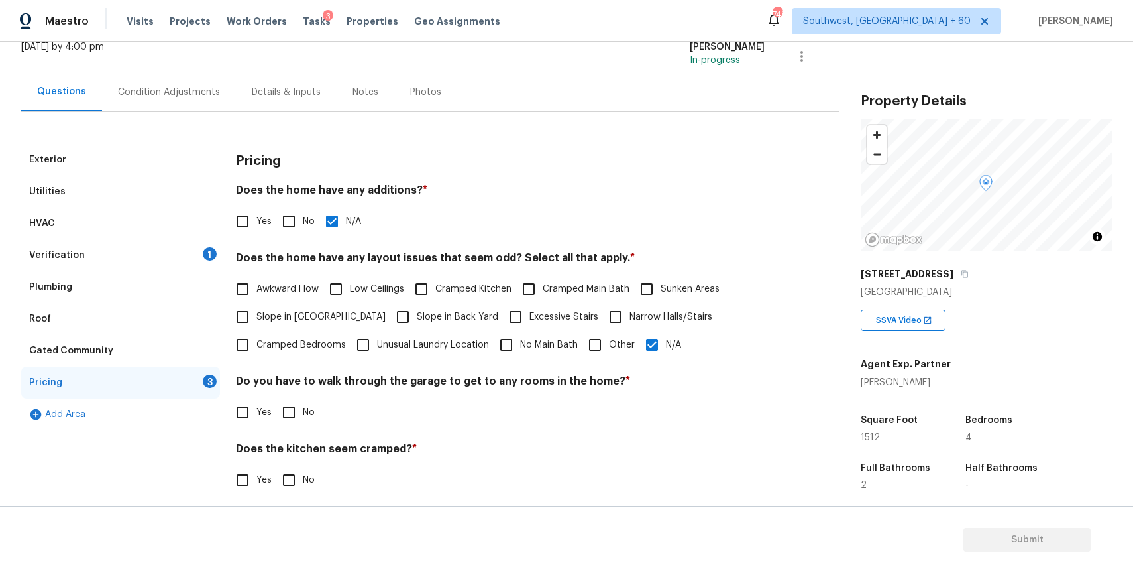
scroll to position [138, 0]
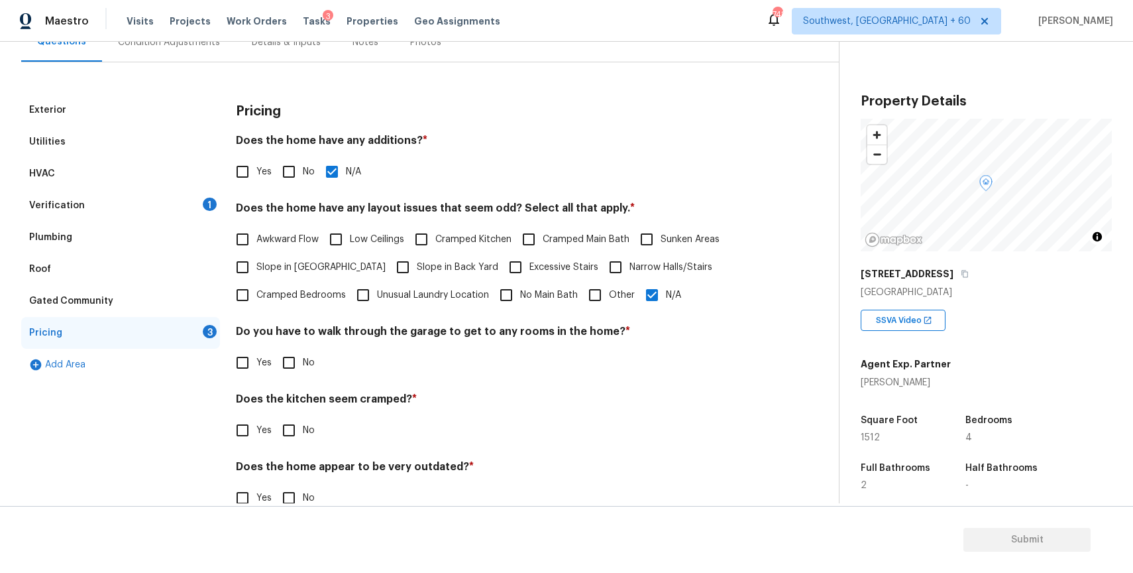
click at [308, 370] on label "No" at bounding box center [295, 363] width 40 height 28
click at [303, 370] on input "No" at bounding box center [289, 363] width 28 height 28
click at [300, 421] on input "No" at bounding box center [289, 431] width 28 height 28
click at [298, 473] on h4 "Does the home appear to be very outdated? *" at bounding box center [500, 469] width 529 height 19
click at [303, 488] on label "No" at bounding box center [295, 498] width 40 height 28
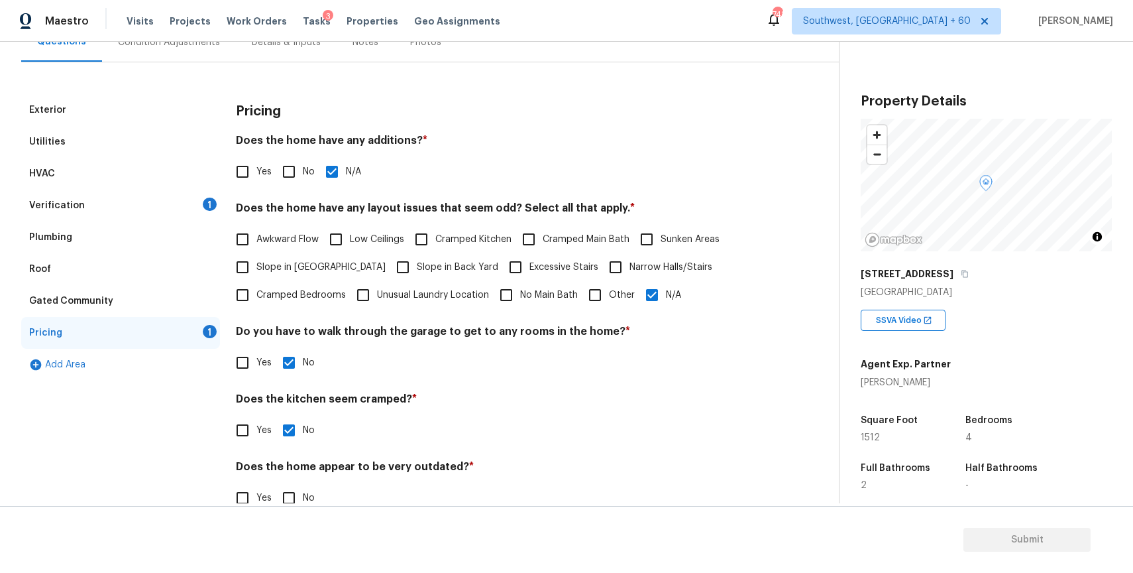
click at [303, 488] on input "No" at bounding box center [289, 498] width 28 height 28
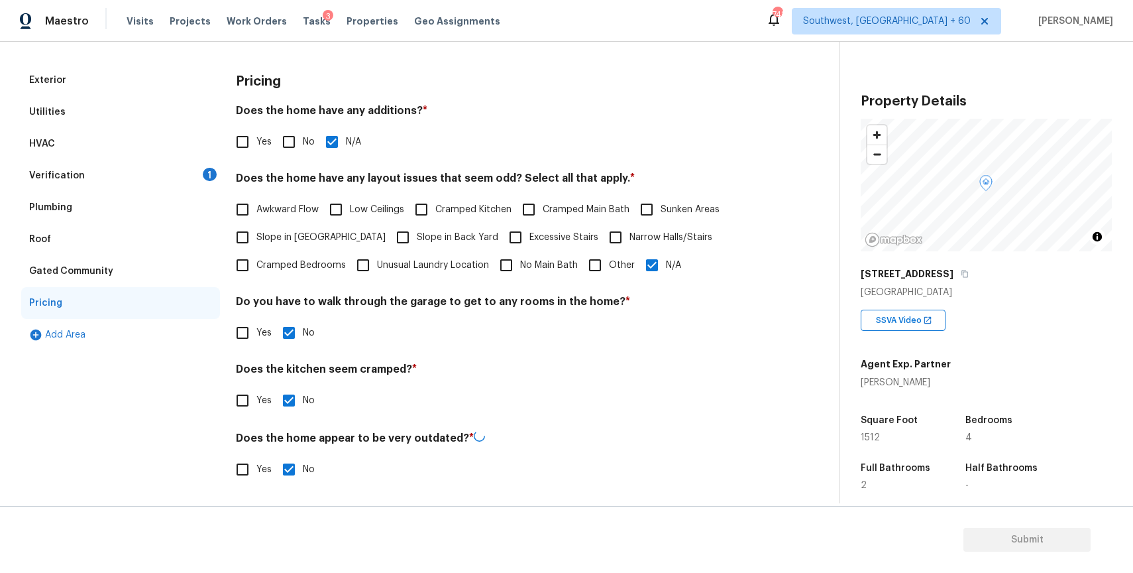
scroll to position [167, 0]
click at [180, 162] on div "Verification 1" at bounding box center [120, 177] width 199 height 32
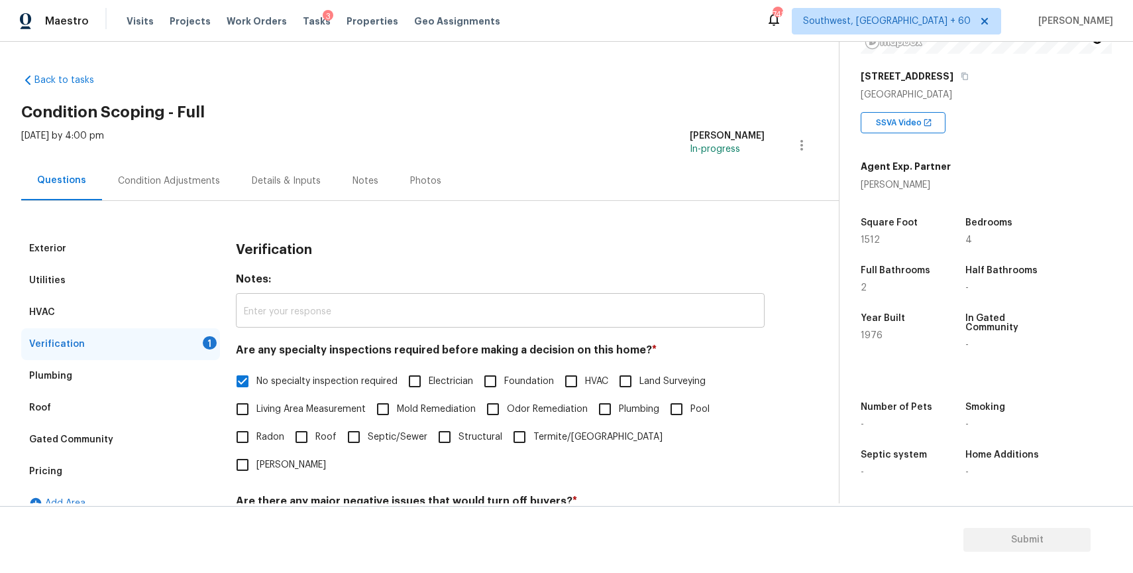
scroll to position [138, 0]
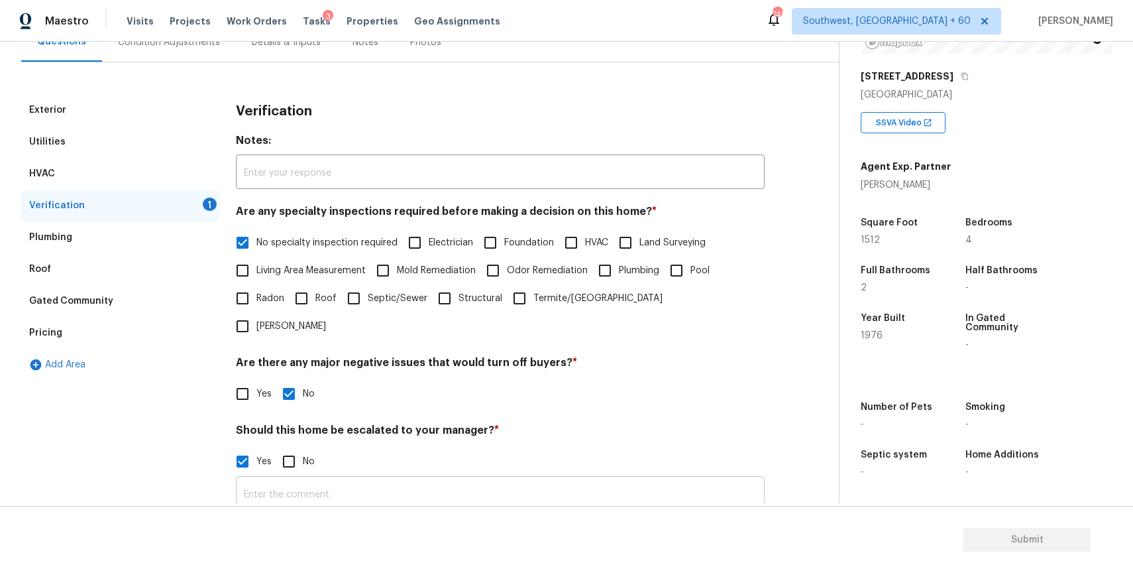
click at [325, 479] on input "text" at bounding box center [500, 494] width 529 height 31
paste input "This is a duplicate assessment ,last assessment completed recently ,all scopes …"
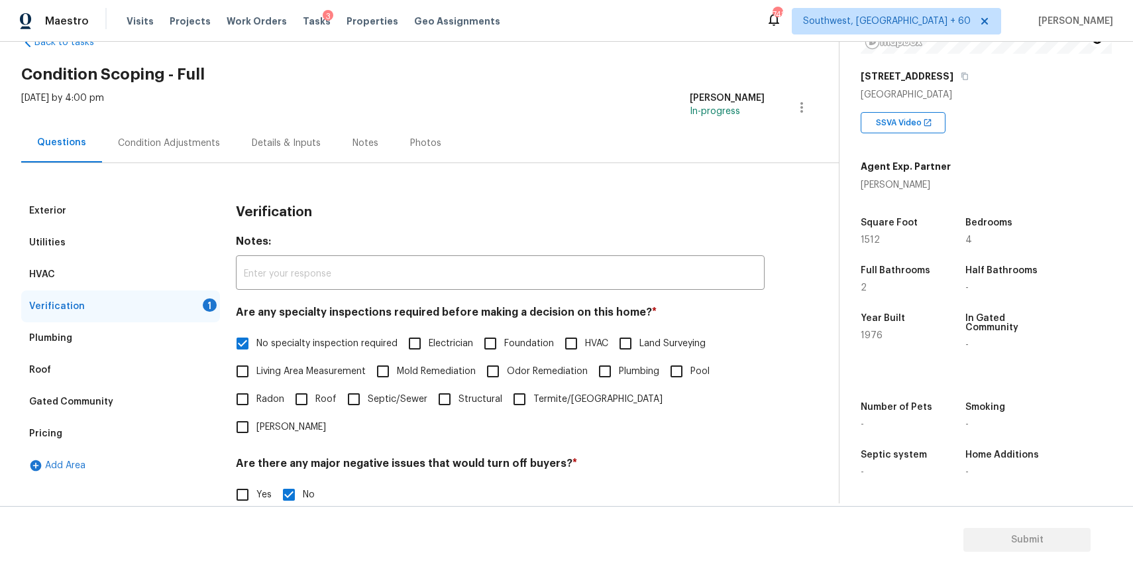
scroll to position [3, 0]
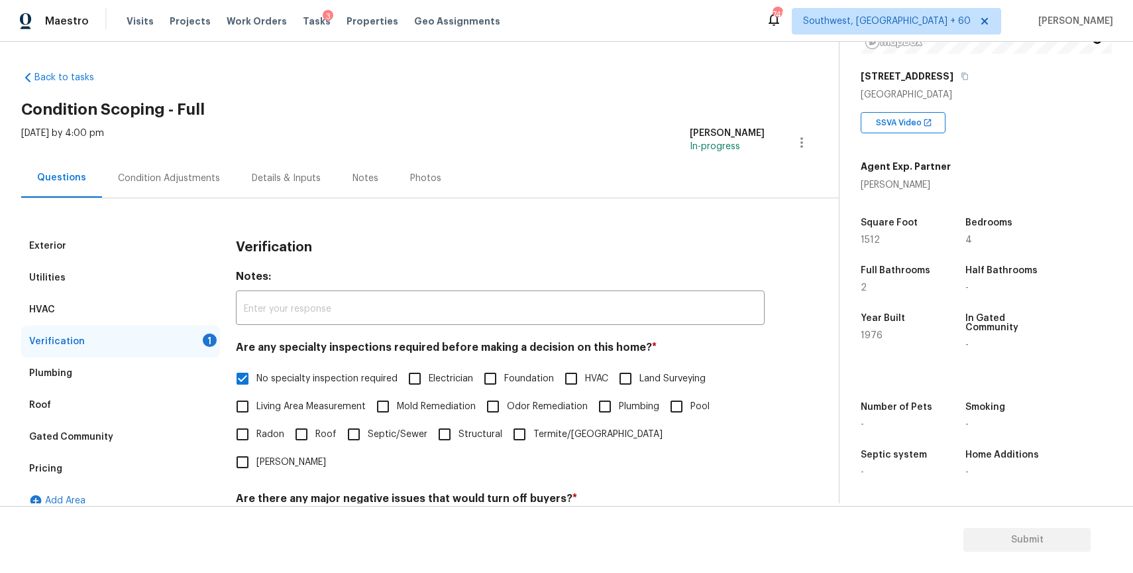
click at [158, 170] on div "Condition Adjustments" at bounding box center [169, 177] width 134 height 39
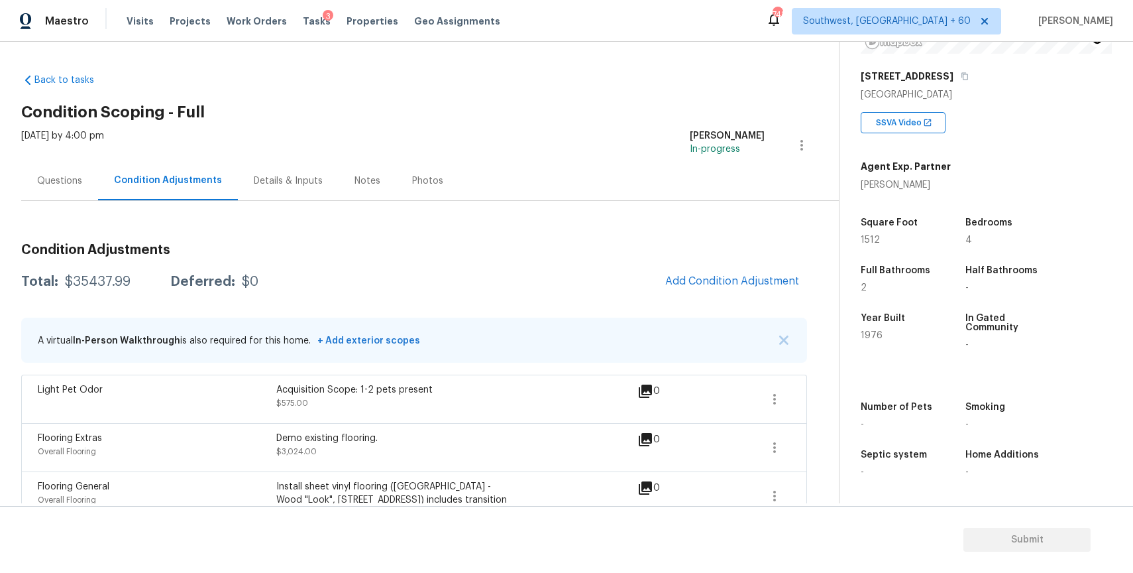
click at [119, 288] on div "Total: $35437.99 Deferred: $0 Add Condition Adjustment" at bounding box center [414, 281] width 786 height 29
copy div "$35437.99"
click at [56, 176] on div "Questions" at bounding box center [59, 180] width 45 height 13
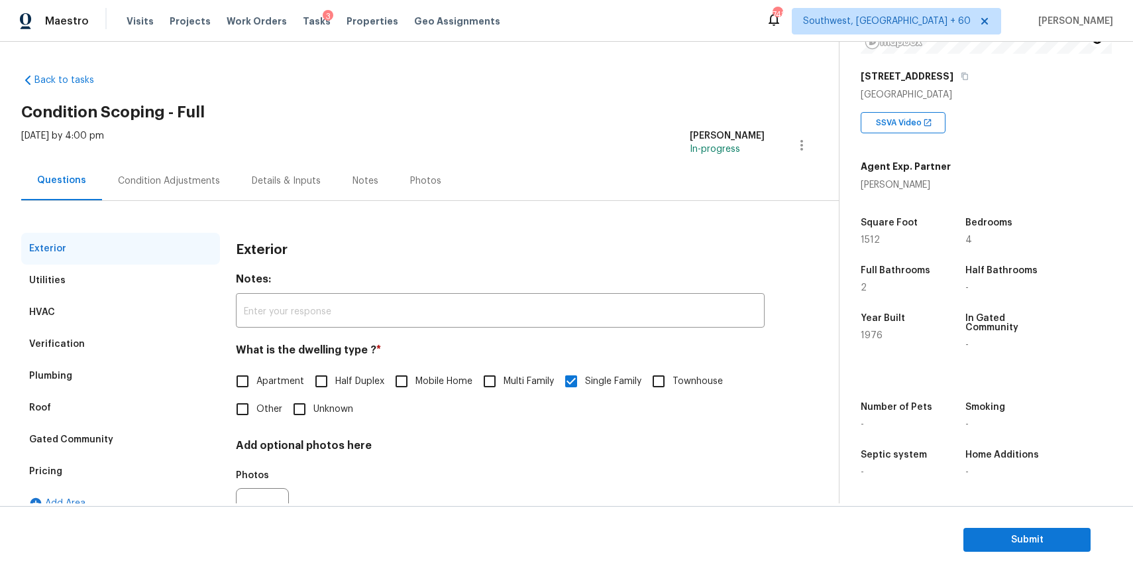
scroll to position [66, 0]
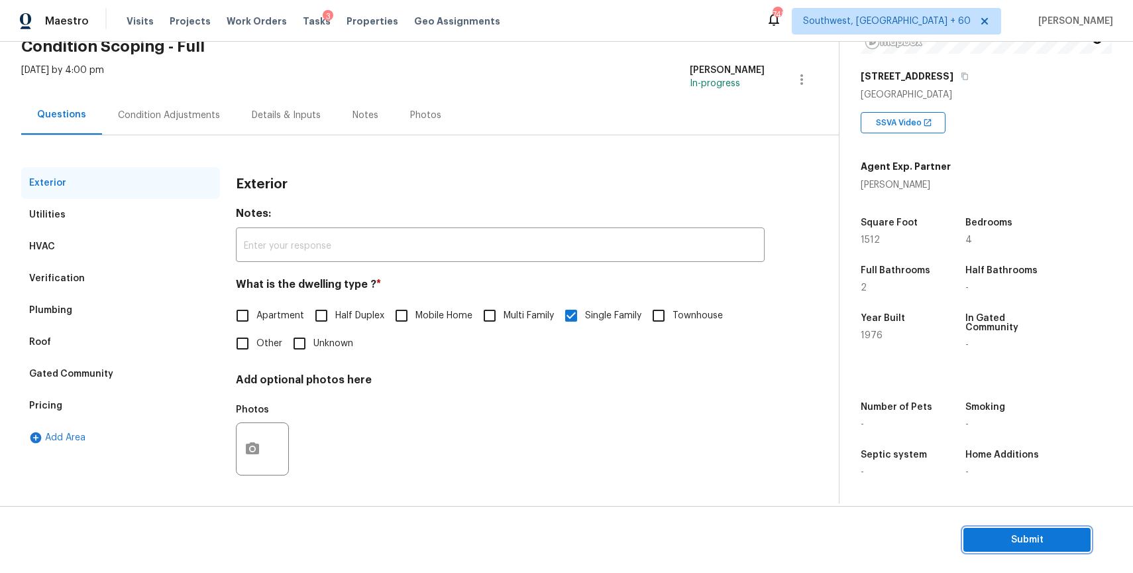
click at [1056, 534] on span "Submit" at bounding box center [1027, 539] width 106 height 17
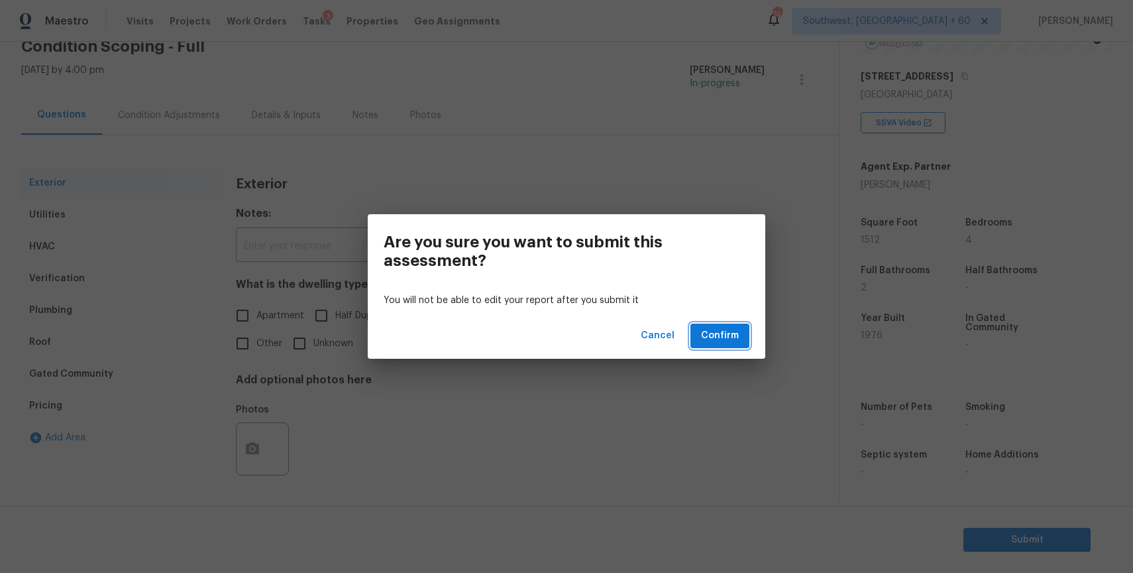
click at [736, 333] on span "Confirm" at bounding box center [720, 335] width 38 height 17
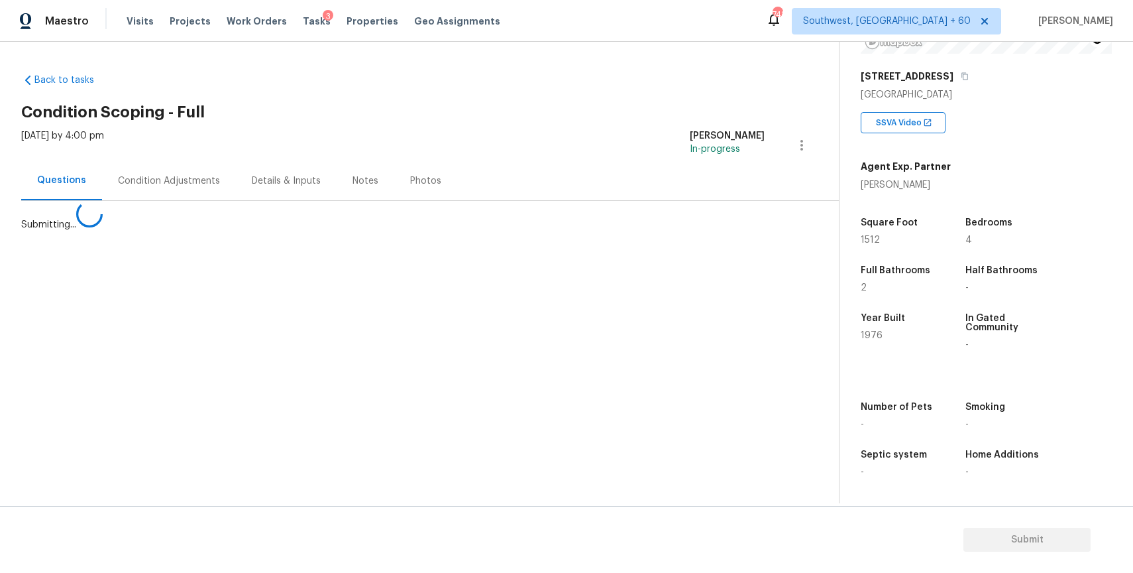
scroll to position [0, 0]
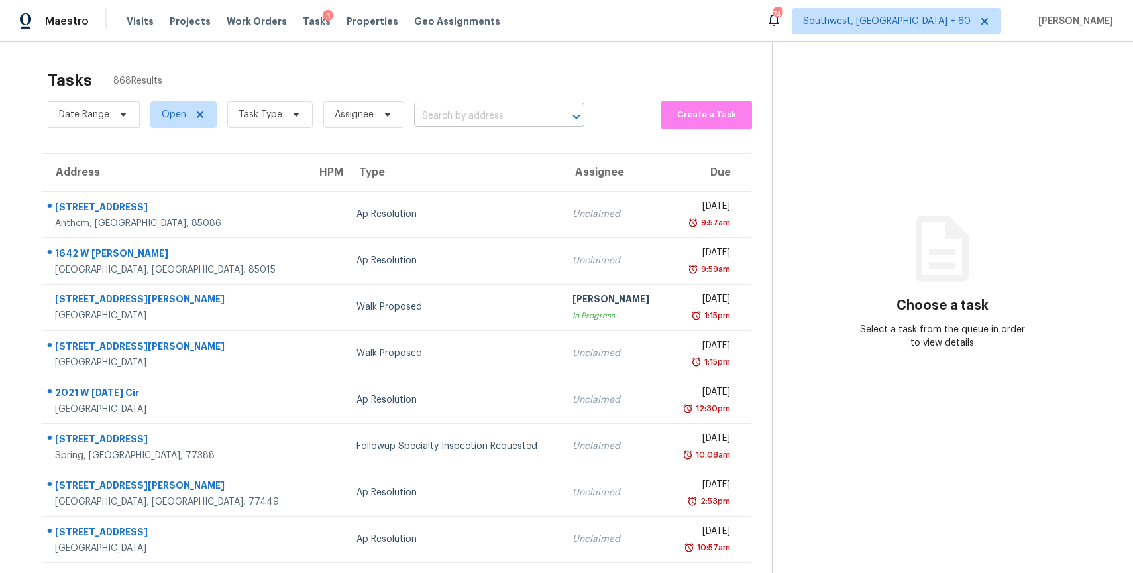
click at [492, 114] on input "text" at bounding box center [480, 116] width 133 height 21
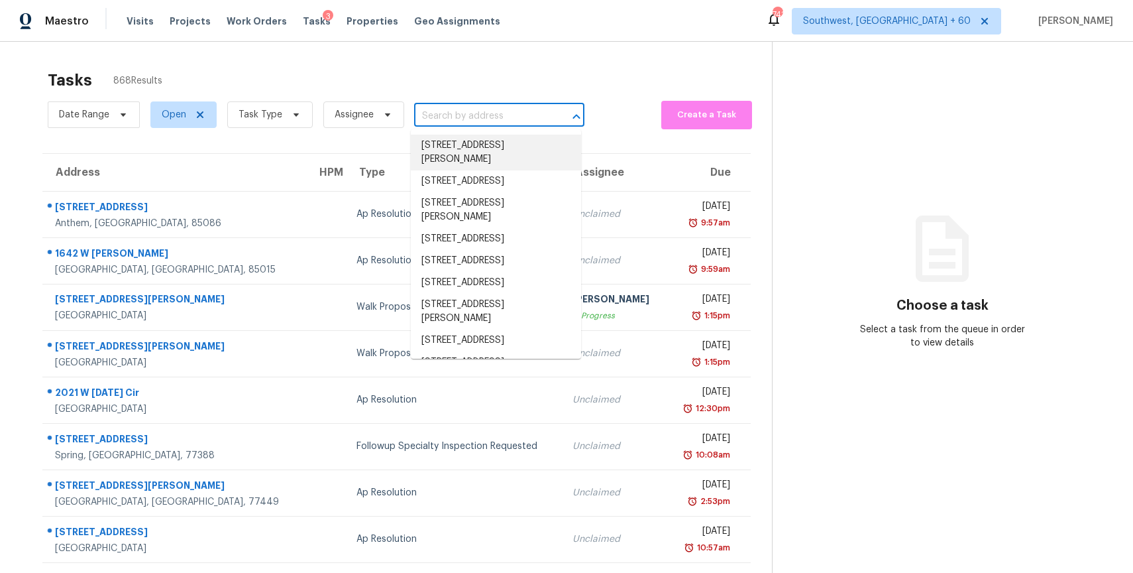
paste input "2076 S Saunders St, Aransas Pass, TX 78336"
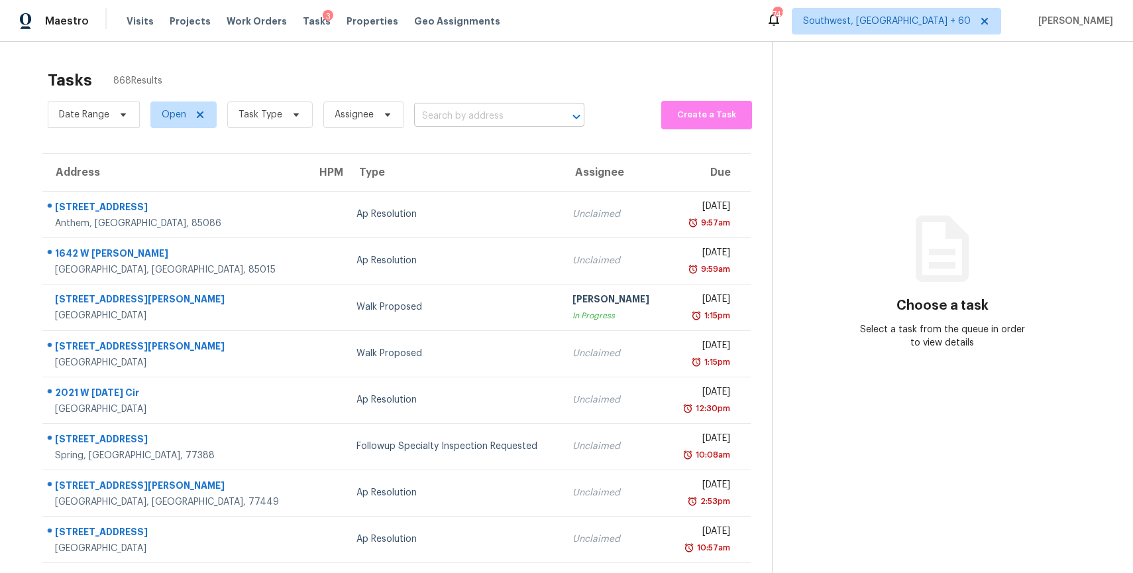
click at [469, 110] on input "text" at bounding box center [480, 116] width 133 height 21
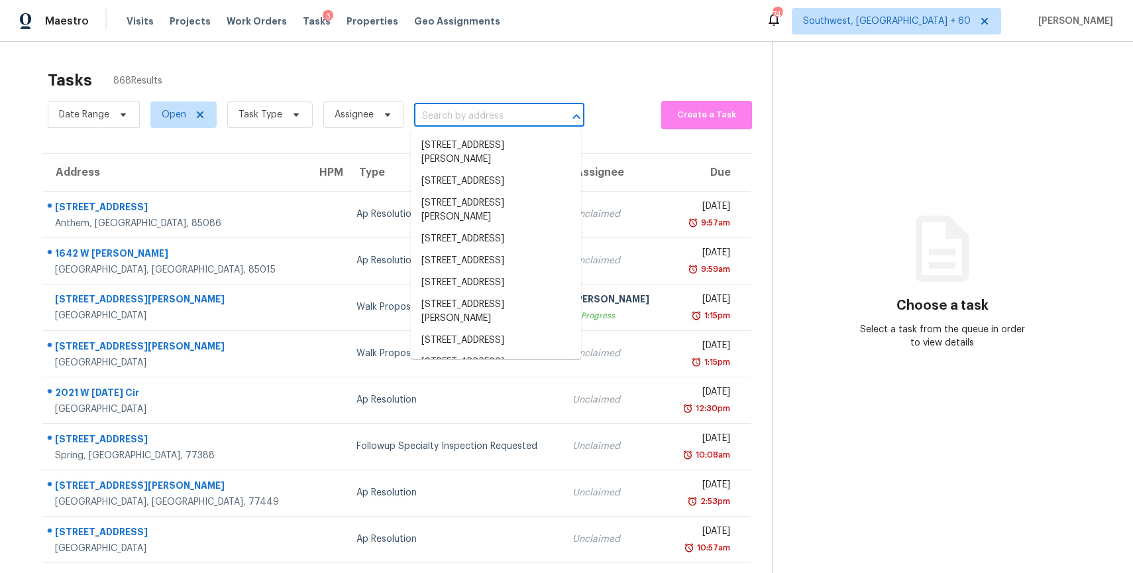
paste input "2076 S Saunders St, Aransas Pass, TX 78336"
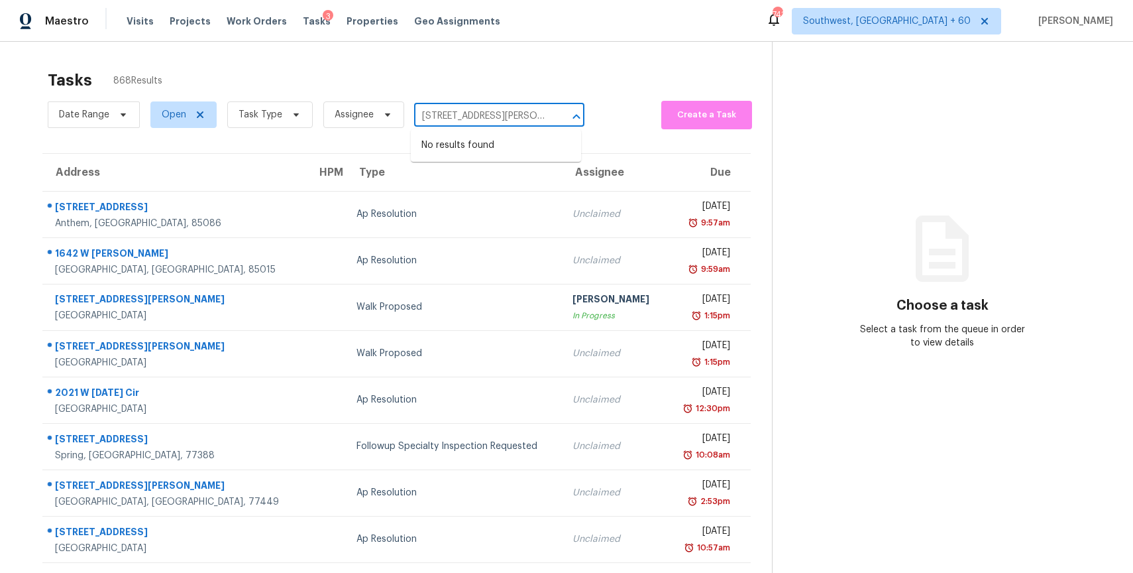
scroll to position [0, 66]
click at [288, 125] on span "Task Type" at bounding box center [269, 114] width 85 height 27
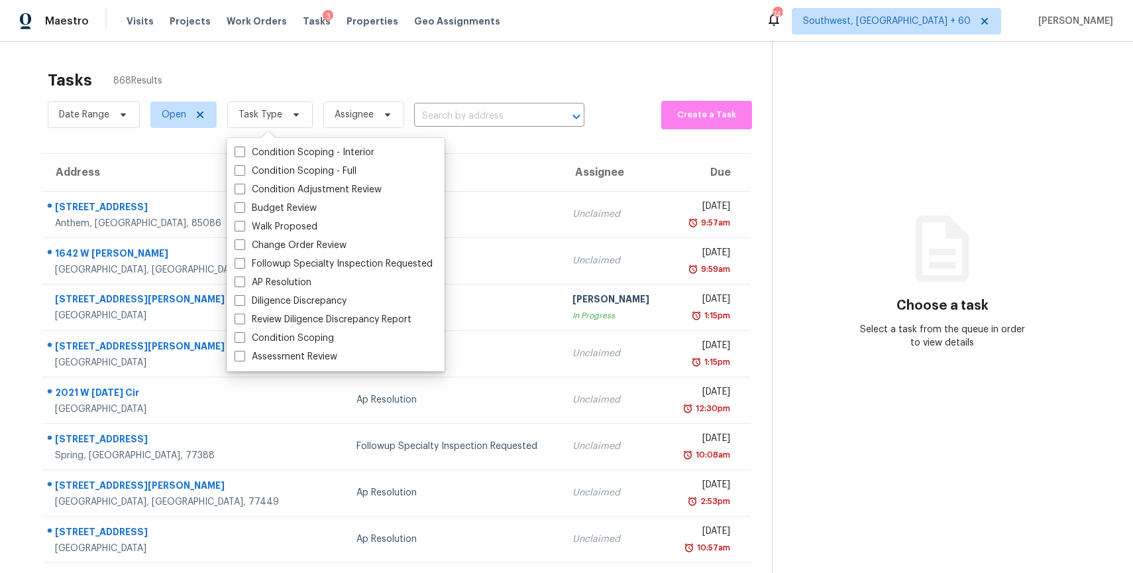
scroll to position [0, 0]
click at [345, 168] on label "Condition Scoping - Full" at bounding box center [296, 170] width 122 height 13
click at [243, 168] on input "Condition Scoping - Full" at bounding box center [239, 168] width 9 height 9
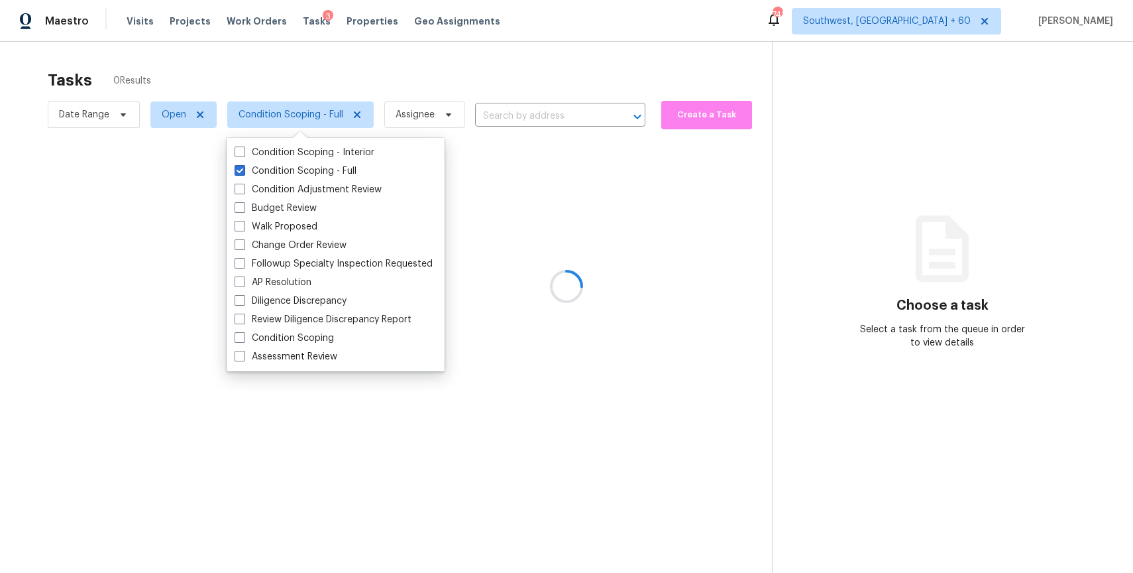
click at [457, 87] on div at bounding box center [566, 286] width 1133 height 573
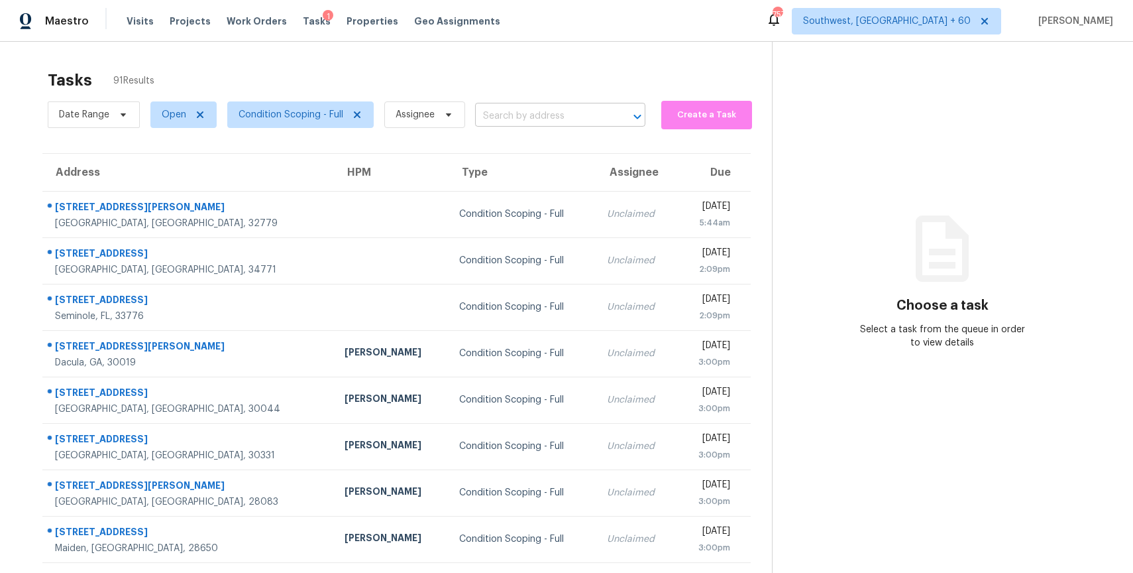
click at [483, 123] on input "text" at bounding box center [541, 116] width 133 height 21
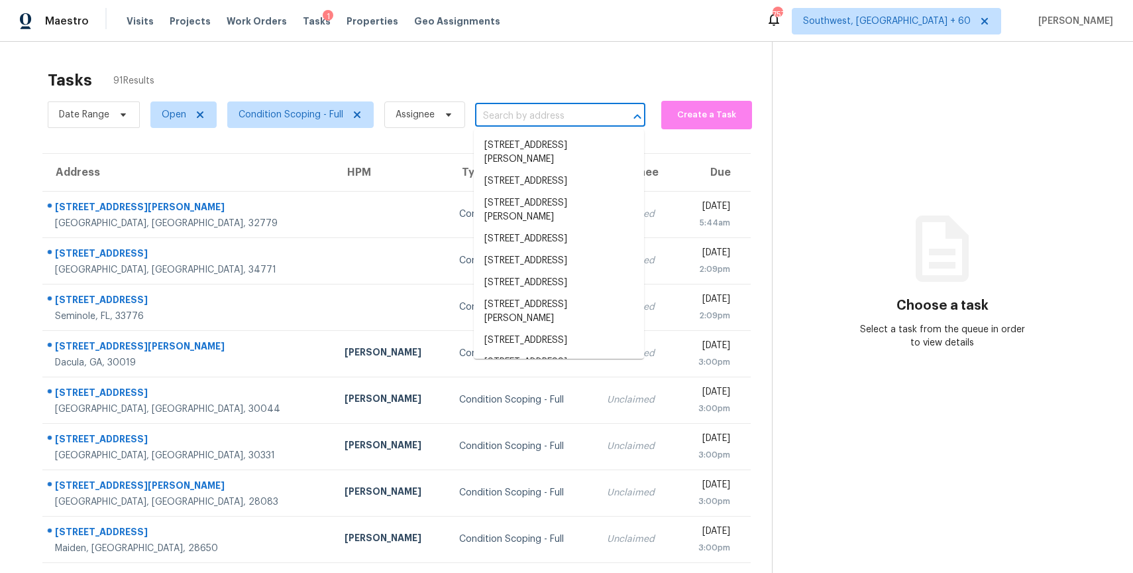
paste input "[STREET_ADDRESS][PERSON_NAME]"
type input "[STREET_ADDRESS][PERSON_NAME]"
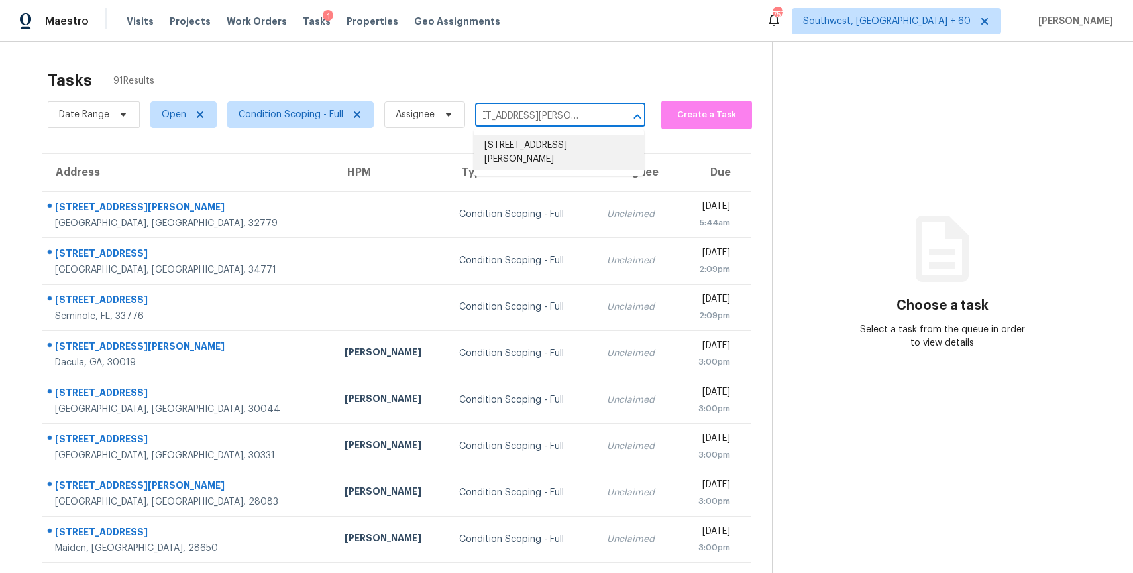
click at [545, 145] on li "[STREET_ADDRESS][PERSON_NAME]" at bounding box center [559, 153] width 170 height 36
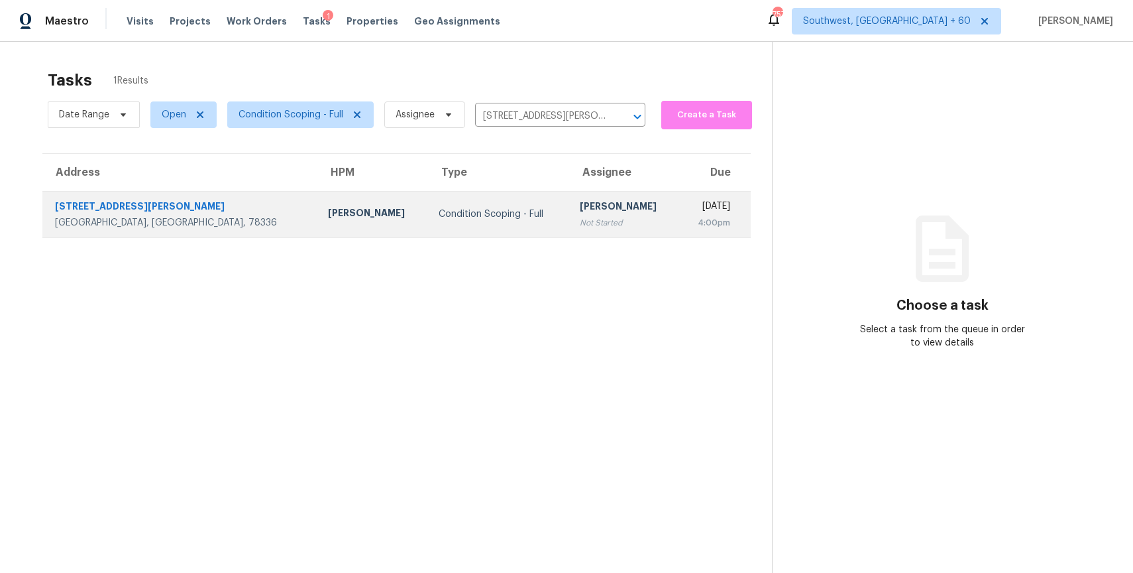
click at [588, 213] on div "[PERSON_NAME]" at bounding box center [624, 207] width 89 height 17
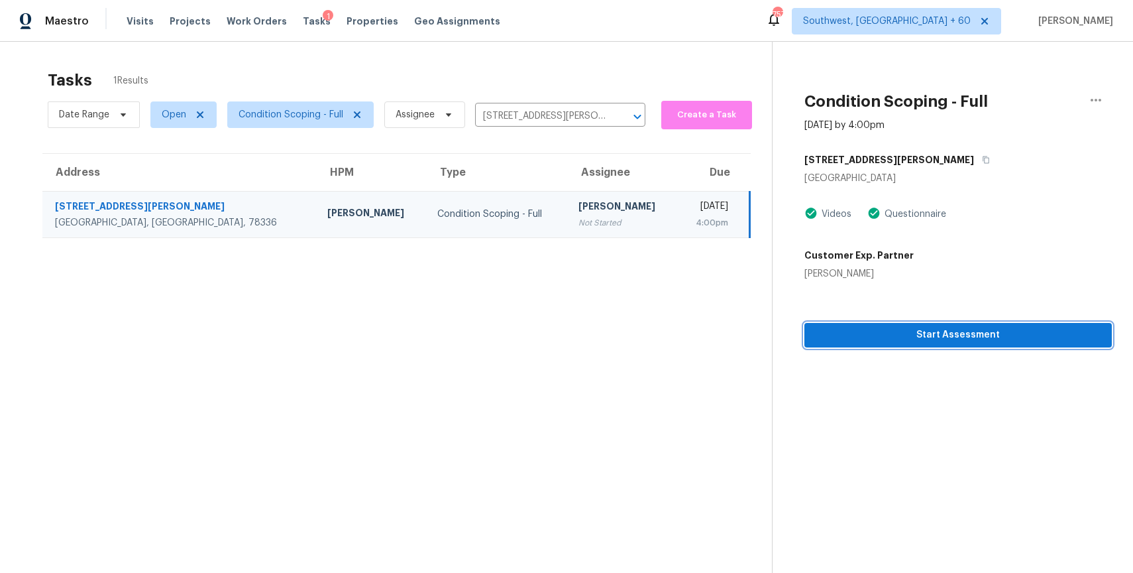
click at [962, 337] on span "Start Assessment" at bounding box center [958, 335] width 286 height 17
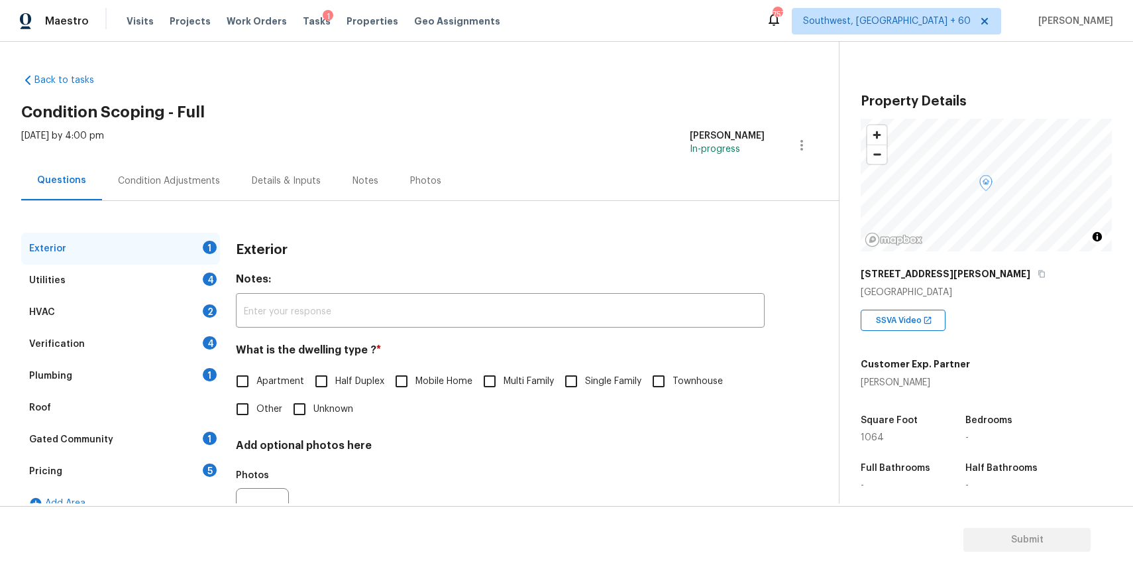
click at [960, 284] on div "2076 S Saunders St" at bounding box center [986, 274] width 251 height 24
click at [960, 280] on div "2076 S Saunders St" at bounding box center [986, 274] width 251 height 24
click at [1038, 271] on icon "button" at bounding box center [1042, 274] width 8 height 8
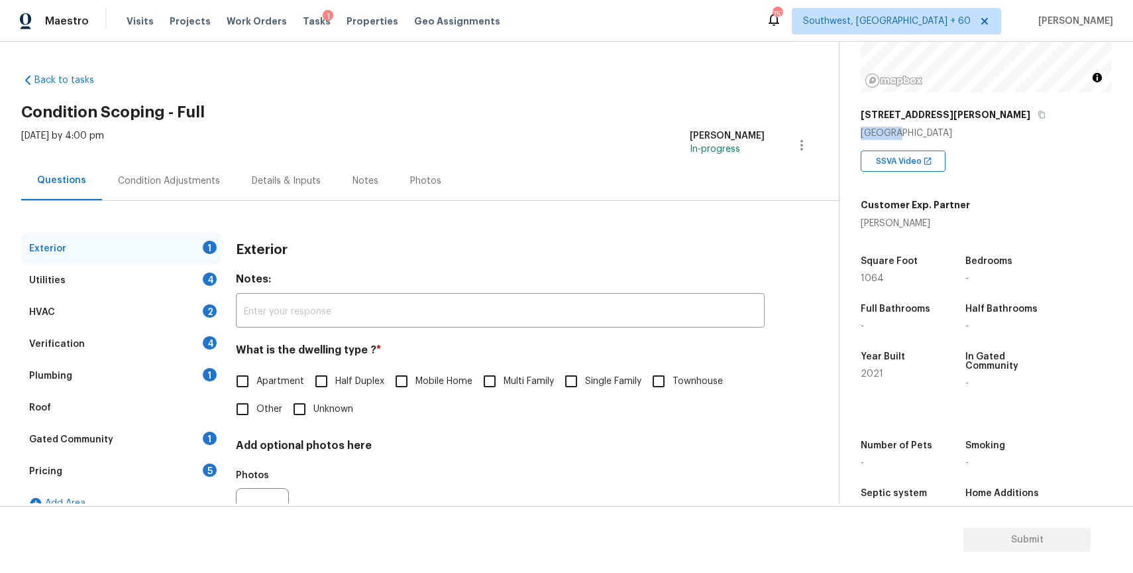
click at [608, 394] on label "Single Family" at bounding box center [599, 381] width 84 height 28
click at [585, 394] on input "Single Family" at bounding box center [571, 381] width 28 height 28
checkbox input "true"
click at [195, 284] on div "Utilities 4" at bounding box center [120, 280] width 199 height 32
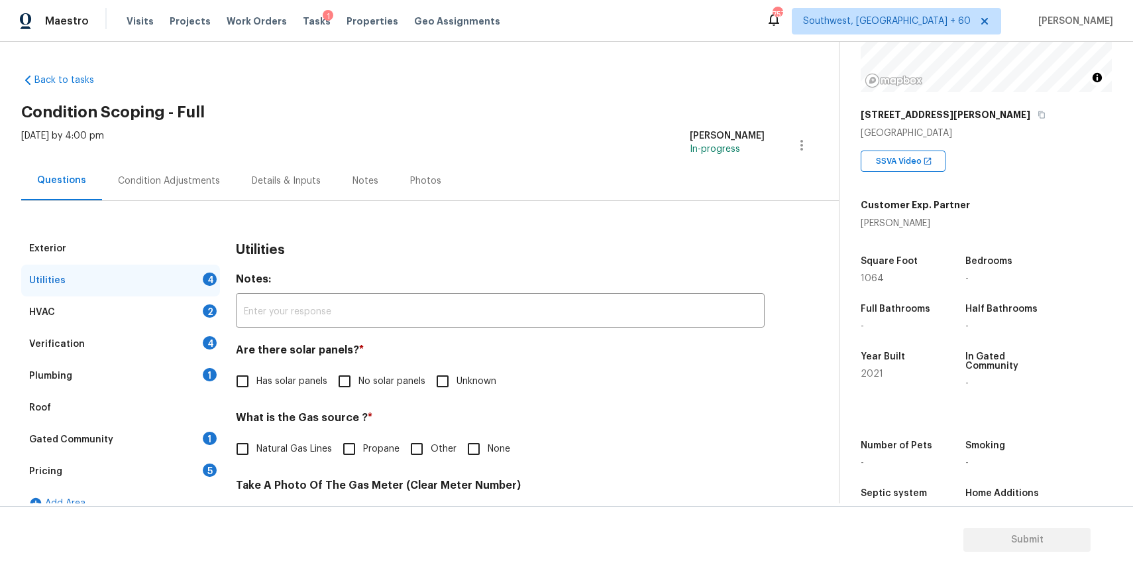
scroll to position [151, 0]
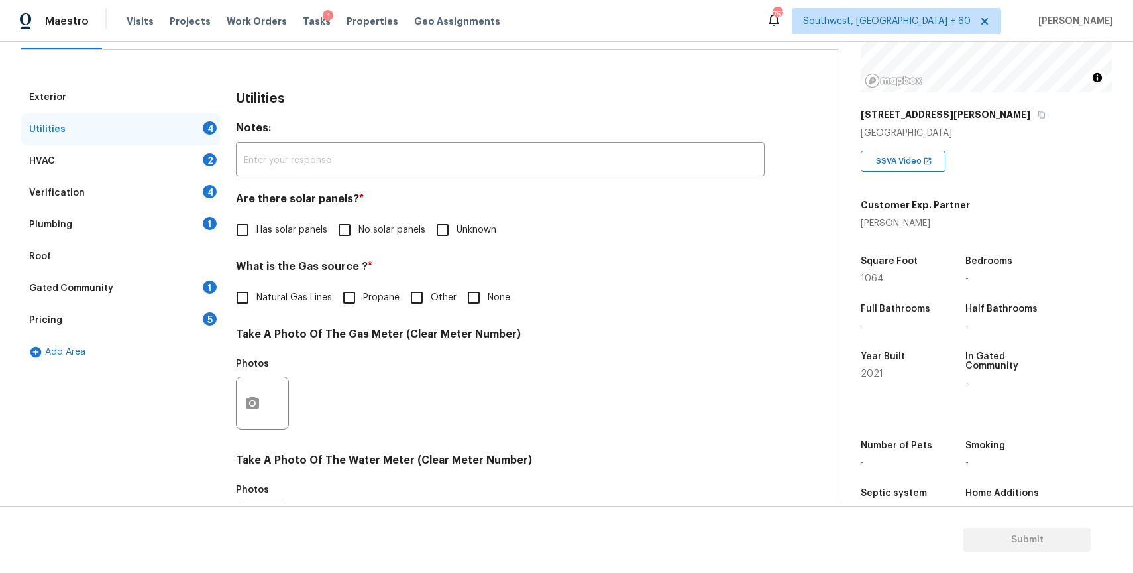
click at [394, 231] on span "No solar panels" at bounding box center [392, 230] width 67 height 14
click at [359, 231] on input "No solar panels" at bounding box center [345, 230] width 28 height 28
checkbox input "true"
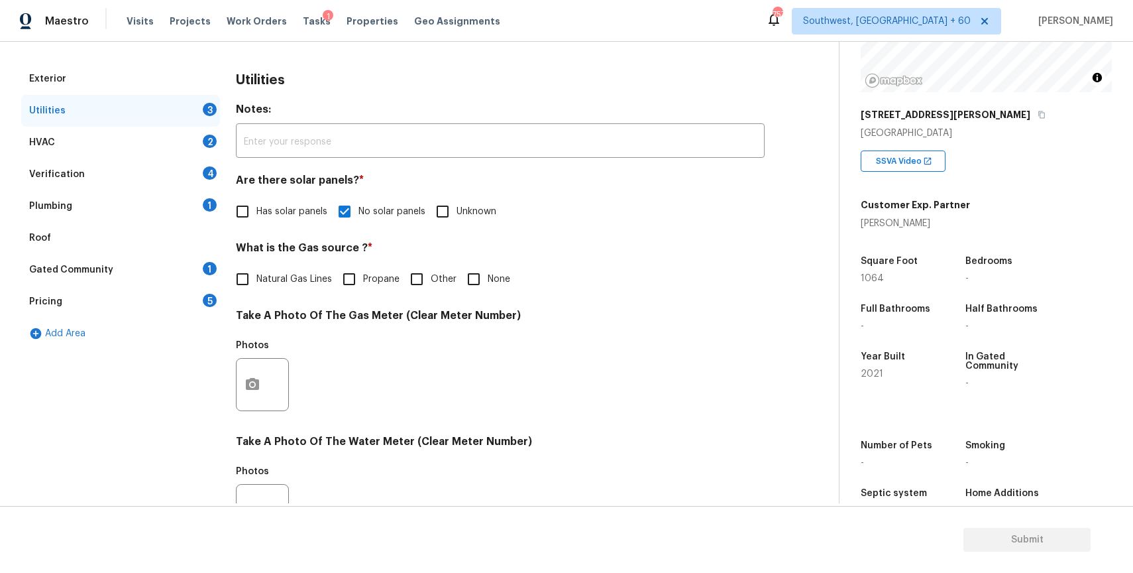
scroll to position [176, 0]
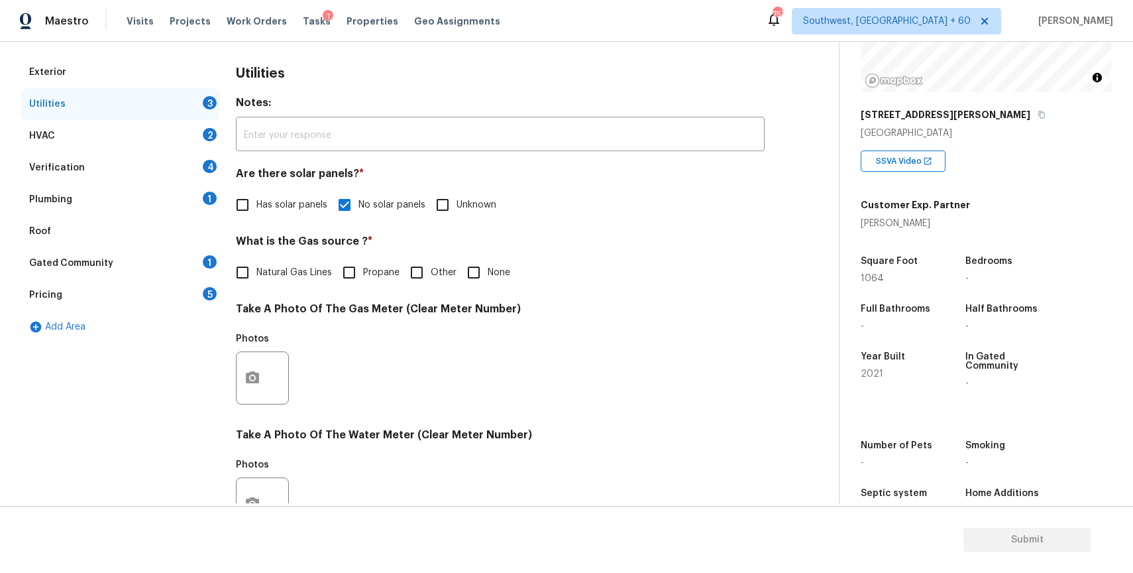
click at [480, 269] on input "None" at bounding box center [474, 272] width 28 height 28
click at [467, 274] on input "None" at bounding box center [474, 272] width 28 height 28
checkbox input "false"
click at [258, 372] on icon "button" at bounding box center [253, 378] width 16 height 16
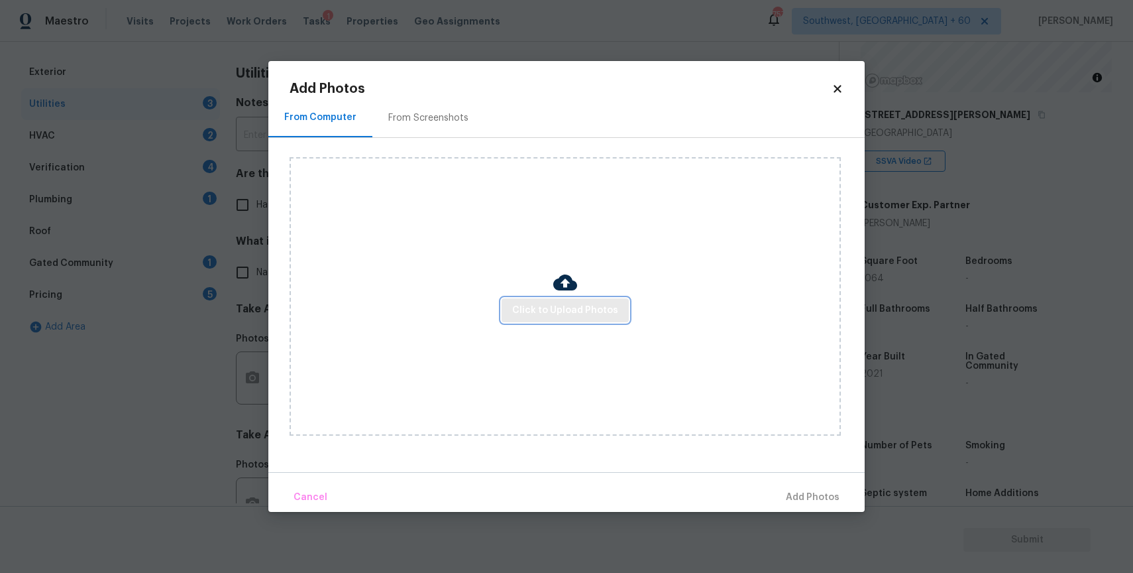
click at [568, 301] on button "Click to Upload Photos" at bounding box center [565, 310] width 127 height 25
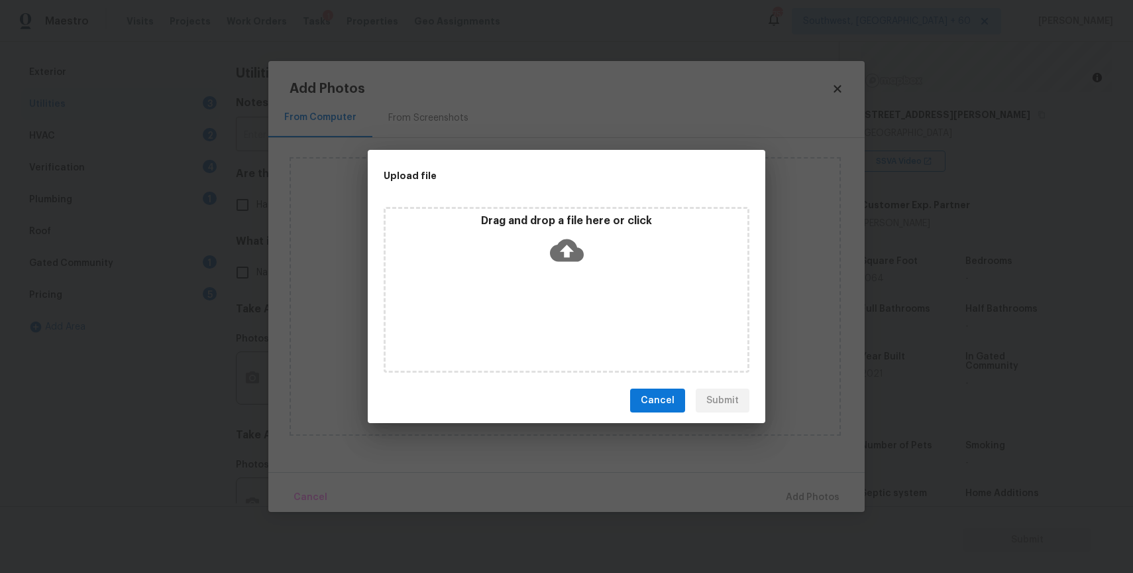
click at [568, 301] on div "Drag and drop a file here or click" at bounding box center [567, 290] width 366 height 166
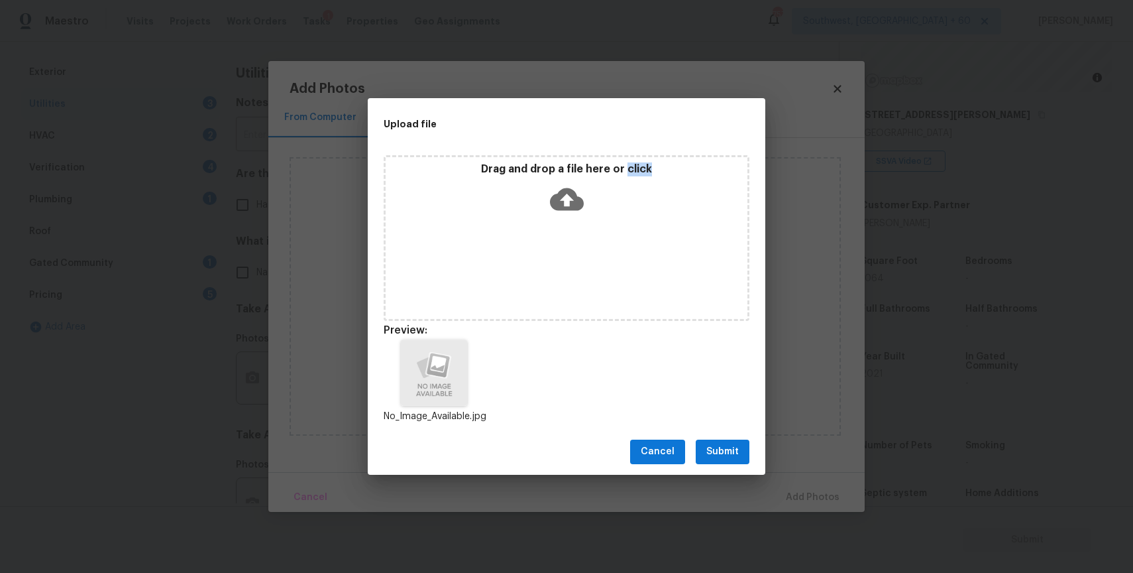
click at [721, 448] on span "Submit" at bounding box center [722, 451] width 32 height 17
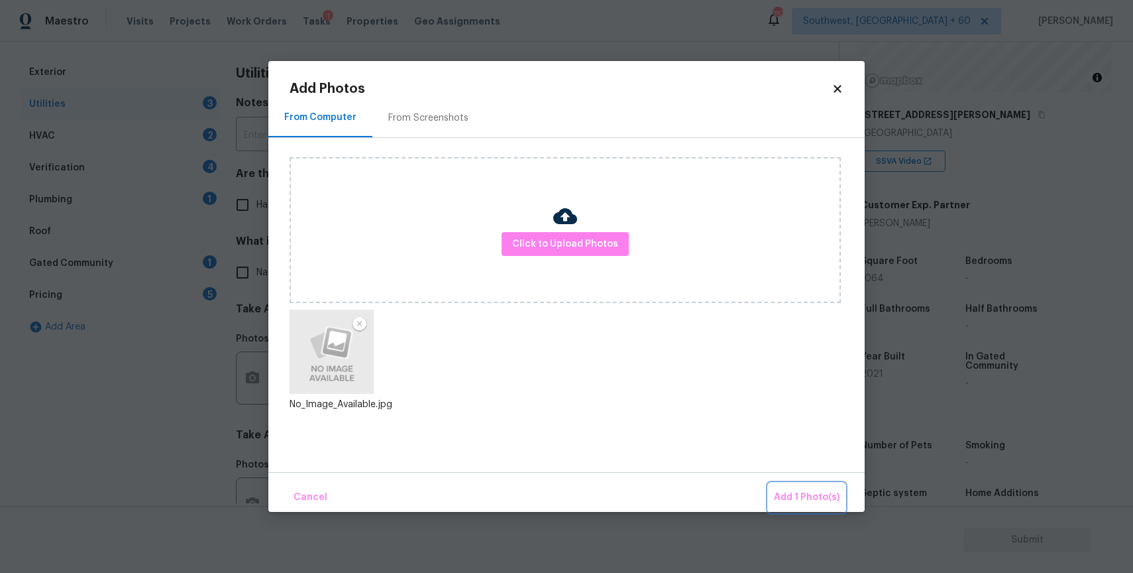
click at [826, 502] on span "Add 1 Photo(s)" at bounding box center [807, 497] width 66 height 17
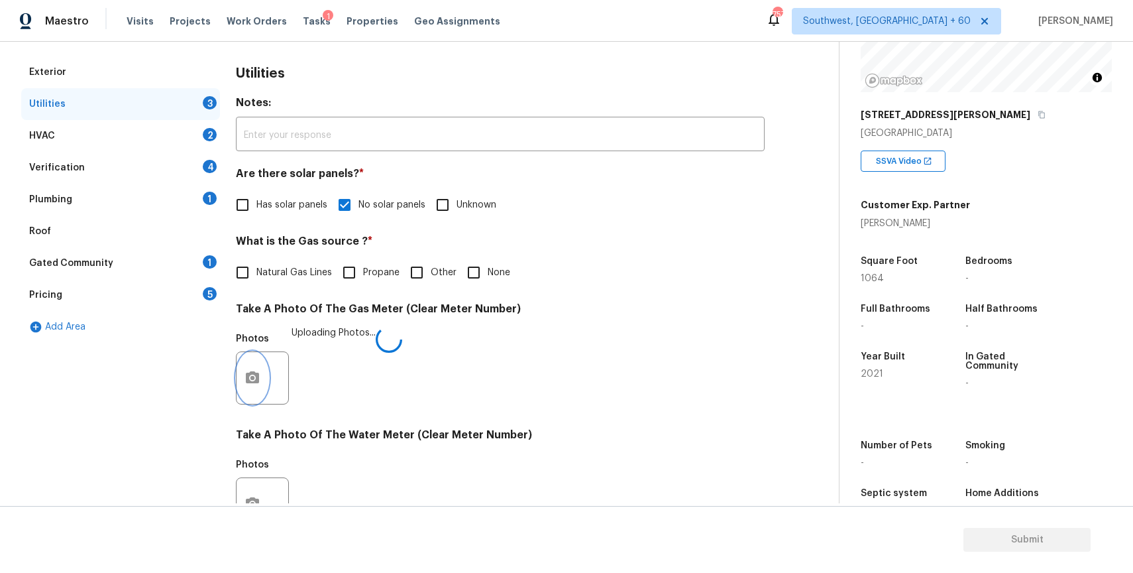
scroll to position [241, 0]
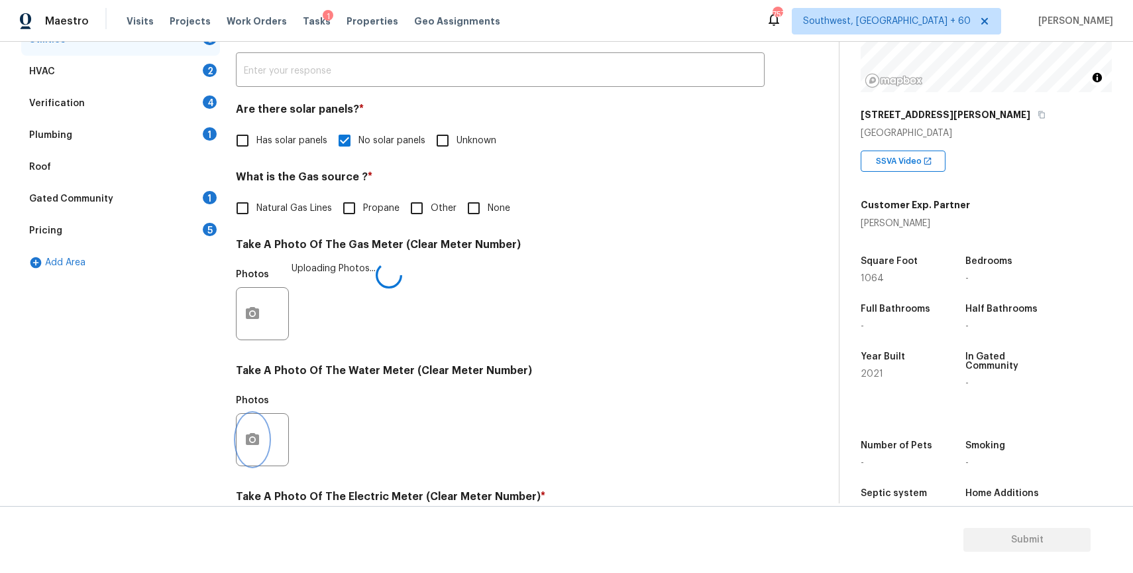
click at [252, 444] on icon "button" at bounding box center [252, 439] width 13 height 12
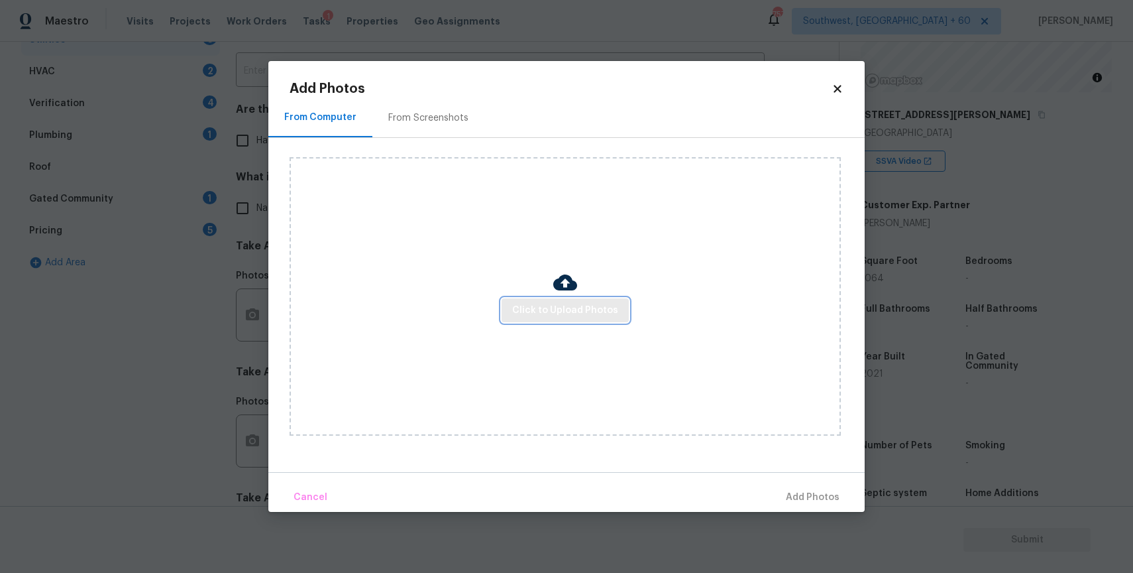
click at [590, 308] on span "Click to Upload Photos" at bounding box center [565, 310] width 106 height 17
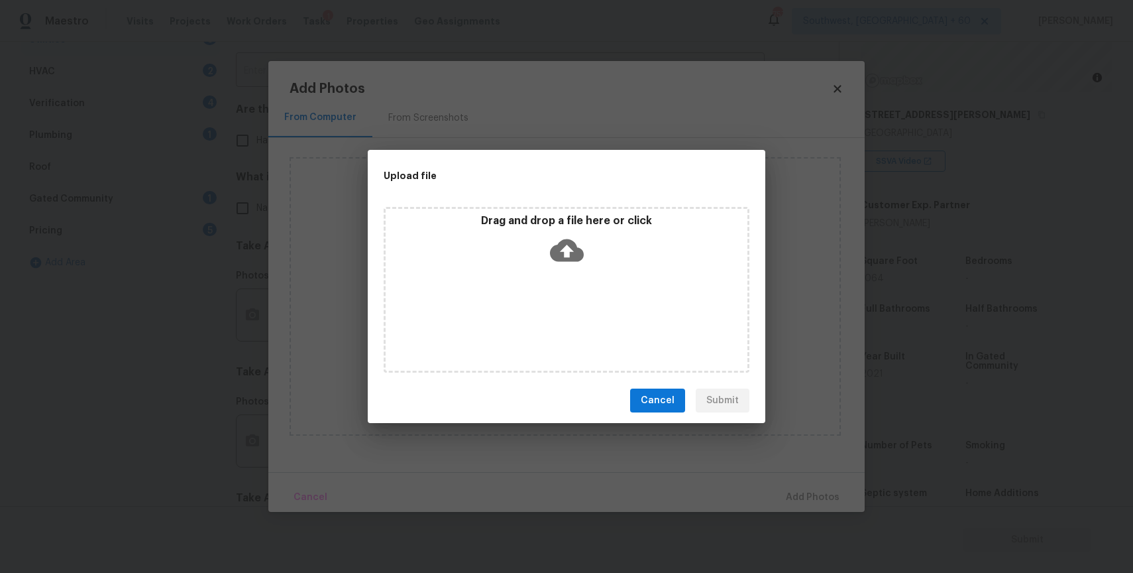
click at [590, 308] on div "Drag and drop a file here or click" at bounding box center [567, 290] width 366 height 166
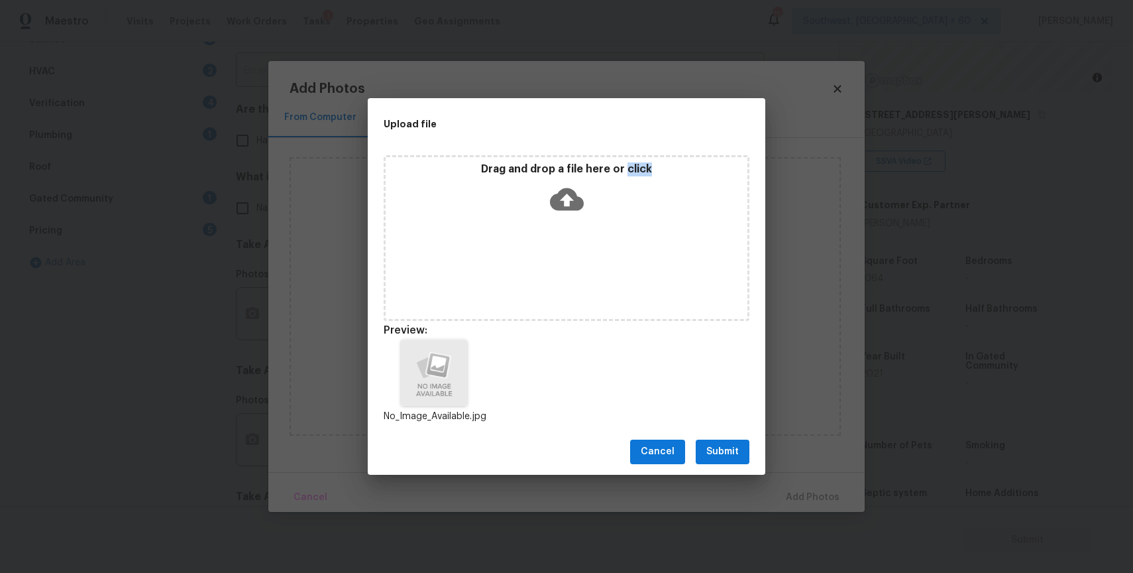
click at [727, 450] on span "Submit" at bounding box center [722, 451] width 32 height 17
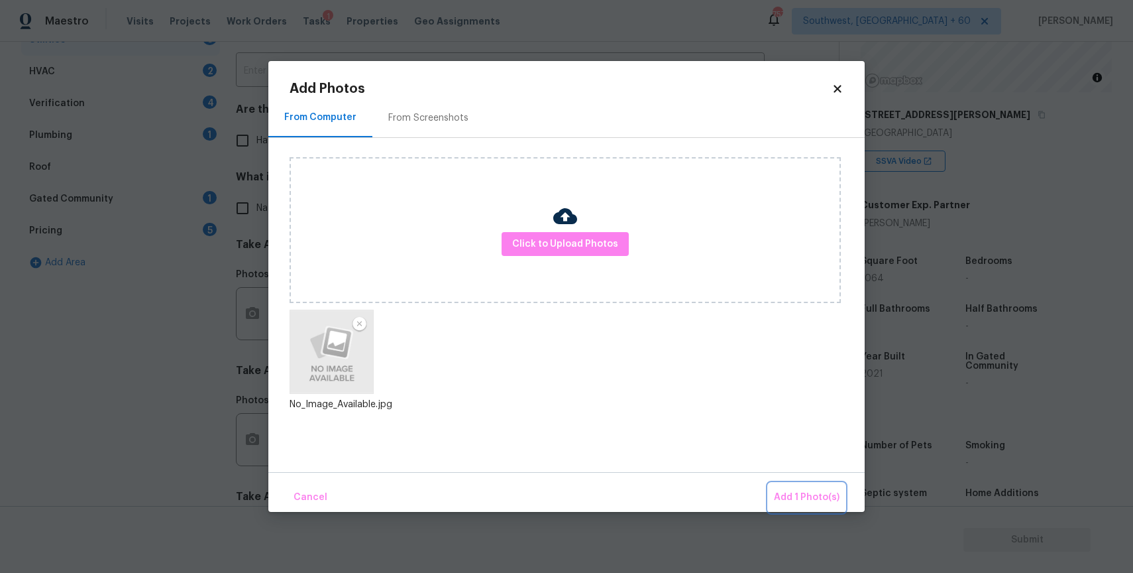
click at [810, 493] on span "Add 1 Photo(s)" at bounding box center [807, 497] width 66 height 17
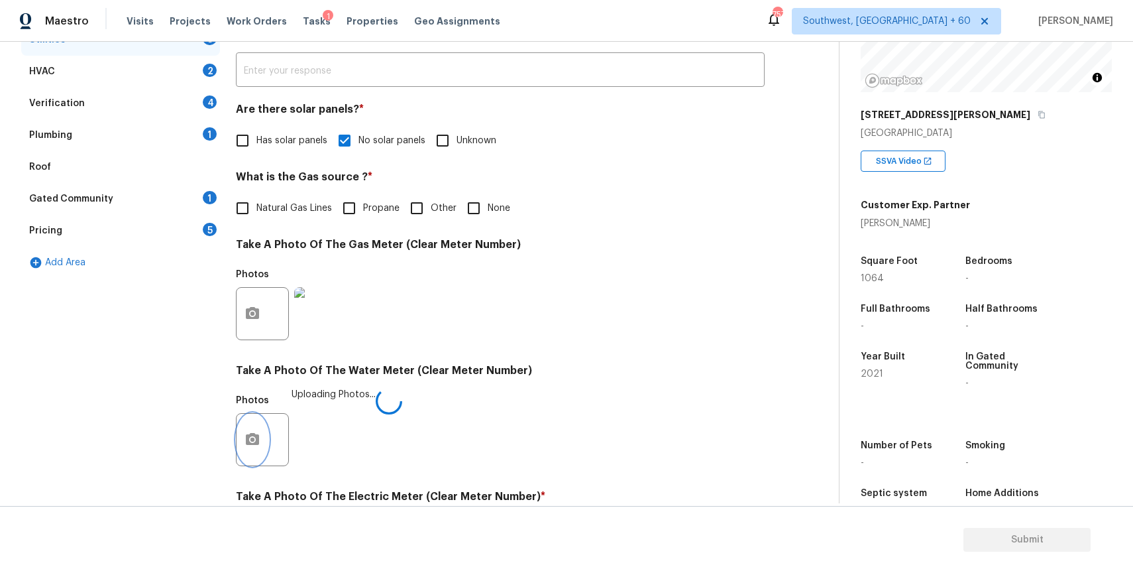
scroll to position [425, 0]
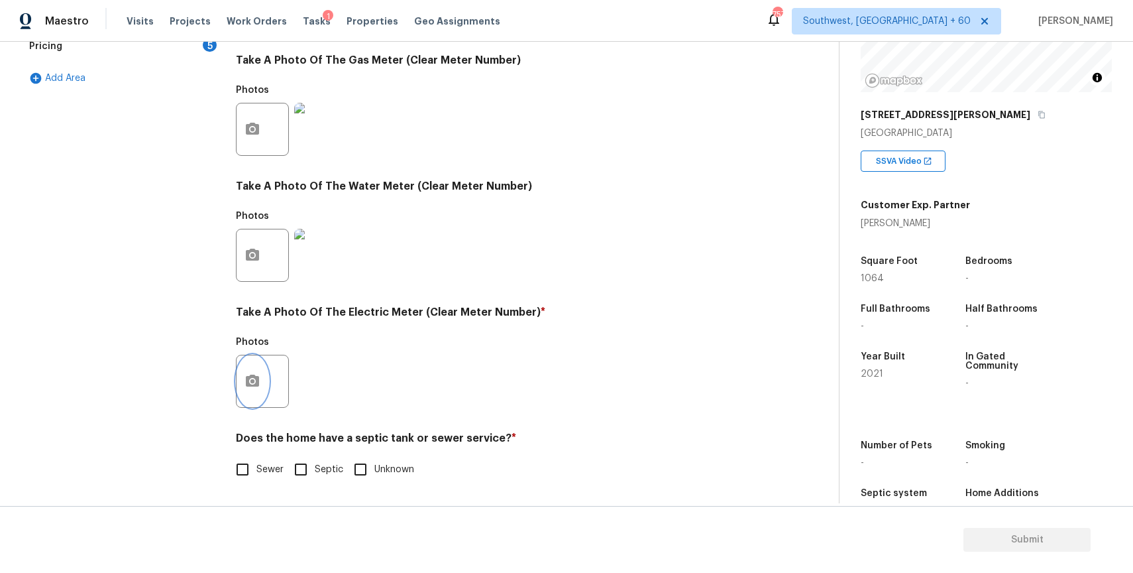
click at [253, 380] on circle "button" at bounding box center [252, 381] width 4 height 4
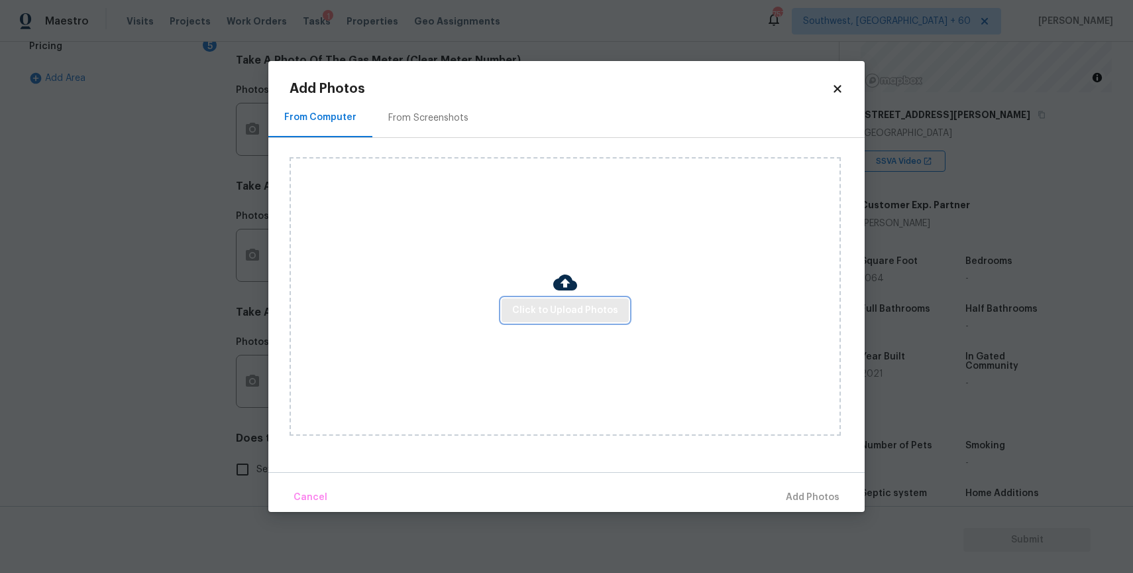
click at [524, 302] on span "Click to Upload Photos" at bounding box center [565, 310] width 106 height 17
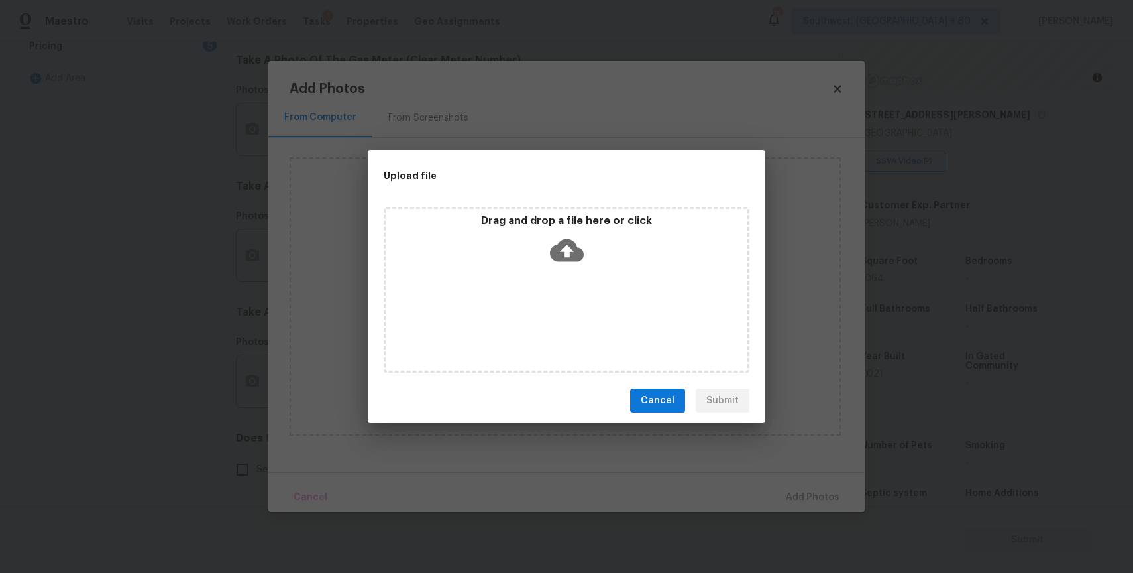
click at [524, 302] on div "Drag and drop a file here or click" at bounding box center [567, 290] width 366 height 166
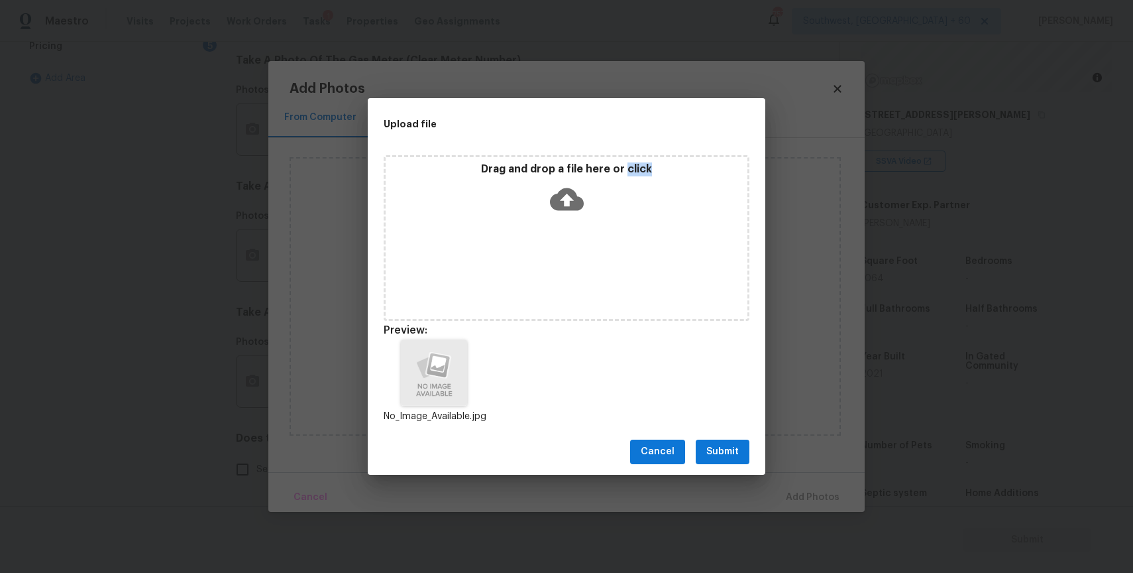
click at [726, 437] on div "Cancel Submit" at bounding box center [567, 452] width 398 height 46
click at [724, 447] on span "Submit" at bounding box center [722, 451] width 32 height 17
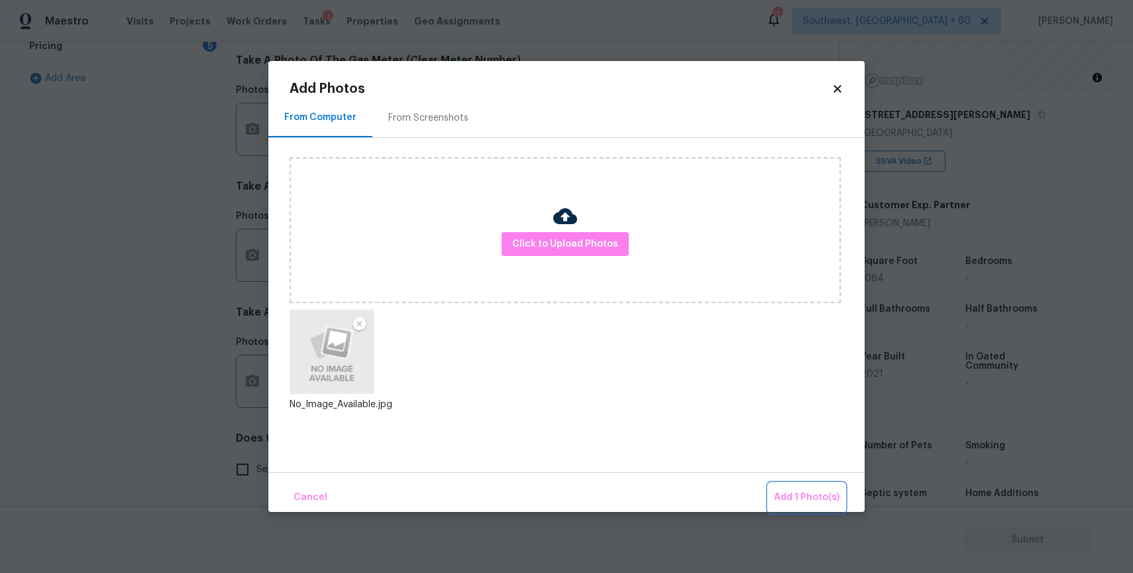
click at [809, 494] on span "Add 1 Photo(s)" at bounding box center [807, 497] width 66 height 17
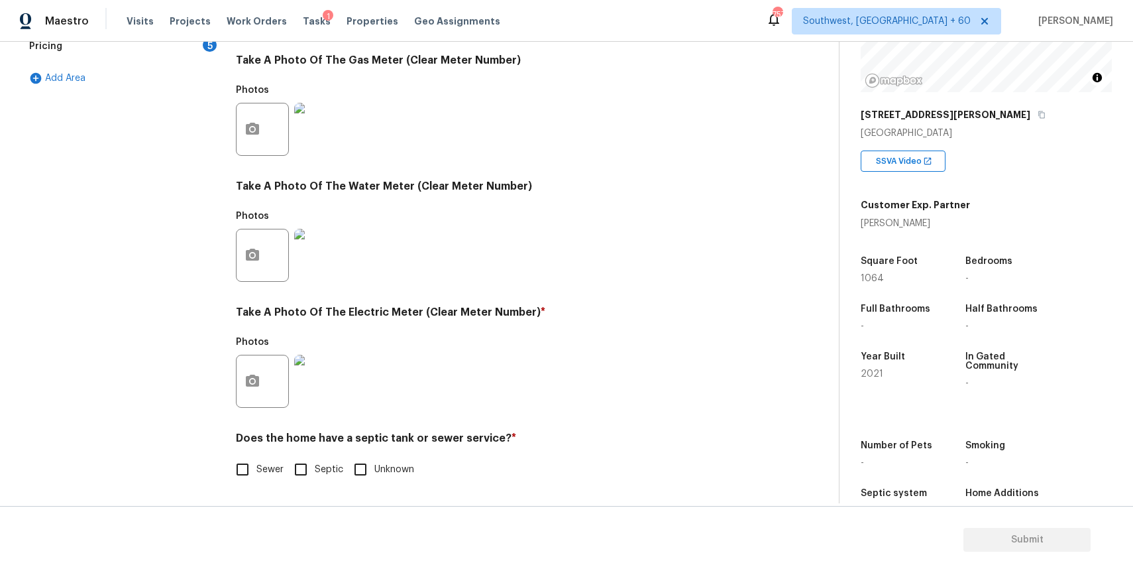
click at [243, 461] on input "Sewer" at bounding box center [243, 469] width 28 height 28
checkbox input "true"
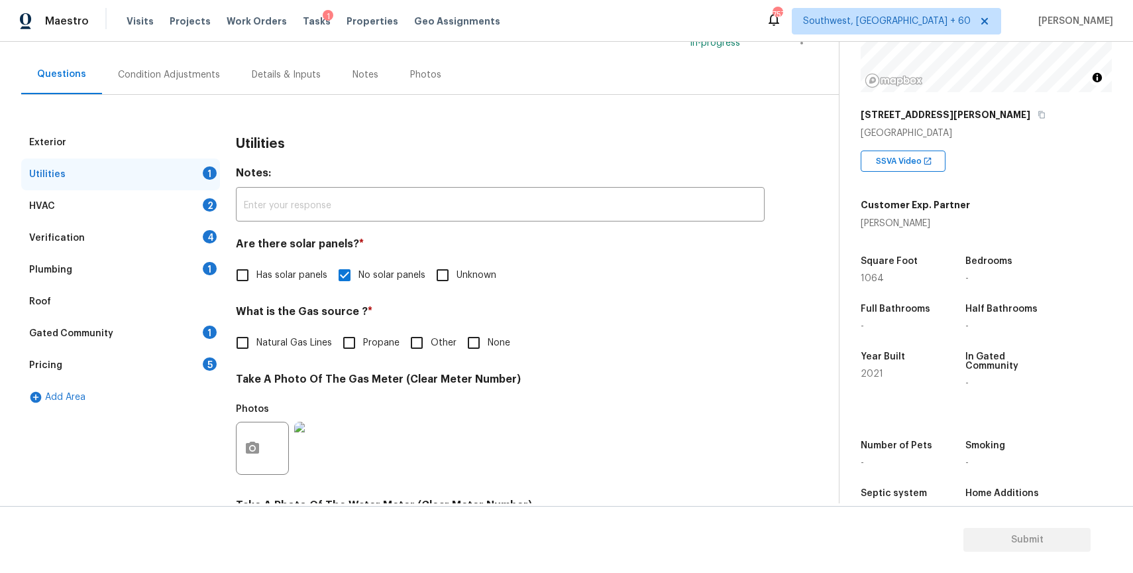
scroll to position [0, 0]
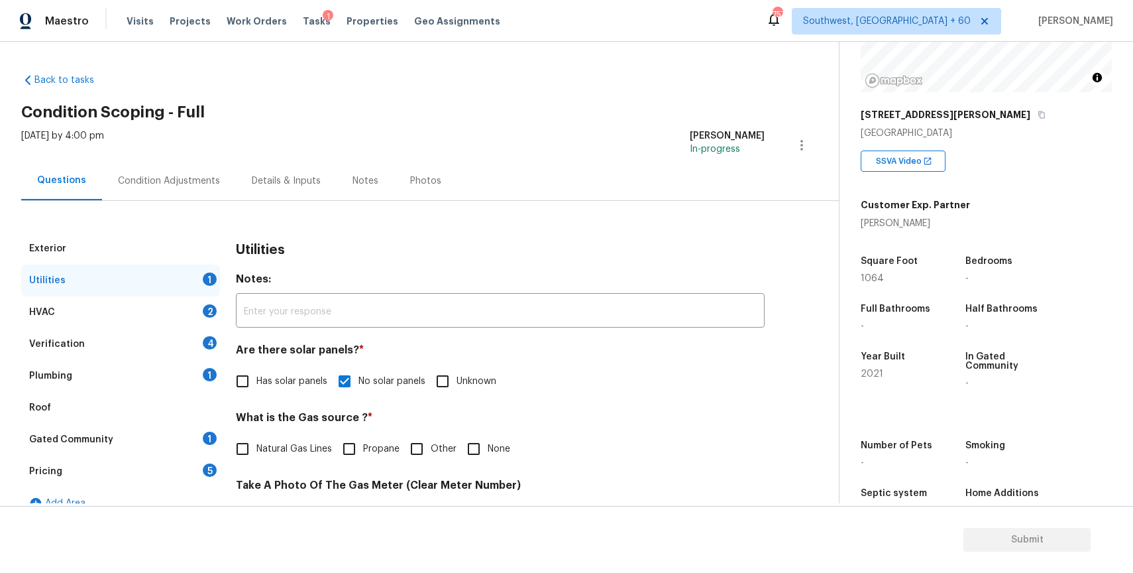
click at [184, 315] on div "HVAC 2" at bounding box center [120, 312] width 199 height 32
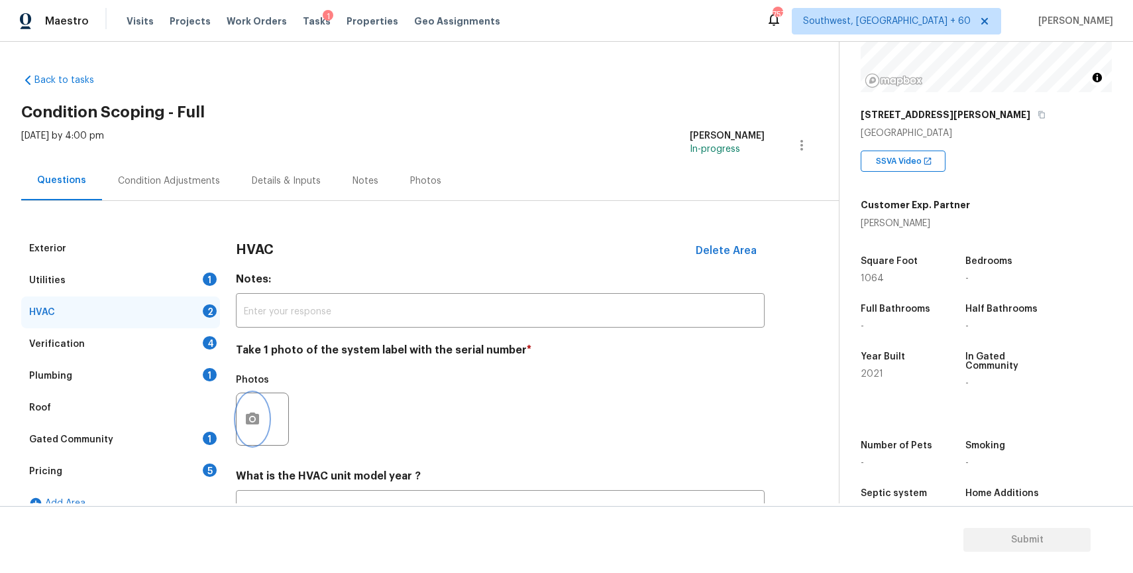
click at [250, 410] on button "button" at bounding box center [253, 419] width 32 height 52
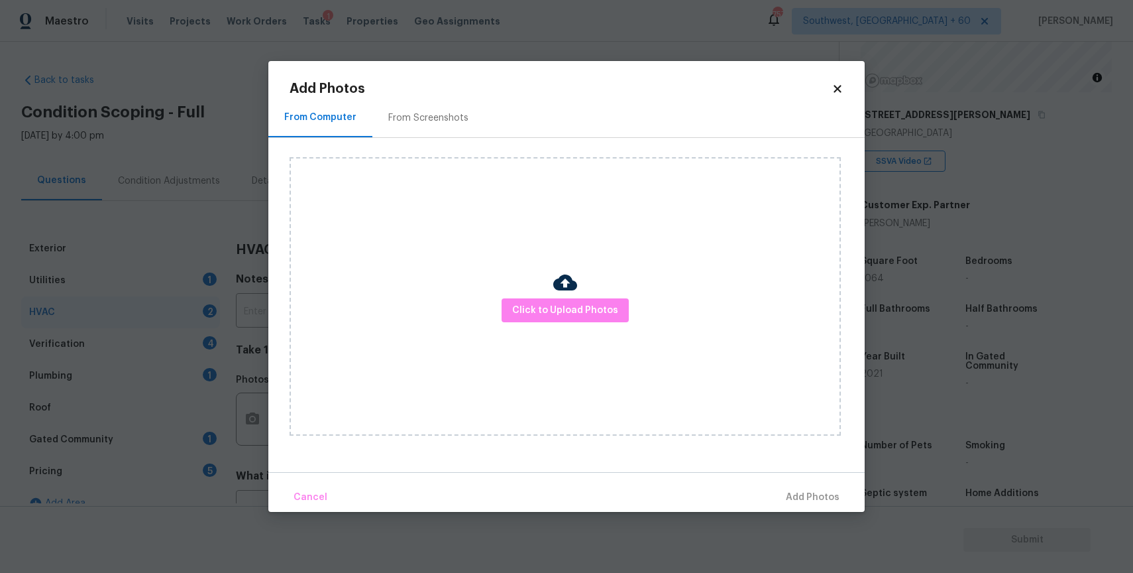
click at [603, 347] on div "Click to Upload Photos" at bounding box center [565, 296] width 551 height 278
click at [596, 328] on div "Click to Upload Photos" at bounding box center [565, 296] width 551 height 278
click at [600, 288] on div "Click to Upload Photos" at bounding box center [565, 296] width 551 height 278
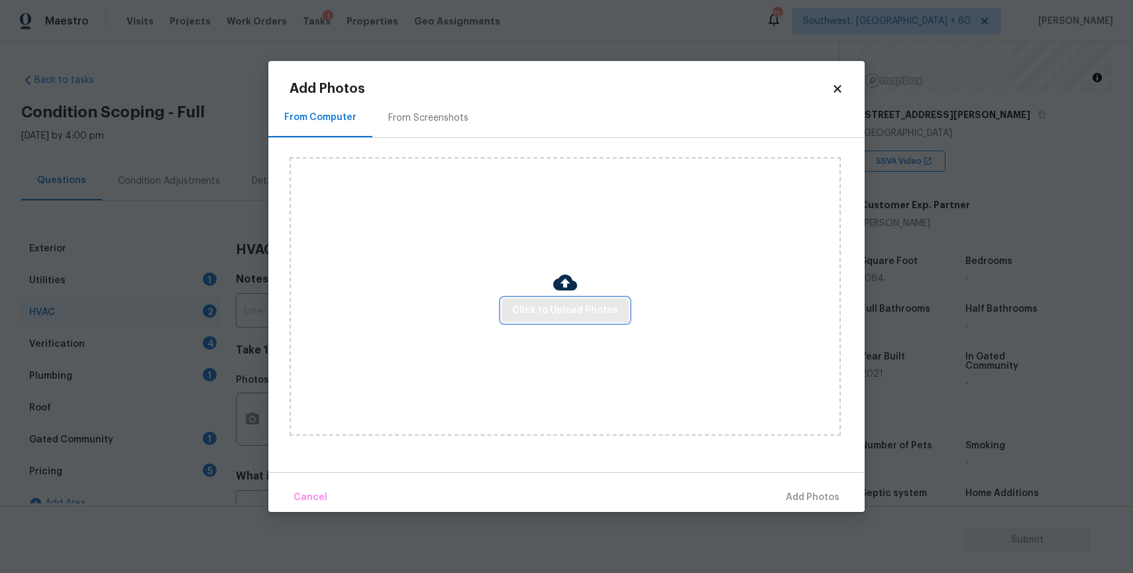
click at [597, 305] on span "Click to Upload Photos" at bounding box center [565, 310] width 106 height 17
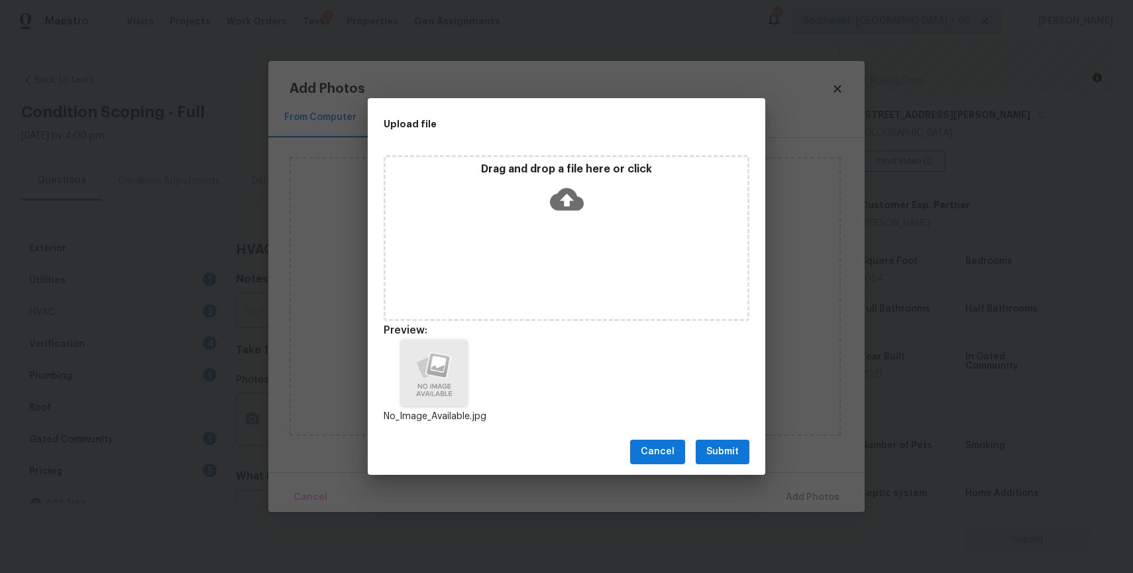
click at [746, 445] on button "Submit" at bounding box center [723, 451] width 54 height 25
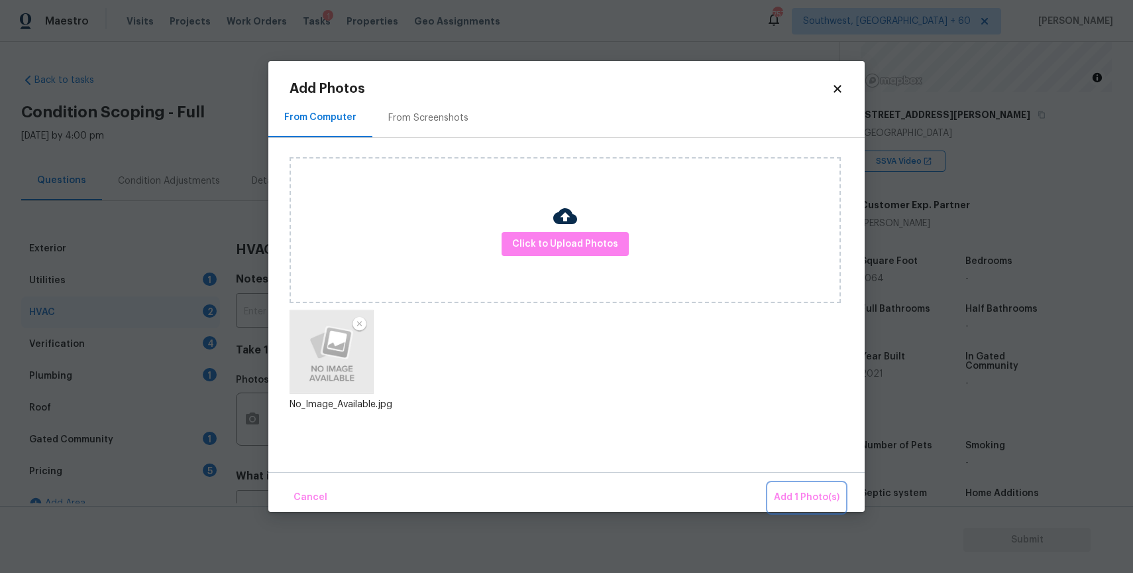
click at [806, 487] on button "Add 1 Photo(s)" at bounding box center [807, 497] width 76 height 28
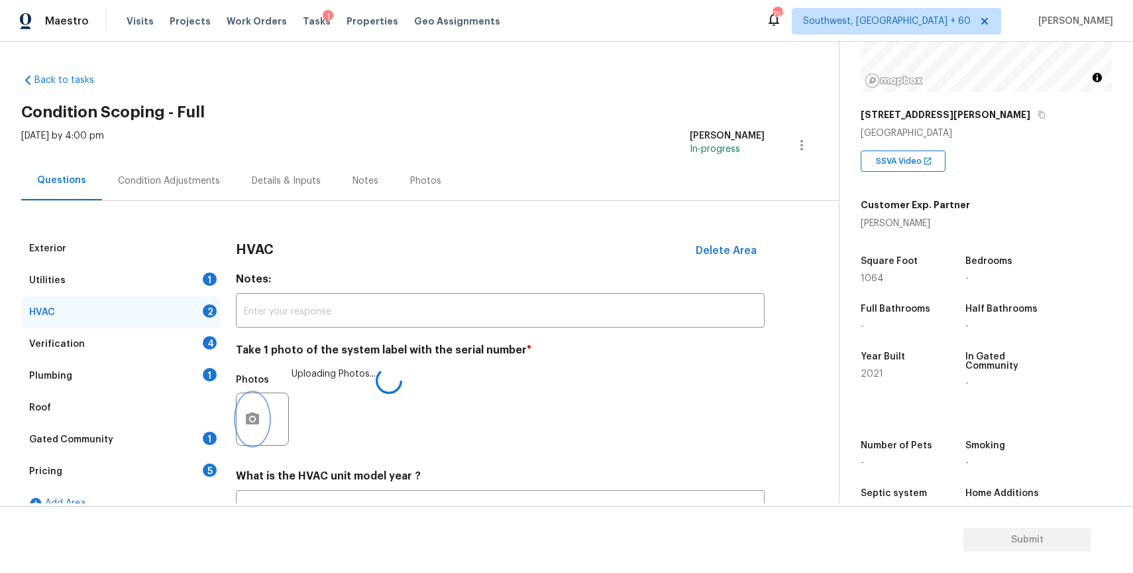
scroll to position [78, 0]
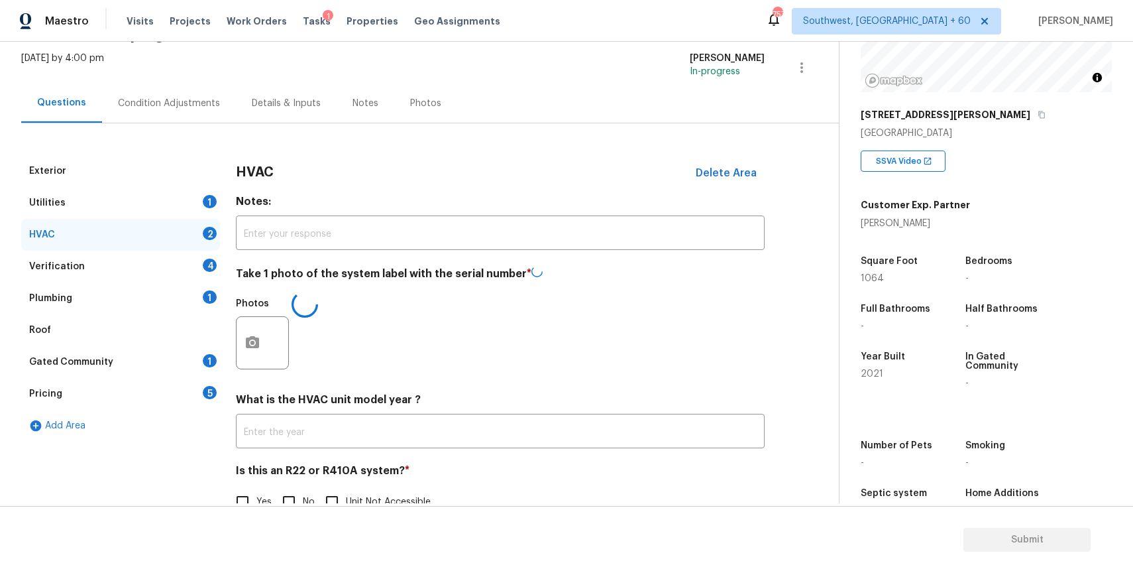
click at [284, 501] on input "No" at bounding box center [289, 502] width 28 height 28
checkbox input "true"
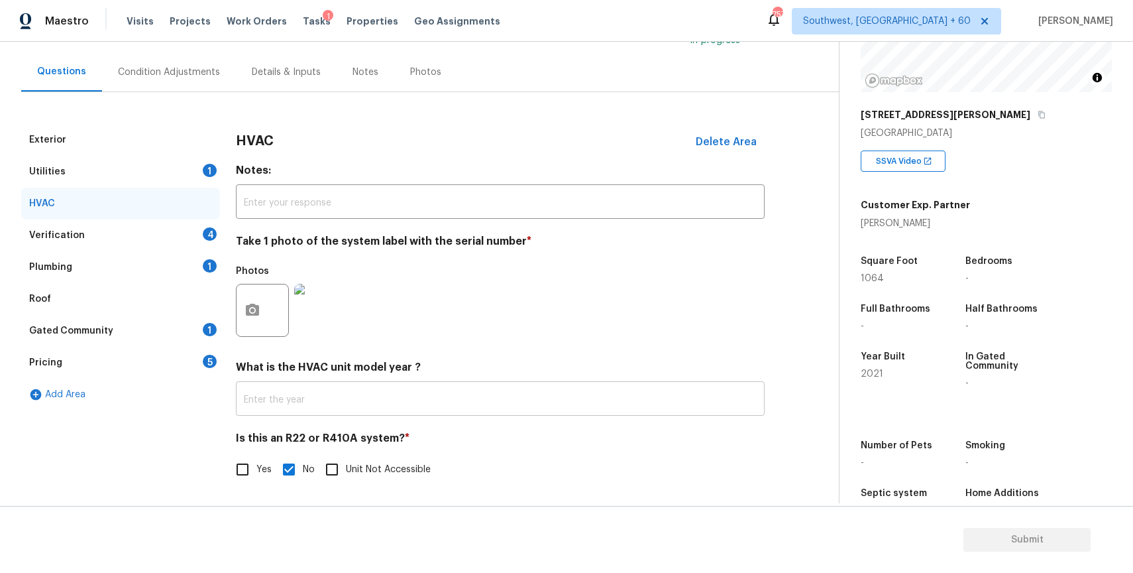
scroll to position [109, 0]
click at [140, 229] on div "Verification 4" at bounding box center [120, 235] width 199 height 32
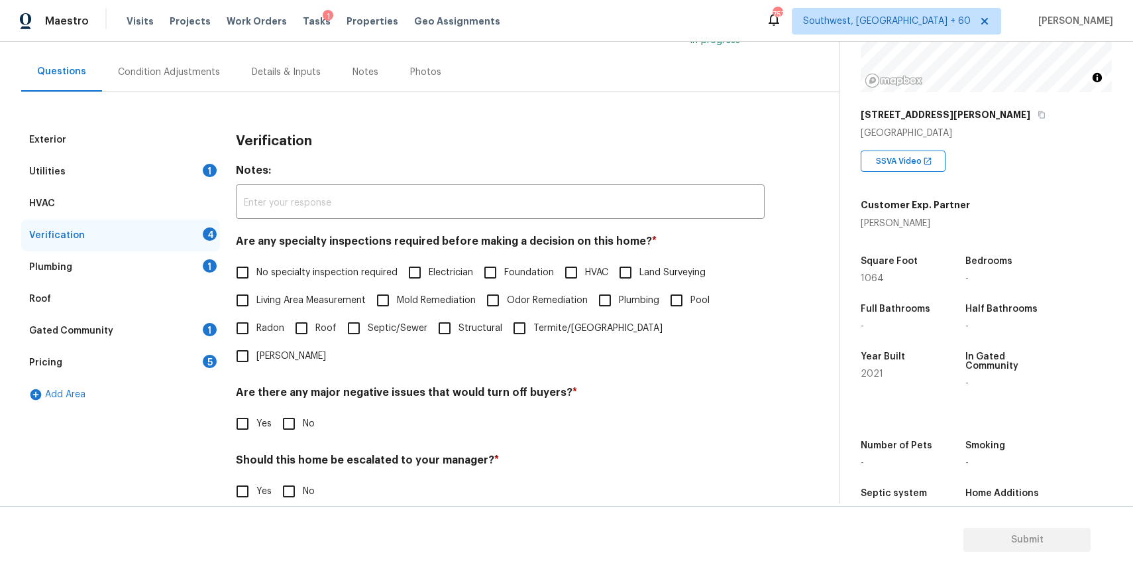
click at [319, 260] on label "No specialty inspection required" at bounding box center [313, 272] width 169 height 28
click at [256, 260] on input "No specialty inspection required" at bounding box center [243, 272] width 28 height 28
checkbox input "true"
click at [293, 410] on input "No" at bounding box center [289, 424] width 28 height 28
checkbox input "true"
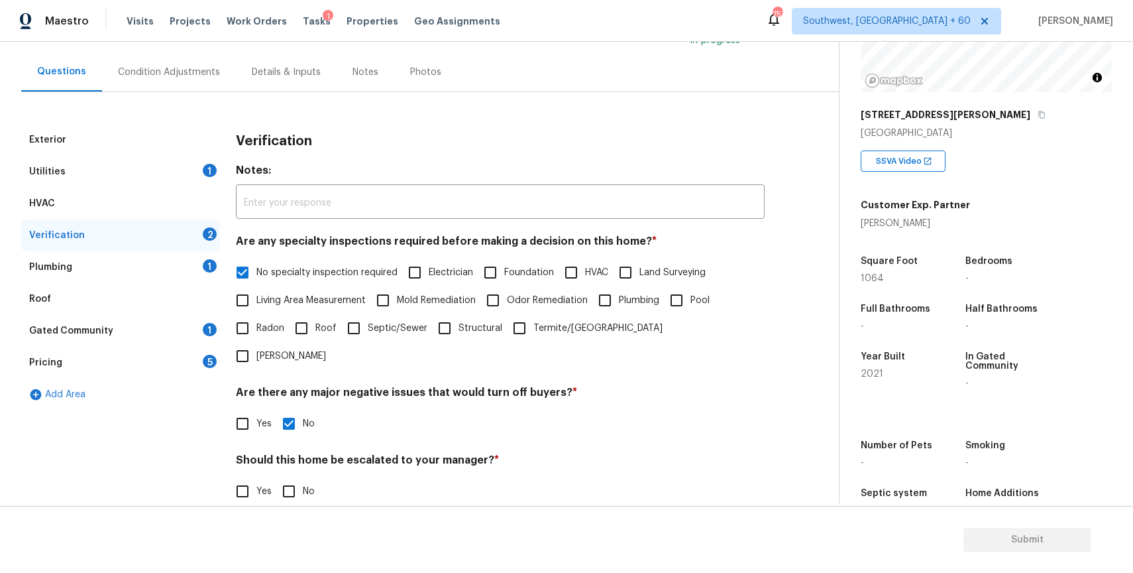
click at [312, 477] on label "No" at bounding box center [295, 491] width 40 height 28
click at [303, 477] on input "No" at bounding box center [289, 491] width 28 height 28
checkbox input "true"
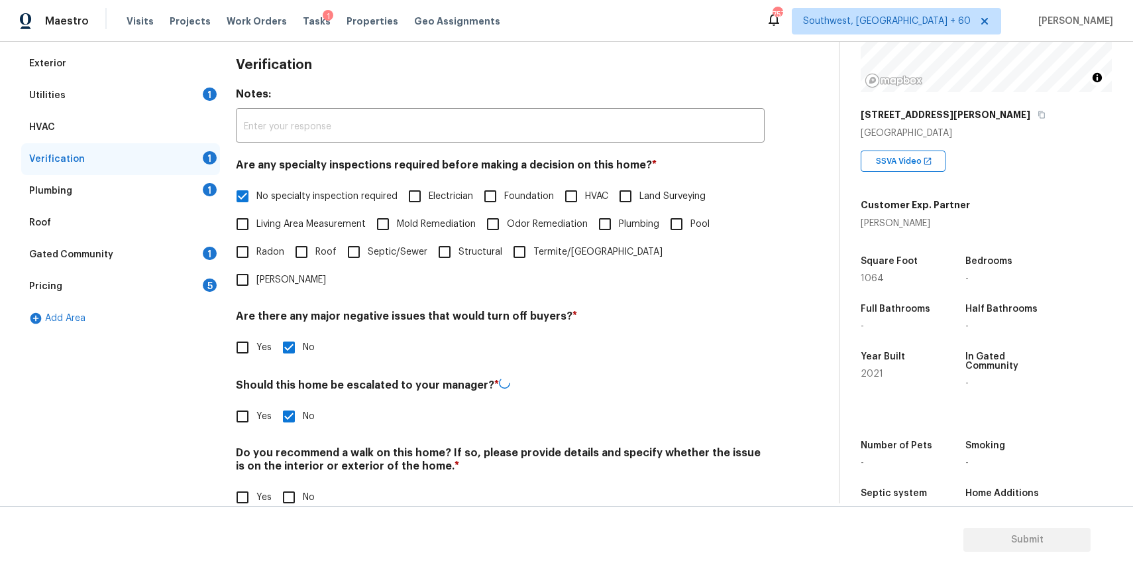
scroll to position [184, 0]
click at [296, 483] on input "No" at bounding box center [289, 497] width 28 height 28
checkbox input "true"
click at [196, 202] on div "Plumbing 1" at bounding box center [120, 192] width 199 height 32
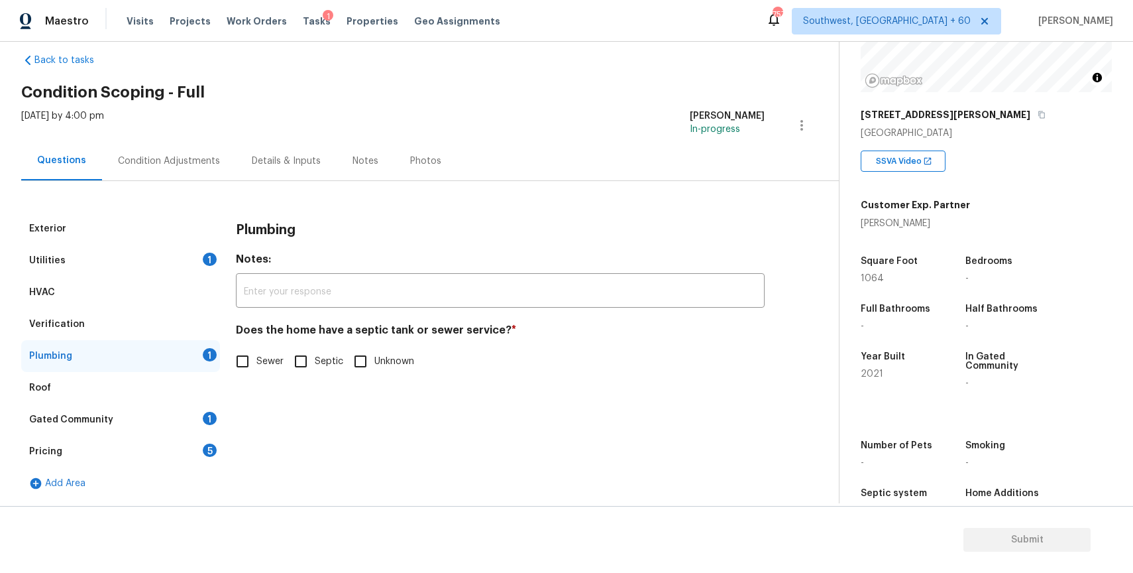
scroll to position [20, 0]
click at [257, 362] on span "Sewer" at bounding box center [269, 362] width 27 height 14
click at [256, 362] on input "Sewer" at bounding box center [243, 361] width 28 height 28
checkbox input "true"
click at [140, 431] on div "Gated Community 1" at bounding box center [120, 420] width 199 height 32
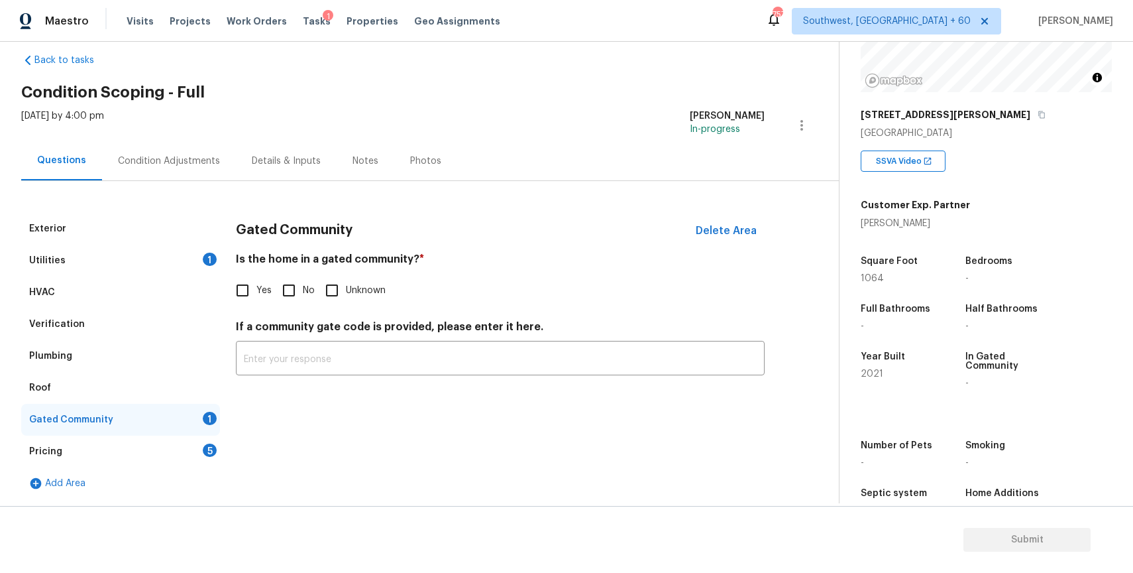
click at [283, 288] on input "No" at bounding box center [289, 290] width 28 height 28
checkbox input "true"
click at [138, 448] on div "Pricing 5" at bounding box center [120, 451] width 199 height 32
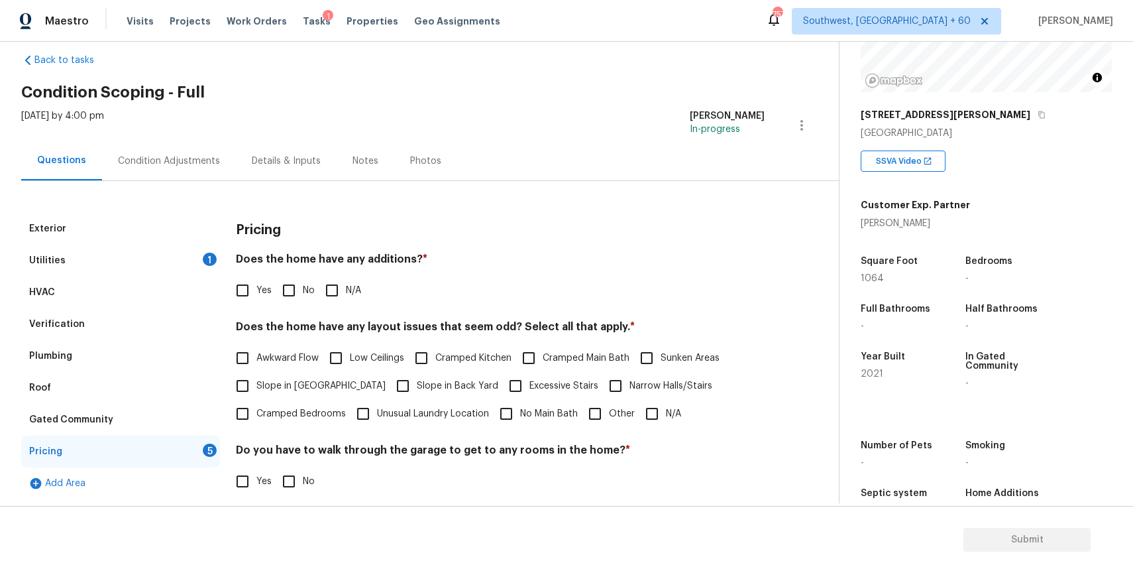
click at [335, 291] on input "N/A" at bounding box center [332, 290] width 28 height 28
checkbox input "true"
click at [666, 411] on span "N/A" at bounding box center [673, 414] width 15 height 14
click at [665, 411] on input "N/A" at bounding box center [652, 414] width 28 height 28
checkbox input "true"
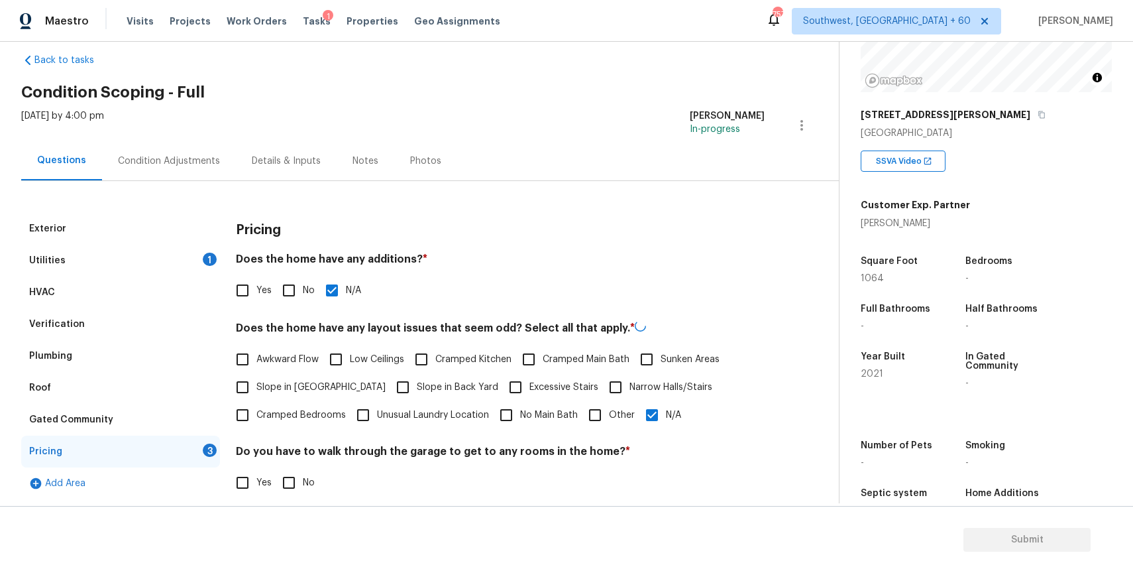
scroll to position [167, 0]
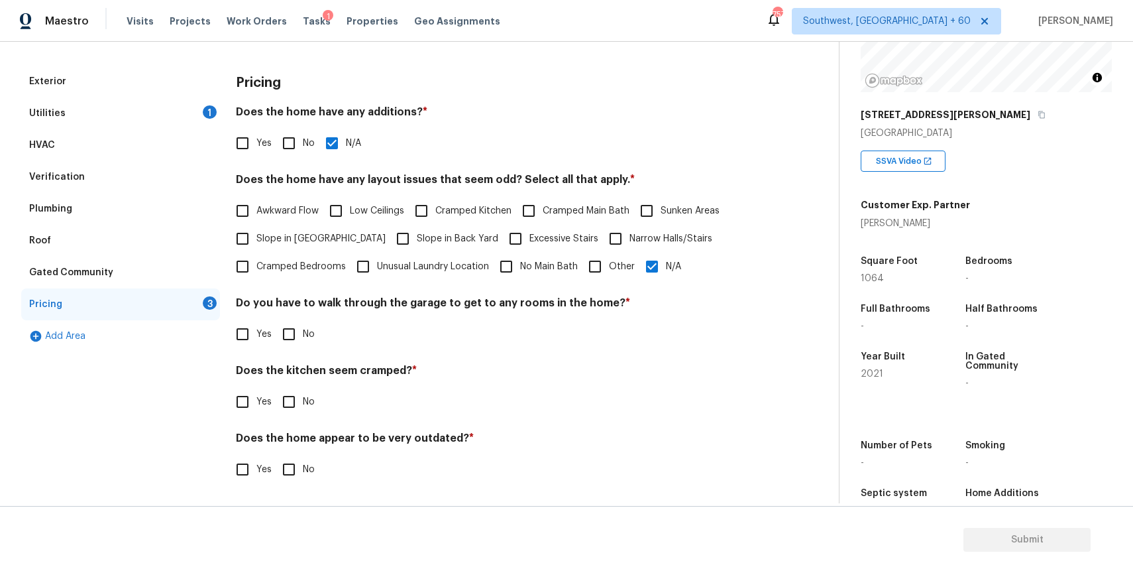
click at [275, 326] on input "No" at bounding box center [289, 334] width 28 height 28
checkbox input "true"
click at [291, 414] on input "No" at bounding box center [289, 402] width 28 height 28
checkbox input "true"
click at [313, 478] on label "No" at bounding box center [295, 469] width 40 height 28
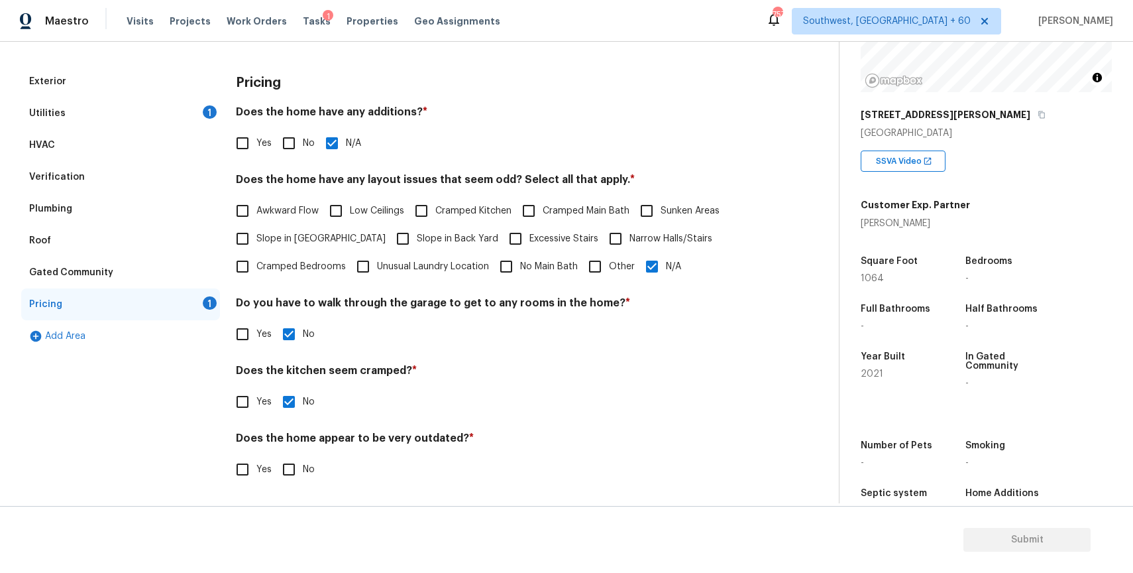
click at [303, 478] on input "No" at bounding box center [289, 469] width 28 height 28
checkbox input "true"
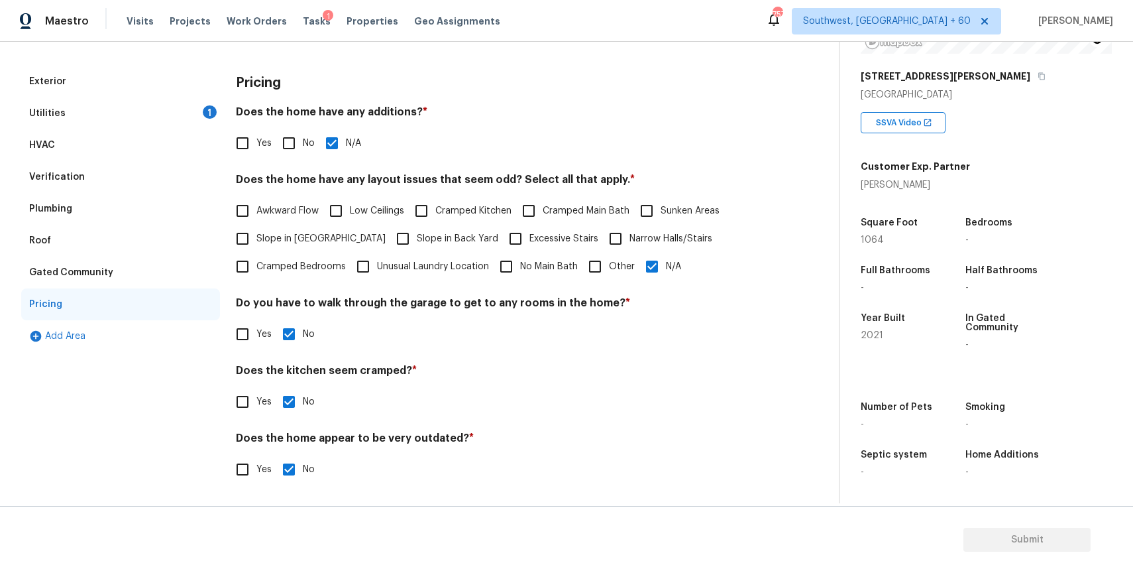
scroll to position [197, 0]
click at [96, 144] on div "HVAC" at bounding box center [120, 145] width 199 height 32
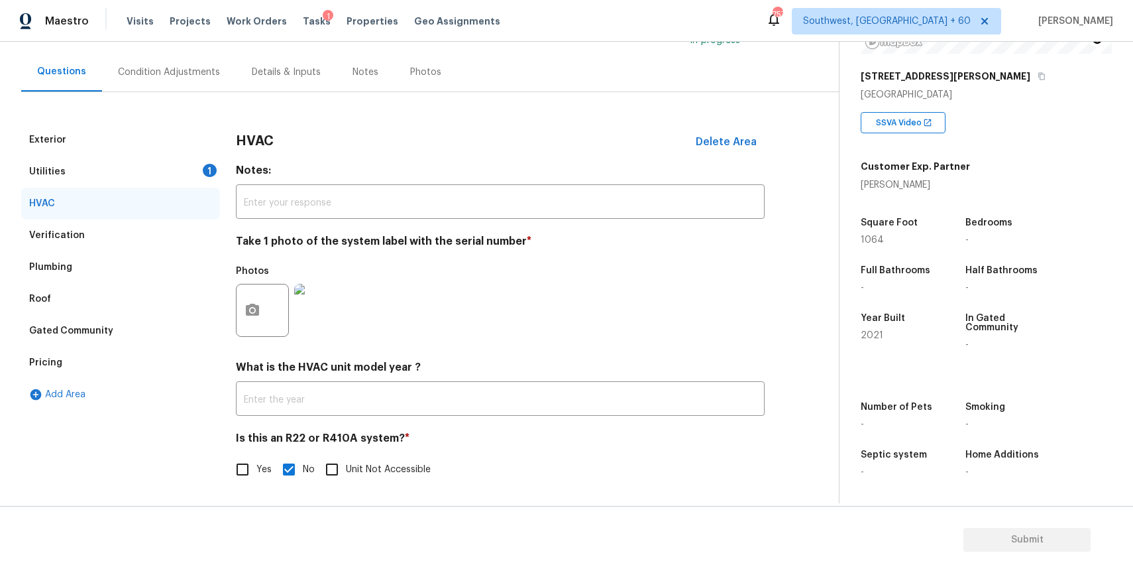
click at [129, 167] on div "Utilities 1" at bounding box center [120, 172] width 199 height 32
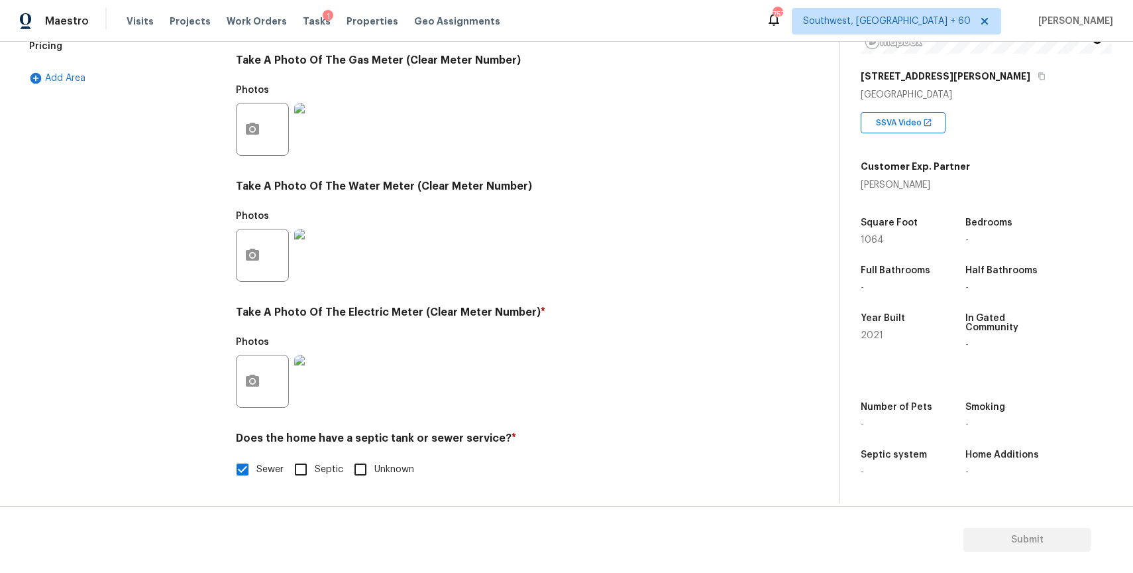
scroll to position [0, 0]
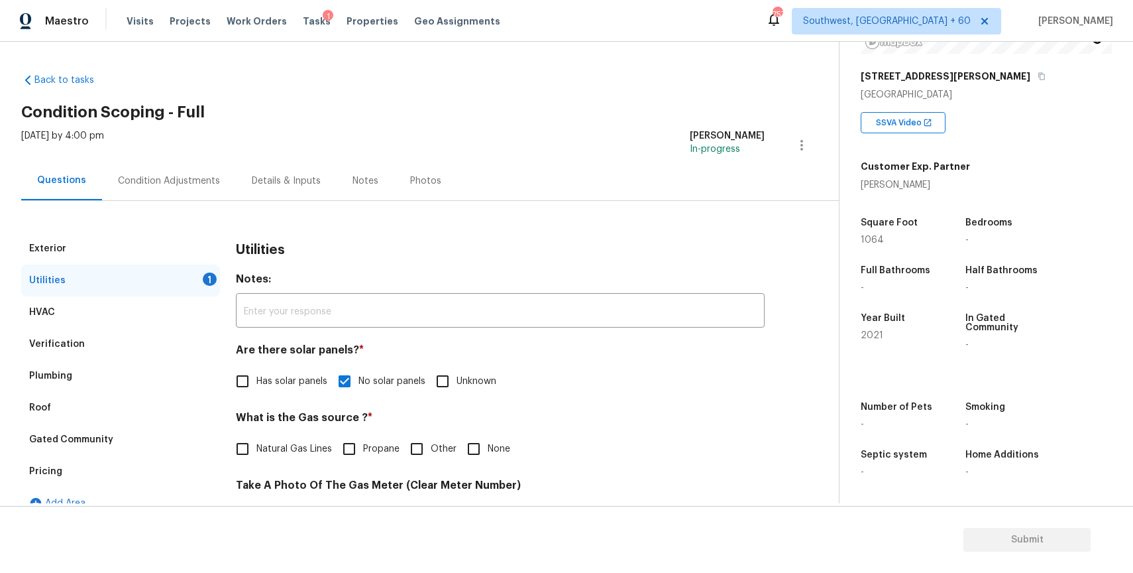
click at [171, 172] on div "Condition Adjustments" at bounding box center [169, 180] width 134 height 39
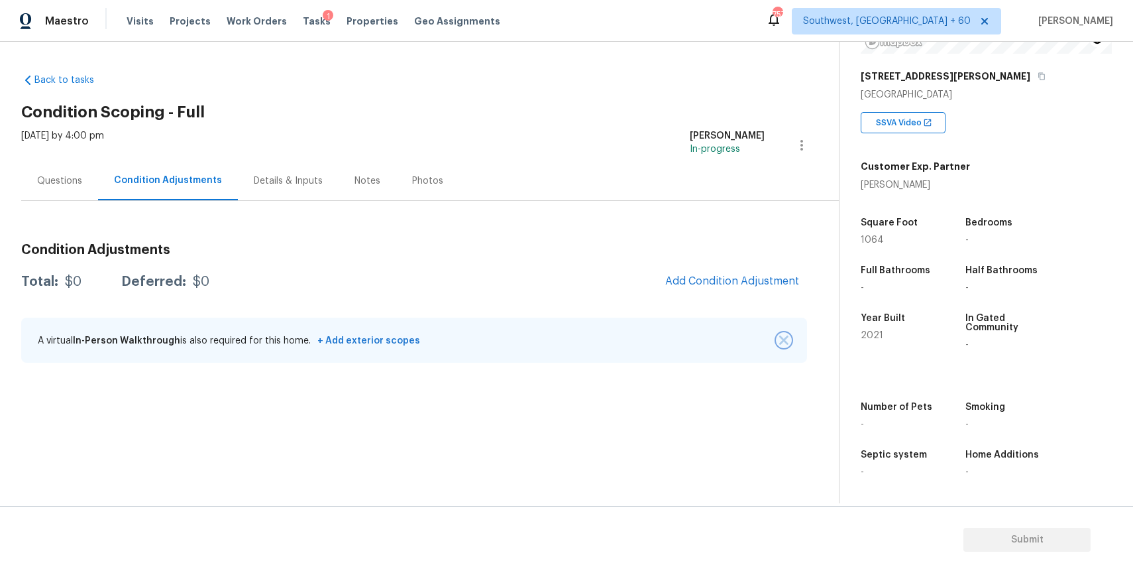
click at [780, 338] on img "button" at bounding box center [783, 339] width 9 height 9
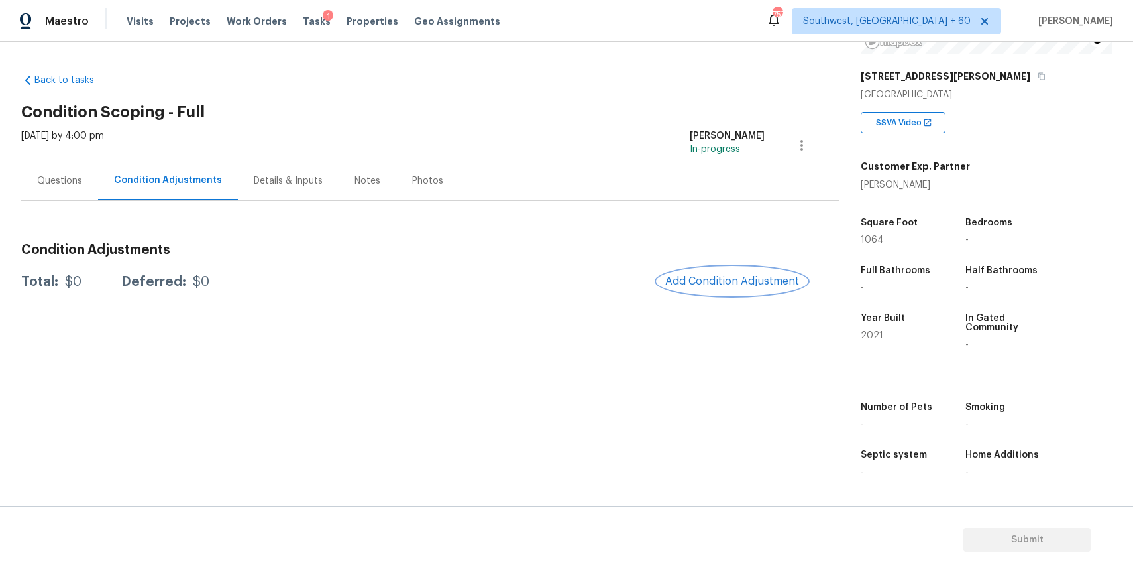
click at [753, 291] on button "Add Condition Adjustment" at bounding box center [732, 281] width 150 height 28
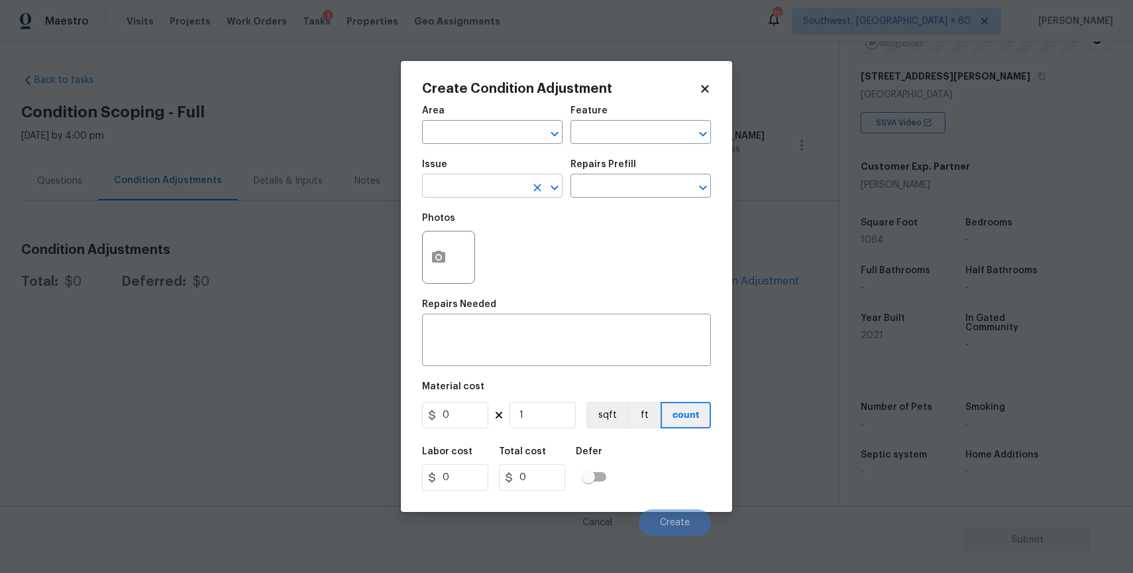
click at [431, 181] on input "text" at bounding box center [473, 187] width 103 height 21
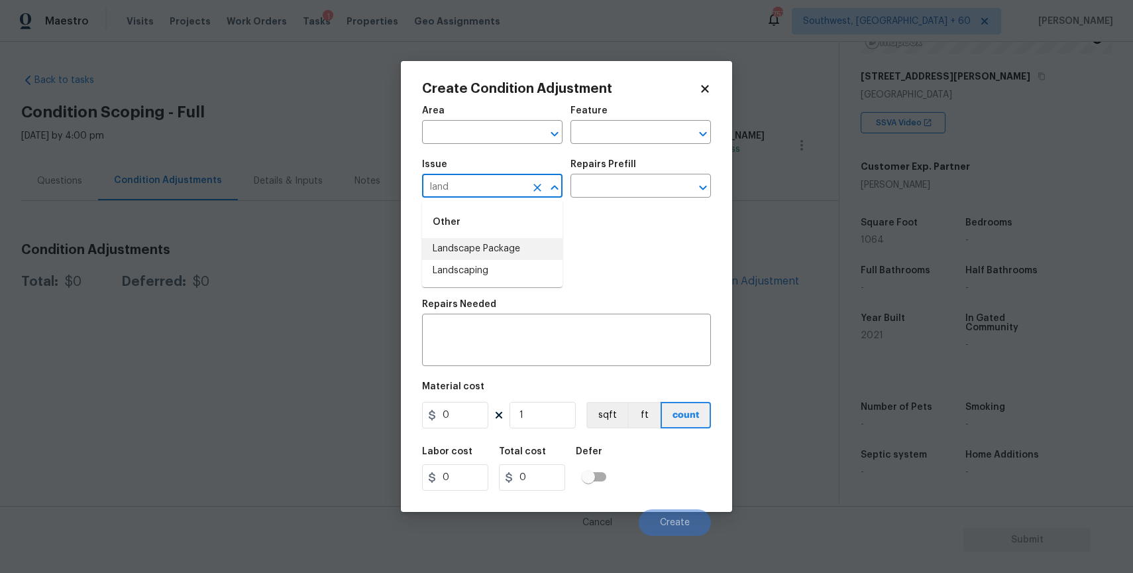
click at [453, 247] on li "Landscape Package" at bounding box center [492, 249] width 140 height 22
type input "Landscape Package"
click at [585, 199] on div "Issue Landscape Package ​ Repairs Prefill ​" at bounding box center [566, 179] width 289 height 54
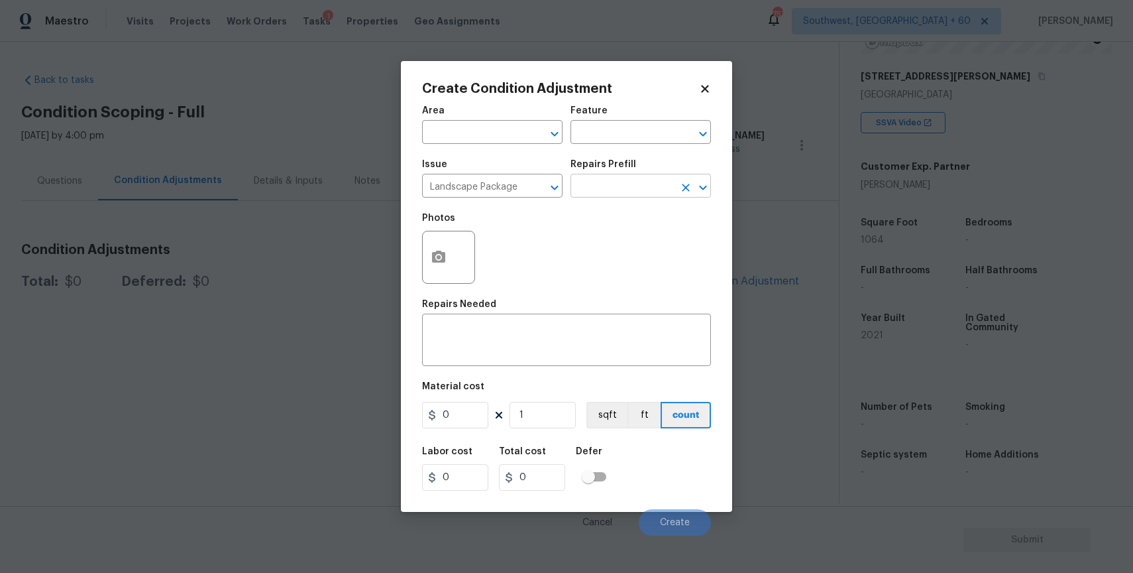
click at [596, 194] on input "text" at bounding box center [622, 187] width 103 height 21
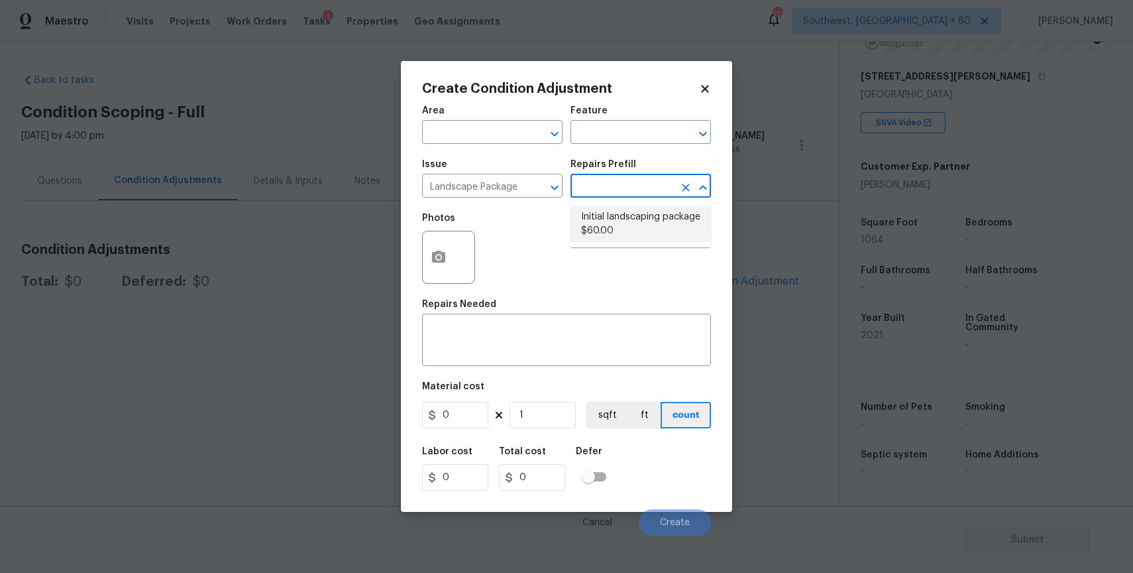
click at [605, 229] on li "Initial landscaping package $60.00" at bounding box center [641, 224] width 140 height 36
type input "Home Readiness Packages"
type textarea "Mowing of grass up to 6" in height. Mow, edge along driveways & sidewalks, trim…"
type input "60"
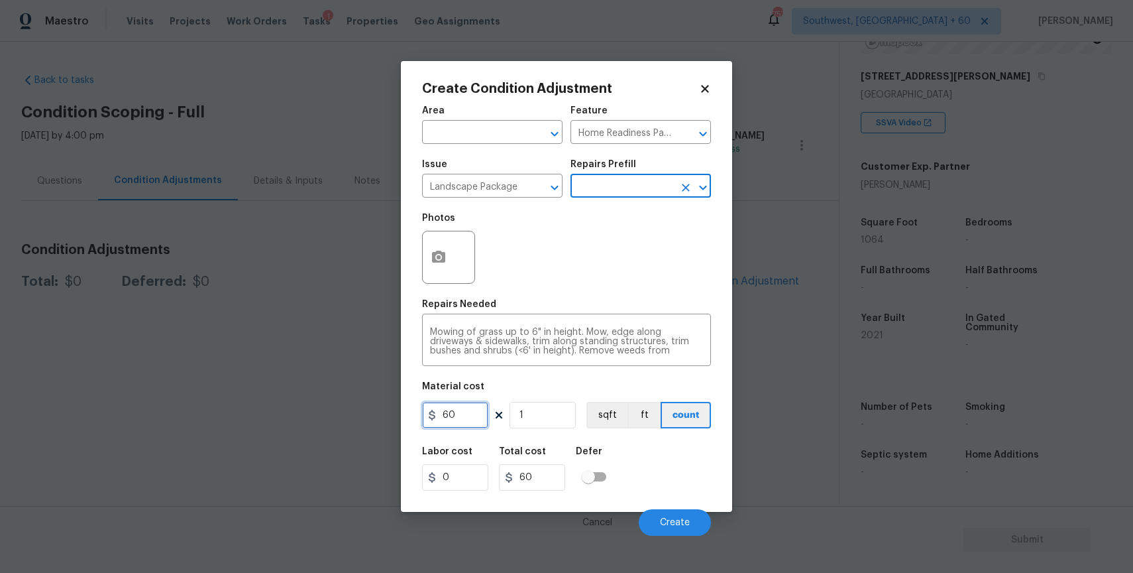
click at [453, 415] on input "60" at bounding box center [455, 415] width 66 height 27
type input "300"
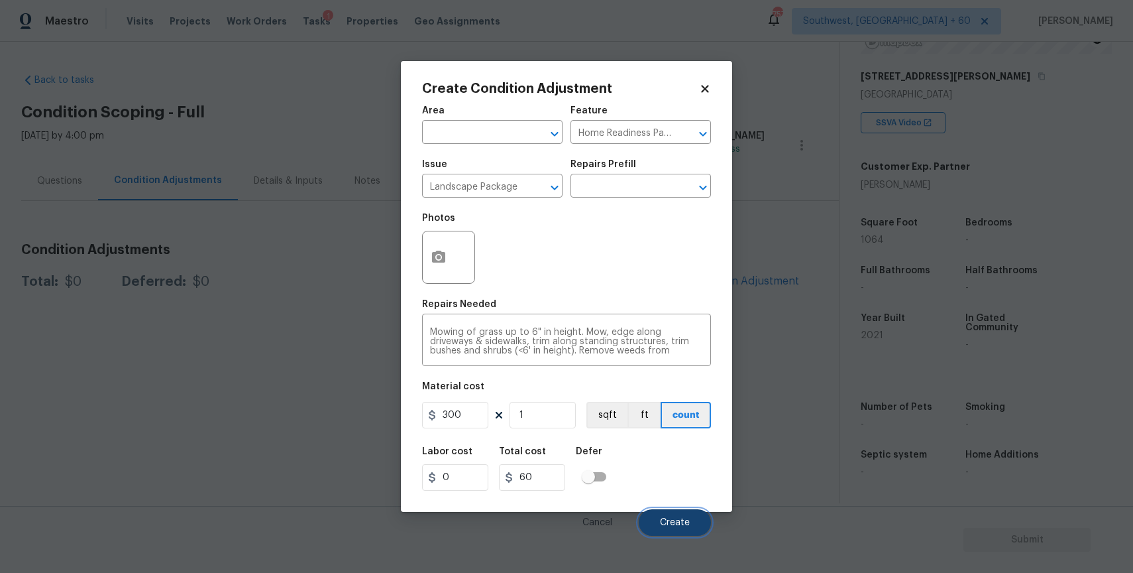
type input "300"
click at [671, 511] on button "Create" at bounding box center [675, 522] width 72 height 27
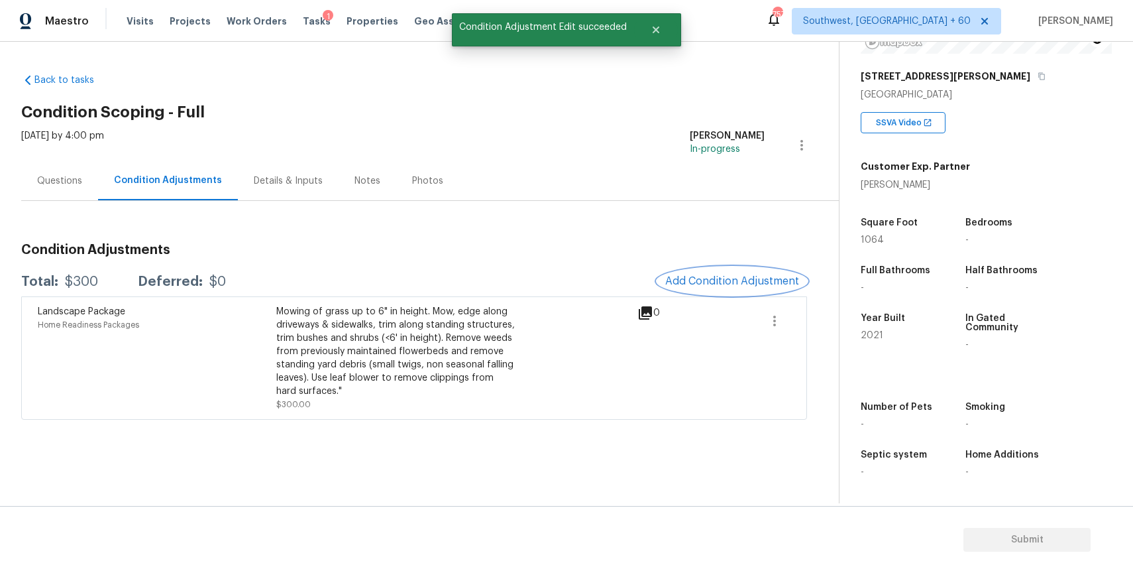
click at [754, 281] on span "Add Condition Adjustment" at bounding box center [732, 281] width 134 height 12
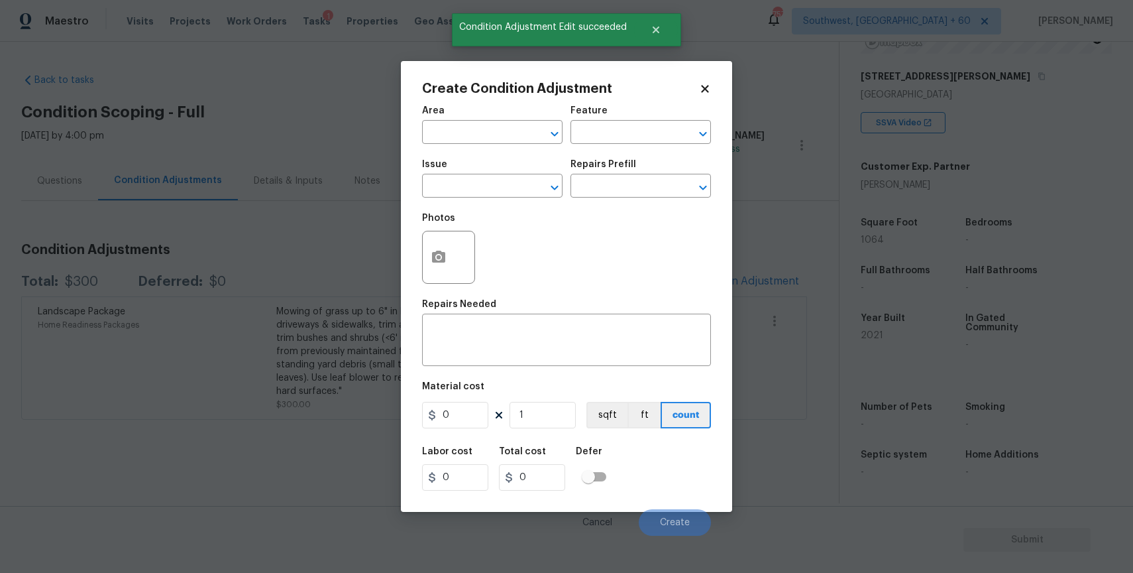
click at [468, 170] on div "Issue" at bounding box center [492, 168] width 140 height 17
click at [478, 178] on input "text" at bounding box center [473, 187] width 103 height 21
click at [465, 258] on li "Pressure Washing" at bounding box center [492, 249] width 140 height 22
type input "Pressure Washing"
click at [582, 188] on input "text" at bounding box center [622, 187] width 103 height 21
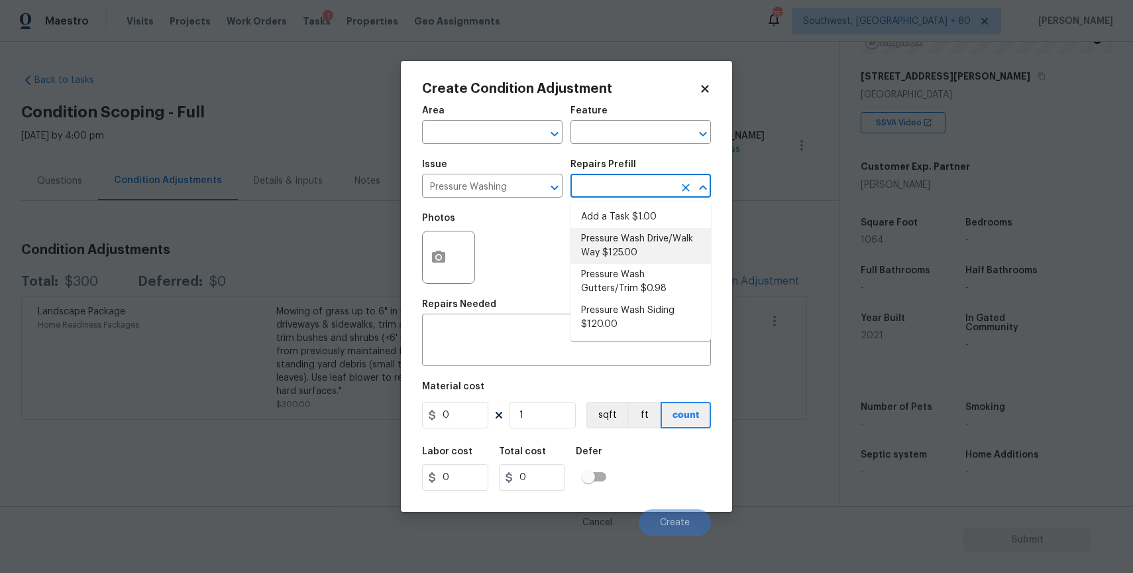
click at [635, 251] on li "Pressure Wash Drive/Walk Way $125.00" at bounding box center [641, 246] width 140 height 36
type input "Siding"
type textarea "Pressure wash the driveways/walkways as directed by the PM. Ensure that all deb…"
type input "125"
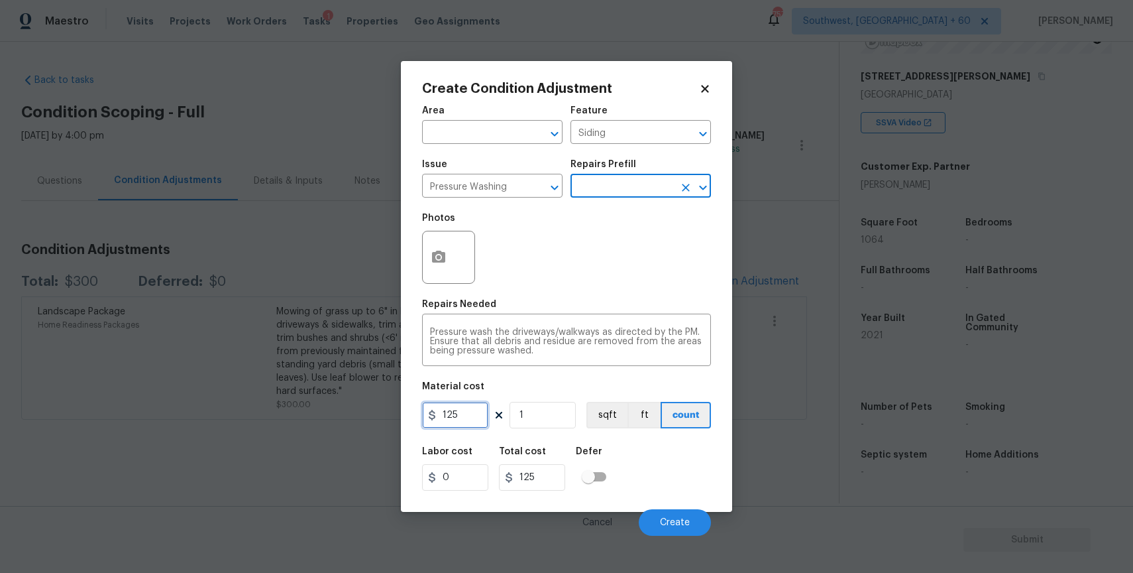
click at [468, 427] on input "125" at bounding box center [455, 415] width 66 height 27
type input "300"
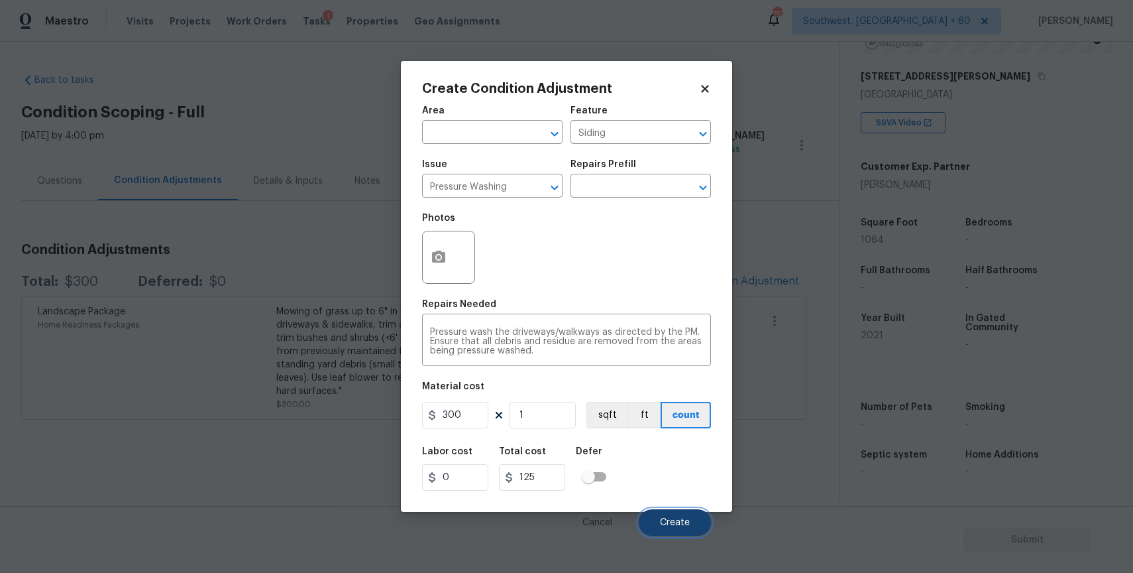
type input "300"
click at [704, 526] on button "Create" at bounding box center [675, 522] width 72 height 27
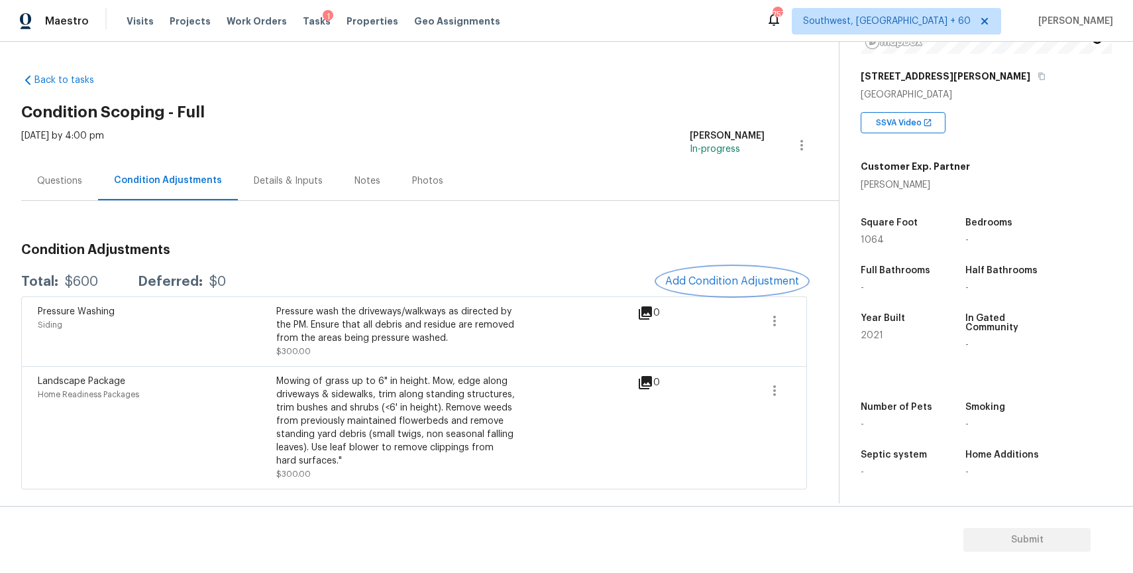
click at [725, 278] on span "Add Condition Adjustment" at bounding box center [732, 281] width 134 height 12
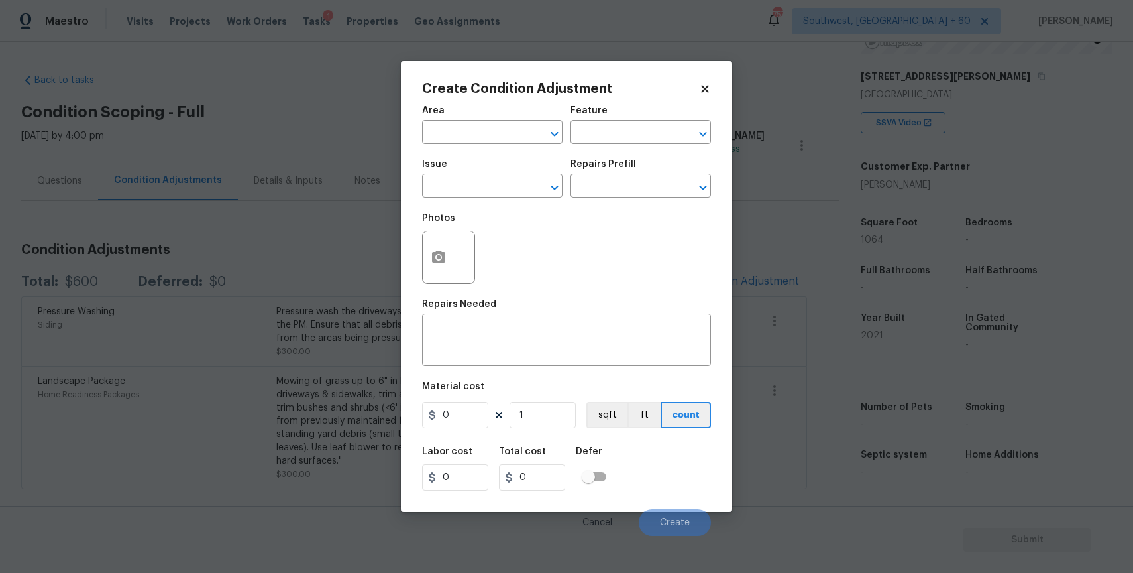
click at [461, 176] on div "Issue" at bounding box center [492, 168] width 140 height 17
click at [467, 194] on input "text" at bounding box center [473, 187] width 103 height 21
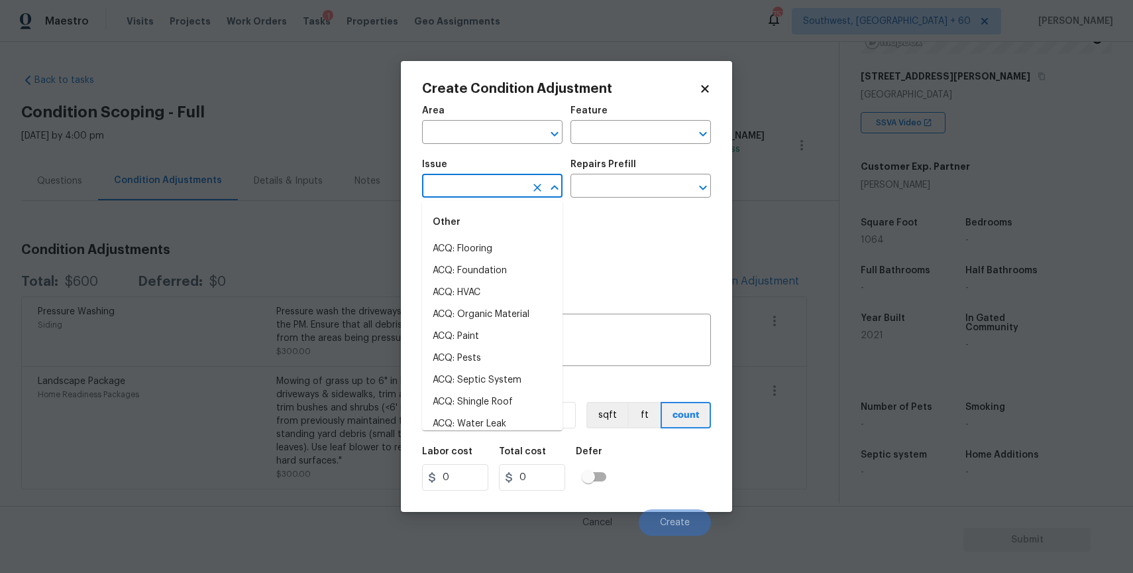
click at [467, 194] on input "text" at bounding box center [473, 187] width 103 height 21
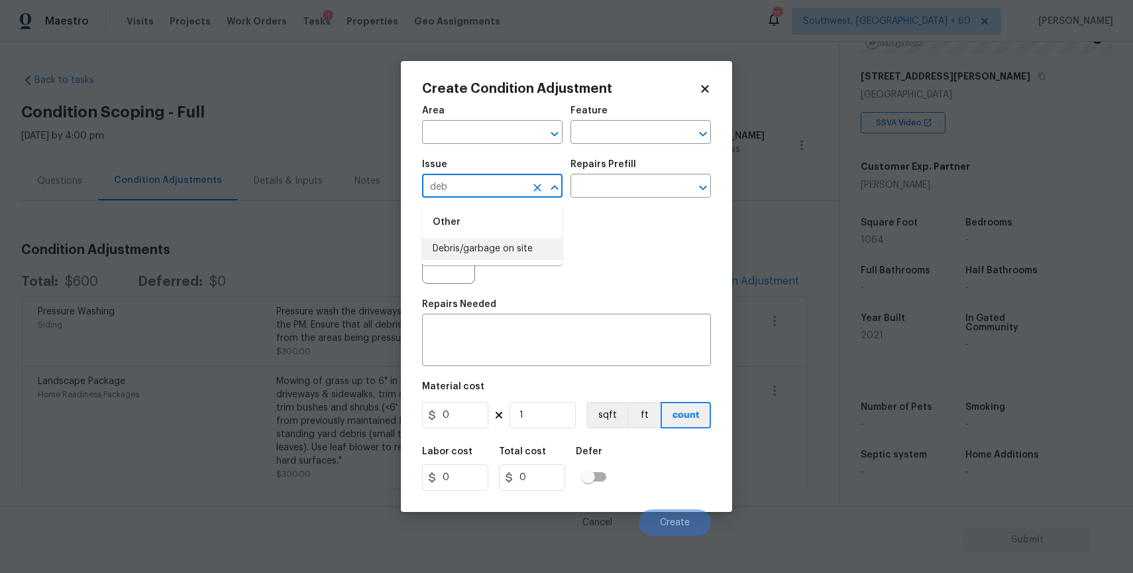
click at [474, 256] on li "Debris/garbage on site" at bounding box center [492, 249] width 140 height 22
type input "Debris/garbage on site"
click at [476, 343] on textarea at bounding box center [566, 341] width 273 height 28
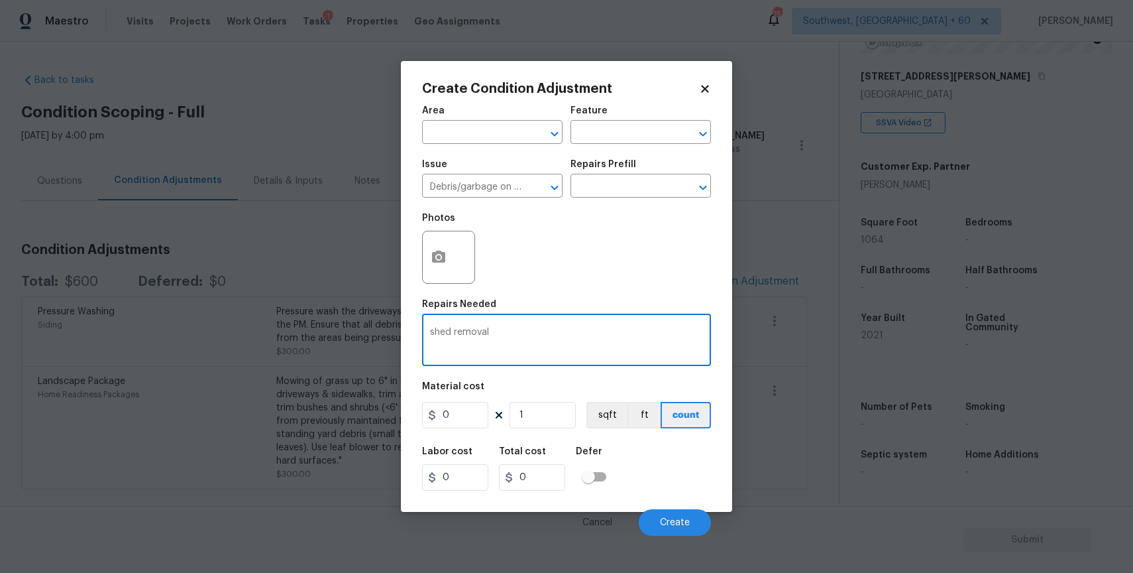
type textarea "shed removal"
click at [431, 417] on icon at bounding box center [432, 415] width 11 height 11
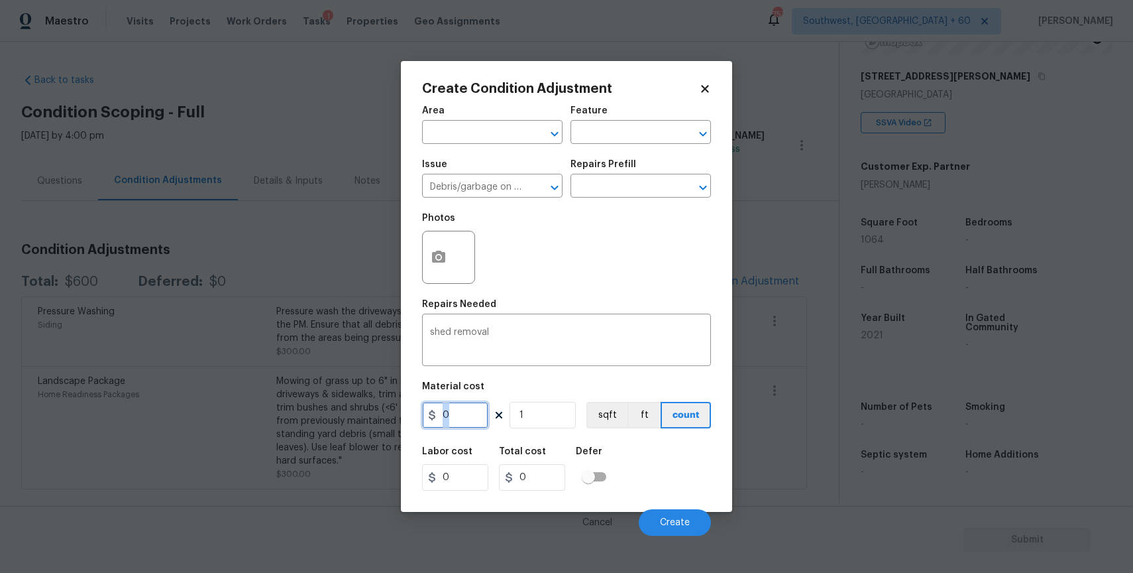
click at [450, 417] on input "0" at bounding box center [455, 415] width 66 height 27
type input "1000"
click at [670, 517] on button "Create" at bounding box center [675, 522] width 72 height 27
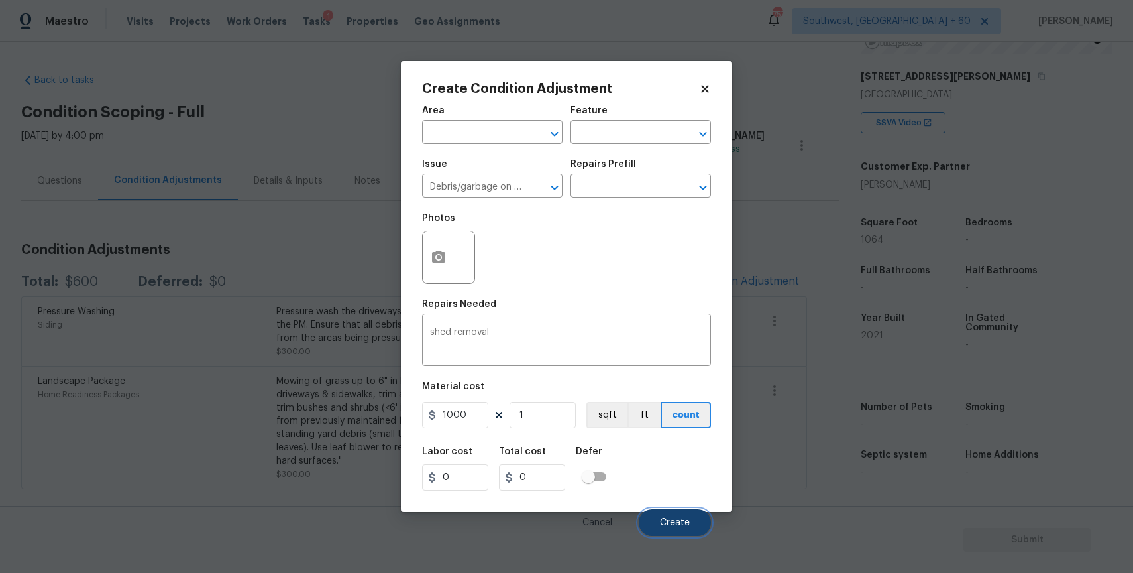
type input "1000"
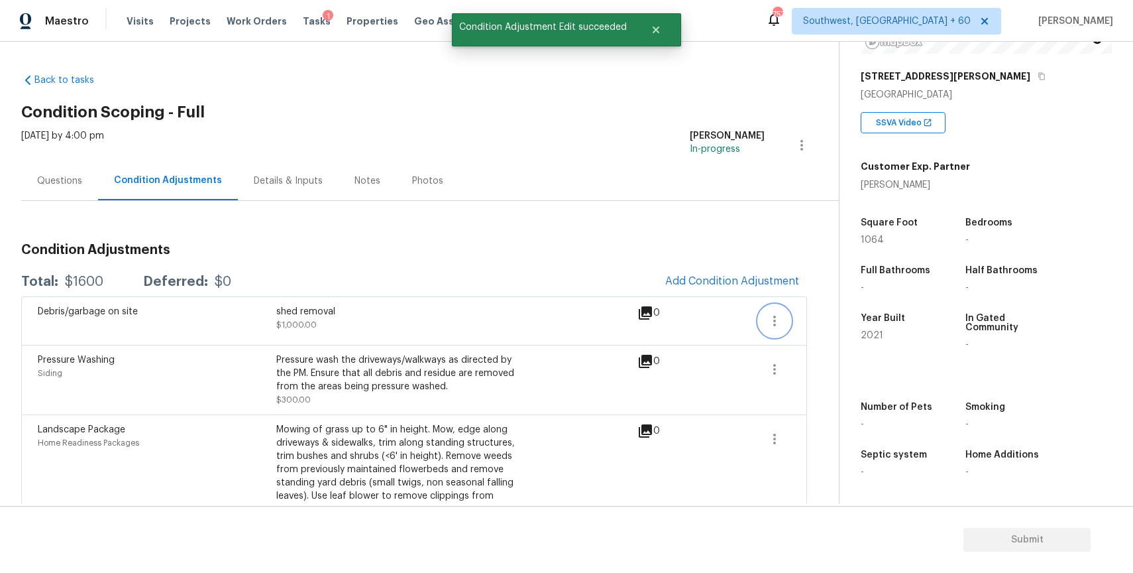
click at [769, 324] on icon "button" at bounding box center [775, 321] width 16 height 16
click at [818, 320] on div "Edit" at bounding box center [850, 317] width 103 height 13
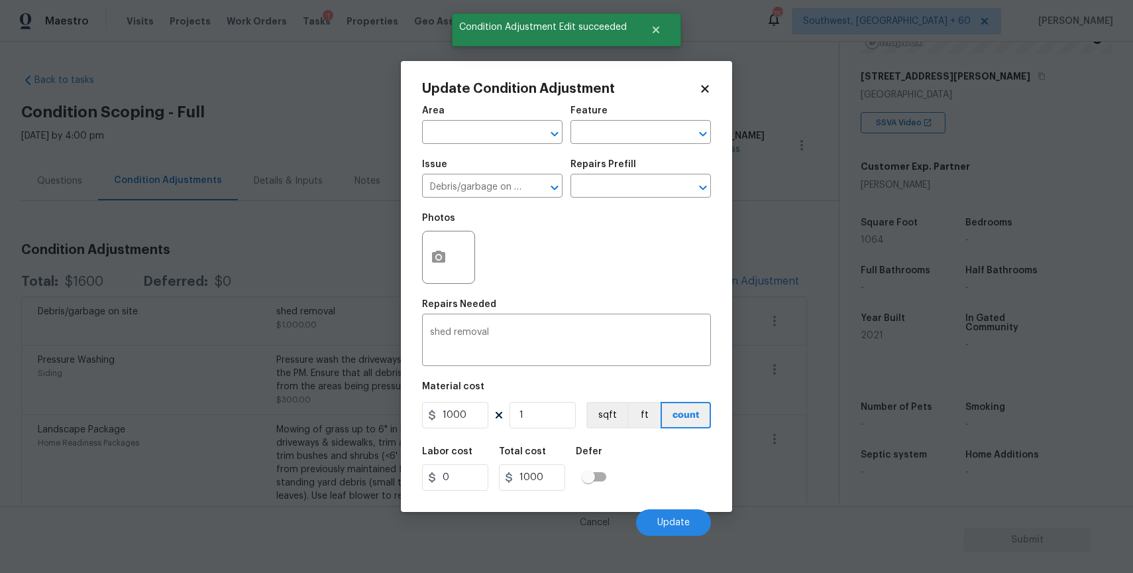
click at [455, 266] on div at bounding box center [448, 257] width 53 height 53
click at [447, 257] on button "button" at bounding box center [439, 257] width 32 height 52
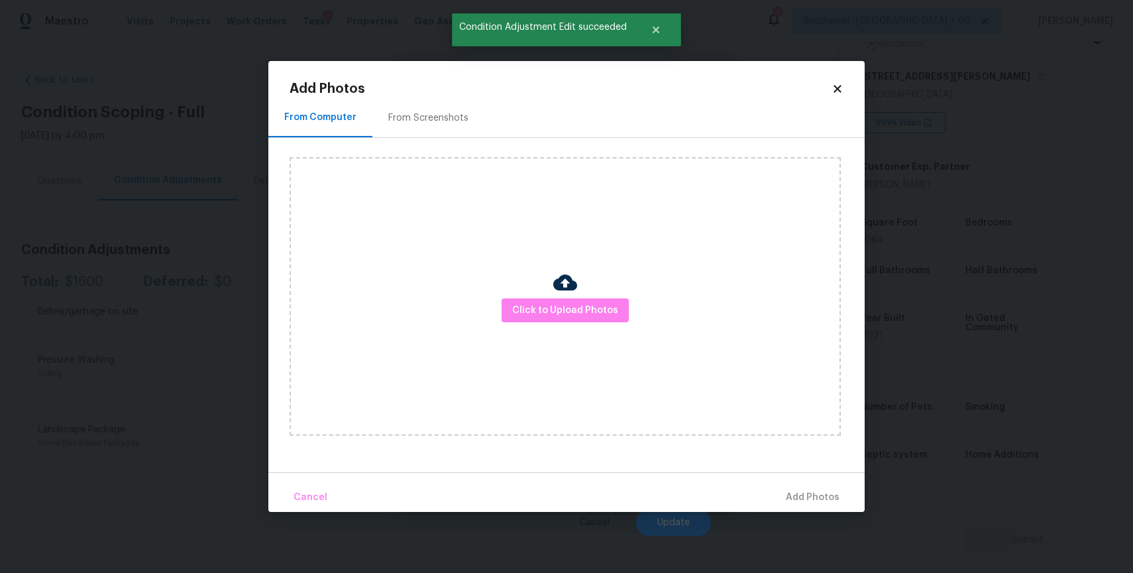
click at [447, 257] on div "Click to Upload Photos" at bounding box center [565, 296] width 551 height 278
click at [543, 298] on button "Click to Upload Photos" at bounding box center [565, 310] width 127 height 25
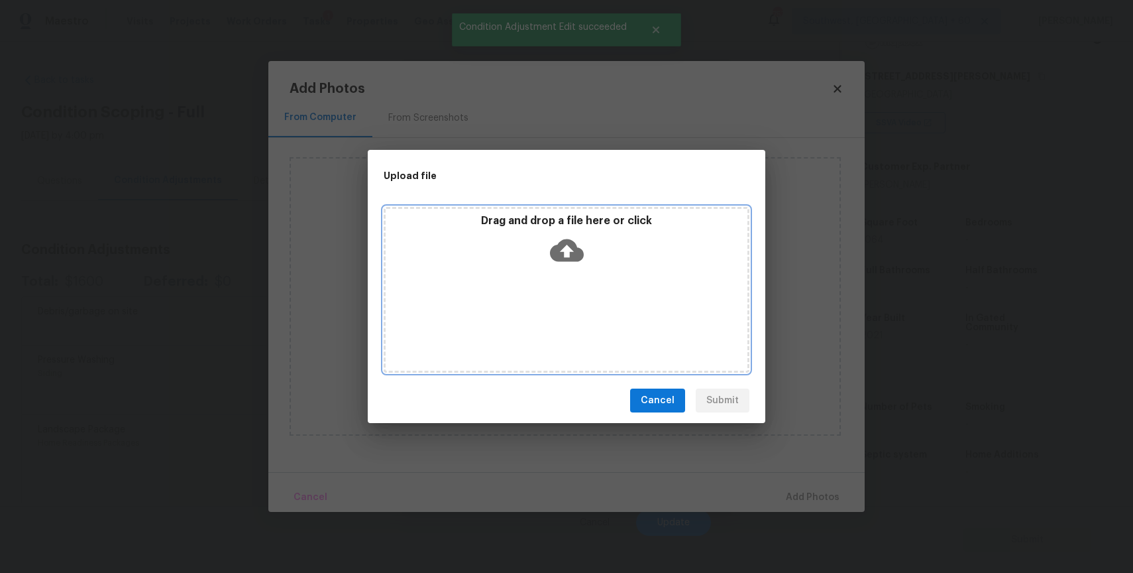
click at [543, 298] on div "Drag and drop a file here or click" at bounding box center [567, 290] width 366 height 166
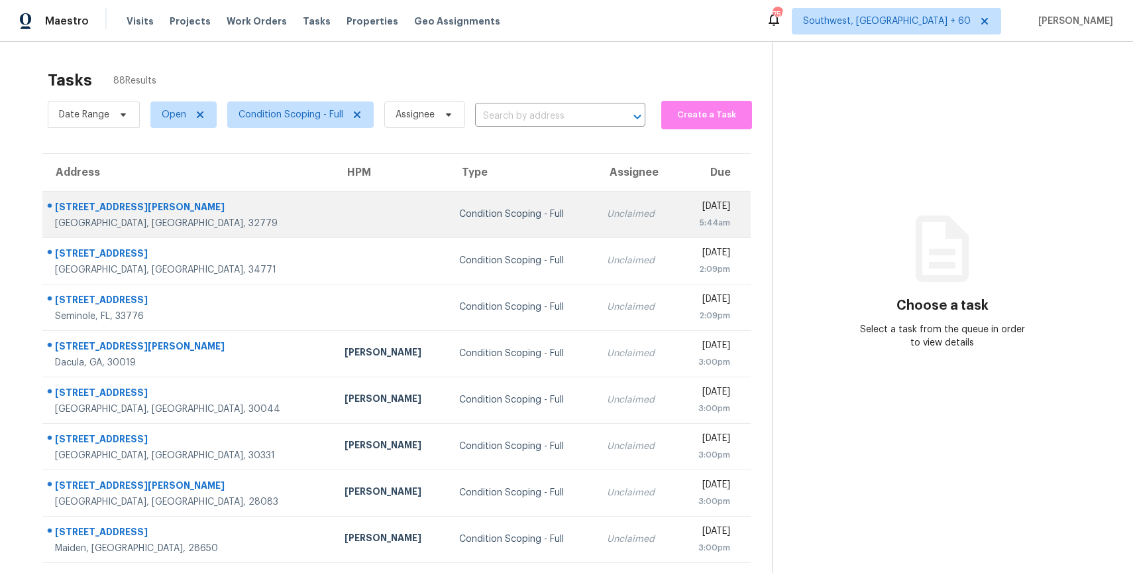
click at [449, 223] on td "Condition Scoping - Full" at bounding box center [523, 214] width 148 height 46
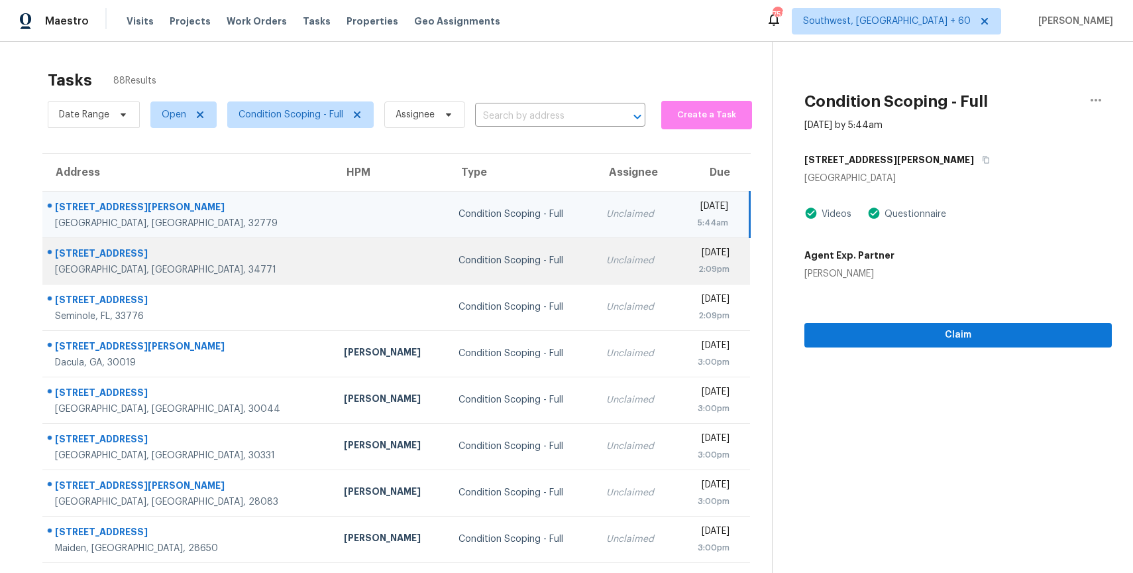
click at [596, 249] on td "Unclaimed" at bounding box center [636, 260] width 81 height 46
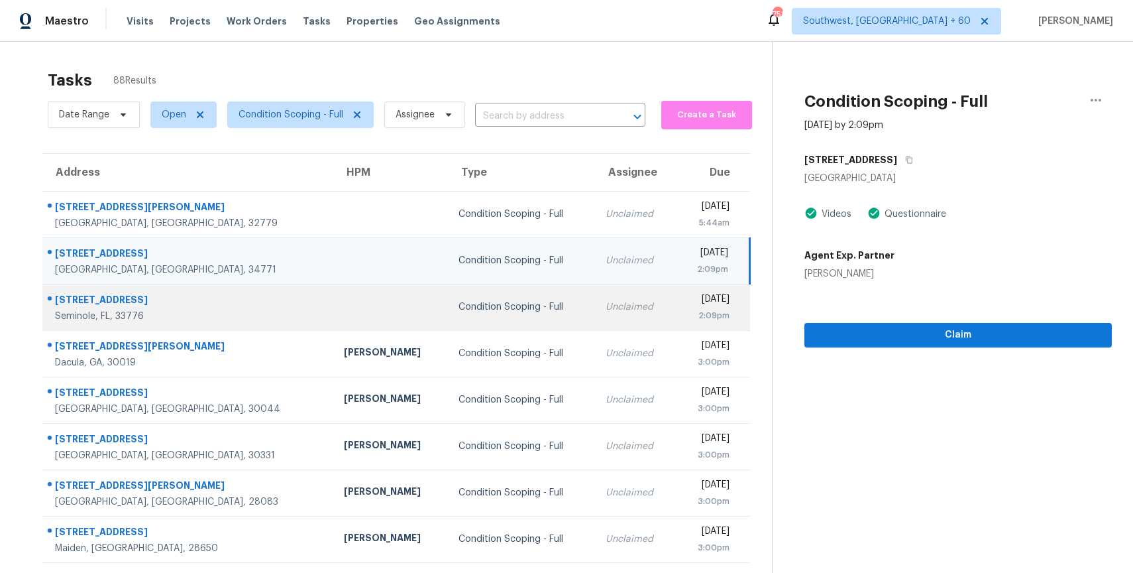
click at [606, 307] on div "Unclaimed" at bounding box center [636, 306] width 60 height 13
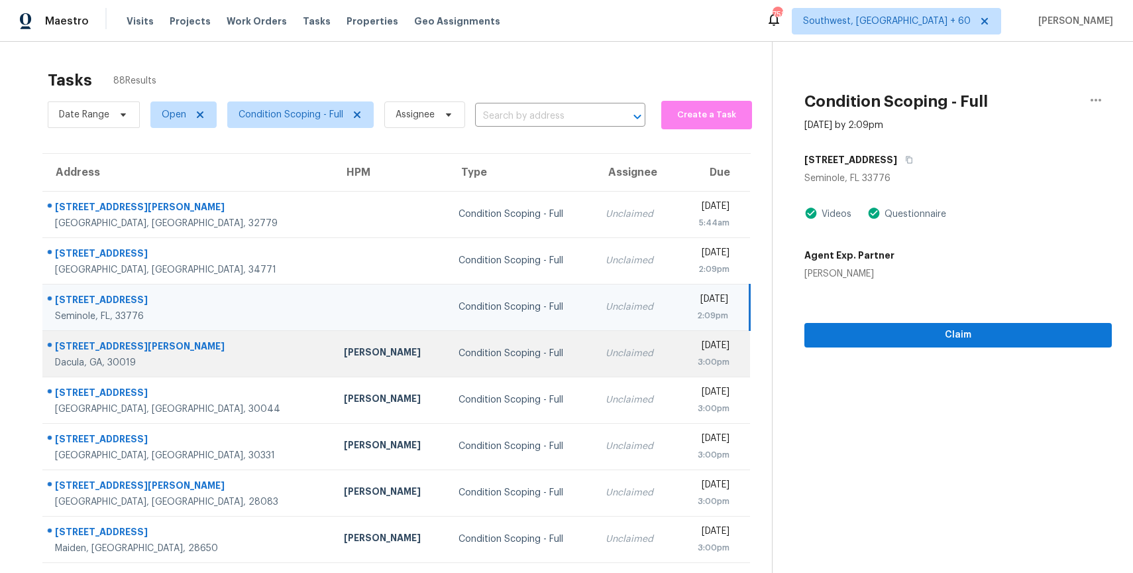
click at [606, 349] on div "Unclaimed" at bounding box center [636, 353] width 60 height 13
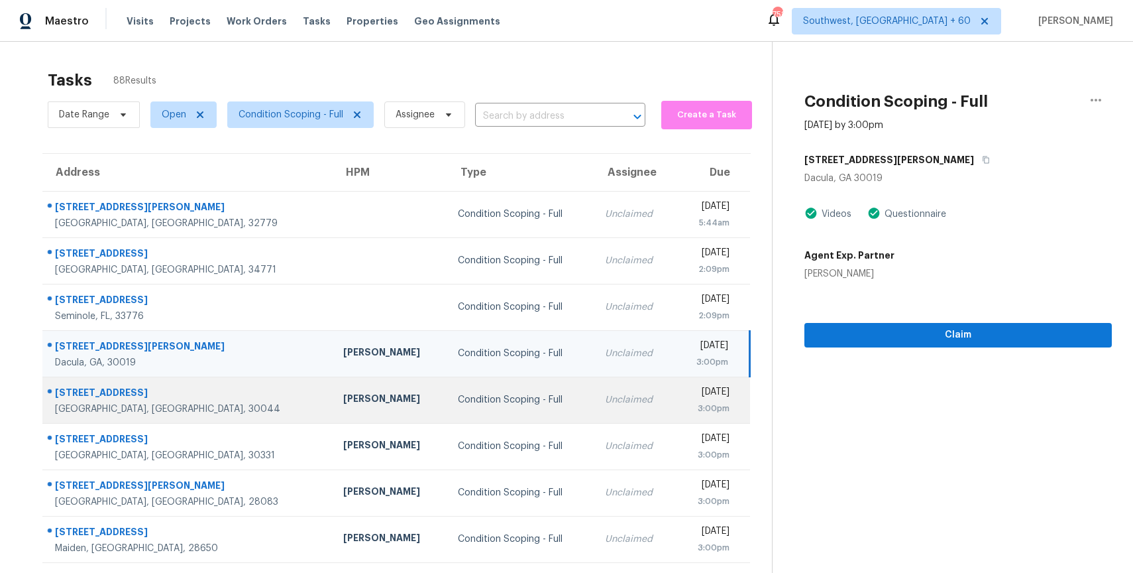
click at [605, 397] on div "Unclaimed" at bounding box center [635, 399] width 60 height 13
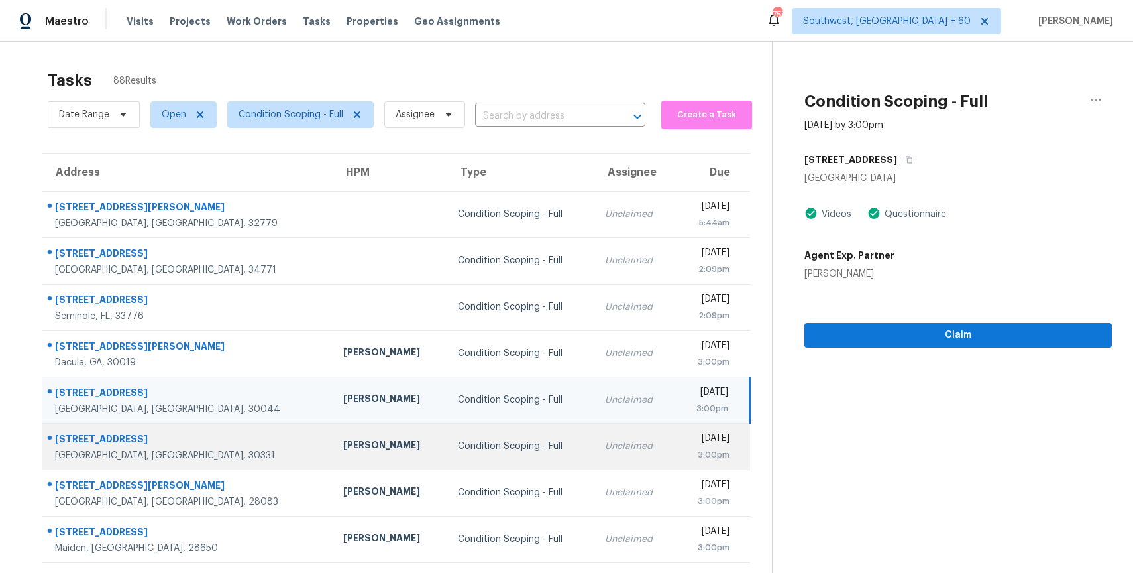
click at [594, 449] on td "Unclaimed" at bounding box center [634, 446] width 81 height 46
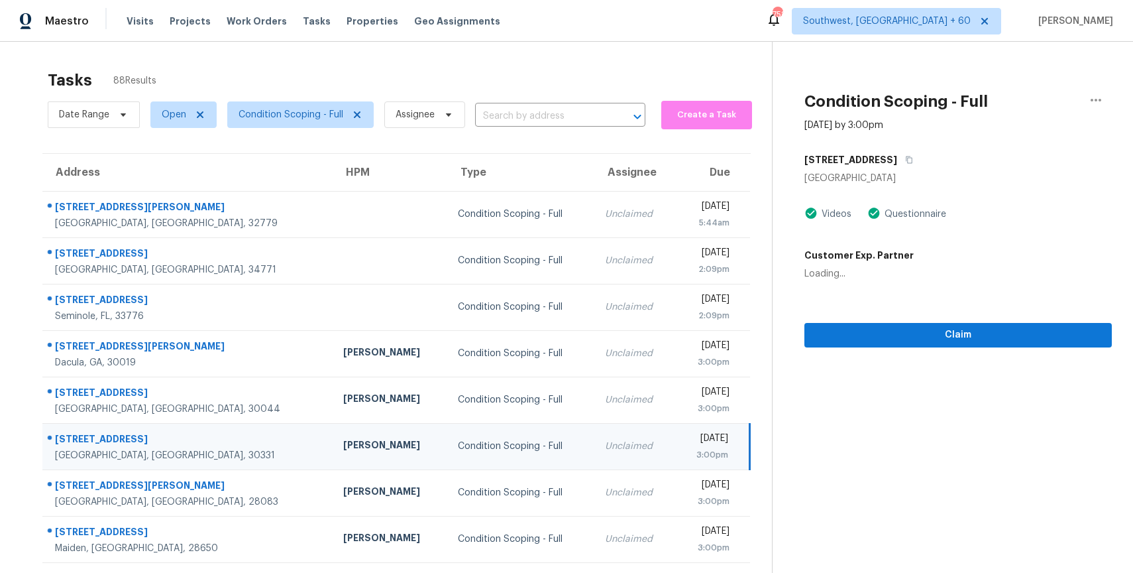
scroll to position [117, 0]
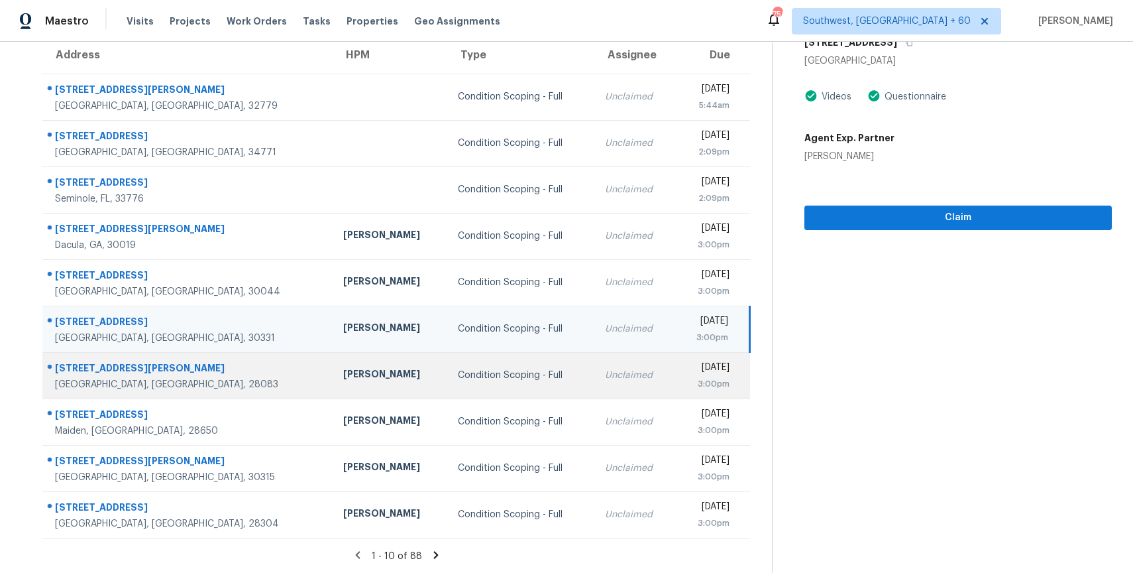
click at [594, 368] on td "Unclaimed" at bounding box center [634, 375] width 81 height 46
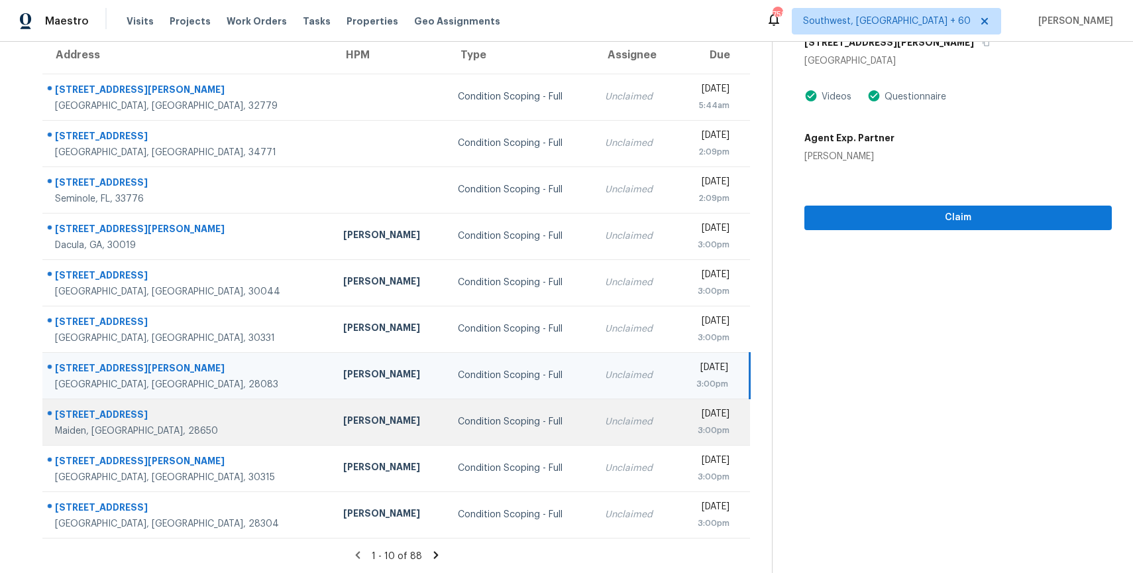
click at [596, 412] on td "Unclaimed" at bounding box center [634, 421] width 81 height 46
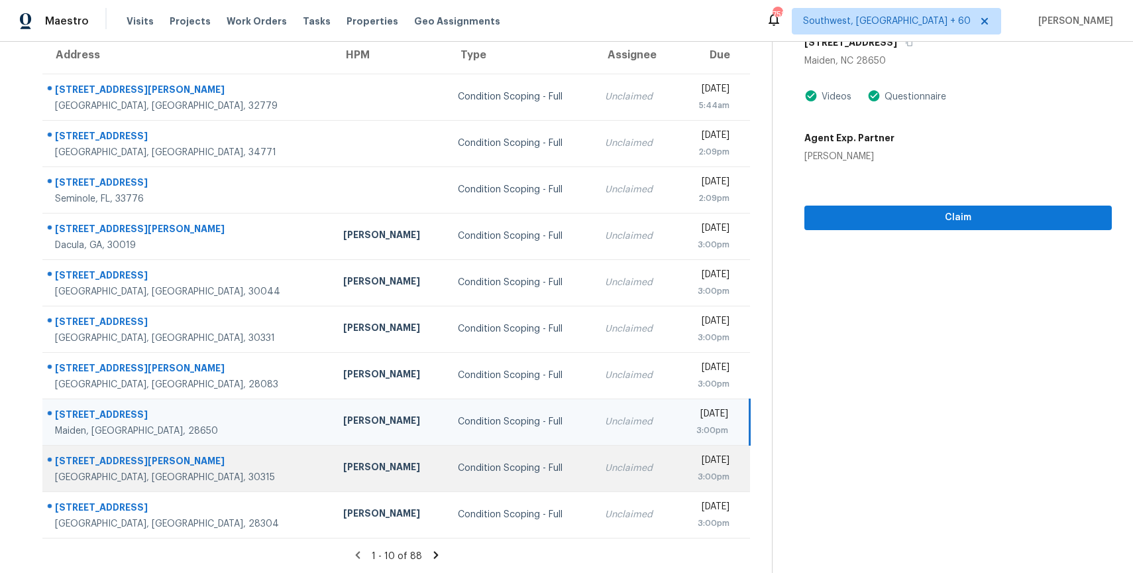
click at [686, 463] on div "[DATE]" at bounding box center [708, 461] width 44 height 17
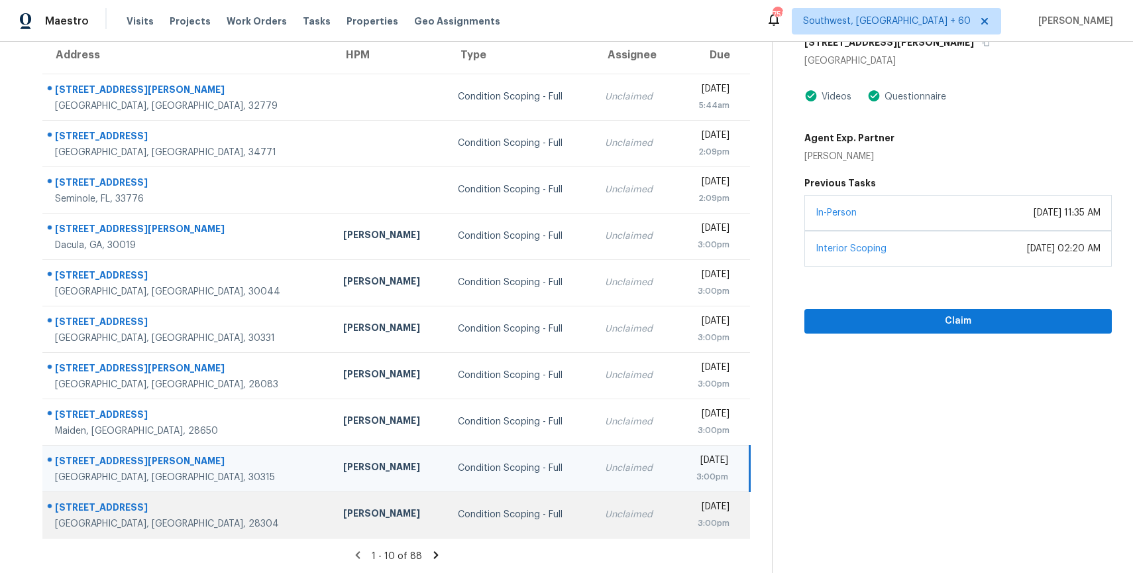
click at [598, 506] on td "Unclaimed" at bounding box center [634, 514] width 81 height 46
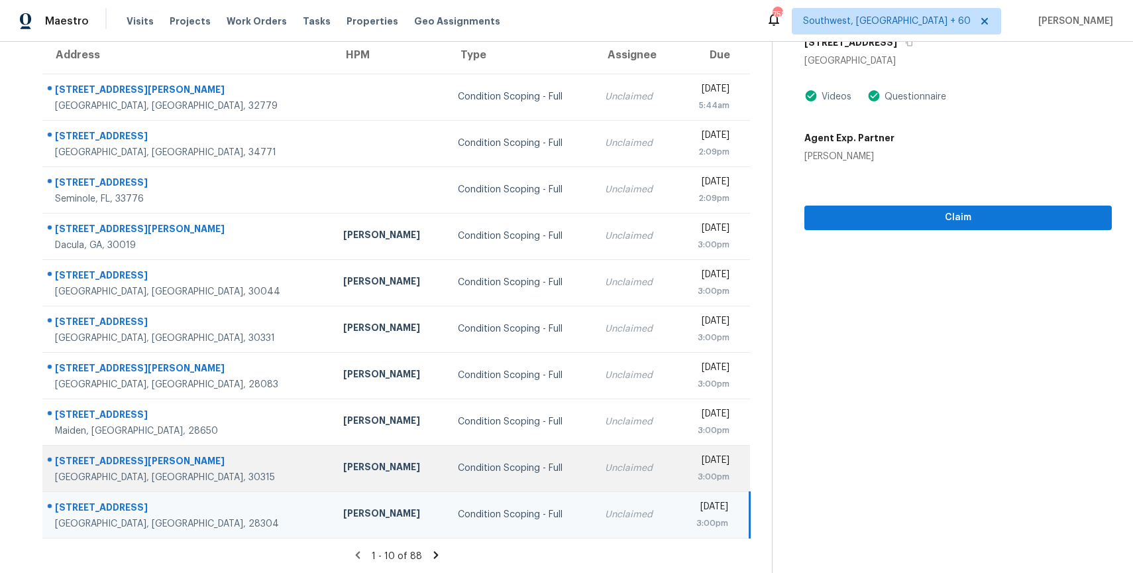
click at [594, 482] on td "Unclaimed" at bounding box center [634, 468] width 81 height 46
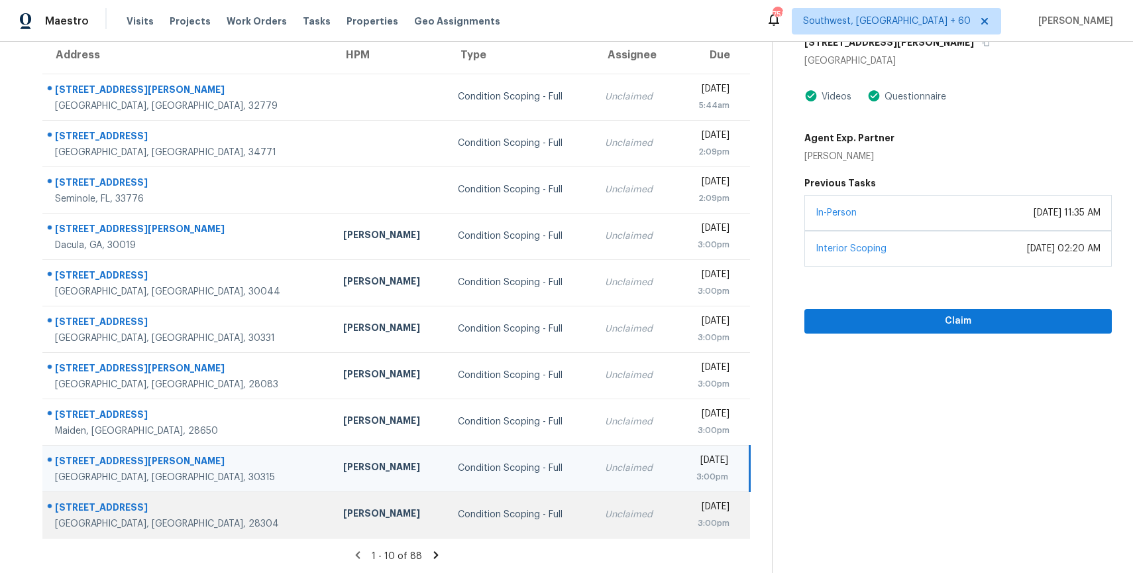
click at [455, 506] on td "Condition Scoping - Full" at bounding box center [520, 514] width 147 height 46
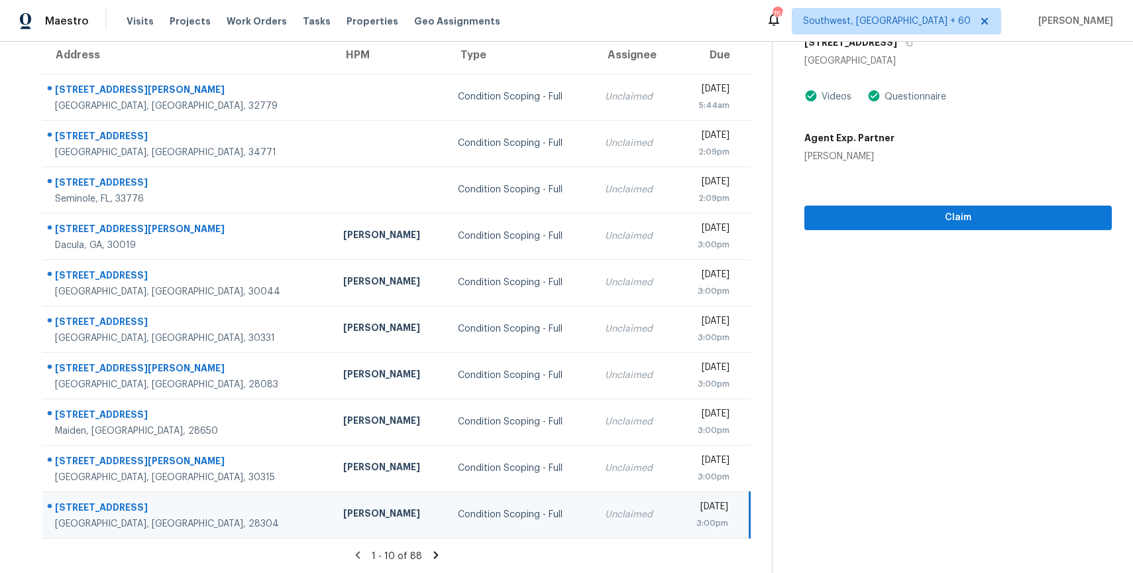
click at [437, 552] on icon at bounding box center [436, 555] width 12 height 12
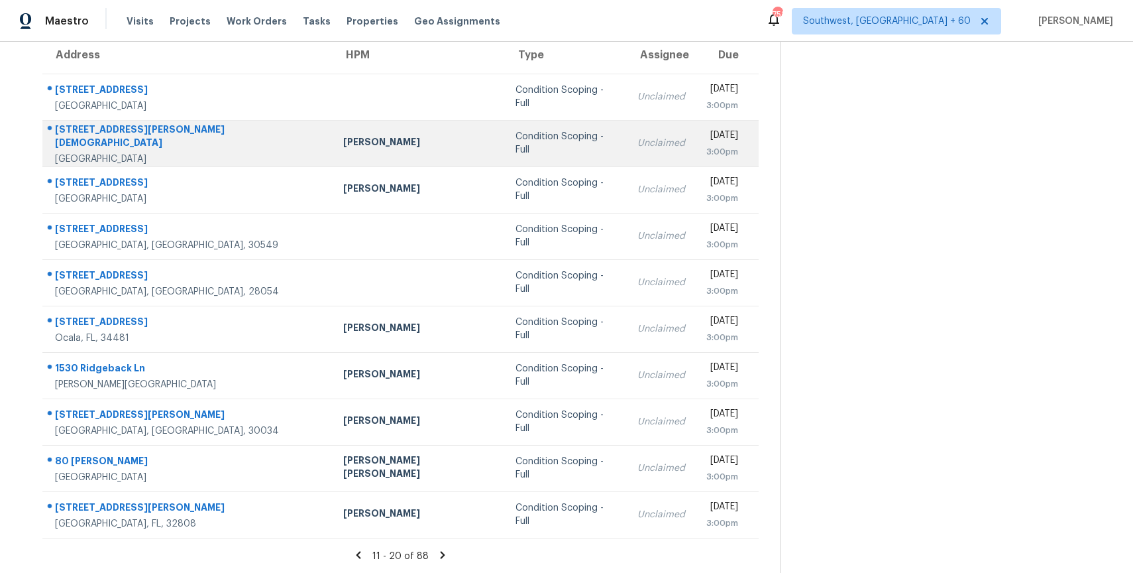
click at [627, 120] on td "Unclaimed" at bounding box center [661, 143] width 69 height 46
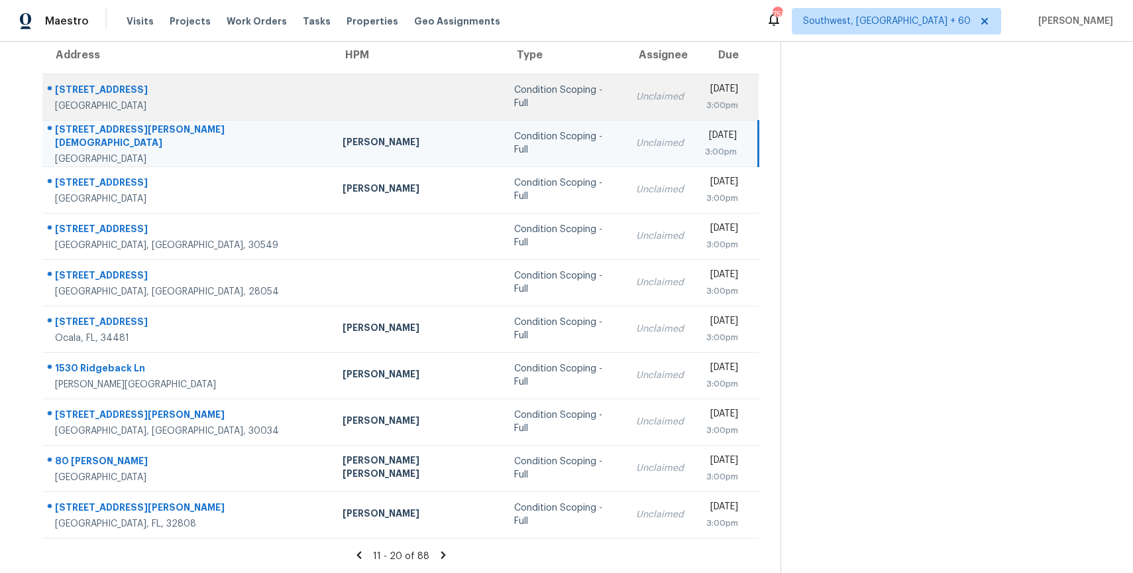
click at [636, 101] on div "Unclaimed" at bounding box center [660, 96] width 48 height 13
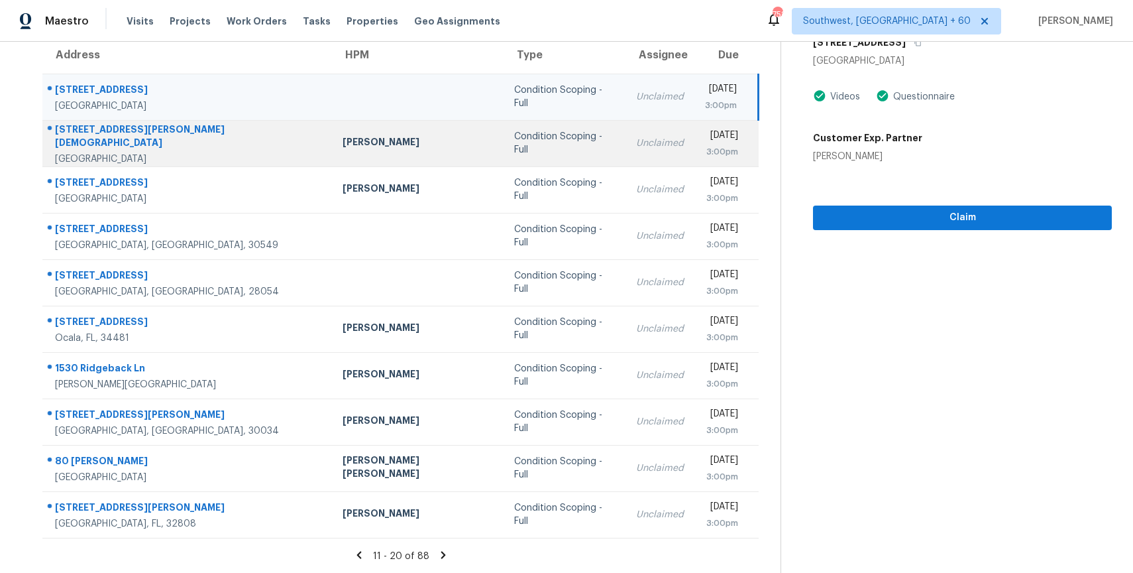
click at [636, 146] on div "Unclaimed" at bounding box center [660, 143] width 48 height 13
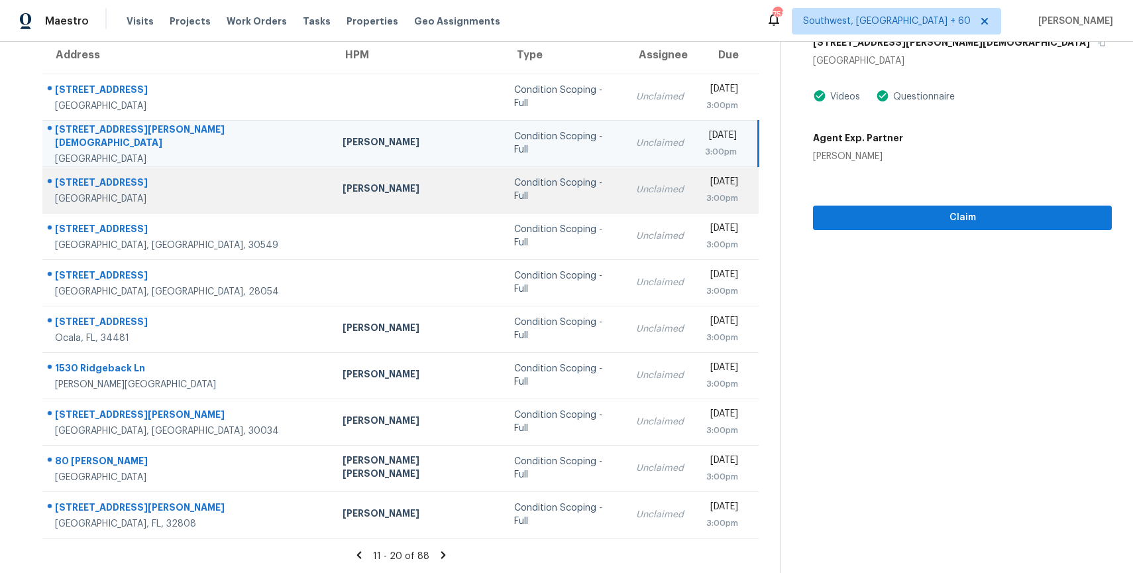
click at [694, 194] on td "[DATE] 3:00pm" at bounding box center [726, 189] width 64 height 46
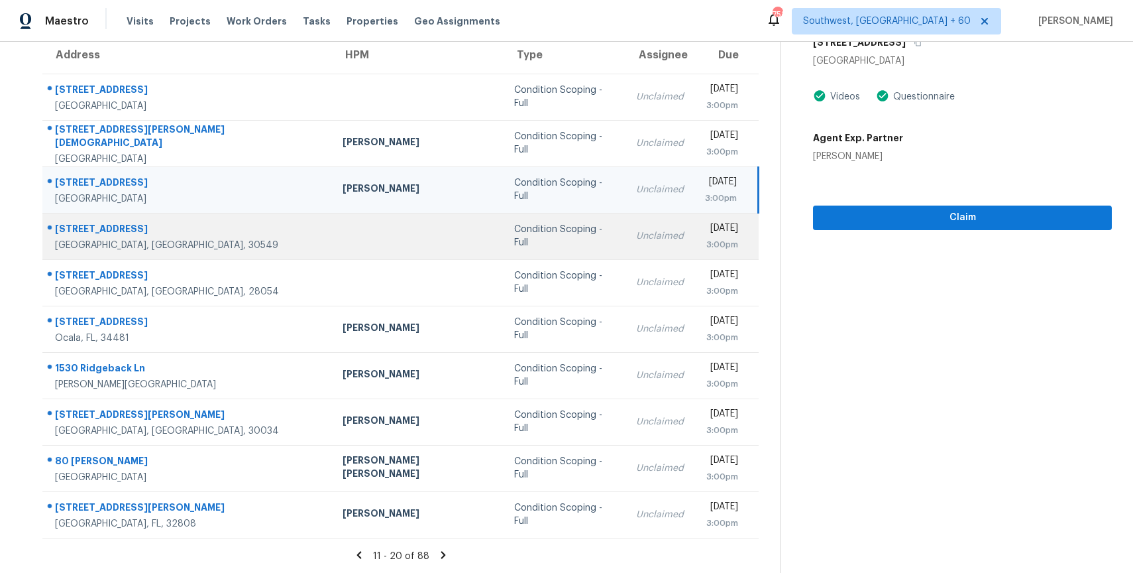
click at [694, 241] on td "[DATE] 3:00pm" at bounding box center [726, 236] width 64 height 46
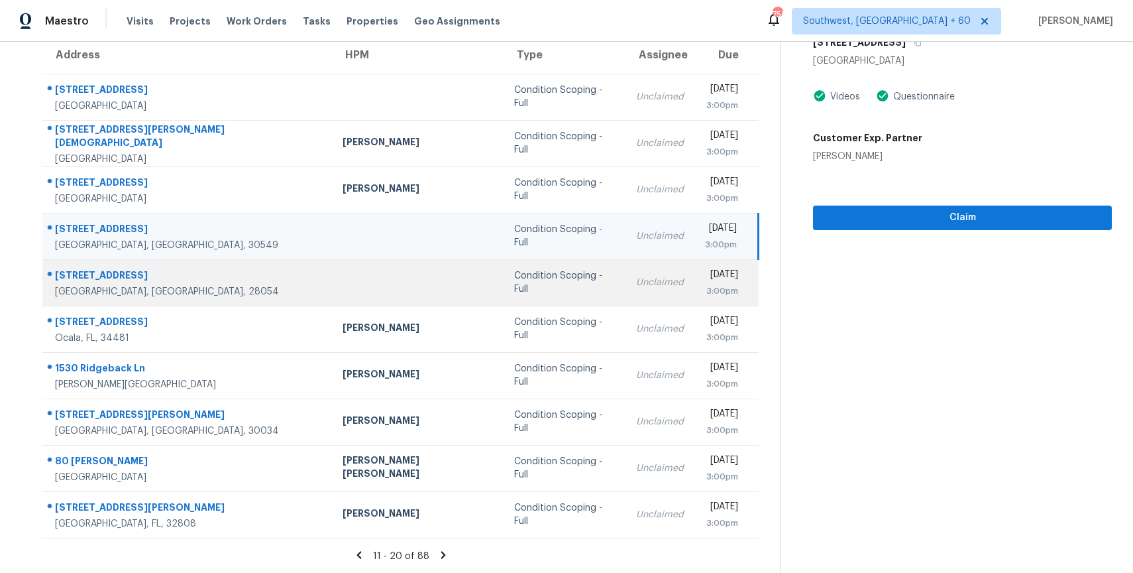
click at [626, 269] on td "Unclaimed" at bounding box center [660, 282] width 69 height 46
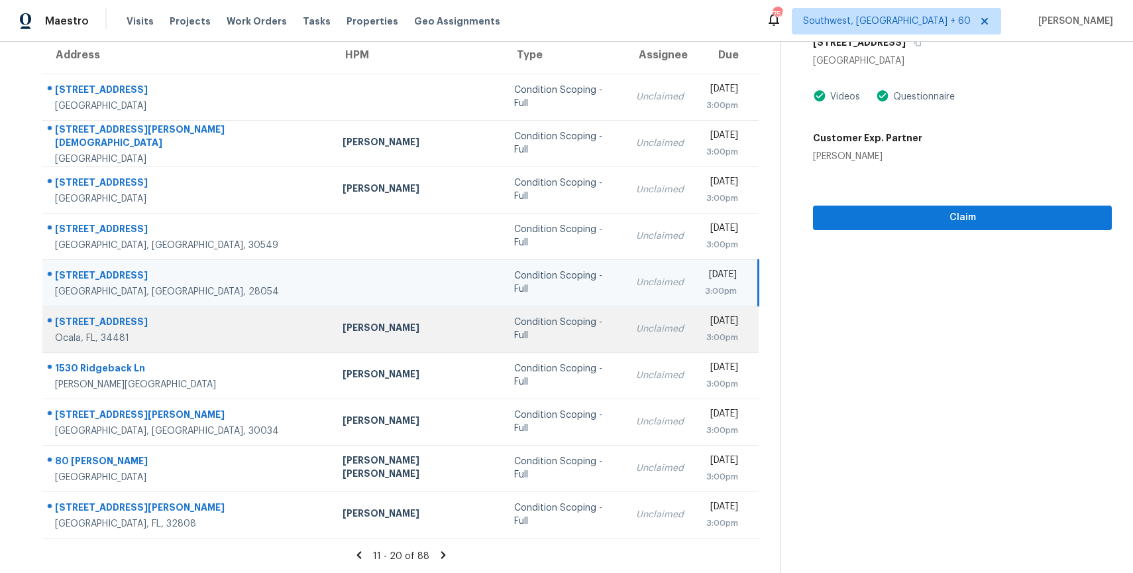
click at [626, 321] on td "Unclaimed" at bounding box center [660, 328] width 69 height 46
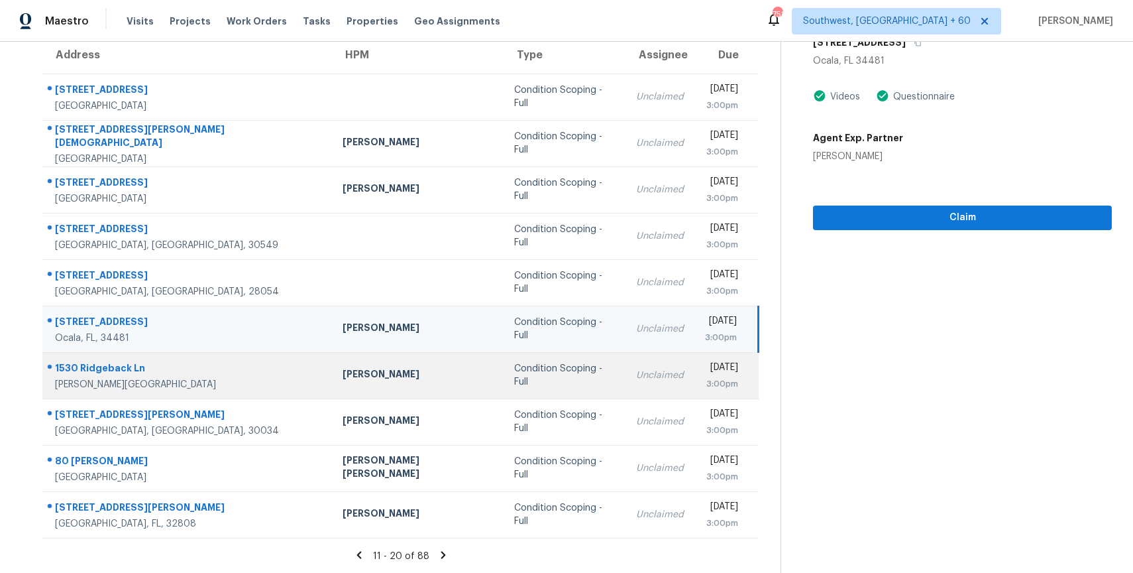
click at [694, 366] on td "[DATE] 3:00pm" at bounding box center [726, 375] width 64 height 46
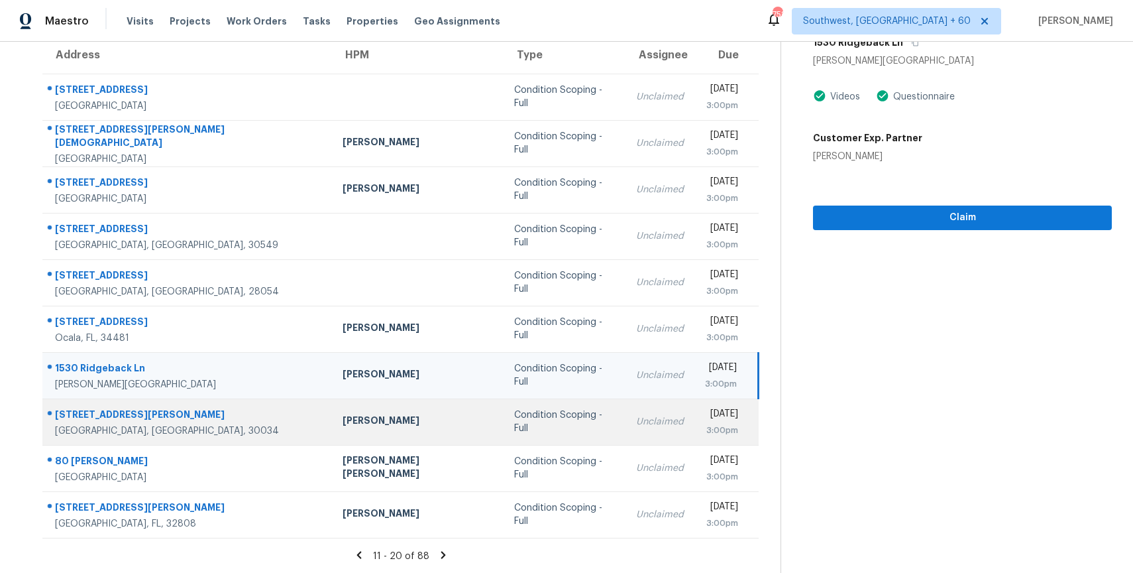
click at [705, 415] on div "[DATE]" at bounding box center [721, 415] width 33 height 17
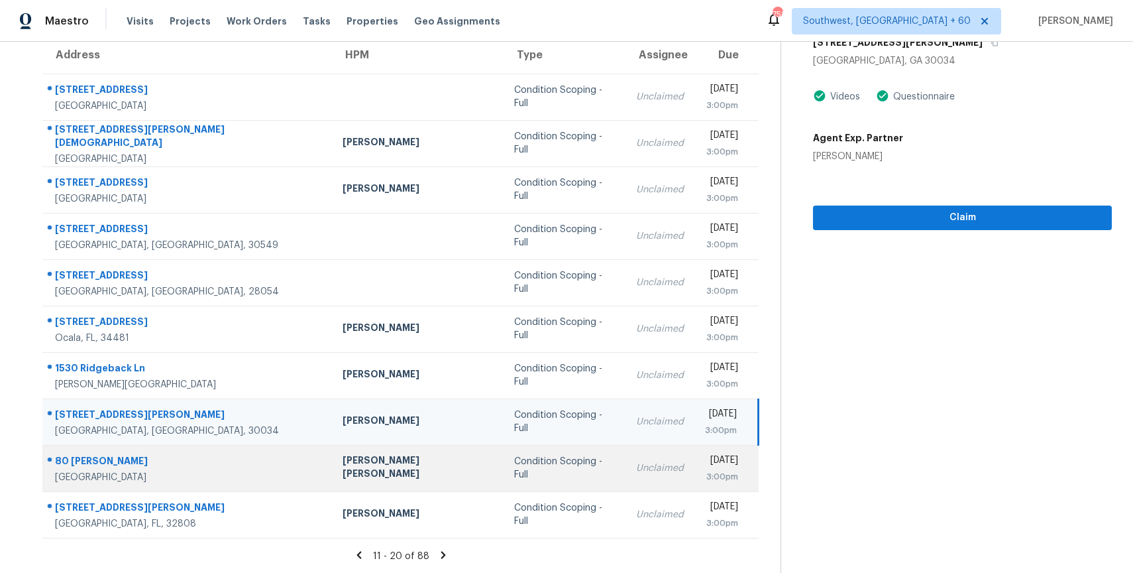
click at [705, 465] on div "[DATE]" at bounding box center [721, 461] width 33 height 17
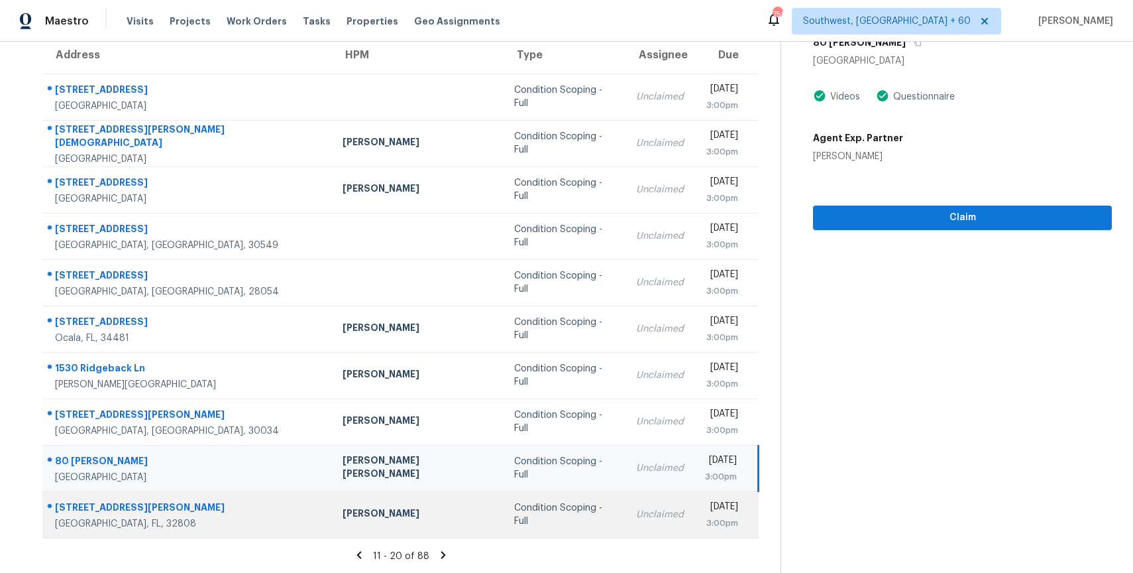
click at [636, 510] on div "Unclaimed" at bounding box center [660, 514] width 48 height 13
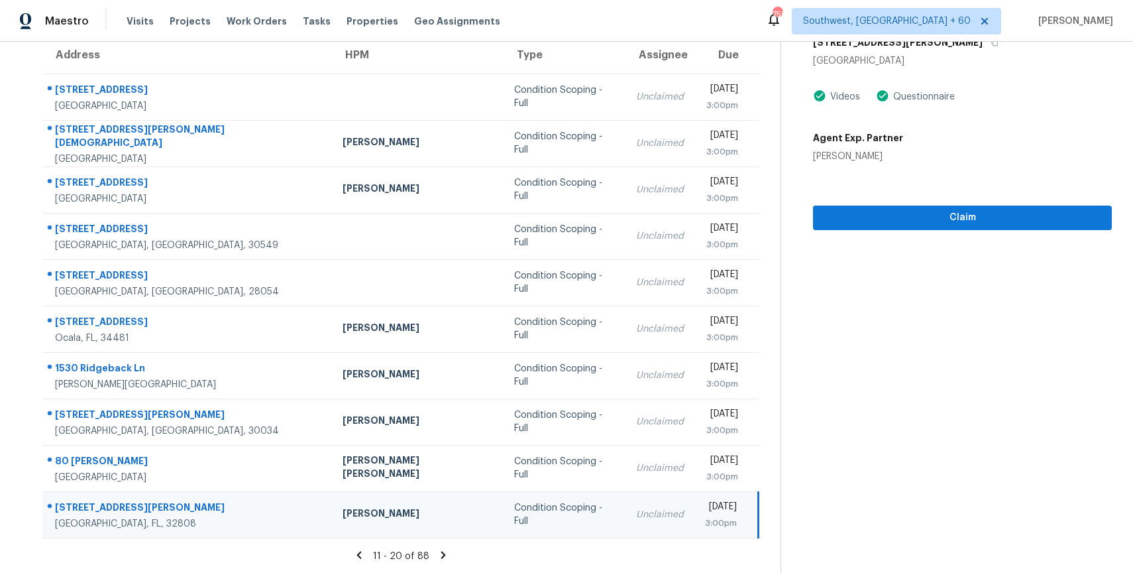
click at [441, 555] on icon at bounding box center [443, 554] width 5 height 7
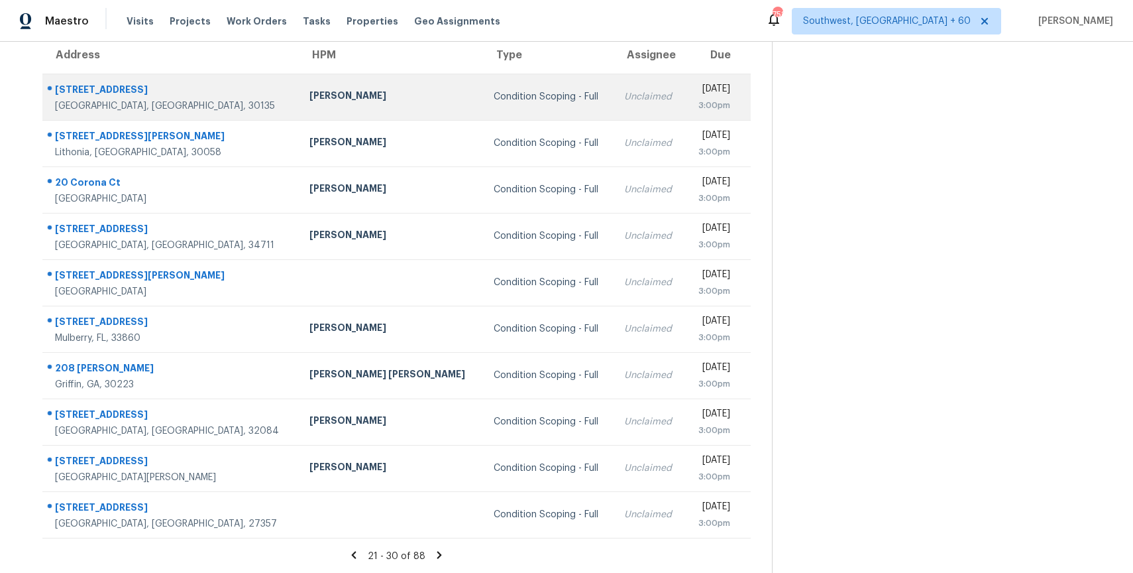
click at [614, 112] on td "Unclaimed" at bounding box center [650, 97] width 72 height 46
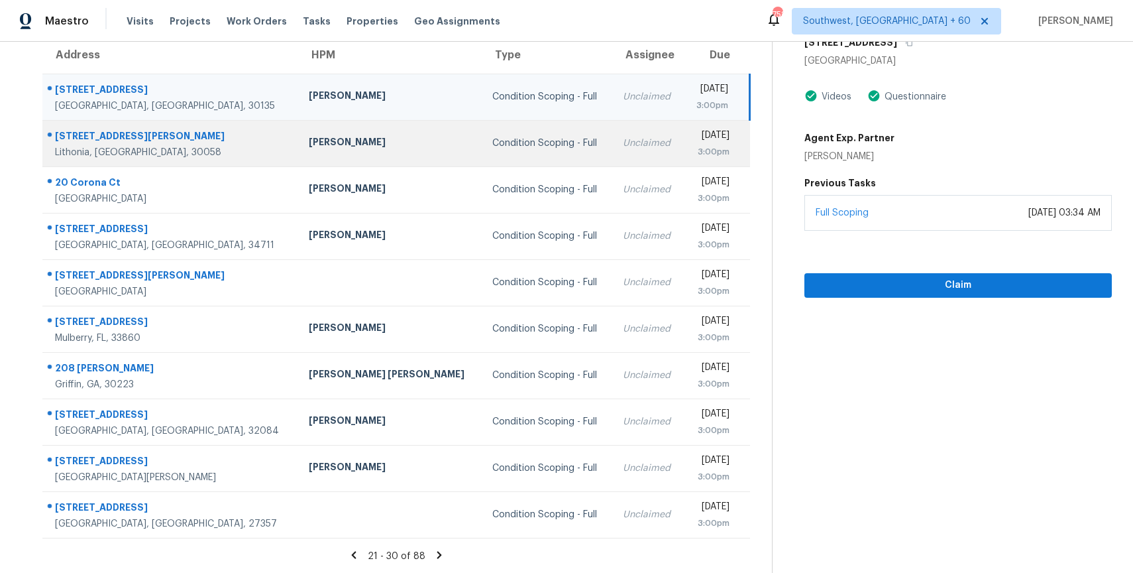
click at [623, 139] on div "Unclaimed" at bounding box center [648, 143] width 50 height 13
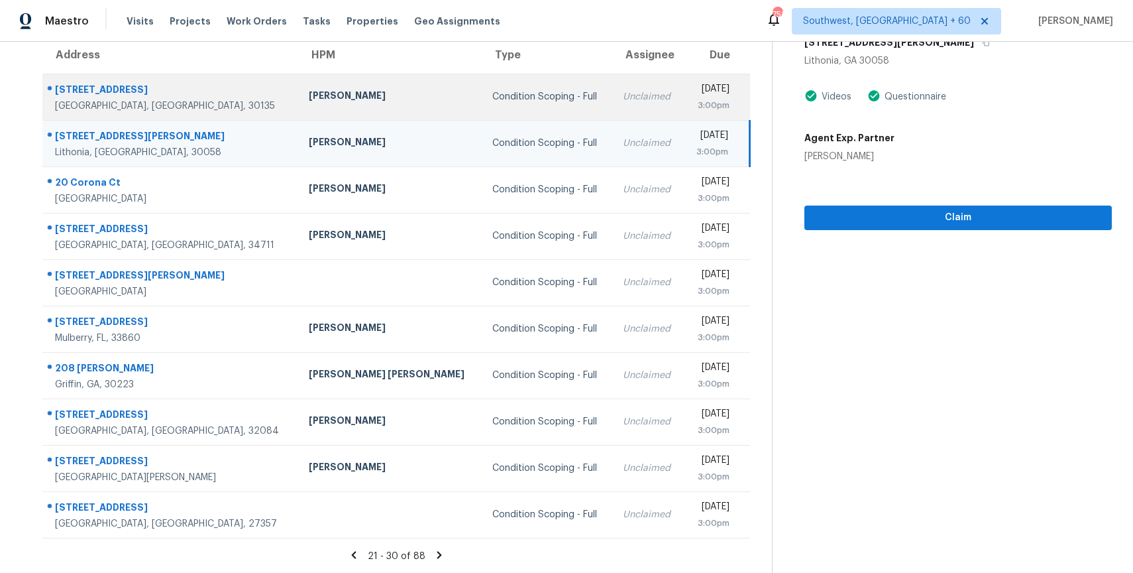
click at [623, 97] on div "Unclaimed" at bounding box center [648, 96] width 50 height 13
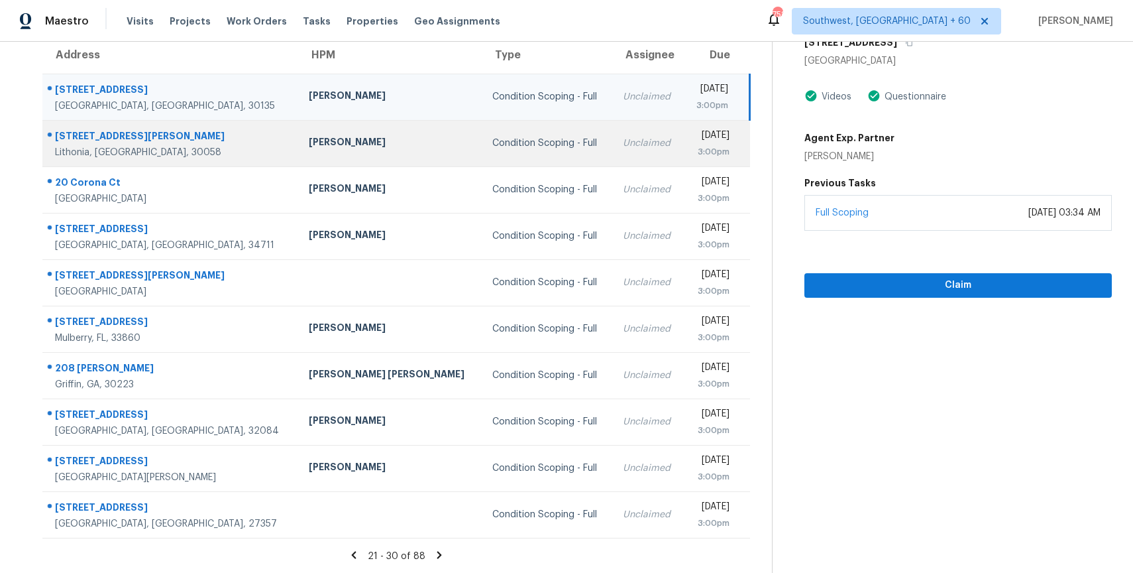
click at [694, 137] on div "[DATE]" at bounding box center [711, 137] width 35 height 17
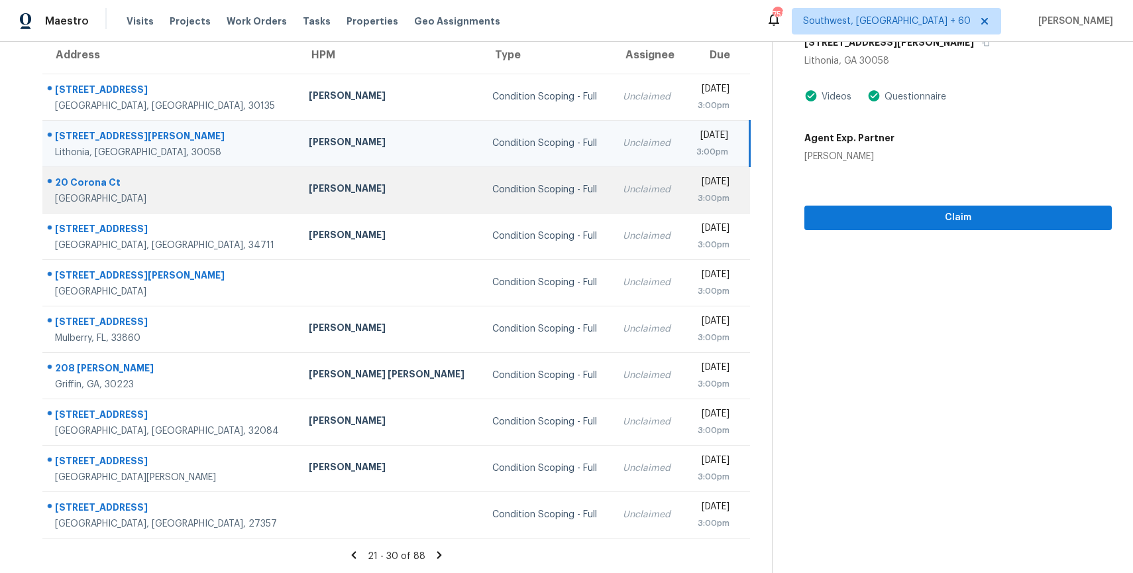
click at [694, 195] on div "3:00pm" at bounding box center [711, 198] width 35 height 13
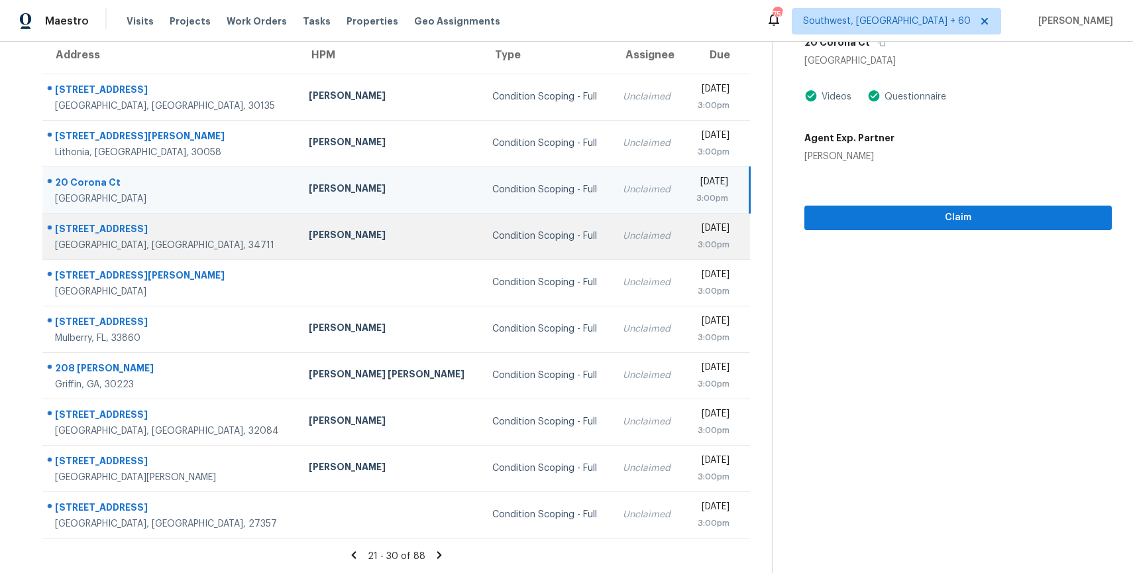
click at [684, 228] on td "[DATE] 3:00pm" at bounding box center [717, 236] width 66 height 46
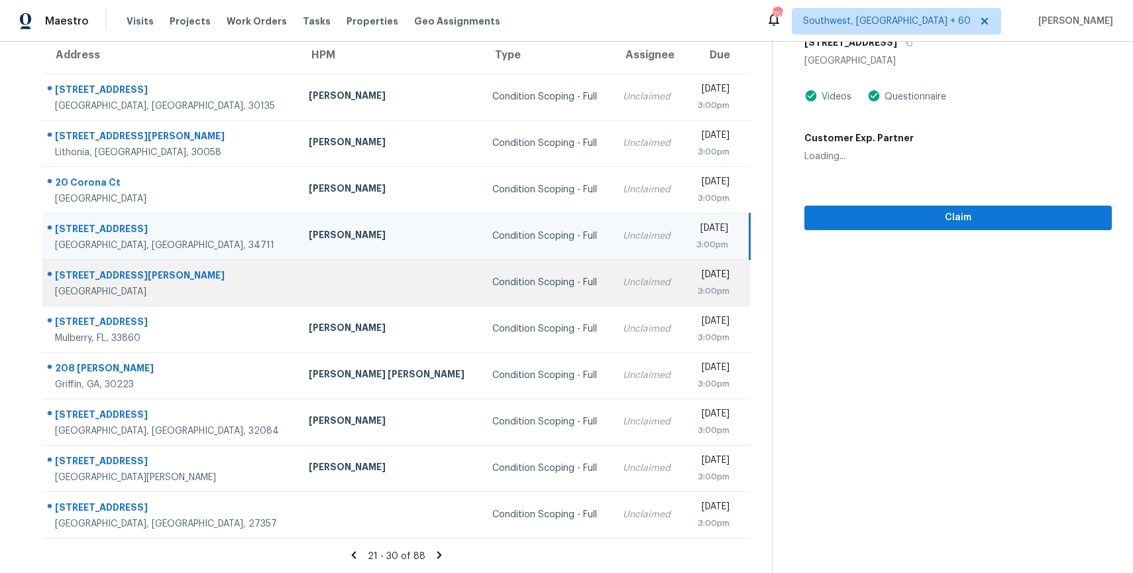
click at [623, 284] on div "Unclaimed" at bounding box center [648, 282] width 50 height 13
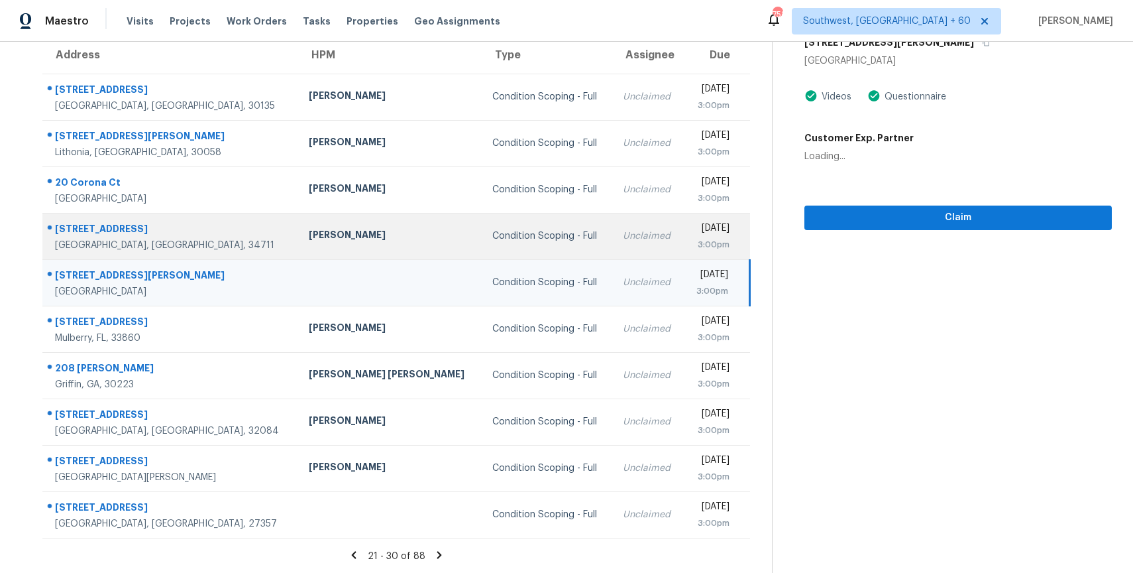
click at [612, 247] on td "Unclaimed" at bounding box center [648, 236] width 72 height 46
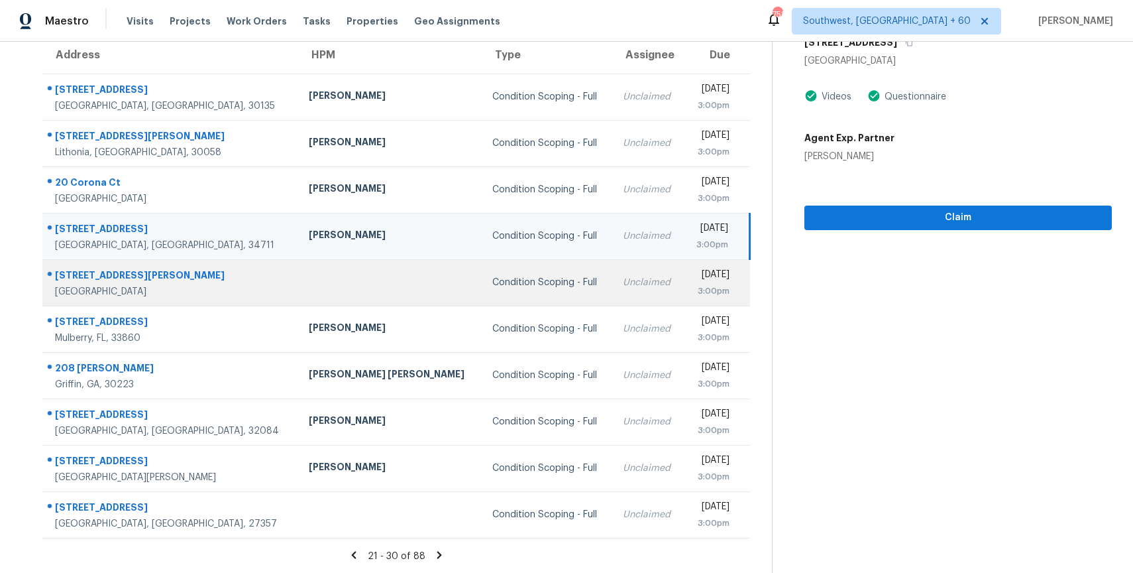
click at [684, 284] on td "[DATE] 3:00pm" at bounding box center [717, 282] width 66 height 46
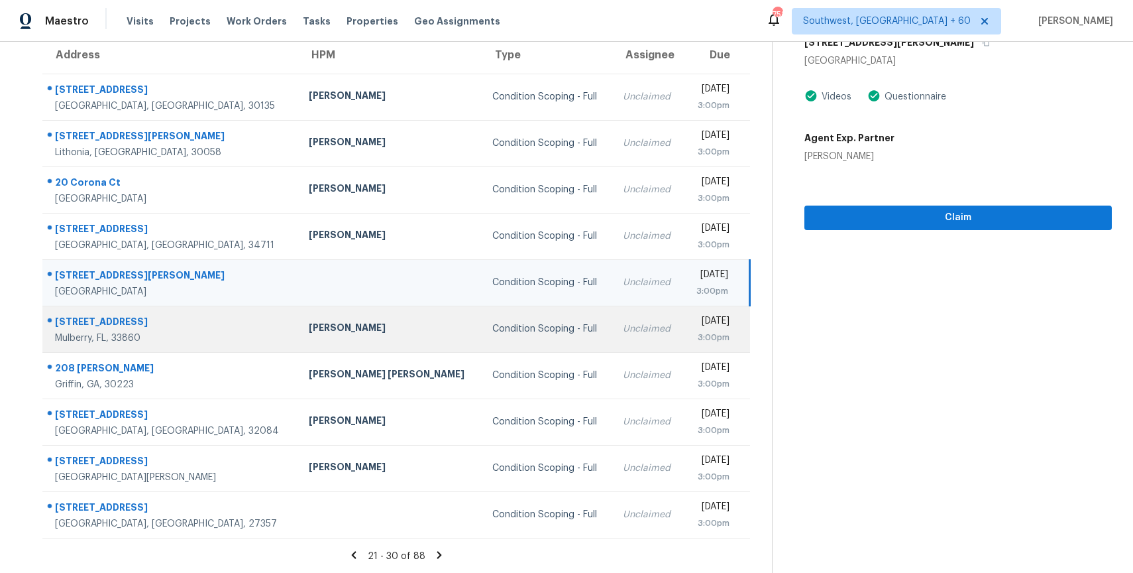
click at [612, 323] on td "Unclaimed" at bounding box center [648, 328] width 72 height 46
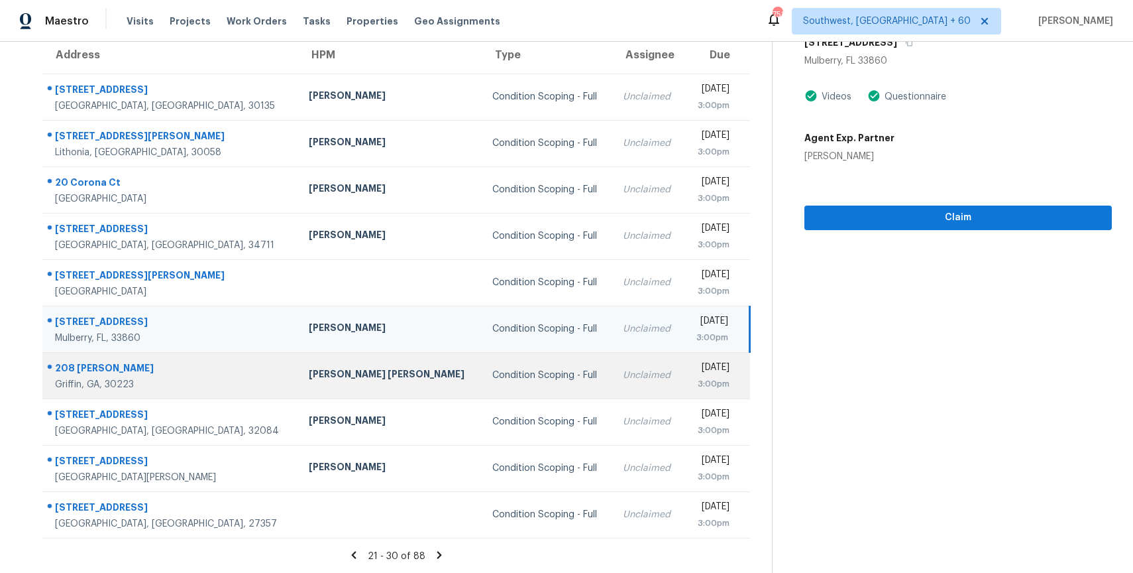
click at [612, 376] on td "Unclaimed" at bounding box center [648, 375] width 72 height 46
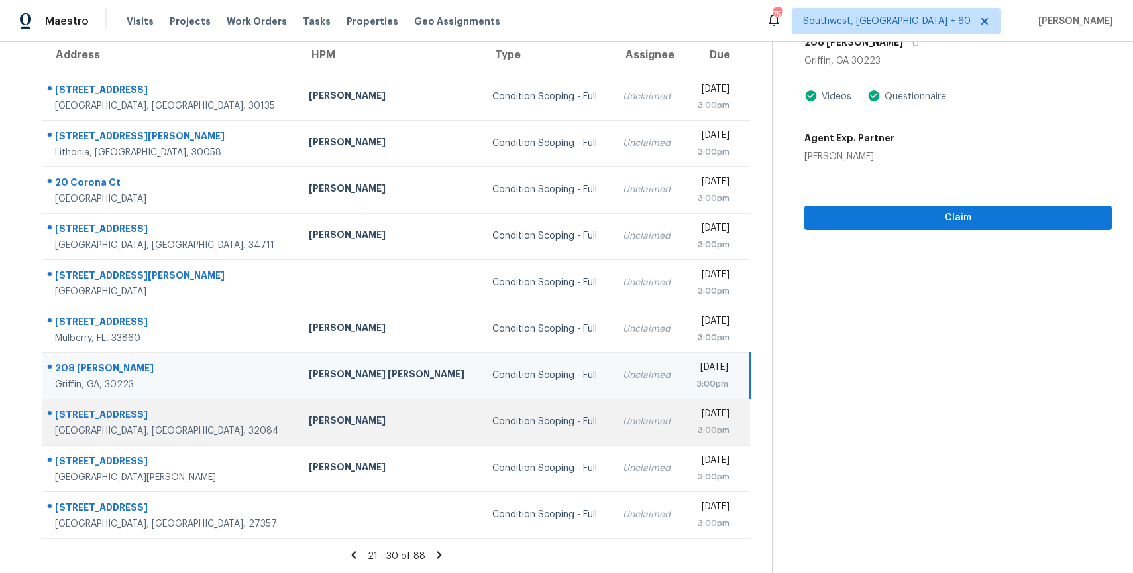
click at [684, 423] on td "Mon, Oct 6th 2025 3:00pm" at bounding box center [717, 421] width 66 height 46
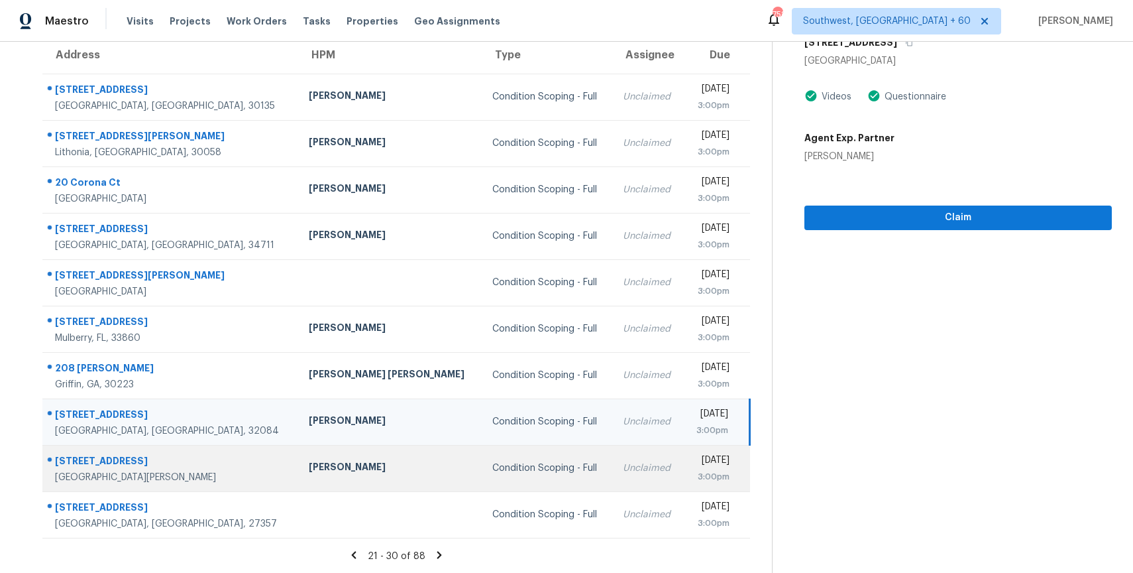
click at [684, 461] on td "Mon, Oct 6th 2025 3:00pm" at bounding box center [717, 468] width 66 height 46
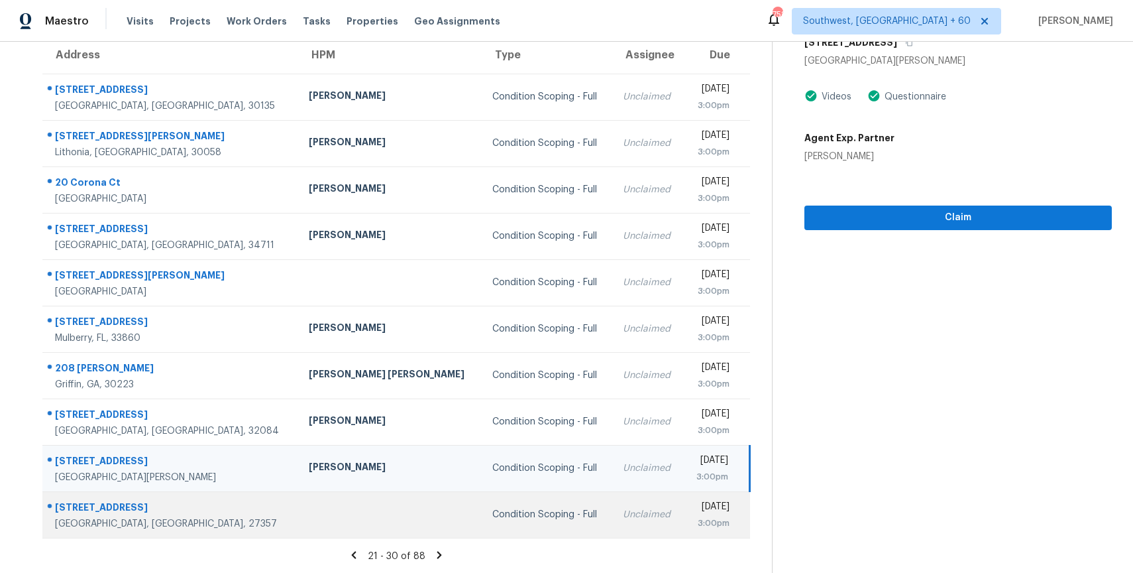
click at [694, 512] on div "Mon, Oct 6th 2025" at bounding box center [711, 508] width 35 height 17
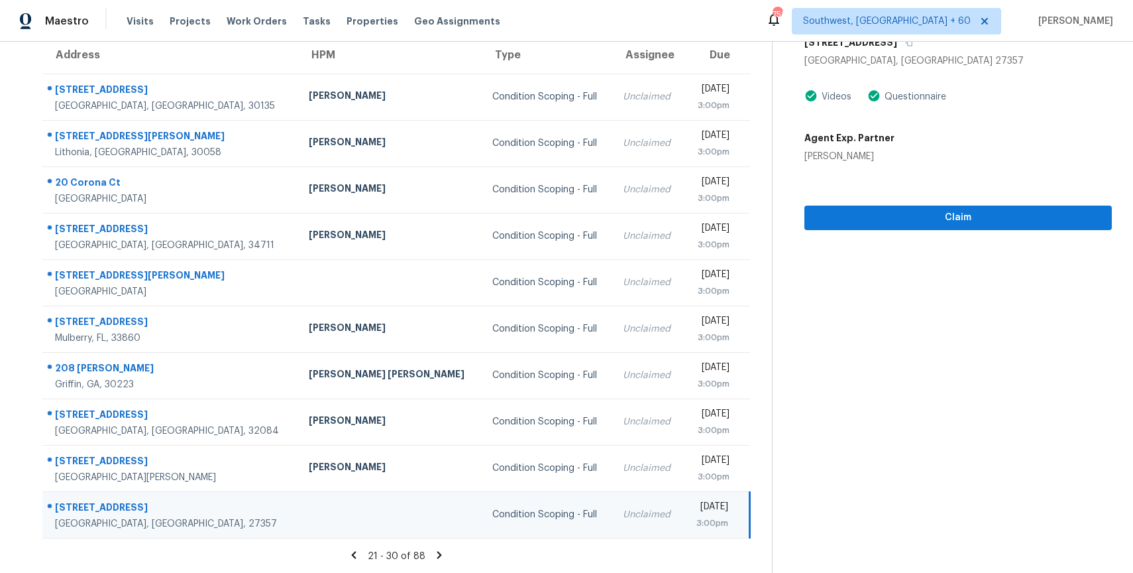
click at [435, 549] on icon at bounding box center [439, 555] width 12 height 12
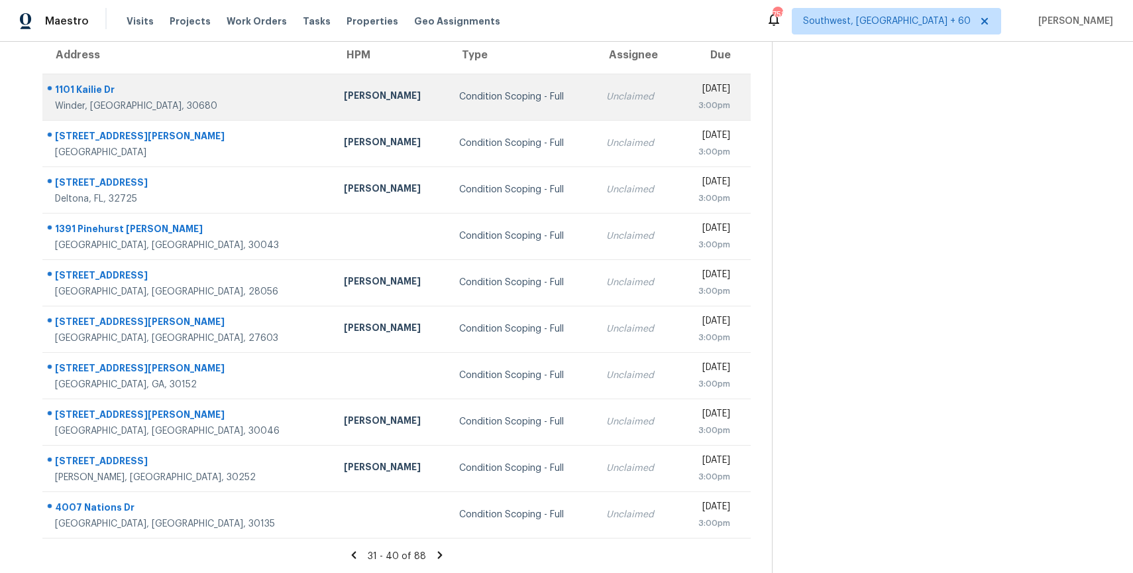
click at [596, 113] on td "Unclaimed" at bounding box center [636, 97] width 81 height 46
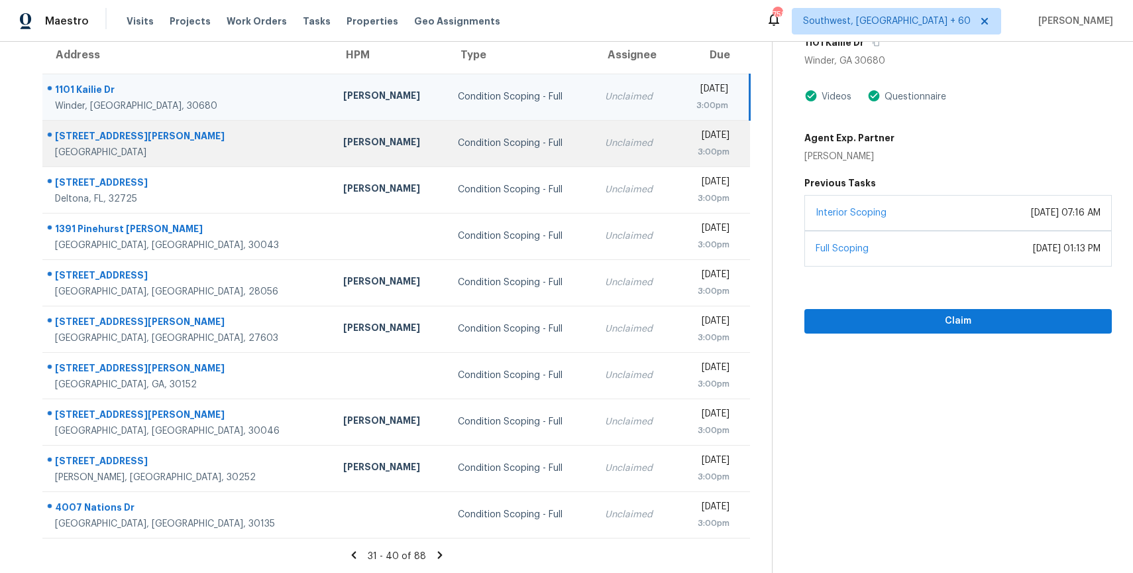
click at [605, 137] on div "Unclaimed" at bounding box center [635, 143] width 60 height 13
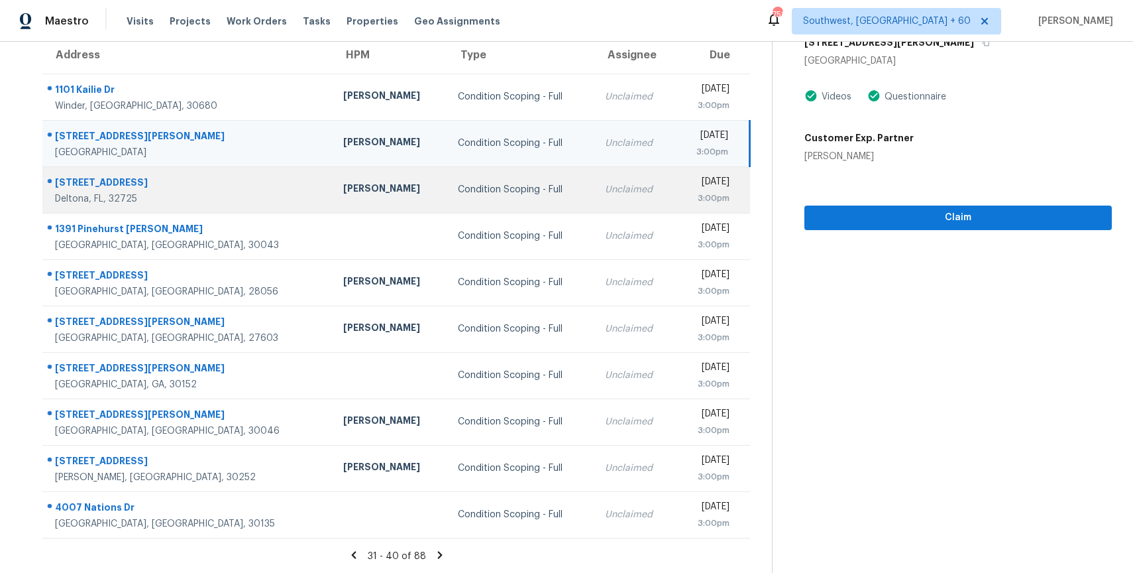
click at [686, 189] on div "Mon, Oct 6th 2025" at bounding box center [708, 183] width 44 height 17
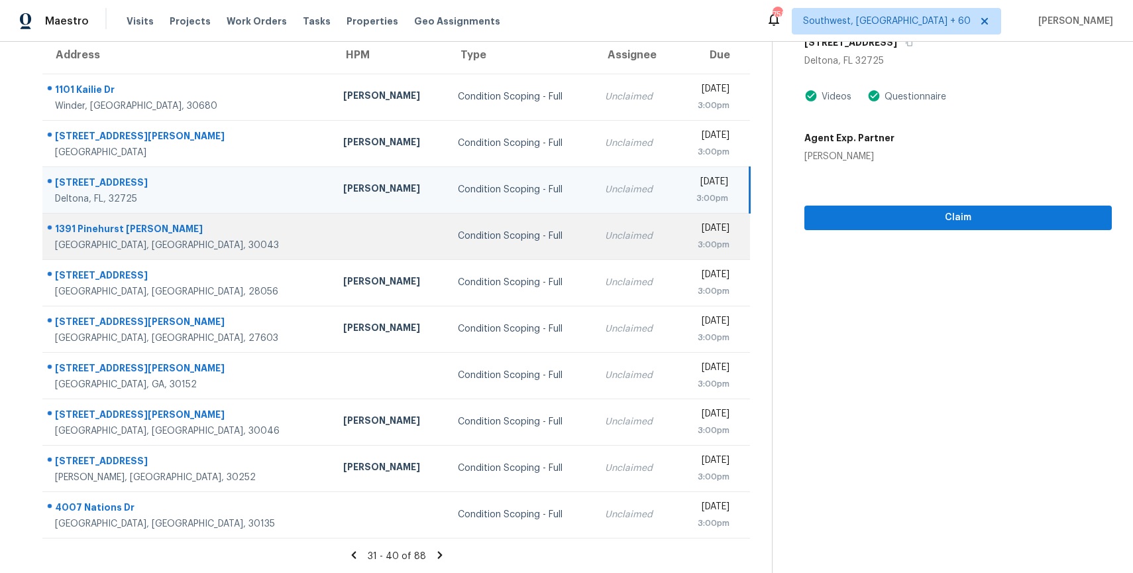
click at [595, 231] on td "Unclaimed" at bounding box center [634, 236] width 81 height 46
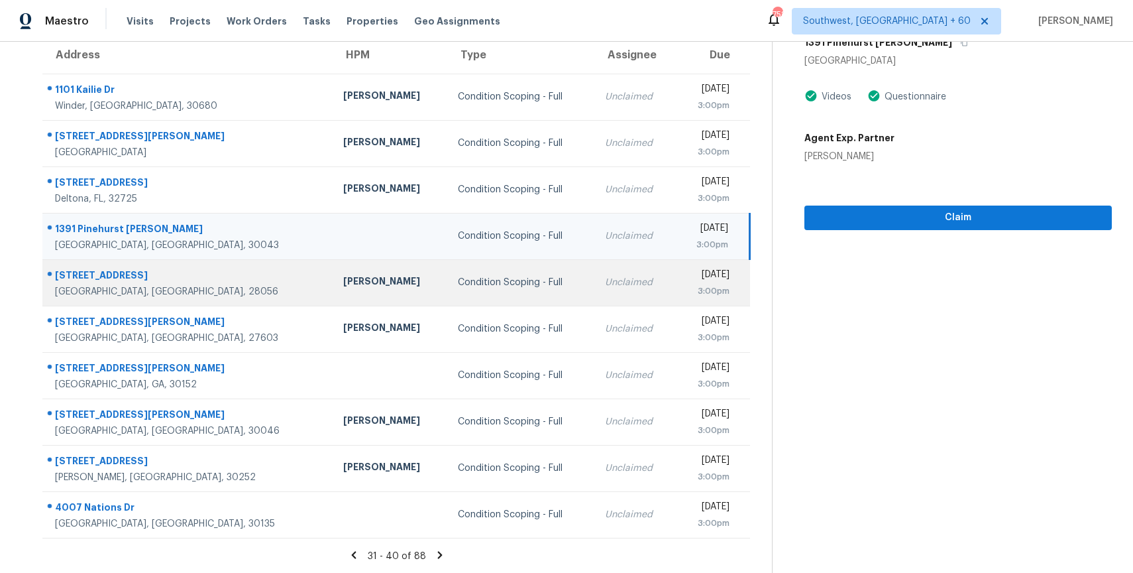
click at [686, 285] on div "3:00pm" at bounding box center [708, 290] width 44 height 13
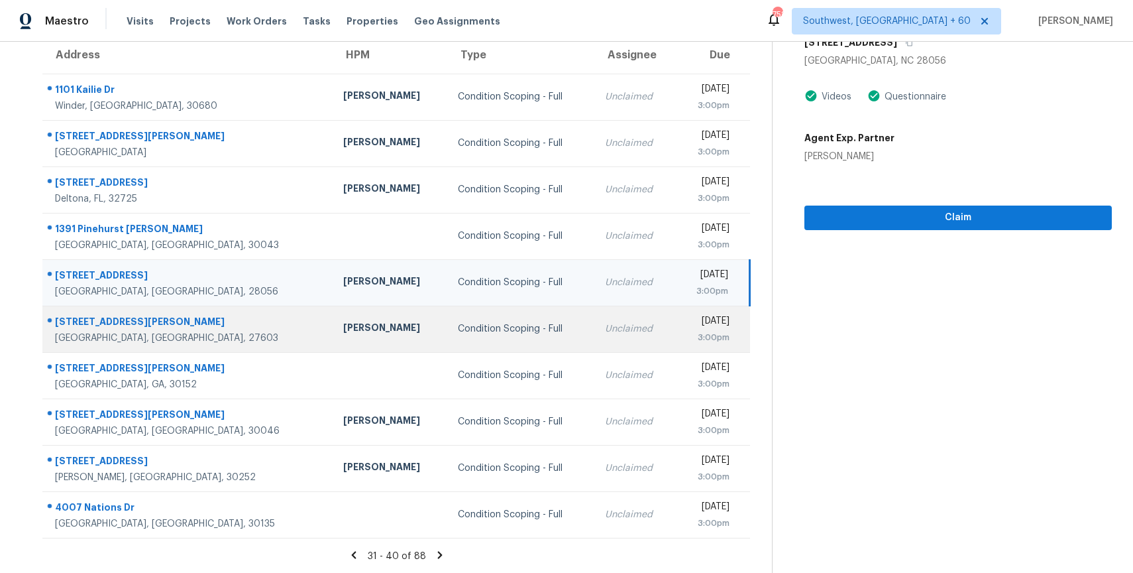
click at [686, 331] on div "3:00pm" at bounding box center [708, 337] width 44 height 13
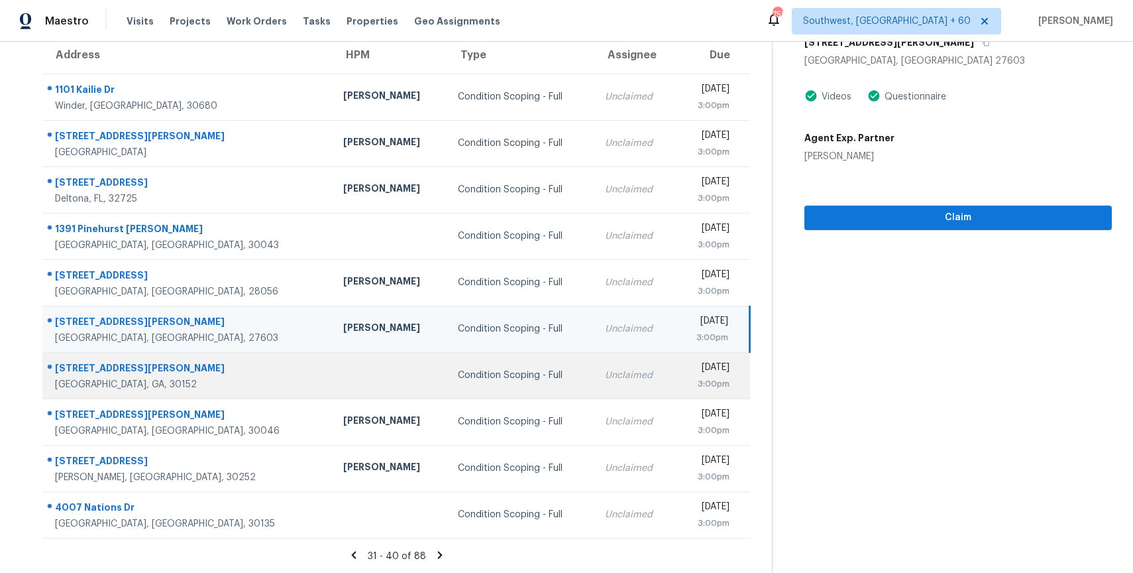
click at [675, 359] on td "Mon, Oct 6th 2025 3:00pm" at bounding box center [712, 375] width 75 height 46
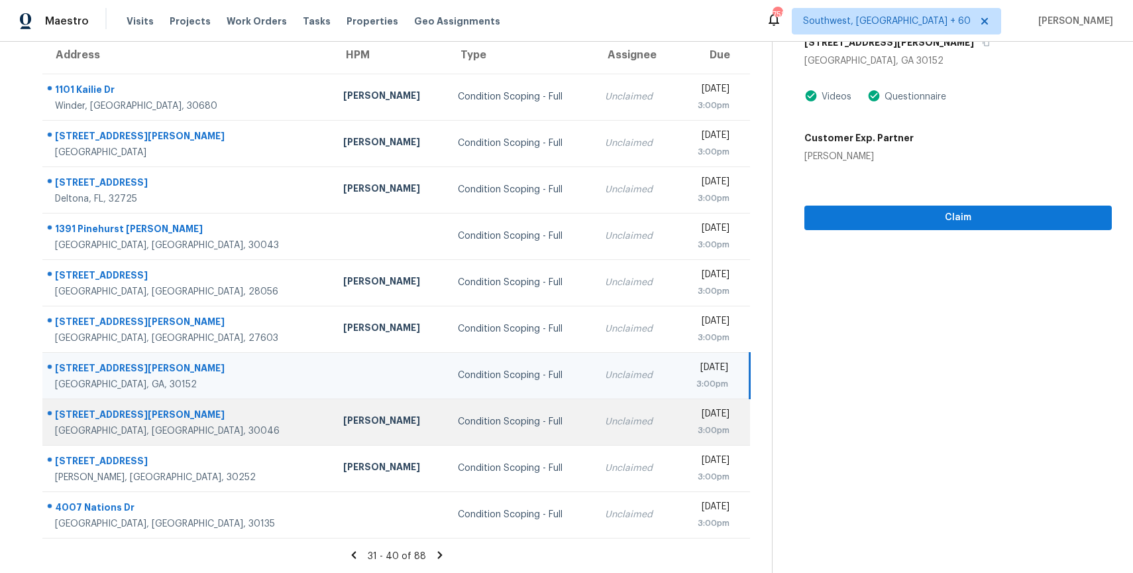
click at [686, 430] on div "3:00pm" at bounding box center [708, 429] width 44 height 13
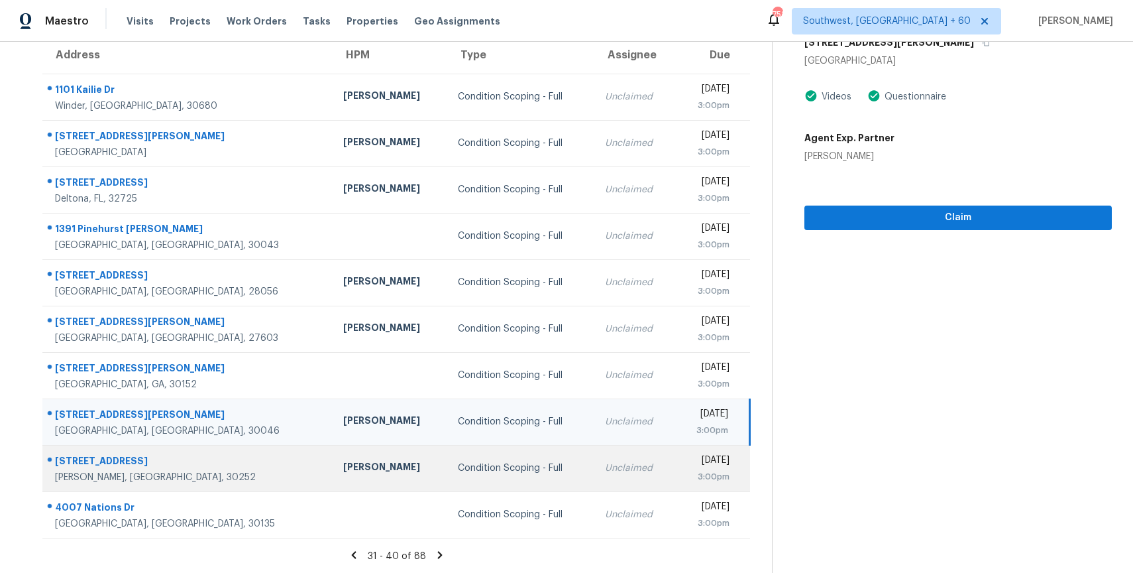
click at [686, 472] on div "3:00pm" at bounding box center [708, 476] width 44 height 13
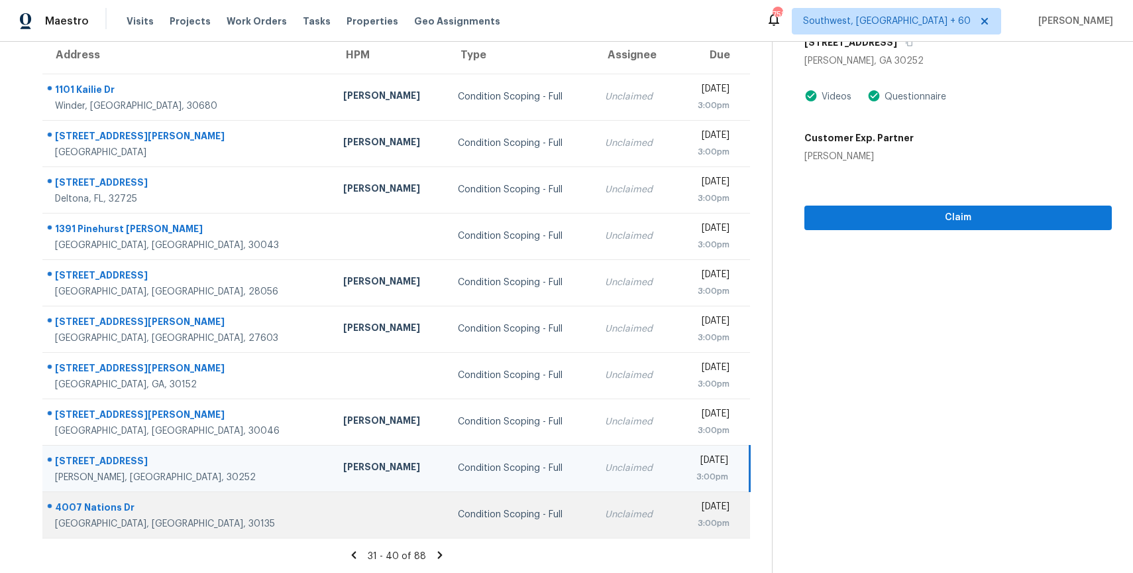
click at [686, 502] on div "Mon, Oct 6th 2025" at bounding box center [708, 508] width 44 height 17
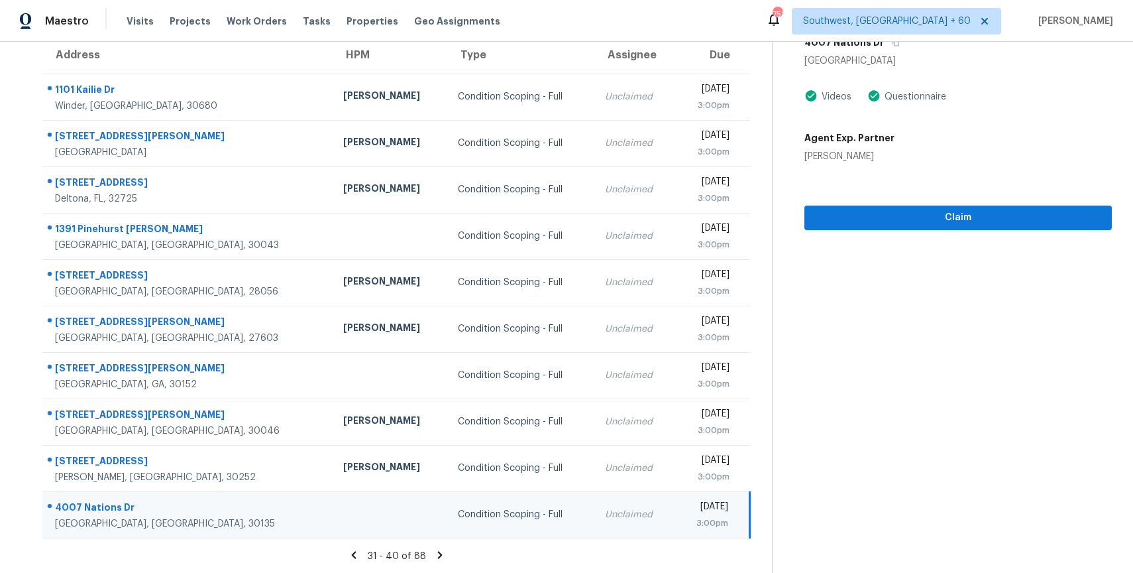
click at [436, 553] on icon at bounding box center [440, 555] width 12 height 12
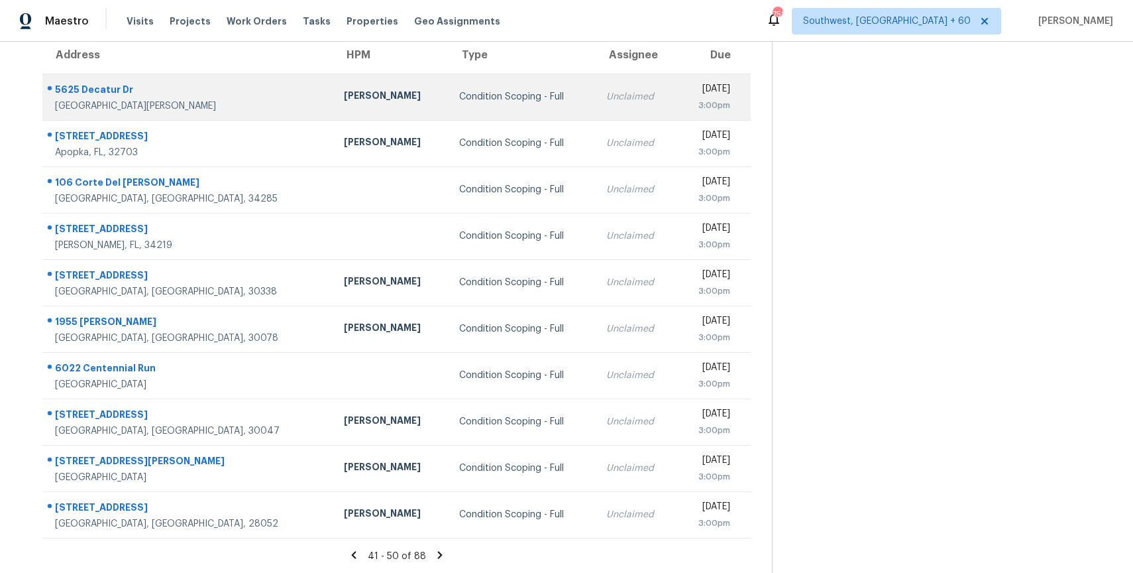
click at [606, 101] on div "Unclaimed" at bounding box center [636, 96] width 60 height 13
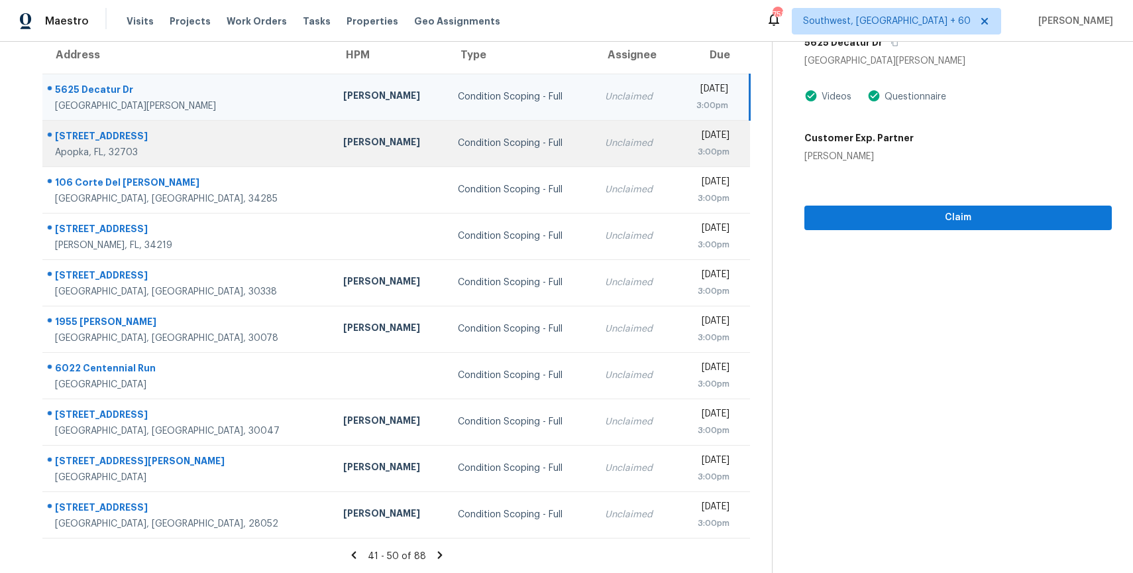
click at [605, 144] on div "Unclaimed" at bounding box center [635, 143] width 60 height 13
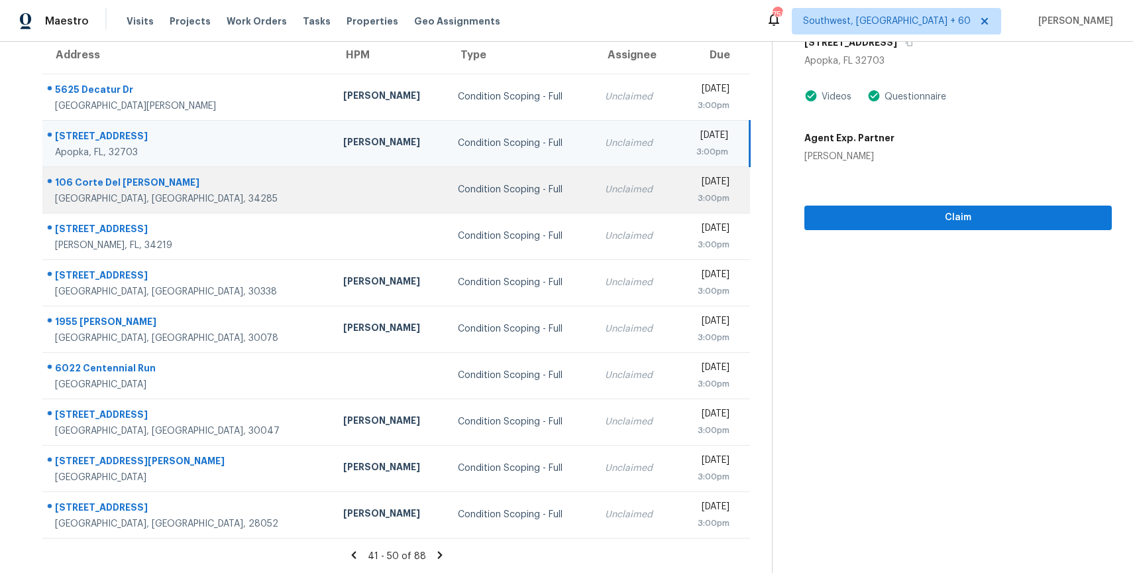
click at [675, 188] on td "Mon, Oct 6th 2025 3:00pm" at bounding box center [712, 189] width 75 height 46
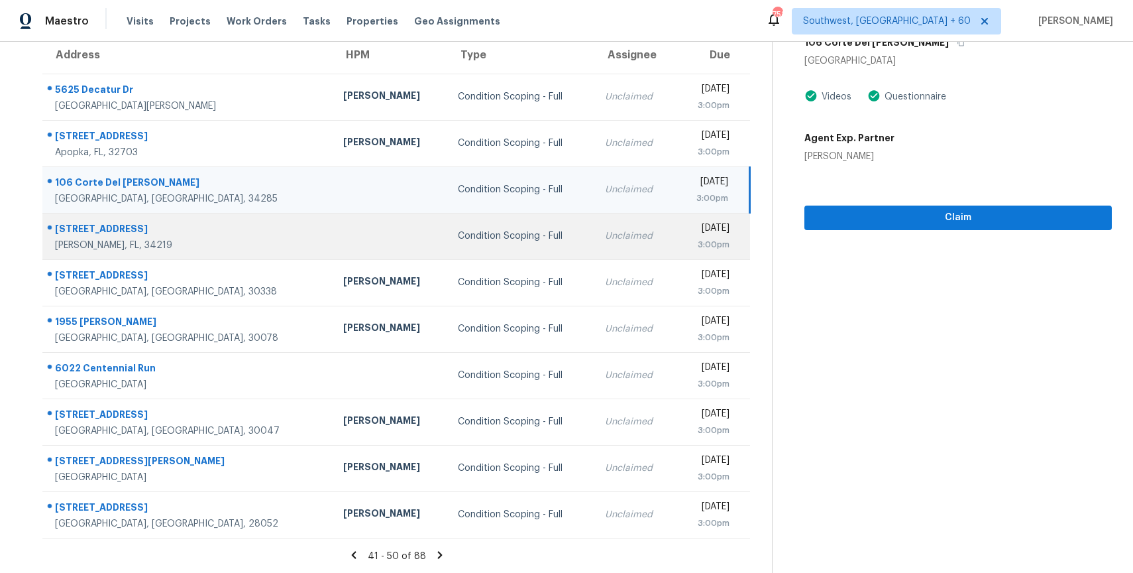
click at [600, 225] on td "Unclaimed" at bounding box center [634, 236] width 81 height 46
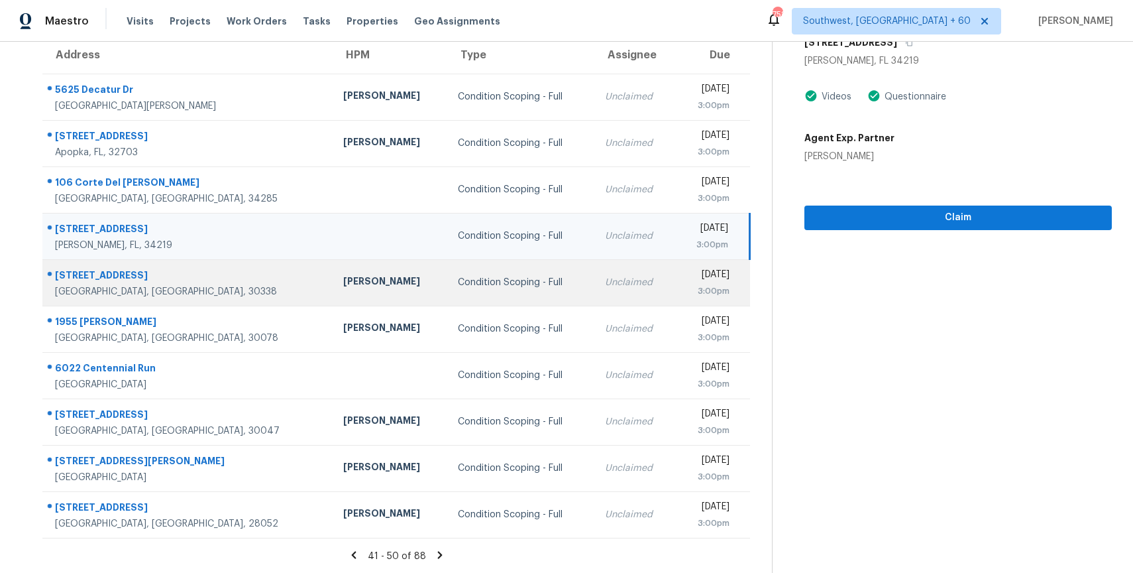
click at [686, 284] on div "3:00pm" at bounding box center [708, 290] width 44 height 13
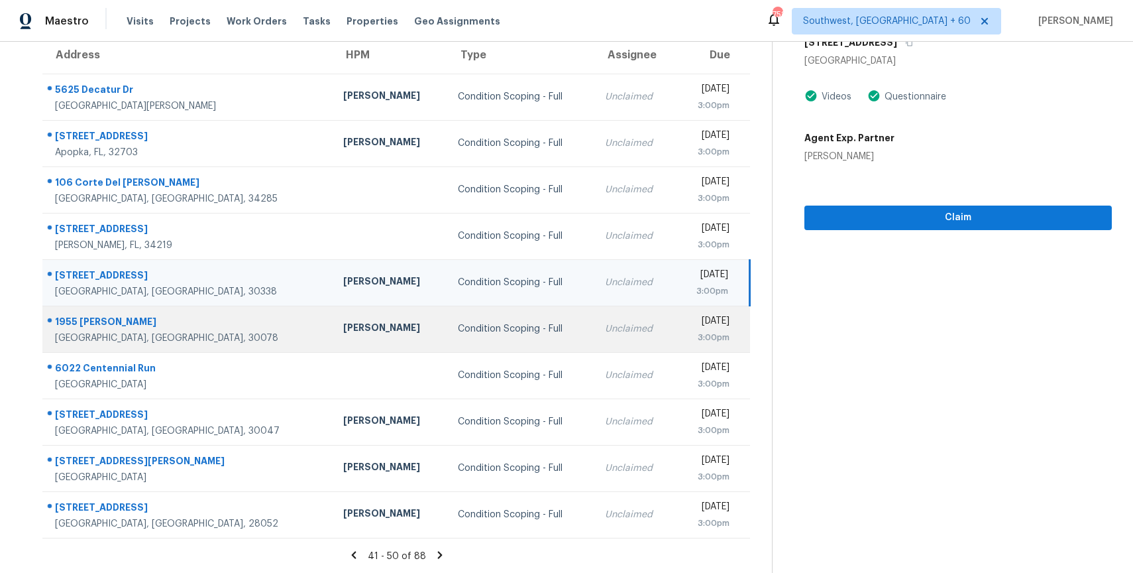
click at [686, 323] on div "Mon, Oct 6th 2025" at bounding box center [708, 322] width 44 height 17
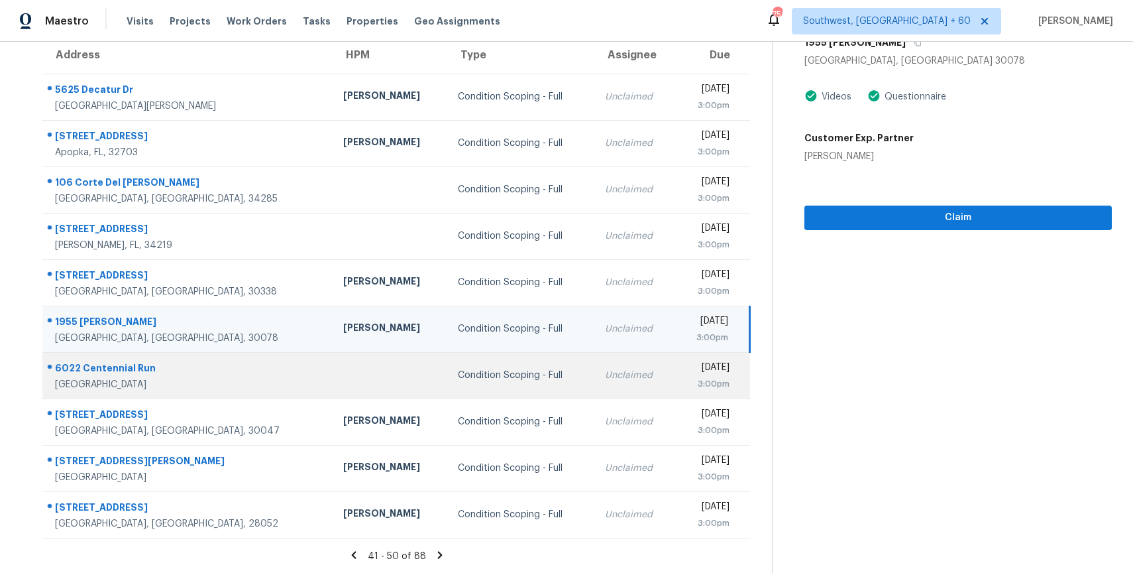
click at [686, 372] on div "Mon, Oct 6th 2025" at bounding box center [708, 368] width 44 height 17
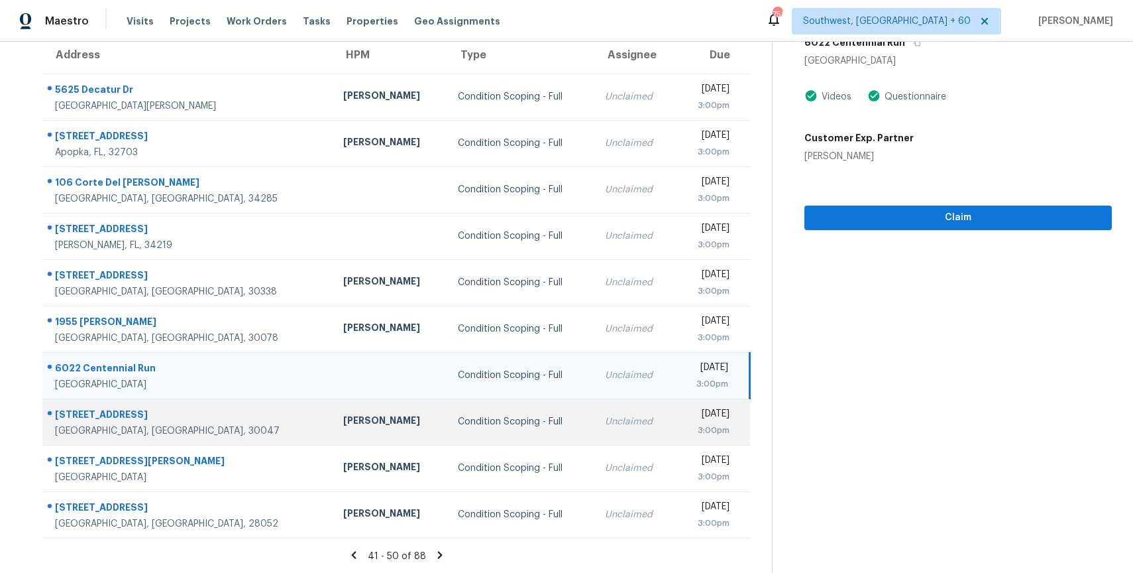
click at [595, 412] on td "Unclaimed" at bounding box center [634, 421] width 81 height 46
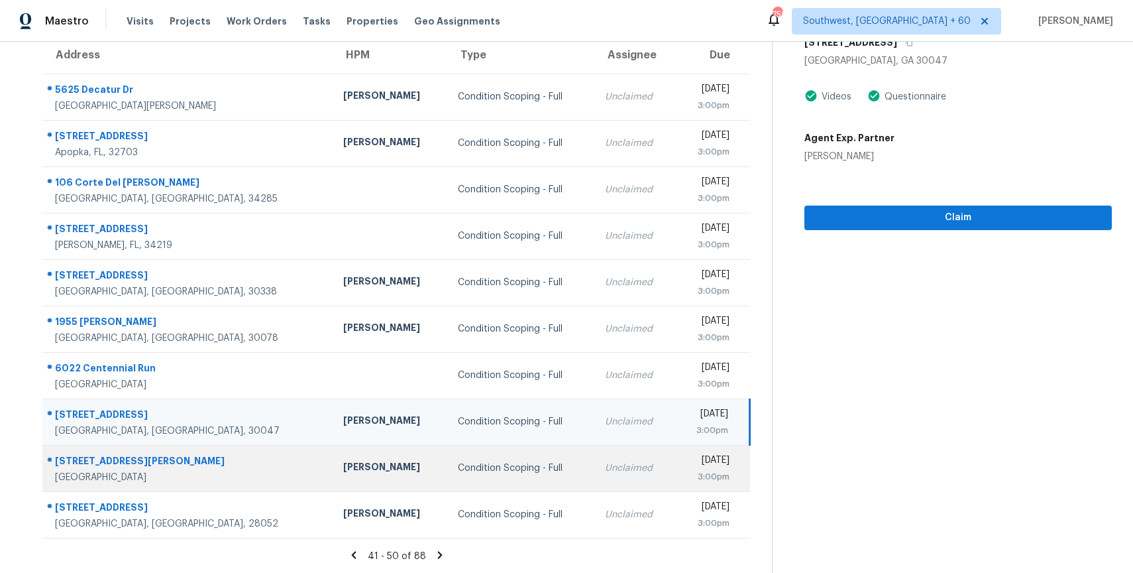
click at [686, 476] on div "3:00pm" at bounding box center [708, 476] width 44 height 13
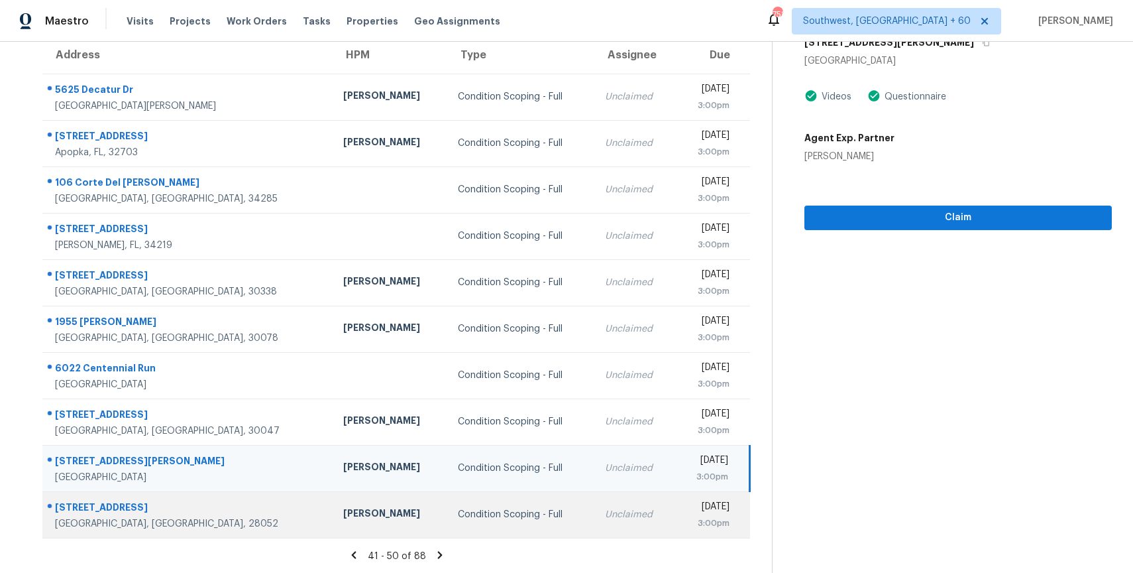
click at [686, 519] on div "3:00pm" at bounding box center [708, 522] width 44 height 13
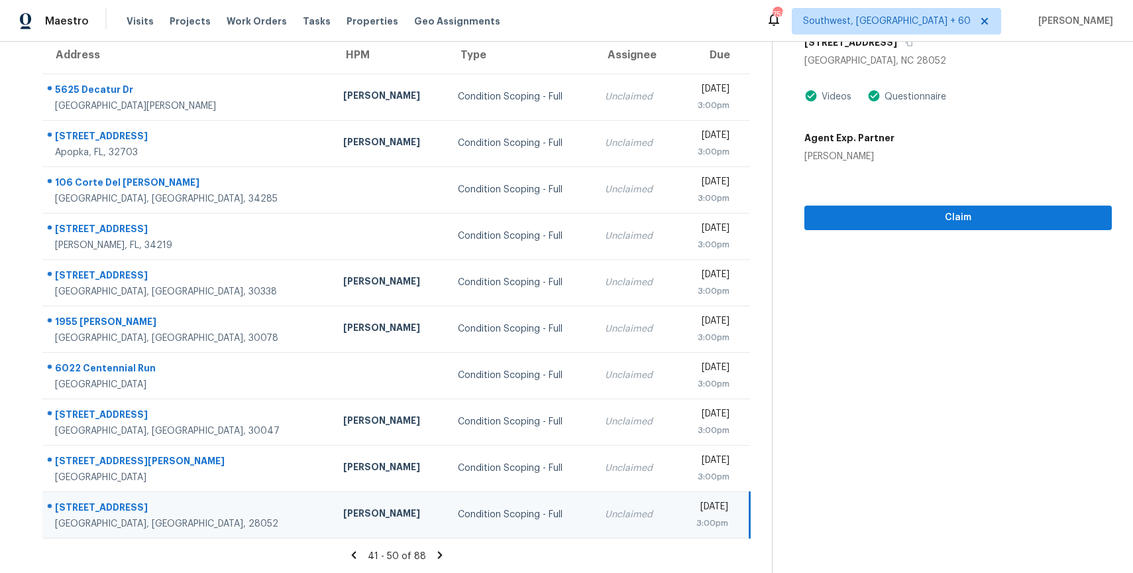
click at [437, 553] on icon at bounding box center [440, 555] width 12 height 12
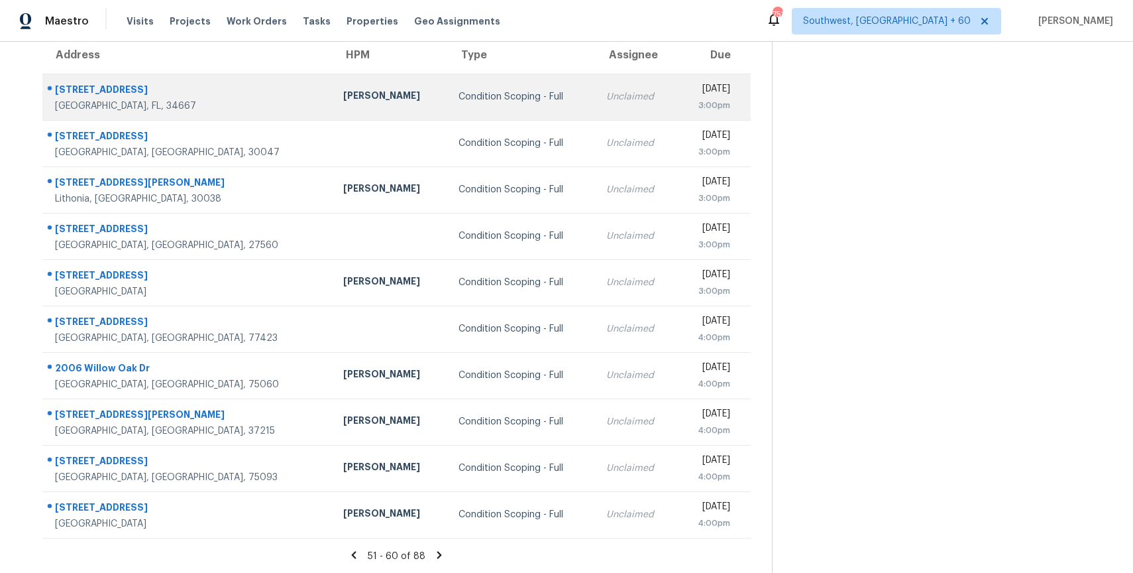
click at [606, 100] on div "Unclaimed" at bounding box center [636, 96] width 60 height 13
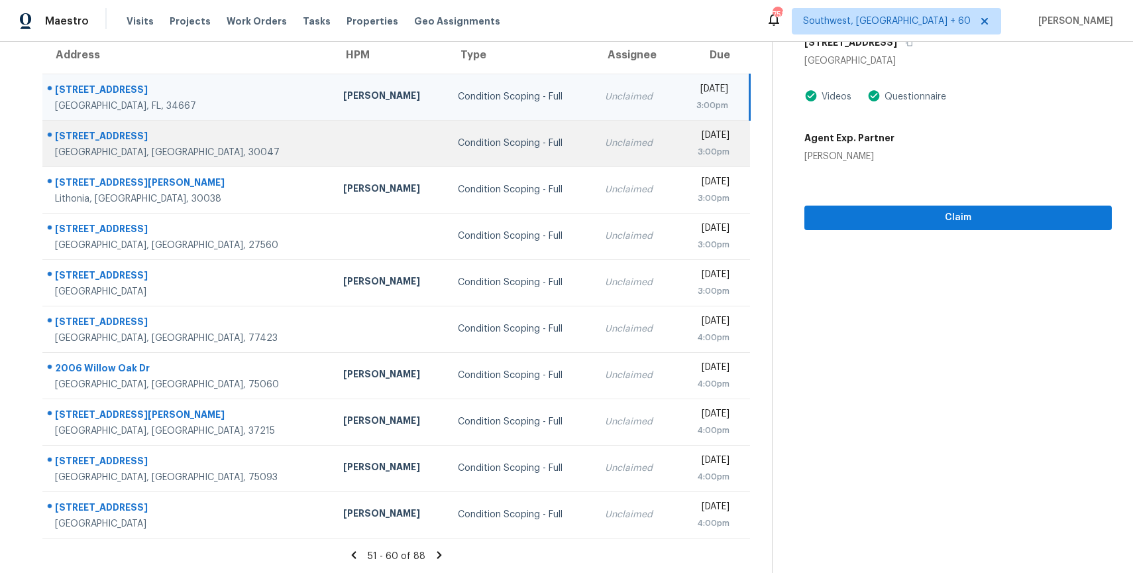
click at [595, 139] on td "Unclaimed" at bounding box center [634, 143] width 81 height 46
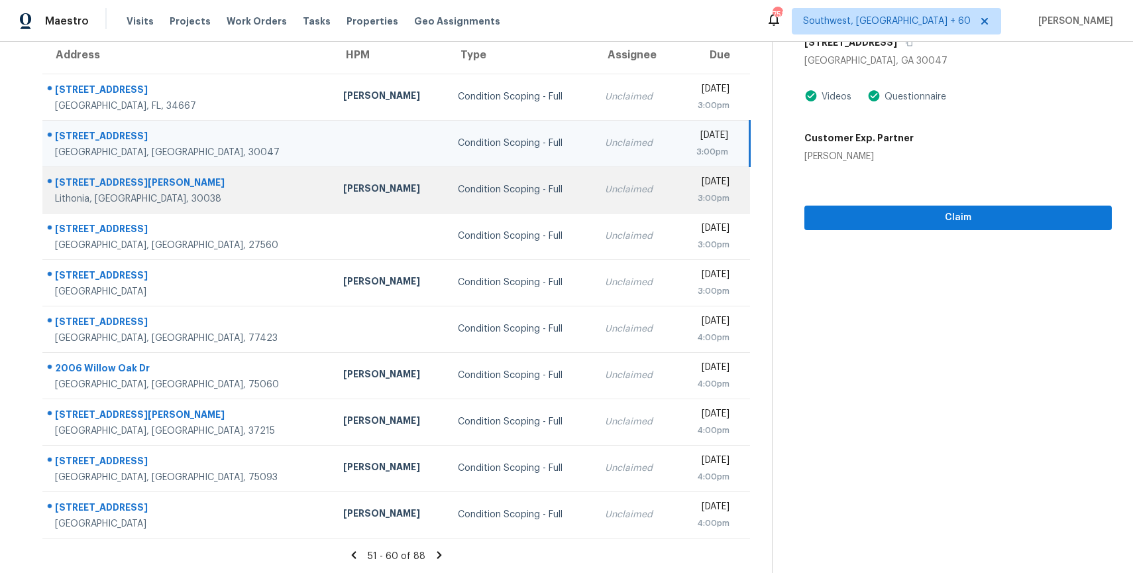
click at [675, 197] on td "Mon, Oct 6th 2025 3:00pm" at bounding box center [712, 189] width 75 height 46
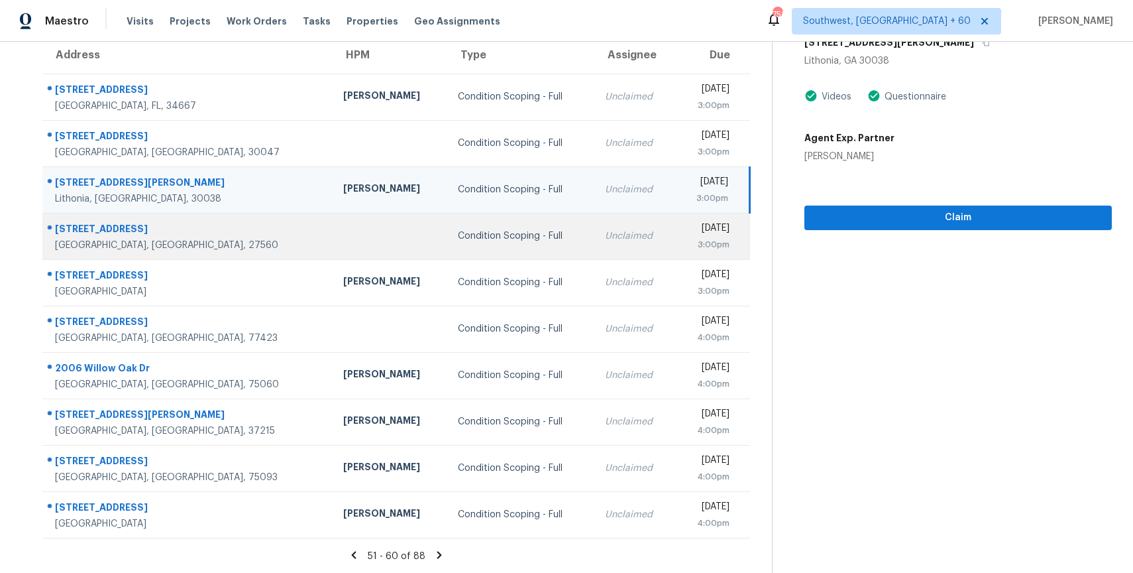
click at [596, 233] on td "Unclaimed" at bounding box center [634, 236] width 81 height 46
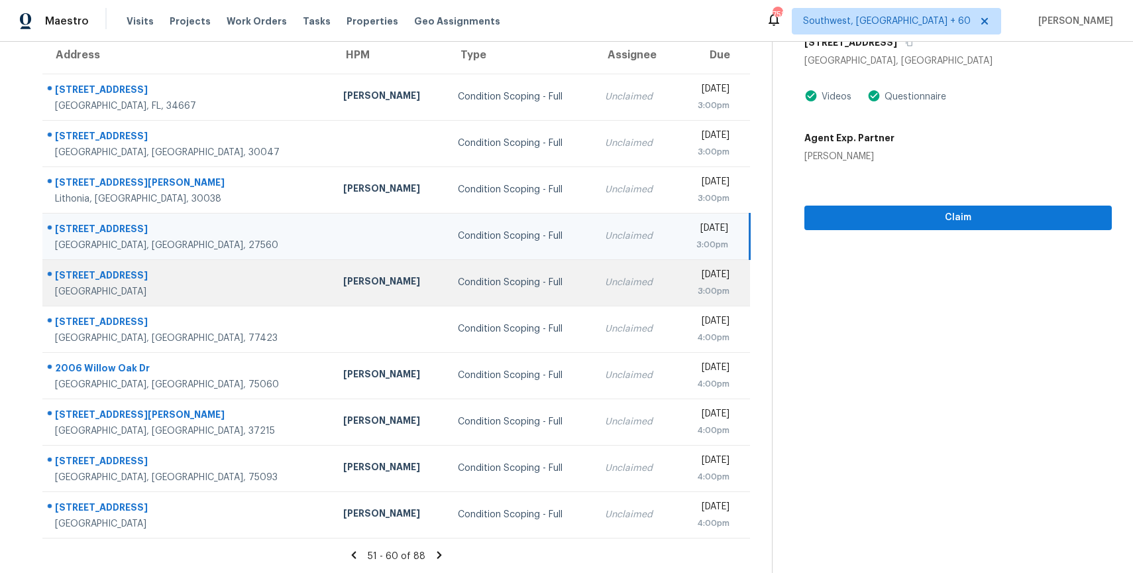
click at [675, 276] on td "Mon, Oct 6th 2025 3:00pm" at bounding box center [712, 282] width 75 height 46
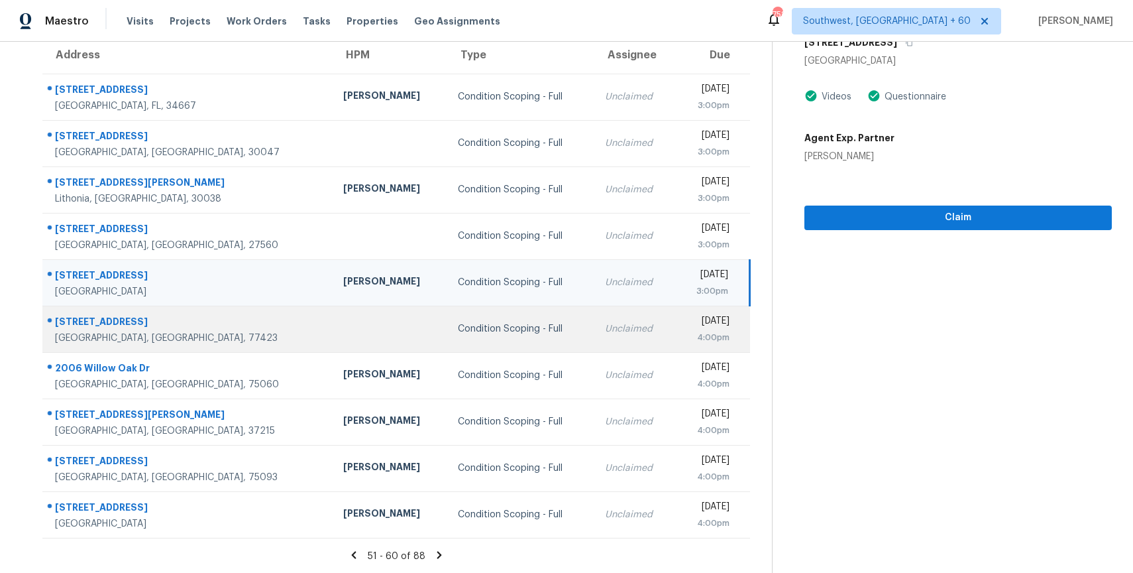
click at [675, 321] on td "Mon, Oct 6th 2025 4:00pm" at bounding box center [712, 328] width 75 height 46
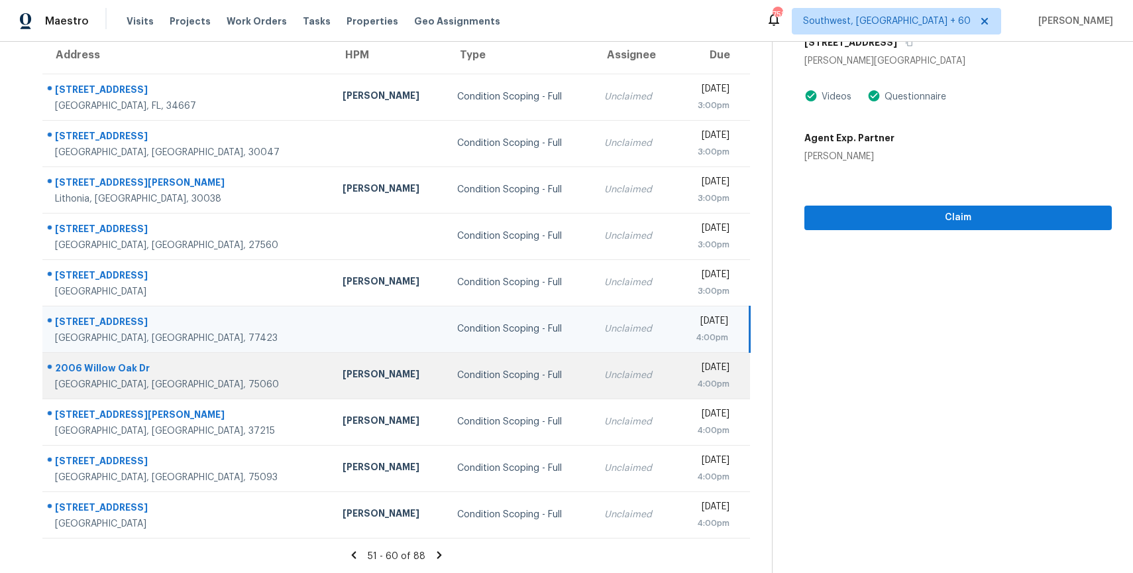
click at [685, 368] on div "Mon, Oct 6th 2025" at bounding box center [707, 368] width 44 height 17
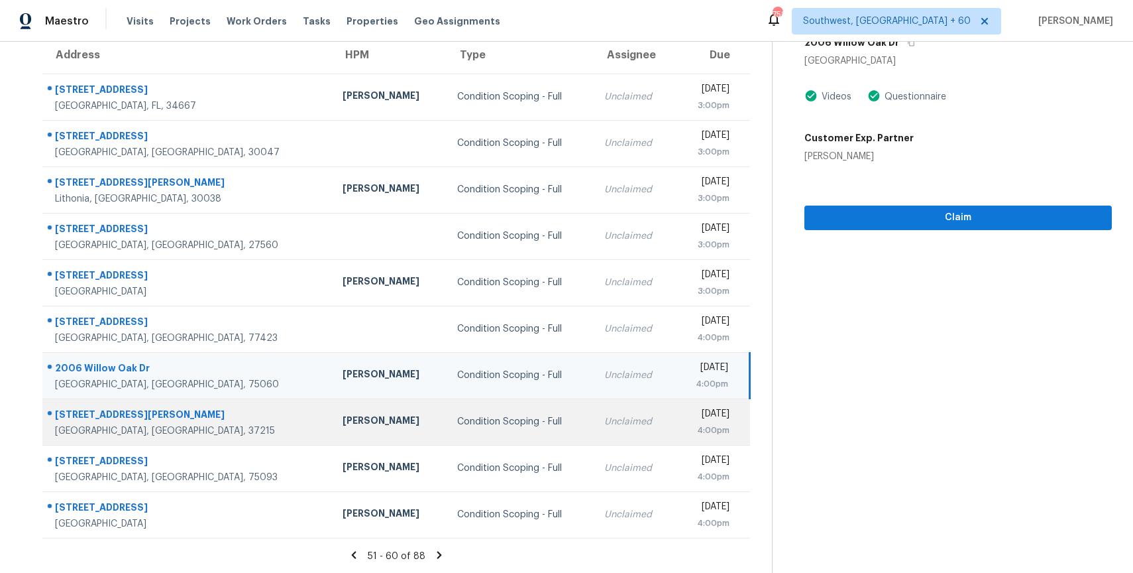
click at [685, 430] on div "4:00pm" at bounding box center [707, 429] width 44 height 13
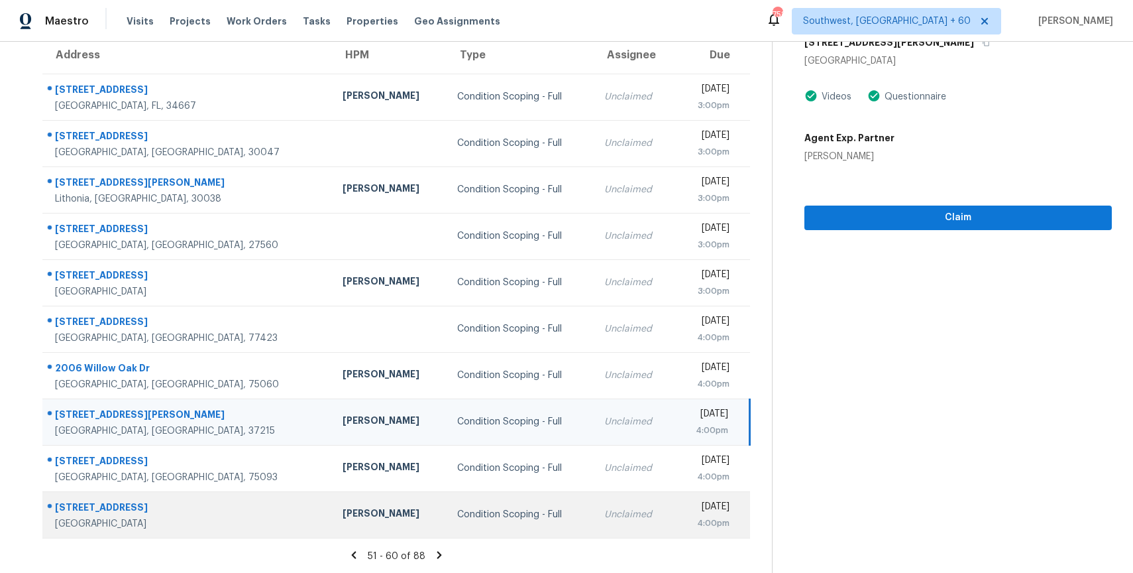
click at [685, 508] on div "Mon, Oct 6th 2025" at bounding box center [707, 508] width 44 height 17
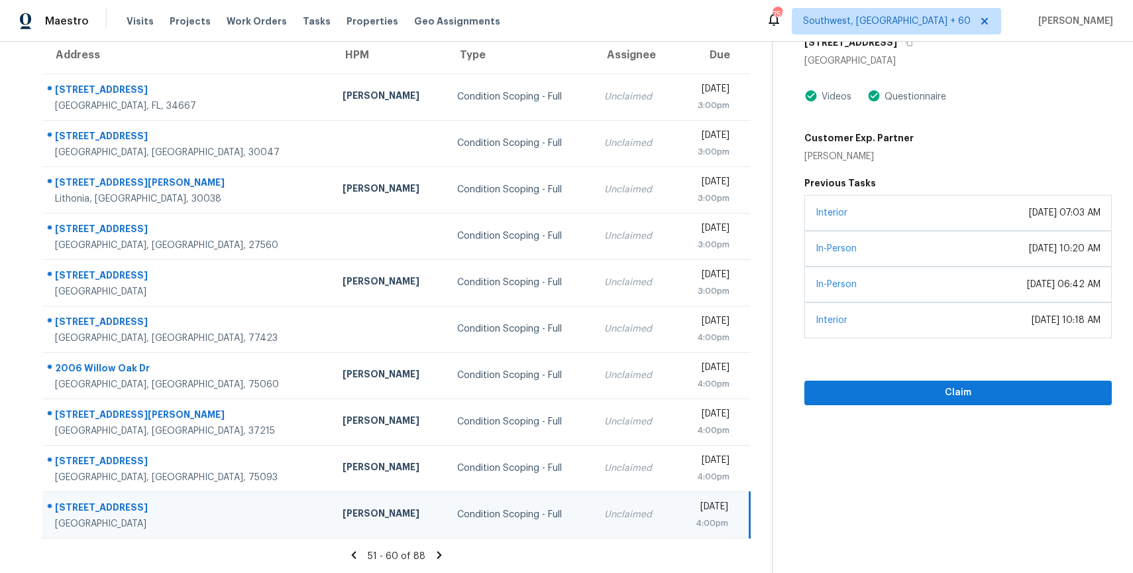
click at [442, 549] on icon at bounding box center [439, 555] width 12 height 12
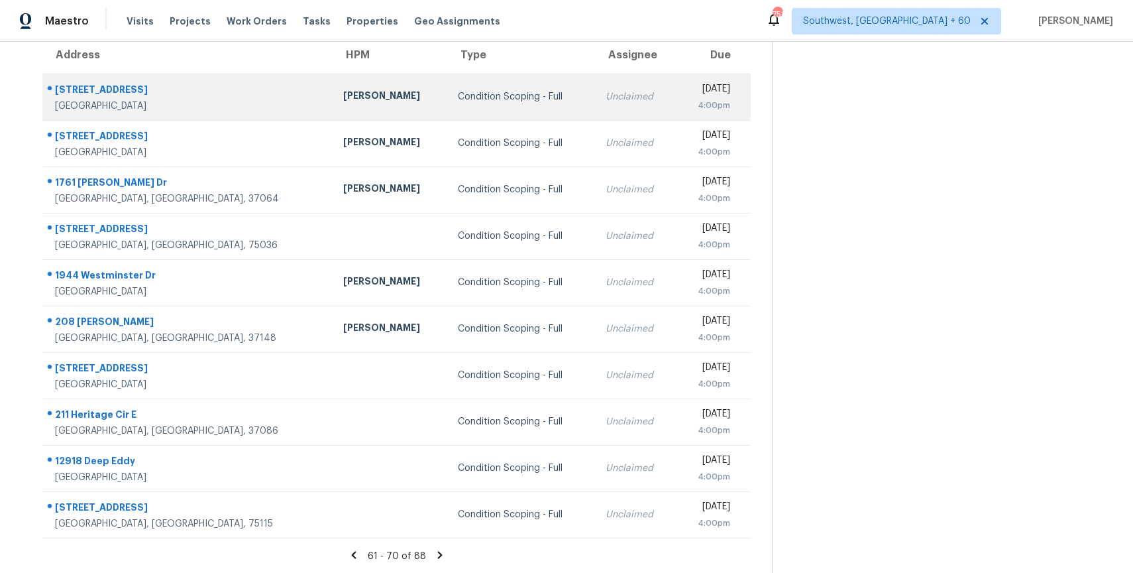
click at [512, 106] on td "Condition Scoping - Full" at bounding box center [521, 97] width 148 height 46
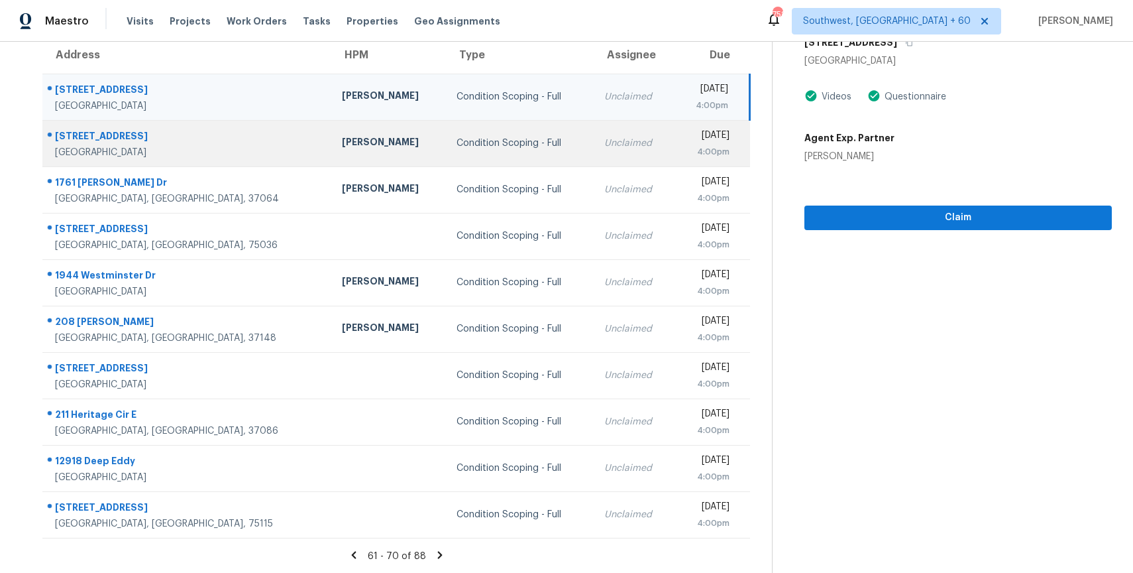
click at [604, 147] on div "Unclaimed" at bounding box center [634, 143] width 60 height 13
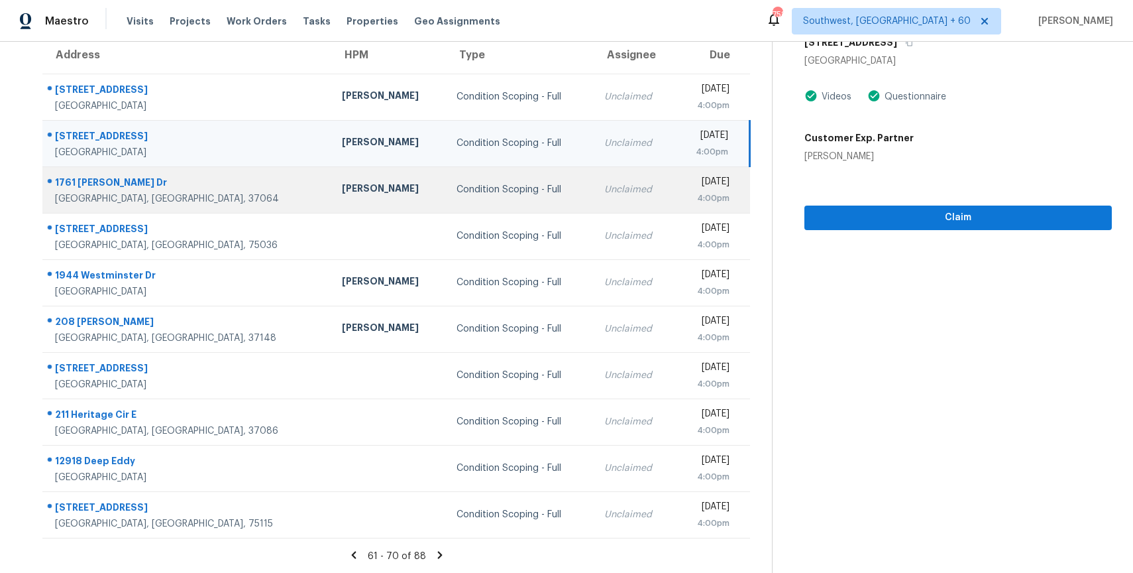
click at [604, 183] on div "Unclaimed" at bounding box center [634, 189] width 60 height 13
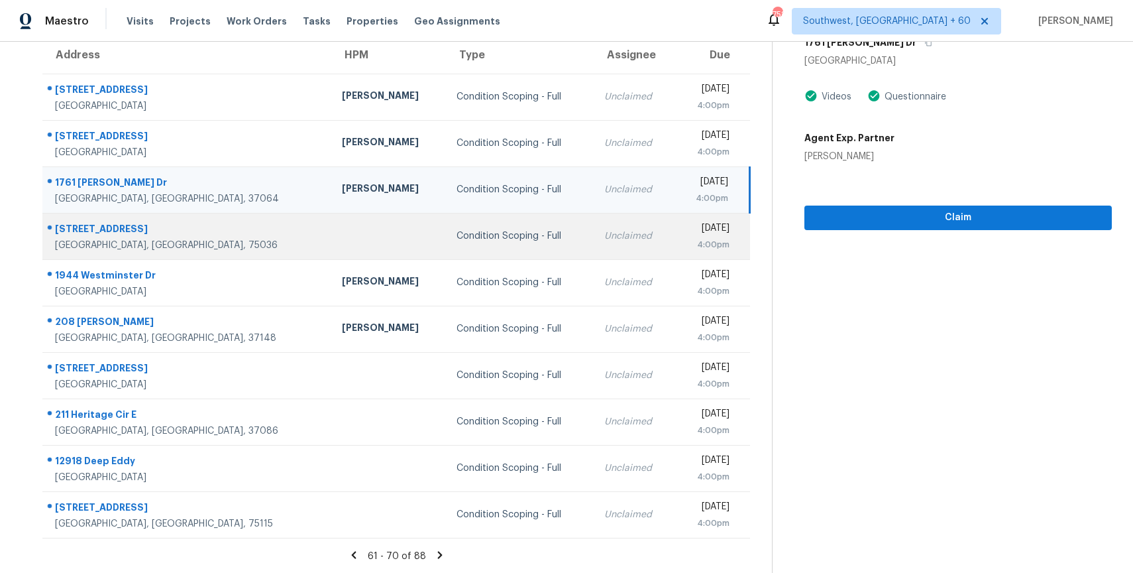
click at [597, 226] on td "Unclaimed" at bounding box center [634, 236] width 81 height 46
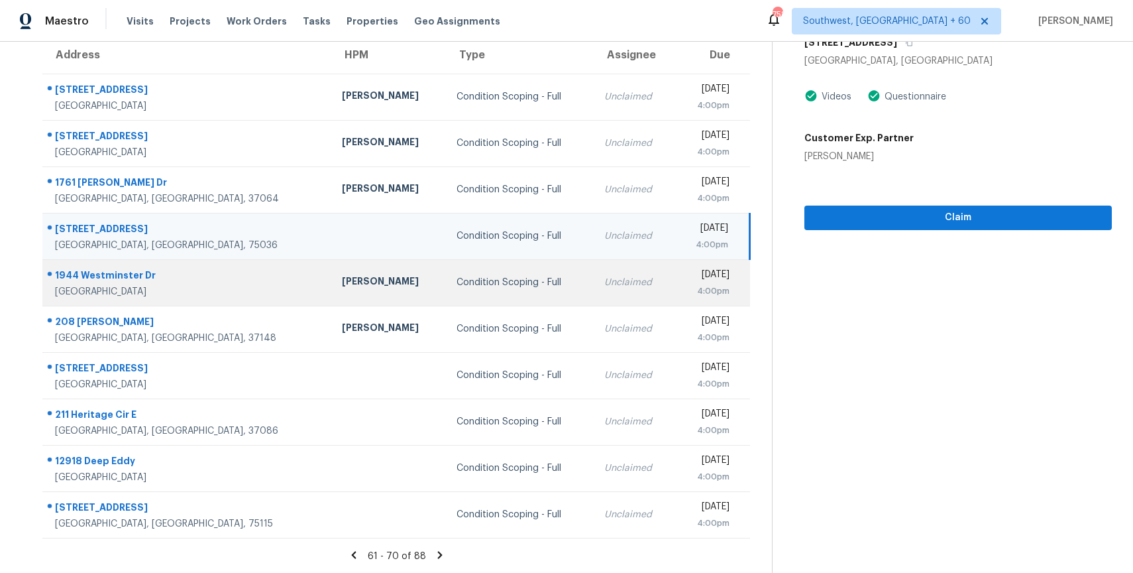
click at [685, 274] on div "Mon, Oct 6th 2025" at bounding box center [707, 276] width 44 height 17
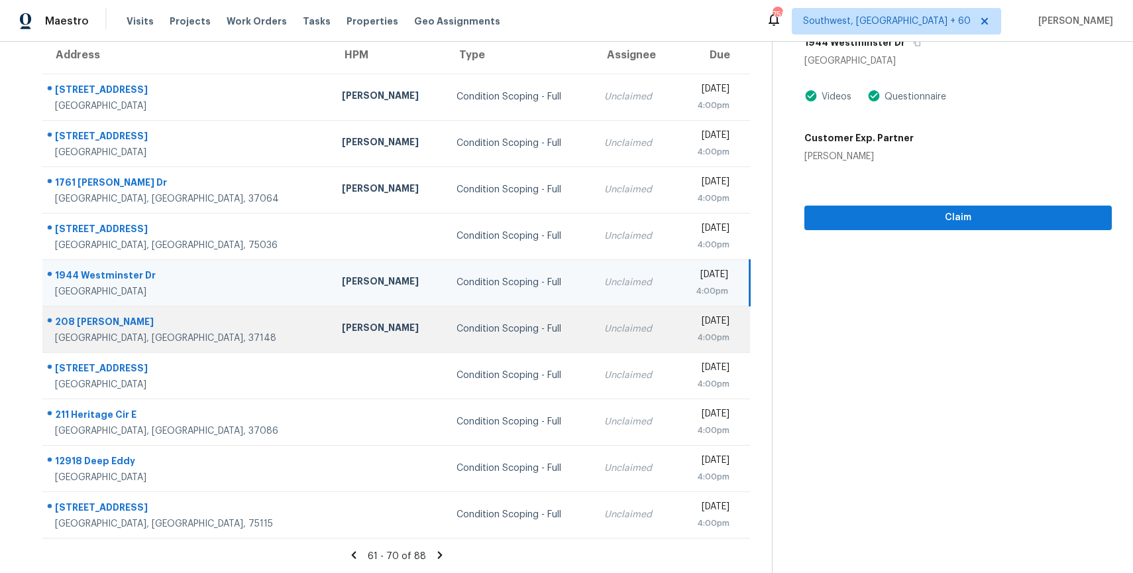
click at [674, 336] on td "Mon, Oct 6th 2025 4:00pm" at bounding box center [712, 328] width 76 height 46
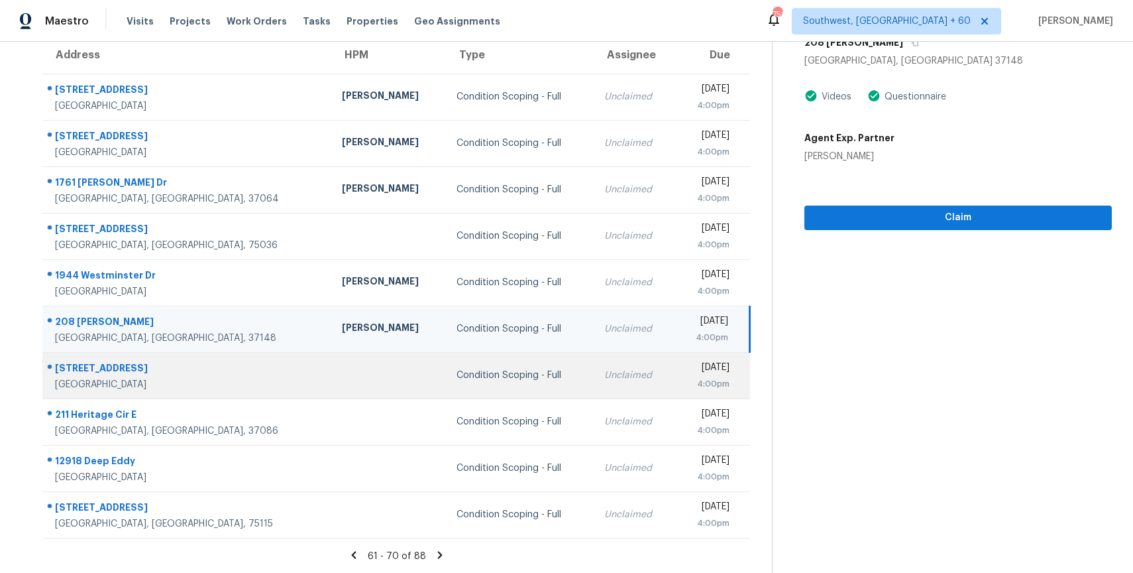
click at [674, 376] on td "Mon, Oct 6th 2025 4:00pm" at bounding box center [712, 375] width 76 height 46
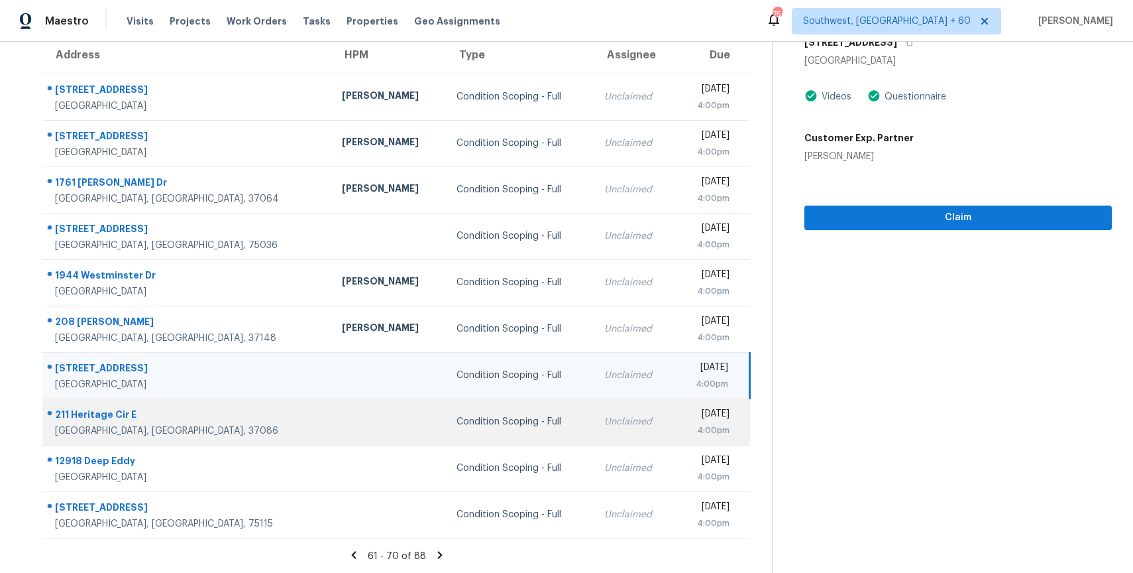
click at [685, 419] on div "Mon, Oct 6th 2025" at bounding box center [707, 415] width 44 height 17
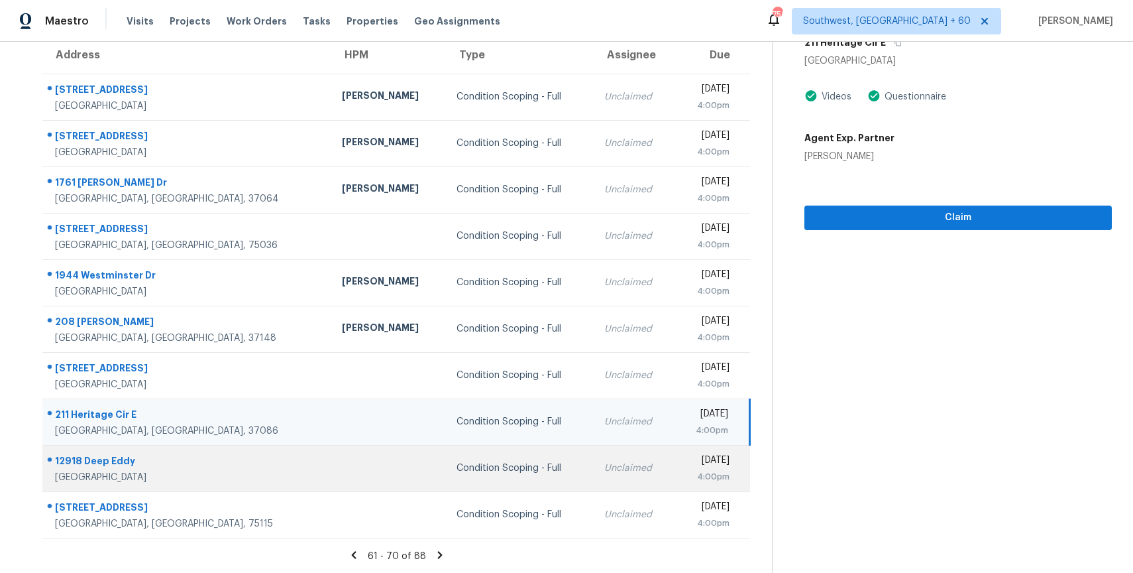
click at [685, 453] on div "Mon, Oct 6th 2025" at bounding box center [707, 461] width 44 height 17
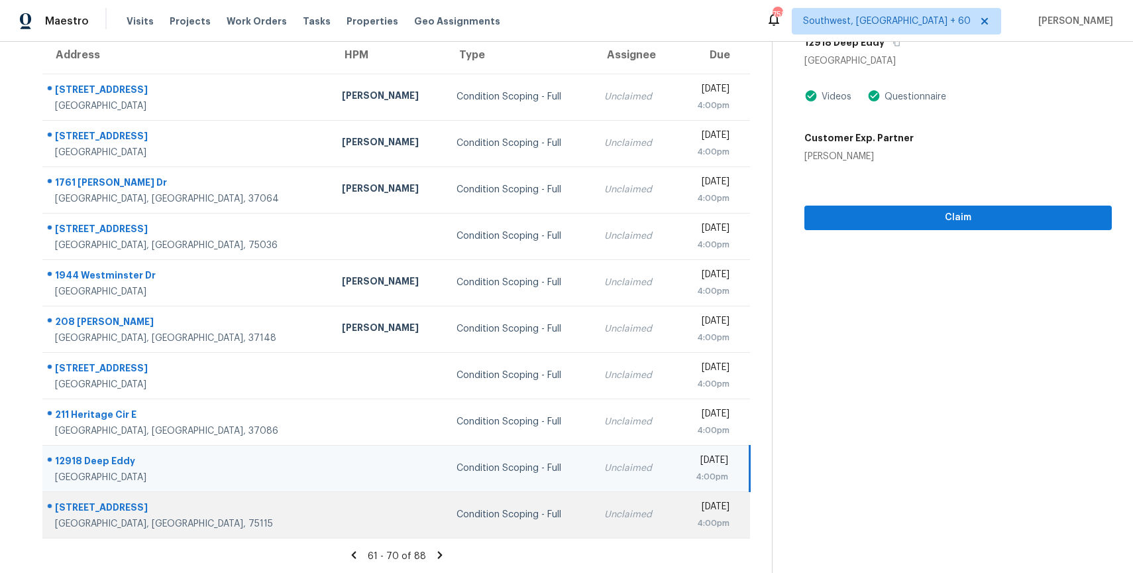
click at [685, 509] on div "Mon, Oct 6th 2025" at bounding box center [707, 508] width 44 height 17
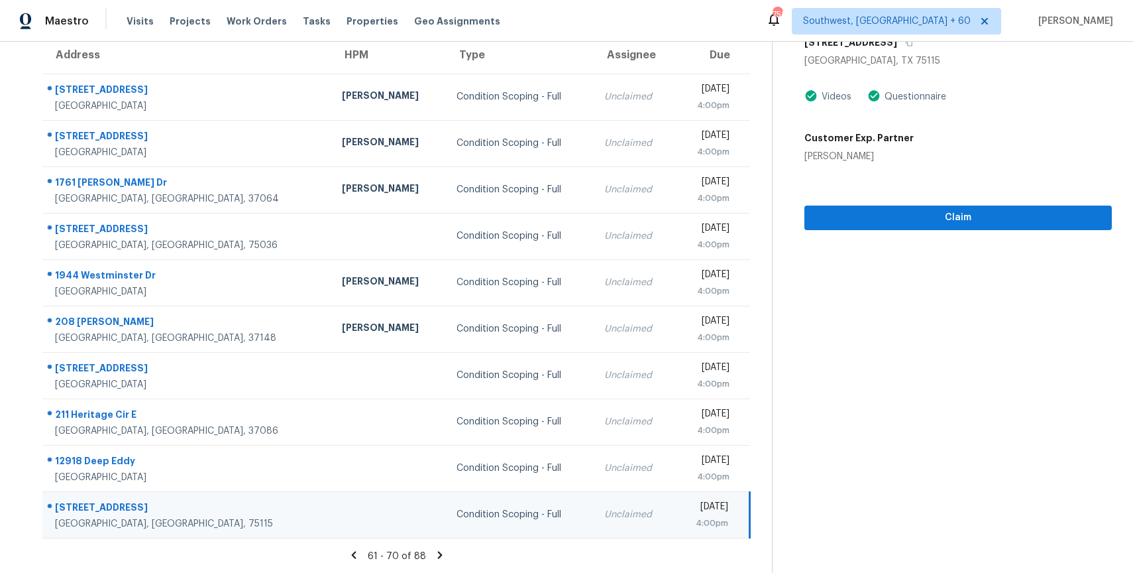
click at [440, 549] on icon at bounding box center [440, 555] width 12 height 12
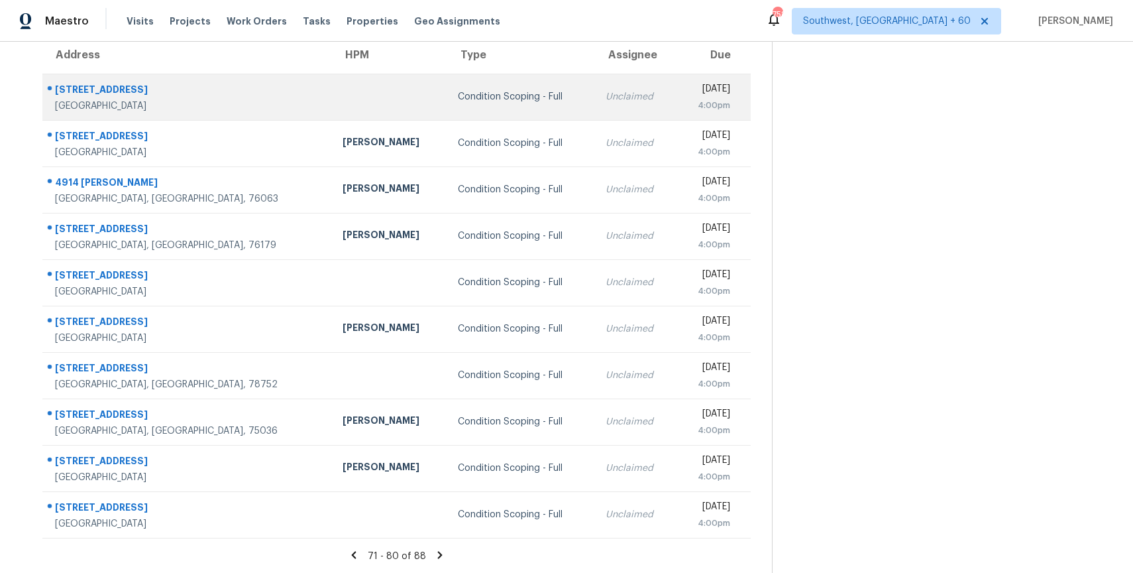
click at [687, 101] on div "4:00pm" at bounding box center [709, 105] width 44 height 13
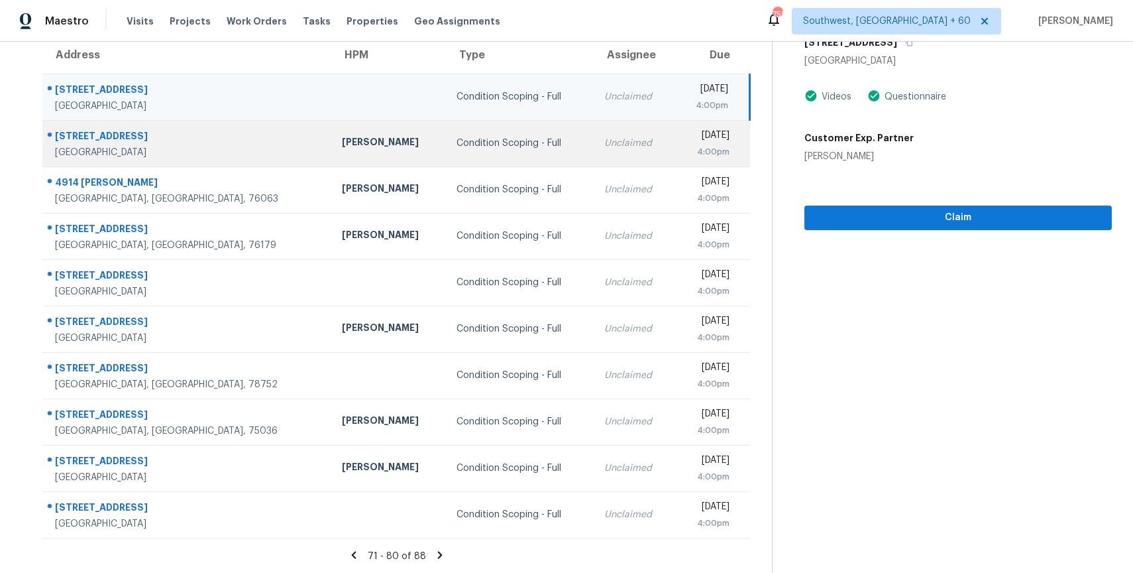
click at [685, 142] on div "Mon, Oct 6th 2025" at bounding box center [707, 137] width 44 height 17
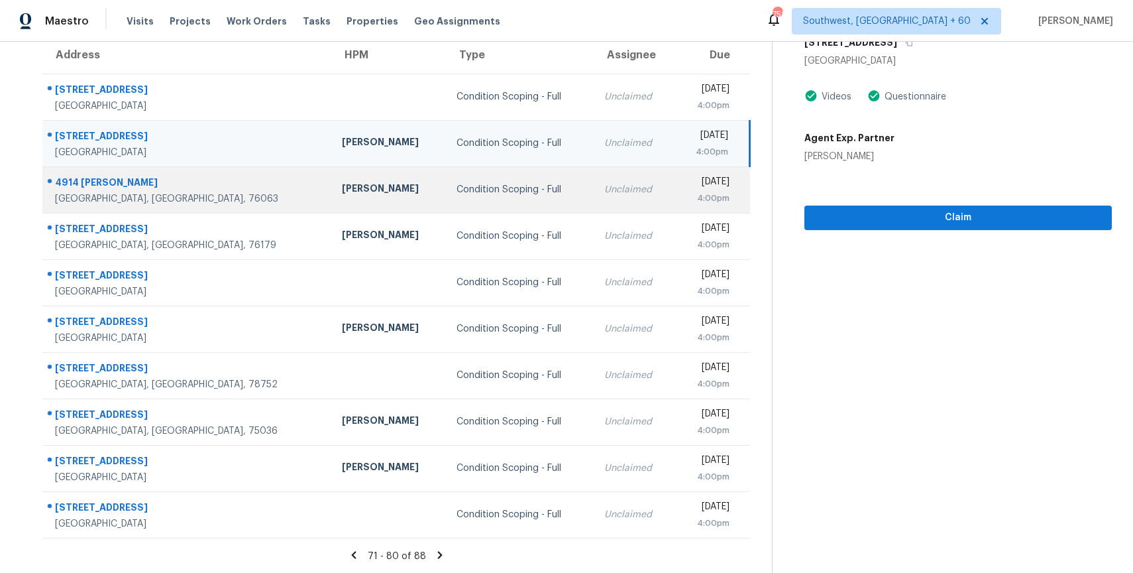
click at [674, 197] on td "Mon, Oct 6th 2025 4:00pm" at bounding box center [712, 189] width 76 height 46
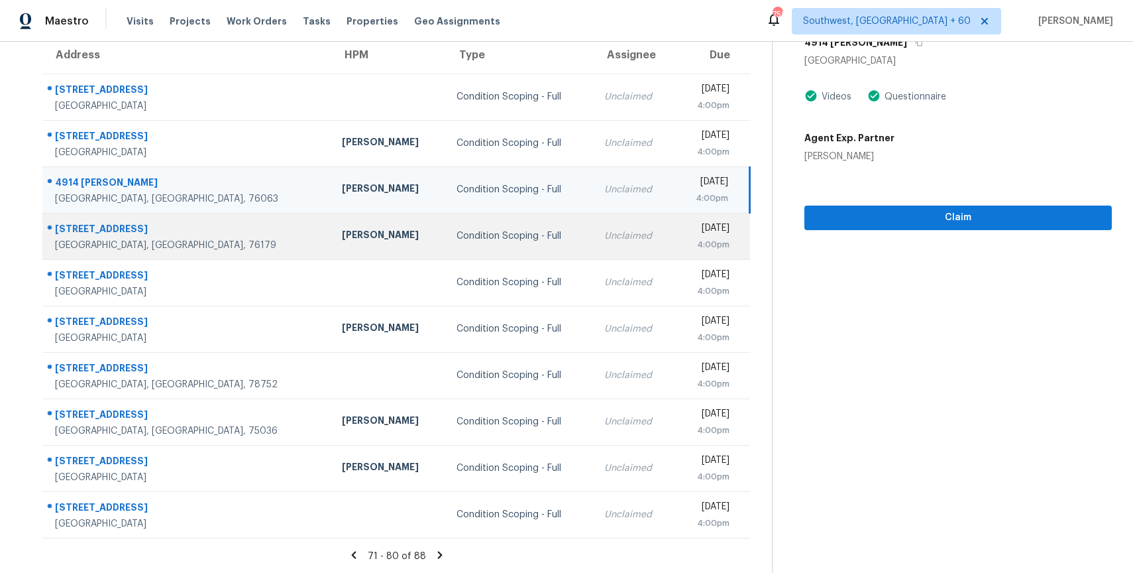
click at [685, 239] on div "4:00pm" at bounding box center [707, 244] width 44 height 13
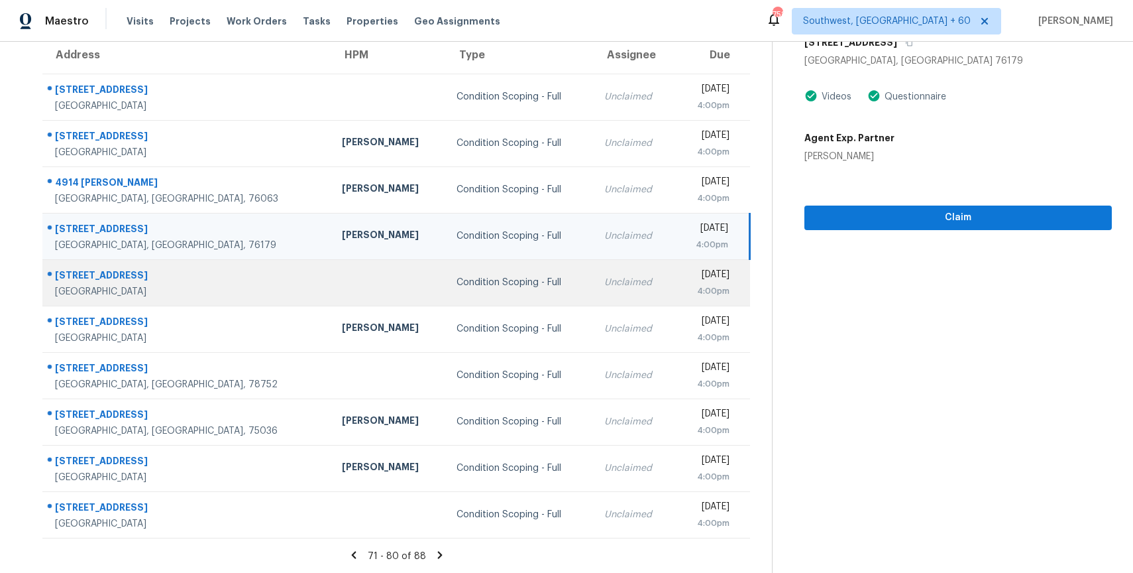
click at [674, 268] on td "Mon, Oct 6th 2025 4:00pm" at bounding box center [712, 282] width 76 height 46
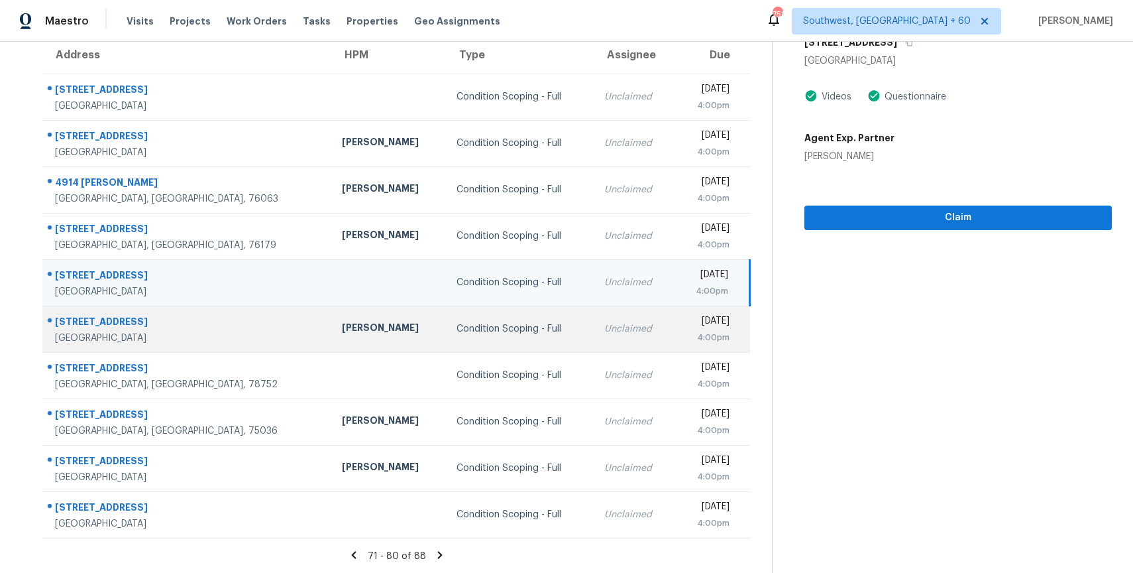
click at [685, 320] on div "Mon, Oct 6th 2025" at bounding box center [707, 322] width 44 height 17
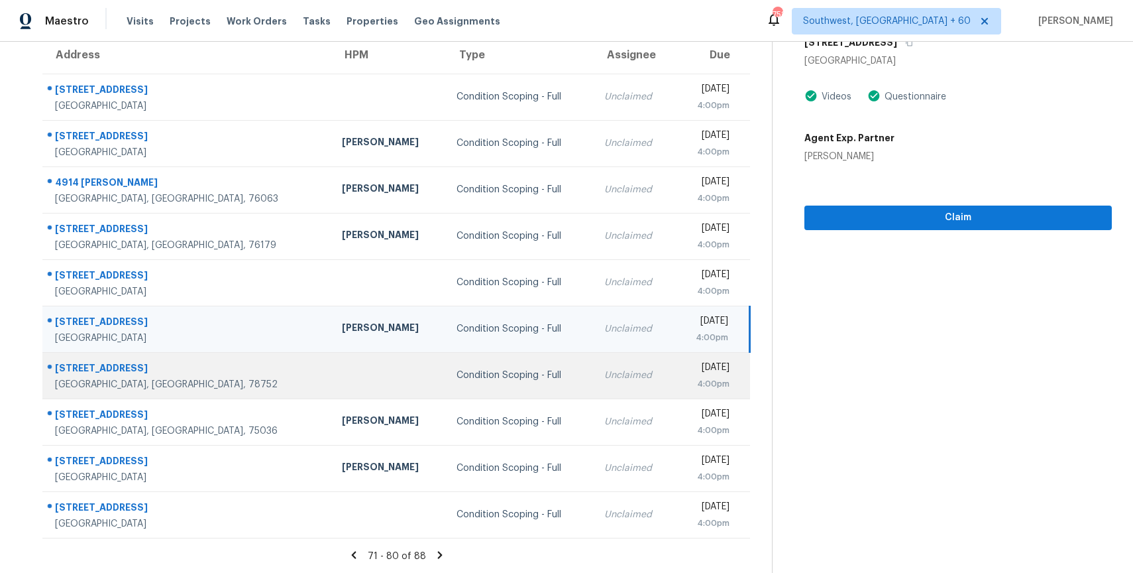
click at [685, 372] on div "Mon, Oct 6th 2025" at bounding box center [707, 368] width 44 height 17
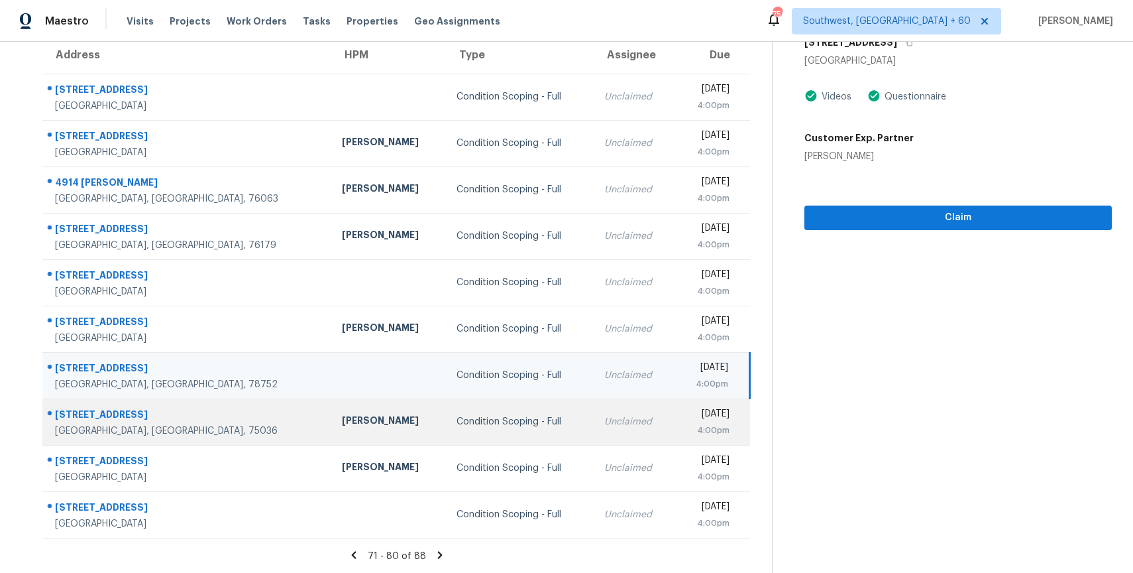
click at [685, 415] on div "Mon, Oct 6th 2025" at bounding box center [707, 415] width 44 height 17
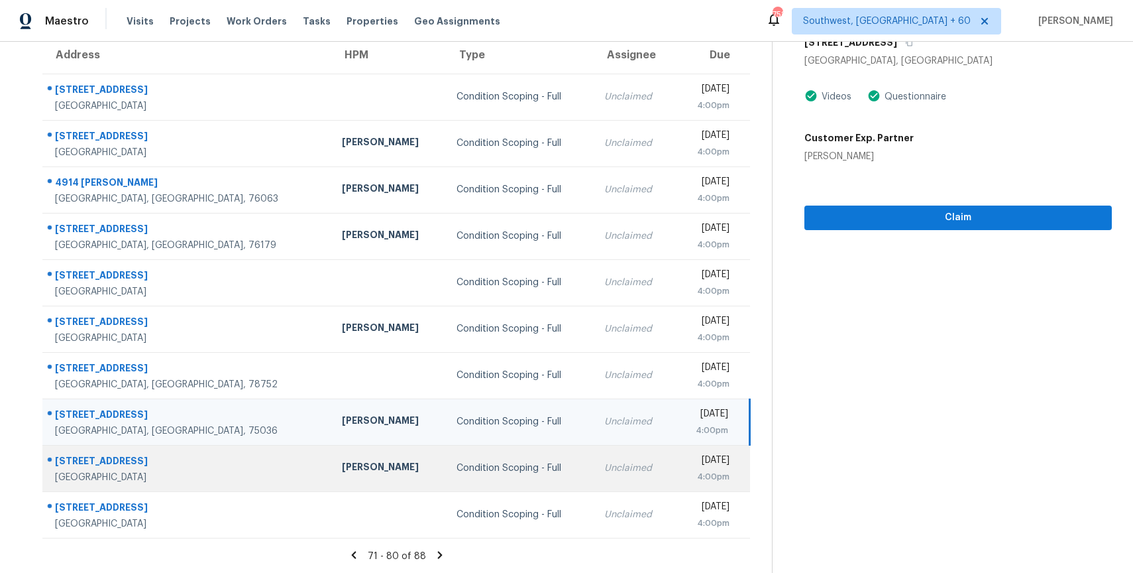
click at [685, 460] on div "Mon, Oct 6th 2025" at bounding box center [707, 461] width 44 height 17
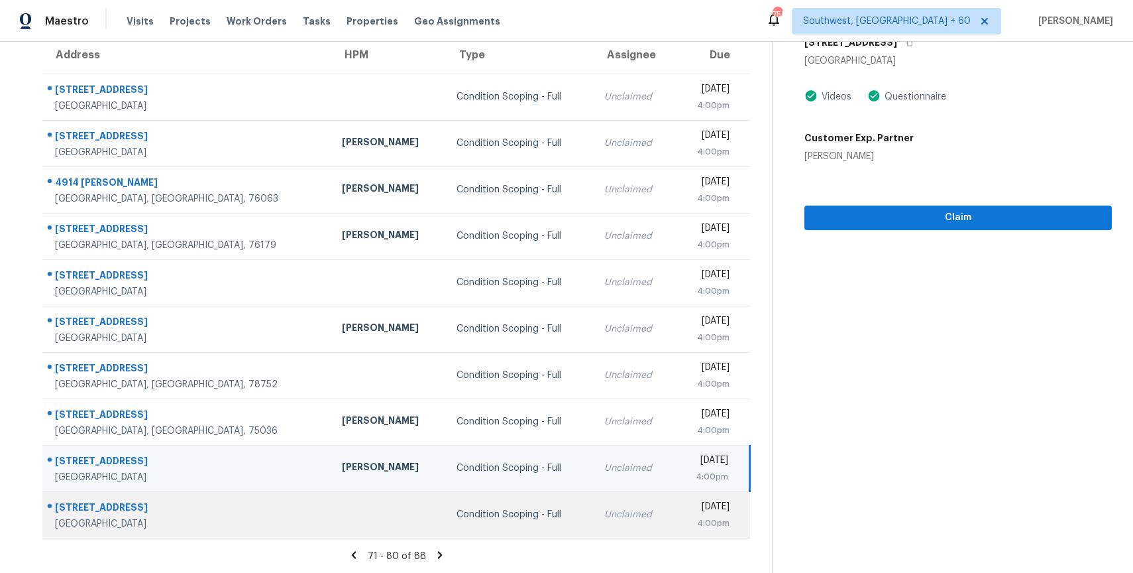
click at [685, 504] on div "Mon, Oct 6th 2025" at bounding box center [707, 508] width 44 height 17
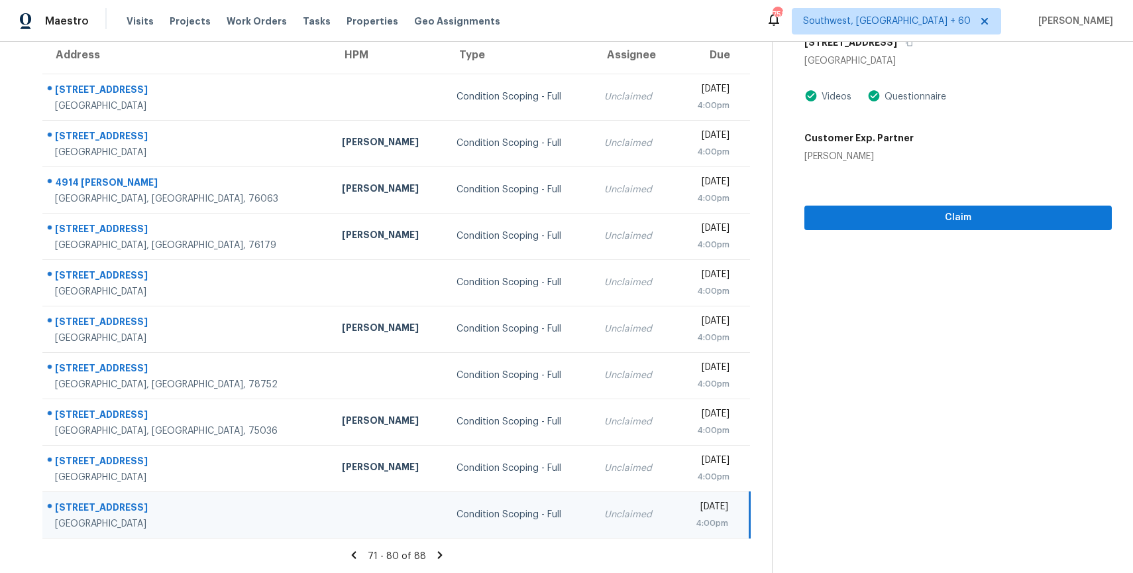
click at [435, 553] on icon at bounding box center [440, 555] width 12 height 12
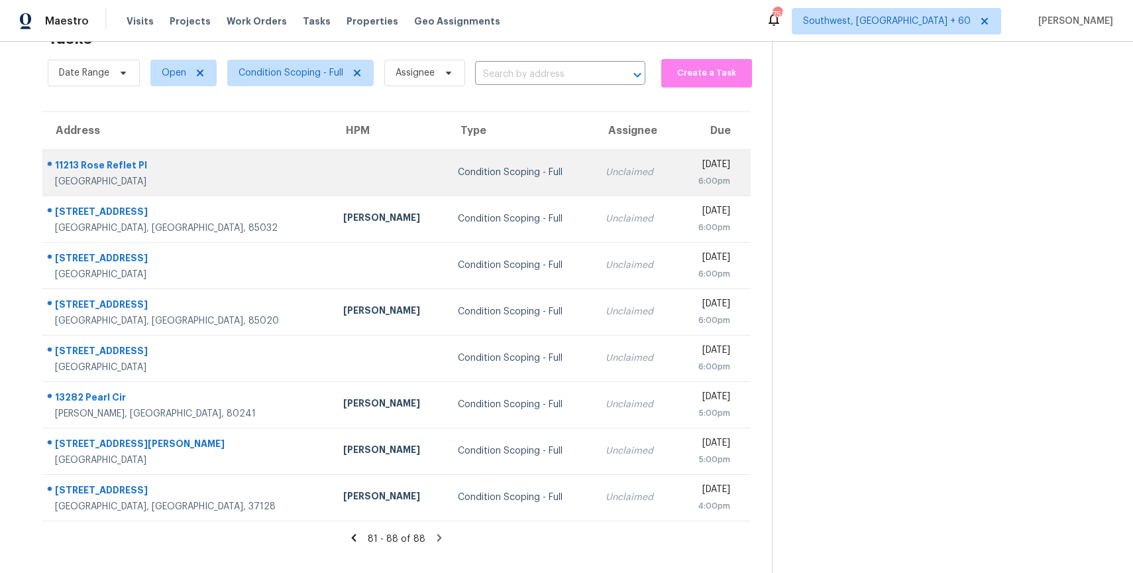
click at [606, 177] on div "Unclaimed" at bounding box center [636, 172] width 60 height 13
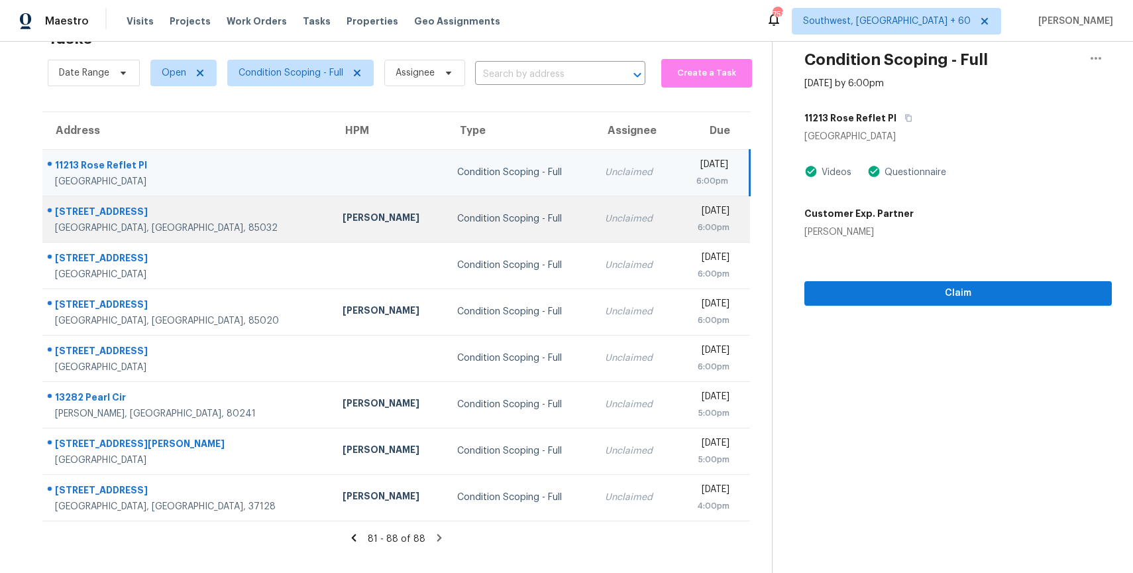
click at [602, 239] on td "Unclaimed" at bounding box center [634, 218] width 81 height 46
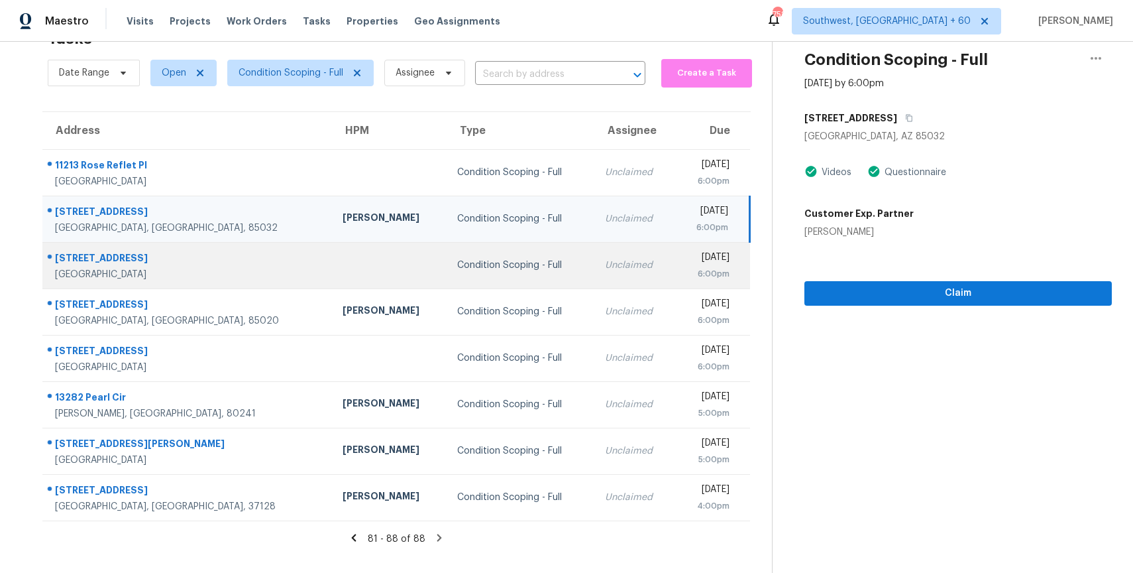
click at [675, 276] on td "Mon, Oct 6th 2025 6:00pm" at bounding box center [712, 265] width 75 height 46
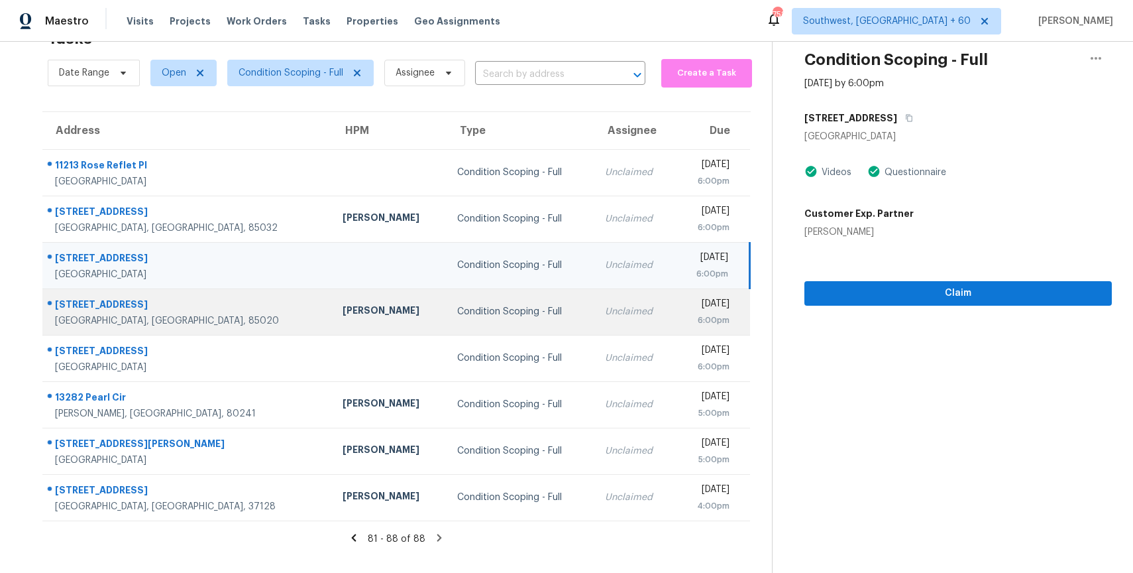
click at [685, 317] on div "6:00pm" at bounding box center [707, 319] width 44 height 13
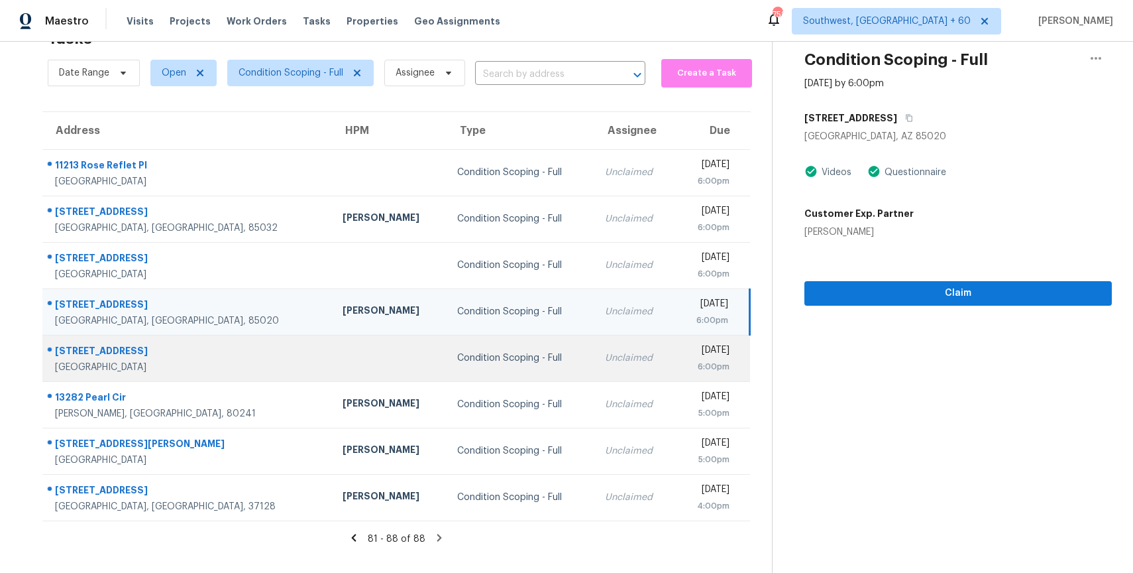
click at [685, 349] on div "Mon, Oct 6th 2025" at bounding box center [707, 351] width 44 height 17
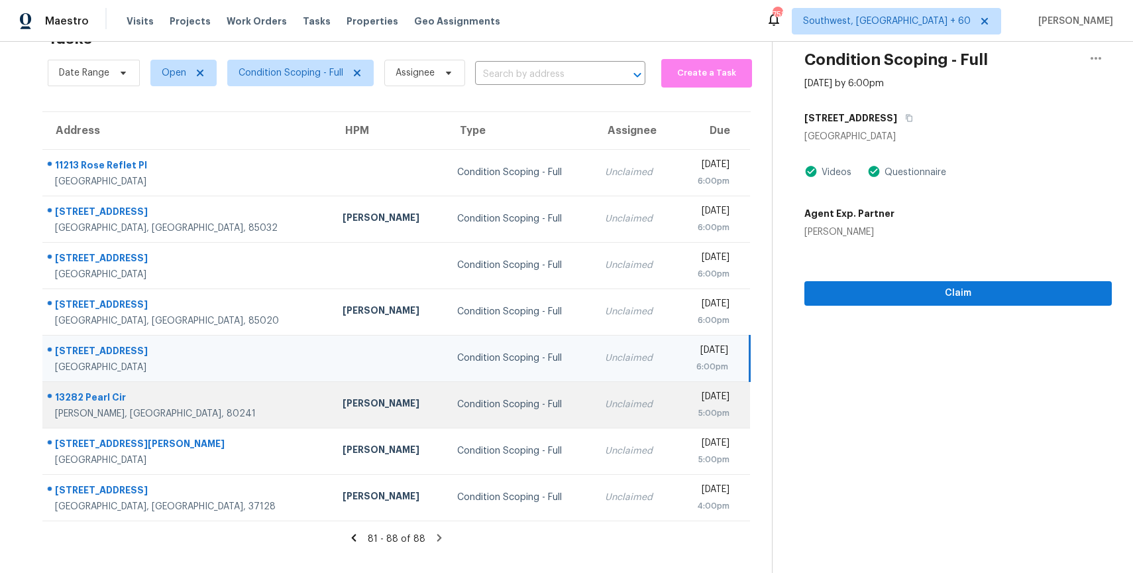
click at [675, 412] on td "Mon, Oct 6th 2025 5:00pm" at bounding box center [712, 404] width 75 height 46
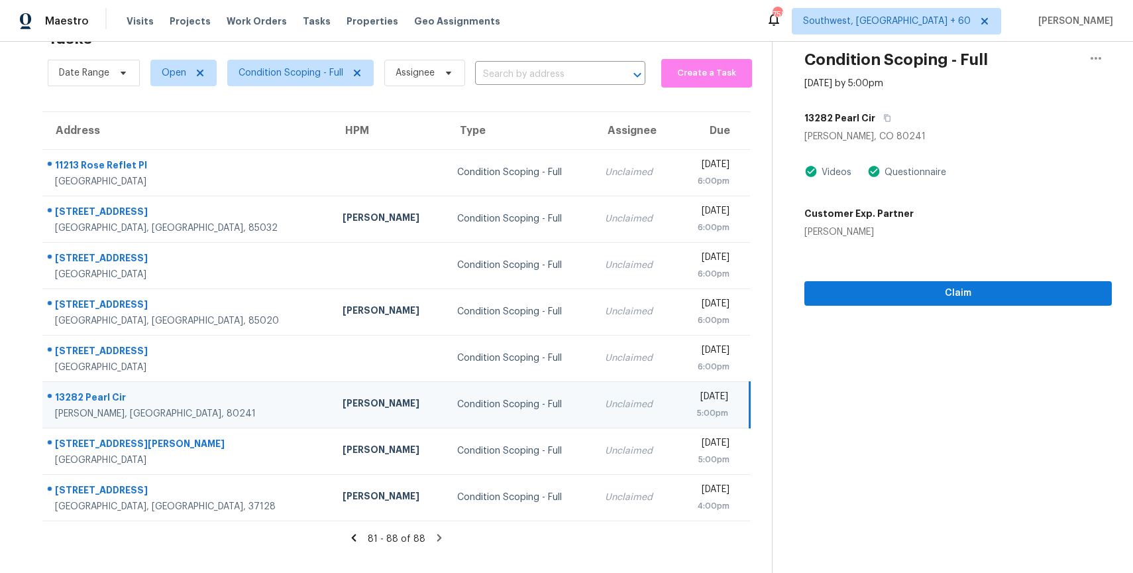
click at [675, 426] on td "Mon, Oct 6th 2025 5:00pm" at bounding box center [712, 404] width 75 height 46
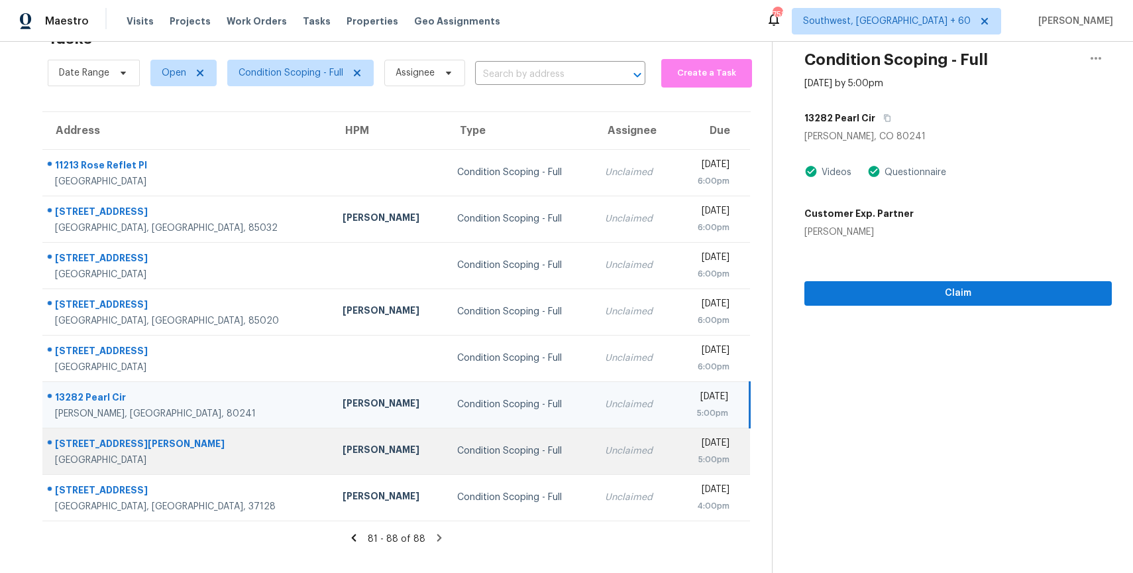
click at [686, 441] on div "Mon, Oct 6th 2025" at bounding box center [708, 444] width 44 height 17
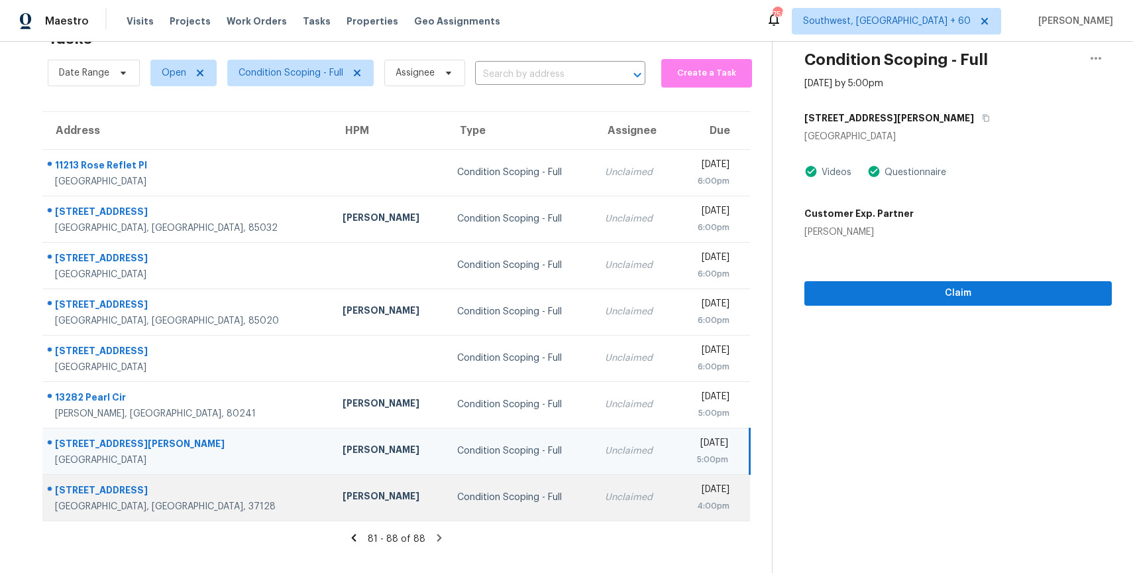
click at [686, 495] on div "Mon, Oct 6th 2025" at bounding box center [708, 490] width 44 height 17
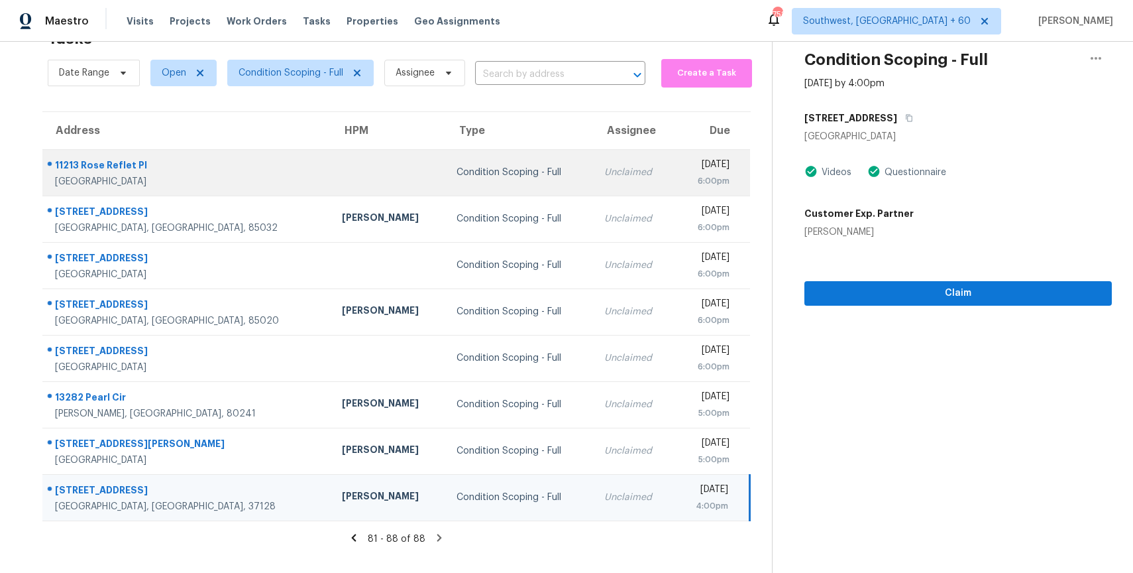
click at [604, 178] on div "Unclaimed" at bounding box center [634, 172] width 60 height 13
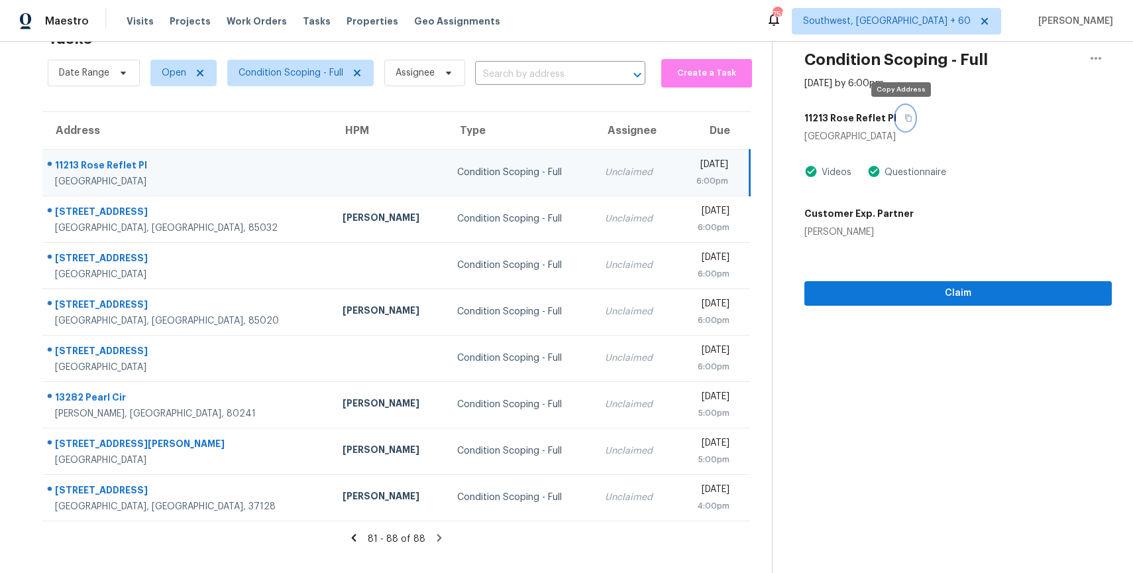
click at [905, 119] on icon "button" at bounding box center [908, 118] width 7 height 7
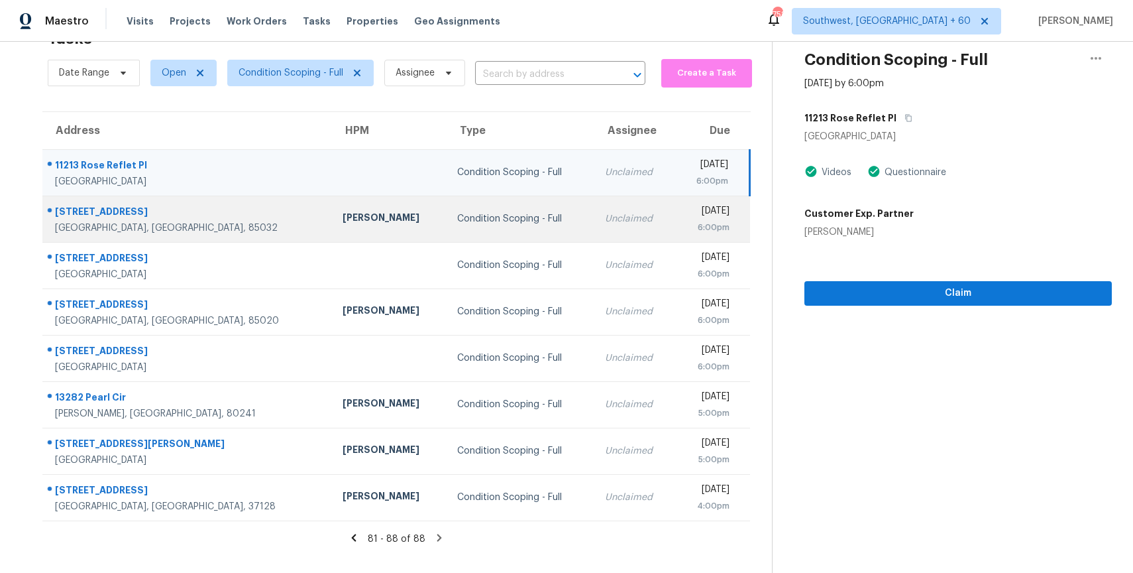
click at [447, 202] on td "Condition Scoping - Full" at bounding box center [521, 218] width 148 height 46
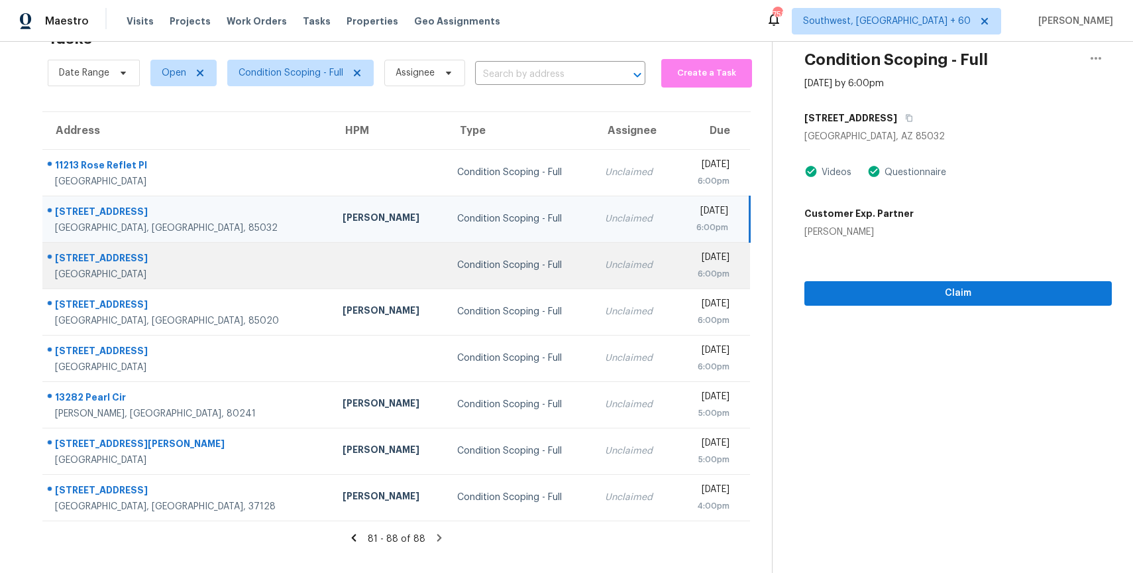
scroll to position [0, 0]
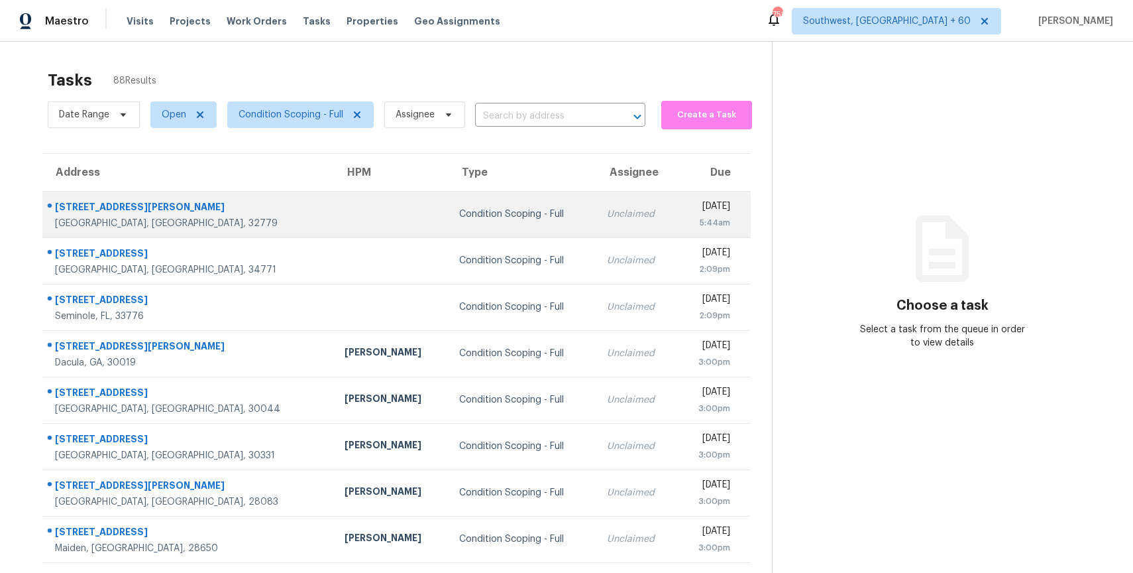
click at [459, 211] on div "Condition Scoping - Full" at bounding box center [522, 213] width 127 height 13
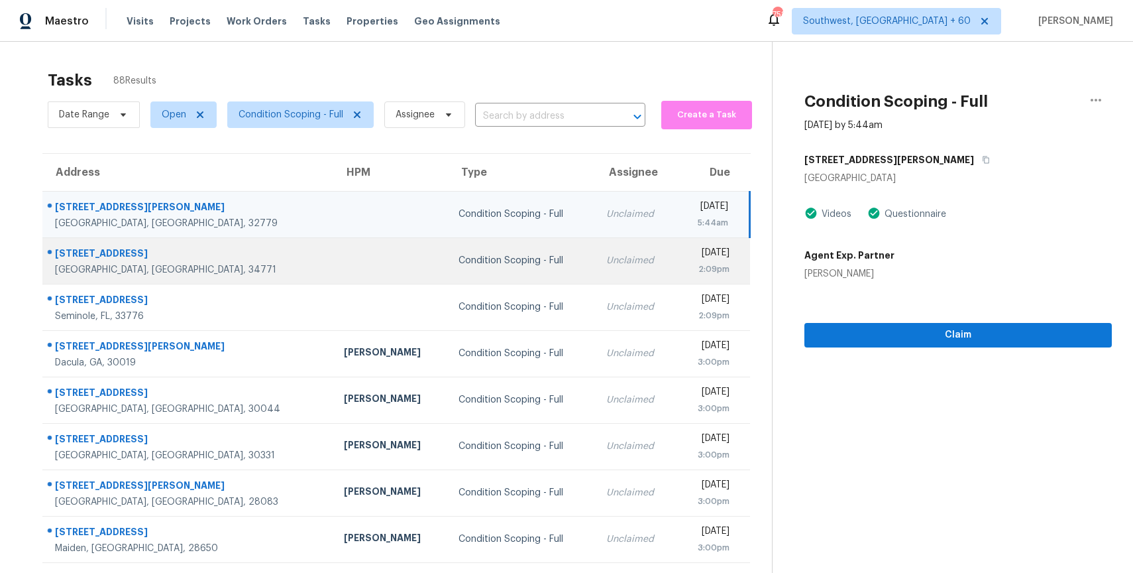
click at [478, 270] on td "Condition Scoping - Full" at bounding box center [521, 260] width 147 height 46
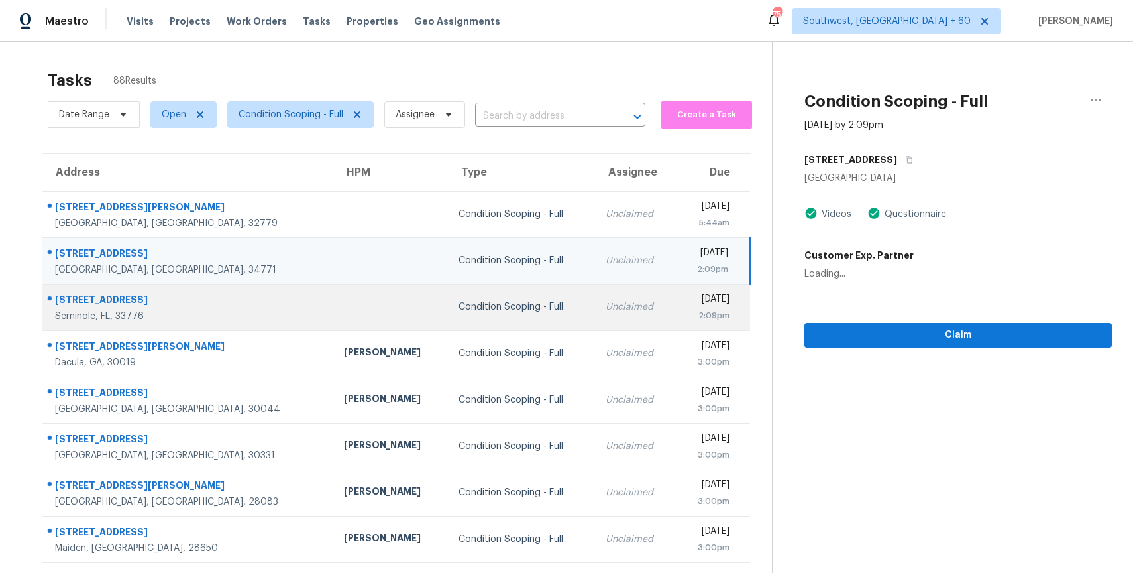
click at [490, 311] on div "Condition Scoping - Full" at bounding box center [522, 306] width 126 height 13
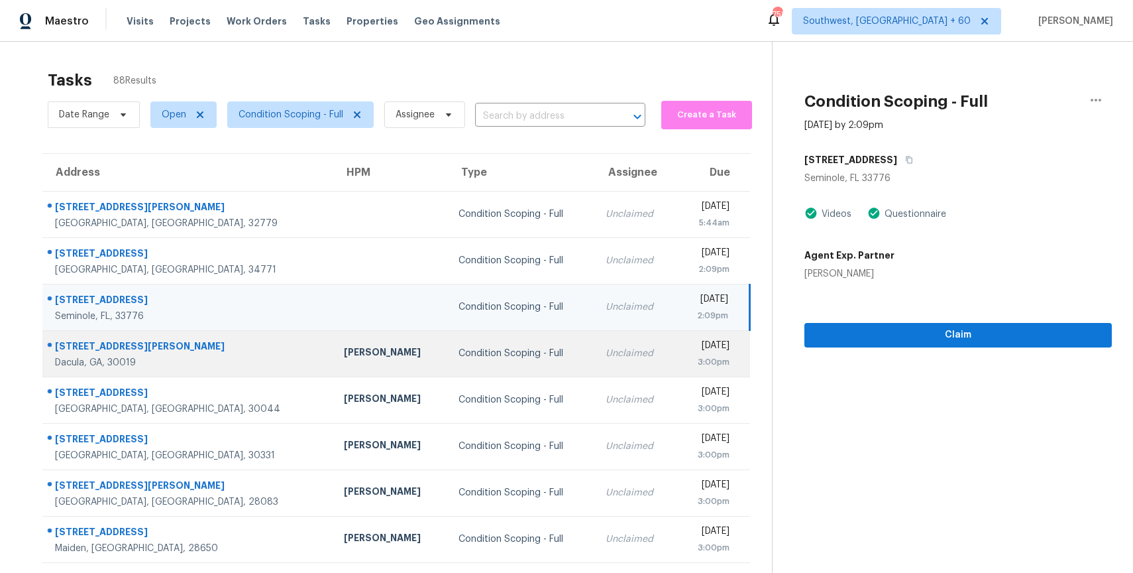
click at [502, 351] on td "Condition Scoping - Full" at bounding box center [521, 353] width 147 height 46
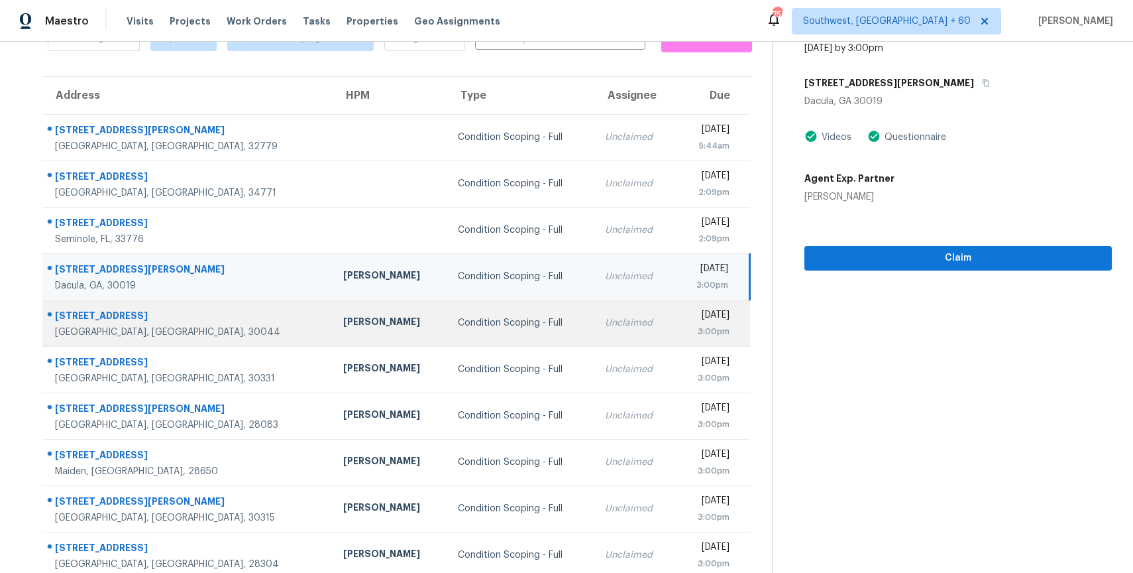
scroll to position [81, 0]
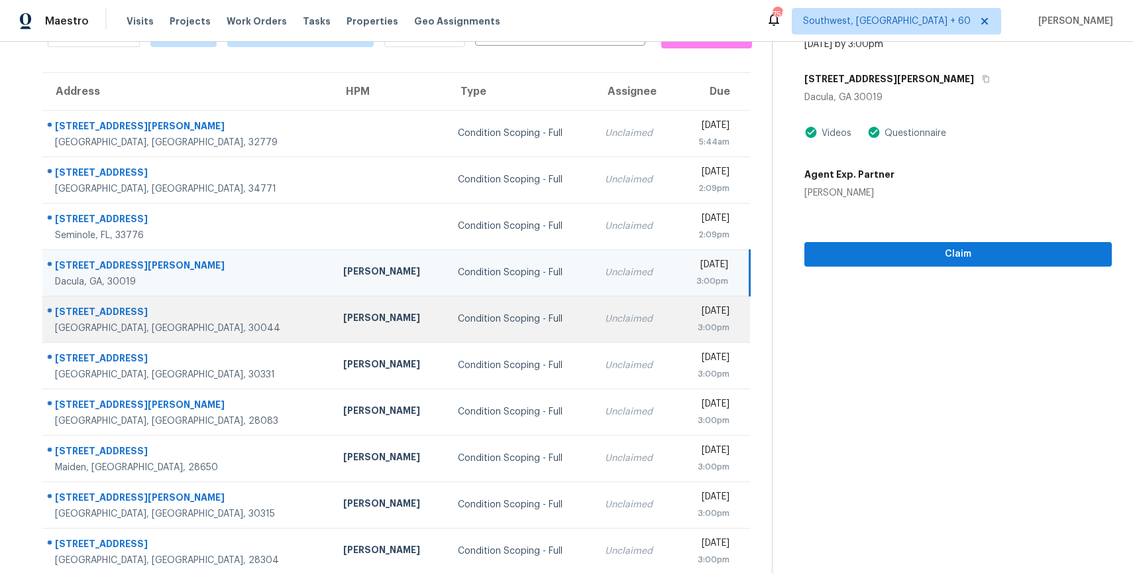
click at [605, 318] on div "Unclaimed" at bounding box center [635, 318] width 60 height 13
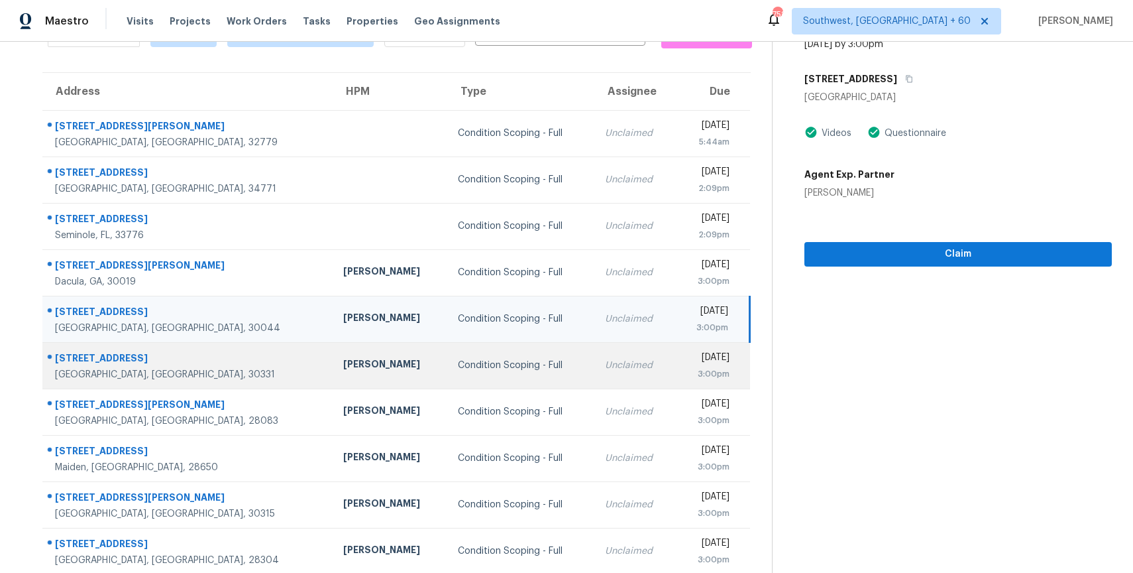
click at [594, 353] on td "Unclaimed" at bounding box center [634, 365] width 81 height 46
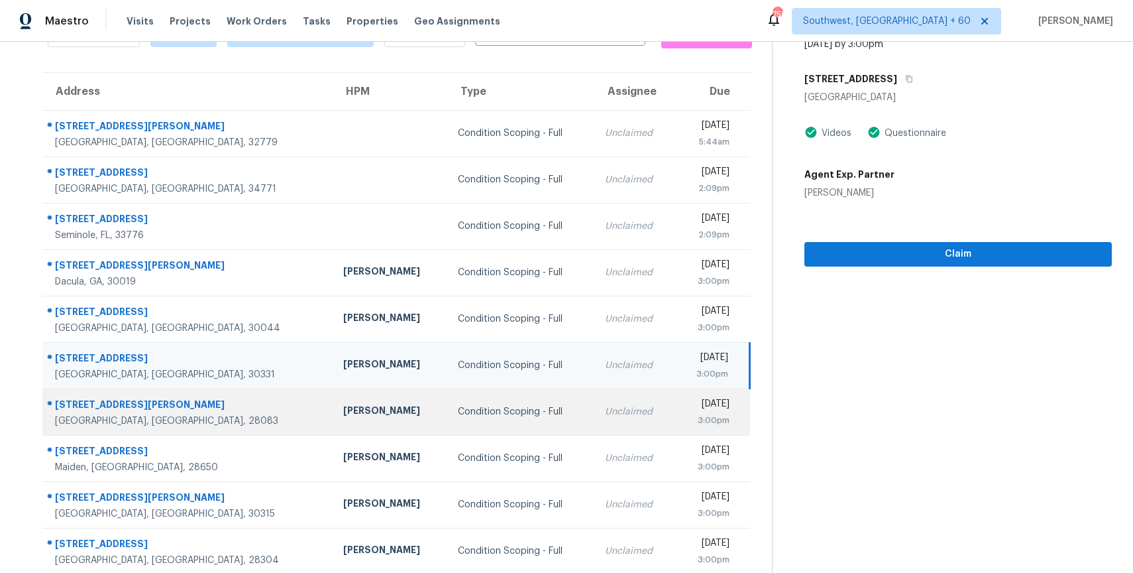
click at [675, 409] on td "[DATE] 3:00pm" at bounding box center [712, 411] width 75 height 46
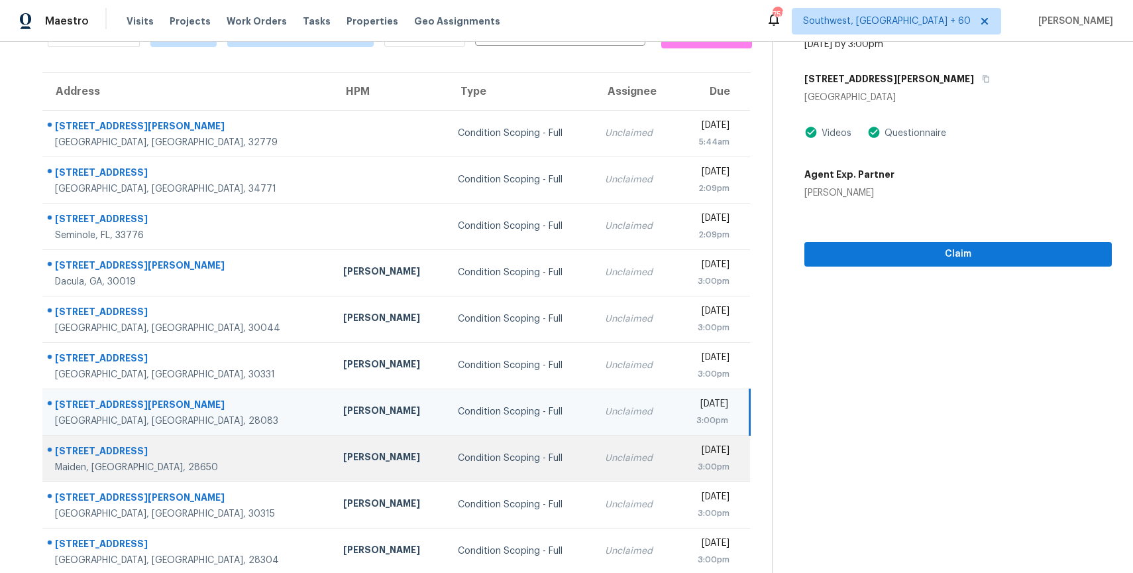
click at [675, 451] on td "[DATE] 3:00pm" at bounding box center [712, 458] width 75 height 46
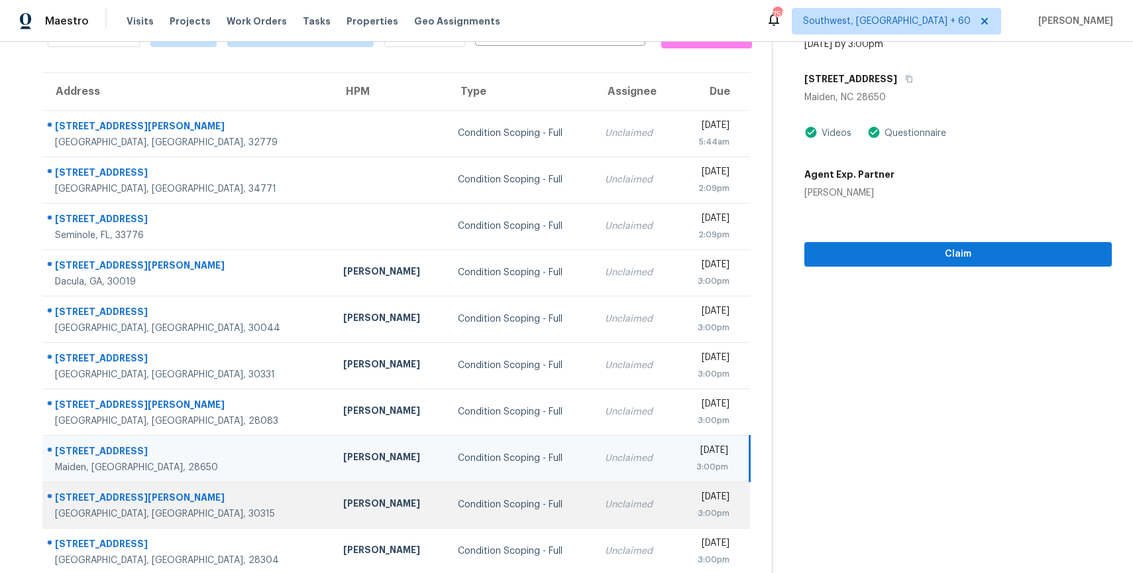
click at [686, 492] on div "[DATE]" at bounding box center [708, 498] width 44 height 17
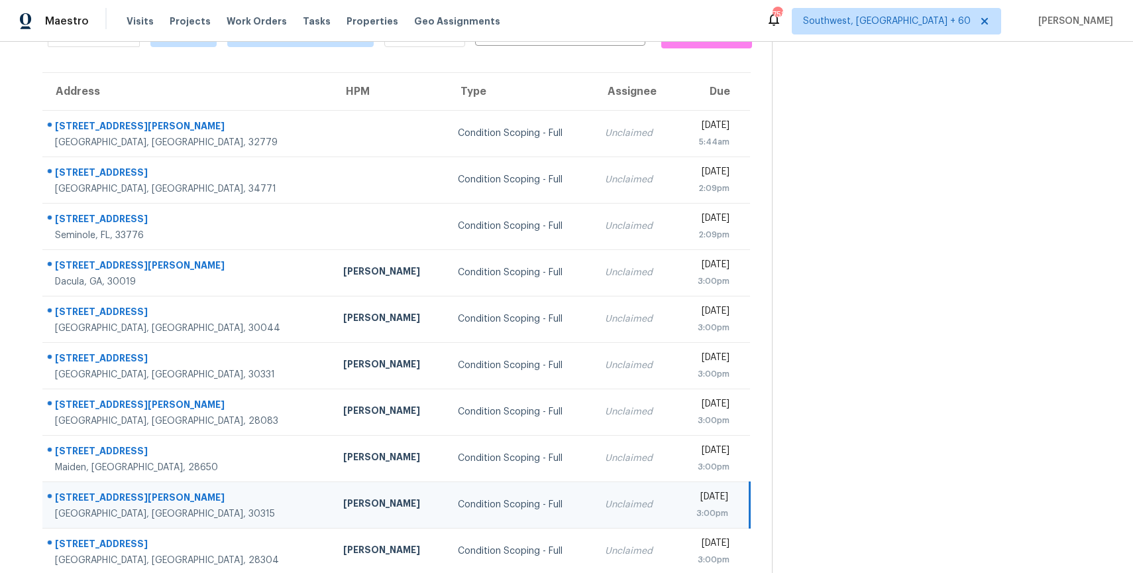
scroll to position [117, 0]
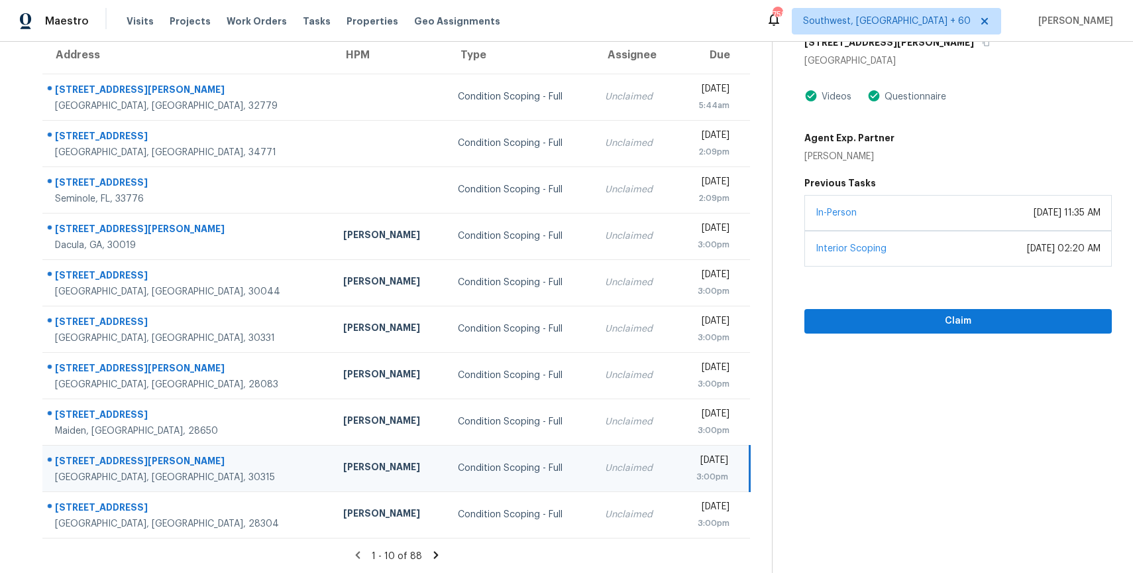
click at [675, 490] on td "[DATE] 3:00pm" at bounding box center [712, 468] width 75 height 46
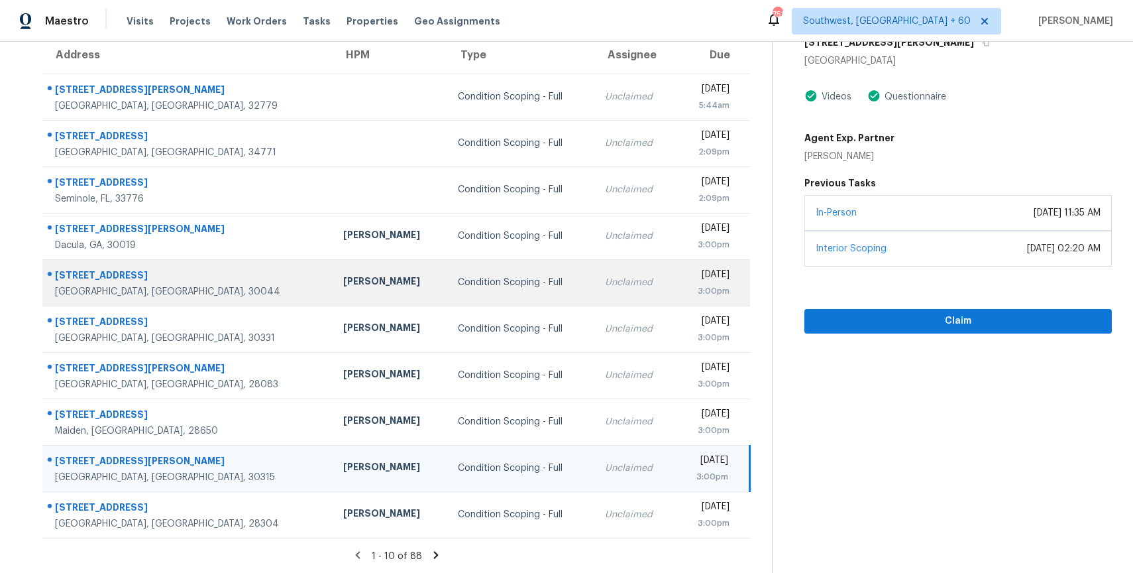
scroll to position [0, 0]
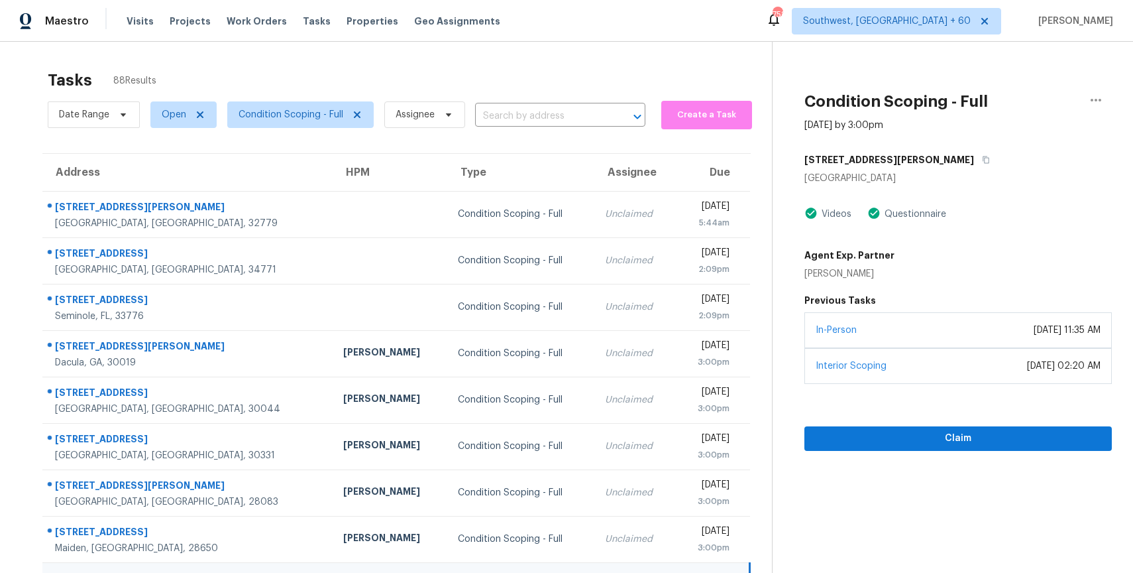
click at [917, 159] on div "[STREET_ADDRESS][PERSON_NAME]" at bounding box center [957, 160] width 307 height 24
click at [983, 159] on icon "button" at bounding box center [986, 159] width 7 height 7
click at [480, 115] on input "text" at bounding box center [541, 116] width 133 height 21
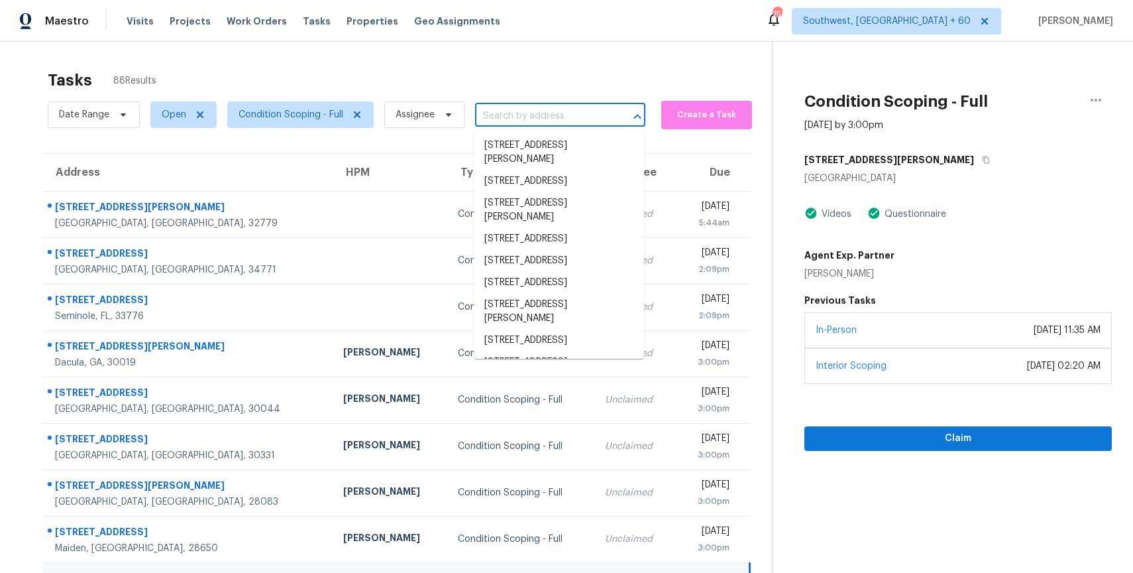
paste input "[STREET_ADDRESS]"
type input "[STREET_ADDRESS]"
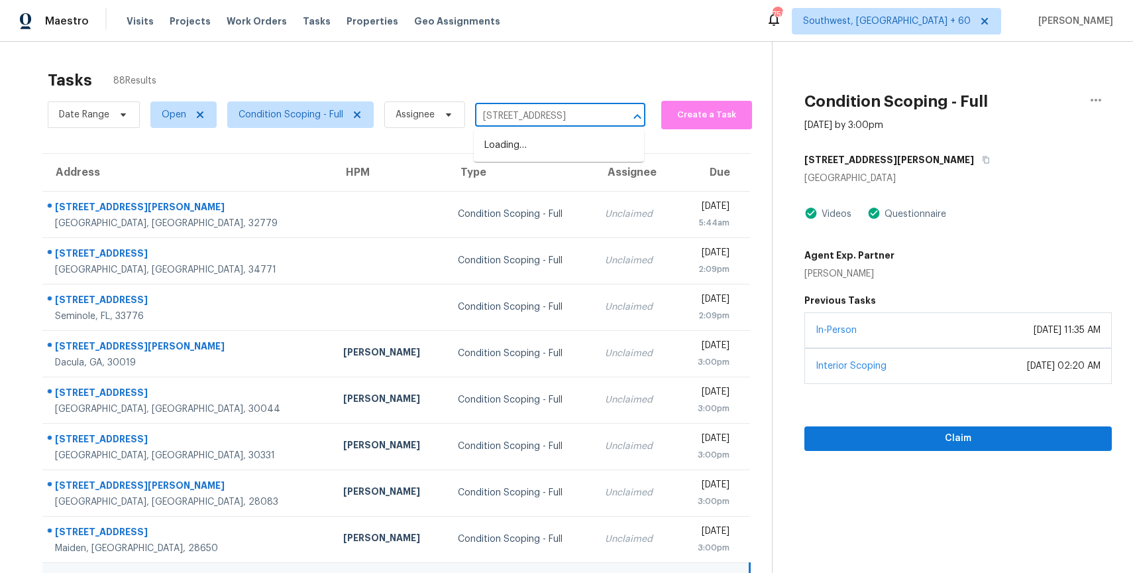
scroll to position [0, 50]
click at [544, 140] on li "[STREET_ADDRESS]" at bounding box center [559, 146] width 170 height 22
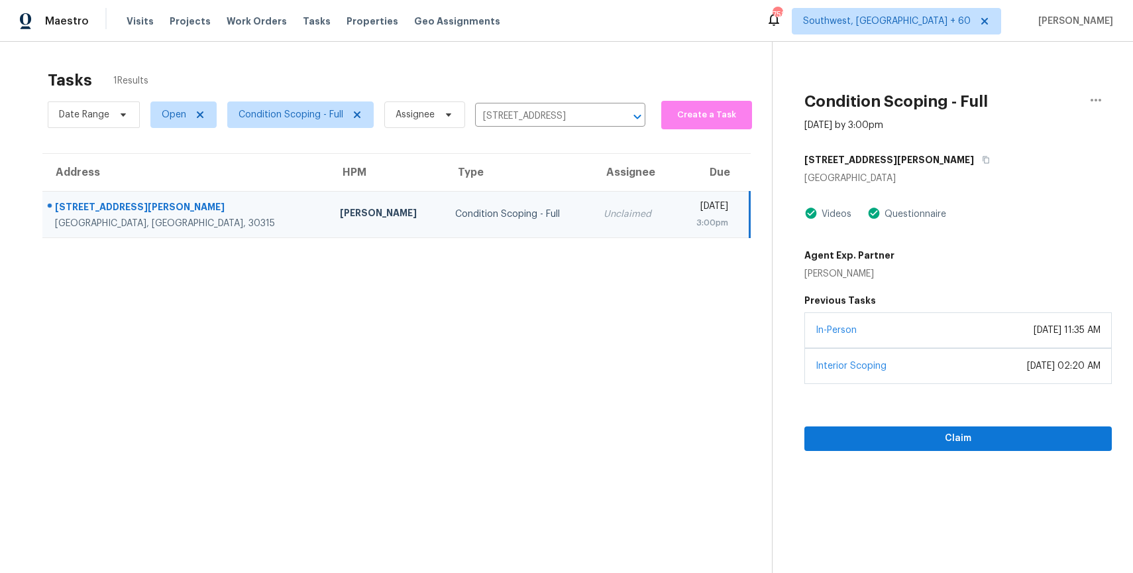
click at [593, 200] on td "Unclaimed" at bounding box center [634, 214] width 82 height 46
click at [916, 449] on button "Claim" at bounding box center [957, 438] width 307 height 25
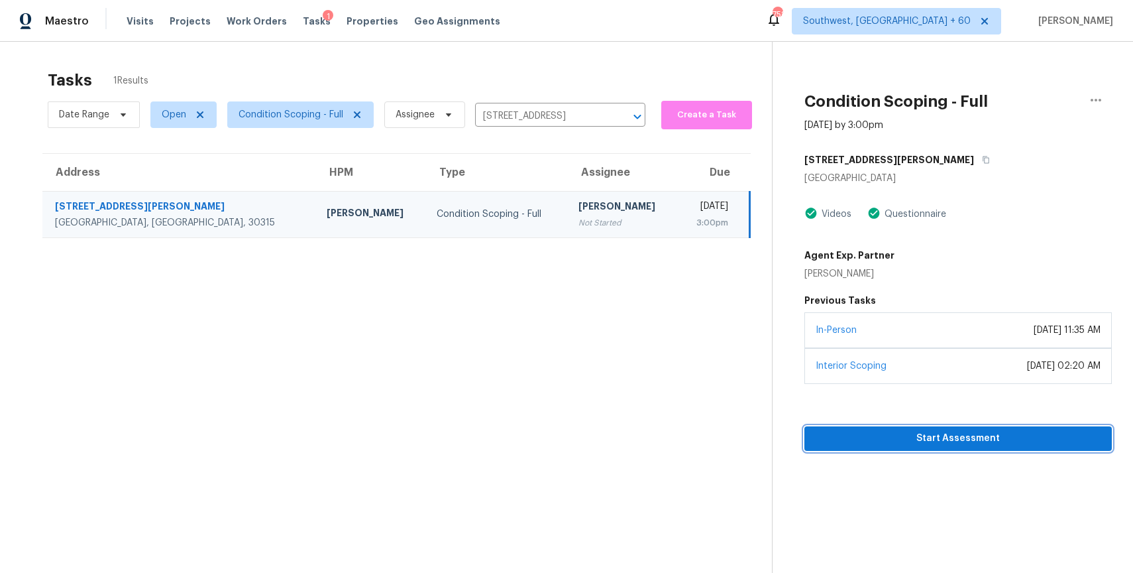
click at [958, 436] on span "Start Assessment" at bounding box center [958, 438] width 286 height 17
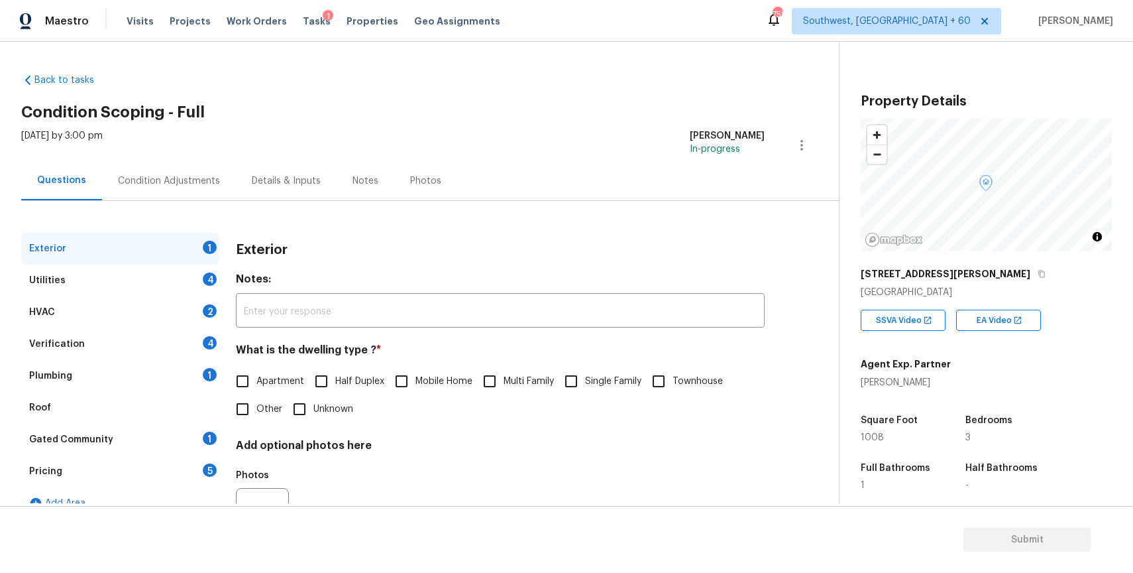
click at [590, 378] on span "Single Family" at bounding box center [613, 381] width 56 height 14
click at [585, 378] on input "Single Family" at bounding box center [571, 381] width 28 height 28
checkbox input "true"
click at [142, 266] on div "Utilities 4" at bounding box center [120, 280] width 199 height 32
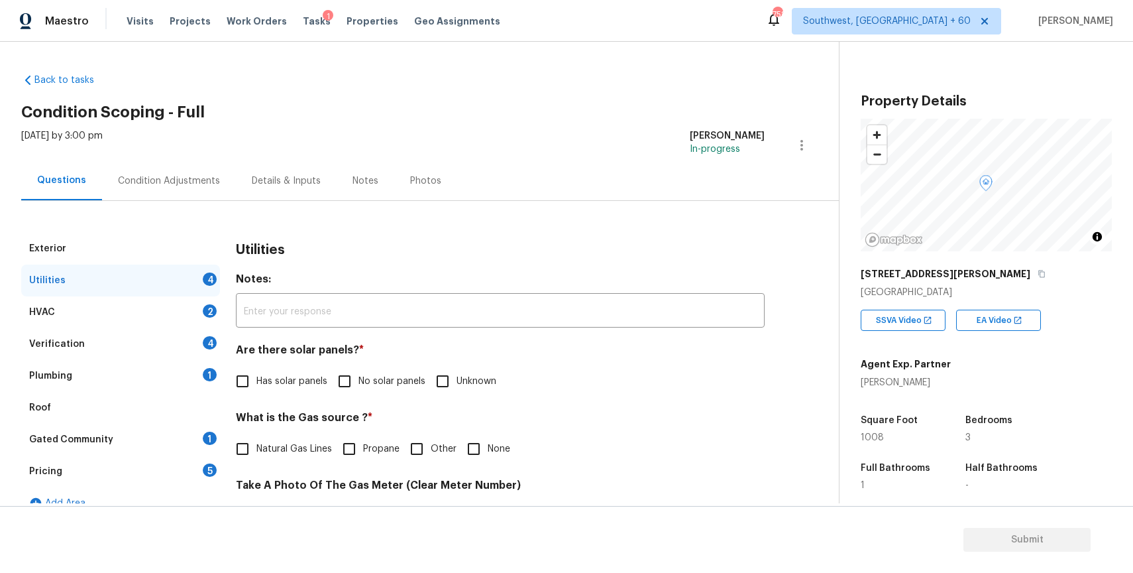
click at [372, 379] on span "No solar panels" at bounding box center [392, 381] width 67 height 14
click at [359, 379] on input "No solar panels" at bounding box center [345, 381] width 28 height 28
checkbox input "true"
click at [283, 444] on span "Natural Gas Lines" at bounding box center [294, 449] width 76 height 14
click at [256, 444] on input "Natural Gas Lines" at bounding box center [243, 449] width 28 height 28
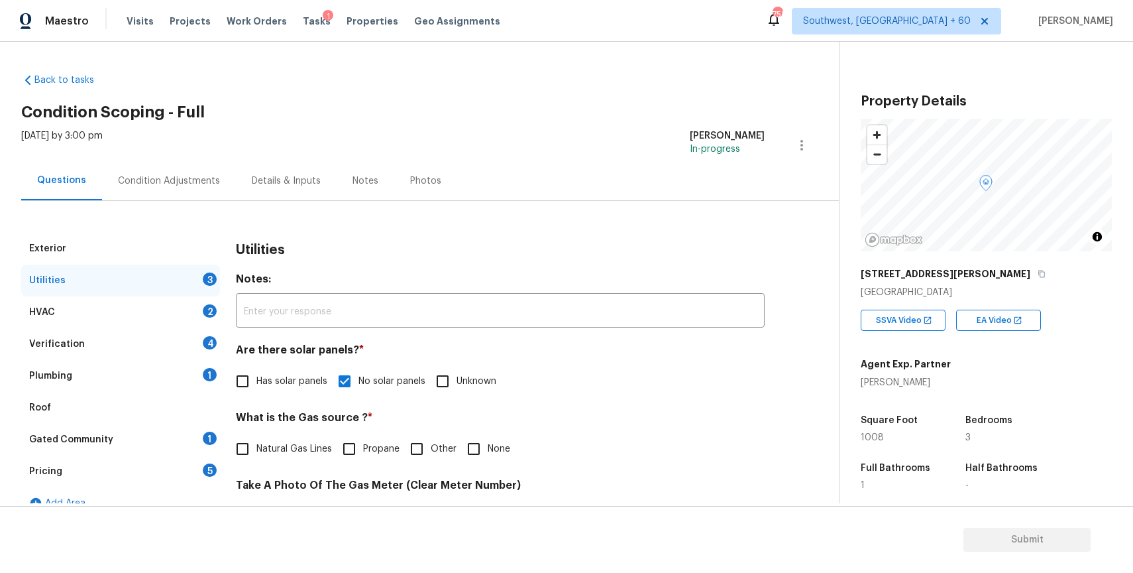
checkbox input "true"
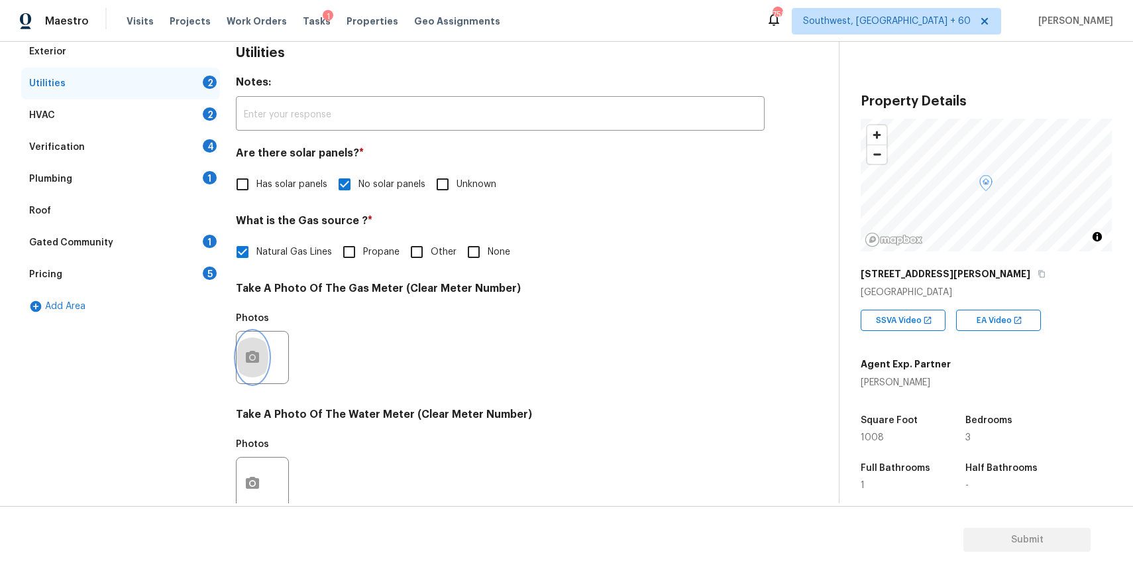
click at [247, 353] on icon "button" at bounding box center [252, 357] width 13 height 12
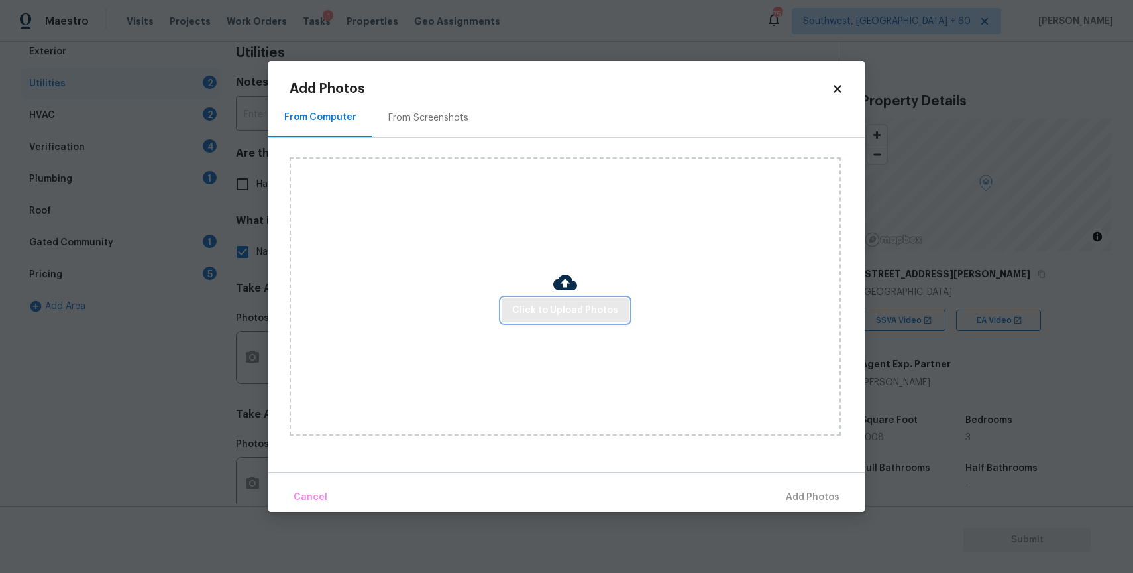
click at [588, 311] on span "Click to Upload Photos" at bounding box center [565, 310] width 106 height 17
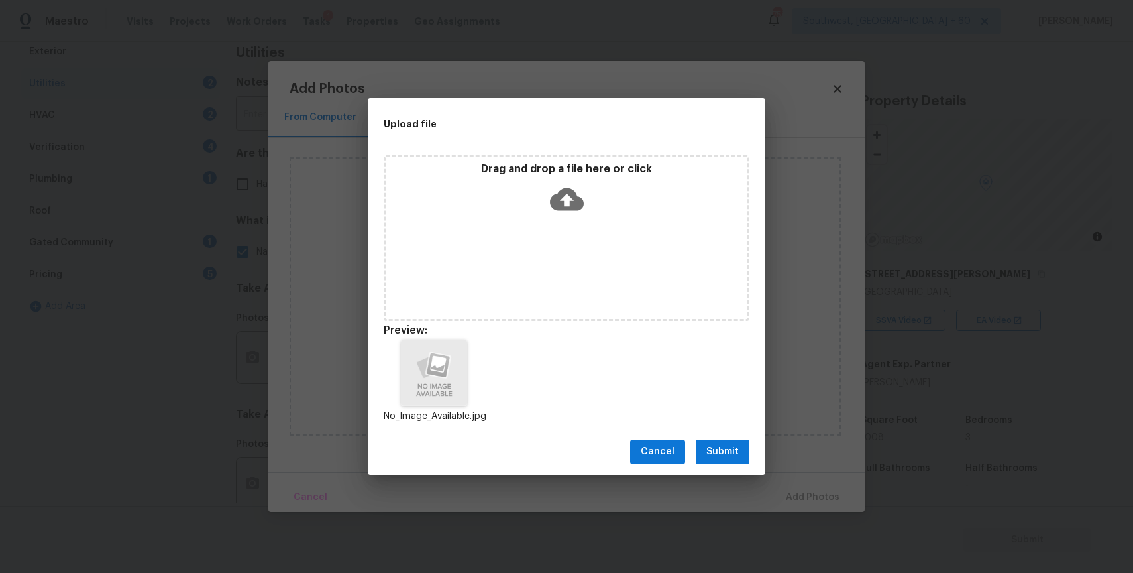
click at [718, 445] on span "Submit" at bounding box center [722, 451] width 32 height 17
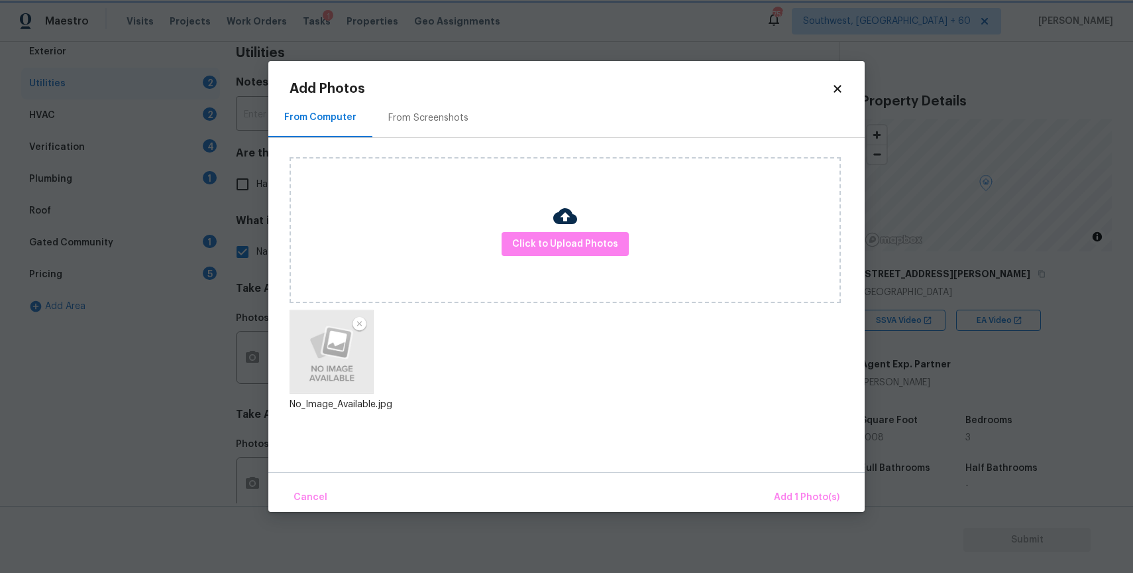
click at [718, 445] on div "Upload file Drag and drop a file here or click Cancel Submit" at bounding box center [566, 286] width 1133 height 573
click at [795, 477] on div "Cancel Add 1 Photo(s)" at bounding box center [566, 492] width 596 height 40
click at [810, 497] on span "Add 1 Photo(s)" at bounding box center [807, 497] width 66 height 17
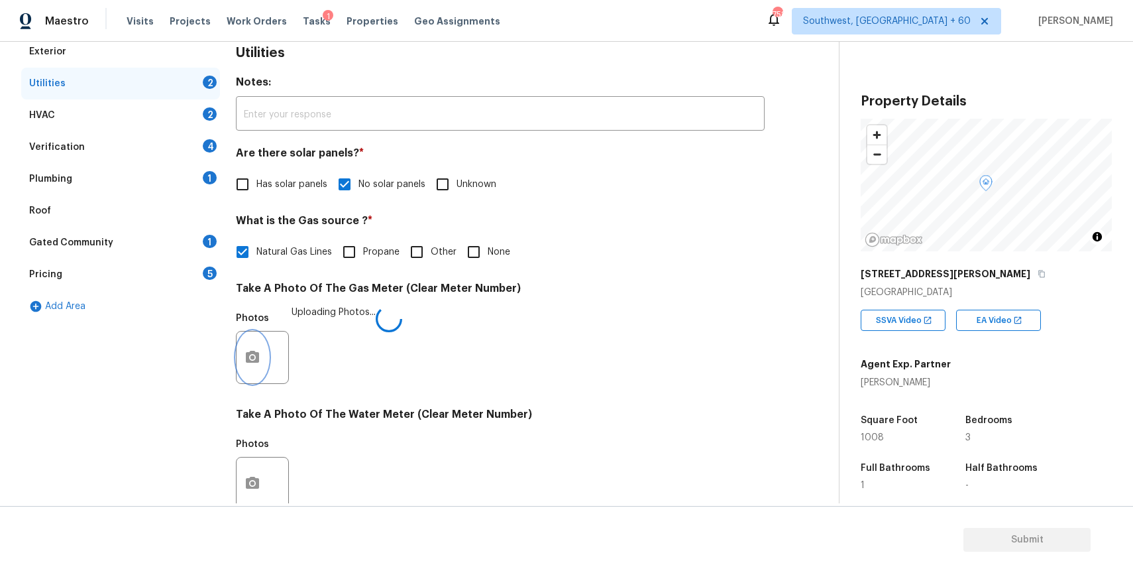
scroll to position [425, 0]
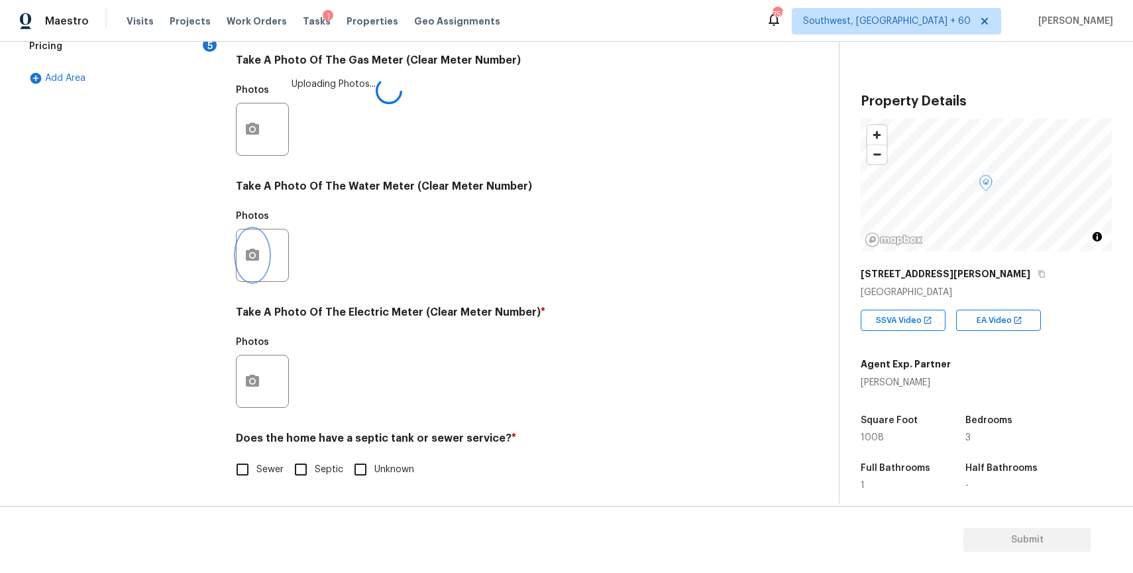
click at [254, 249] on icon "button" at bounding box center [252, 255] width 13 height 12
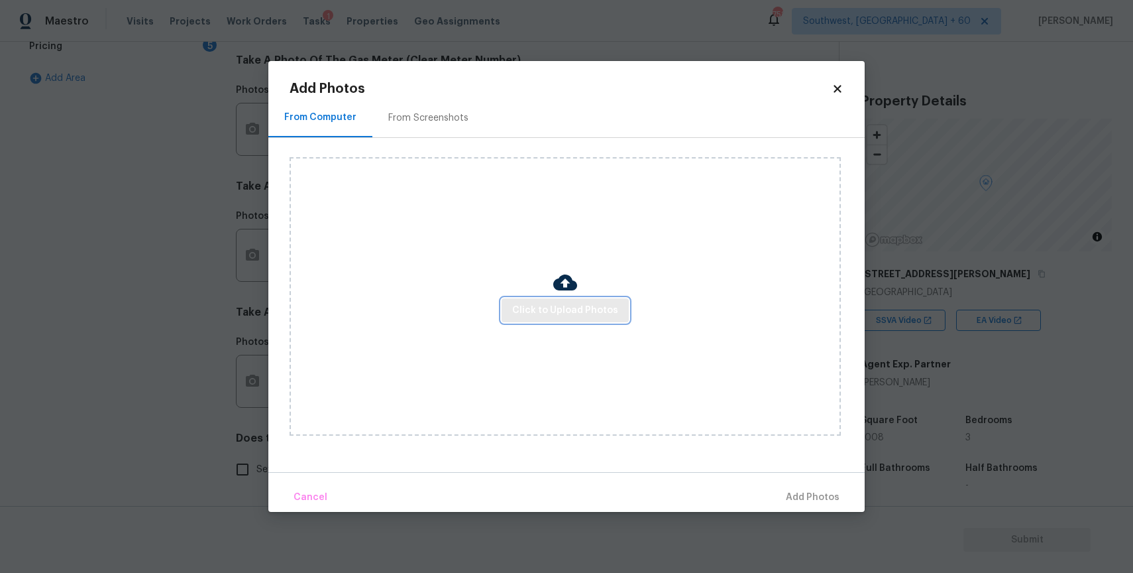
click at [569, 311] on span "Click to Upload Photos" at bounding box center [565, 310] width 106 height 17
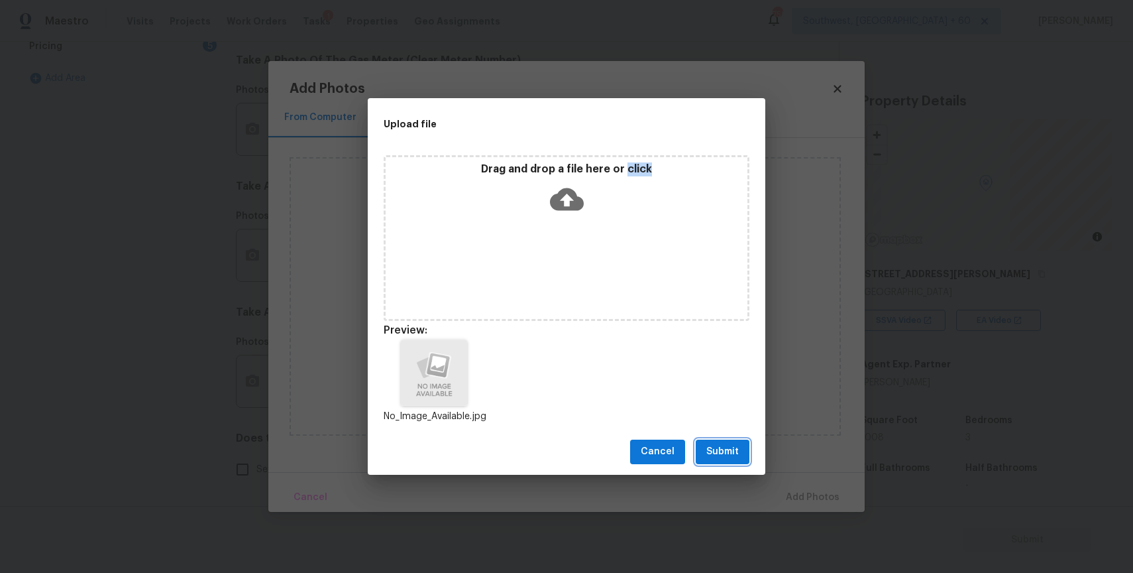
click at [711, 445] on span "Submit" at bounding box center [722, 451] width 32 height 17
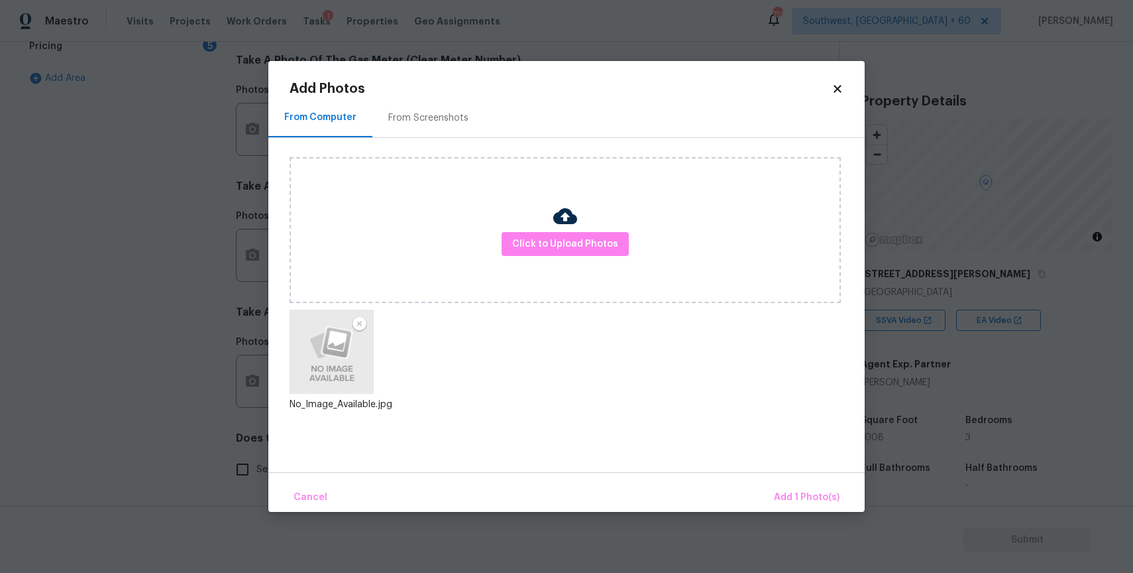
click at [788, 476] on div "Cancel Add 1 Photo(s)" at bounding box center [566, 492] width 596 height 40
click at [793, 498] on span "Add 1 Photo(s)" at bounding box center [807, 497] width 66 height 17
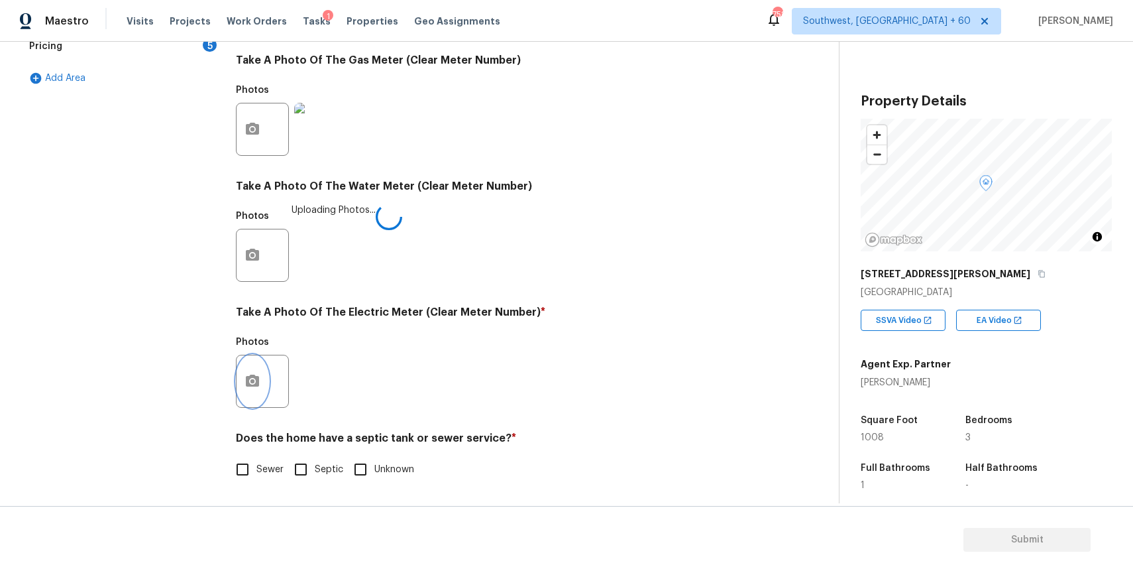
click at [256, 390] on button "button" at bounding box center [253, 381] width 32 height 52
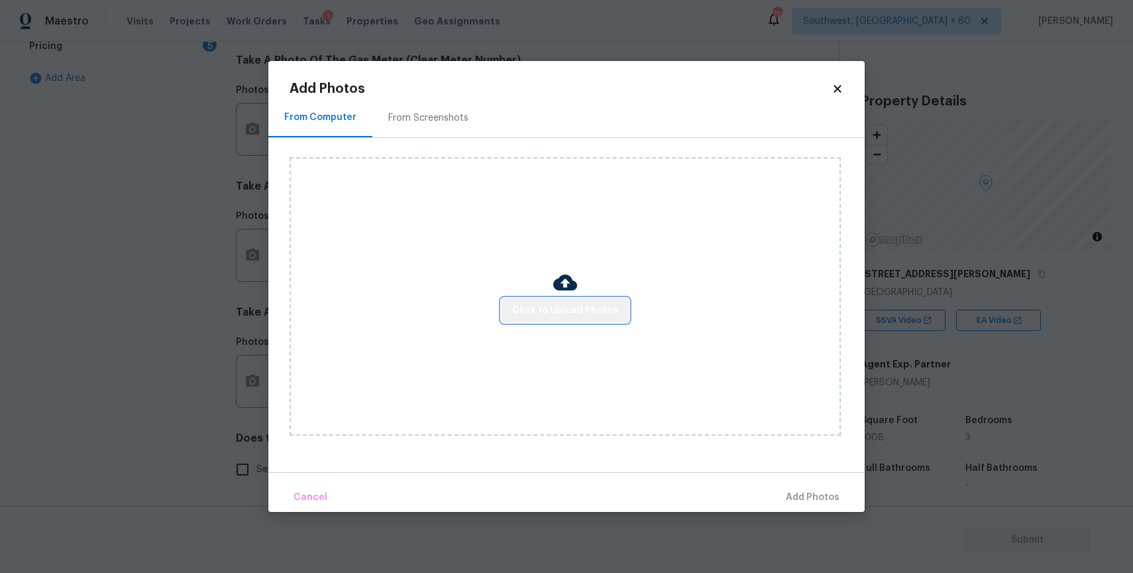
click at [589, 311] on span "Click to Upload Photos" at bounding box center [565, 310] width 106 height 17
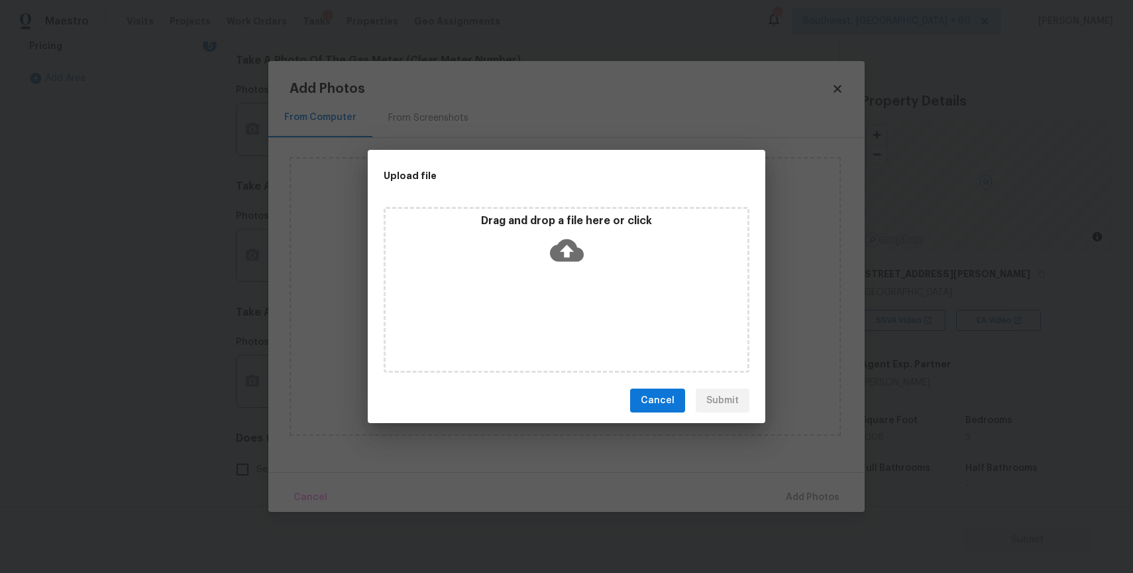
click at [545, 239] on div "Drag and drop a file here or click" at bounding box center [567, 242] width 362 height 57
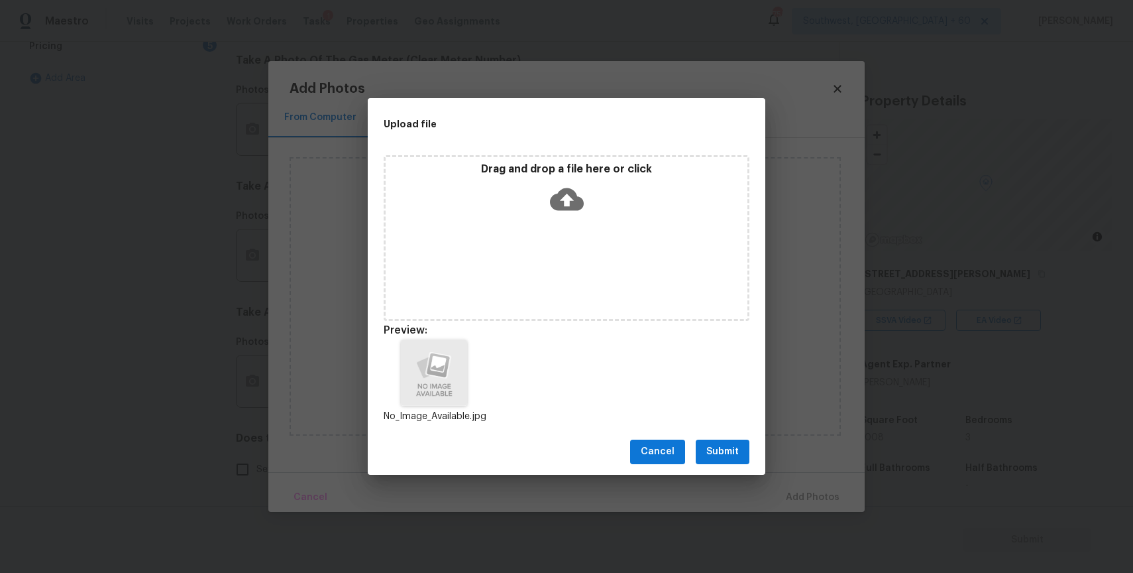
click at [724, 447] on span "Submit" at bounding box center [722, 451] width 32 height 17
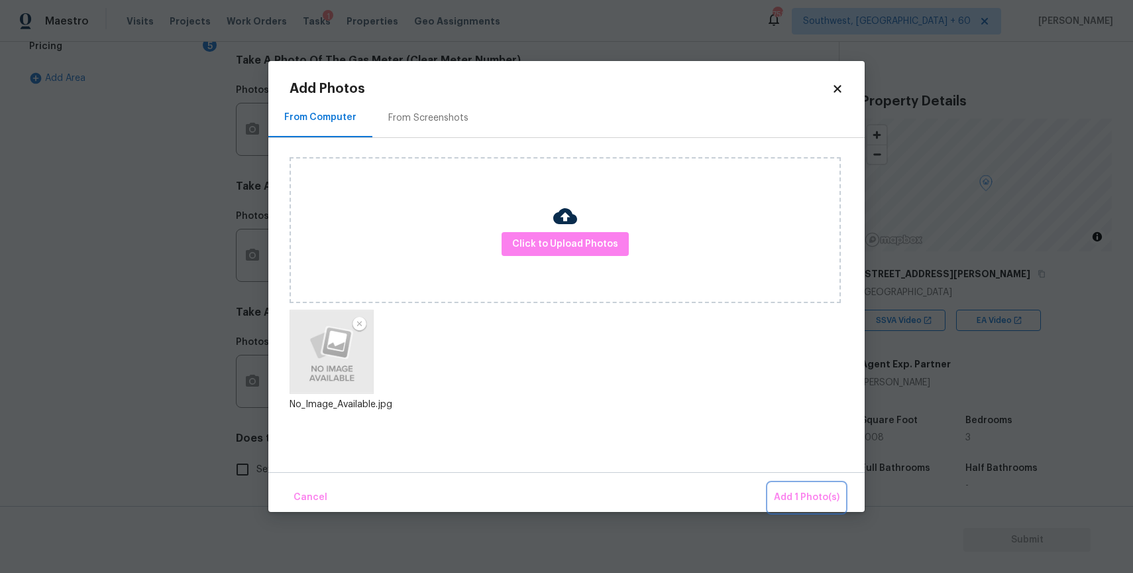
click at [795, 489] on span "Add 1 Photo(s)" at bounding box center [807, 497] width 66 height 17
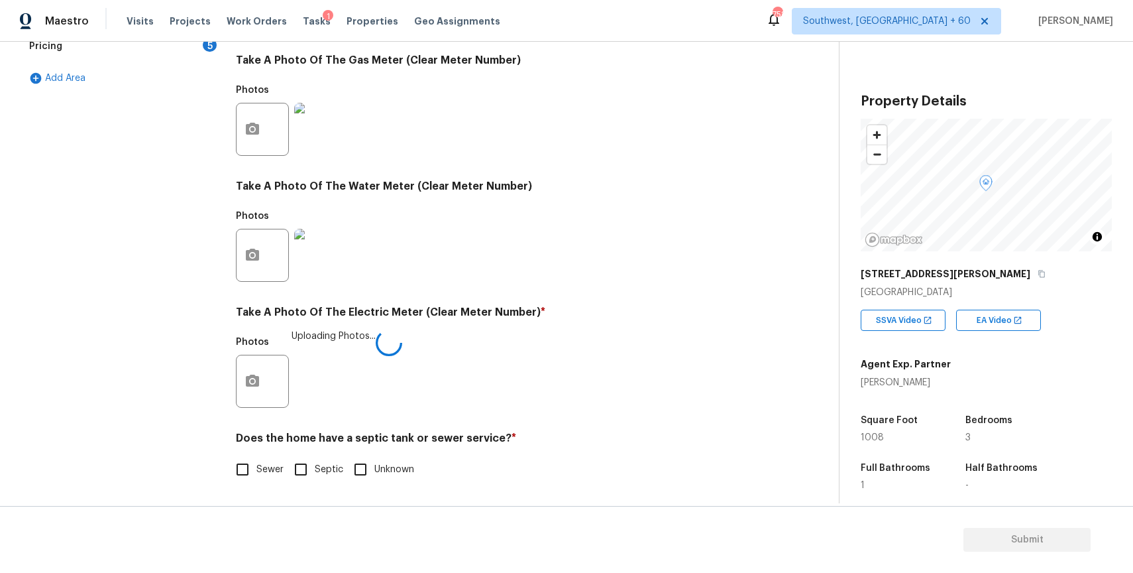
click at [243, 472] on input "Sewer" at bounding box center [243, 469] width 28 height 28
checkbox input "false"
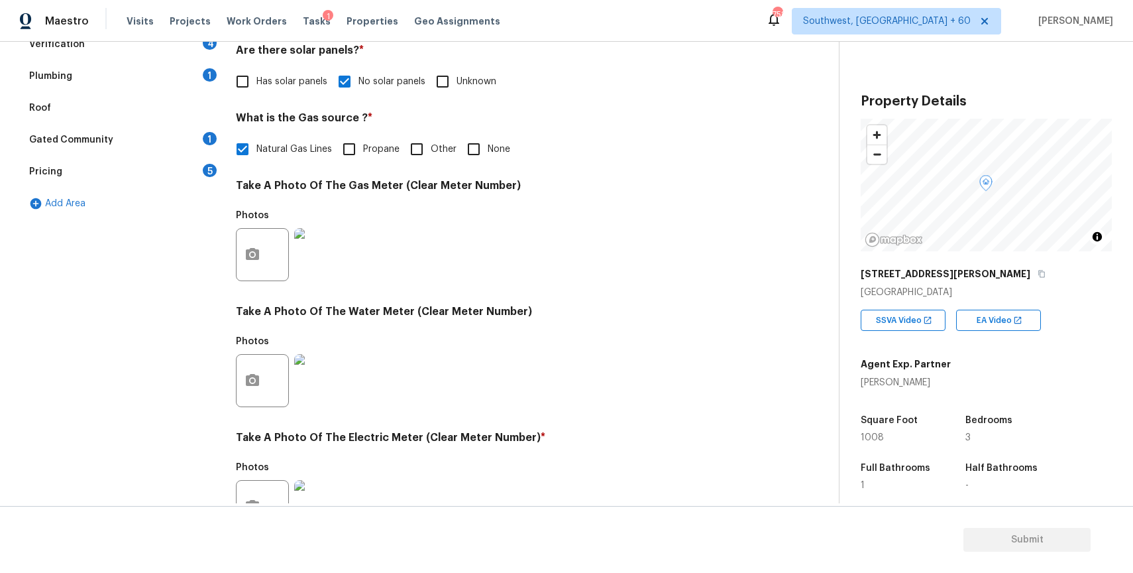
scroll to position [206, 0]
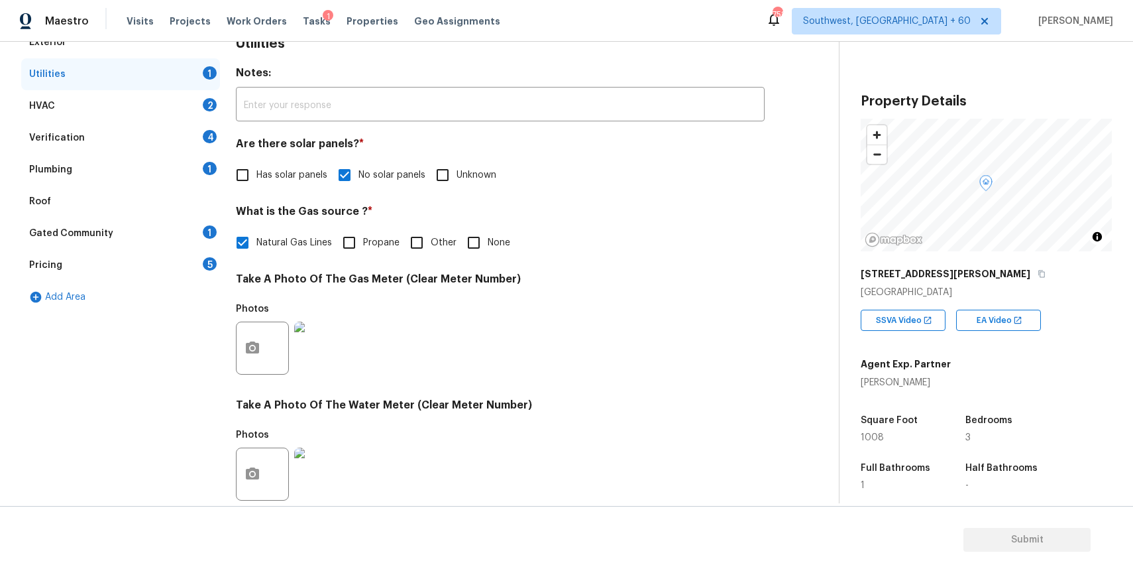
click at [184, 101] on div "HVAC 2" at bounding box center [120, 106] width 199 height 32
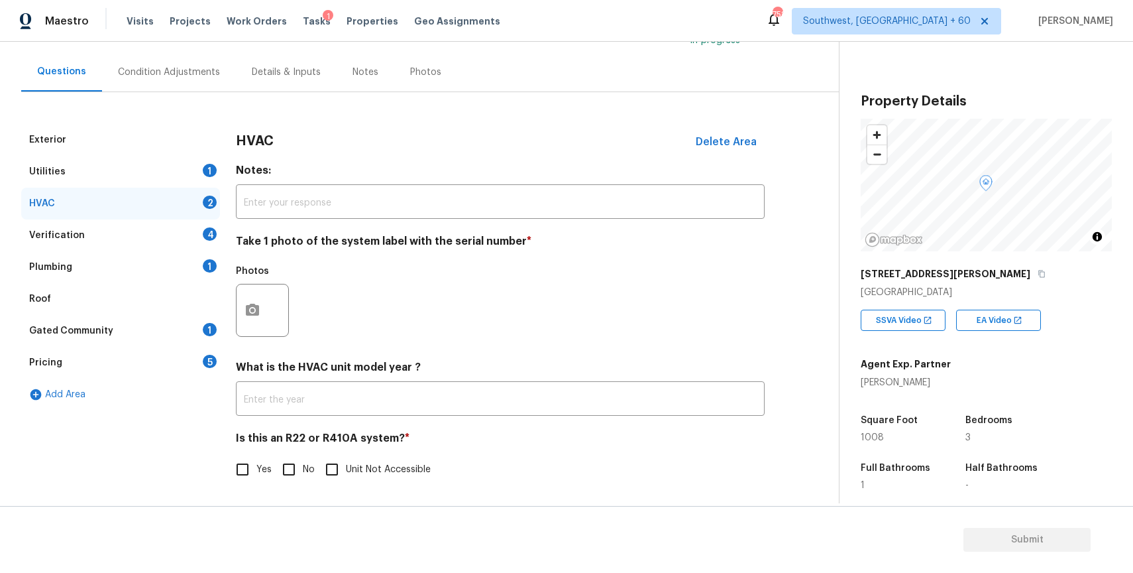
click at [190, 184] on div "Utilities 1" at bounding box center [120, 172] width 199 height 32
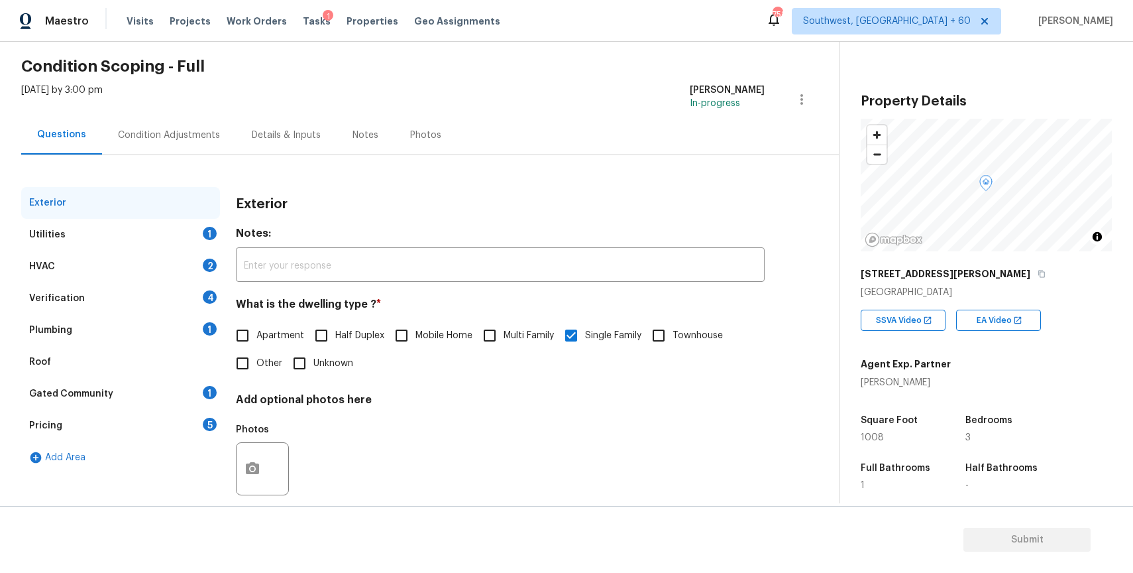
scroll to position [56, 0]
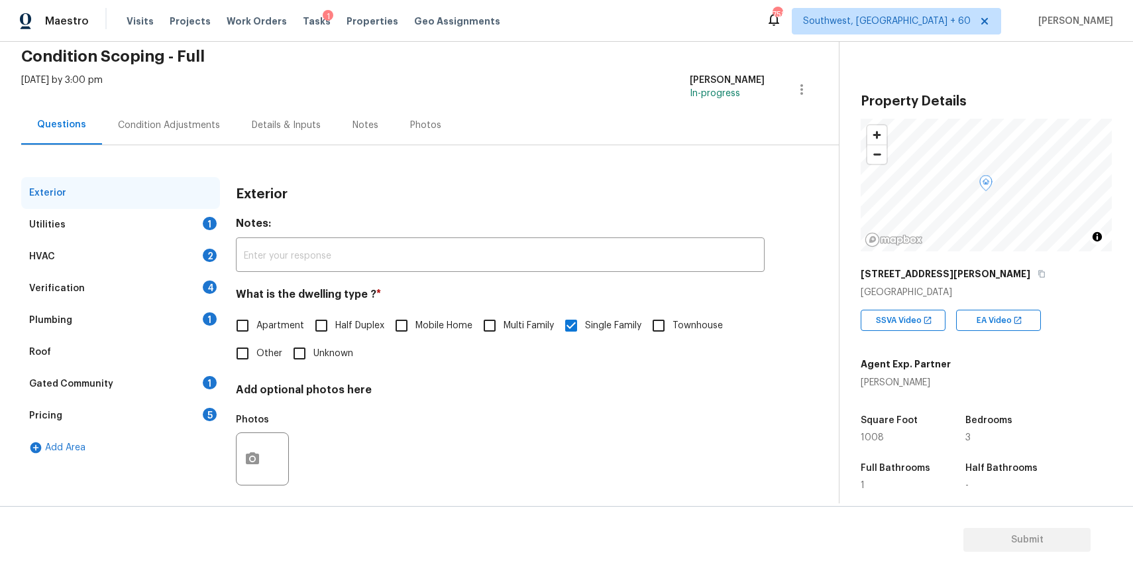
click at [158, 209] on div "Utilities 1" at bounding box center [120, 225] width 199 height 32
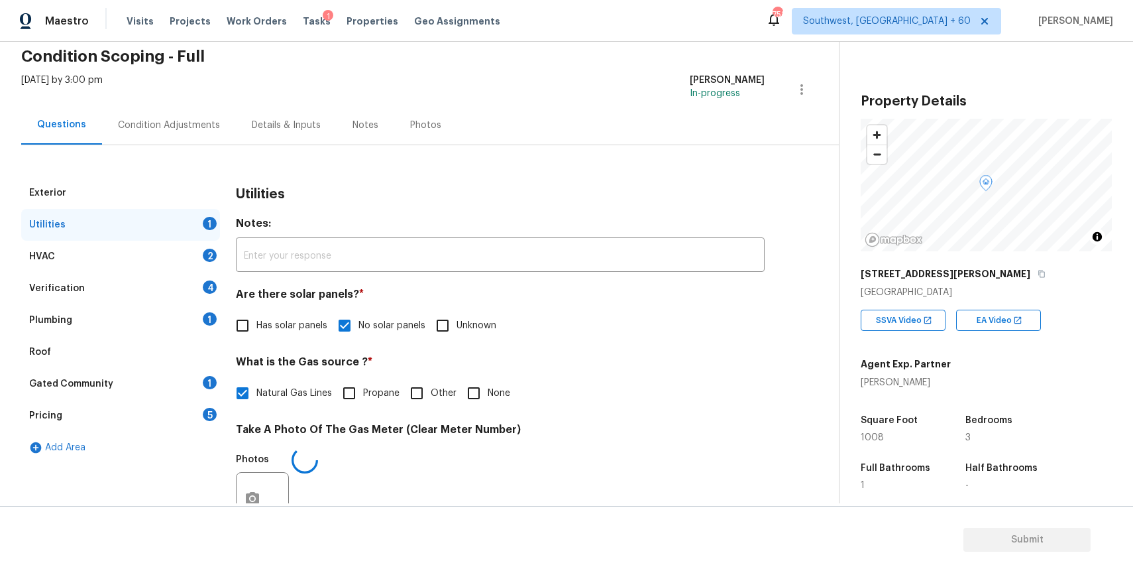
click at [171, 225] on div "Utilities 1" at bounding box center [120, 225] width 199 height 32
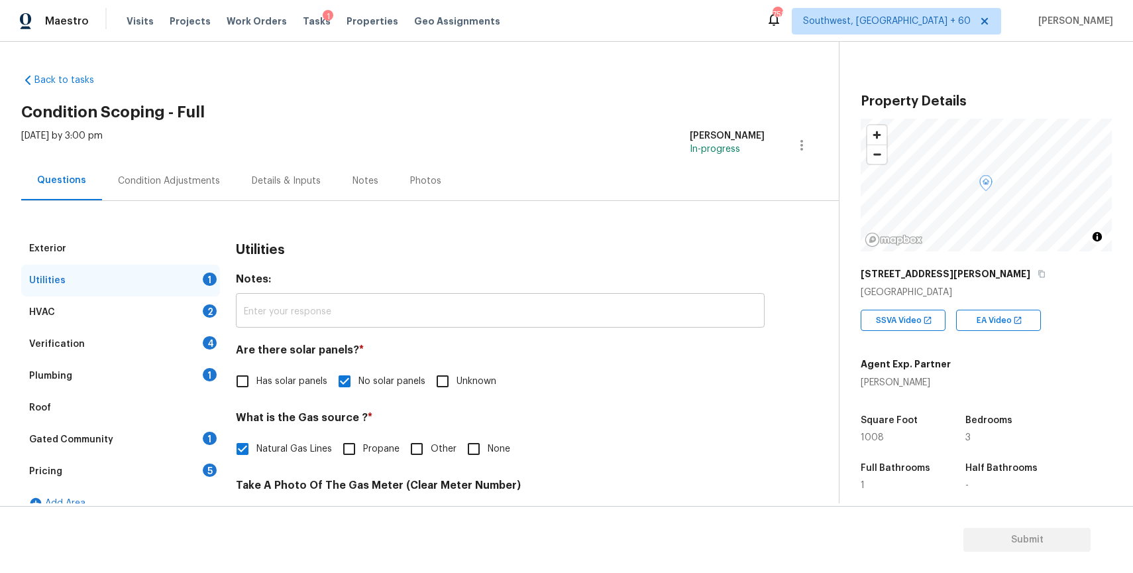
scroll to position [425, 0]
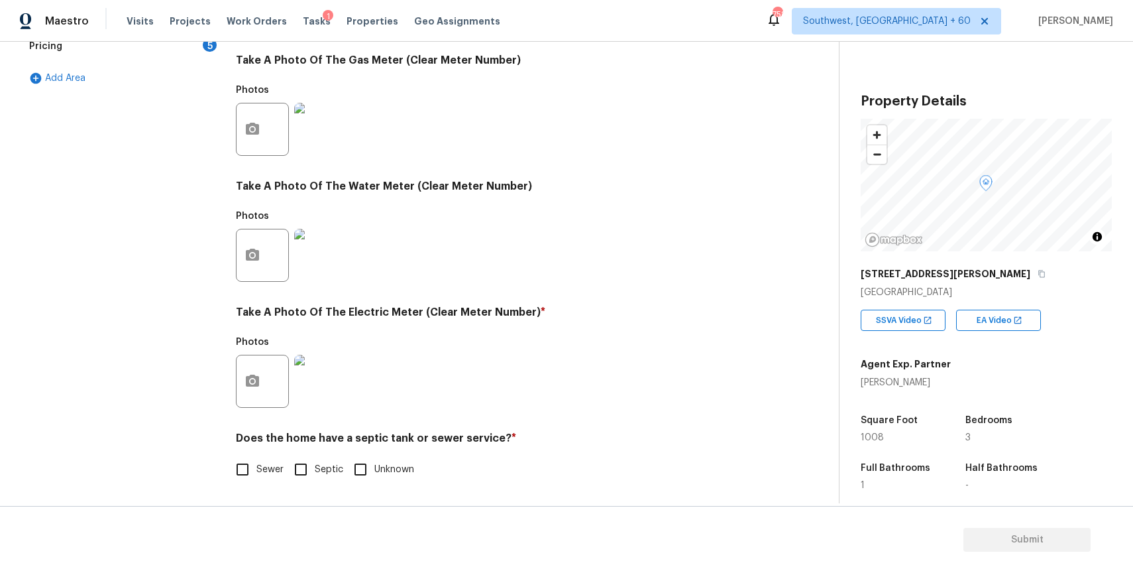
click at [264, 468] on span "Sewer" at bounding box center [269, 470] width 27 height 14
click at [256, 468] on input "Sewer" at bounding box center [243, 469] width 28 height 28
checkbox input "true"
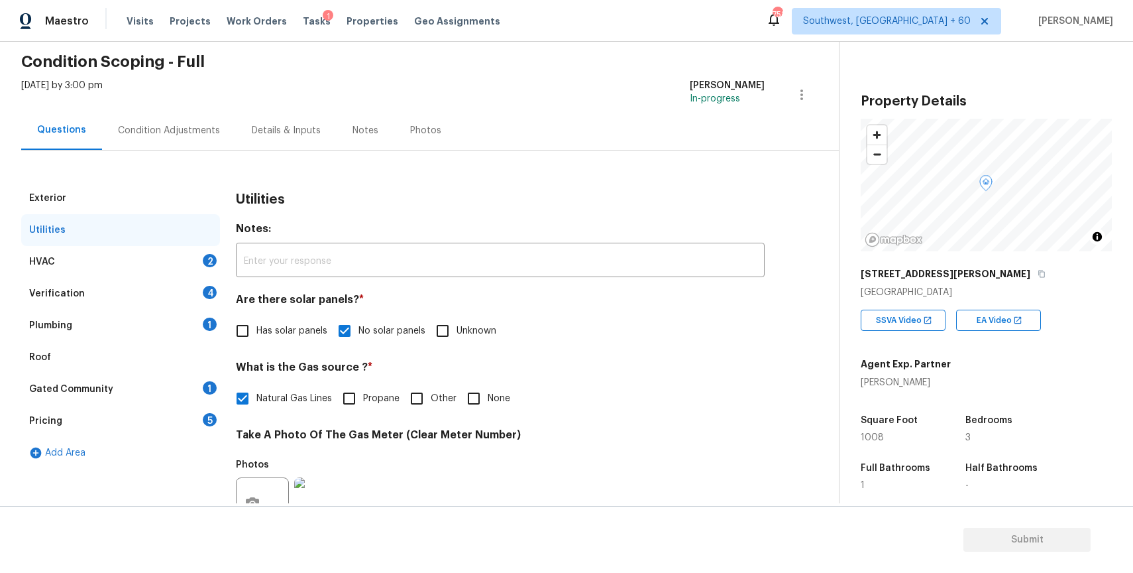
click at [170, 258] on div "HVAC 2" at bounding box center [120, 262] width 199 height 32
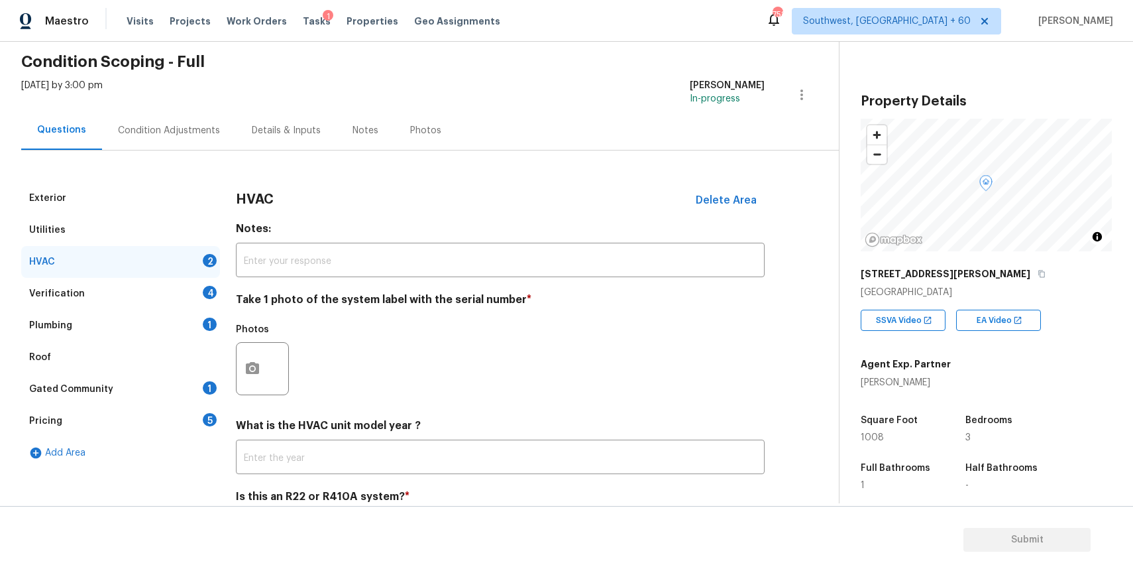
scroll to position [109, 0]
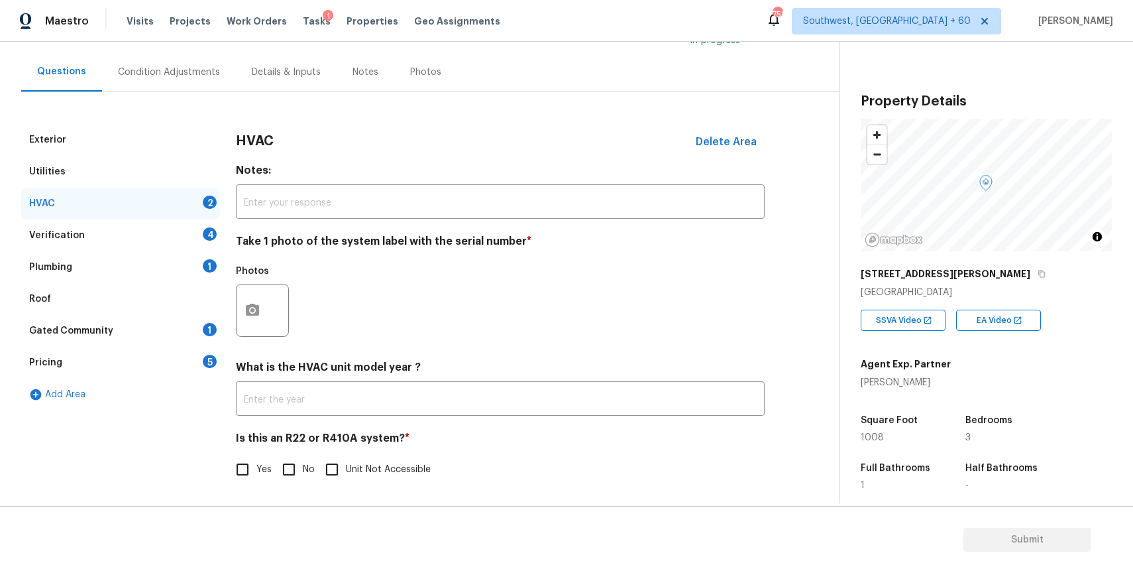
click at [280, 461] on input "No" at bounding box center [289, 469] width 28 height 28
checkbox input "true"
click at [239, 284] on div at bounding box center [262, 310] width 53 height 53
click at [253, 305] on icon "button" at bounding box center [252, 310] width 13 height 12
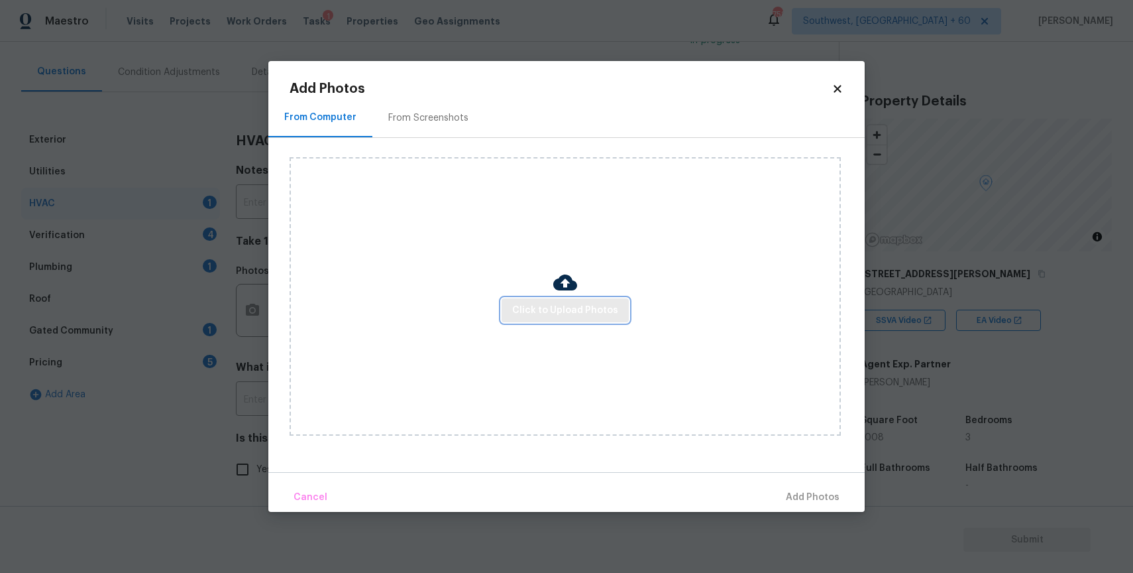
click at [561, 308] on span "Click to Upload Photos" at bounding box center [565, 310] width 106 height 17
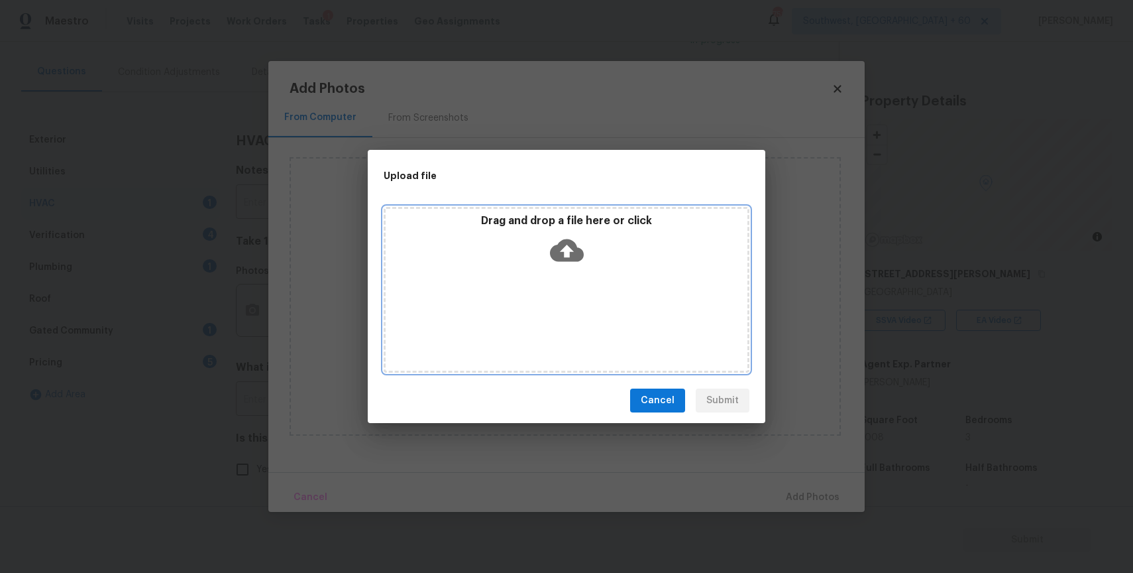
click at [561, 308] on div "Drag and drop a file here or click" at bounding box center [567, 290] width 366 height 166
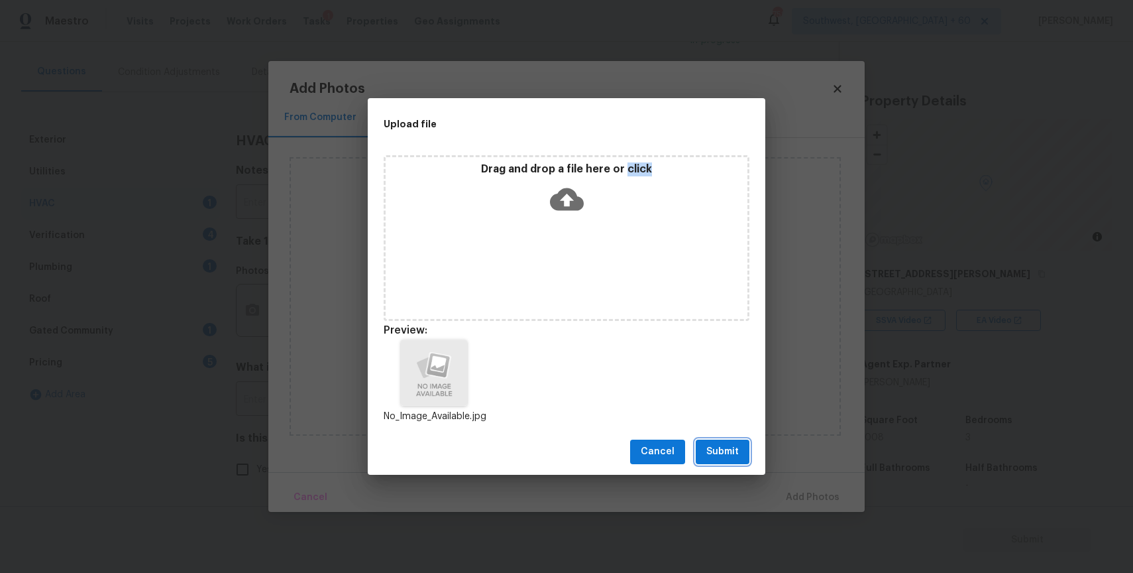
click at [728, 447] on span "Submit" at bounding box center [722, 451] width 32 height 17
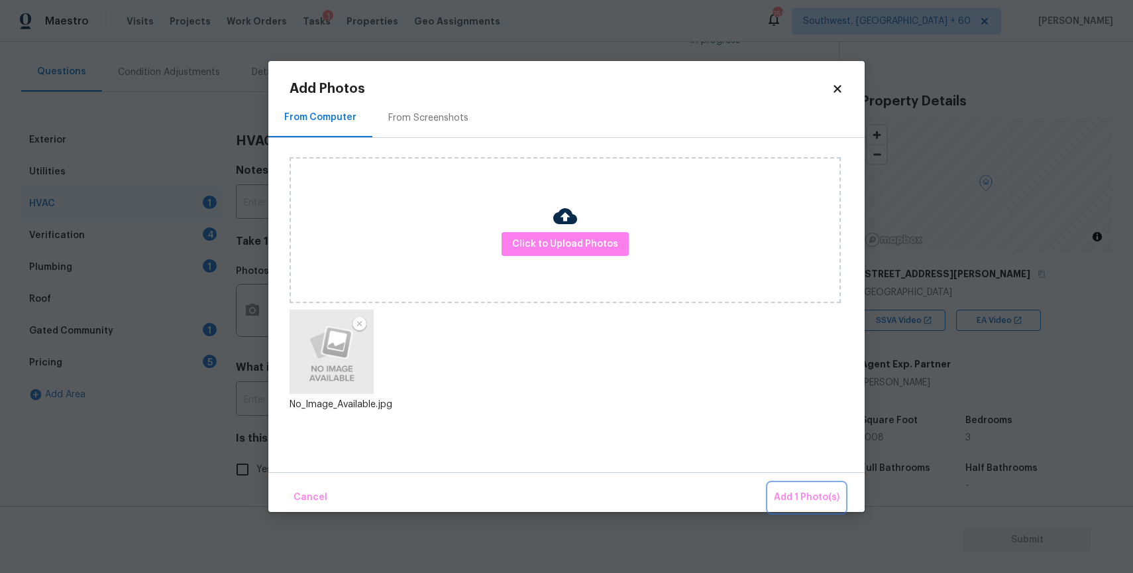
click at [786, 486] on button "Add 1 Photo(s)" at bounding box center [807, 497] width 76 height 28
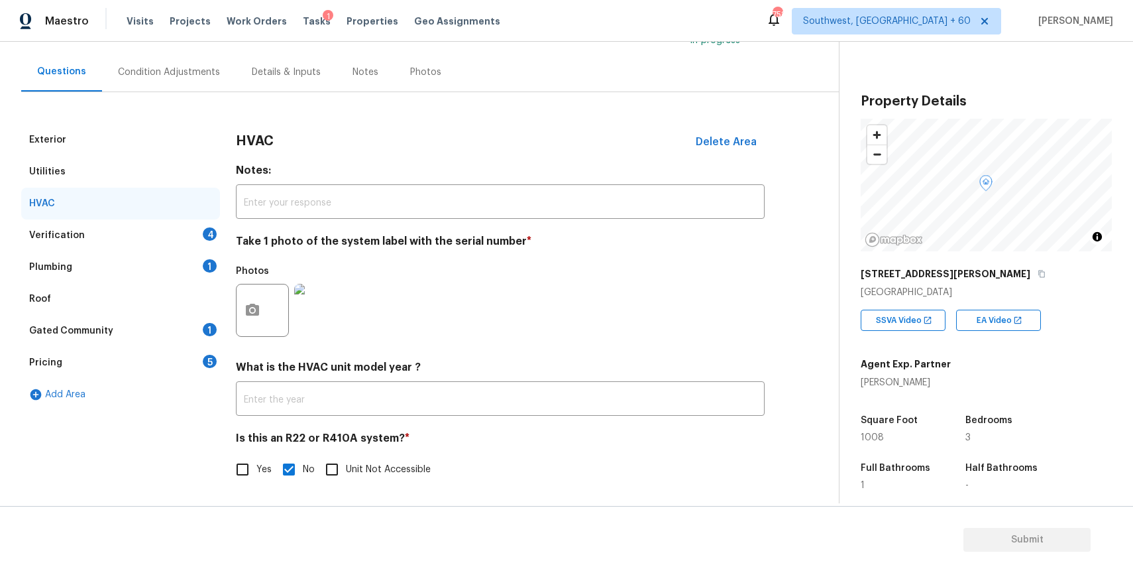
click at [184, 212] on div "HVAC" at bounding box center [120, 204] width 199 height 32
click at [192, 227] on div "Verification 4" at bounding box center [120, 235] width 199 height 32
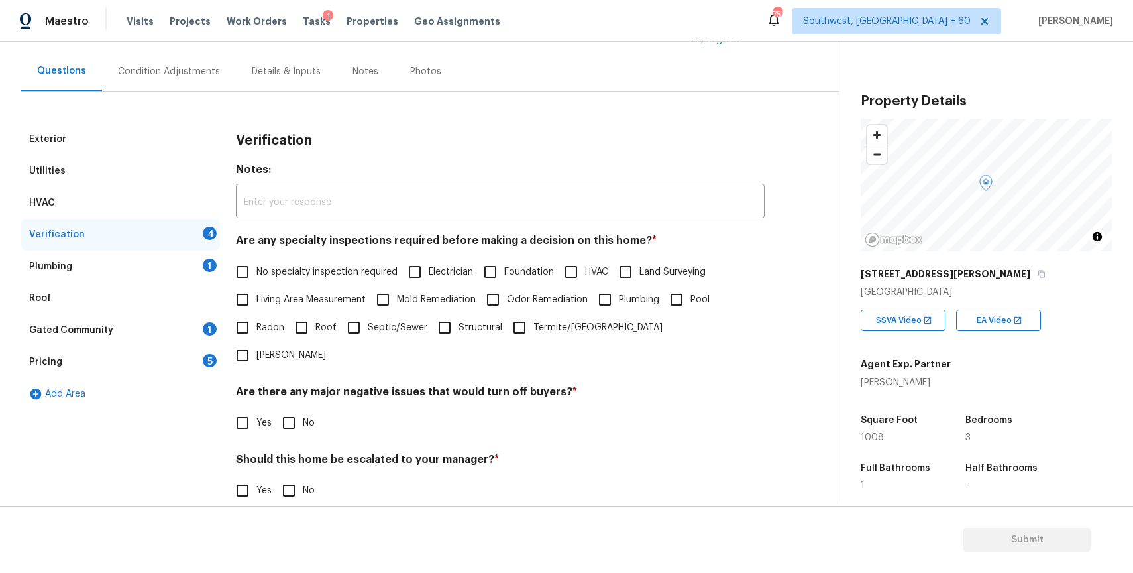
click at [292, 274] on span "No specialty inspection required" at bounding box center [326, 272] width 141 height 14
click at [256, 274] on input "No specialty inspection required" at bounding box center [243, 272] width 28 height 28
checkbox input "true"
click at [272, 409] on div "Yes No" at bounding box center [500, 423] width 529 height 28
click at [304, 416] on span "No" at bounding box center [309, 423] width 12 height 14
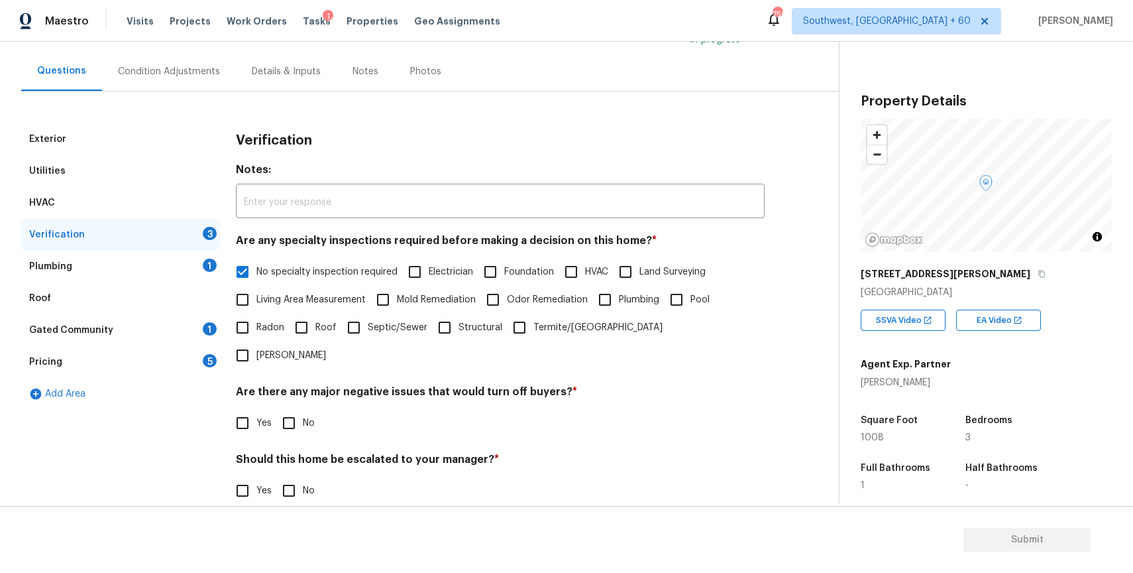
click at [303, 409] on input "No" at bounding box center [289, 423] width 28 height 28
checkbox input "true"
click at [288, 478] on input "No" at bounding box center [289, 492] width 28 height 28
checkbox input "true"
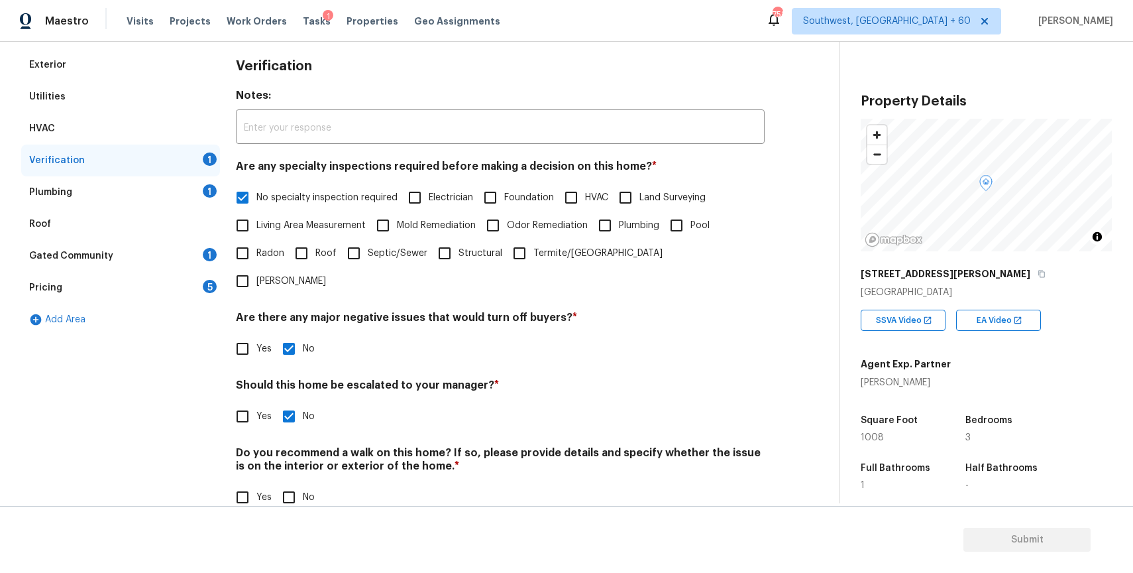
click at [290, 483] on input "No" at bounding box center [289, 497] width 28 height 28
checkbox input "true"
click at [169, 182] on div "Plumbing 1" at bounding box center [120, 192] width 199 height 32
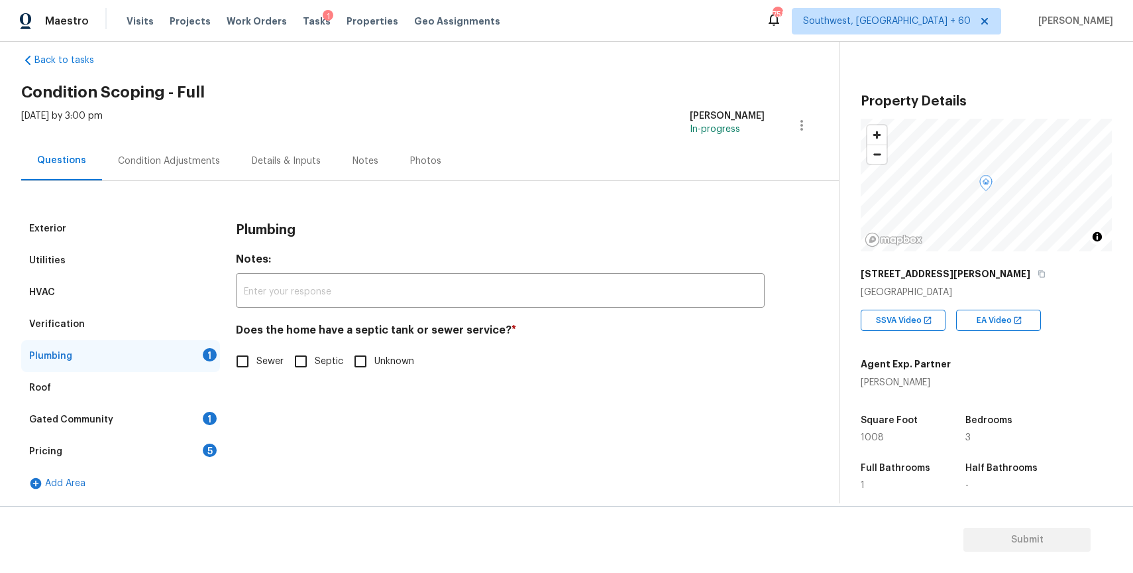
click at [259, 380] on div "Plumbing Notes: ​ Does the home have a septic tank or sewer service? * Sewer Se…" at bounding box center [500, 302] width 529 height 178
click at [247, 354] on input "Sewer" at bounding box center [243, 361] width 28 height 28
checkbox input "true"
click at [174, 430] on div "Gated Community 1" at bounding box center [120, 420] width 199 height 32
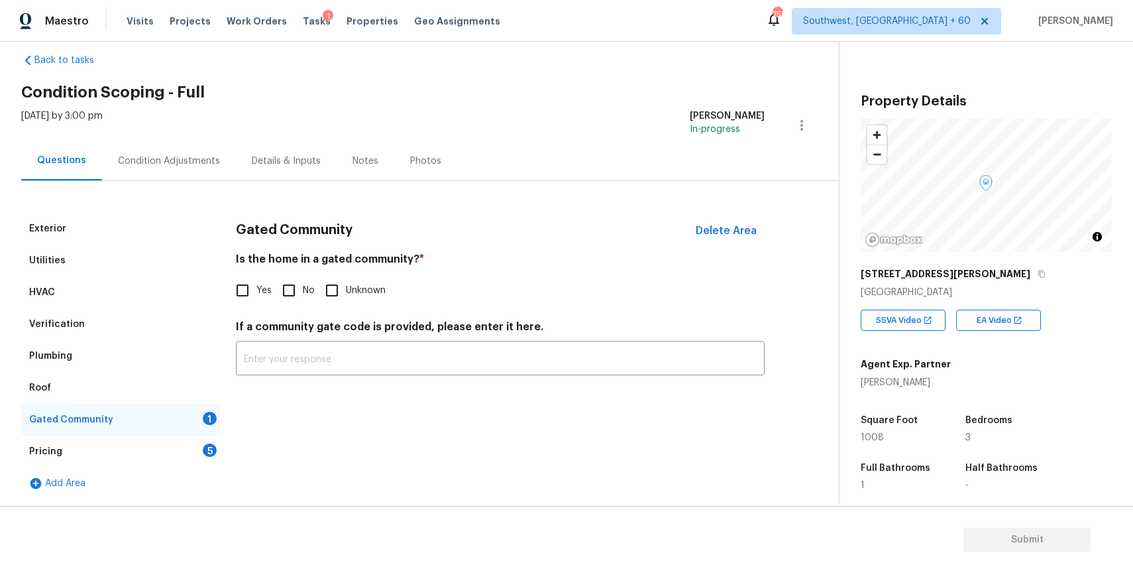
click at [284, 294] on input "No" at bounding box center [289, 290] width 28 height 28
checkbox input "true"
click at [193, 437] on div "Pricing 5" at bounding box center [120, 451] width 199 height 32
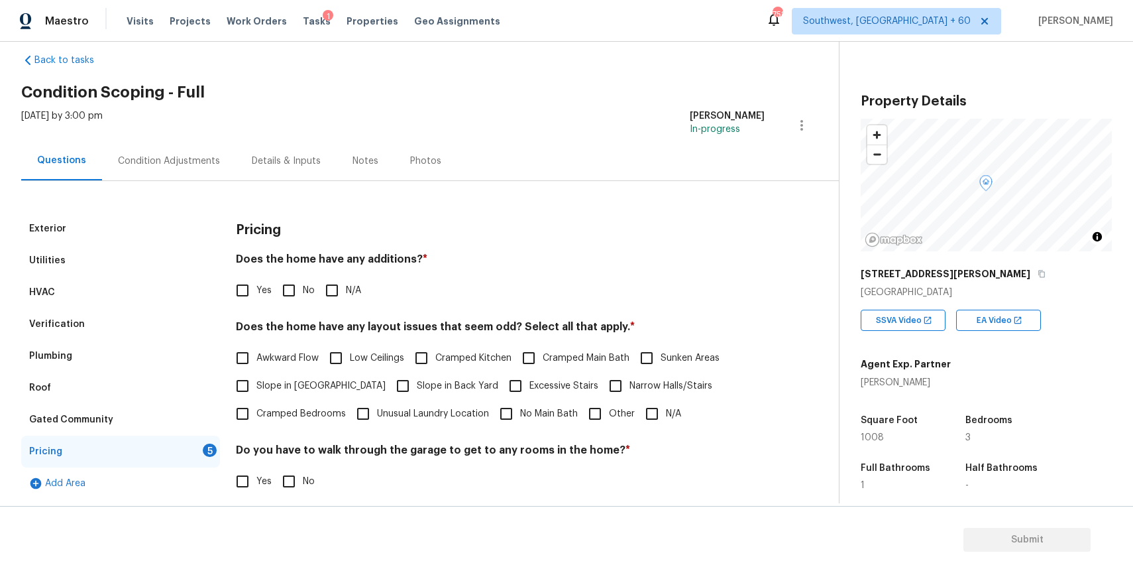
click at [335, 286] on input "N/A" at bounding box center [332, 290] width 28 height 28
checkbox input "true"
click at [644, 411] on input "N/A" at bounding box center [652, 414] width 28 height 28
checkbox input "true"
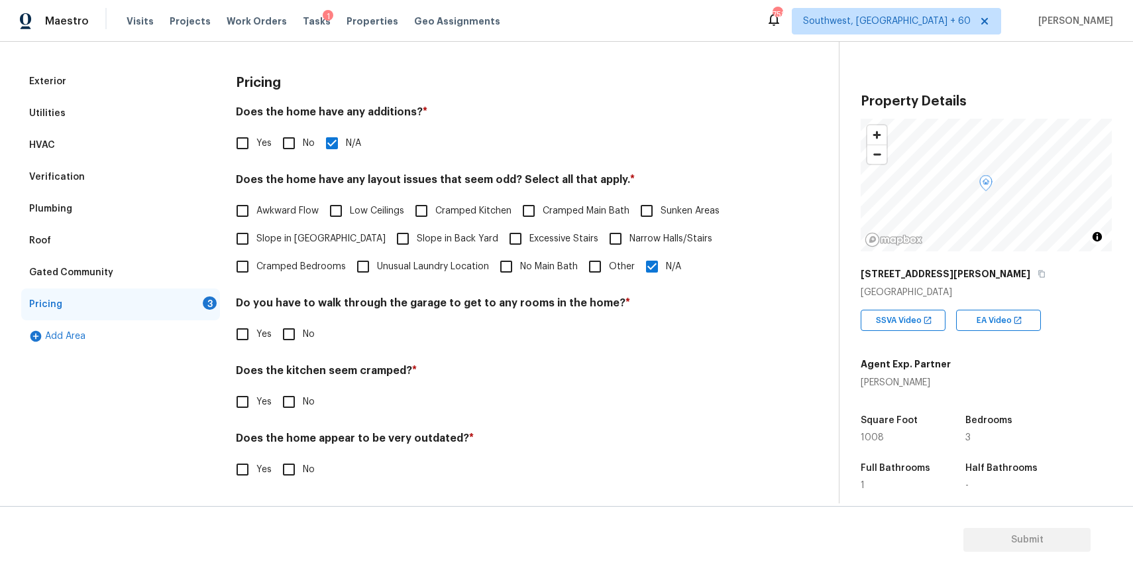
click at [284, 323] on input "No" at bounding box center [289, 334] width 28 height 28
checkbox input "true"
click at [284, 415] on div "Pricing Does the home have any additions? * Yes No N/A Does the home have any l…" at bounding box center [500, 283] width 529 height 435
click at [280, 402] on input "No" at bounding box center [289, 402] width 28 height 28
checkbox input "true"
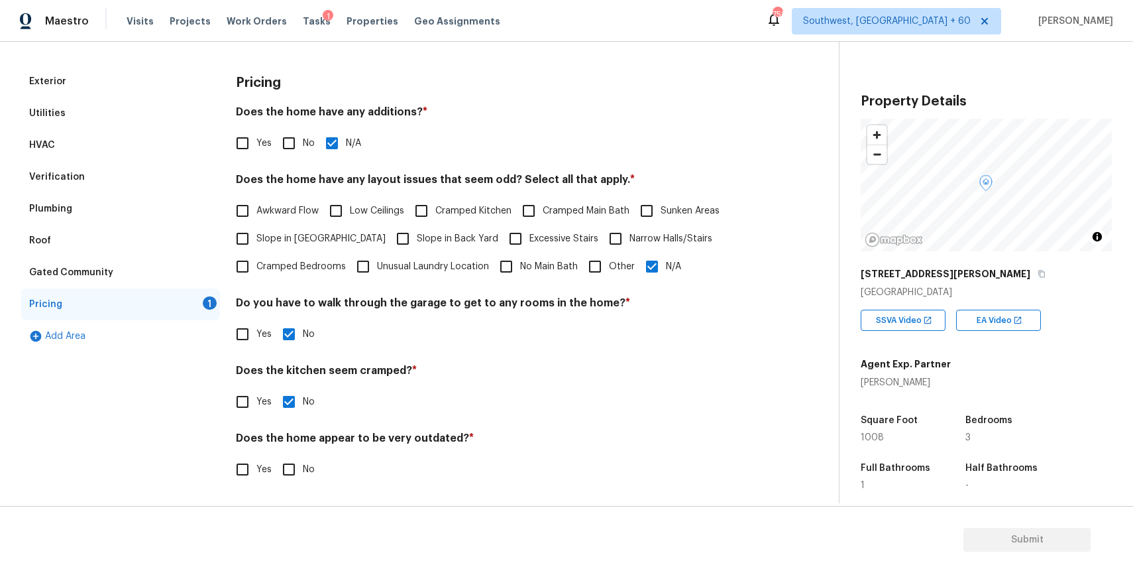
click at [296, 462] on input "No" at bounding box center [289, 469] width 28 height 28
checkbox input "true"
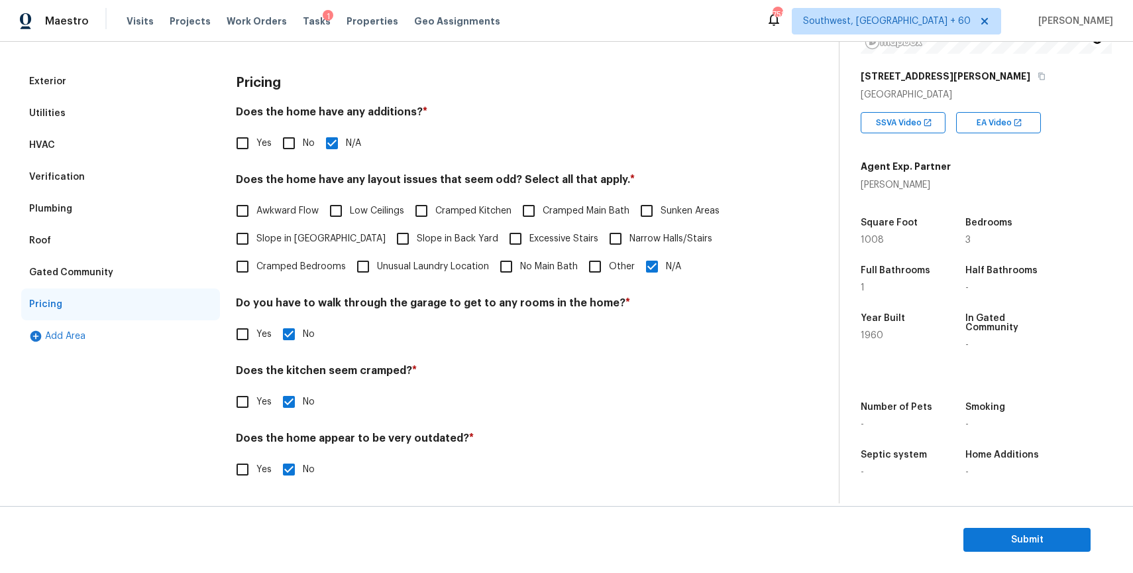
click at [235, 465] on input "Yes" at bounding box center [243, 469] width 28 height 28
checkbox input "true"
checkbox input "false"
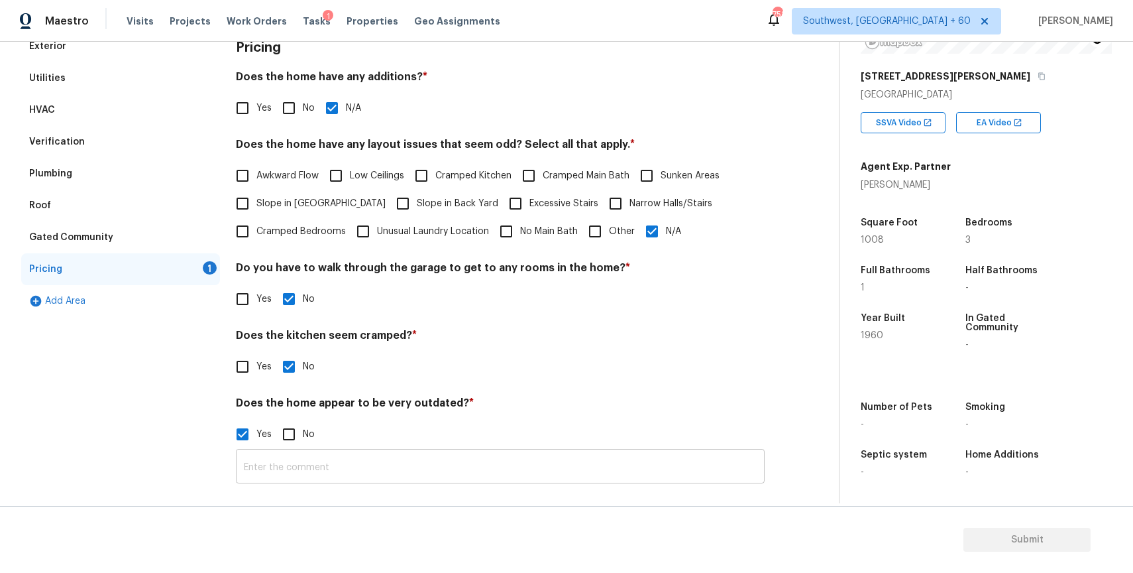
click at [365, 453] on input "text" at bounding box center [500, 467] width 529 height 31
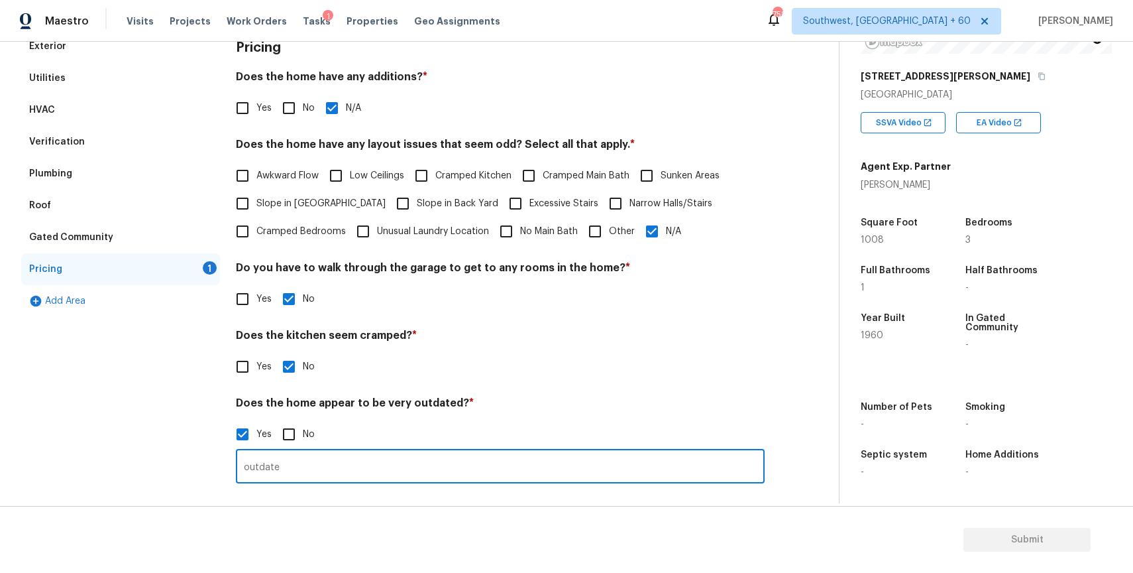
type input "outdated"
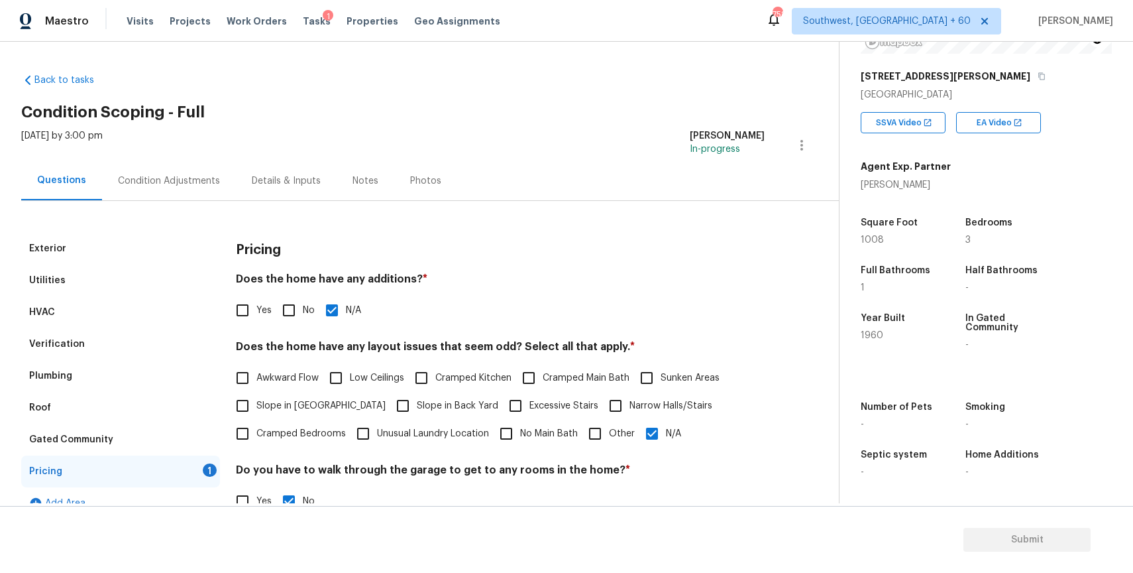
click at [188, 182] on div "Condition Adjustments" at bounding box center [169, 180] width 102 height 13
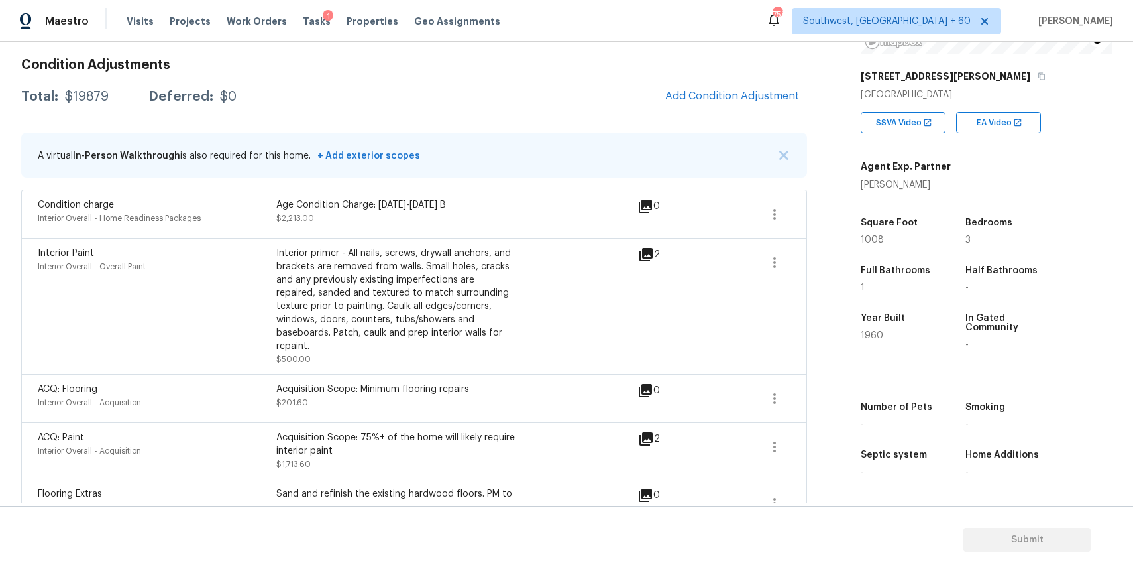
scroll to position [186, 0]
click at [783, 219] on button "button" at bounding box center [775, 213] width 32 height 32
click at [832, 215] on div "Edit" at bounding box center [850, 209] width 103 height 13
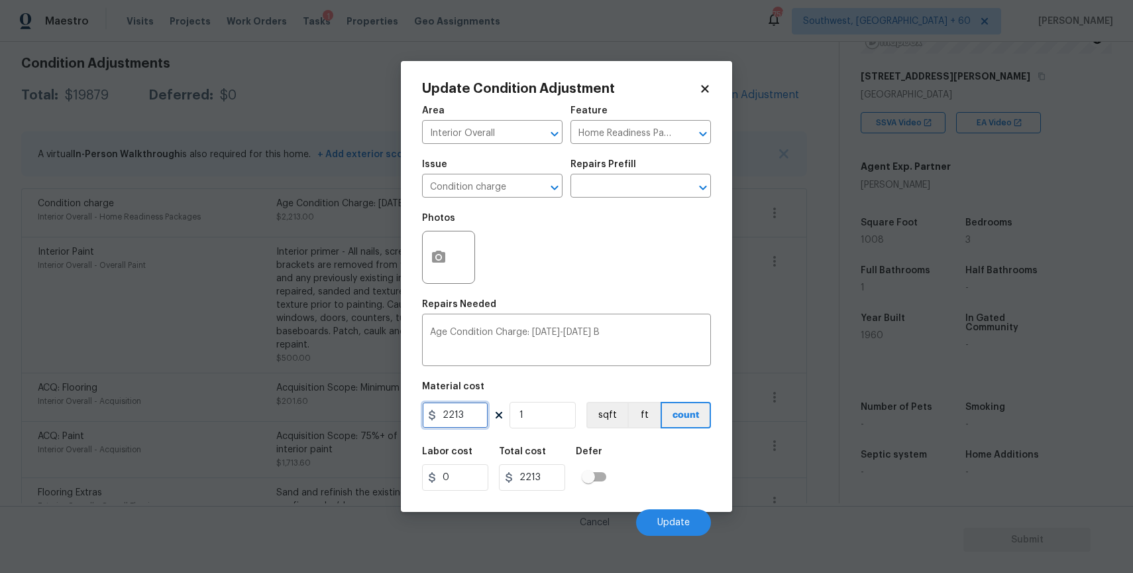
click at [474, 403] on input "2213" at bounding box center [455, 415] width 66 height 27
type input "1"
click at [665, 519] on span "Update" at bounding box center [673, 523] width 32 height 10
type input "1"
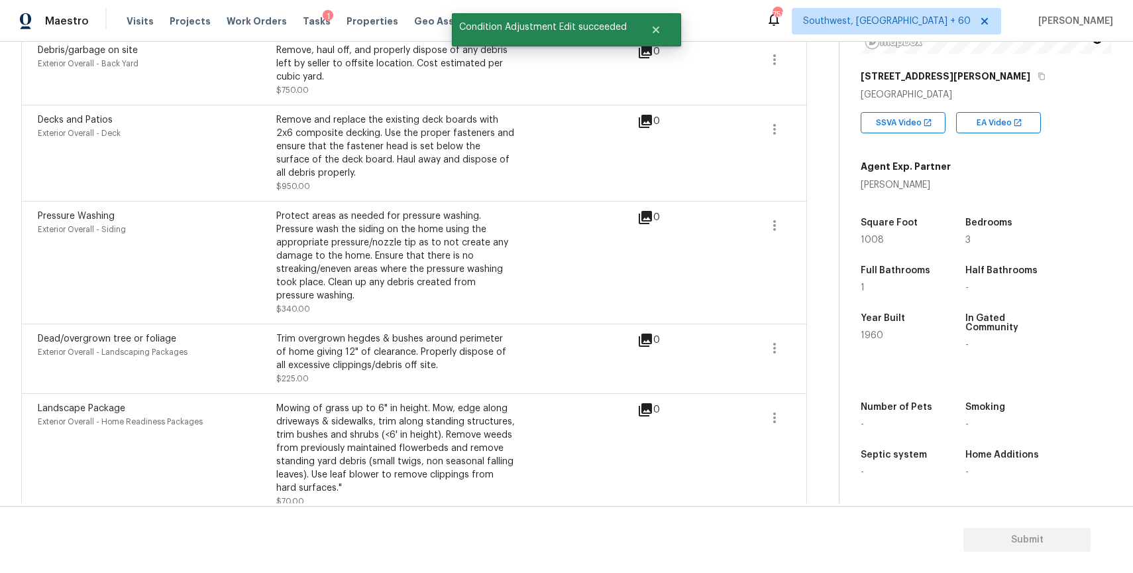
scroll to position [0, 0]
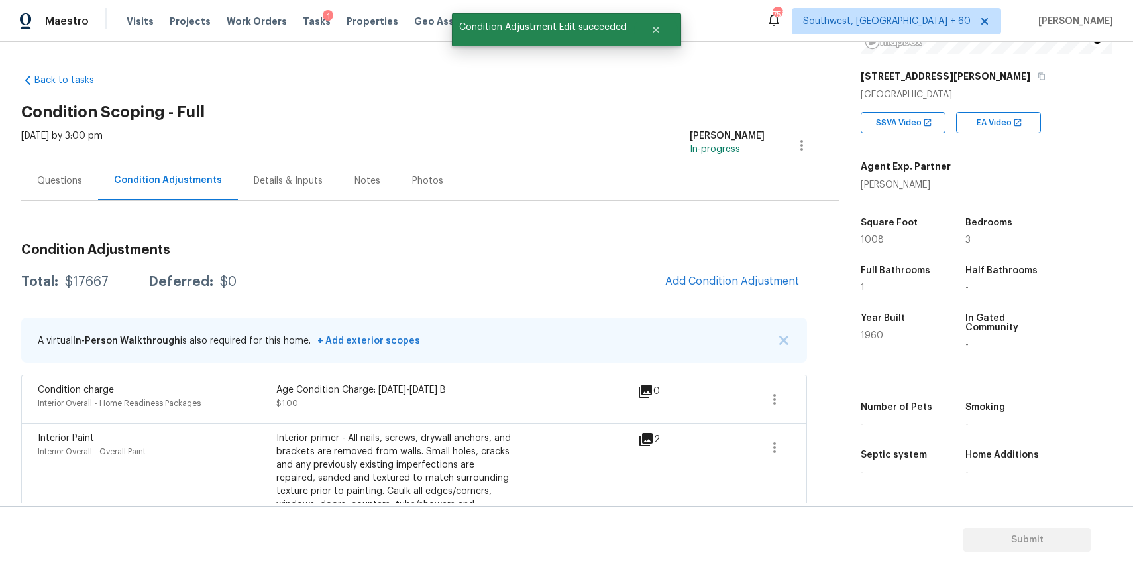
click at [83, 289] on div "Total: $17667 Deferred: $0 Add Condition Adjustment" at bounding box center [414, 281] width 786 height 29
copy div "$17667"
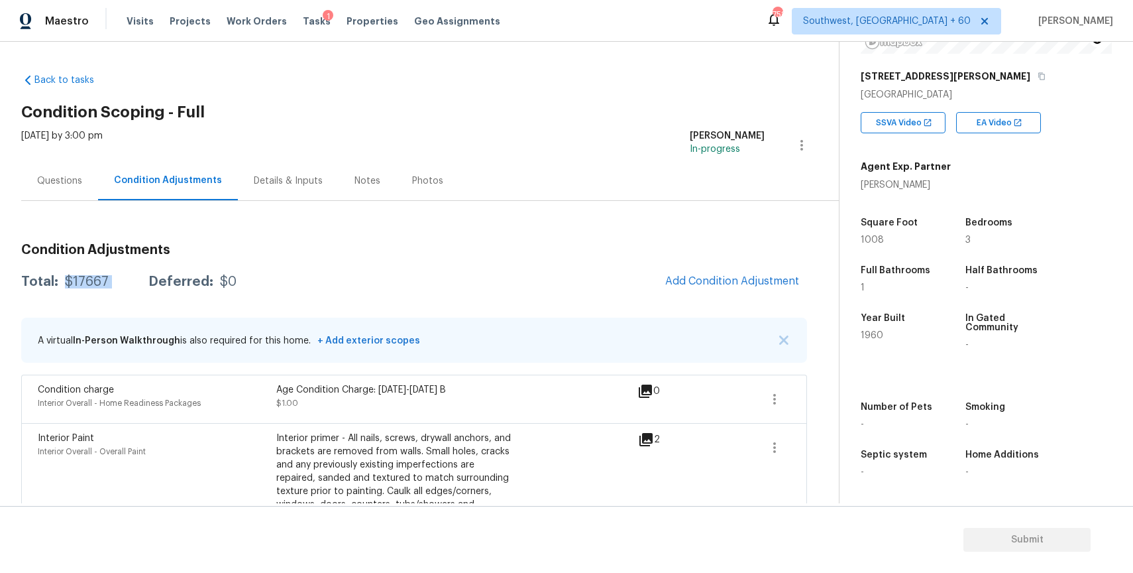
click at [89, 197] on div "Questions" at bounding box center [59, 180] width 77 height 39
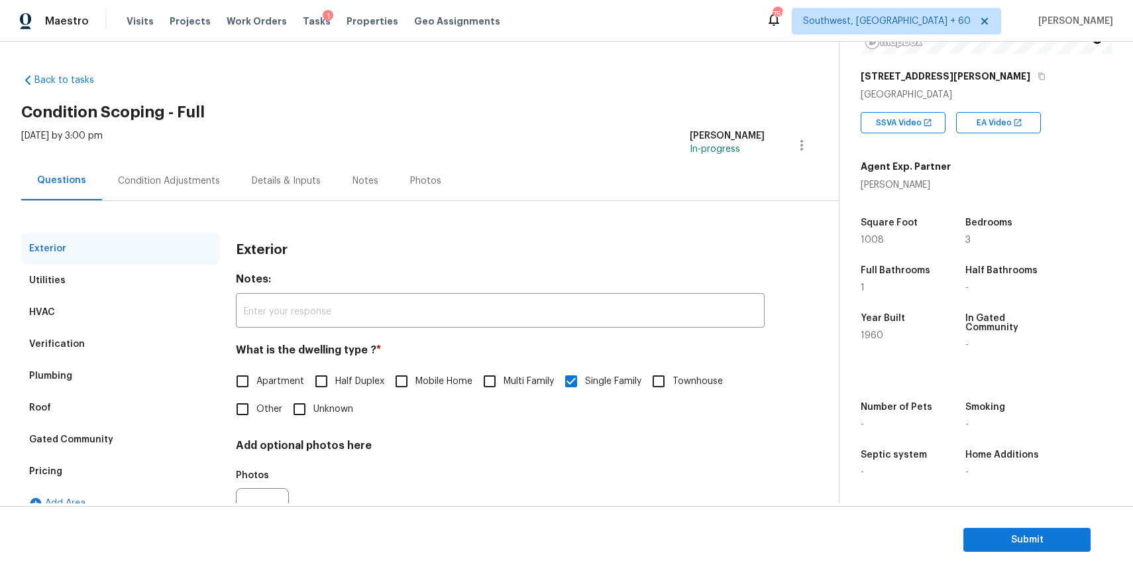
click at [89, 197] on div "Questions" at bounding box center [61, 180] width 81 height 39
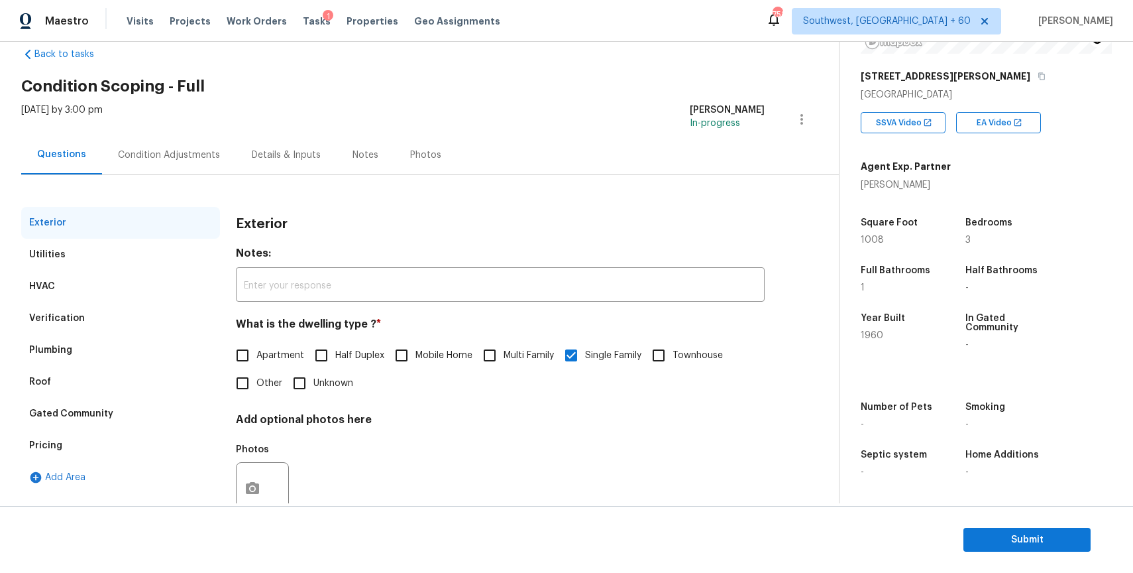
scroll to position [53, 0]
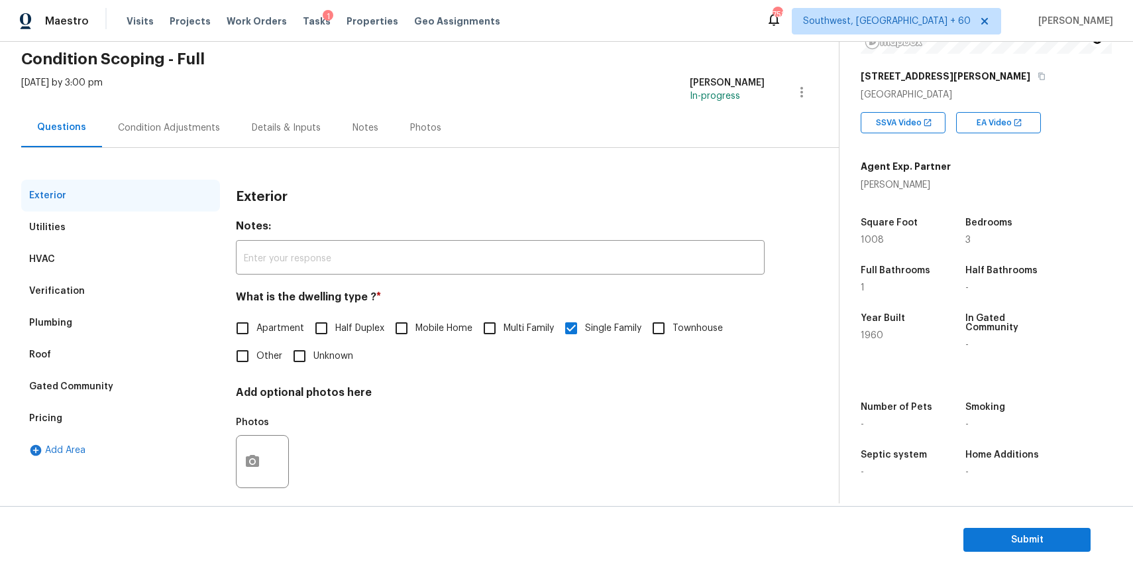
click at [91, 300] on div "Verification" at bounding box center [120, 291] width 199 height 32
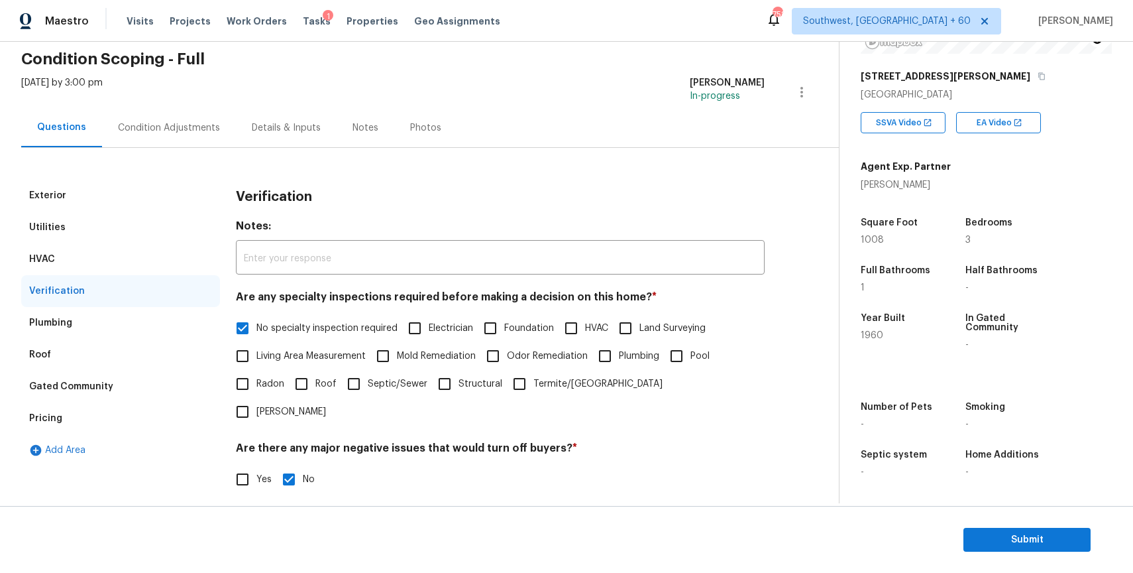
scroll to position [184, 0]
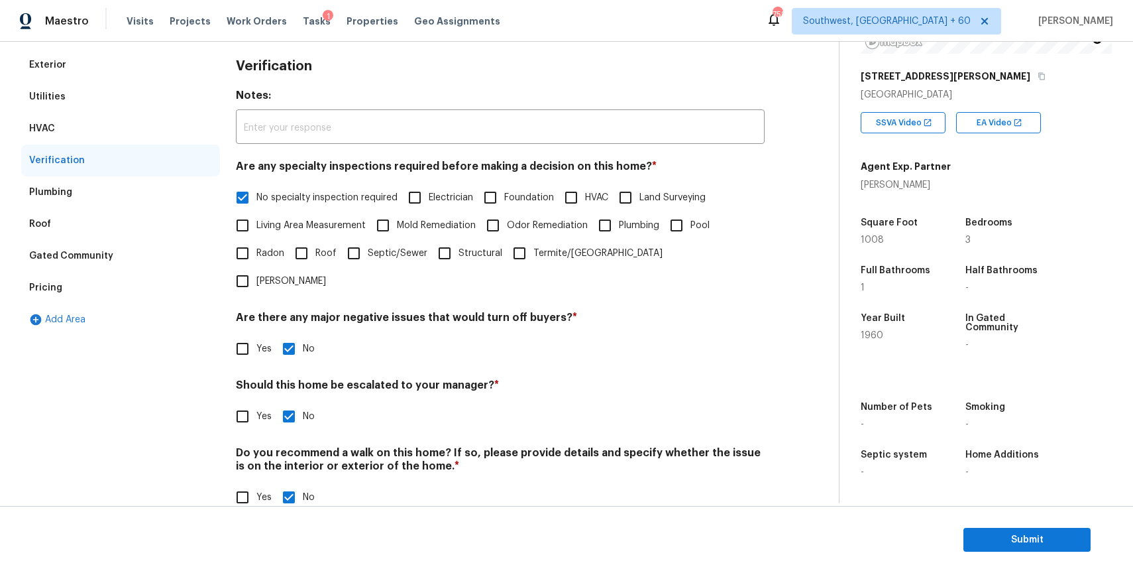
click at [247, 402] on input "Yes" at bounding box center [243, 416] width 28 height 28
checkbox input "true"
checkbox input "false"
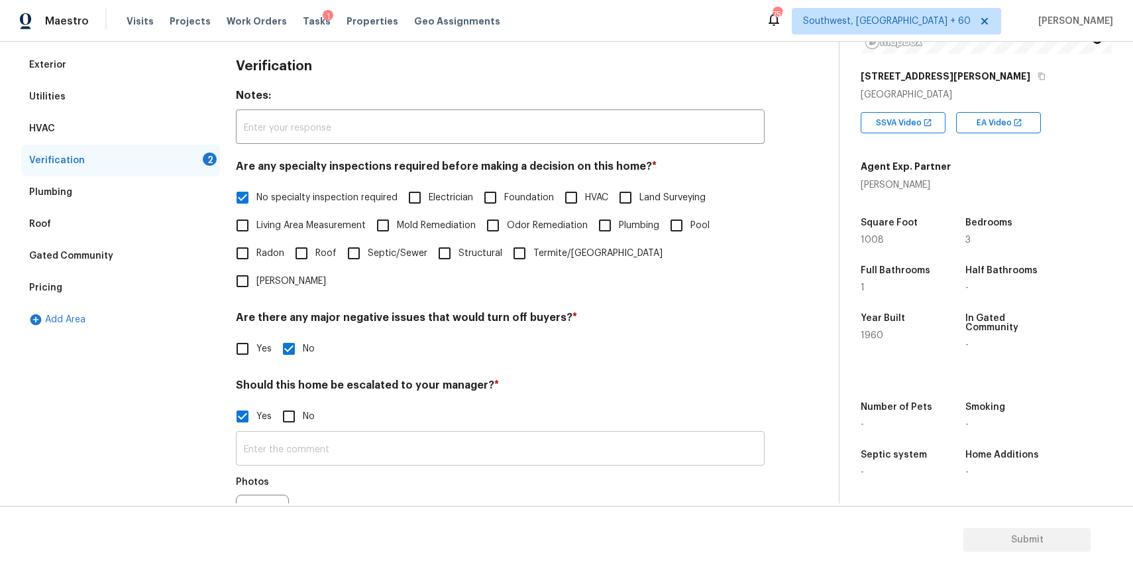
click at [307, 434] on input "text" at bounding box center [500, 449] width 529 height 31
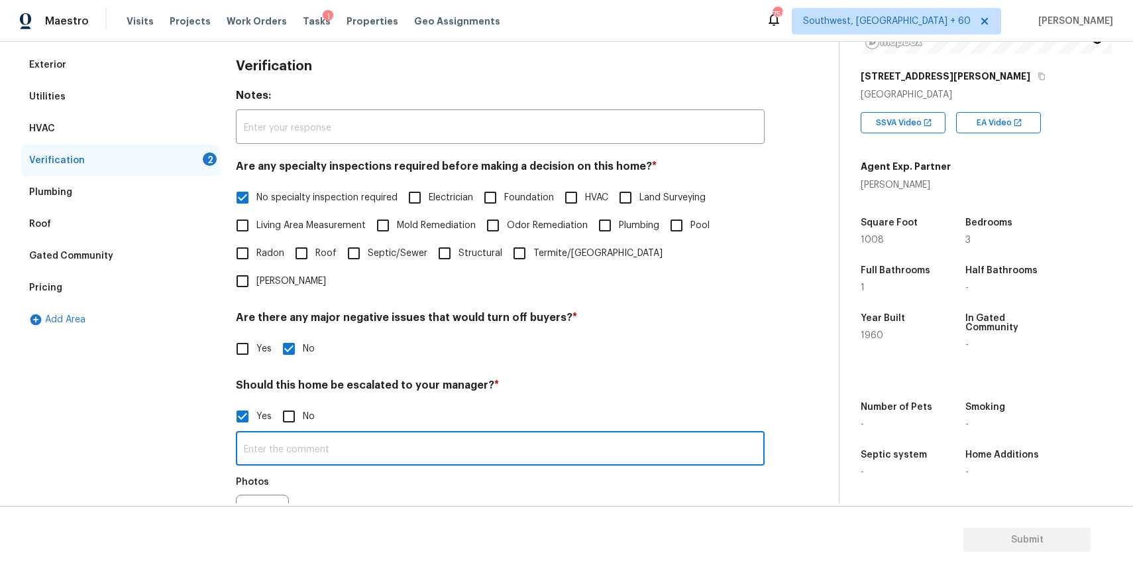
paste input "This is a duplicate assessment ,last assessment completed recently ,all scopes …"
type input "This is a duplicate assessment ,last assessment completed recently ,all scopes …"
click at [268, 494] on div at bounding box center [262, 520] width 53 height 53
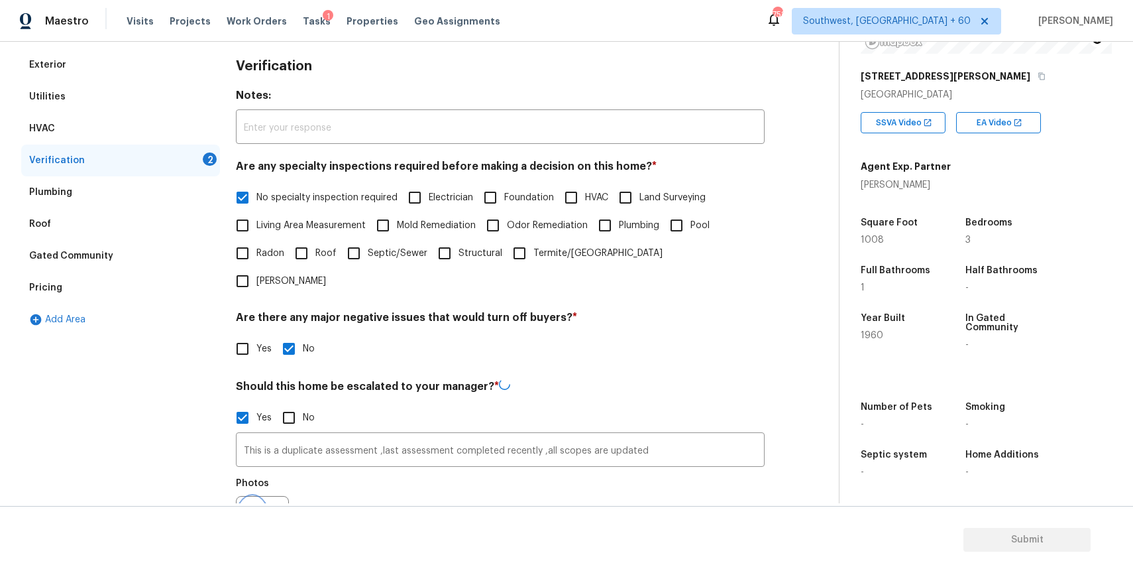
click at [262, 496] on button "button" at bounding box center [253, 522] width 32 height 52
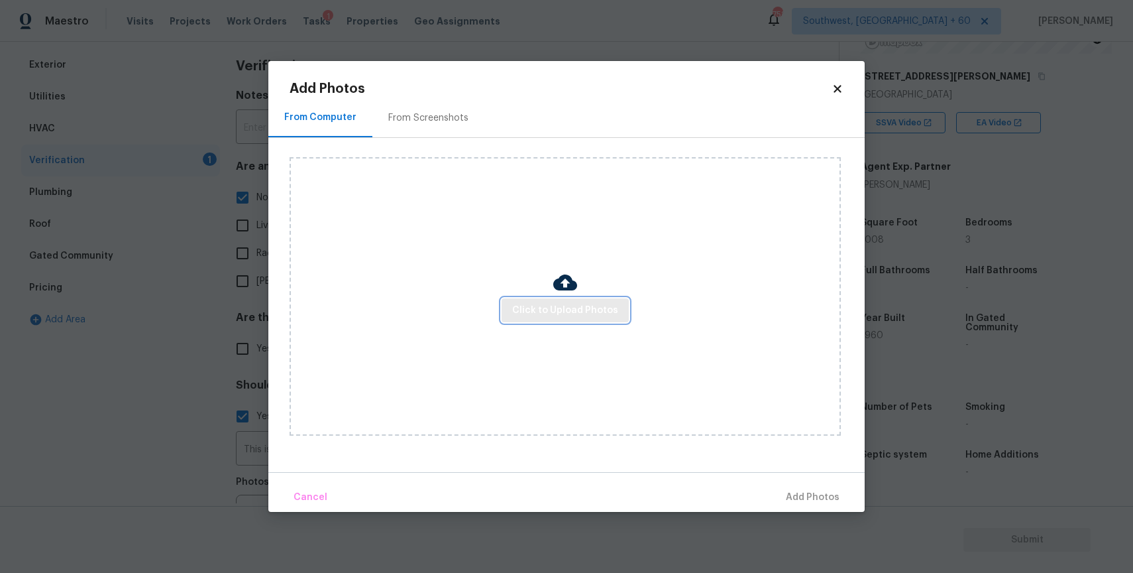
click at [557, 315] on span "Click to Upload Photos" at bounding box center [565, 310] width 106 height 17
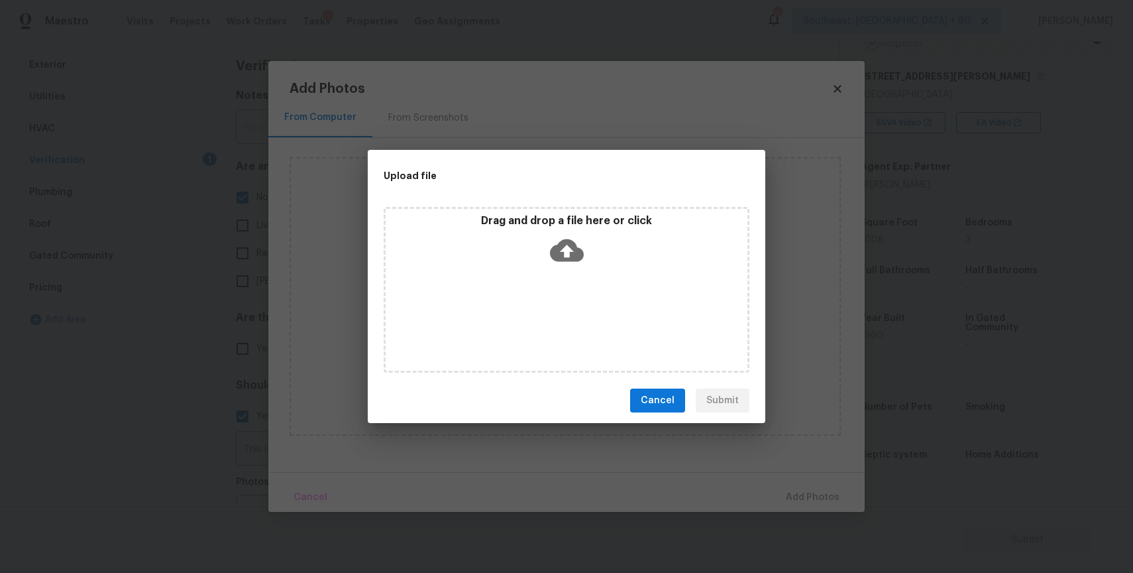
click at [557, 313] on div "Drag and drop a file here or click" at bounding box center [567, 290] width 366 height 166
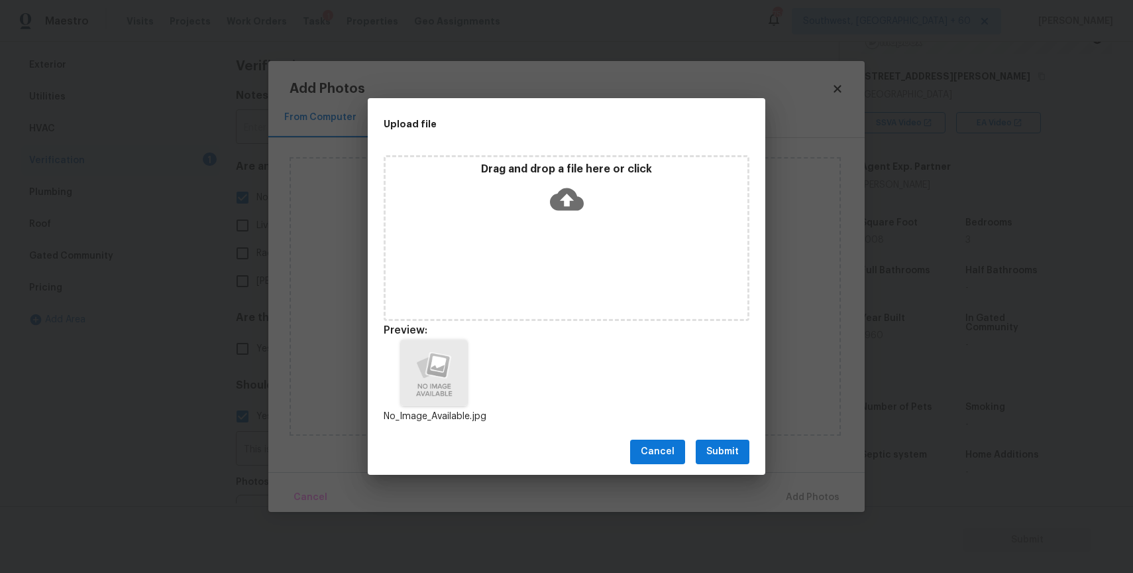
click at [735, 439] on div "Cancel Submit" at bounding box center [567, 452] width 398 height 46
click at [729, 458] on span "Submit" at bounding box center [722, 451] width 32 height 17
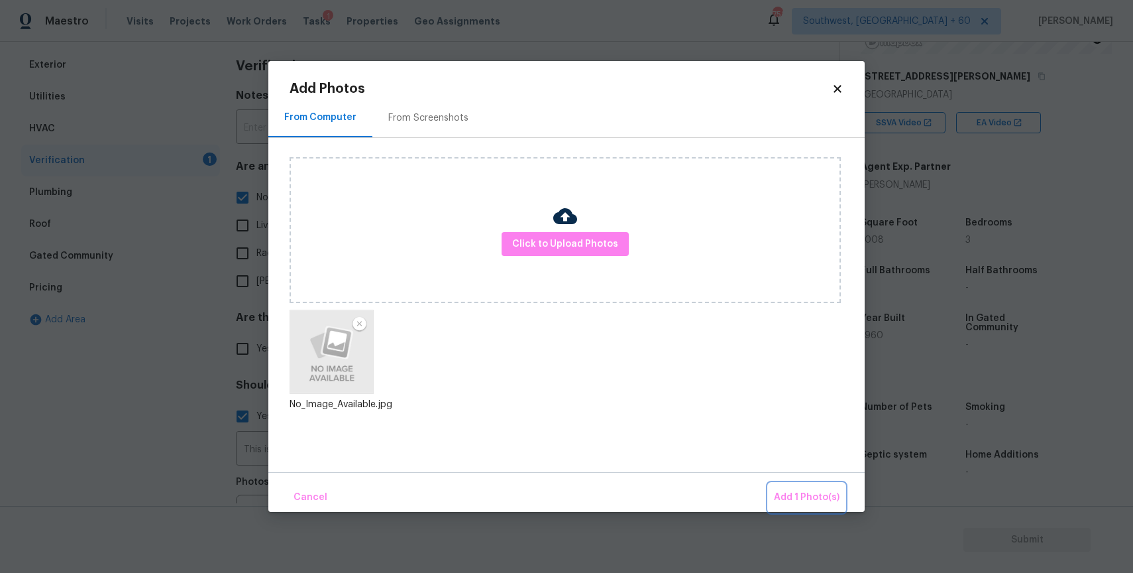
click at [811, 503] on span "Add 1 Photo(s)" at bounding box center [807, 497] width 66 height 17
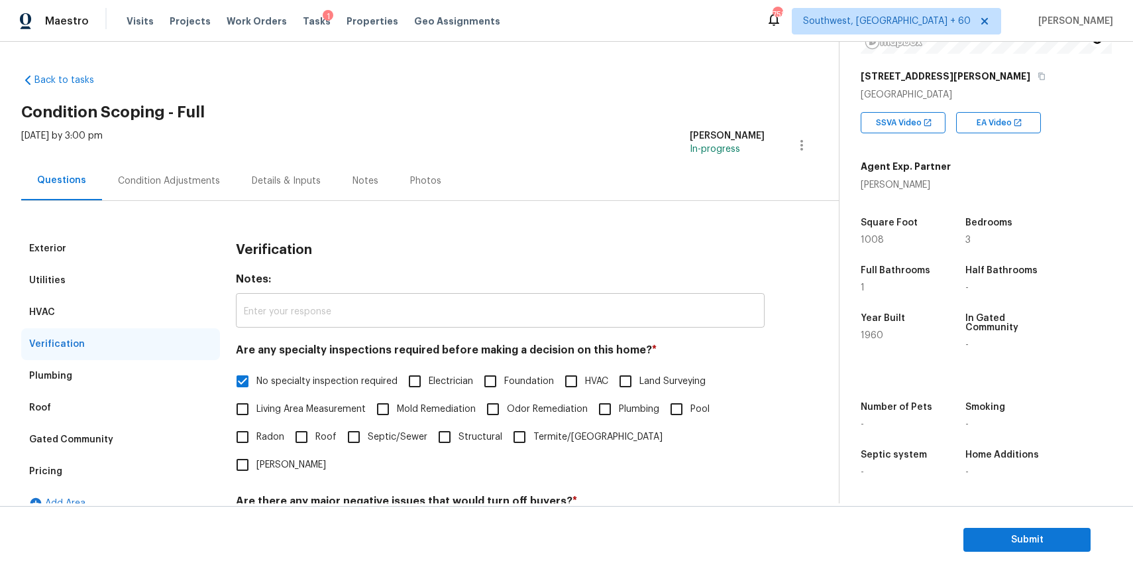
scroll to position [309, 0]
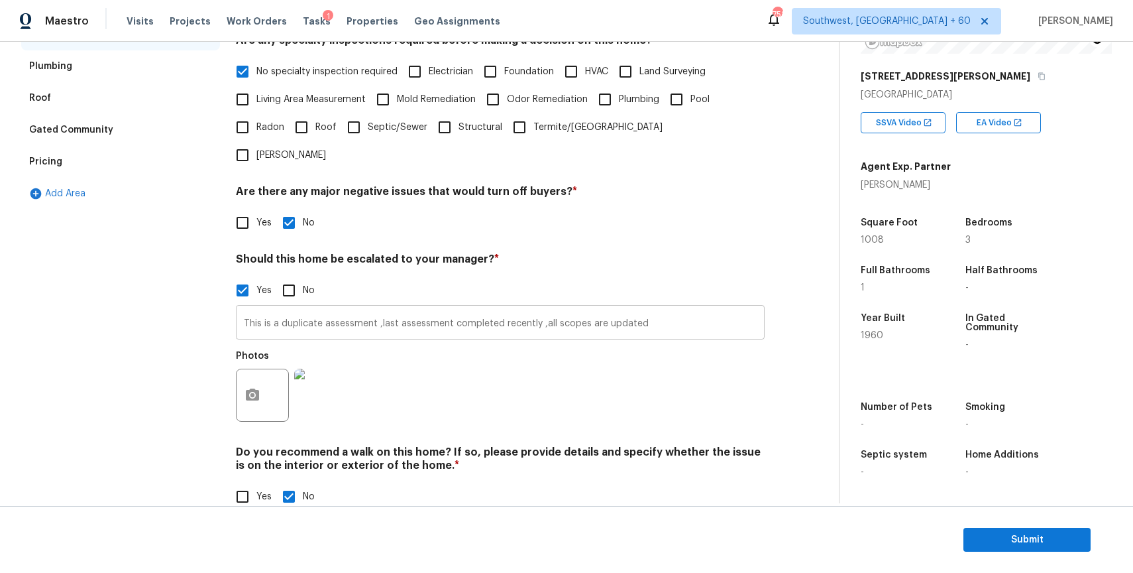
click at [421, 308] on input "This is a duplicate assessment ,last assessment completed recently ,all scopes …" at bounding box center [500, 323] width 529 height 31
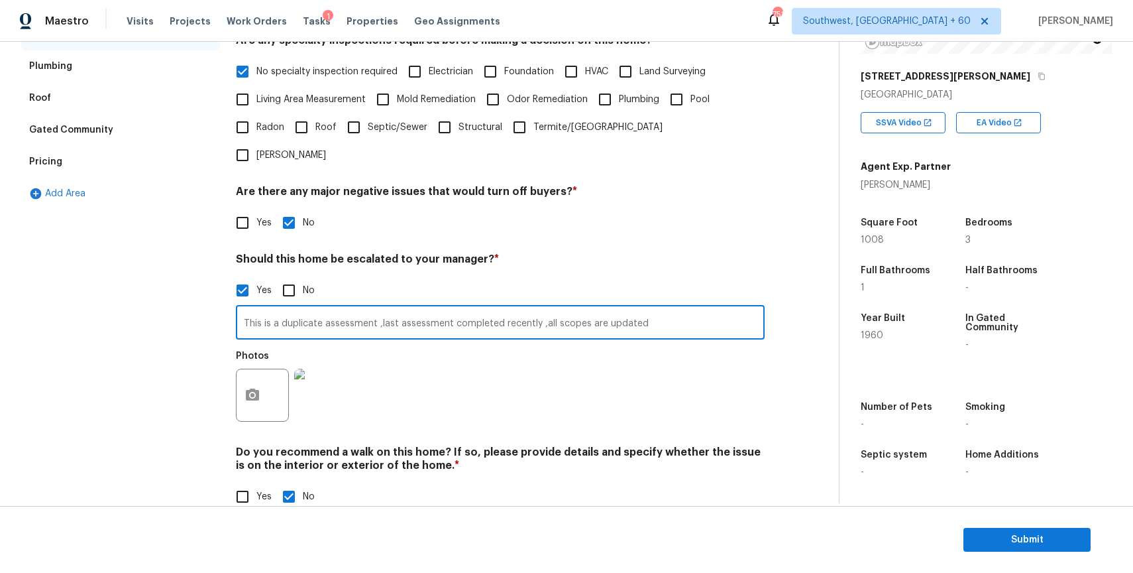
click at [421, 308] on input "This is a duplicate assessment ,last assessment completed recently ,all scopes …" at bounding box center [500, 323] width 529 height 31
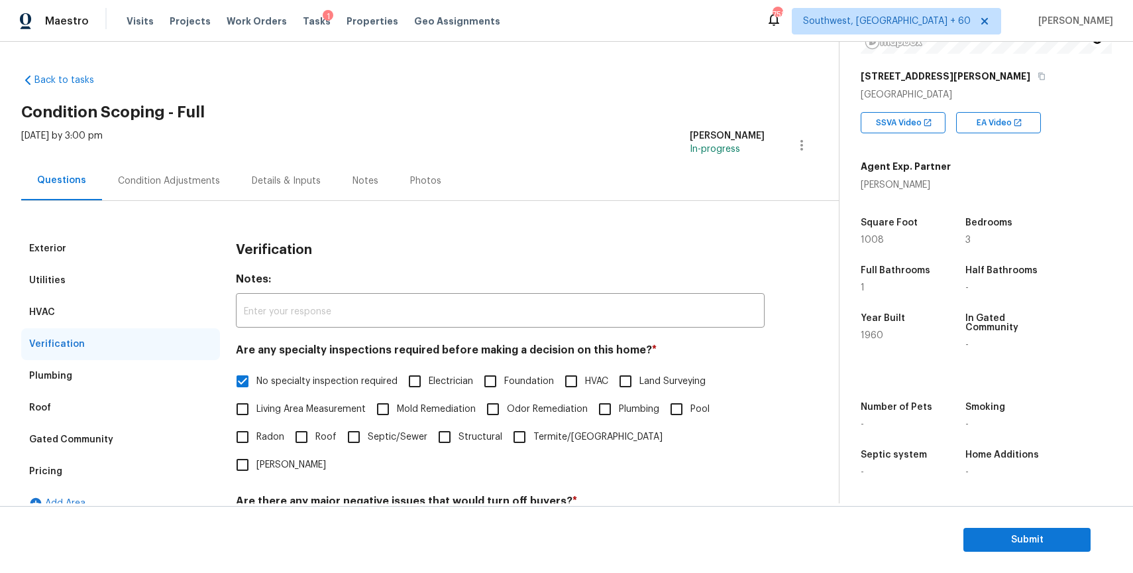
click at [175, 169] on div "Condition Adjustments" at bounding box center [169, 180] width 134 height 39
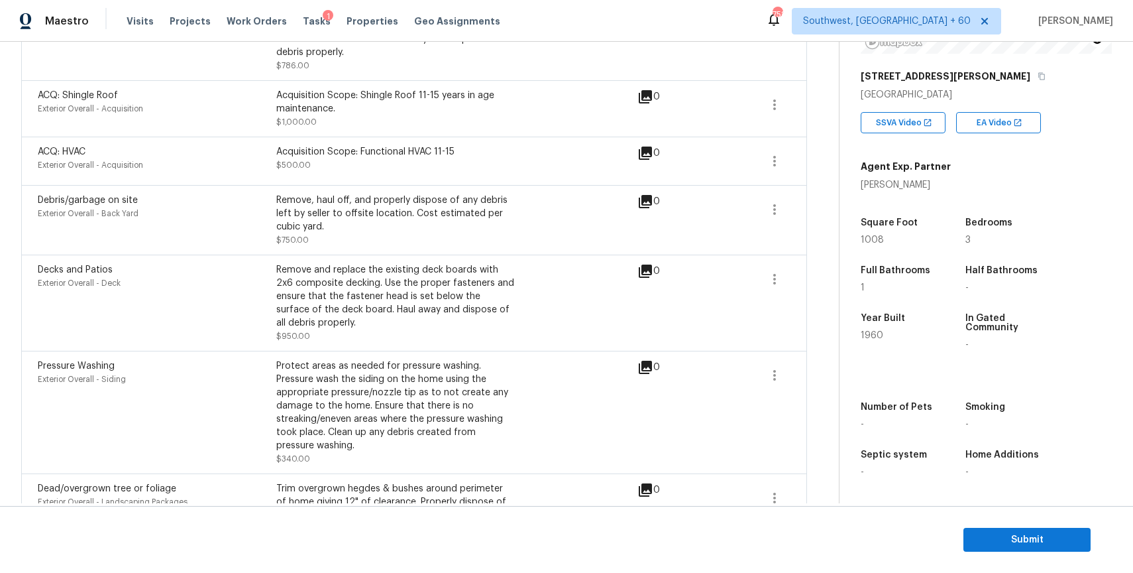
scroll to position [1187, 0]
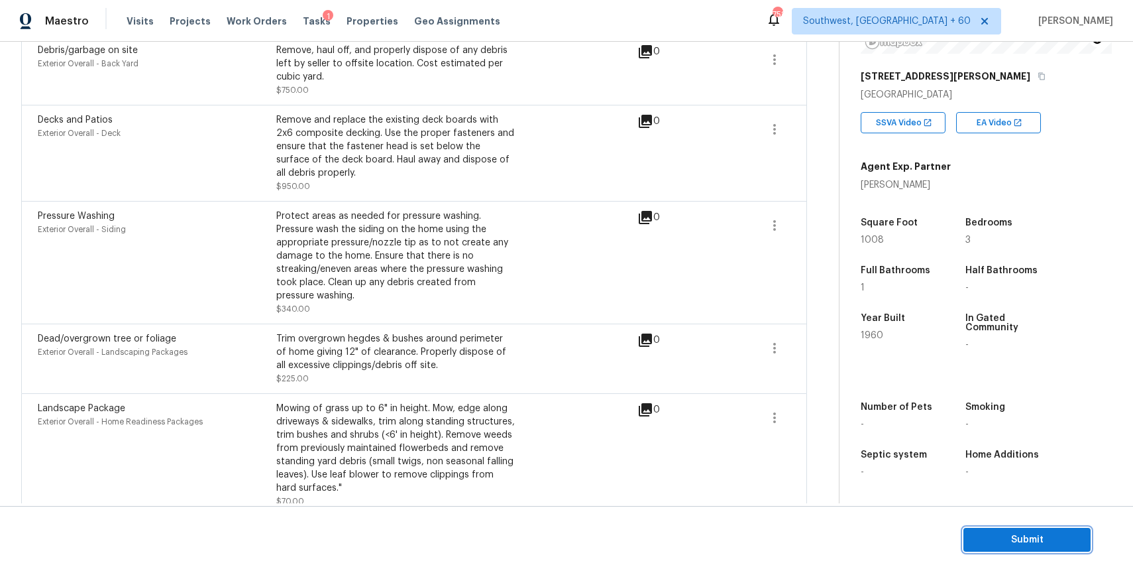
click at [1036, 539] on span "Submit" at bounding box center [1027, 539] width 106 height 17
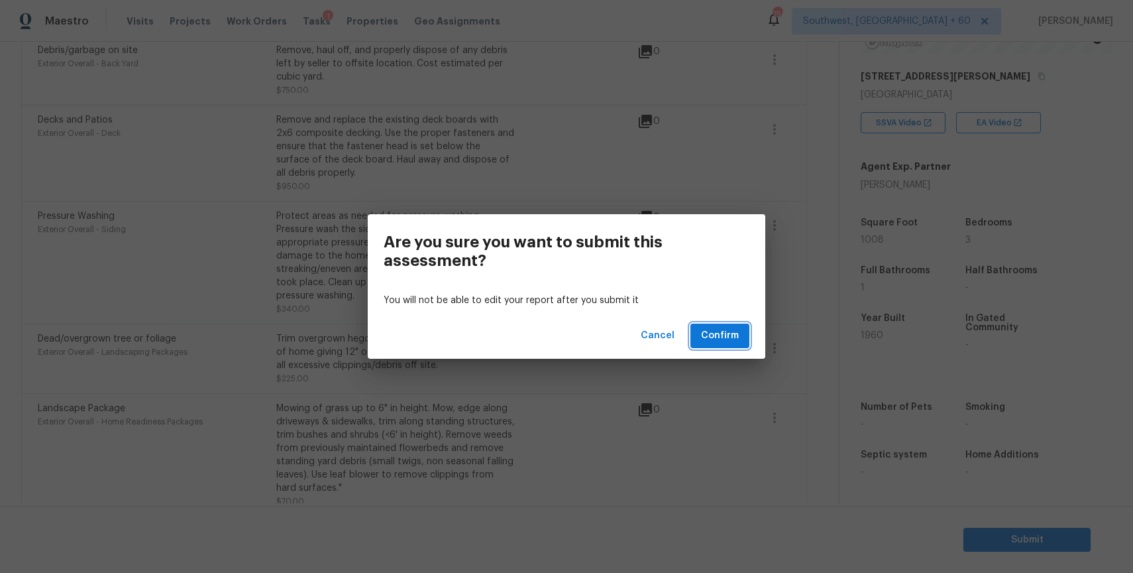
click at [715, 328] on span "Confirm" at bounding box center [720, 335] width 38 height 17
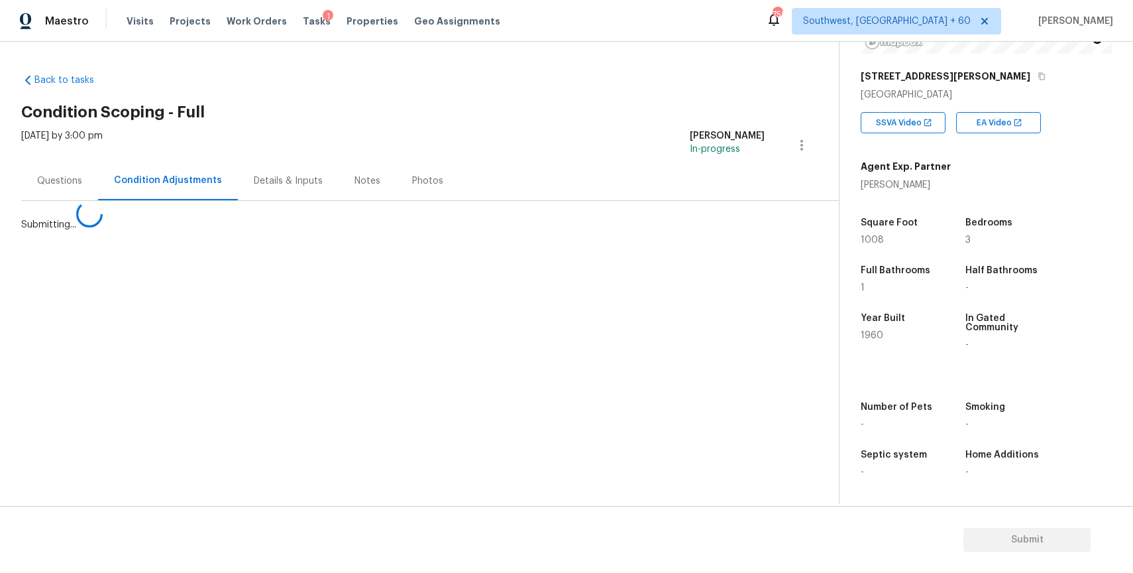
scroll to position [0, 0]
